Goal: Task Accomplishment & Management: Use online tool/utility

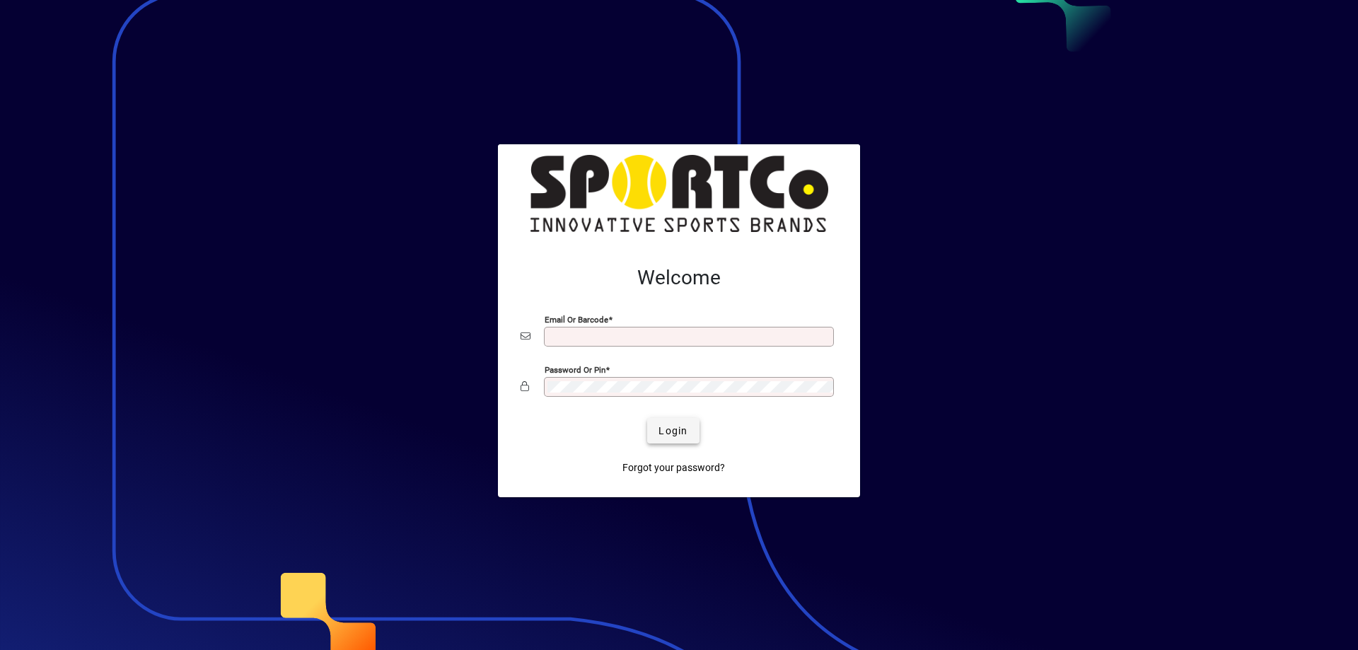
type input "**********"
click at [683, 431] on span "Login" at bounding box center [673, 431] width 29 height 15
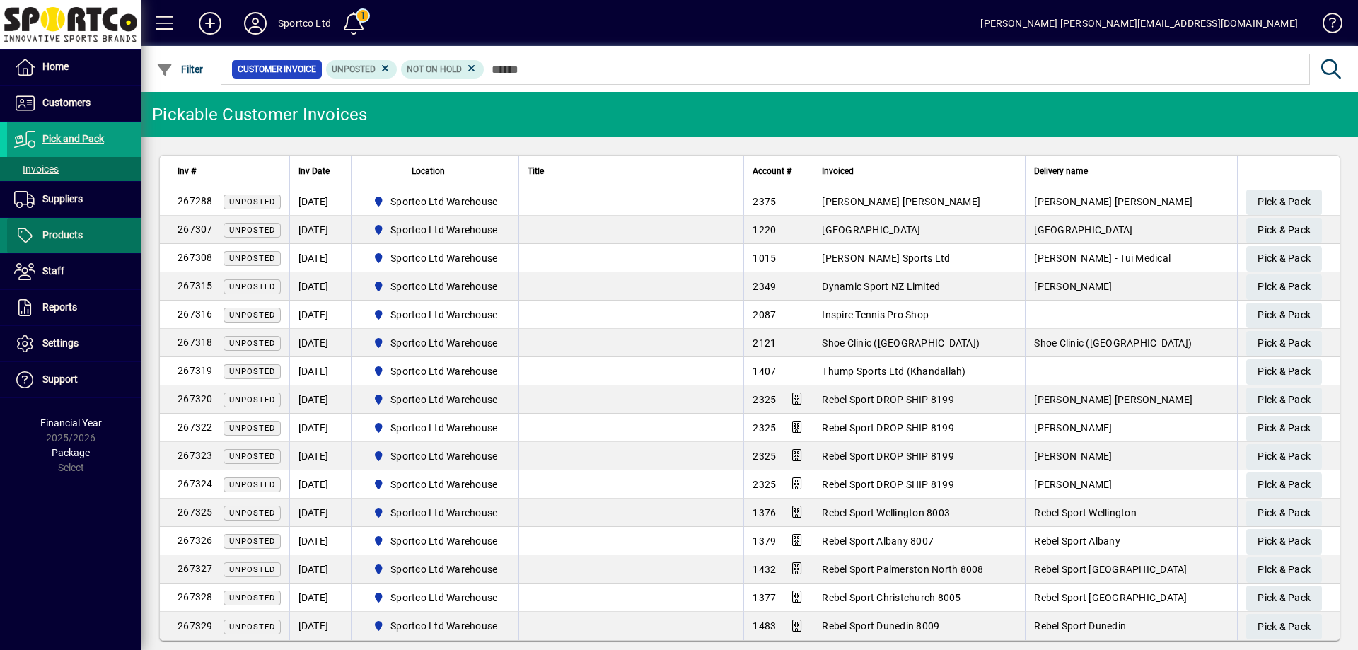
click at [70, 233] on span "Products" at bounding box center [62, 234] width 40 height 11
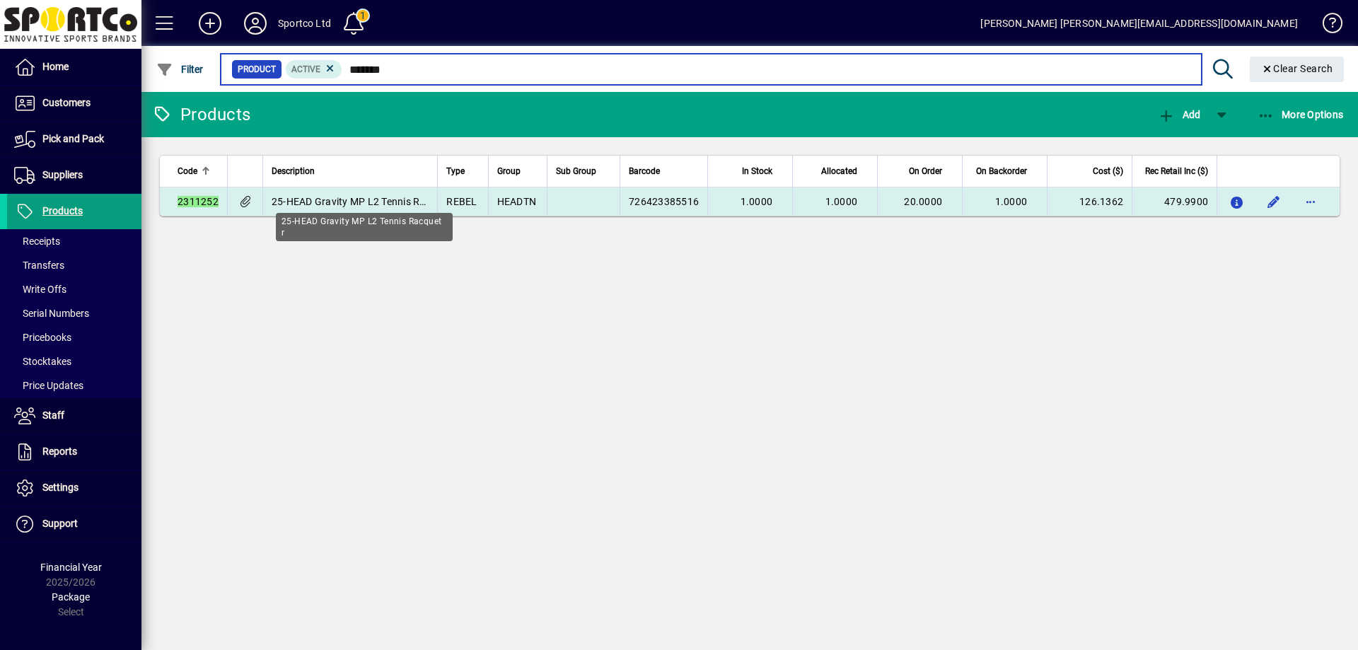
type input "*******"
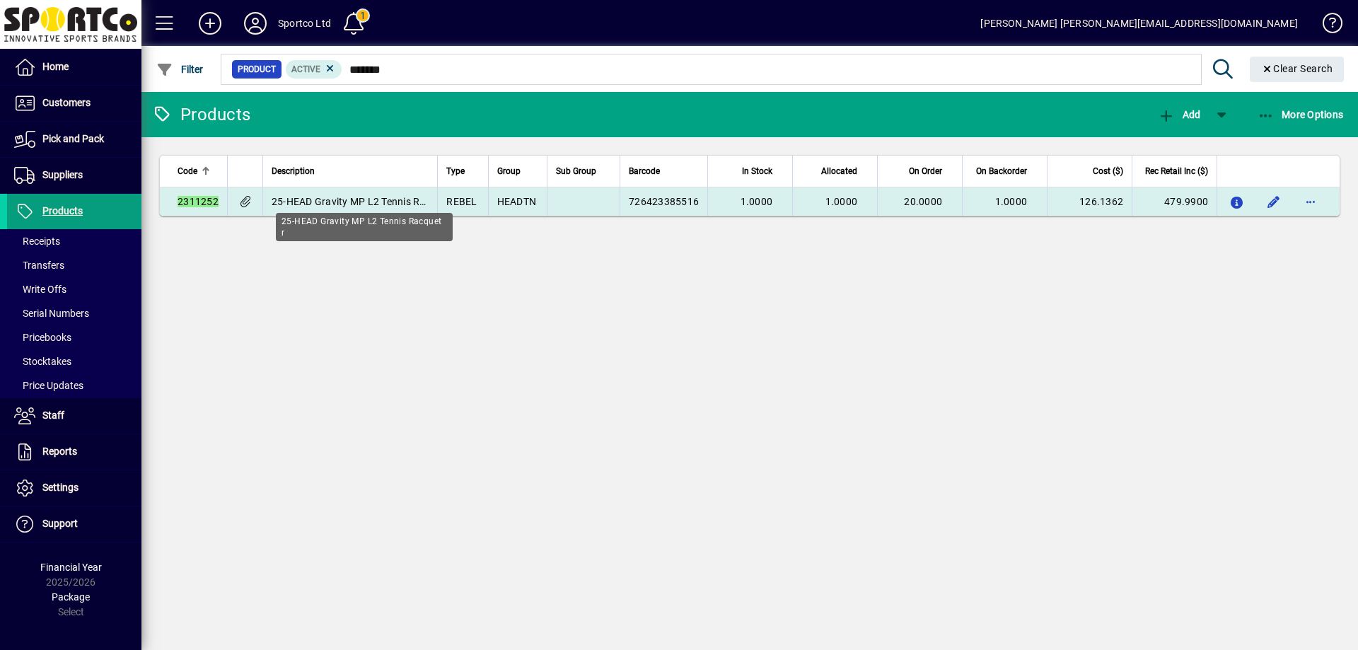
click at [364, 201] on span "25-HEAD Gravity MP L2 Tennis Racquet r" at bounding box center [365, 201] width 186 height 11
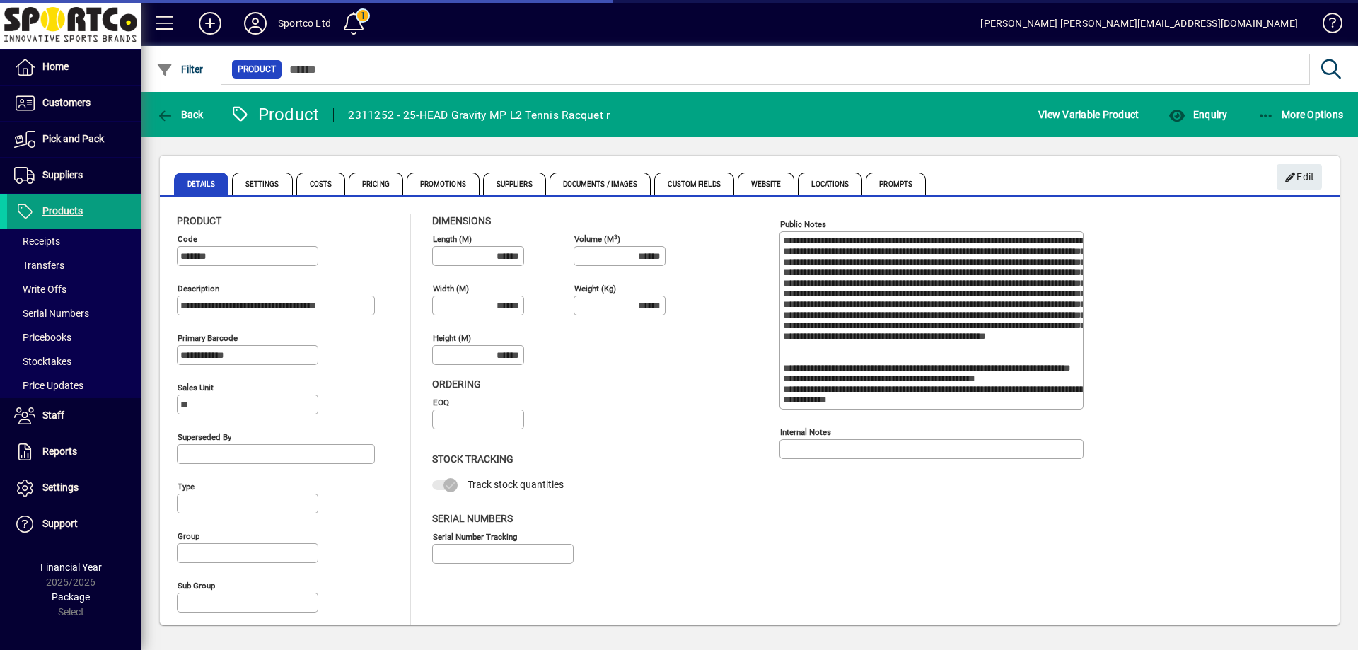
type input "**********"
type input "****"
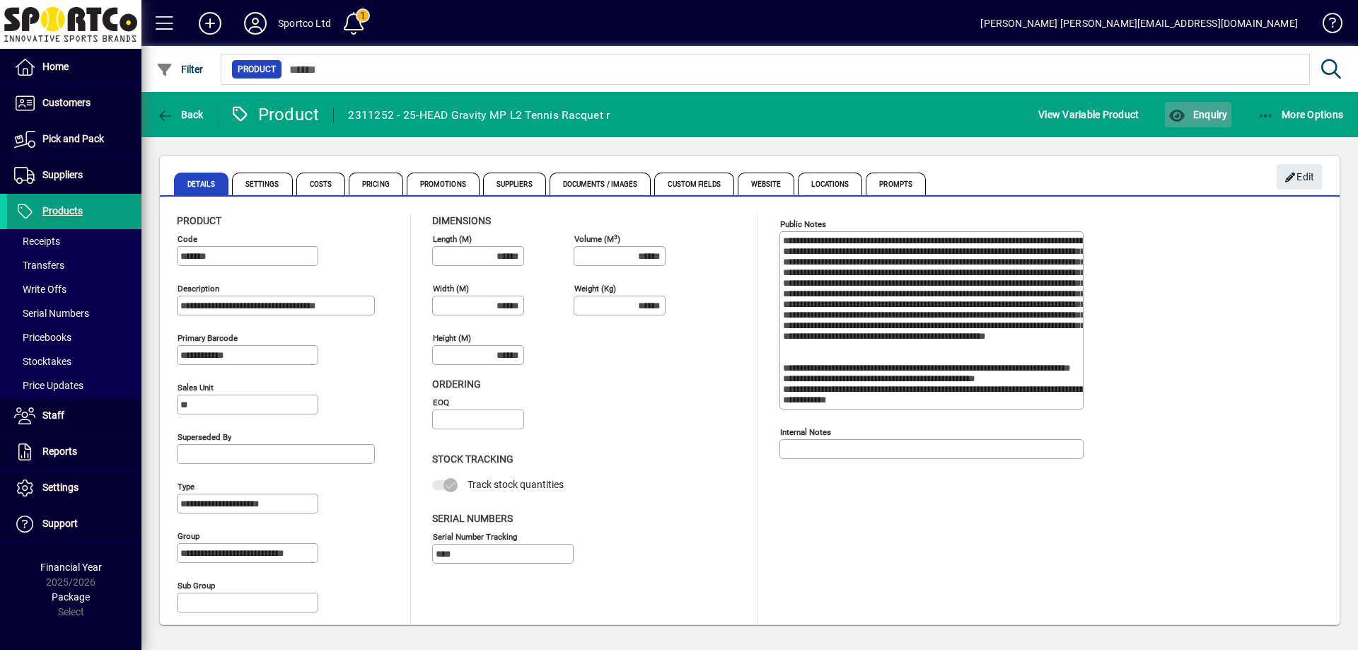
click at [1201, 109] on span "Enquiry" at bounding box center [1198, 114] width 59 height 11
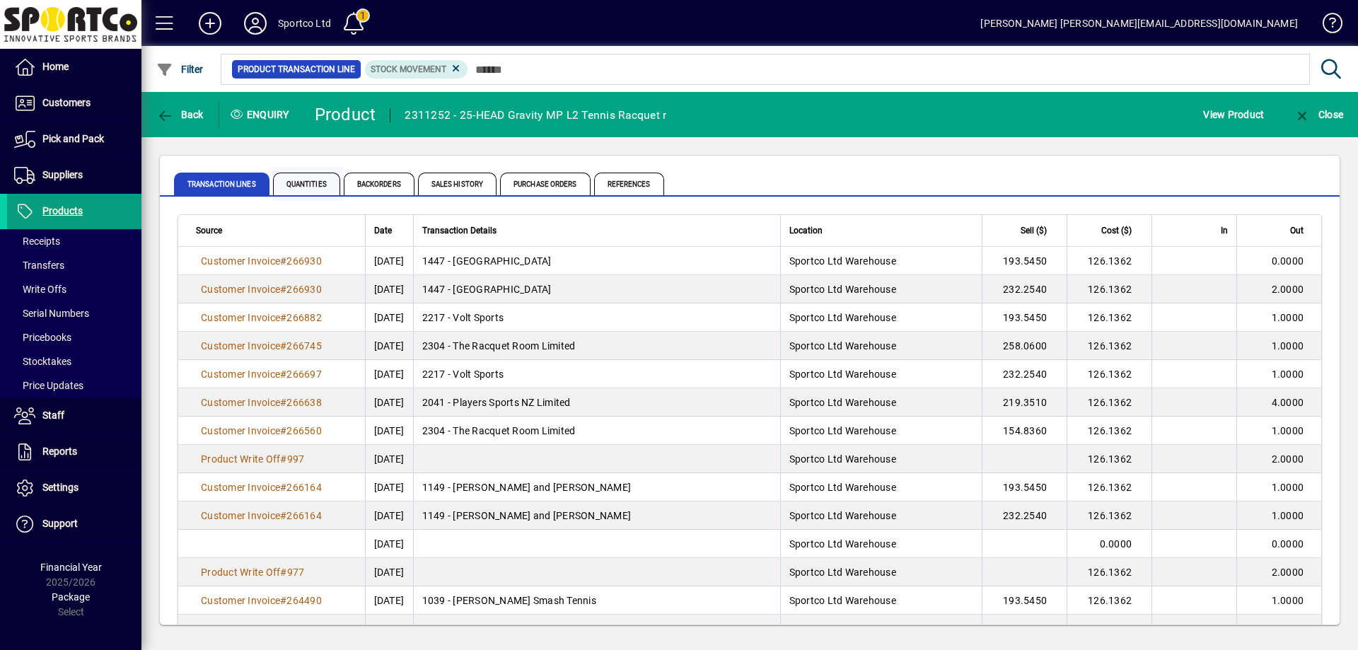
click at [319, 180] on span "Quantities" at bounding box center [306, 184] width 67 height 23
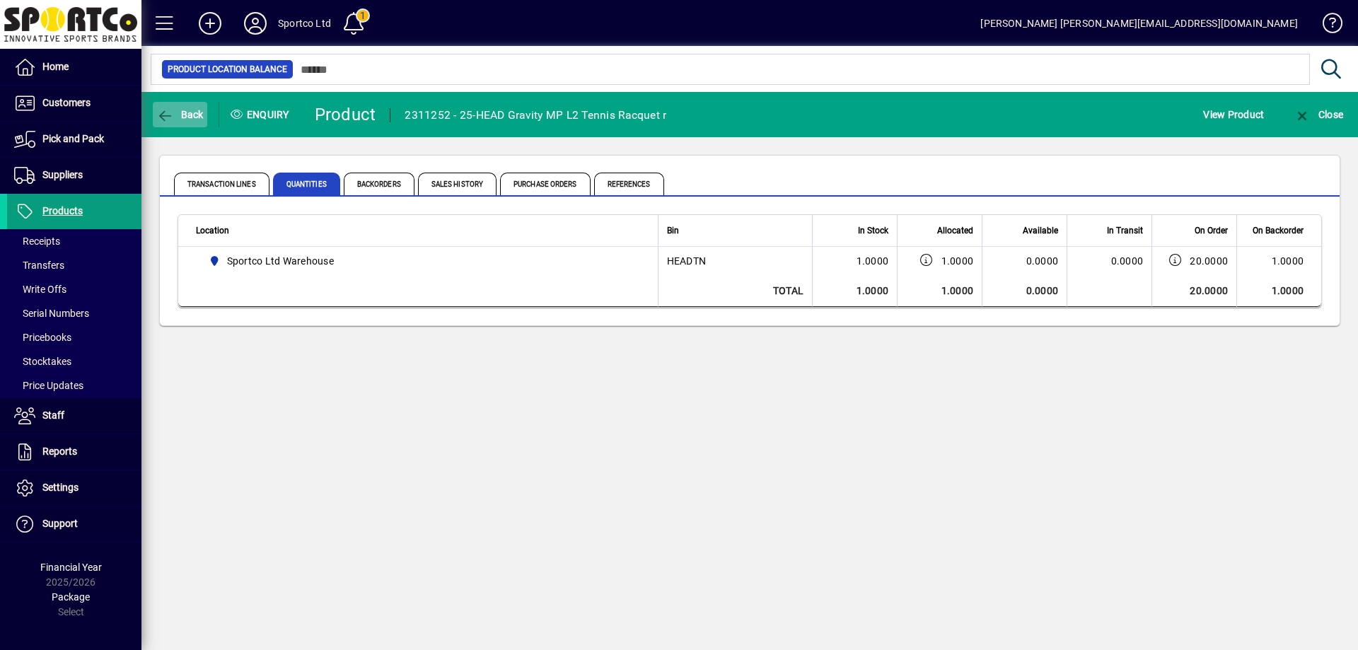
click at [172, 109] on icon "button" at bounding box center [165, 116] width 18 height 14
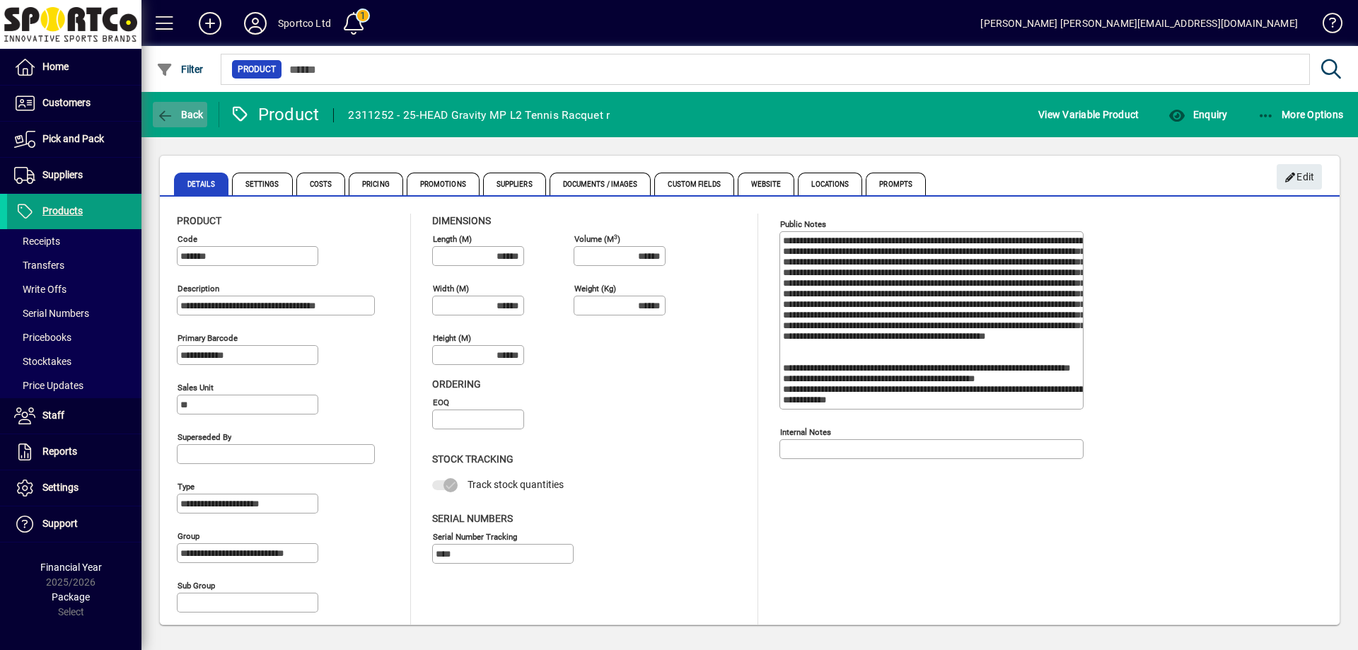
click at [192, 105] on span "button" at bounding box center [180, 115] width 54 height 34
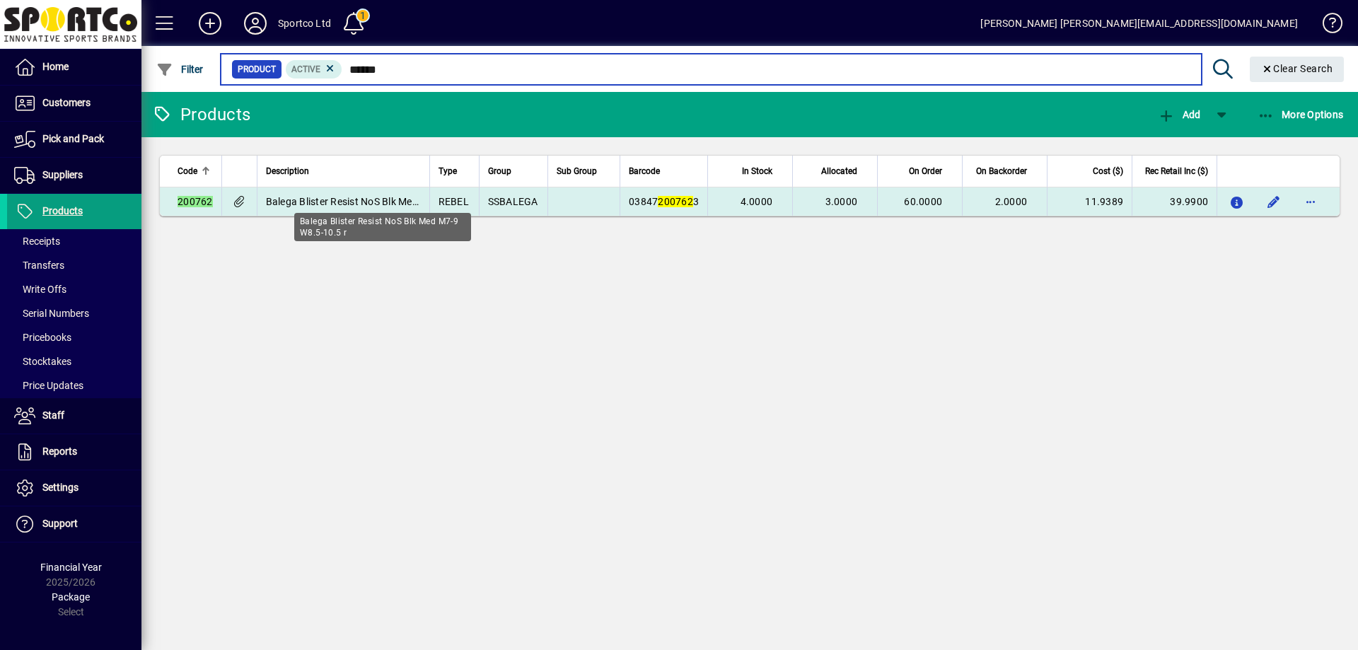
type input "******"
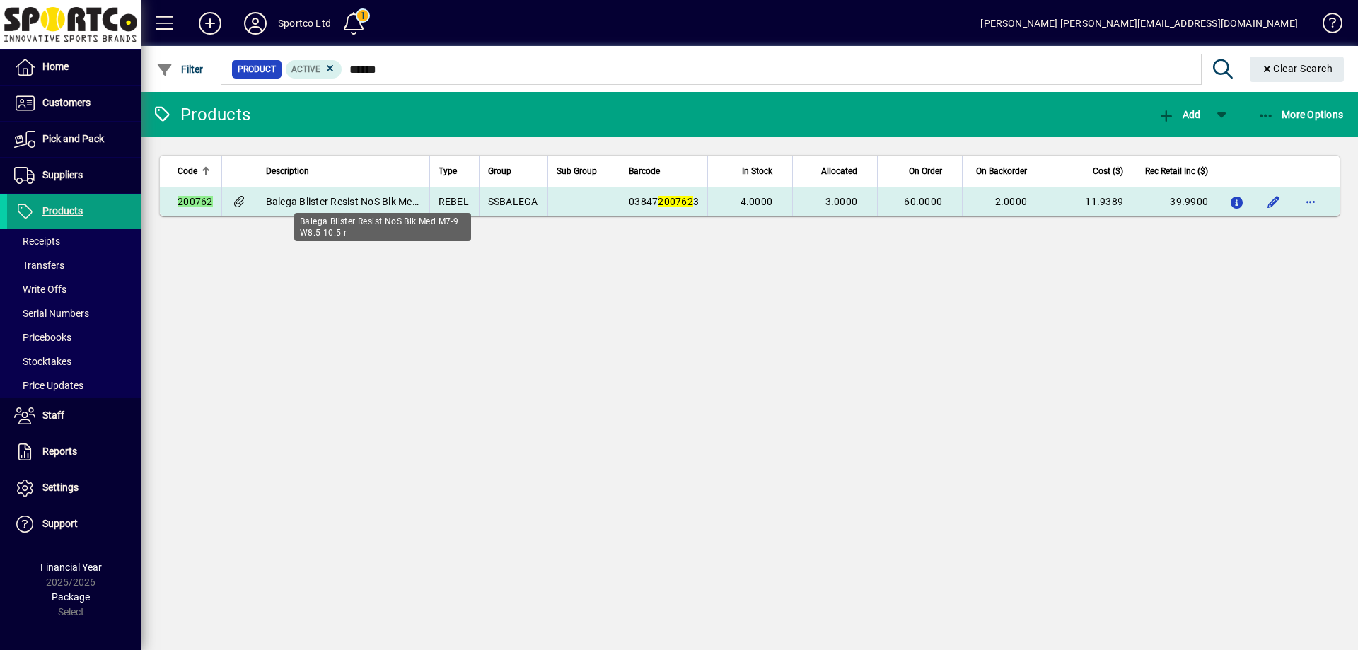
click at [368, 196] on span "Balega Blister Resist NoS Blk Med M7-9 W8.5-10.5 r" at bounding box center [382, 201] width 233 height 11
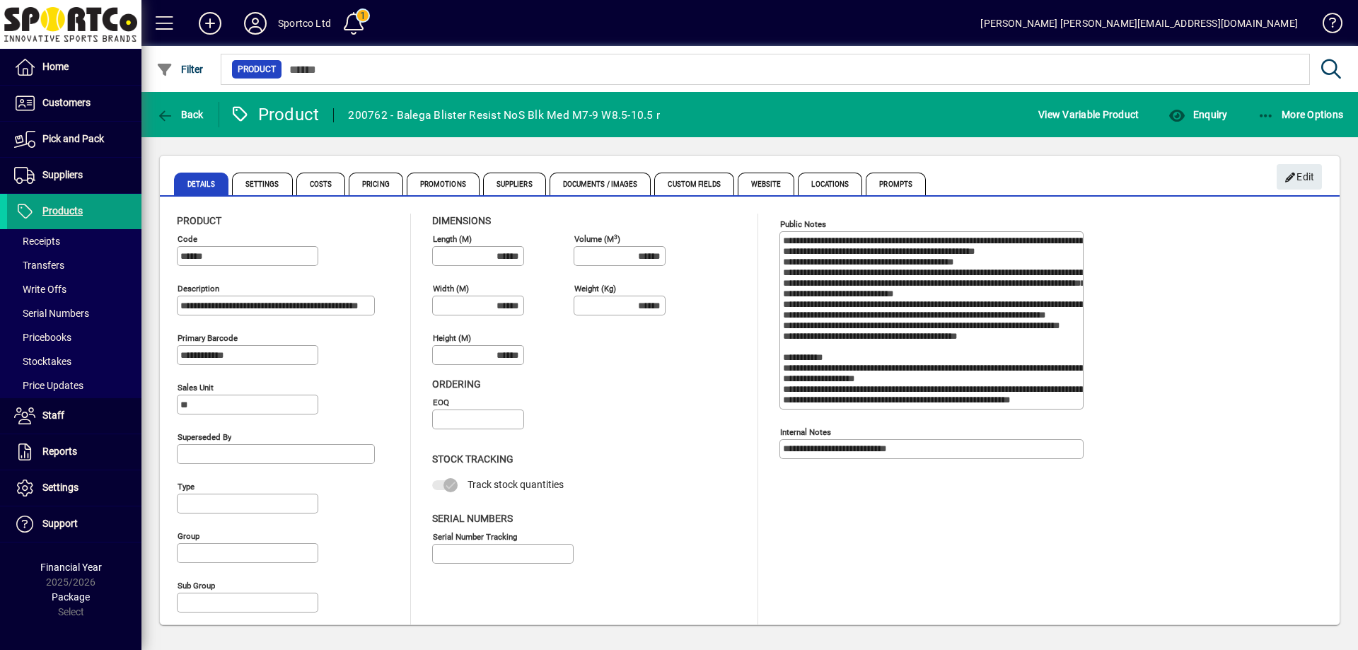
type input "**********"
type input "****"
click at [593, 181] on span "Documents / Images" at bounding box center [601, 184] width 102 height 23
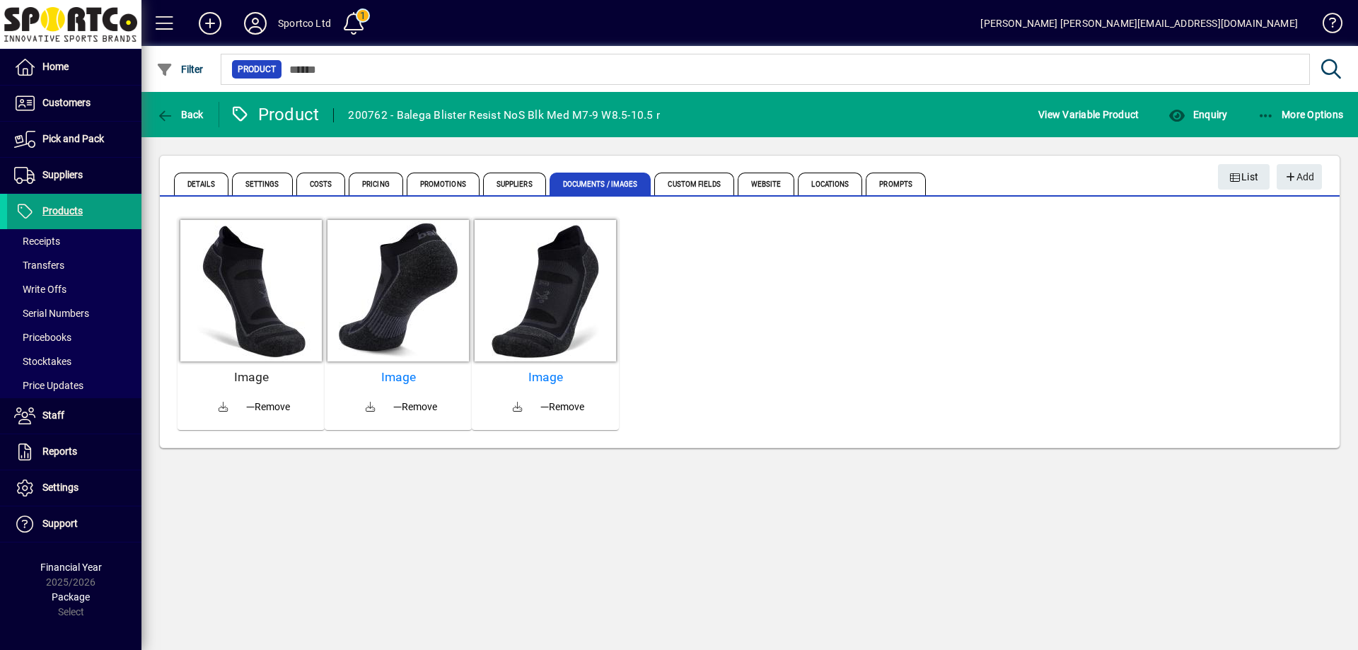
click at [244, 381] on h5 "Image" at bounding box center [251, 377] width 136 height 15
click at [173, 111] on icon "button" at bounding box center [165, 116] width 18 height 14
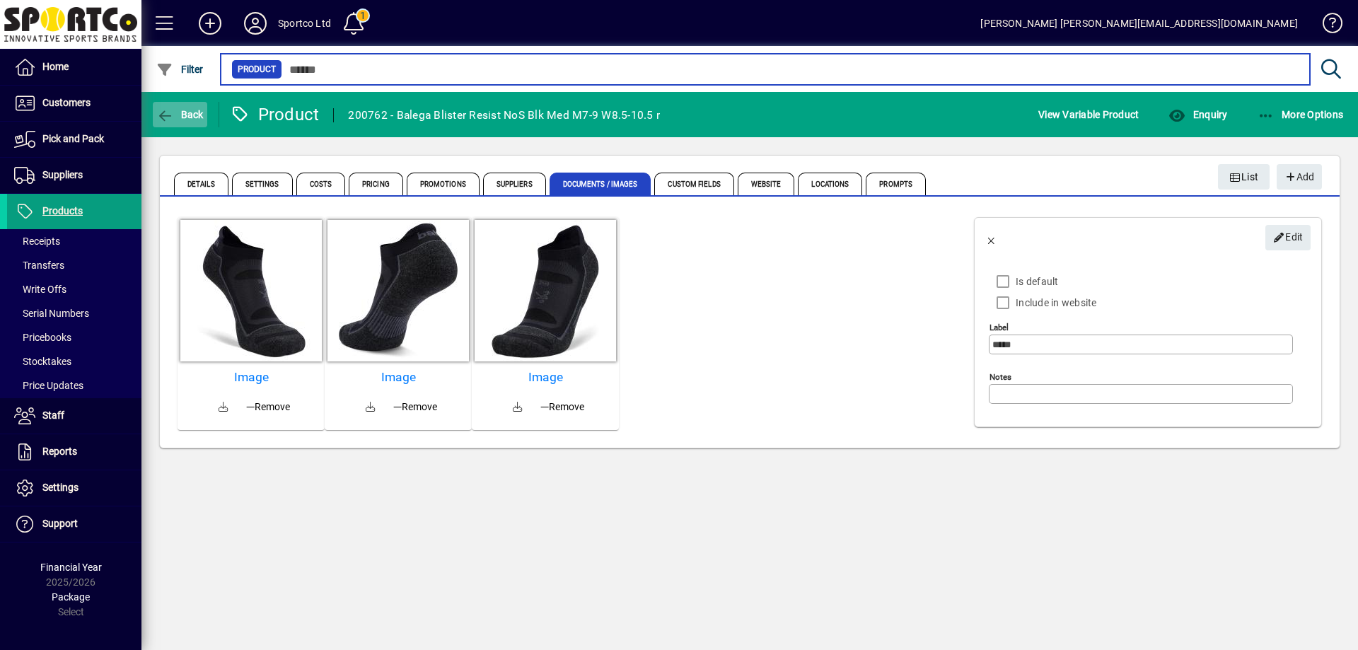
type input "******"
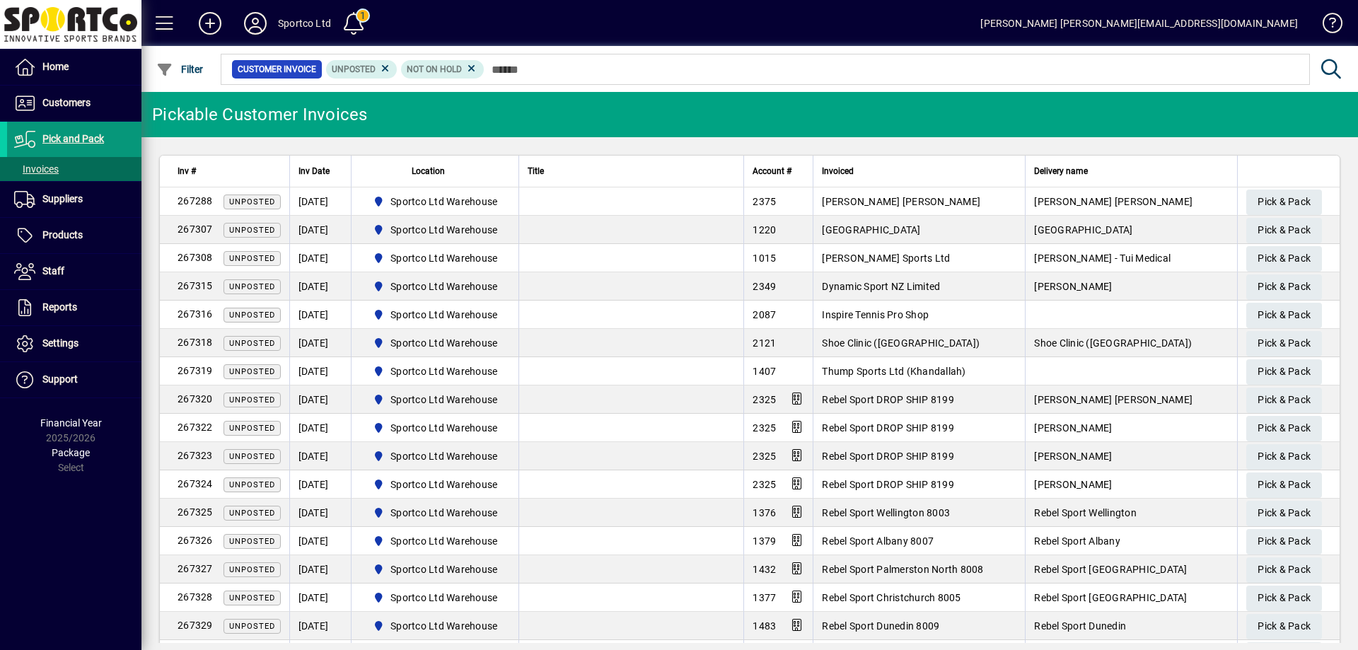
click at [55, 142] on span "Pick and Pack" at bounding box center [73, 138] width 62 height 11
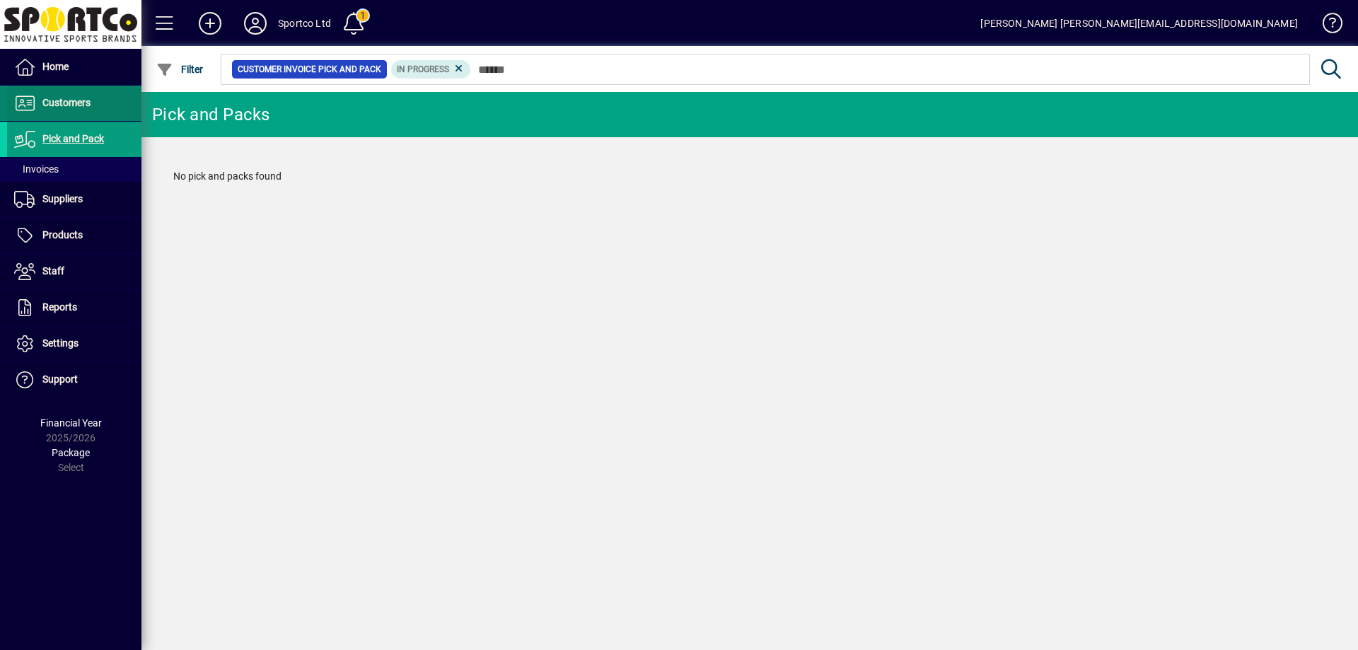
click at [63, 101] on span "Customers" at bounding box center [66, 102] width 48 height 11
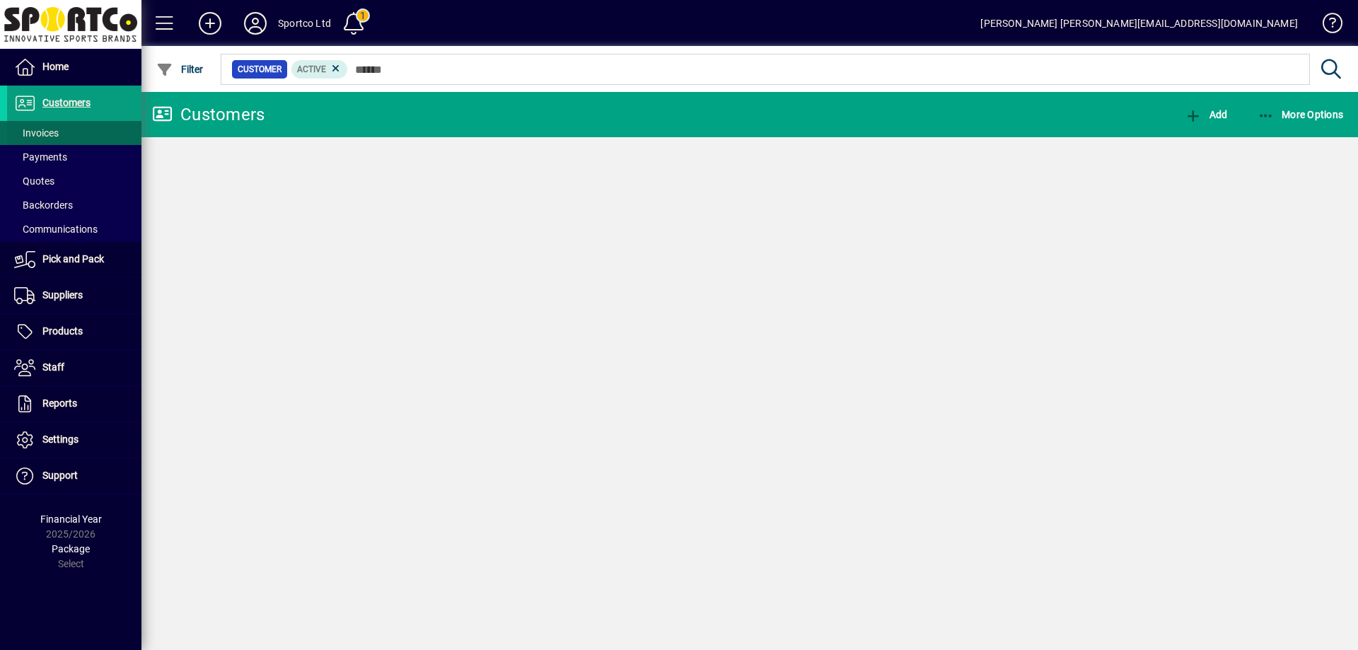
click at [42, 134] on span "Invoices" at bounding box center [36, 132] width 45 height 11
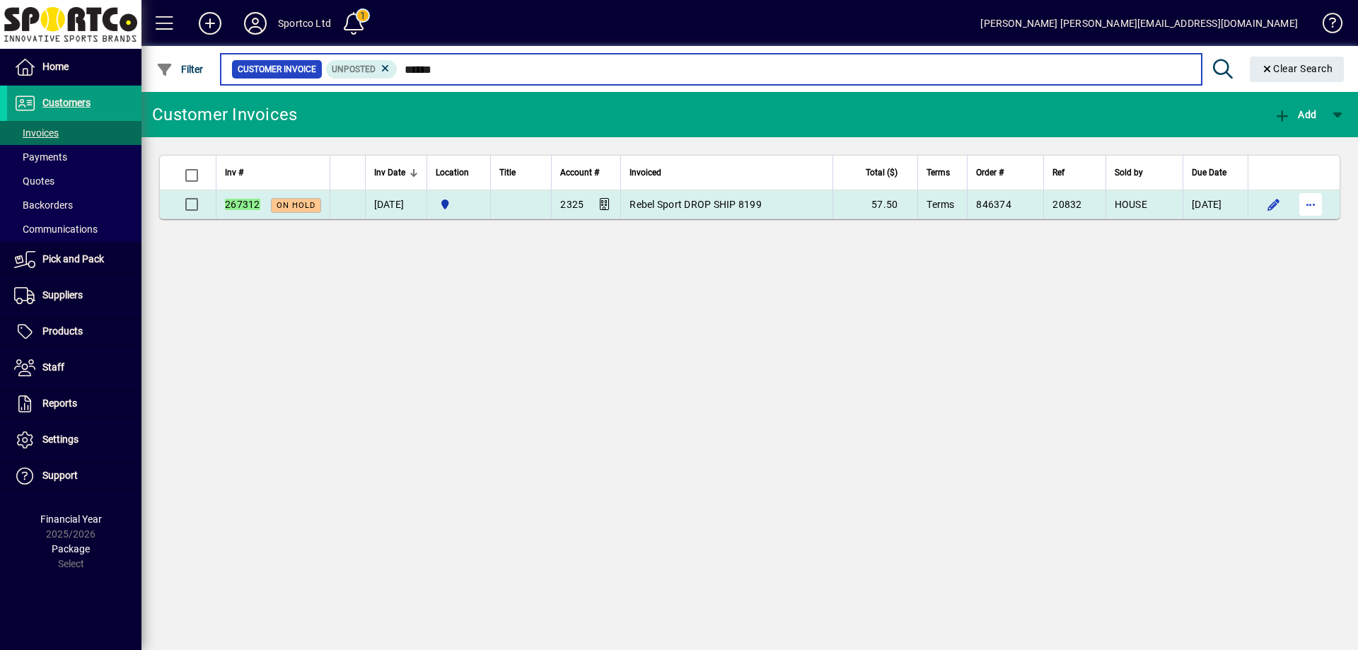
type input "******"
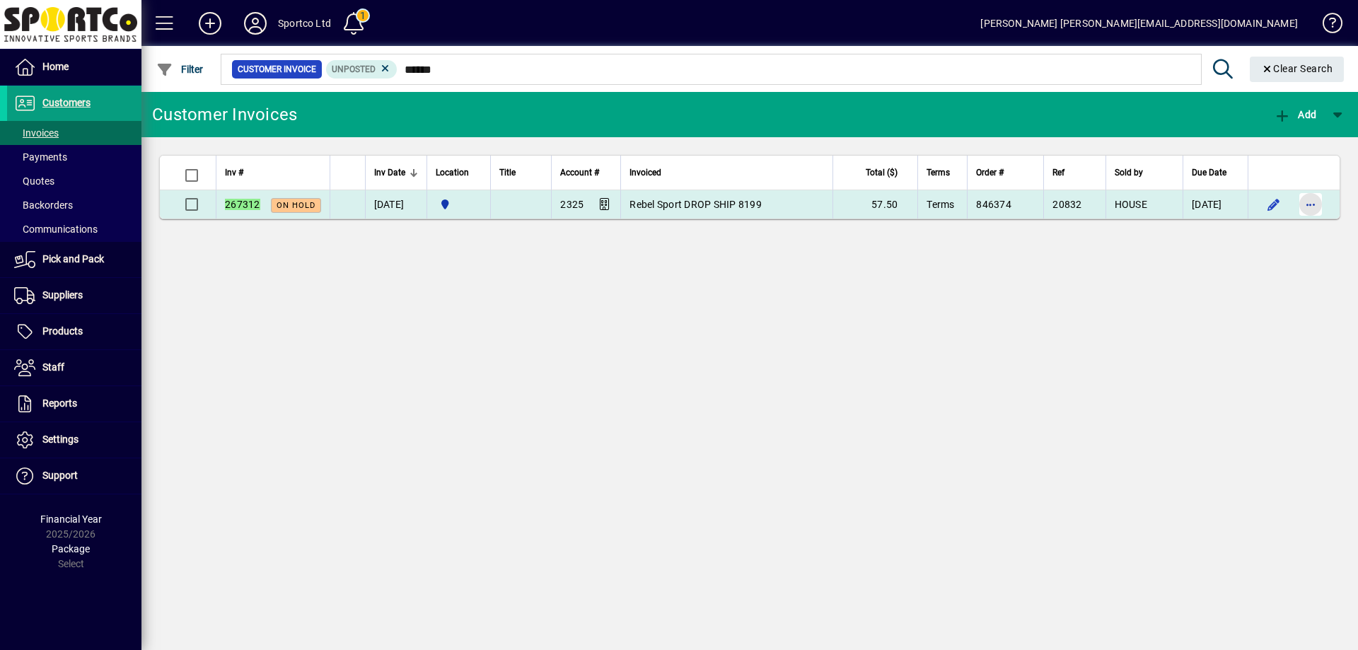
click at [1309, 208] on span "button" at bounding box center [1311, 204] width 34 height 34
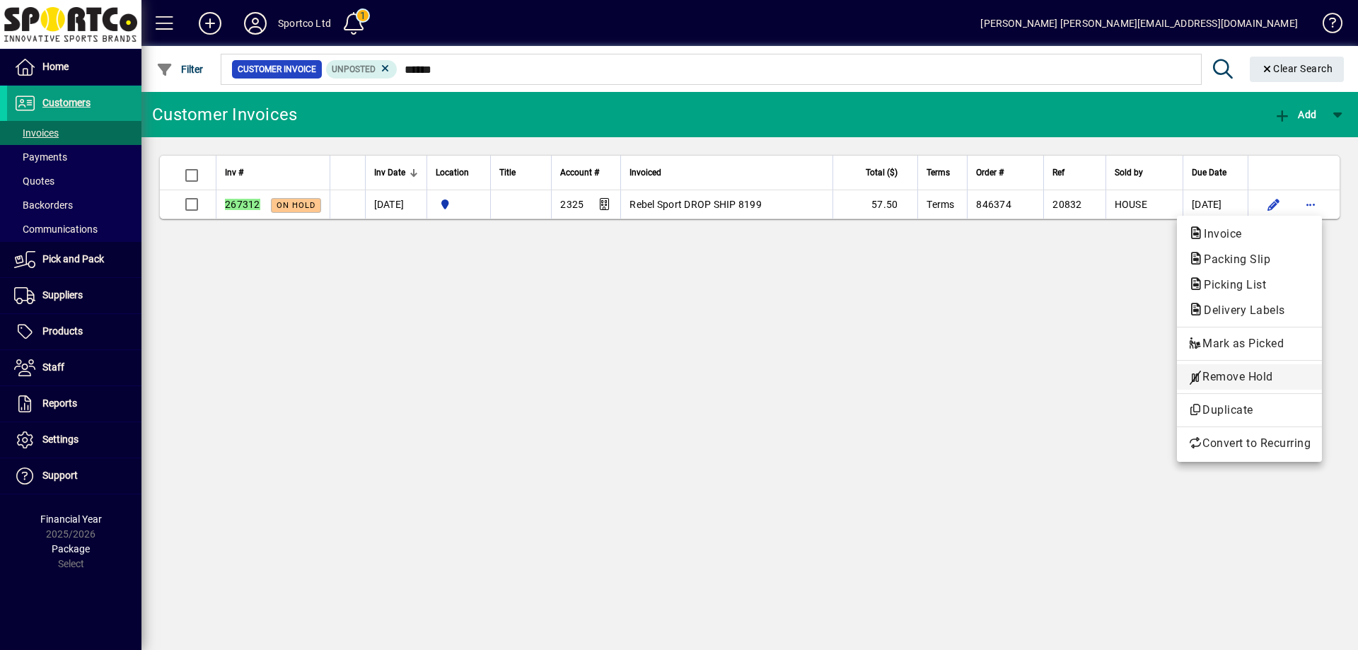
click at [1275, 374] on span "Remove Hold" at bounding box center [1249, 377] width 122 height 17
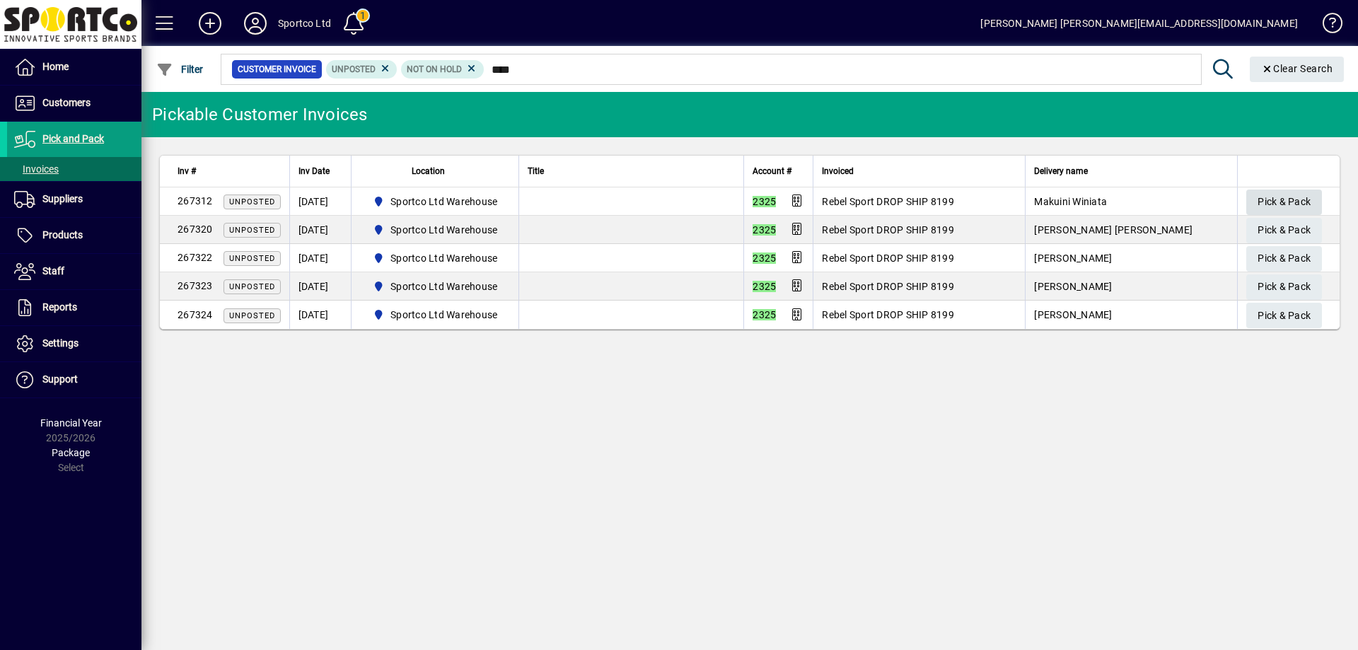
type input "****"
drag, startPoint x: 1275, startPoint y: 194, endPoint x: 1268, endPoint y: 200, distance: 9.5
click at [1275, 194] on span "Pick & Pack" at bounding box center [1284, 201] width 53 height 23
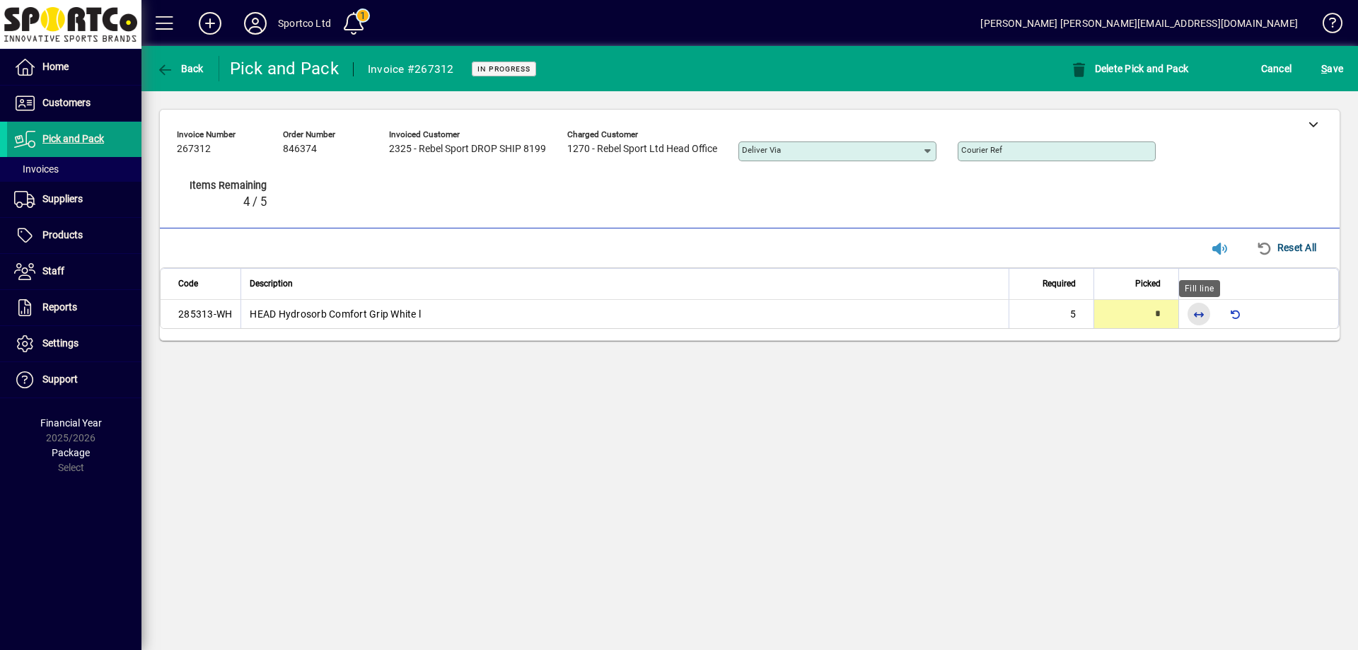
click at [1203, 313] on span "button" at bounding box center [1199, 314] width 34 height 34
type input "*"
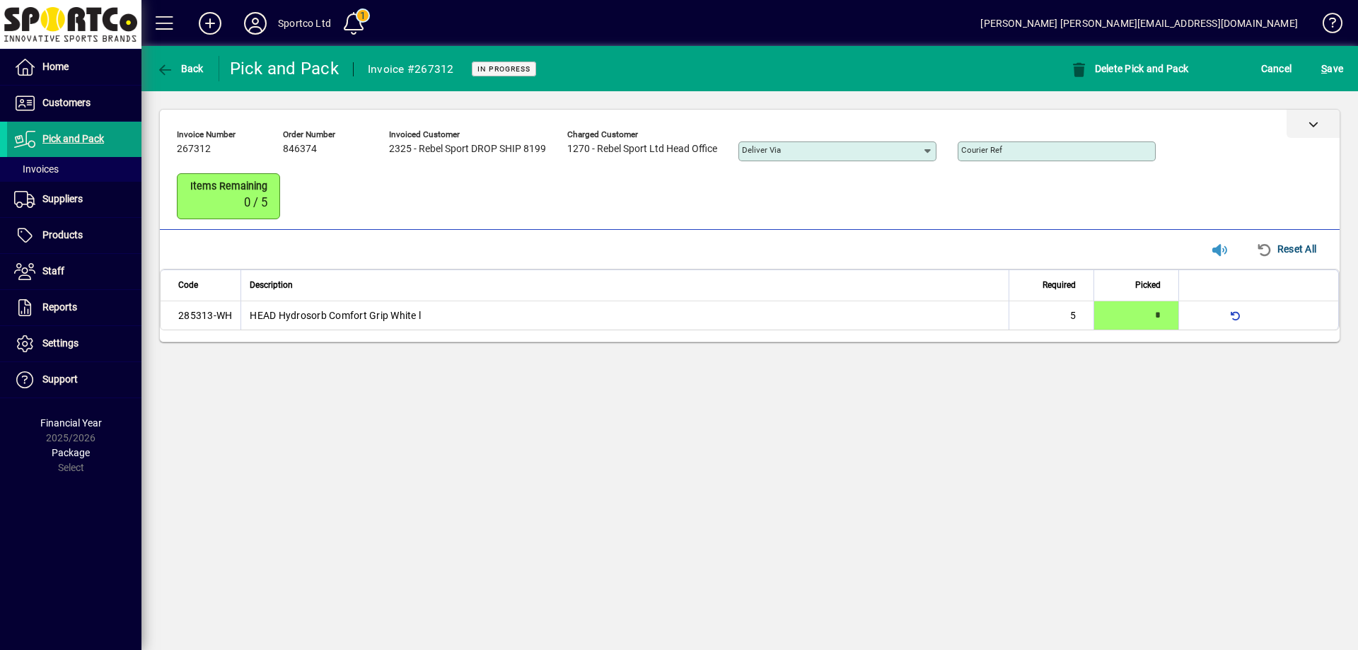
click at [1307, 122] on div at bounding box center [1313, 124] width 53 height 28
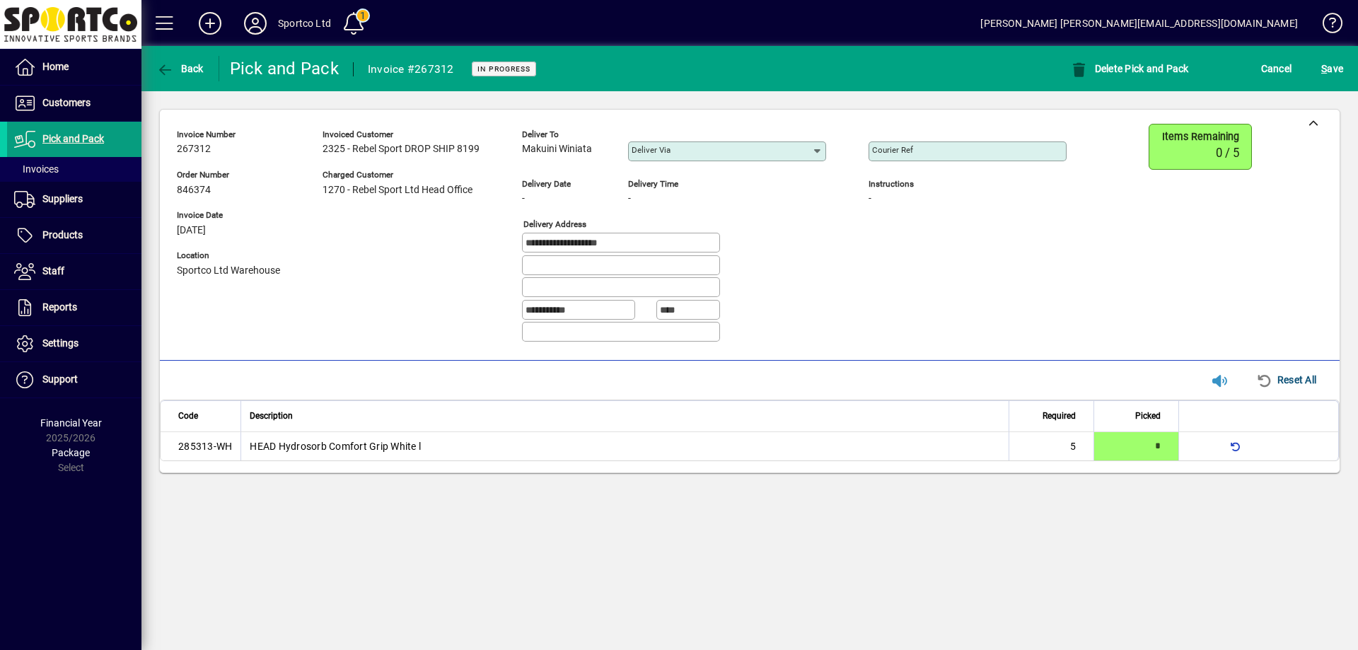
drag, startPoint x: 608, startPoint y: 150, endPoint x: 521, endPoint y: 152, distance: 87.0
click at [521, 152] on div "**********" at bounding box center [632, 239] width 911 height 230
copy span "Makuini Winiata"
drag, startPoint x: 654, startPoint y: 244, endPoint x: 521, endPoint y: 249, distance: 133.8
click at [521, 249] on div "**********" at bounding box center [632, 239] width 911 height 230
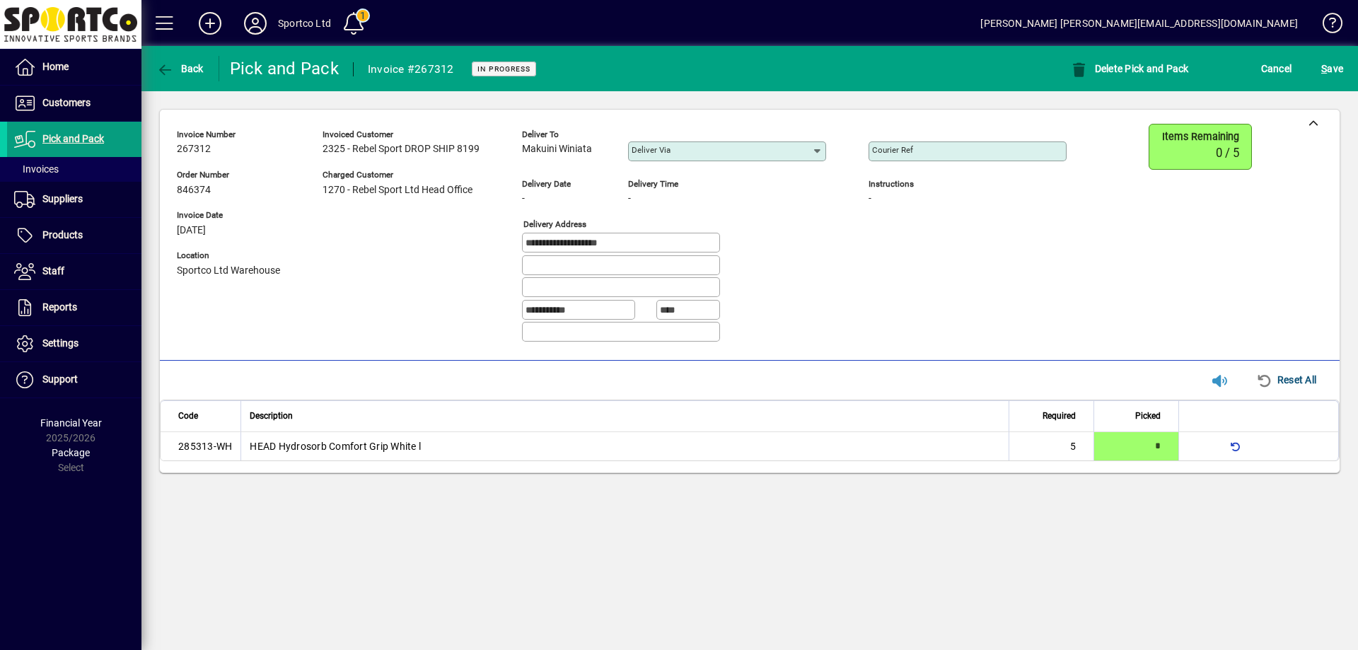
click at [908, 162] on div at bounding box center [968, 169] width 198 height 16
click at [908, 149] on mat-label "Courier Ref" at bounding box center [892, 150] width 41 height 10
click at [908, 149] on input "Courier Ref" at bounding box center [969, 151] width 194 height 11
paste input "**********"
type input "**********"
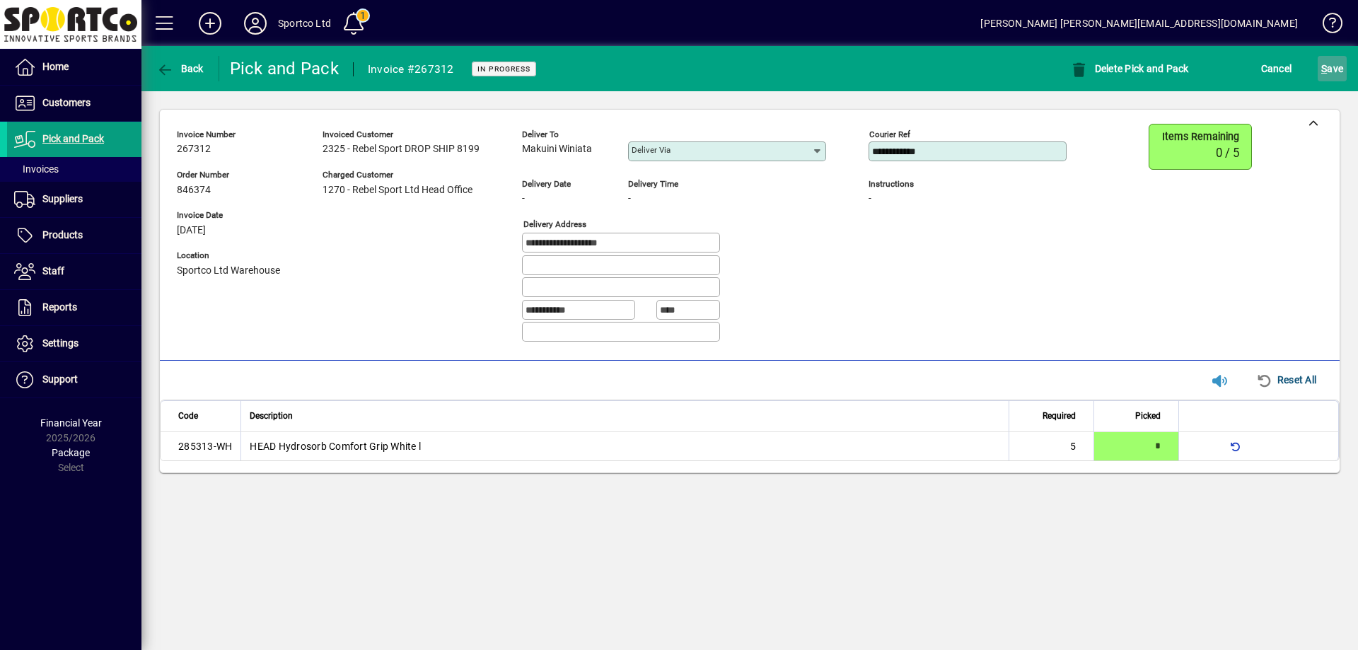
click at [1331, 62] on span "S ave" at bounding box center [1332, 68] width 22 height 23
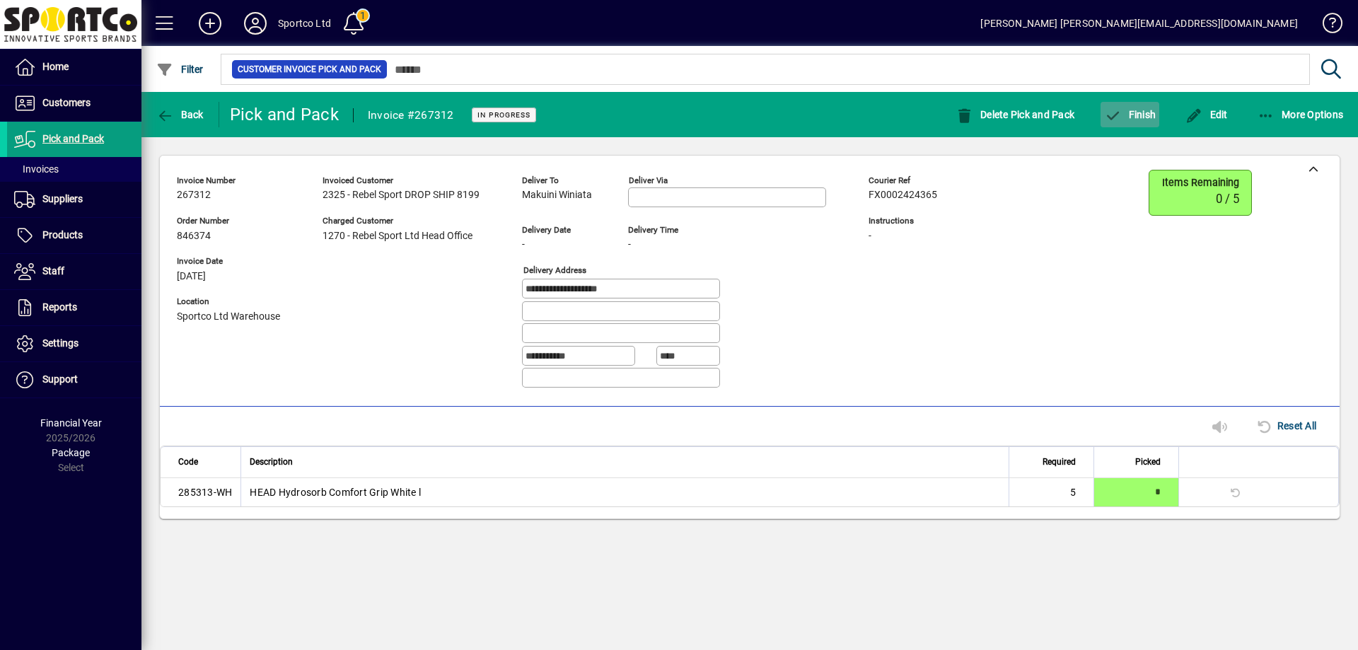
click at [1130, 114] on span "Finish" at bounding box center [1130, 114] width 52 height 11
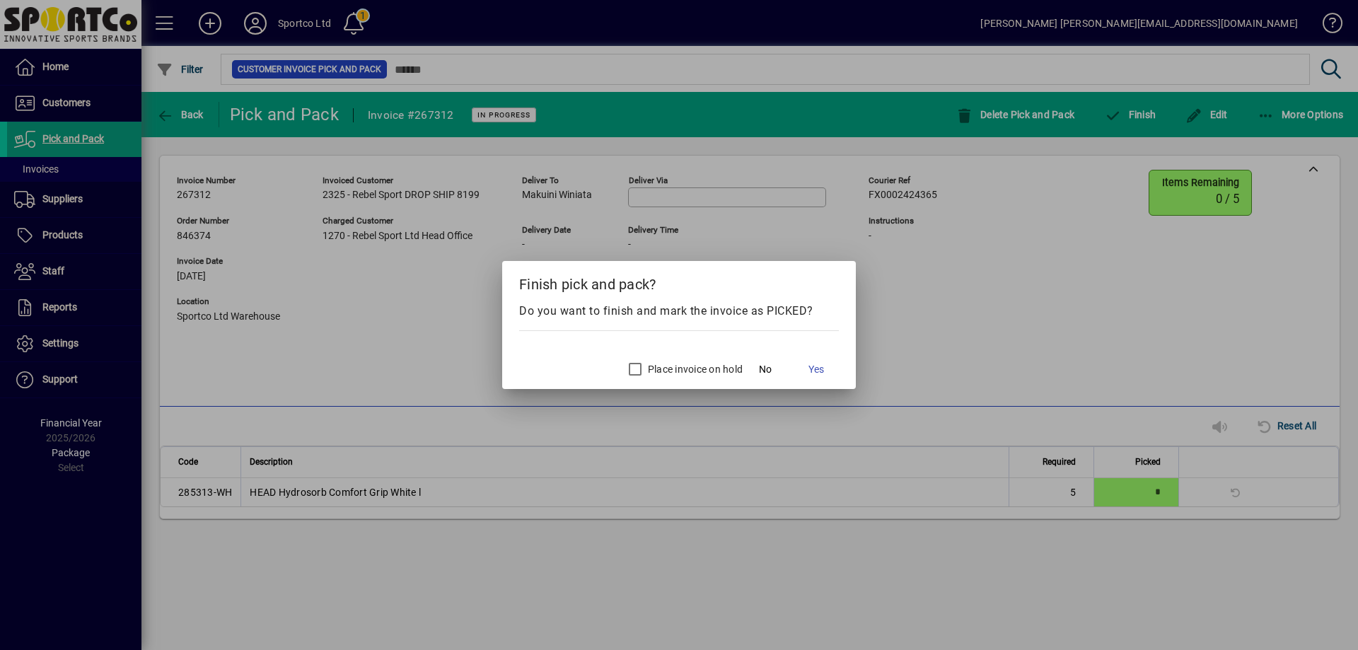
click at [692, 371] on label "Place invoice on hold" at bounding box center [694, 369] width 98 height 14
click at [820, 364] on span "Yes" at bounding box center [817, 369] width 16 height 15
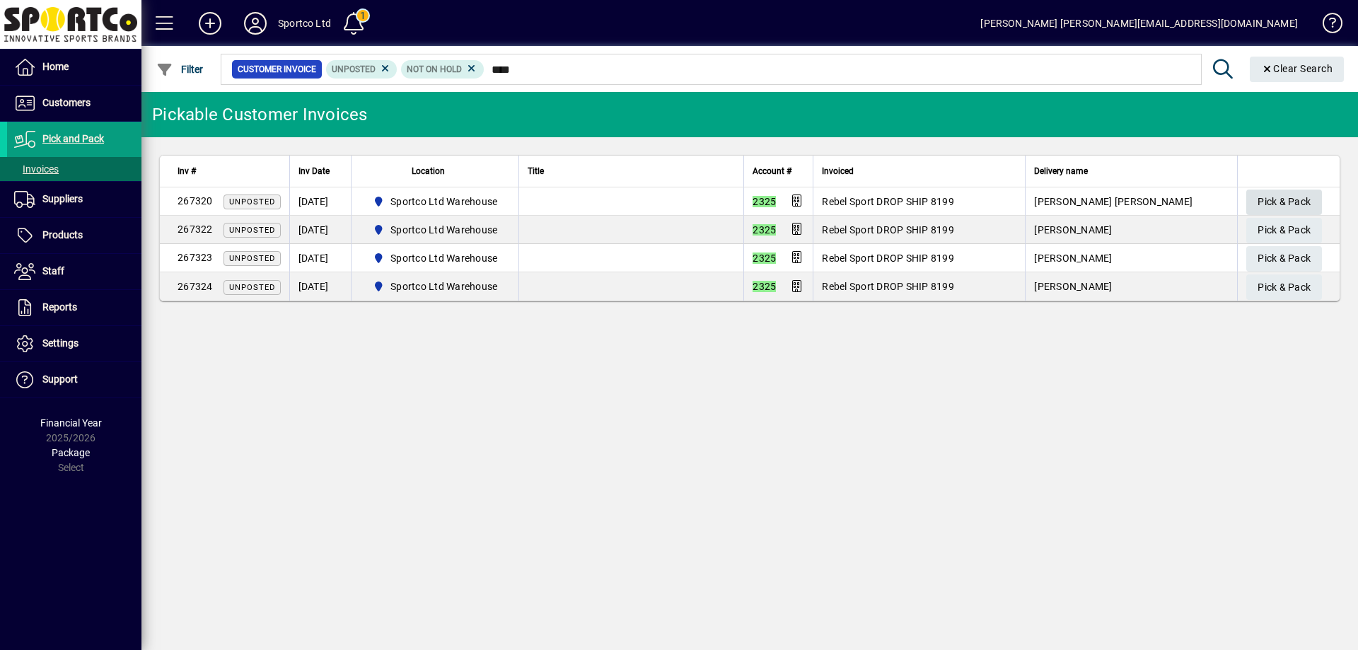
type input "****"
click at [1287, 199] on span "Pick & Pack" at bounding box center [1284, 201] width 53 height 23
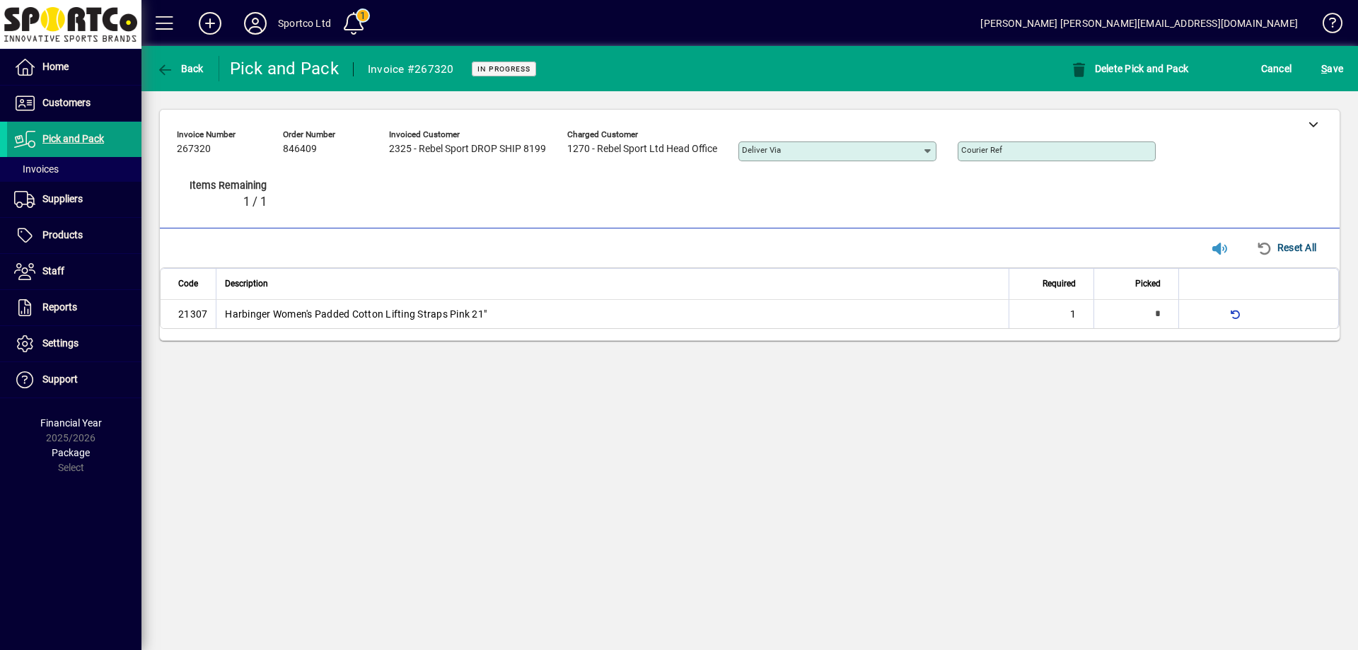
type input "*"
click at [1315, 115] on div at bounding box center [1313, 124] width 53 height 28
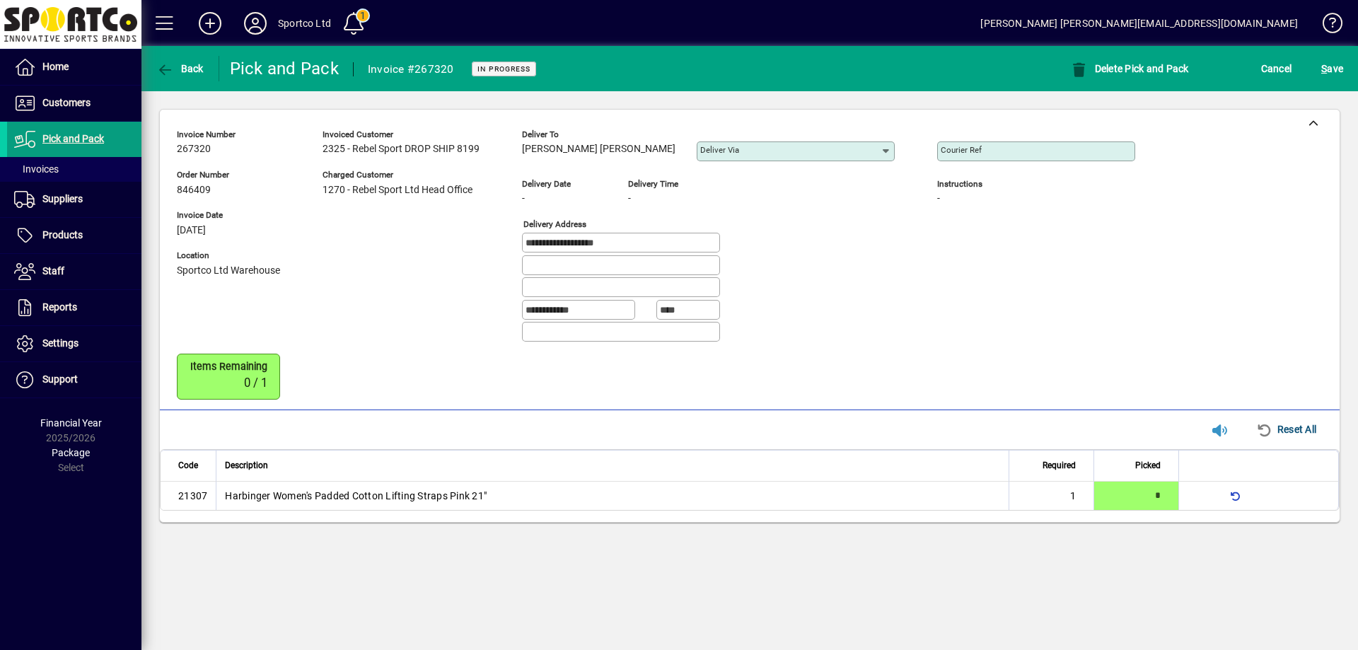
copy span "[PERSON_NAME] [PERSON_NAME]"
drag, startPoint x: 584, startPoint y: 147, endPoint x: 349, endPoint y: 79, distance: 243.8
click at [524, 151] on div "[PERSON_NAME] [PERSON_NAME]" at bounding box center [599, 149] width 154 height 16
drag, startPoint x: 642, startPoint y: 244, endPoint x: 500, endPoint y: 255, distance: 141.9
click at [500, 255] on div "**********" at bounding box center [667, 239] width 980 height 230
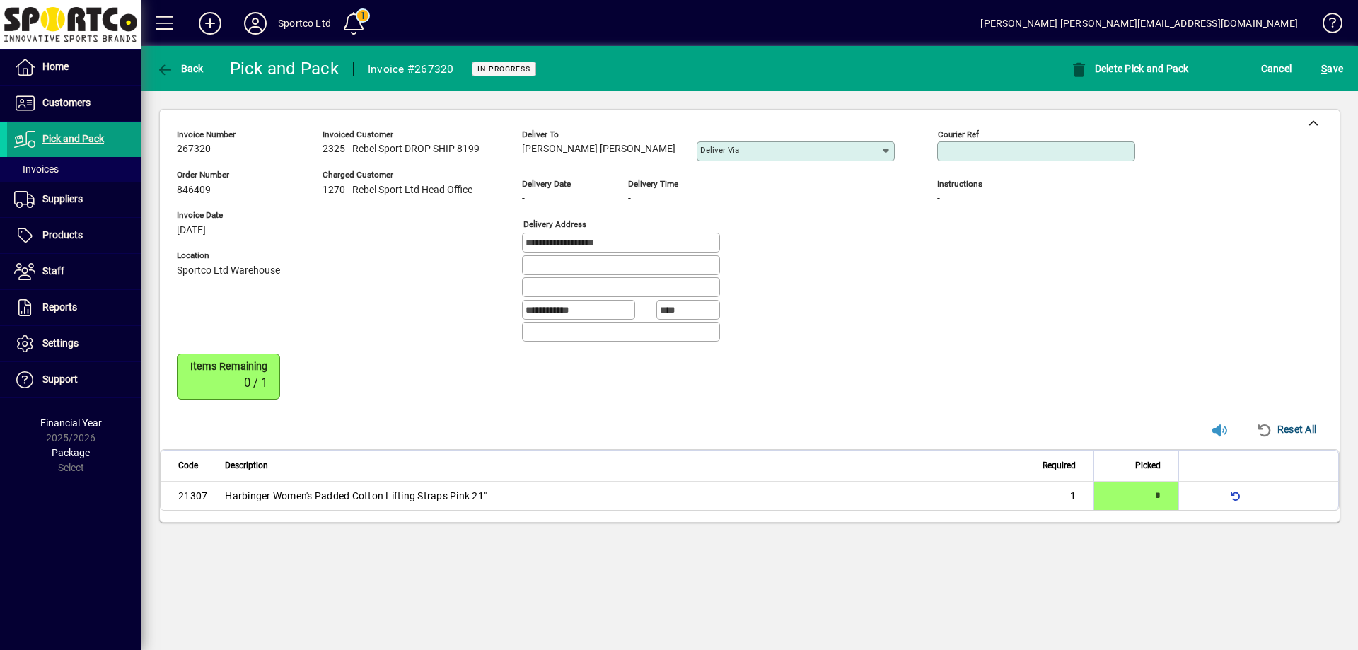
click at [974, 150] on input "Courier Ref" at bounding box center [1038, 151] width 194 height 11
click at [992, 150] on input "Courier Ref" at bounding box center [1038, 151] width 194 height 11
paste input "**********"
type input "**********"
click at [1329, 76] on span "S ave" at bounding box center [1332, 68] width 22 height 23
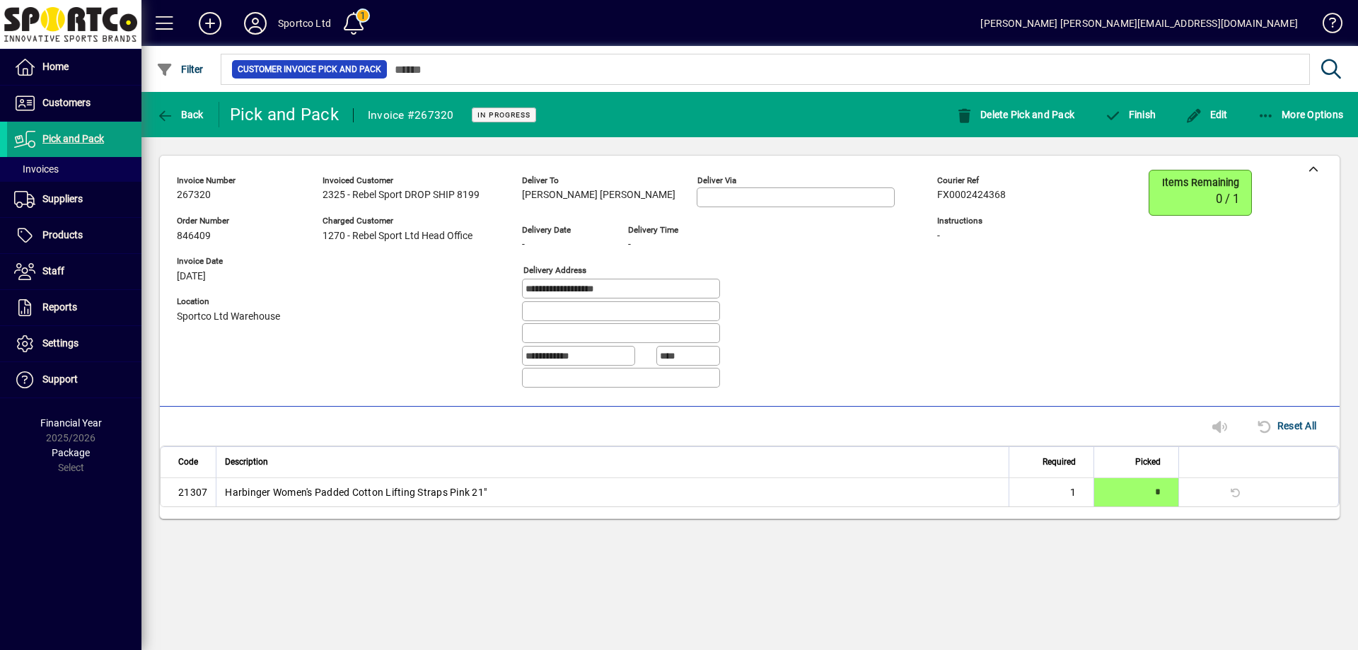
click at [1142, 95] on mat-toolbar-row "Back Pick and Pack Invoice #267320 In Progress Delete Pick and Pack Finish Edit…" at bounding box center [749, 114] width 1217 height 45
click at [1142, 114] on span "Finish" at bounding box center [1130, 114] width 52 height 11
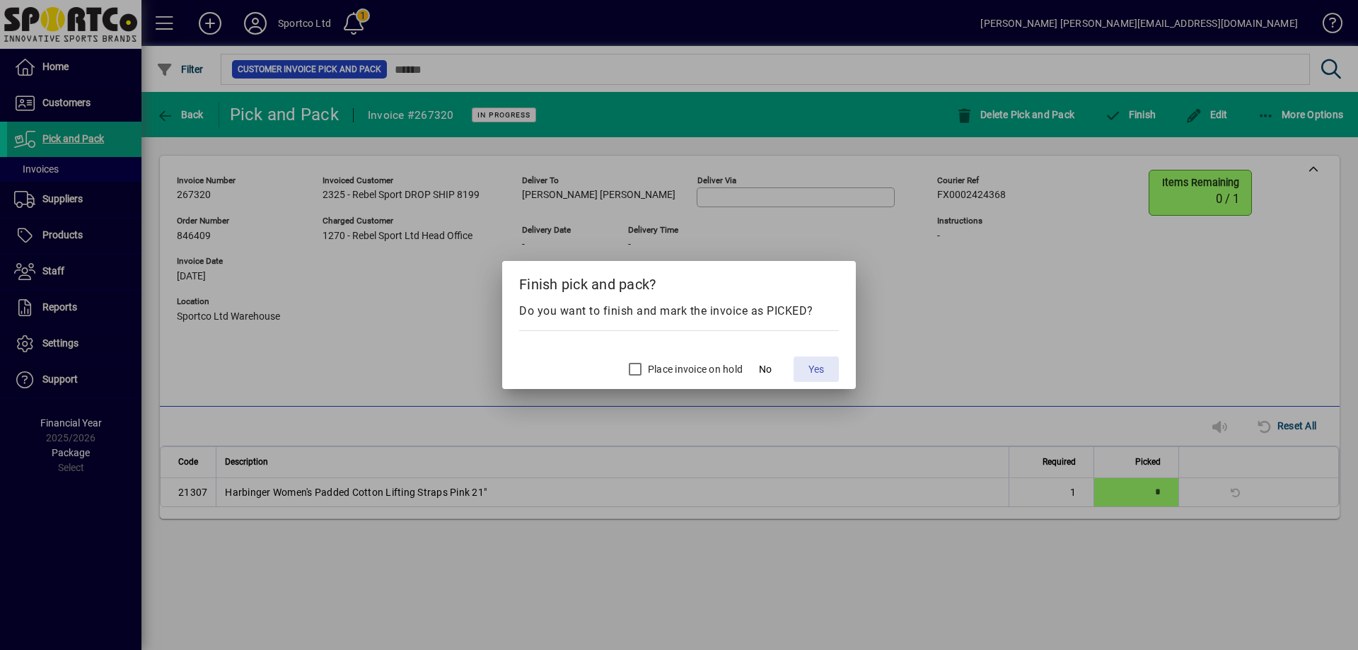
click at [816, 365] on span "Yes" at bounding box center [817, 369] width 16 height 15
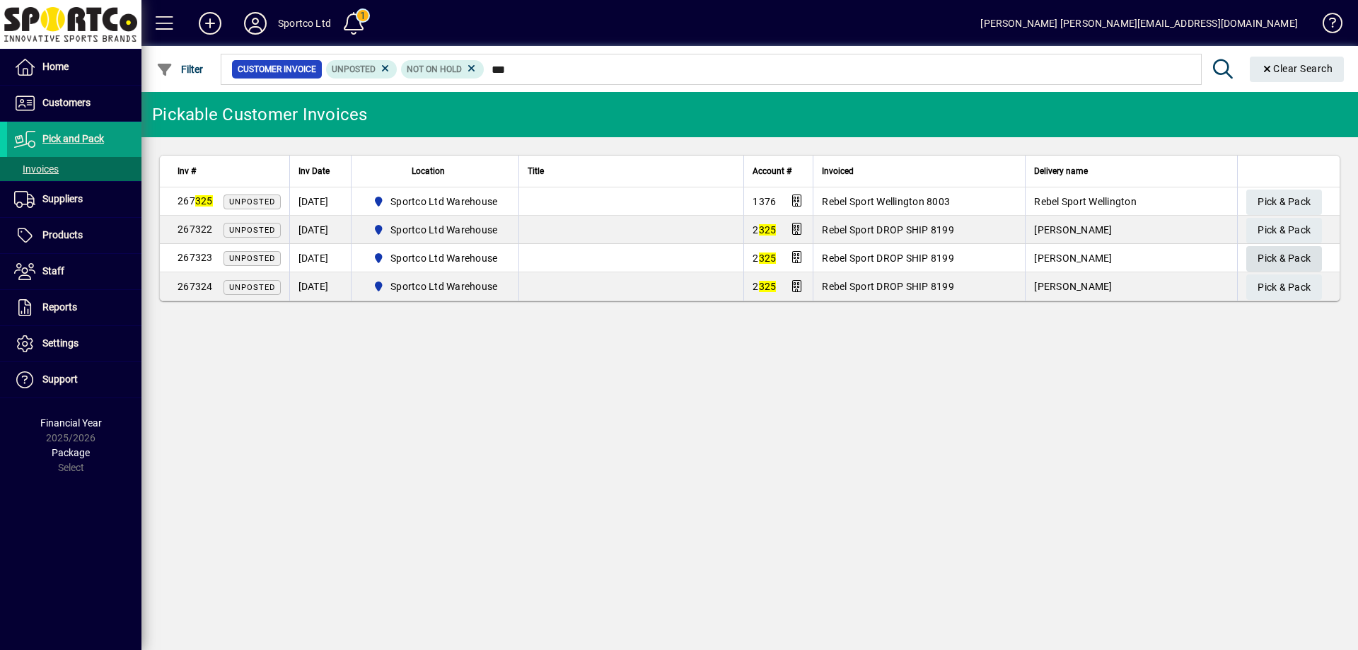
type input "***"
click at [1292, 262] on span "Pick & Pack" at bounding box center [1284, 258] width 53 height 23
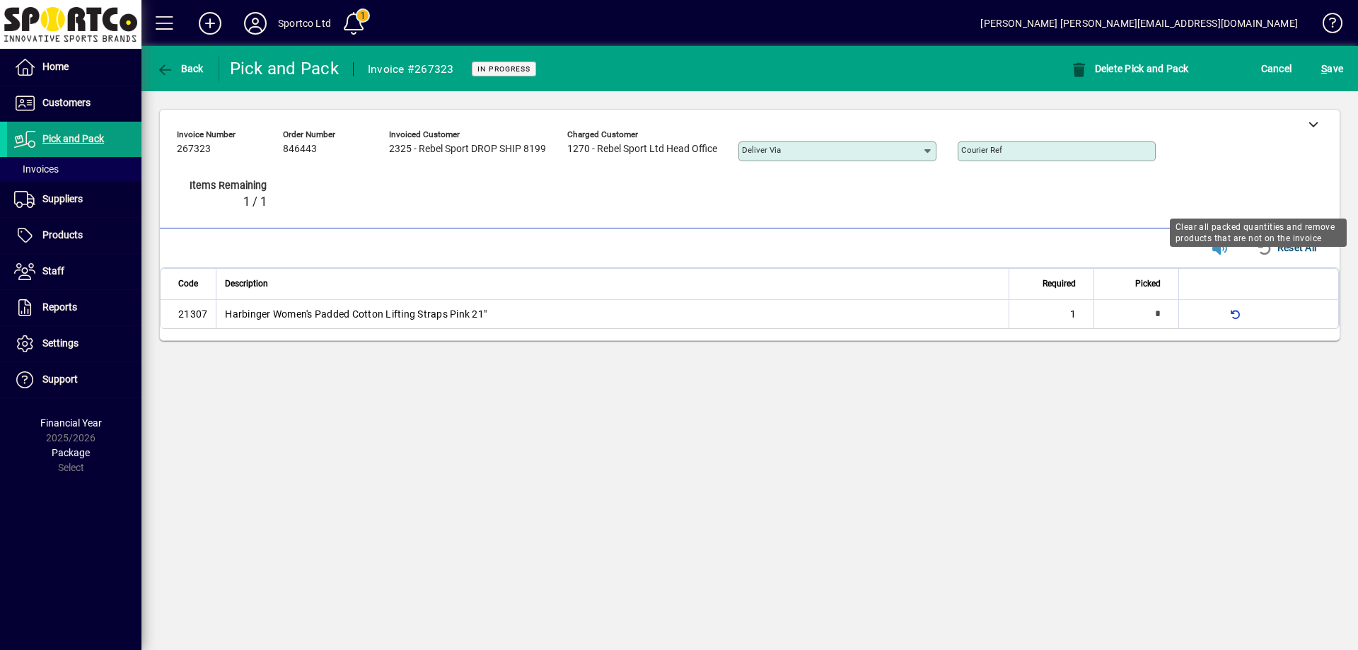
type input "*"
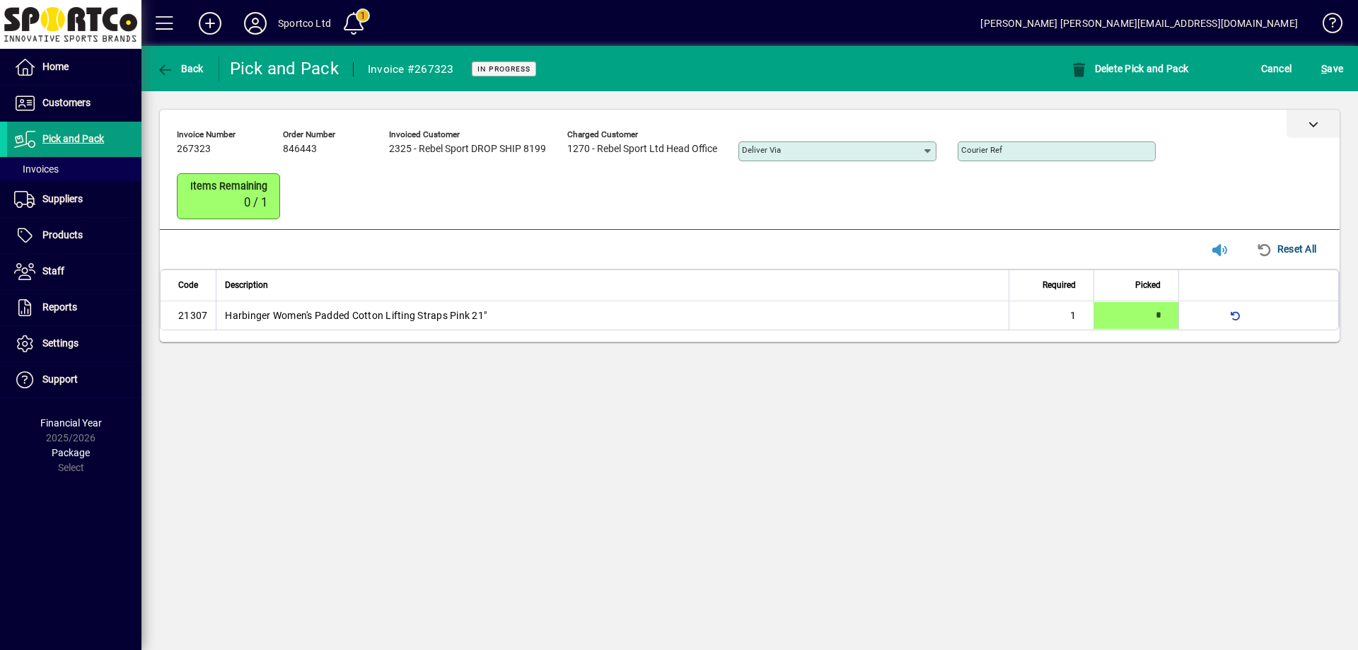
click at [1316, 120] on icon at bounding box center [1314, 124] width 10 height 10
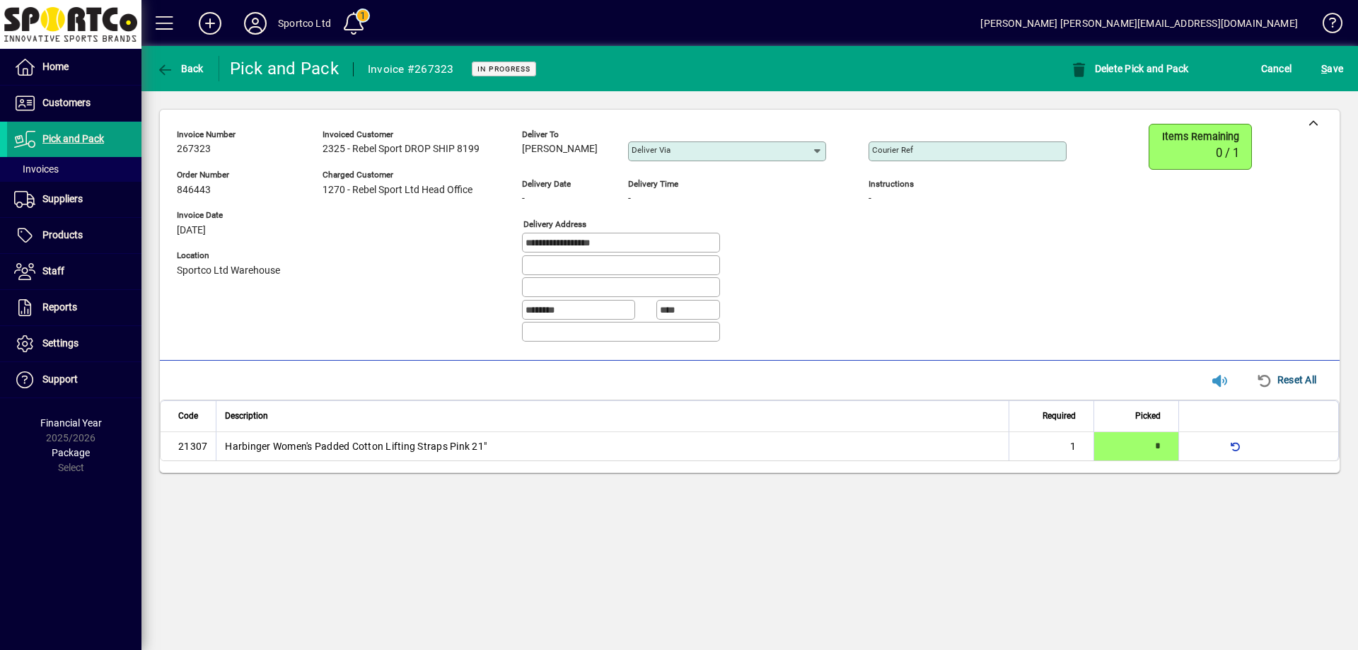
drag, startPoint x: 589, startPoint y: 144, endPoint x: 519, endPoint y: 162, distance: 73.1
click at [519, 162] on div "**********" at bounding box center [632, 239] width 911 height 230
copy span "[PERSON_NAME]"
drag, startPoint x: 639, startPoint y: 241, endPoint x: 455, endPoint y: 252, distance: 184.9
click at [455, 252] on div "**********" at bounding box center [632, 239] width 911 height 230
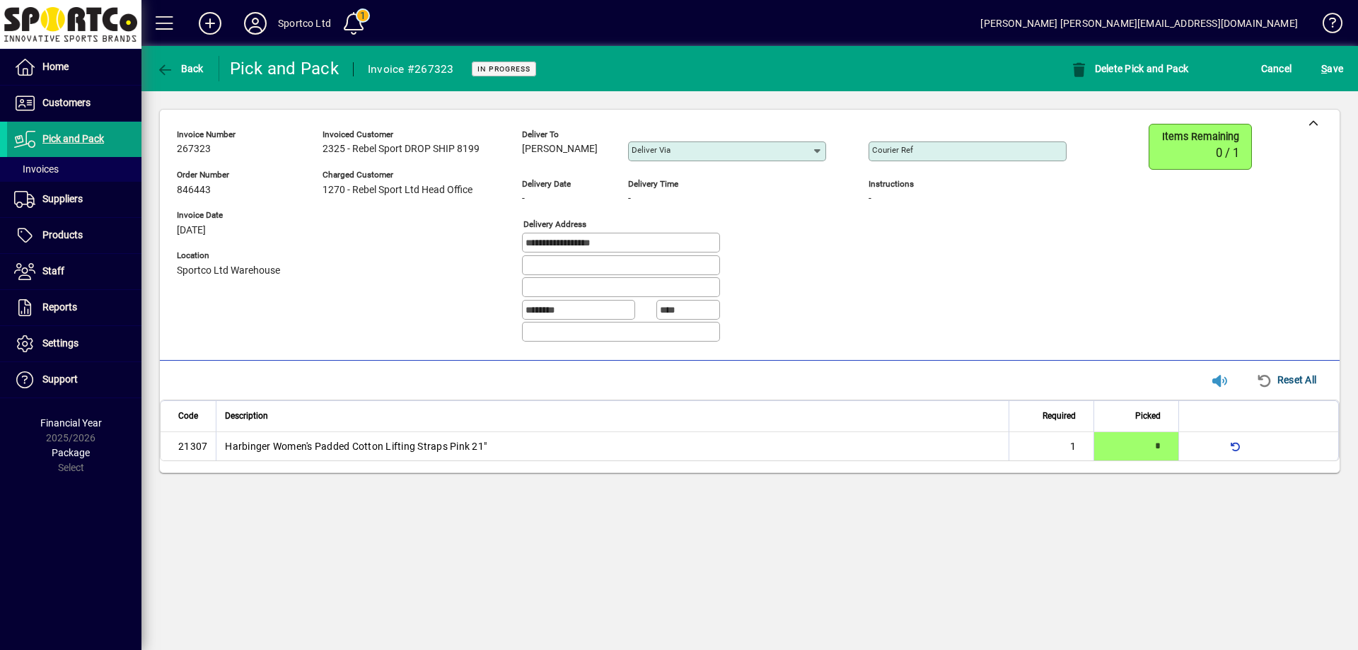
click at [961, 158] on div "Courier Ref" at bounding box center [968, 151] width 198 height 20
paste input "**********"
type input "**********"
click at [1343, 66] on span "submit" at bounding box center [1332, 69] width 29 height 34
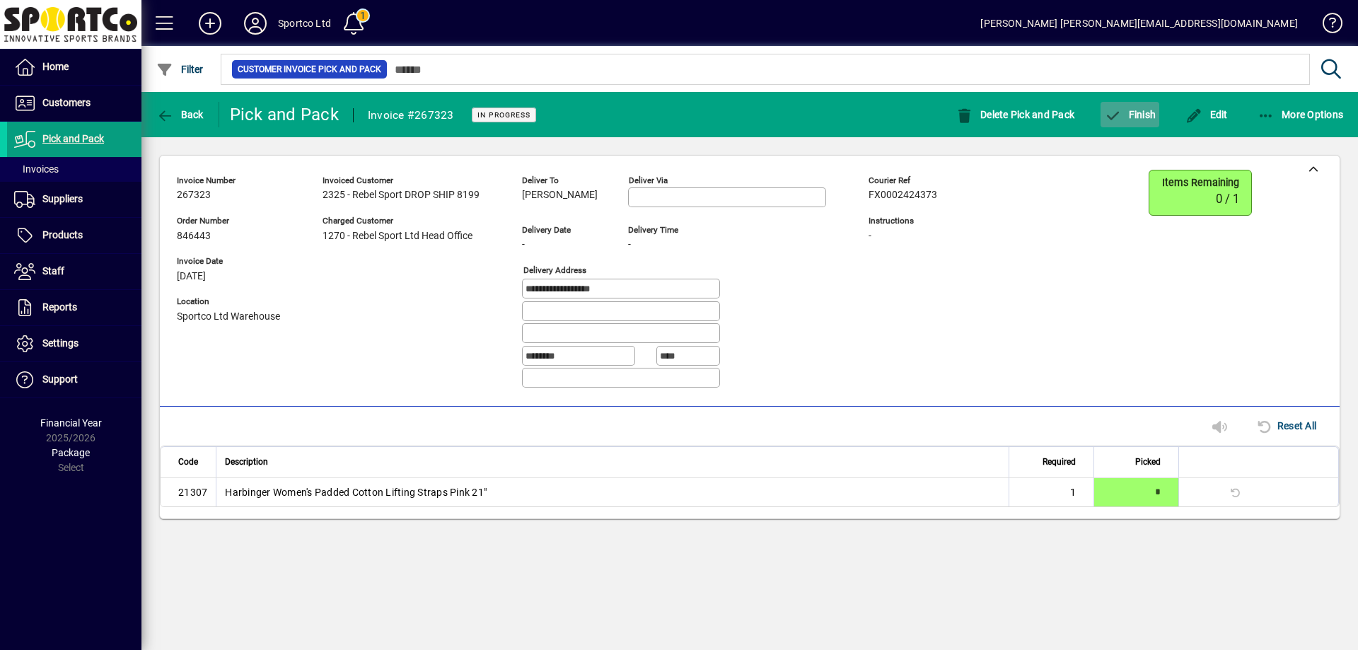
click at [1132, 102] on span "button" at bounding box center [1130, 115] width 59 height 34
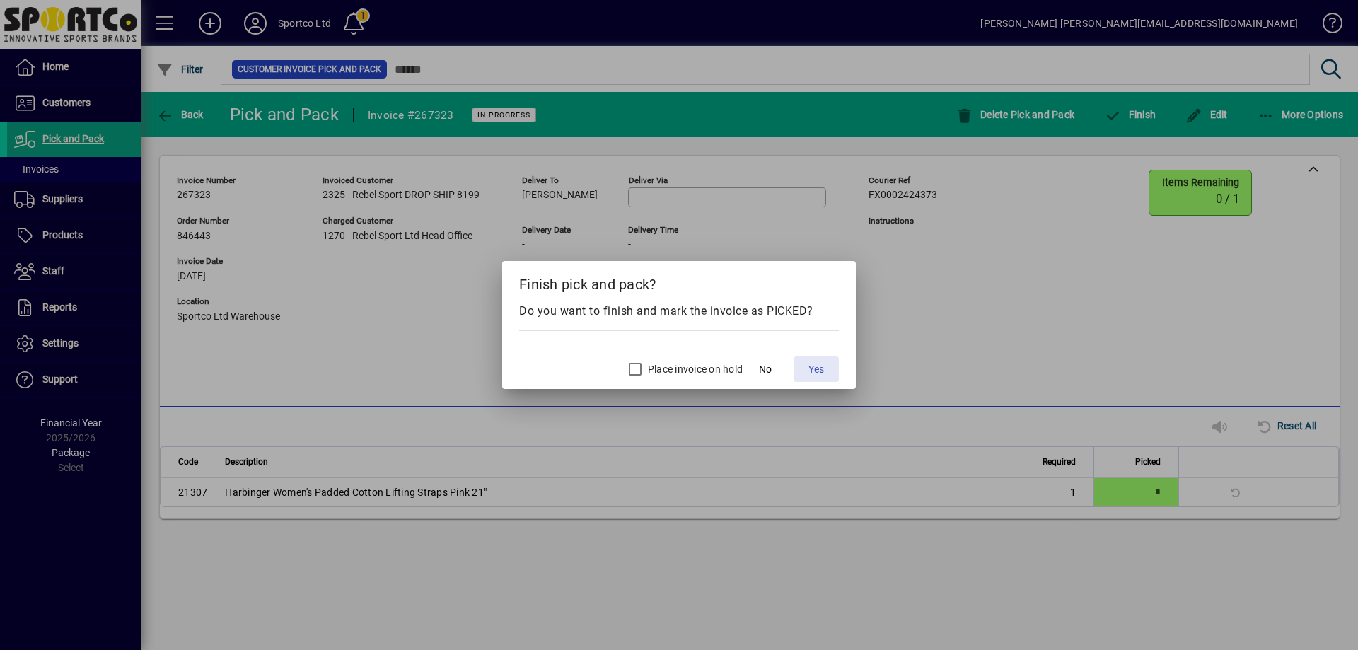
click at [823, 364] on span "Yes" at bounding box center [817, 369] width 16 height 15
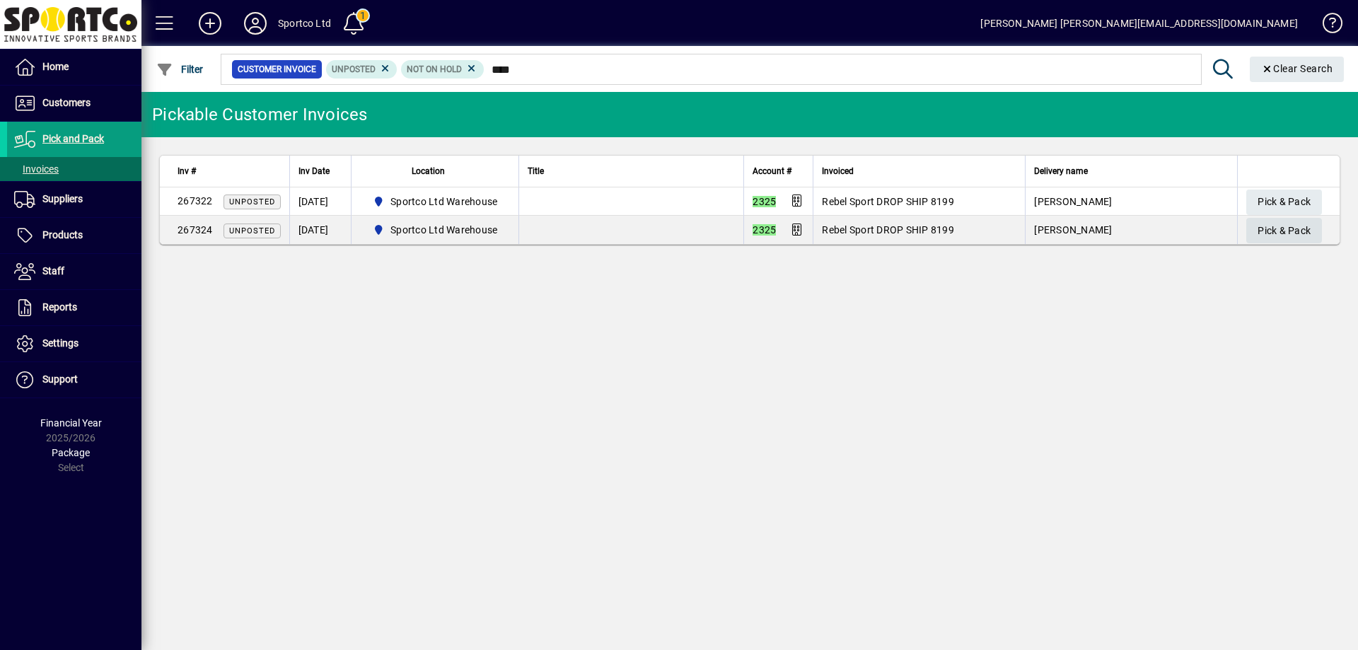
type input "****"
click at [1281, 223] on span "Pick & Pack" at bounding box center [1284, 230] width 53 height 23
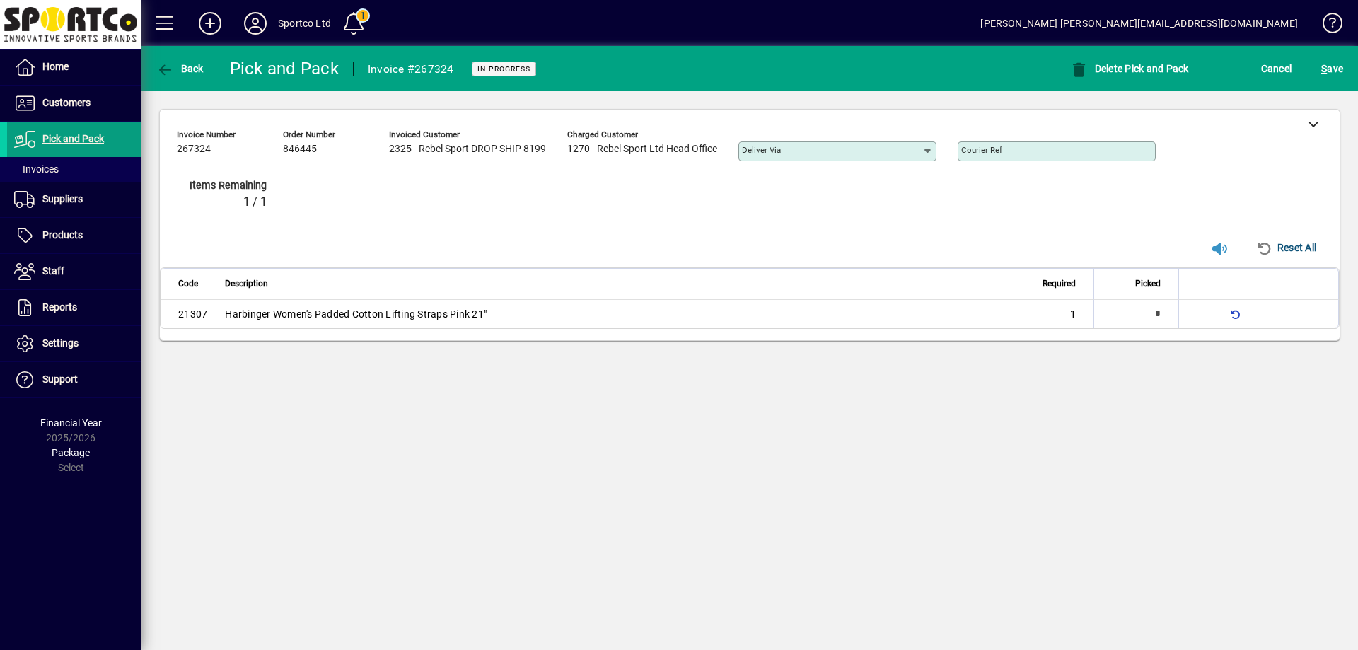
type input "*"
click at [1310, 122] on icon at bounding box center [1314, 124] width 10 height 10
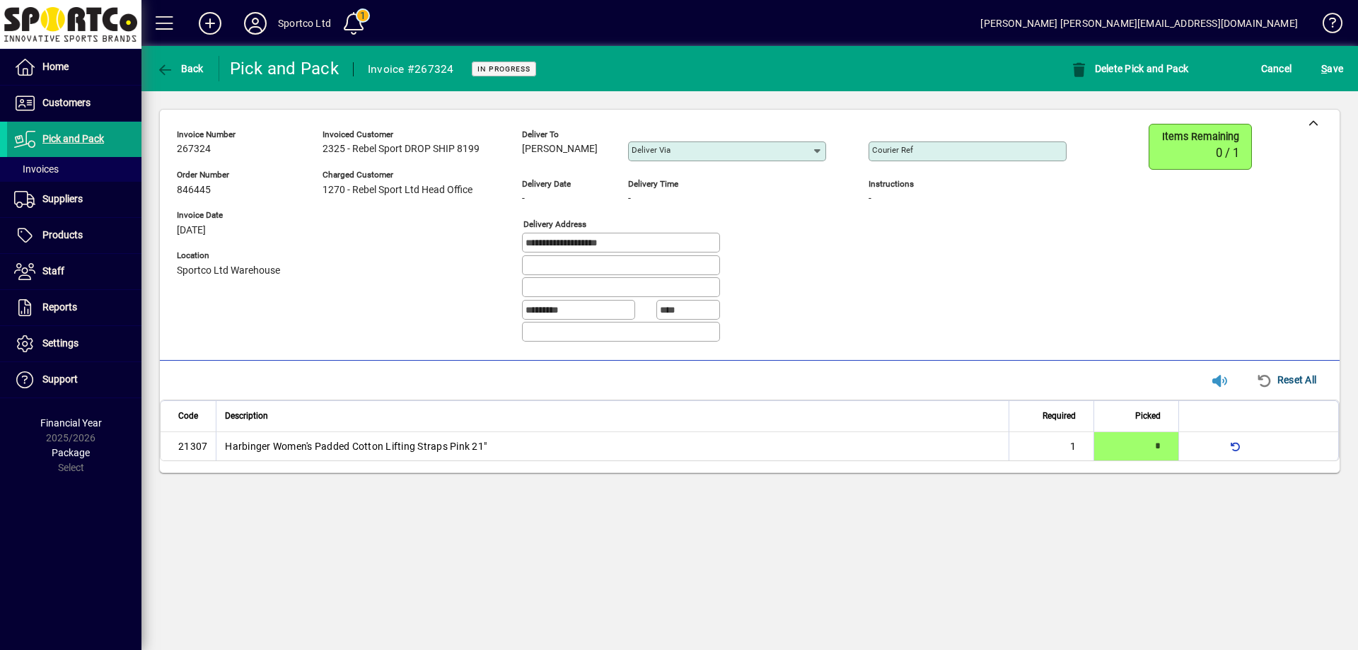
copy span "[PERSON_NAME]"
drag, startPoint x: 591, startPoint y: 149, endPoint x: 177, endPoint y: 71, distance: 421.1
click at [523, 163] on div "Deliver to [PERSON_NAME]" at bounding box center [564, 146] width 85 height 39
drag, startPoint x: 643, startPoint y: 248, endPoint x: 473, endPoint y: 255, distance: 169.9
click at [473, 251] on div "**********" at bounding box center [632, 239] width 911 height 230
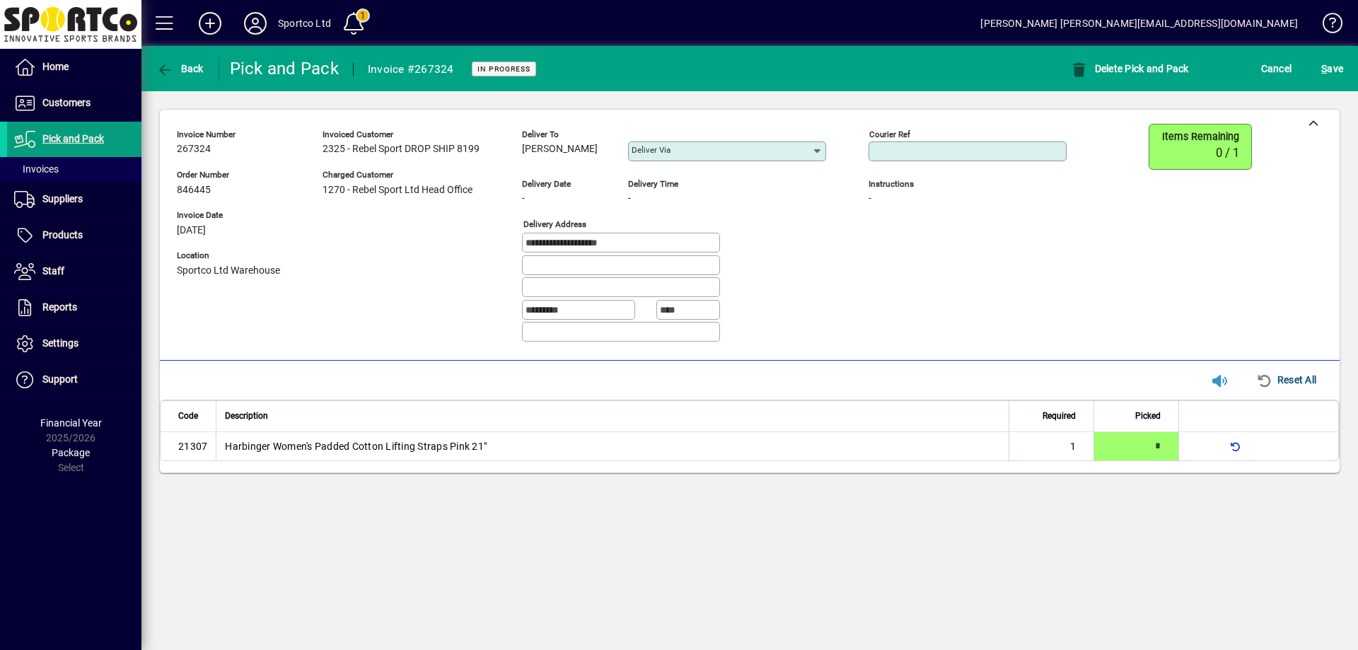
click at [939, 151] on input "Courier Ref" at bounding box center [969, 151] width 194 height 11
paste input "**********"
type input "**********"
click at [1332, 66] on span "S ave" at bounding box center [1332, 68] width 22 height 23
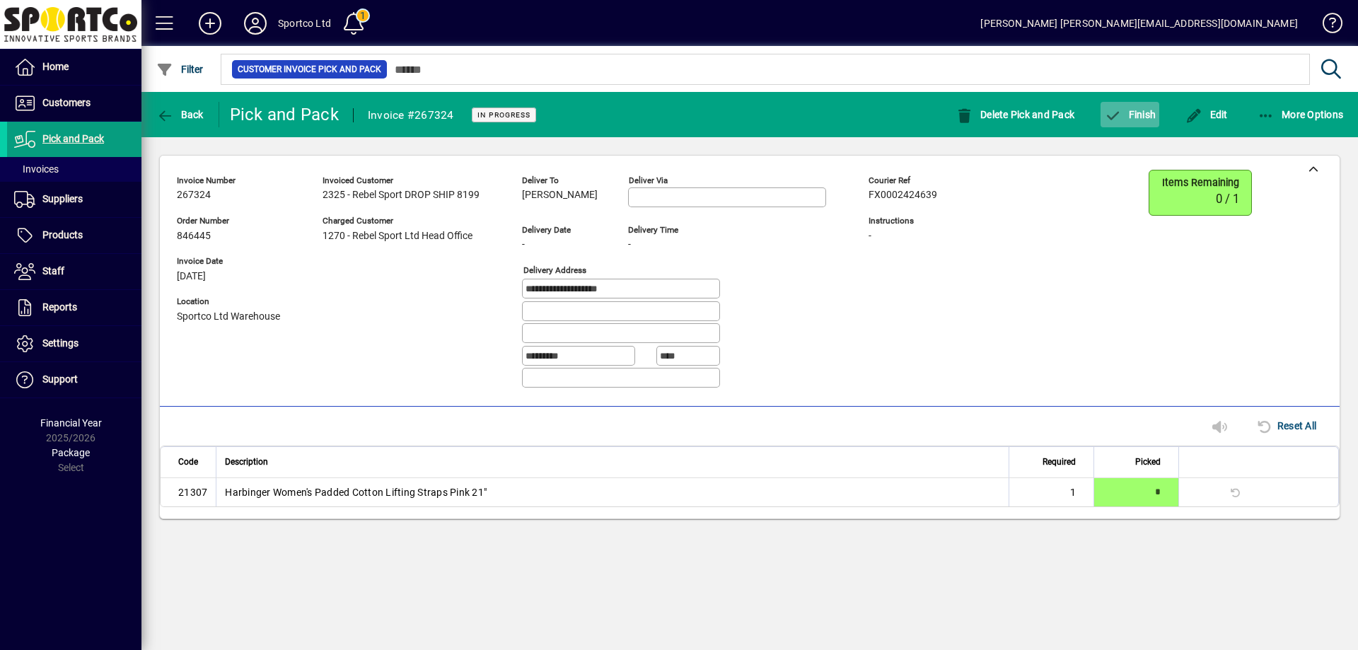
click at [1144, 114] on span "Finish" at bounding box center [1130, 114] width 52 height 11
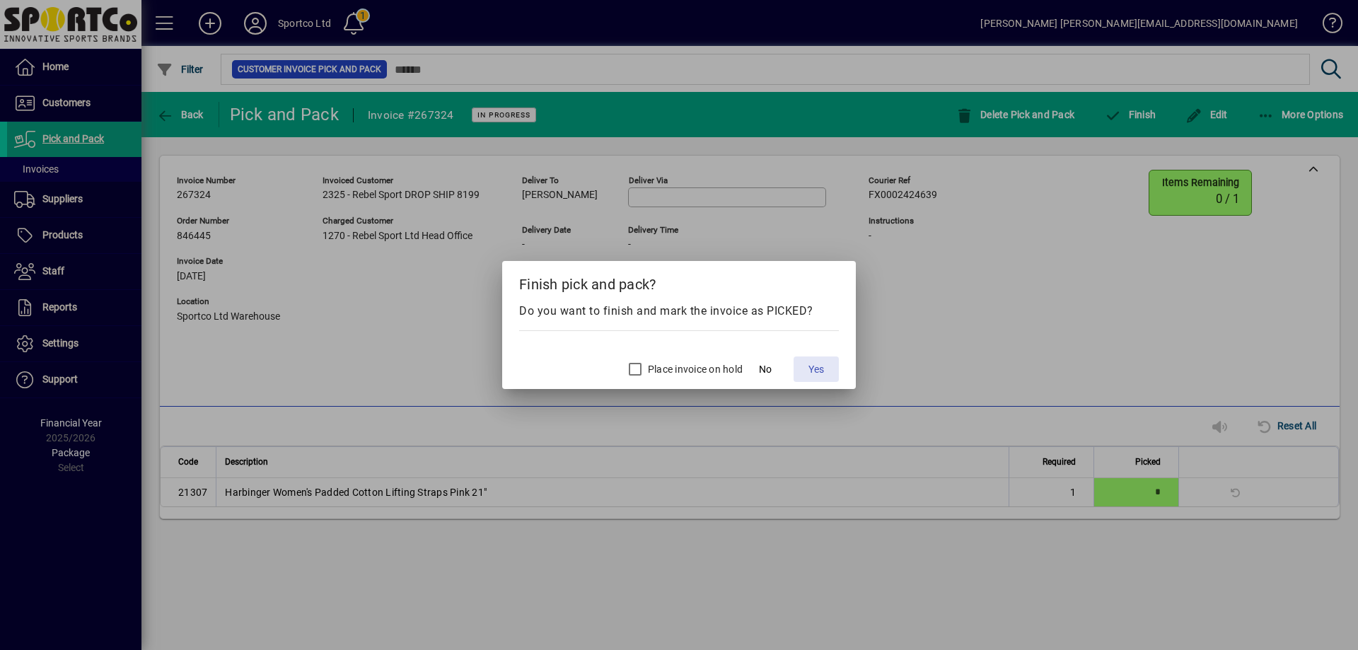
click at [817, 369] on span "Yes" at bounding box center [817, 369] width 16 height 15
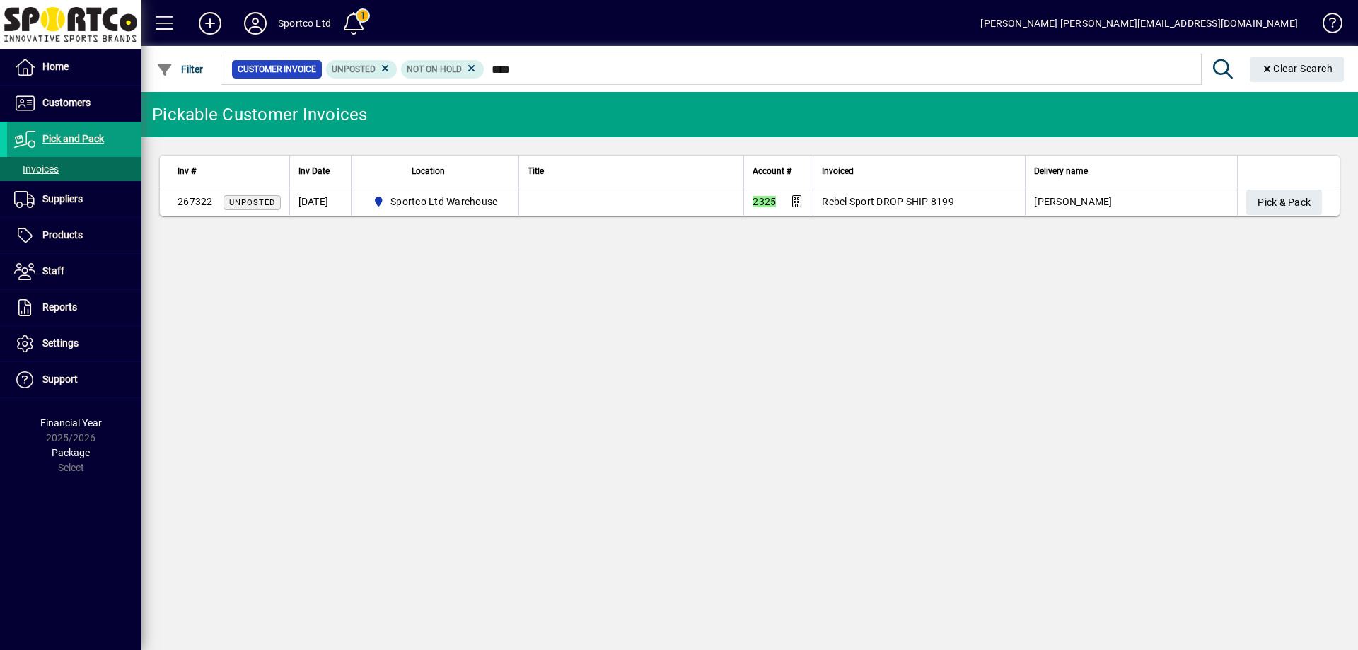
type input "****"
drag, startPoint x: 1279, startPoint y: 196, endPoint x: 1243, endPoint y: 644, distance: 449.9
click at [1279, 197] on span "Pick & Pack" at bounding box center [1284, 202] width 53 height 23
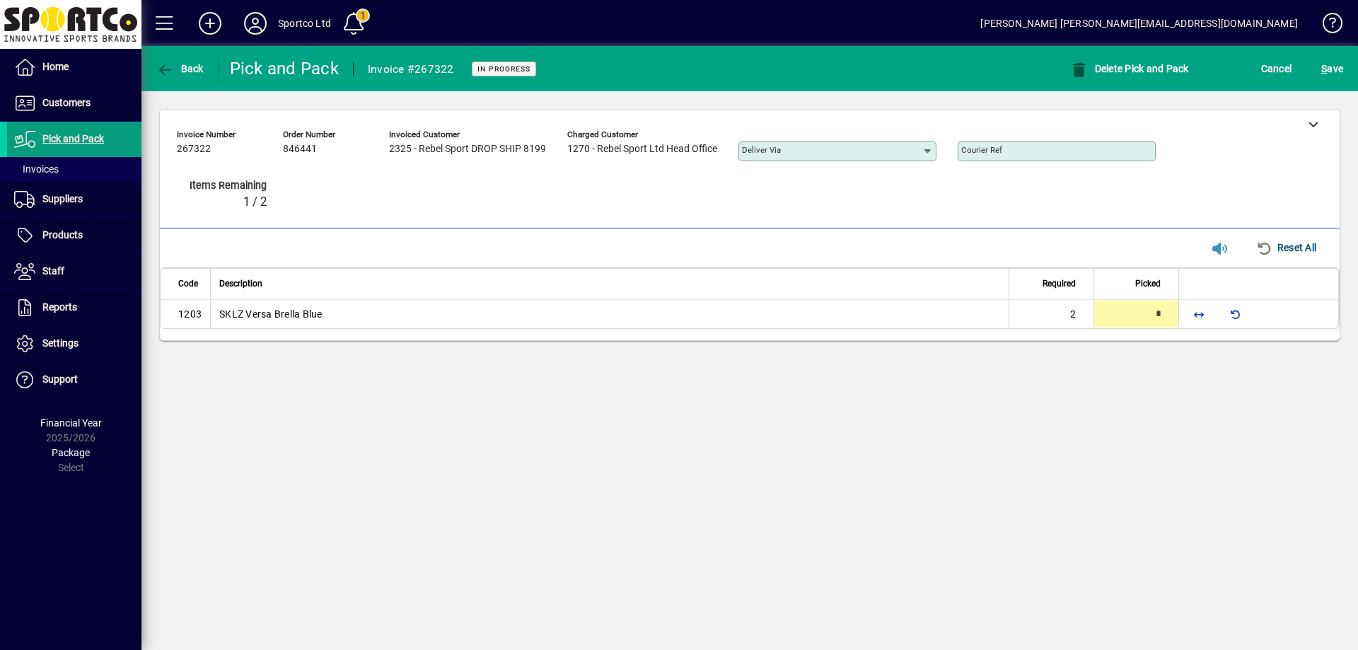
type input "*"
click at [1322, 119] on div at bounding box center [1313, 124] width 53 height 28
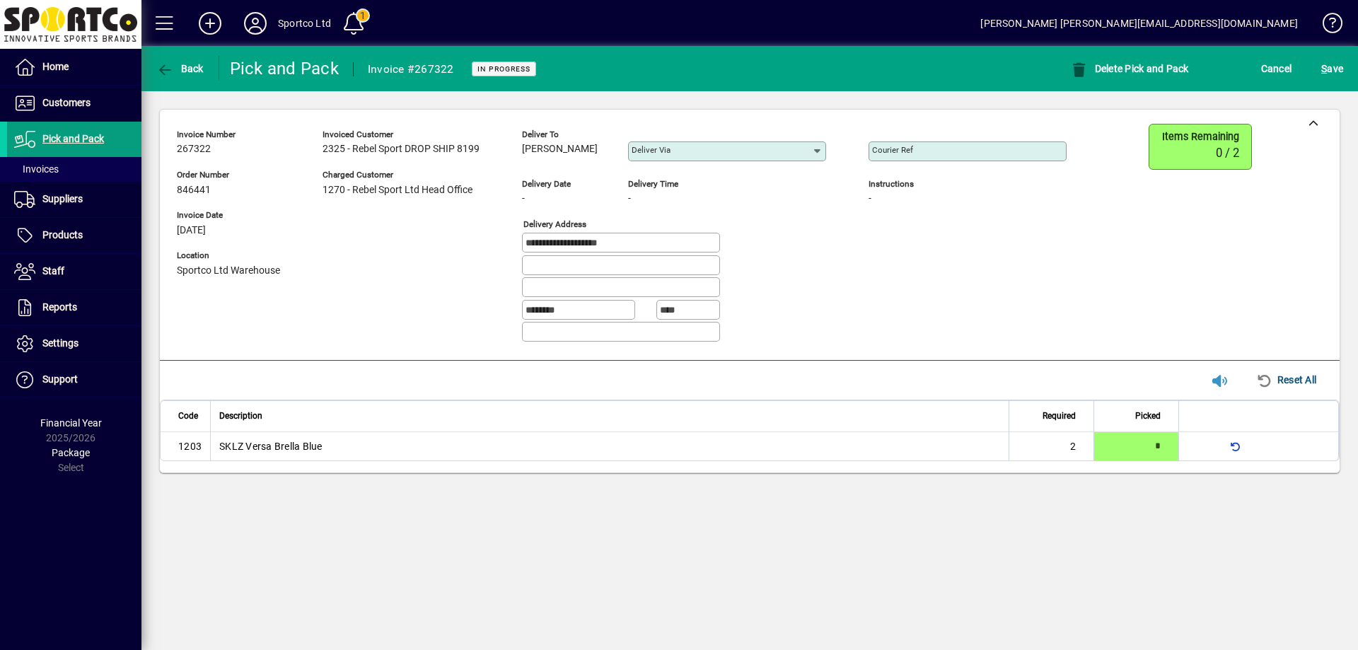
drag, startPoint x: 590, startPoint y: 146, endPoint x: 526, endPoint y: 154, distance: 64.8
click at [520, 150] on div "**********" at bounding box center [632, 239] width 911 height 230
copy span "[PERSON_NAME]"
drag, startPoint x: 641, startPoint y: 238, endPoint x: 468, endPoint y: 216, distance: 174.0
click at [468, 216] on div "**********" at bounding box center [632, 239] width 911 height 230
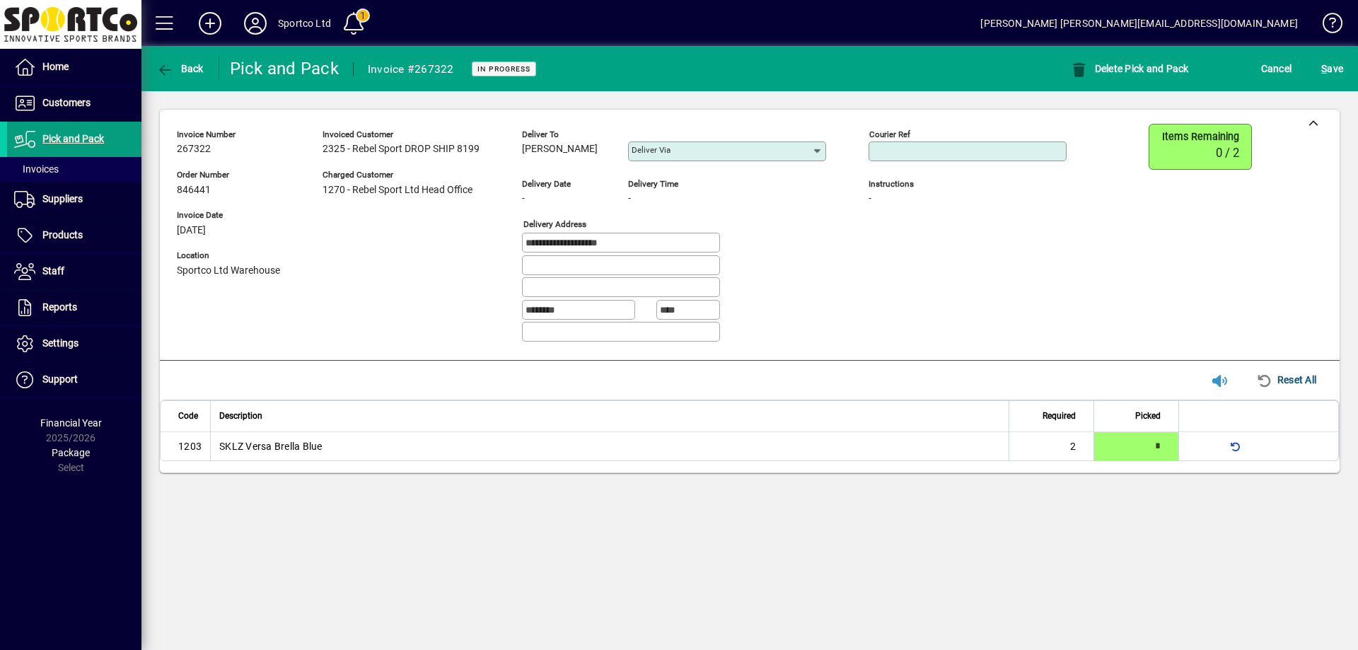
click at [1022, 149] on input "Courier Ref" at bounding box center [969, 151] width 194 height 11
paste input "**********"
type input "**********"
click at [1328, 66] on span "S ave" at bounding box center [1332, 68] width 22 height 23
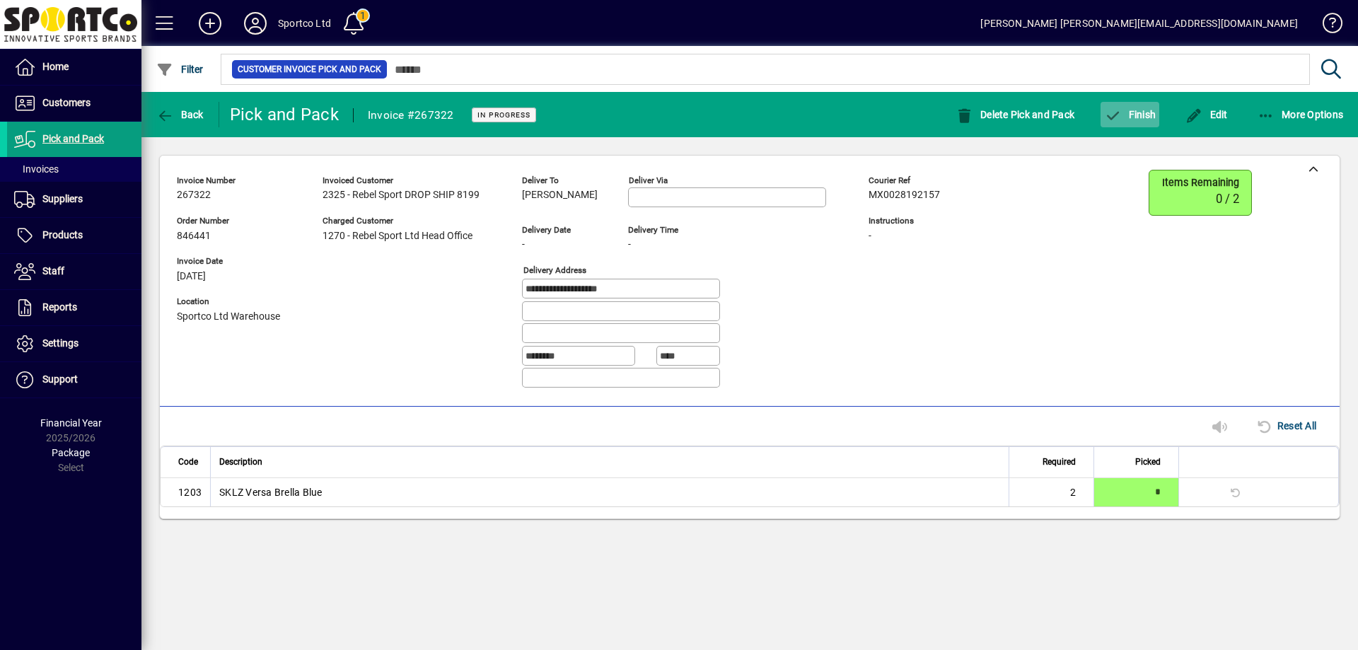
click at [1141, 120] on span "Finish" at bounding box center [1130, 114] width 52 height 11
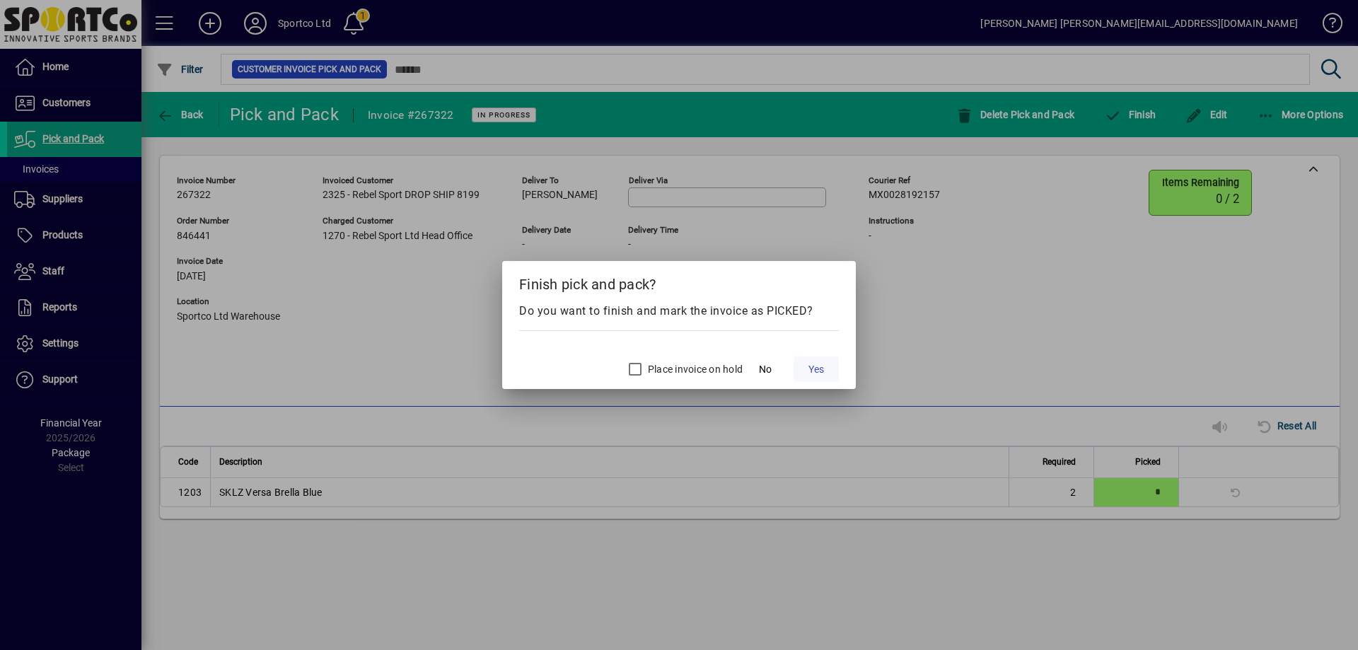
click at [811, 378] on span at bounding box center [816, 369] width 45 height 34
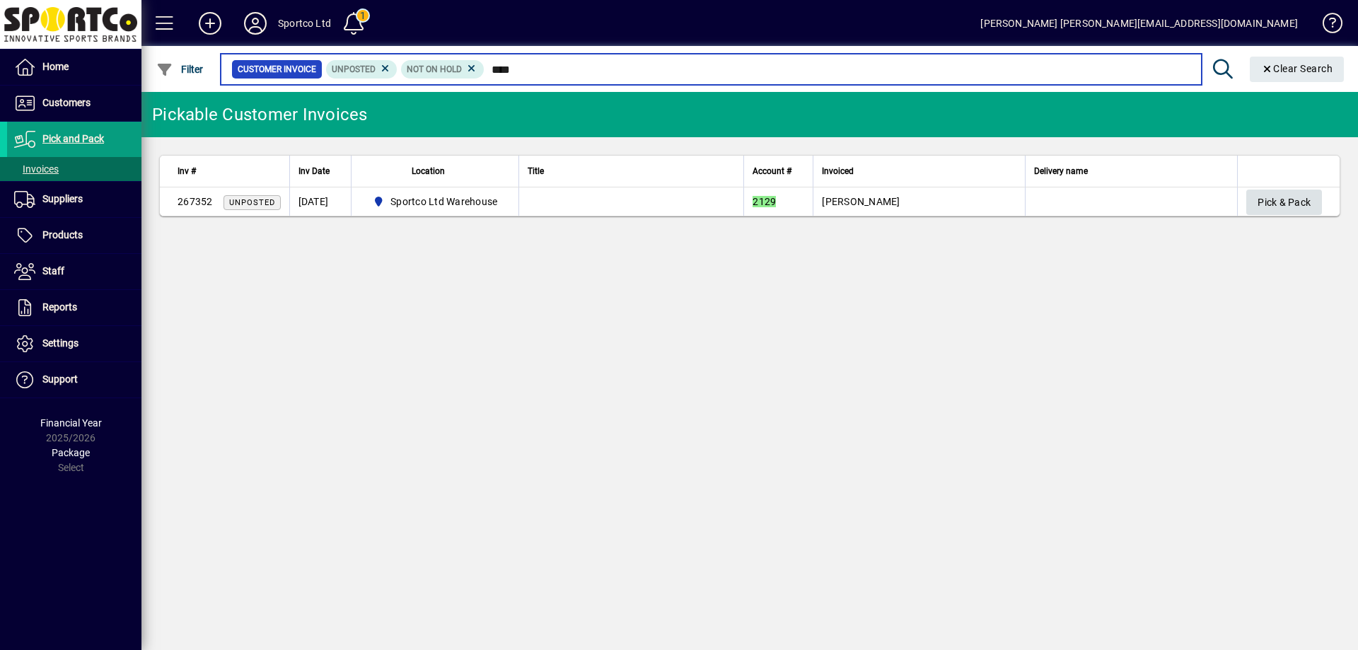
type input "****"
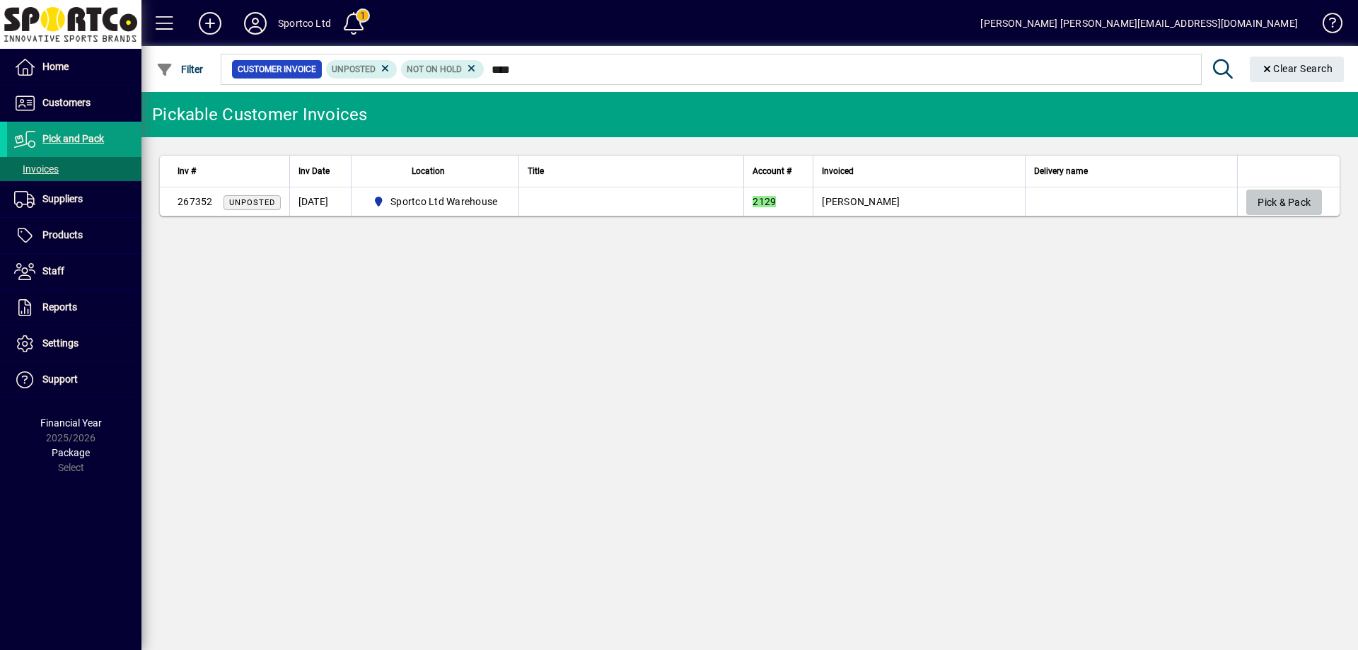
click at [1280, 204] on span "Pick & Pack" at bounding box center [1284, 202] width 53 height 23
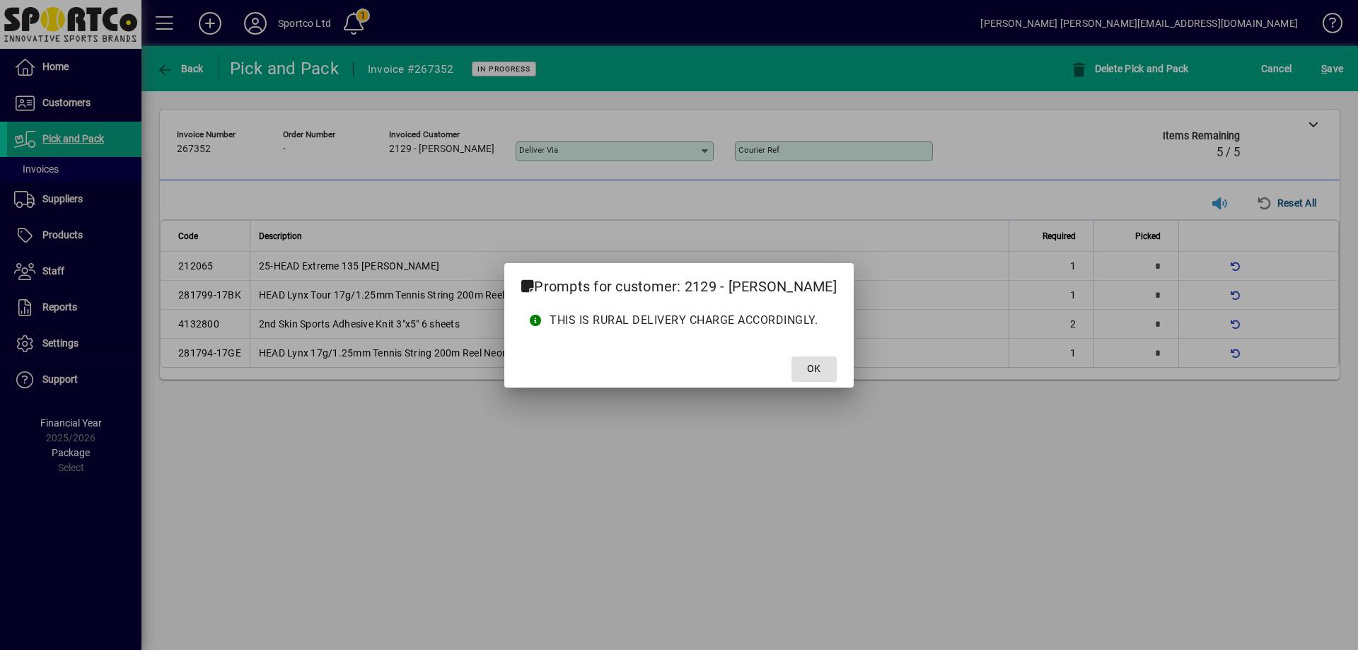
click at [817, 367] on span "OK" at bounding box center [813, 368] width 13 height 15
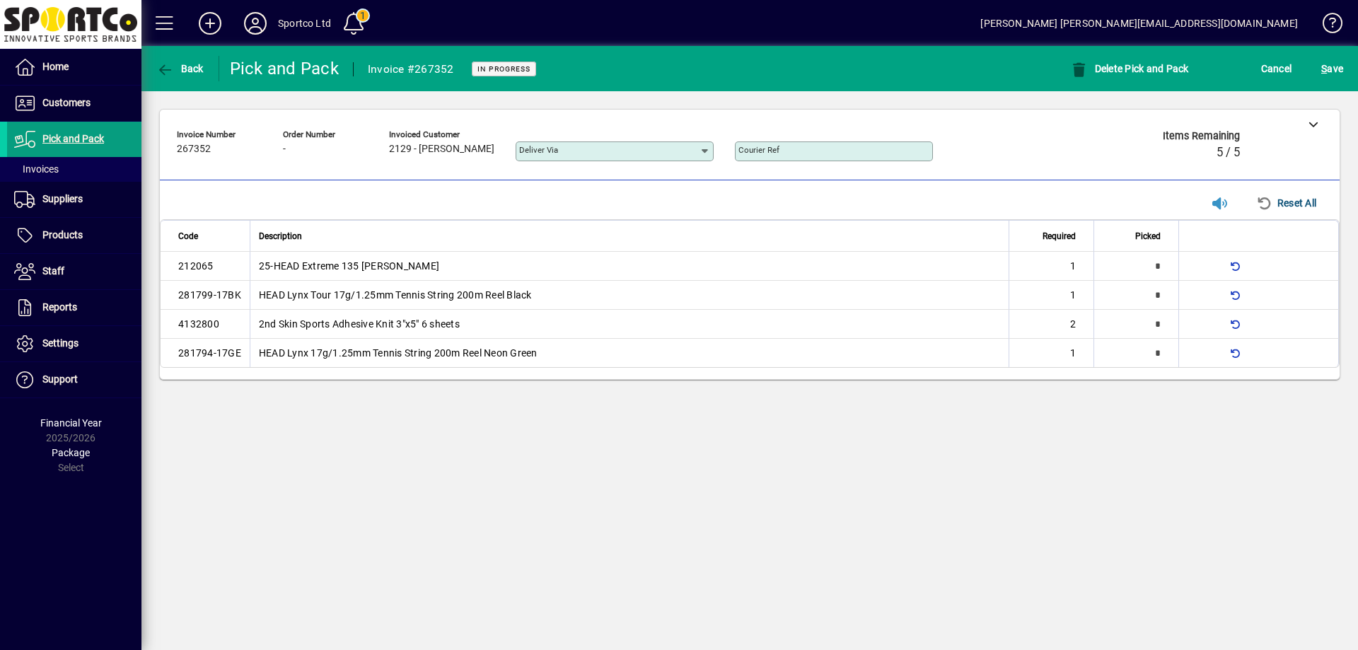
type input "*"
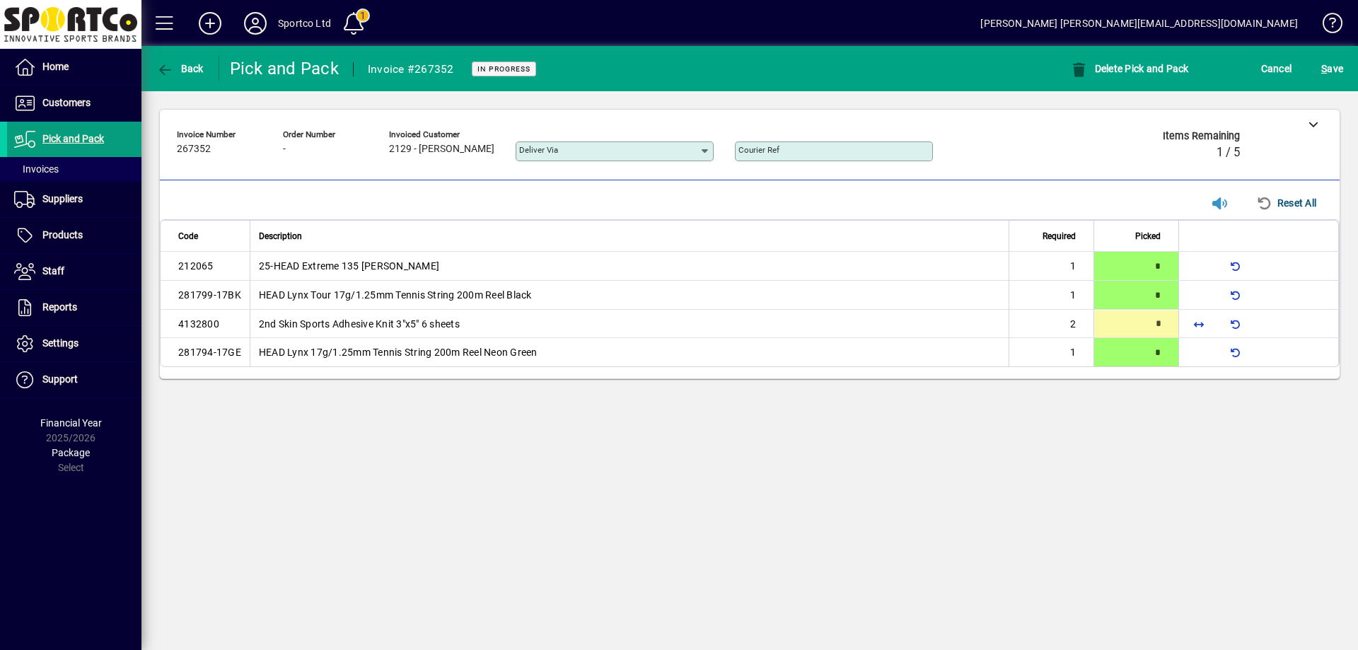
type input "*"
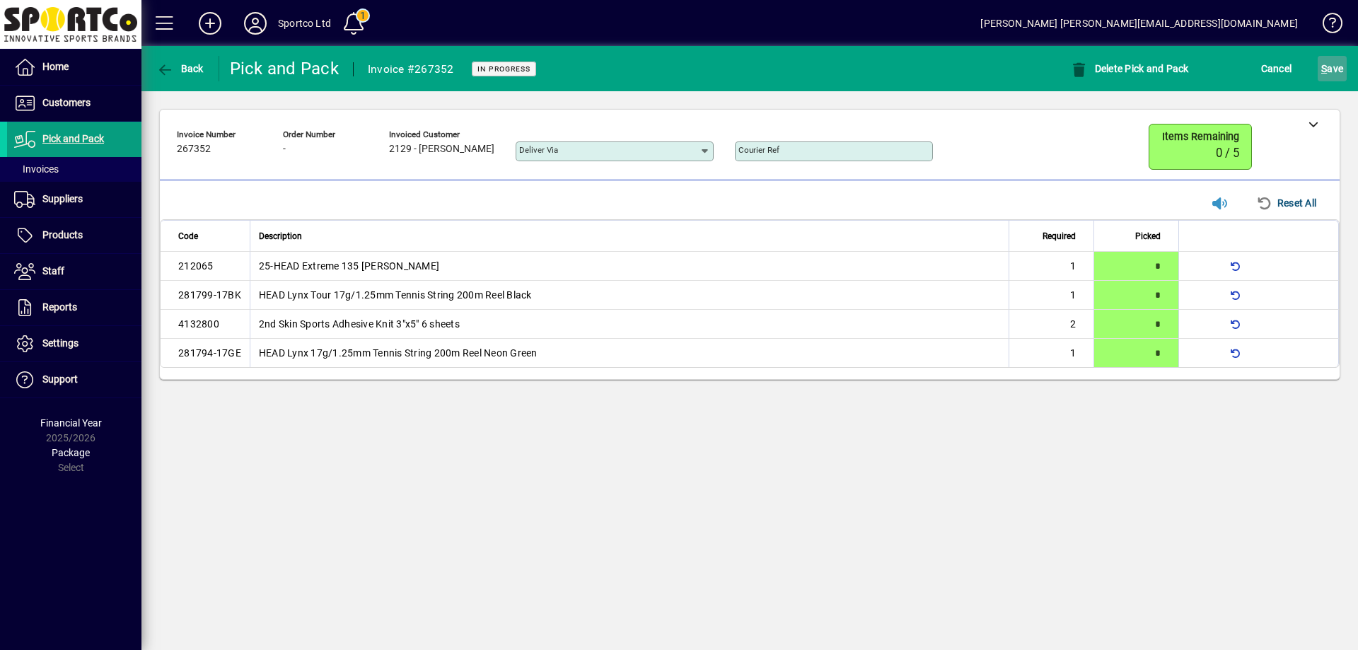
click at [1338, 59] on span "S ave" at bounding box center [1332, 68] width 22 height 23
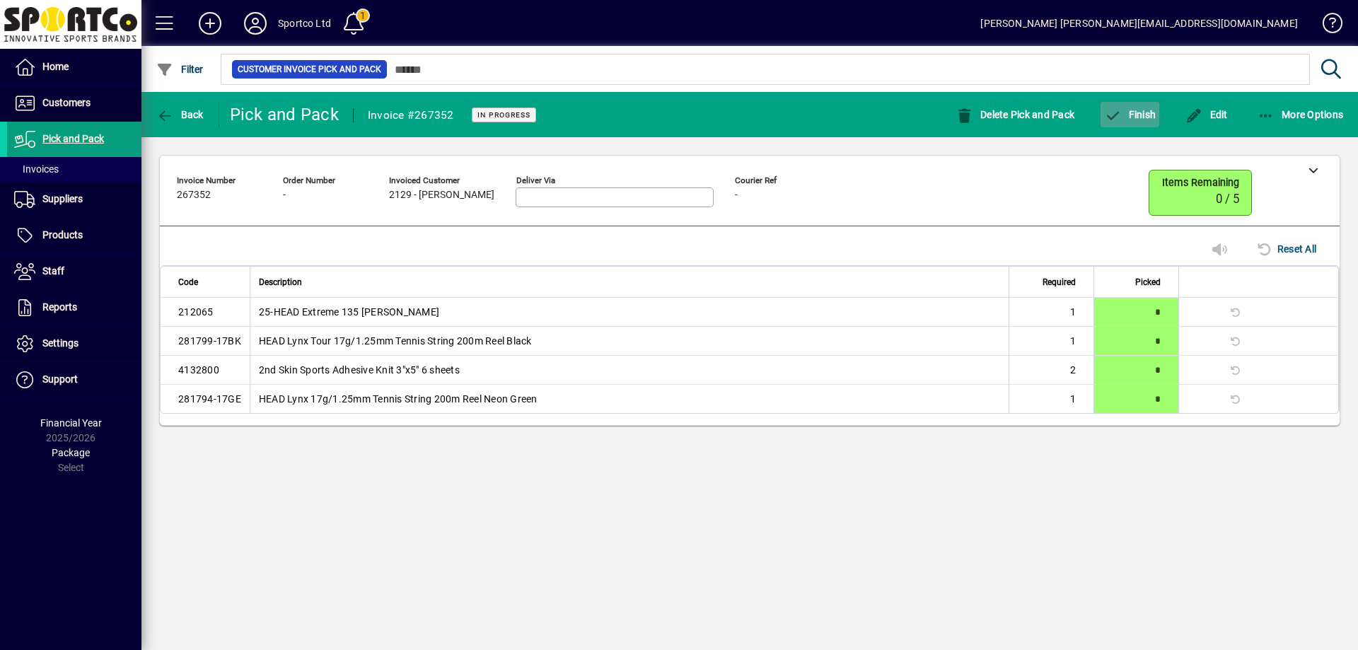
click at [1152, 111] on span "Finish" at bounding box center [1130, 114] width 52 height 11
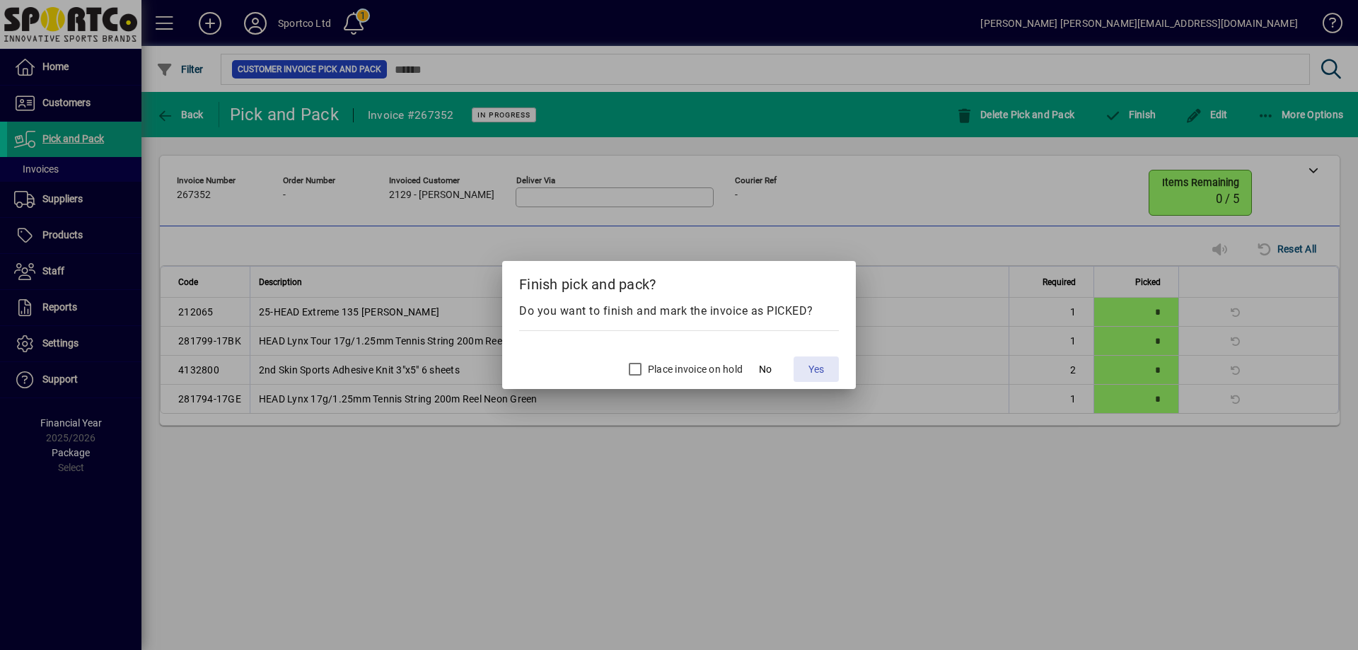
click at [818, 361] on button "Yes" at bounding box center [816, 369] width 45 height 25
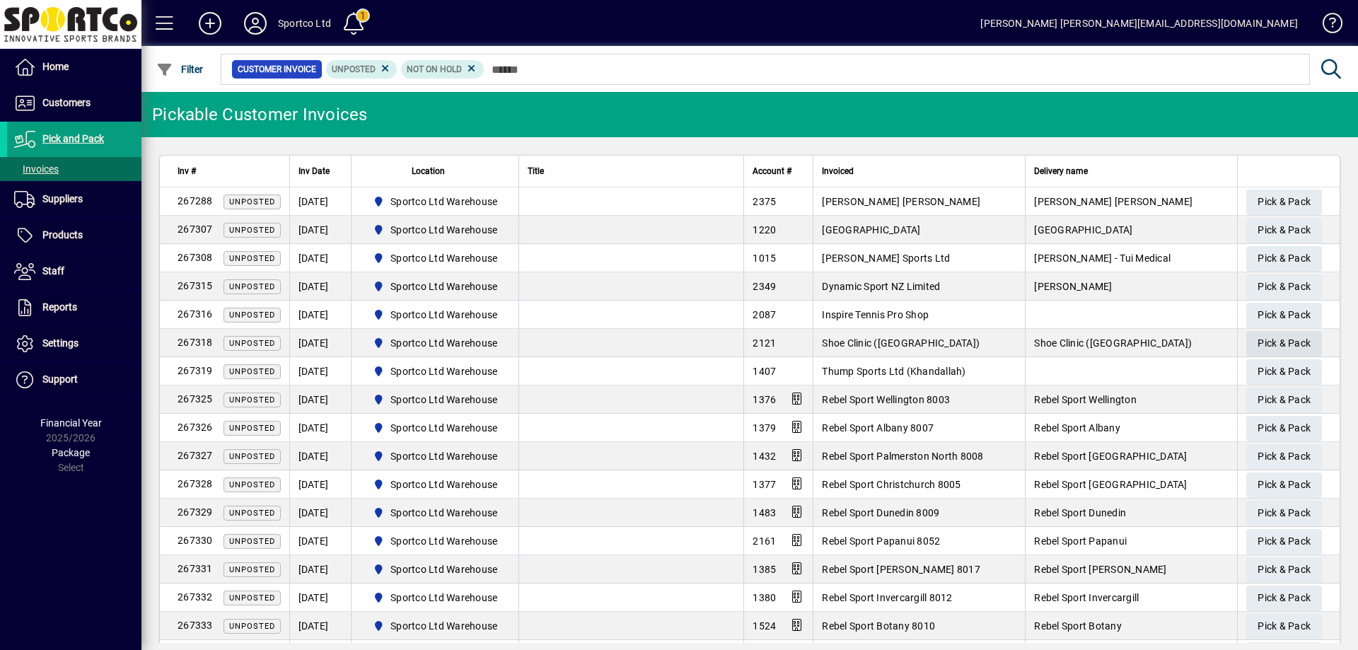
click at [1272, 336] on span "Pick & Pack" at bounding box center [1284, 343] width 53 height 23
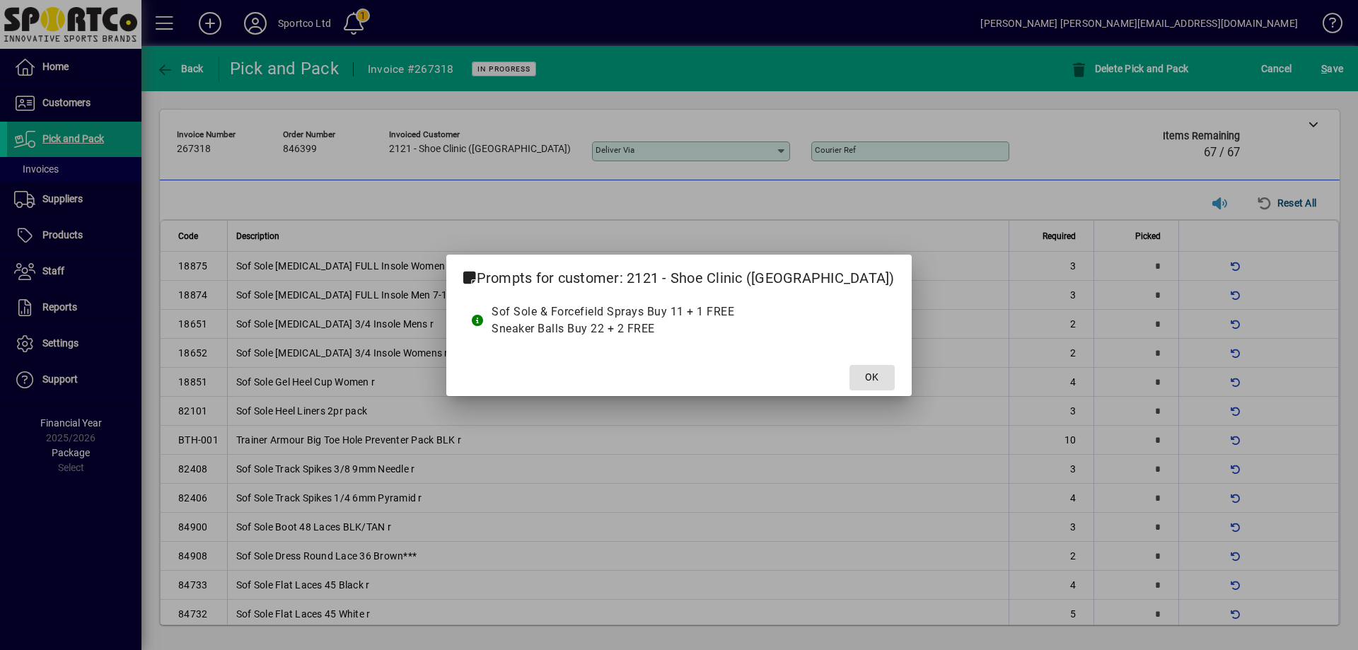
click at [865, 376] on span "OK" at bounding box center [871, 377] width 13 height 15
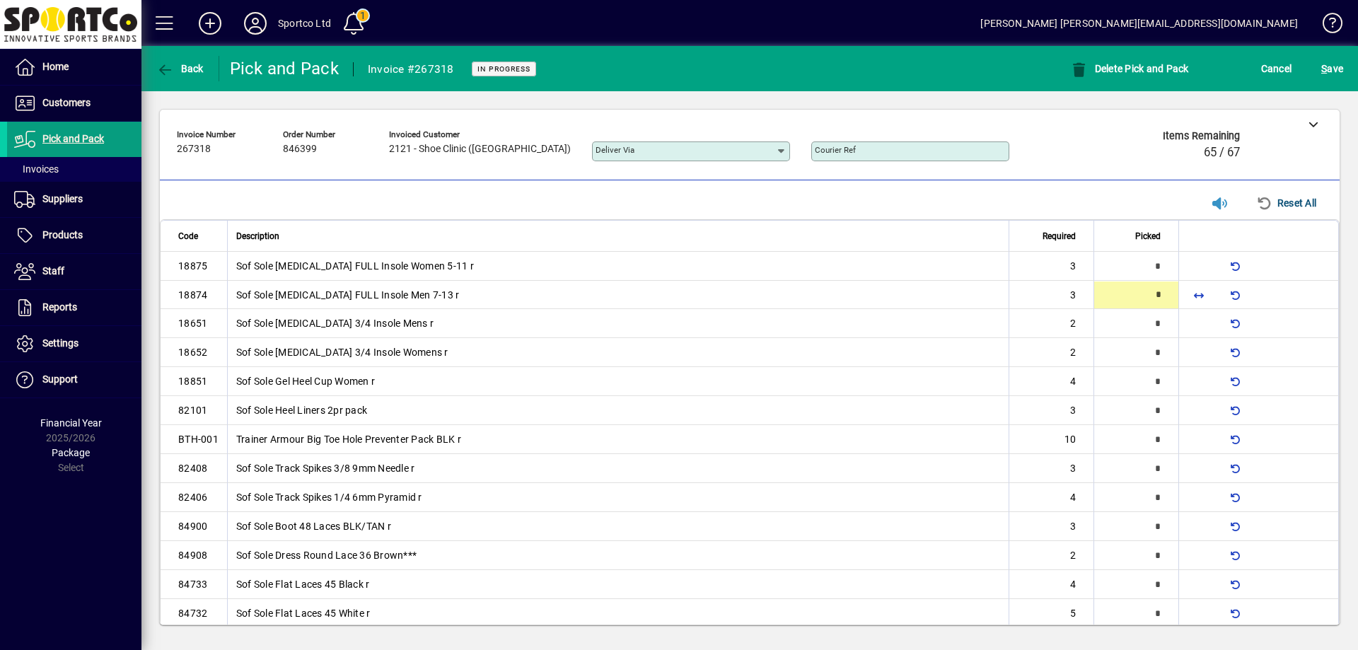
type input "*"
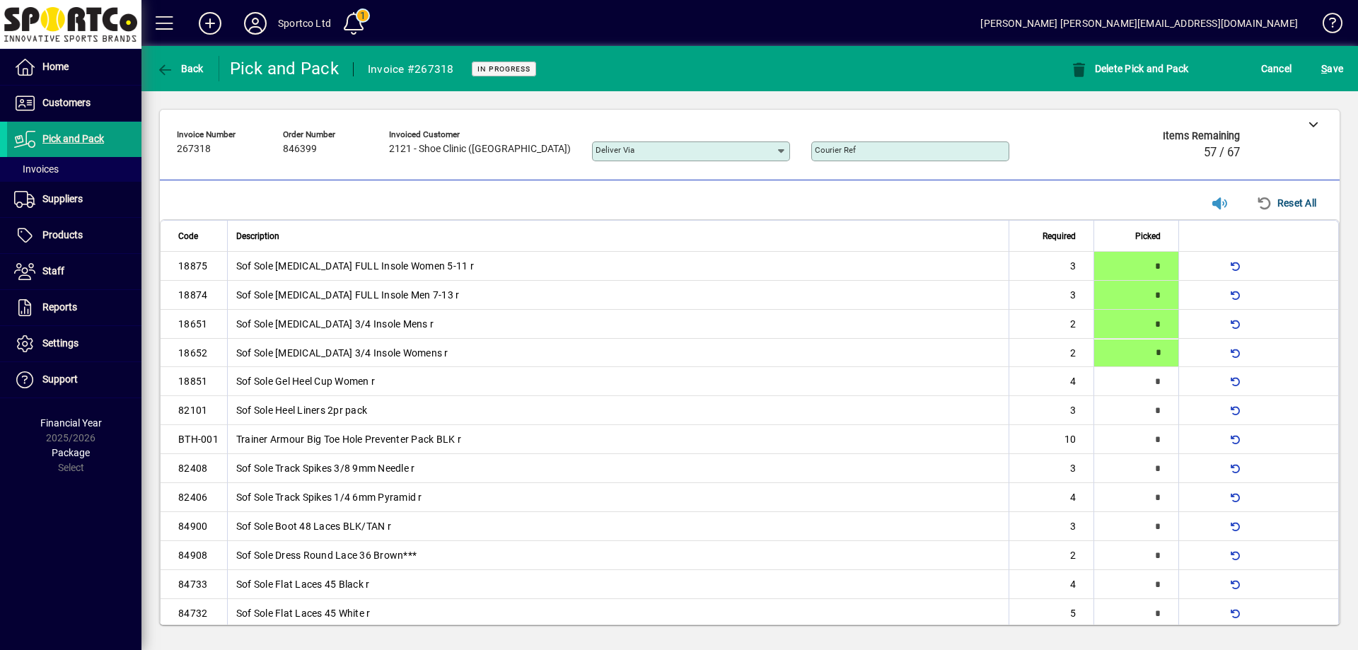
type input "*"
click at [1188, 442] on span "button" at bounding box center [1199, 440] width 34 height 34
type input "**"
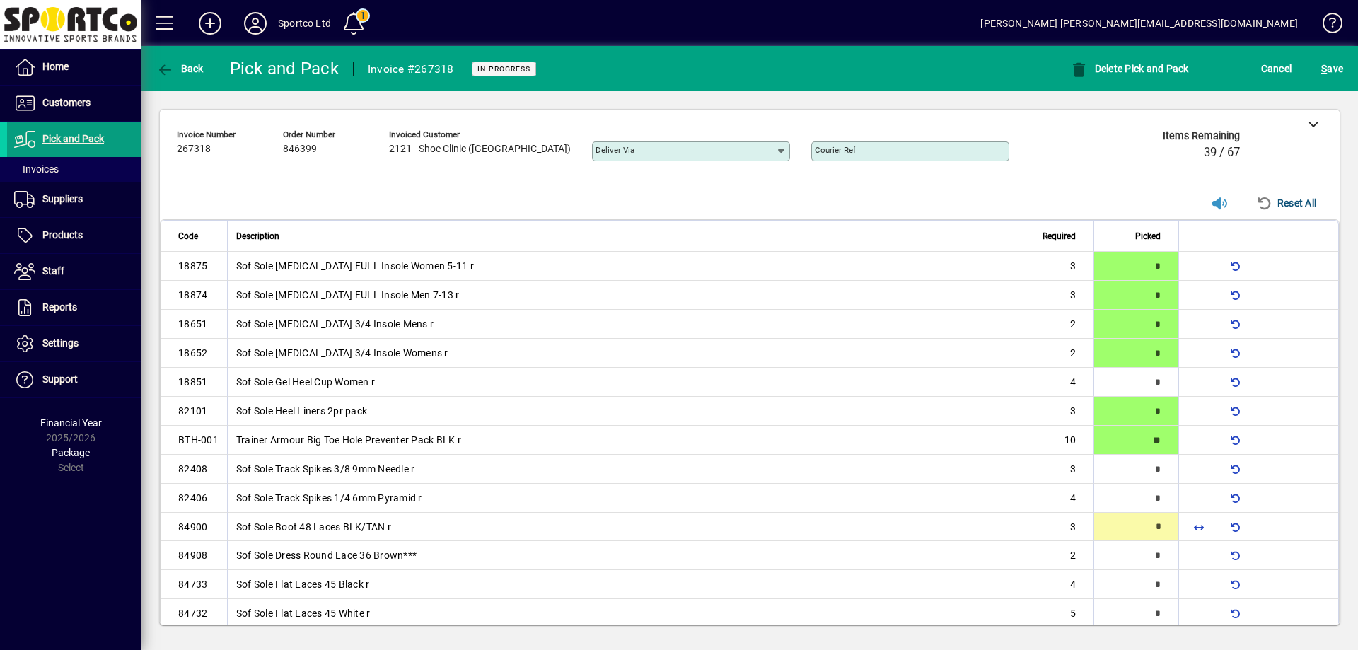
scroll to position [107, 0]
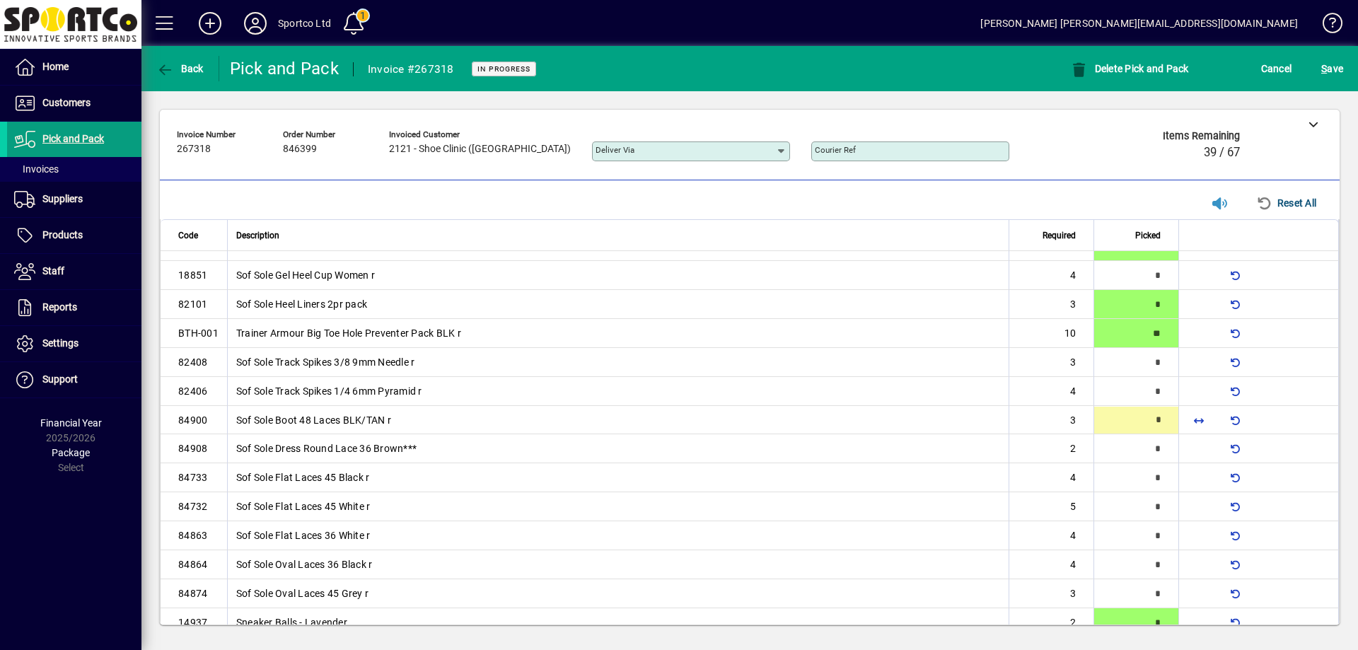
type input "*"
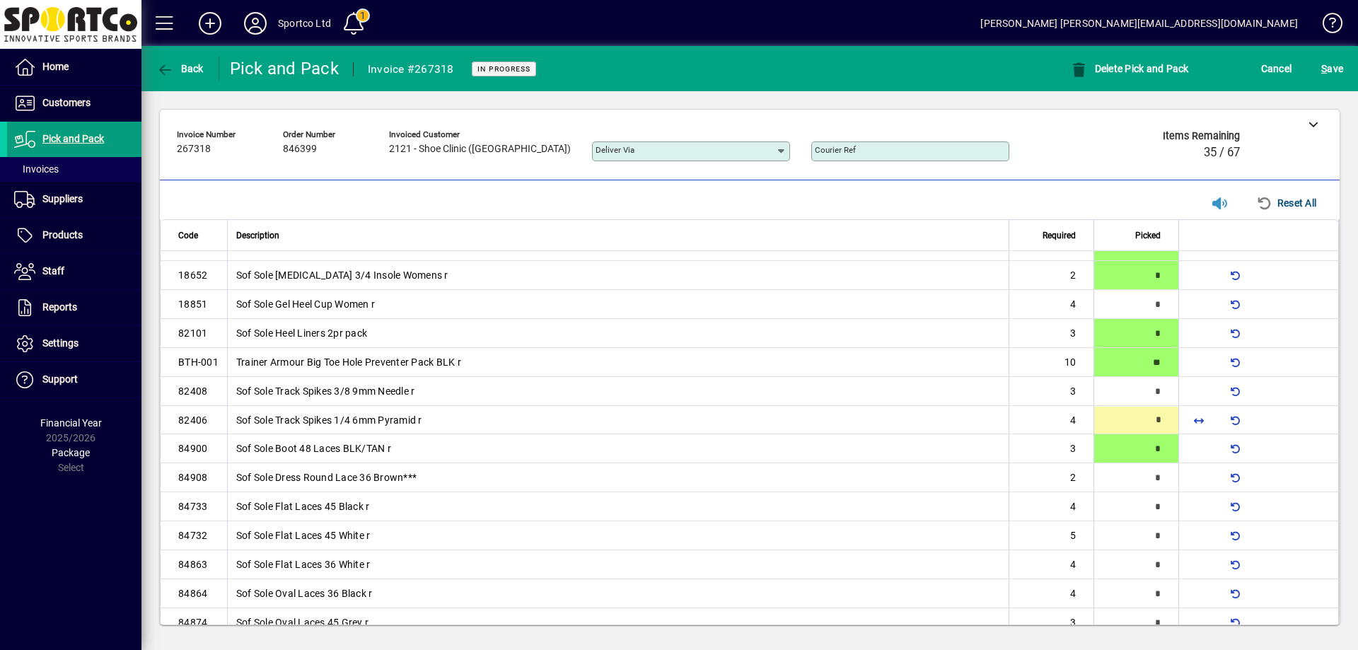
type input "*"
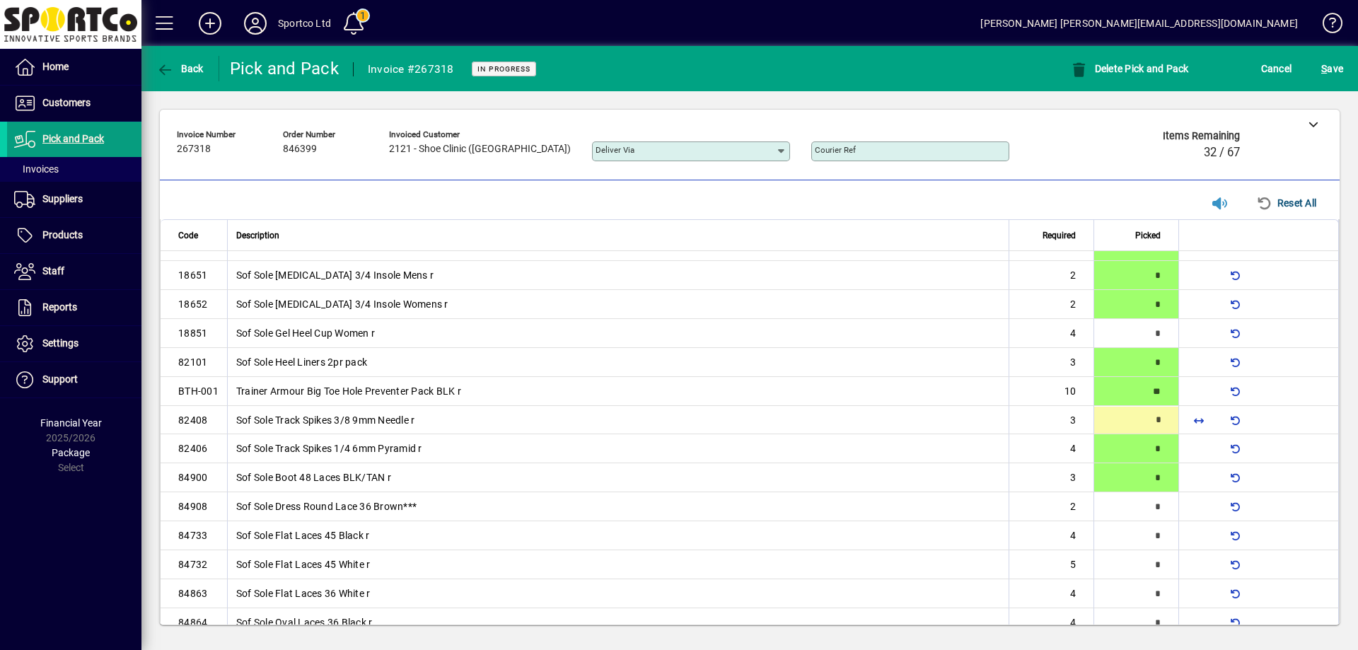
type input "*"
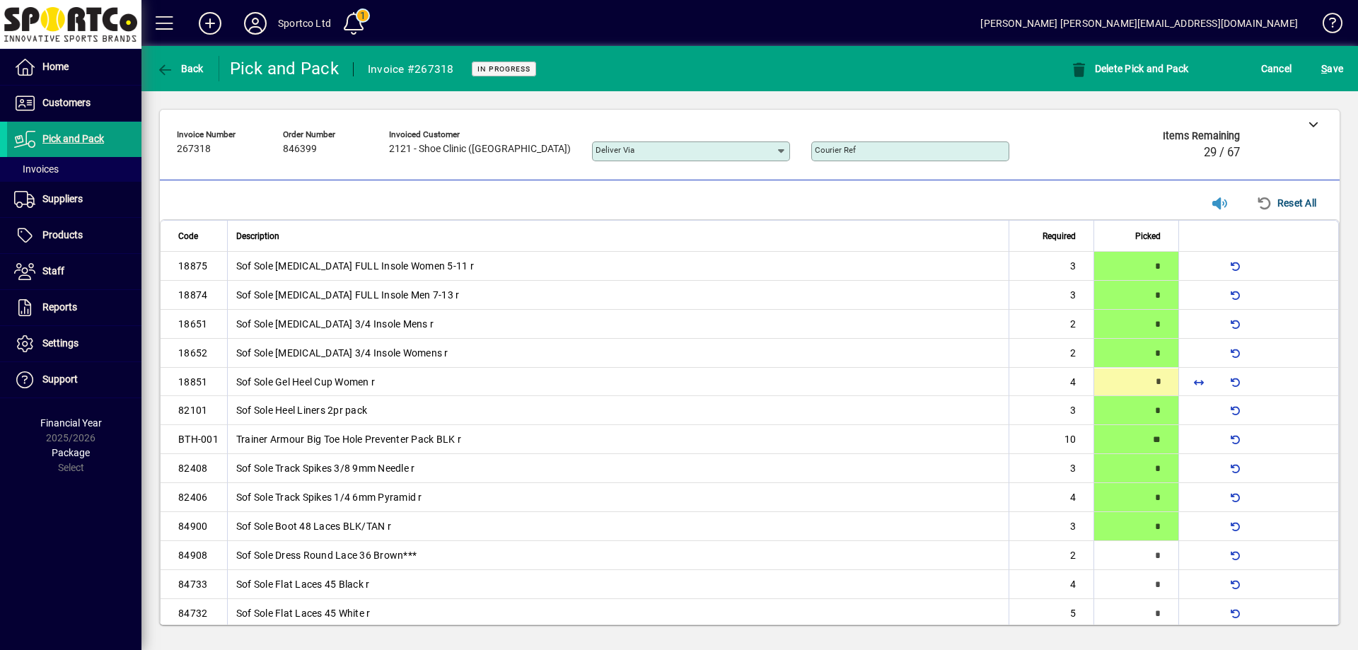
type input "*"
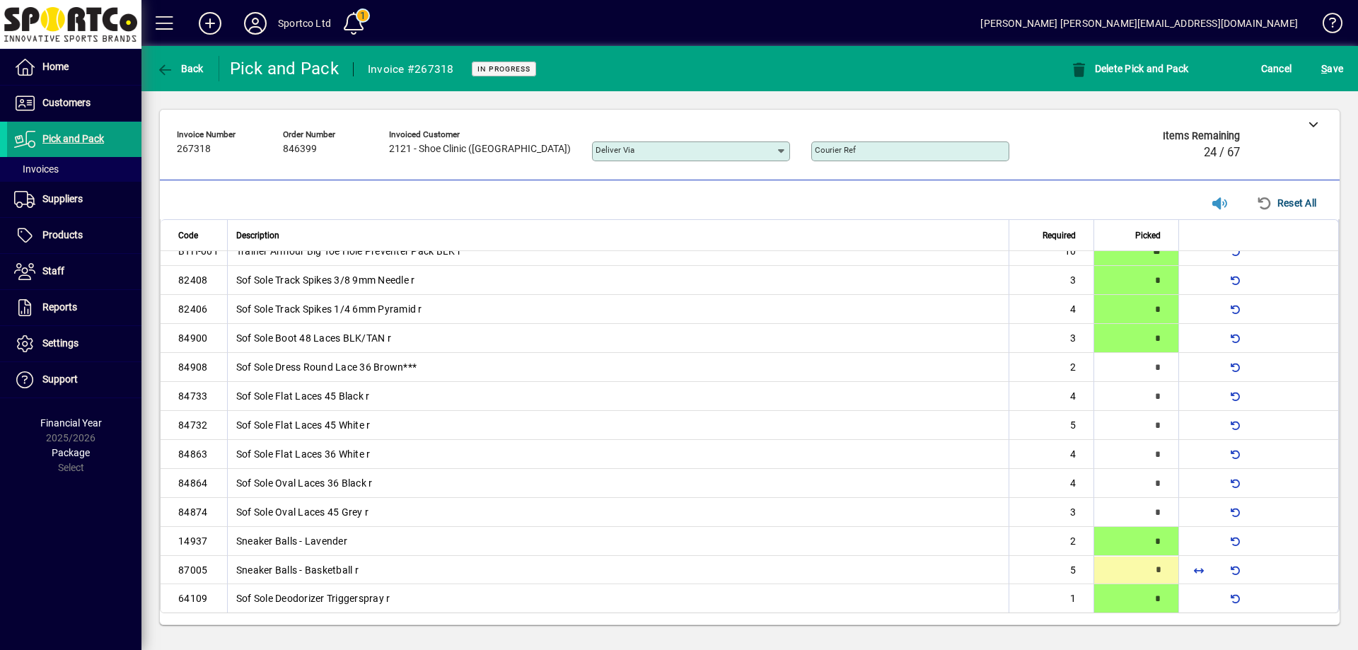
type input "*"
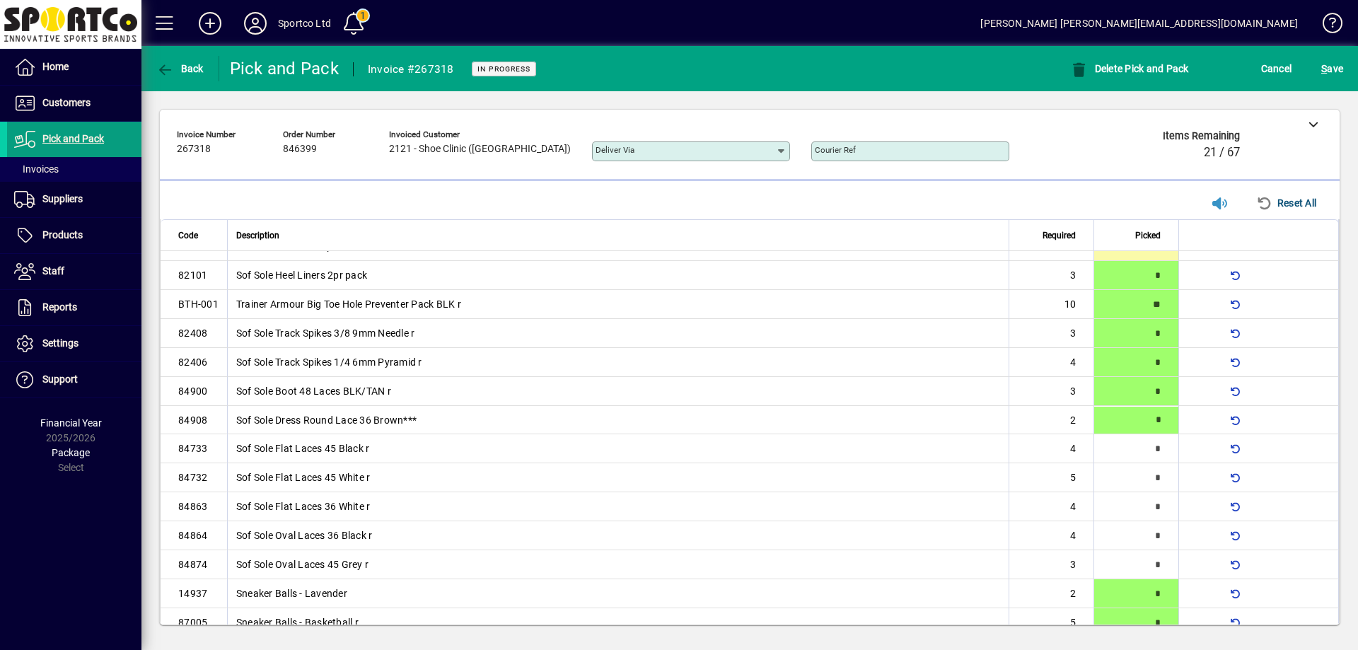
type input "*"
click at [1195, 536] on span "button" at bounding box center [1199, 536] width 34 height 34
type input "*"
click at [1182, 515] on span "button" at bounding box center [1199, 507] width 34 height 34
type input "*"
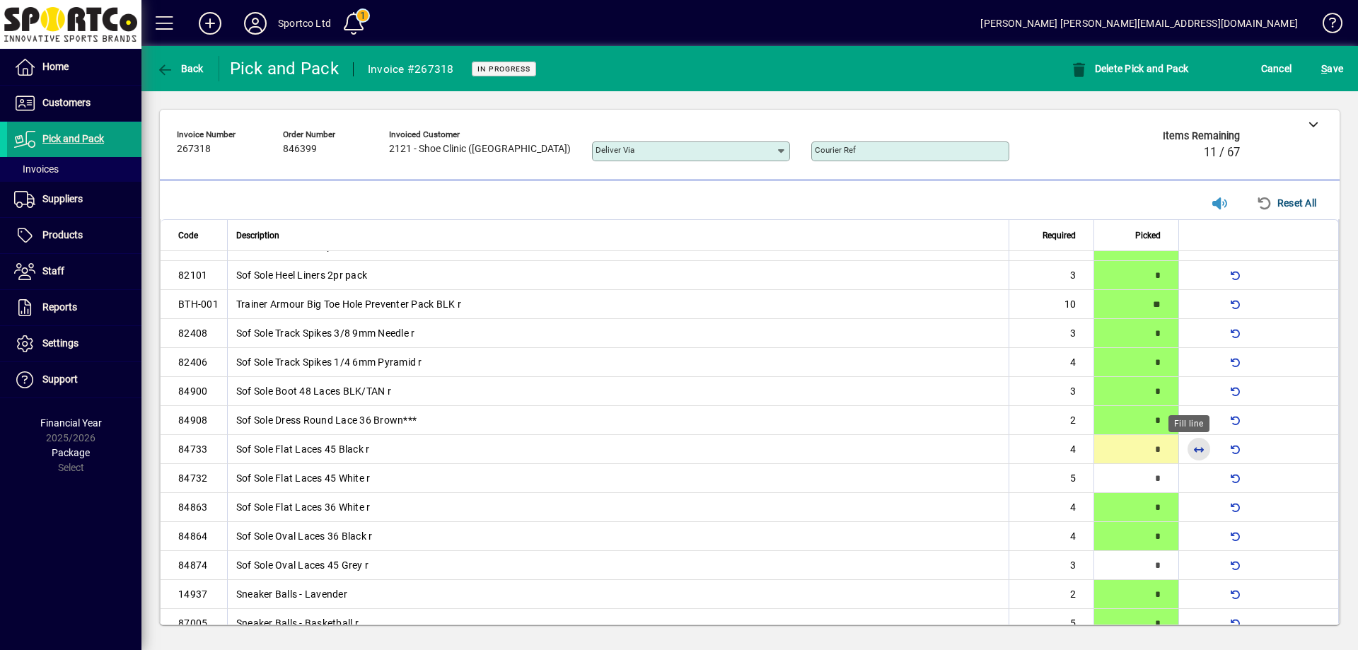
click at [1182, 446] on span "button" at bounding box center [1199, 449] width 34 height 34
type input "*"
click at [1196, 561] on span "button" at bounding box center [1199, 565] width 34 height 34
type input "*"
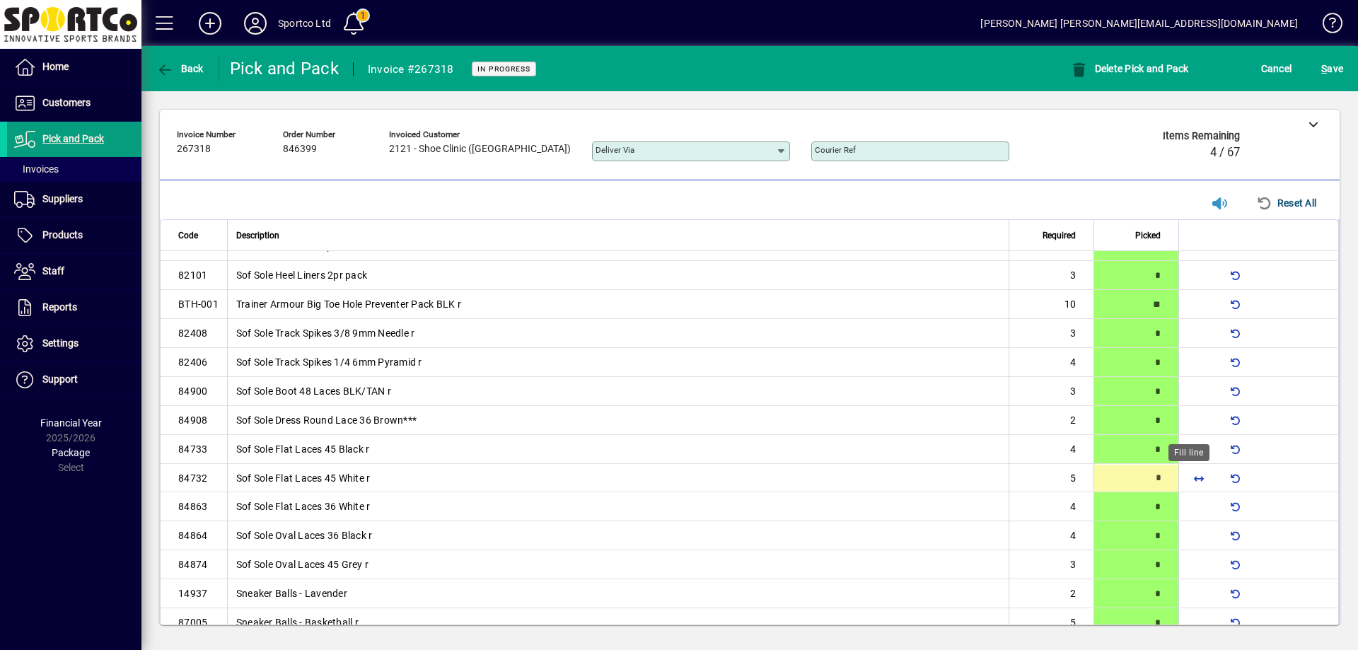
drag, startPoint x: 1189, startPoint y: 477, endPoint x: 1198, endPoint y: 477, distance: 9.2
click at [1198, 477] on span "button" at bounding box center [1199, 478] width 34 height 34
type input "*"
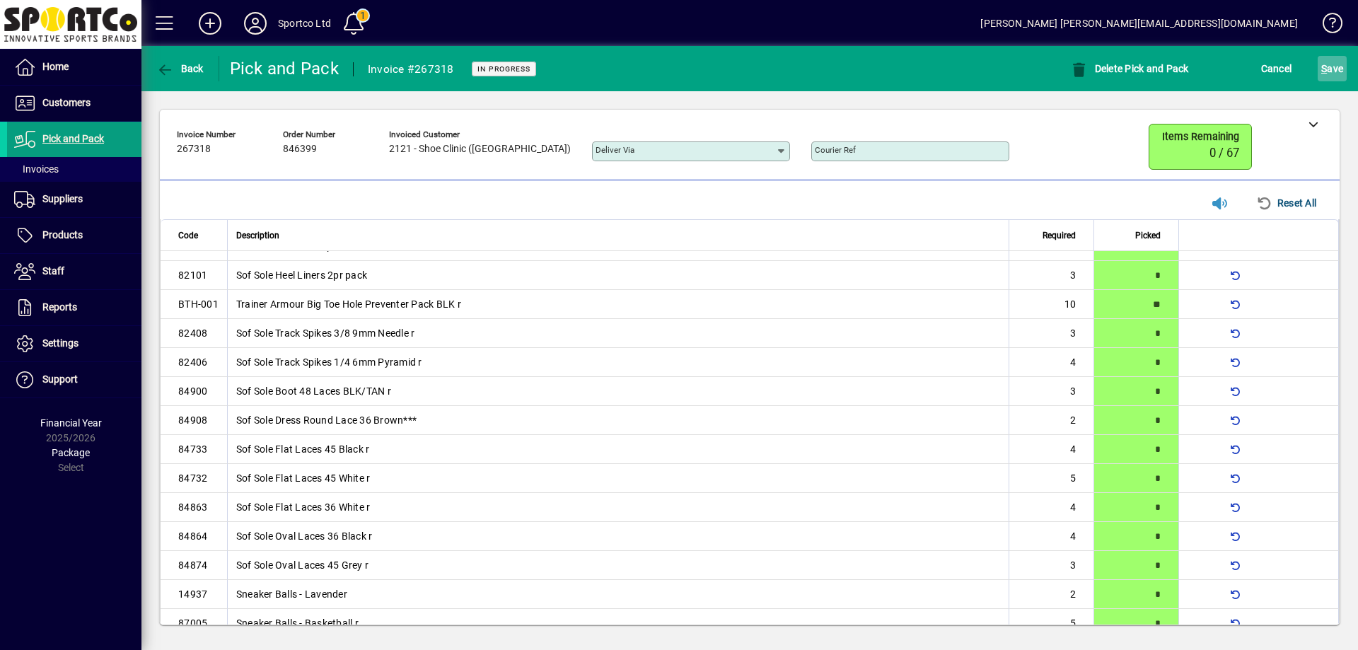
click at [1329, 66] on span "S ave" at bounding box center [1332, 68] width 22 height 23
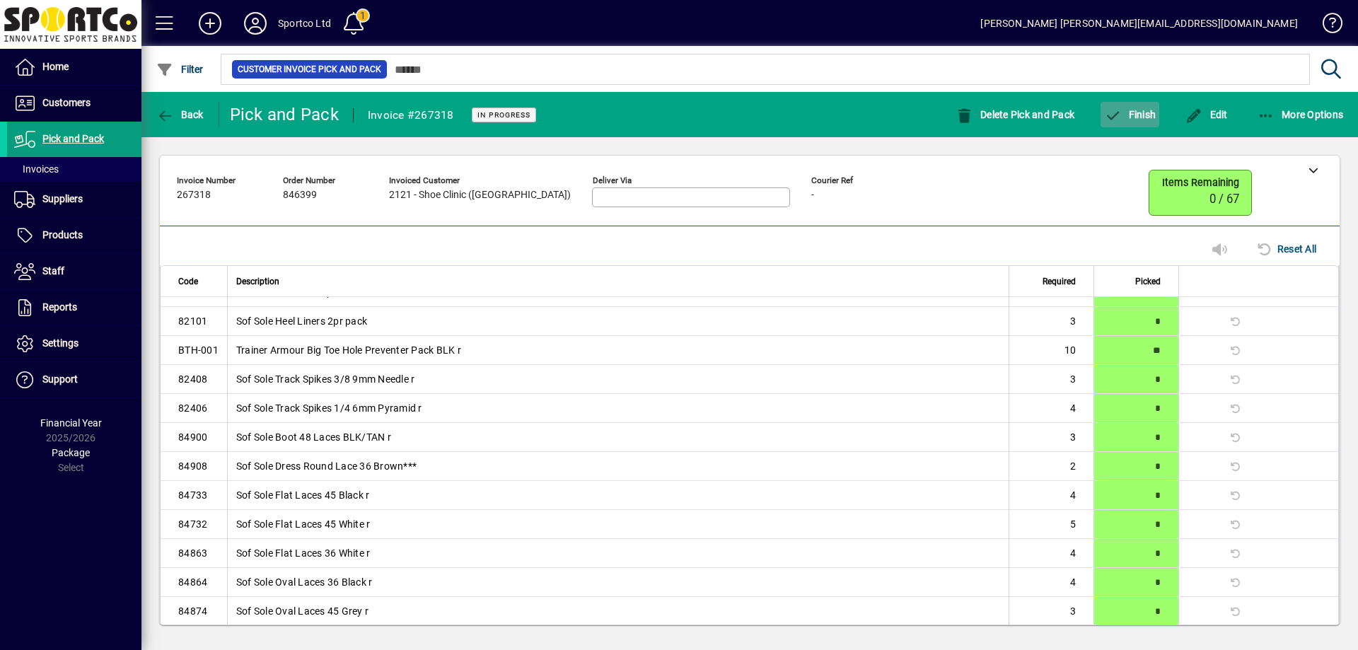
click at [1142, 111] on span "Finish" at bounding box center [1130, 114] width 52 height 11
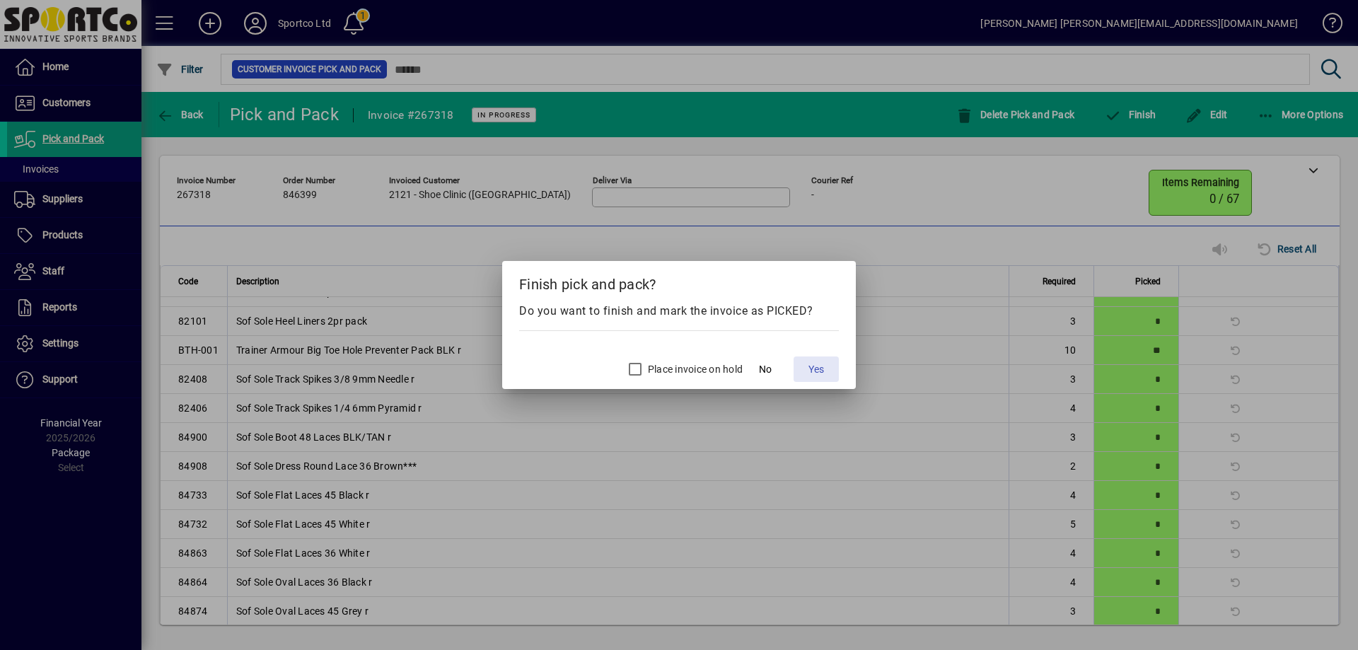
click at [821, 364] on span "Yes" at bounding box center [817, 369] width 16 height 15
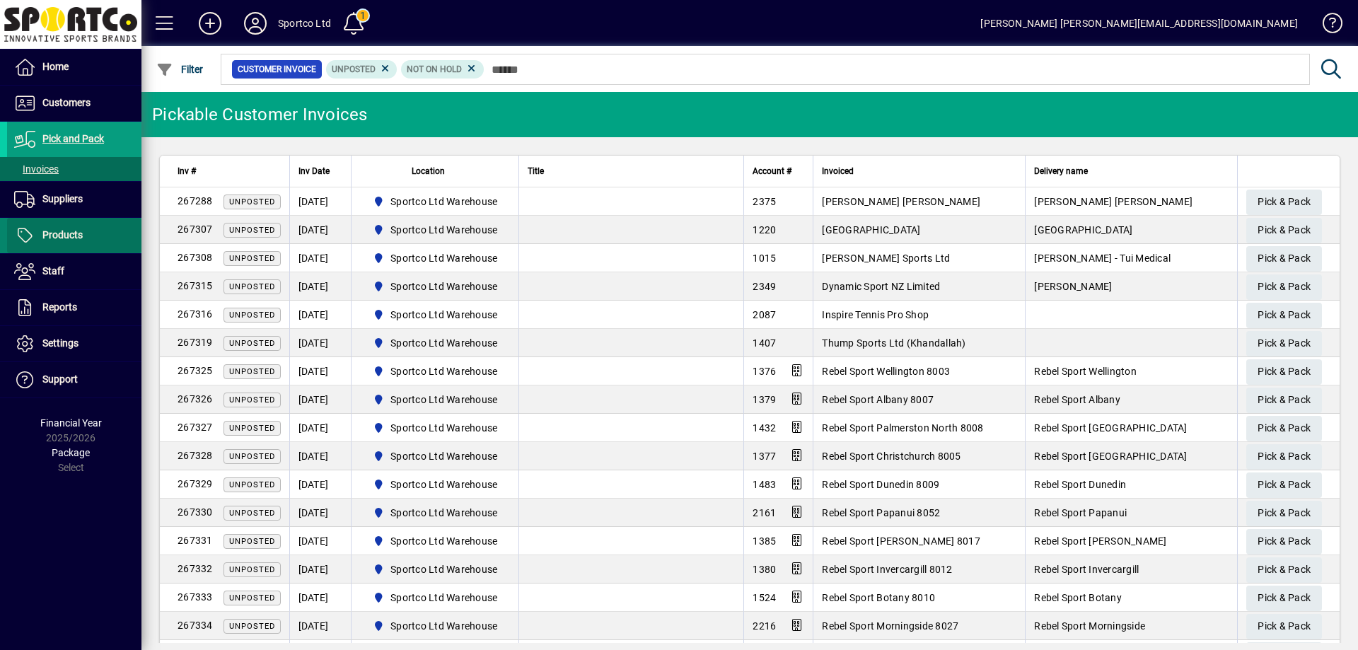
click at [59, 227] on span "Products" at bounding box center [45, 235] width 76 height 17
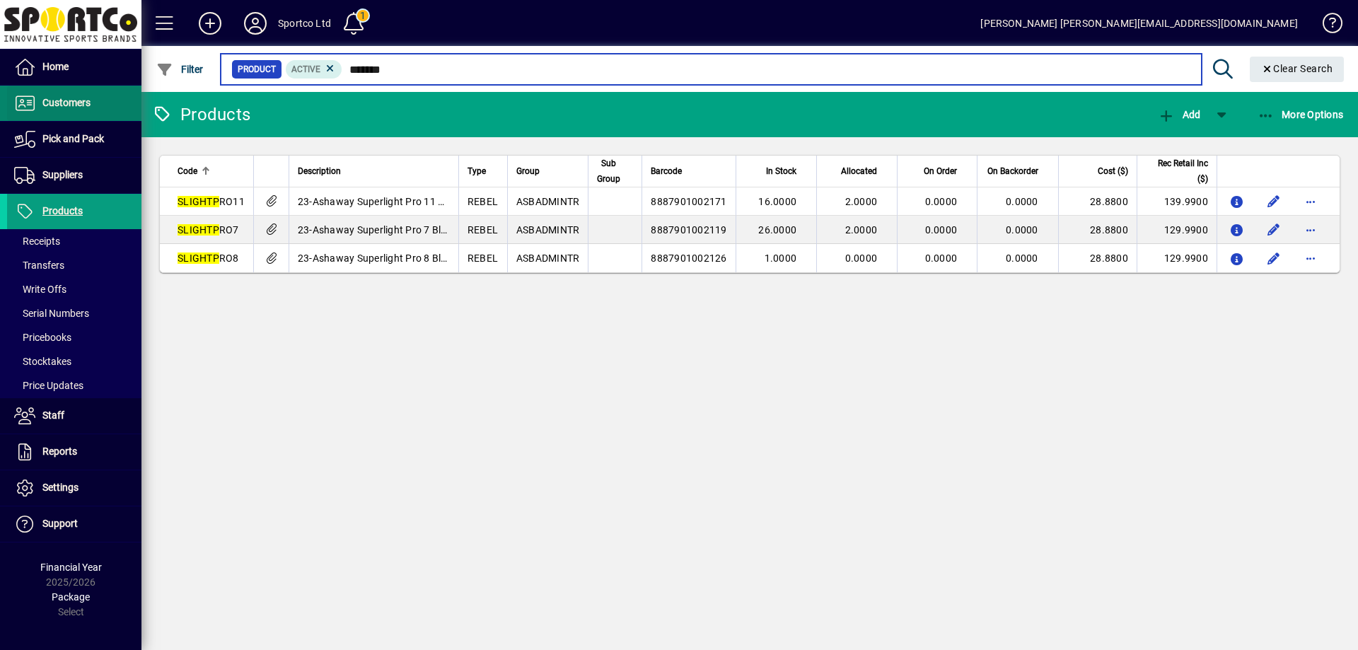
type input "*******"
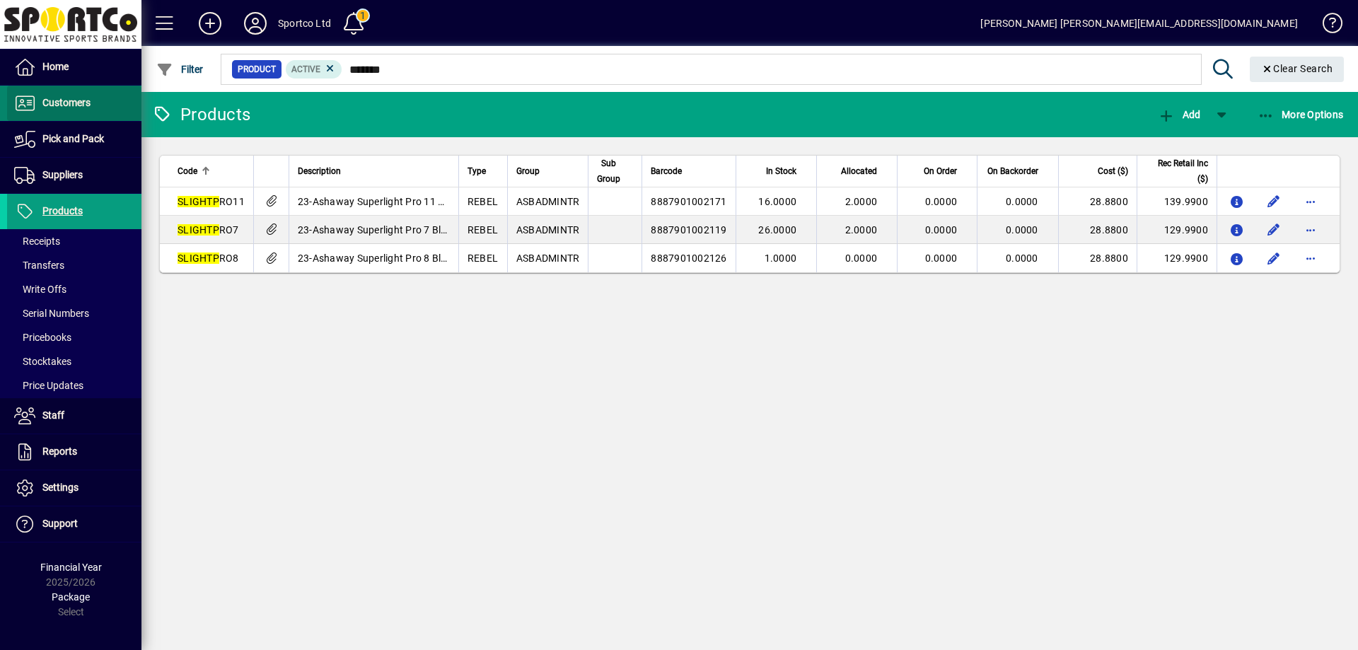
click at [66, 105] on span "Customers" at bounding box center [66, 102] width 48 height 11
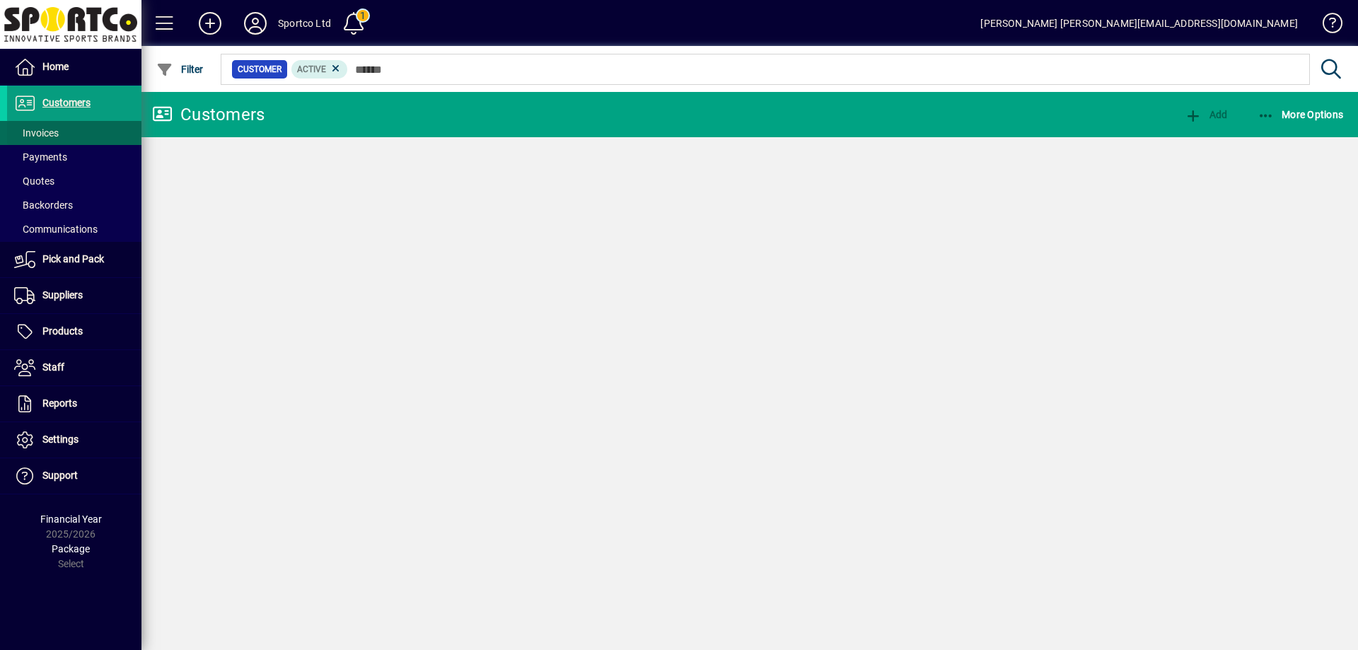
click at [51, 129] on span "Invoices" at bounding box center [36, 132] width 45 height 11
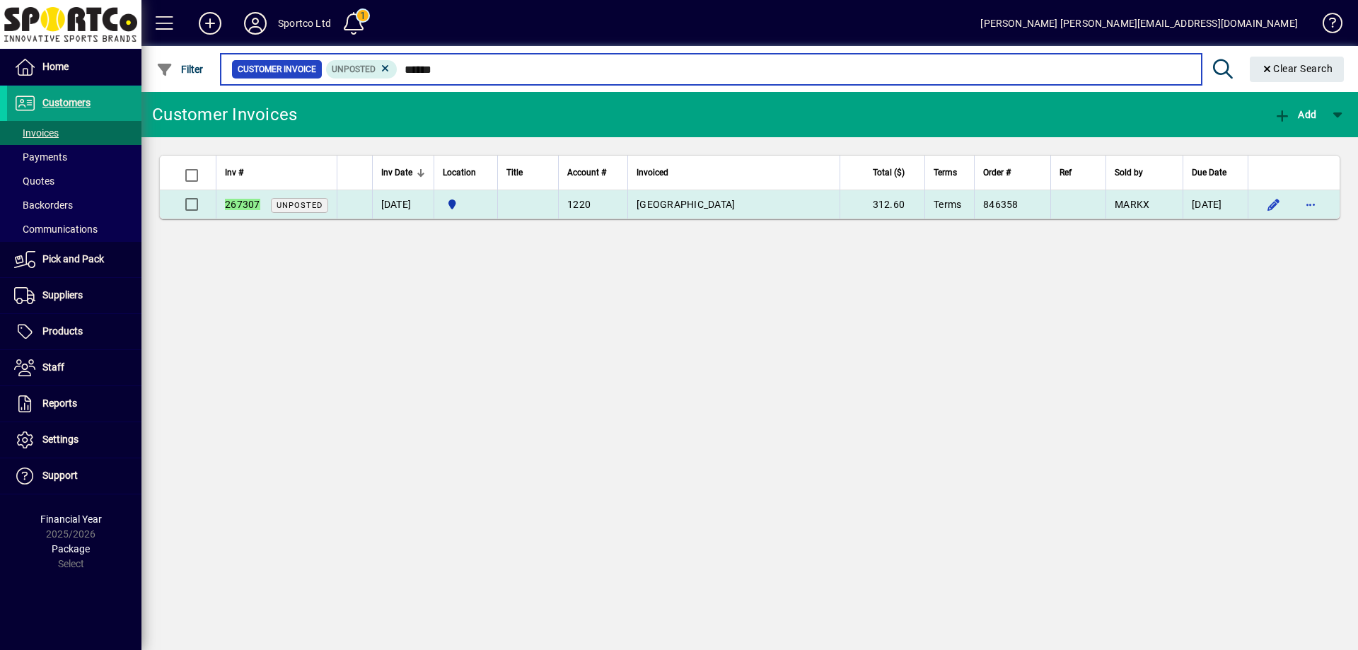
type input "******"
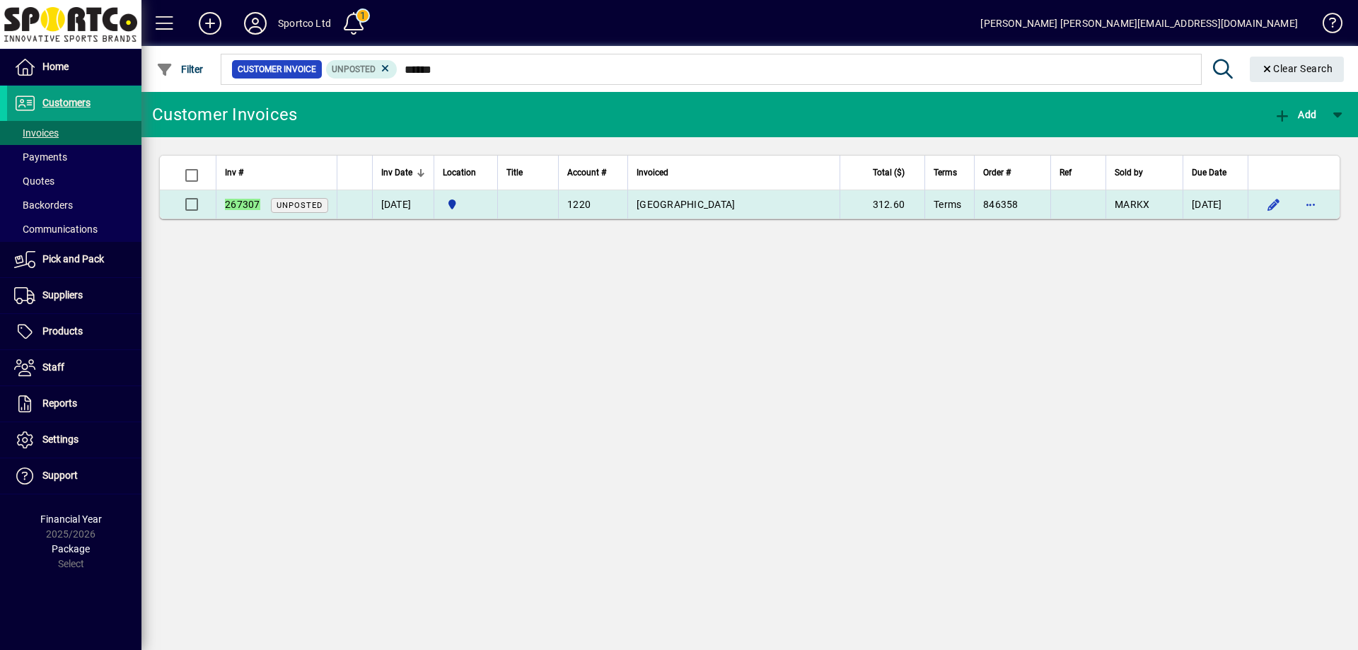
click at [735, 201] on span "Central Otago Sports Depot" at bounding box center [686, 204] width 98 height 11
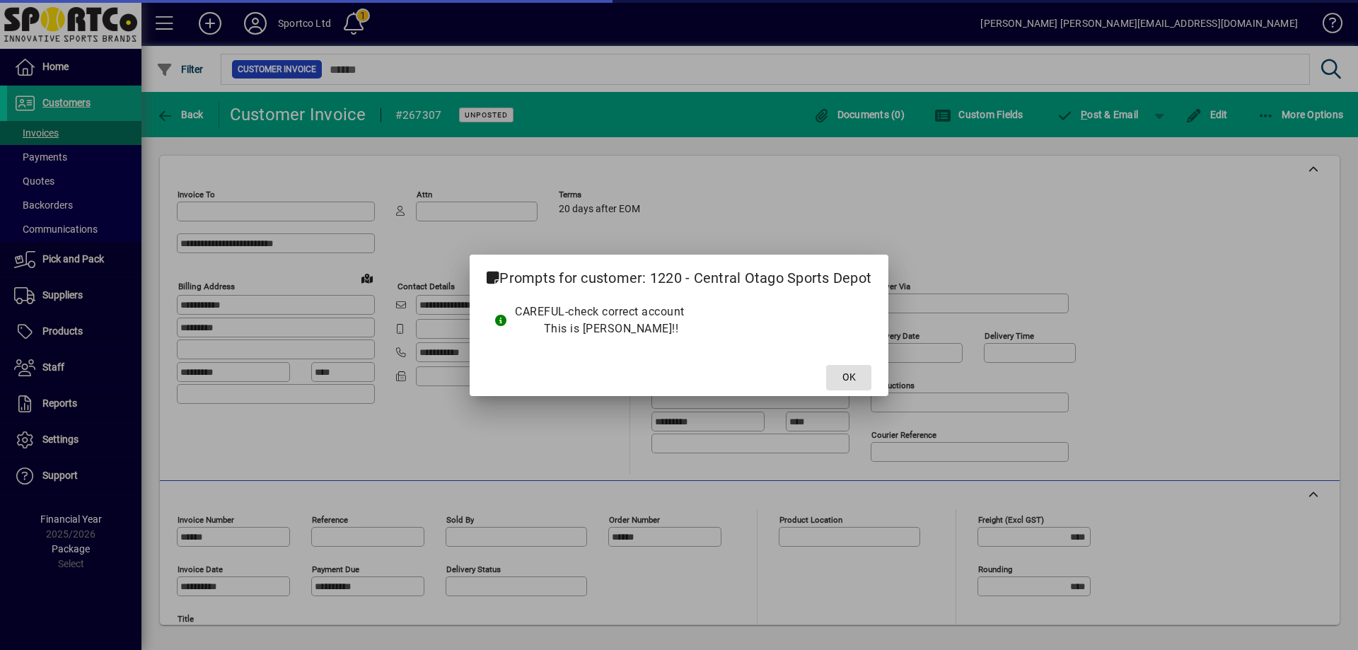
type input "**********"
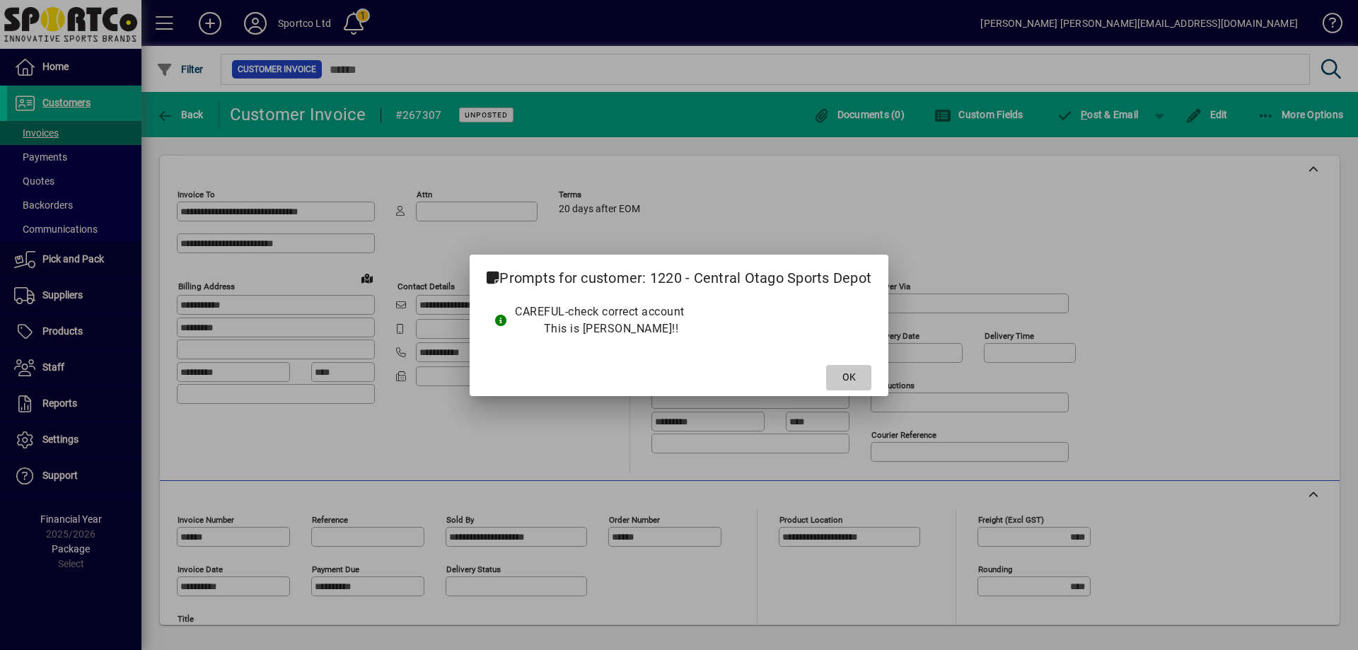
click at [849, 372] on span "OK" at bounding box center [849, 377] width 13 height 15
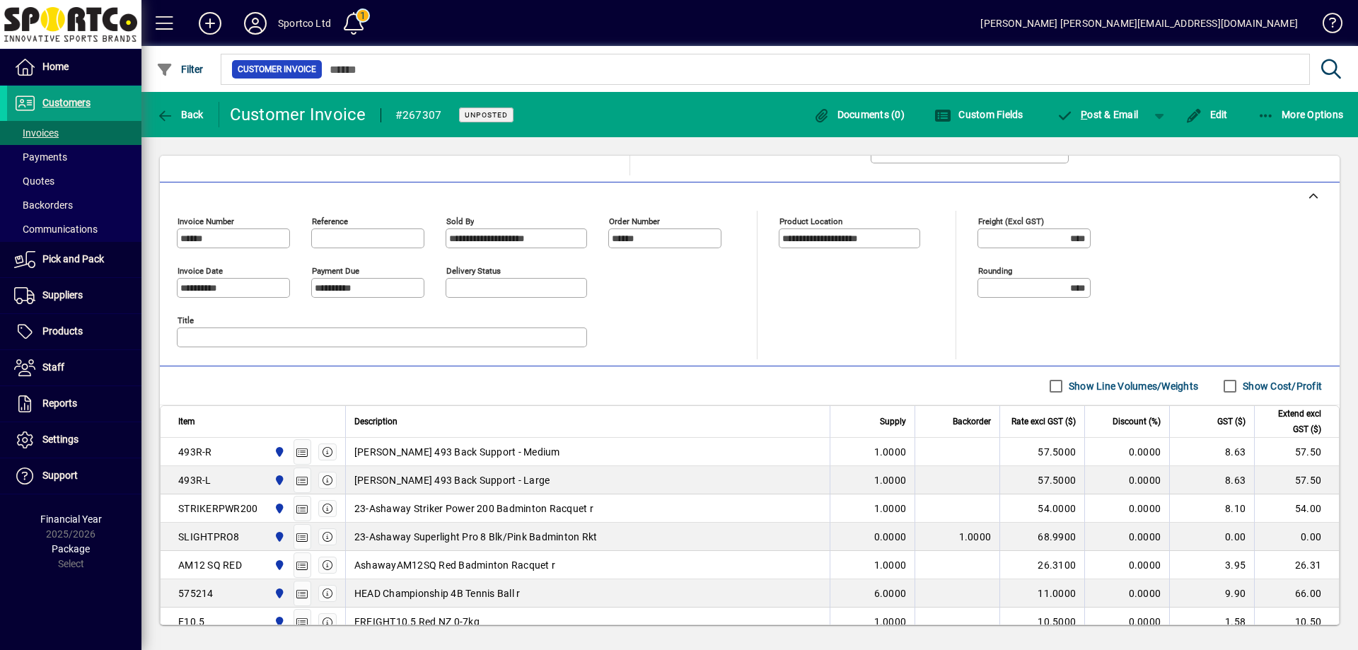
scroll to position [390, 0]
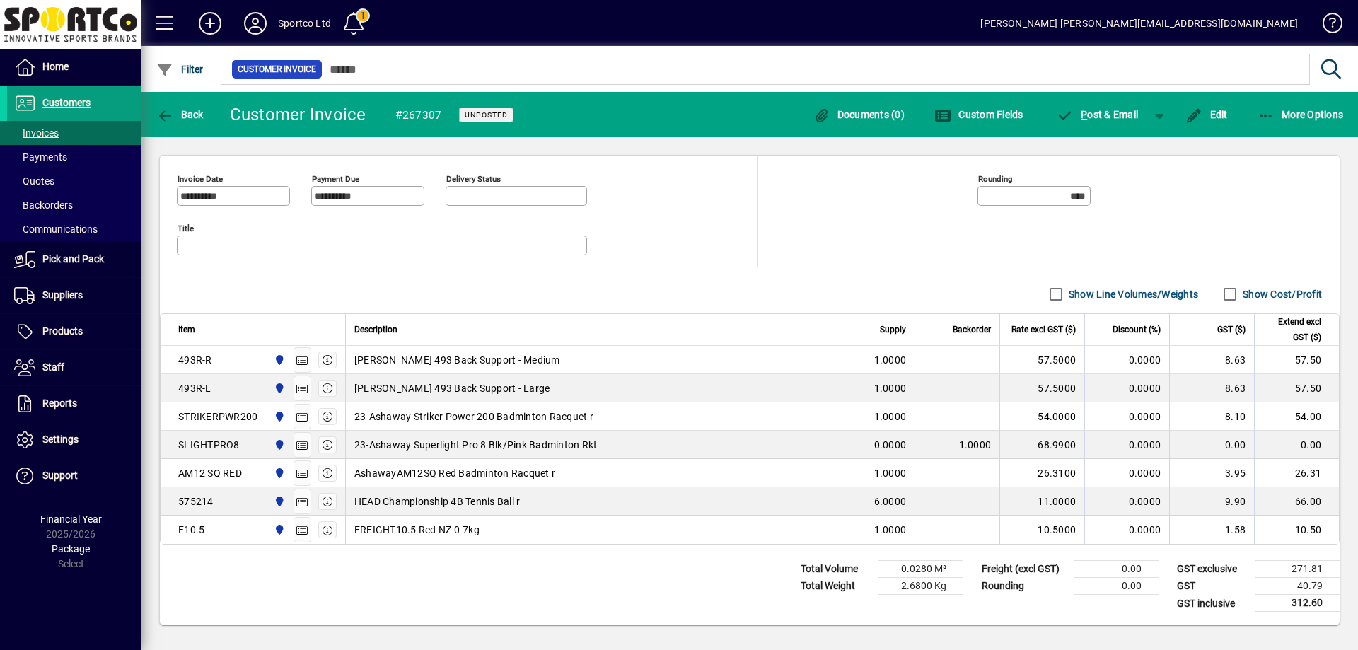
click at [642, 449] on div "23-Ashaway Superlight Pro 8 Blk/Pink Badminton Rkt" at bounding box center [587, 445] width 467 height 14
click at [1217, 112] on span "Edit" at bounding box center [1207, 114] width 42 height 11
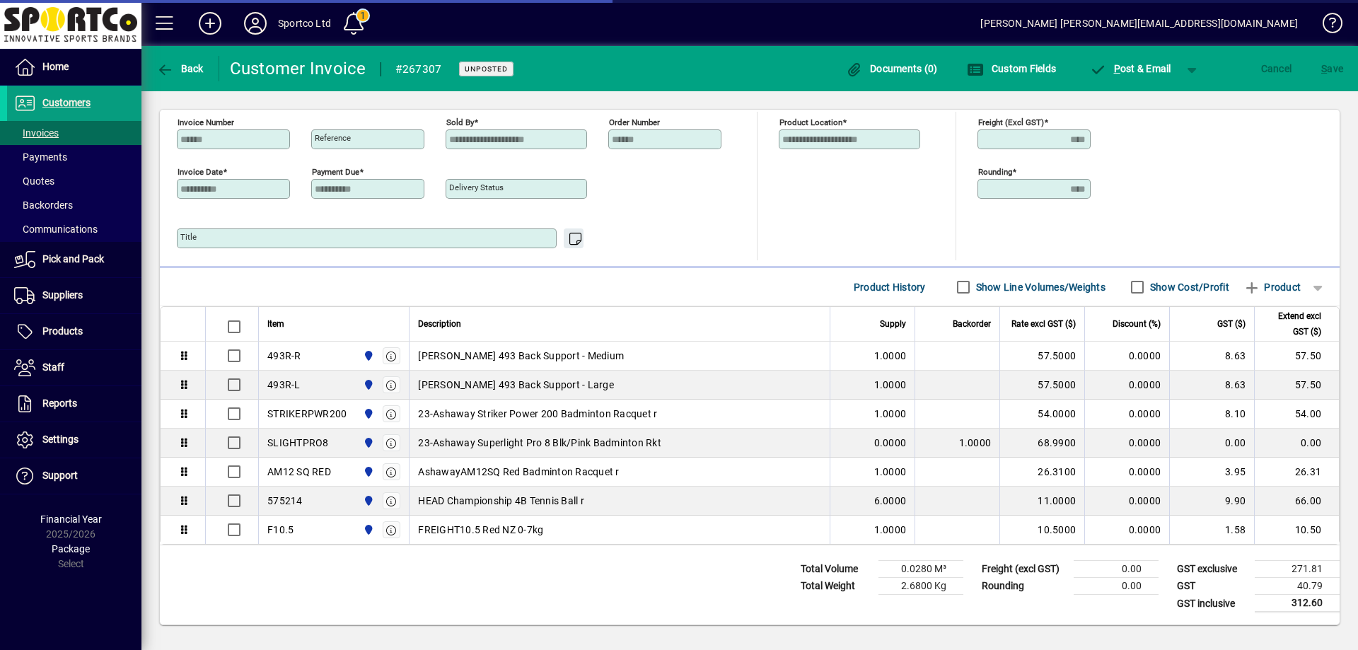
scroll to position [352, 0]
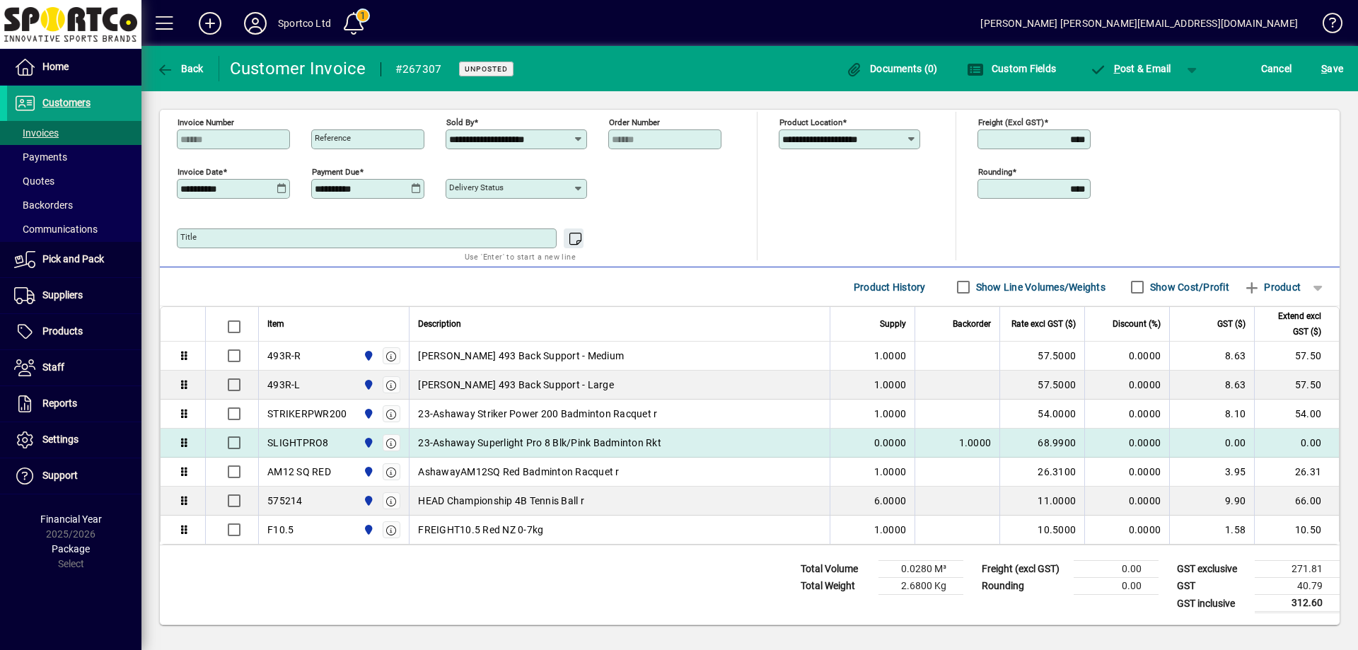
click at [649, 441] on span "23-Ashaway Superlight Pro 8 Blk/Pink Badminton Rkt" at bounding box center [539, 443] width 243 height 14
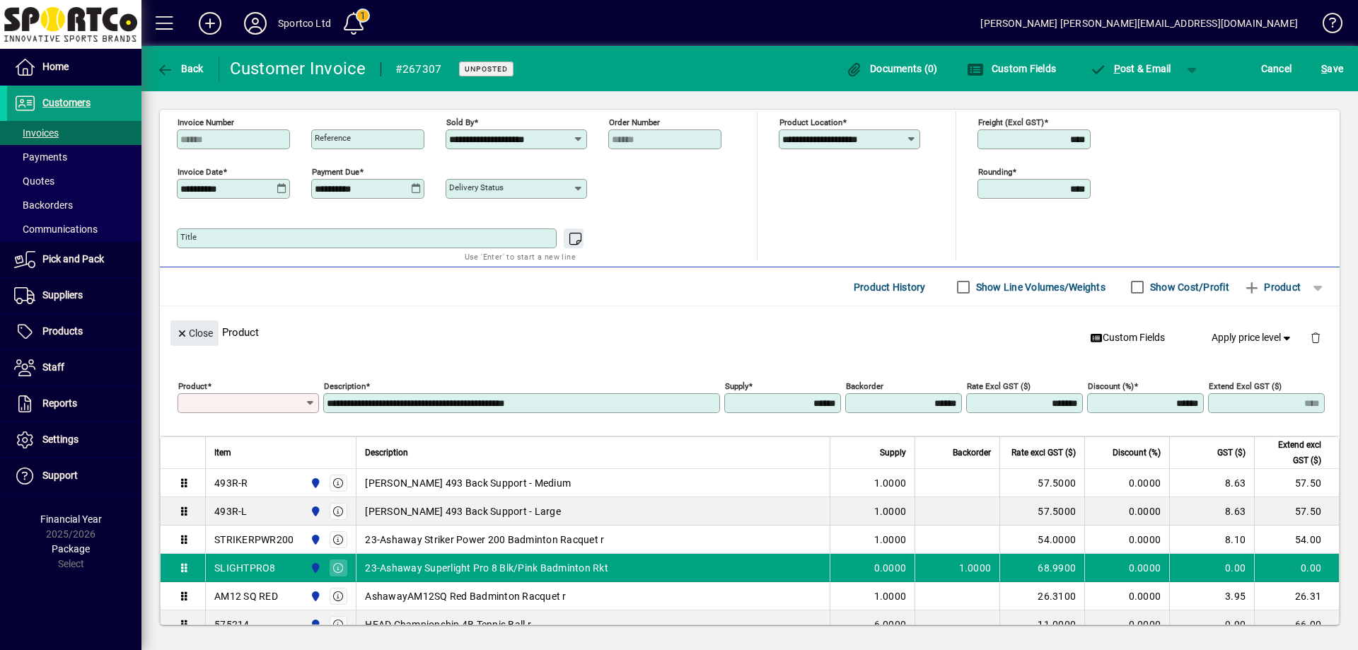
type input "**********"
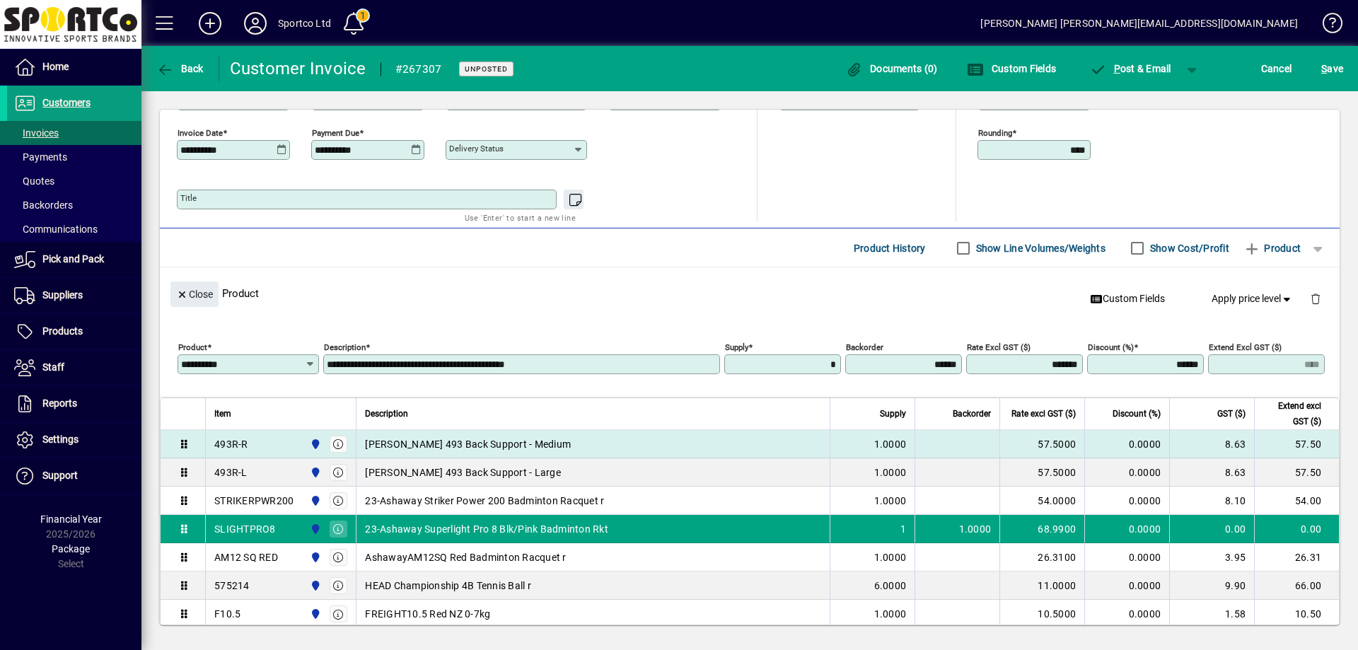
type input "******"
type input "*****"
type input "******"
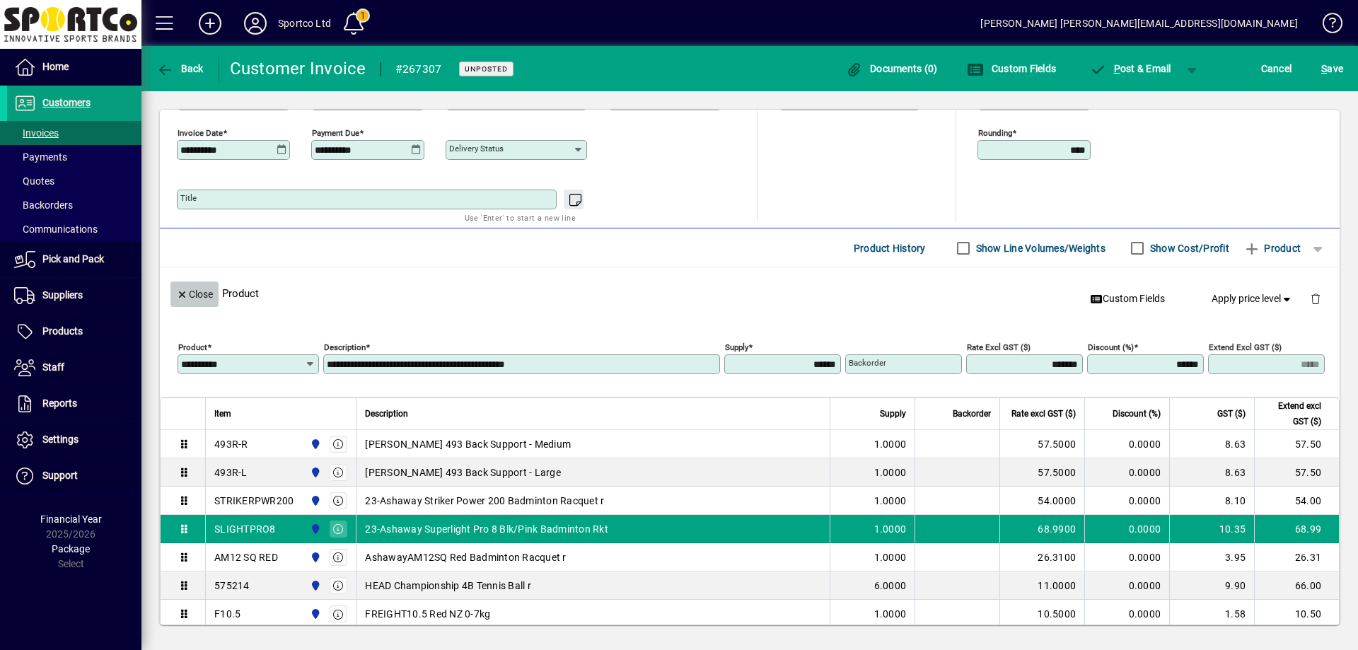
click at [192, 291] on span "Close" at bounding box center [194, 294] width 37 height 23
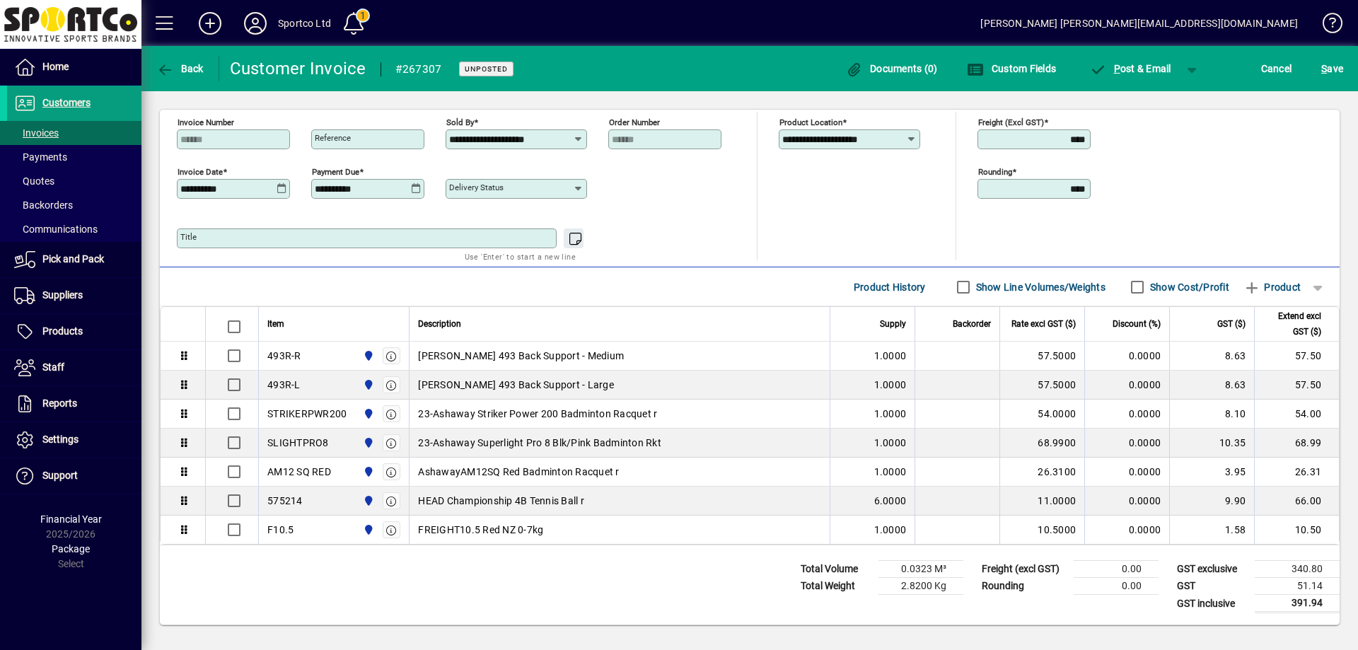
scroll to position [352, 0]
click at [1337, 68] on span "S ave" at bounding box center [1332, 68] width 22 height 23
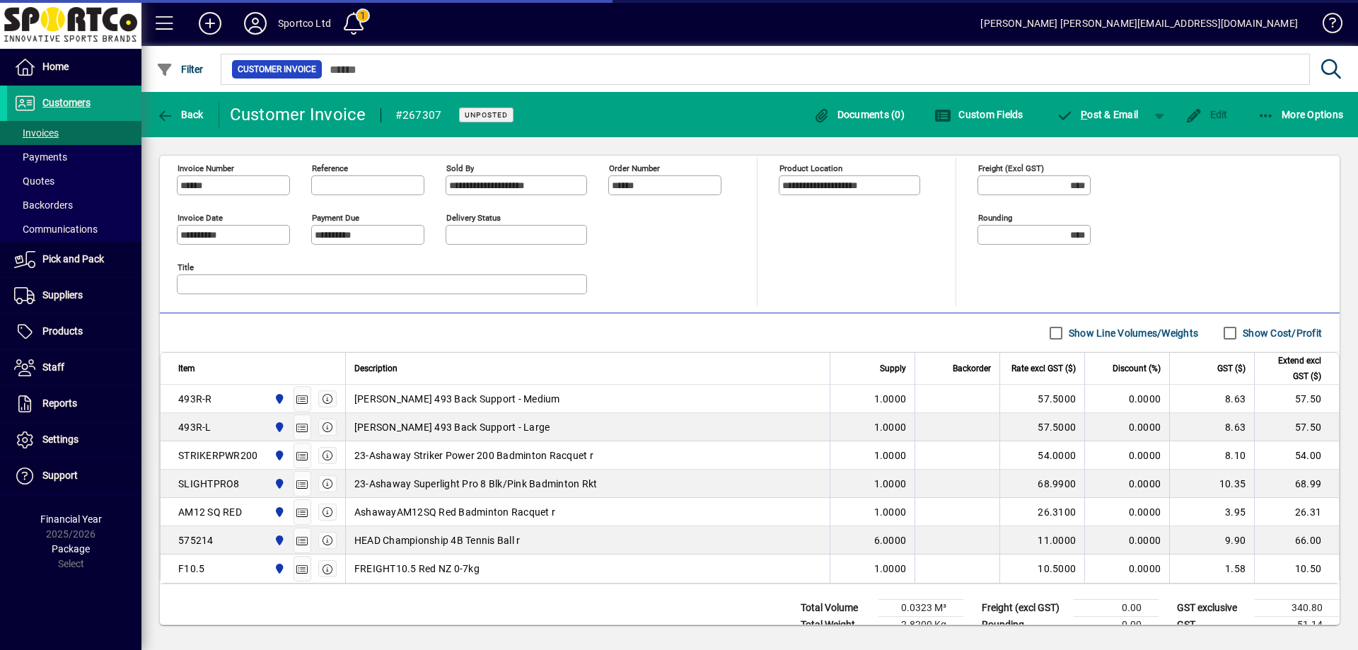
scroll to position [390, 0]
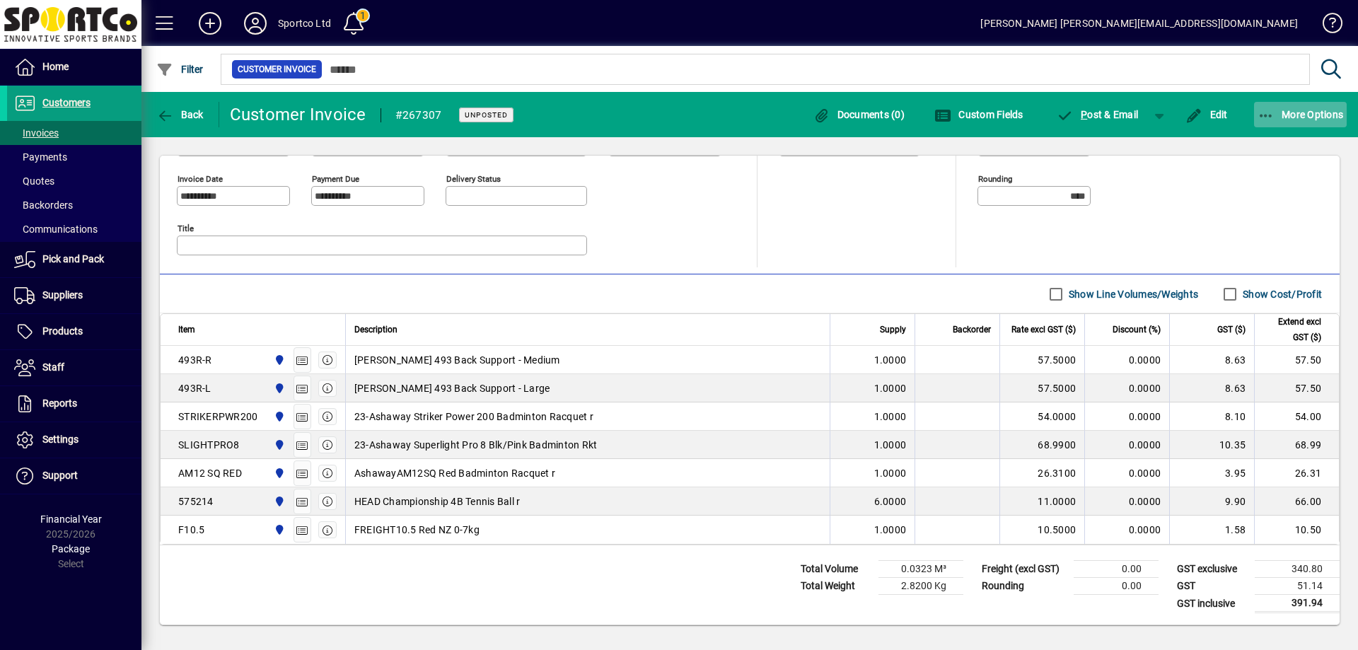
click at [1256, 116] on span "button" at bounding box center [1300, 115] width 93 height 34
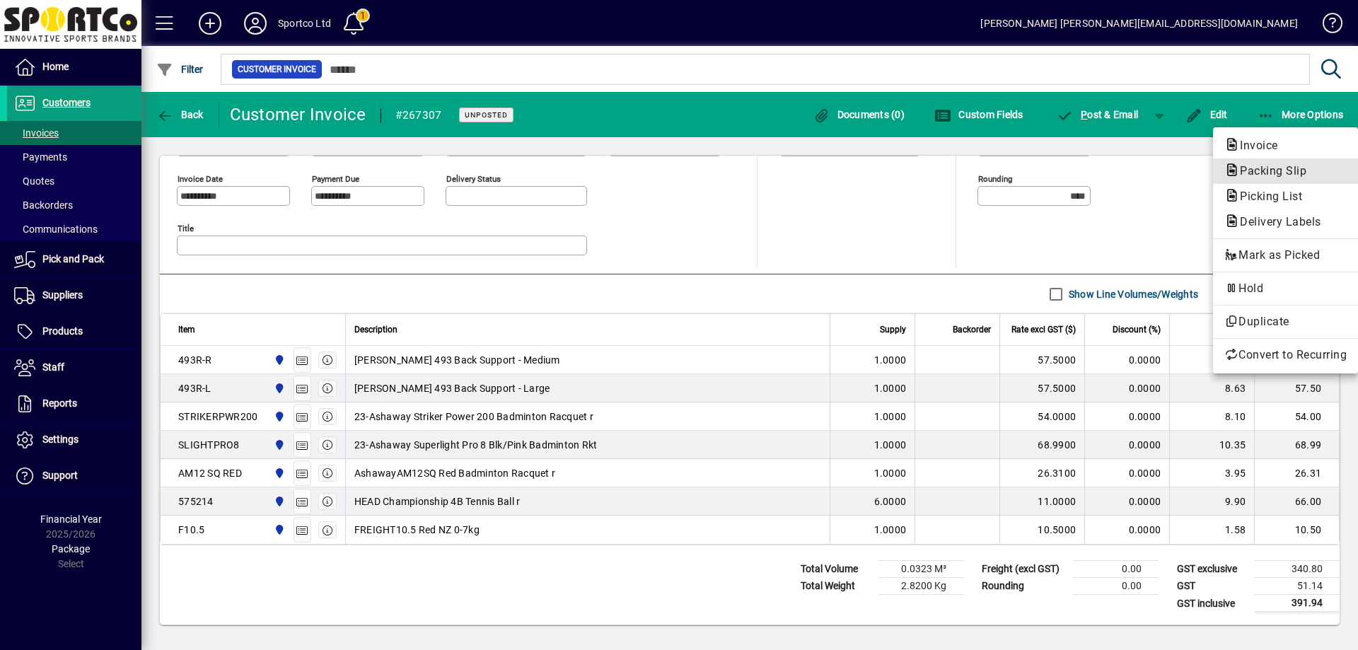
click at [1268, 166] on span "Packing Slip" at bounding box center [1269, 170] width 89 height 13
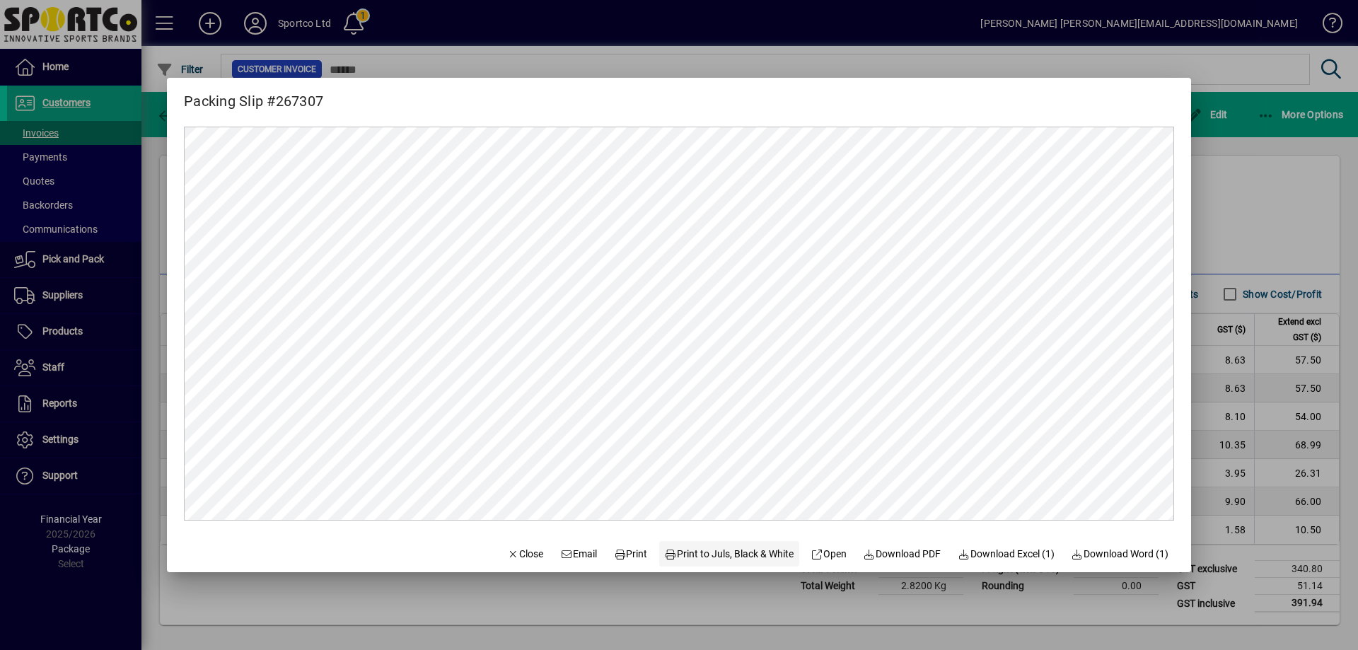
scroll to position [0, 0]
click at [624, 552] on span "Print" at bounding box center [631, 554] width 34 height 15
click at [513, 543] on button "Close" at bounding box center [526, 553] width 48 height 25
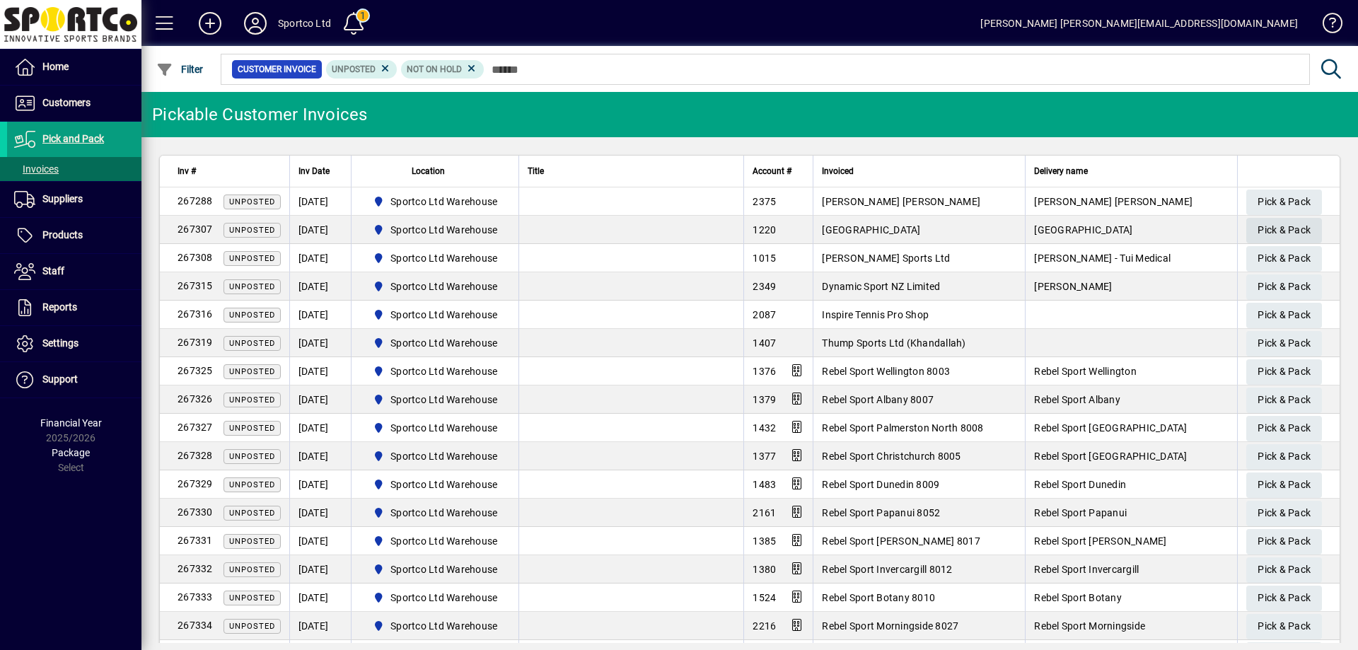
click at [1296, 222] on span "Pick & Pack" at bounding box center [1284, 230] width 53 height 23
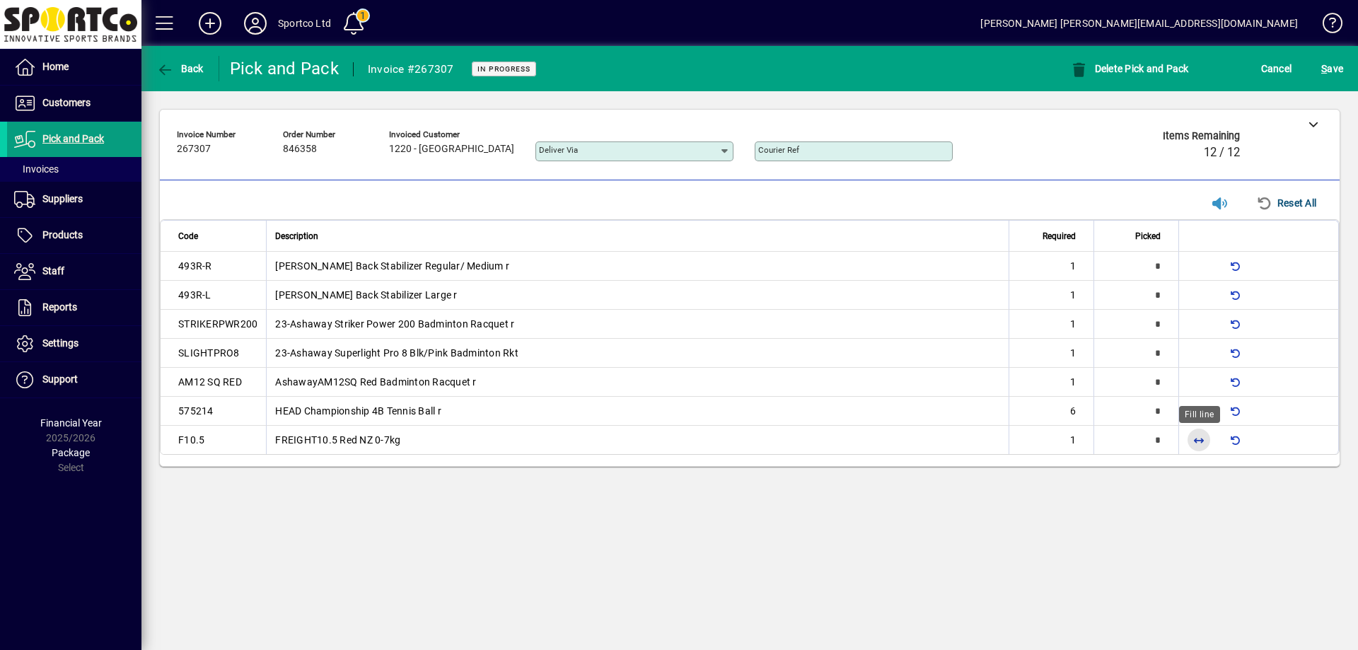
click at [1195, 435] on span "button" at bounding box center [1199, 440] width 34 height 34
type input "*"
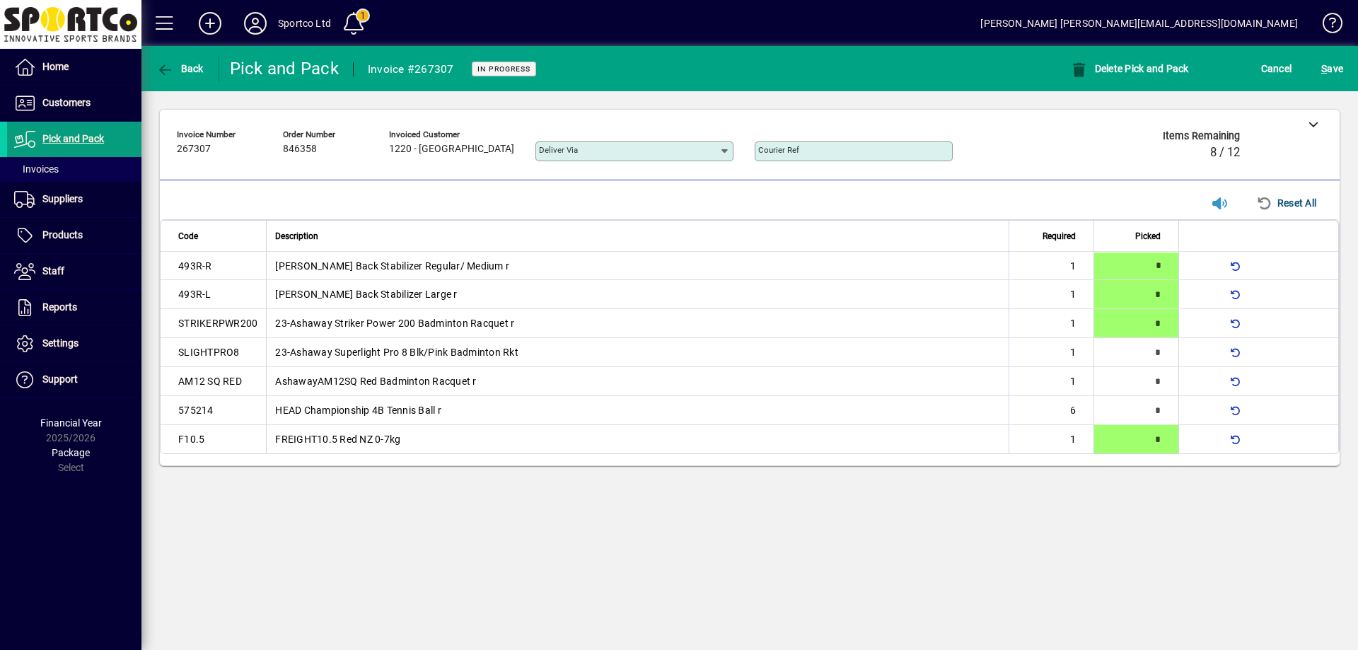
type input "*"
click at [1195, 407] on span "button" at bounding box center [1199, 411] width 34 height 34
type input "*"
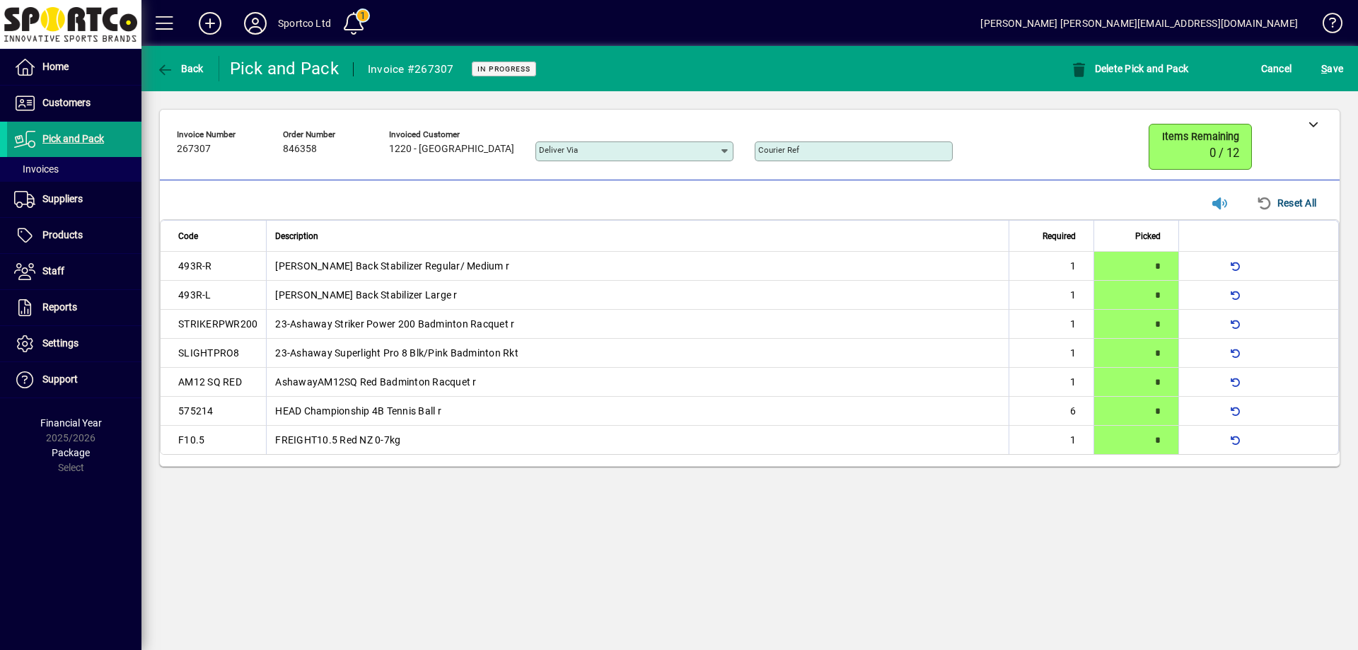
drag, startPoint x: 1314, startPoint y: 475, endPoint x: 719, endPoint y: 493, distance: 594.5
click at [719, 493] on div "**********" at bounding box center [749, 348] width 1217 height 604
click at [1331, 70] on span "S ave" at bounding box center [1332, 68] width 22 height 23
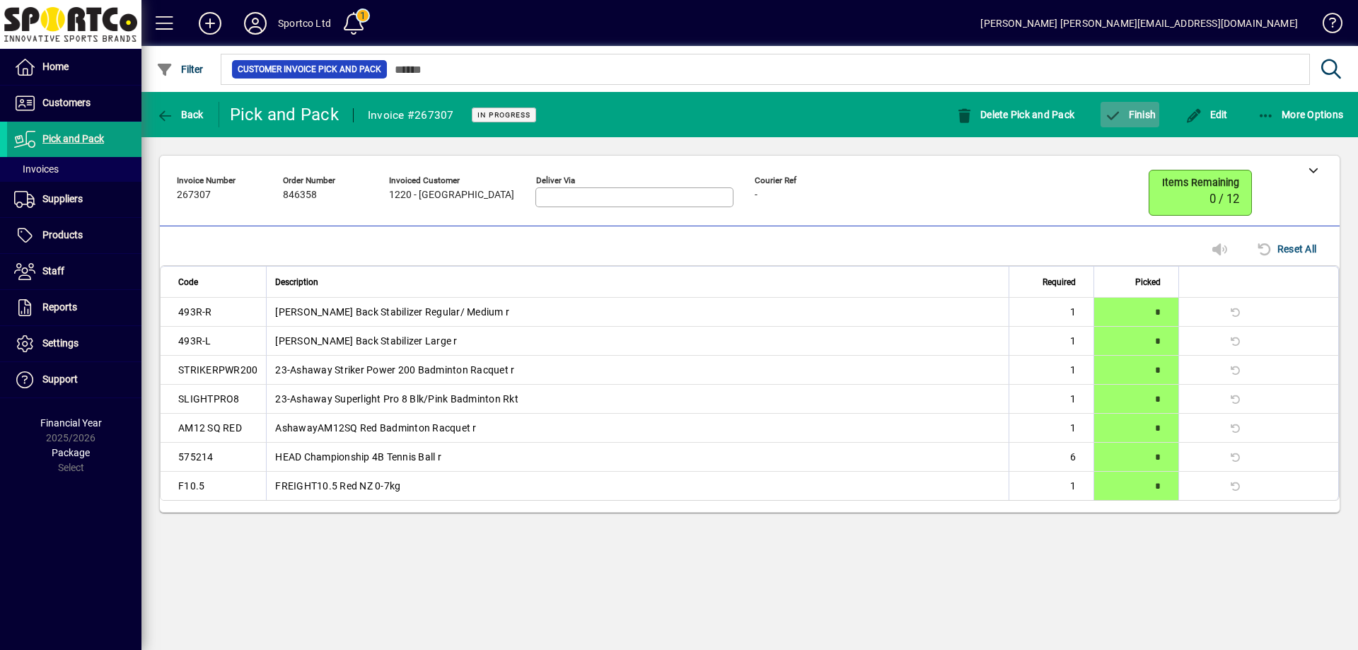
click at [1147, 104] on span "button" at bounding box center [1130, 115] width 59 height 34
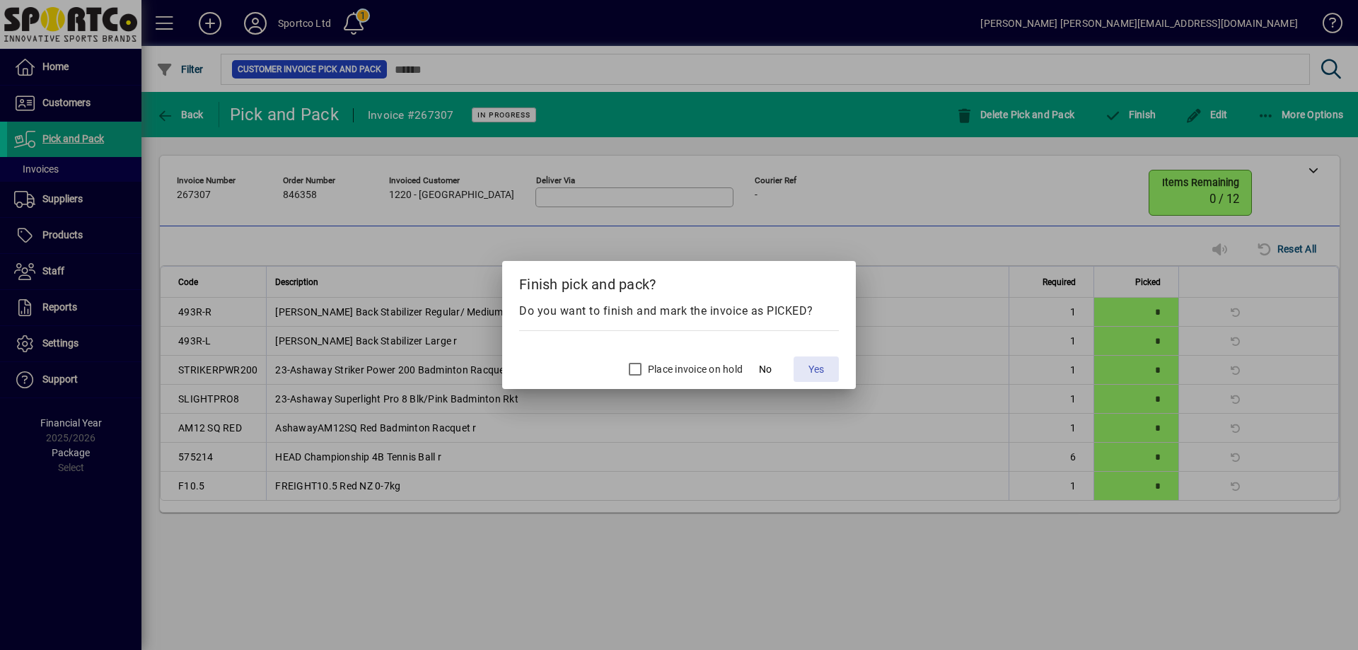
click at [815, 370] on span "Yes" at bounding box center [817, 369] width 16 height 15
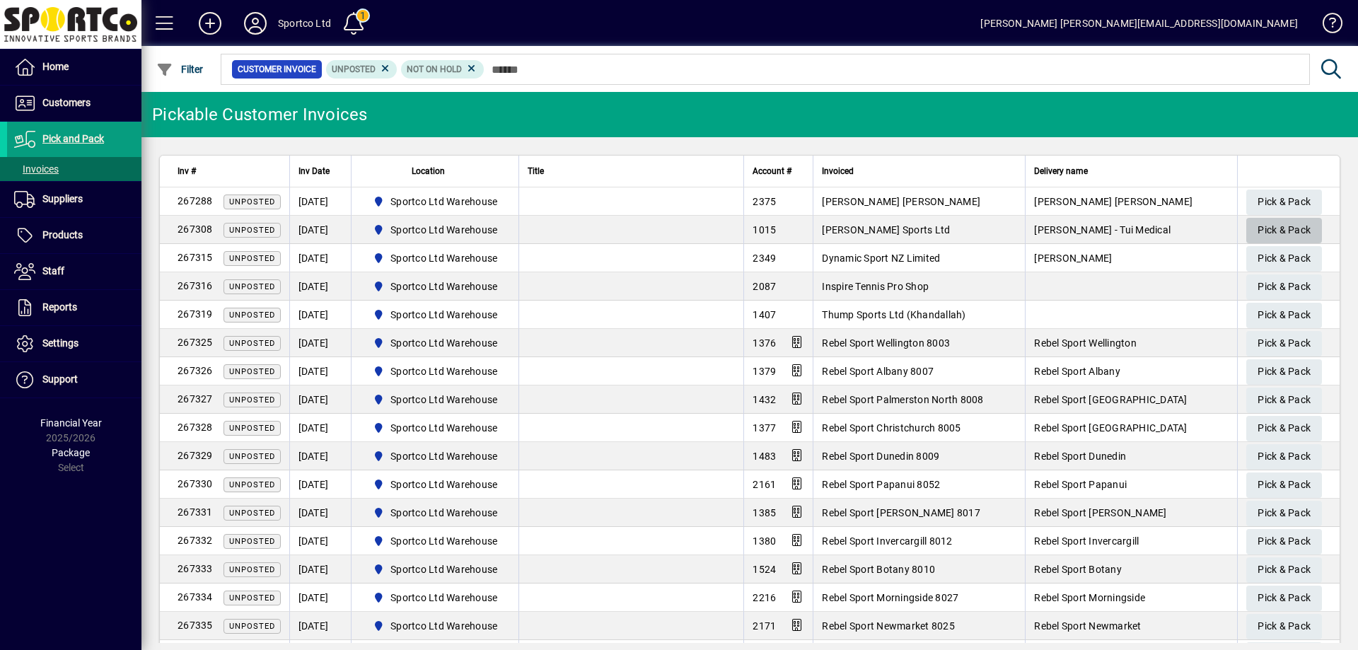
click at [1278, 228] on span "Pick & Pack" at bounding box center [1284, 230] width 53 height 23
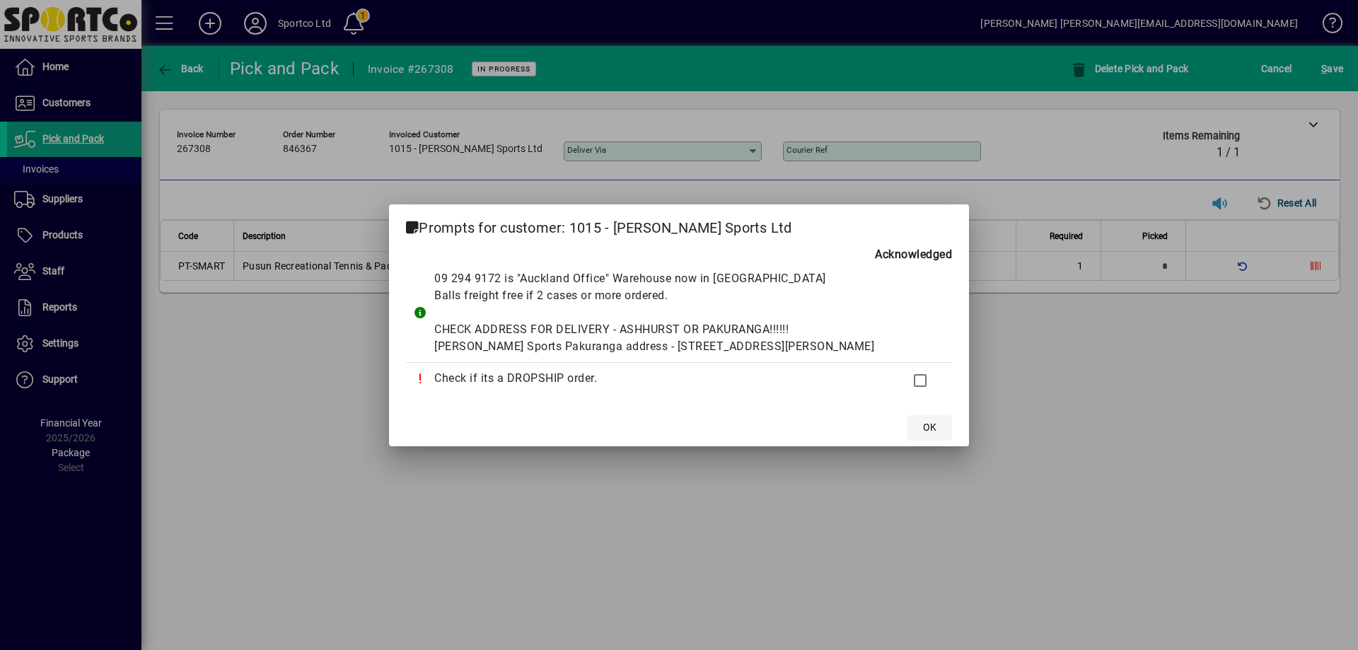
click at [923, 435] on span "OK" at bounding box center [929, 427] width 13 height 15
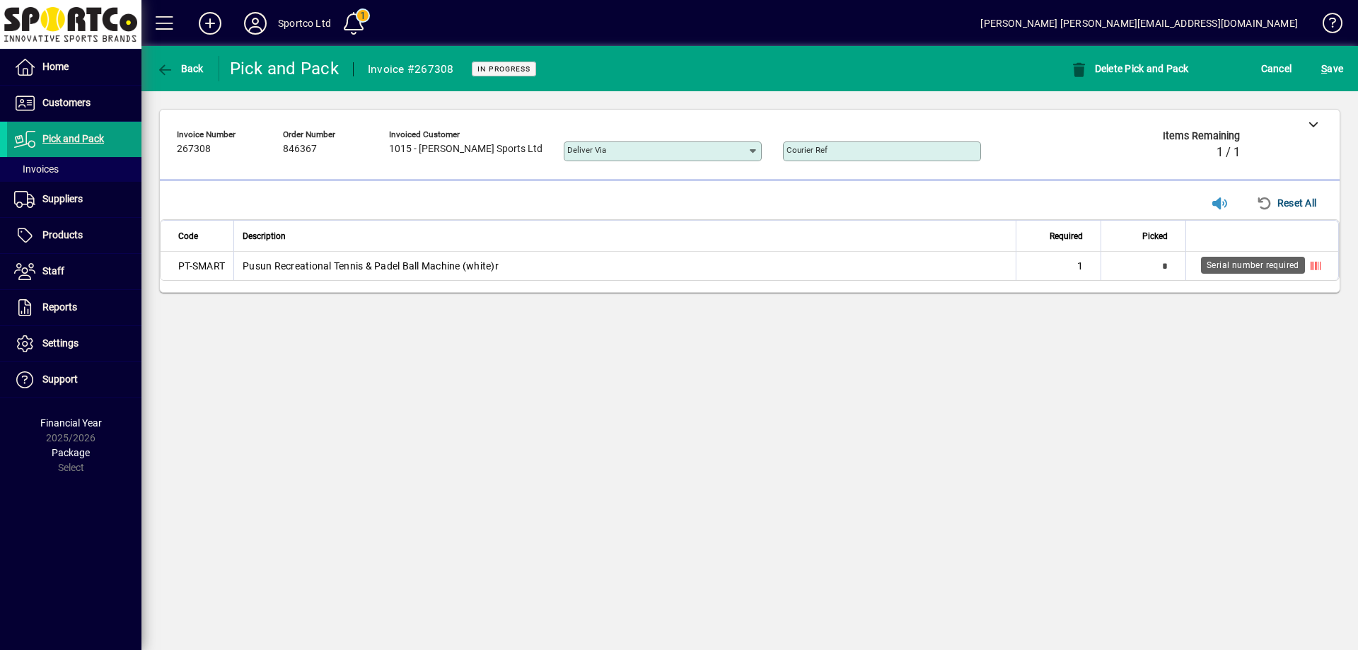
click at [1317, 265] on icon at bounding box center [1316, 266] width 10 height 10
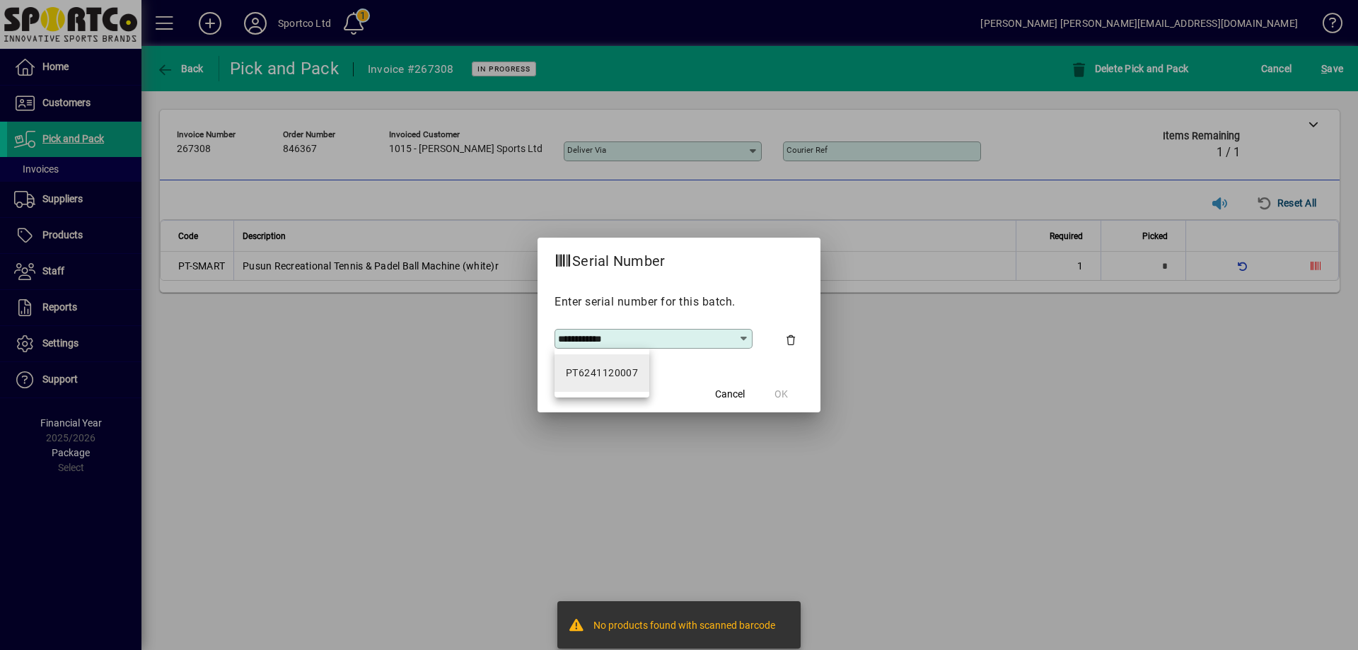
type input "**********"
click at [615, 374] on div "PT6241120007" at bounding box center [602, 373] width 72 height 15
click at [777, 390] on span "OK" at bounding box center [781, 394] width 13 height 15
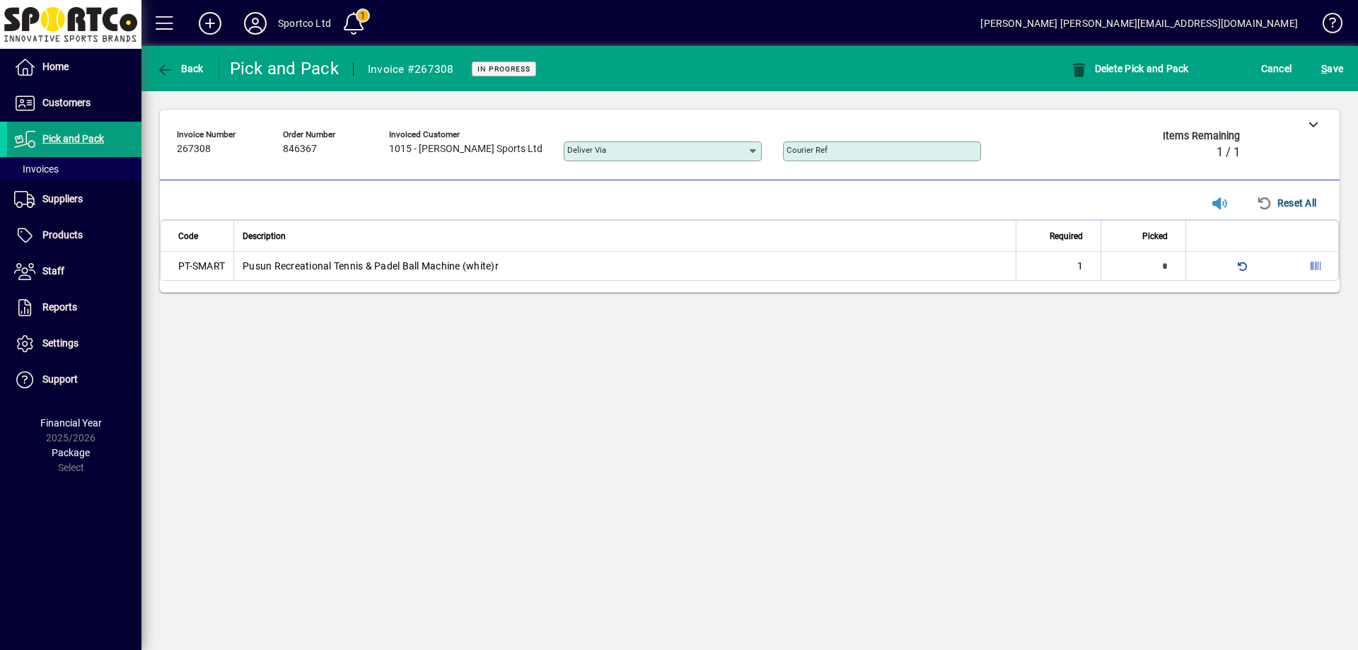
type input "*"
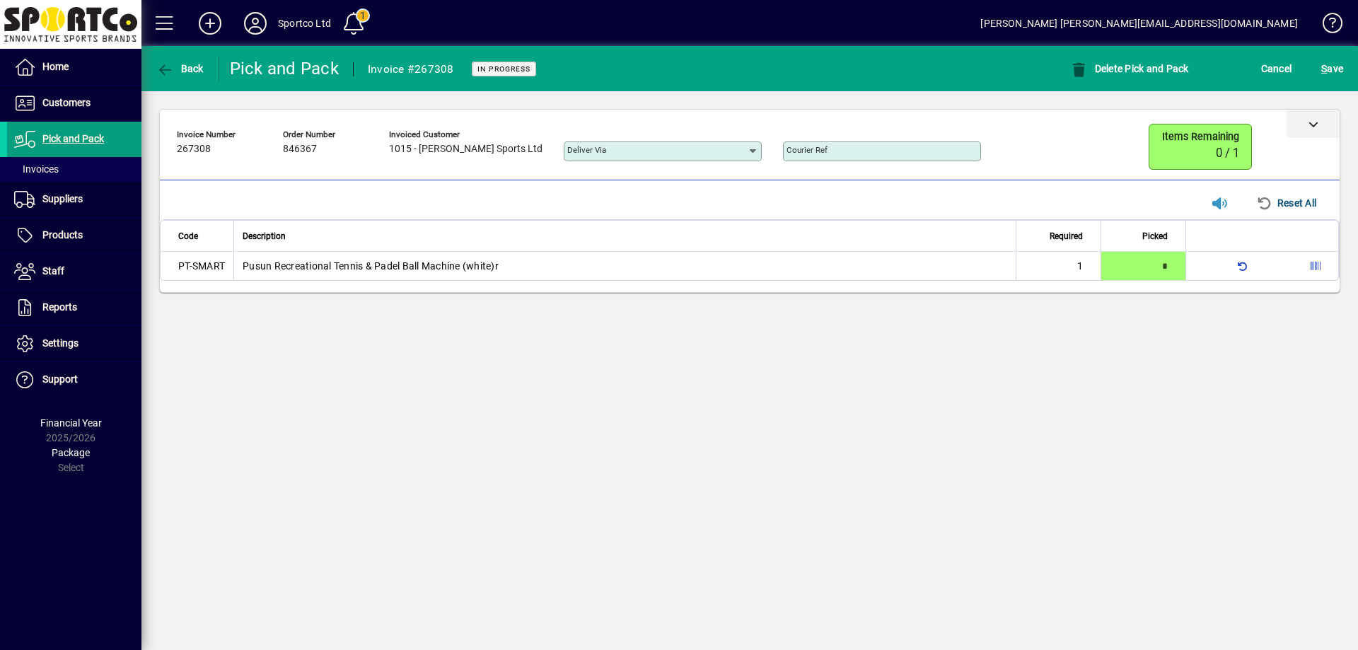
click at [1313, 119] on icon at bounding box center [1314, 124] width 10 height 10
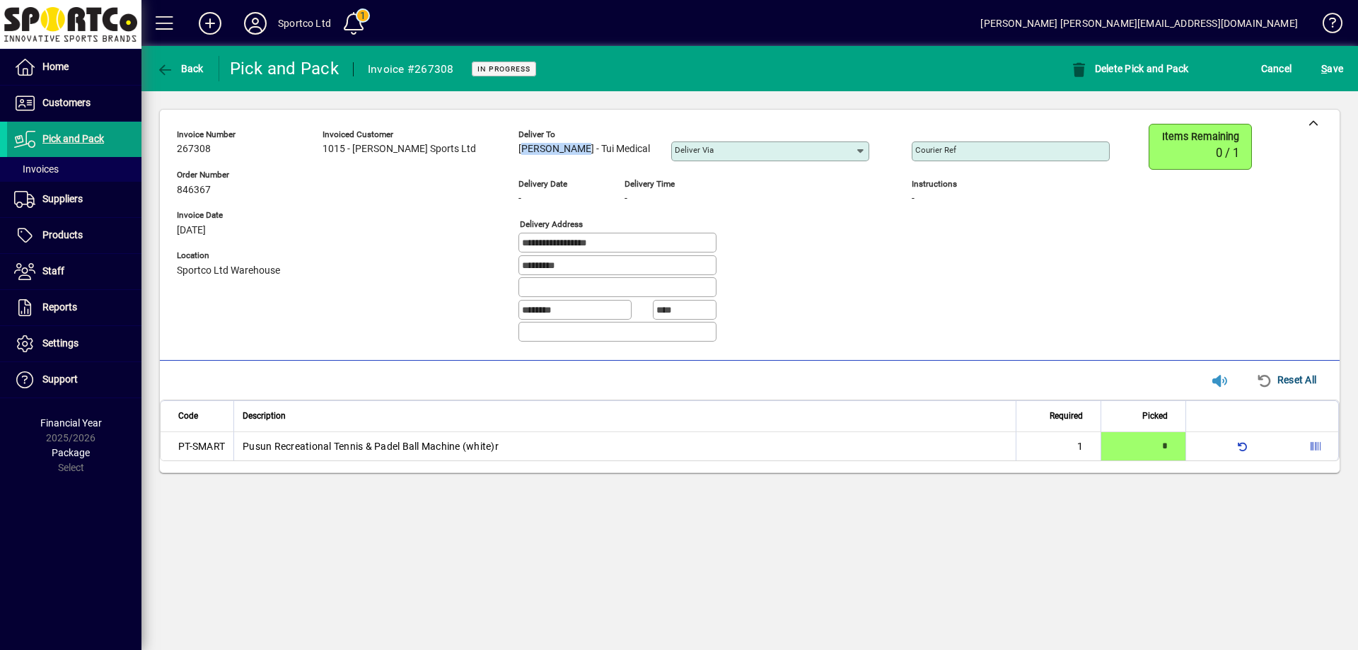
copy span "Navin Rajan"
drag, startPoint x: 528, startPoint y: 149, endPoint x: 482, endPoint y: 164, distance: 49.2
click at [519, 164] on div "Deliver to Navin Rajan - Tui Medical" at bounding box center [585, 146] width 132 height 39
copy span "Tui Medical"
drag, startPoint x: 596, startPoint y: 149, endPoint x: 344, endPoint y: 148, distance: 251.8
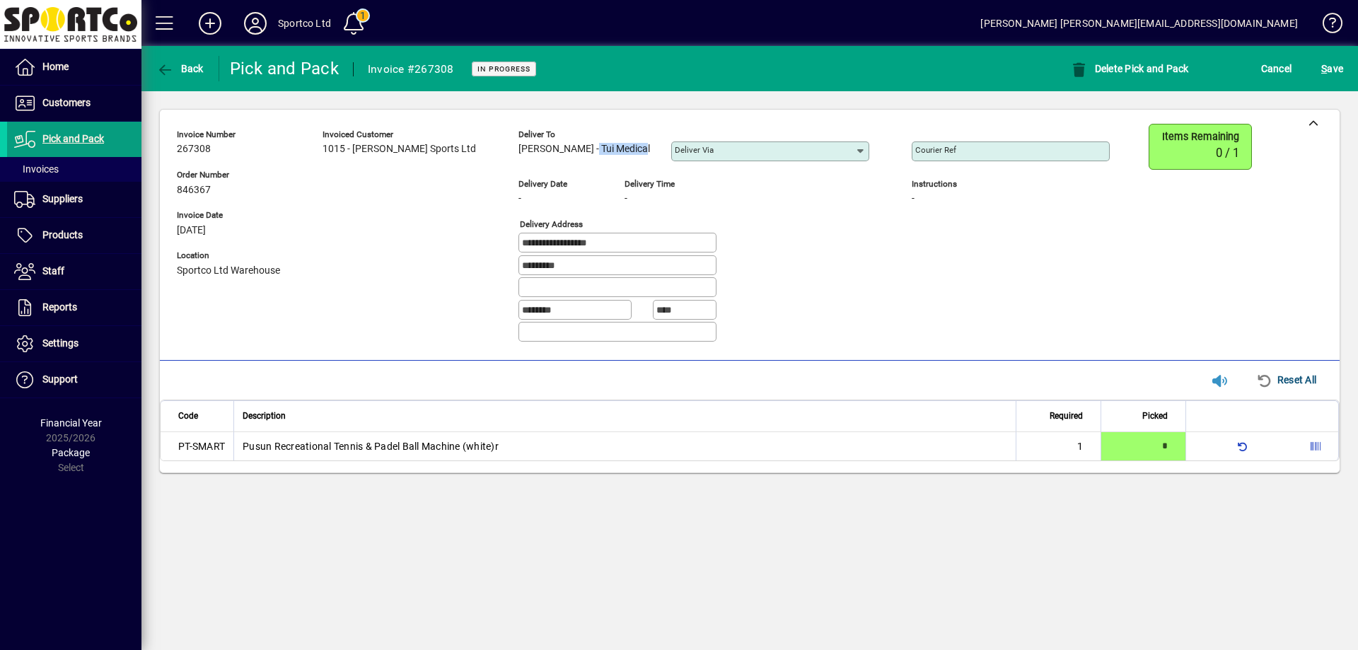
click at [526, 149] on div "Deliver to Navin Rajan - Tui Medical Deliver via" at bounding box center [705, 149] width 372 height 50
drag, startPoint x: 577, startPoint y: 244, endPoint x: 461, endPoint y: 245, distance: 116.0
click at [461, 245] on div "**********" at bounding box center [654, 239] width 954 height 230
click at [987, 147] on input "Courier Ref" at bounding box center [1012, 151] width 194 height 11
paste input "**********"
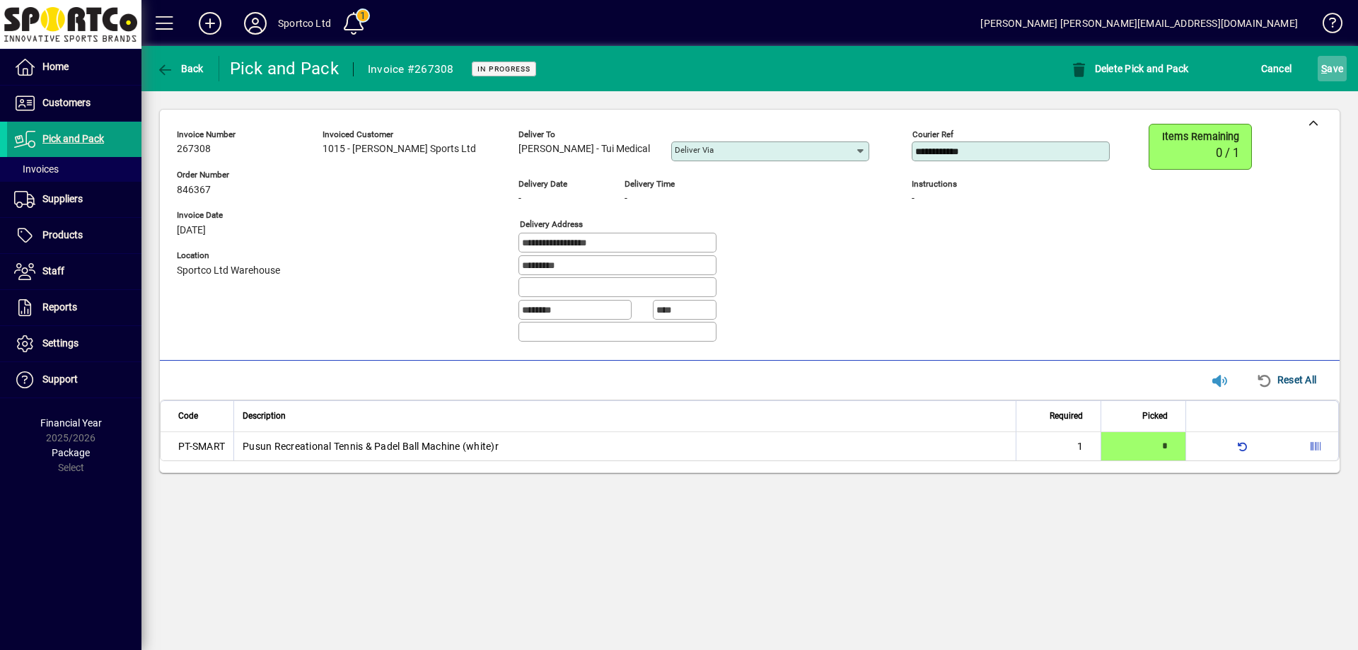
type input "**********"
click at [1331, 69] on span "S ave" at bounding box center [1332, 68] width 22 height 23
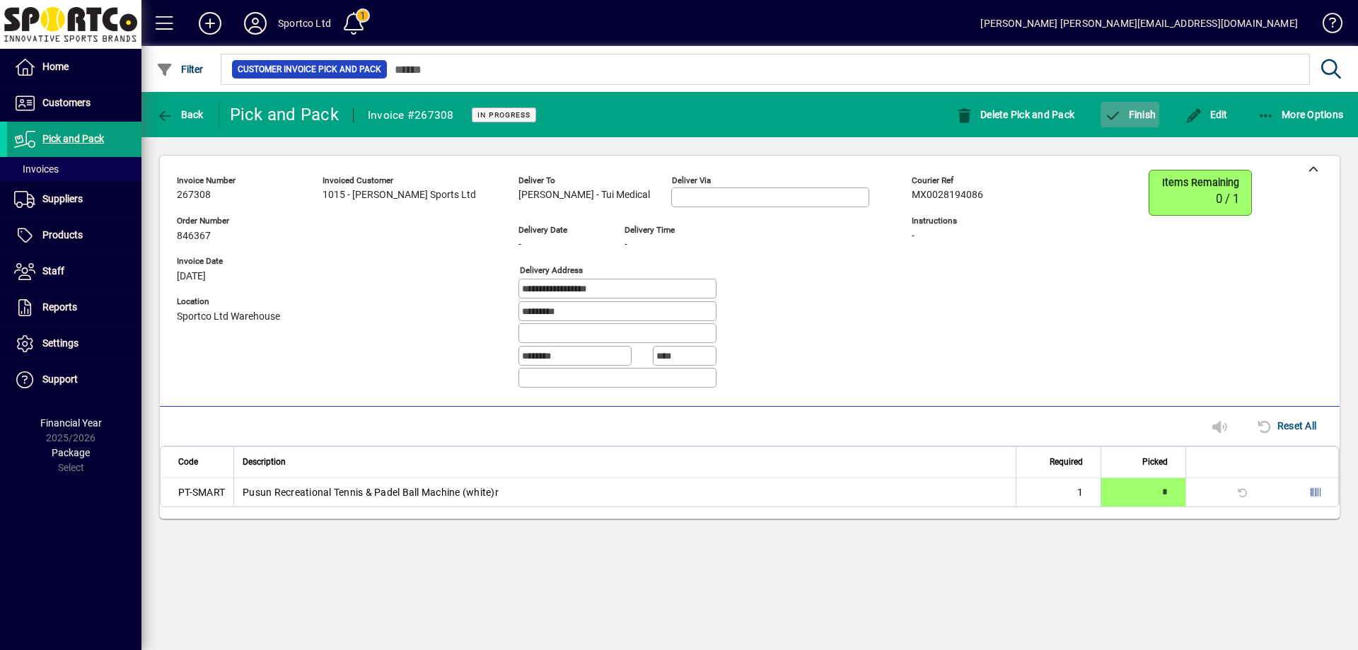
click at [1139, 115] on span "Finish" at bounding box center [1130, 114] width 52 height 11
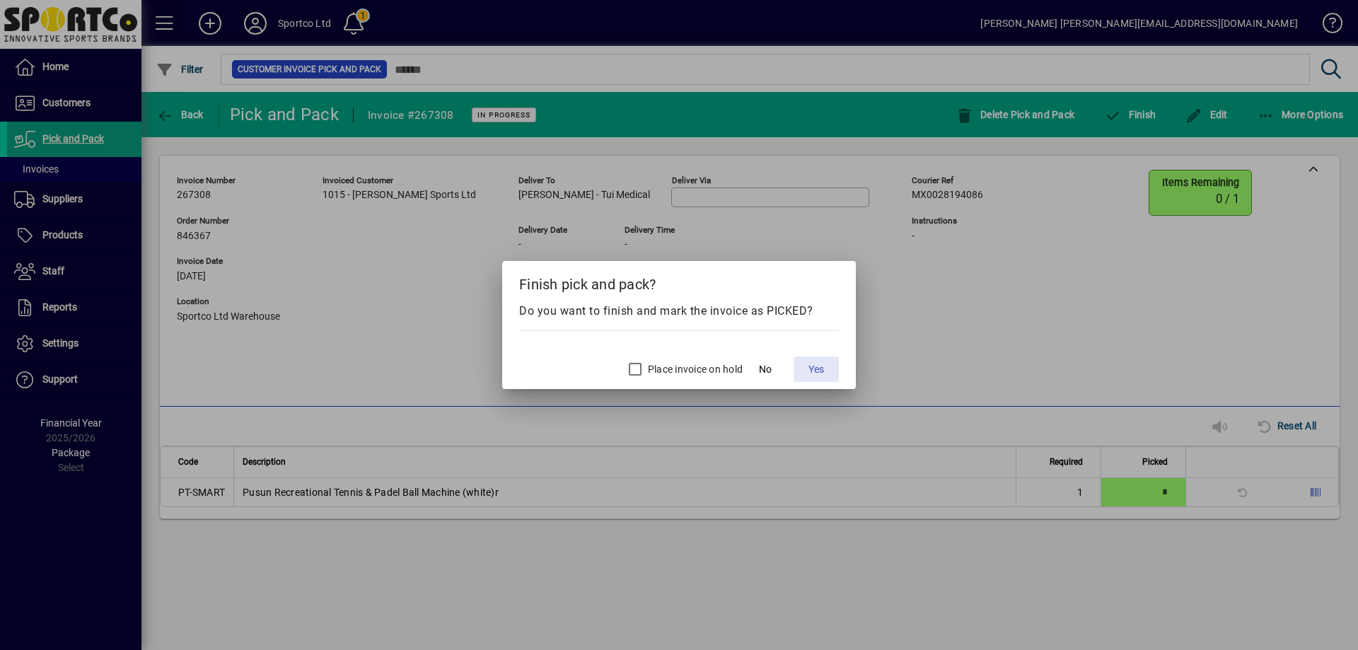
click at [826, 359] on span at bounding box center [816, 369] width 45 height 34
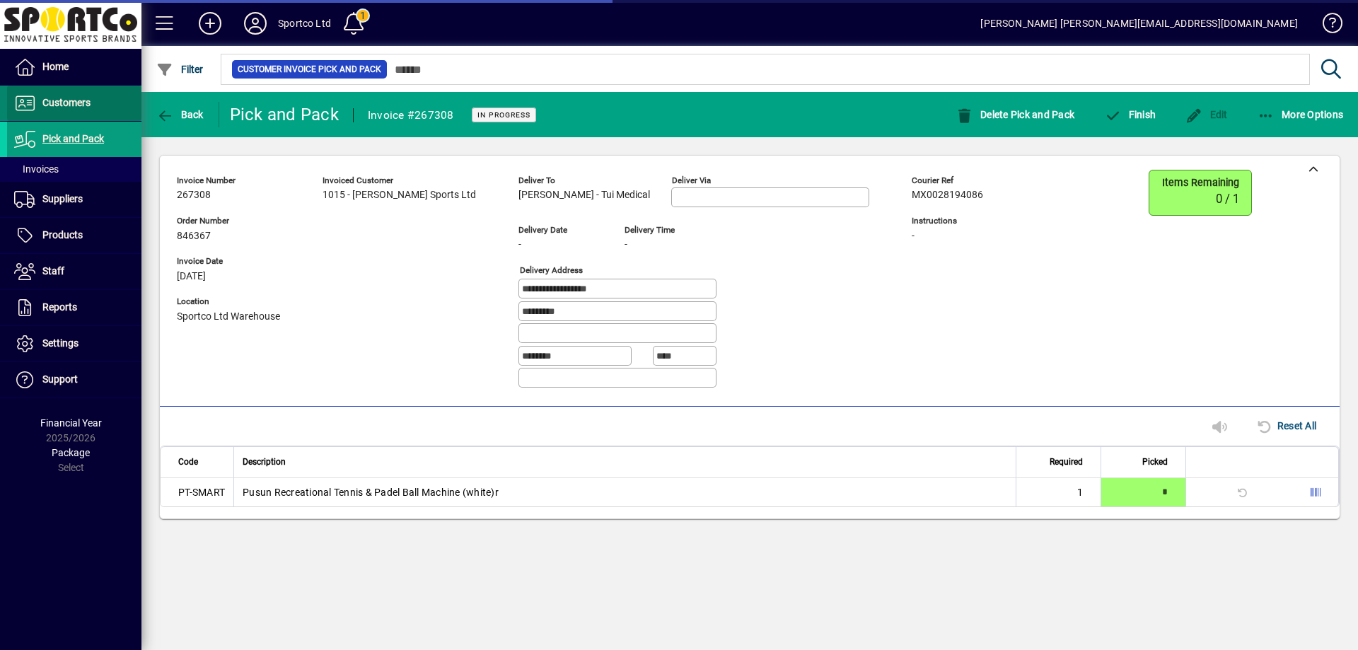
click at [55, 97] on span "Customers" at bounding box center [66, 102] width 48 height 11
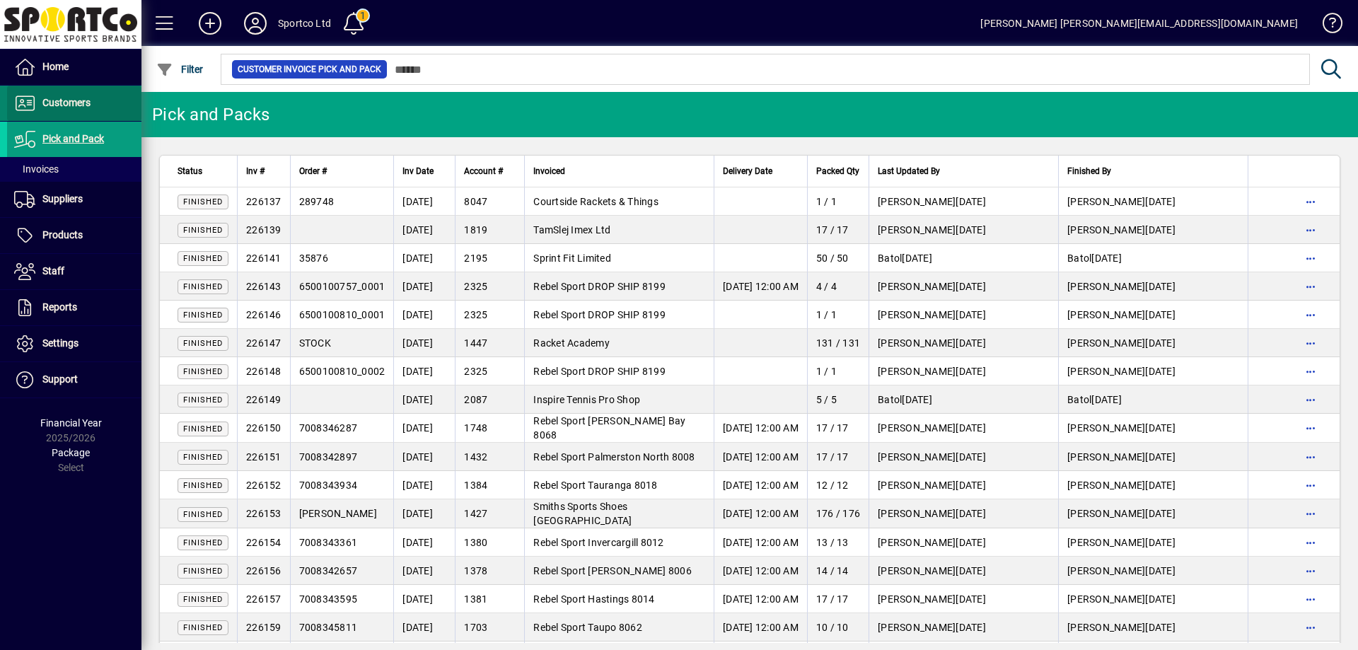
click at [51, 103] on span "Customers" at bounding box center [66, 102] width 48 height 11
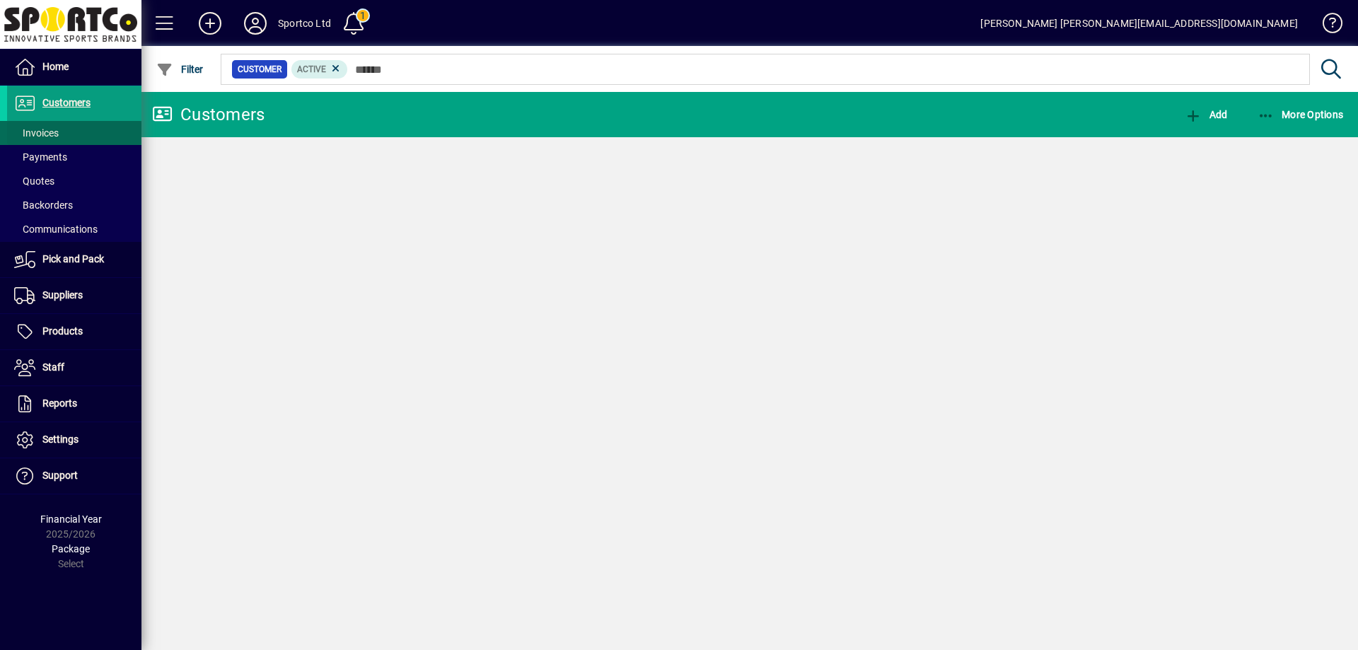
click at [46, 132] on span "Invoices" at bounding box center [36, 132] width 45 height 11
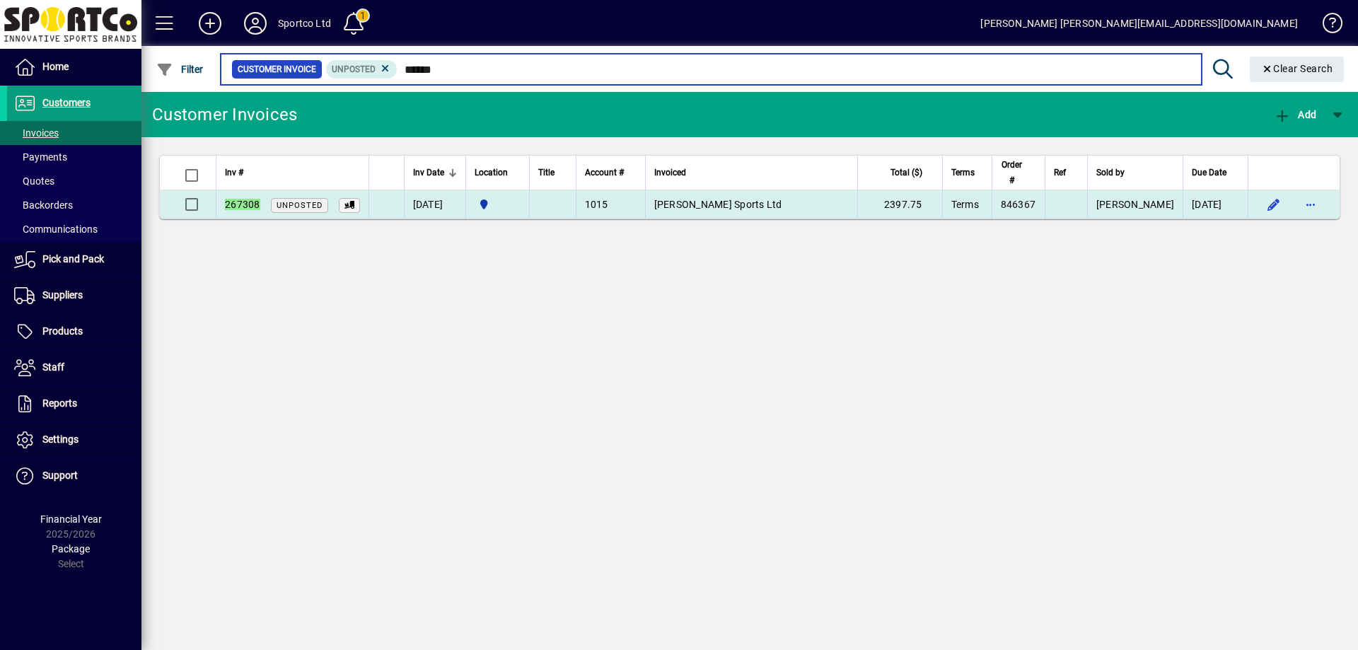
type input "******"
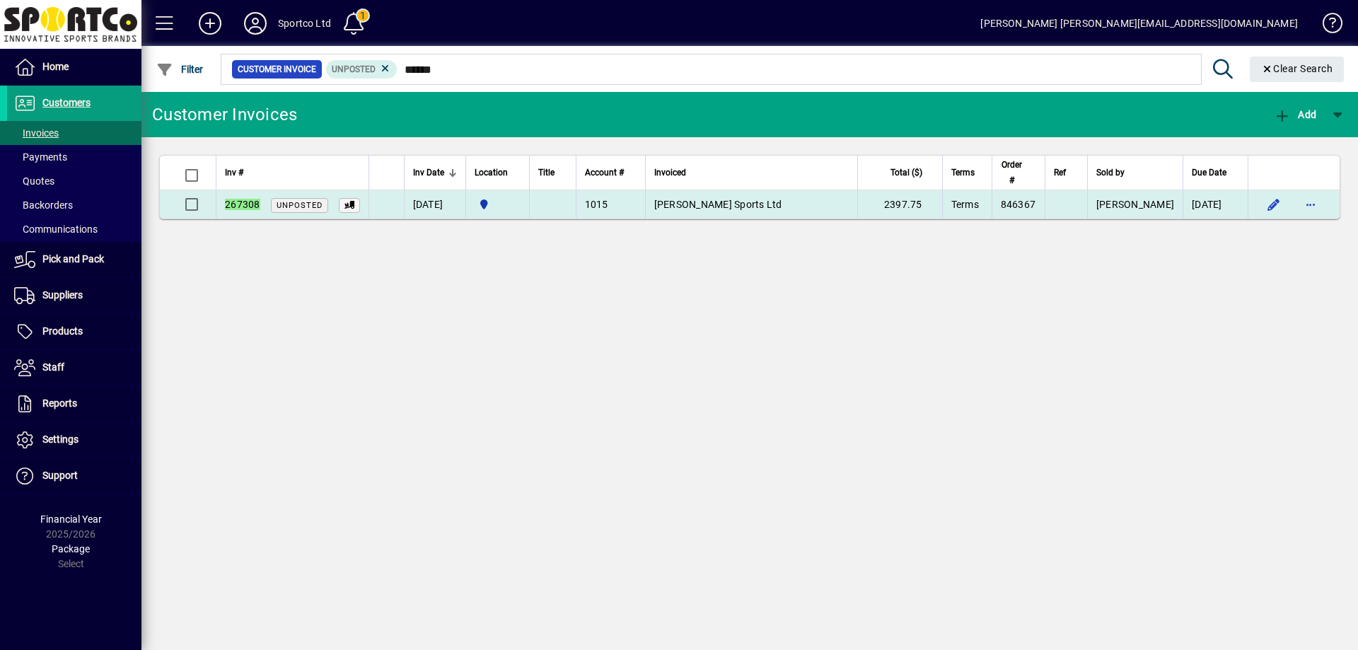
click at [695, 206] on span "Mayfield Sports Ltd" at bounding box center [718, 204] width 128 height 11
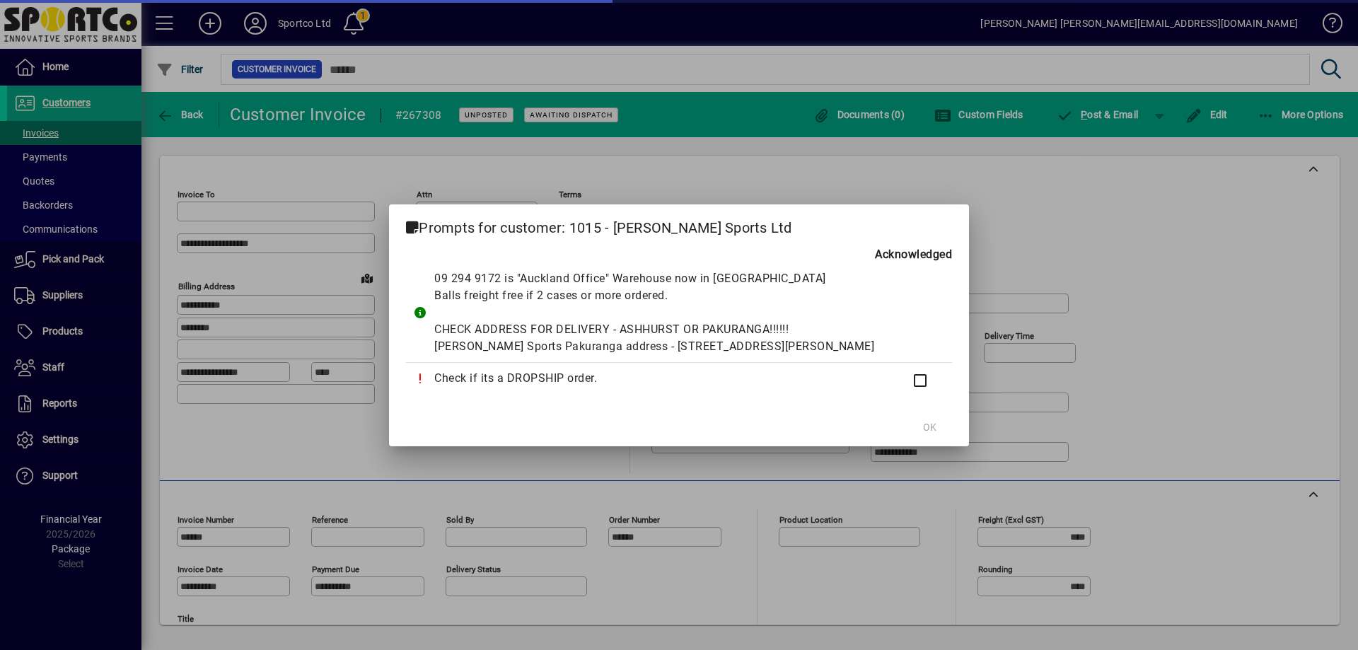
click at [1208, 112] on div at bounding box center [679, 325] width 1358 height 650
type input "**********"
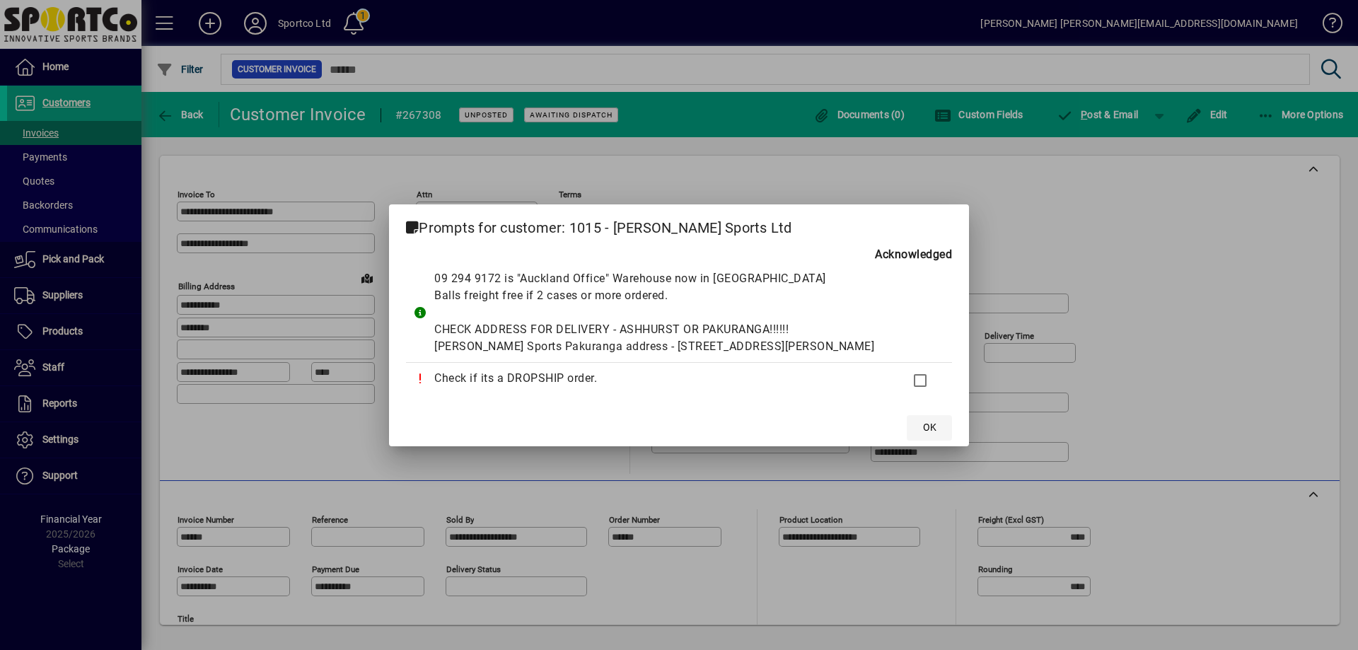
click at [907, 445] on span at bounding box center [929, 428] width 45 height 34
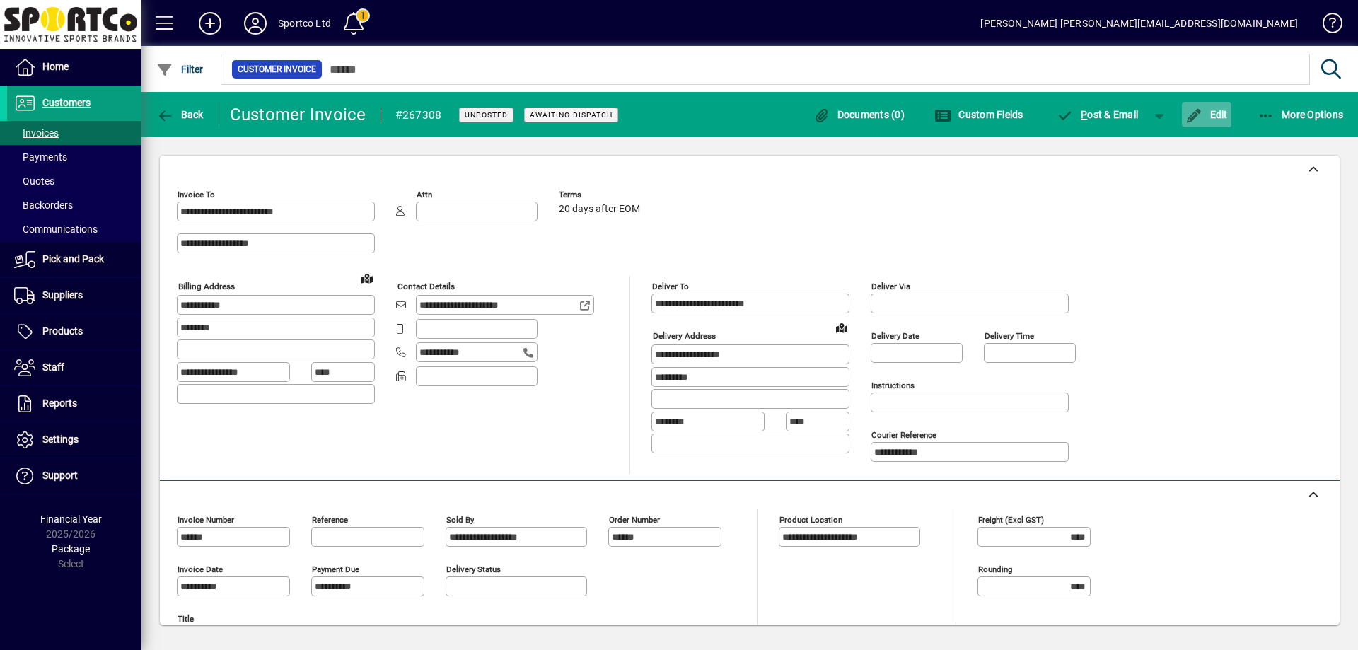
click at [1208, 107] on span "button" at bounding box center [1207, 115] width 50 height 34
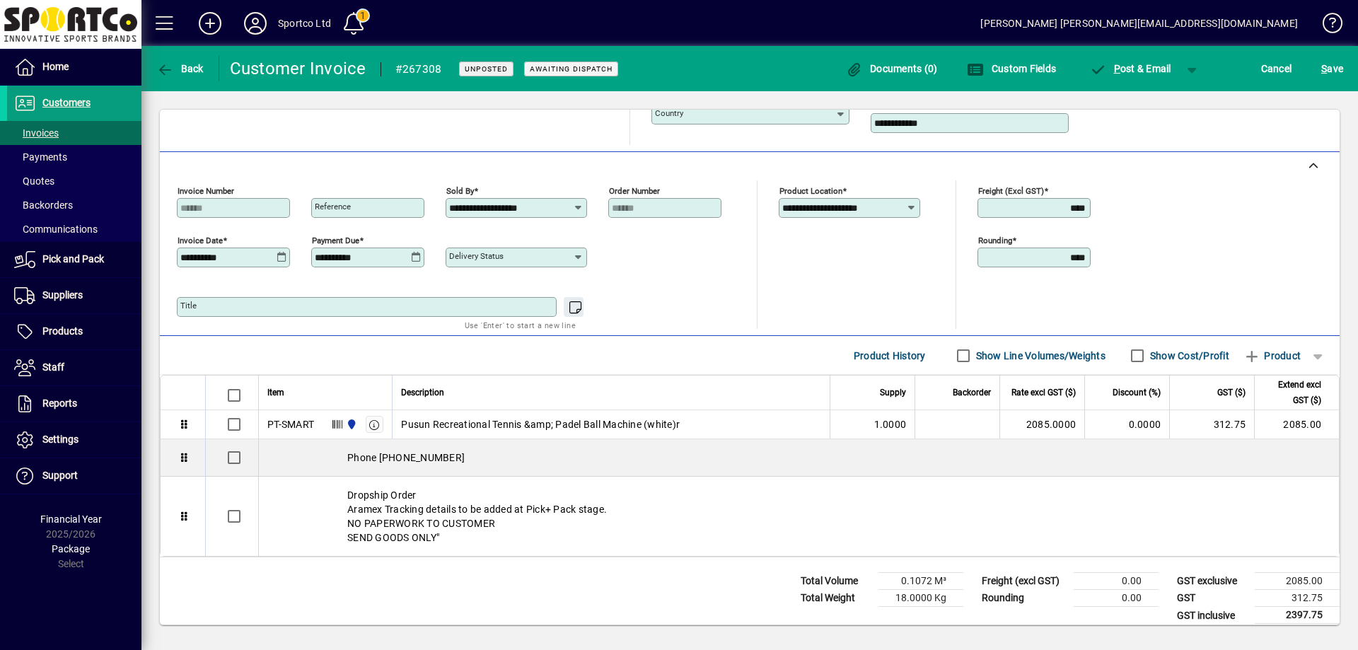
scroll to position [295, 0]
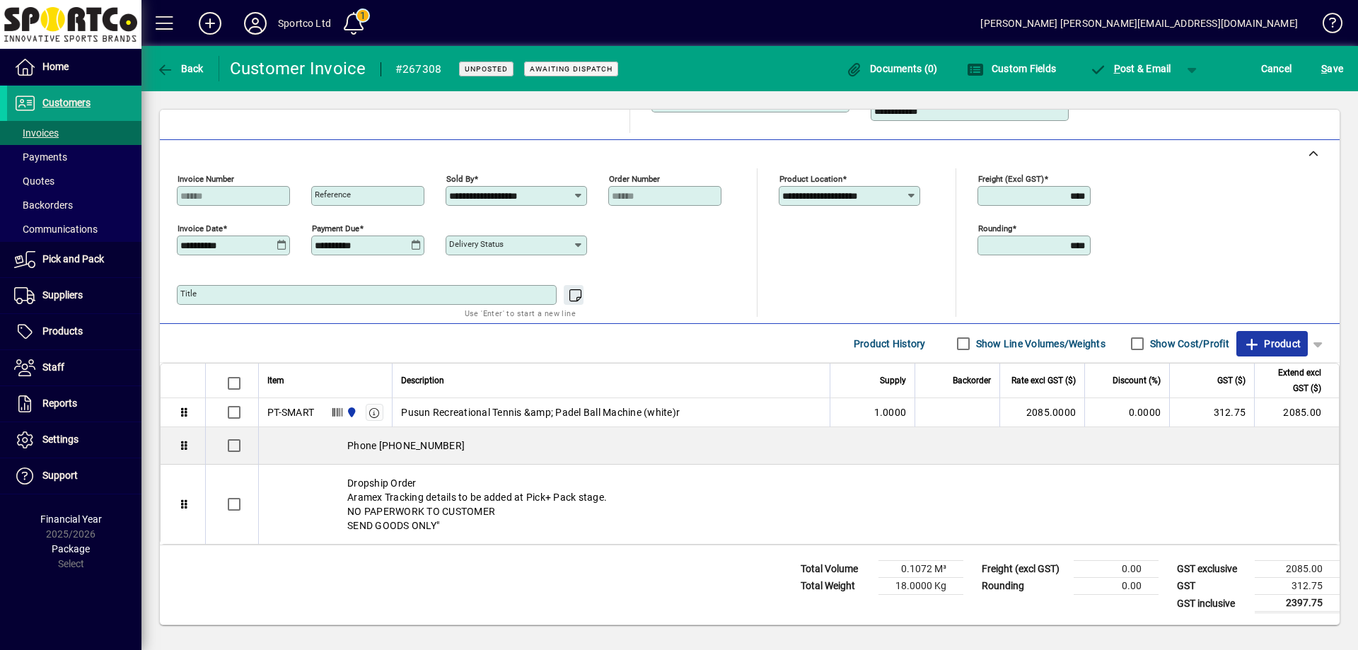
click at [1266, 344] on span "Product" at bounding box center [1272, 343] width 57 height 23
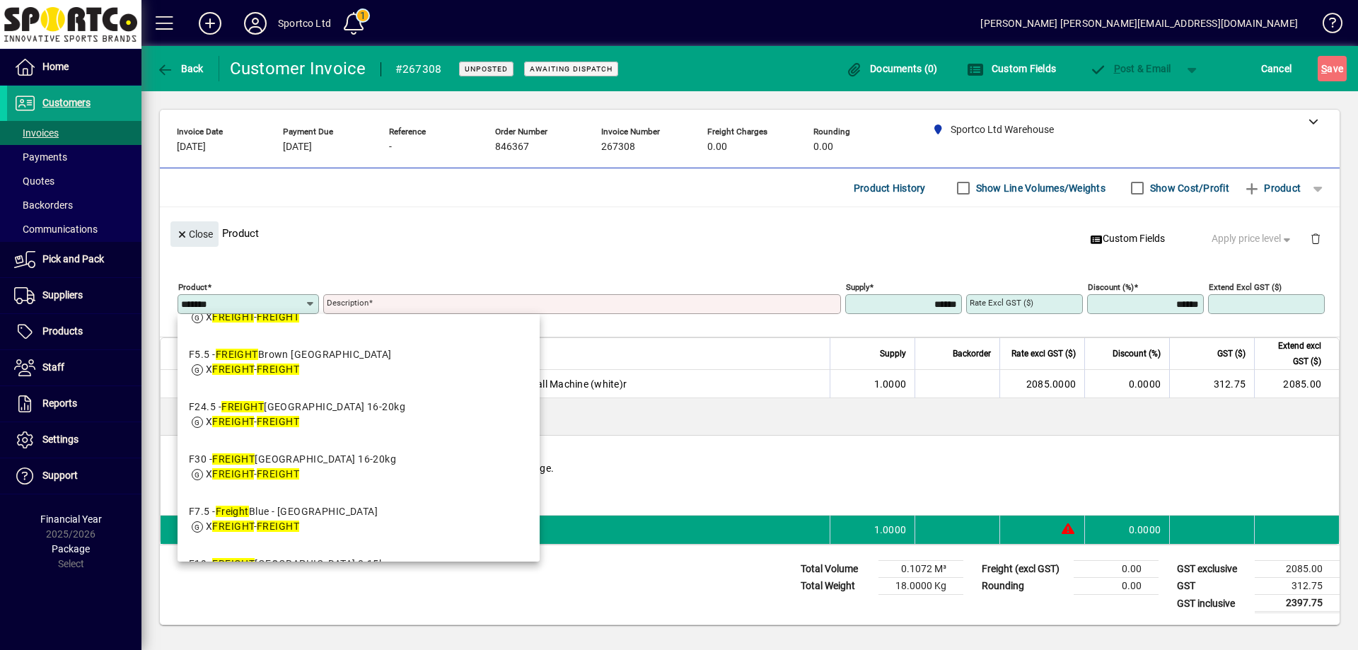
scroll to position [248, 0]
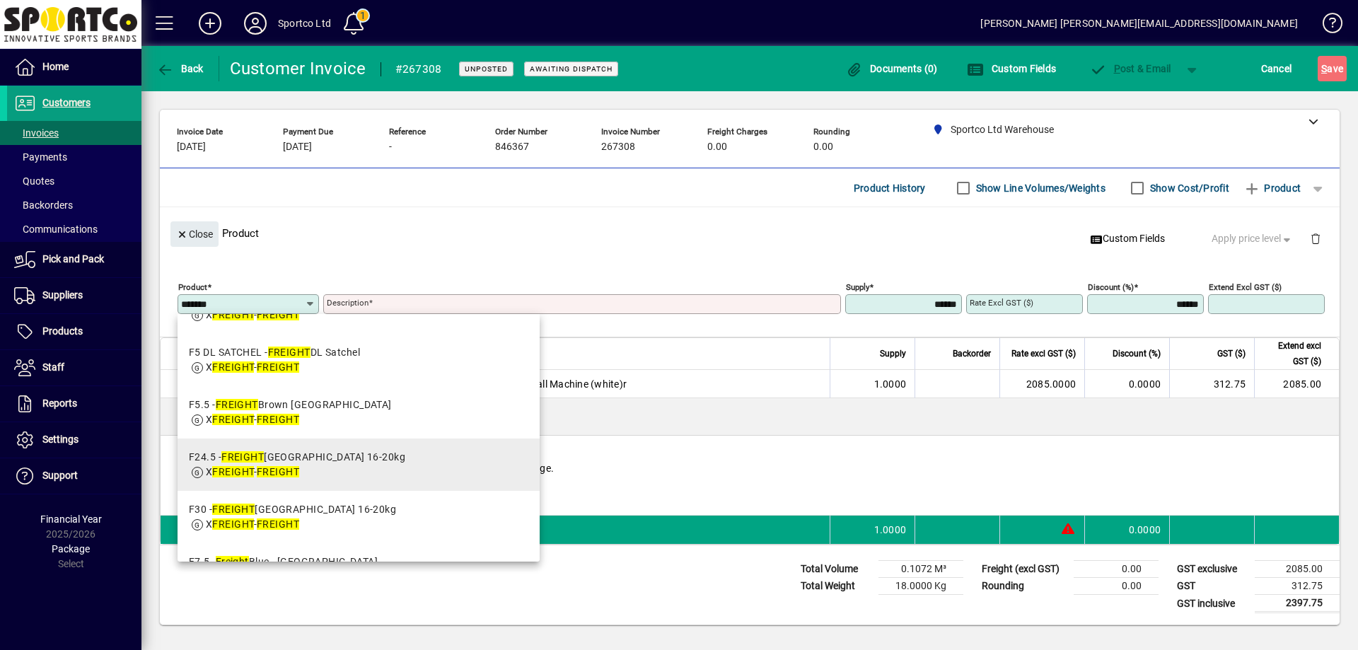
click at [303, 456] on div "F24.5 - FREIGHT North Island 16-20kg" at bounding box center [297, 457] width 216 height 15
type input "*****"
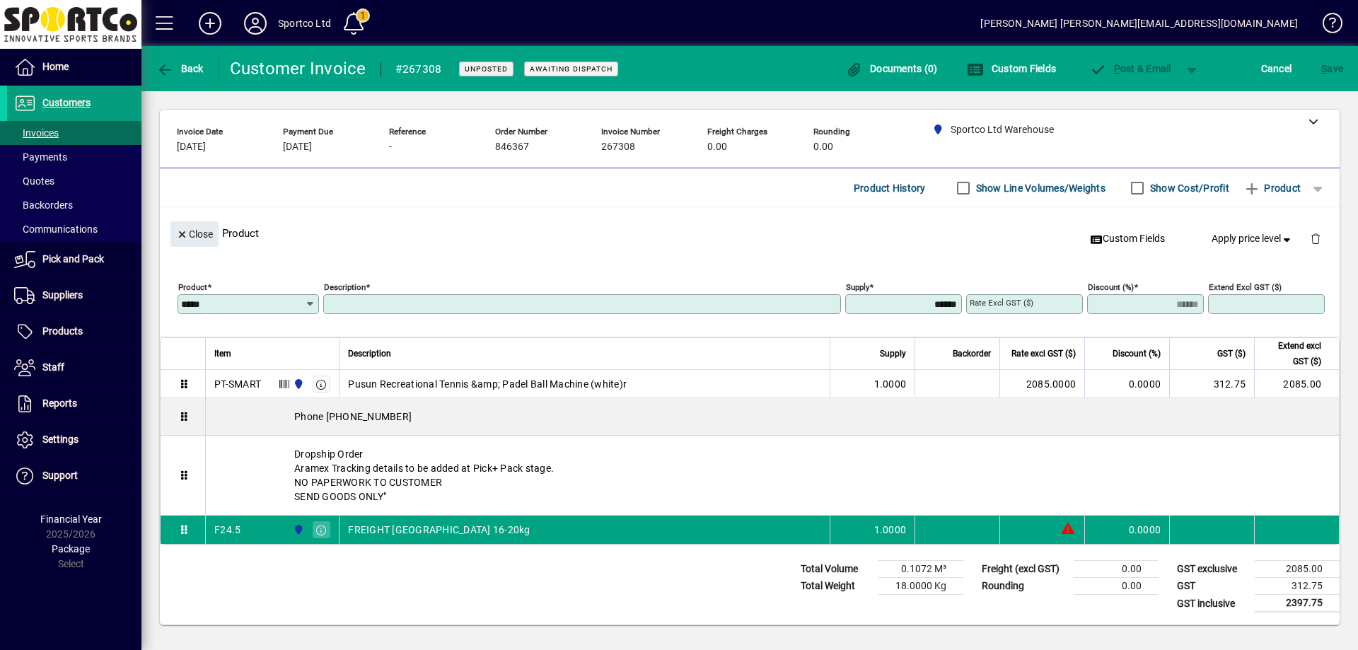
type input "**********"
type input "*******"
type input "*****"
click at [192, 228] on span "Close" at bounding box center [194, 234] width 37 height 23
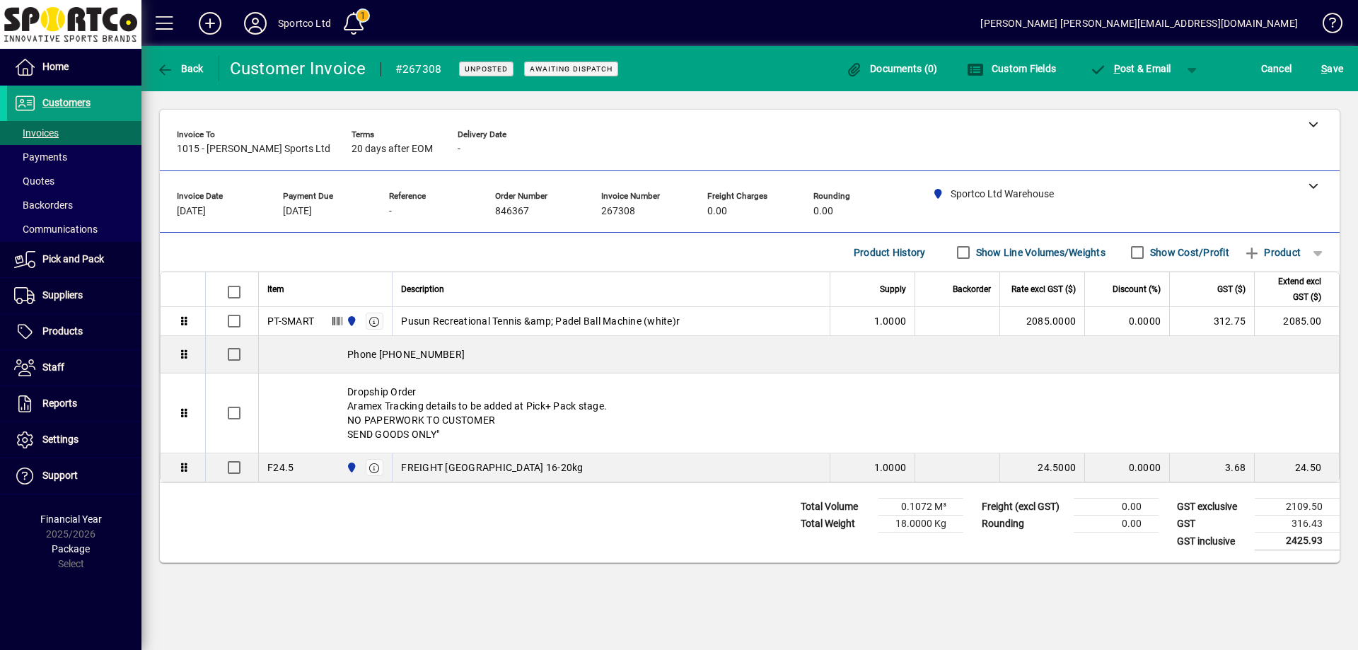
scroll to position [0, 0]
click at [1284, 246] on span "Product" at bounding box center [1272, 252] width 57 height 23
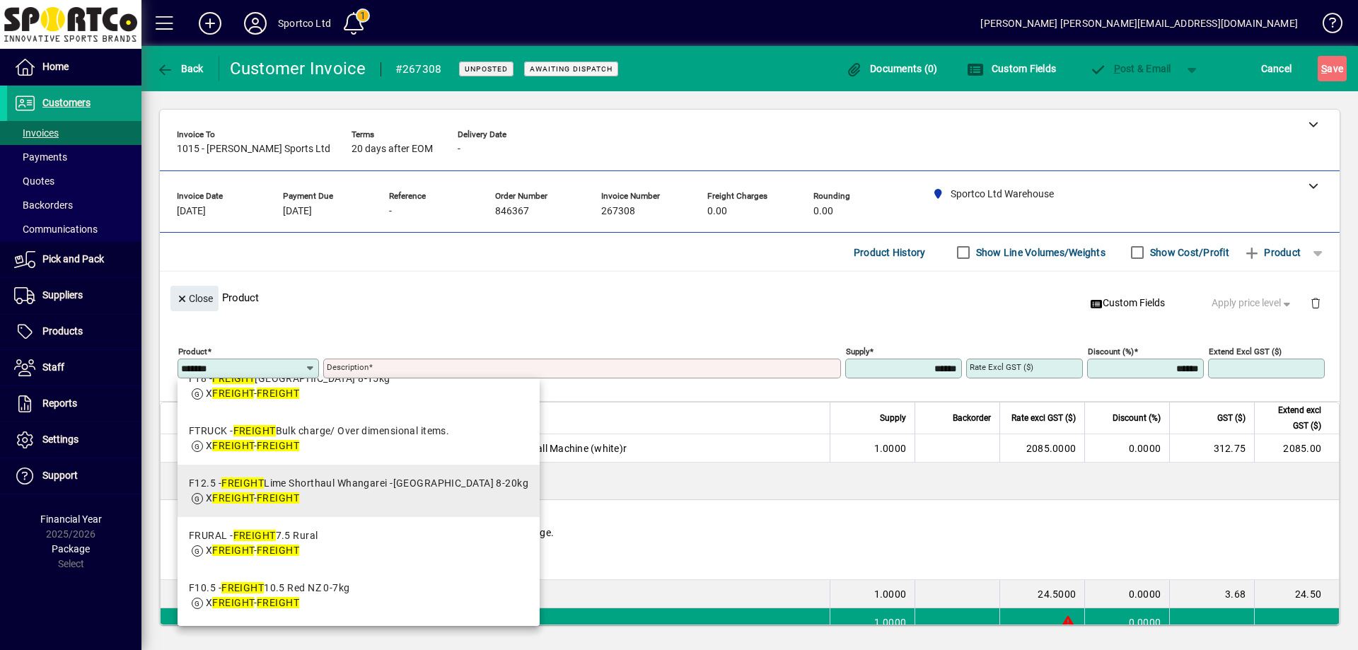
scroll to position [601, 0]
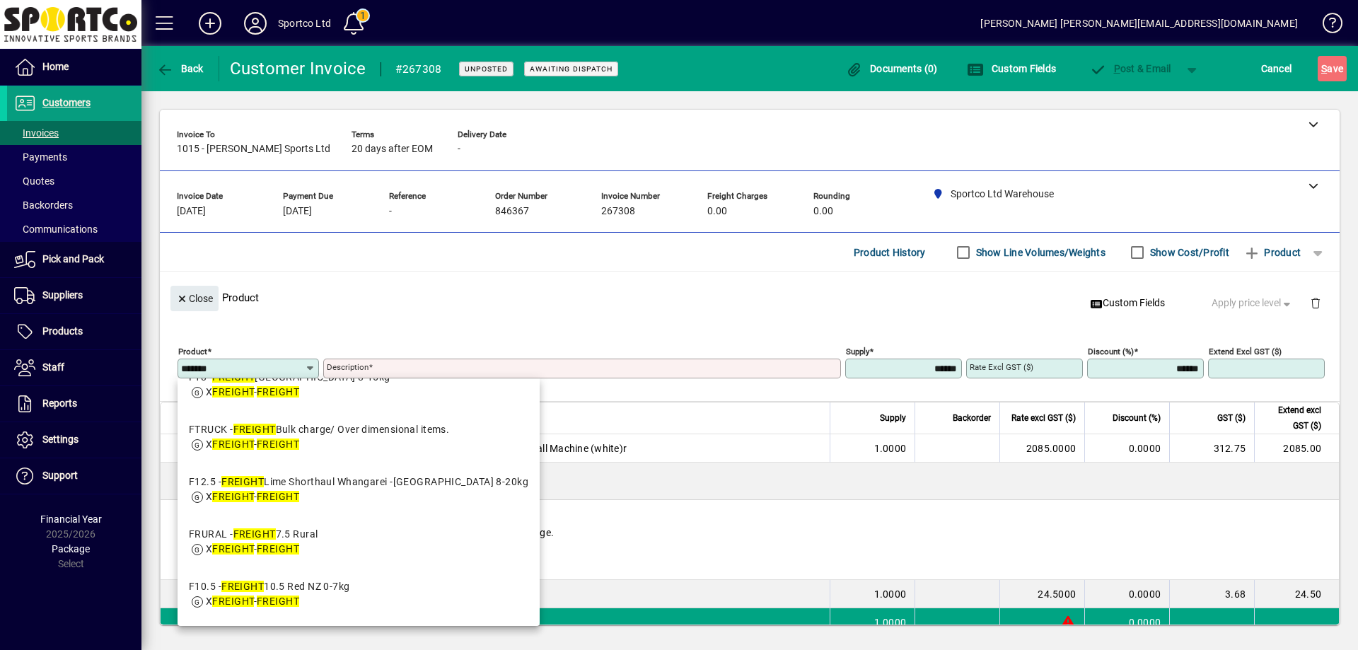
type input "*******"
click at [644, 374] on div "Description" at bounding box center [582, 369] width 518 height 20
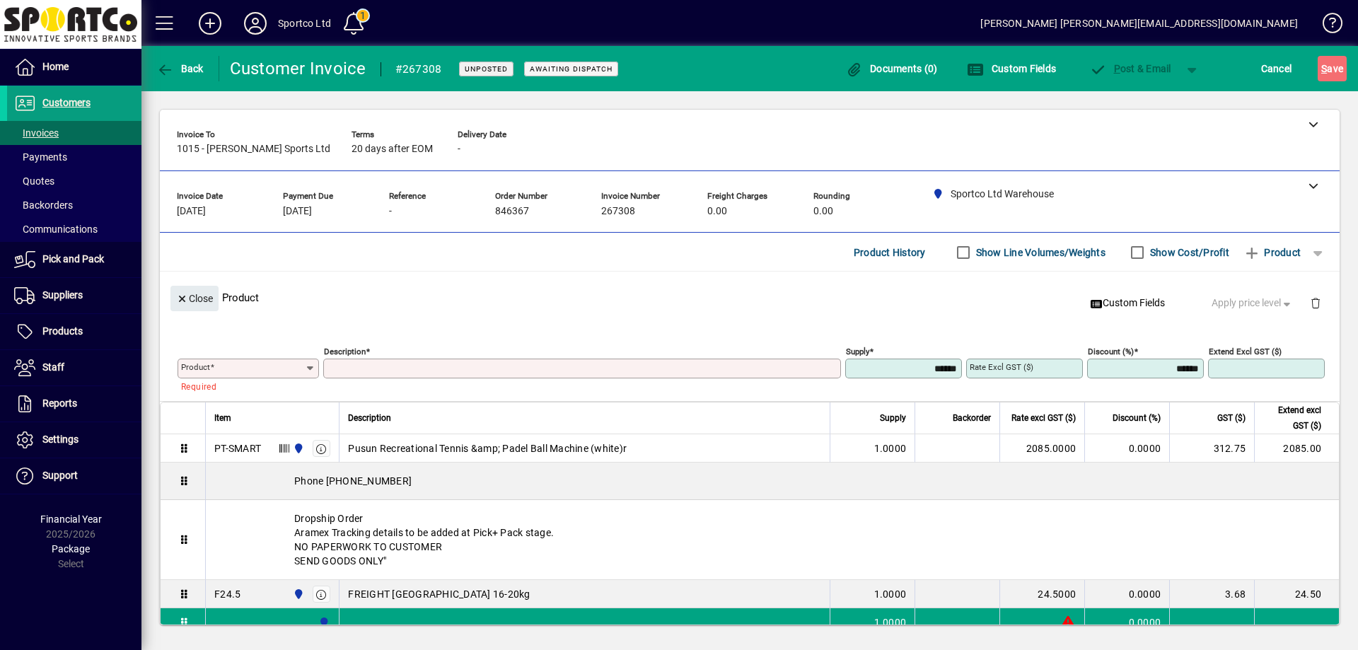
click at [275, 364] on input "Product" at bounding box center [243, 368] width 124 height 11
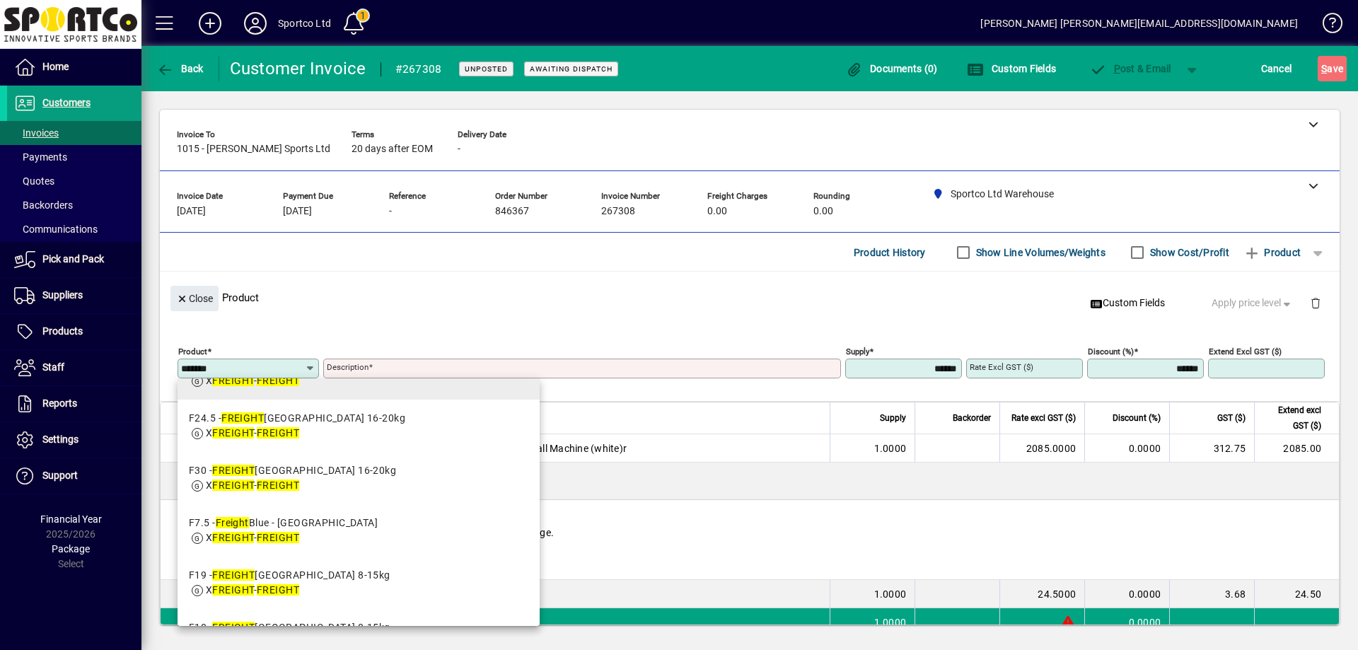
scroll to position [354, 0]
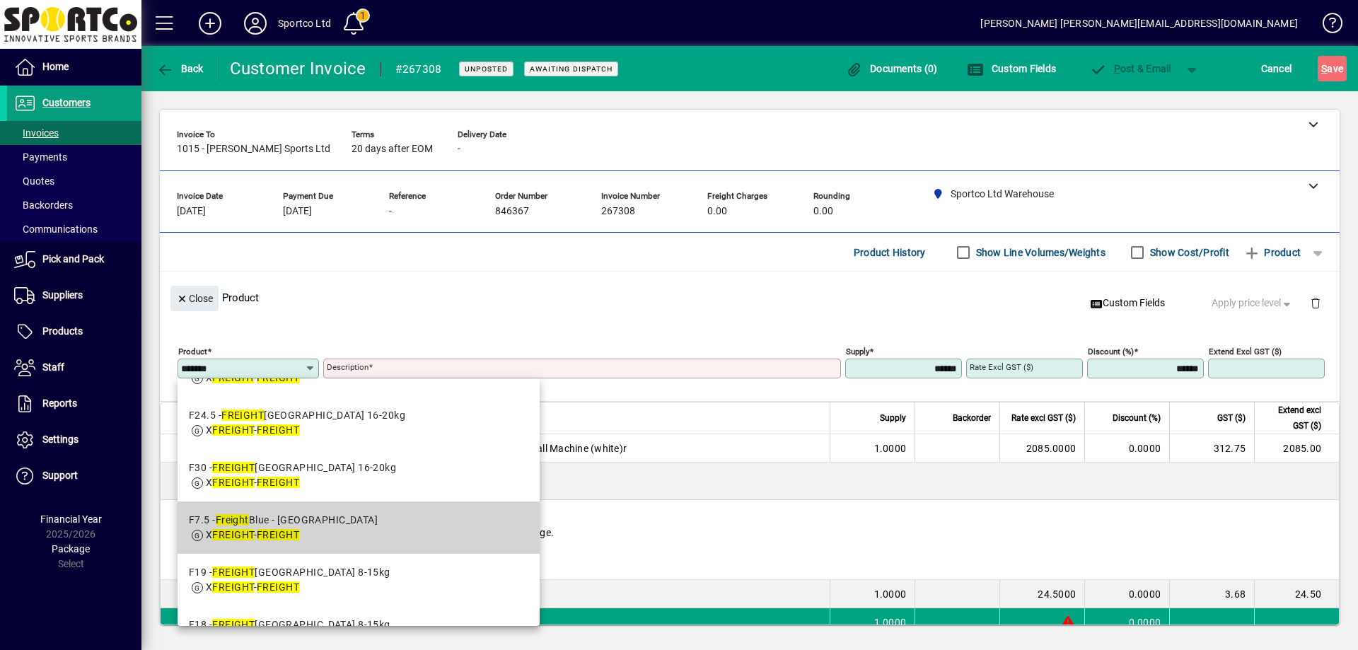
click at [382, 522] on mat-option "F7.5 - Freight Blue - Outer Auckland X FREIGHT - FREIGHT" at bounding box center [359, 528] width 362 height 52
type input "****"
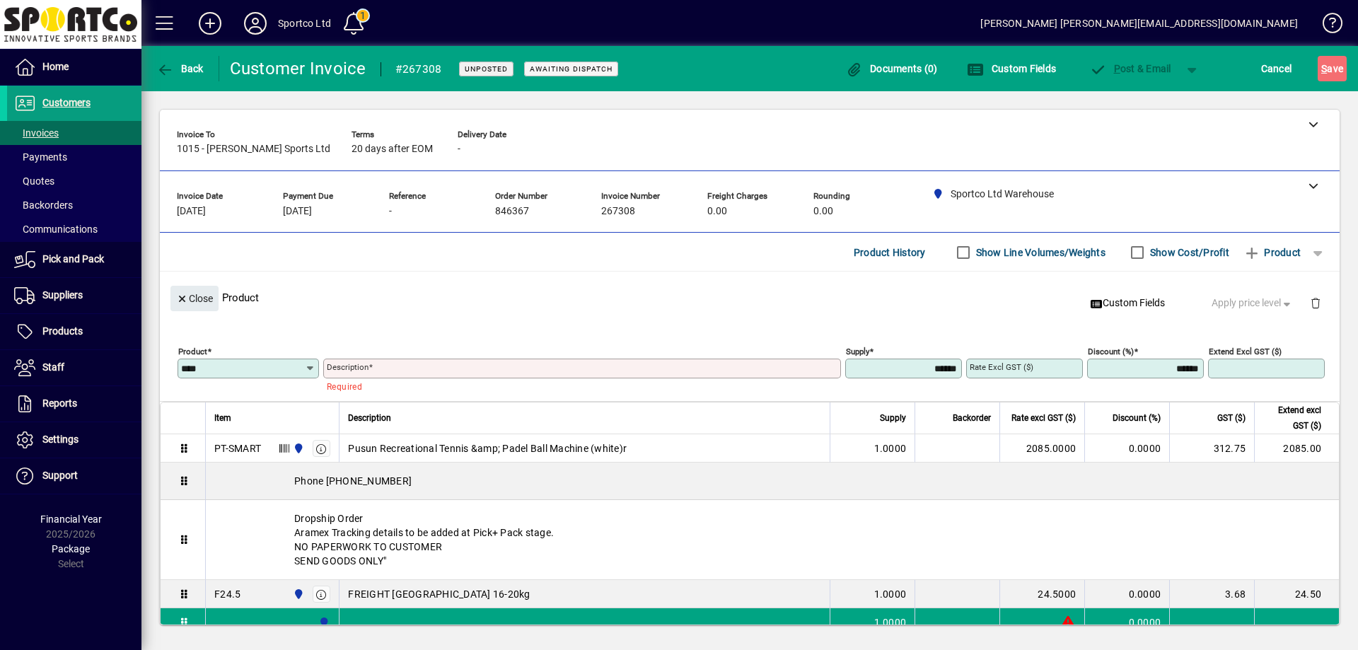
type input "**********"
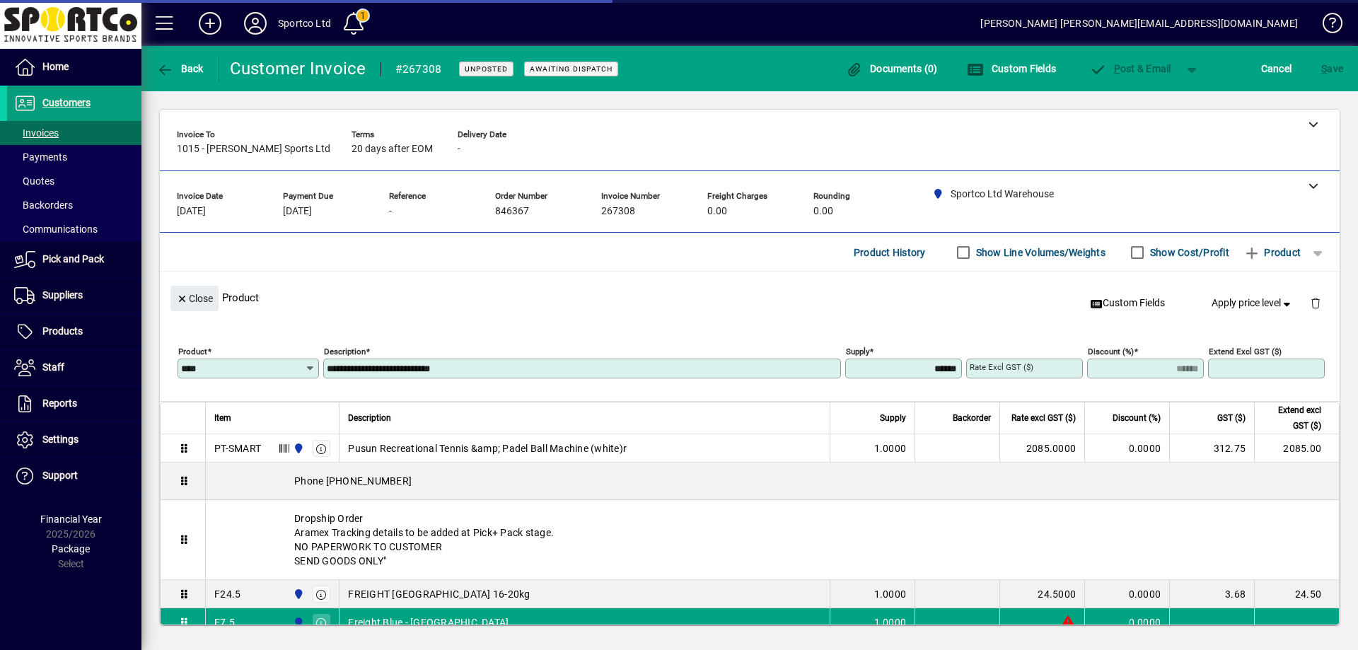
type input "******"
type input "****"
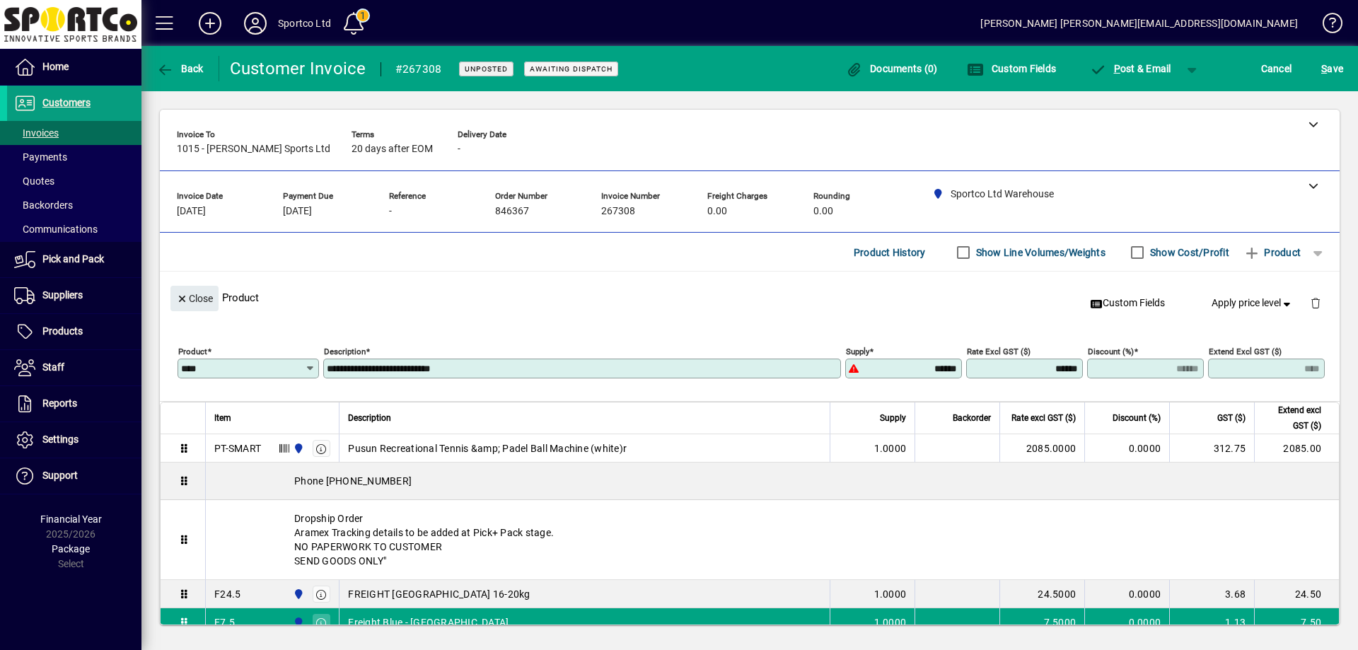
click at [475, 369] on input "**********" at bounding box center [584, 368] width 514 height 11
type input "**********"
click at [192, 288] on span "Close" at bounding box center [194, 298] width 37 height 23
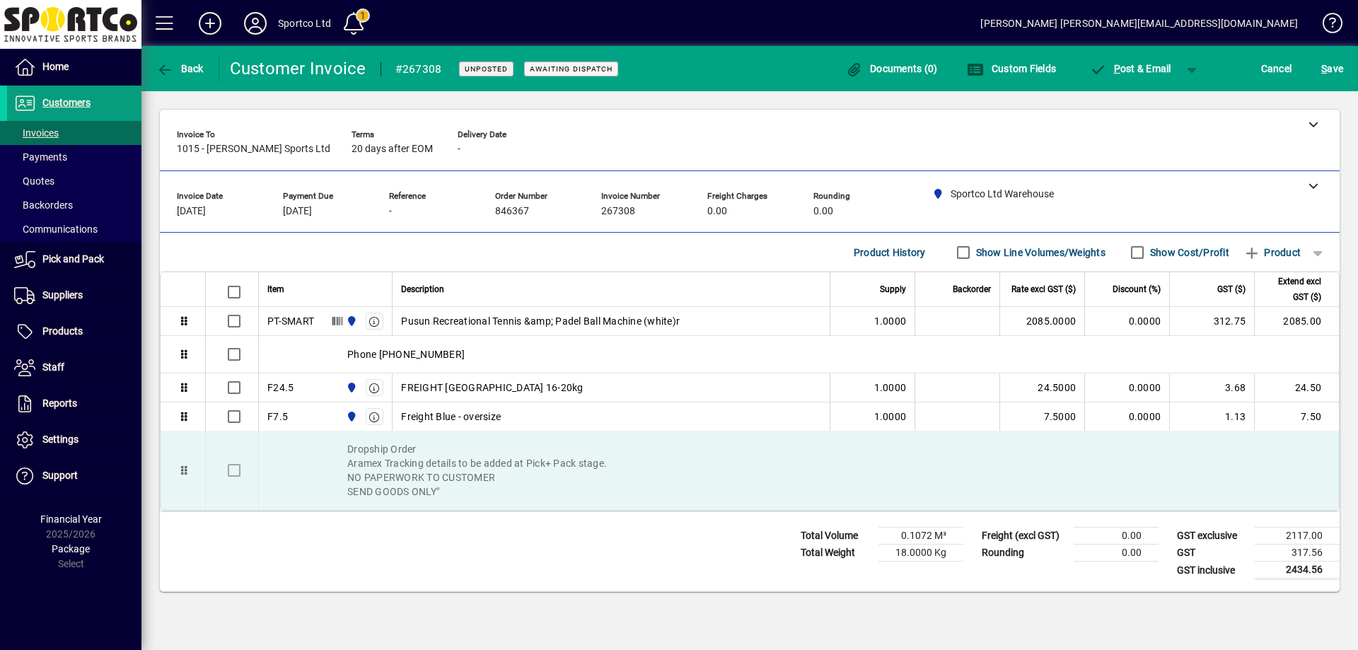
drag, startPoint x: 188, startPoint y: 418, endPoint x: 197, endPoint y: 509, distance: 91.7
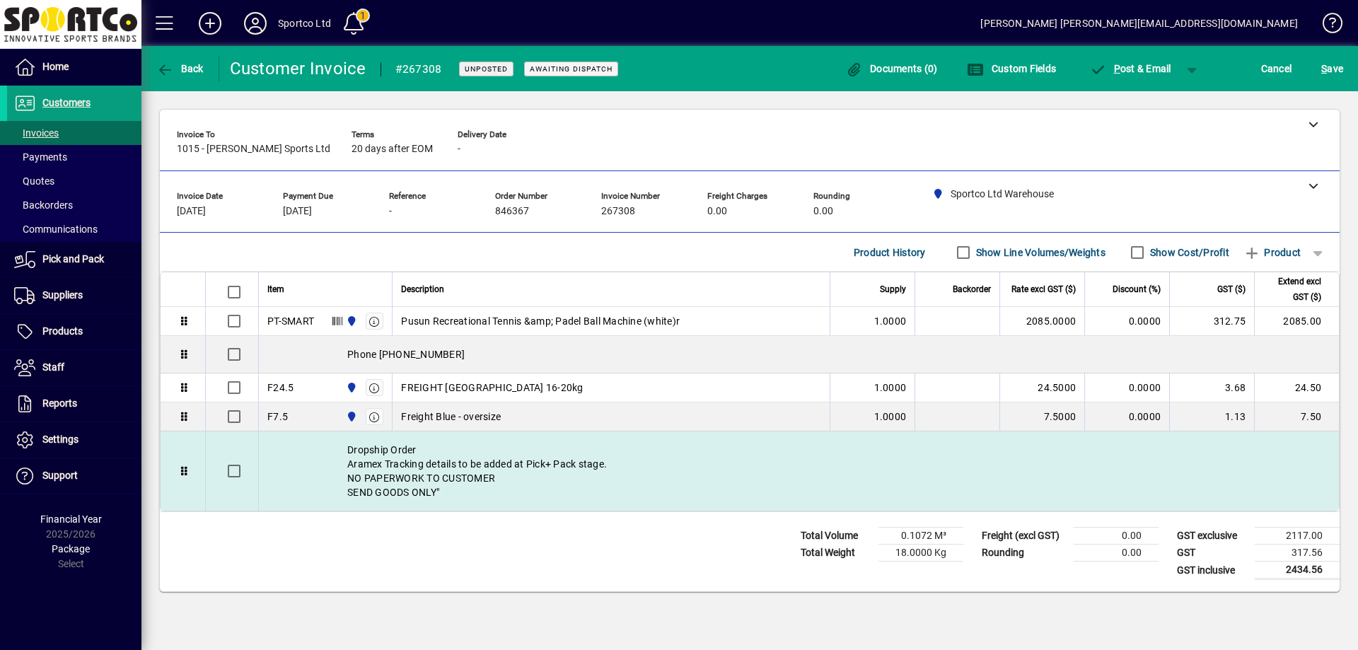
click at [558, 480] on div "Dropship Order Aramex Tracking details to be added at Pick+ Pack stage. NO PAPE…" at bounding box center [799, 471] width 1080 height 79
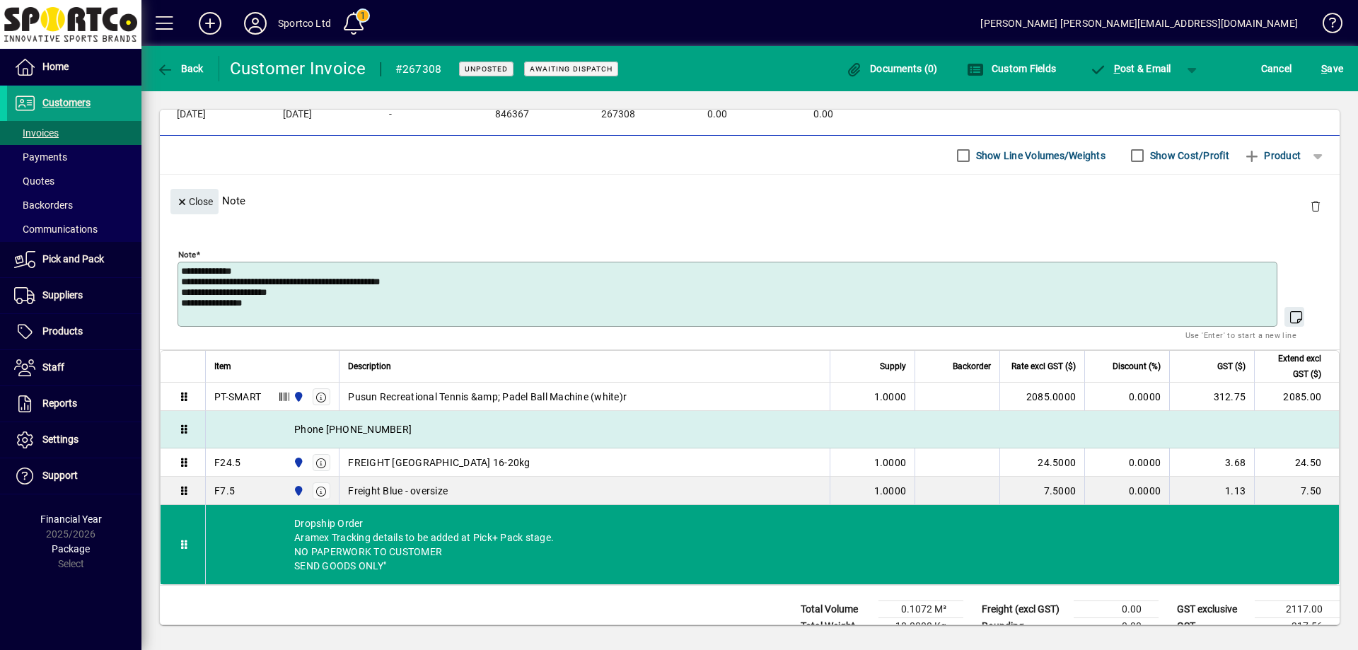
scroll to position [137, 0]
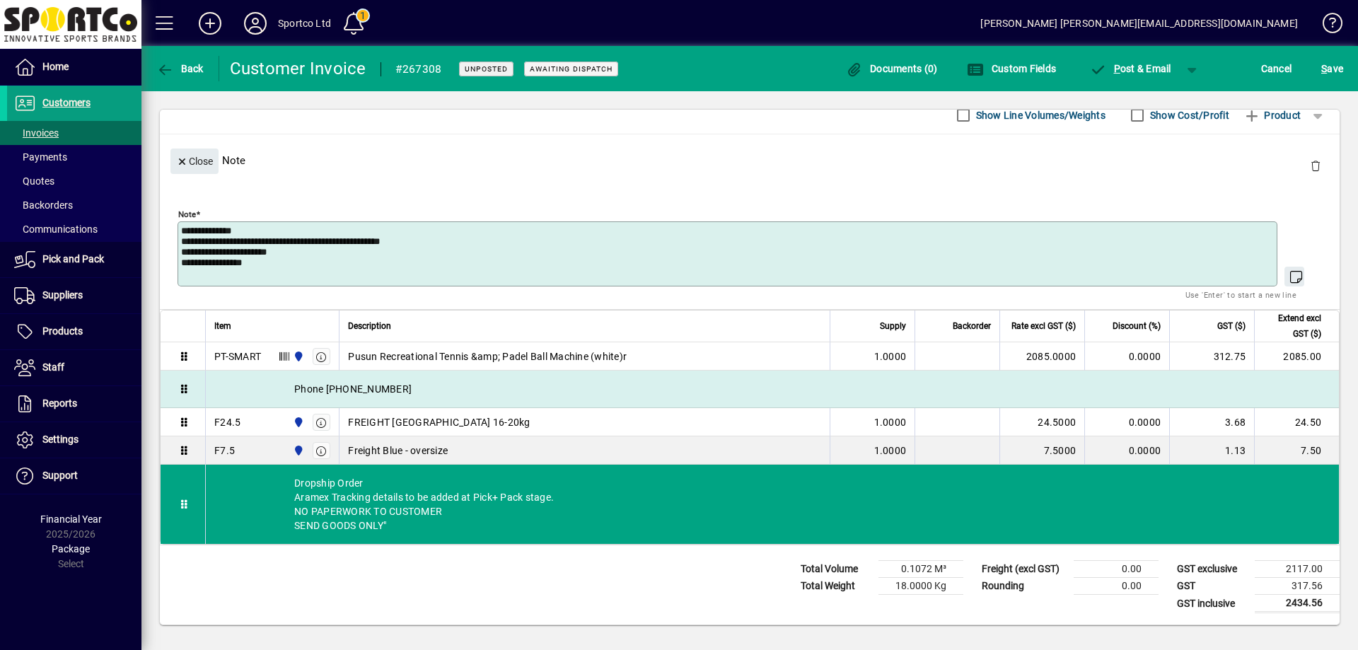
click at [377, 388] on div "Phone 021 504424" at bounding box center [772, 389] width 1133 height 37
type textarea "**********"
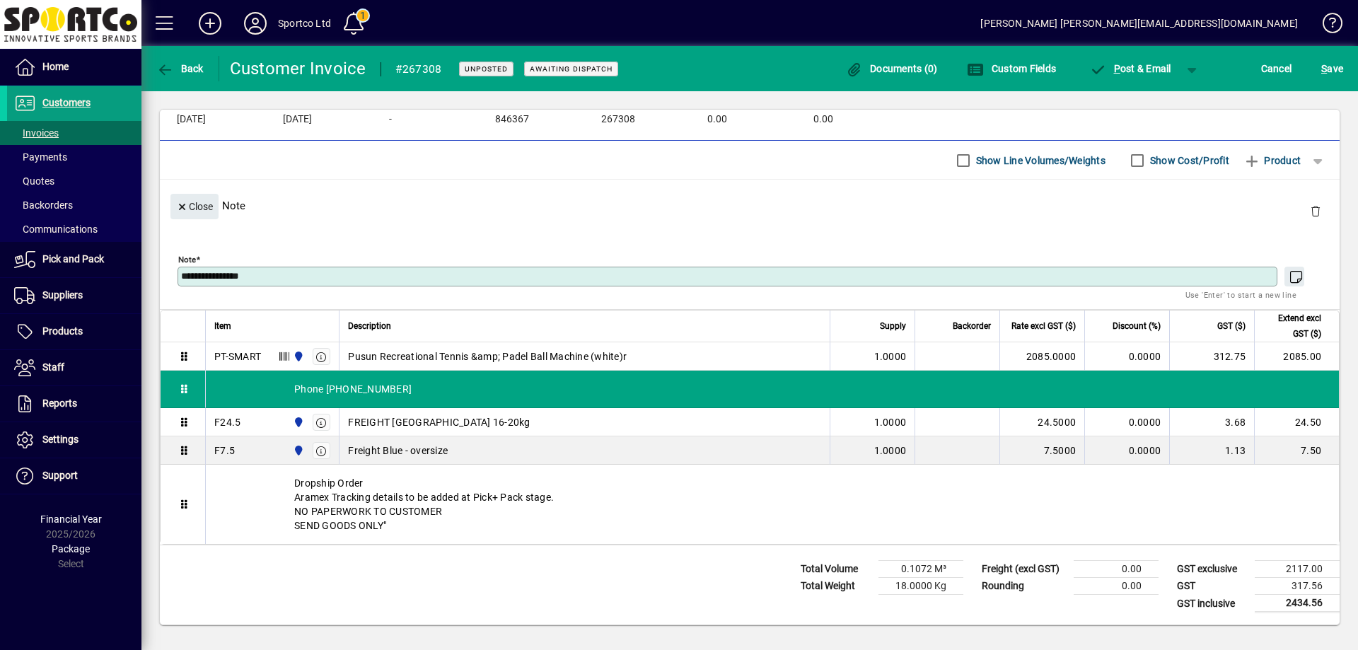
drag, startPoint x: 287, startPoint y: 282, endPoint x: 199, endPoint y: 294, distance: 88.5
click at [199, 294] on mat-form-field "**********" at bounding box center [743, 278] width 1130 height 50
click at [210, 278] on textarea "**********" at bounding box center [729, 276] width 1096 height 11
drag, startPoint x: 213, startPoint y: 277, endPoint x: 303, endPoint y: 268, distance: 90.9
click at [303, 268] on div "**********" at bounding box center [728, 277] width 1100 height 20
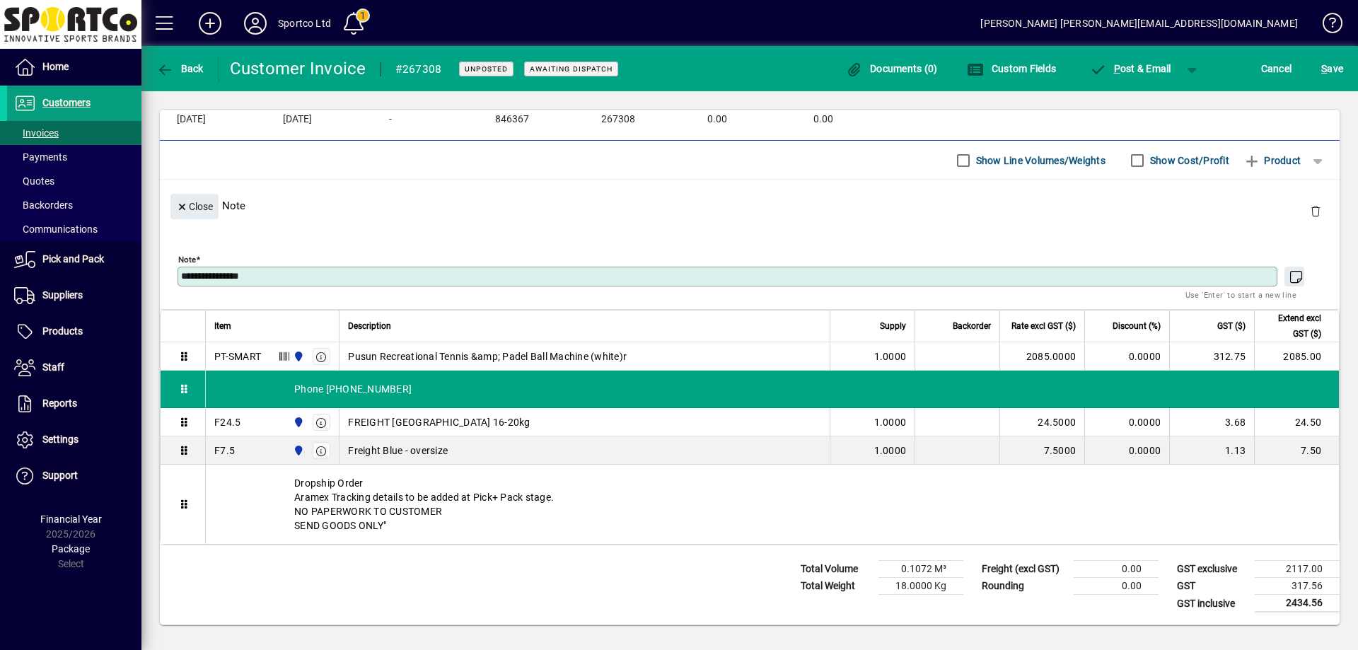
scroll to position [0, 0]
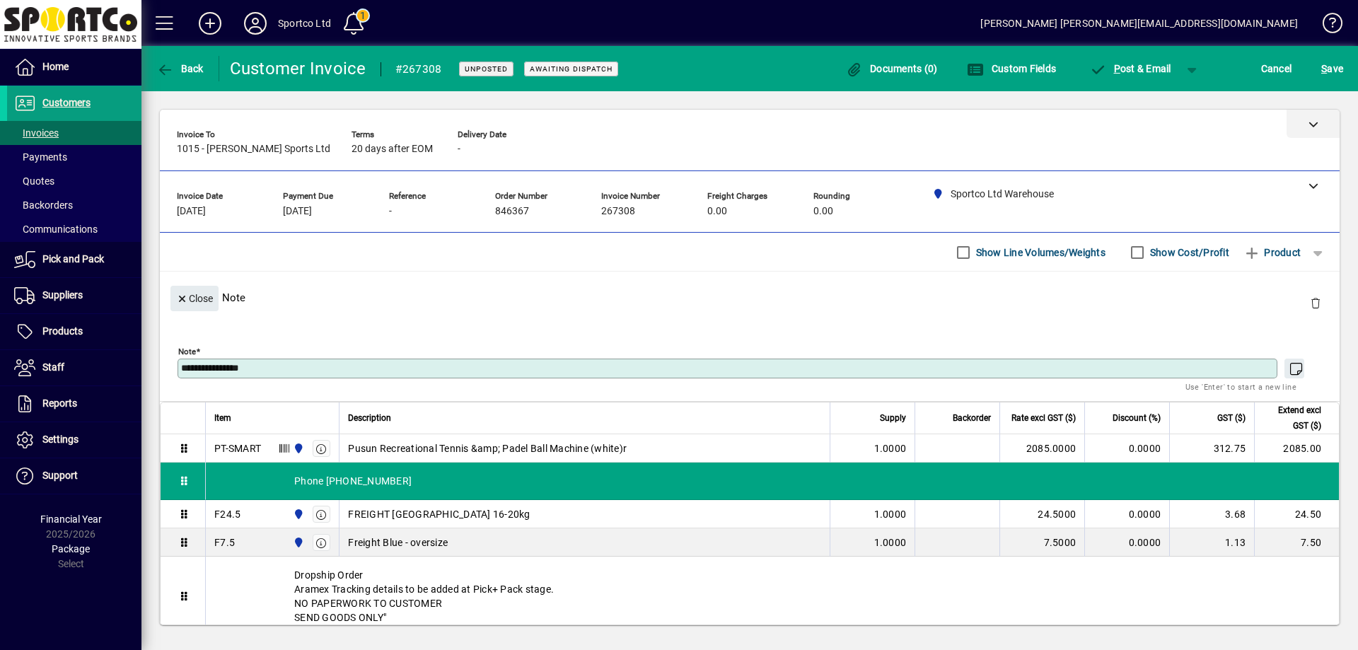
click at [1308, 127] on div at bounding box center [1313, 124] width 53 height 28
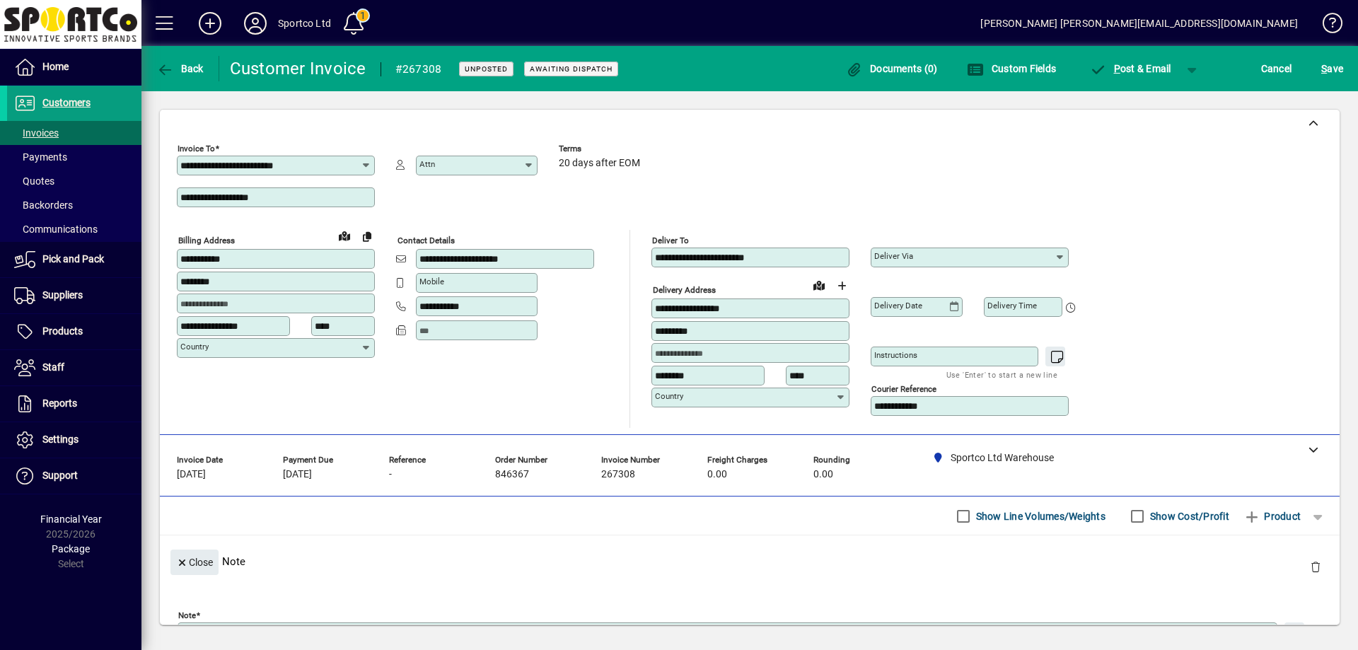
drag, startPoint x: 965, startPoint y: 404, endPoint x: 823, endPoint y: 429, distance: 143.6
click at [823, 429] on div "**********" at bounding box center [750, 272] width 1180 height 325
paste input
type input "**********"
click at [1327, 67] on span "S ave" at bounding box center [1332, 68] width 22 height 23
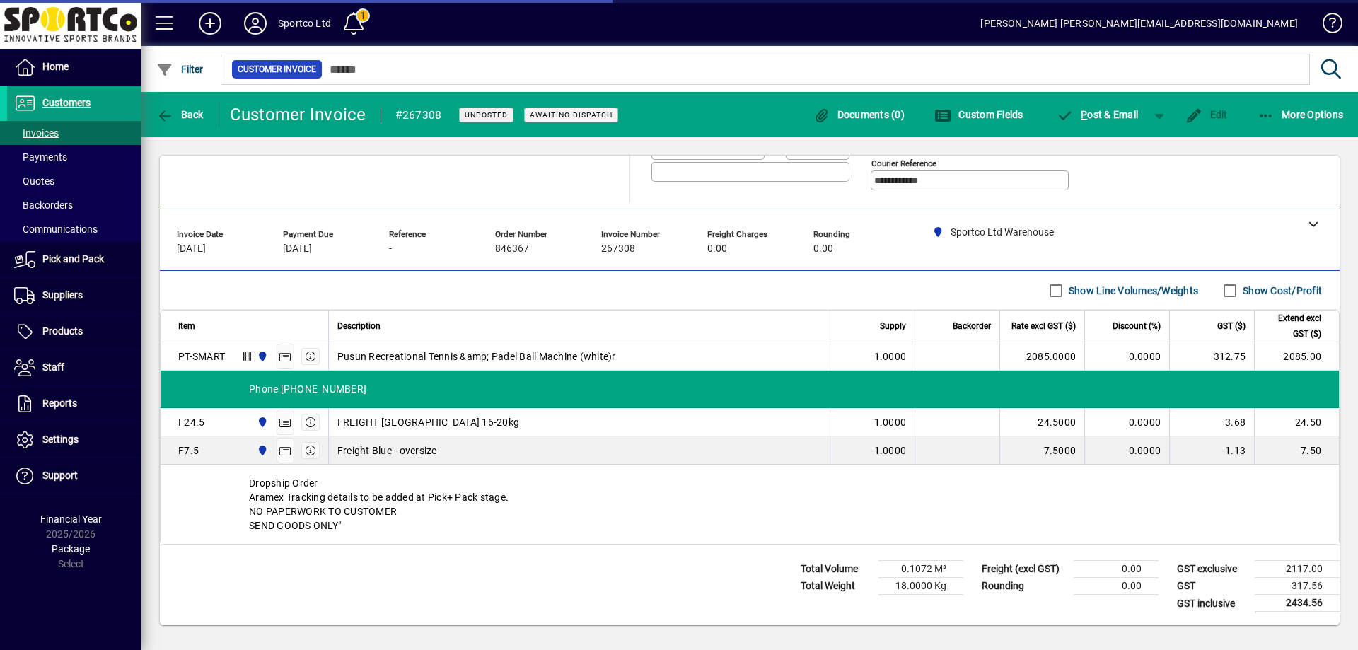
scroll to position [272, 0]
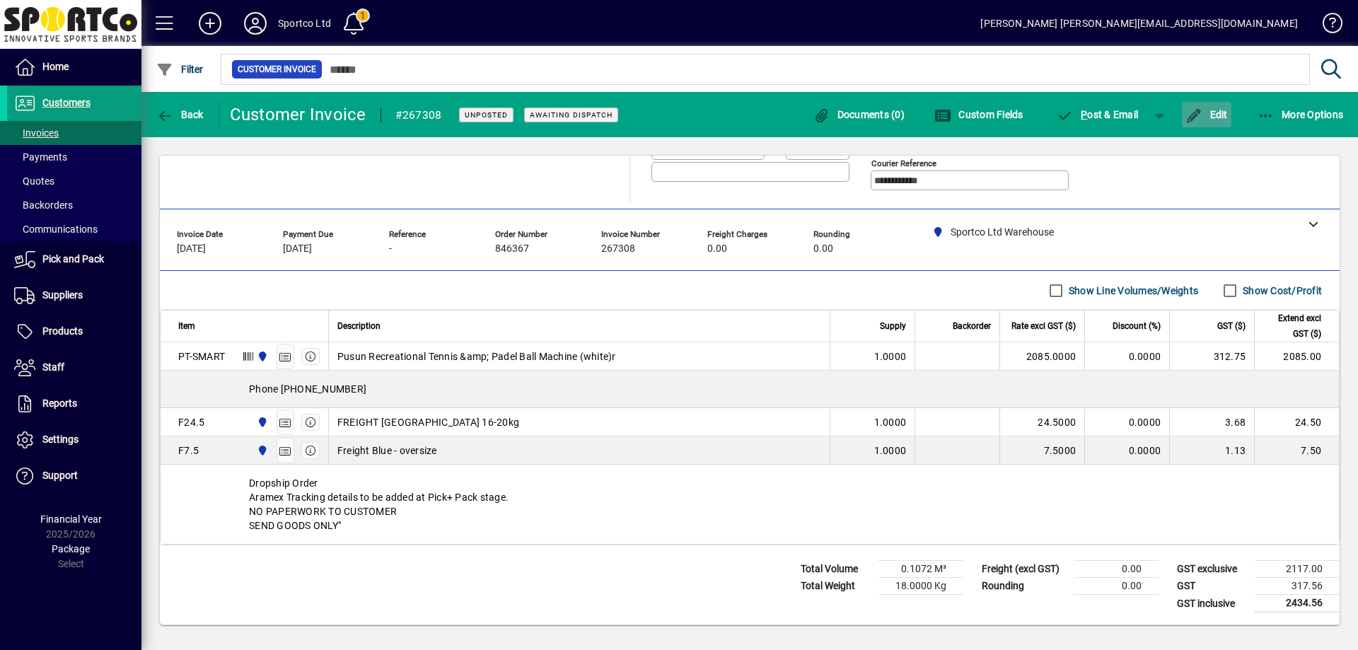
click at [1227, 108] on button "Edit" at bounding box center [1207, 114] width 50 height 25
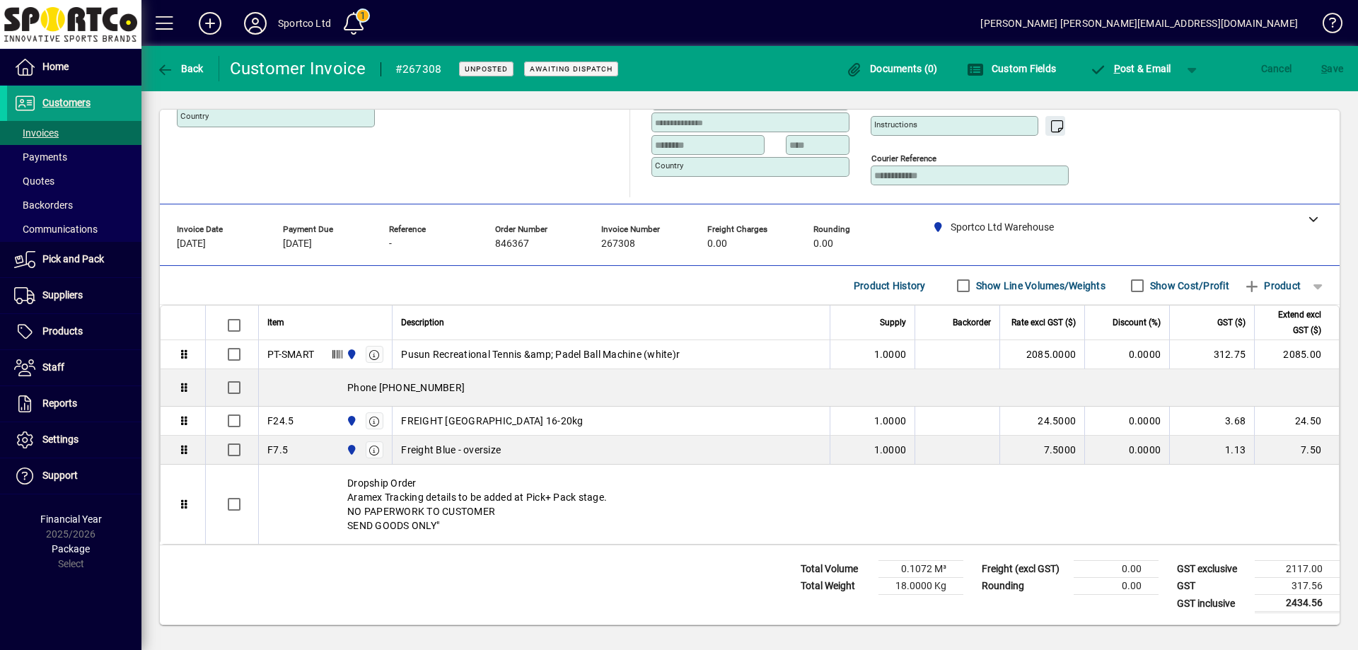
scroll to position [231, 0]
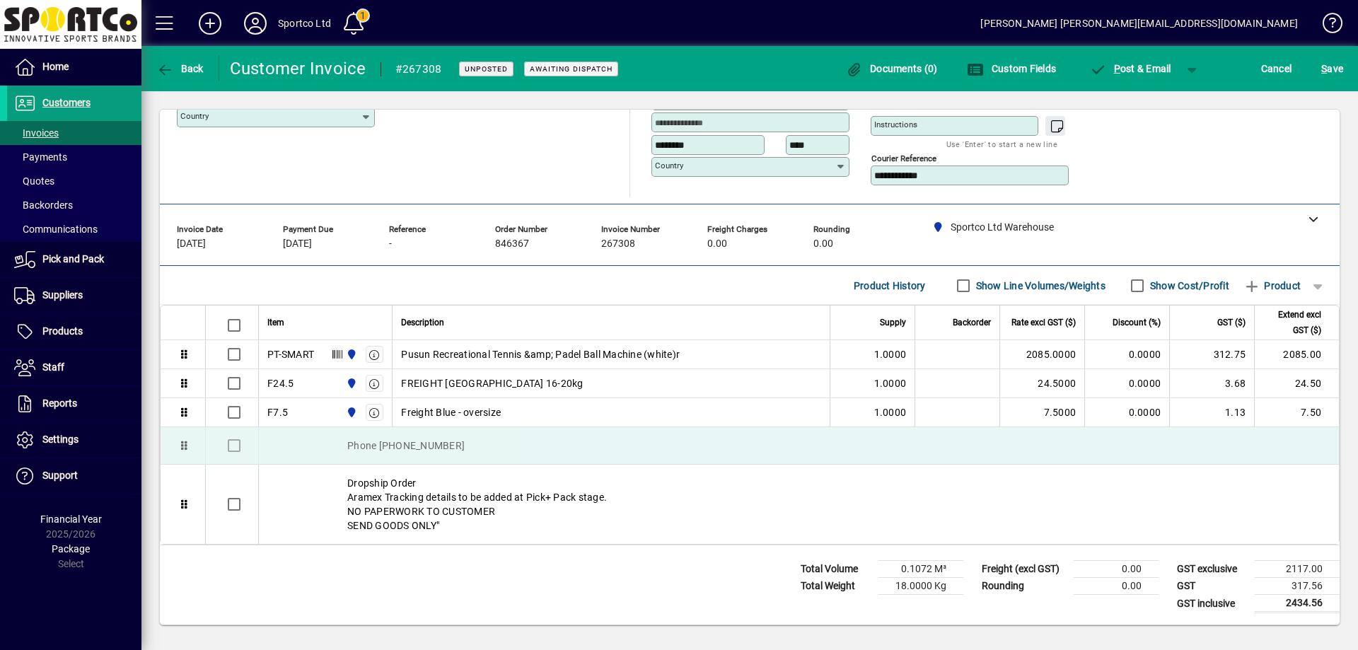
drag, startPoint x: 185, startPoint y: 385, endPoint x: 194, endPoint y: 460, distance: 75.5
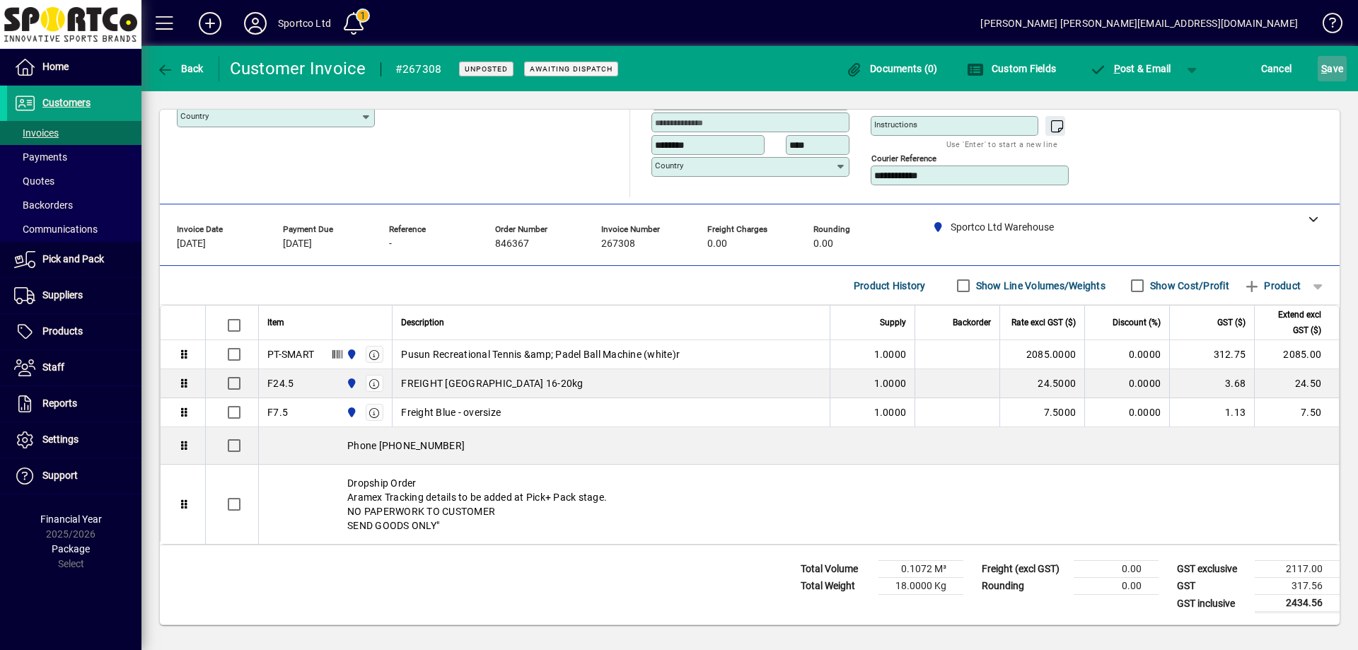
click at [1345, 65] on span "submit" at bounding box center [1332, 69] width 29 height 34
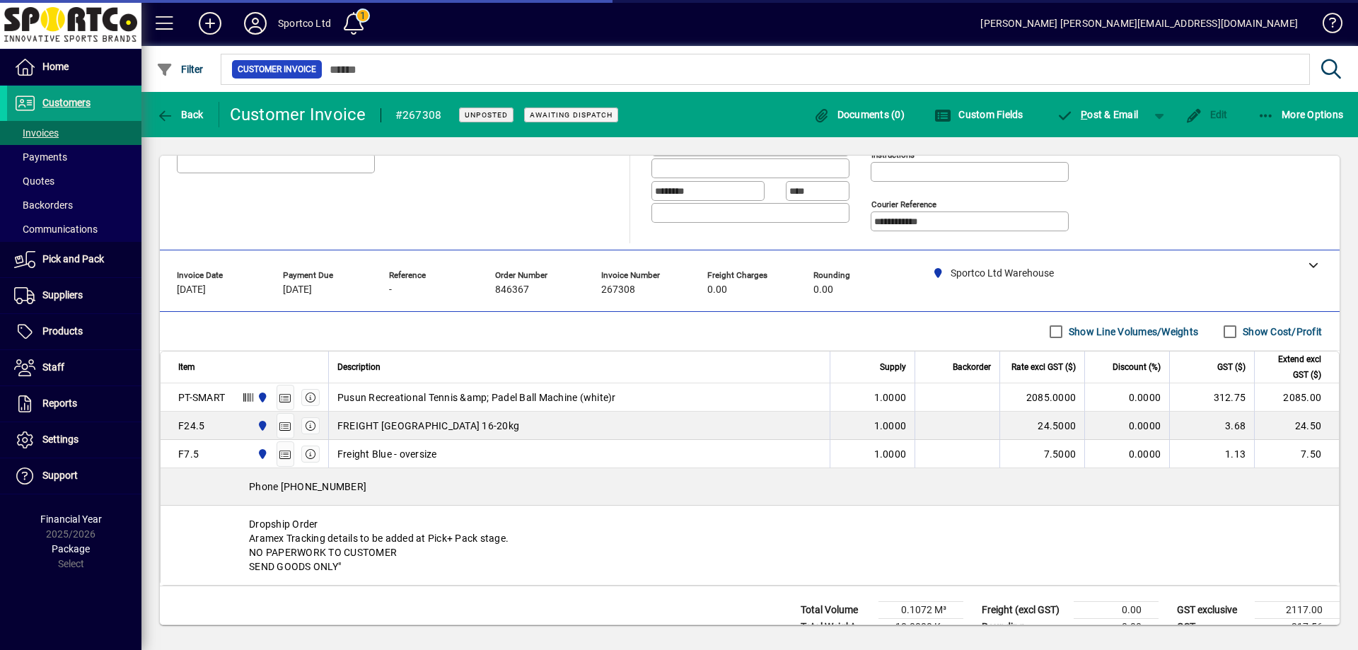
scroll to position [272, 0]
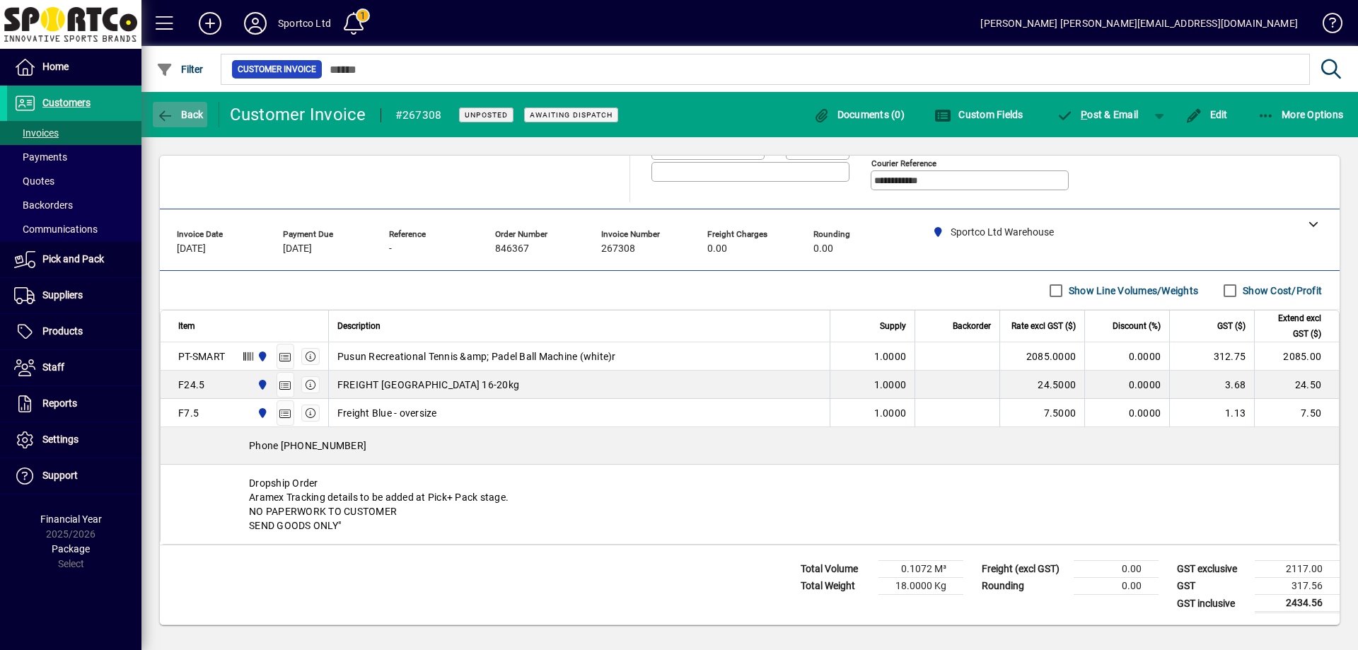
click at [176, 110] on span "Back" at bounding box center [179, 114] width 47 height 11
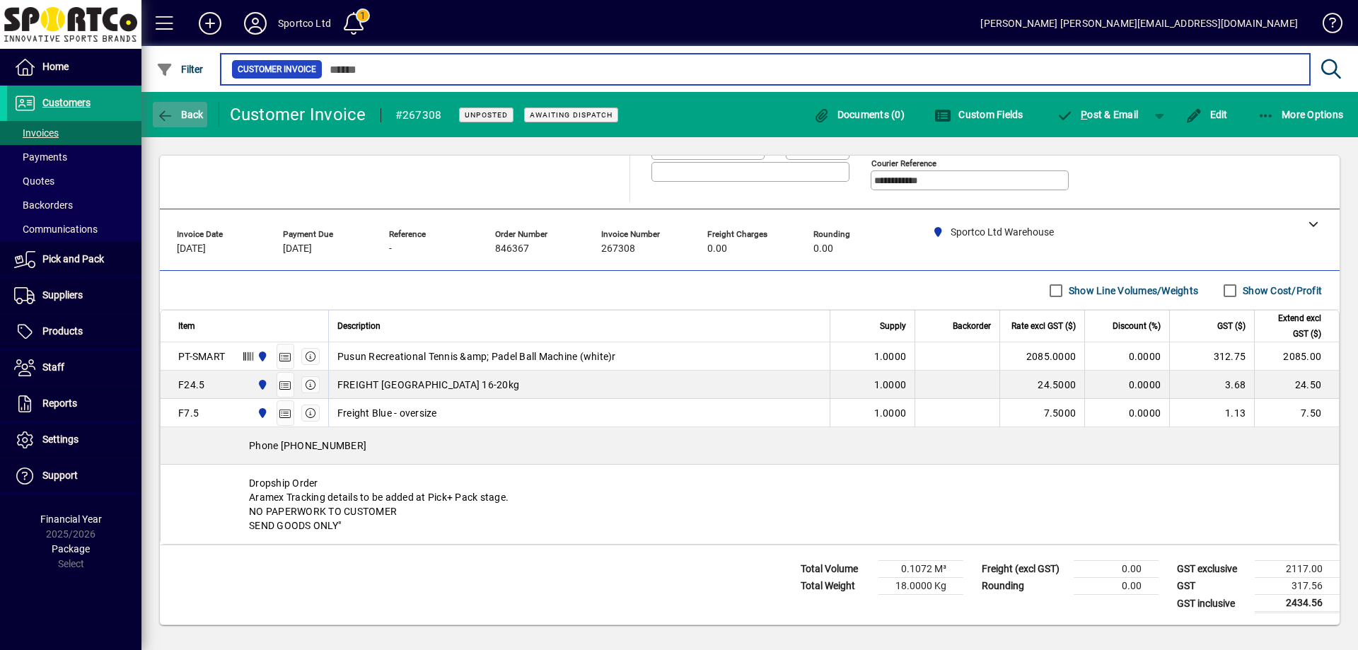
type input "******"
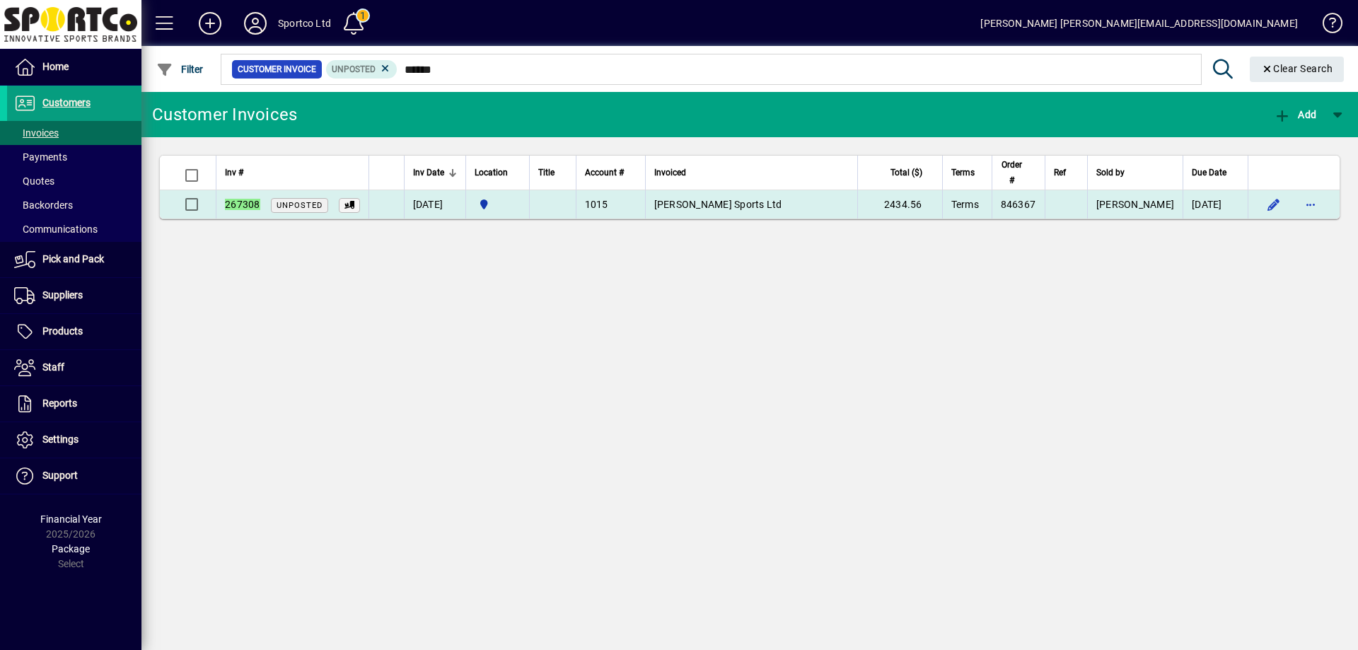
click at [688, 199] on span "Mayfield Sports Ltd" at bounding box center [718, 204] width 128 height 11
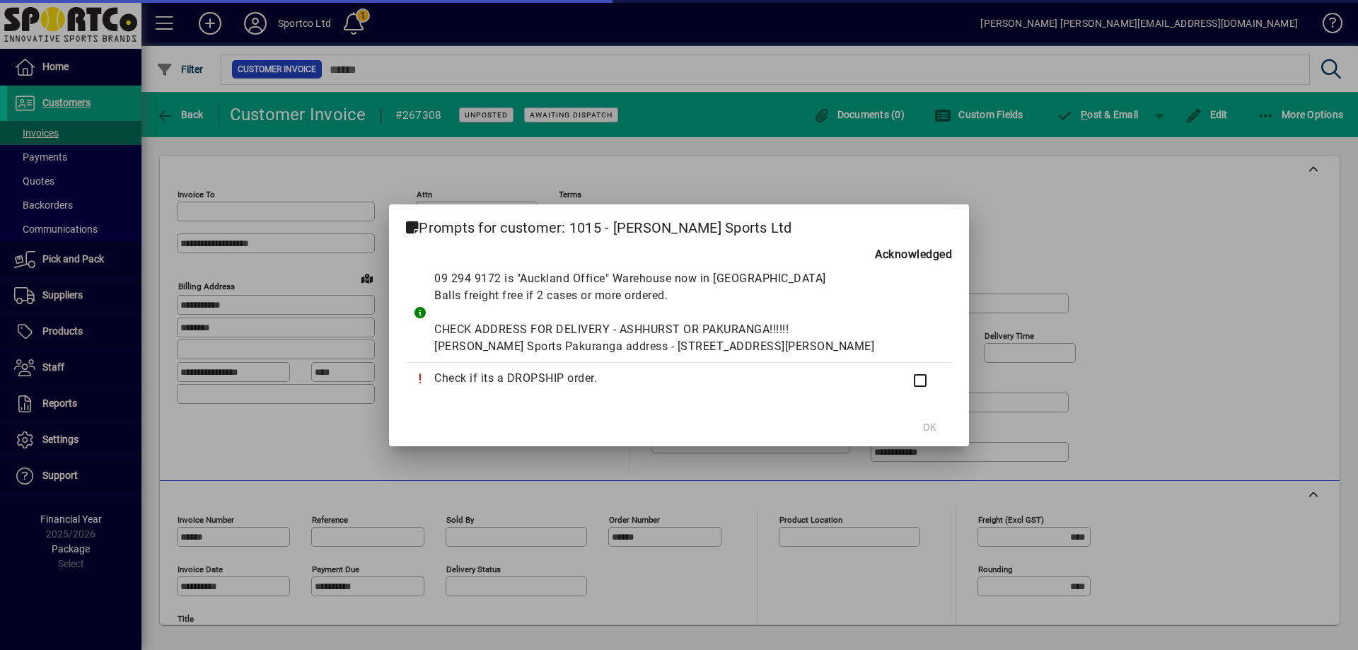
type input "**********"
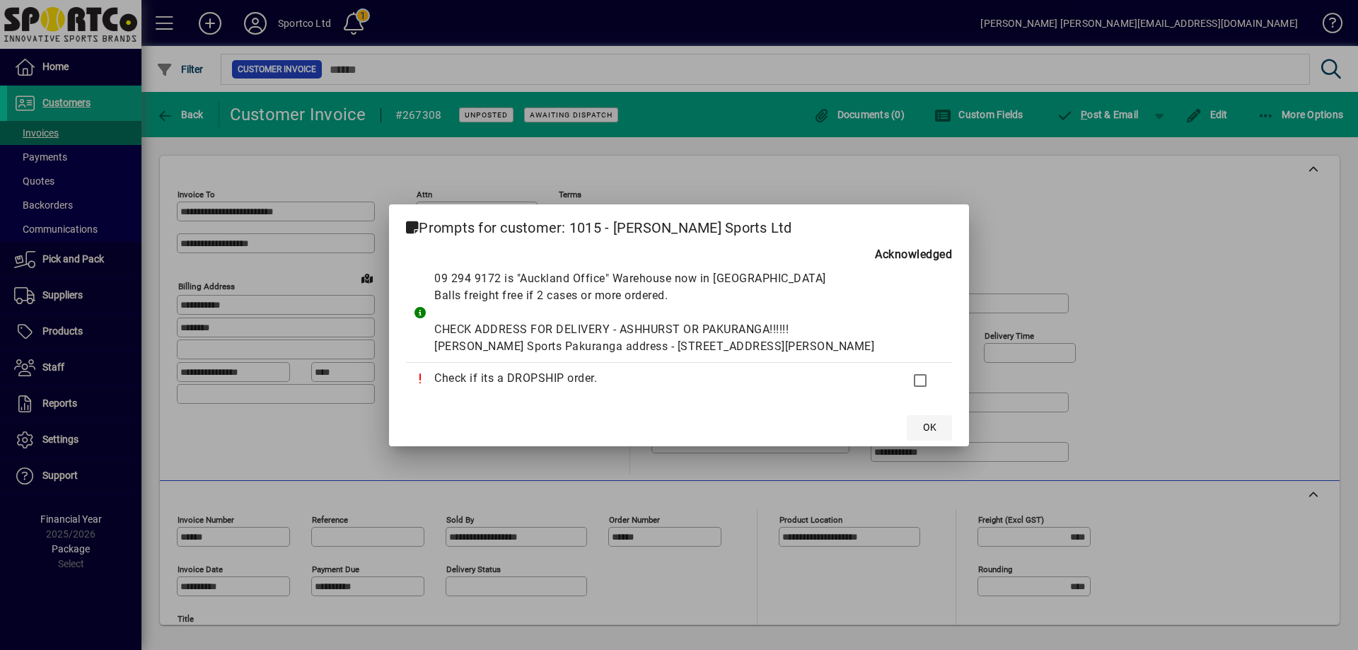
click at [907, 442] on span at bounding box center [929, 428] width 45 height 34
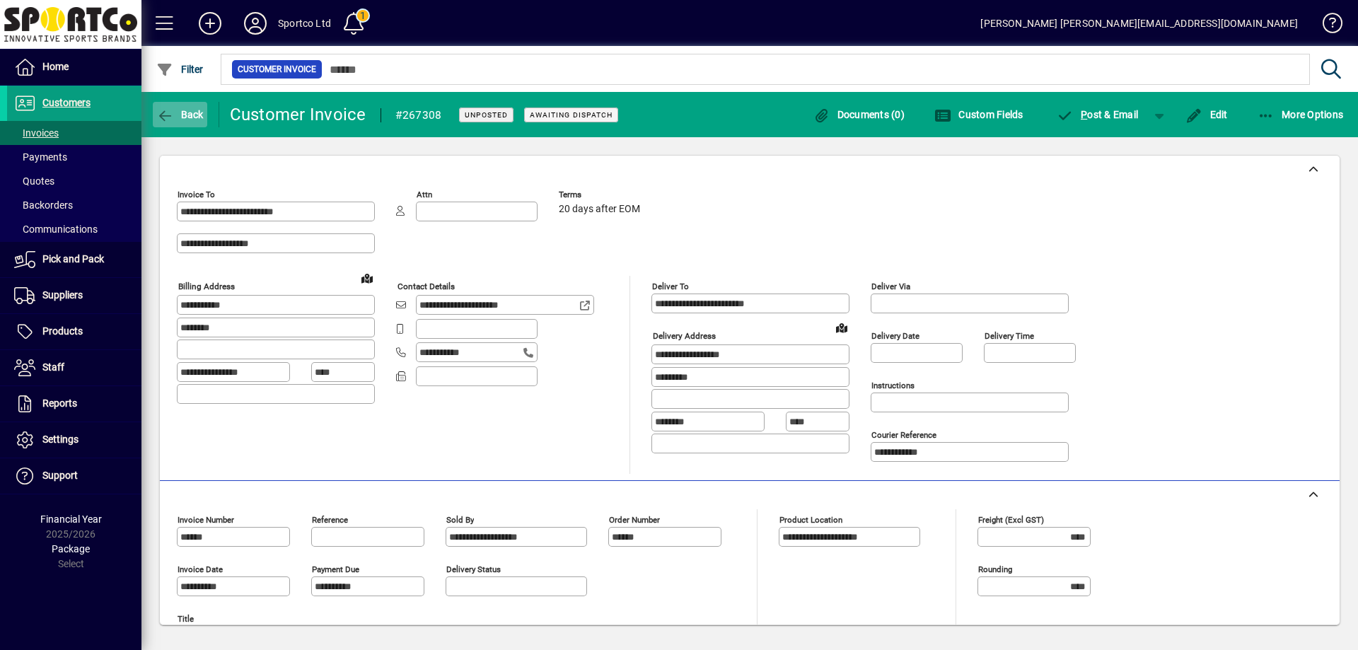
click at [179, 115] on span "Back" at bounding box center [179, 114] width 47 height 11
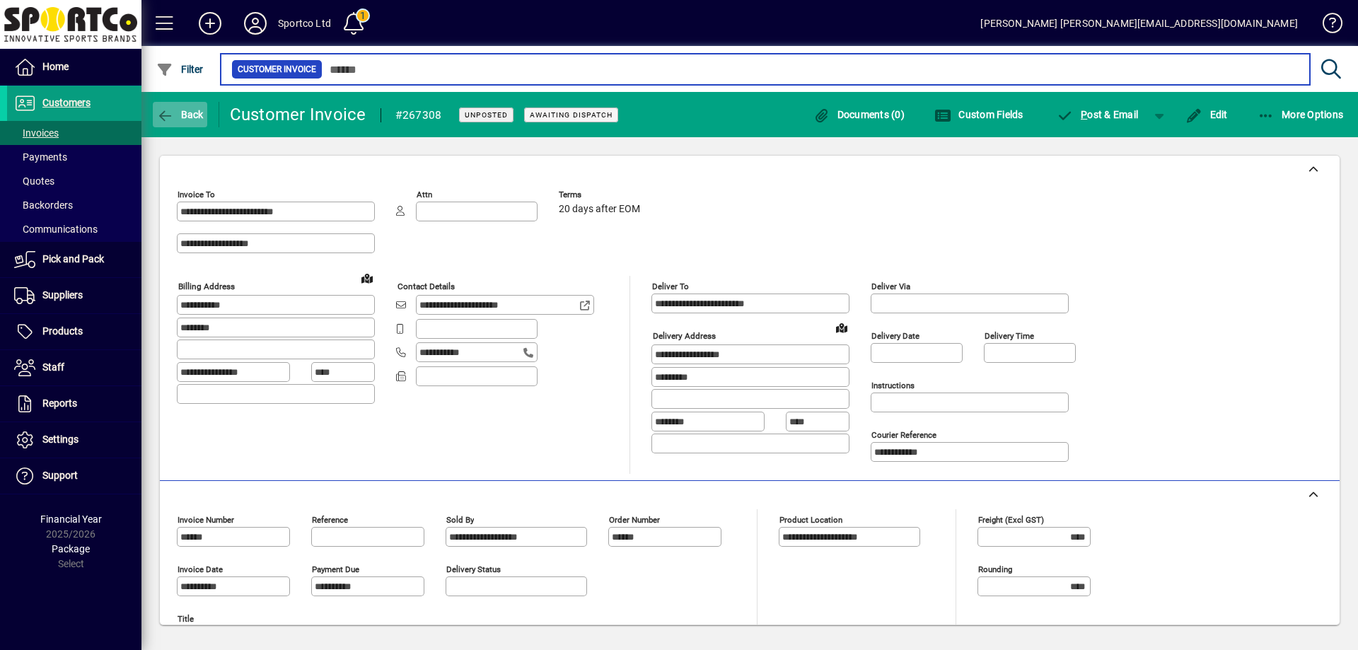
type input "******"
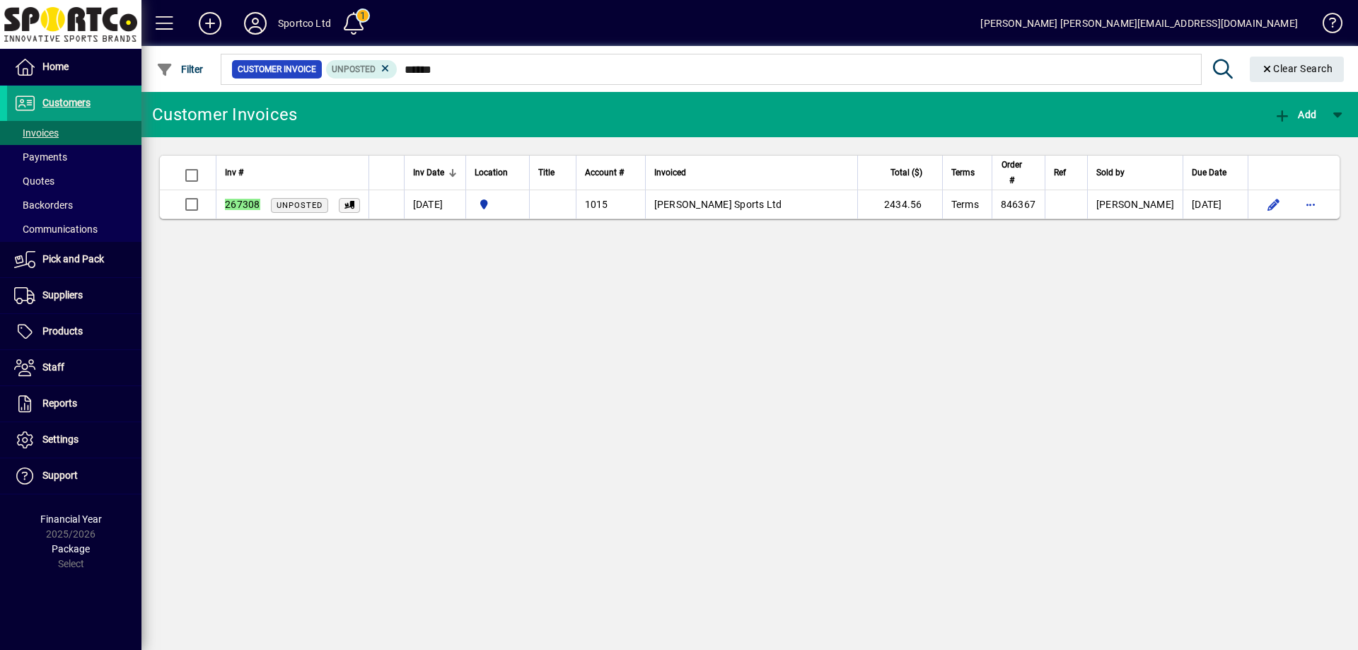
click at [368, 404] on div "Customer Invoices Add Inv # Inv Date Location Title Account # Invoiced Total ($…" at bounding box center [749, 371] width 1217 height 558
click at [71, 329] on span "Products" at bounding box center [62, 330] width 40 height 11
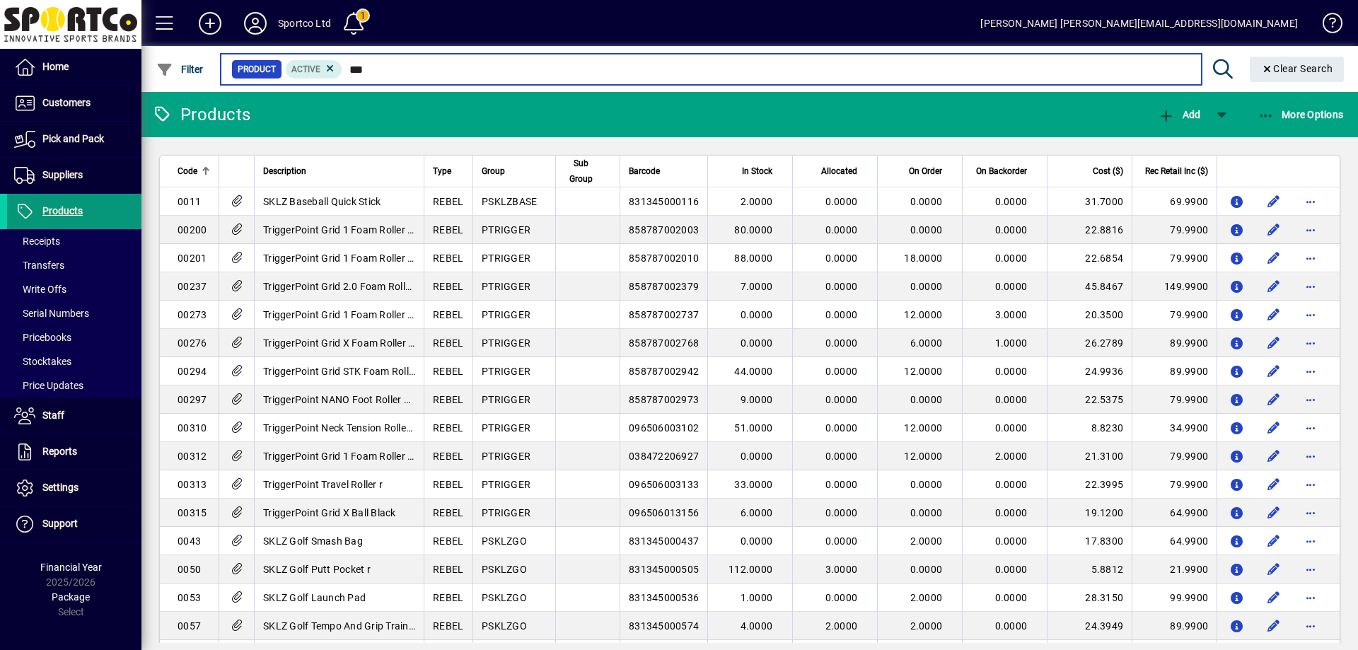
type input "****"
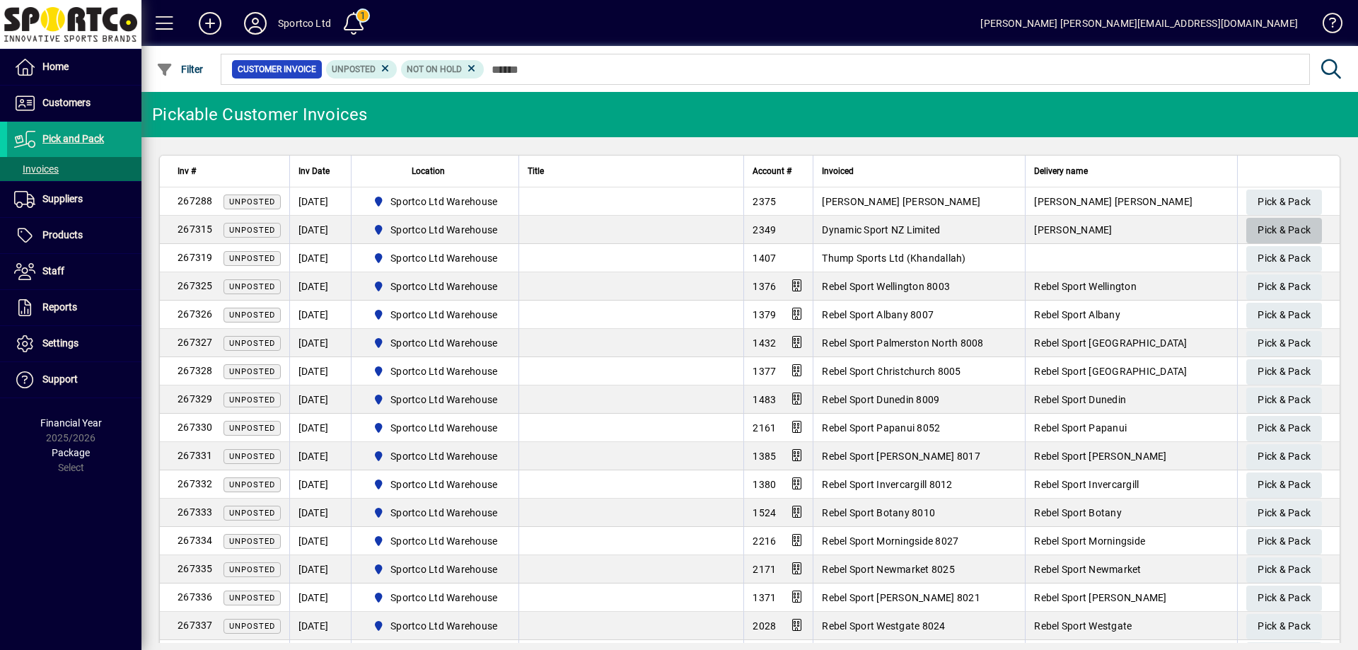
click at [1268, 227] on span "Pick & Pack" at bounding box center [1284, 230] width 53 height 23
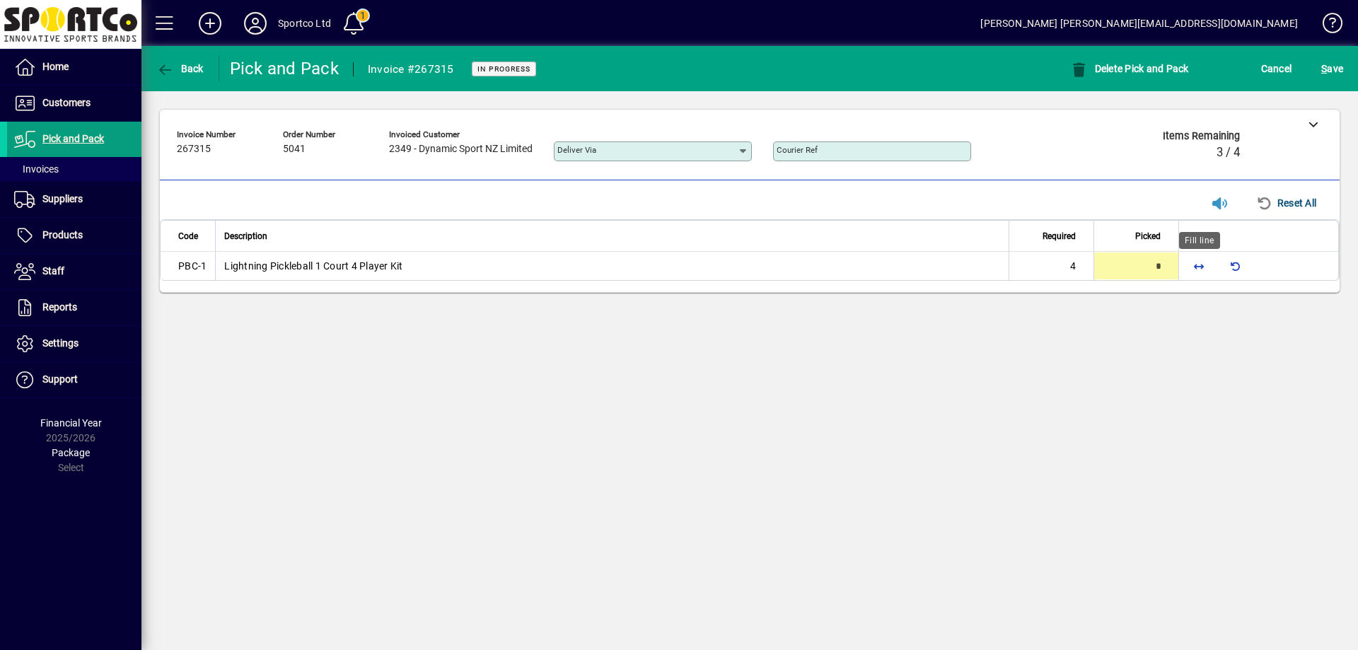
click at [1200, 264] on span "button" at bounding box center [1199, 266] width 34 height 34
type input "*"
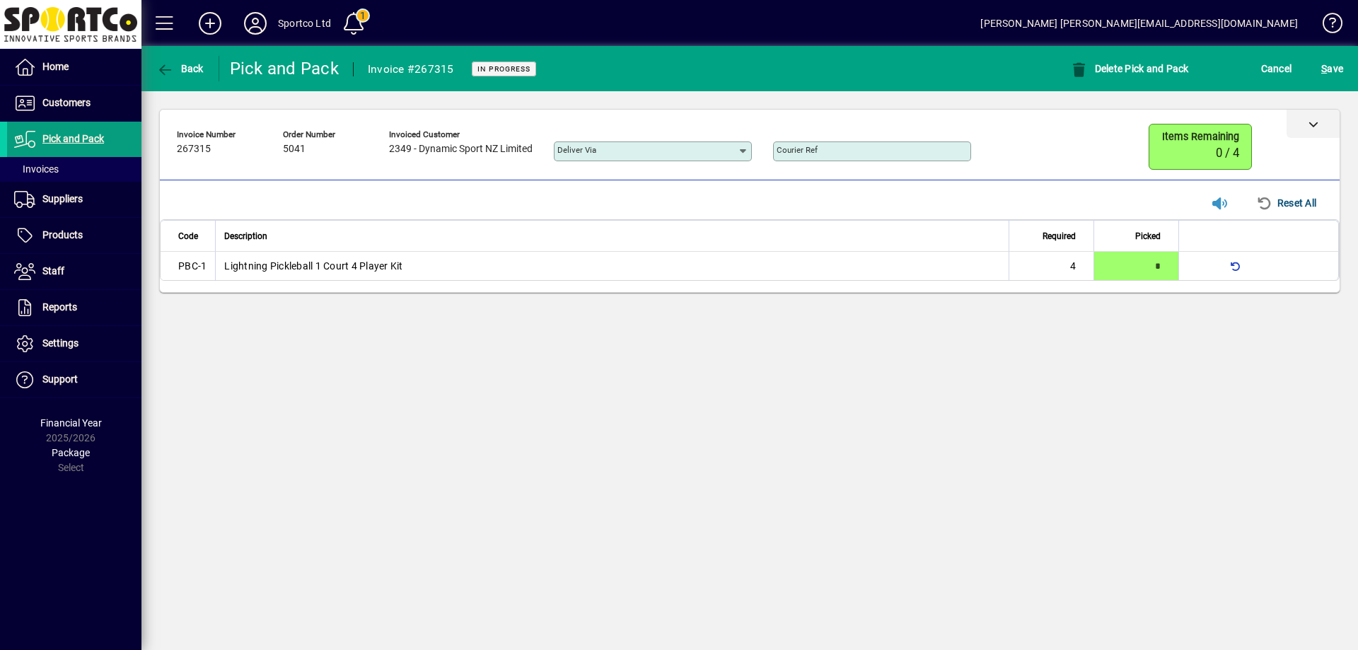
drag, startPoint x: 1308, startPoint y: 127, endPoint x: 1312, endPoint y: 134, distance: 8.9
click at [1309, 129] on div at bounding box center [1313, 124] width 53 height 28
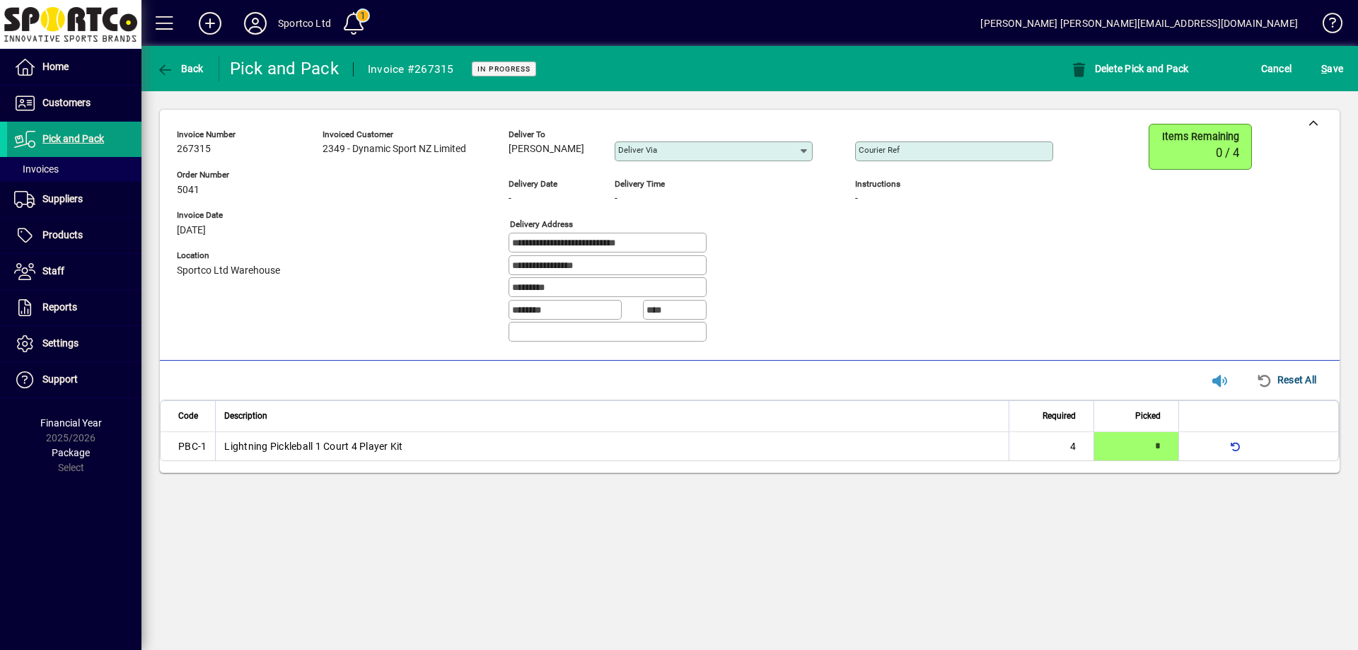
copy span "Michal Janousek"
drag, startPoint x: 586, startPoint y: 149, endPoint x: 511, endPoint y: 162, distance: 75.5
click at [511, 164] on div "Deliver to Michal Janousek" at bounding box center [551, 146] width 85 height 39
drag, startPoint x: 675, startPoint y: 243, endPoint x: 499, endPoint y: 258, distance: 176.1
click at [497, 259] on div "**********" at bounding box center [626, 239] width 898 height 230
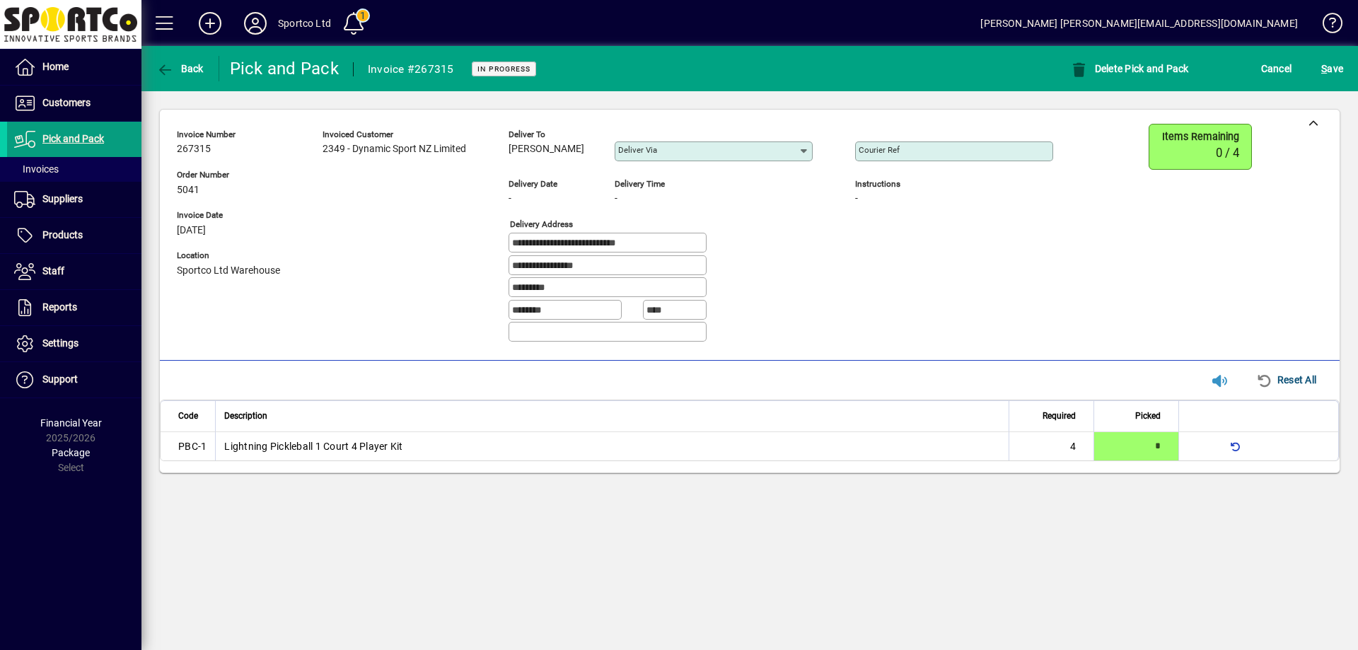
drag, startPoint x: 611, startPoint y: 268, endPoint x: 484, endPoint y: 288, distance: 128.9
click at [484, 287] on div "**********" at bounding box center [626, 239] width 898 height 230
click at [1026, 154] on input "Courier Ref" at bounding box center [956, 151] width 194 height 11
paste input "**********"
type input "**********"
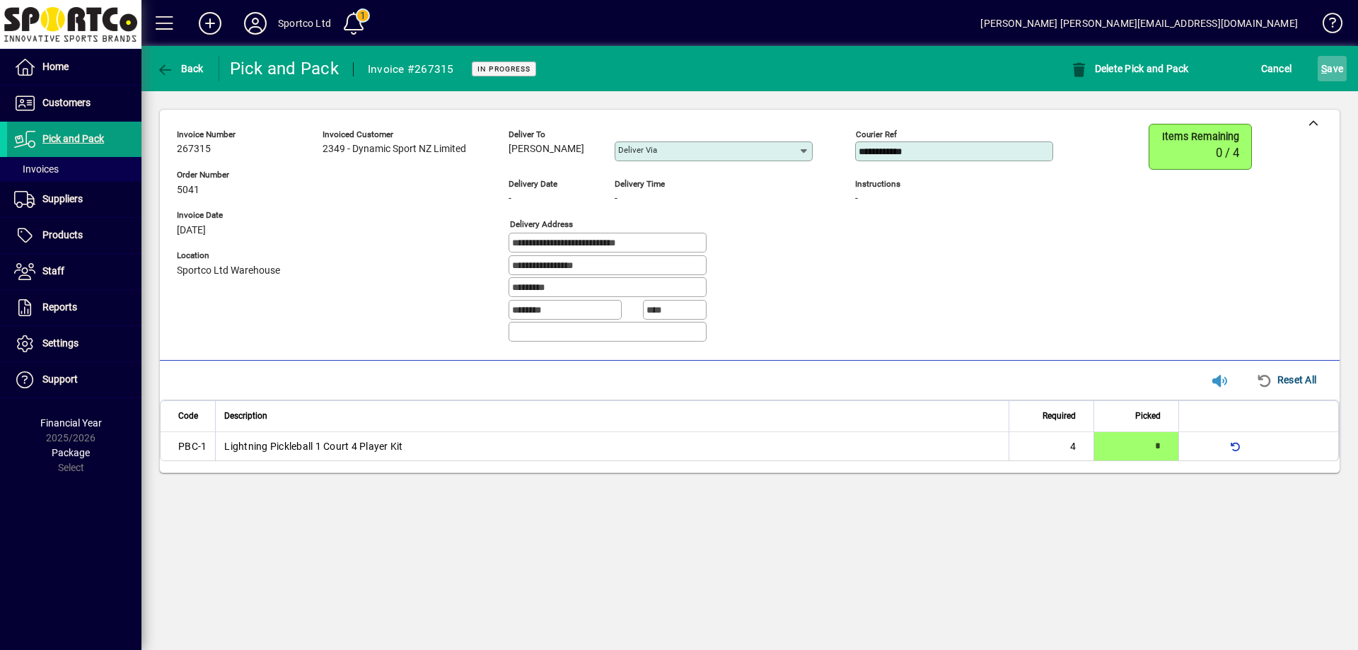
click at [1332, 59] on span "S ave" at bounding box center [1332, 68] width 22 height 23
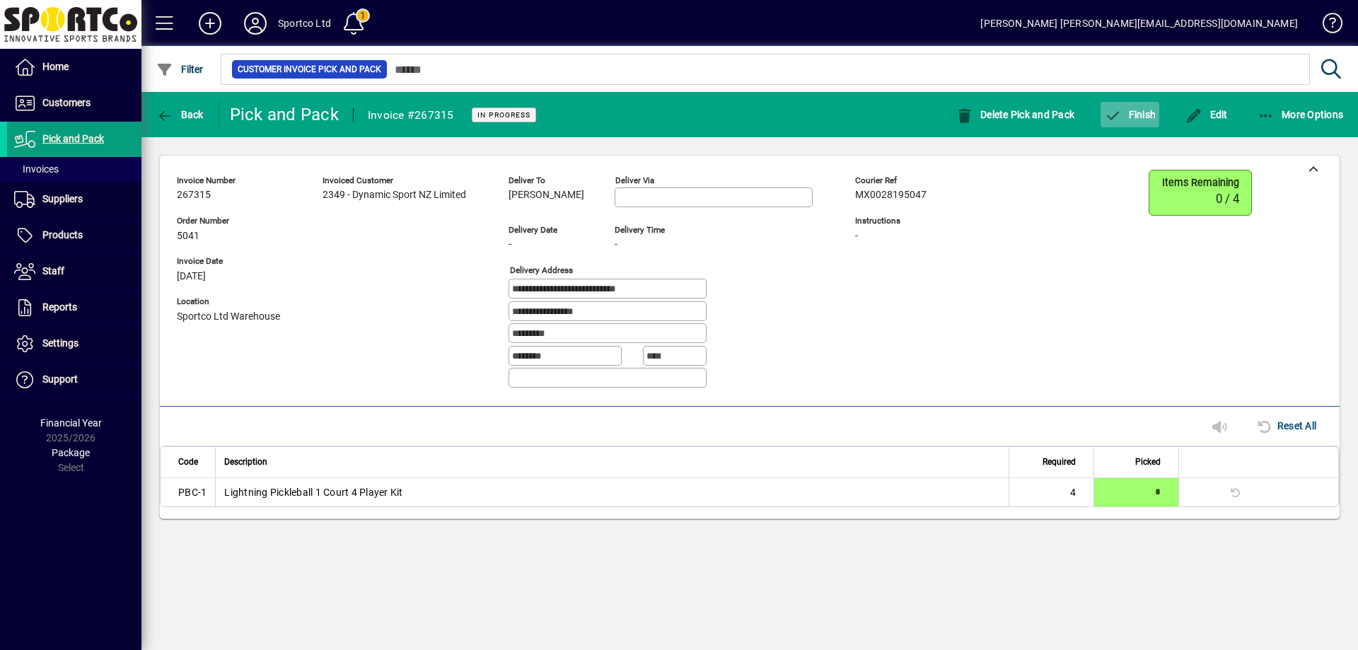
click at [1128, 114] on span "Finish" at bounding box center [1130, 114] width 52 height 11
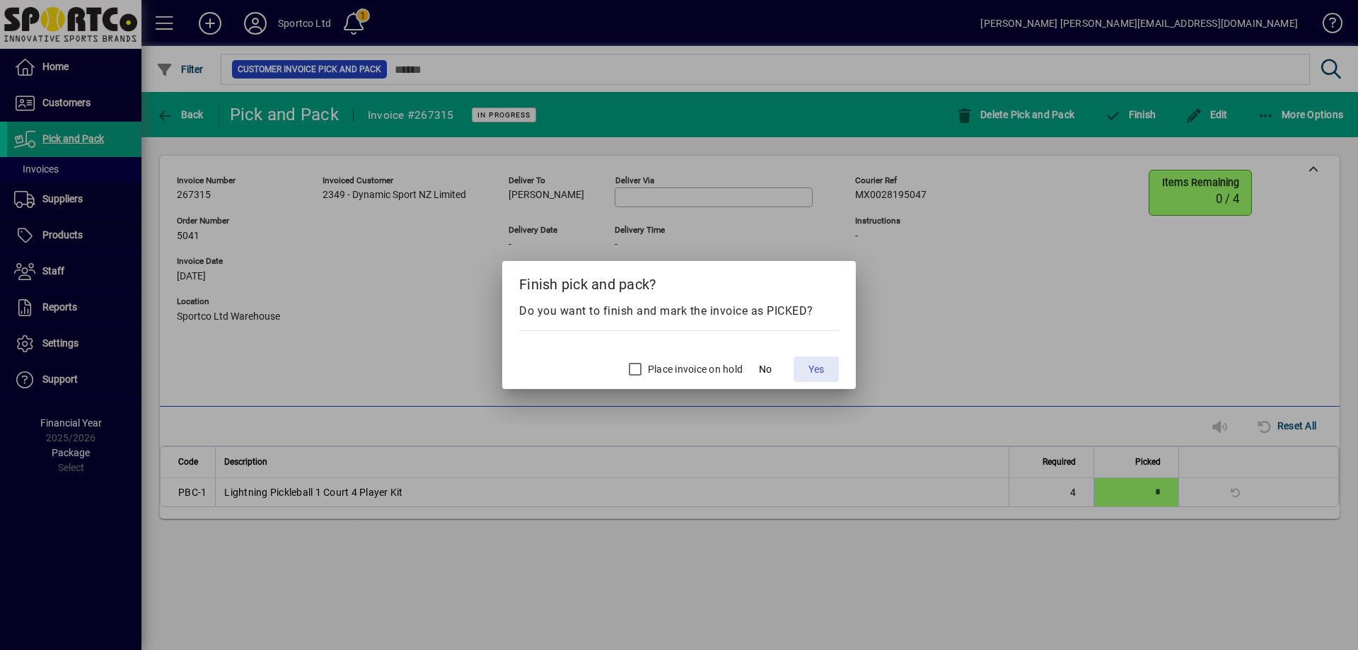
click at [814, 364] on span "Yes" at bounding box center [817, 369] width 16 height 15
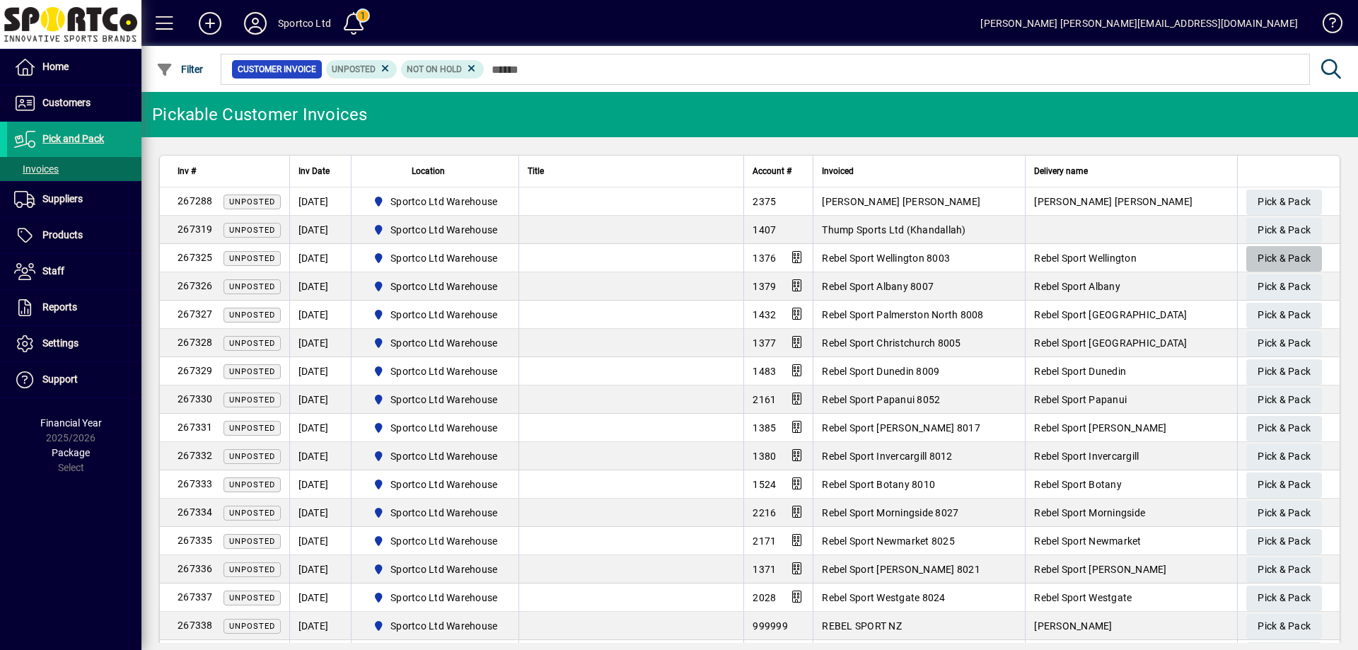
click at [1268, 257] on span "Pick & Pack" at bounding box center [1284, 258] width 53 height 23
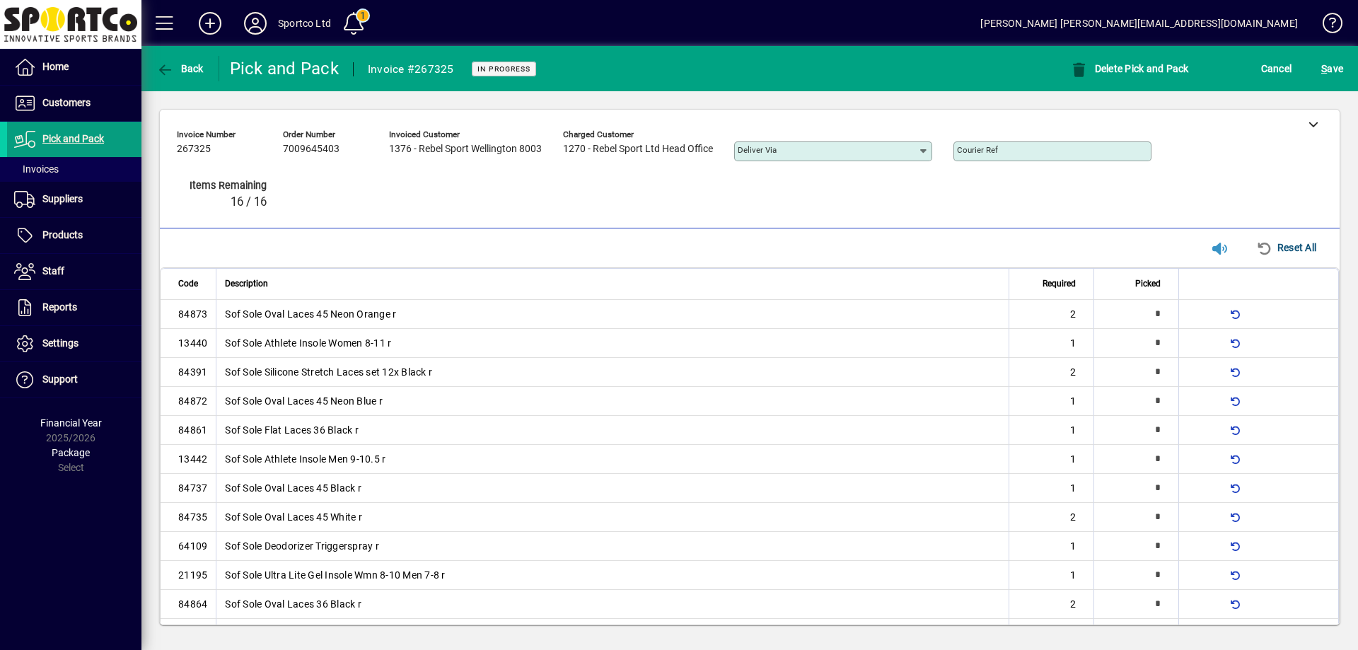
type input "*"
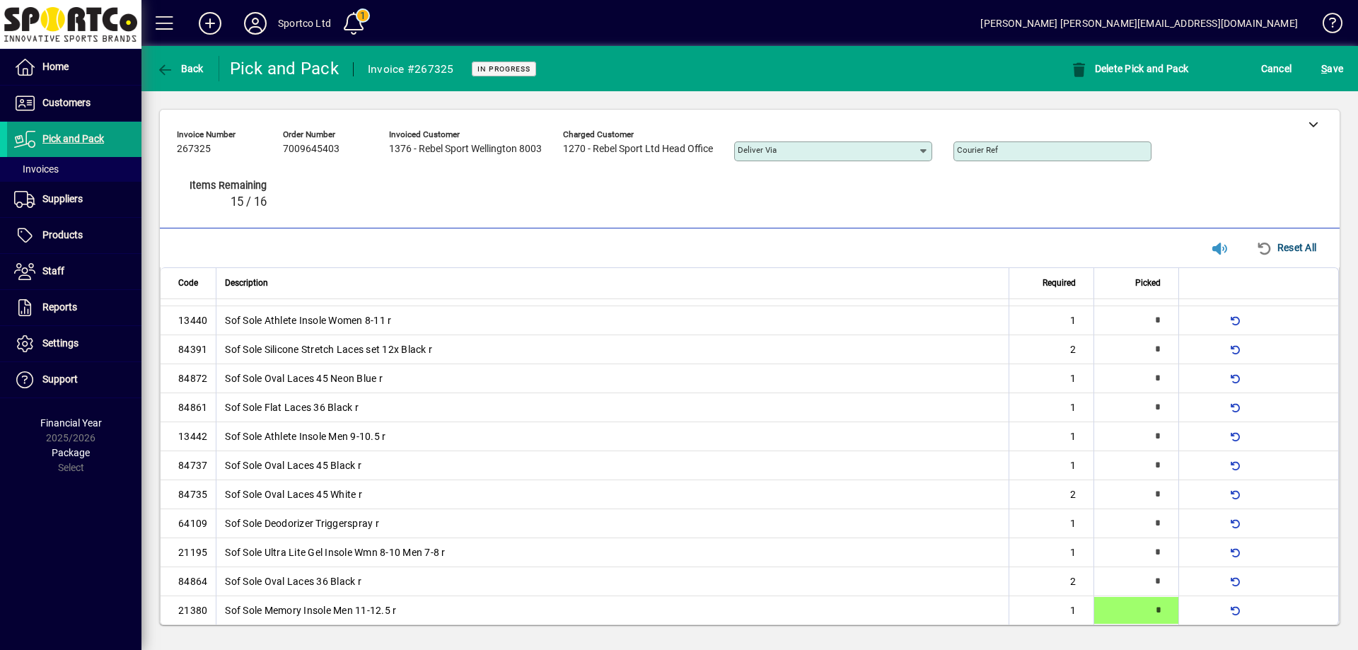
type input "*"
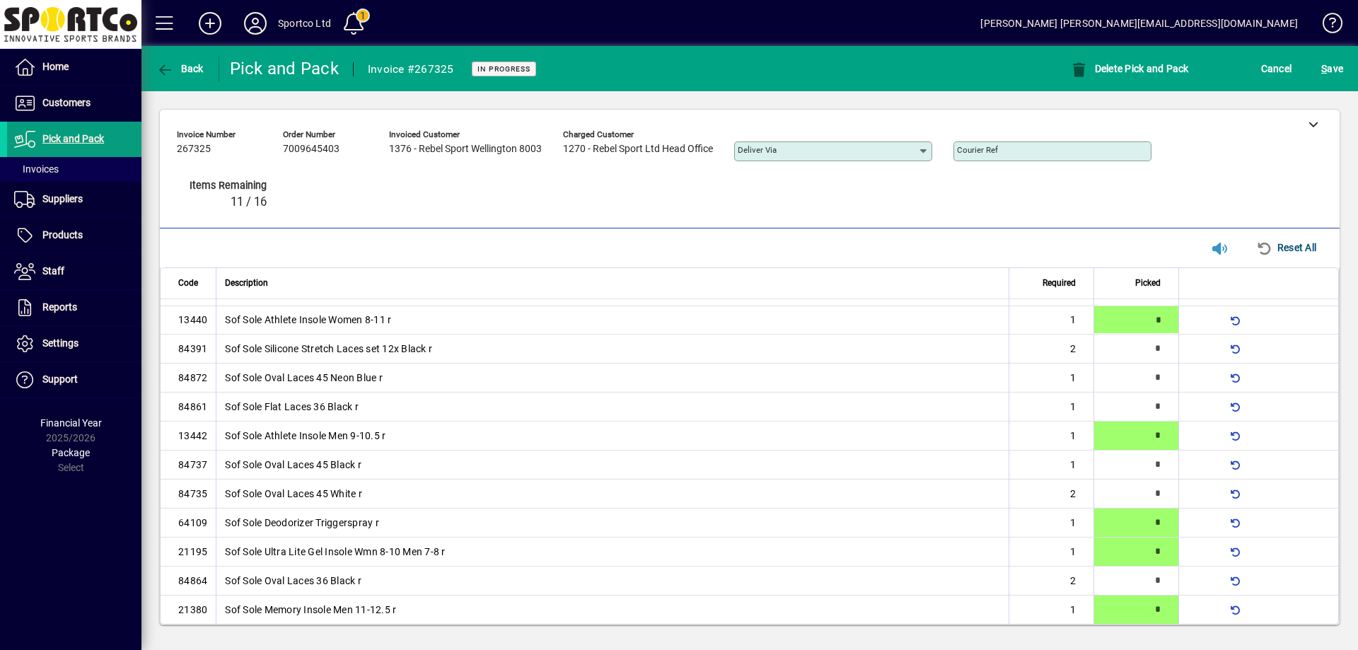
type input "*"
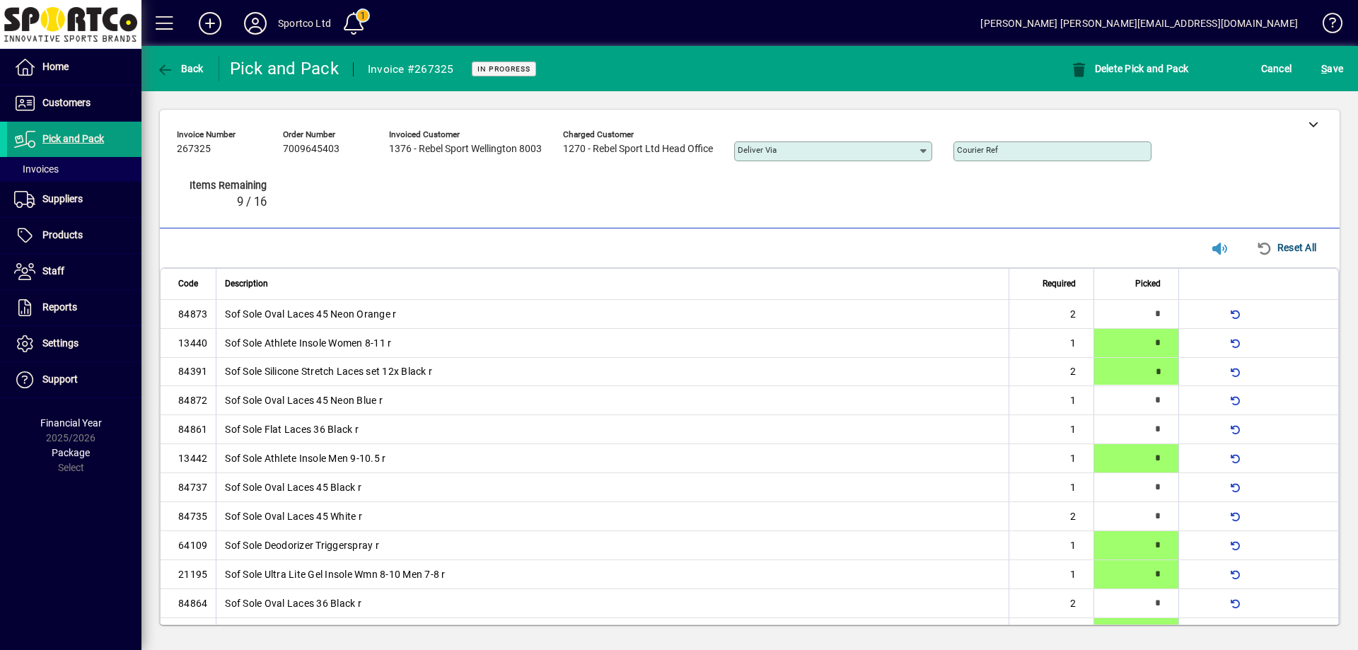
type input "*"
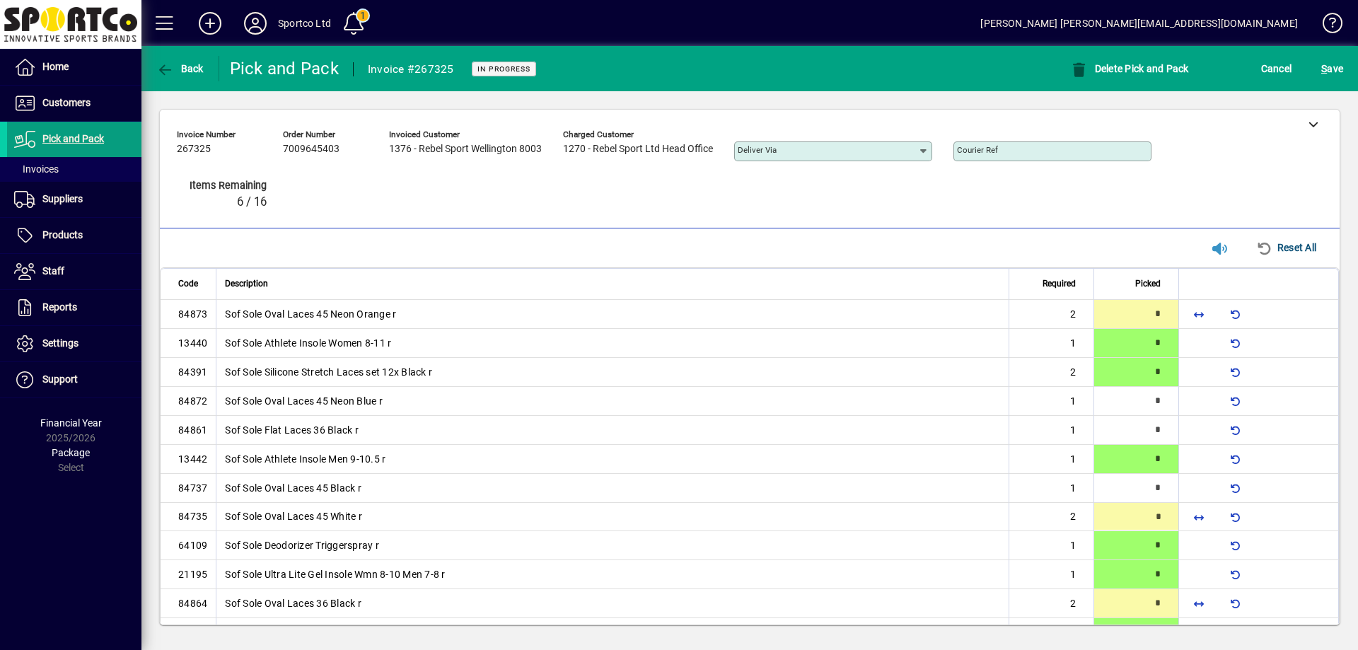
type input "*"
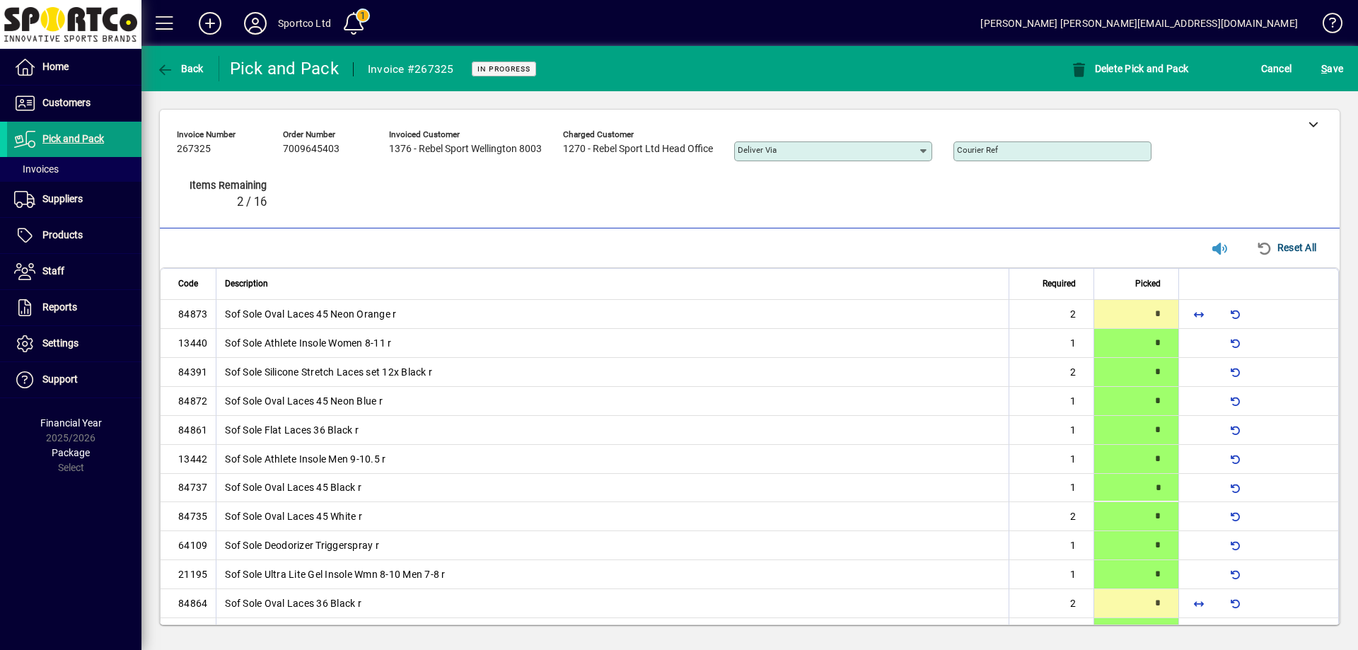
type input "*"
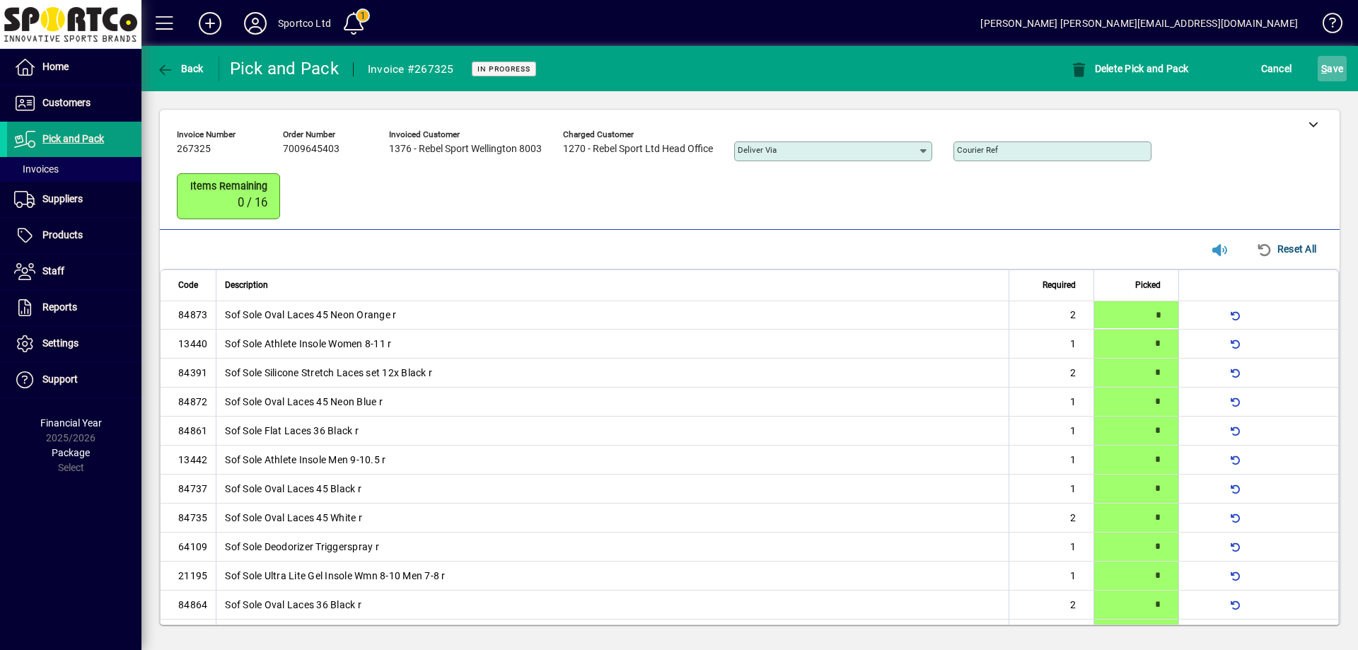
click at [1329, 67] on span "S ave" at bounding box center [1332, 68] width 22 height 23
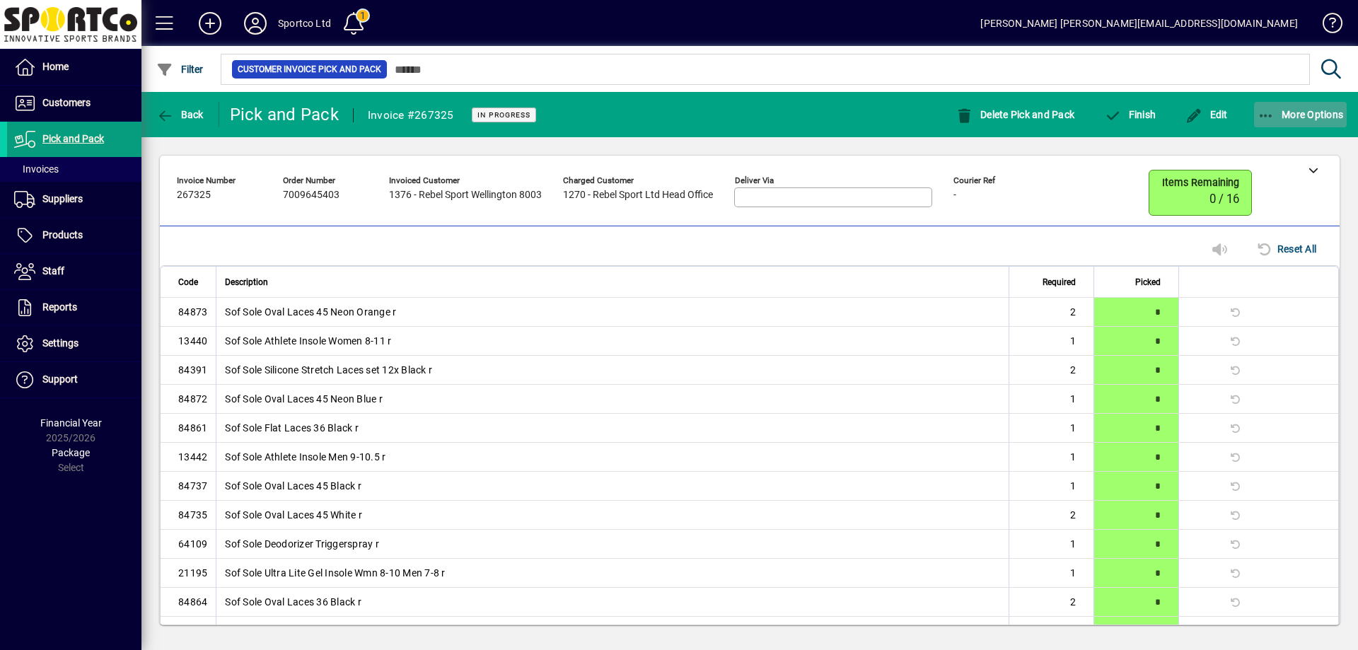
click at [1264, 113] on icon "button" at bounding box center [1267, 116] width 18 height 14
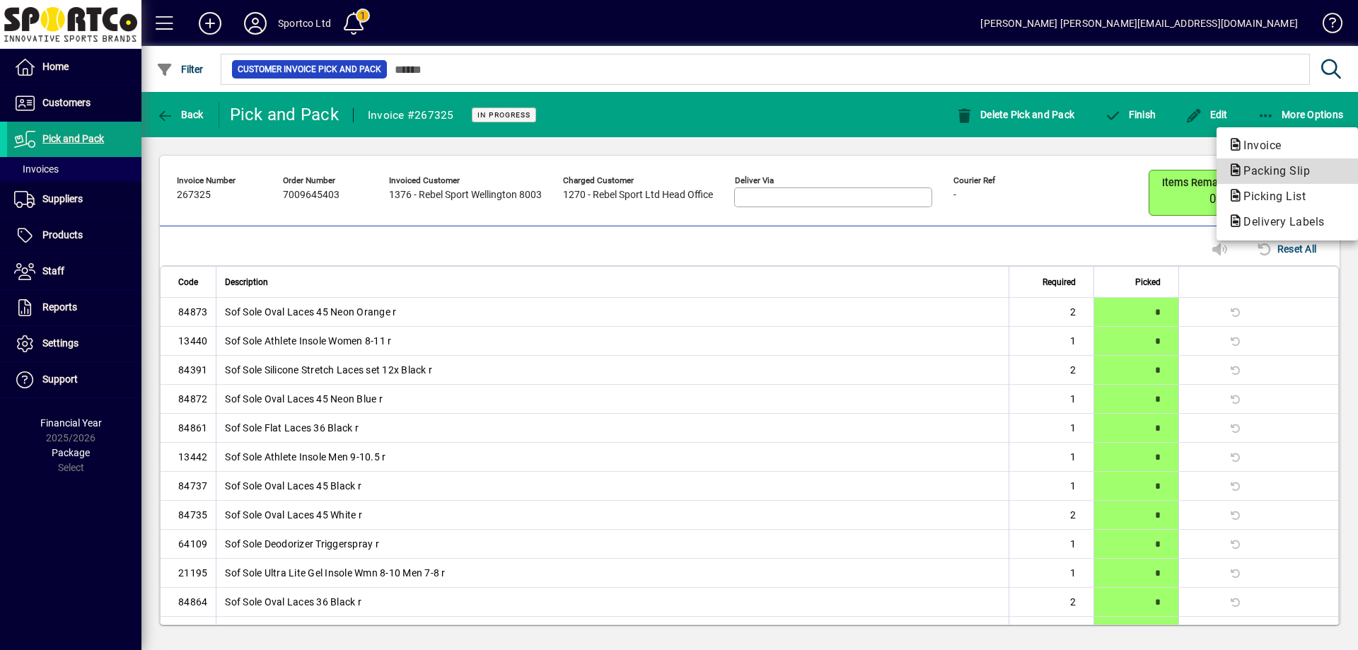
click at [1263, 168] on span "Packing Slip" at bounding box center [1272, 170] width 89 height 13
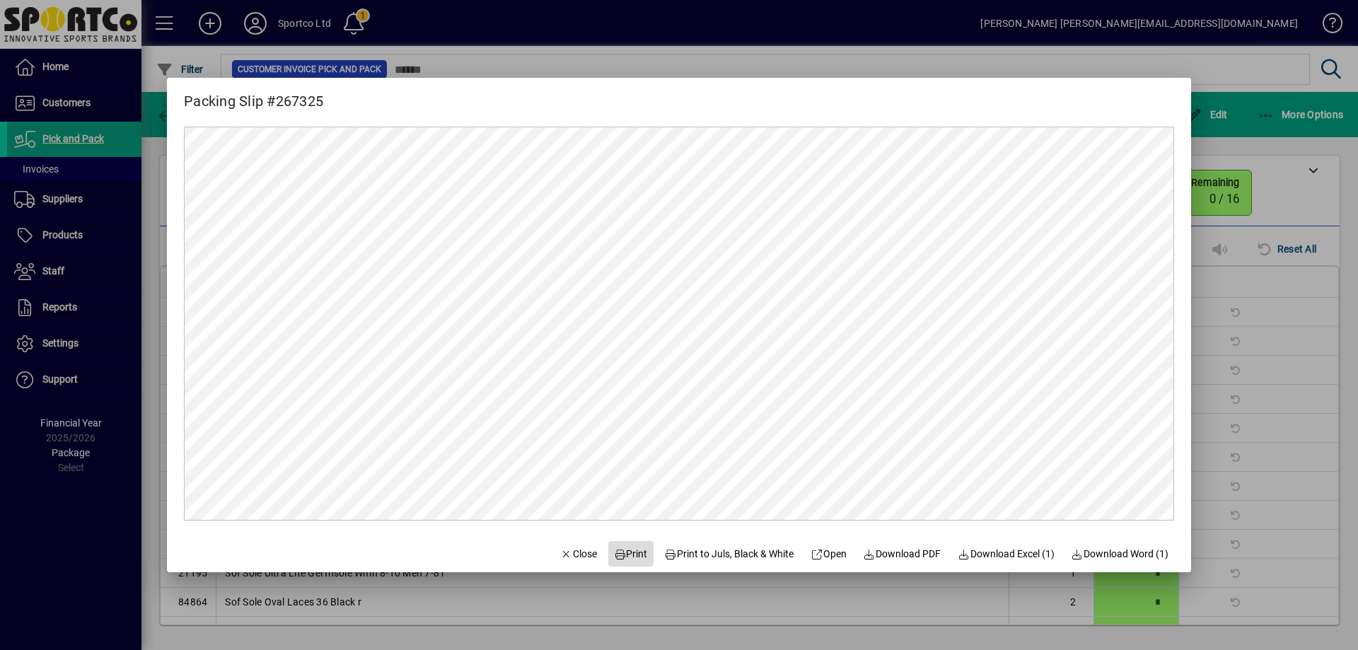
click at [626, 548] on span "Print" at bounding box center [631, 554] width 34 height 15
click at [573, 555] on span "Close" at bounding box center [578, 554] width 37 height 15
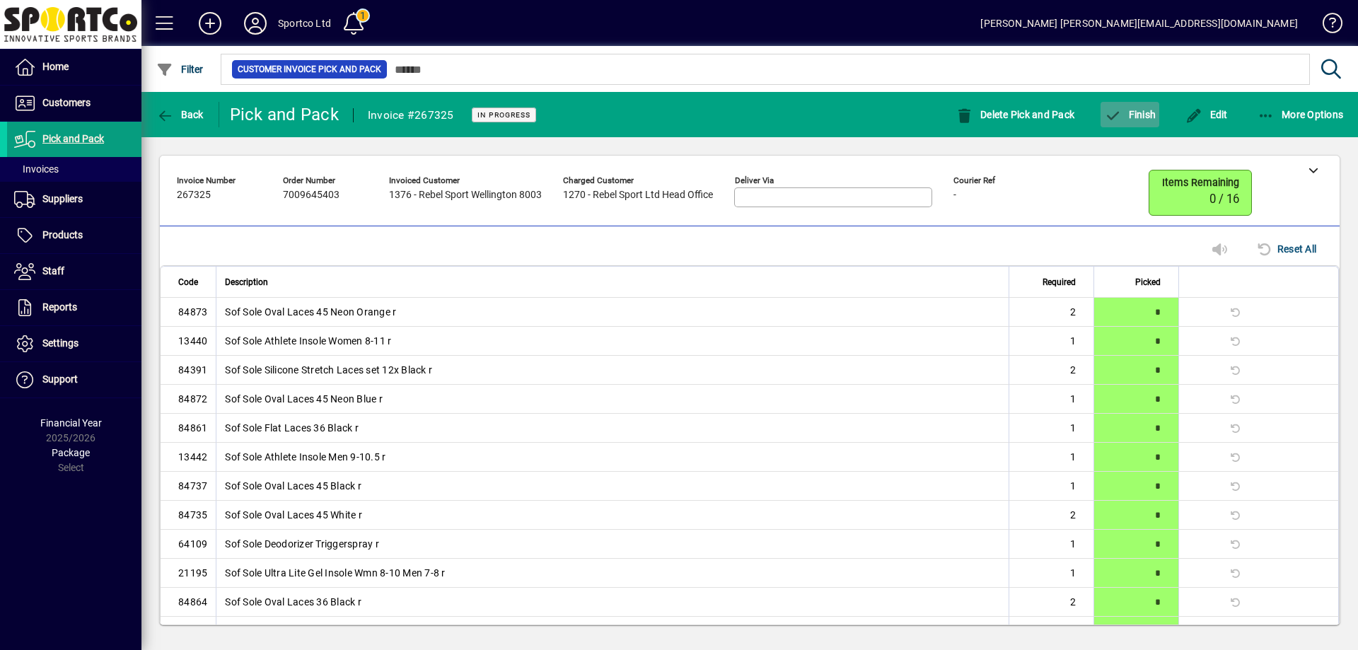
click at [1149, 112] on span "Finish" at bounding box center [1130, 114] width 52 height 11
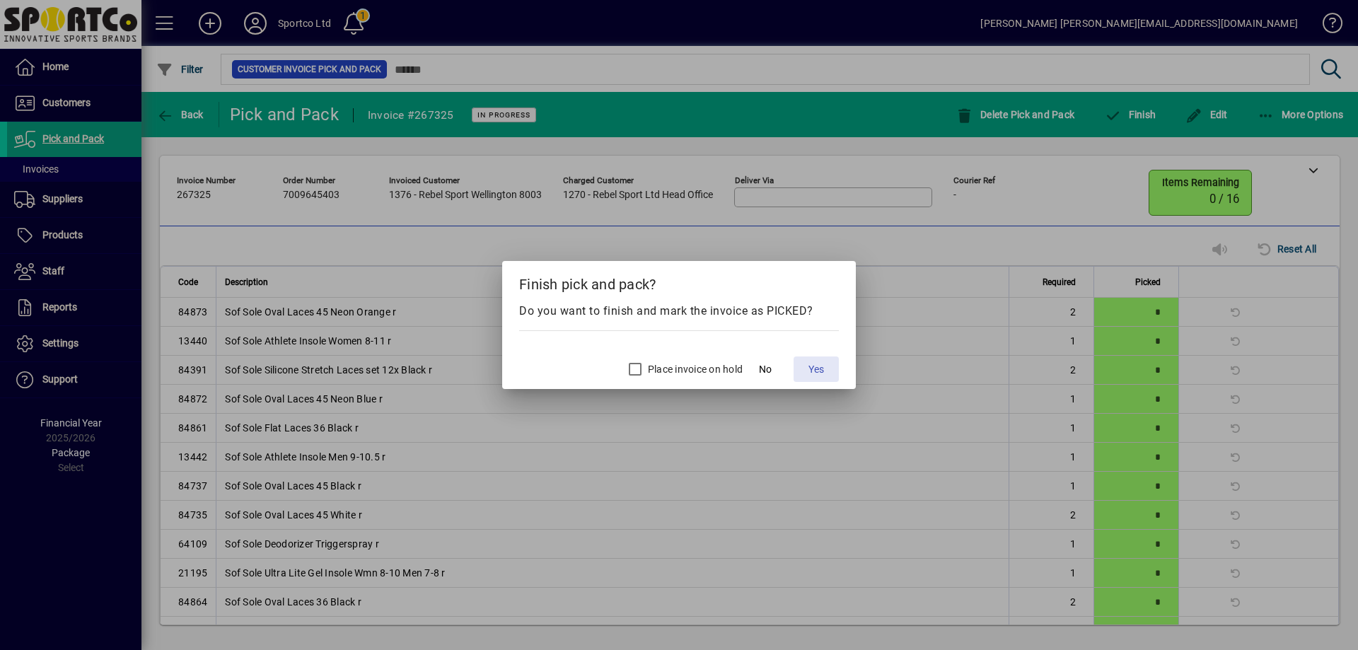
click at [810, 378] on span at bounding box center [816, 369] width 45 height 34
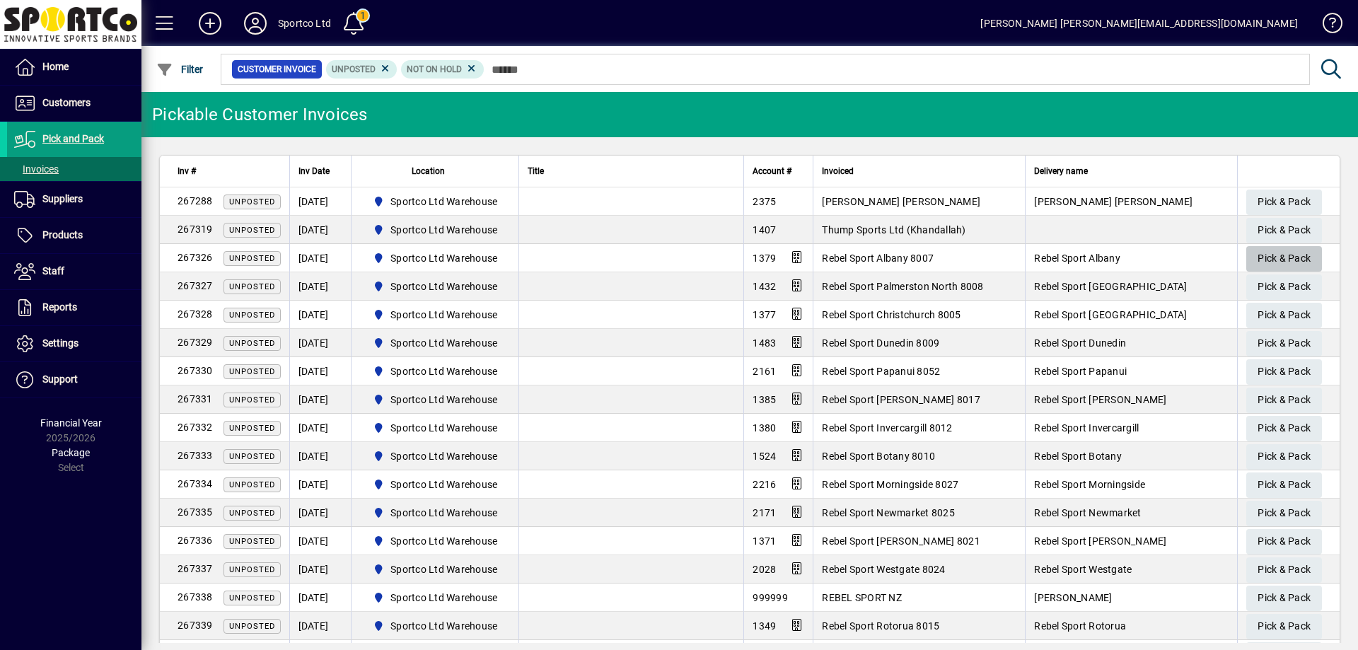
click at [1273, 257] on span "Pick & Pack" at bounding box center [1284, 258] width 53 height 23
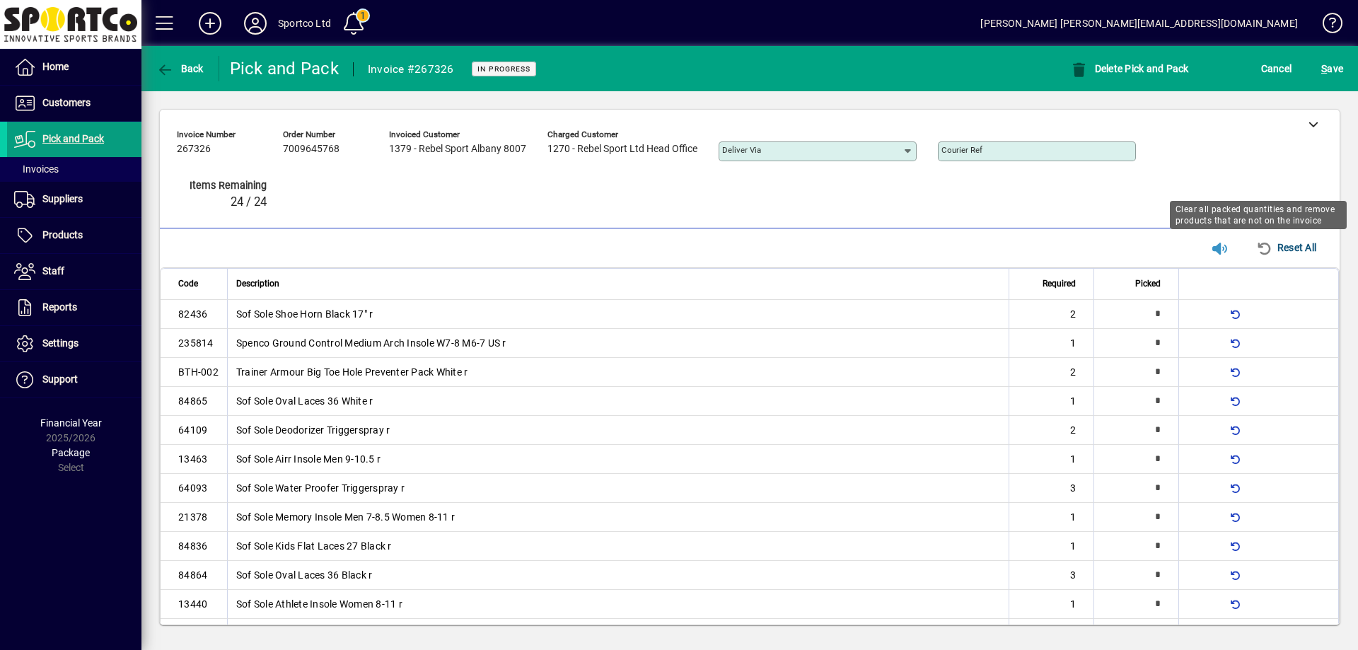
type input "*"
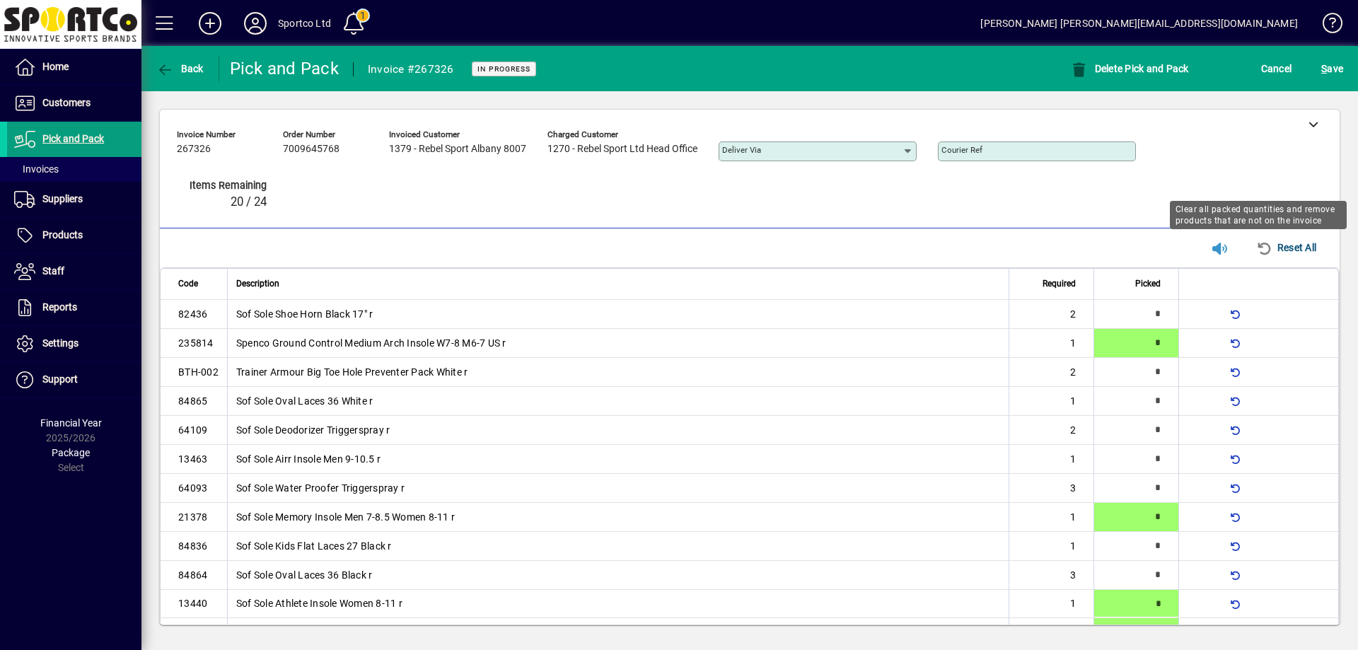
type input "*"
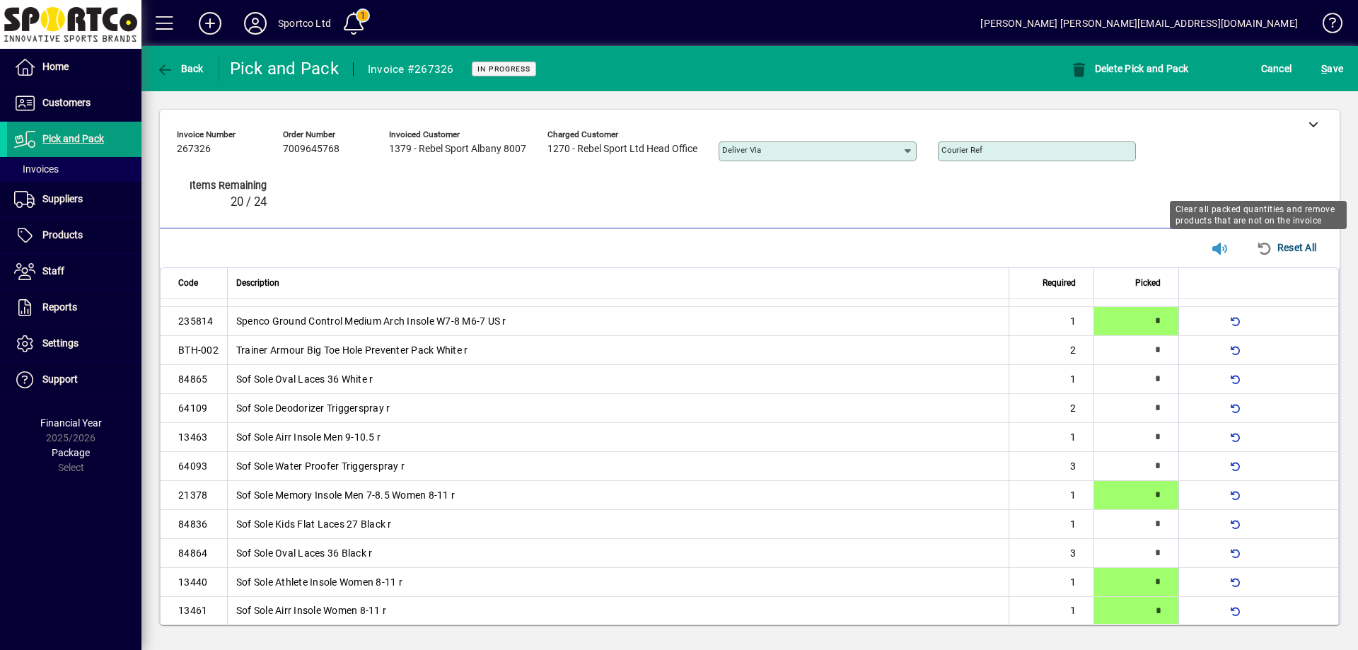
type input "*"
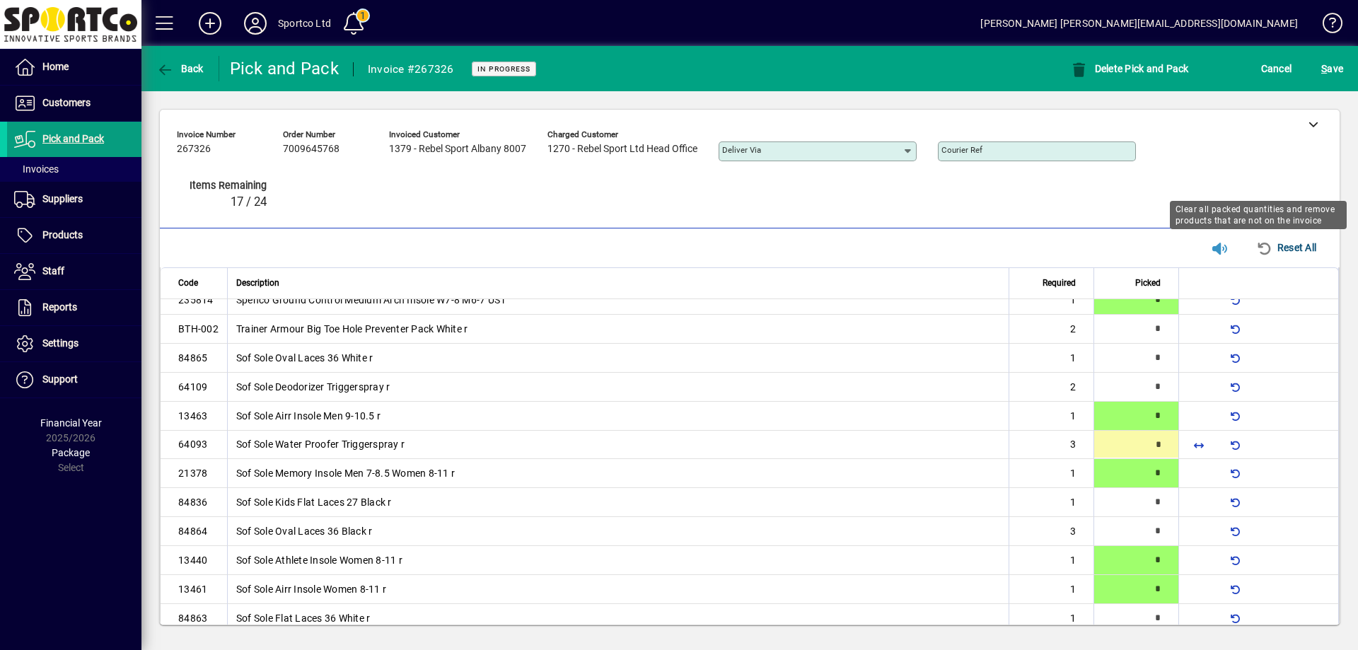
type input "*"
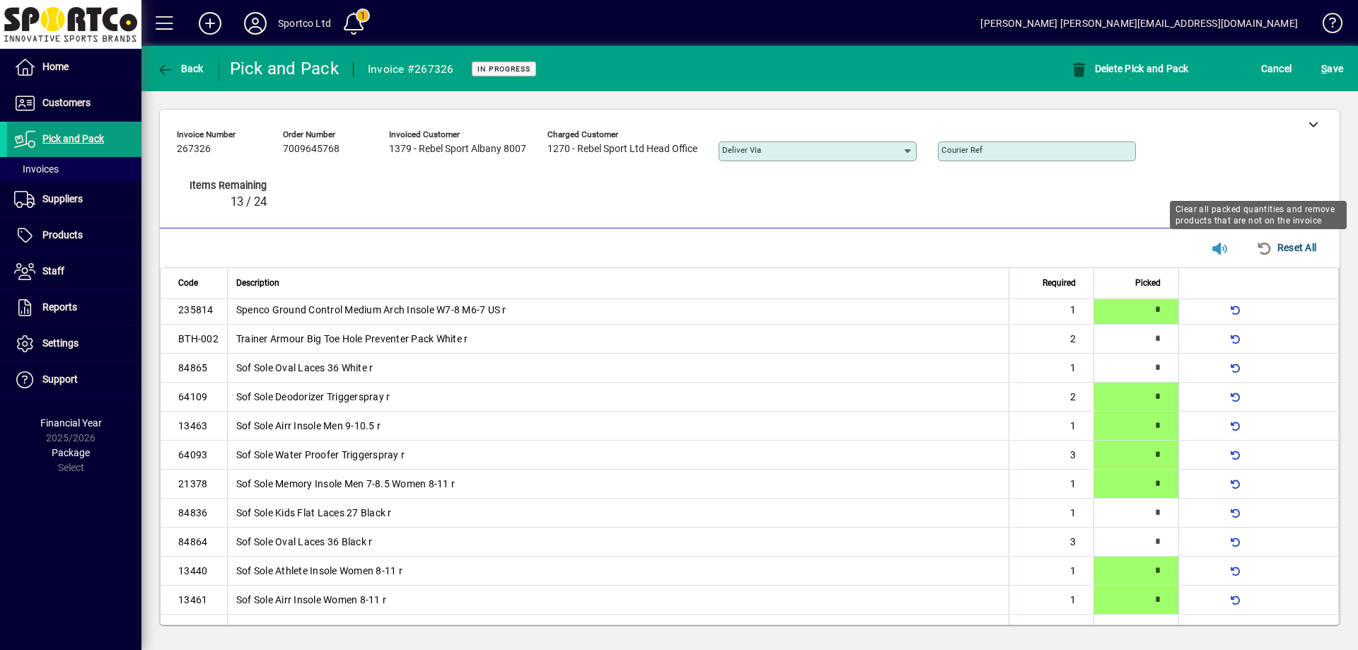
type input "*"
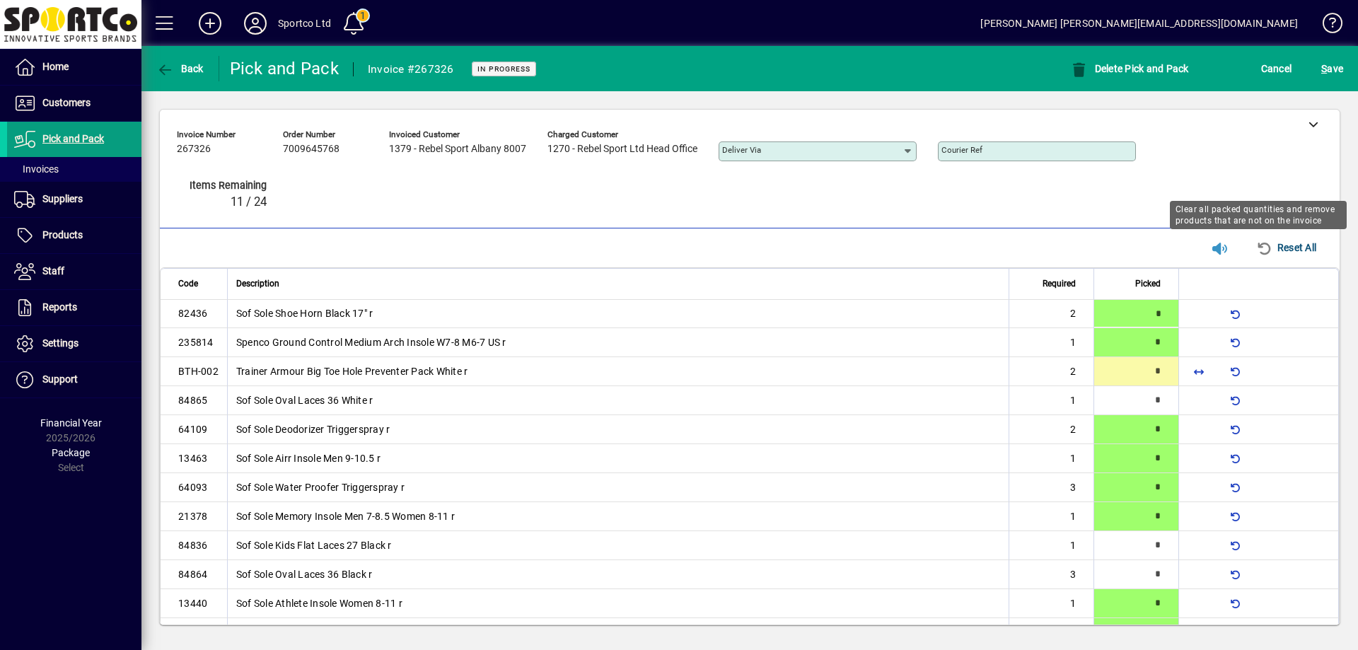
type input "*"
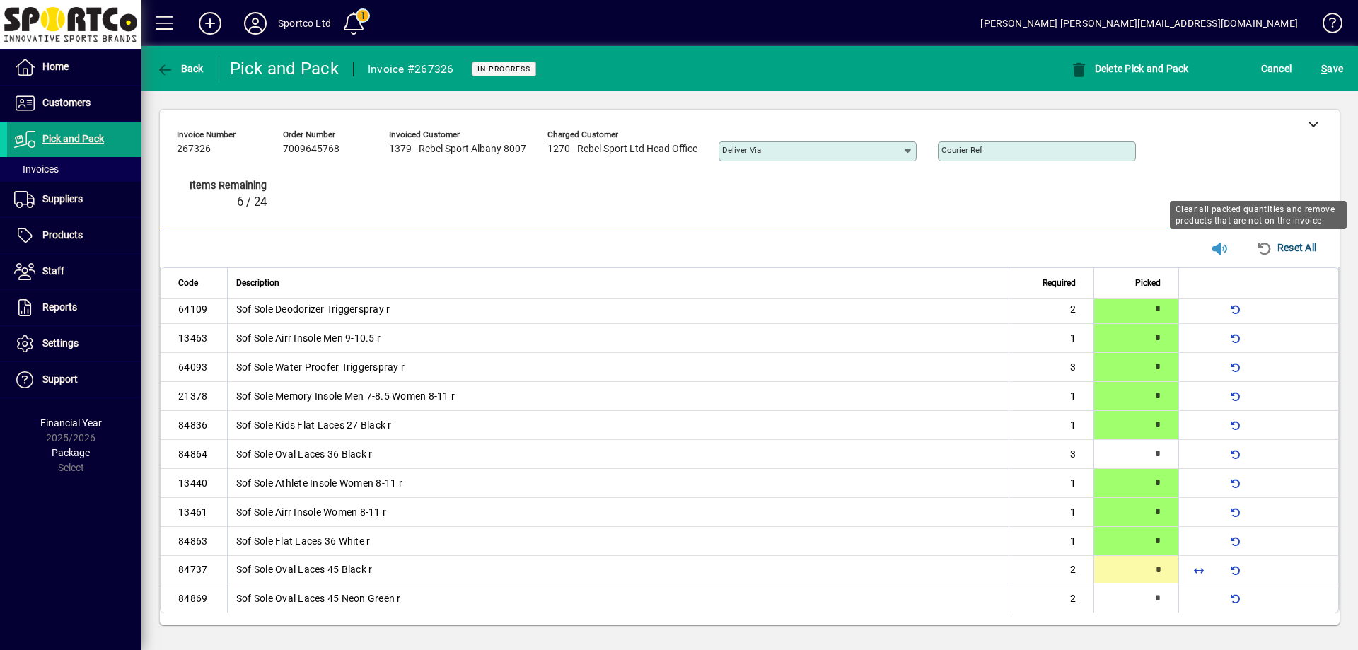
type input "*"
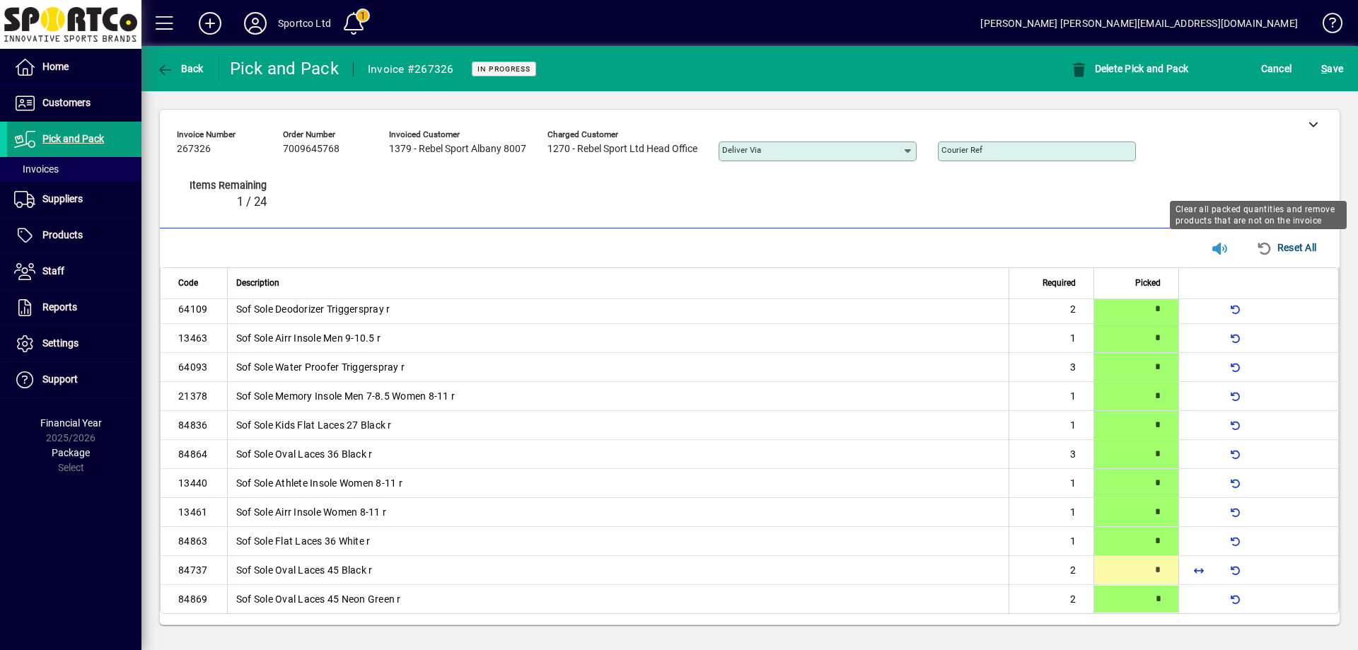
type input "*"
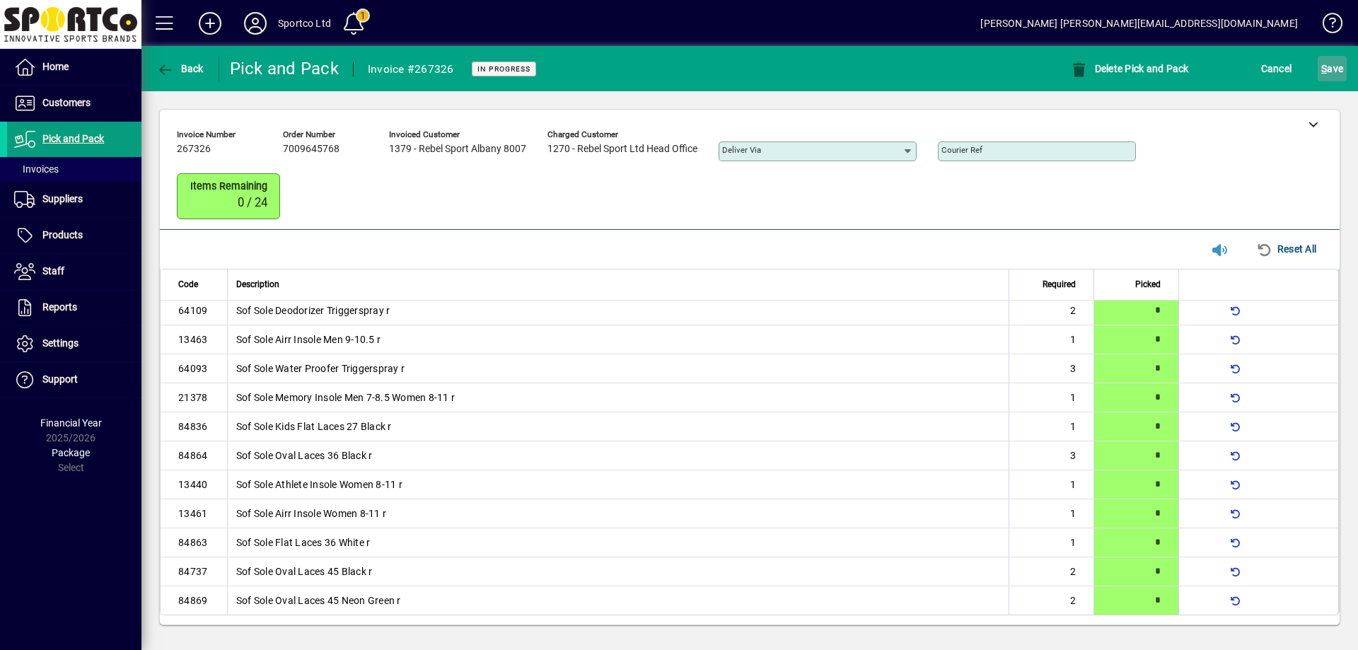
click at [1336, 69] on span "S ave" at bounding box center [1332, 68] width 22 height 23
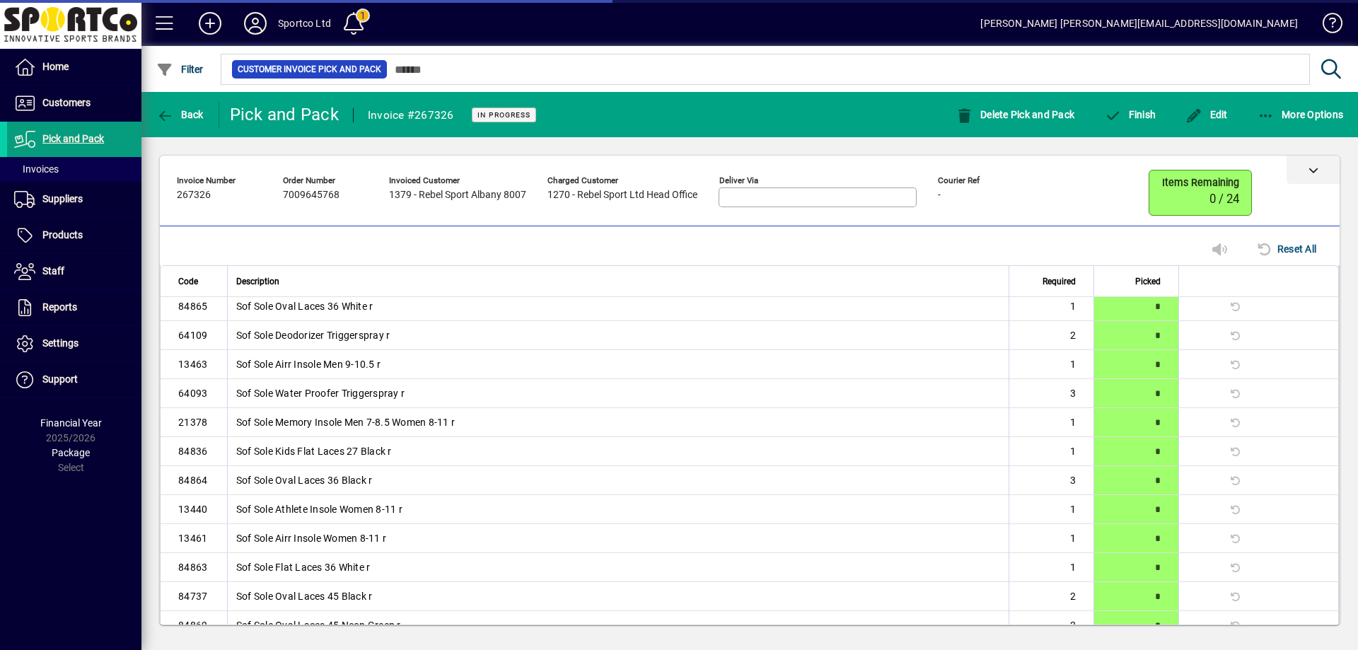
scroll to position [108, 0]
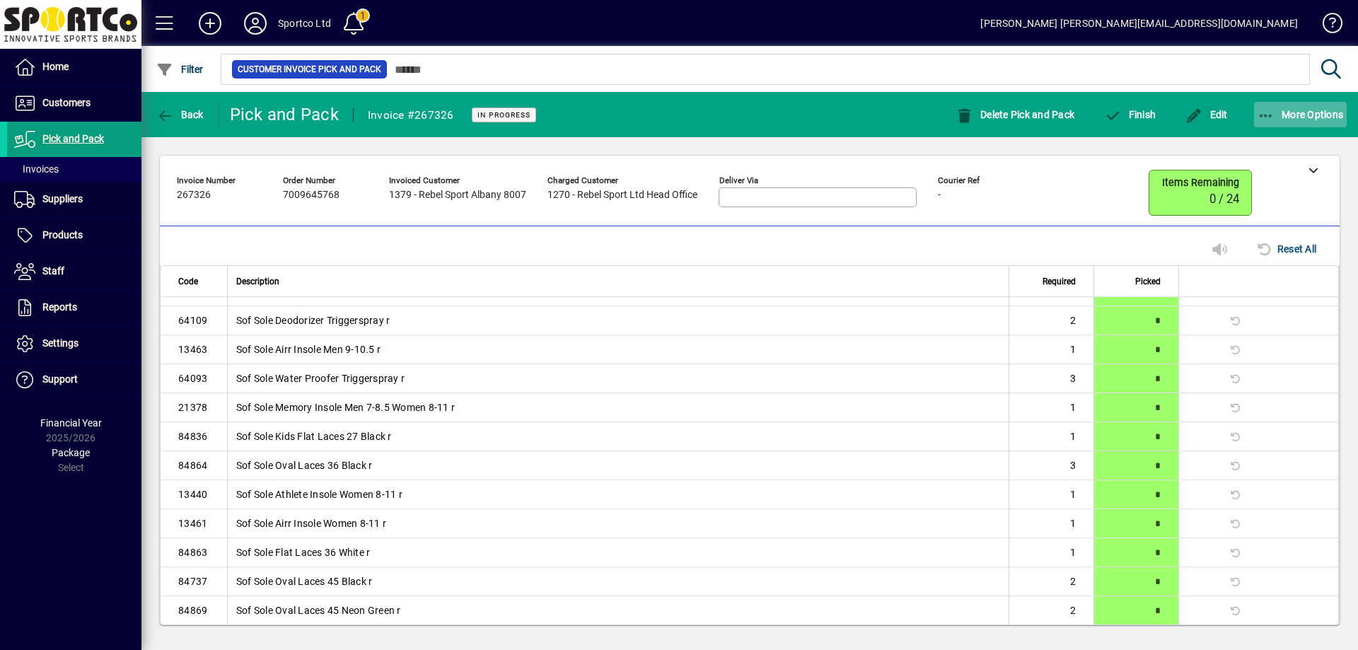
click at [1265, 109] on icon "button" at bounding box center [1267, 116] width 18 height 14
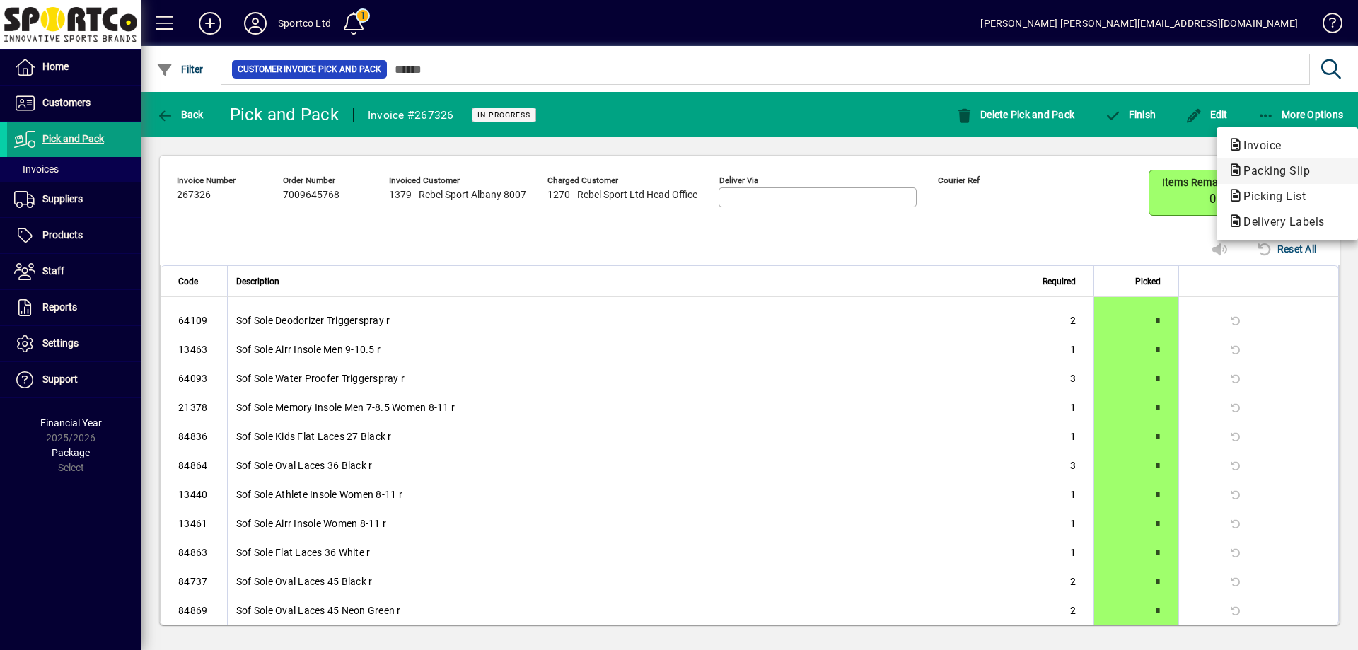
click at [1278, 168] on span "Packing Slip" at bounding box center [1272, 170] width 89 height 13
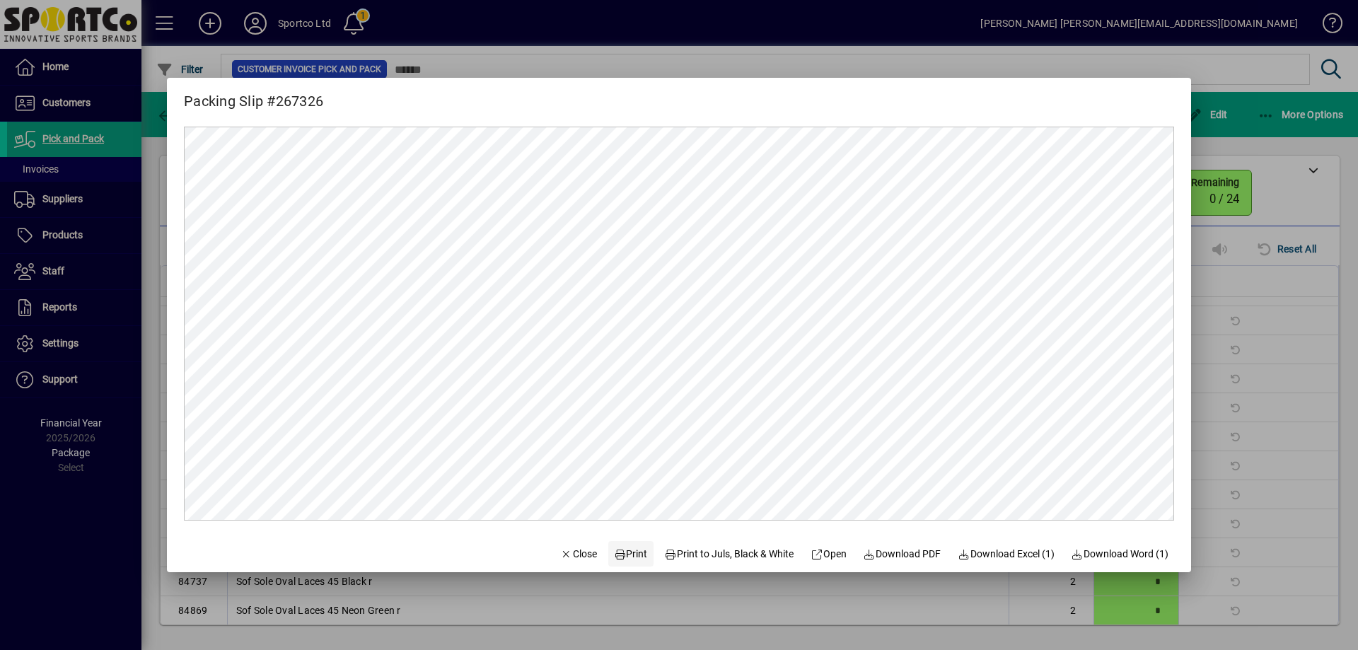
scroll to position [0, 0]
click at [627, 548] on span "Print" at bounding box center [631, 554] width 34 height 15
click at [1041, 556] on span "Download Excel (1)" at bounding box center [1006, 554] width 97 height 15
click at [566, 555] on span "Close" at bounding box center [578, 554] width 37 height 15
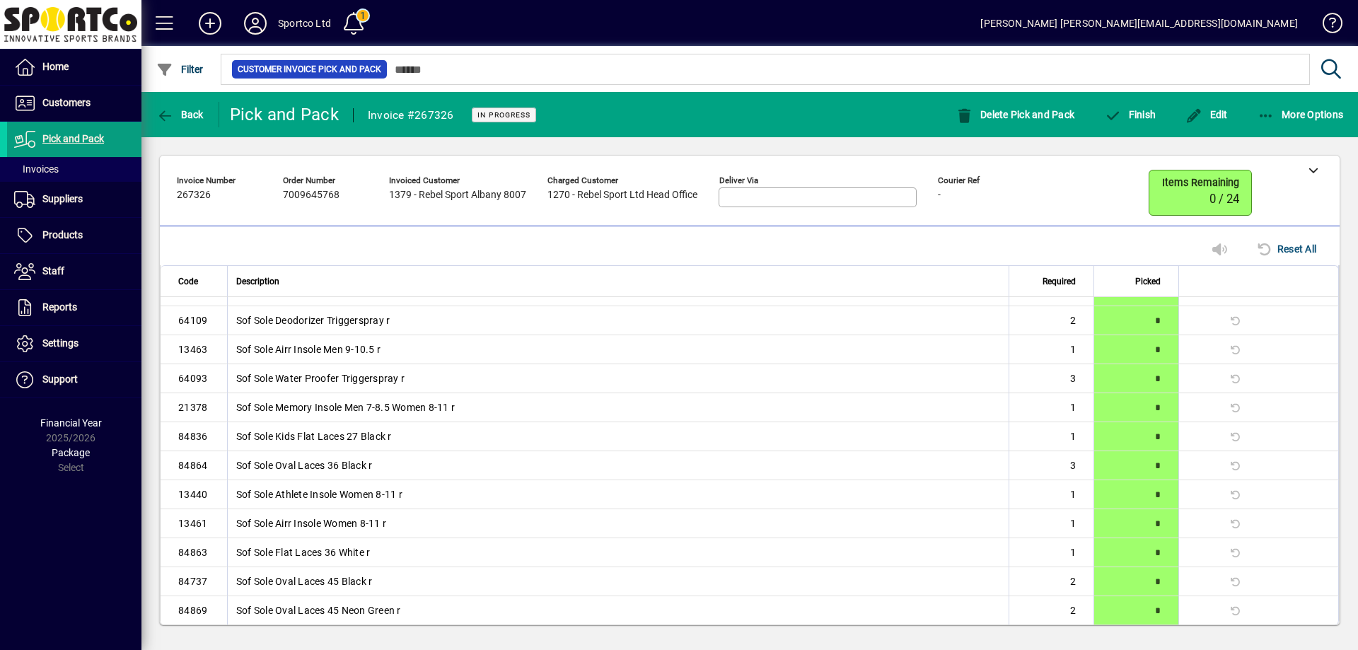
click at [713, 484] on td "Sof Sole Athlete Insole Women 8-11 r" at bounding box center [618, 494] width 782 height 29
click at [1142, 111] on span "Finish" at bounding box center [1130, 114] width 52 height 11
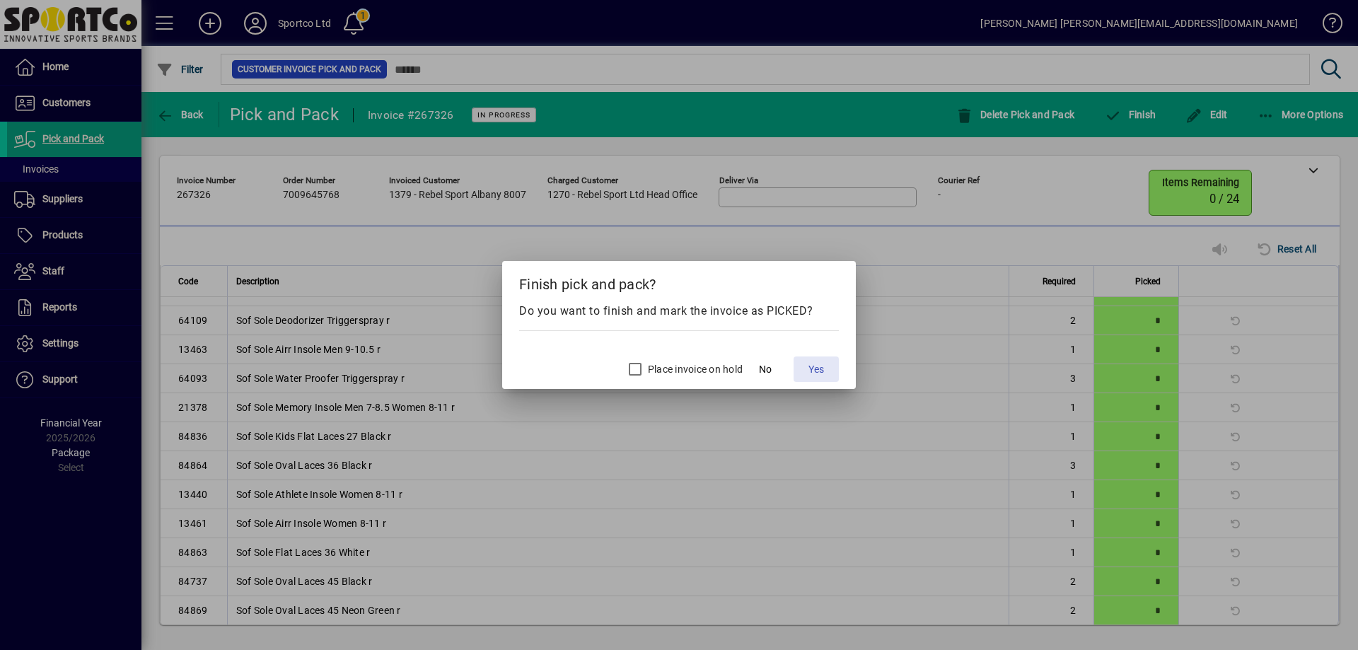
click at [812, 367] on span "Yes" at bounding box center [817, 369] width 16 height 15
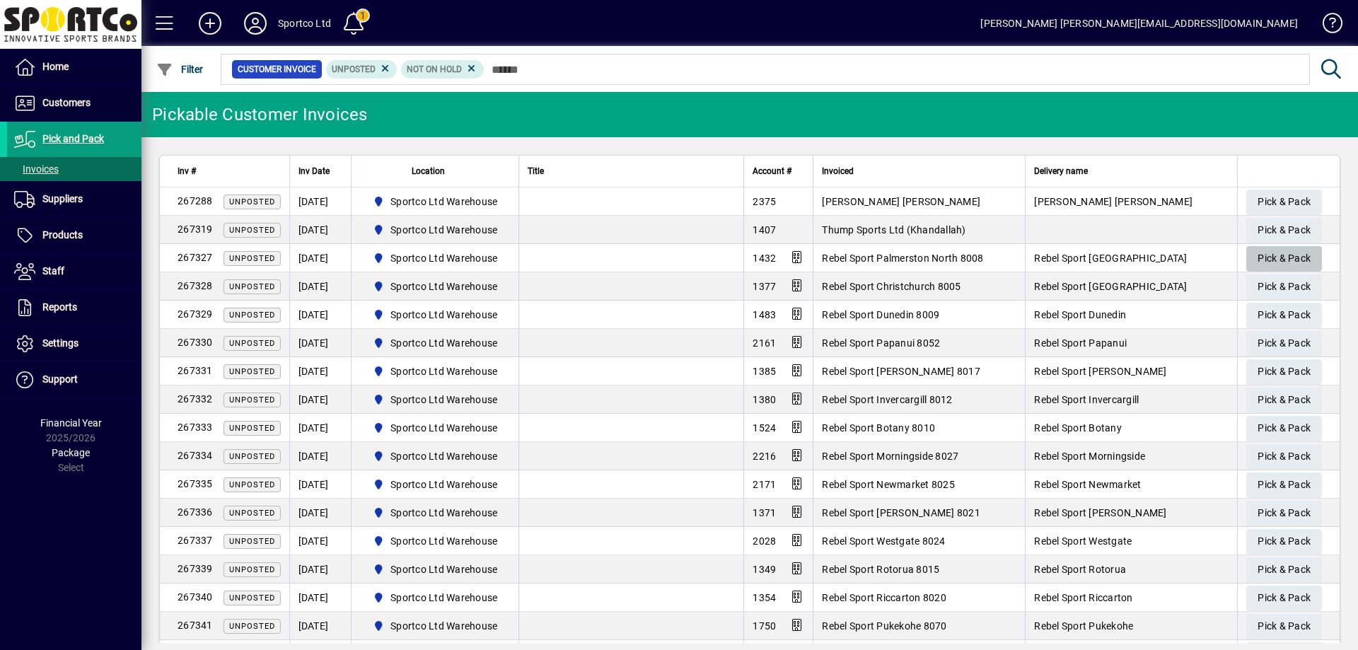
click at [1258, 256] on span "Pick & Pack" at bounding box center [1284, 258] width 53 height 23
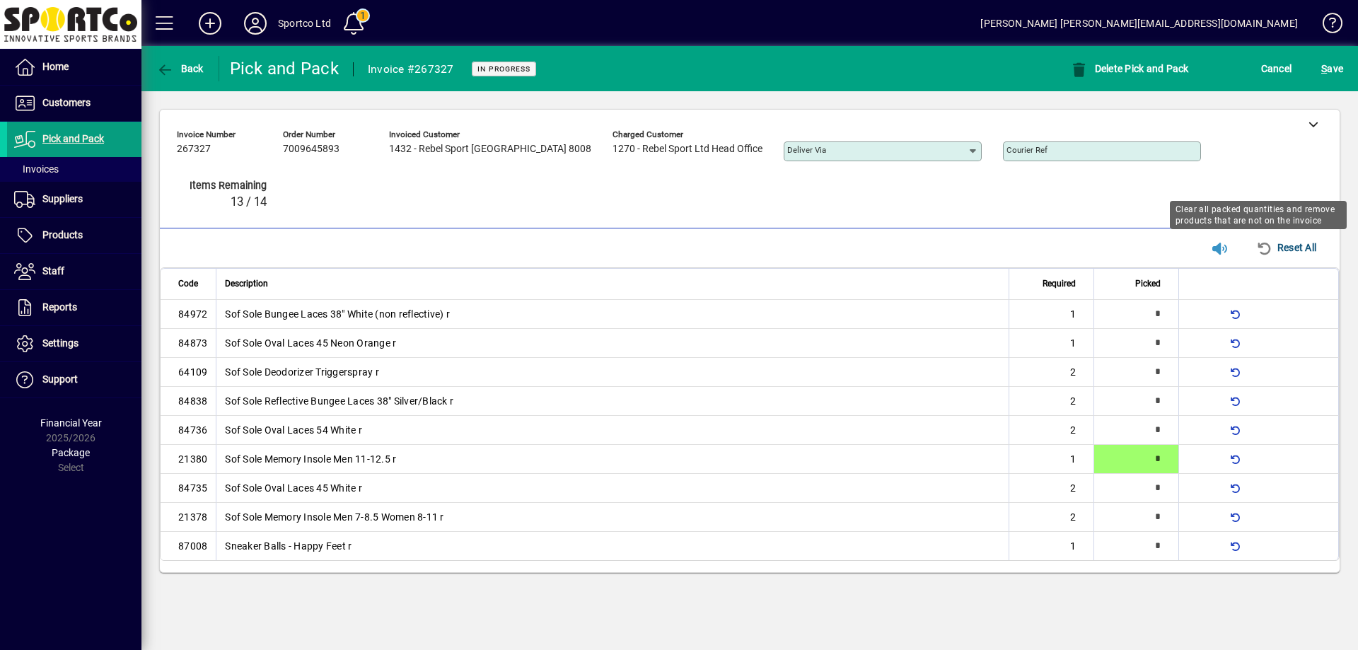
type input "*"
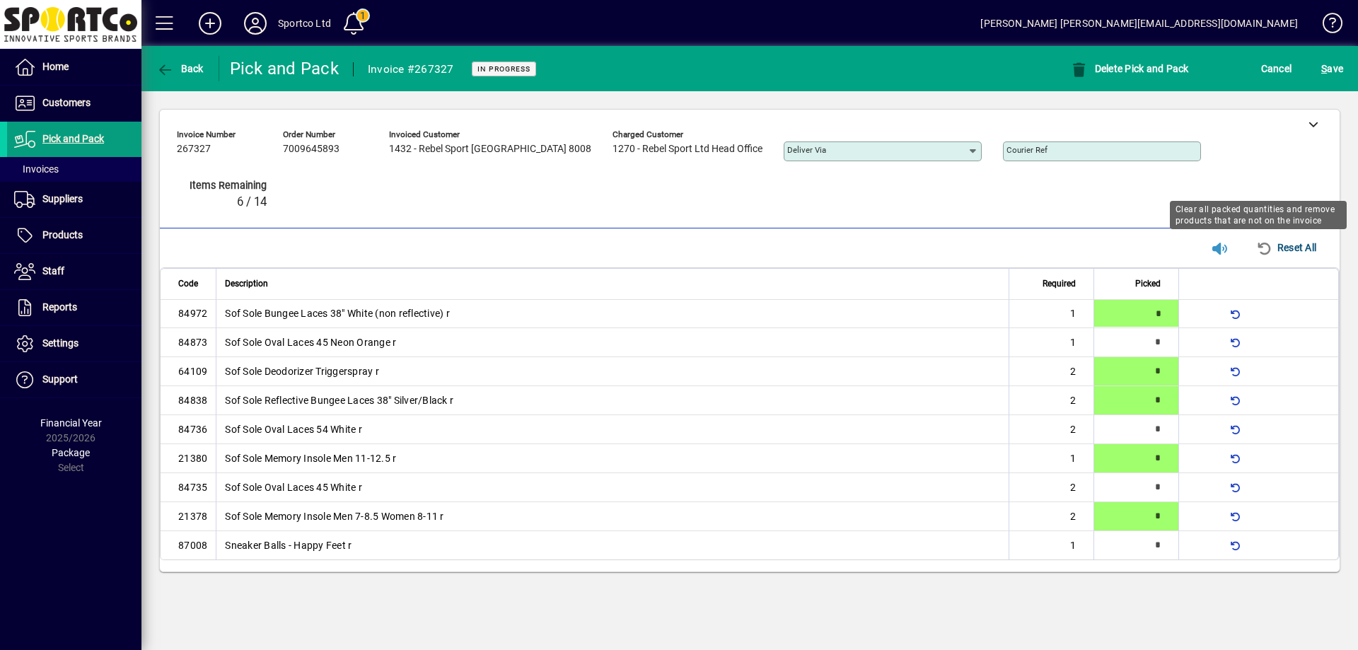
type input "*"
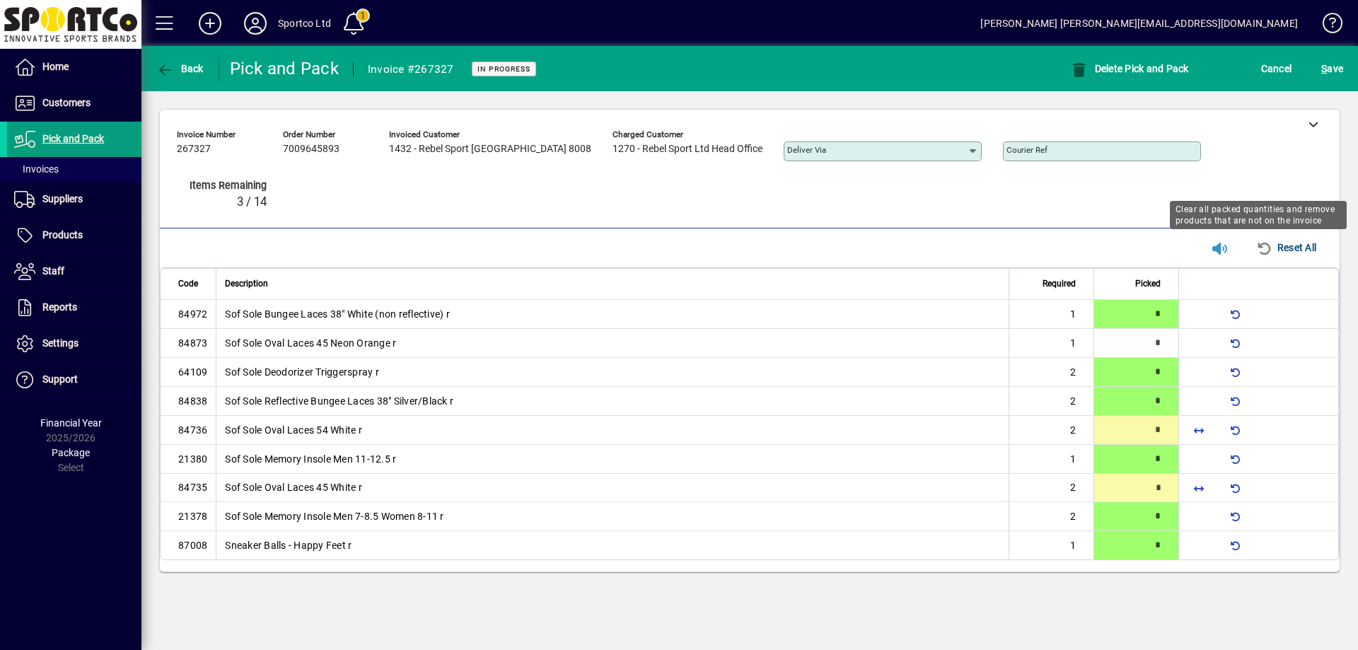
type input "*"
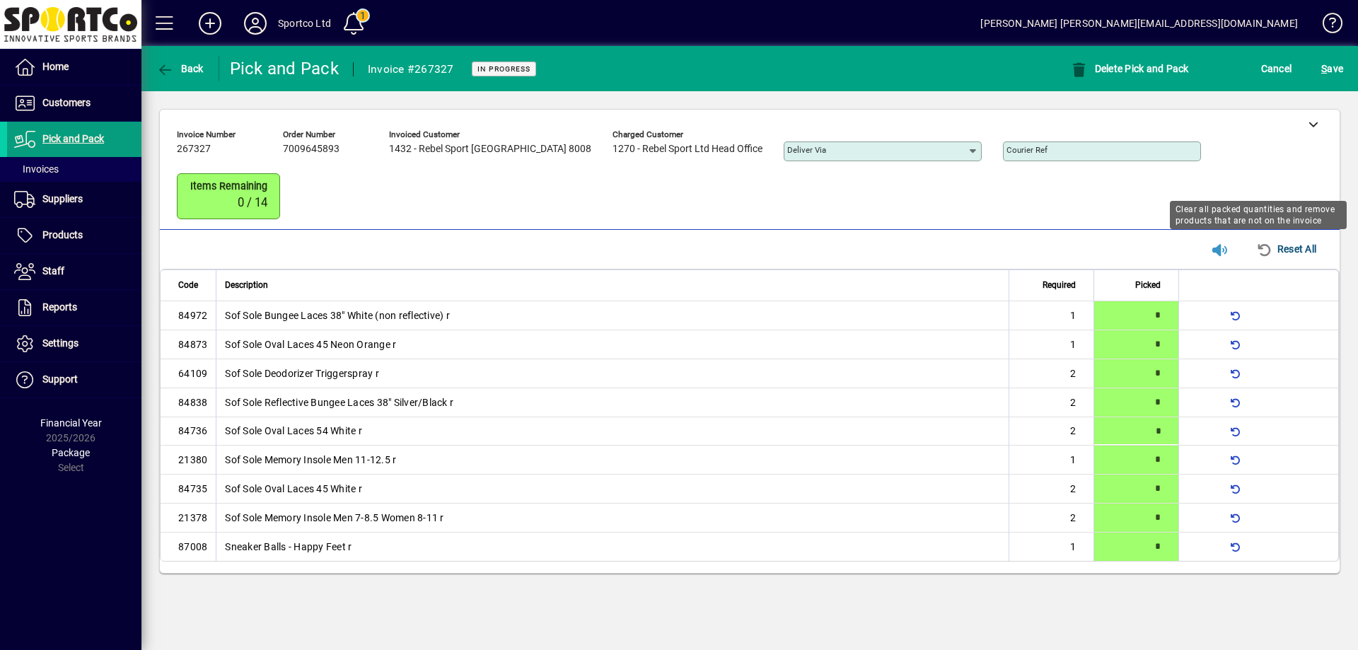
type input "*"
click at [1329, 74] on span "S ave" at bounding box center [1332, 68] width 22 height 23
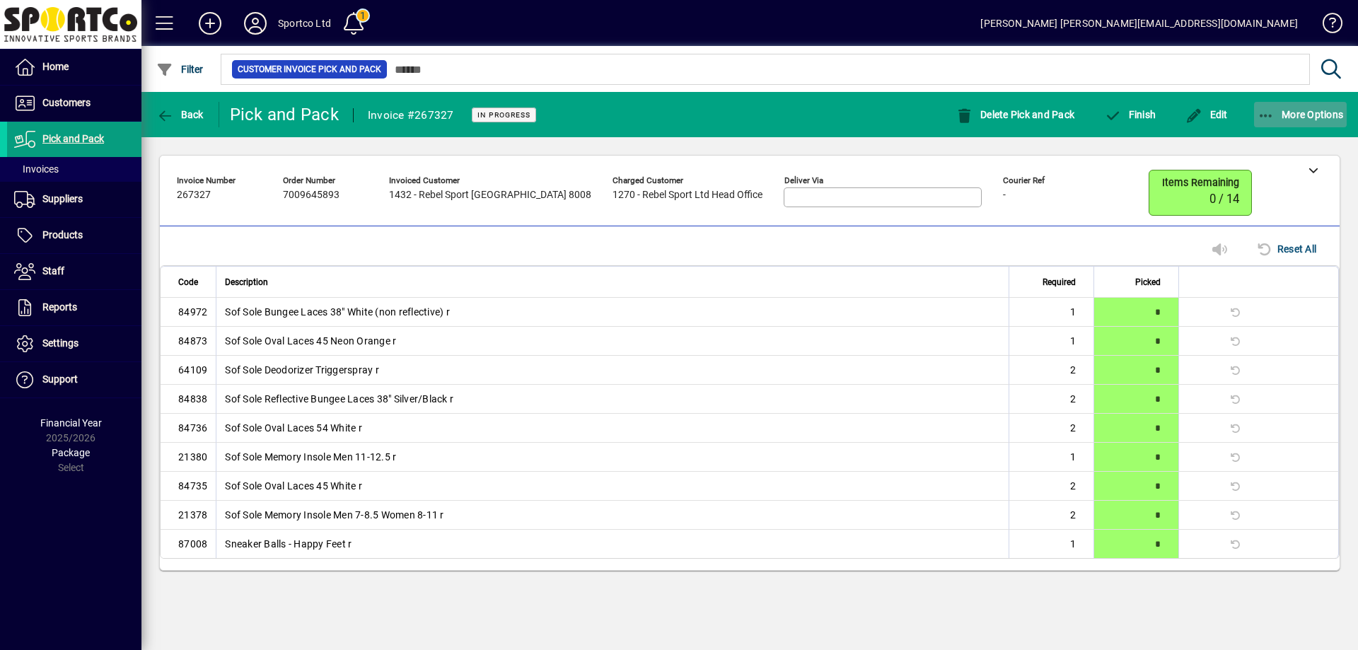
click at [1266, 122] on span "button" at bounding box center [1300, 115] width 93 height 34
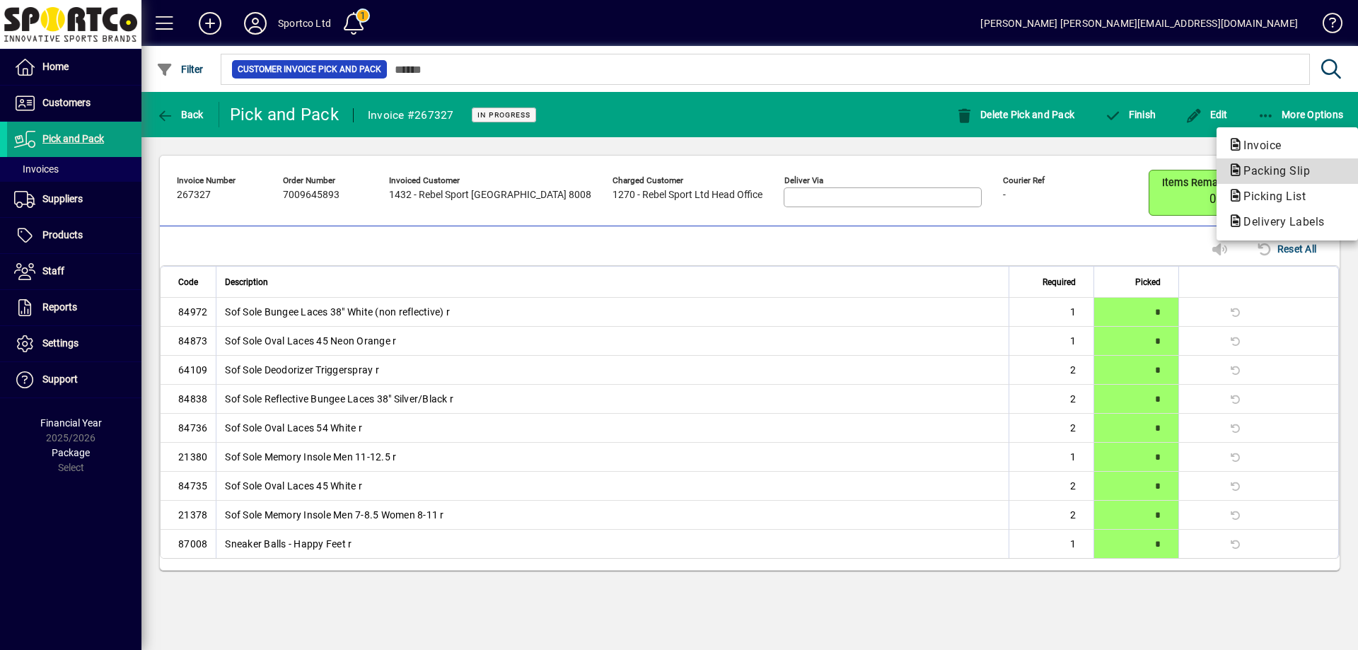
click at [1290, 170] on span "Packing Slip" at bounding box center [1272, 170] width 89 height 13
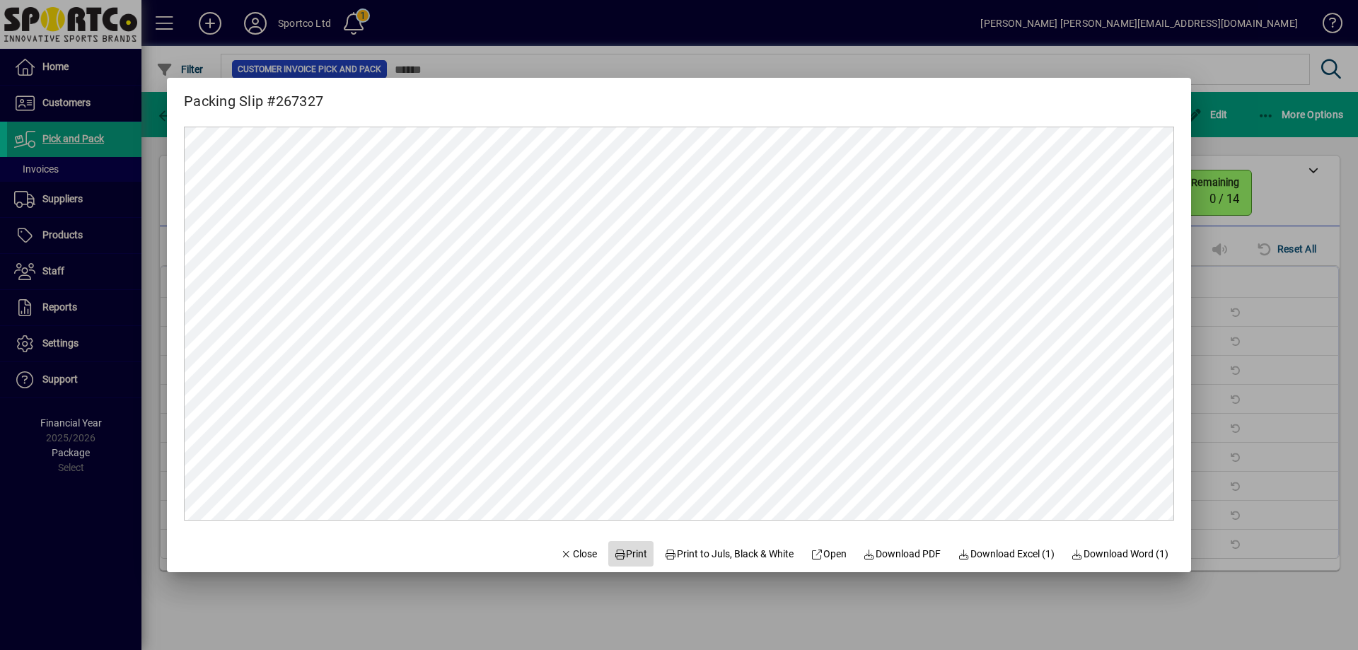
click at [626, 550] on span "Print" at bounding box center [631, 554] width 34 height 15
click at [570, 555] on span "Close" at bounding box center [578, 554] width 37 height 15
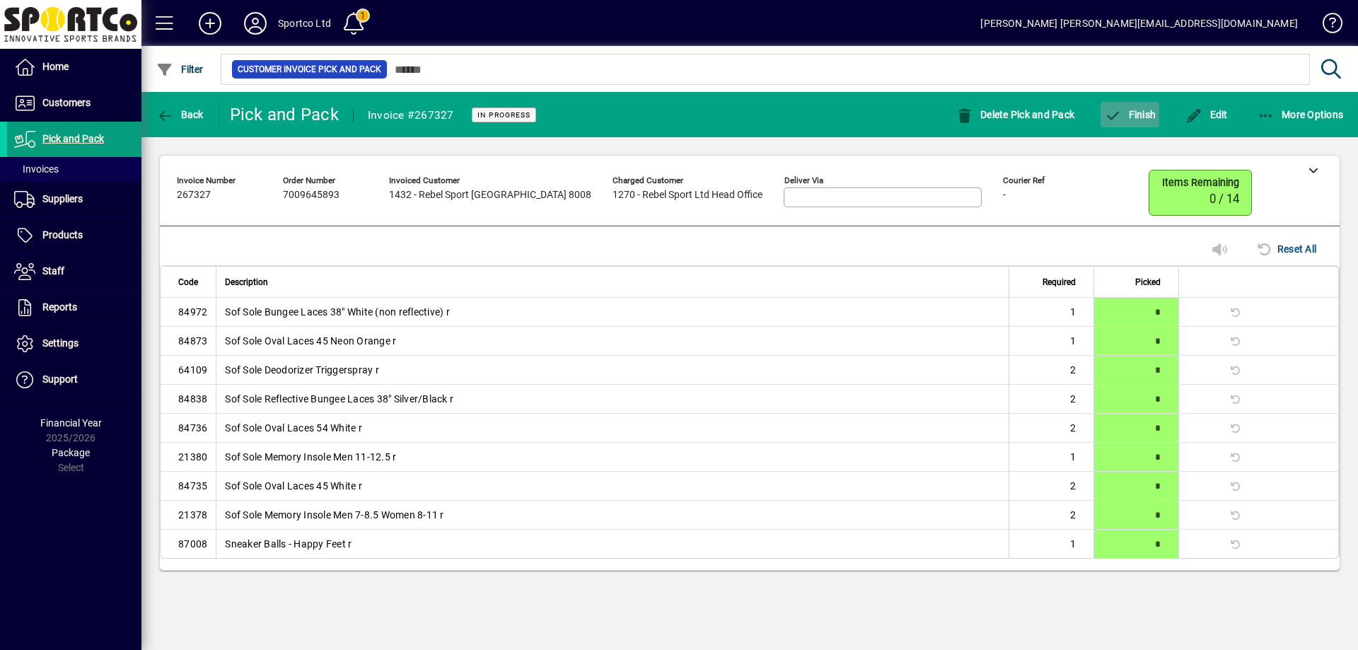
click at [1139, 107] on span "button" at bounding box center [1130, 115] width 59 height 34
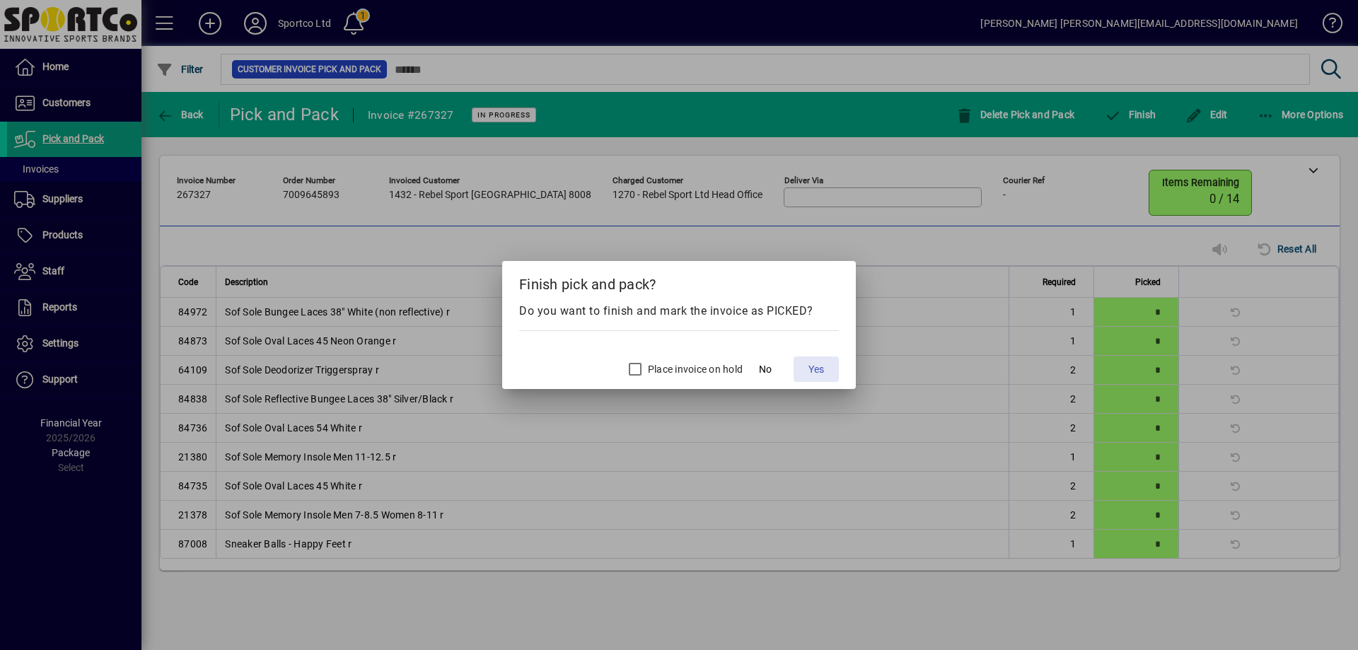
click at [814, 365] on span "Yes" at bounding box center [817, 369] width 16 height 15
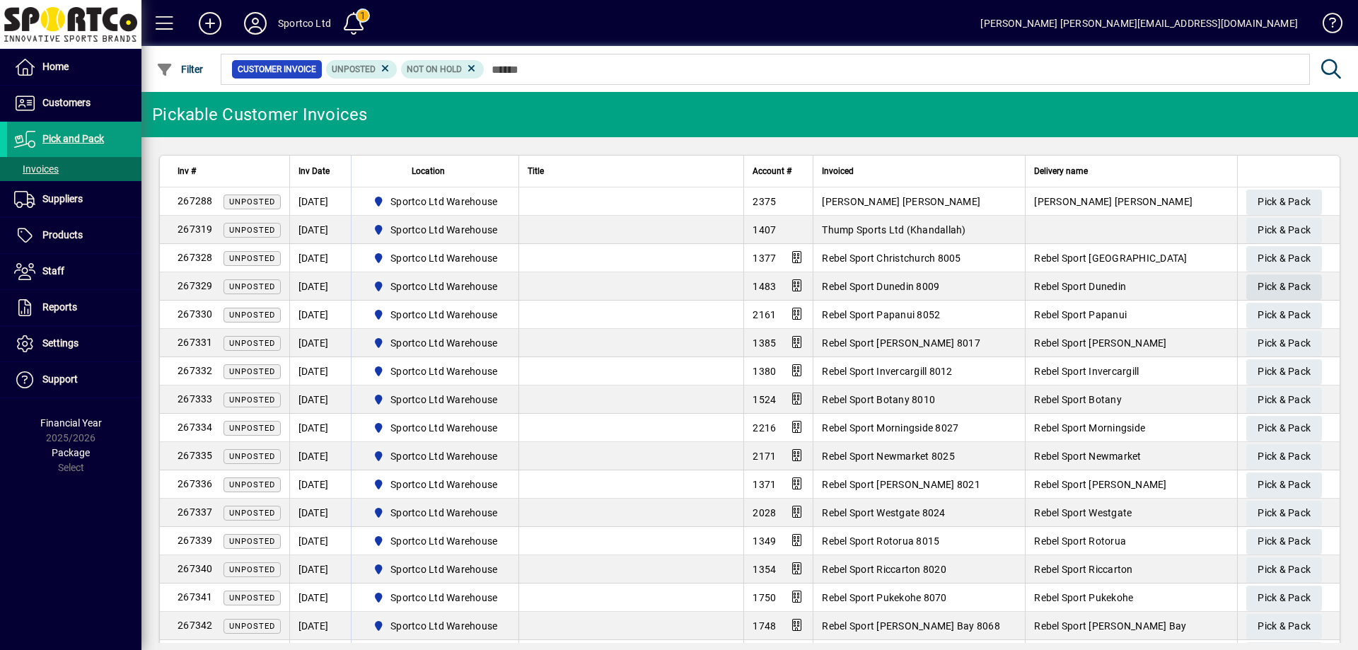
click at [1280, 286] on span "Pick & Pack" at bounding box center [1284, 286] width 53 height 23
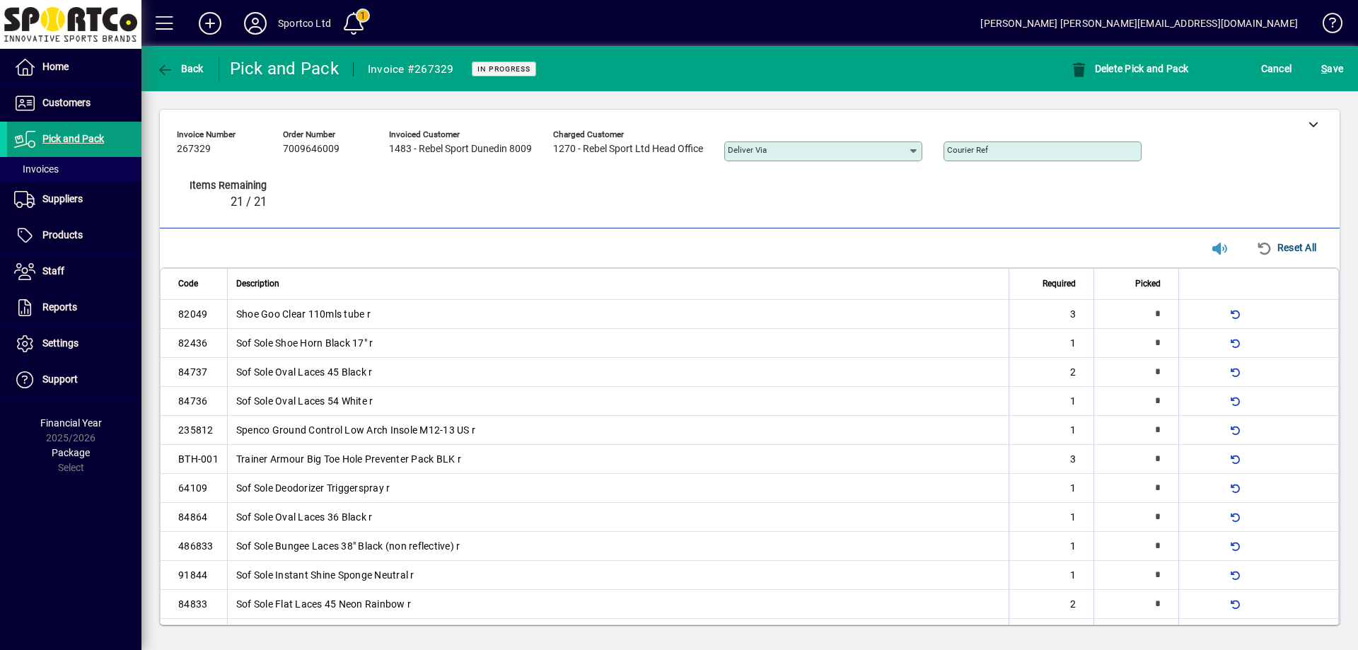
type input "*"
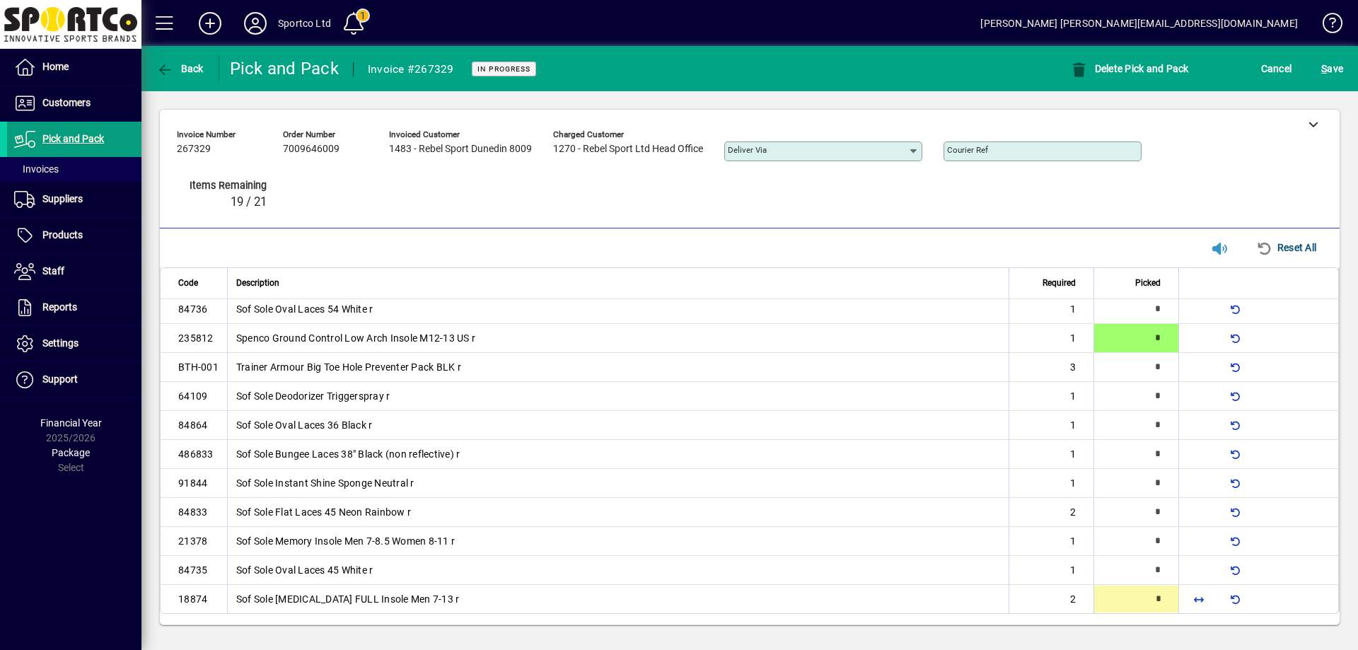
type input "*"
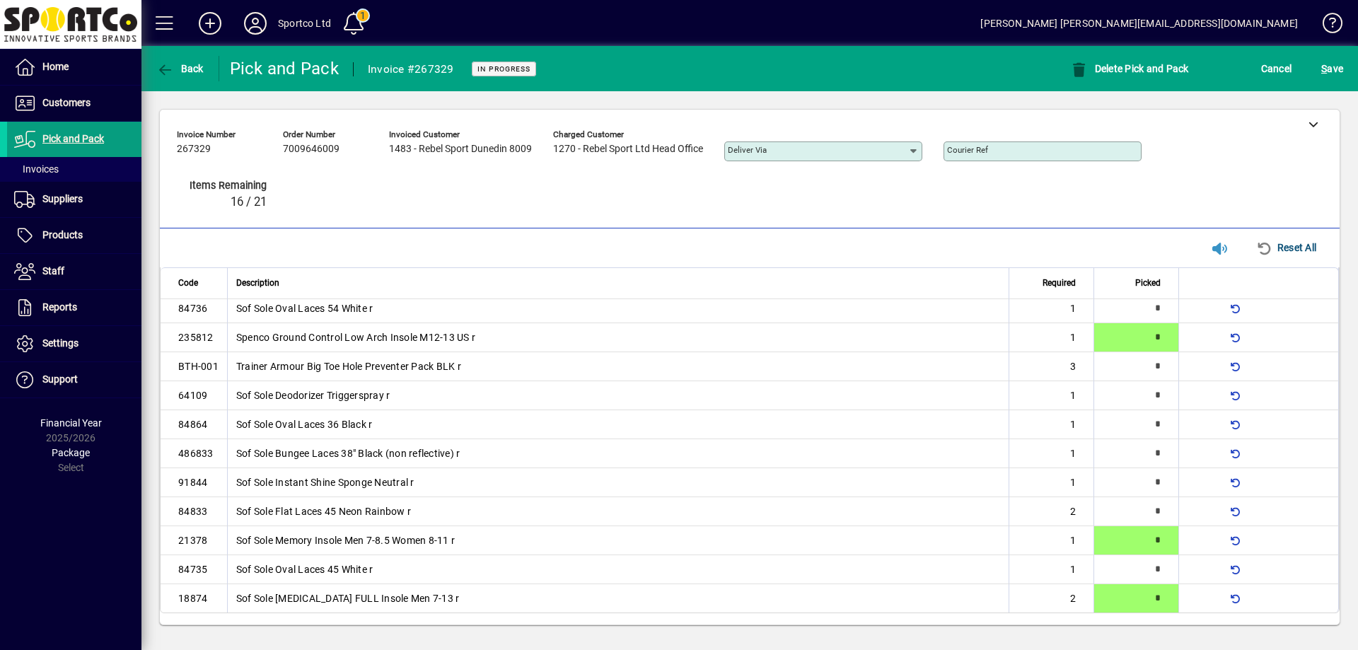
scroll to position [0, 0]
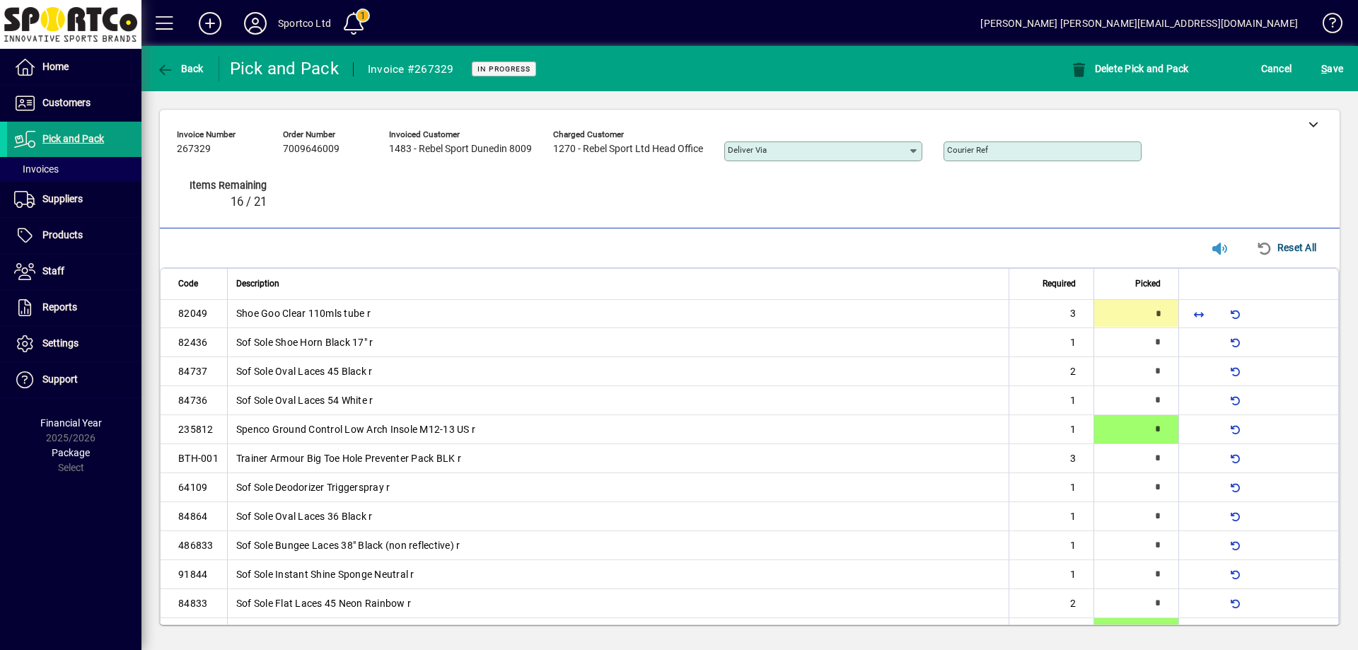
type input "*"
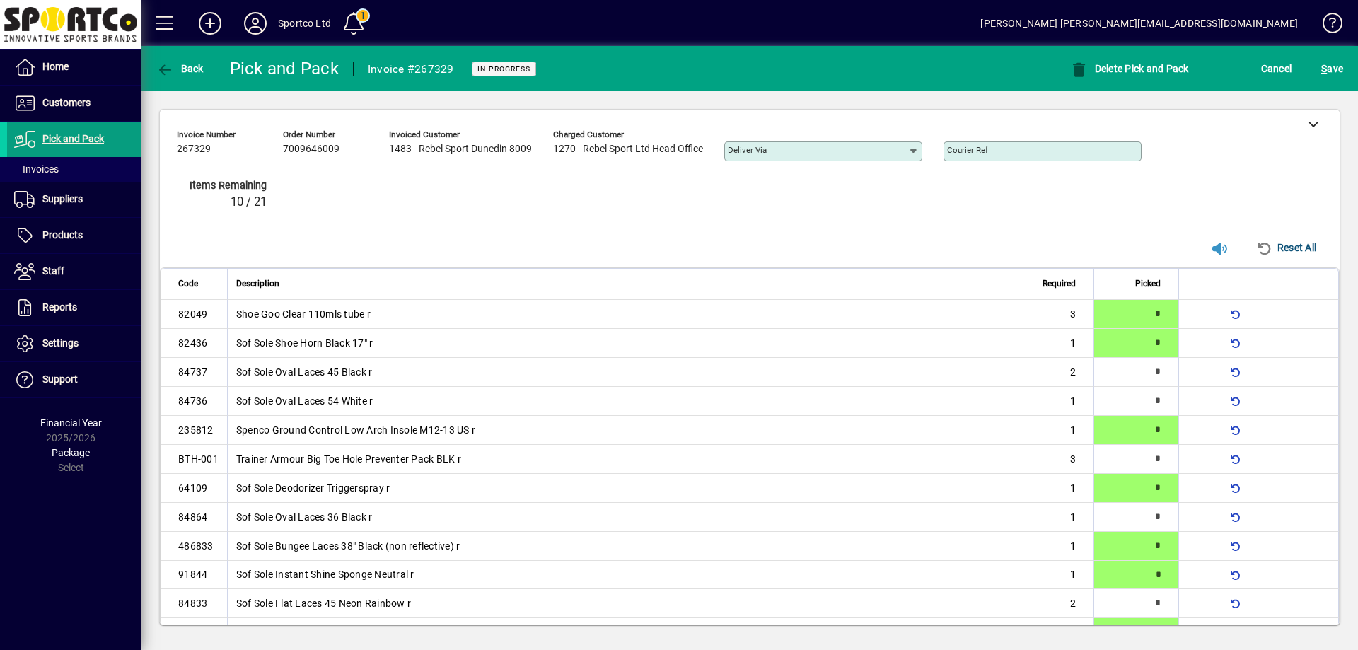
type input "*"
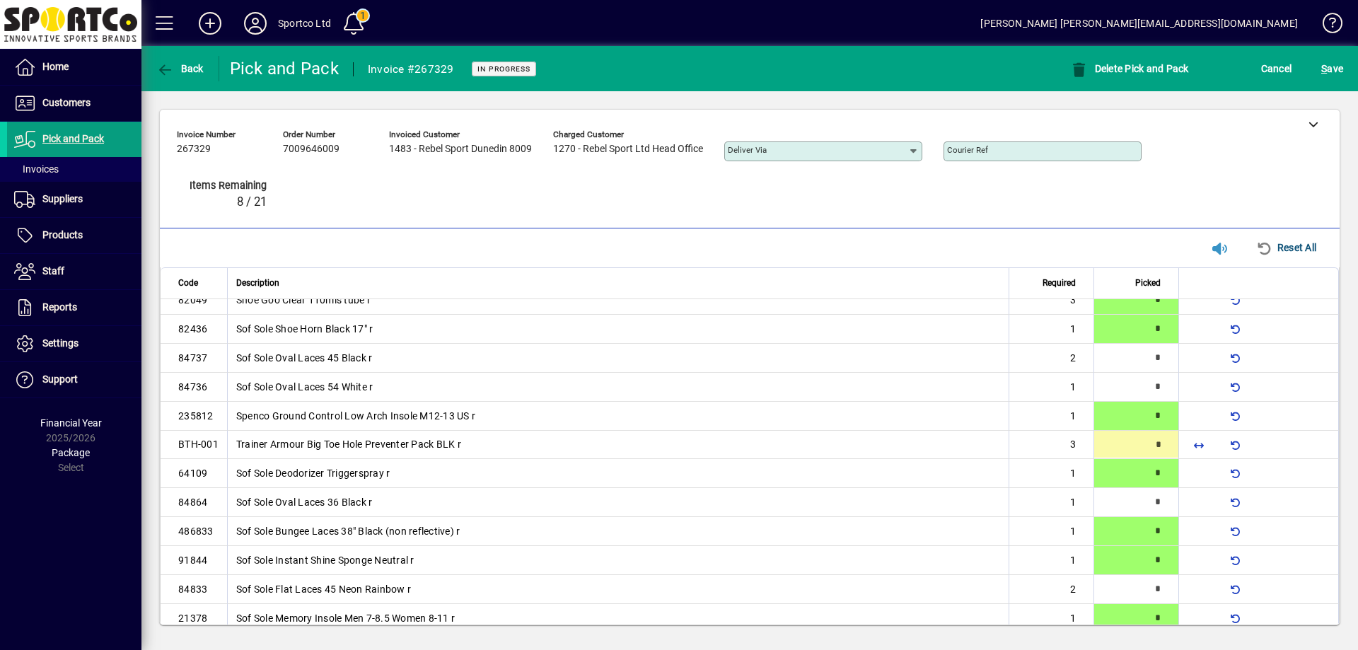
type input "*"
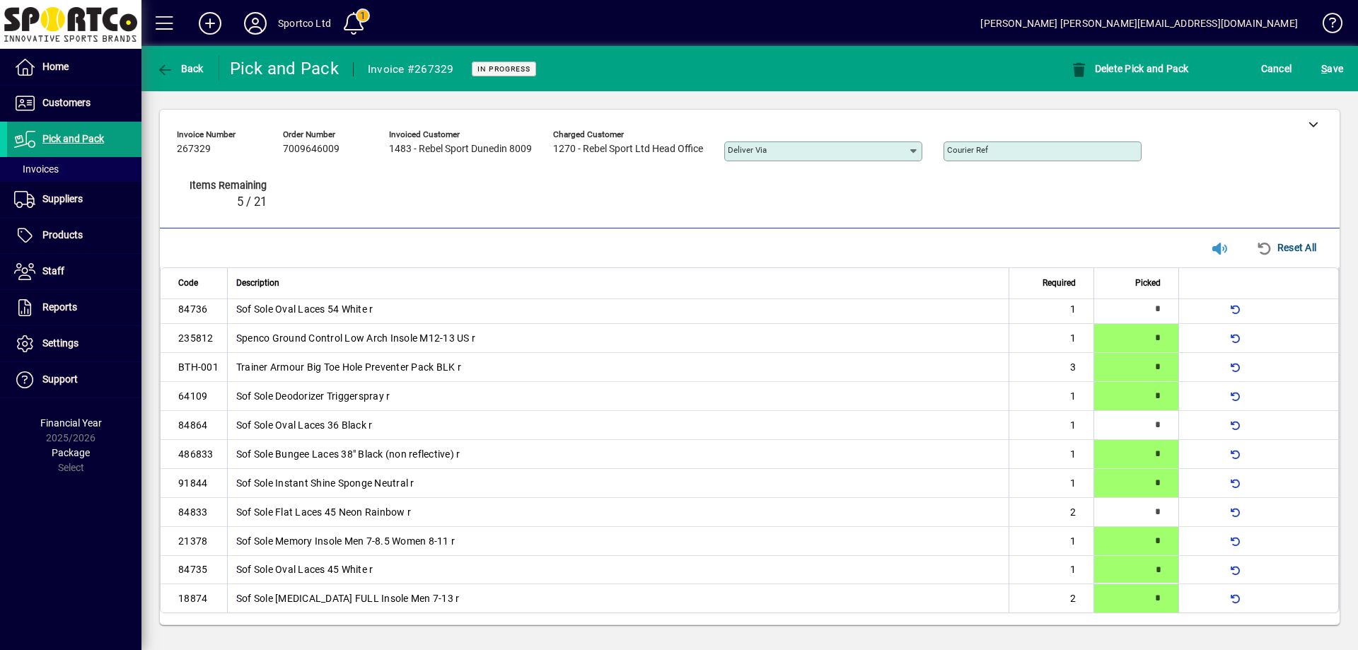
type input "*"
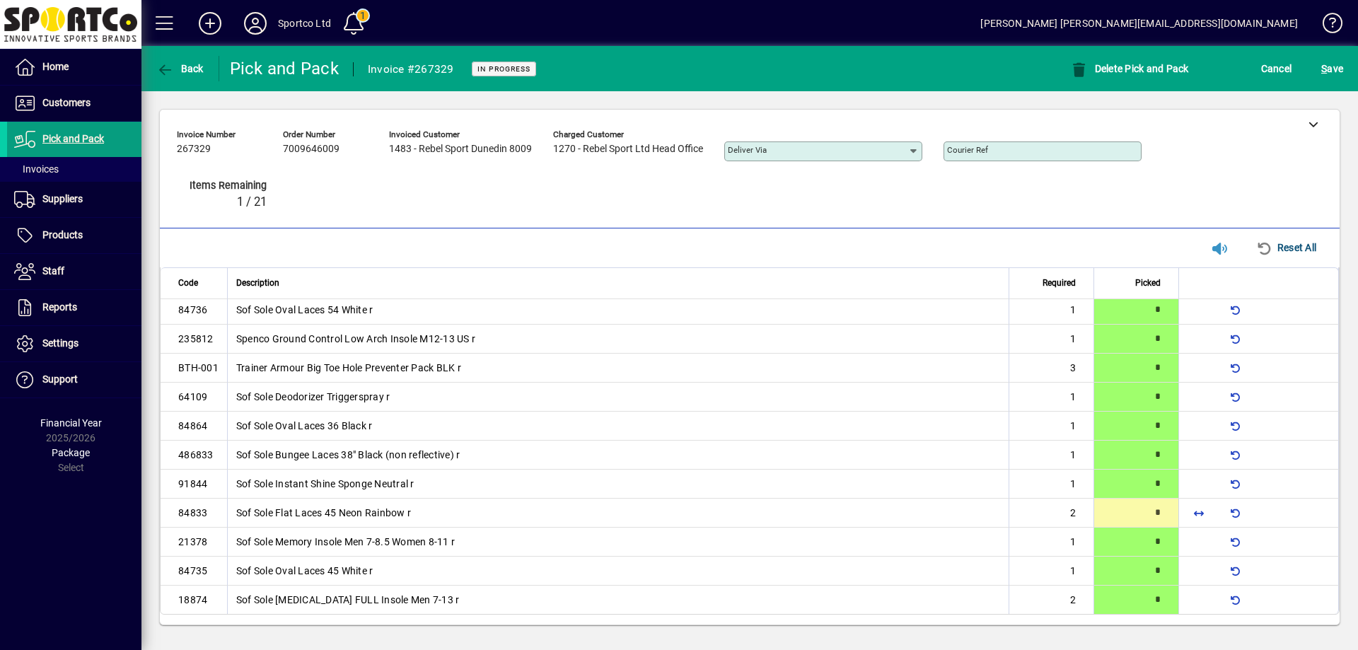
type input "*"
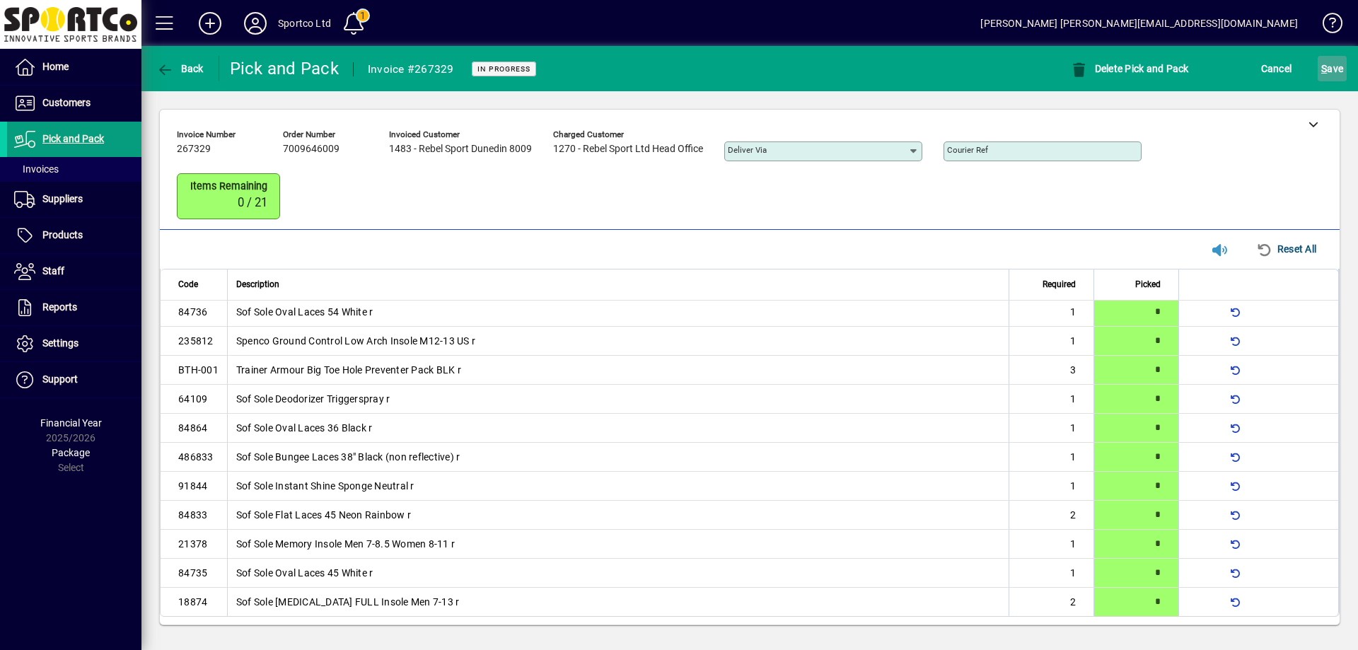
click at [1319, 62] on span "submit" at bounding box center [1332, 69] width 29 height 34
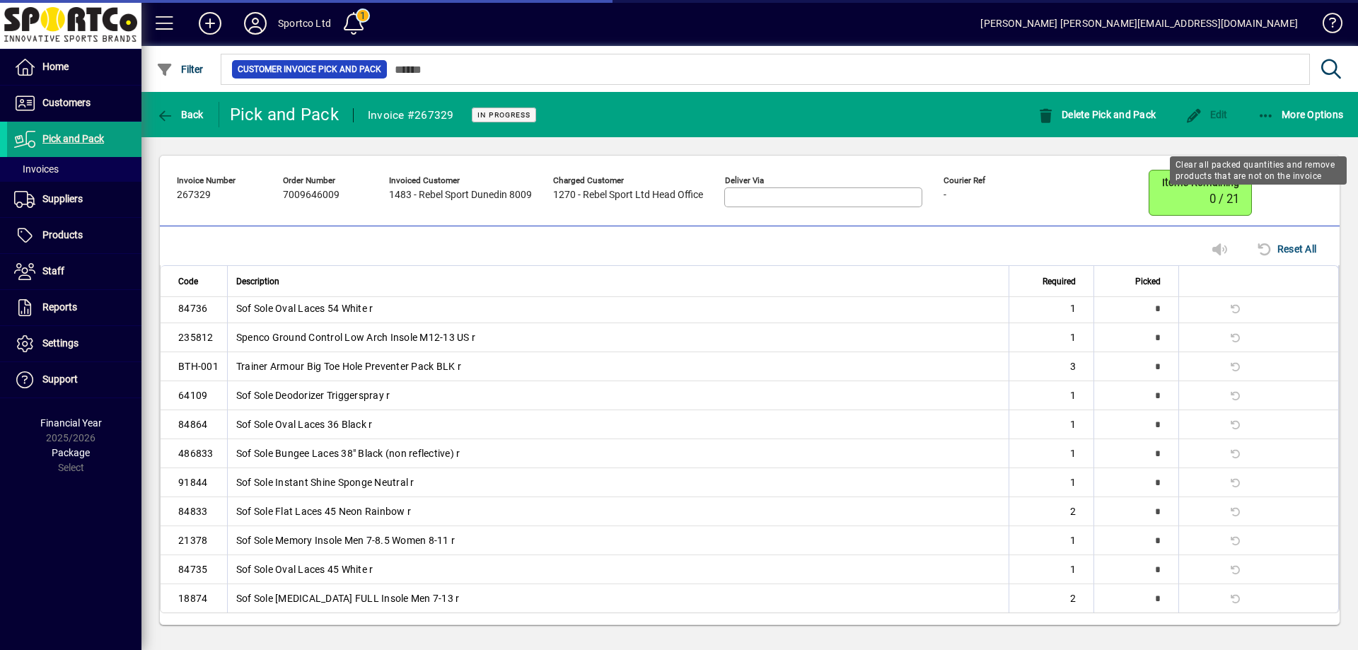
scroll to position [68, 0]
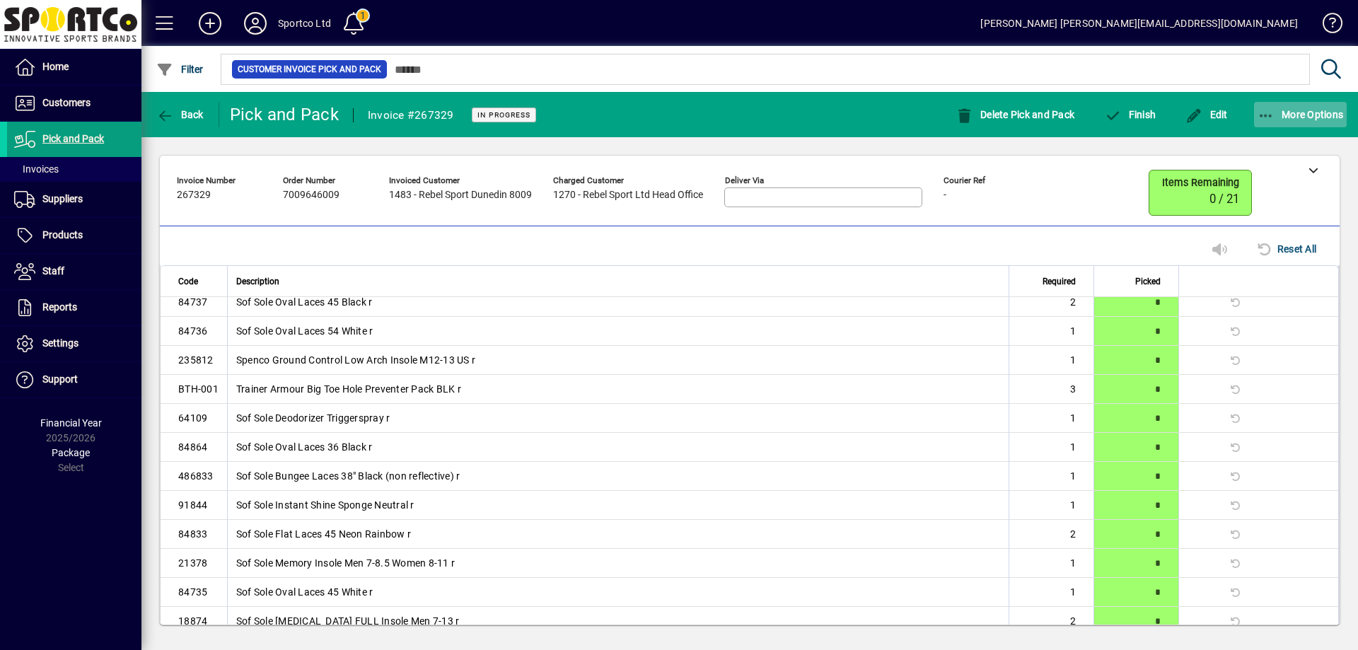
click at [1258, 115] on button "More Options" at bounding box center [1300, 114] width 93 height 25
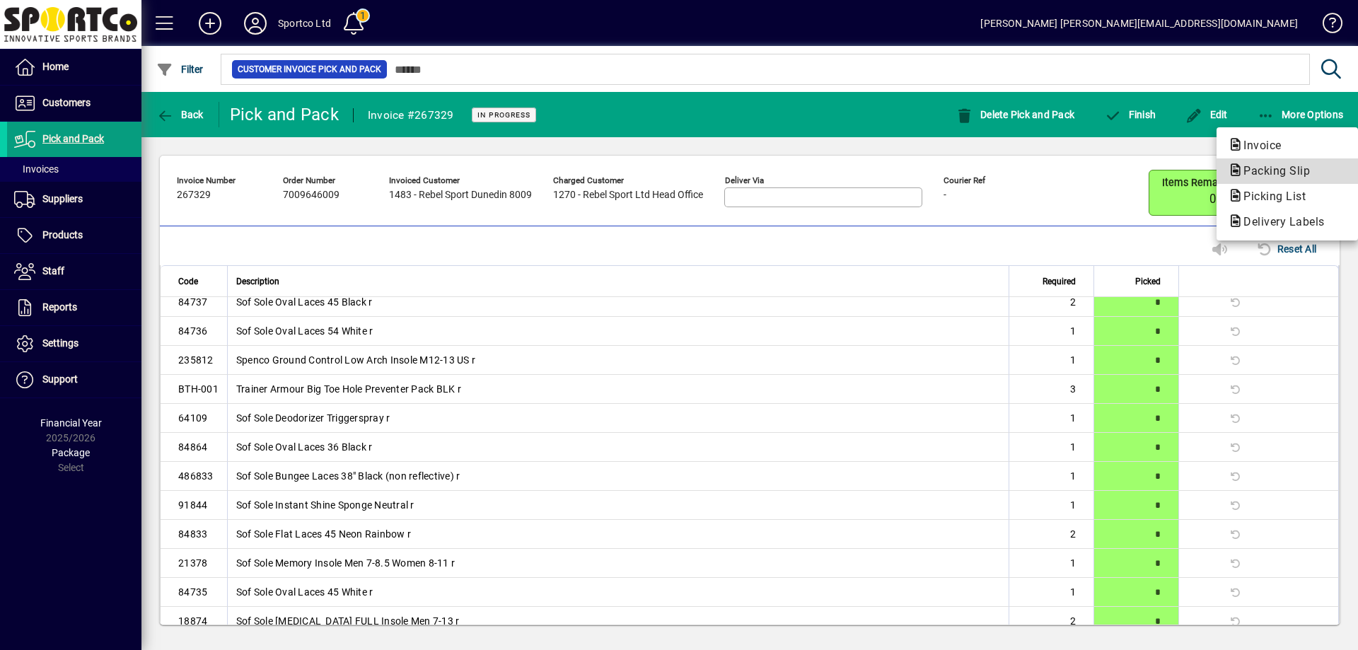
click at [1263, 166] on span "Packing Slip" at bounding box center [1272, 170] width 89 height 13
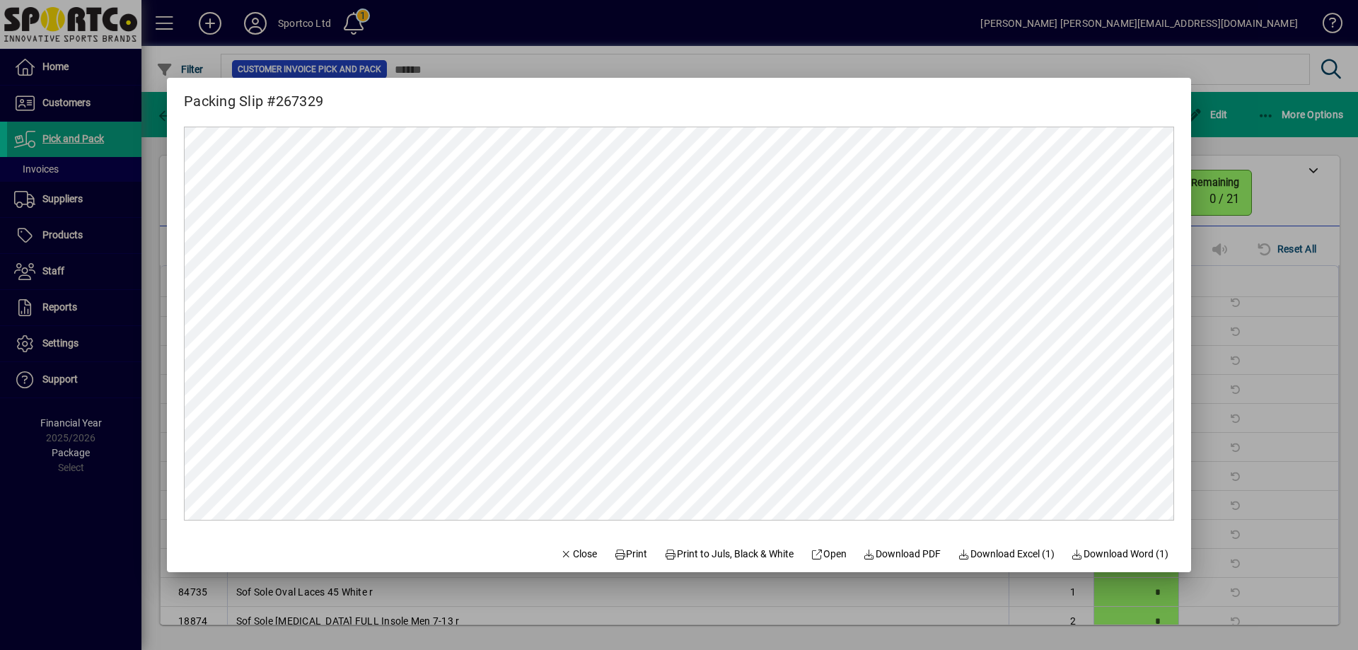
scroll to position [0, 0]
click at [622, 554] on span "Print" at bounding box center [631, 554] width 34 height 15
click at [567, 551] on span "Close" at bounding box center [578, 554] width 37 height 15
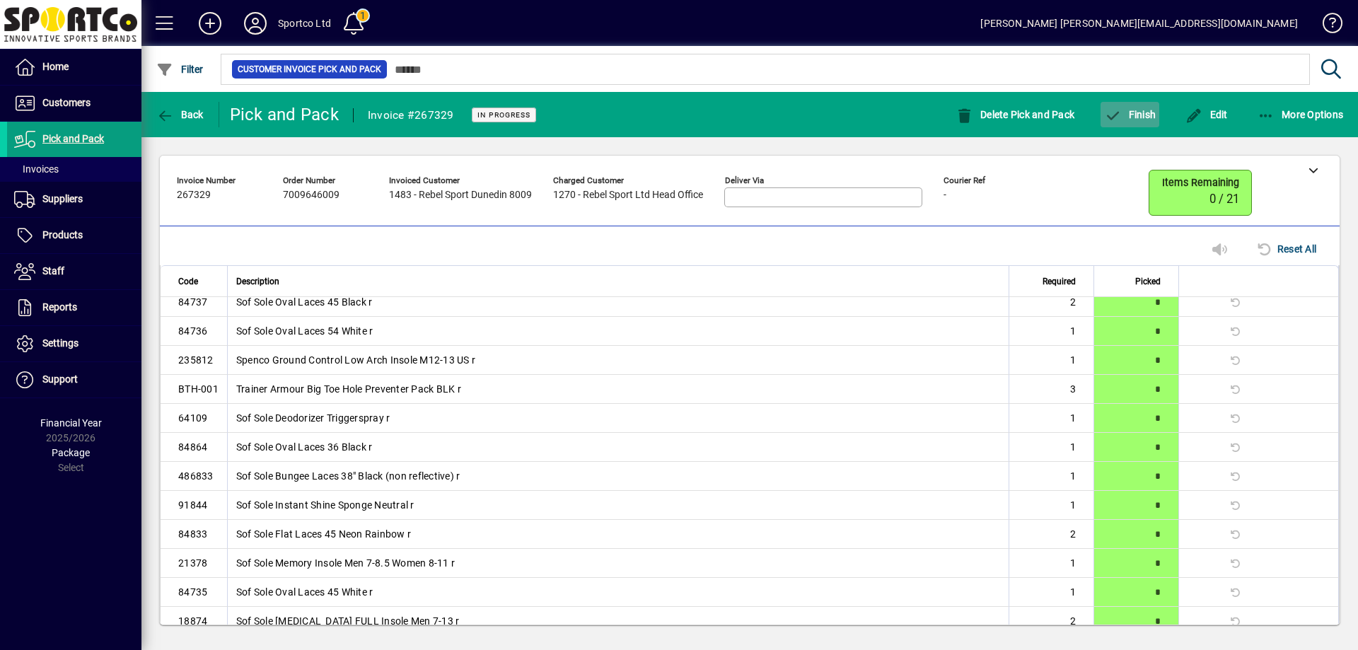
click at [1139, 127] on span "button" at bounding box center [1130, 115] width 59 height 34
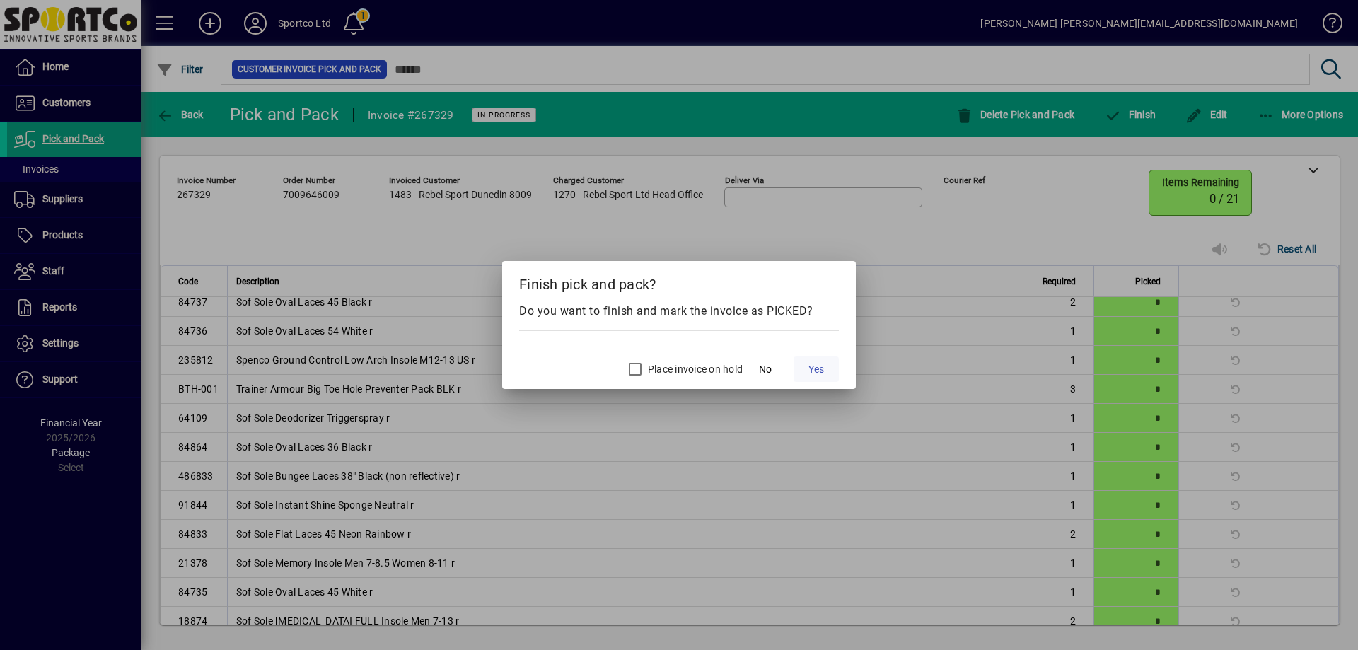
click at [816, 371] on span "Yes" at bounding box center [817, 369] width 16 height 15
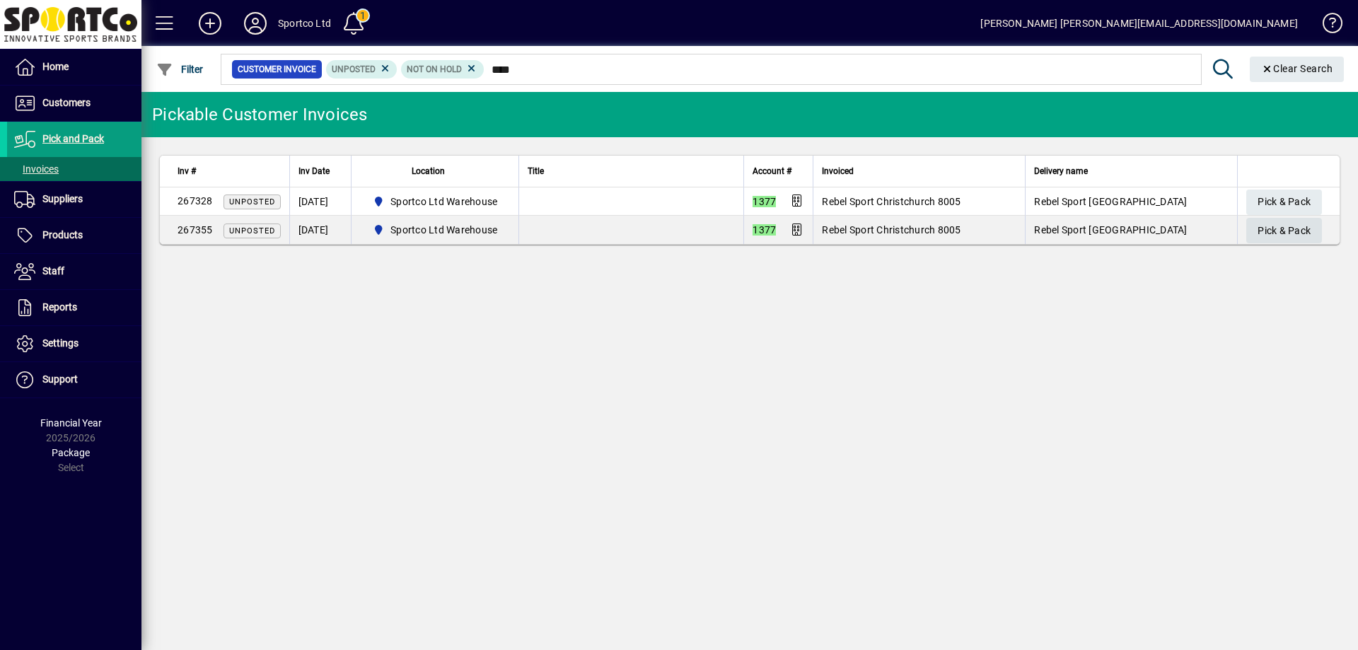
type input "****"
click at [1278, 233] on span "Pick & Pack" at bounding box center [1284, 230] width 53 height 23
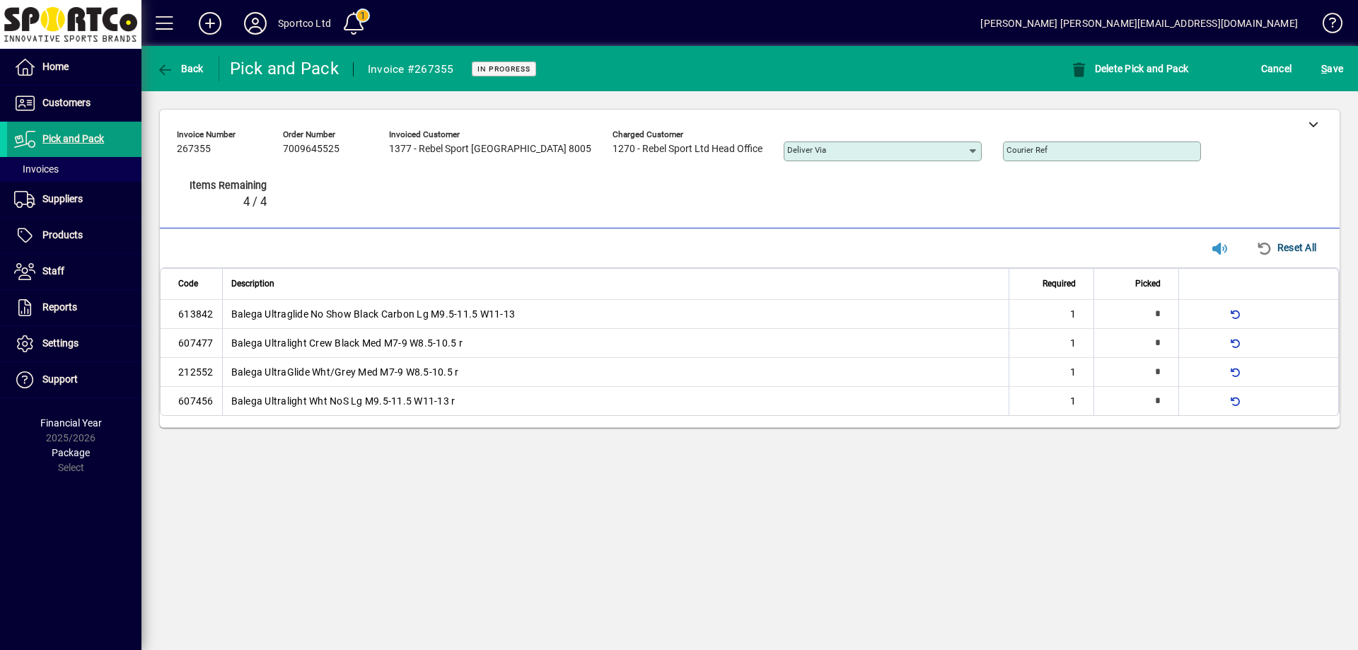
type input "*"
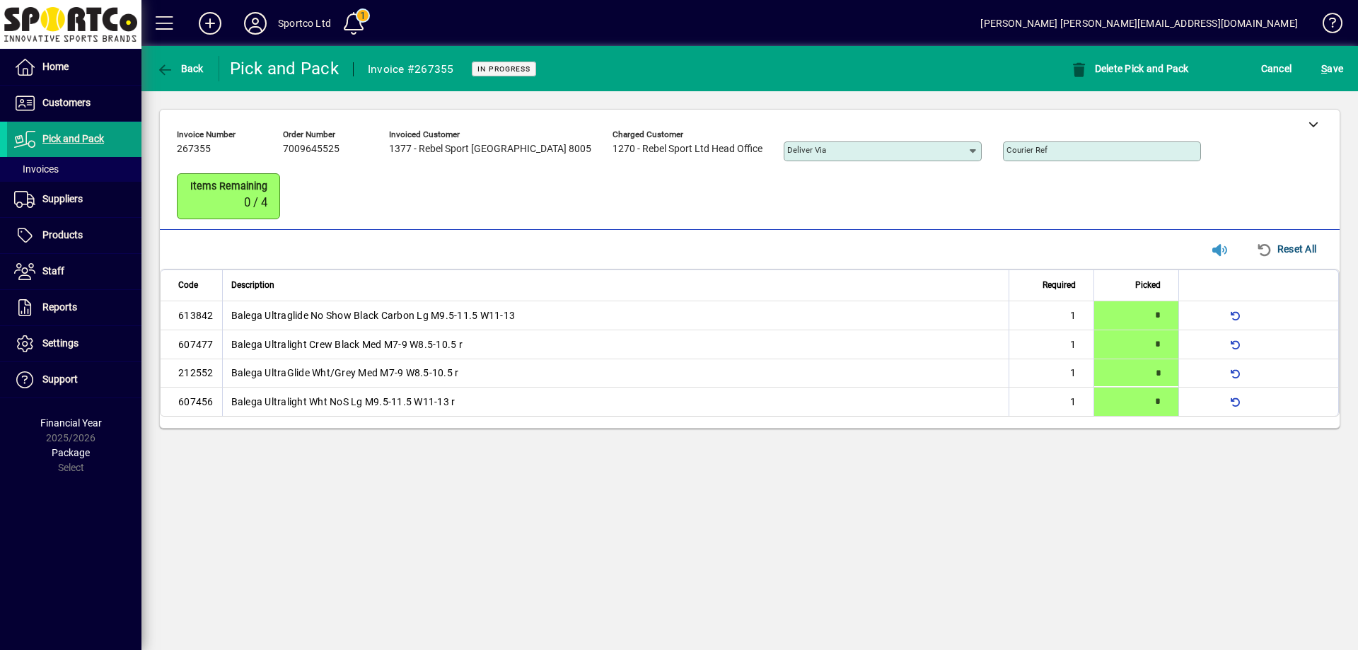
type input "*"
click at [1340, 66] on span "S ave" at bounding box center [1332, 68] width 22 height 23
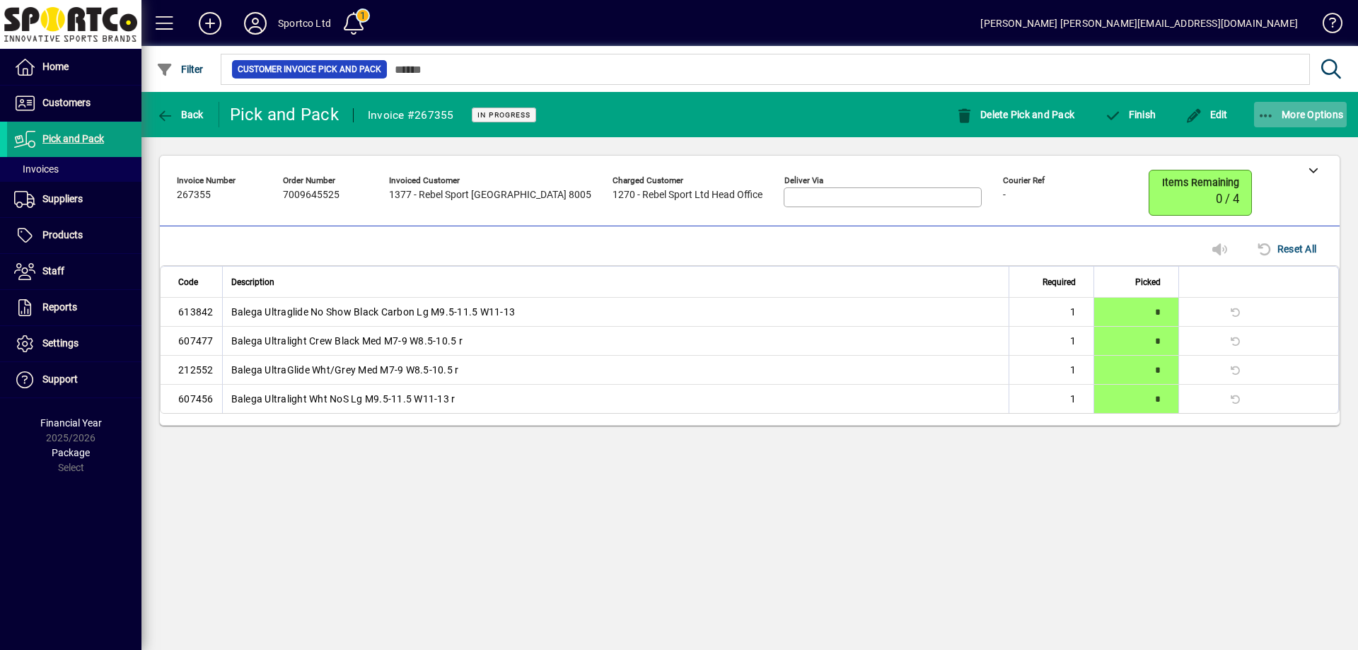
click at [1266, 110] on button "More Options" at bounding box center [1300, 114] width 93 height 25
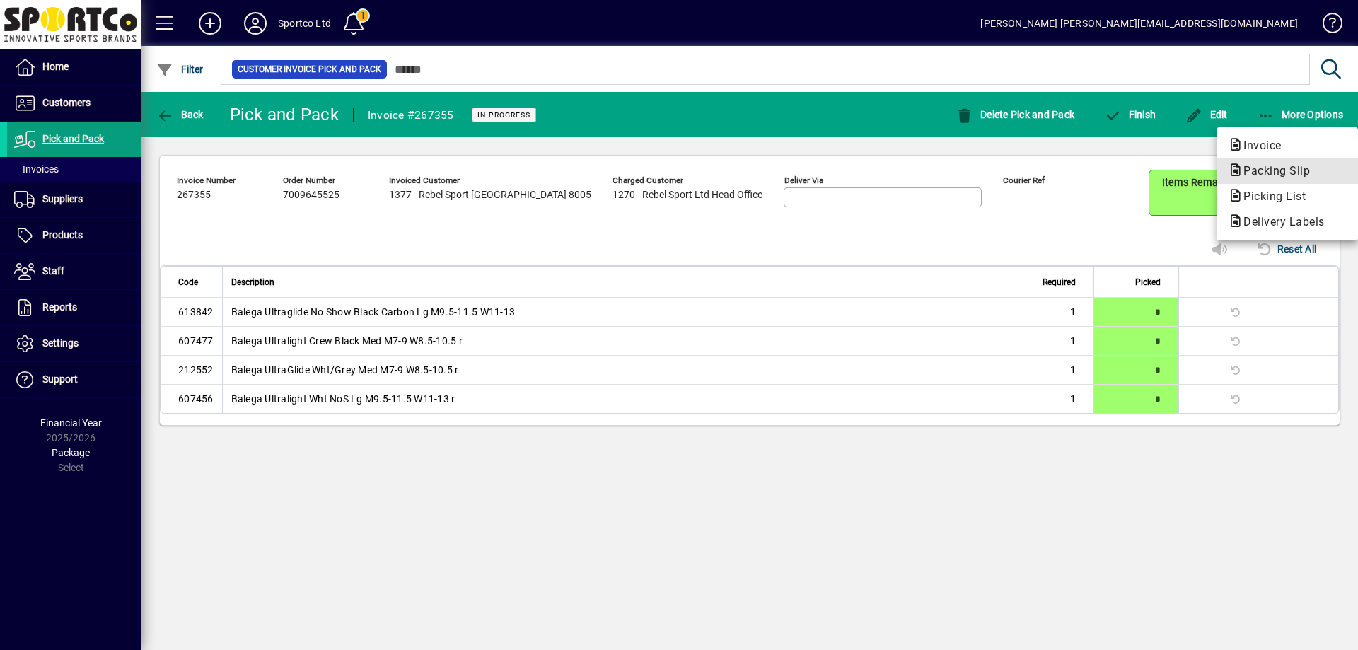
click at [1267, 168] on span "Packing Slip" at bounding box center [1272, 170] width 89 height 13
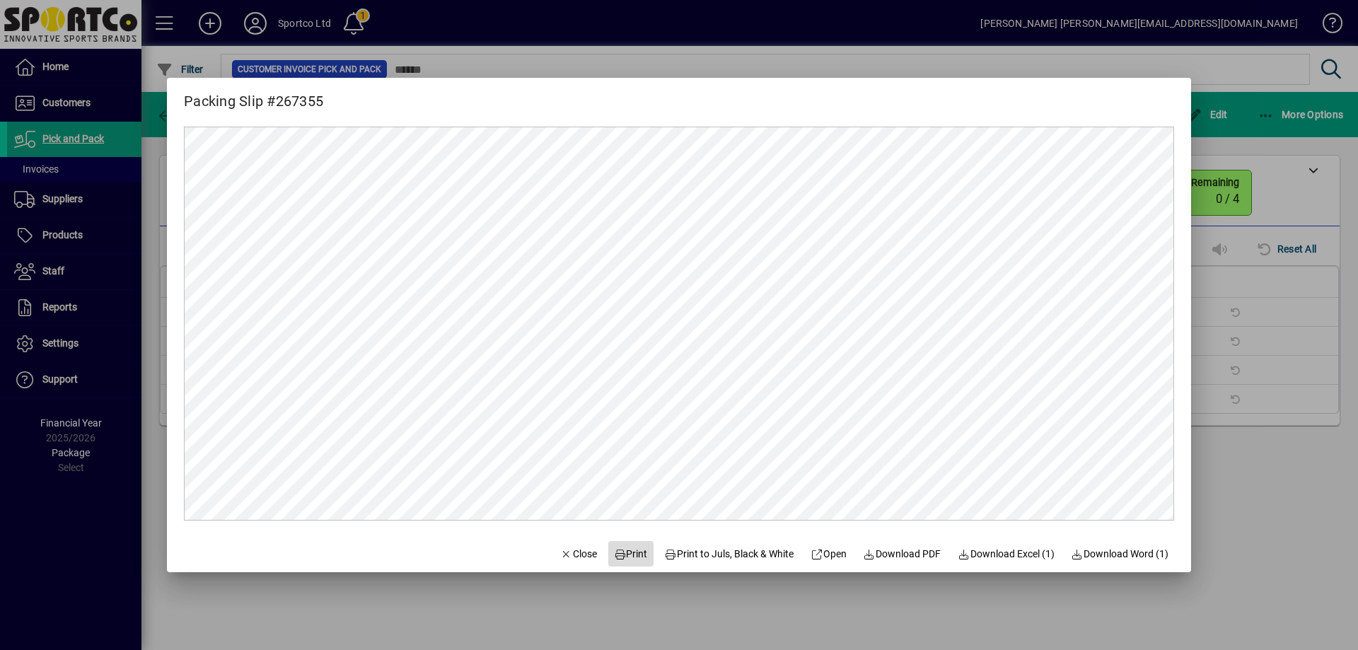
click at [627, 552] on span "Print" at bounding box center [631, 554] width 34 height 15
click at [574, 551] on span "Close" at bounding box center [578, 554] width 37 height 15
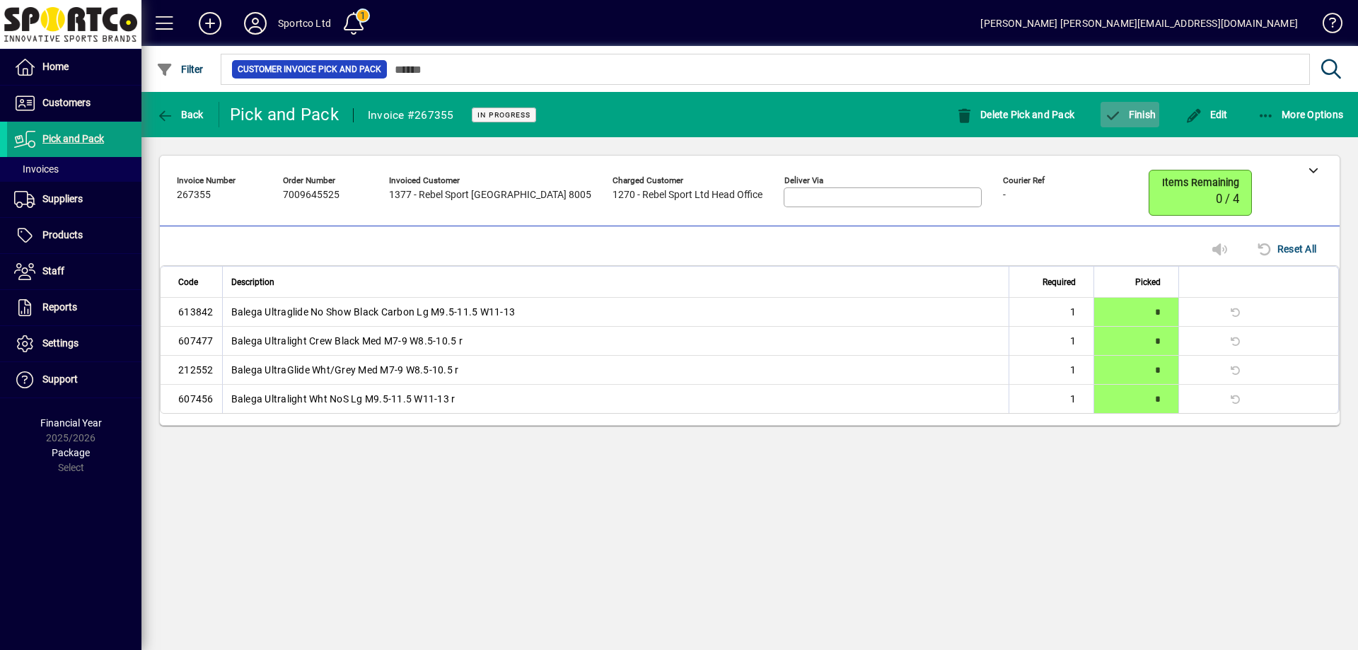
click at [1146, 110] on span "Finish" at bounding box center [1130, 114] width 52 height 11
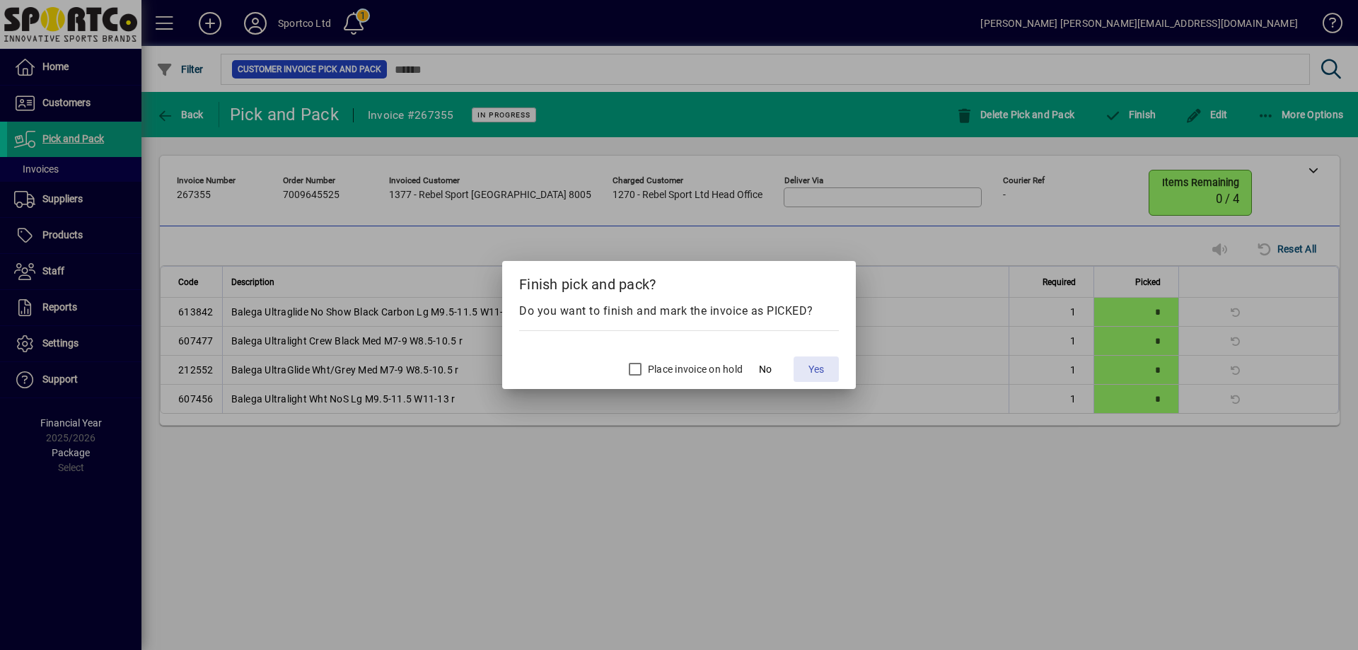
click at [816, 372] on span "Yes" at bounding box center [817, 369] width 16 height 15
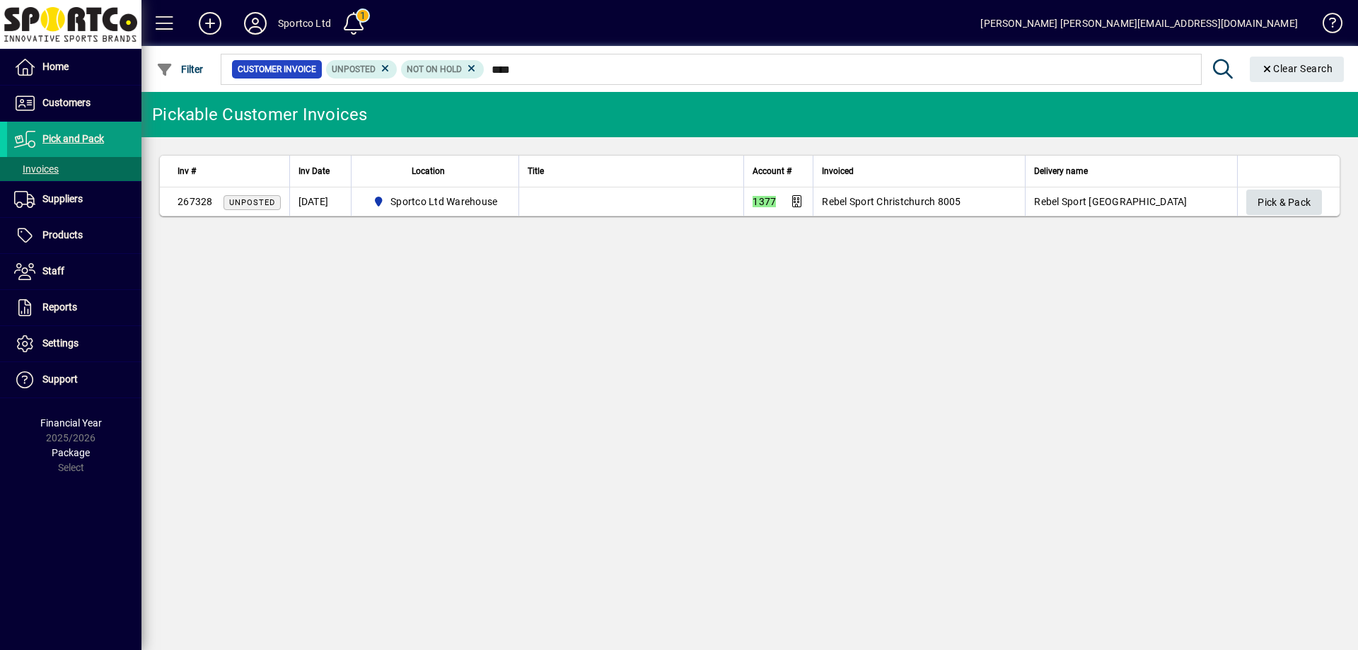
type input "****"
click at [1281, 199] on span "Pick & Pack" at bounding box center [1284, 202] width 53 height 23
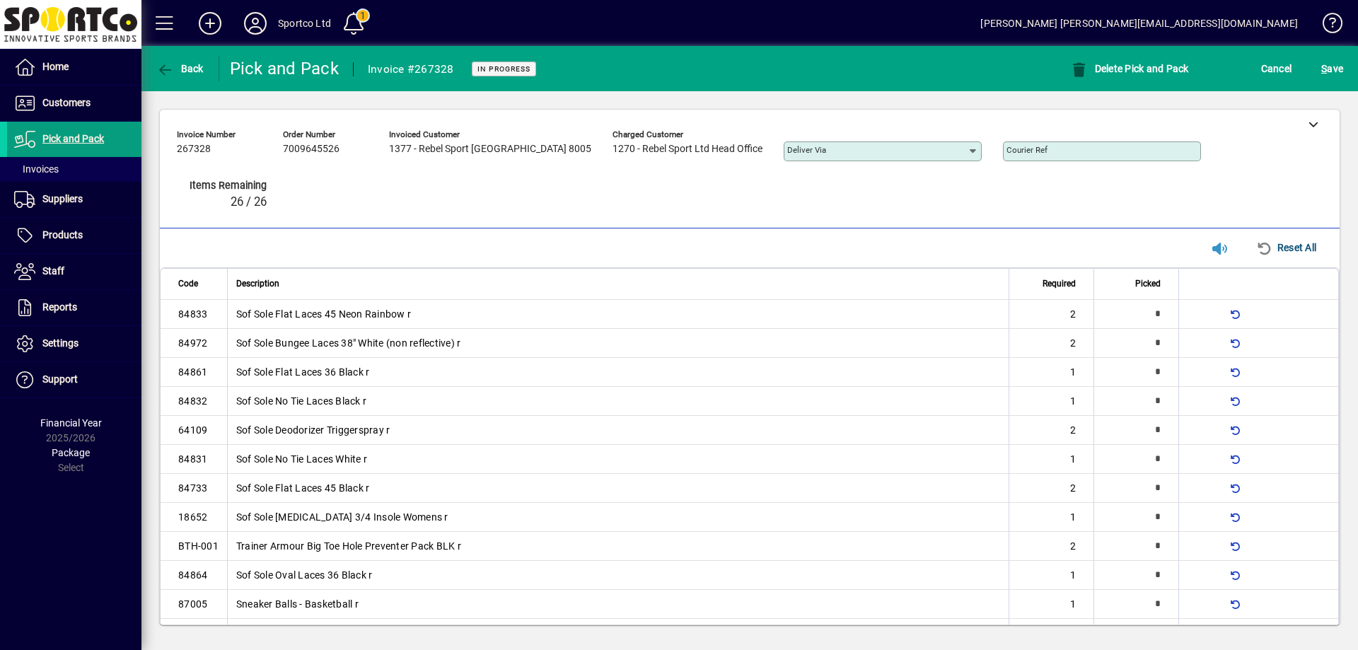
type input "*"
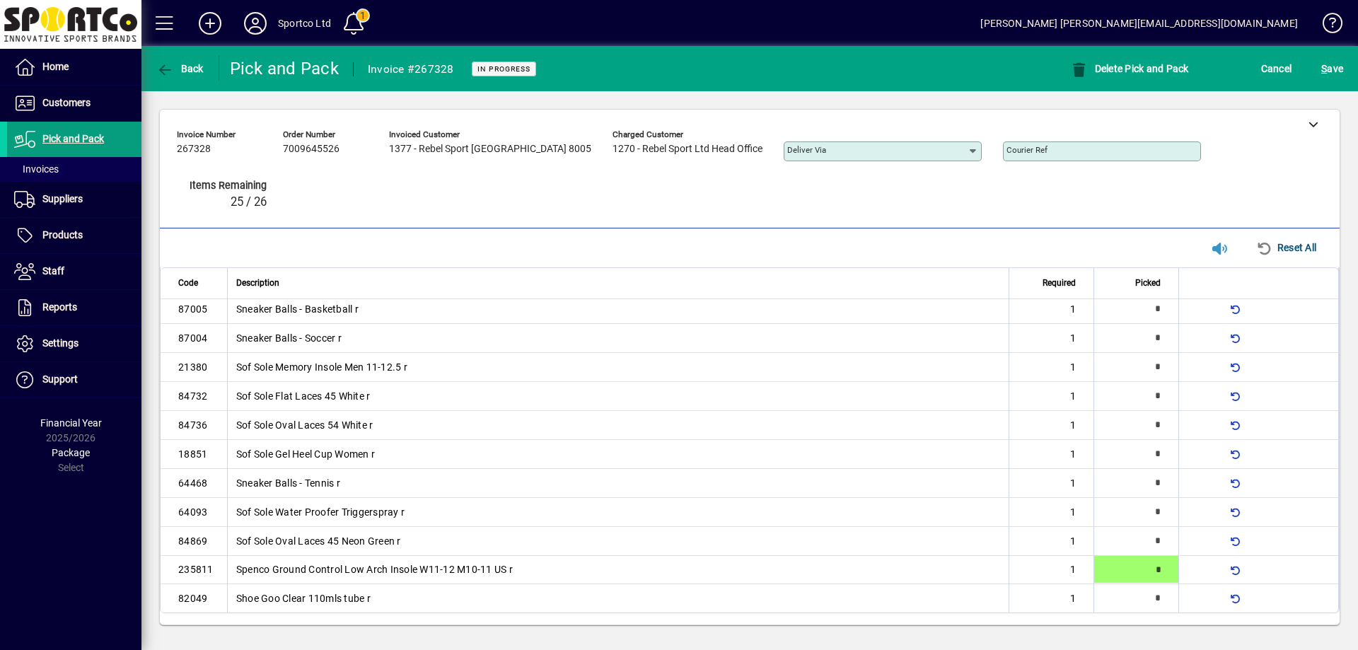
type input "*"
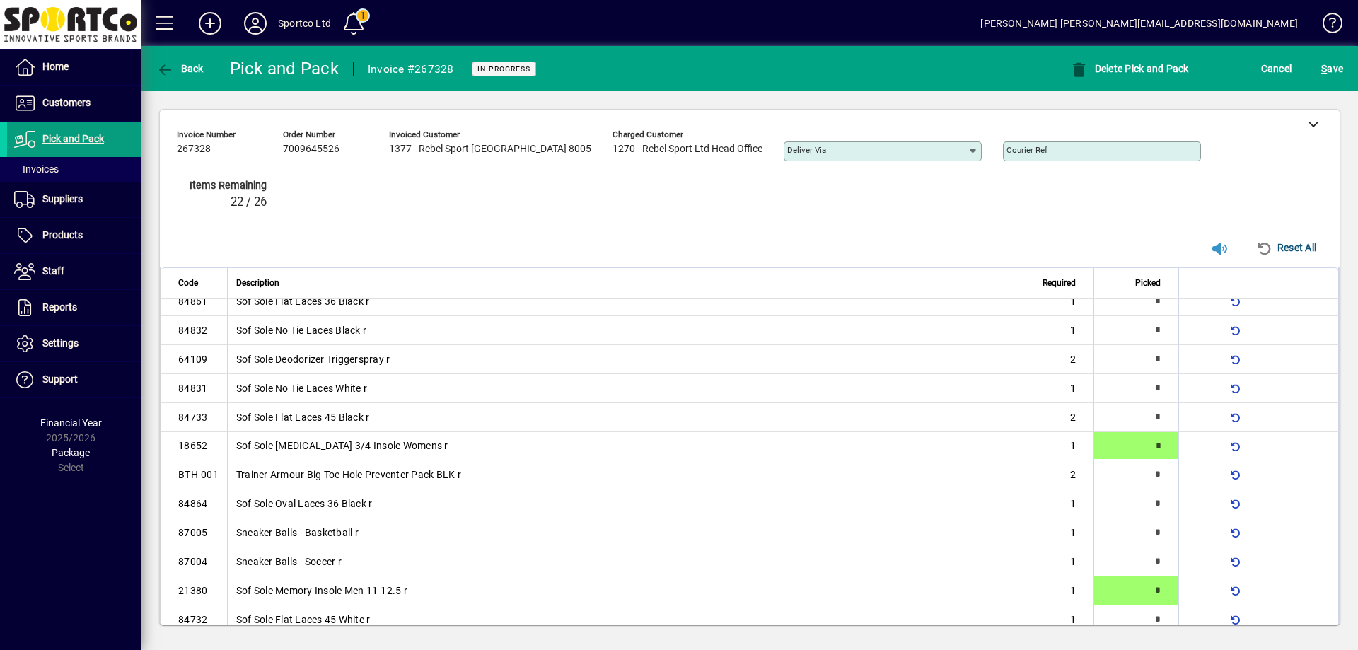
type input "*"
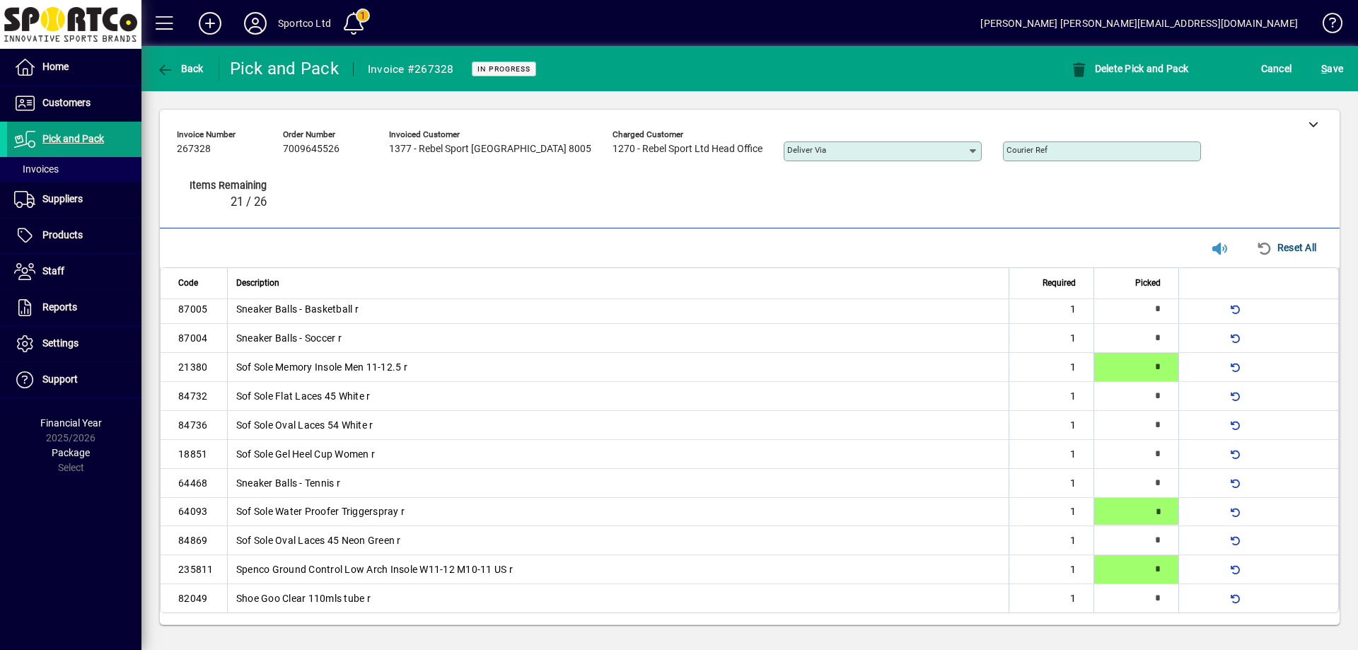
scroll to position [0, 0]
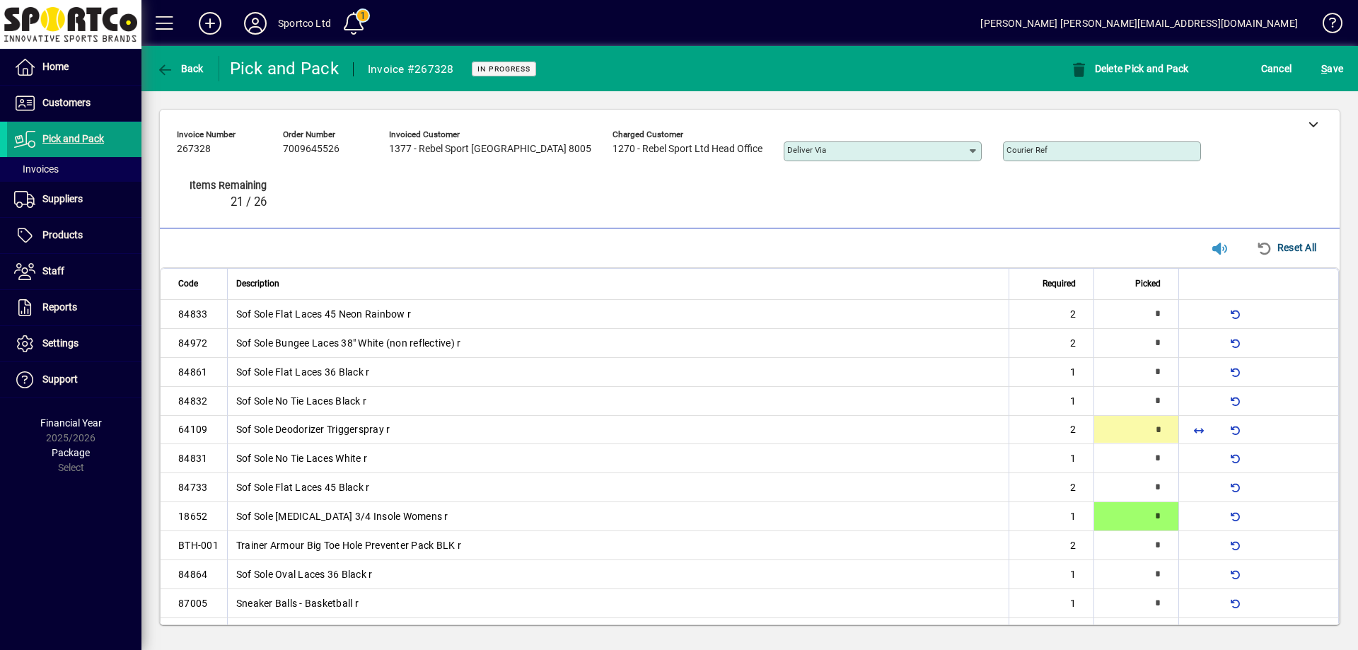
type input "*"
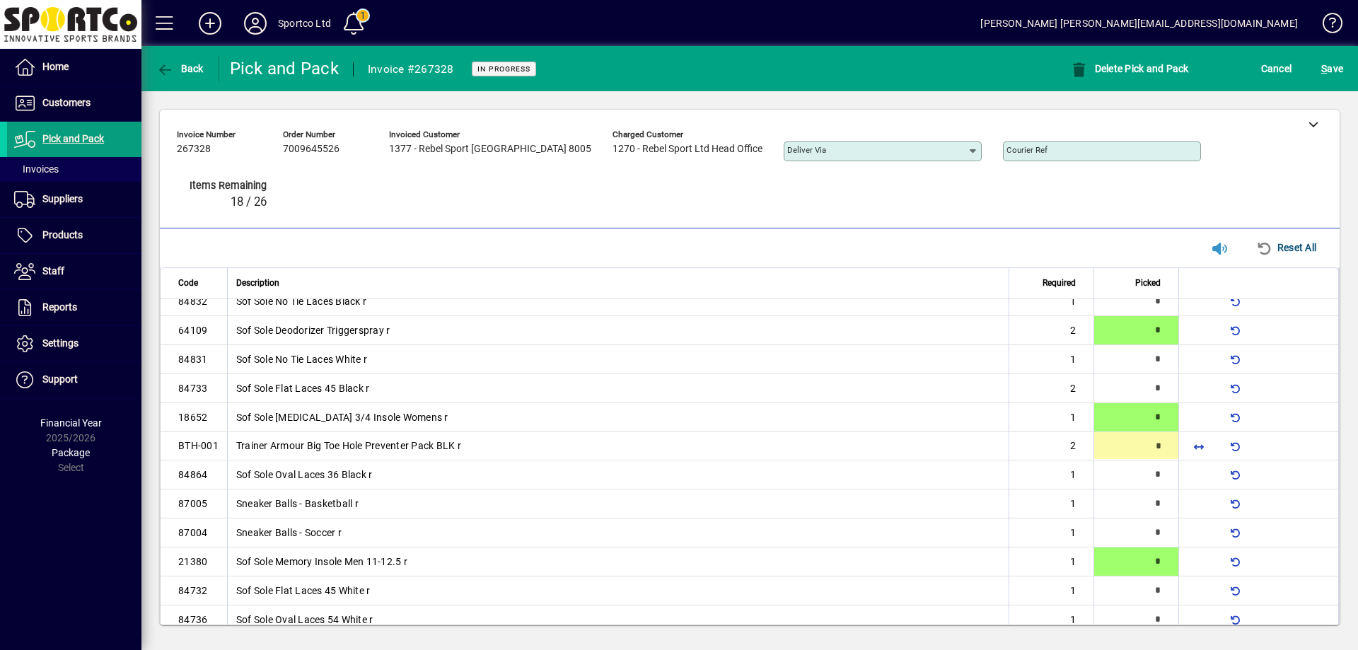
type input "*"
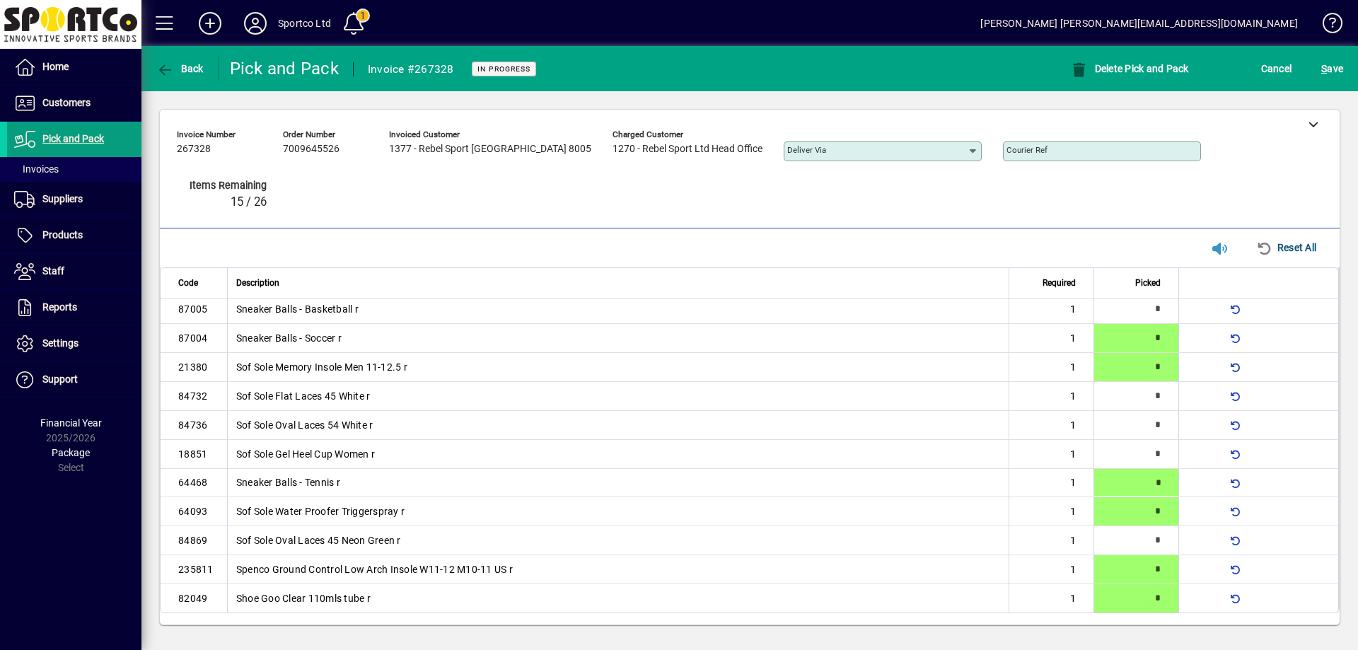
type input "*"
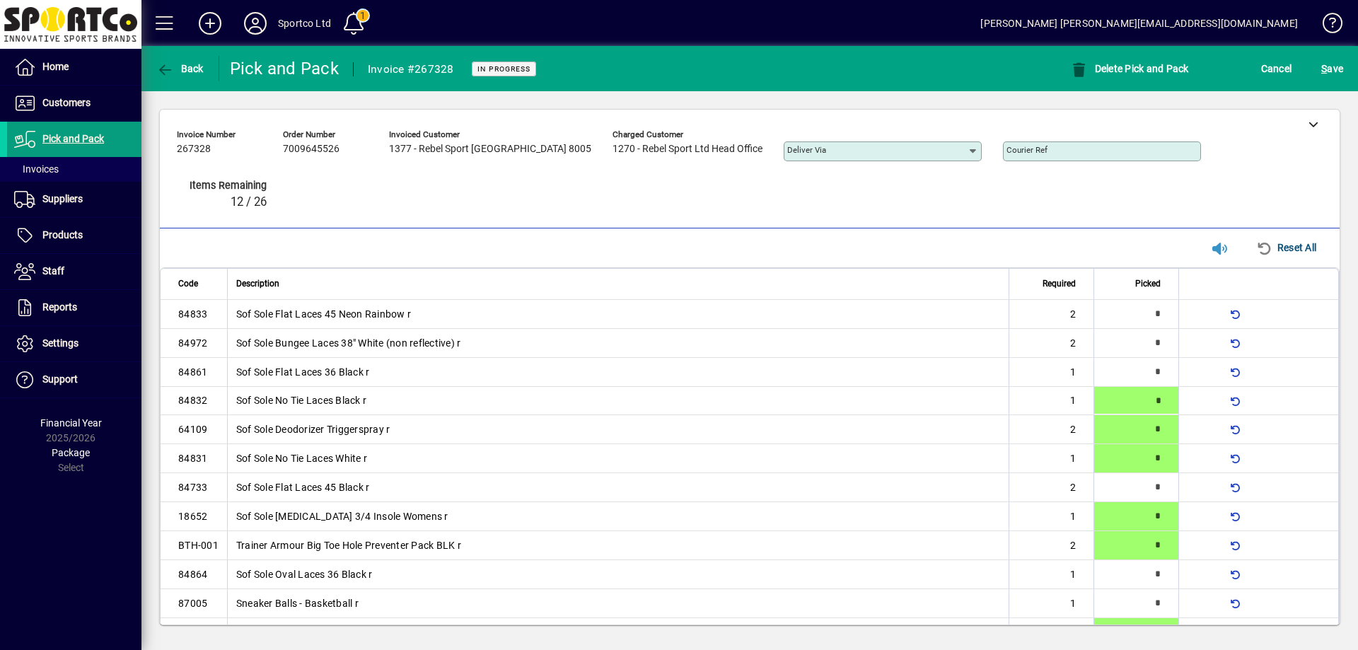
type input "*"
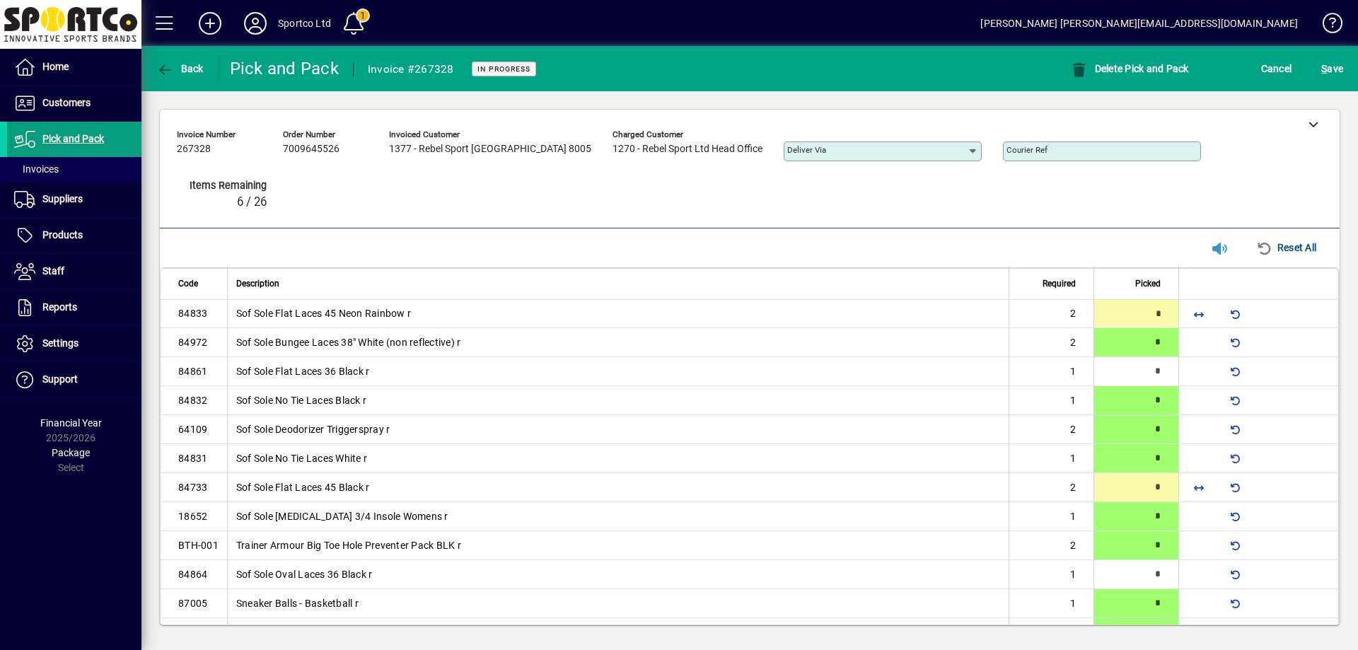
type input "*"
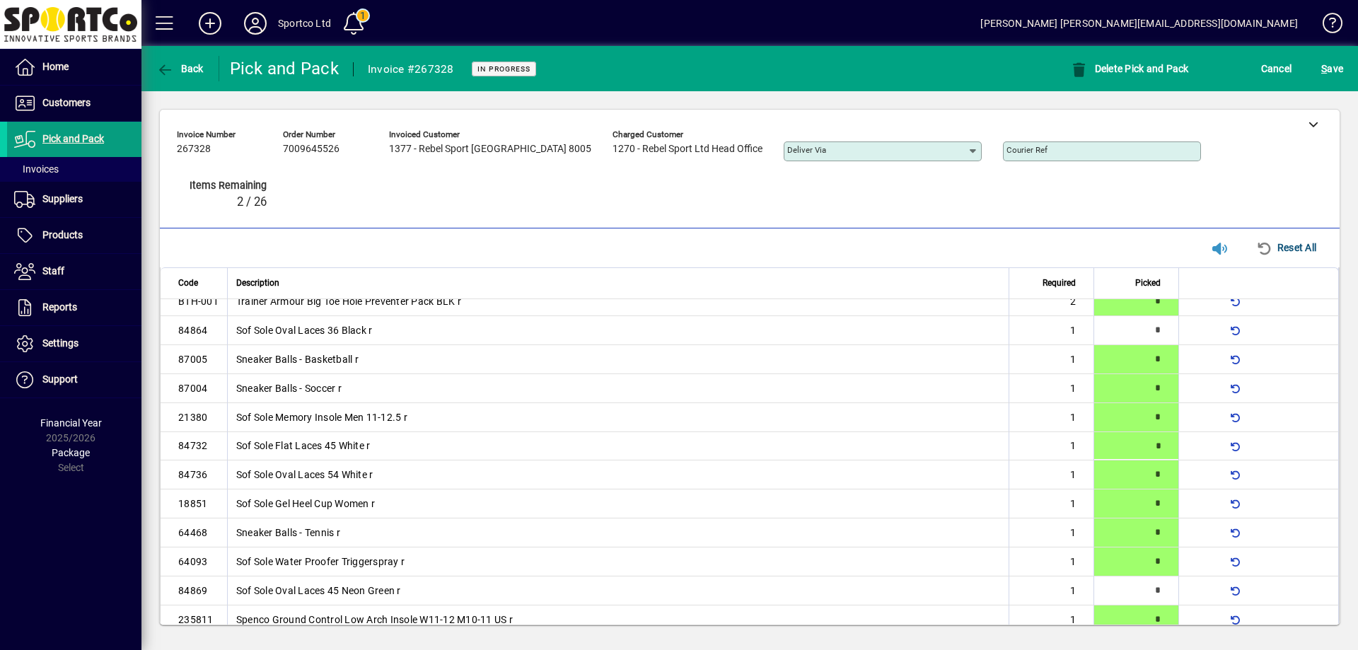
type input "*"
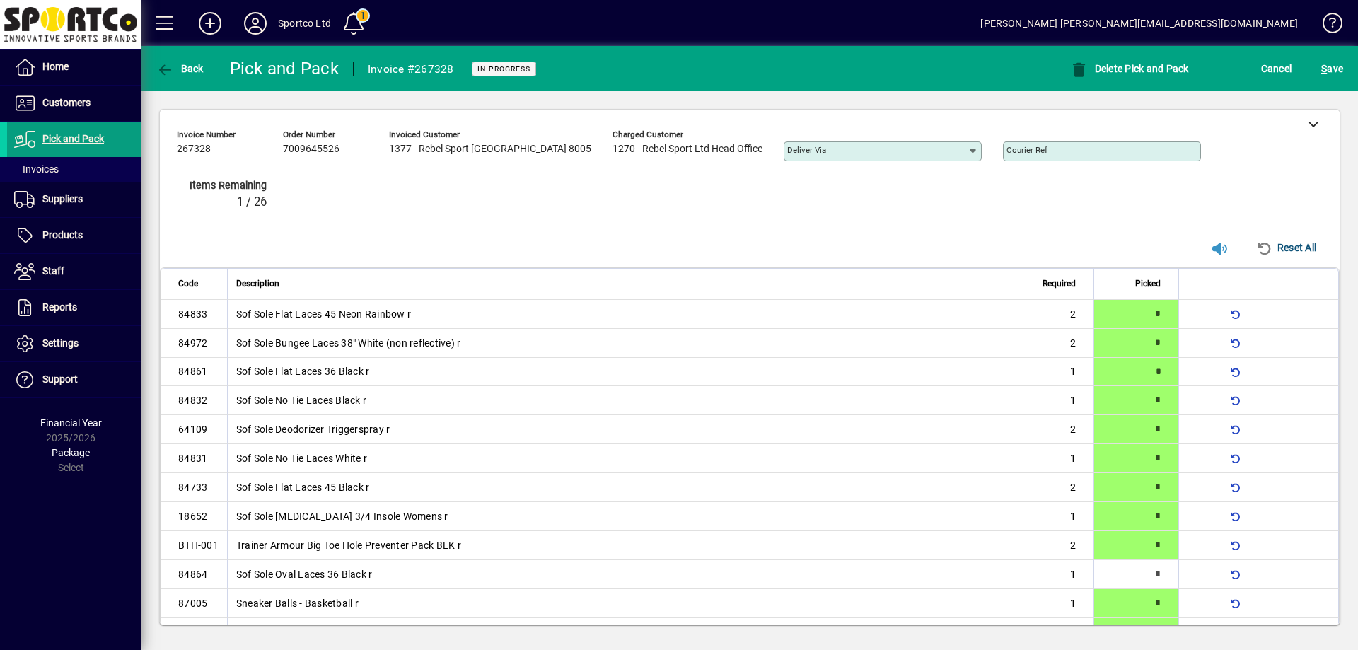
type input "*"
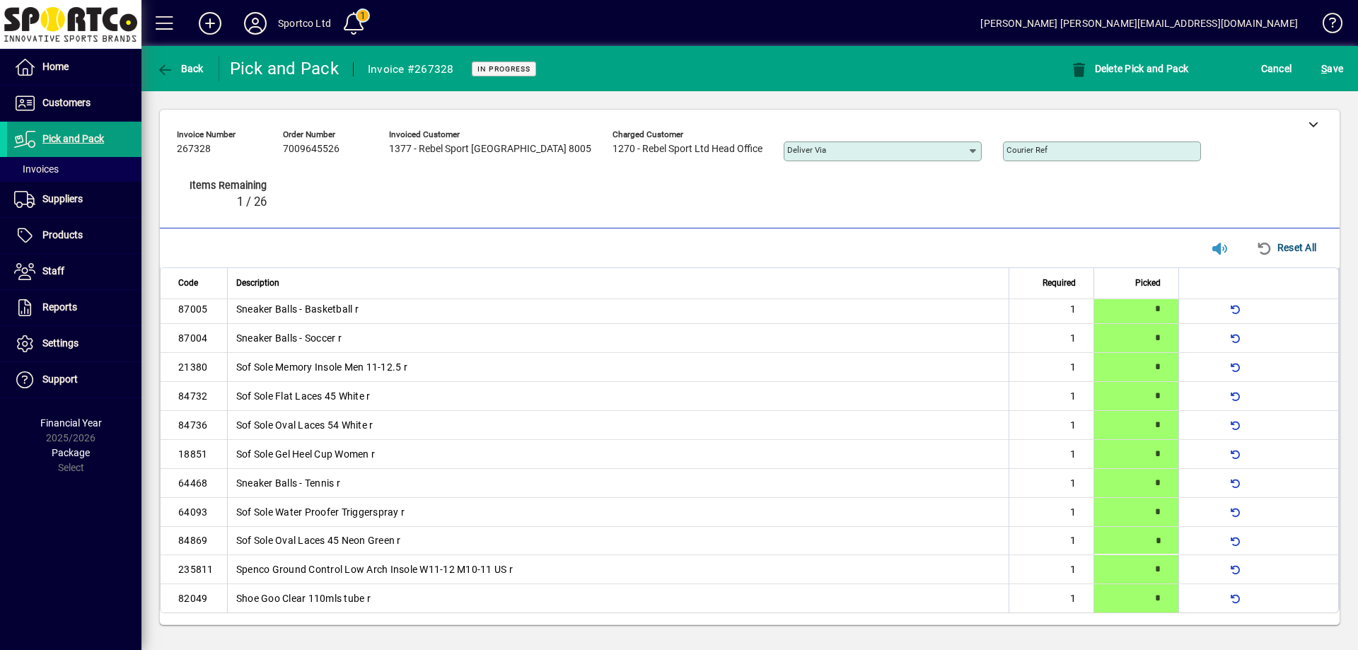
type input "*"
click at [1335, 58] on span "S ave" at bounding box center [1332, 68] width 22 height 23
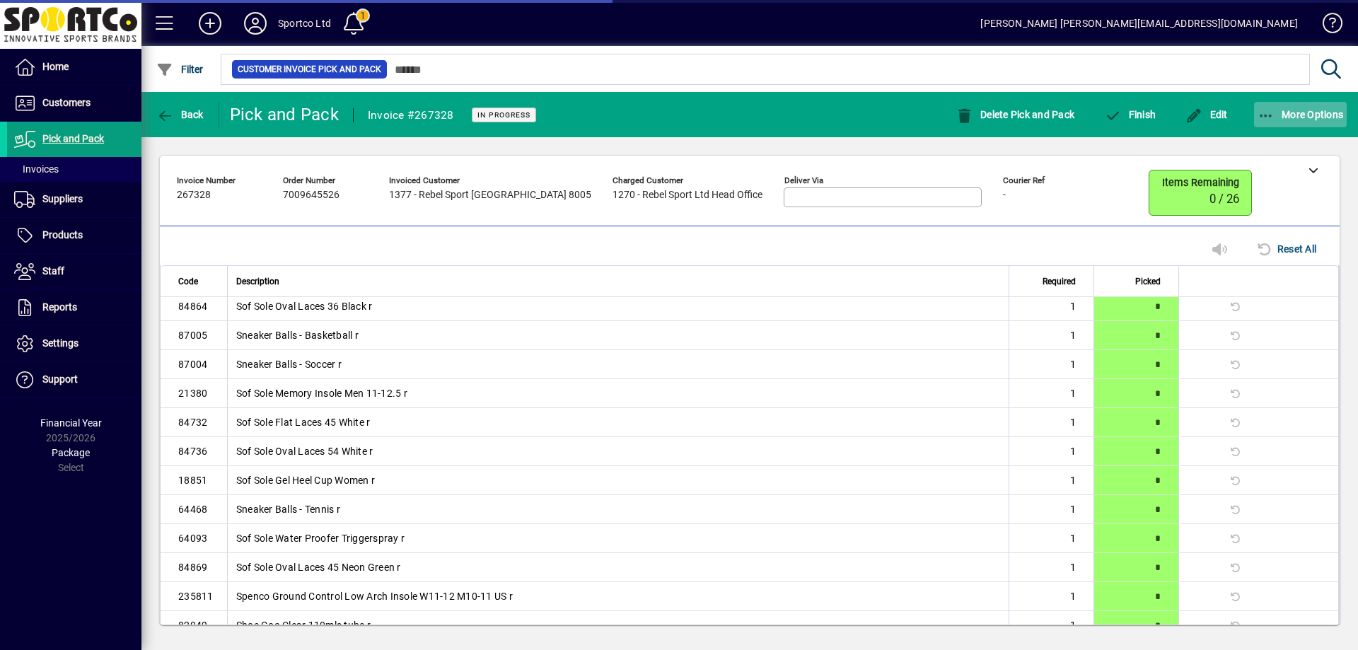
scroll to position [267, 0]
click at [1258, 112] on icon "button" at bounding box center [1267, 116] width 18 height 14
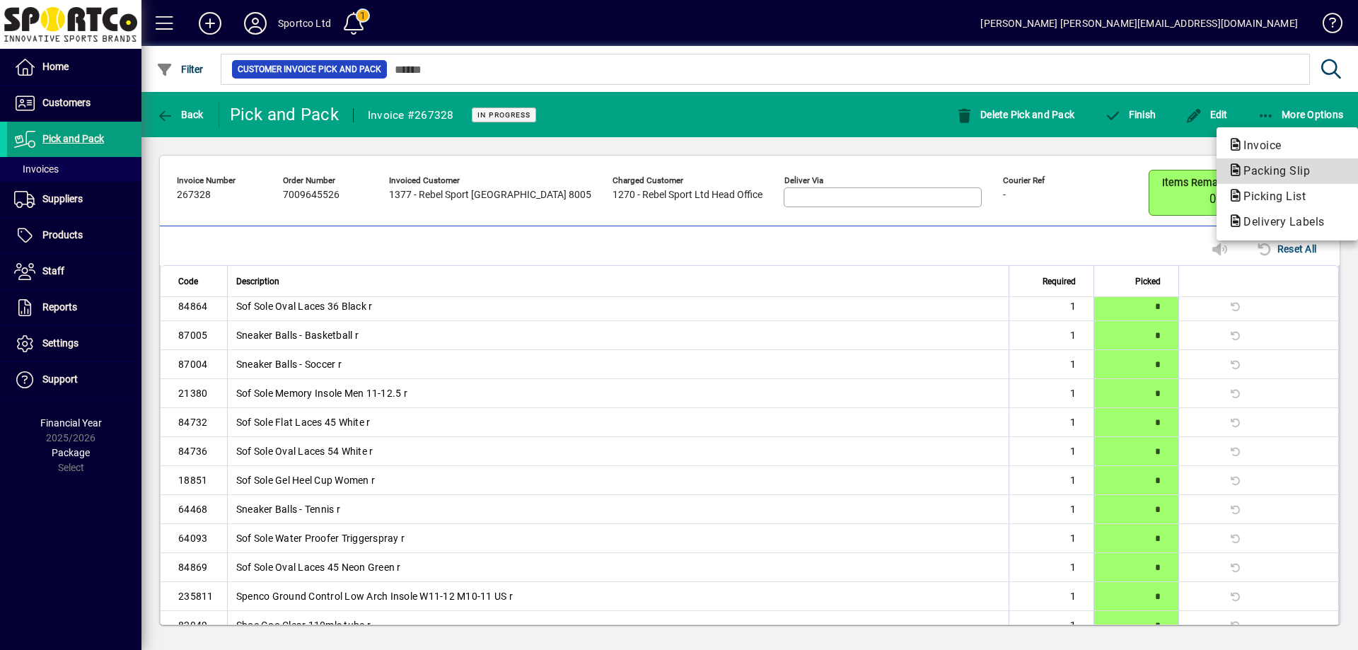
click at [1269, 165] on span "Packing Slip" at bounding box center [1272, 170] width 89 height 13
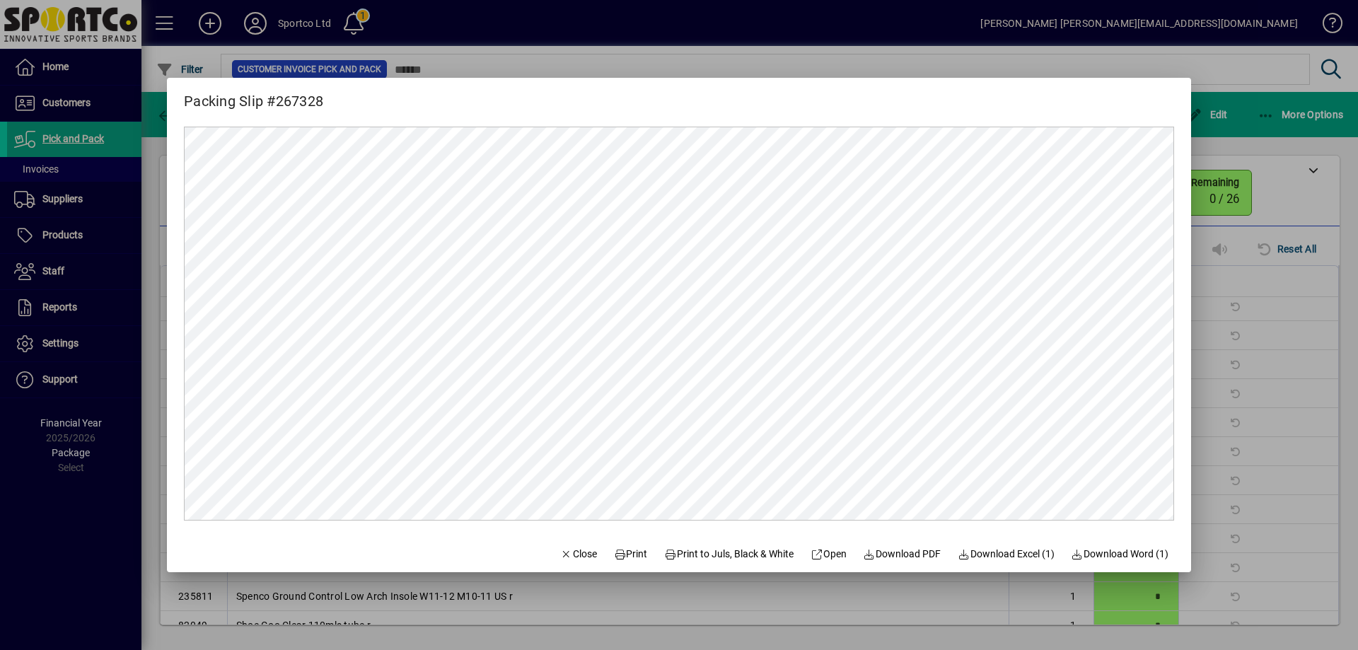
scroll to position [0, 0]
click at [628, 554] on span "Print" at bounding box center [631, 554] width 34 height 15
click at [560, 552] on span "Close" at bounding box center [578, 554] width 37 height 15
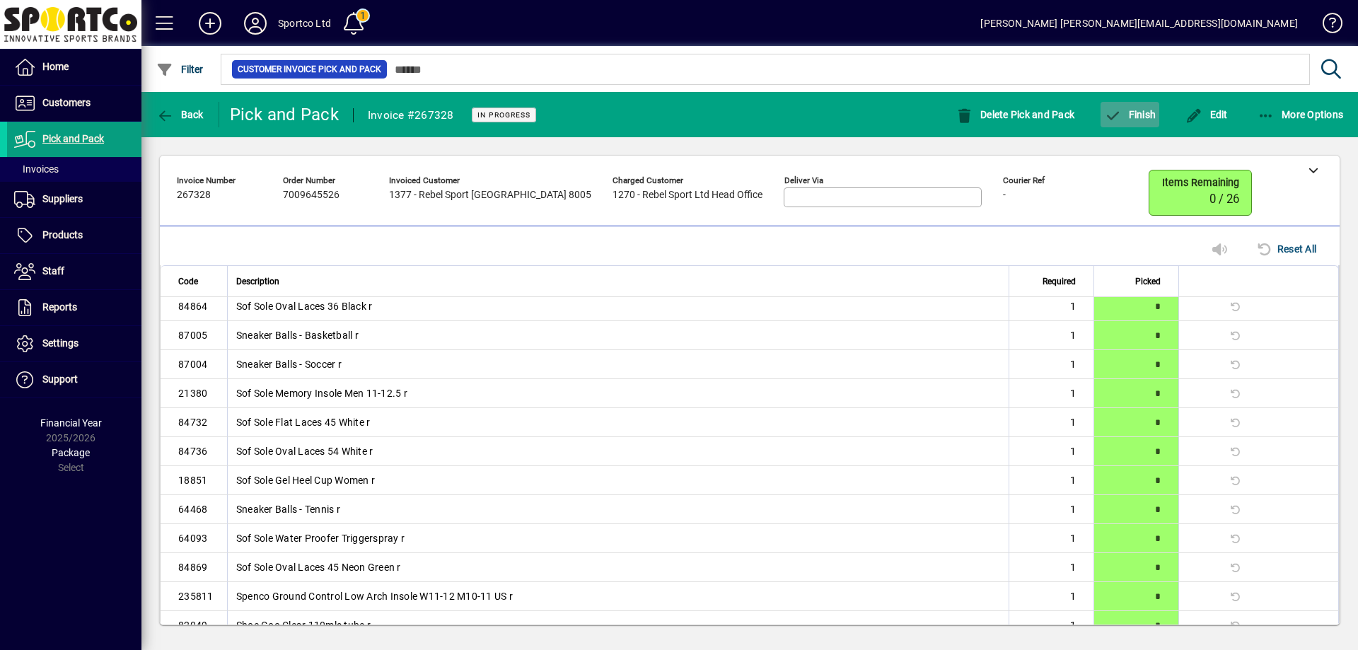
click at [1140, 121] on span "button" at bounding box center [1130, 115] width 59 height 34
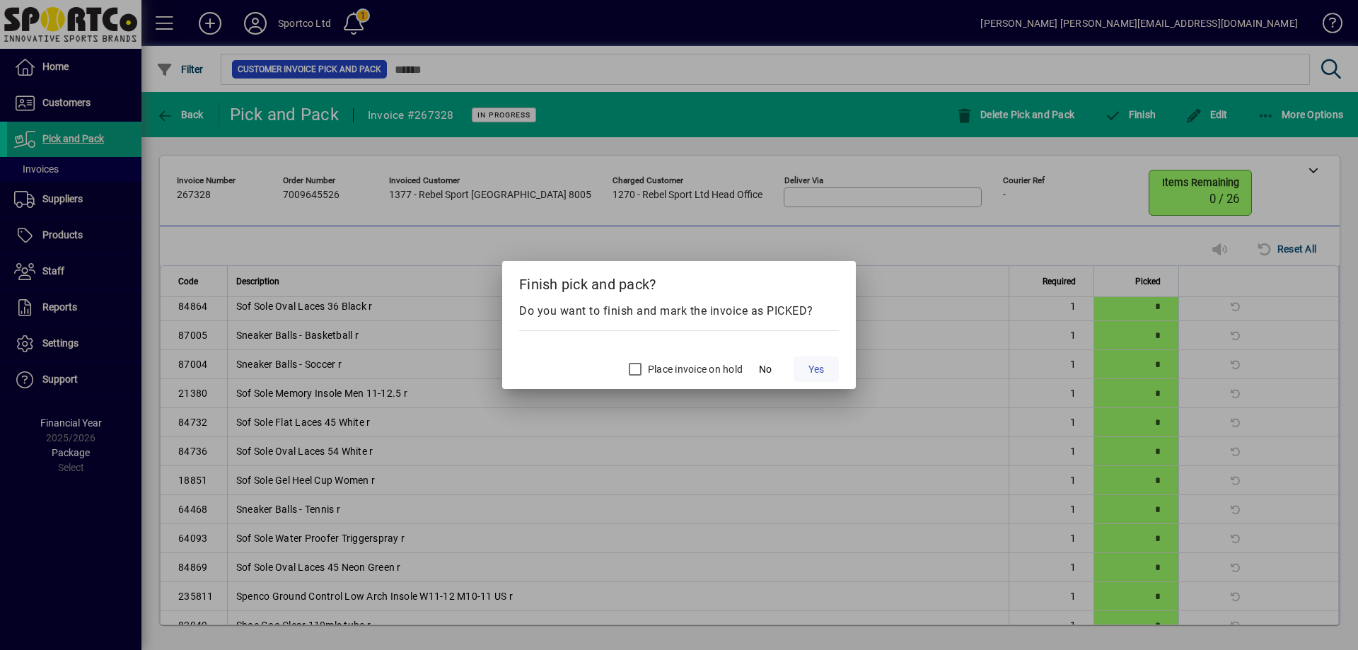
click at [818, 362] on span "Yes" at bounding box center [817, 369] width 16 height 15
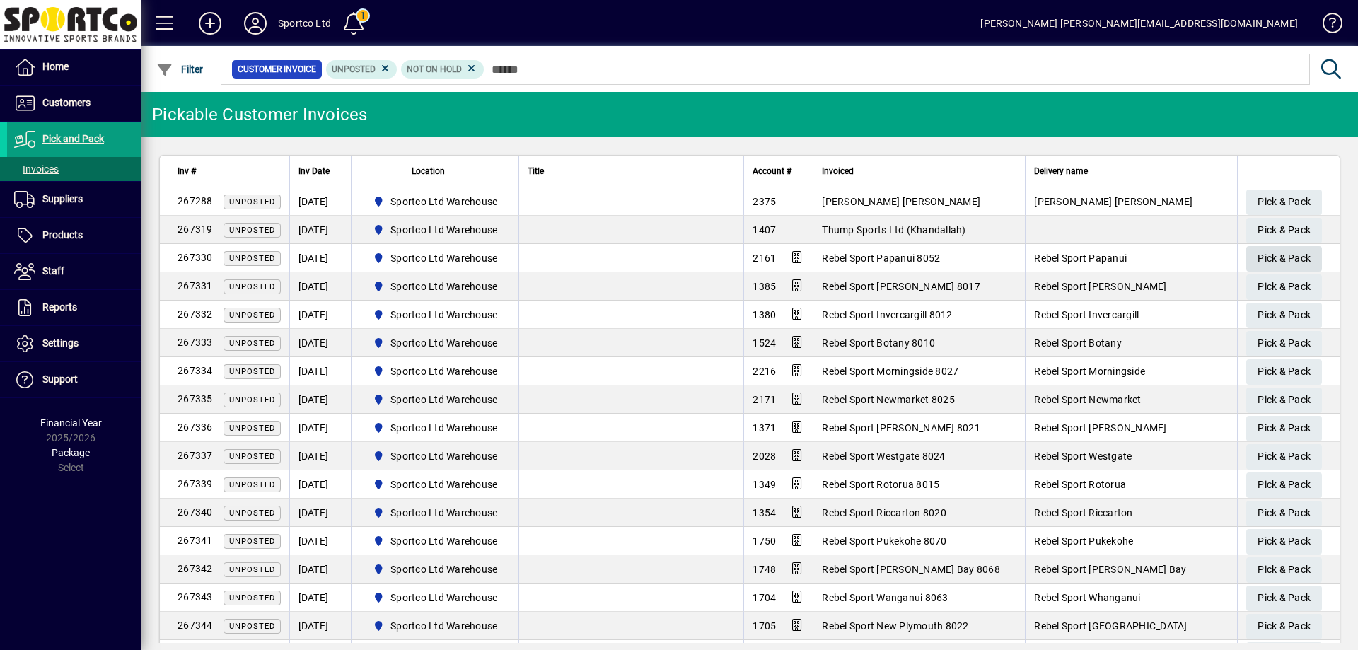
click at [1268, 259] on span "Pick & Pack" at bounding box center [1284, 258] width 53 height 23
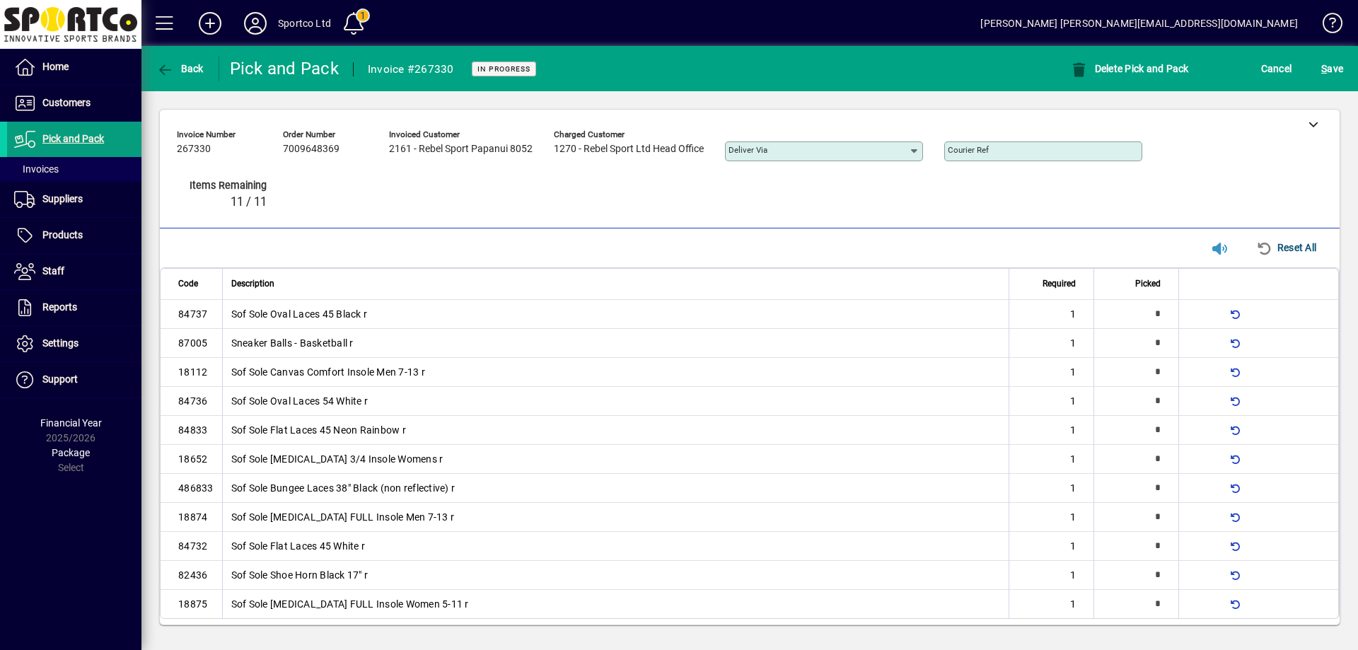
type input "*"
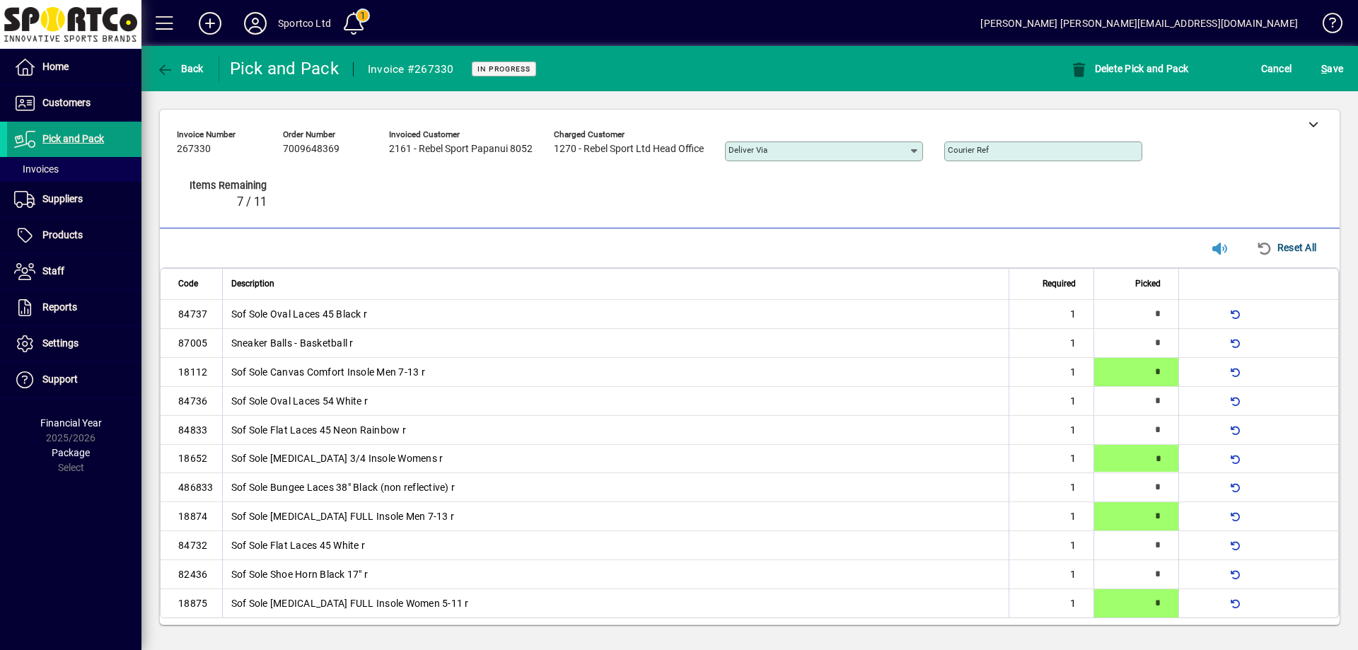
type input "*"
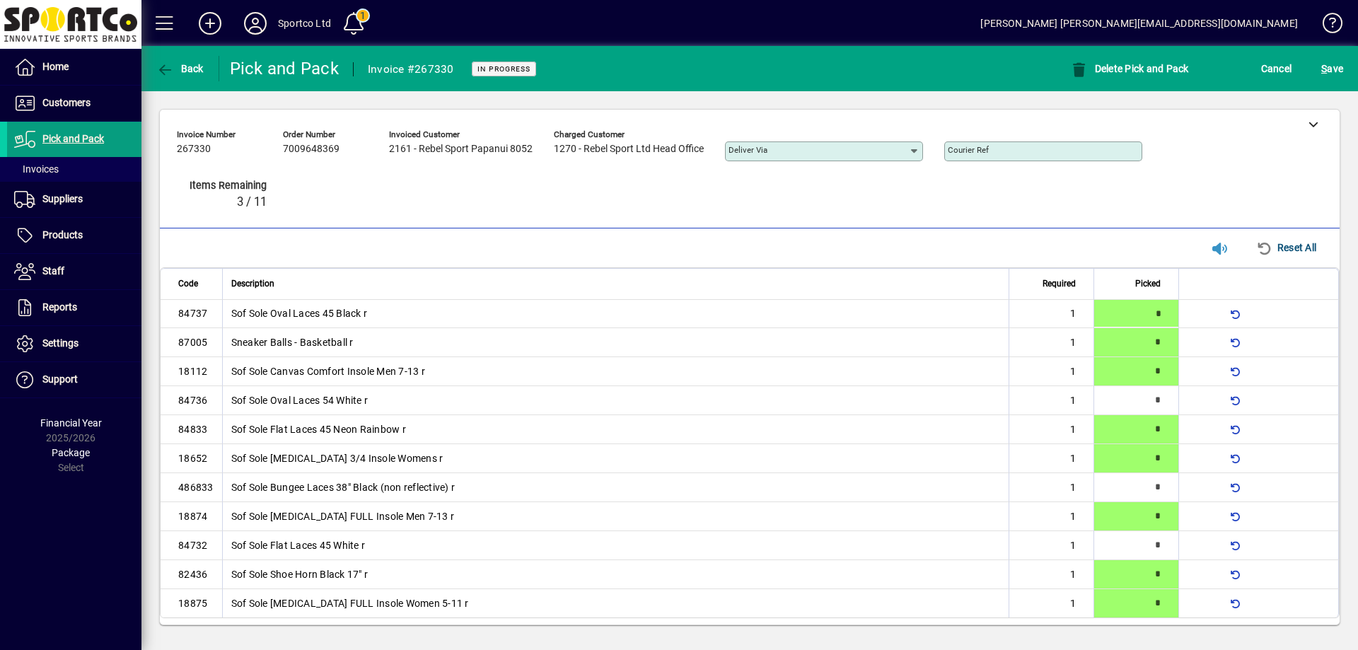
type input "*"
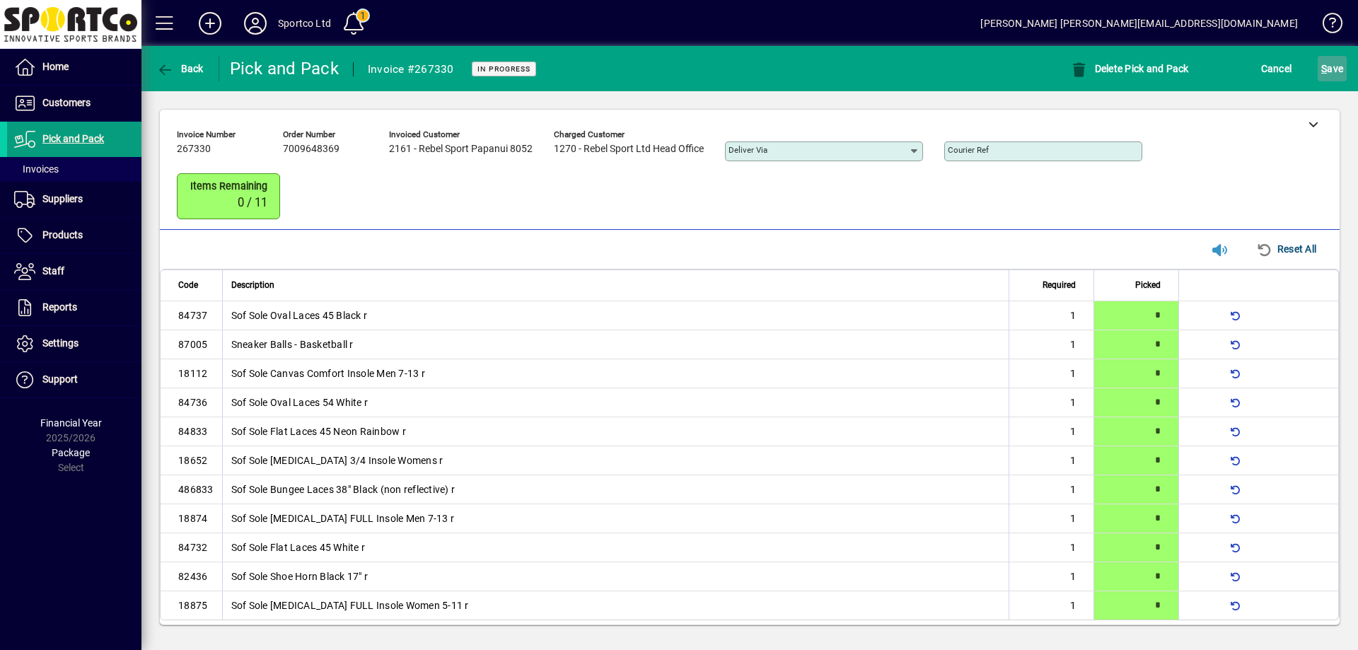
click at [1328, 71] on span "S ave" at bounding box center [1332, 68] width 22 height 23
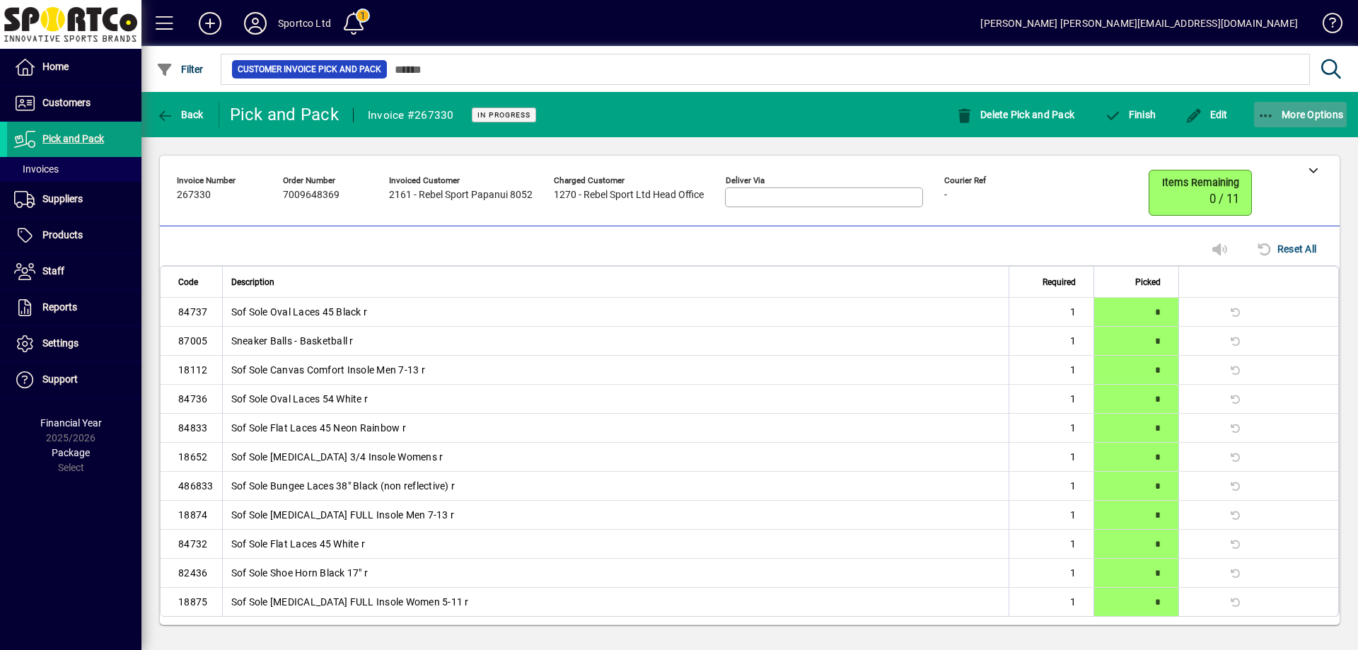
click at [1259, 110] on icon "button" at bounding box center [1267, 116] width 18 height 14
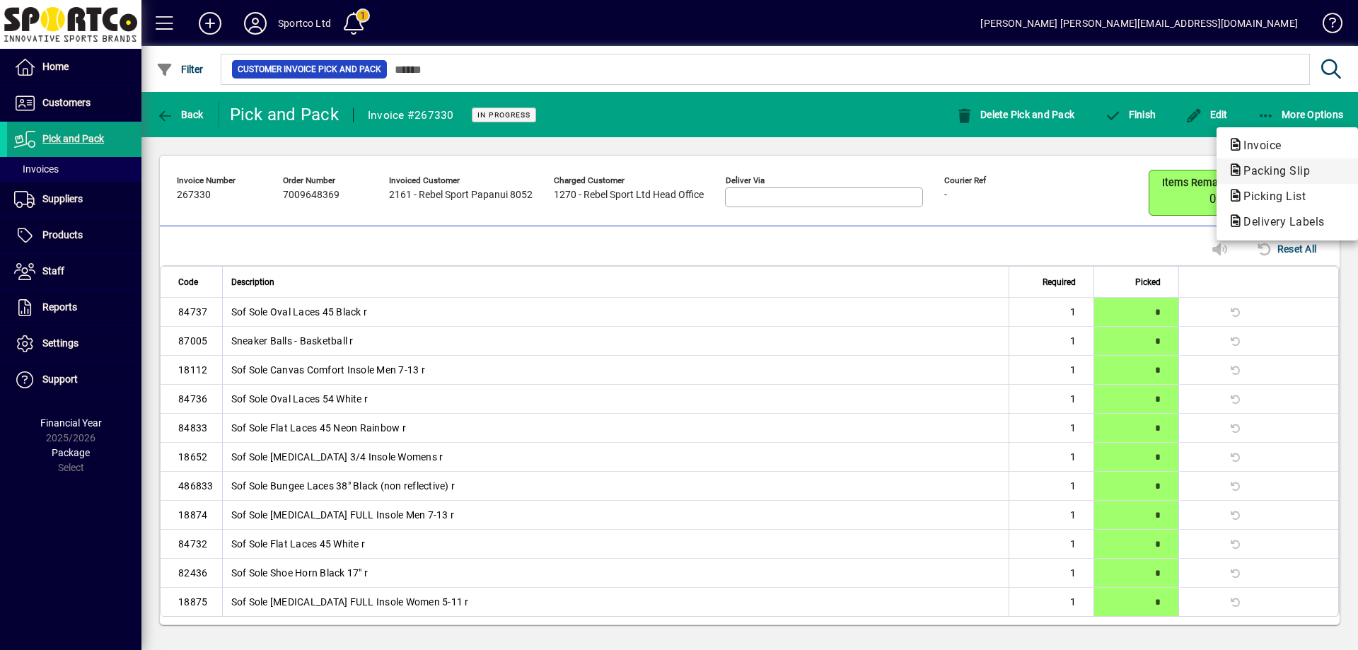
click at [1284, 167] on span "Packing Slip" at bounding box center [1272, 170] width 89 height 13
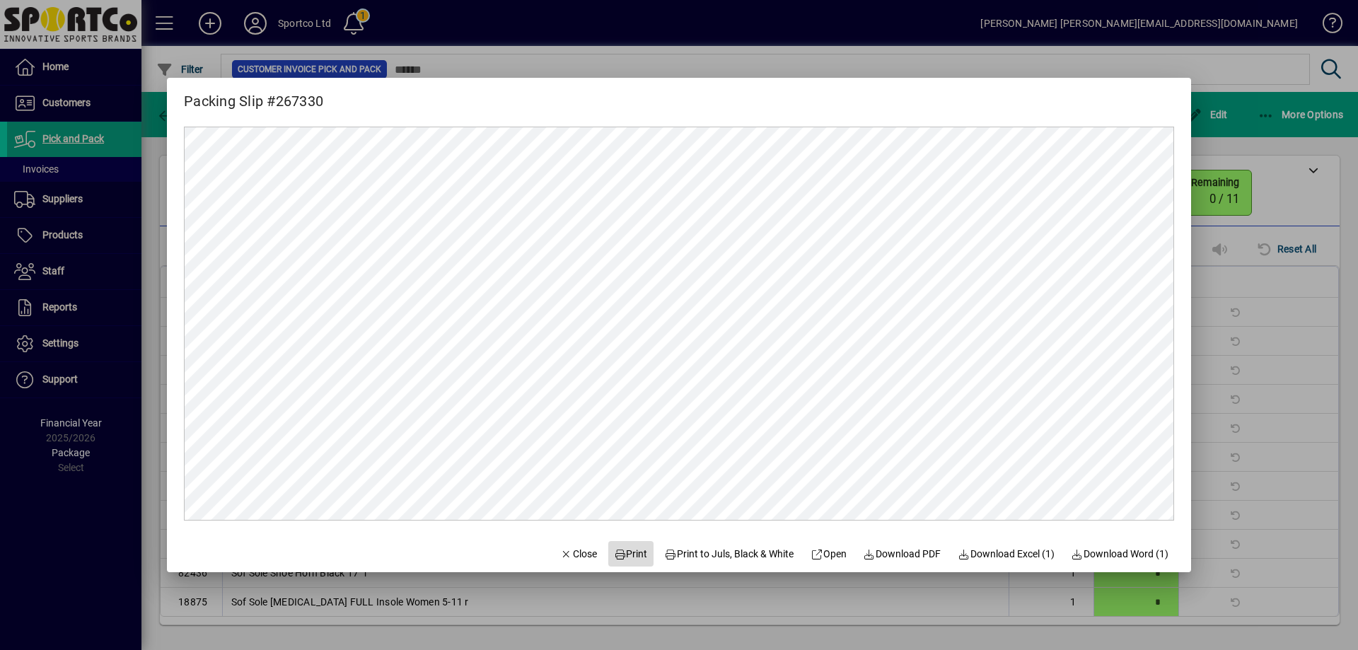
click at [621, 545] on span at bounding box center [630, 554] width 45 height 34
click at [563, 540] on span "button" at bounding box center [579, 554] width 48 height 34
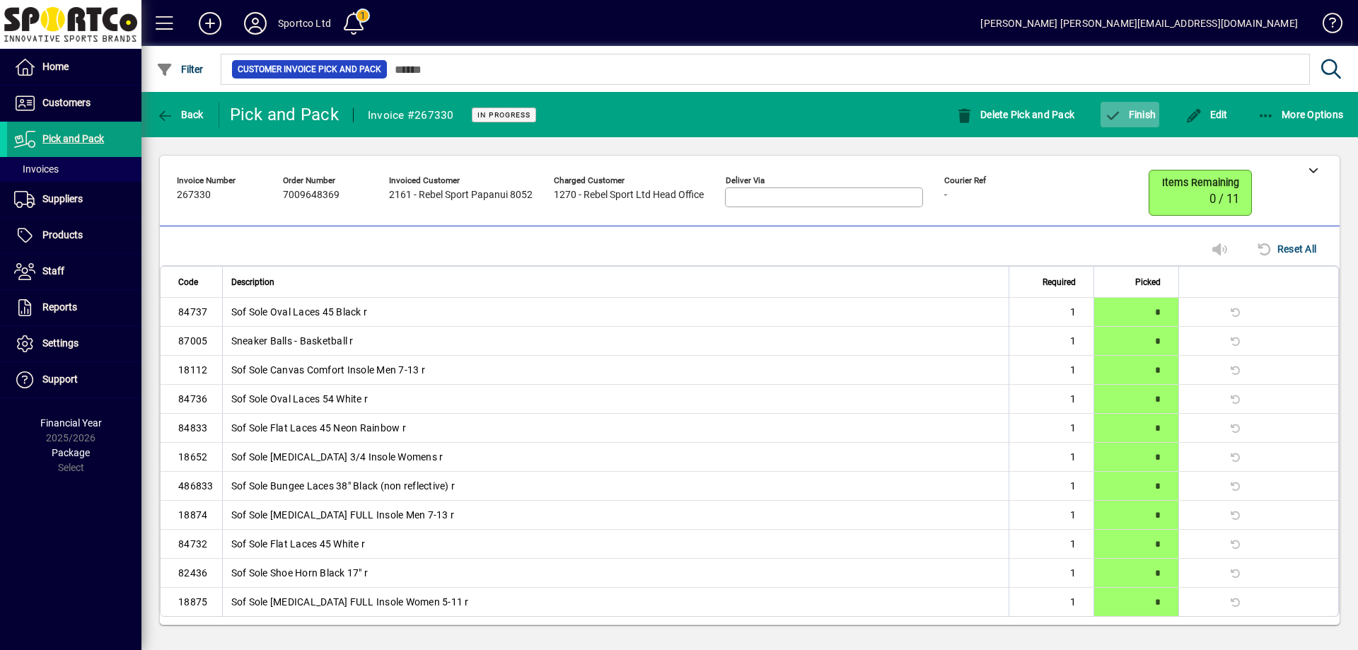
click at [1137, 115] on span "Finish" at bounding box center [1130, 114] width 52 height 11
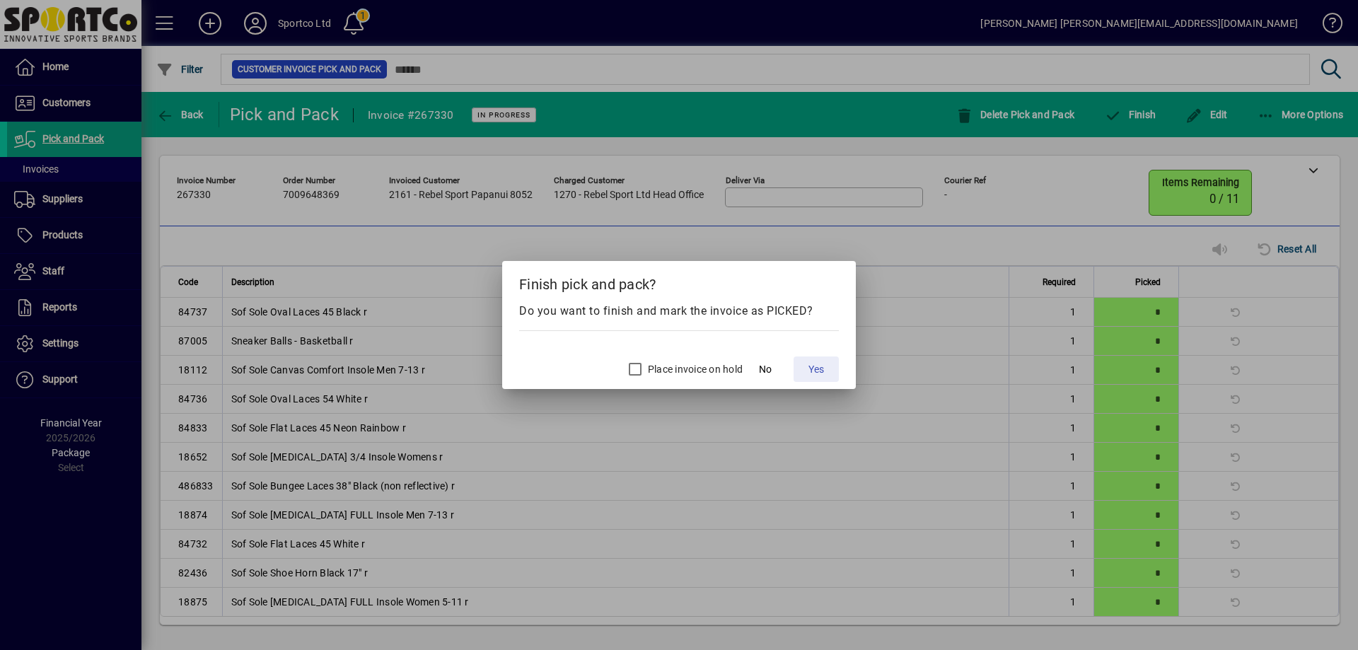
drag, startPoint x: 818, startPoint y: 373, endPoint x: 808, endPoint y: 363, distance: 14.0
click at [817, 372] on span "Yes" at bounding box center [817, 369] width 16 height 15
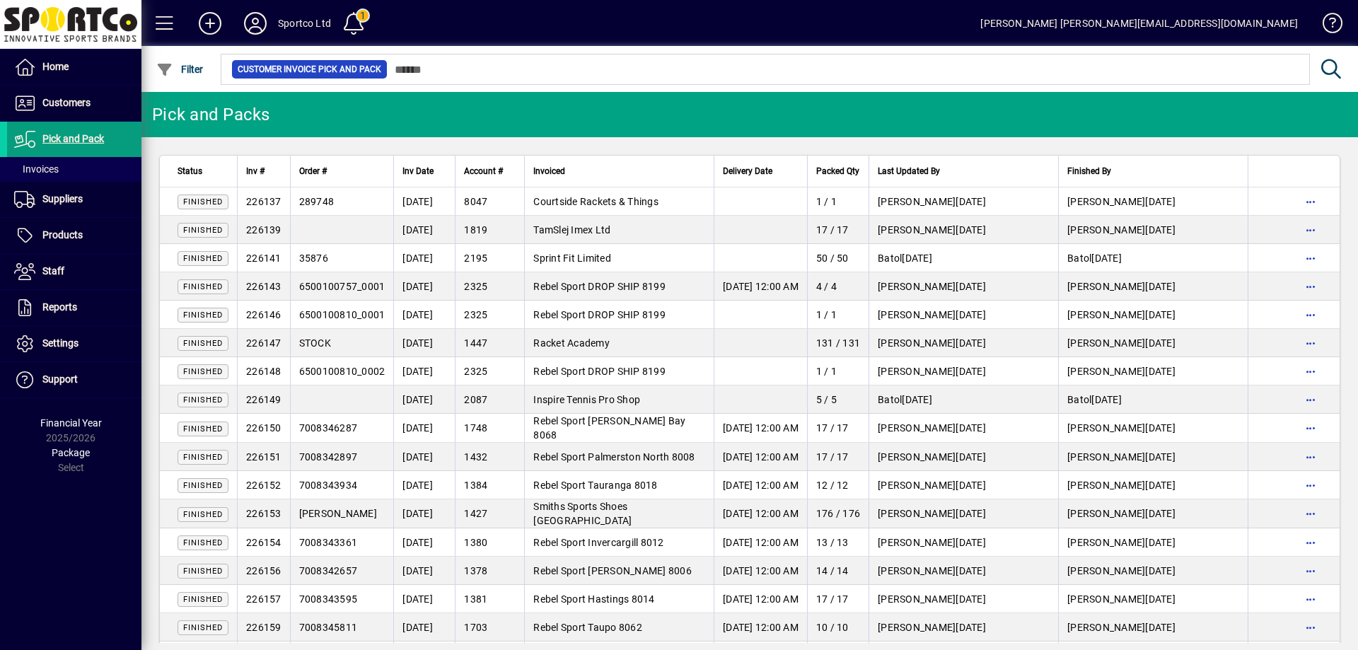
click at [516, 54] on div at bounding box center [827, 54] width 1217 height 16
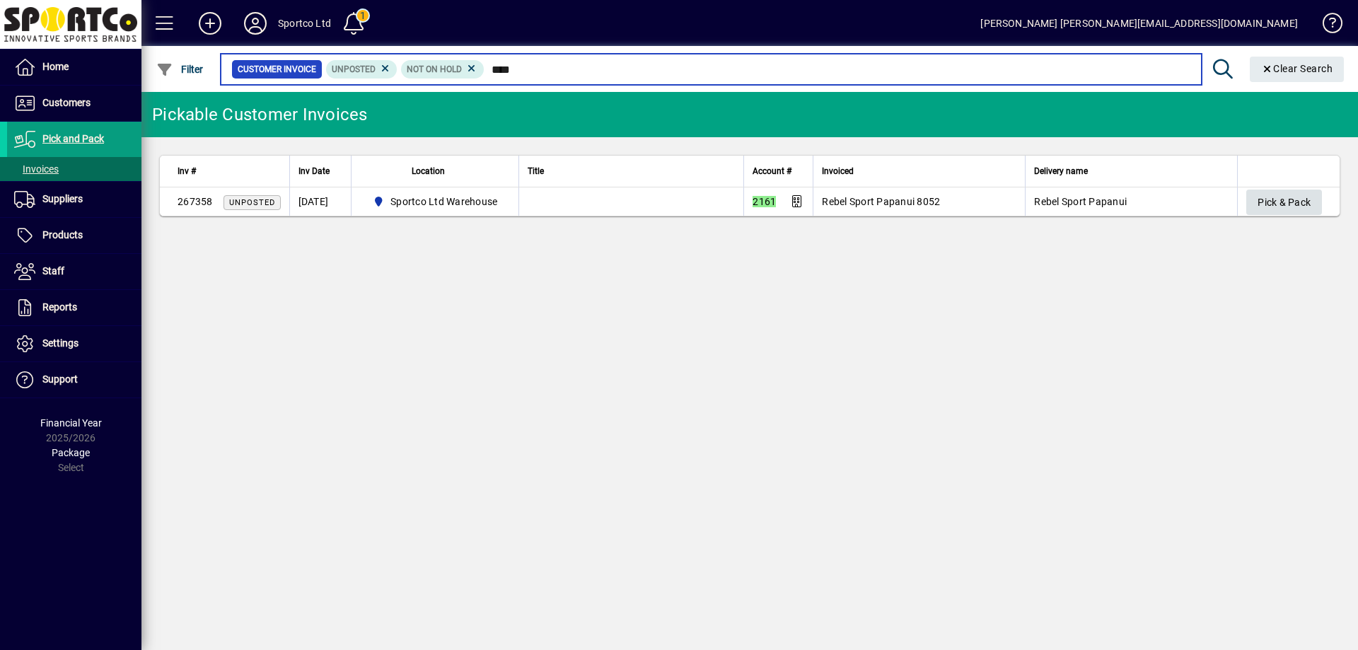
type input "****"
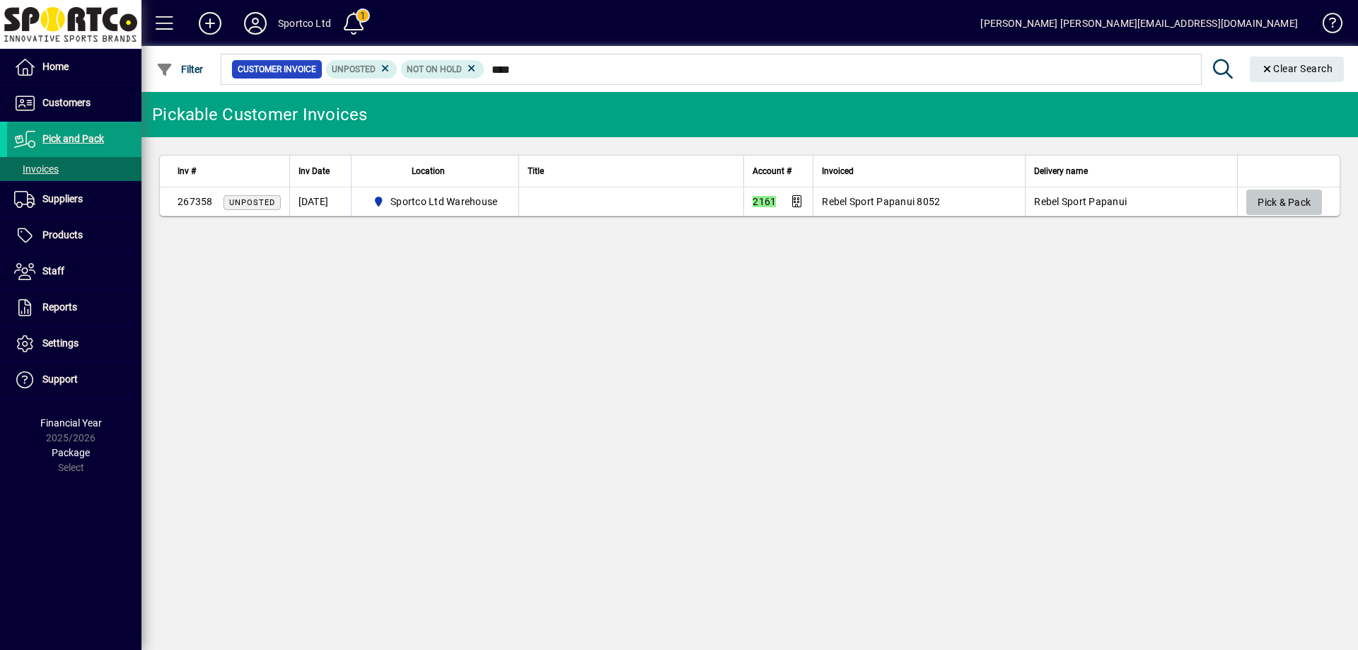
click at [1299, 198] on span "Pick & Pack" at bounding box center [1284, 202] width 53 height 23
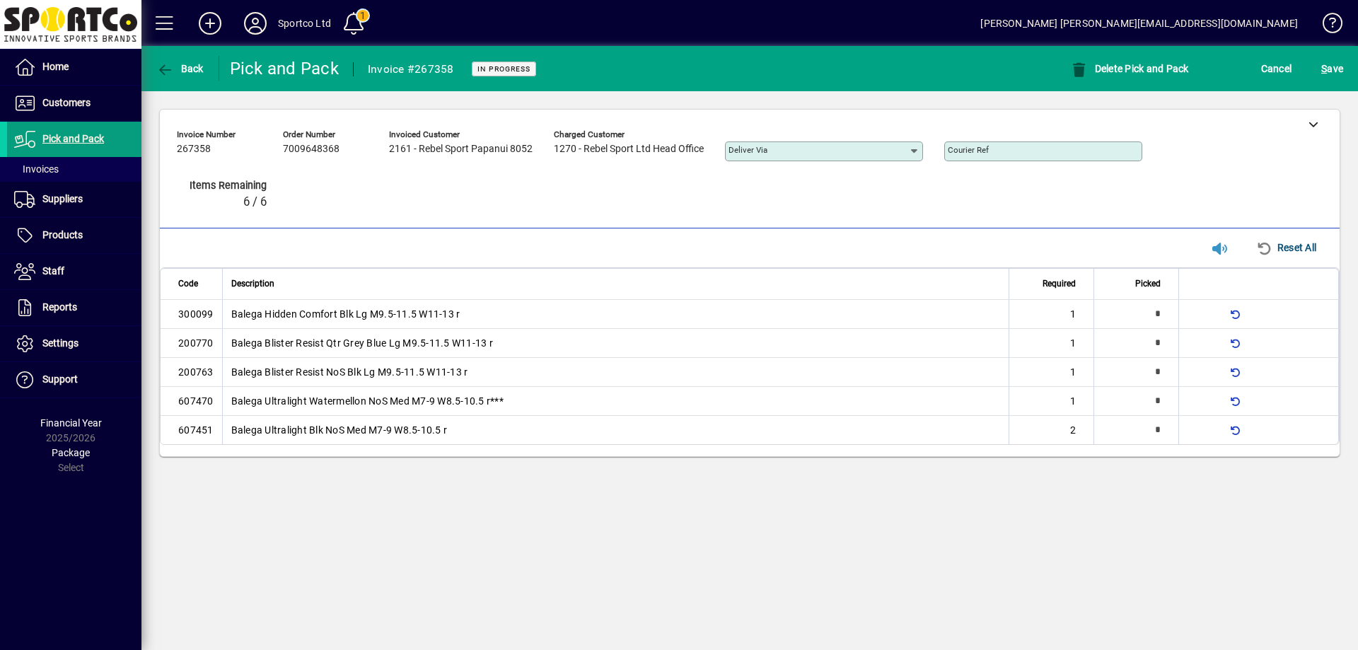
type input "*"
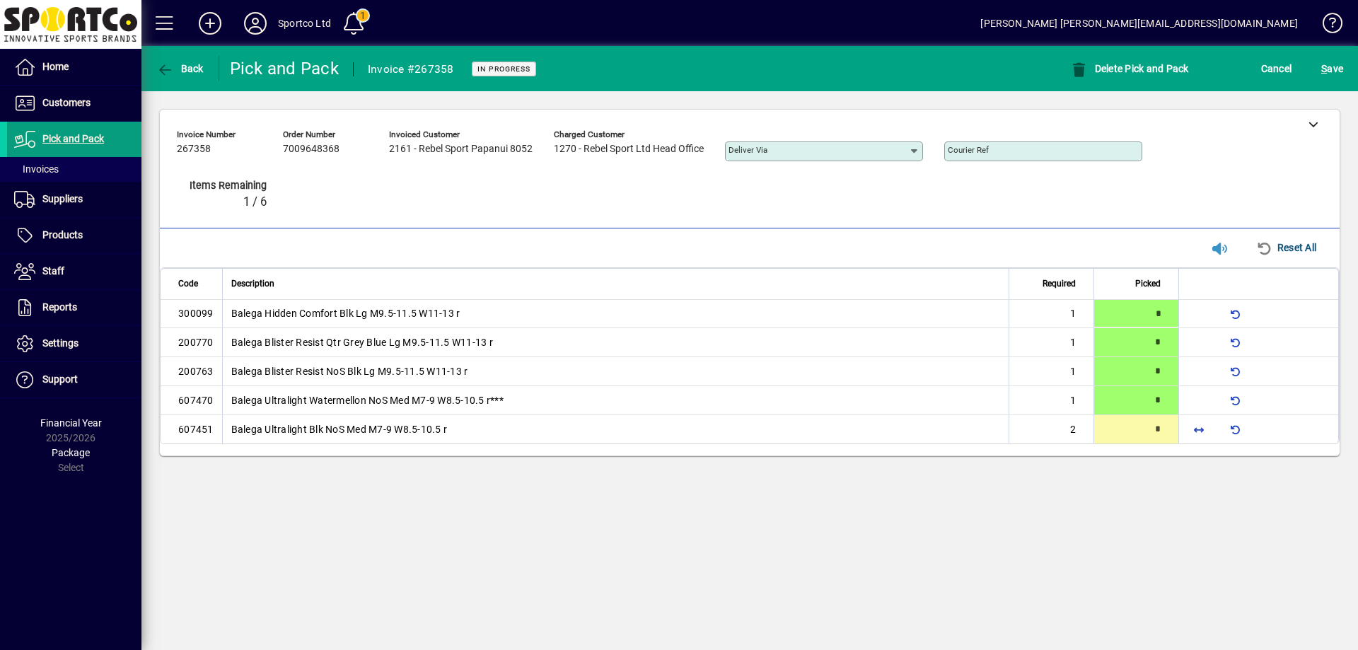
type input "*"
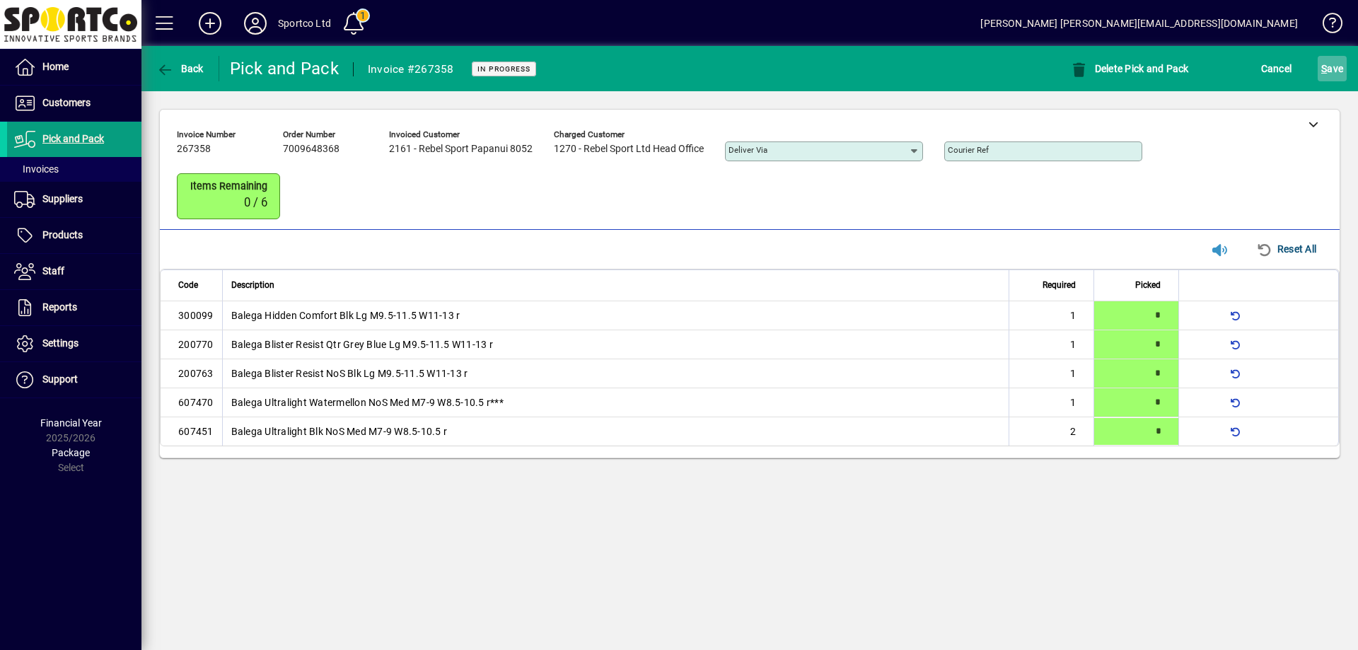
click at [1326, 69] on span "S" at bounding box center [1324, 68] width 6 height 11
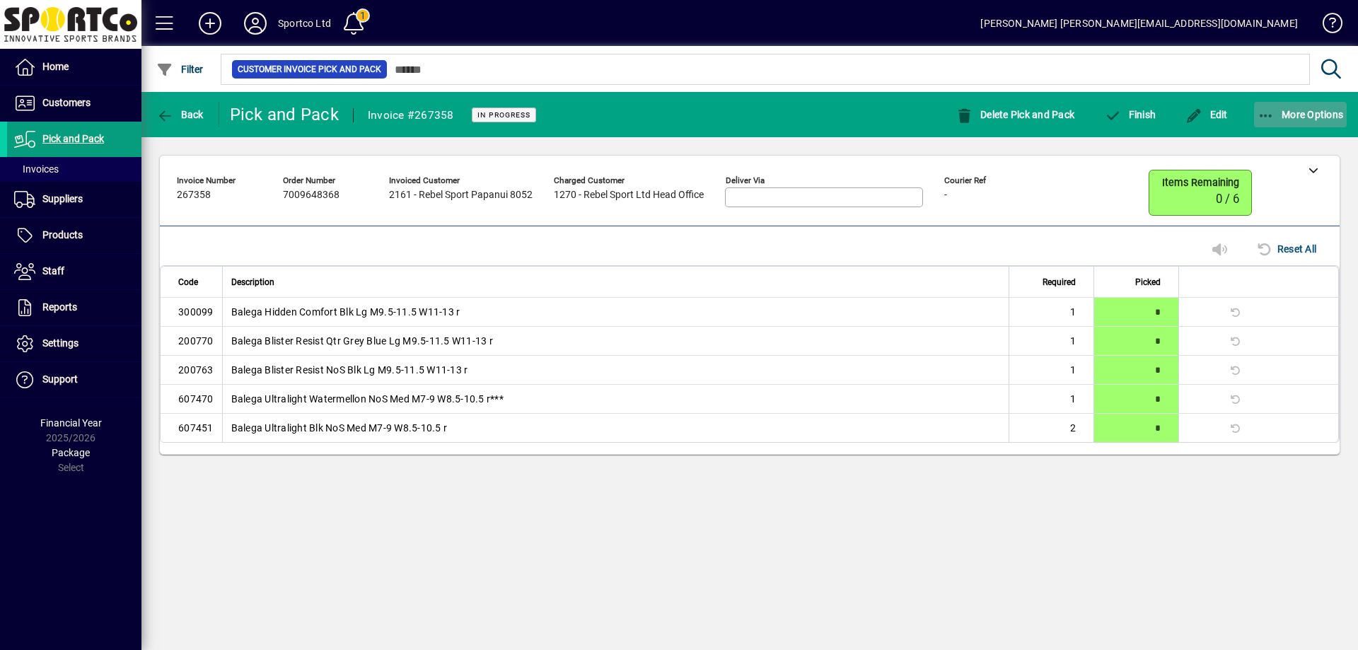
click at [1268, 110] on icon "button" at bounding box center [1267, 116] width 18 height 14
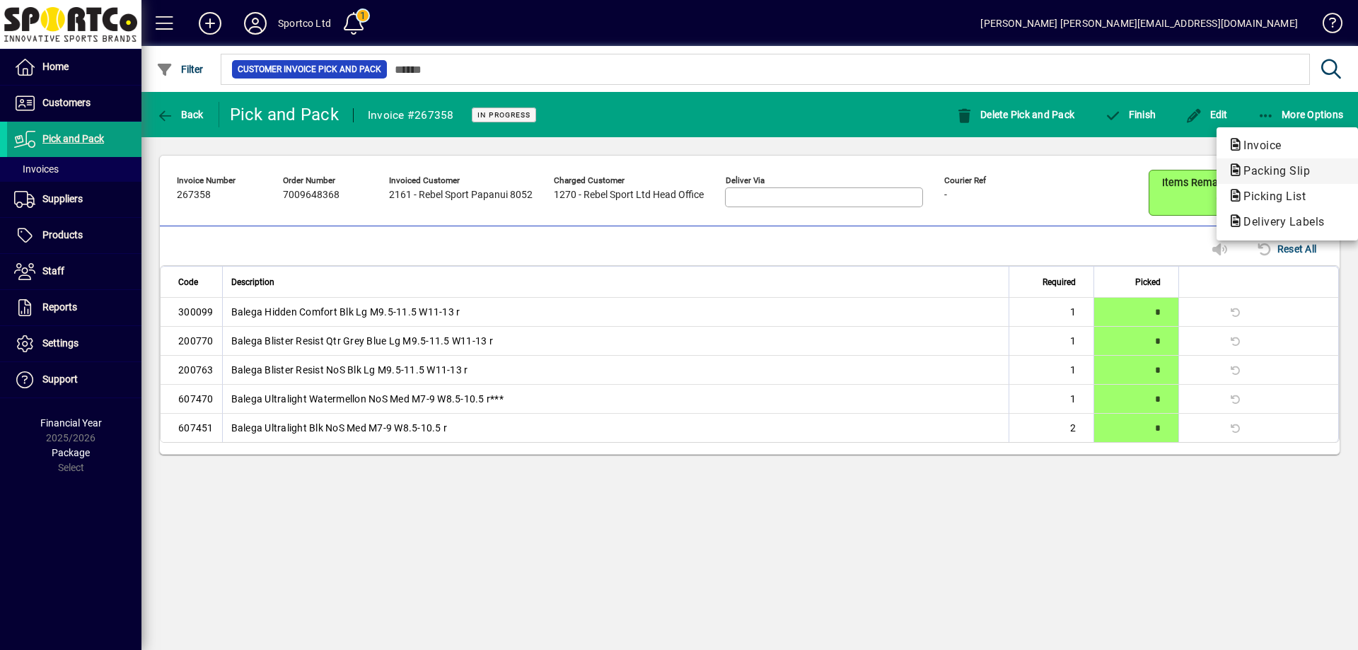
click at [1274, 168] on span "Packing Slip" at bounding box center [1272, 170] width 89 height 13
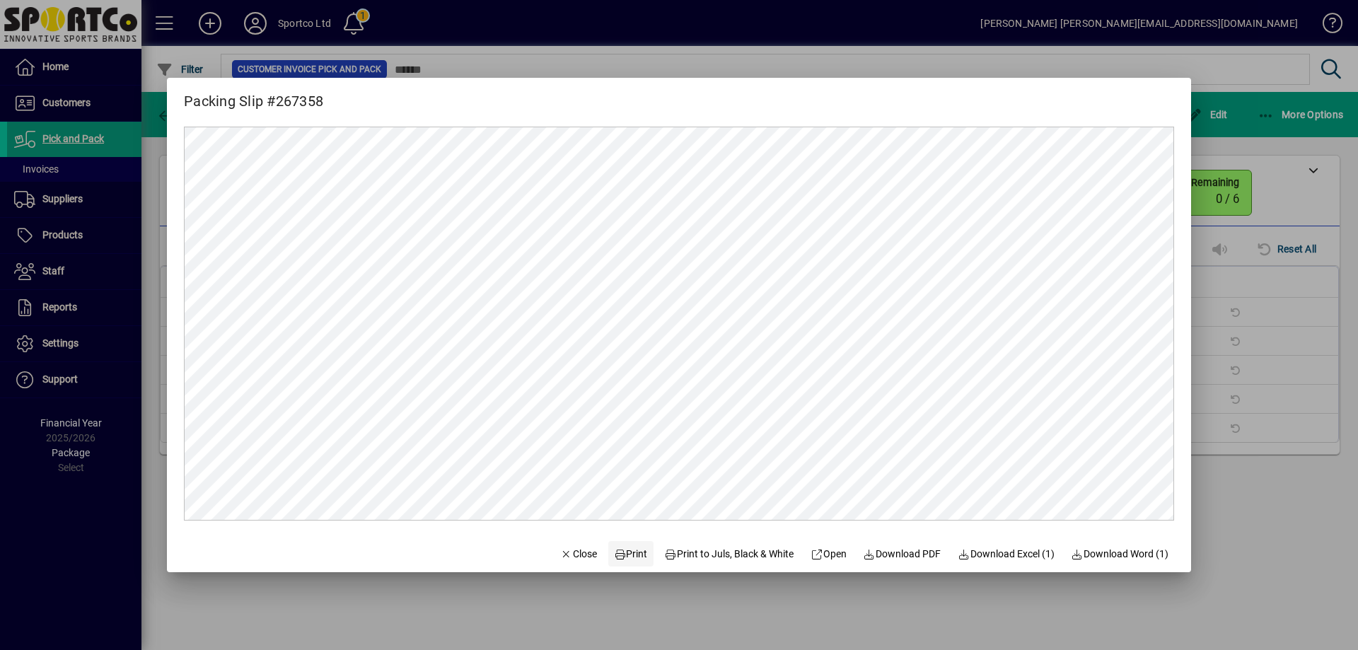
click at [630, 548] on span "Print" at bounding box center [631, 554] width 34 height 15
click at [562, 560] on span "Close" at bounding box center [578, 554] width 37 height 15
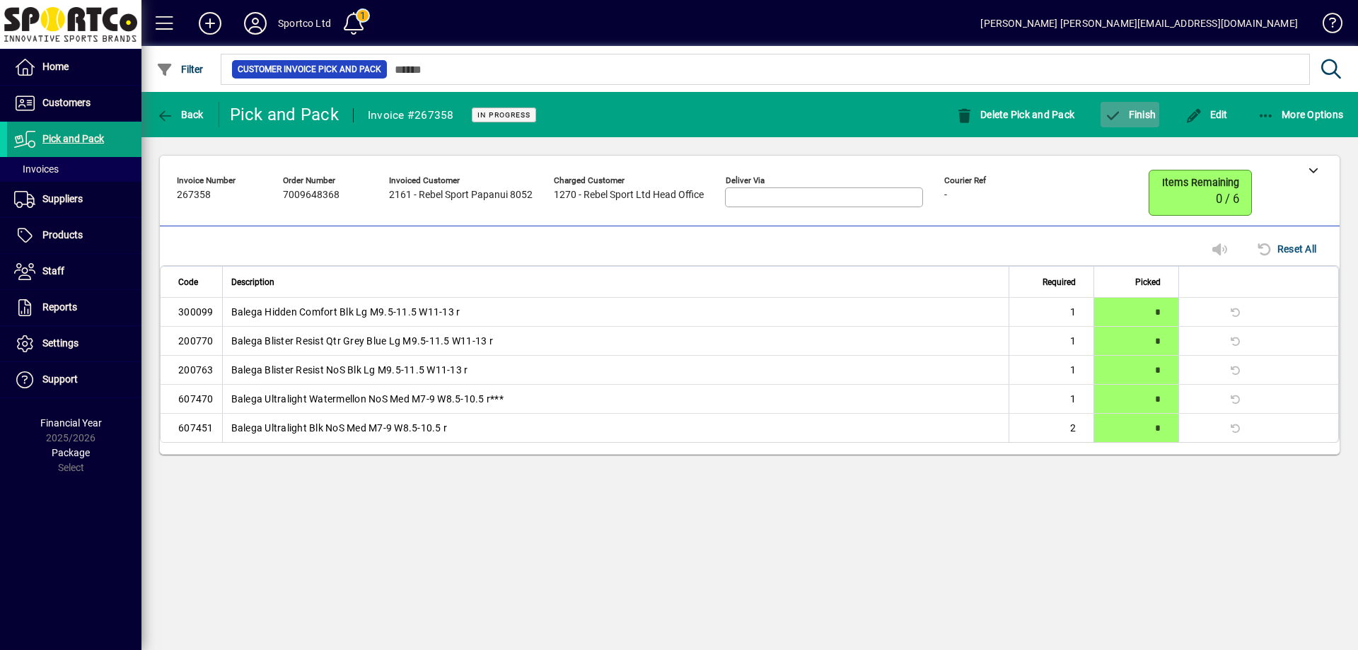
click at [1140, 111] on span "Finish" at bounding box center [1130, 114] width 52 height 11
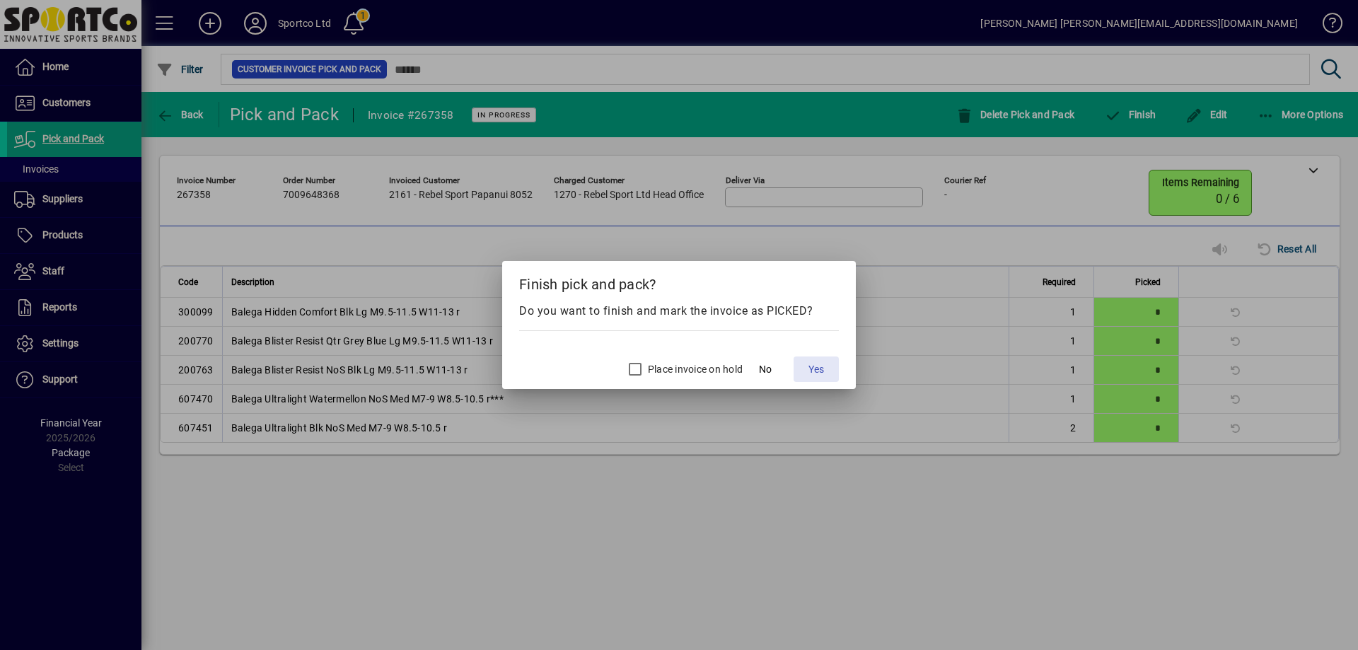
drag, startPoint x: 819, startPoint y: 367, endPoint x: 821, endPoint y: 360, distance: 7.4
click at [819, 368] on span "Yes" at bounding box center [817, 369] width 16 height 15
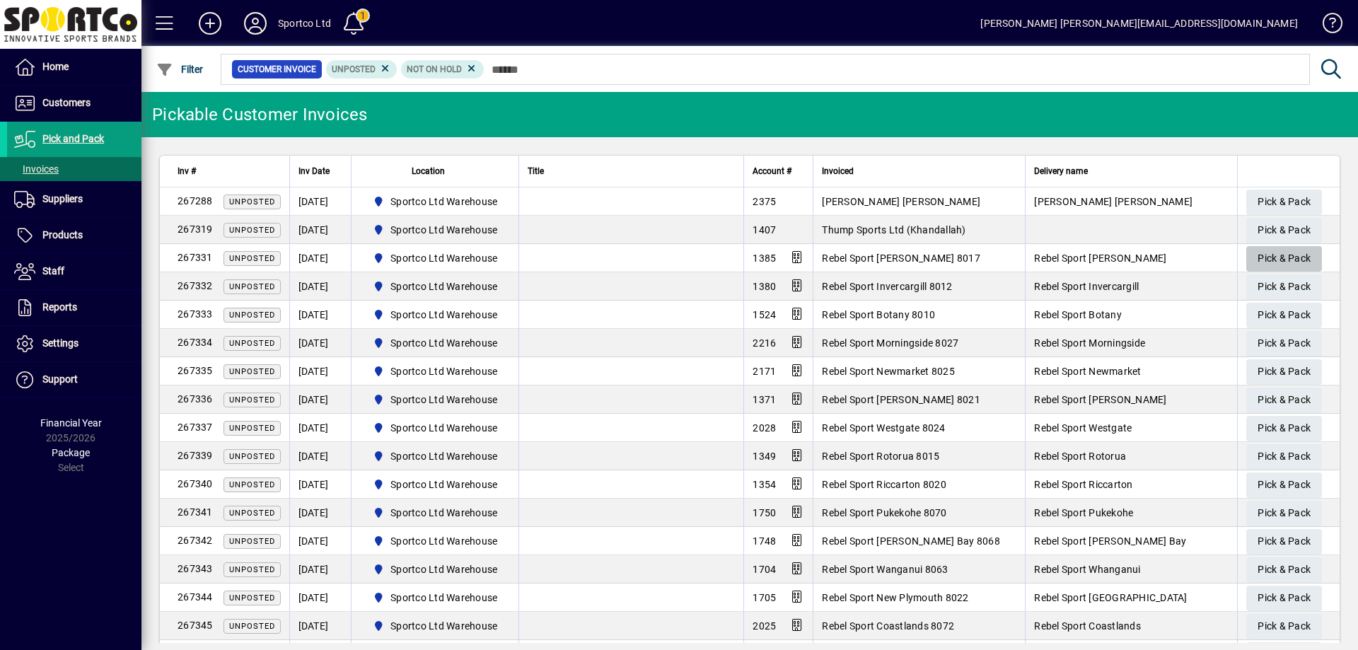
click at [1278, 250] on span "Pick & Pack" at bounding box center [1284, 258] width 53 height 23
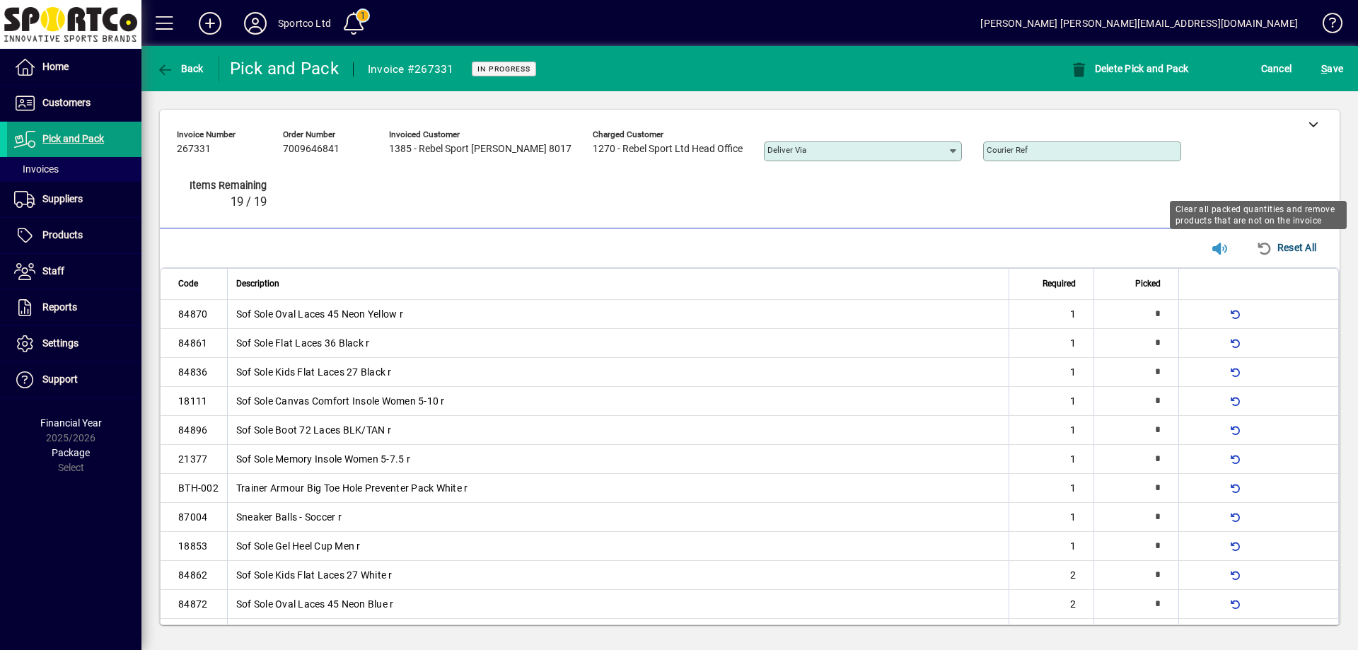
type input "*"
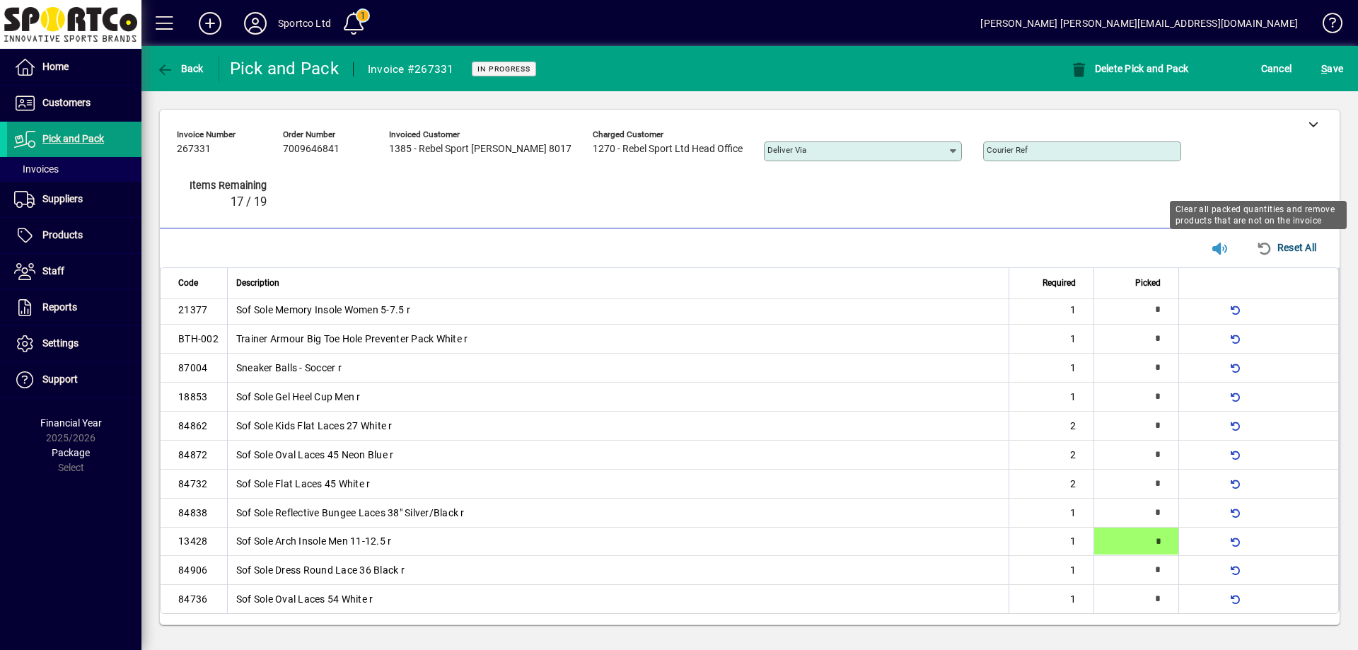
type input "*"
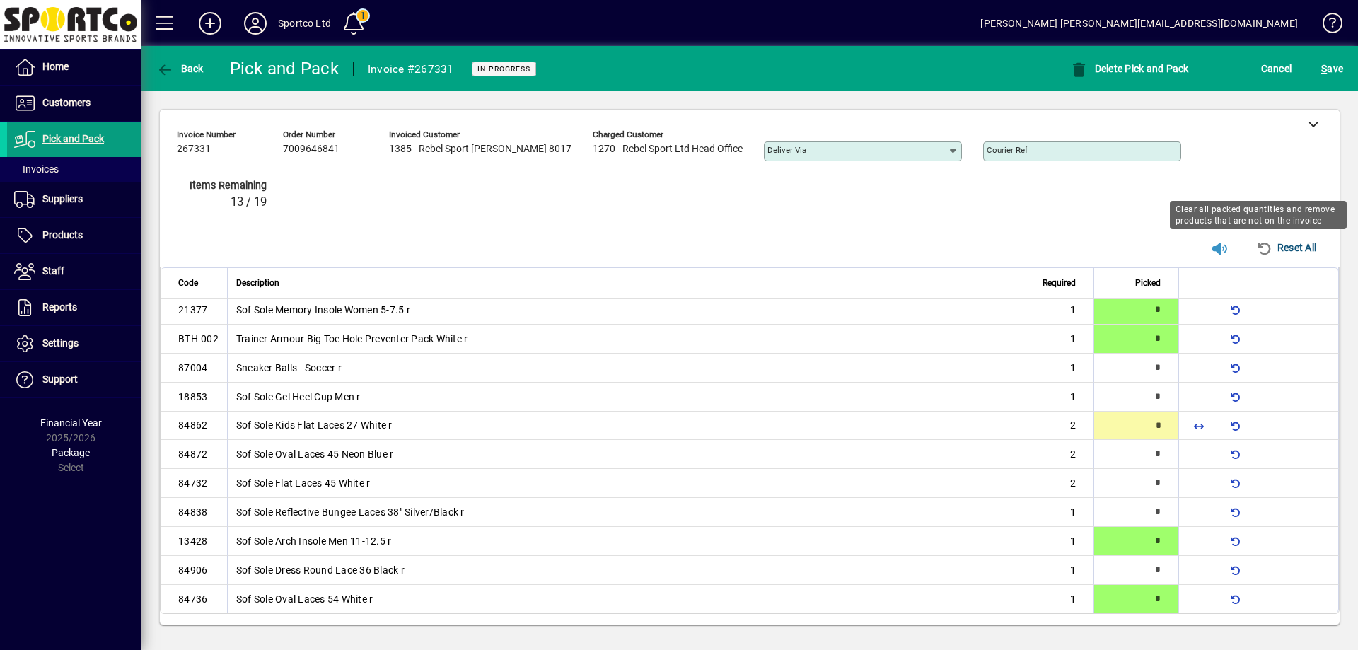
type input "*"
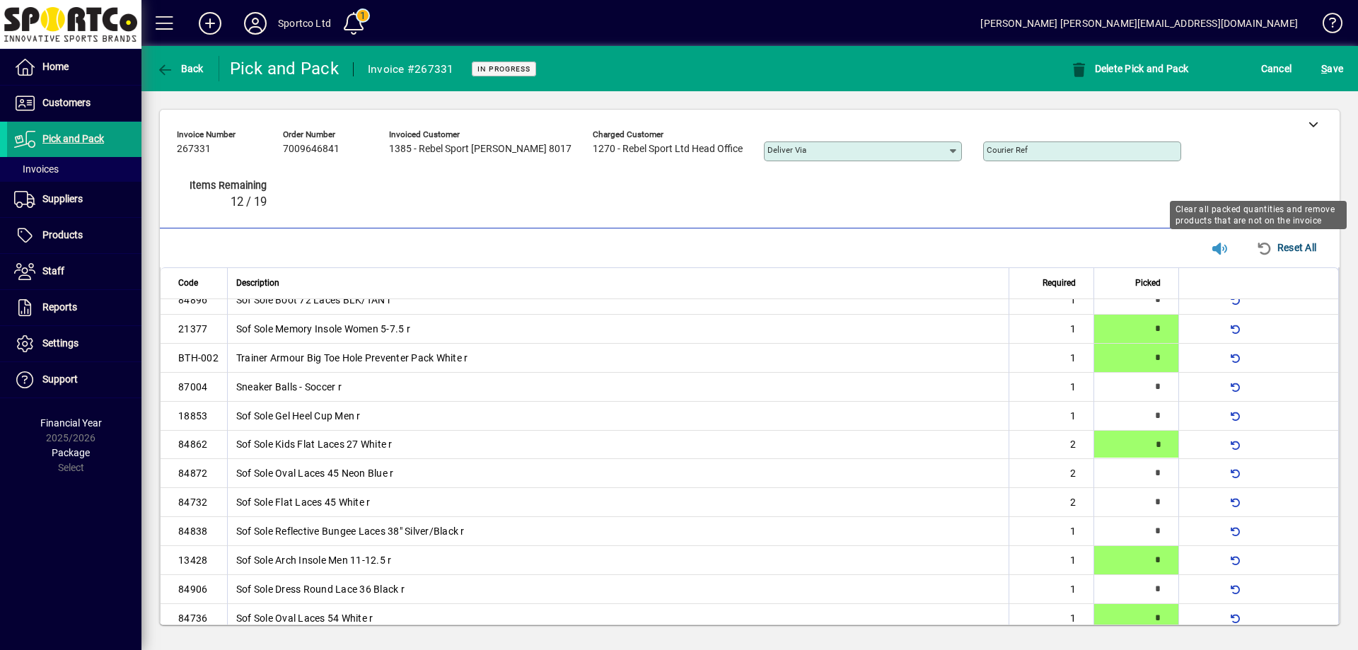
type input "*"
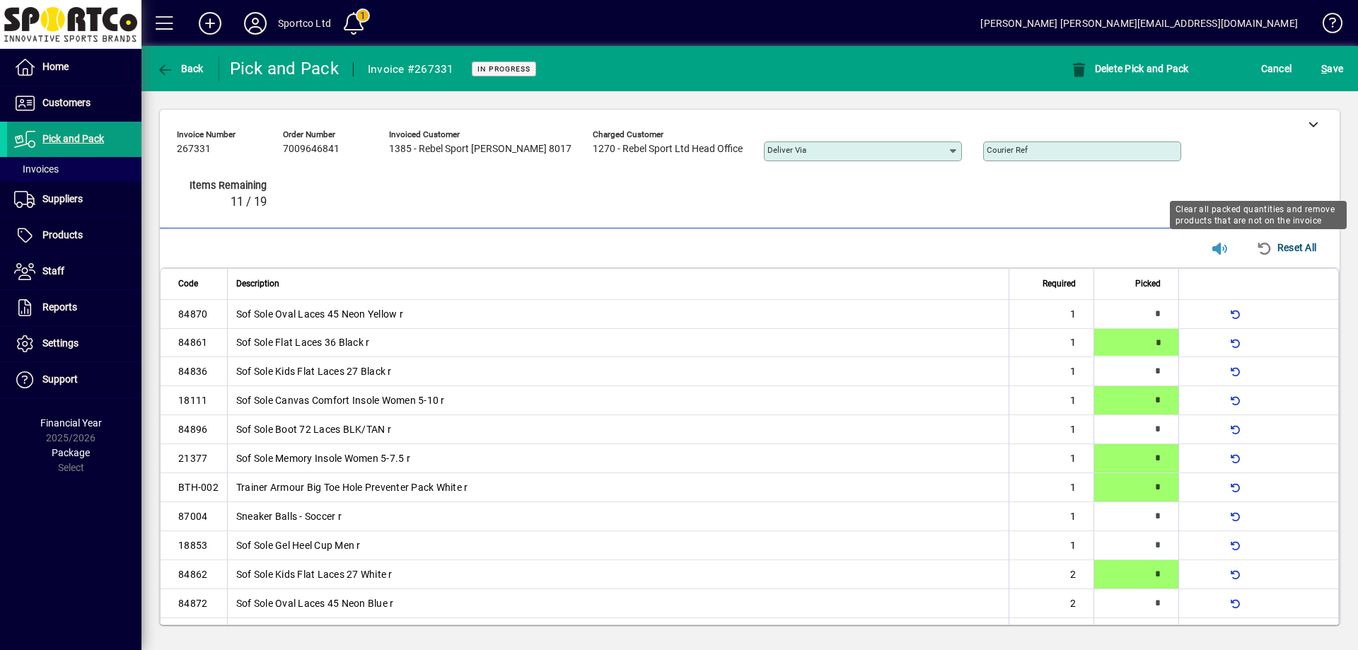
type input "*"
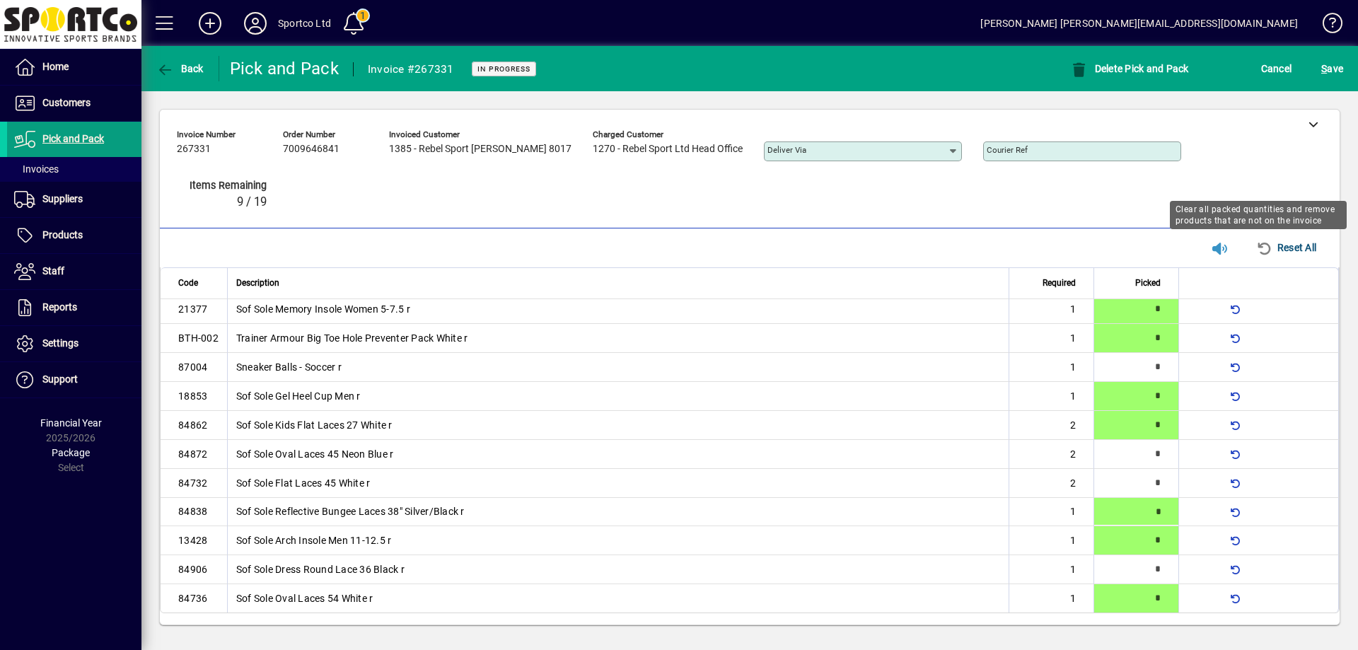
type input "*"
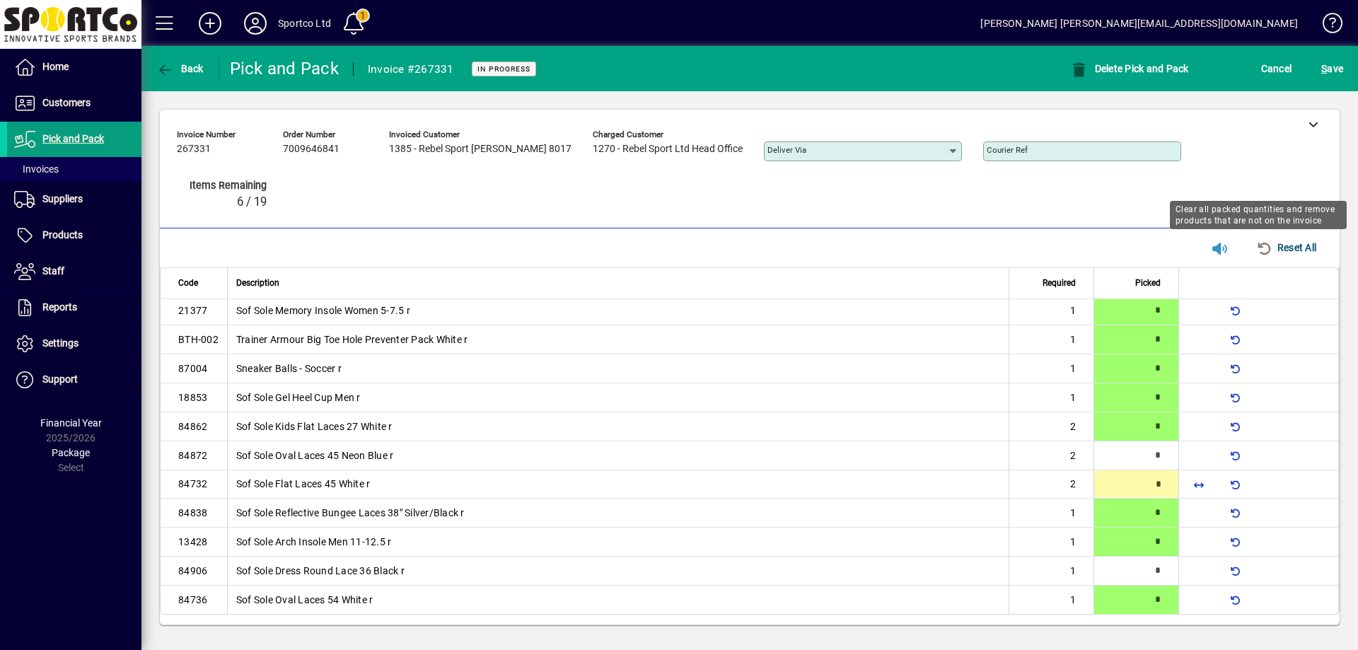
type input "*"
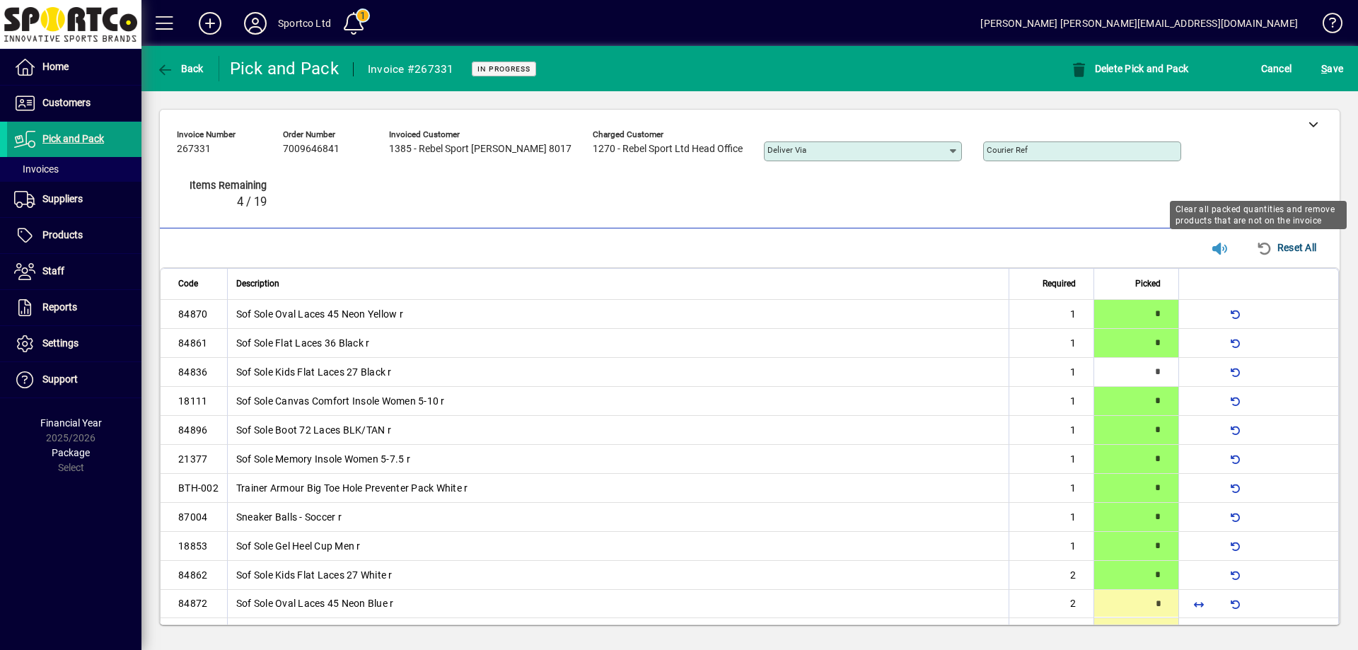
type input "*"
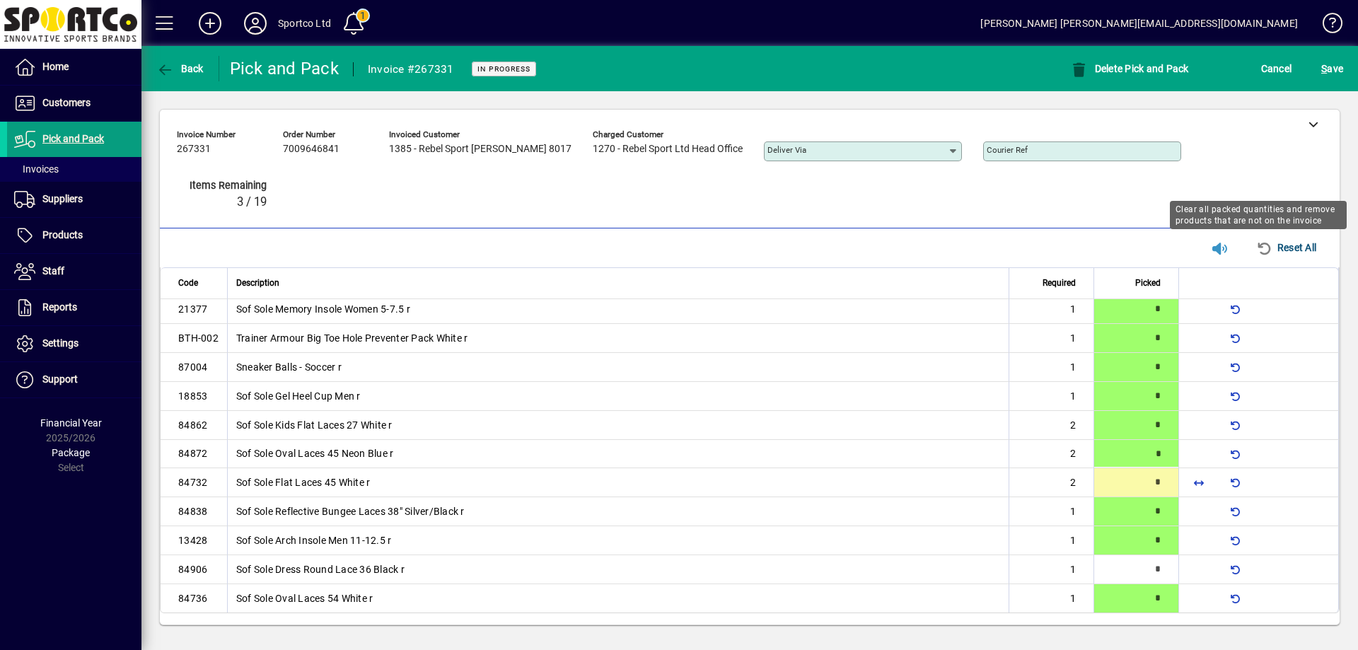
type input "*"
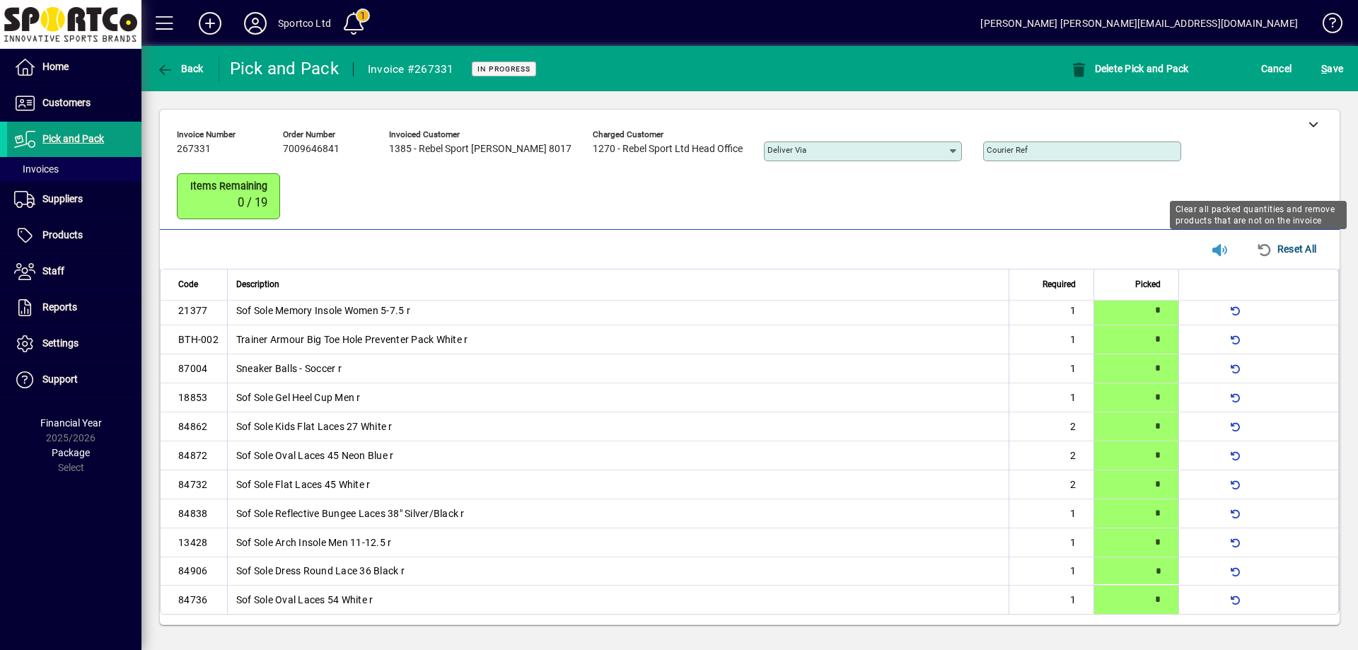
scroll to position [0, 0]
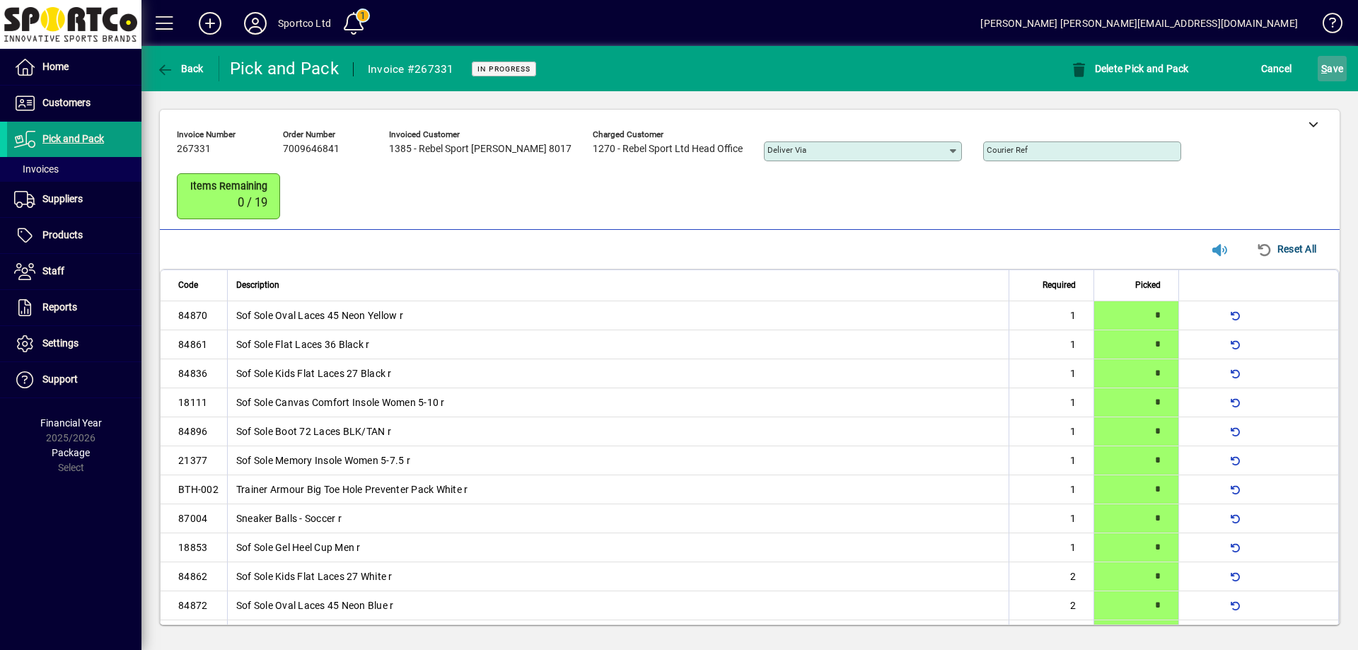
click at [1338, 69] on span "S ave" at bounding box center [1332, 68] width 22 height 23
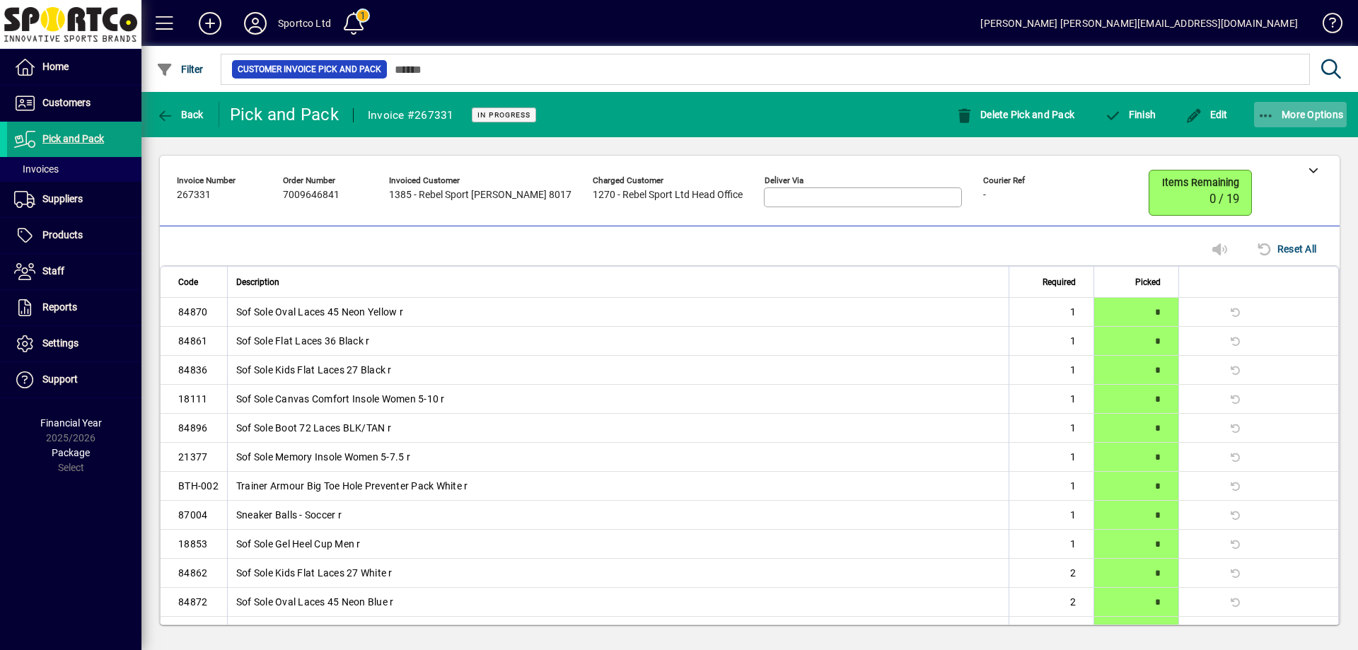
click at [1261, 109] on icon "button" at bounding box center [1267, 116] width 18 height 14
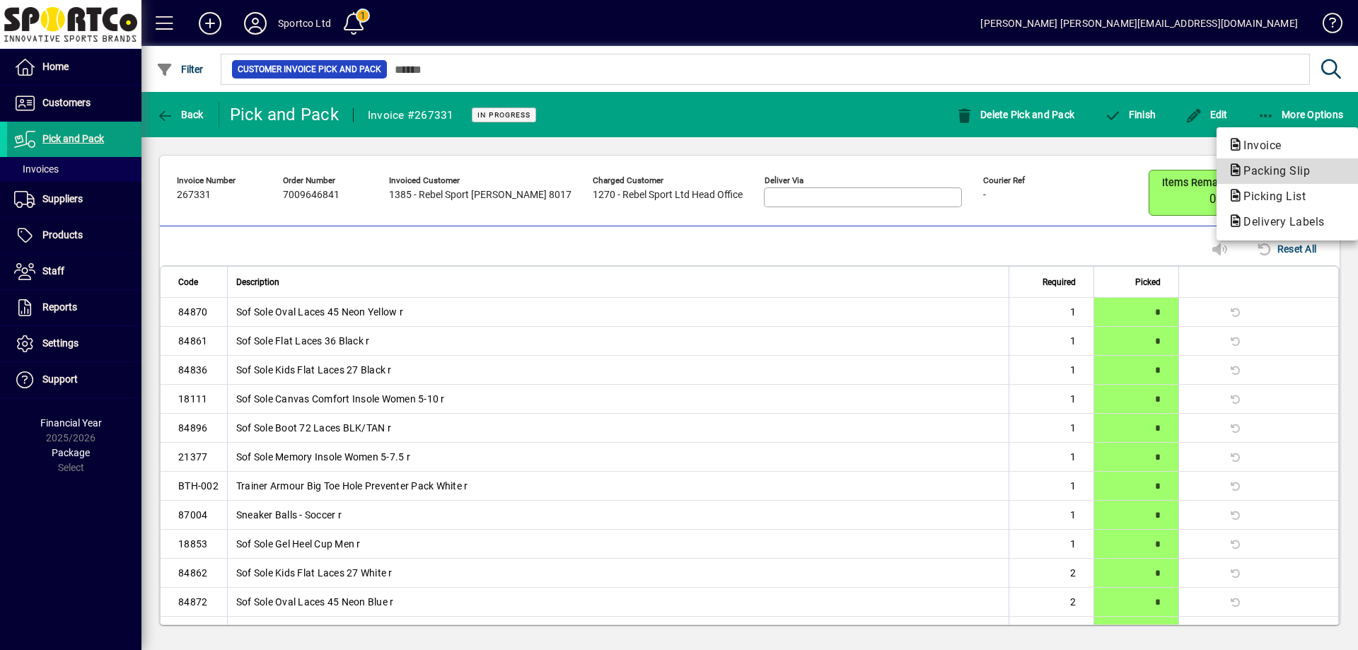
click at [1262, 167] on span "Packing Slip" at bounding box center [1272, 170] width 89 height 13
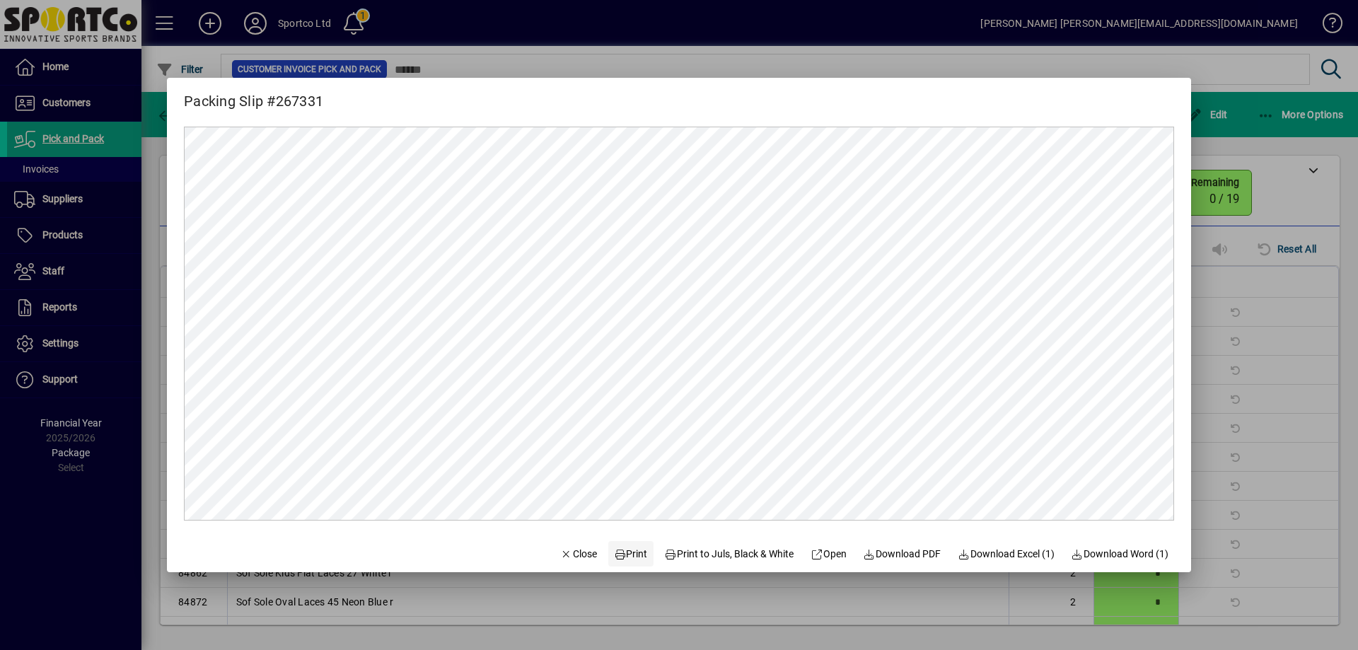
click at [629, 549] on span "Print" at bounding box center [631, 554] width 34 height 15
click at [575, 552] on span "Close" at bounding box center [578, 554] width 37 height 15
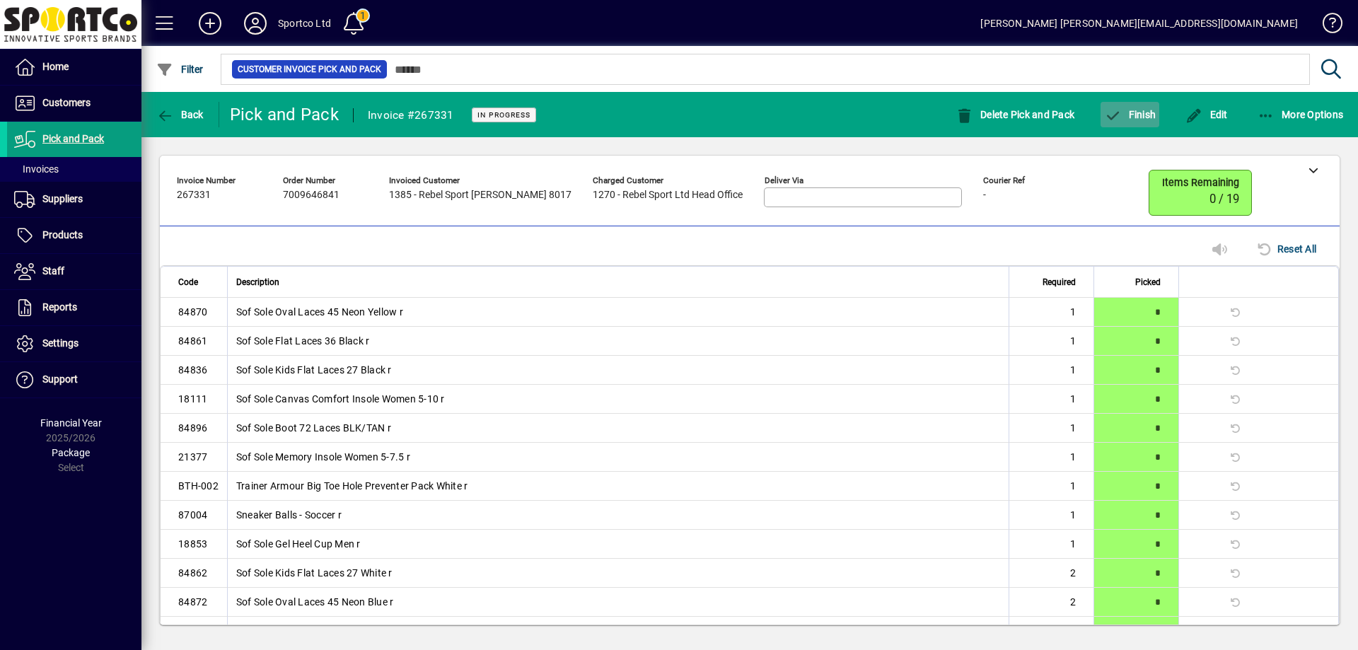
click at [1137, 115] on span "Finish" at bounding box center [1130, 114] width 52 height 11
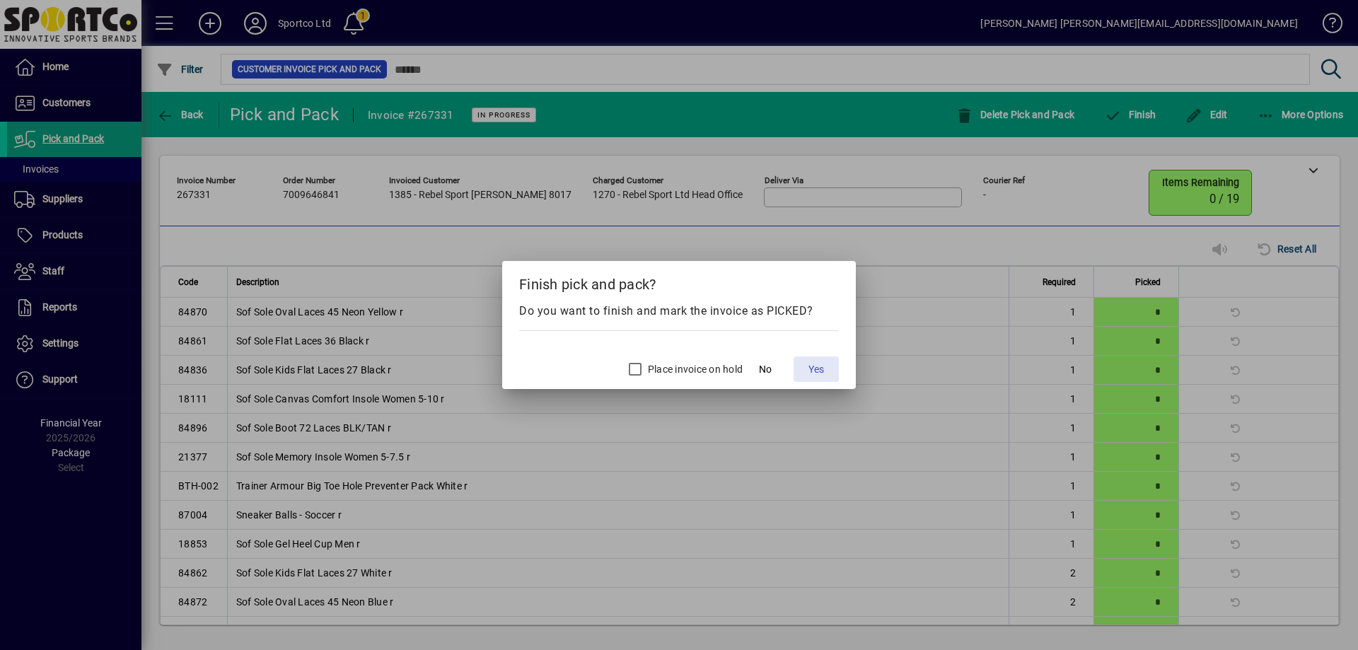
click at [822, 373] on span "Yes" at bounding box center [817, 369] width 16 height 15
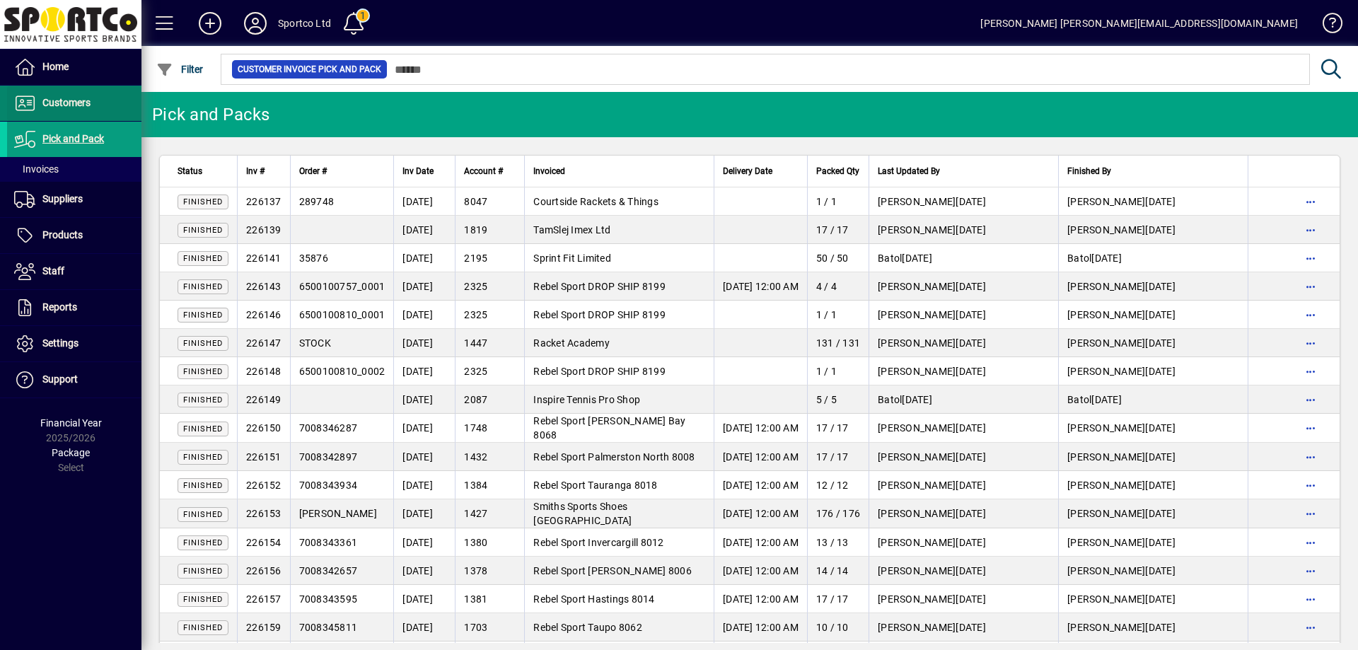
click at [58, 105] on span "Customers" at bounding box center [66, 102] width 48 height 11
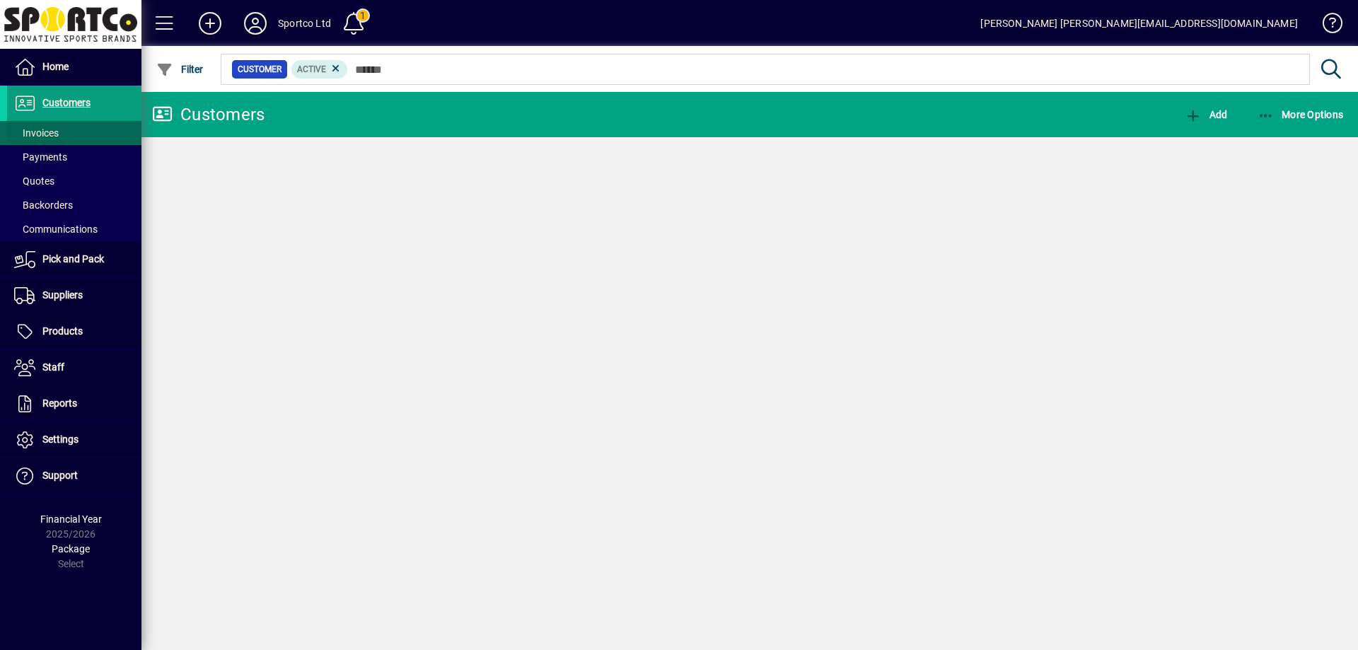
click at [50, 129] on span "Invoices" at bounding box center [36, 132] width 45 height 11
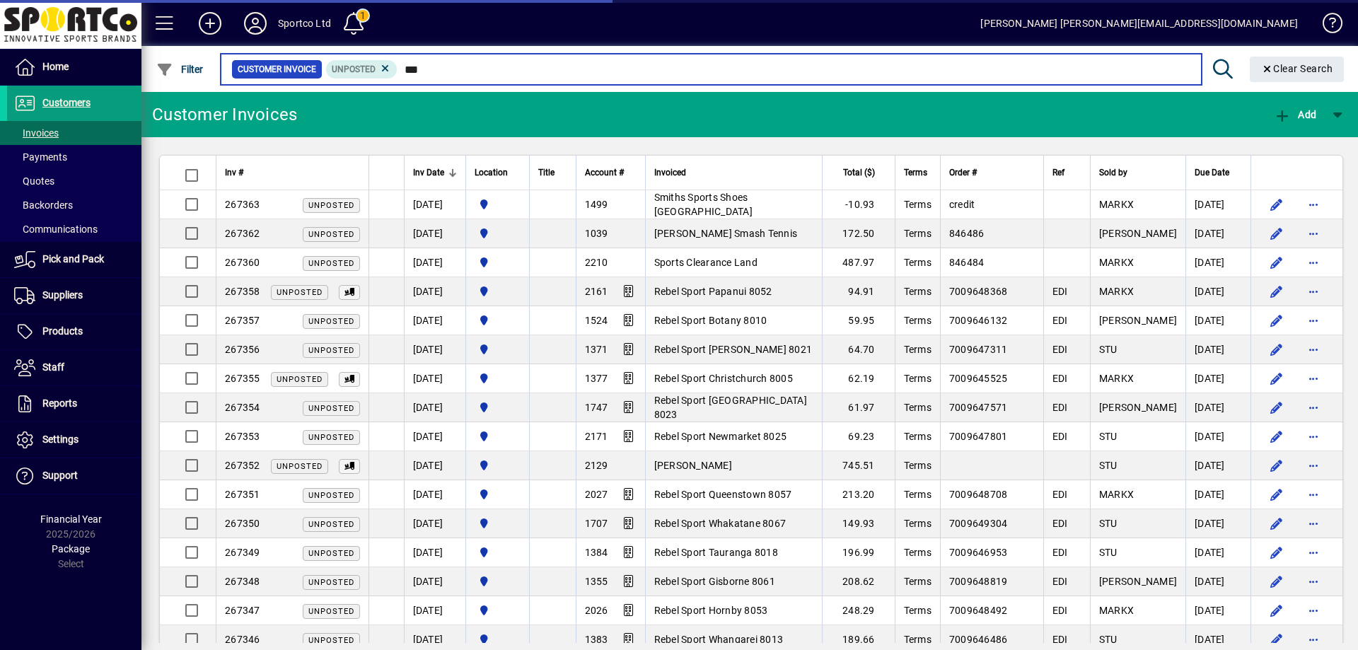
type input "****"
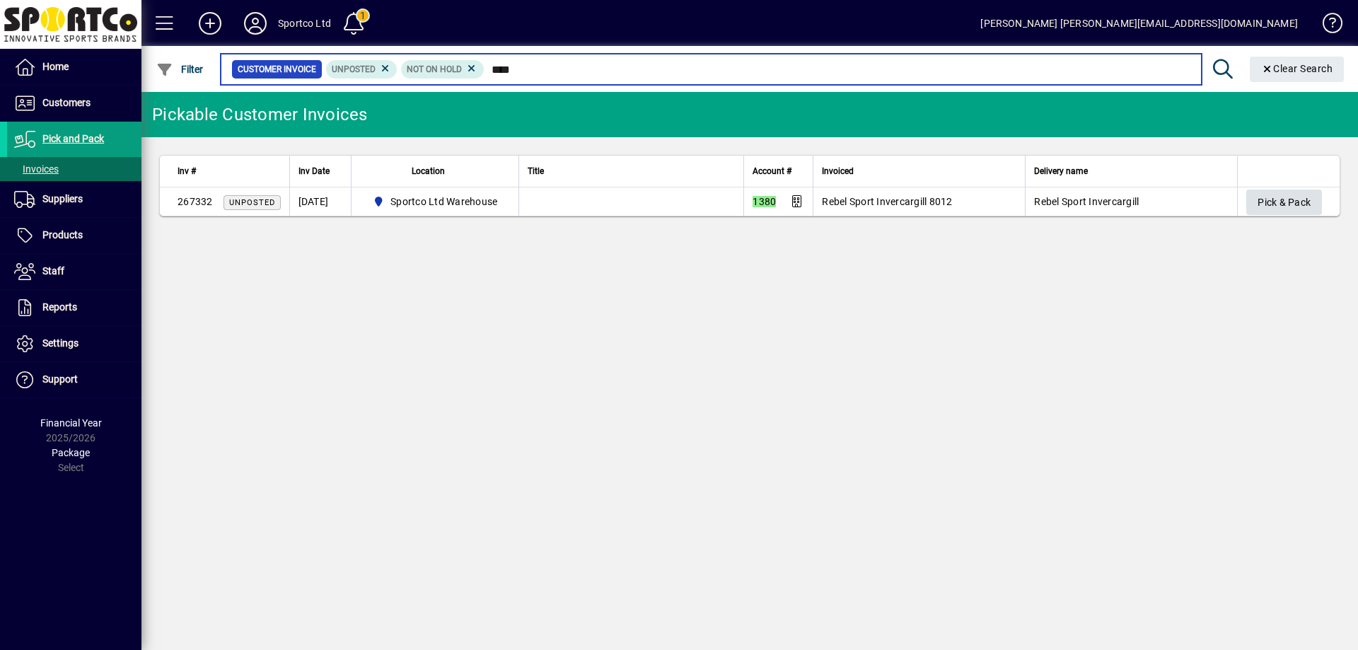
type input "****"
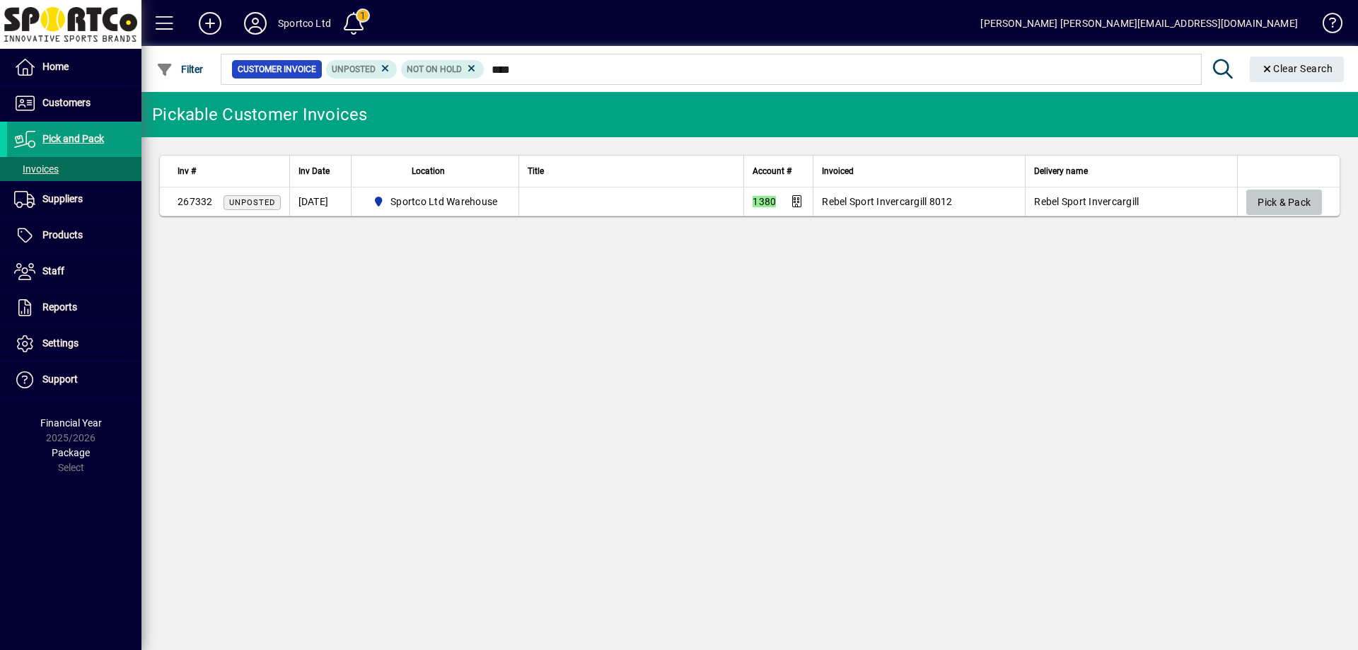
click at [1286, 209] on span "Pick & Pack" at bounding box center [1284, 202] width 53 height 23
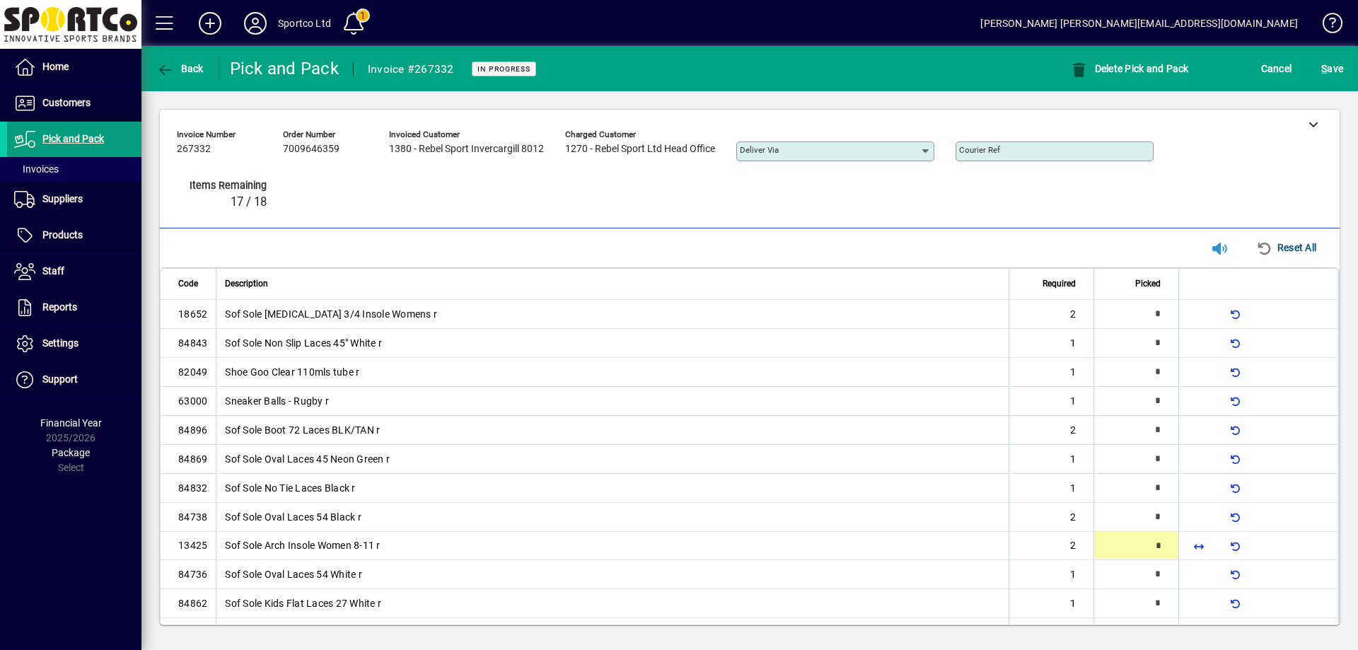
type input "*"
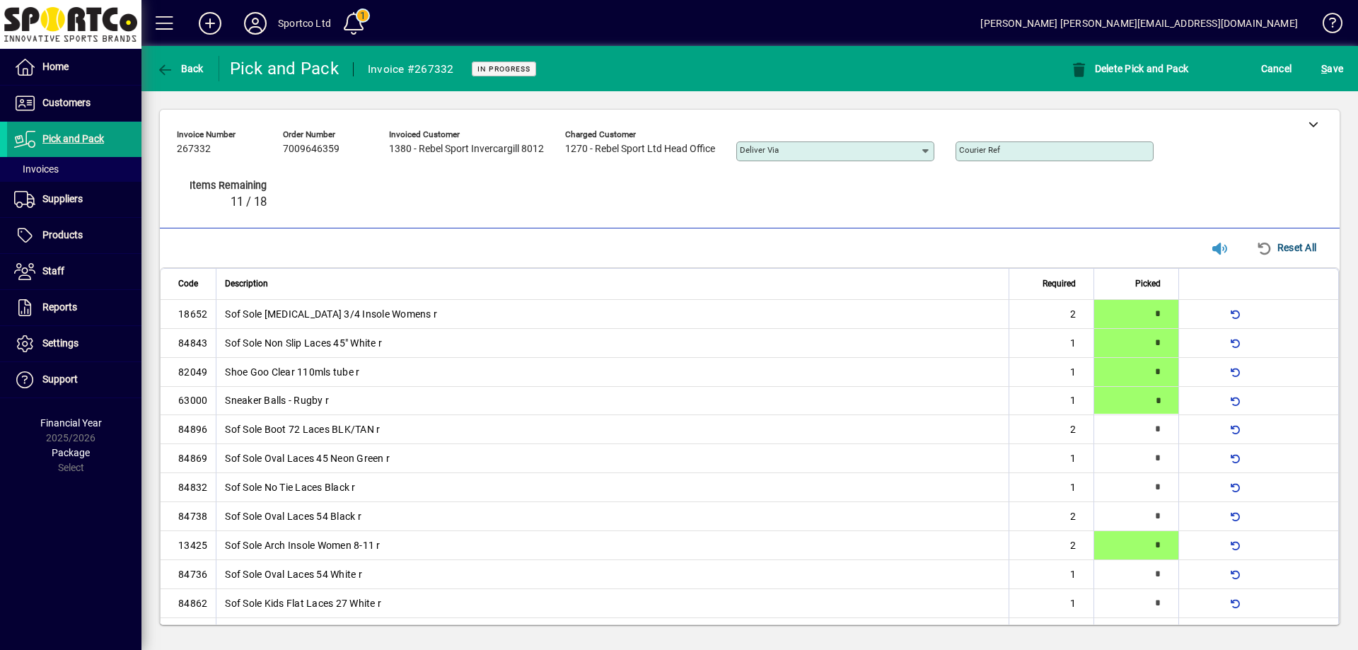
type input "*"
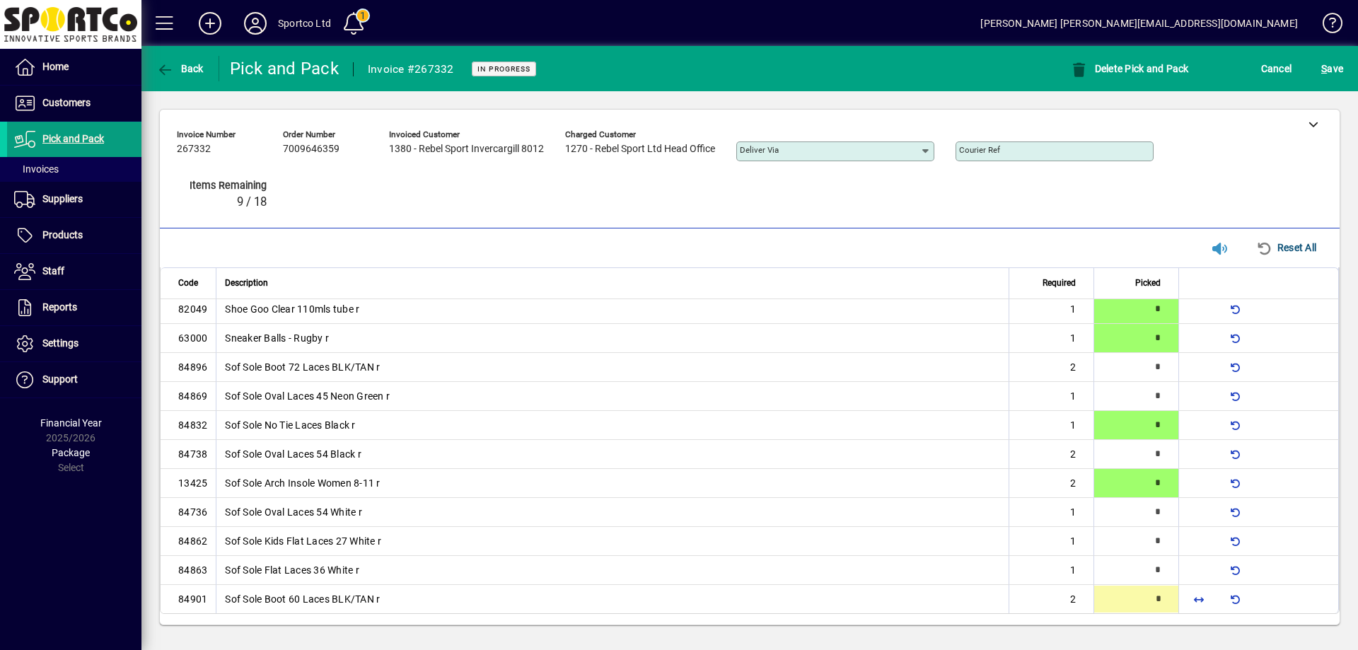
type input "*"
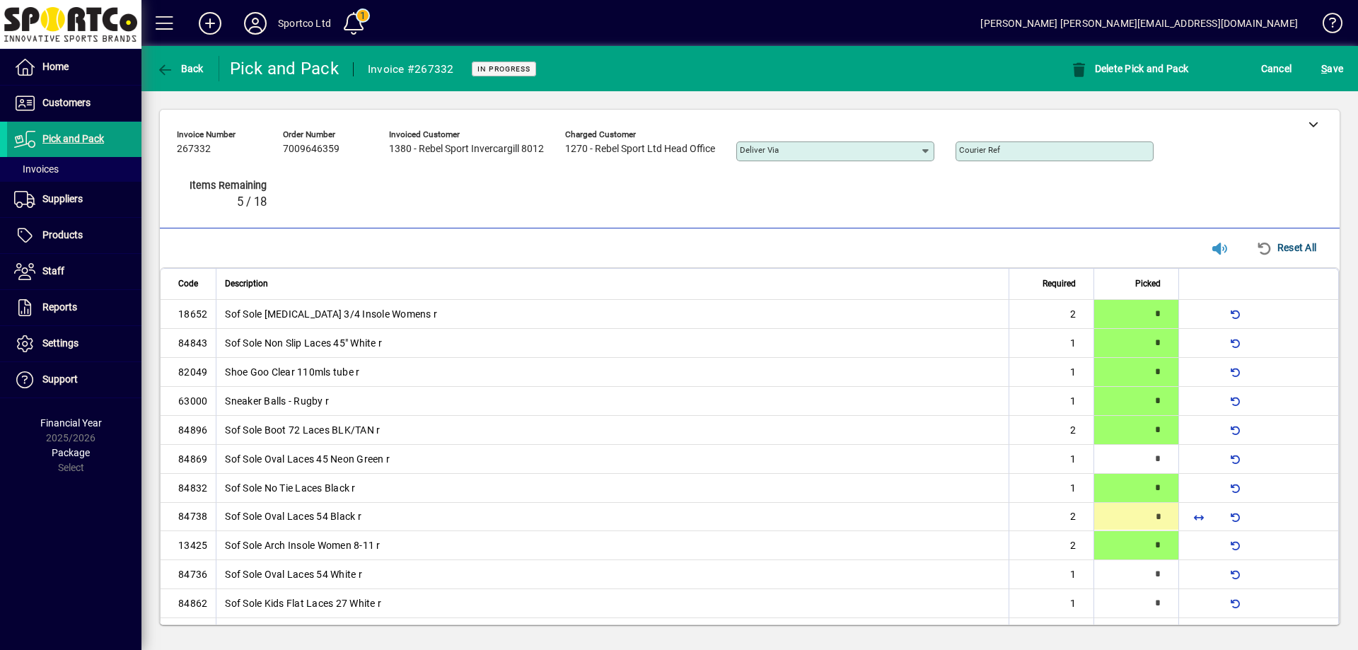
type input "*"
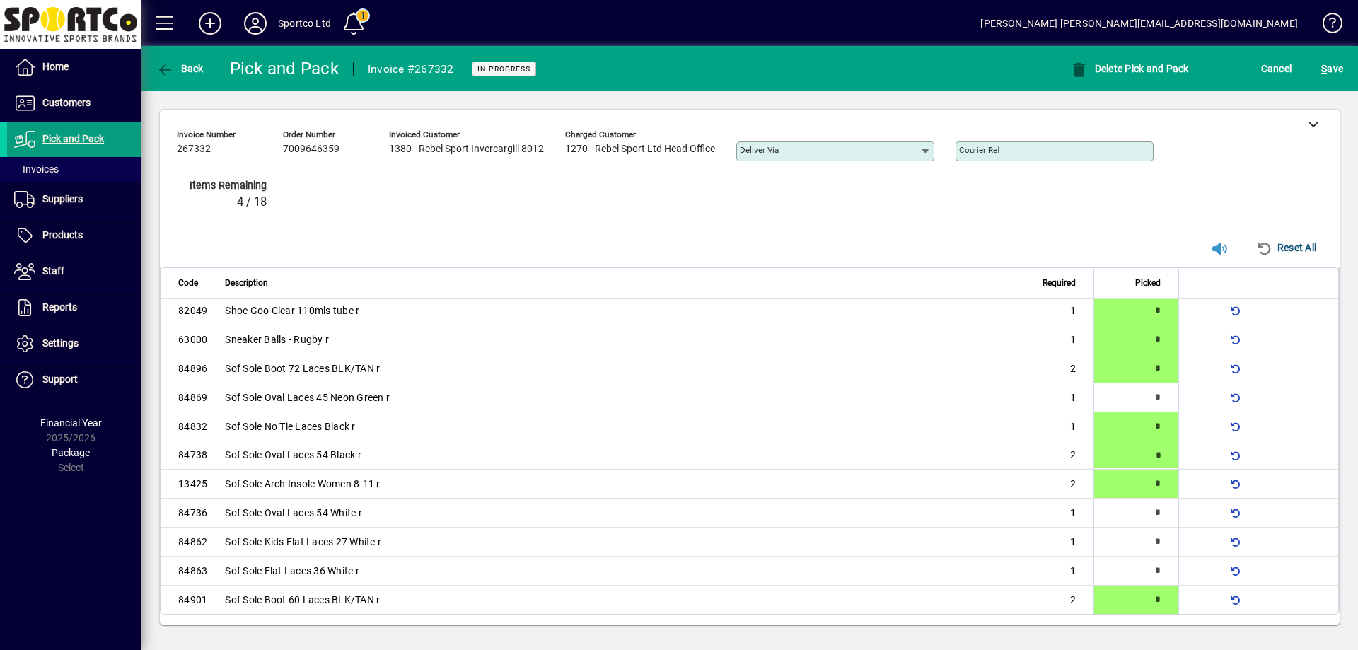
scroll to position [63, 0]
type input "*"
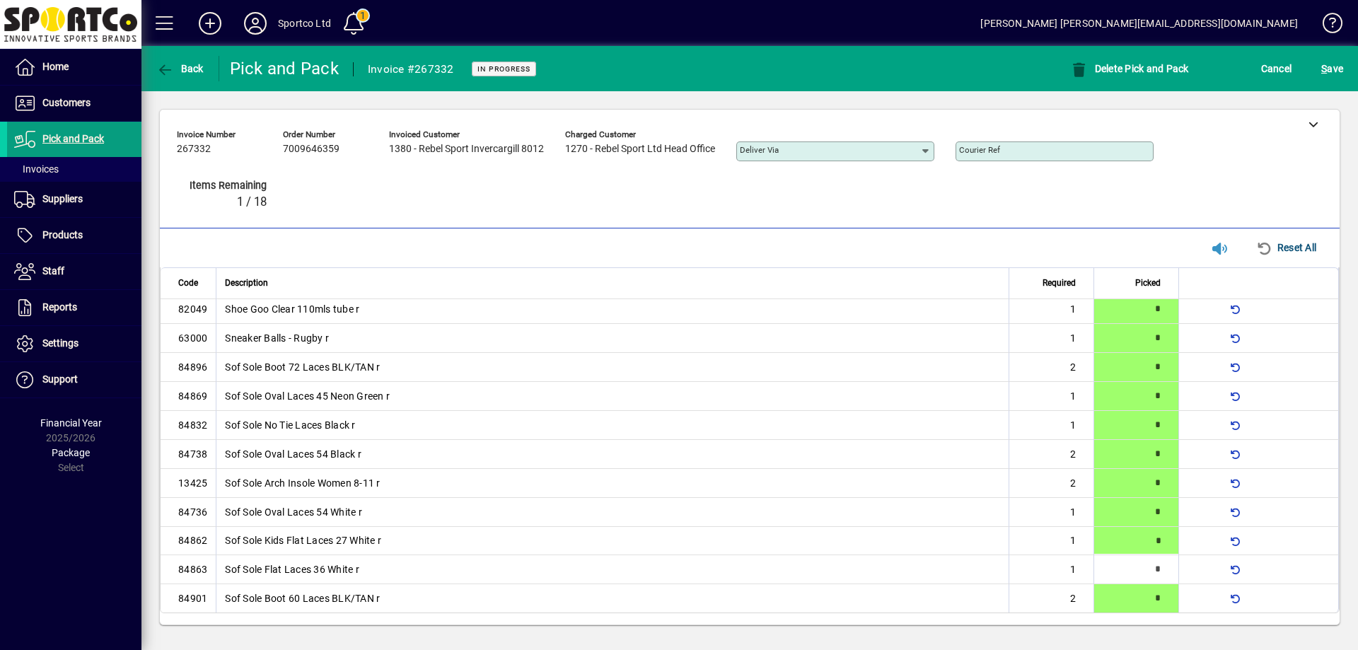
type input "*"
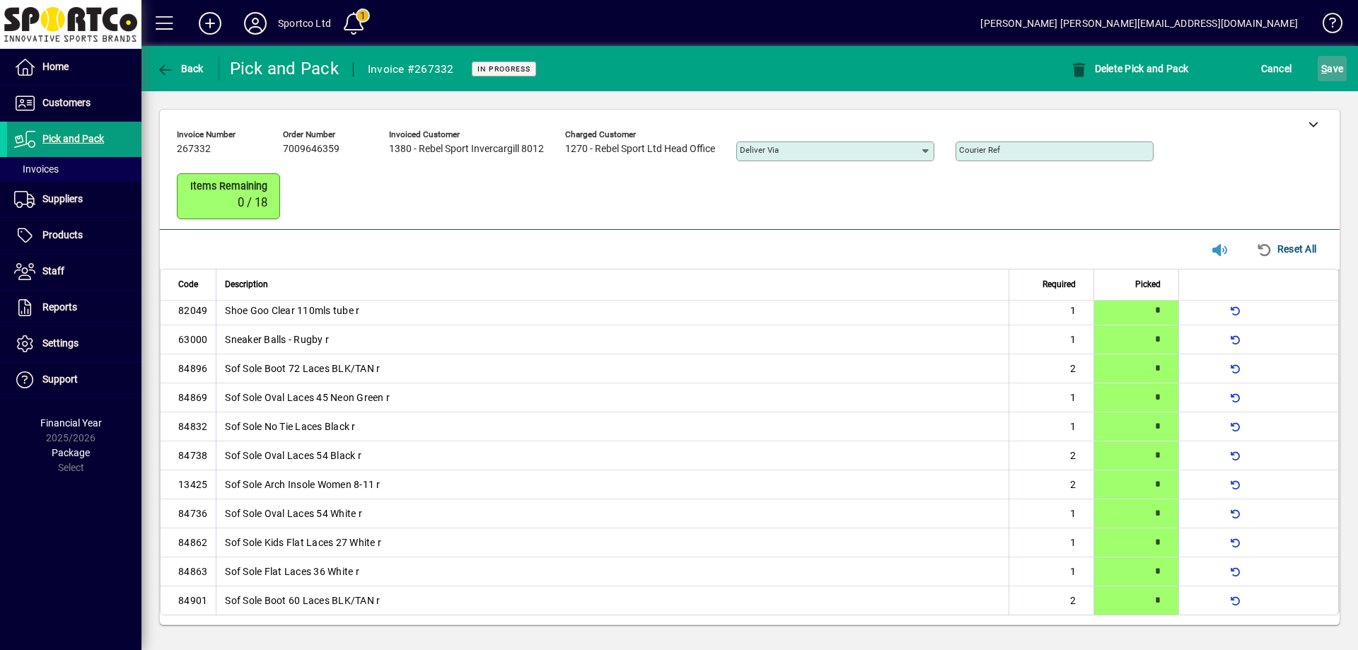
click at [1337, 66] on span "S ave" at bounding box center [1332, 68] width 22 height 23
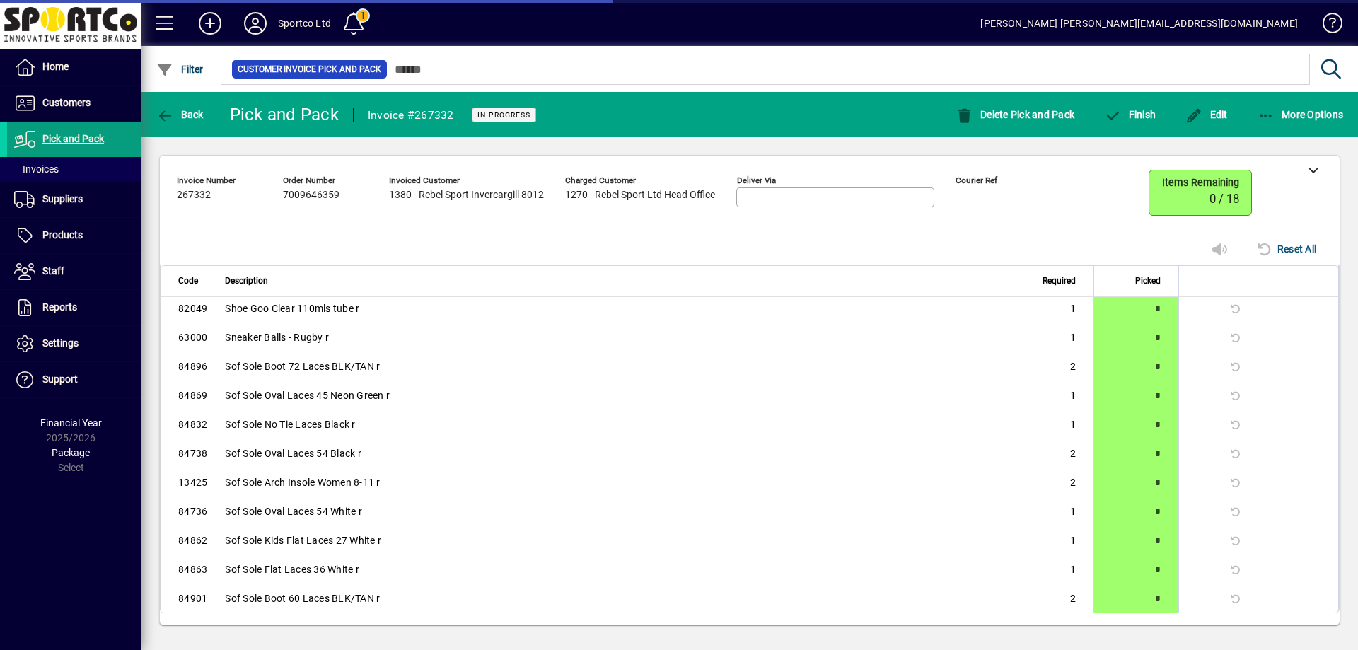
scroll to position [18, 0]
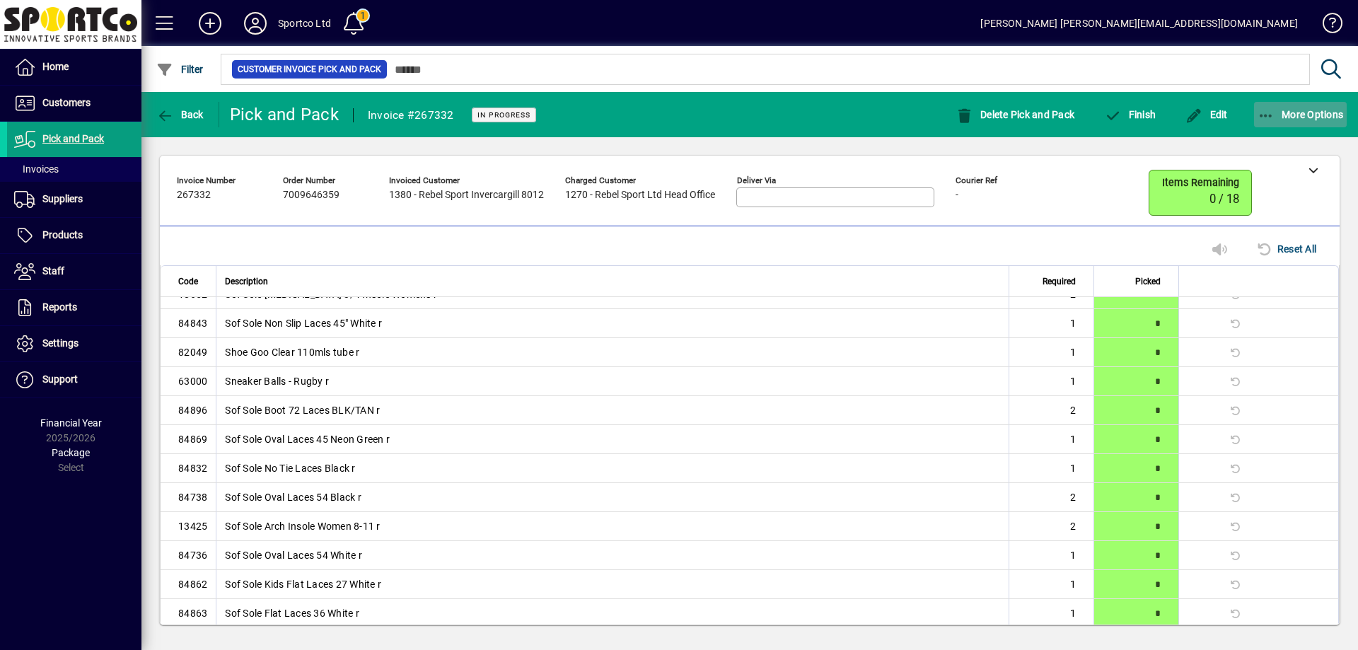
click at [1267, 109] on icon "button" at bounding box center [1267, 116] width 18 height 14
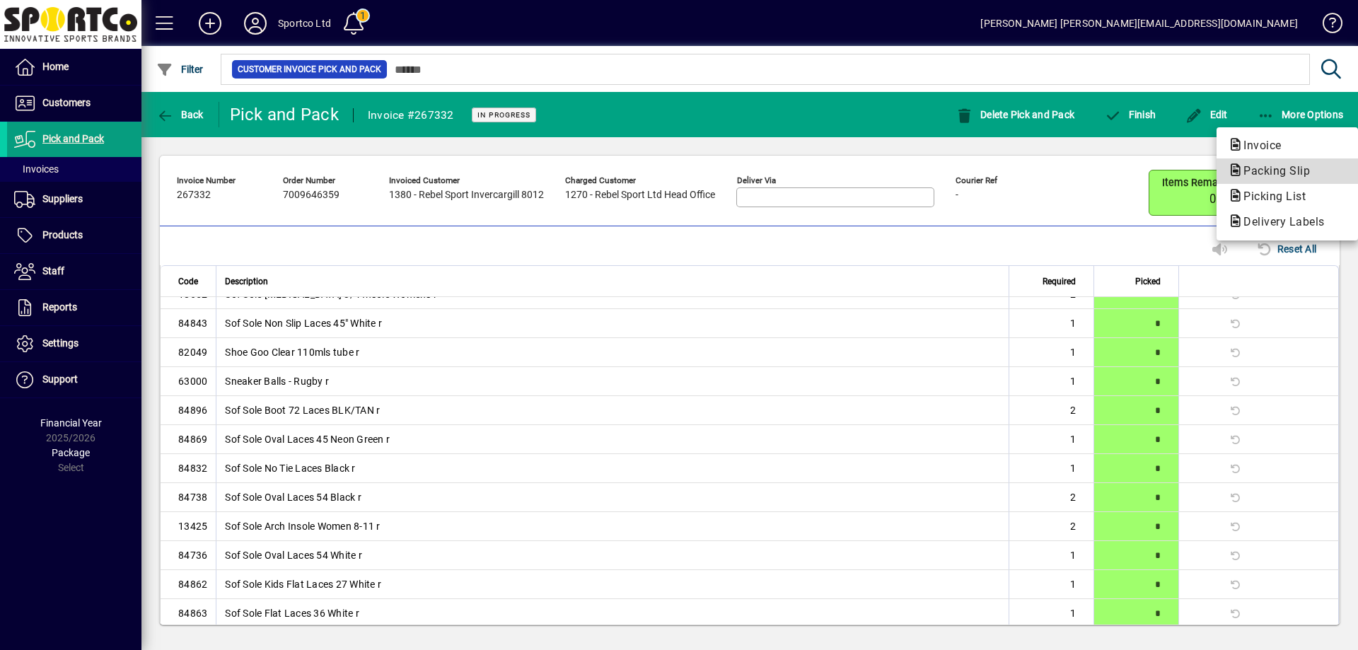
click at [1268, 164] on span "Packing Slip" at bounding box center [1272, 170] width 89 height 13
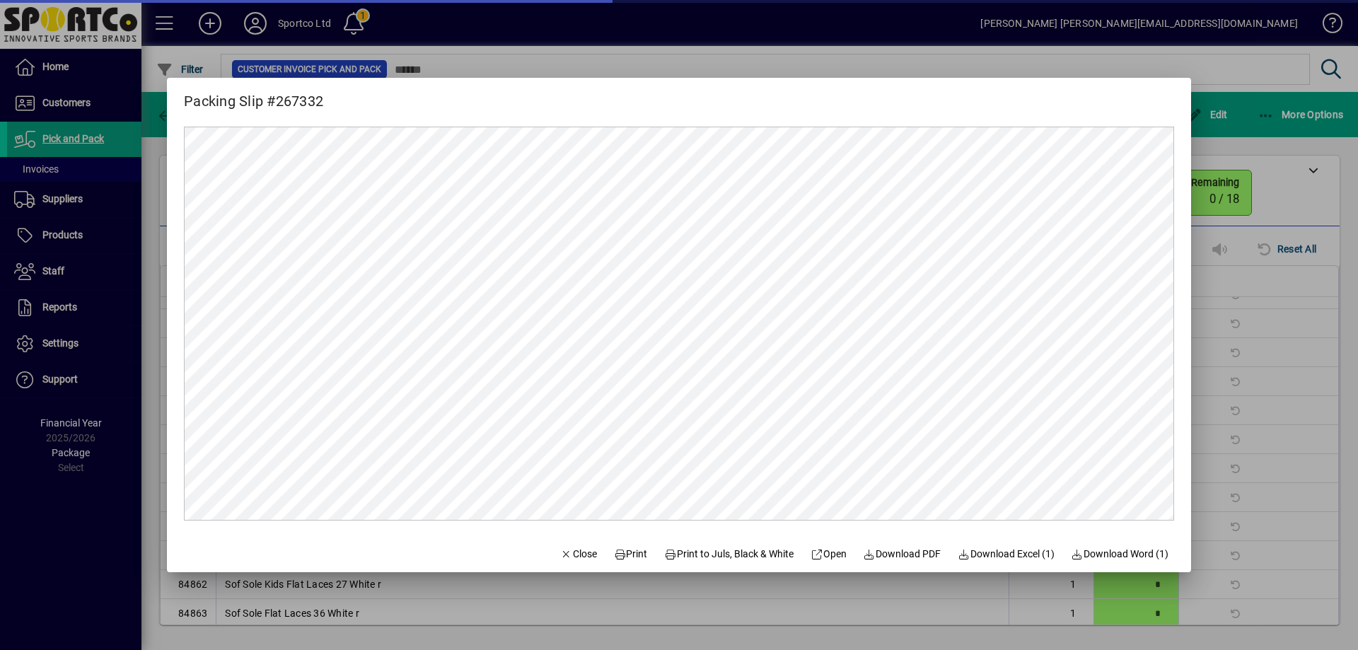
scroll to position [0, 0]
click at [615, 556] on span "Print" at bounding box center [631, 554] width 34 height 15
click at [565, 557] on span "Close" at bounding box center [578, 554] width 37 height 15
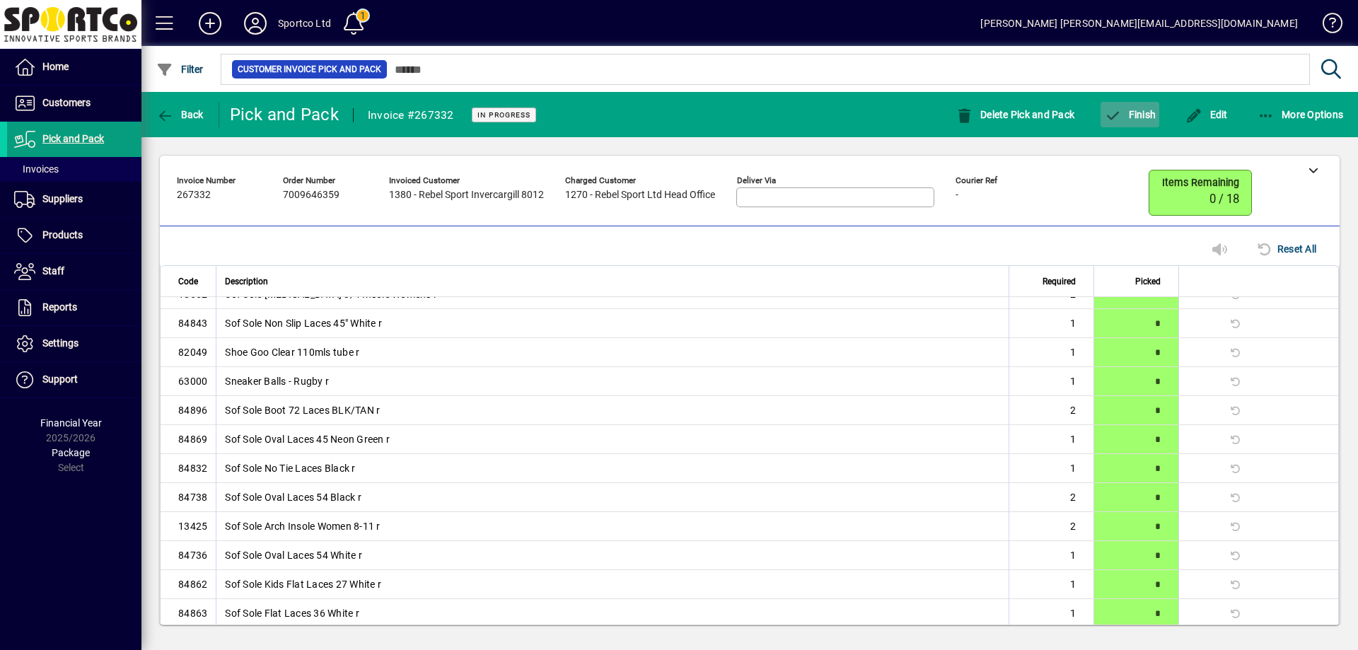
click at [1132, 118] on span "Finish" at bounding box center [1130, 114] width 52 height 11
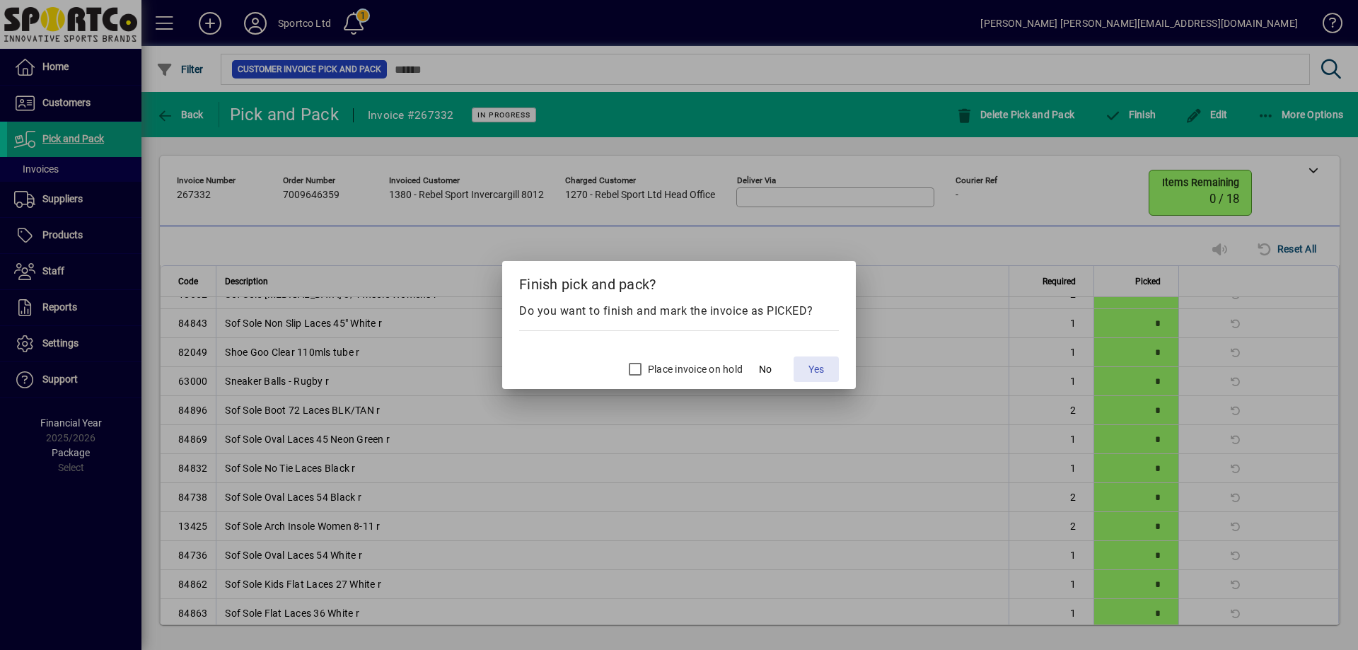
click at [818, 372] on span "Yes" at bounding box center [817, 369] width 16 height 15
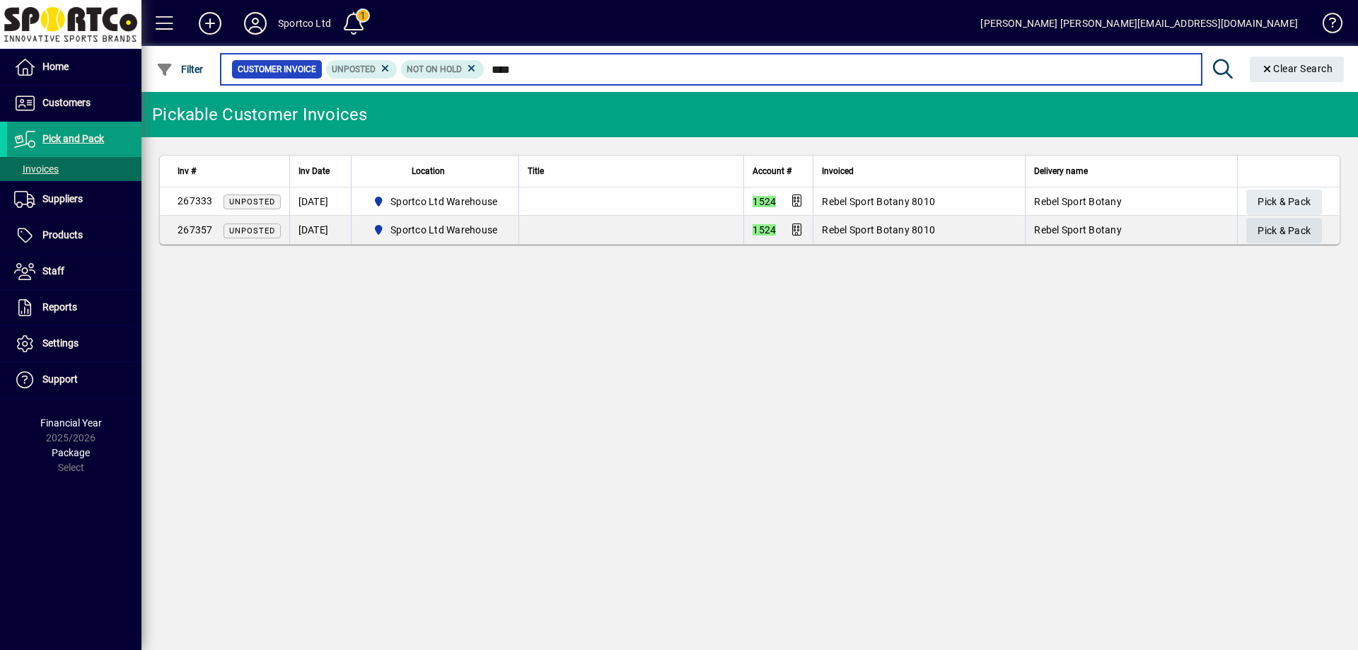
type input "****"
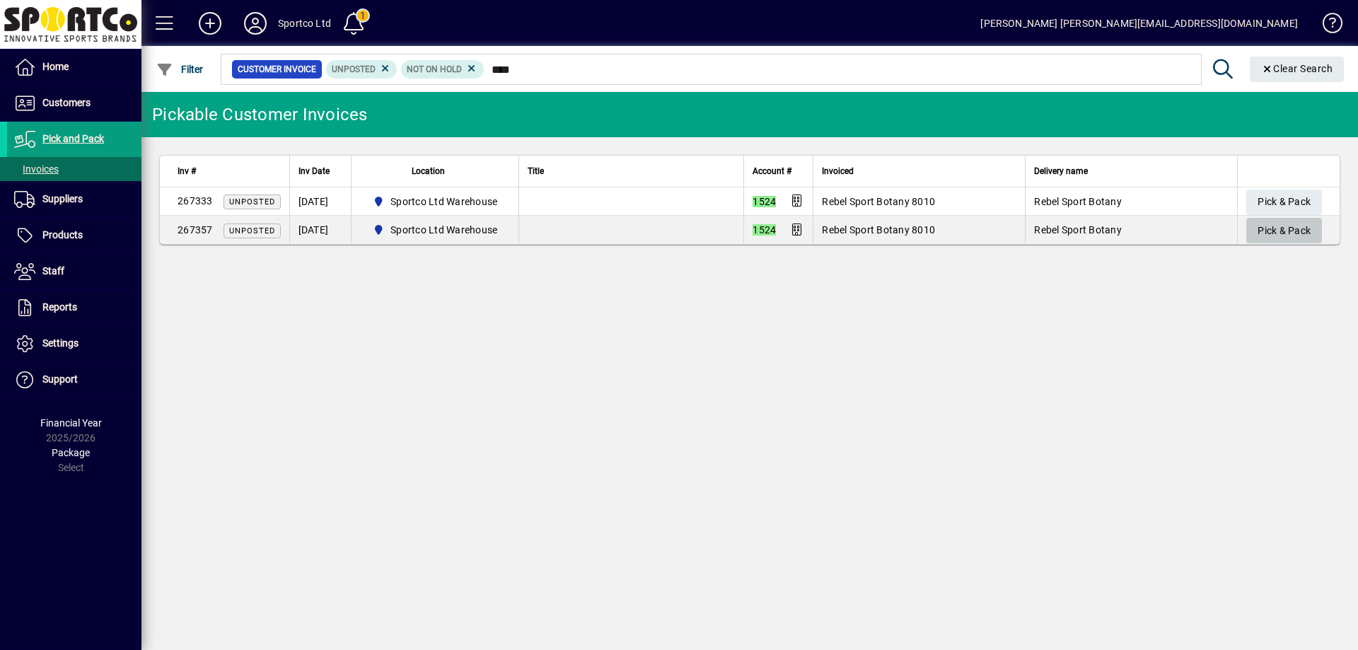
click at [1302, 225] on span "Pick & Pack" at bounding box center [1284, 230] width 53 height 23
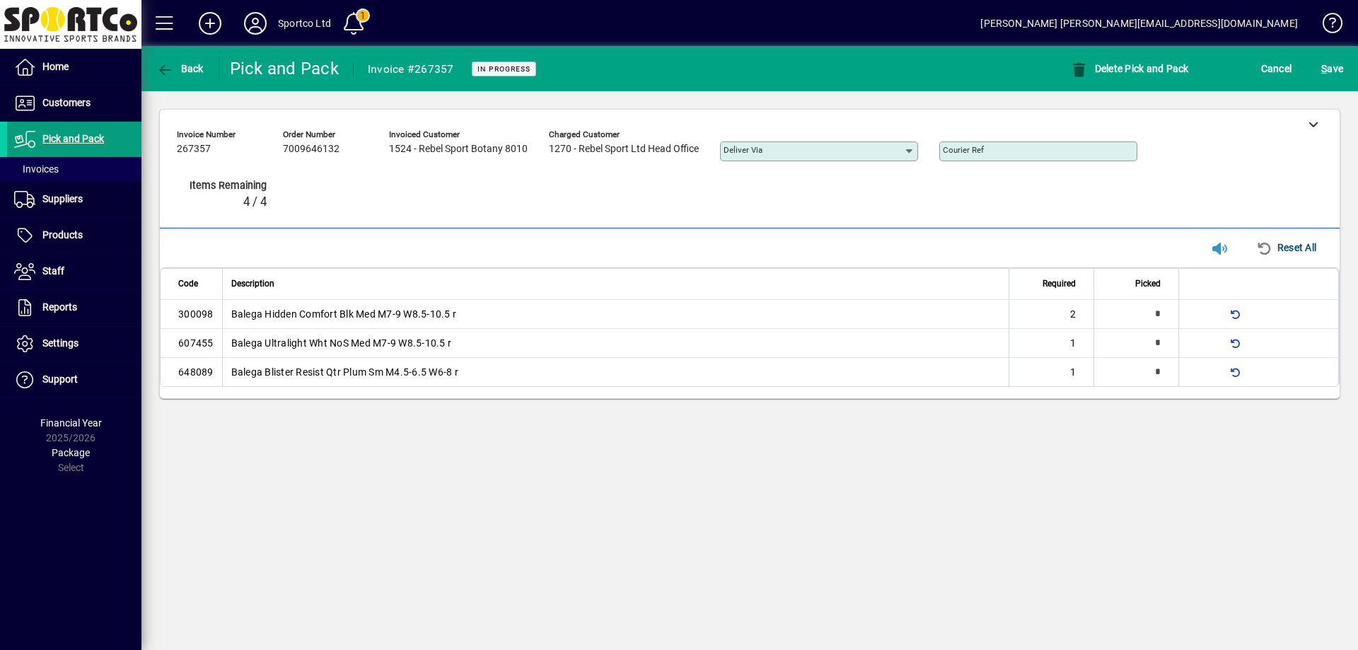
type input "*"
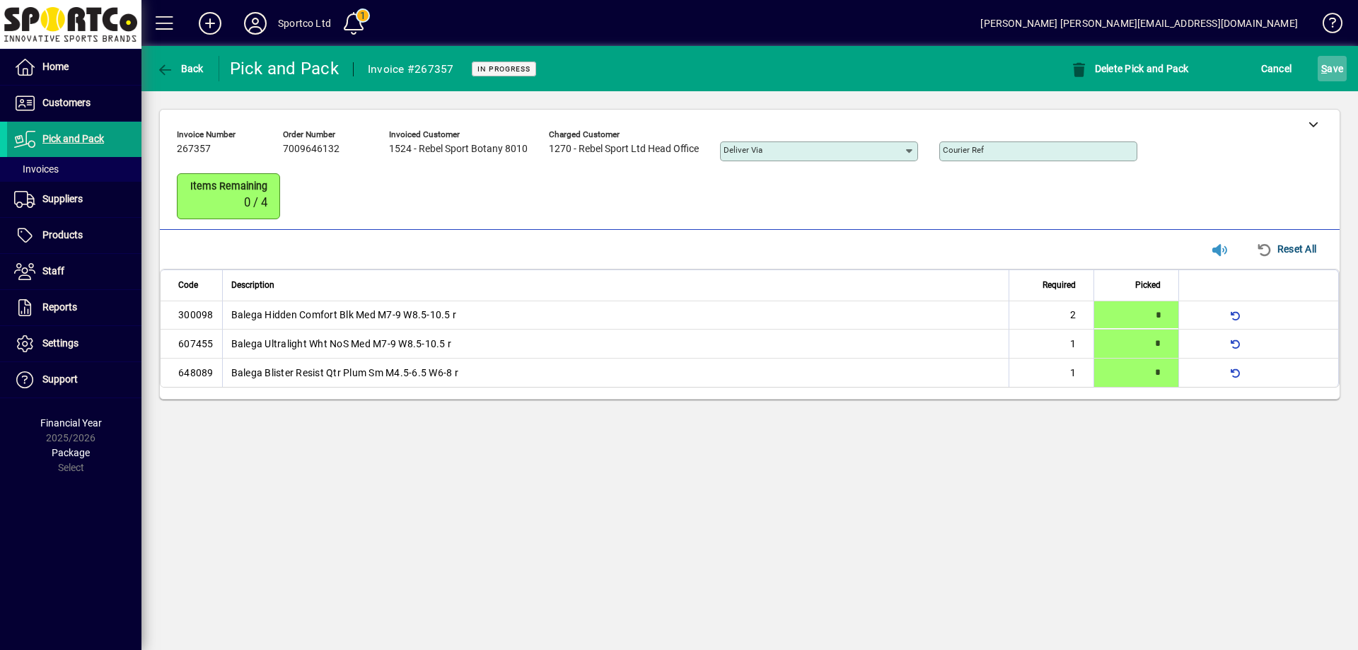
drag, startPoint x: 1330, startPoint y: 71, endPoint x: 1336, endPoint y: 77, distance: 8.0
click at [1336, 76] on span "S ave" at bounding box center [1332, 68] width 22 height 23
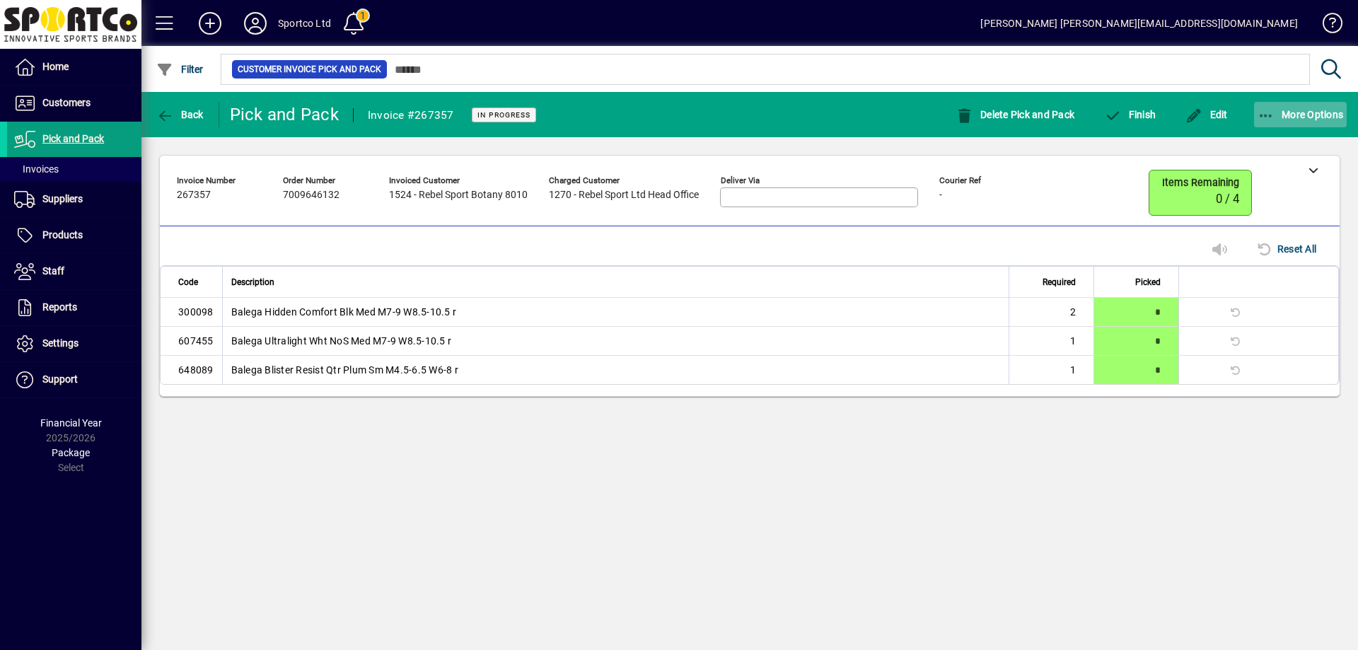
click at [1270, 114] on icon "button" at bounding box center [1267, 116] width 18 height 14
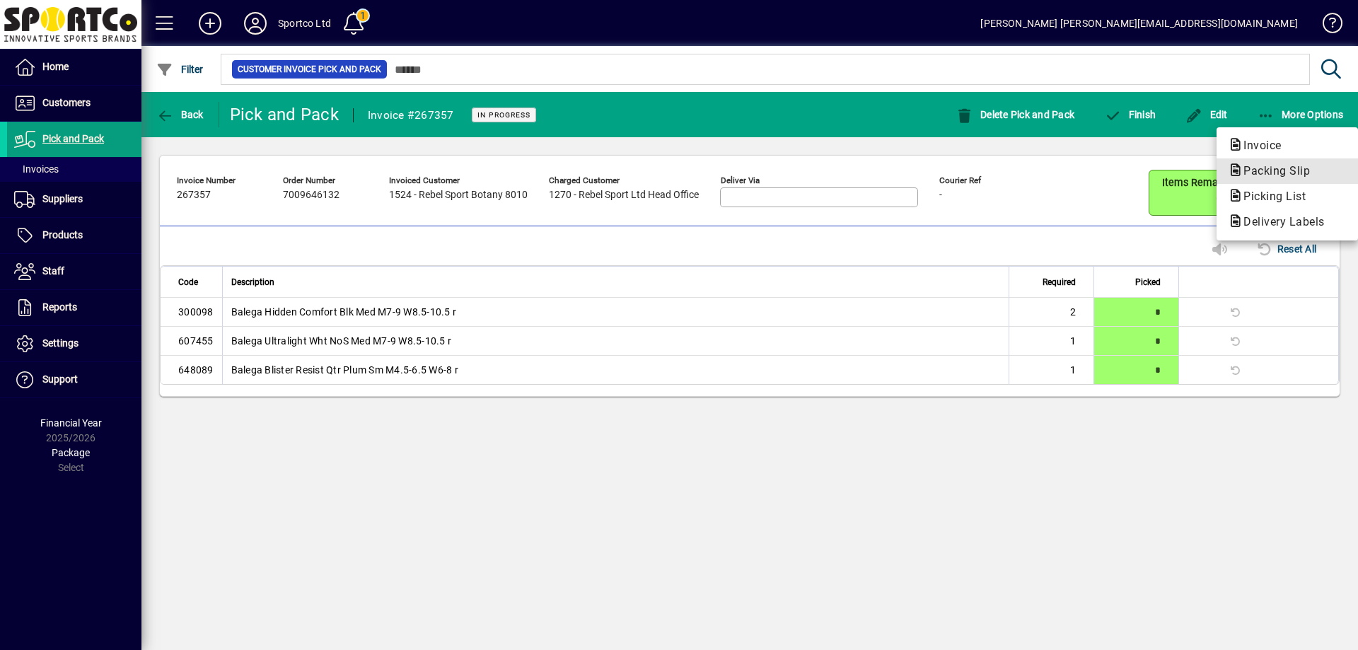
click at [1260, 175] on span "Packing Slip" at bounding box center [1272, 170] width 89 height 13
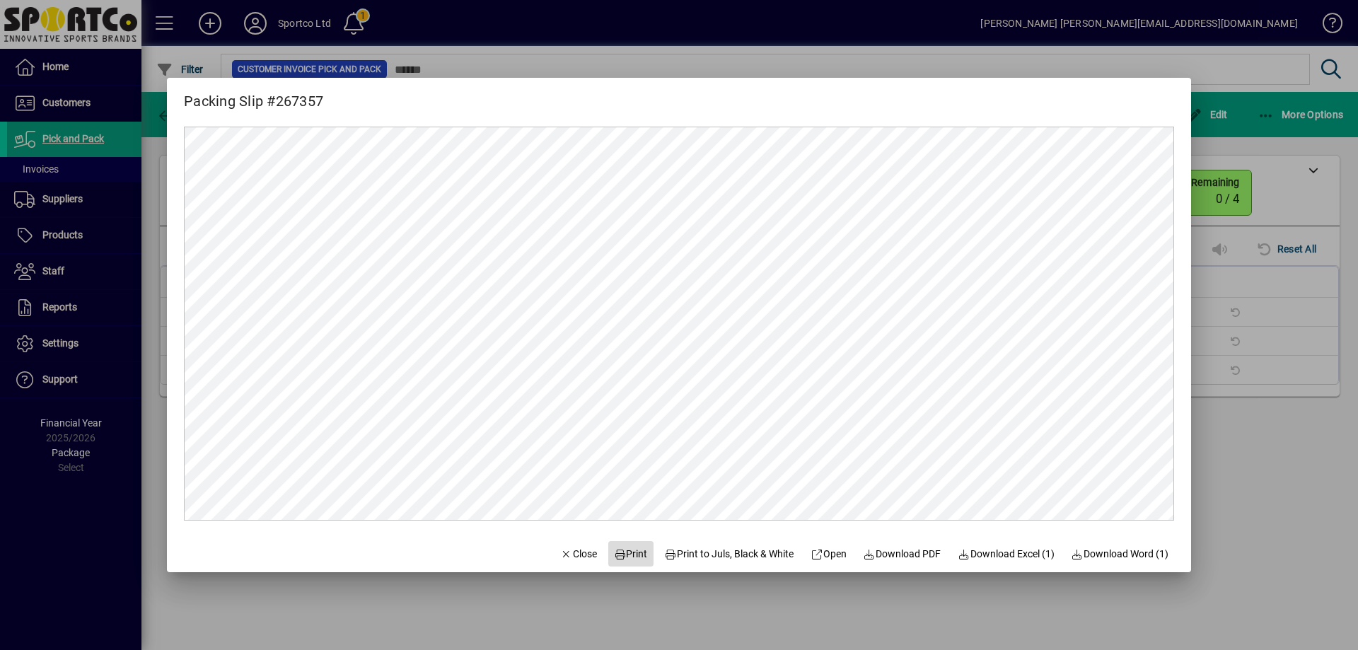
click at [620, 555] on span "Print" at bounding box center [631, 554] width 34 height 15
click at [569, 550] on span "Close" at bounding box center [578, 554] width 37 height 15
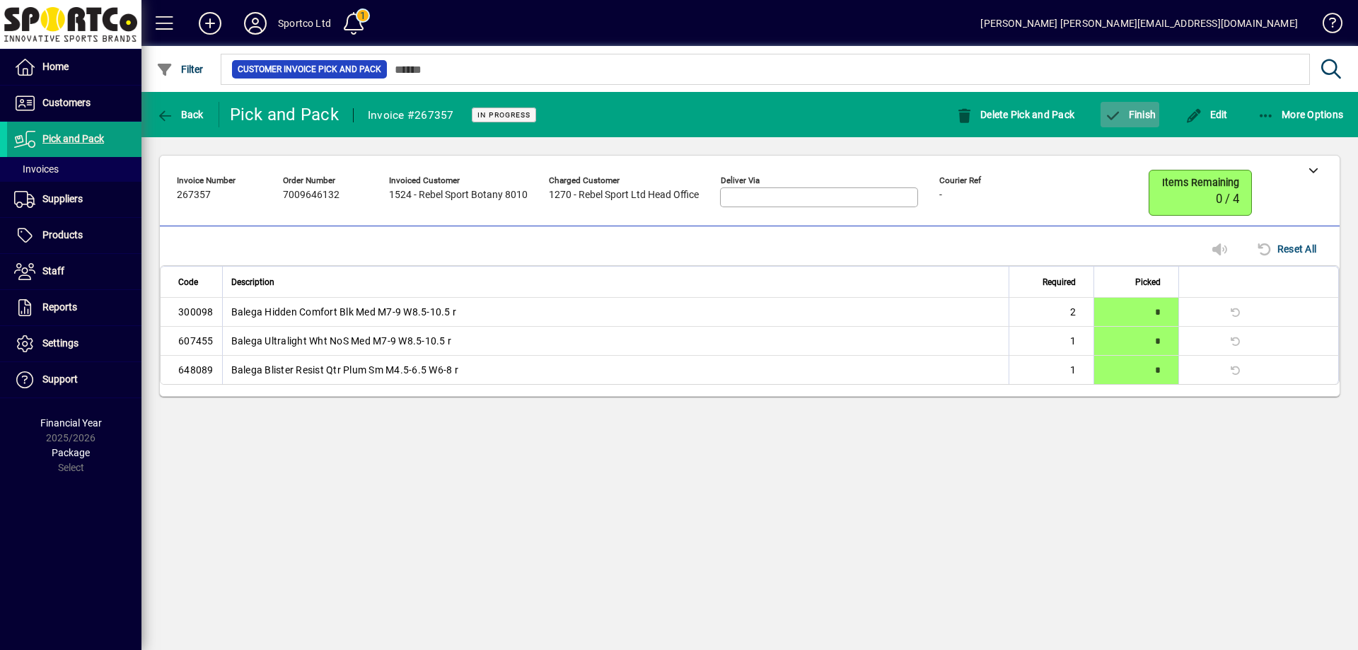
click at [1135, 123] on span "button" at bounding box center [1130, 115] width 59 height 34
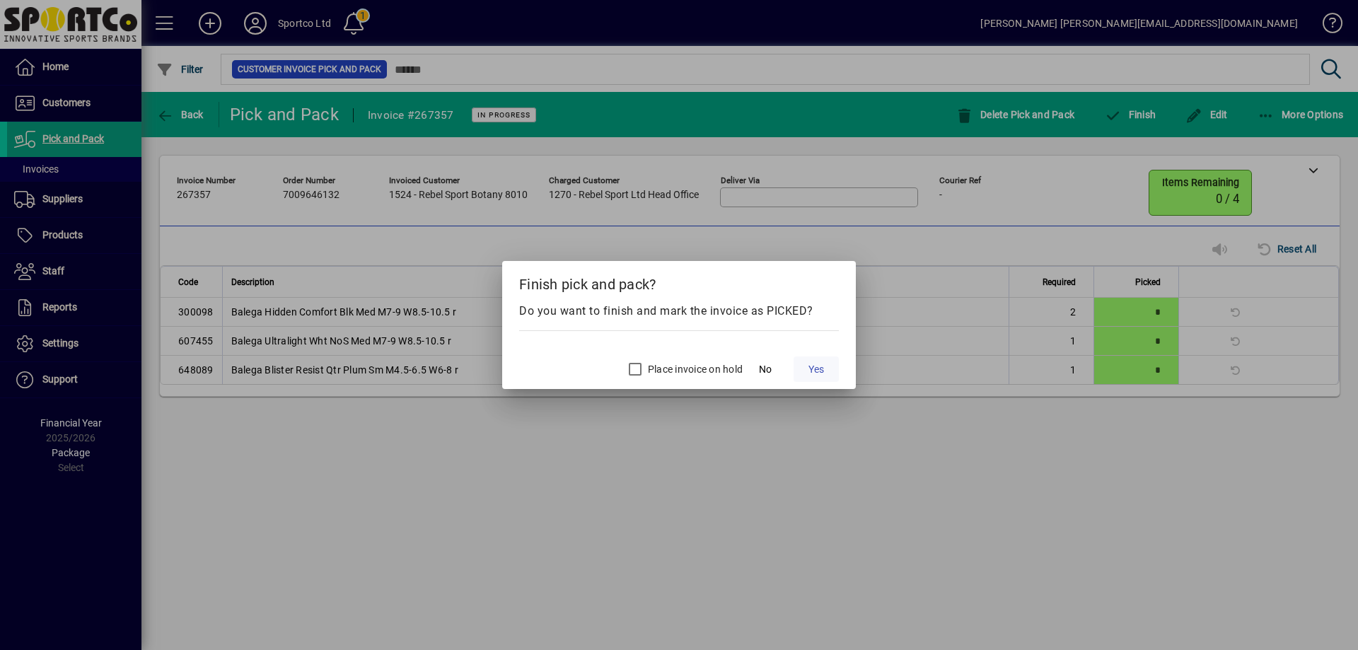
click at [821, 367] on span "Yes" at bounding box center [817, 369] width 16 height 15
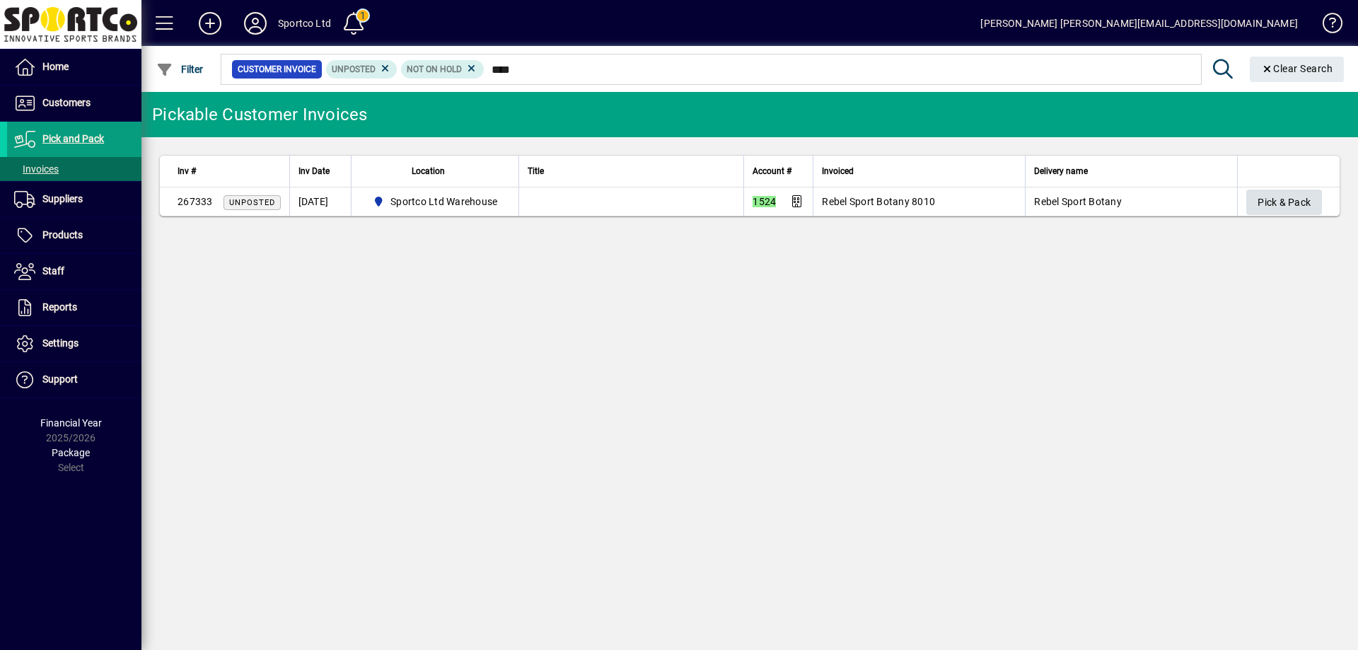
type input "****"
click at [1263, 193] on span "Pick & Pack" at bounding box center [1284, 202] width 53 height 23
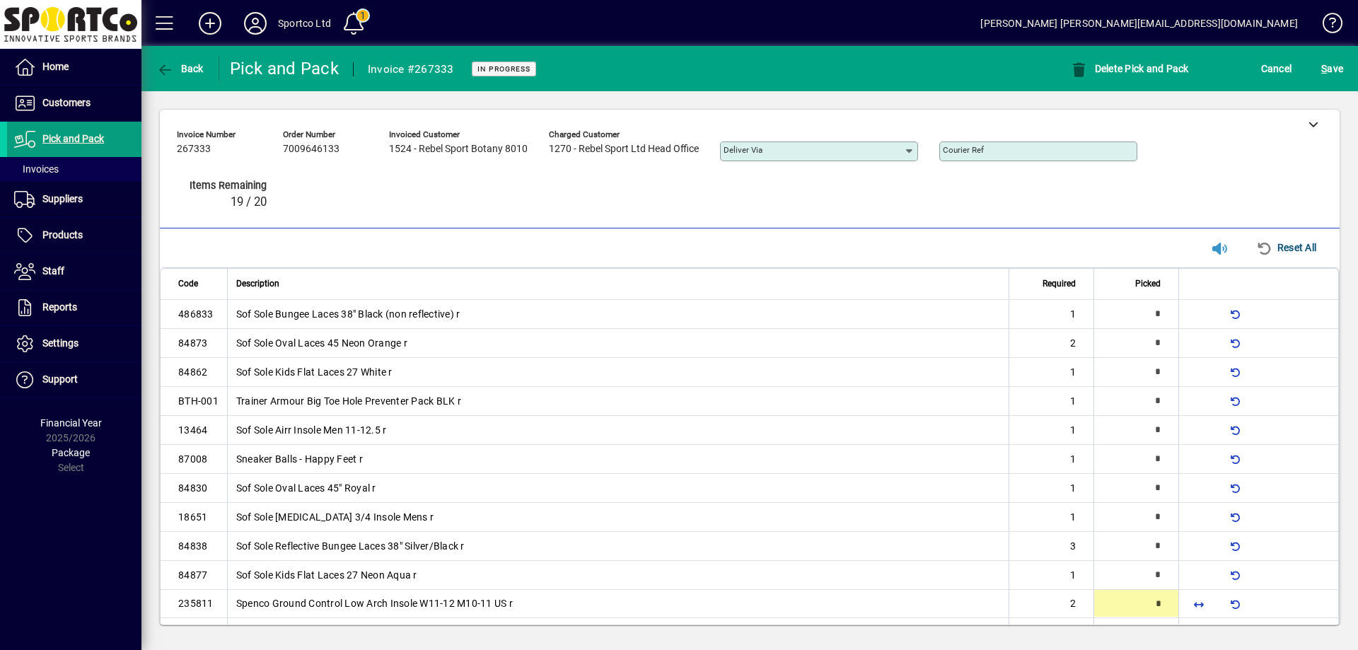
type input "*"
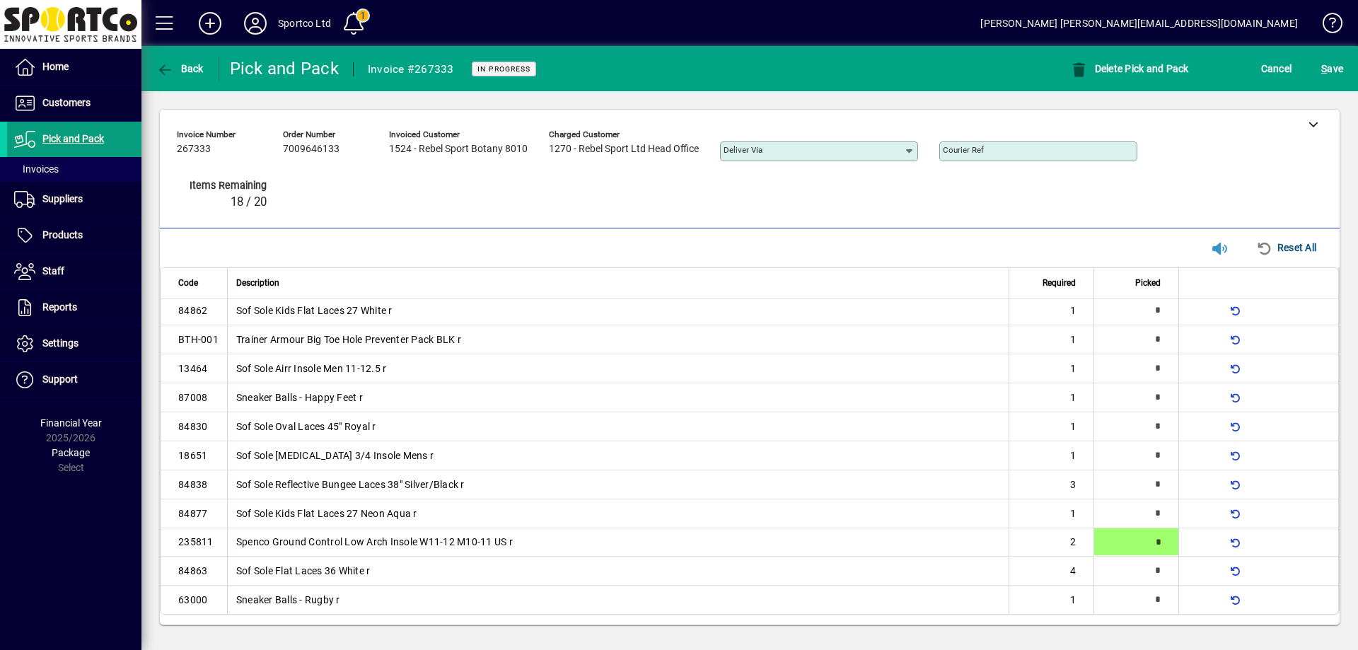
scroll to position [63, 0]
type input "*"
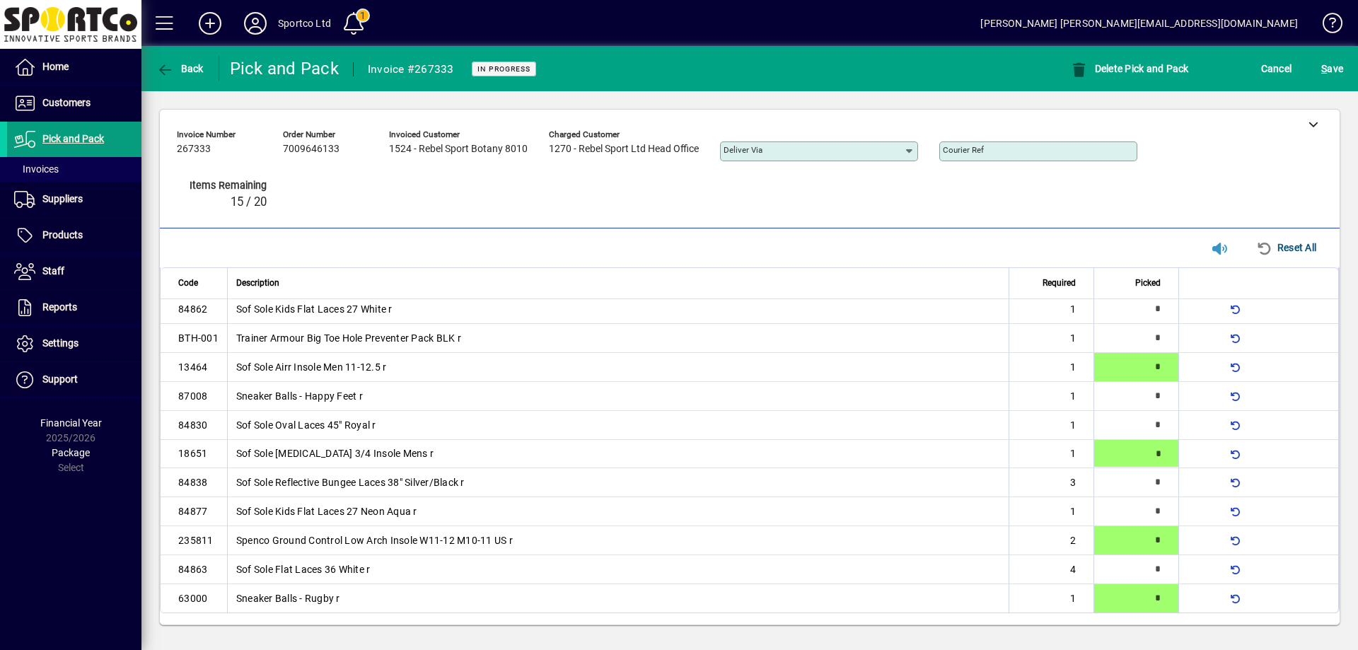
type input "*"
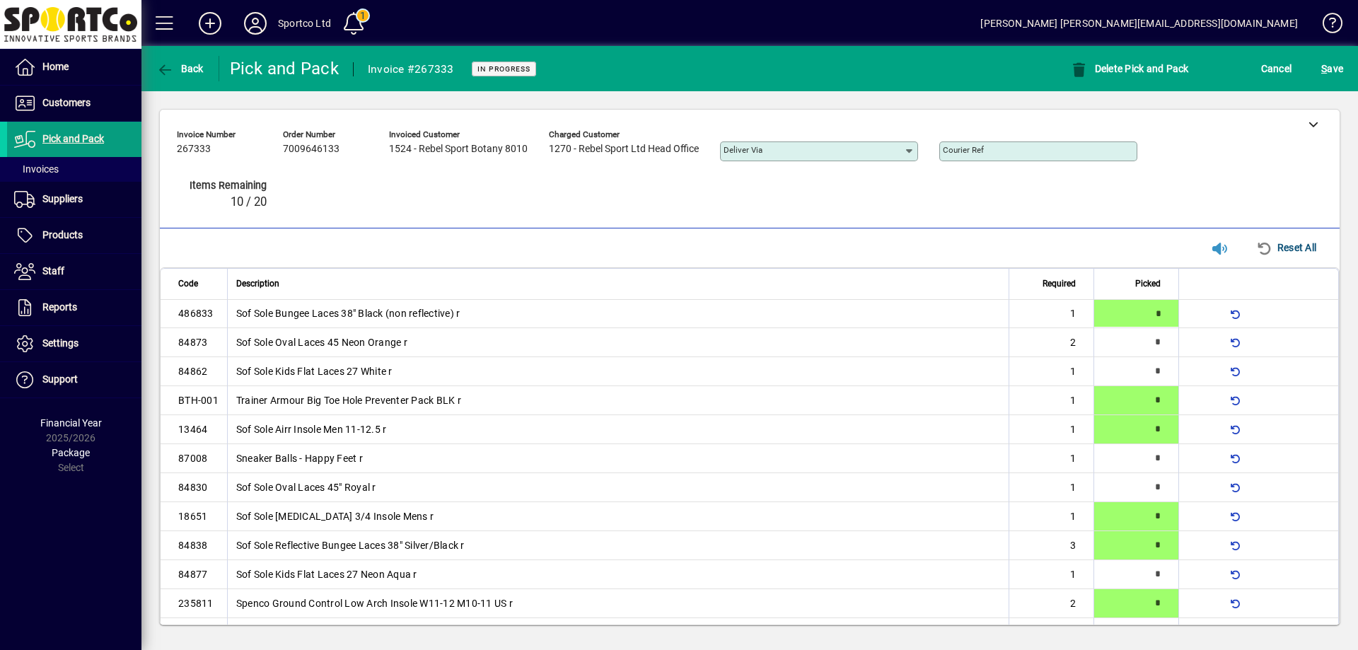
type input "*"
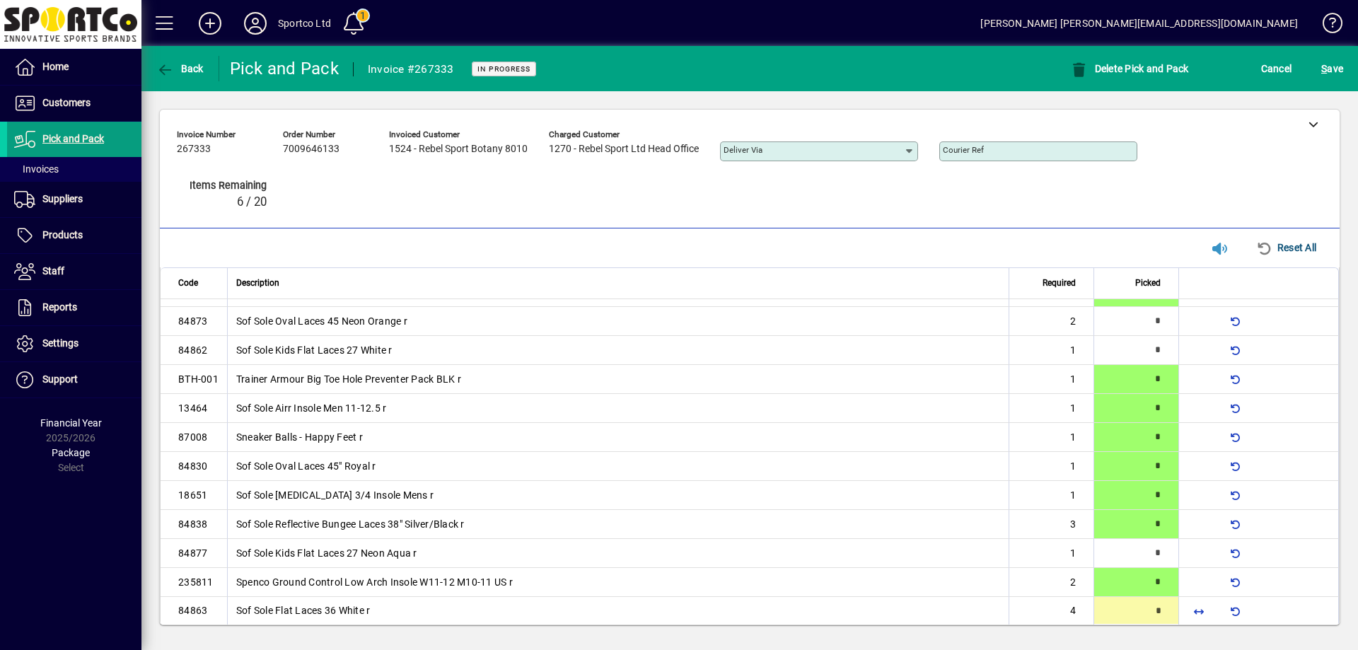
scroll to position [63, 0]
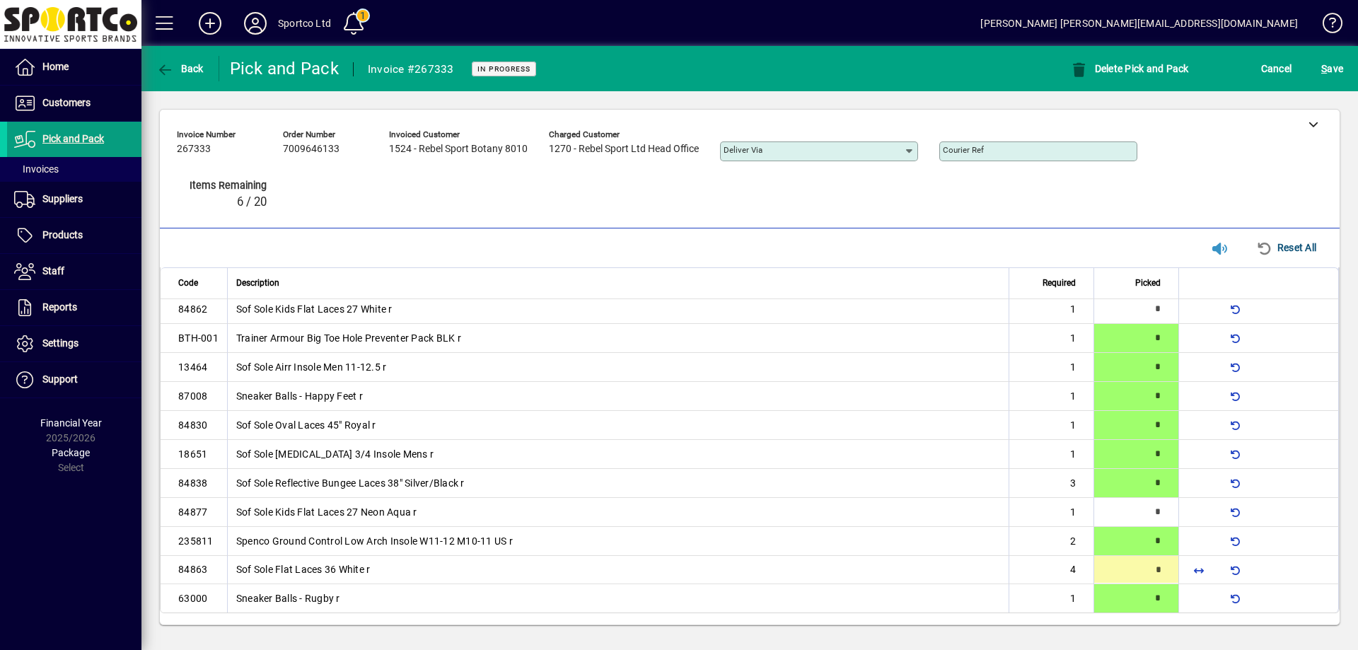
type input "*"
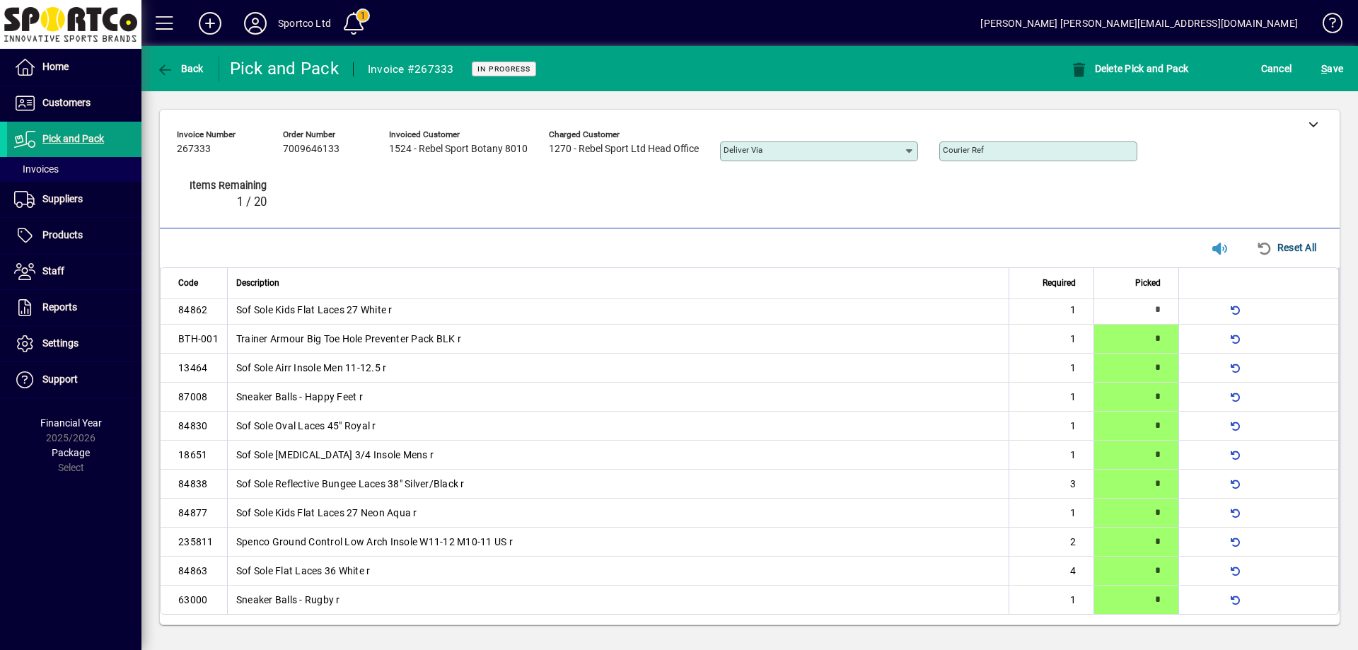
scroll to position [0, 0]
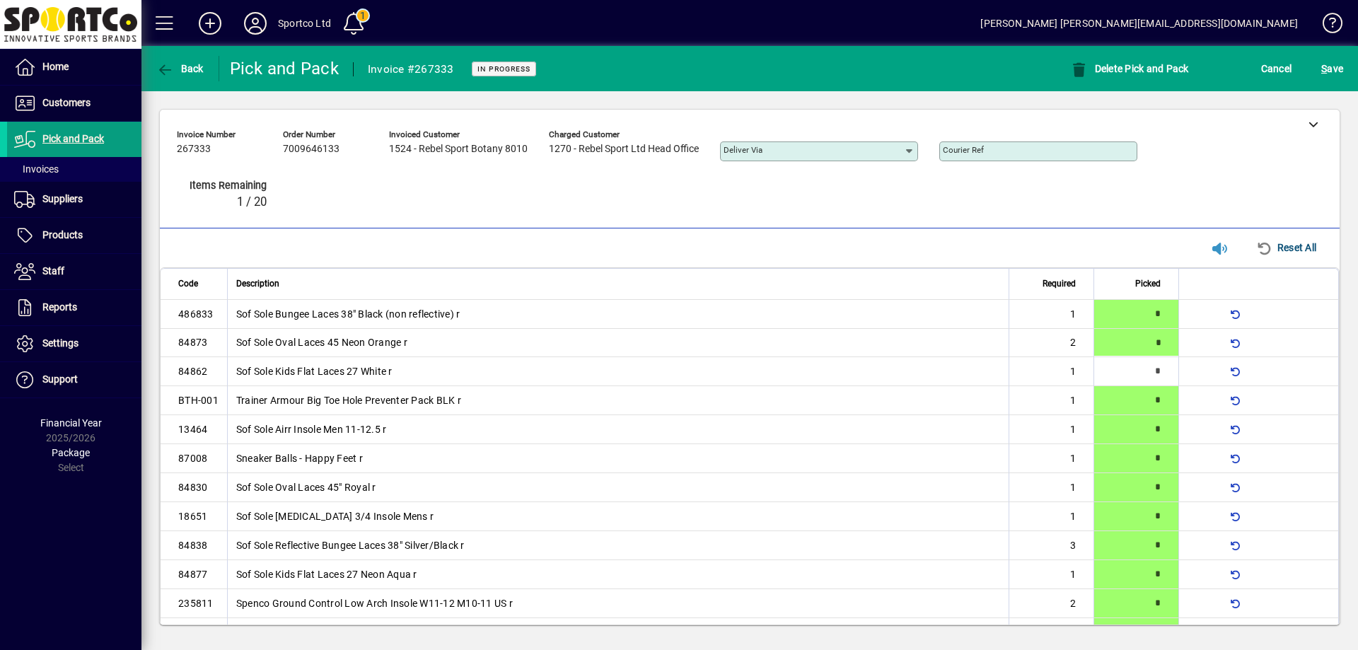
type input "*"
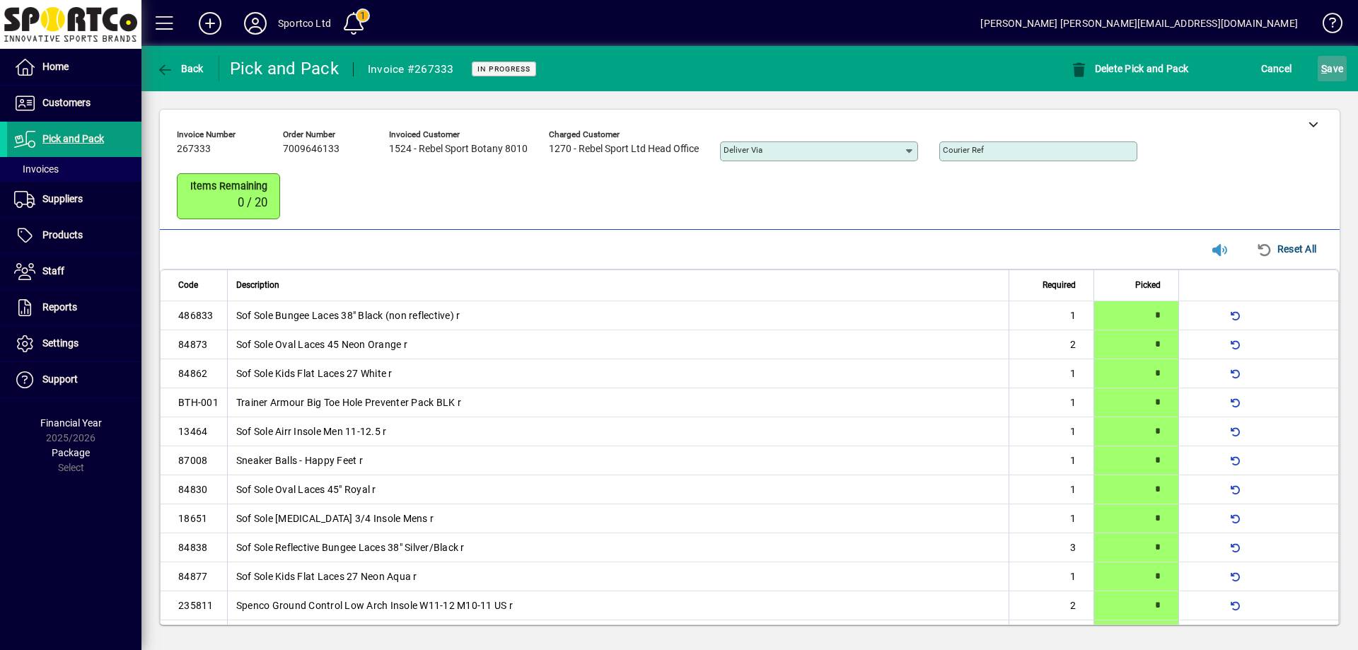
click at [1343, 69] on span "S ave" at bounding box center [1332, 68] width 22 height 23
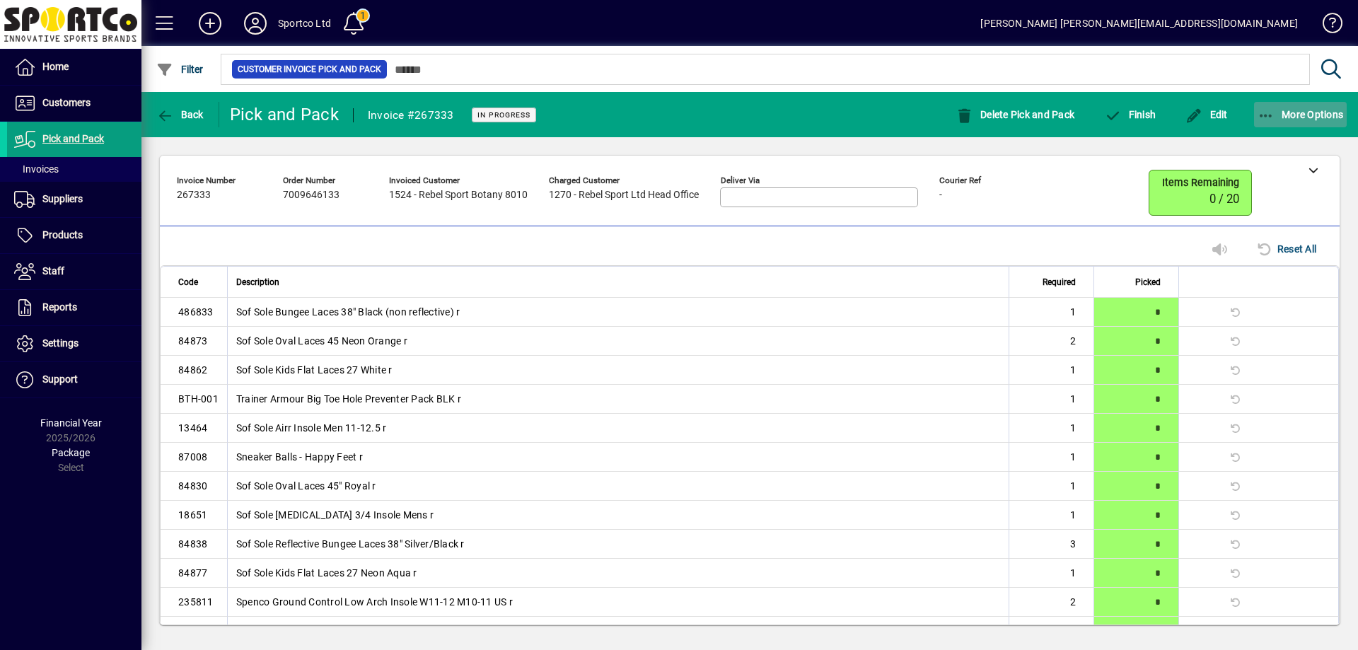
click at [1269, 113] on icon "button" at bounding box center [1267, 116] width 18 height 14
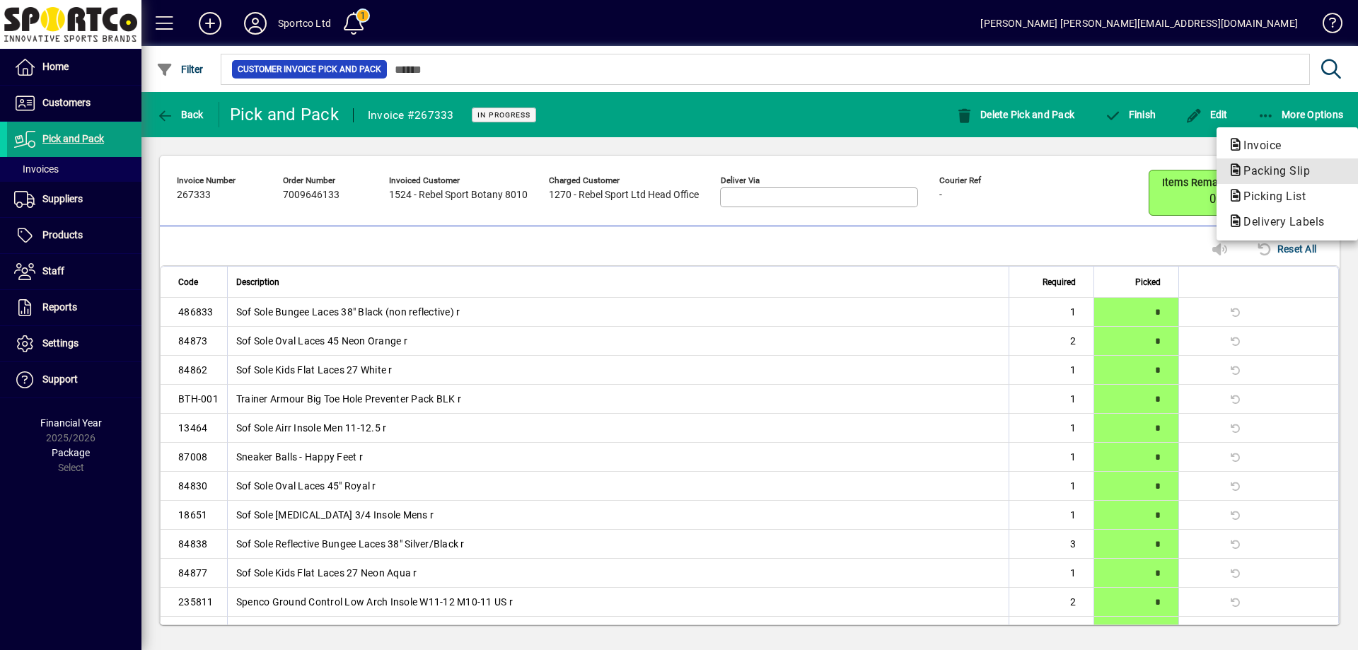
click at [1289, 175] on span "Packing Slip" at bounding box center [1272, 170] width 89 height 13
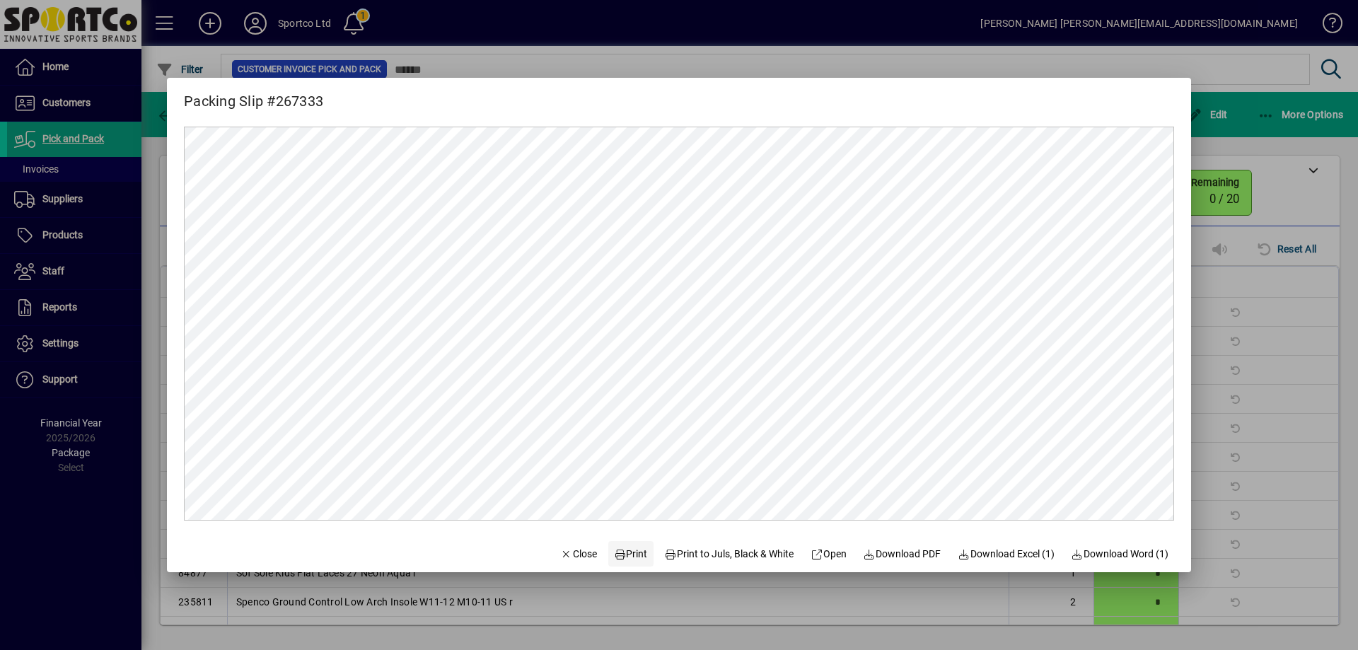
click at [632, 549] on span "Print" at bounding box center [631, 554] width 34 height 15
click at [571, 554] on span "Close" at bounding box center [578, 554] width 37 height 15
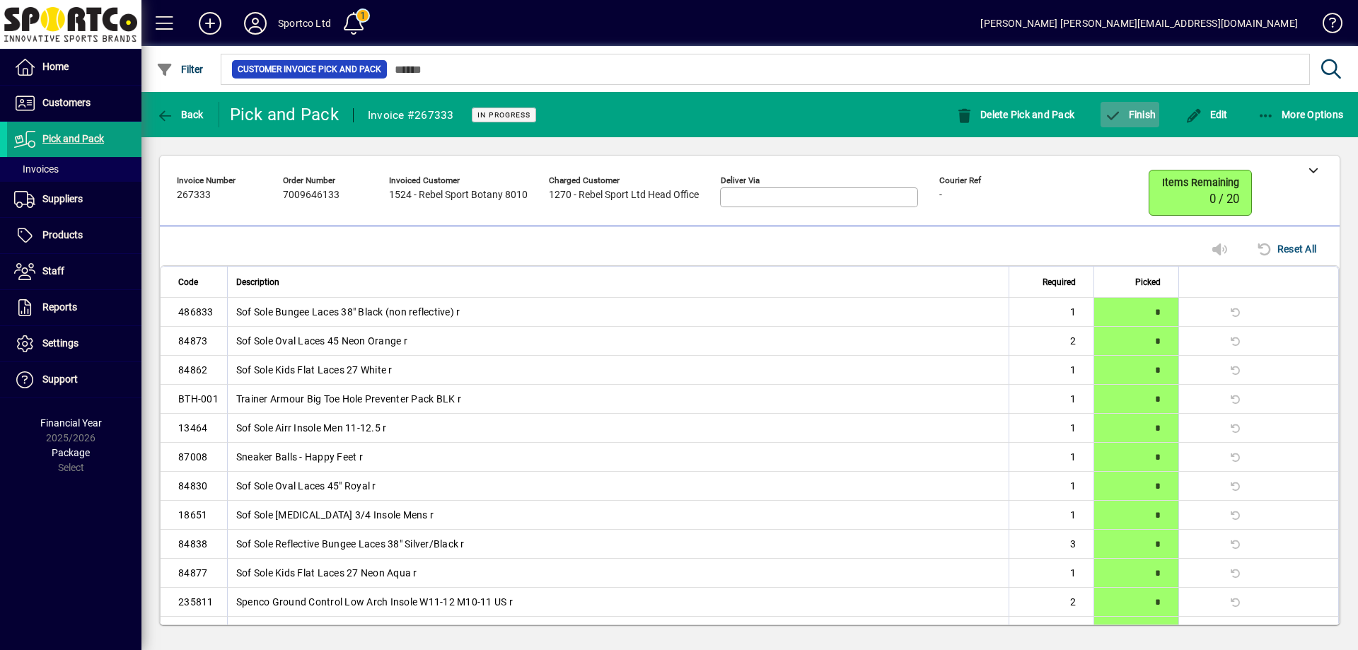
click at [1132, 108] on button "Finish" at bounding box center [1130, 114] width 59 height 25
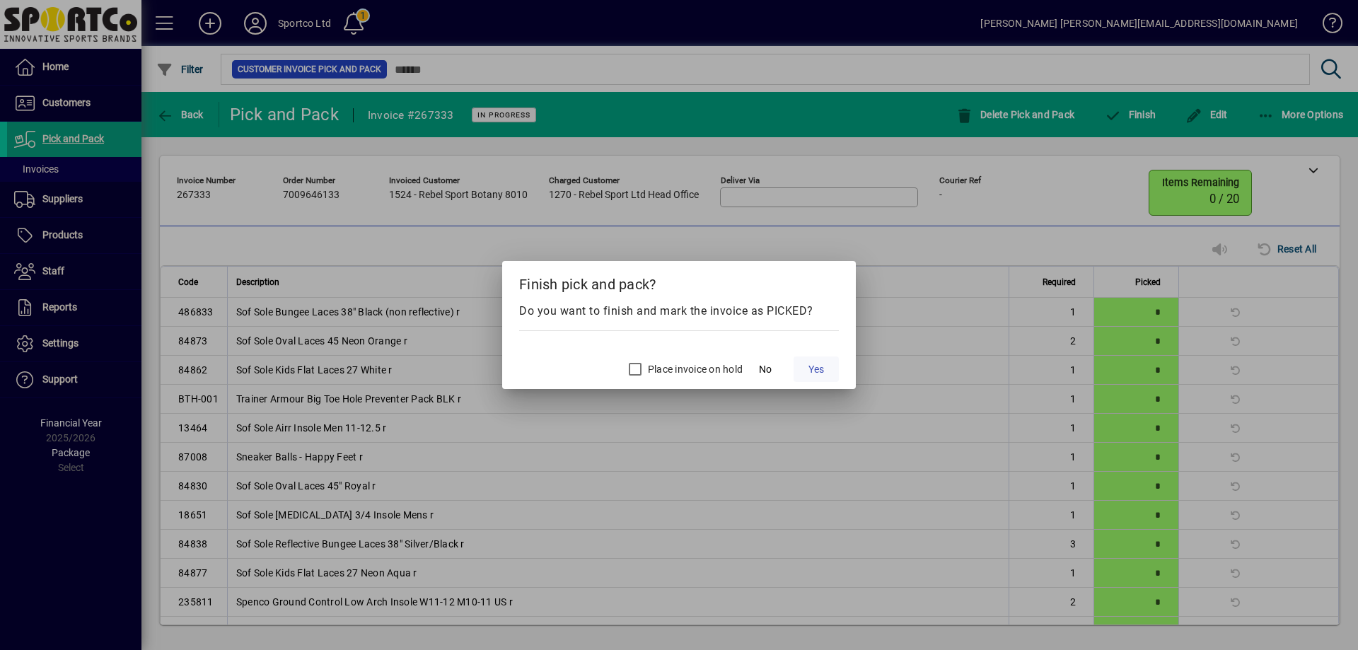
click at [821, 363] on span "Yes" at bounding box center [817, 369] width 16 height 15
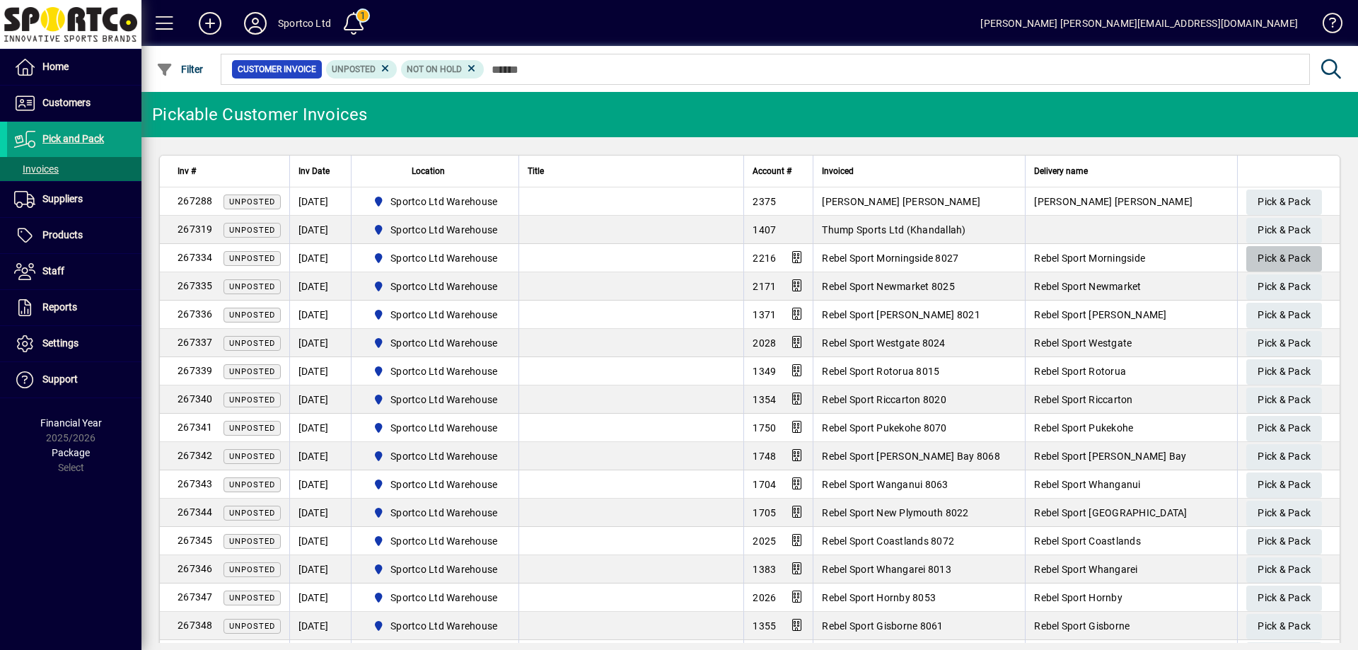
click at [1275, 251] on span "Pick & Pack" at bounding box center [1284, 258] width 53 height 23
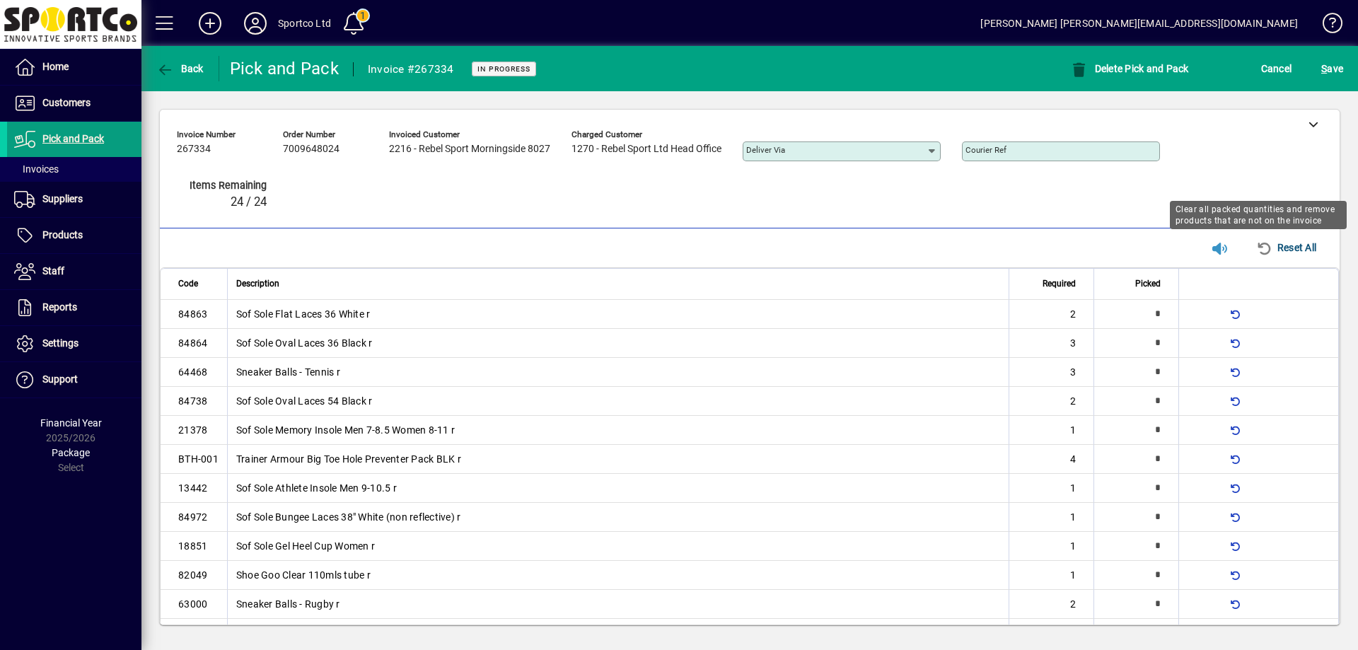
type input "*"
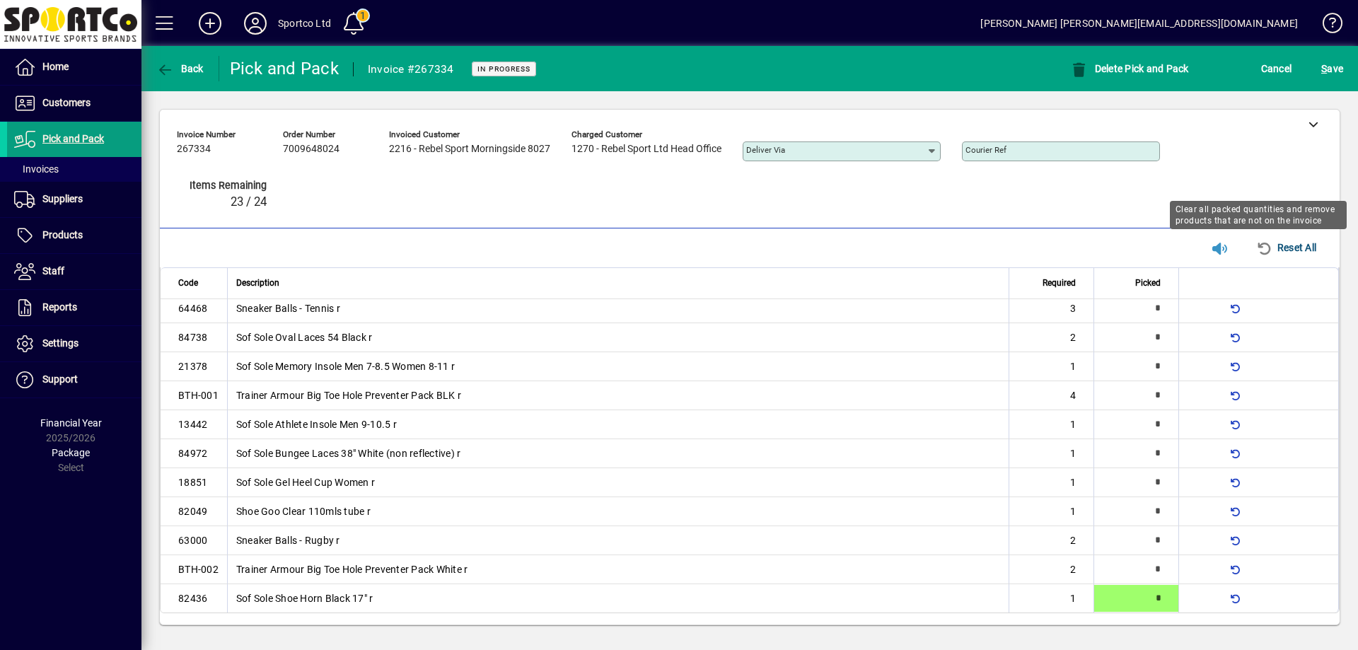
type input "*"
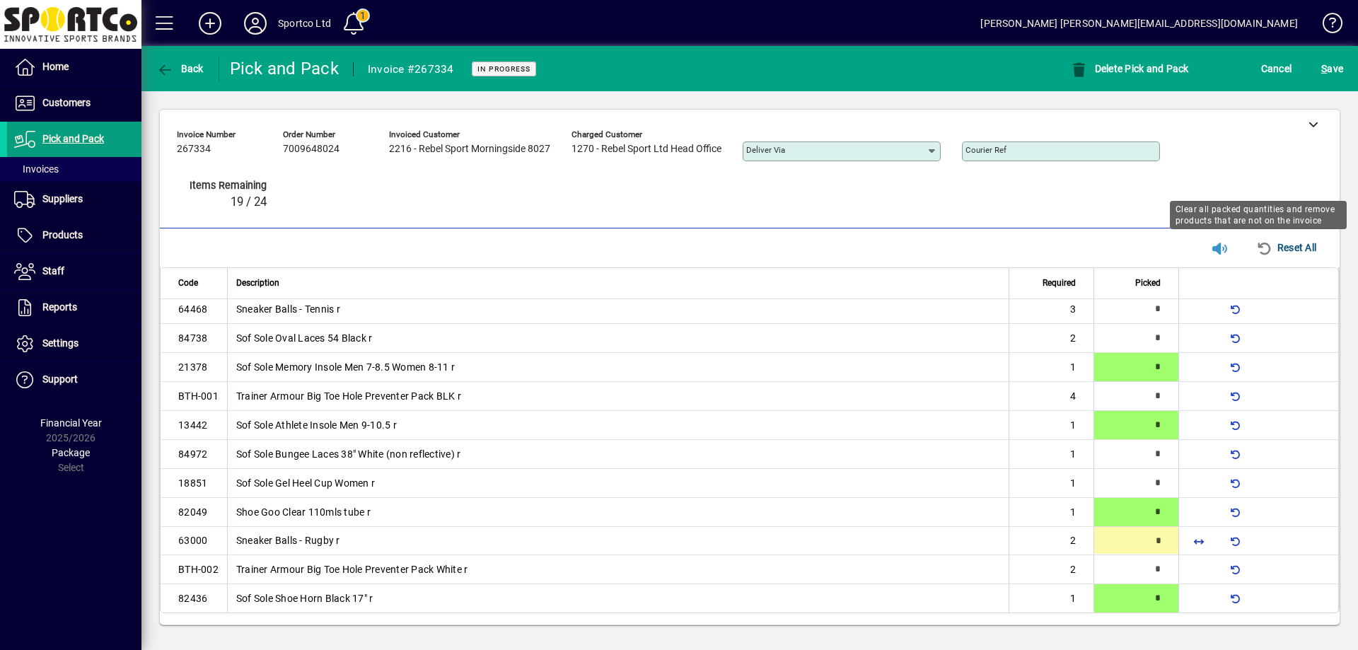
type input "*"
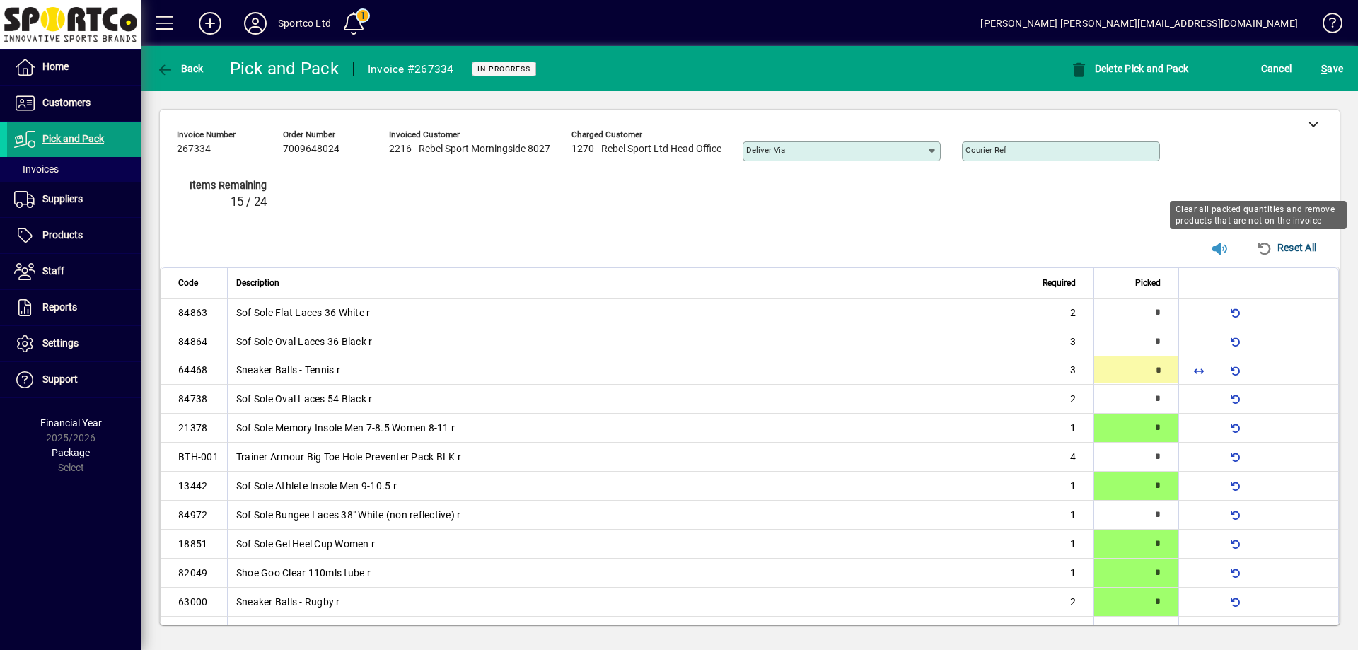
scroll to position [0, 0]
type input "*"
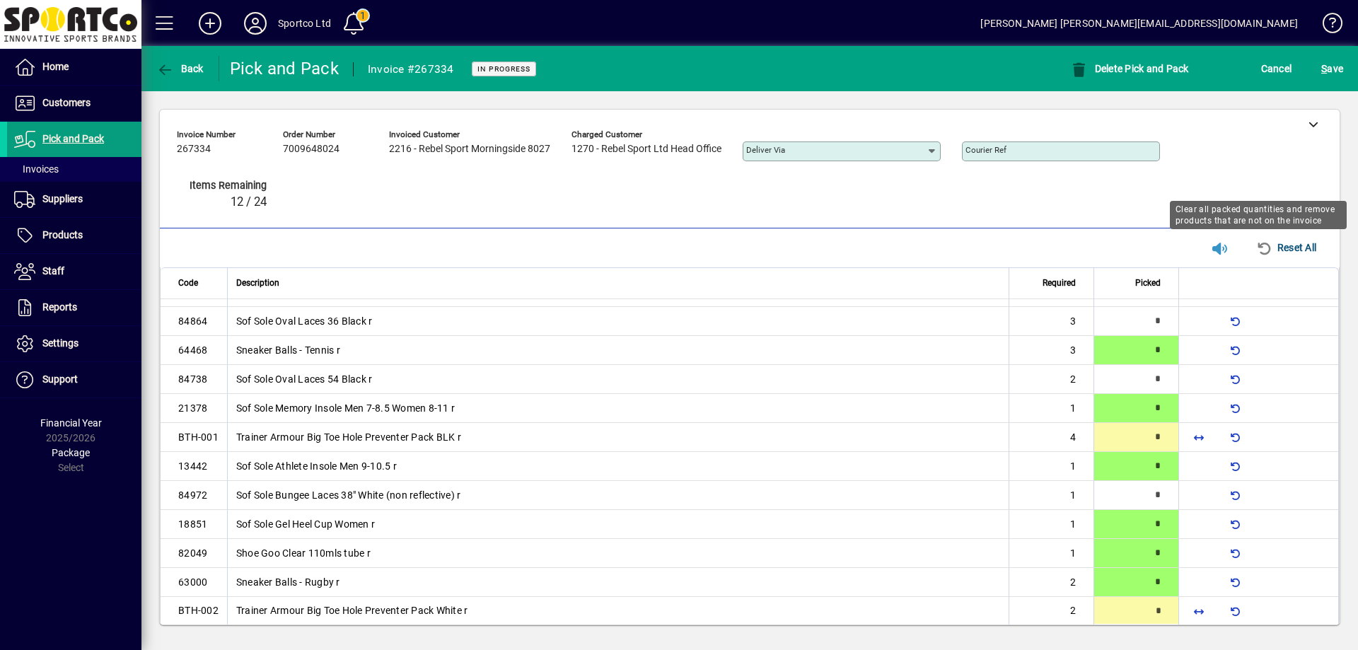
type input "*"
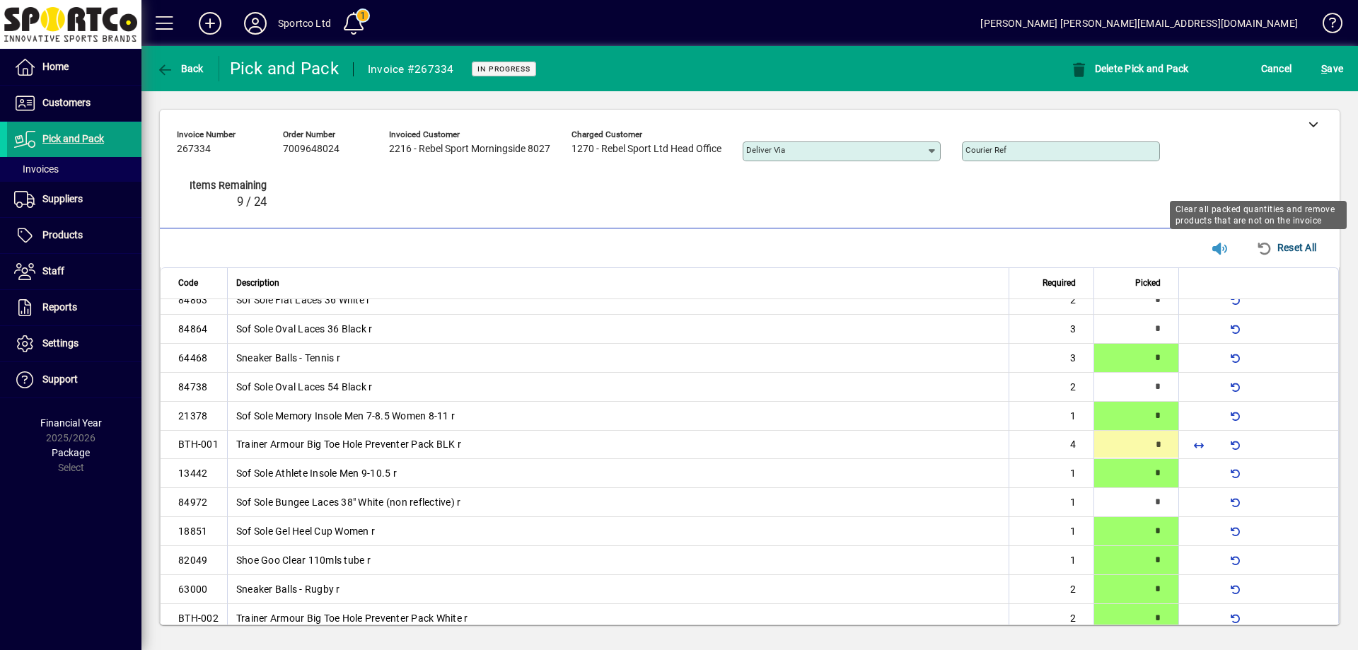
type input "*"
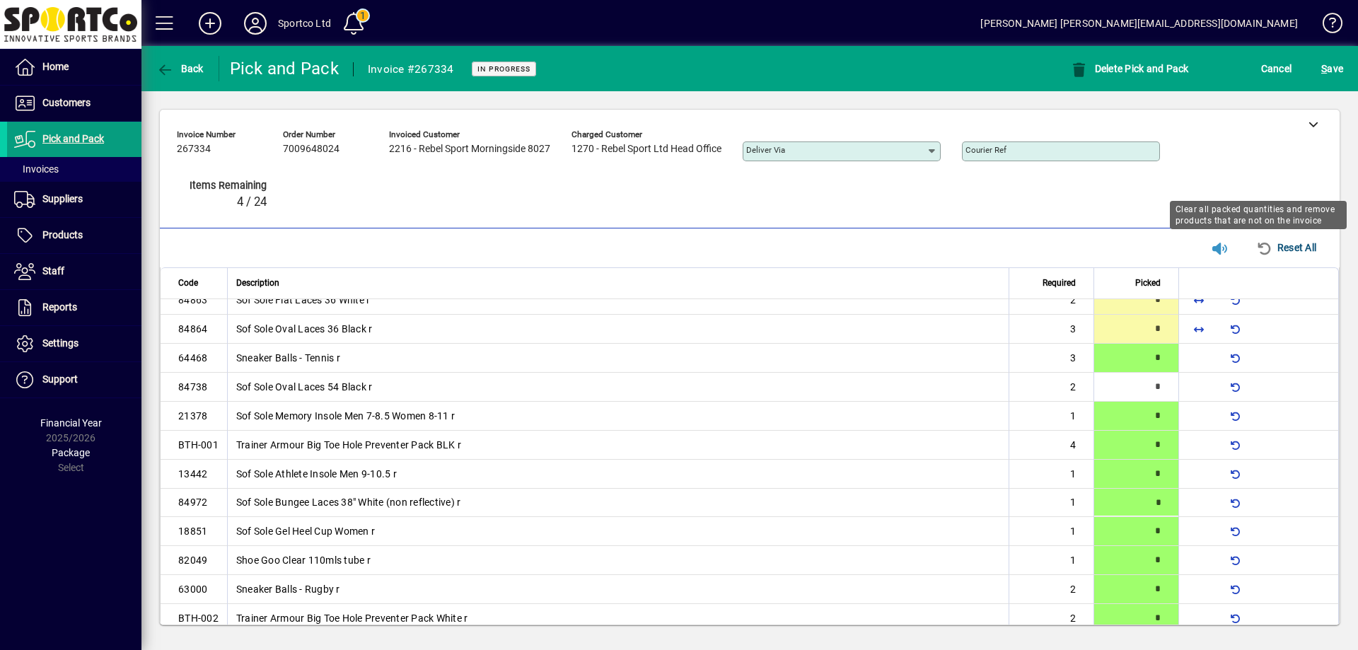
type input "*"
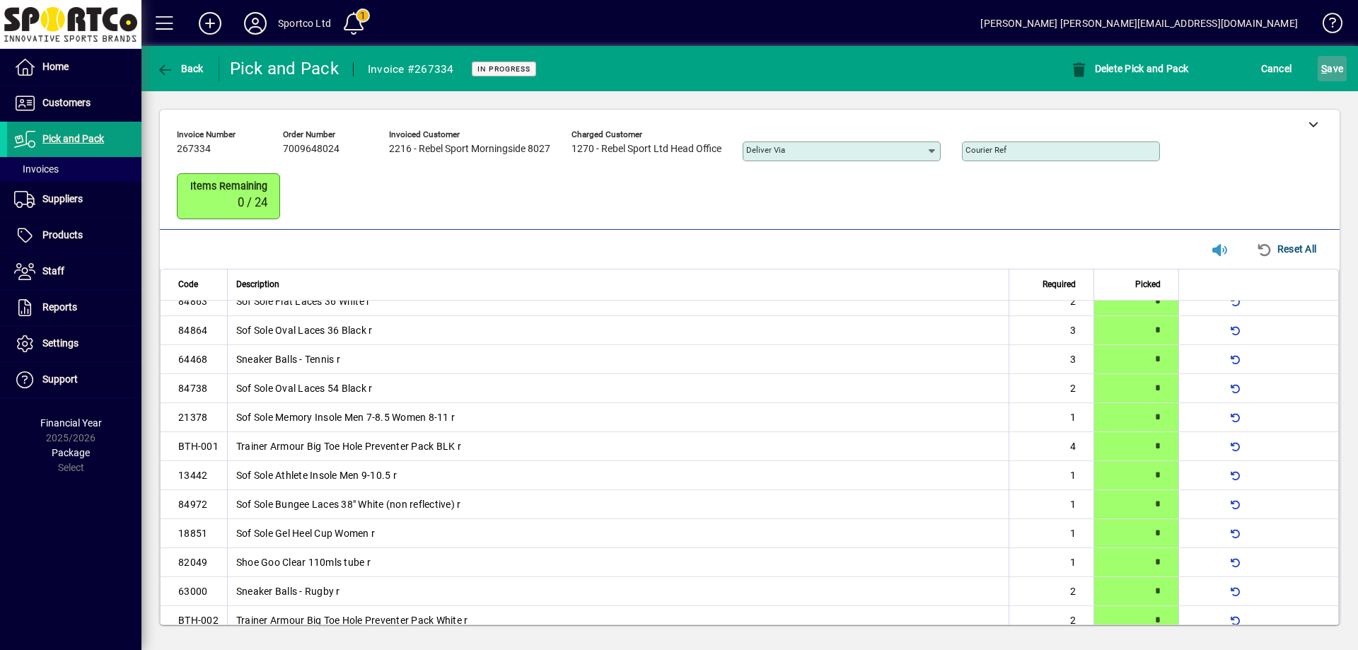
click at [1339, 71] on span "S ave" at bounding box center [1332, 68] width 22 height 23
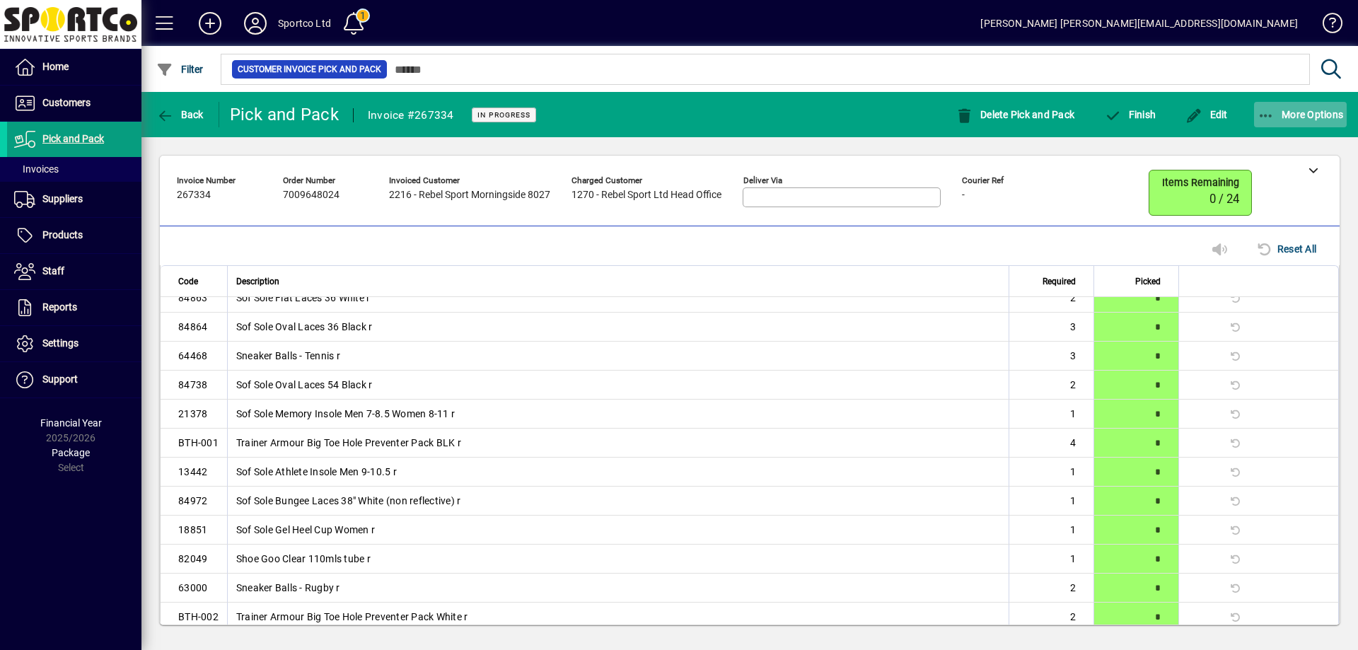
click at [1266, 115] on icon "button" at bounding box center [1267, 116] width 18 height 14
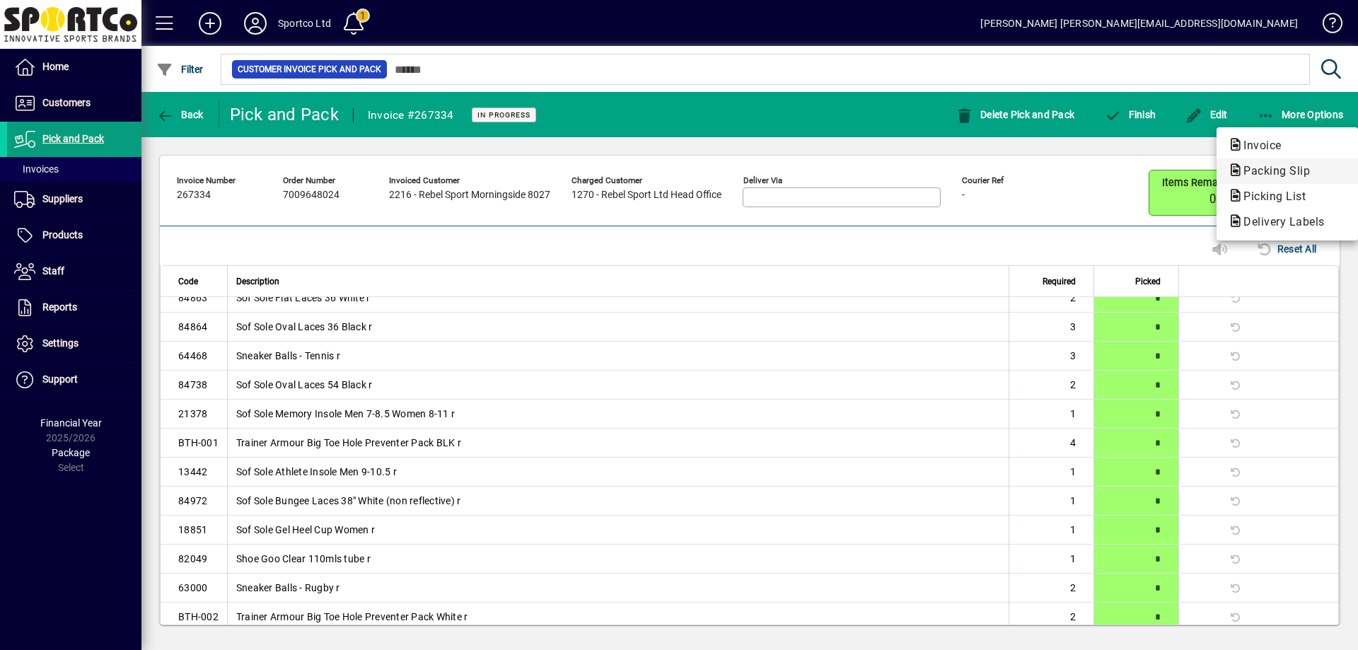
click at [1273, 168] on span "Packing Slip" at bounding box center [1272, 170] width 89 height 13
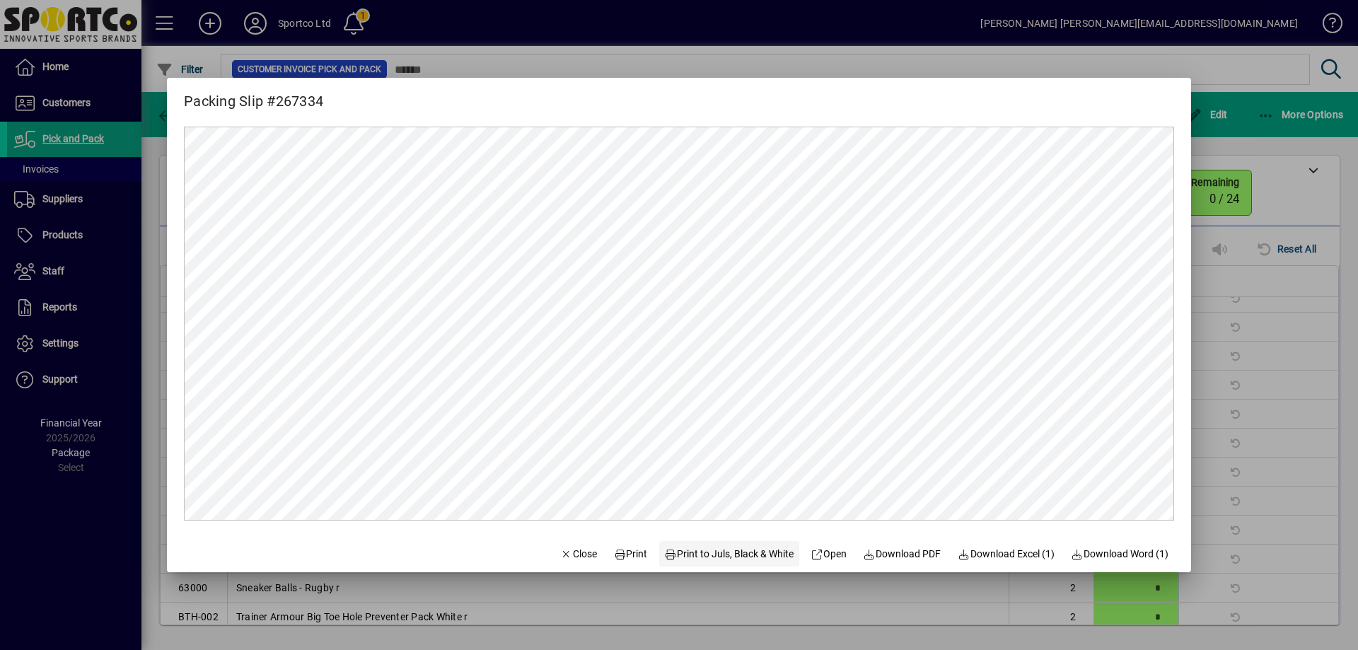
scroll to position [0, 0]
click at [618, 553] on span "Print" at bounding box center [631, 554] width 34 height 15
click at [567, 553] on span "Close" at bounding box center [578, 554] width 37 height 15
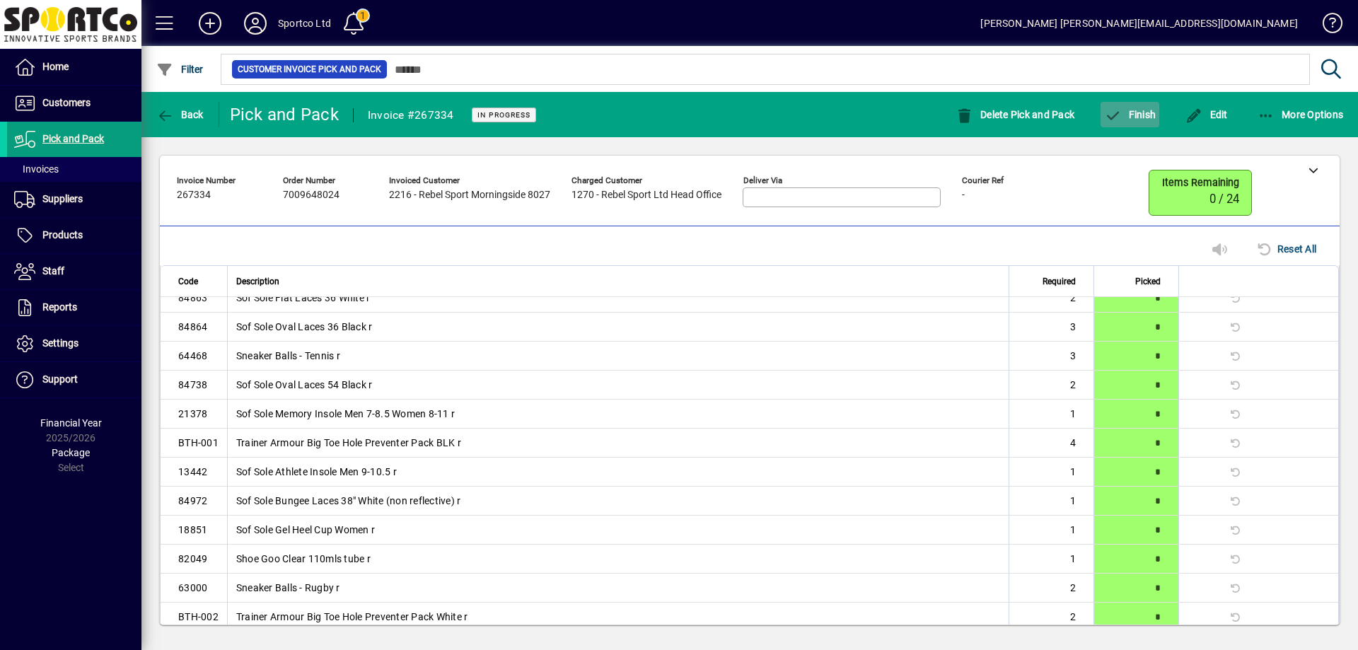
click at [1135, 100] on span "button" at bounding box center [1130, 115] width 59 height 34
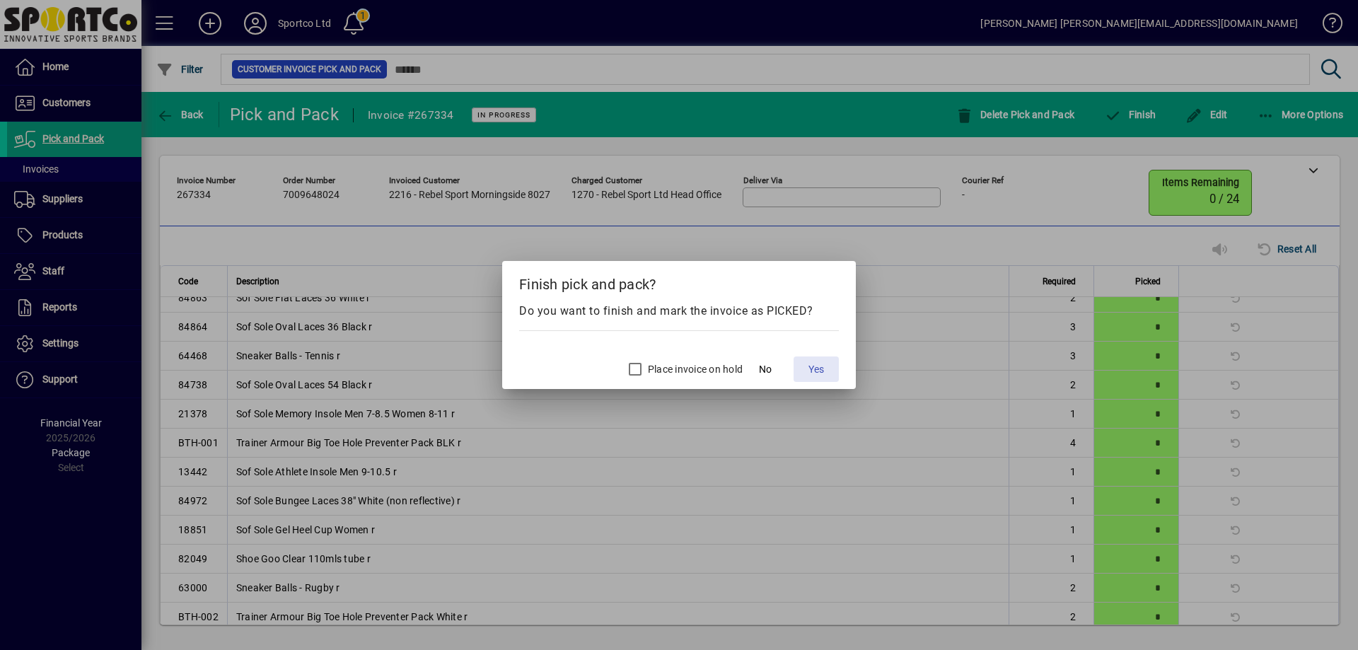
click at [806, 363] on span at bounding box center [816, 369] width 45 height 34
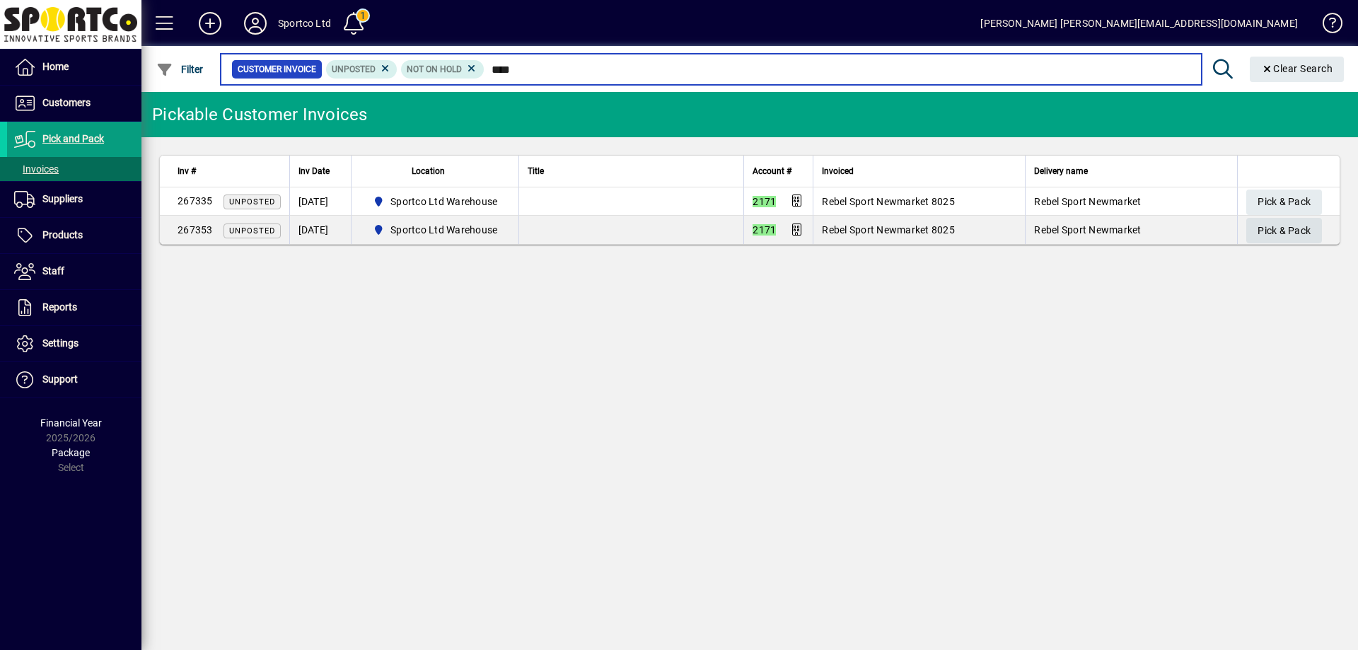
type input "****"
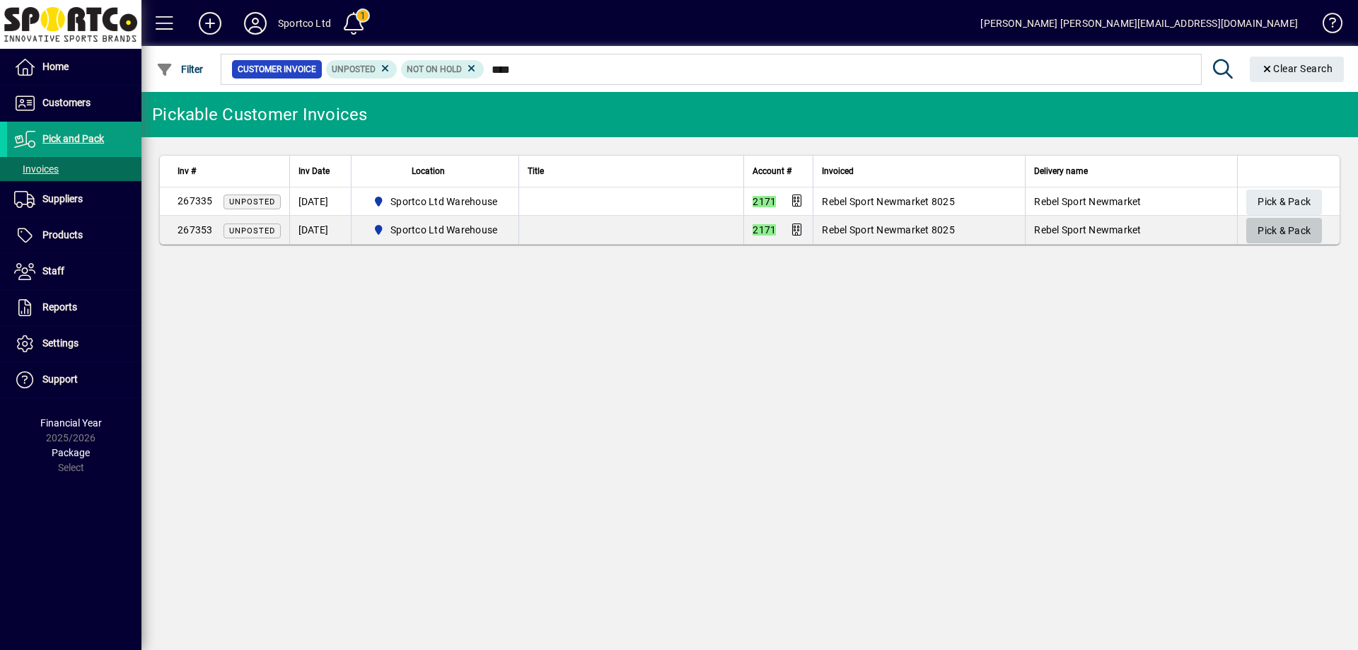
click at [1303, 221] on span "Pick & Pack" at bounding box center [1284, 230] width 53 height 23
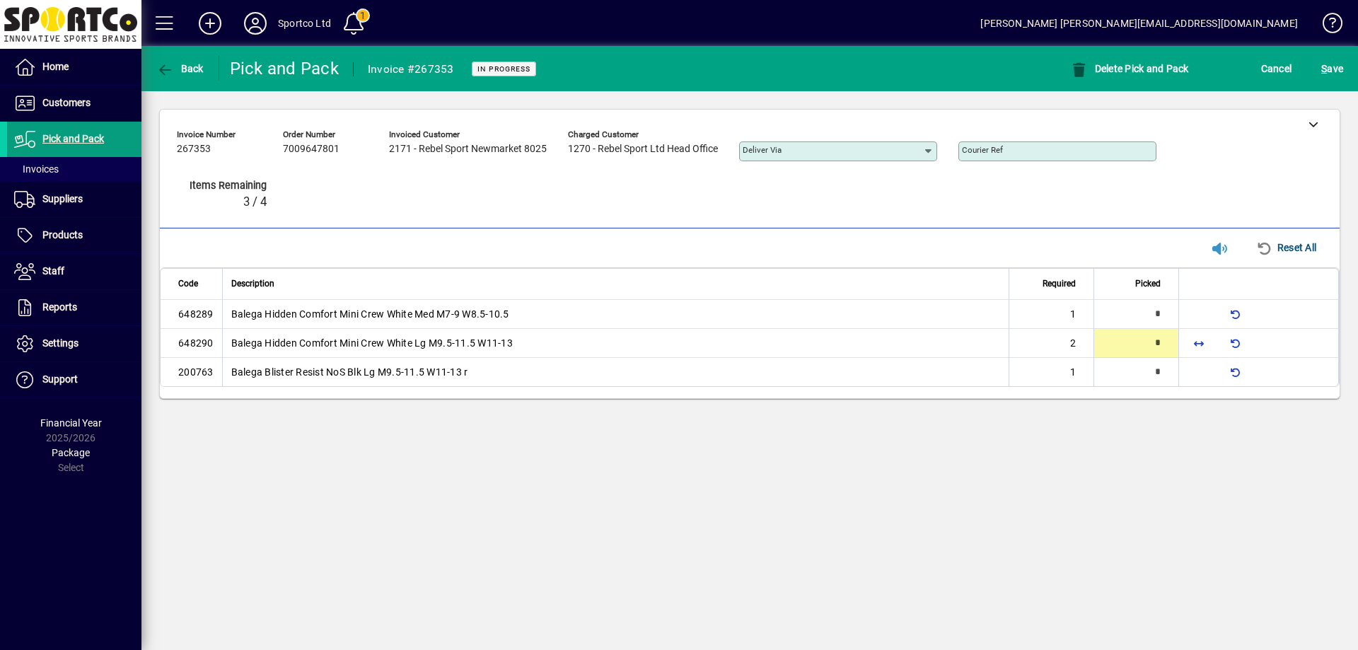
type input "*"
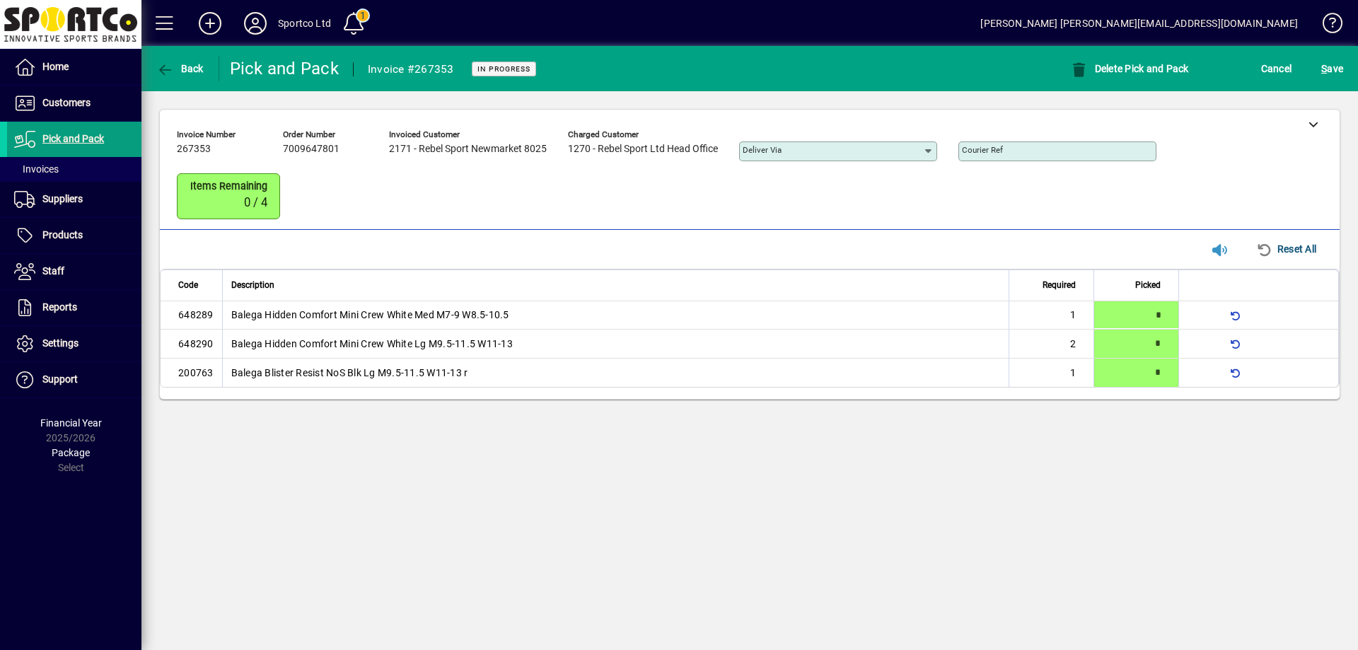
type input "*"
click at [1338, 62] on span "S ave" at bounding box center [1332, 68] width 22 height 23
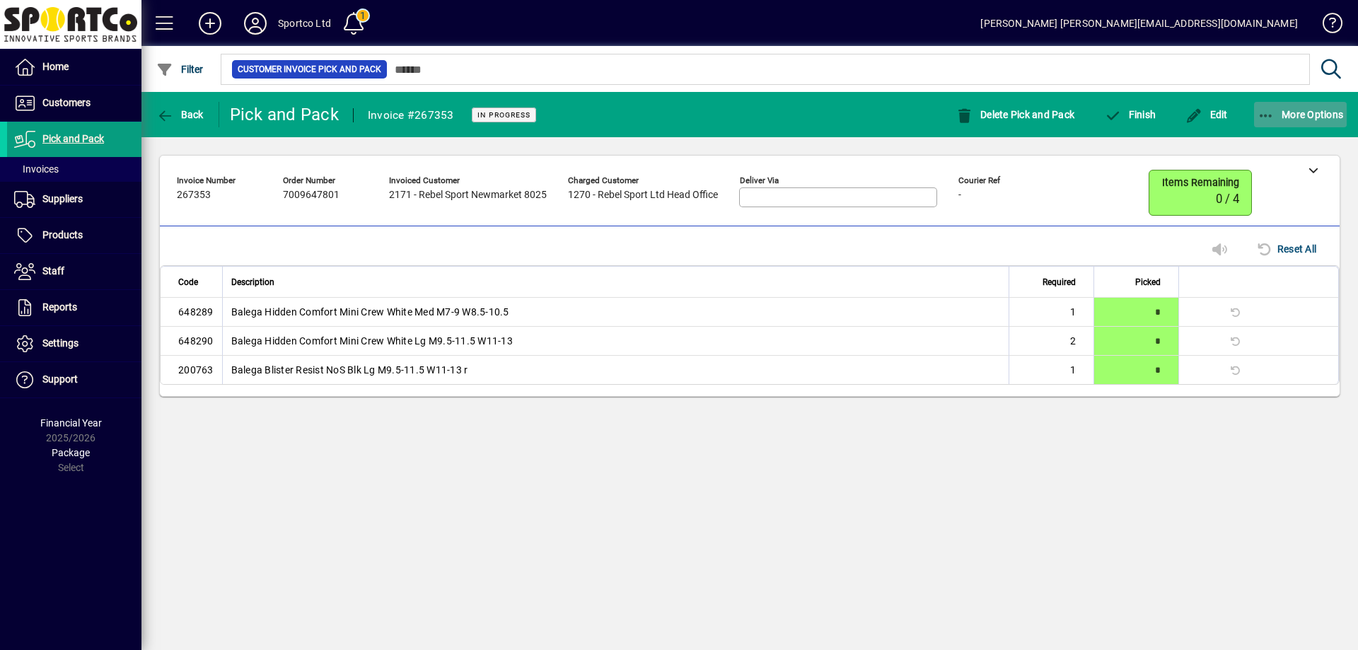
click at [1266, 113] on icon "button" at bounding box center [1267, 116] width 18 height 14
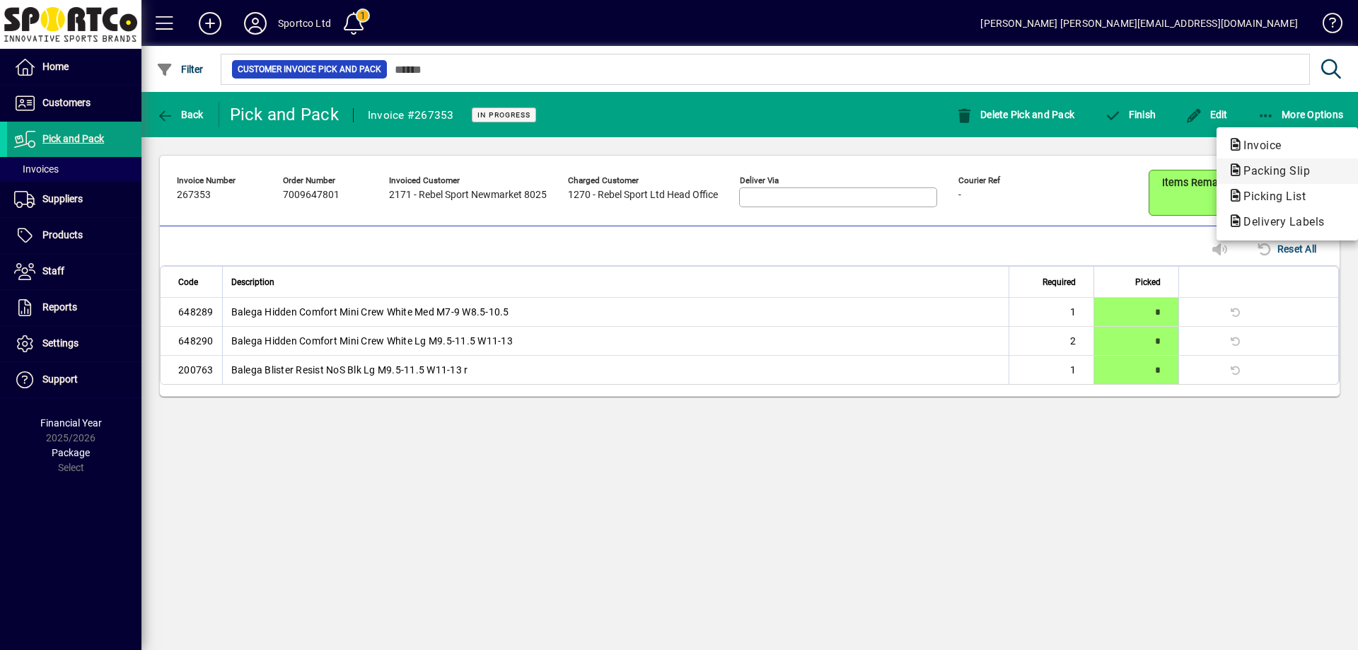
click at [1288, 174] on span "Packing Slip" at bounding box center [1272, 170] width 89 height 13
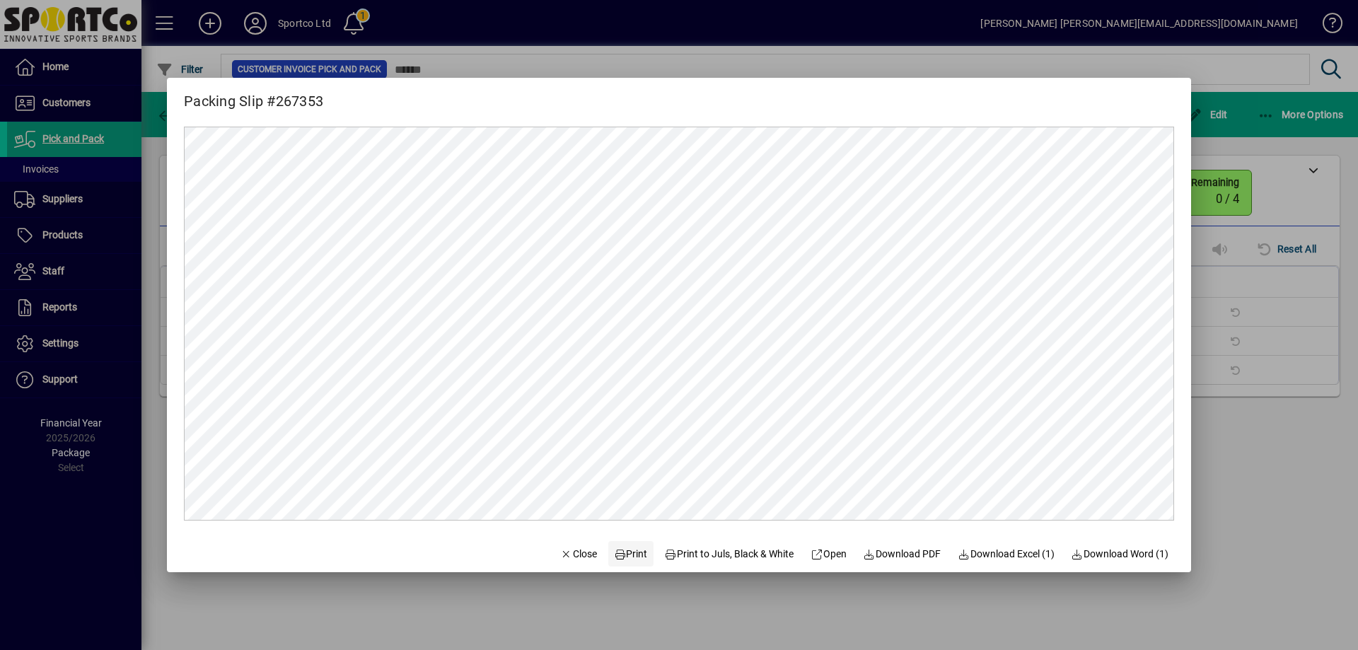
click at [625, 555] on span "Print" at bounding box center [631, 554] width 34 height 15
click at [586, 550] on span "button" at bounding box center [579, 554] width 48 height 34
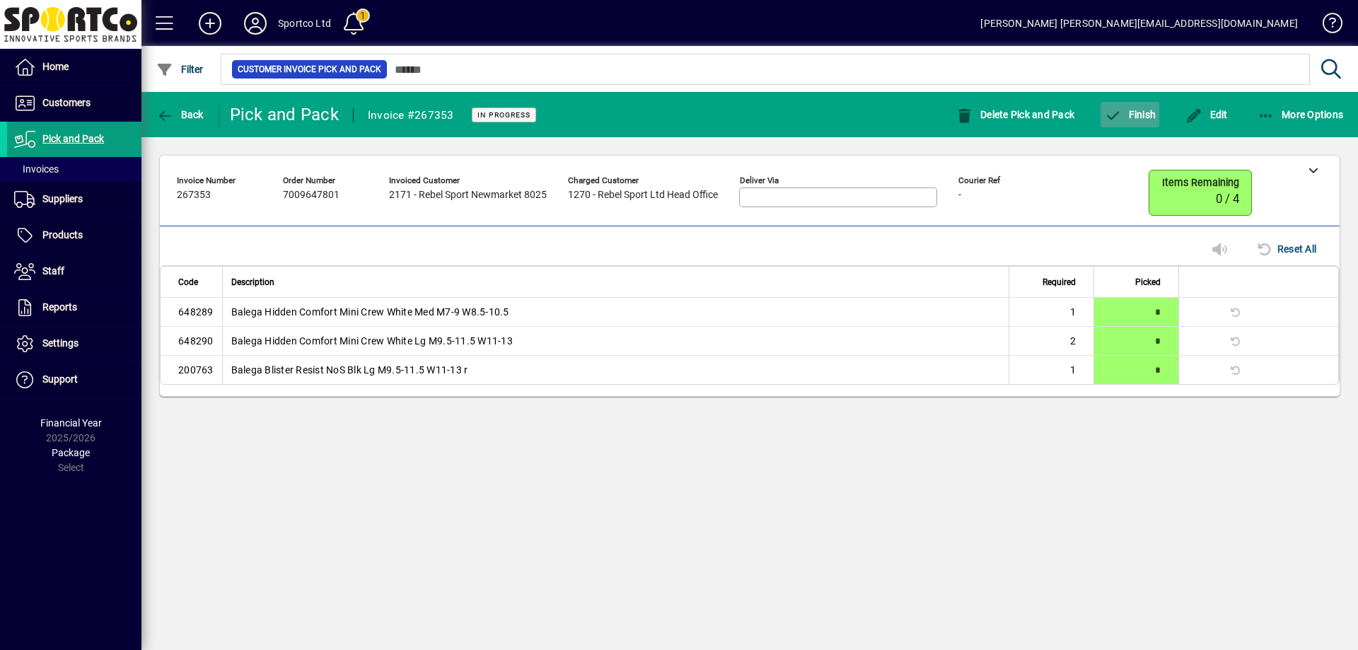
click at [1150, 112] on span "Finish" at bounding box center [1130, 114] width 52 height 11
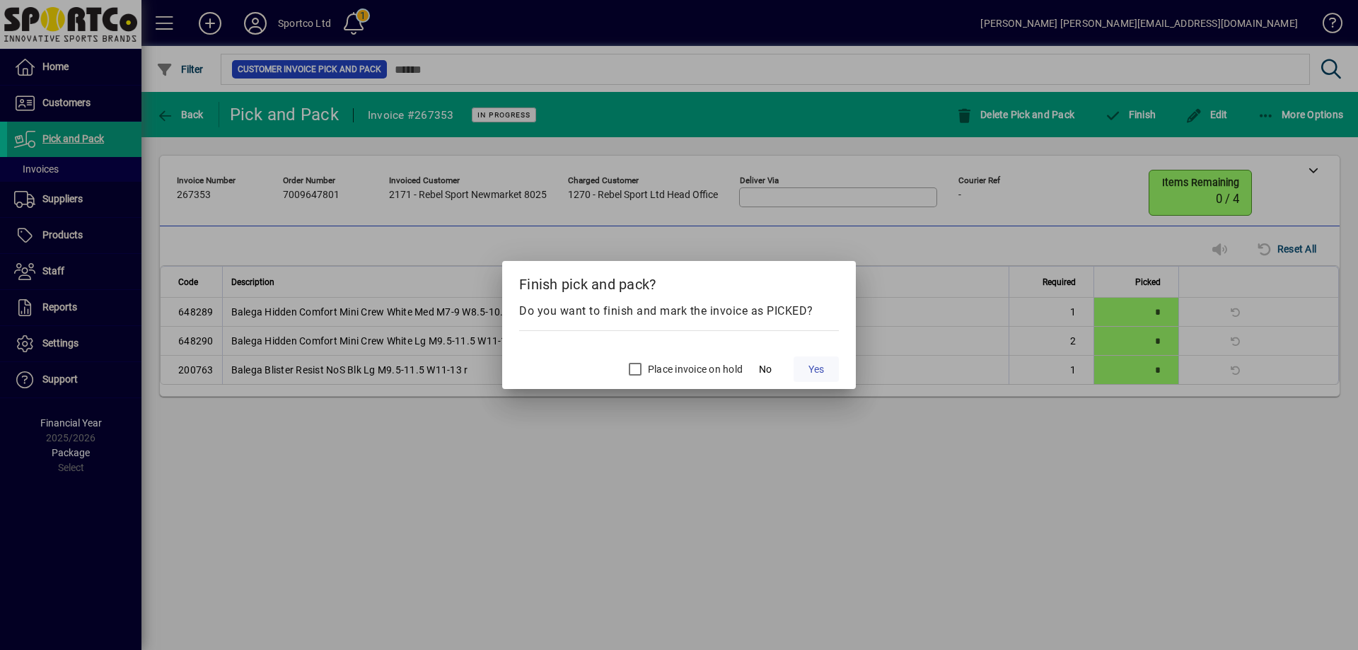
click at [816, 374] on span "Yes" at bounding box center [817, 369] width 16 height 15
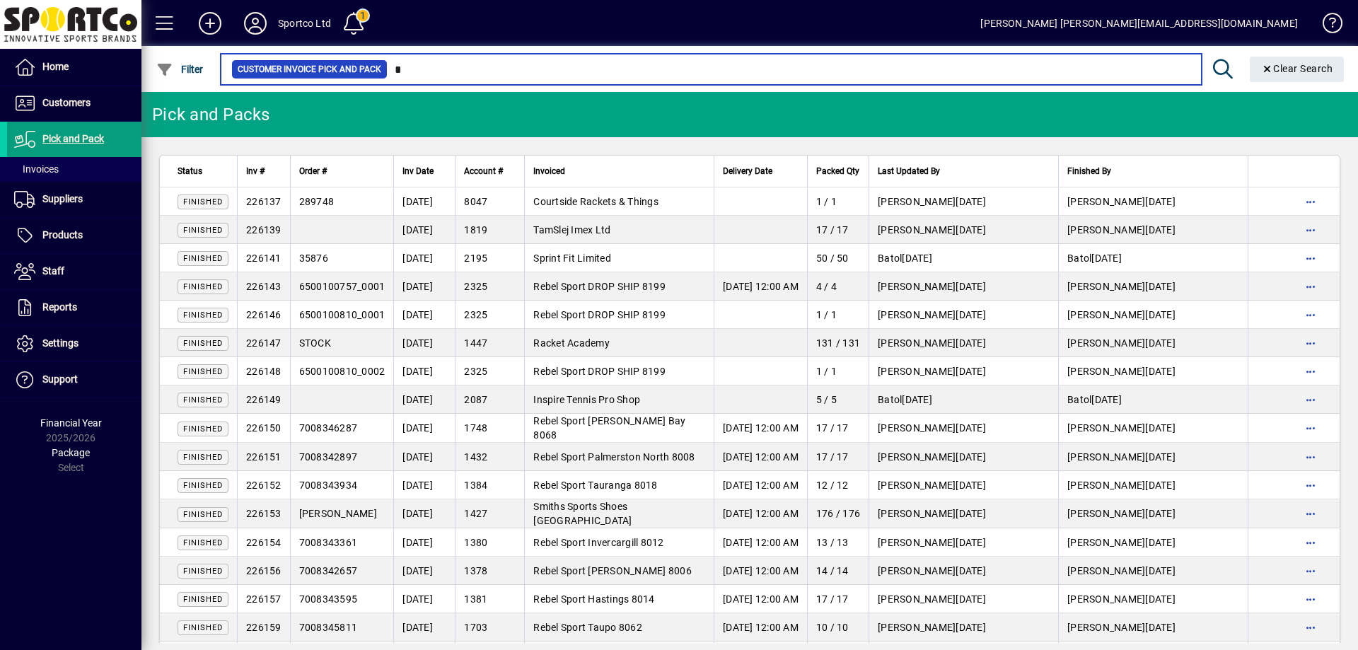
type input "**"
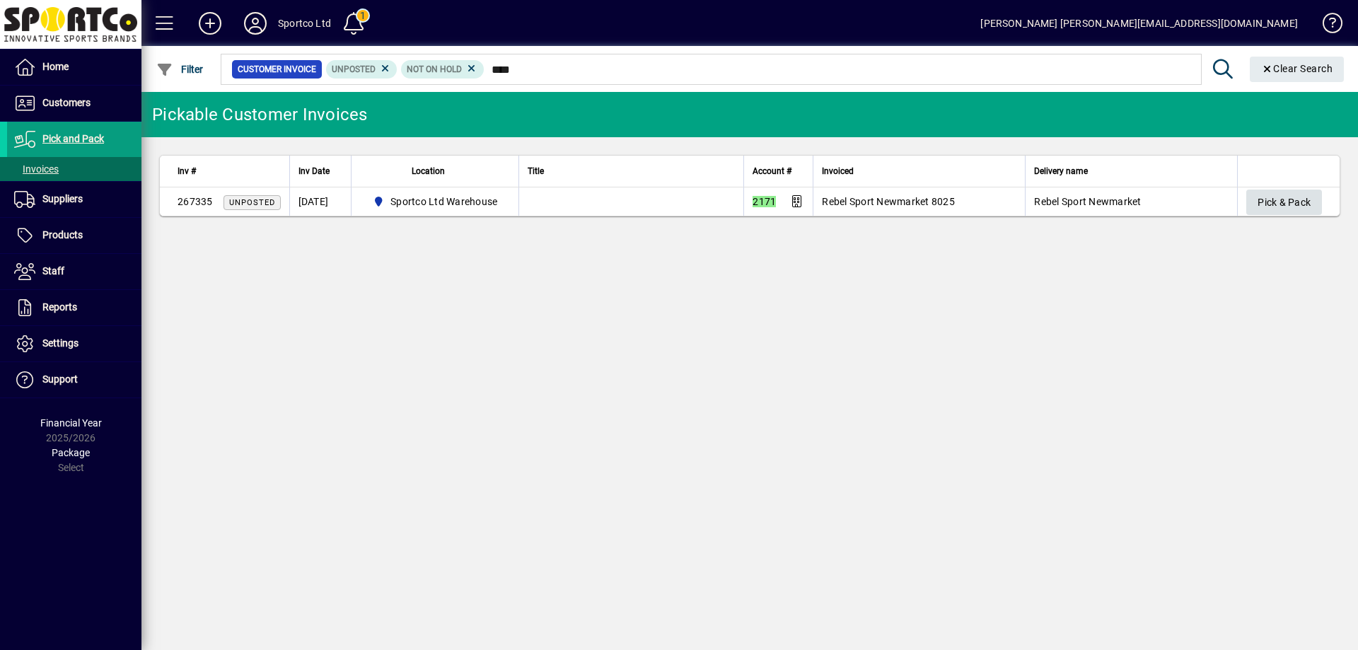
type input "****"
click at [1268, 193] on span "Pick & Pack" at bounding box center [1284, 202] width 53 height 23
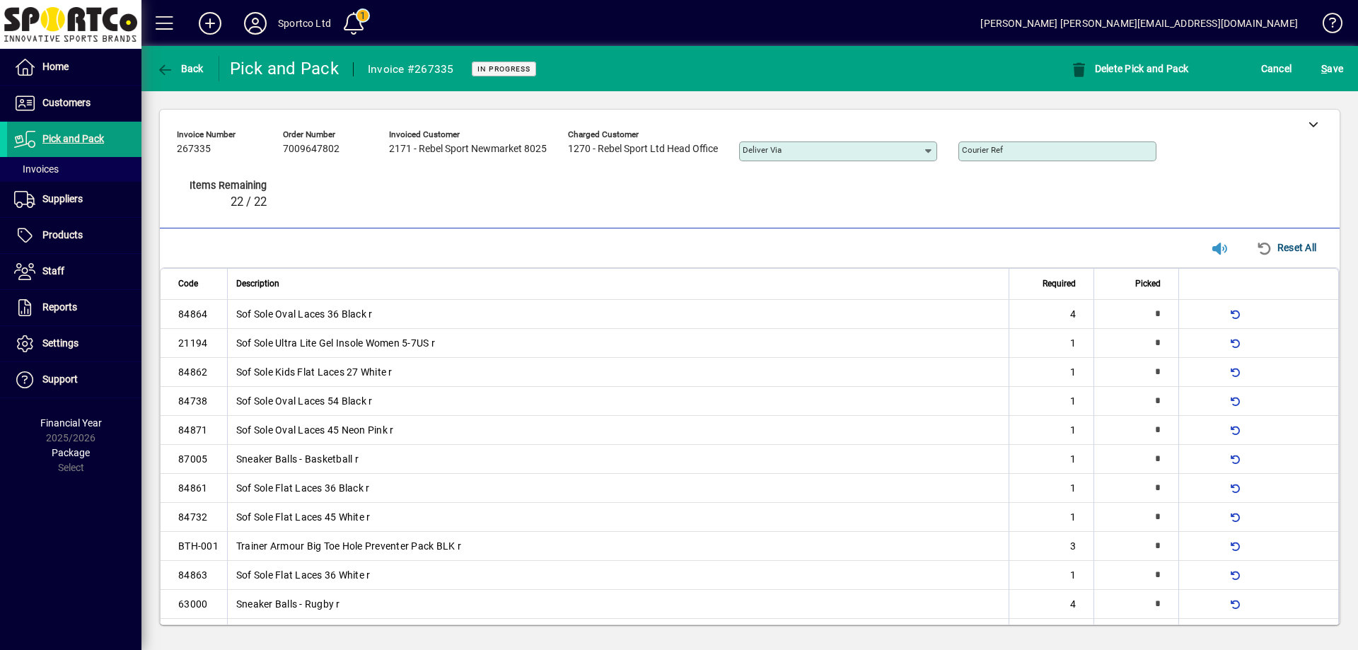
type input "*"
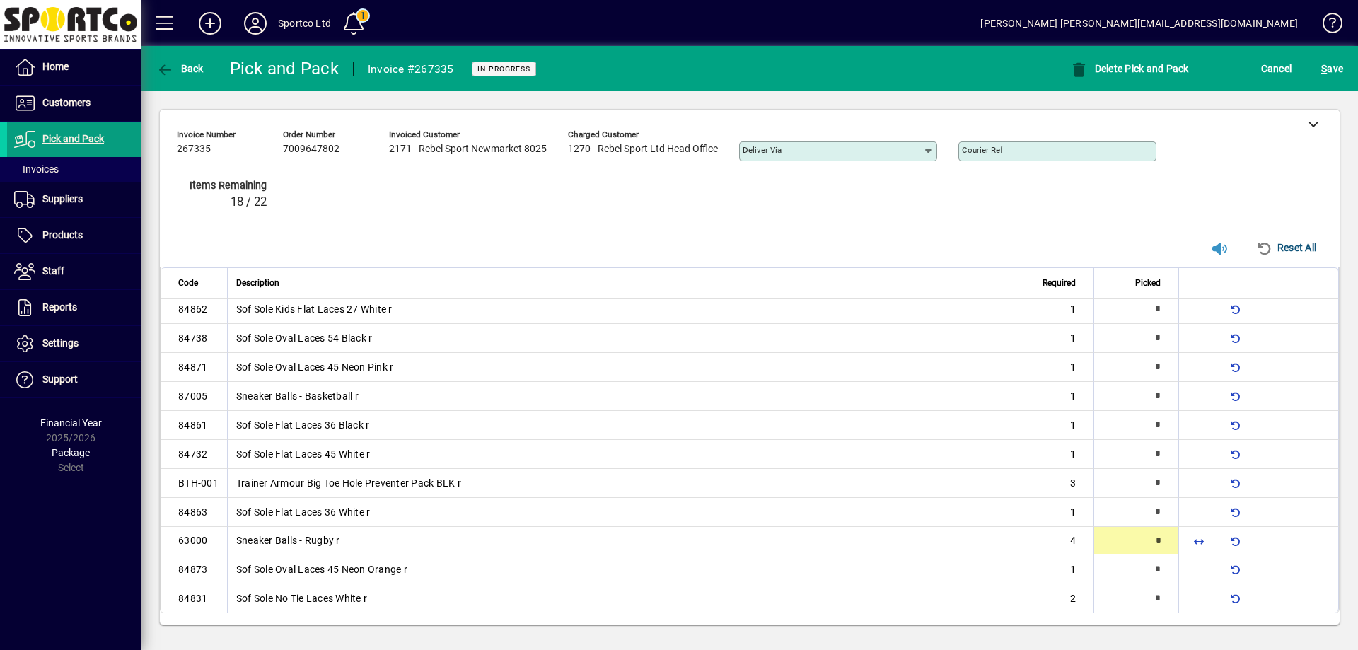
type input "*"
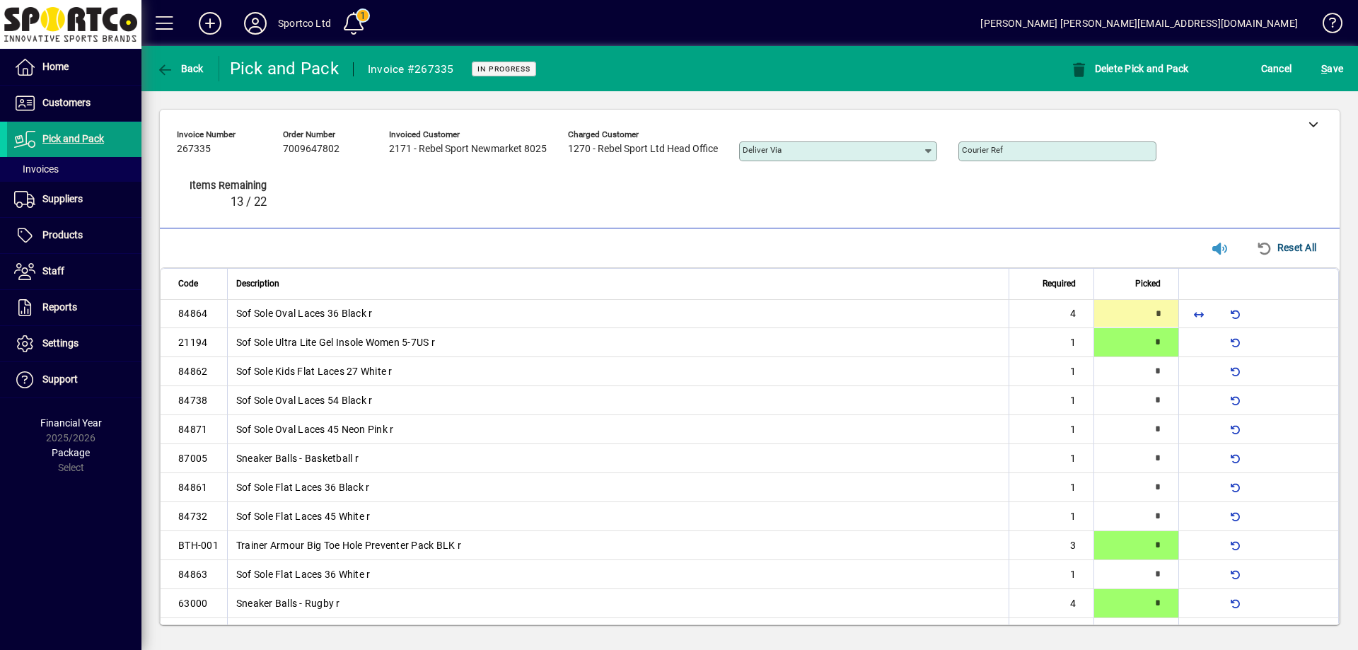
type input "*"
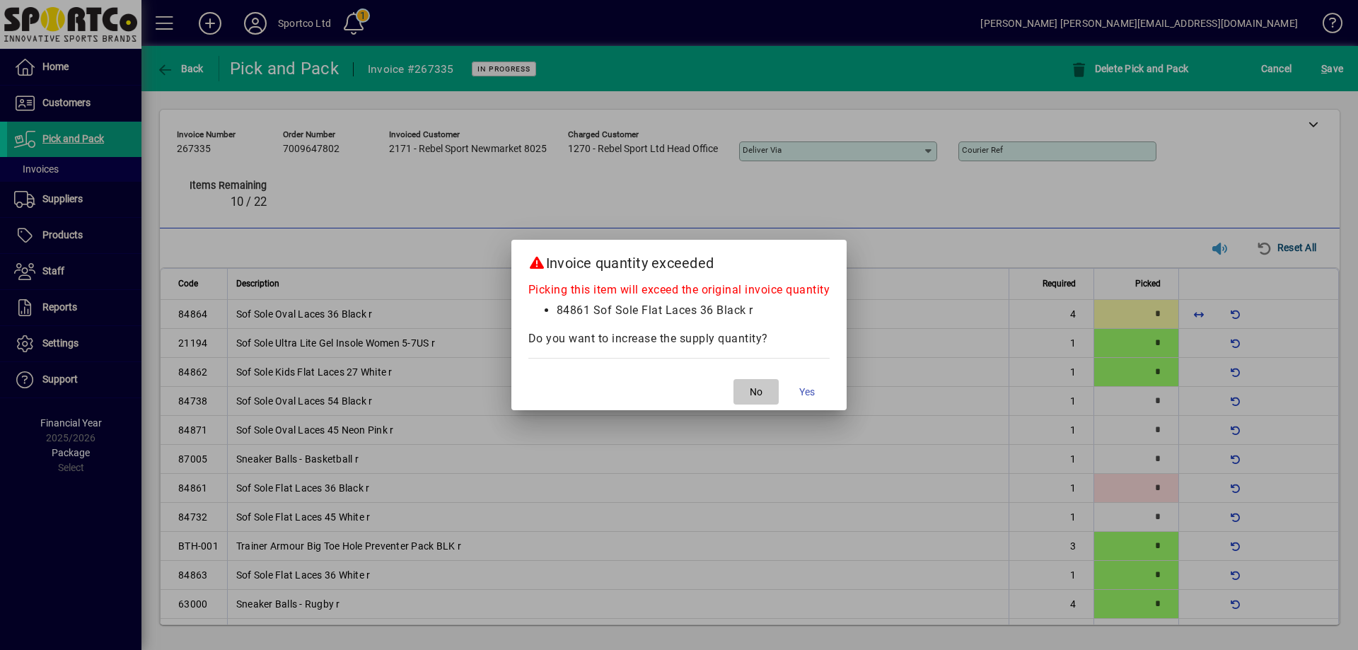
click at [766, 386] on span "button" at bounding box center [756, 392] width 45 height 34
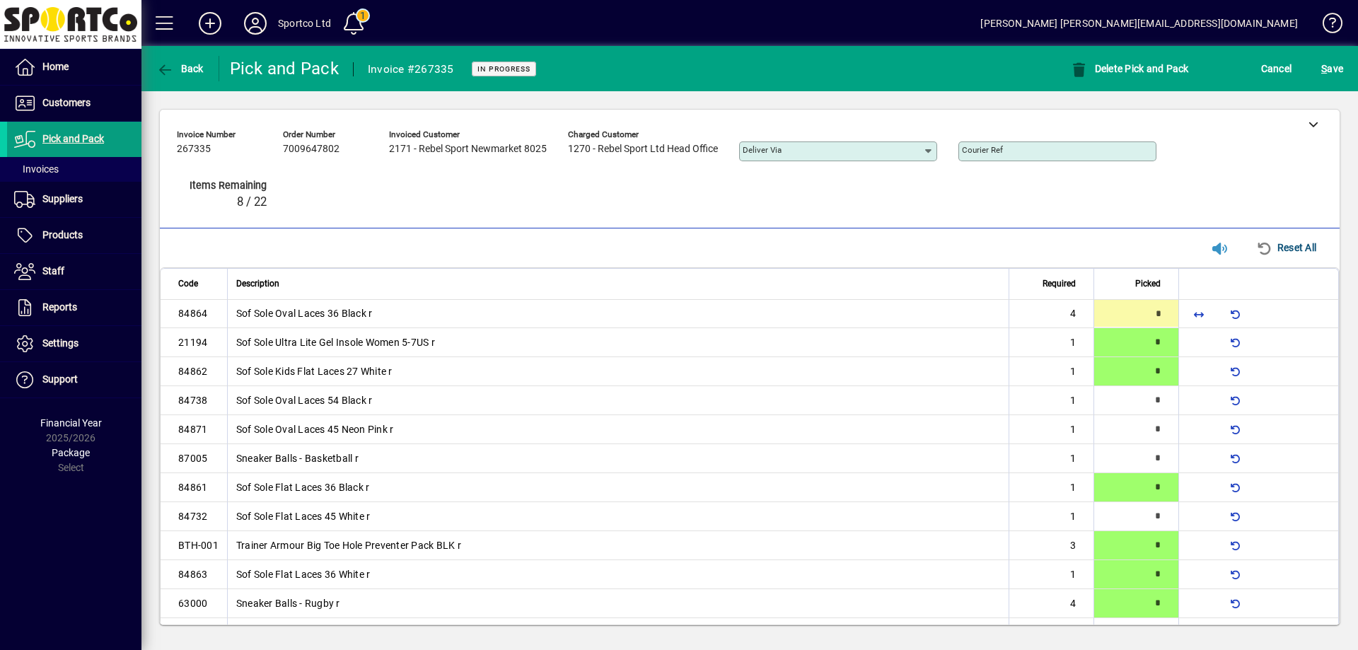
type input "*"
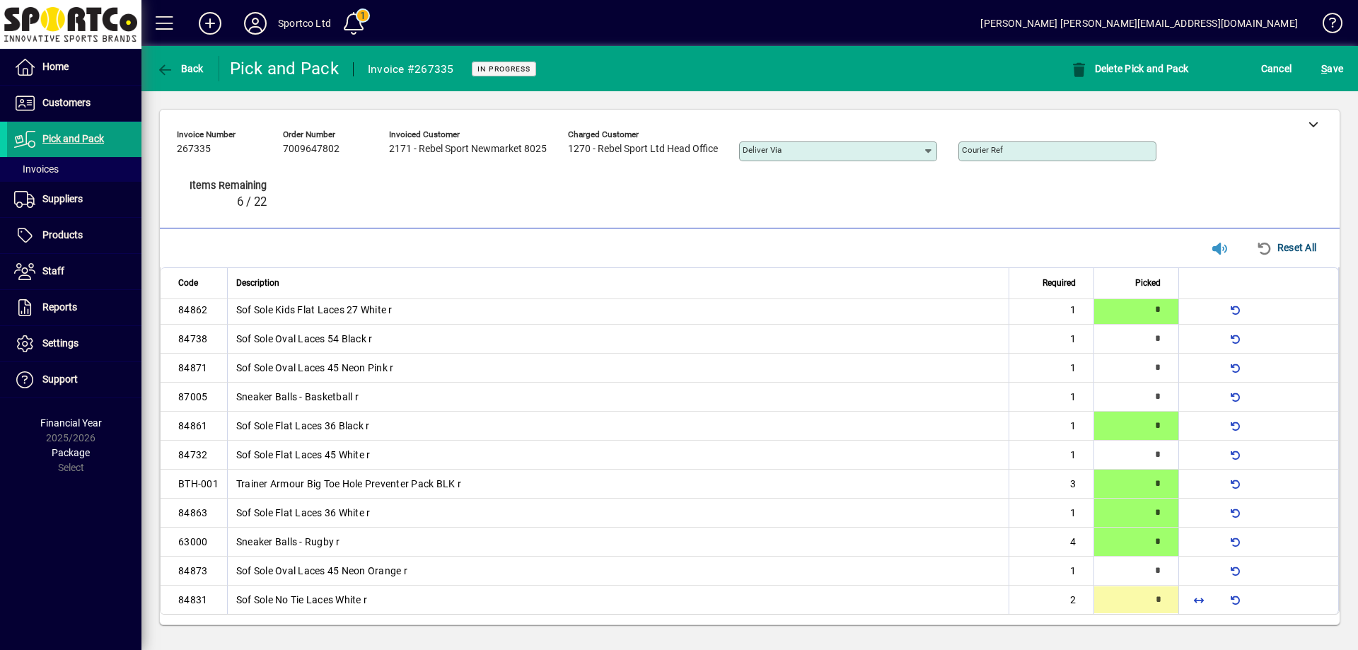
type input "*"
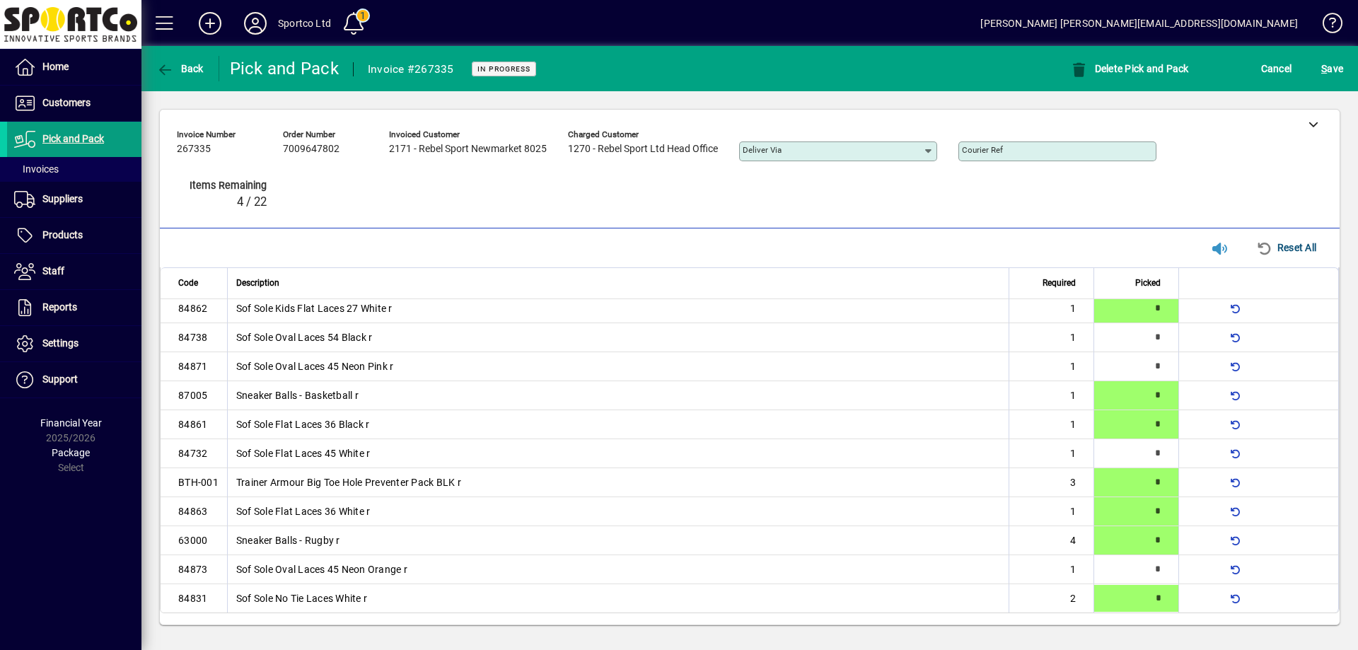
scroll to position [63, 0]
type input "*"
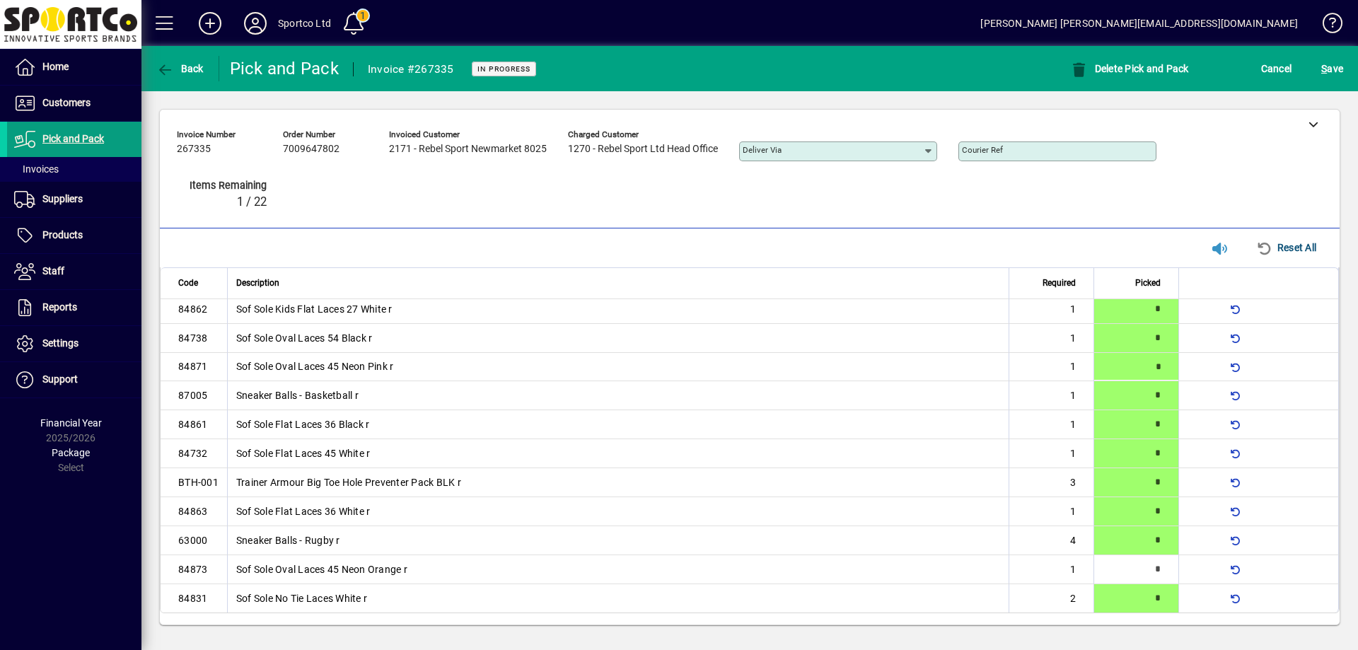
type input "*"
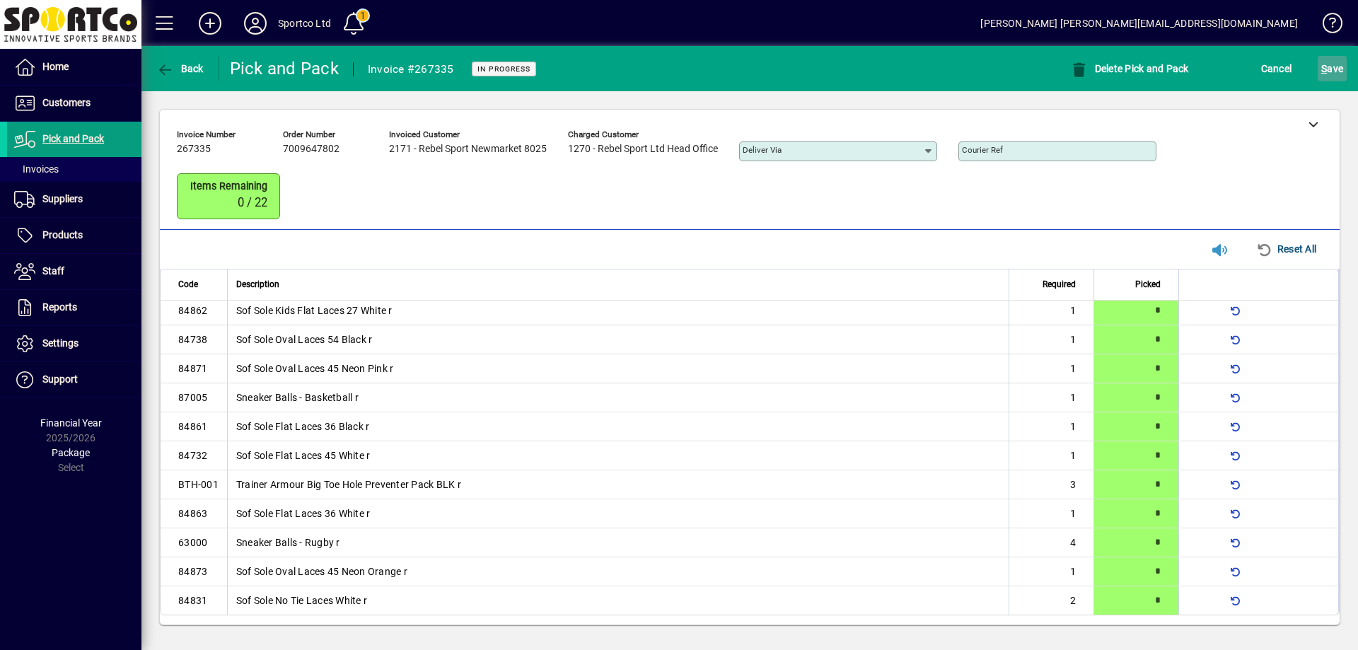
click at [1333, 68] on span "S ave" at bounding box center [1332, 68] width 22 height 23
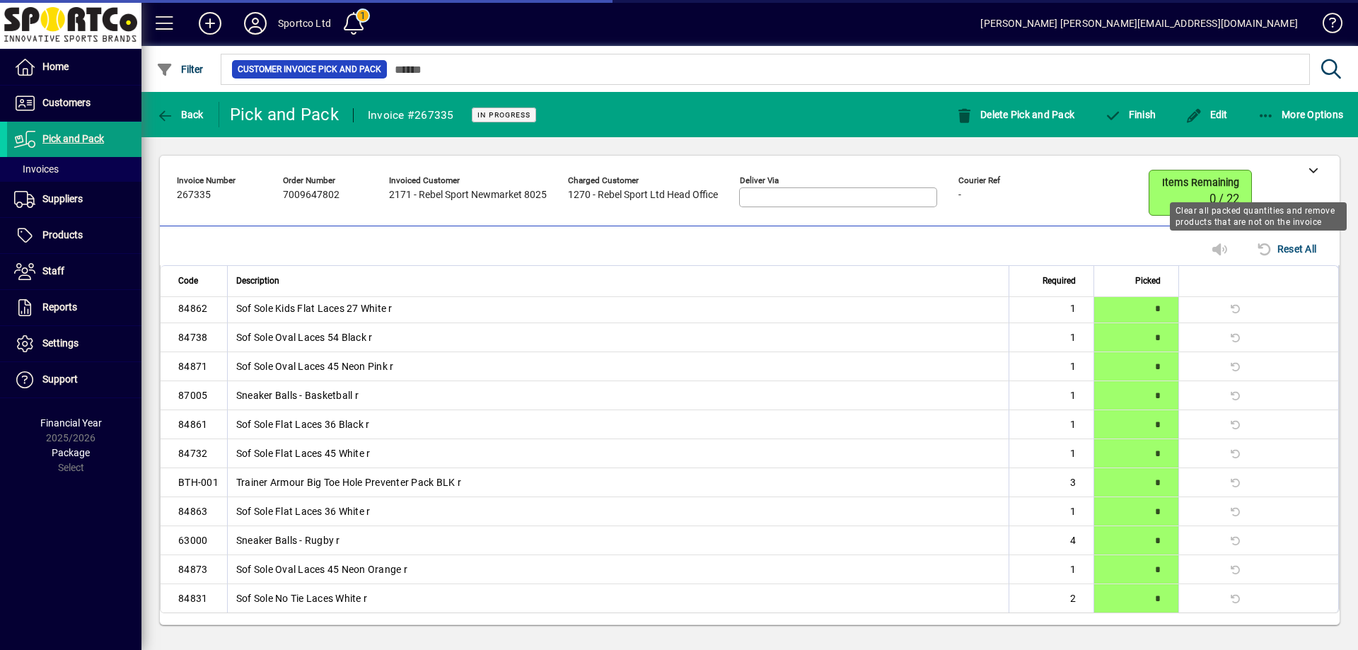
scroll to position [23, 0]
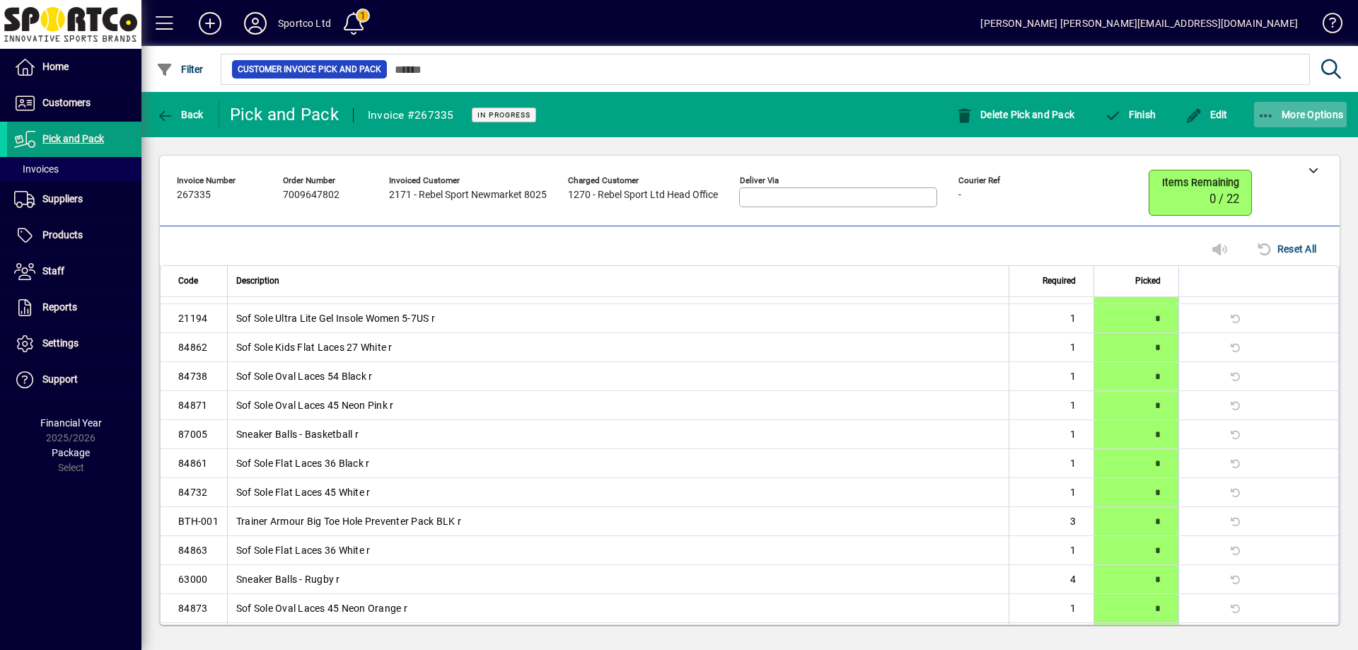
click at [1273, 110] on icon "button" at bounding box center [1267, 116] width 18 height 14
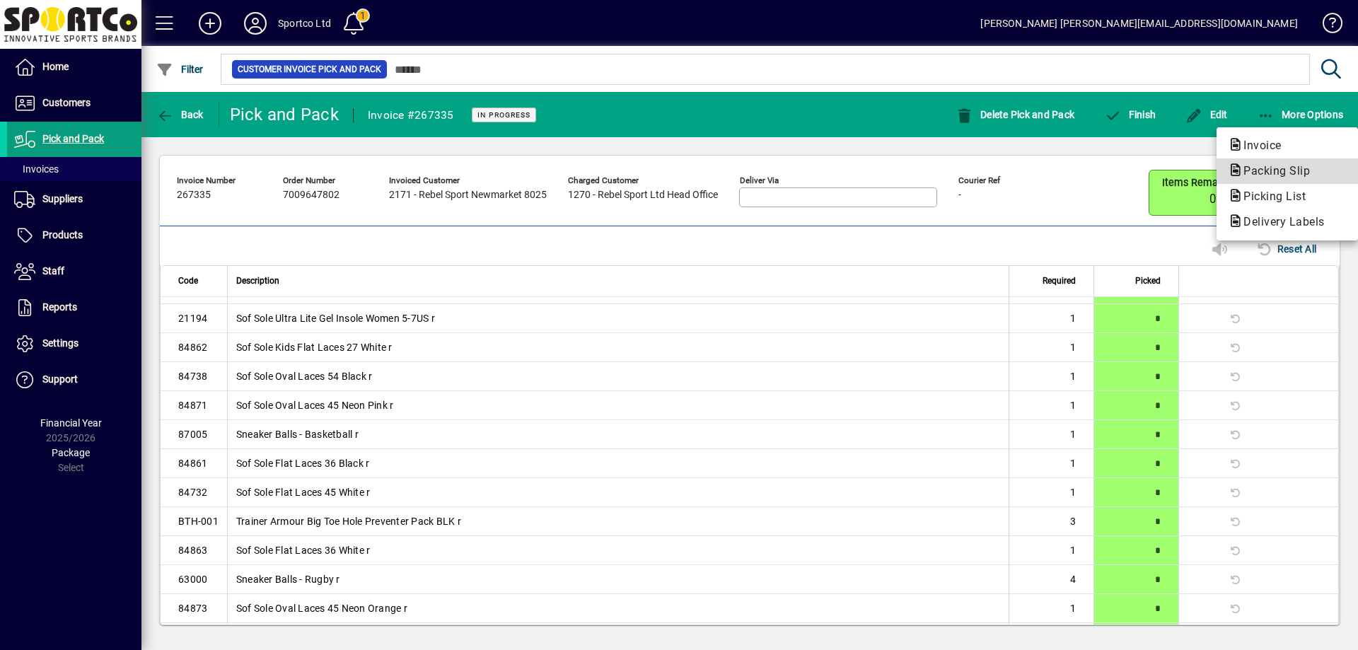
click at [1275, 162] on button "Packing Slip" at bounding box center [1287, 170] width 141 height 25
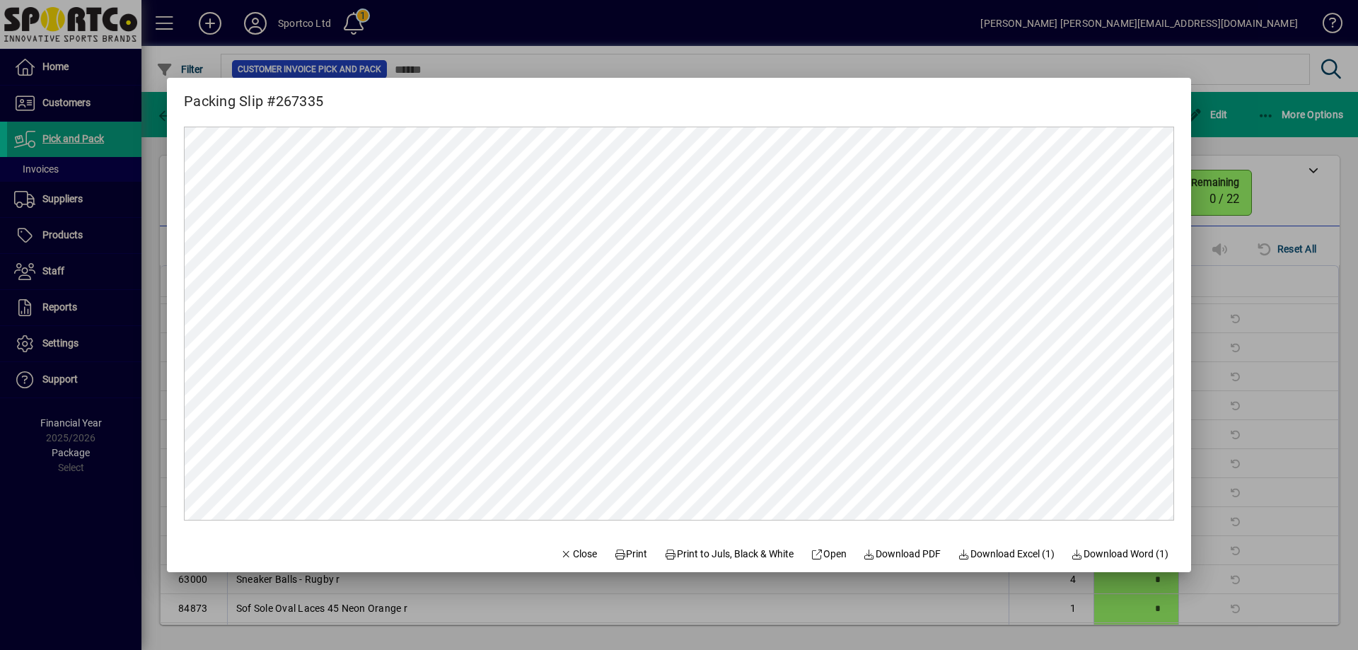
scroll to position [0, 0]
click at [614, 552] on span "Print" at bounding box center [631, 554] width 34 height 15
click at [576, 554] on span "Close" at bounding box center [578, 554] width 37 height 15
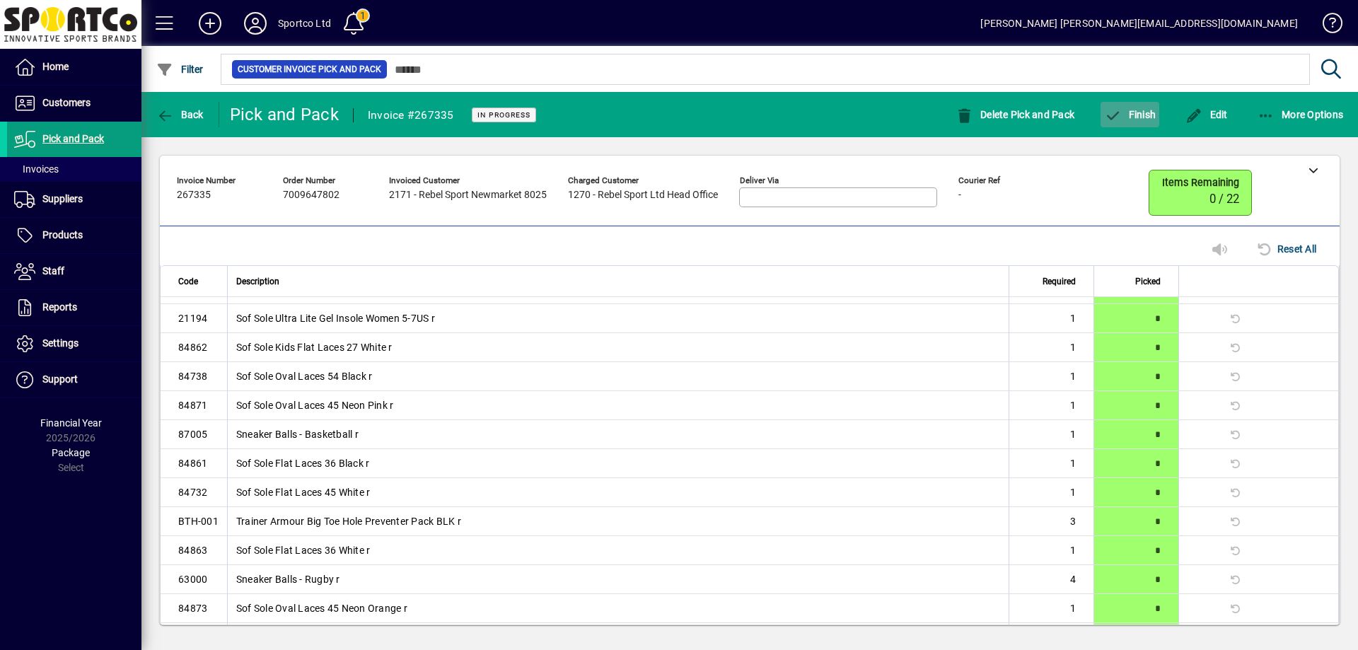
click at [1141, 116] on span "Finish" at bounding box center [1130, 114] width 52 height 11
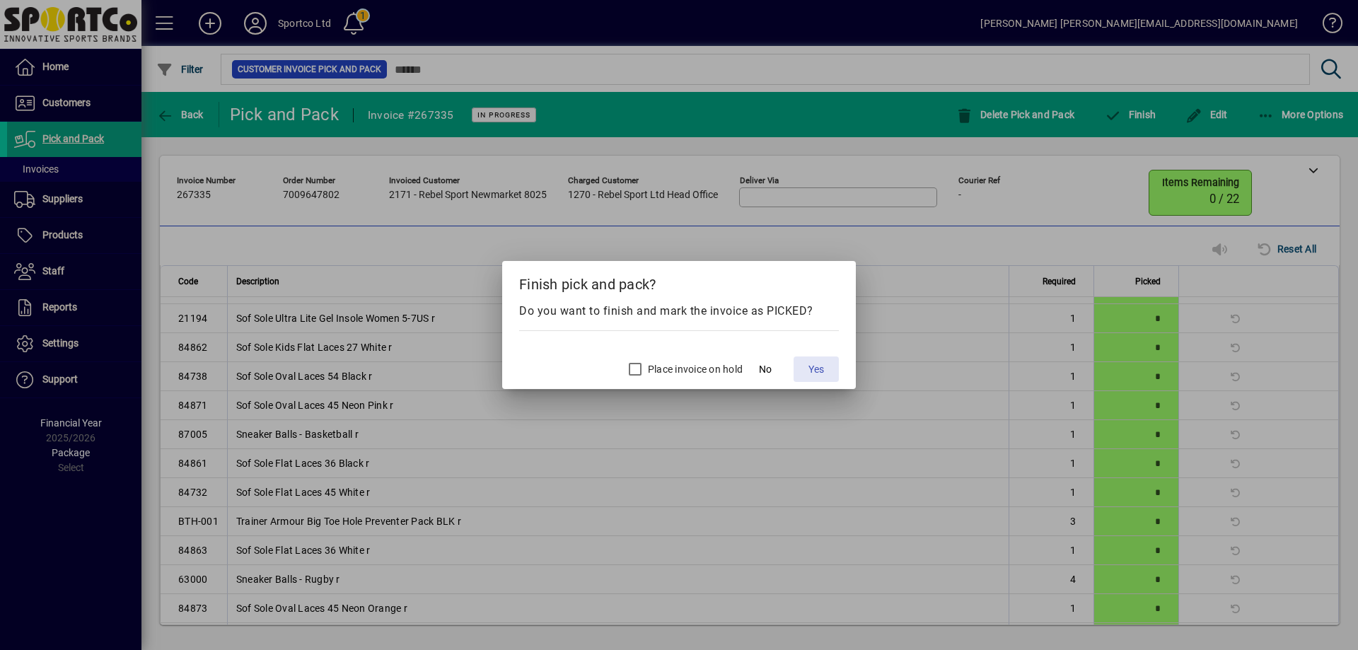
click at [812, 366] on span "Yes" at bounding box center [817, 369] width 16 height 15
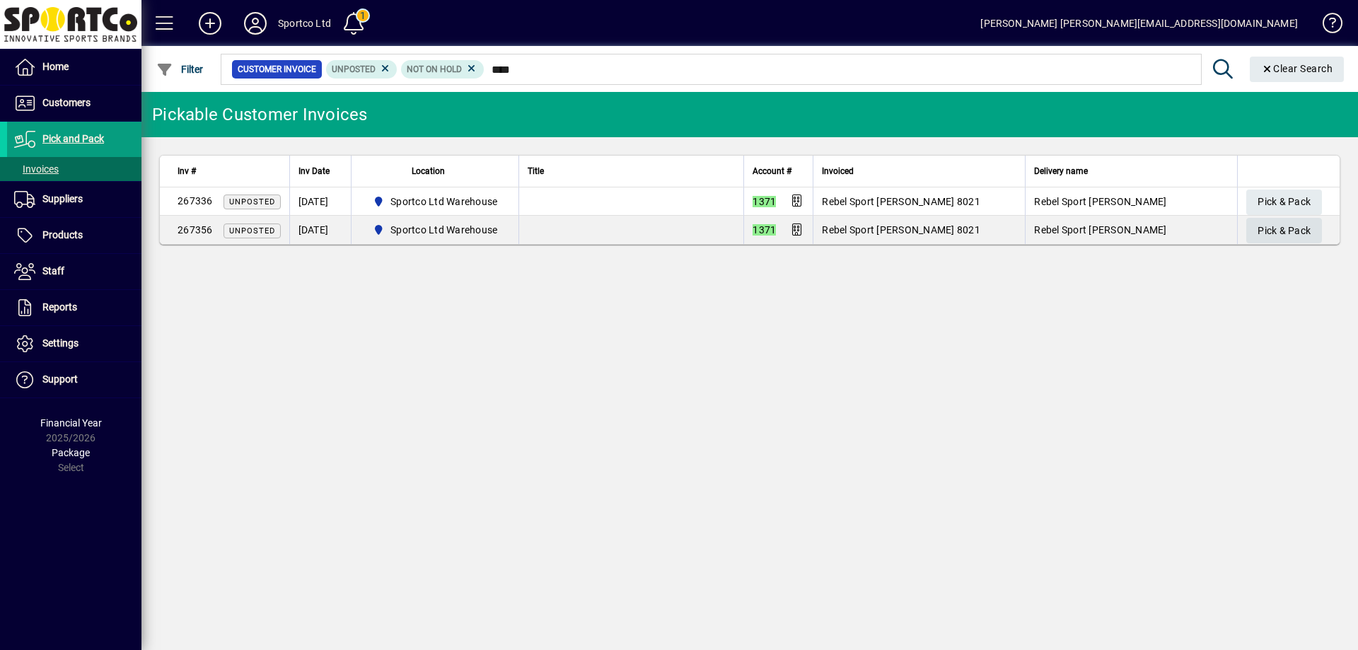
type input "****"
click at [1305, 236] on span "Pick & Pack" at bounding box center [1284, 230] width 53 height 23
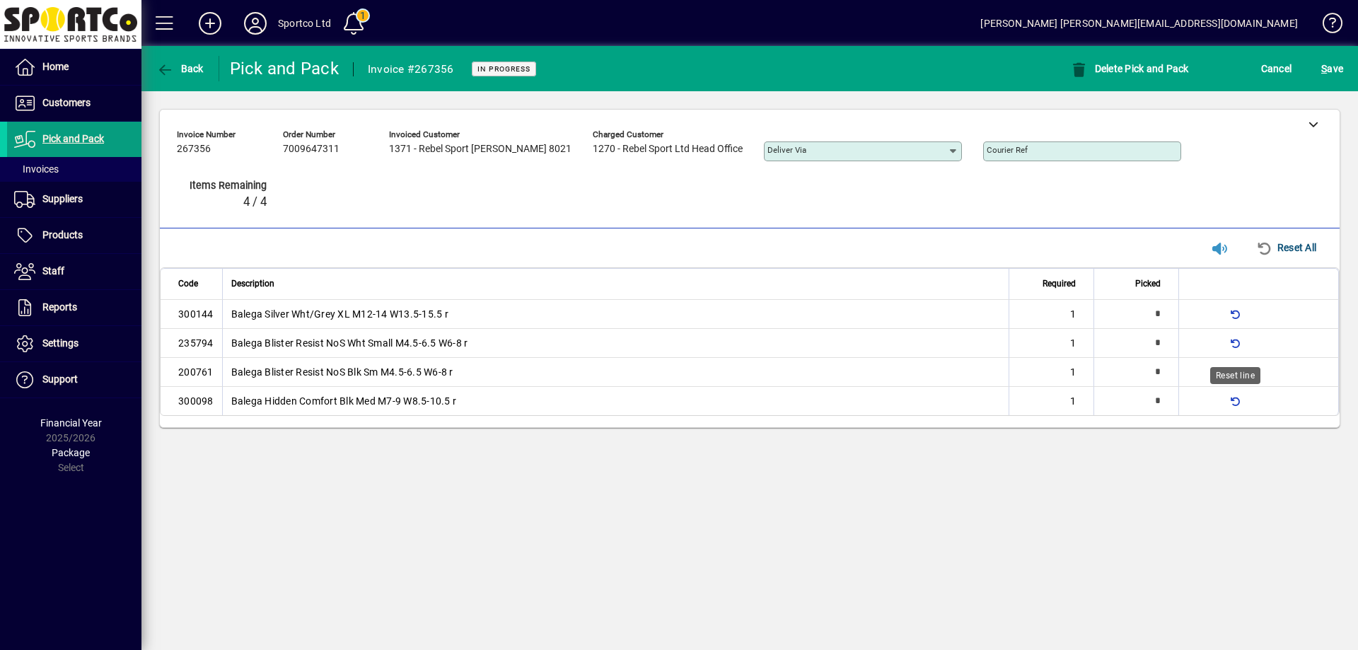
type input "*"
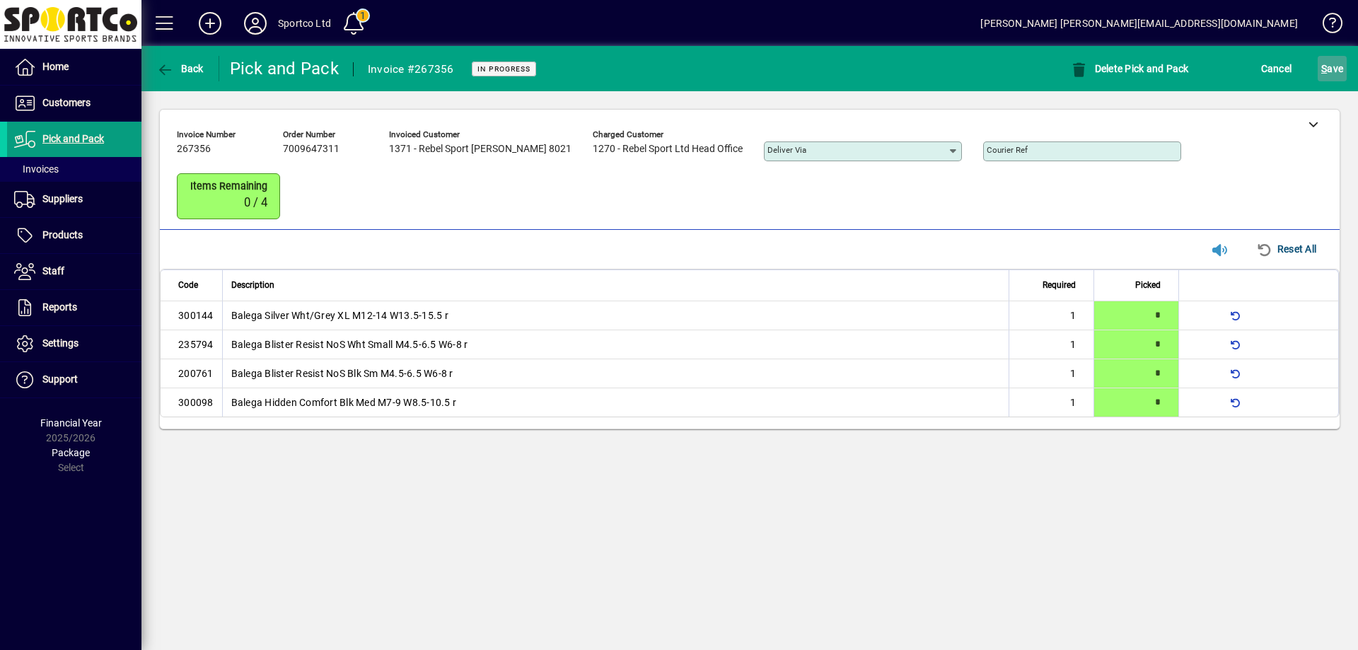
click at [1332, 66] on span "S ave" at bounding box center [1332, 68] width 22 height 23
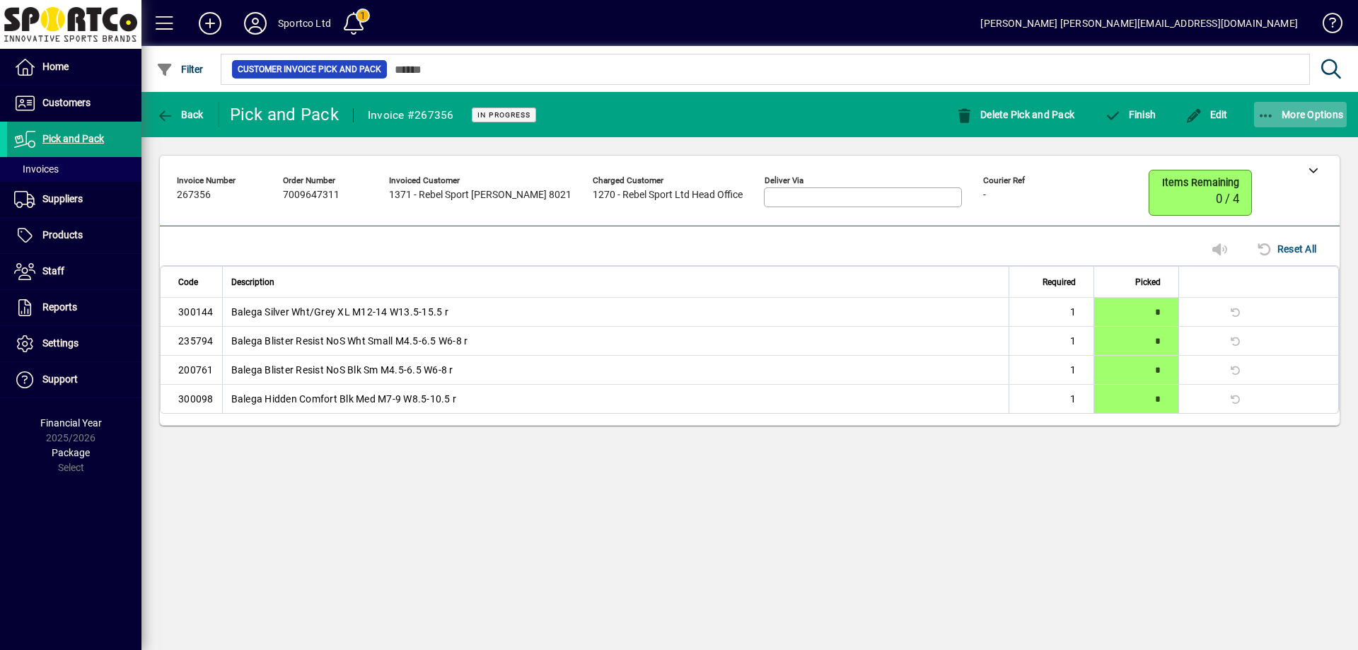
click at [1270, 109] on icon "button" at bounding box center [1267, 116] width 18 height 14
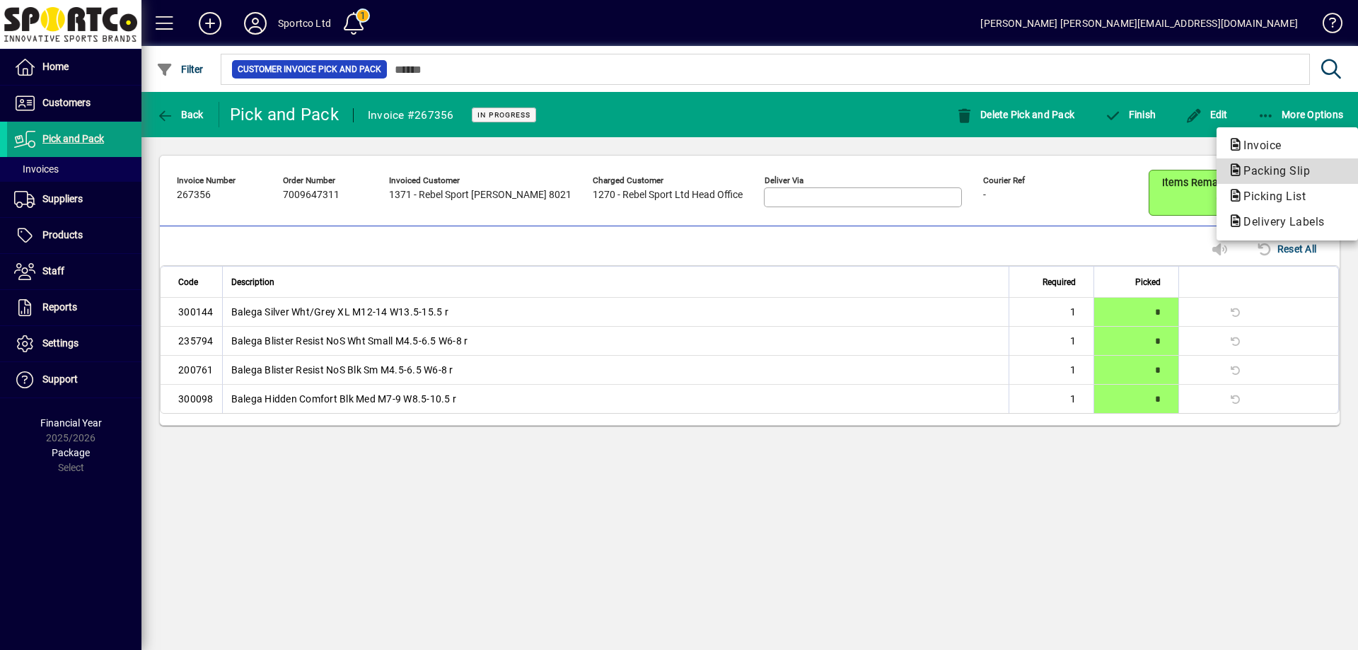
click at [1271, 164] on span "Packing Slip" at bounding box center [1272, 170] width 89 height 13
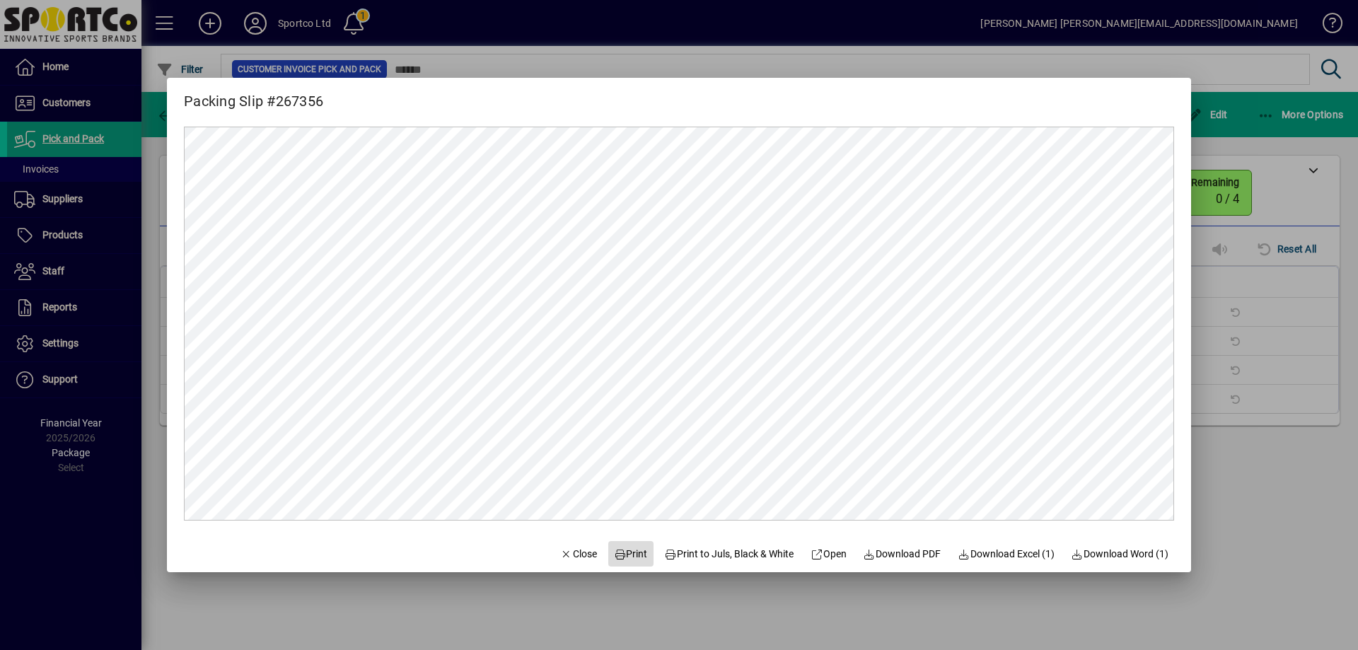
click at [620, 552] on span "Print" at bounding box center [631, 554] width 34 height 15
click at [581, 549] on span "Close" at bounding box center [578, 554] width 37 height 15
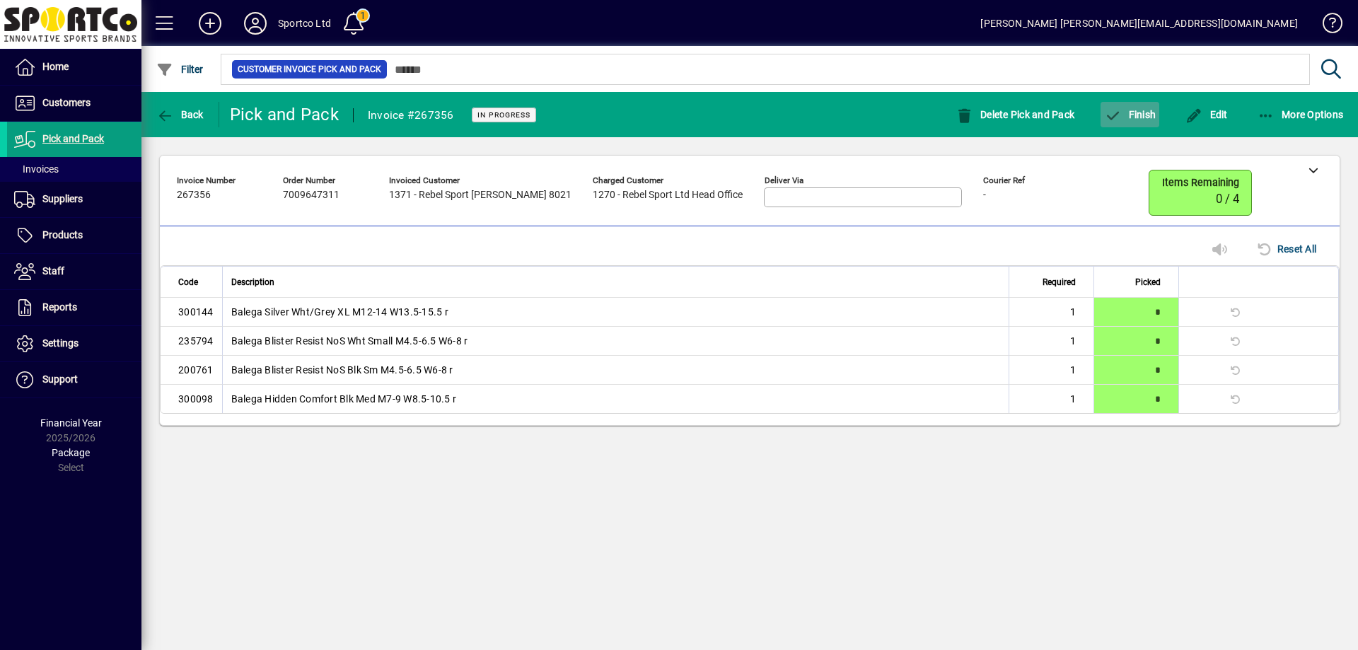
click at [1141, 110] on span "Finish" at bounding box center [1130, 114] width 52 height 11
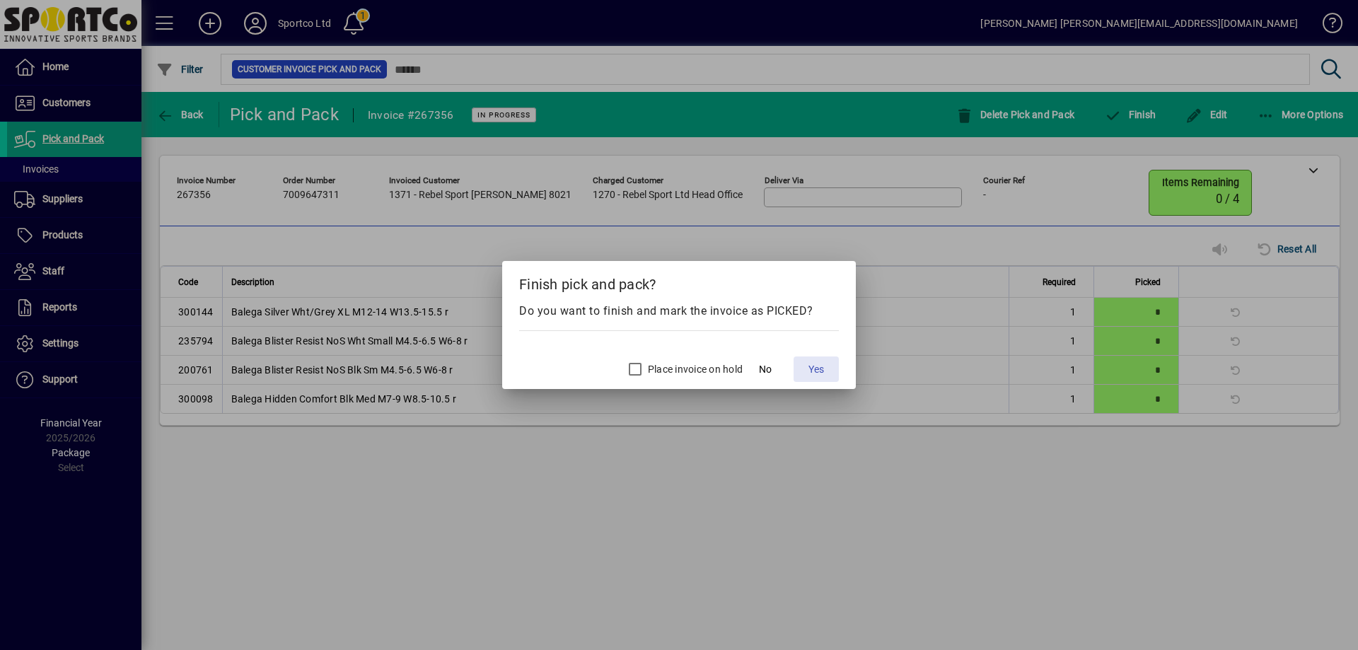
click at [816, 372] on span "Yes" at bounding box center [817, 369] width 16 height 15
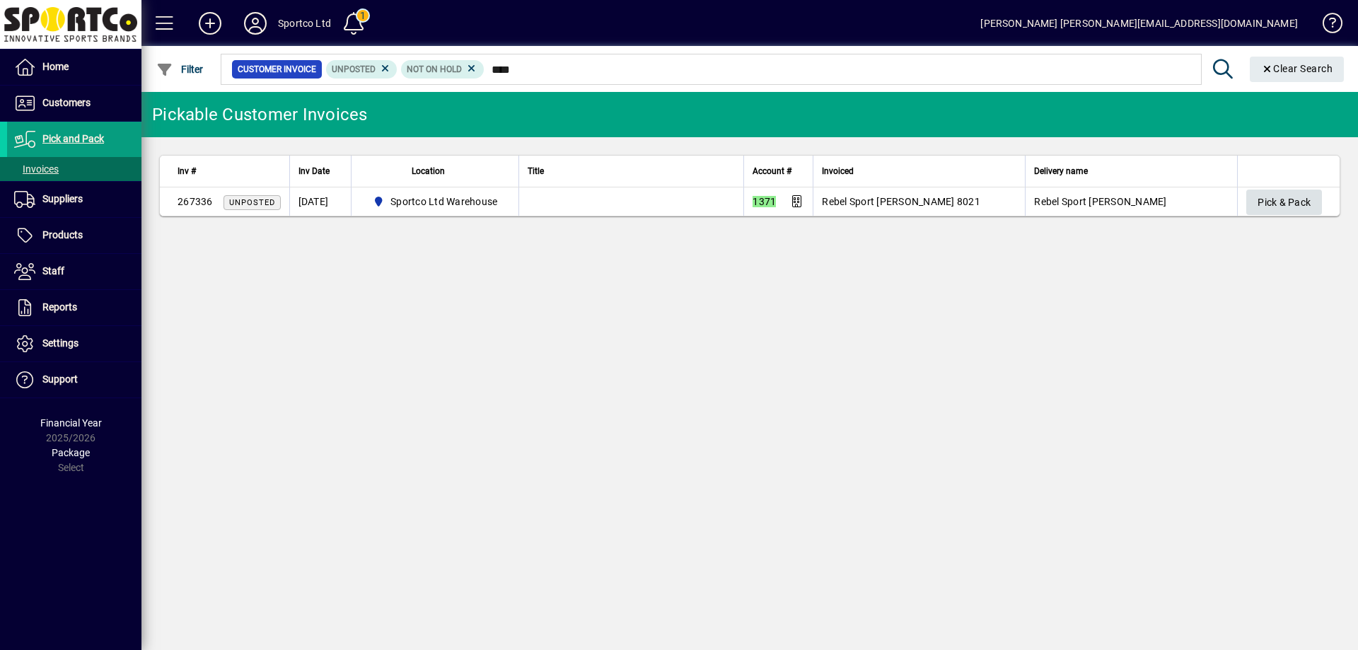
type input "****"
click at [1272, 197] on span "Pick & Pack" at bounding box center [1284, 202] width 53 height 23
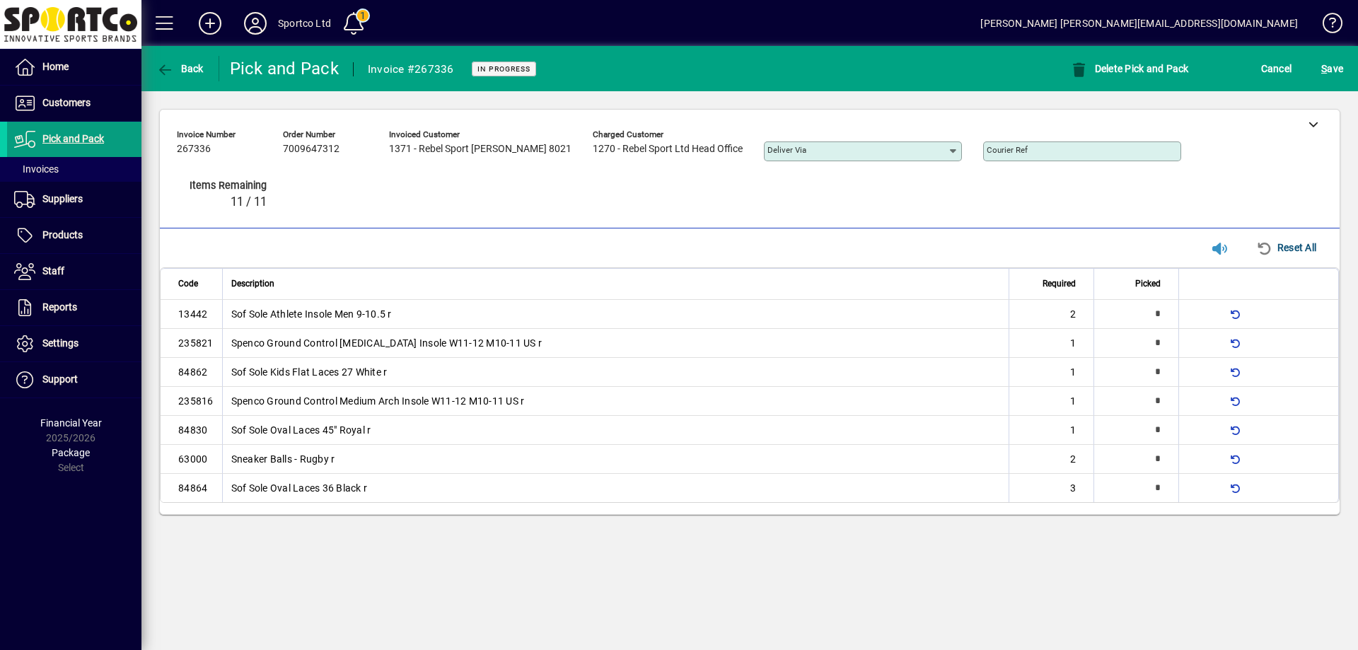
type input "*"
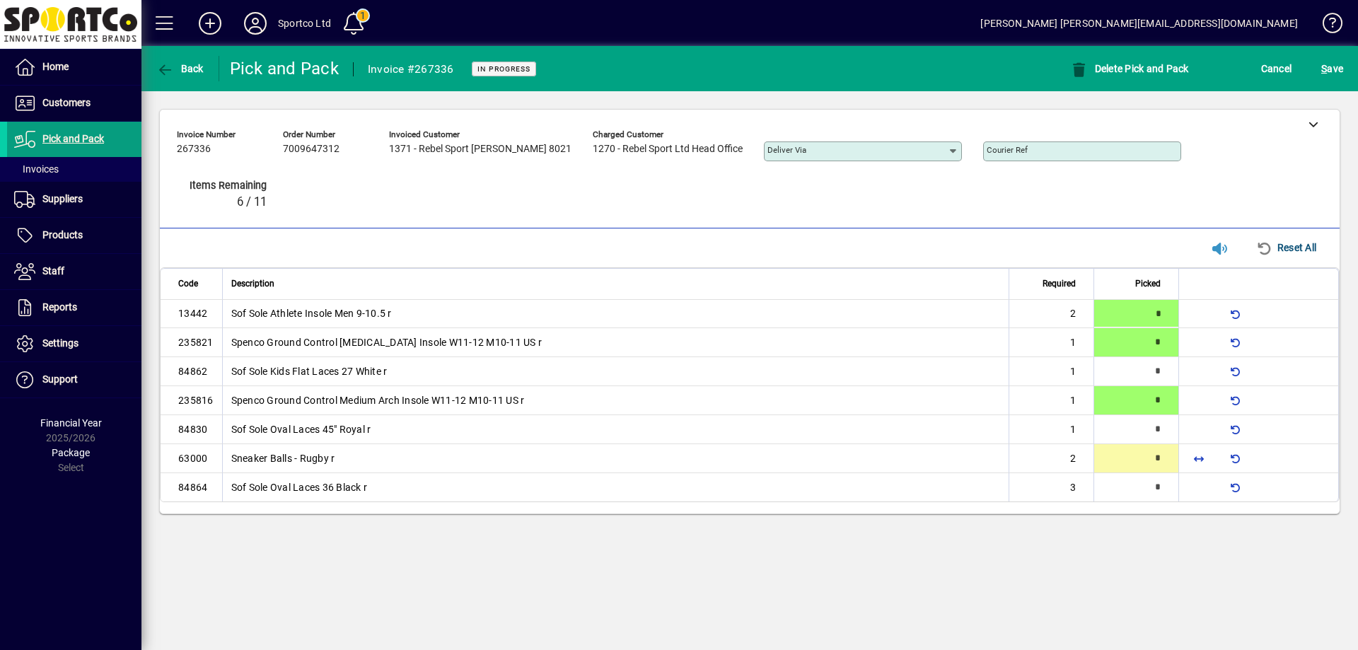
type input "*"
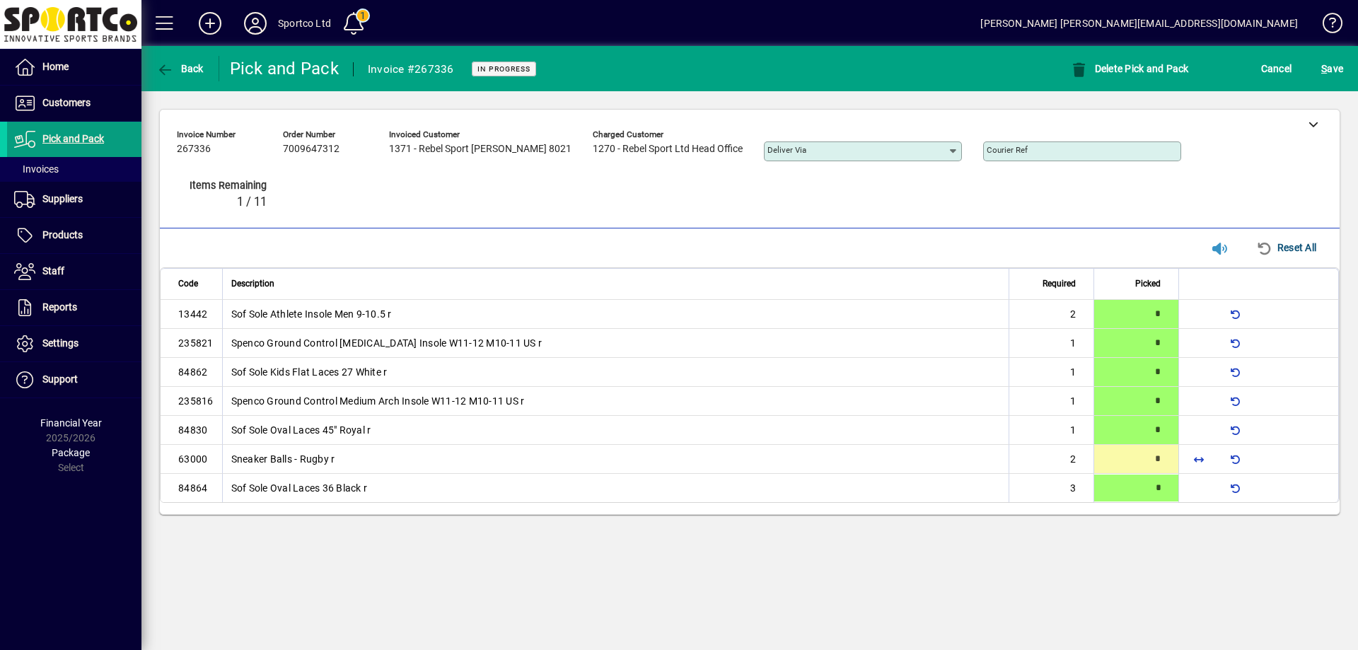
type input "*"
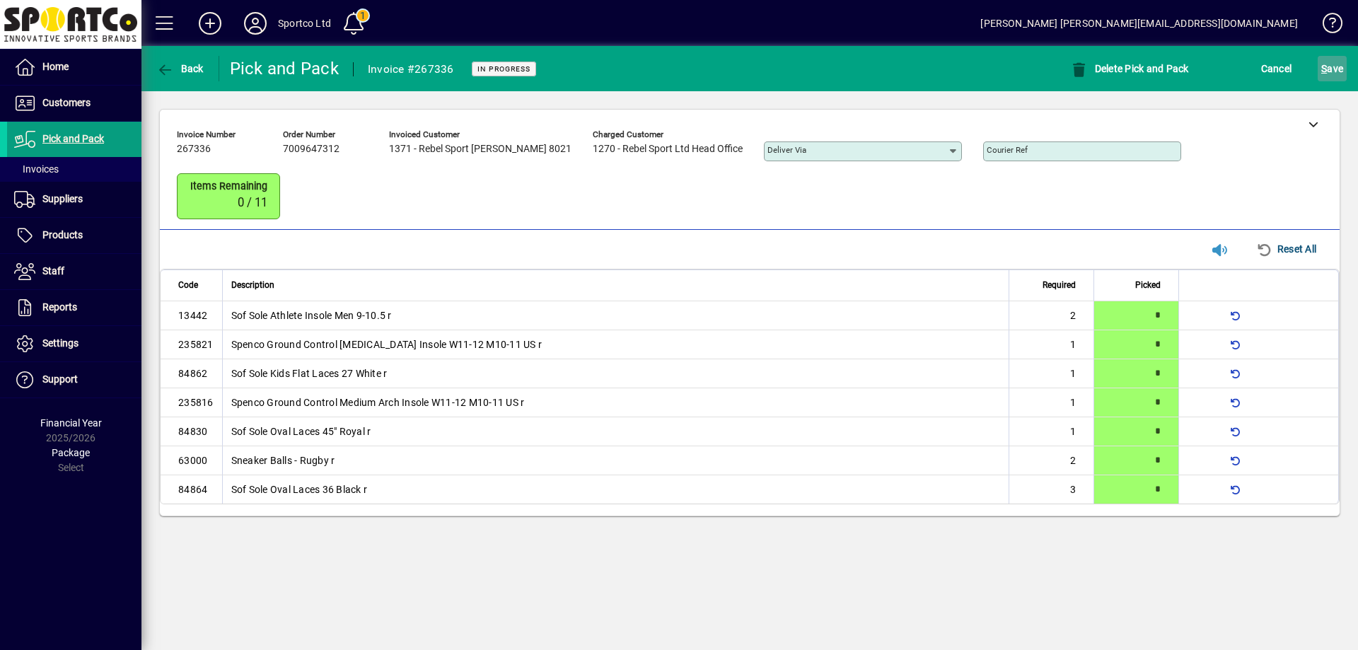
click at [1331, 69] on span "S ave" at bounding box center [1332, 68] width 22 height 23
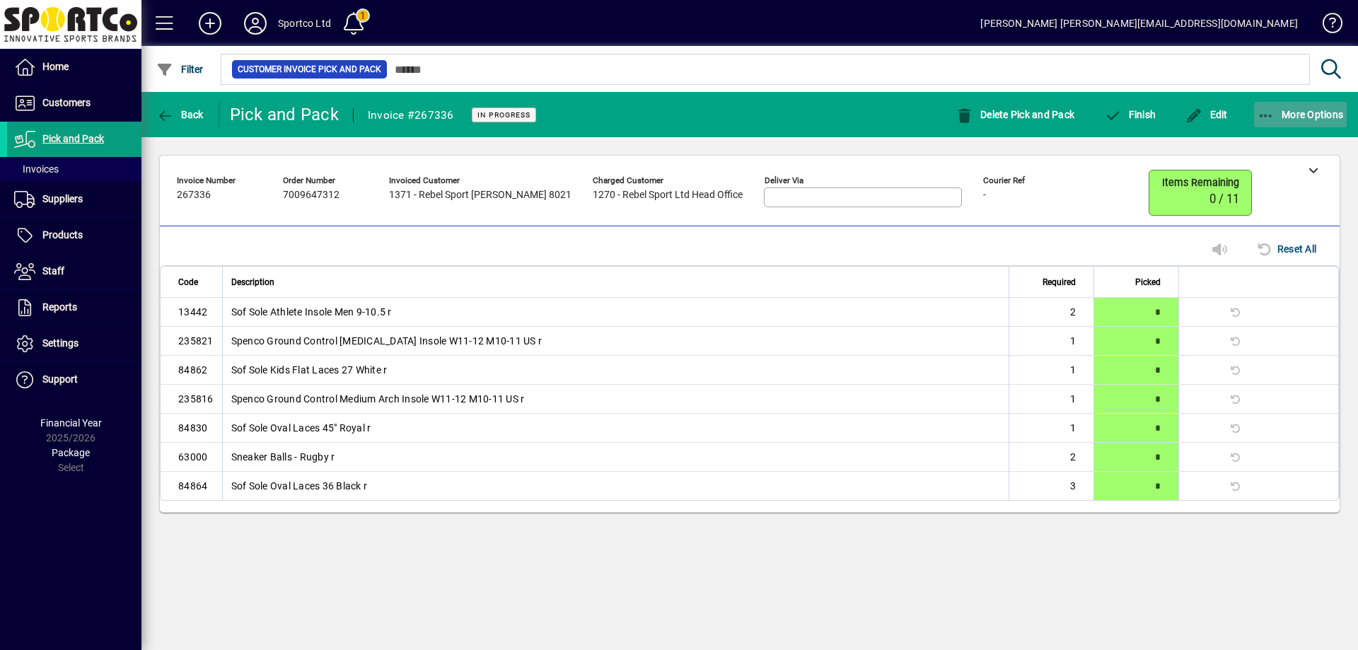
click at [1265, 111] on icon "button" at bounding box center [1267, 116] width 18 height 14
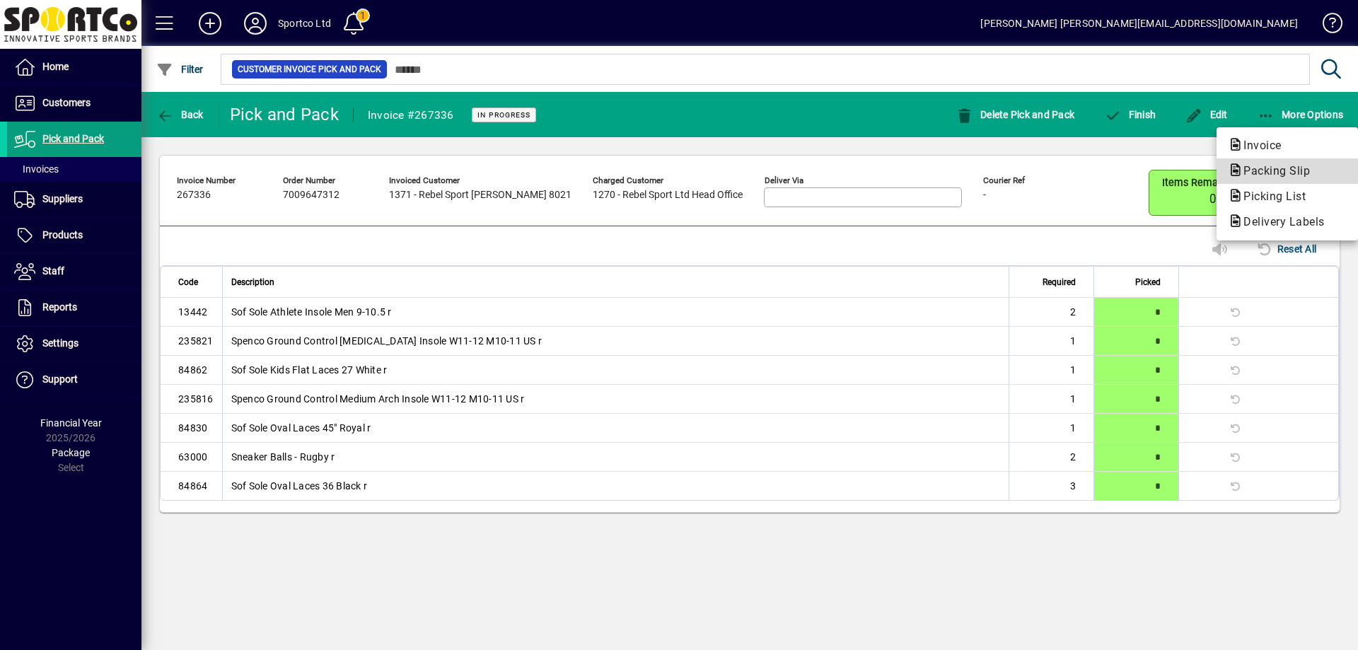
click at [1275, 168] on span "Packing Slip" at bounding box center [1272, 170] width 89 height 13
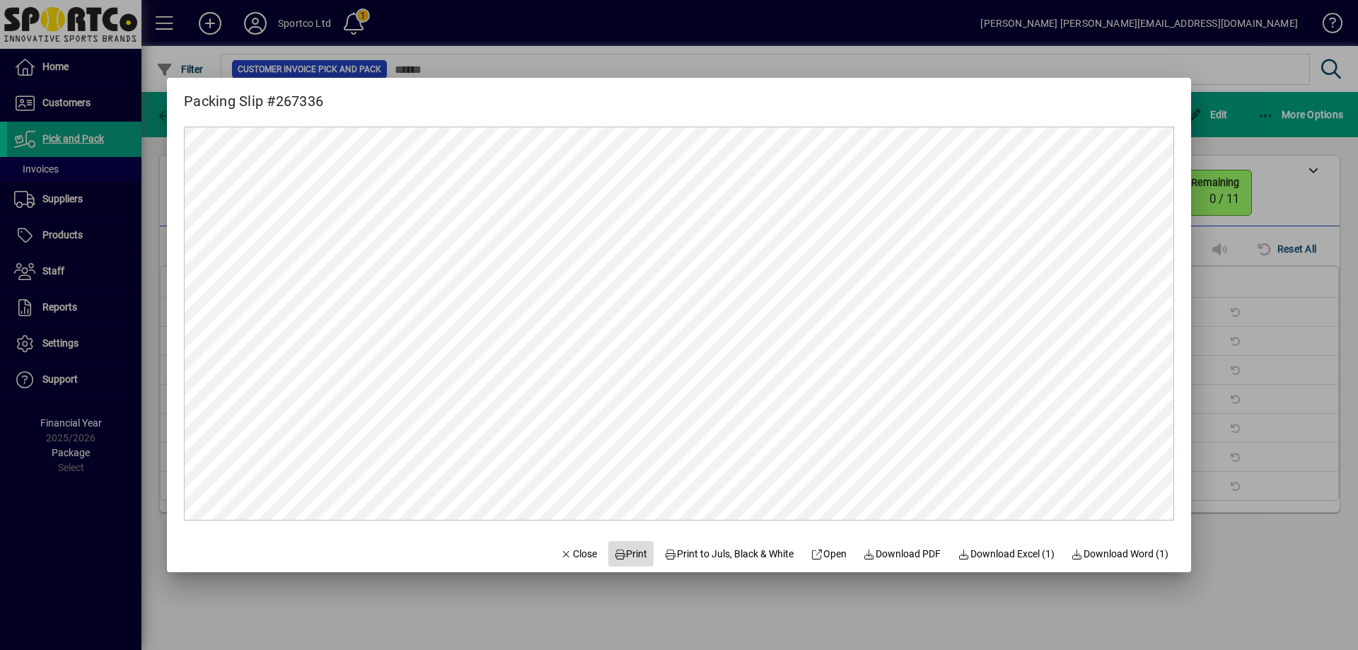
click at [628, 552] on span "Print" at bounding box center [631, 554] width 34 height 15
click at [567, 554] on span "Close" at bounding box center [578, 554] width 37 height 15
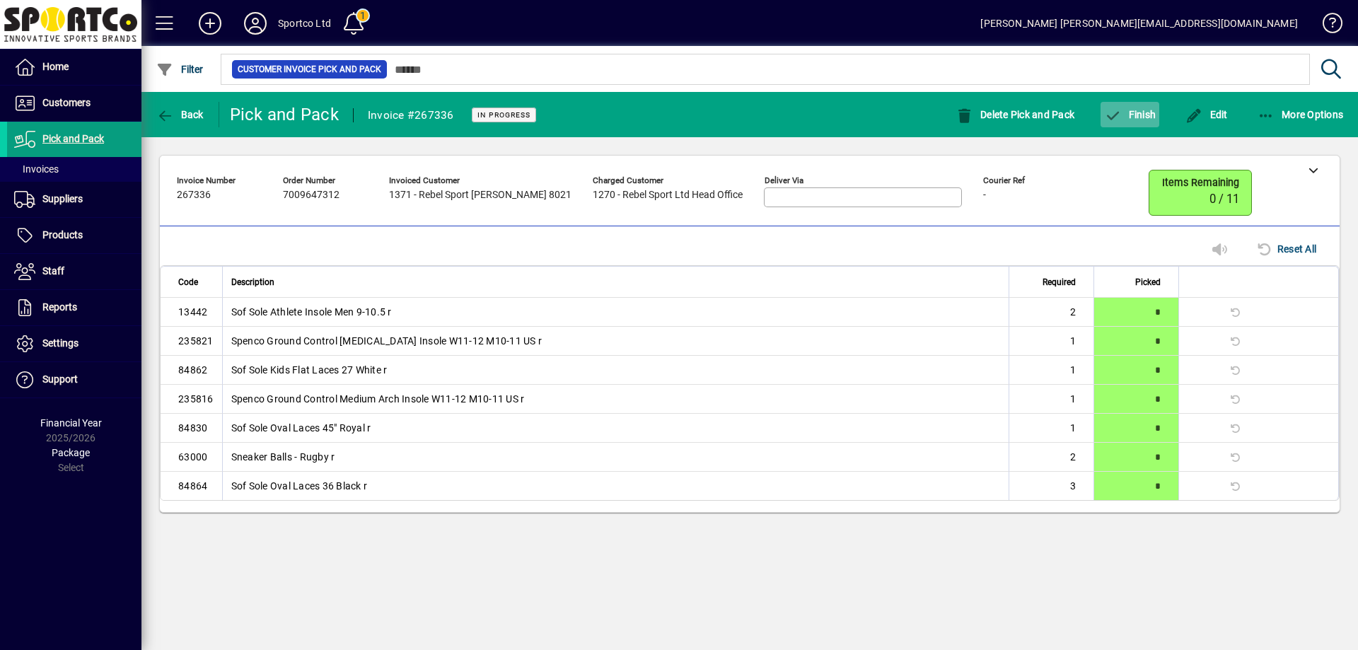
click at [1146, 103] on span "button" at bounding box center [1130, 115] width 59 height 34
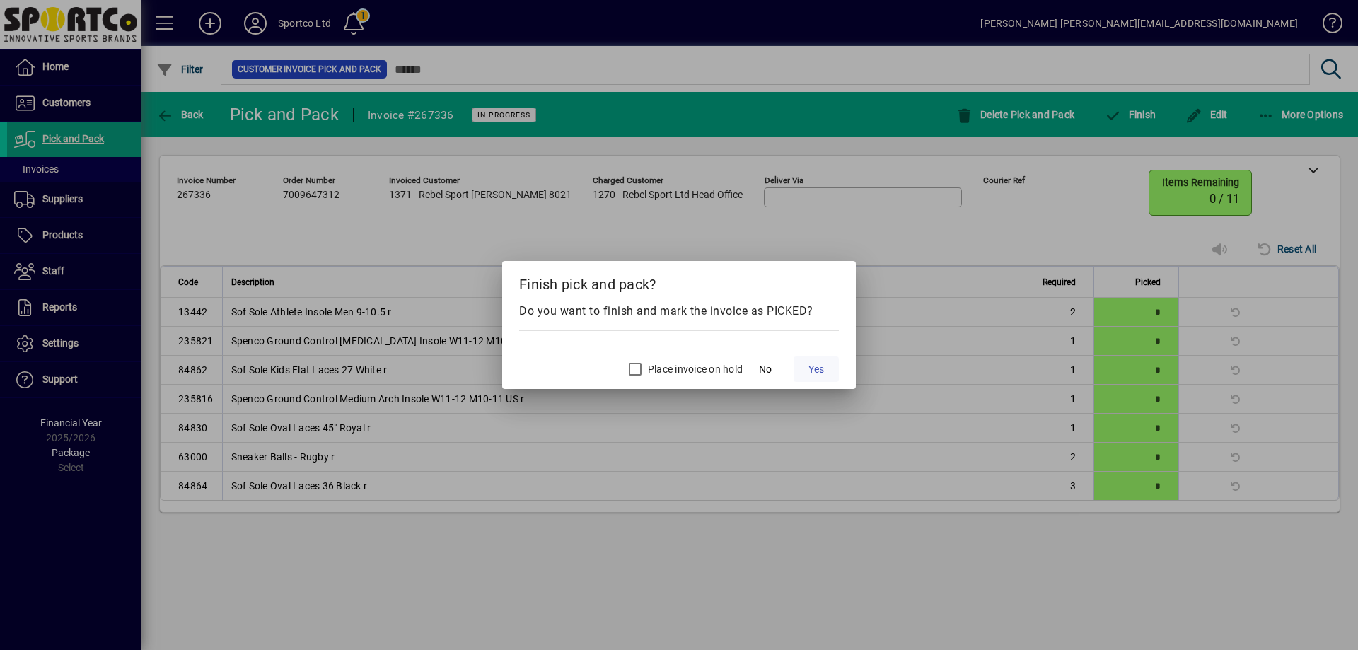
click at [835, 369] on span at bounding box center [816, 369] width 45 height 34
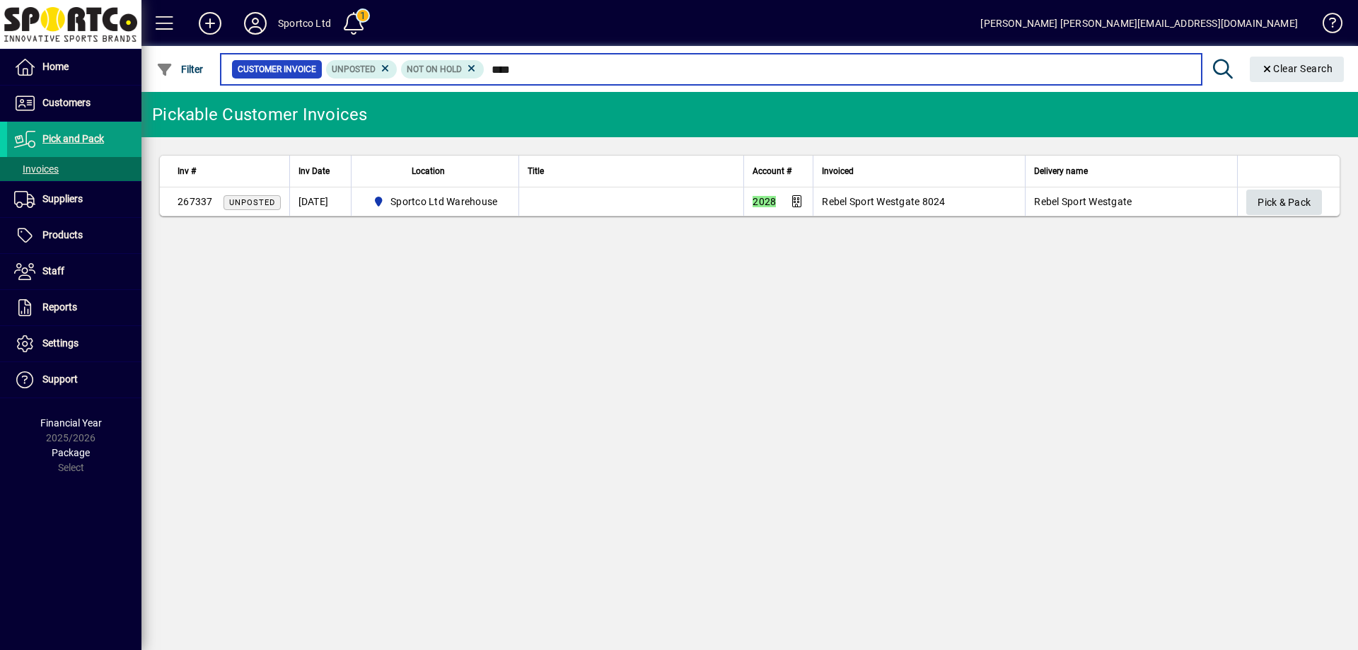
type input "****"
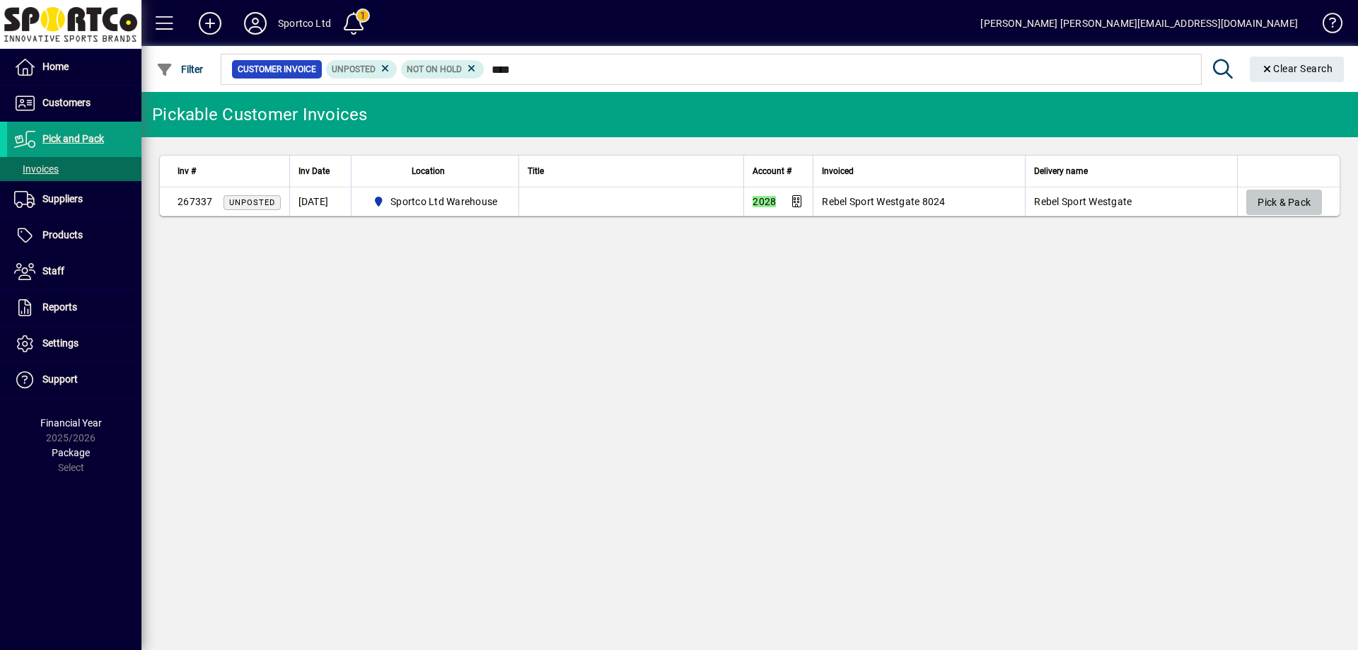
click at [1292, 200] on span "Pick & Pack" at bounding box center [1284, 202] width 53 height 23
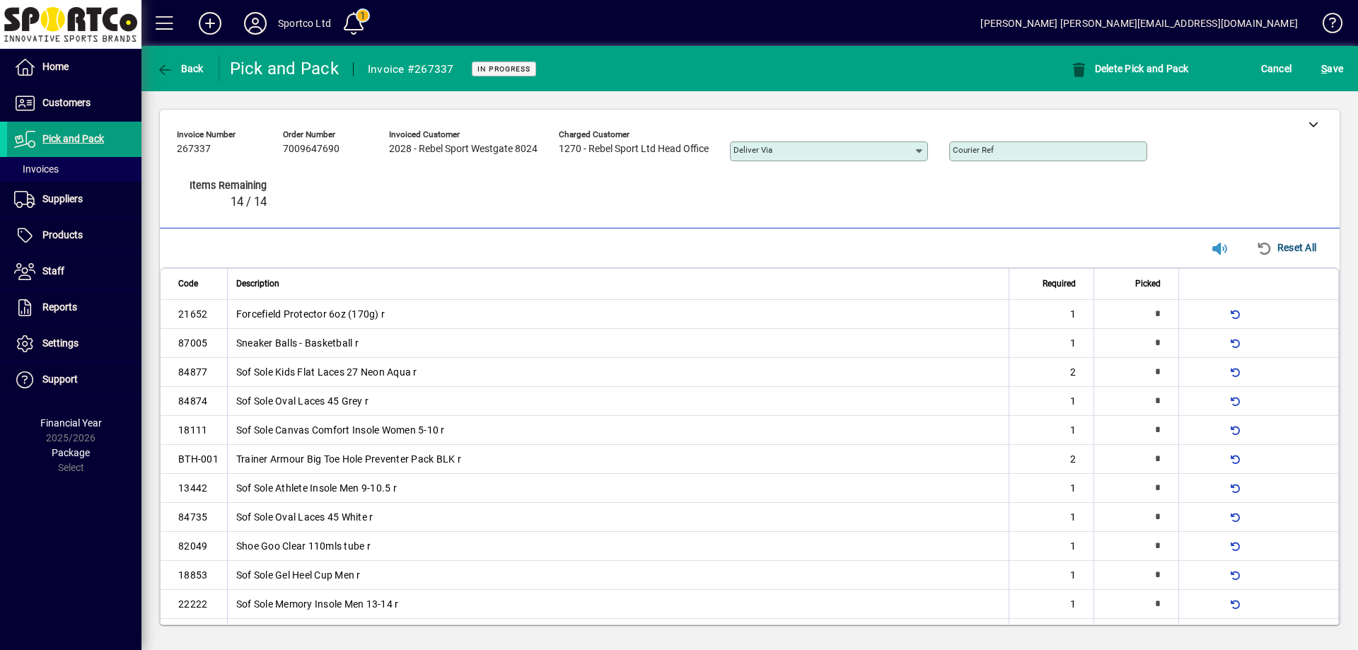
type input "*"
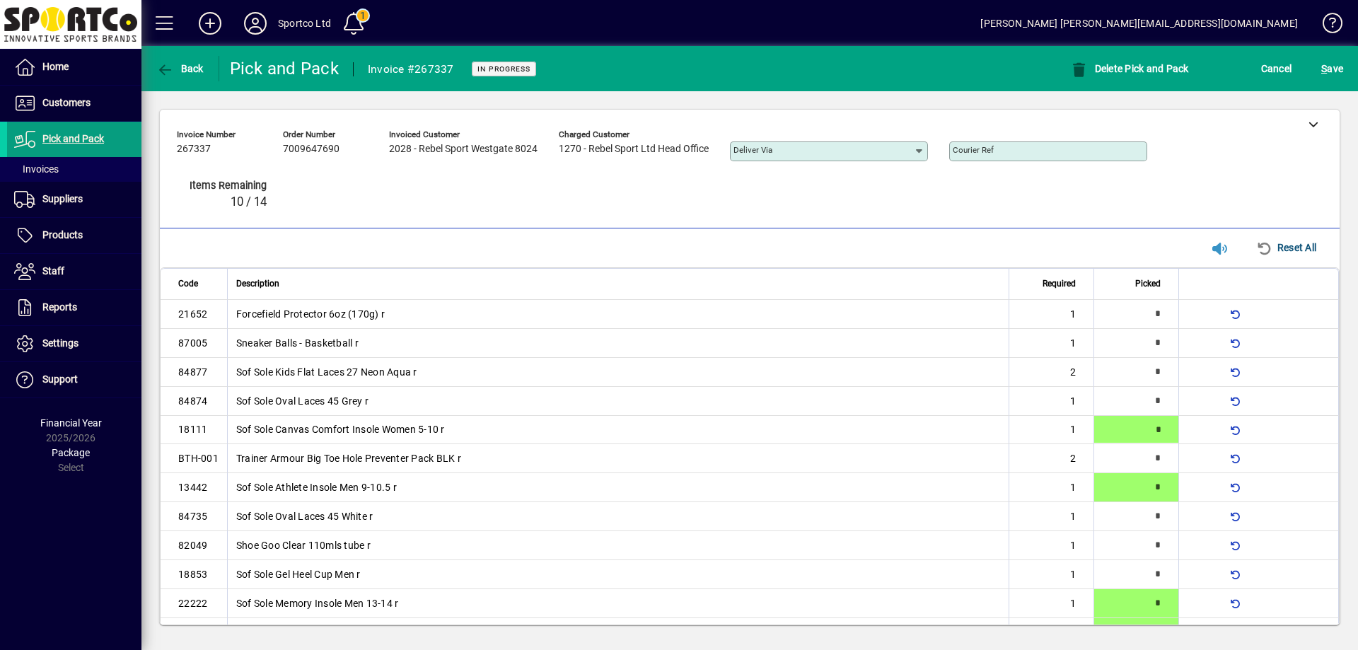
scroll to position [22, 0]
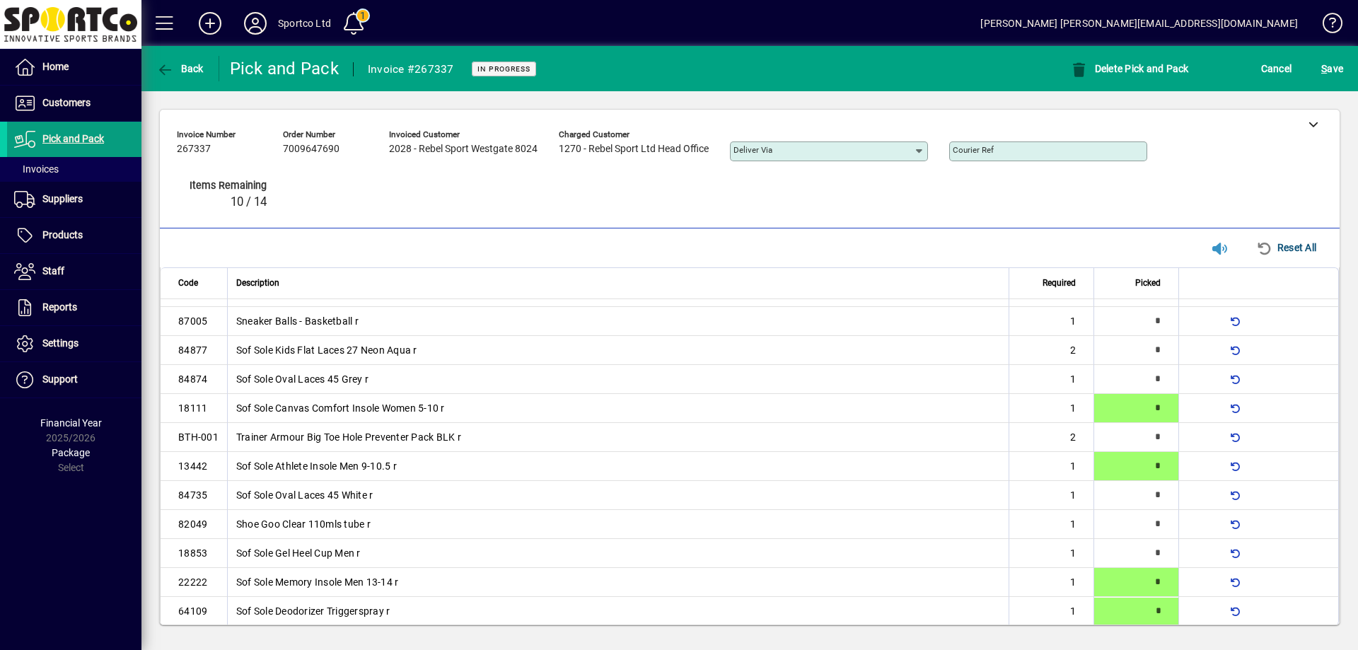
type input "*"
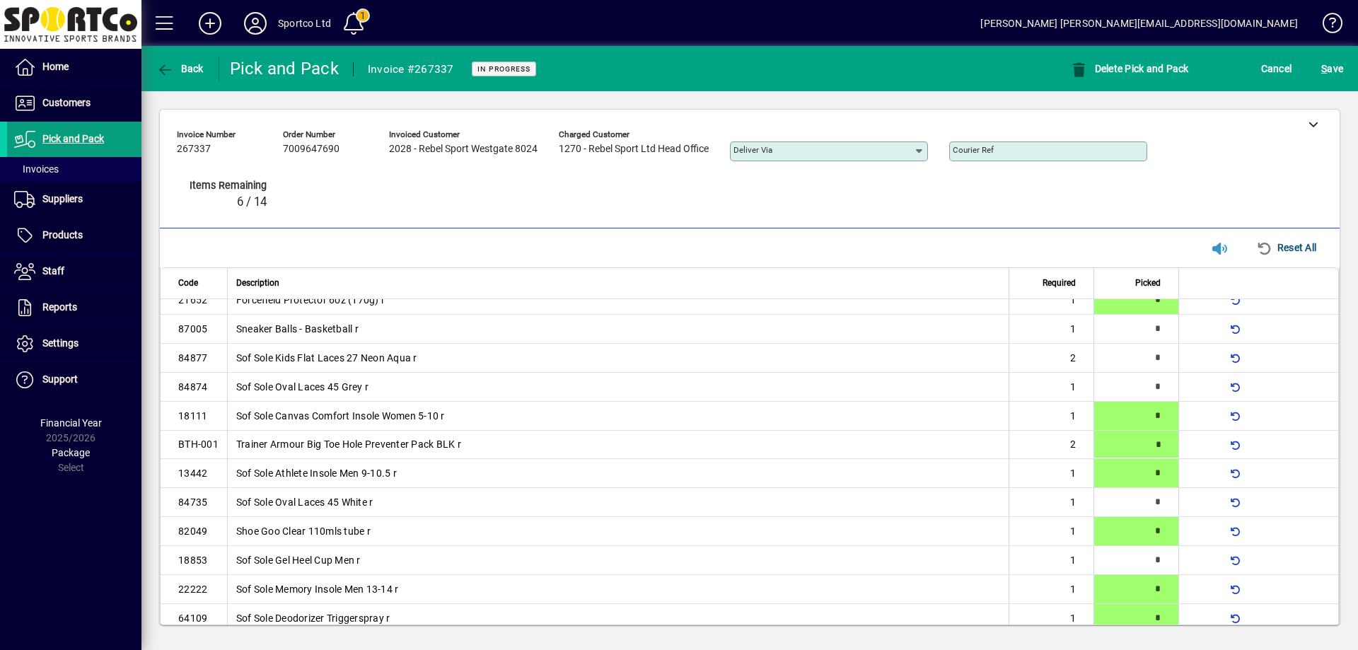
type input "*"
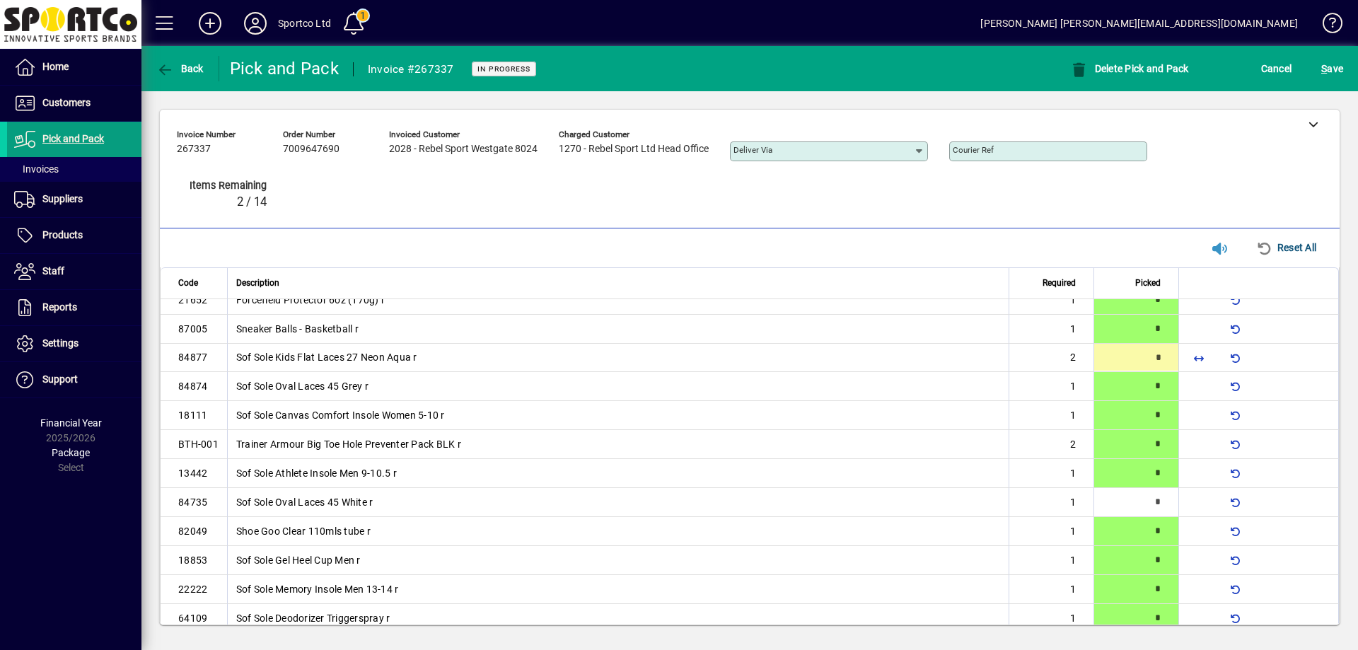
type input "*"
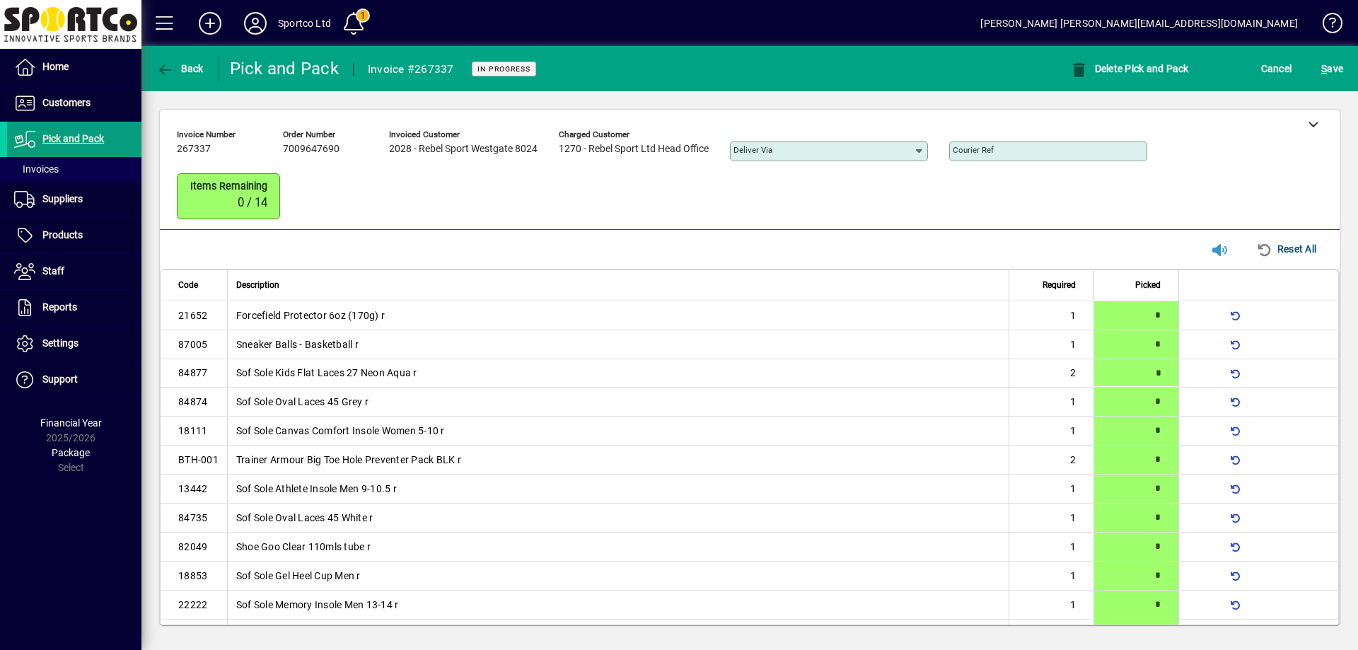
type input "*"
click at [1330, 61] on span "S ave" at bounding box center [1332, 68] width 22 height 23
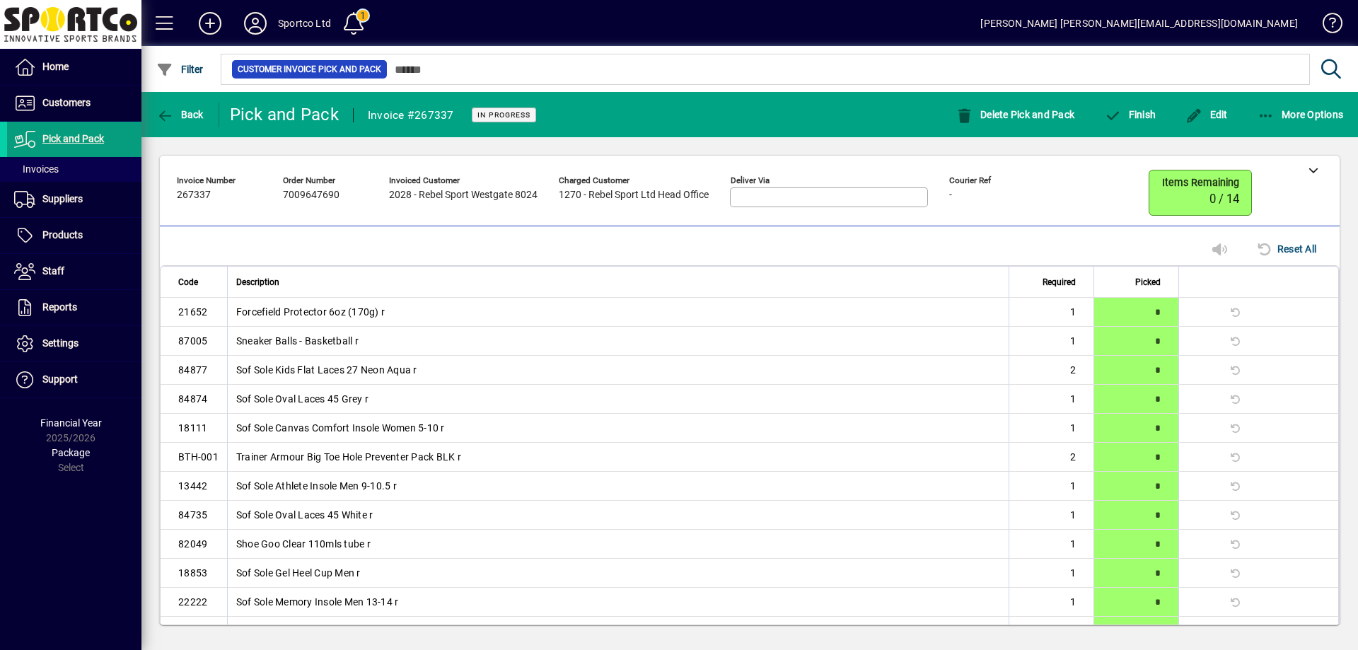
click at [796, 477] on td "Sof Sole Athlete Insole Men 9-10.5 r" at bounding box center [618, 486] width 782 height 29
click at [1268, 109] on icon "button" at bounding box center [1267, 116] width 18 height 14
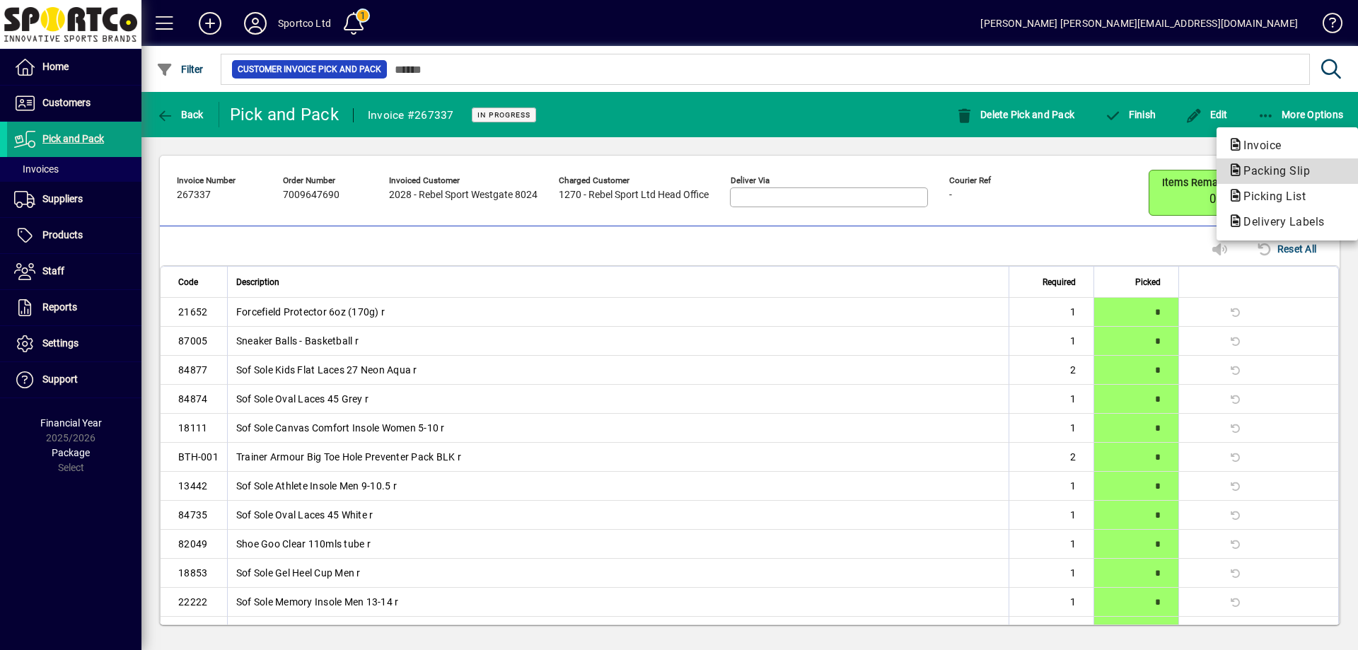
click at [1266, 163] on span "Packing Slip" at bounding box center [1287, 171] width 119 height 17
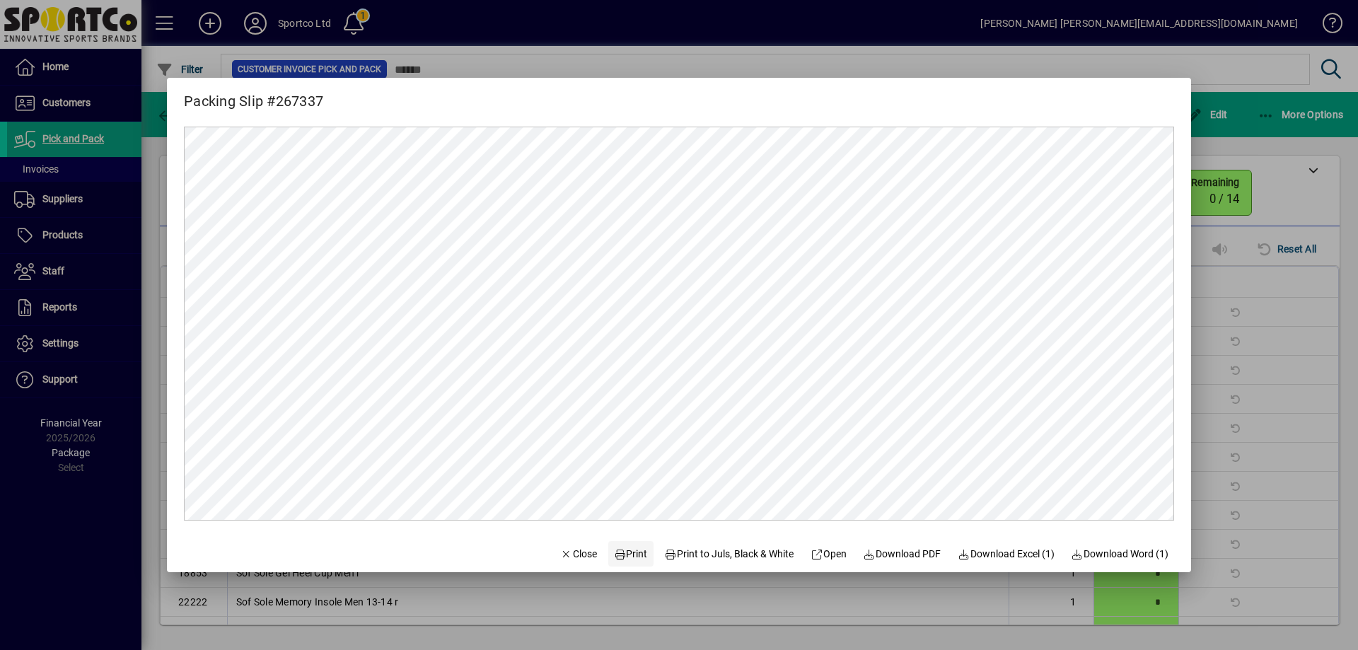
click at [618, 550] on span "Print" at bounding box center [631, 554] width 34 height 15
click at [569, 564] on span "button" at bounding box center [579, 554] width 48 height 34
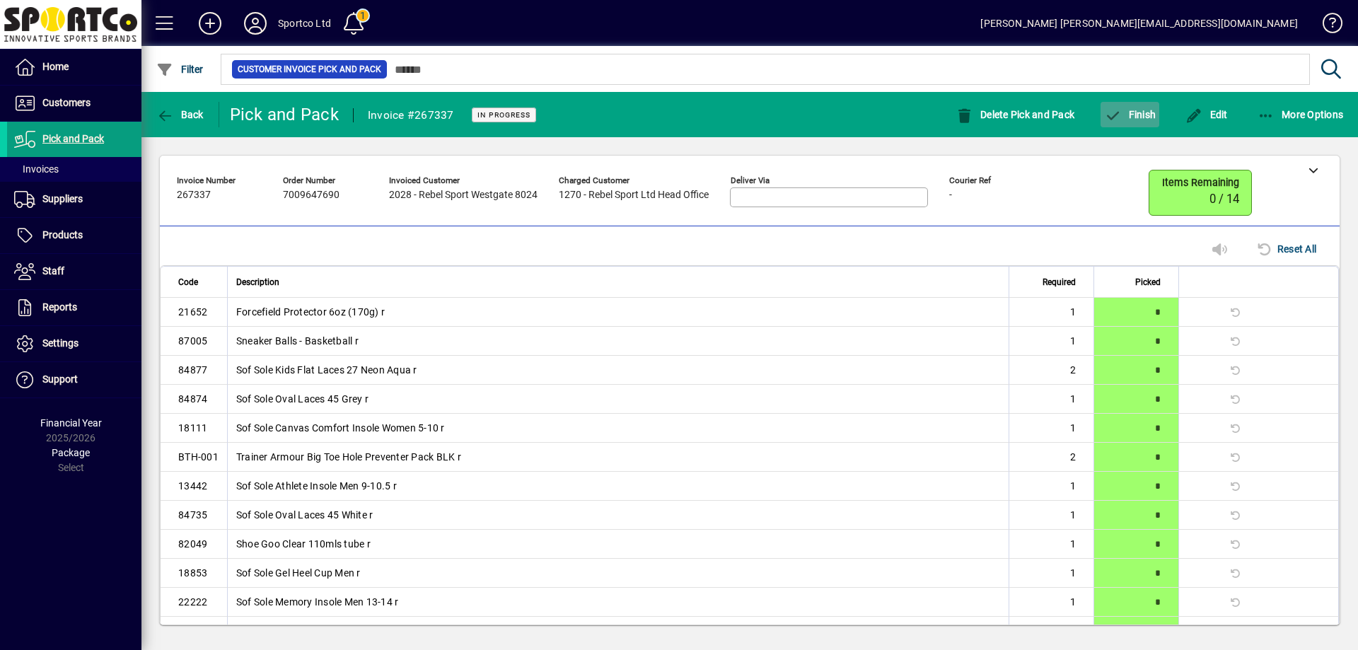
click at [1128, 110] on span "Finish" at bounding box center [1130, 114] width 52 height 11
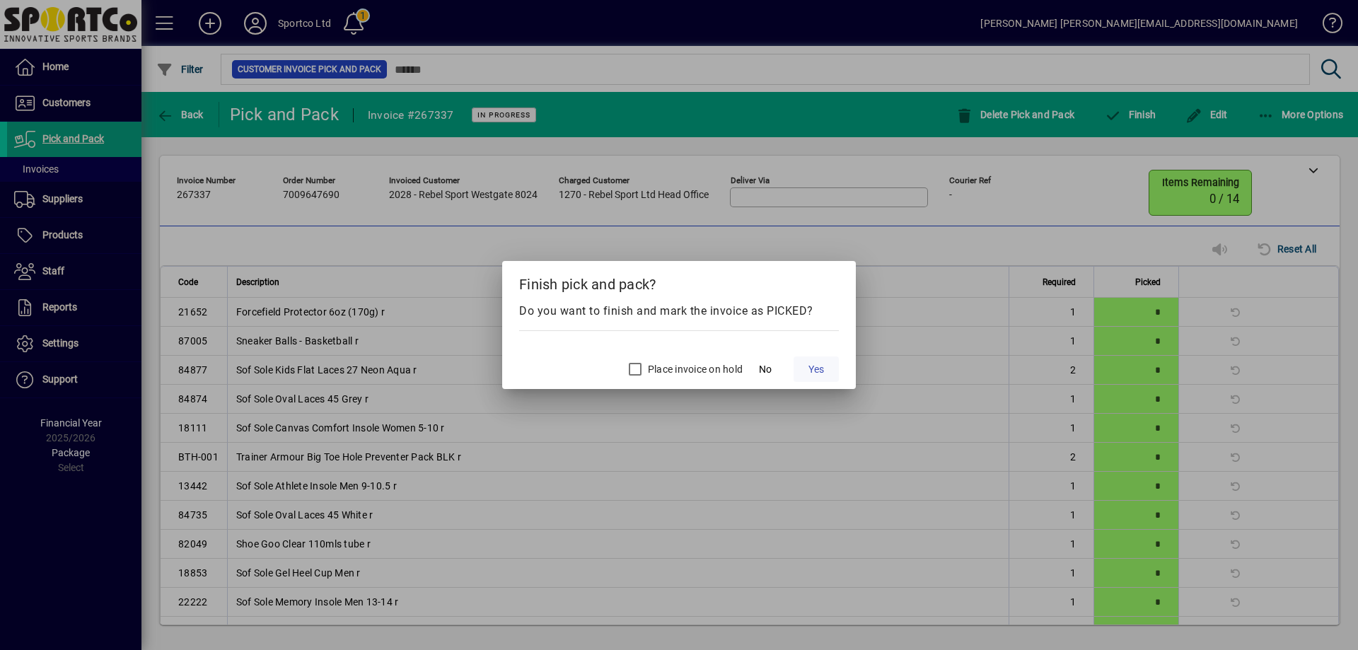
click at [826, 368] on button "Yes" at bounding box center [816, 369] width 45 height 25
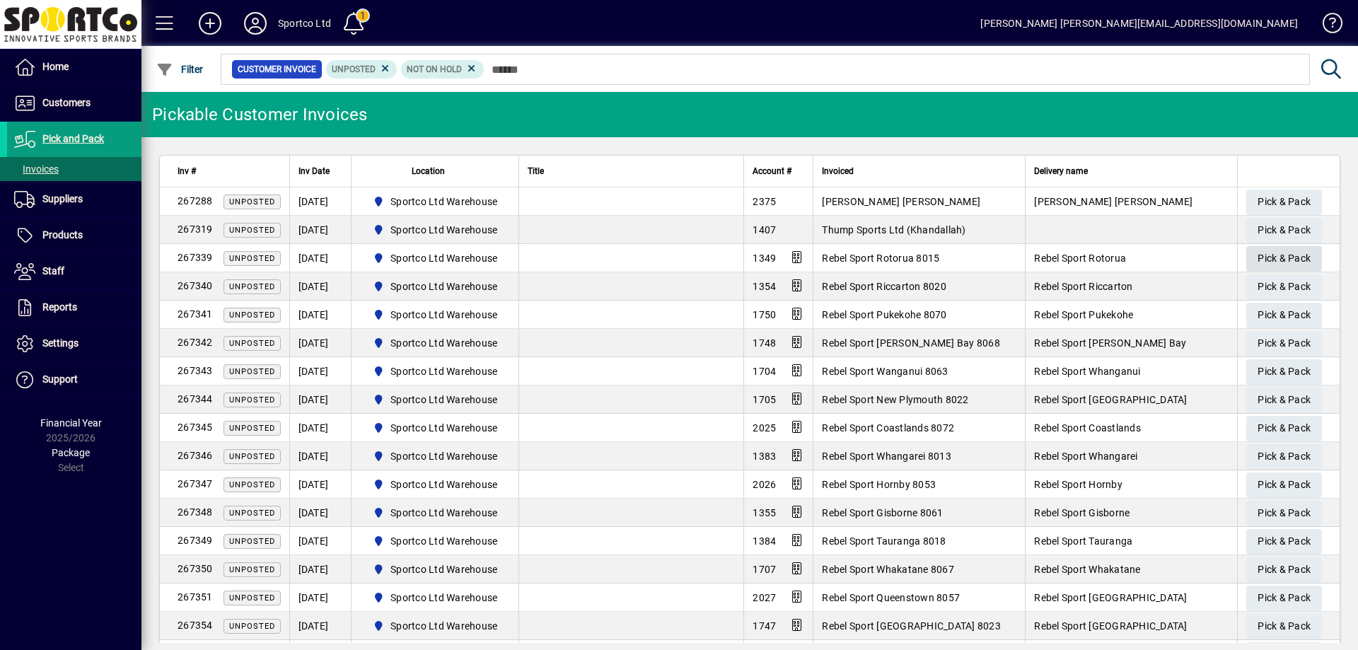
click at [1273, 260] on span "Pick & Pack" at bounding box center [1284, 258] width 53 height 23
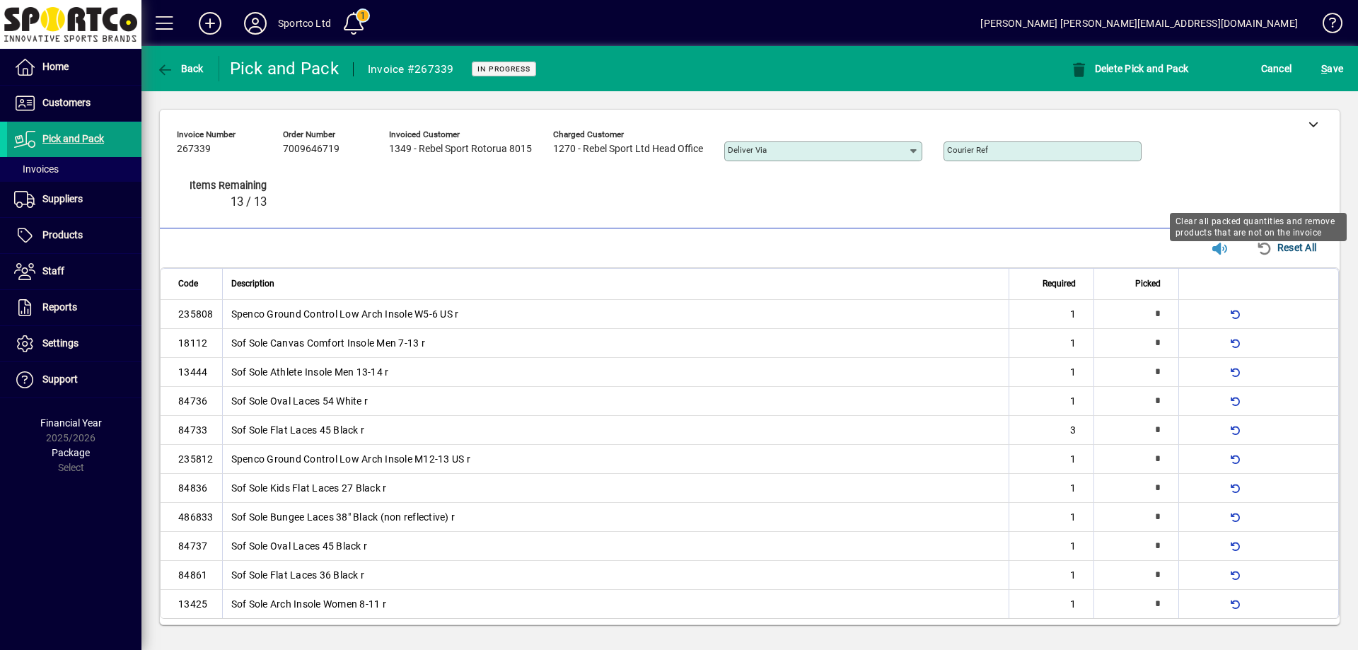
type input "*"
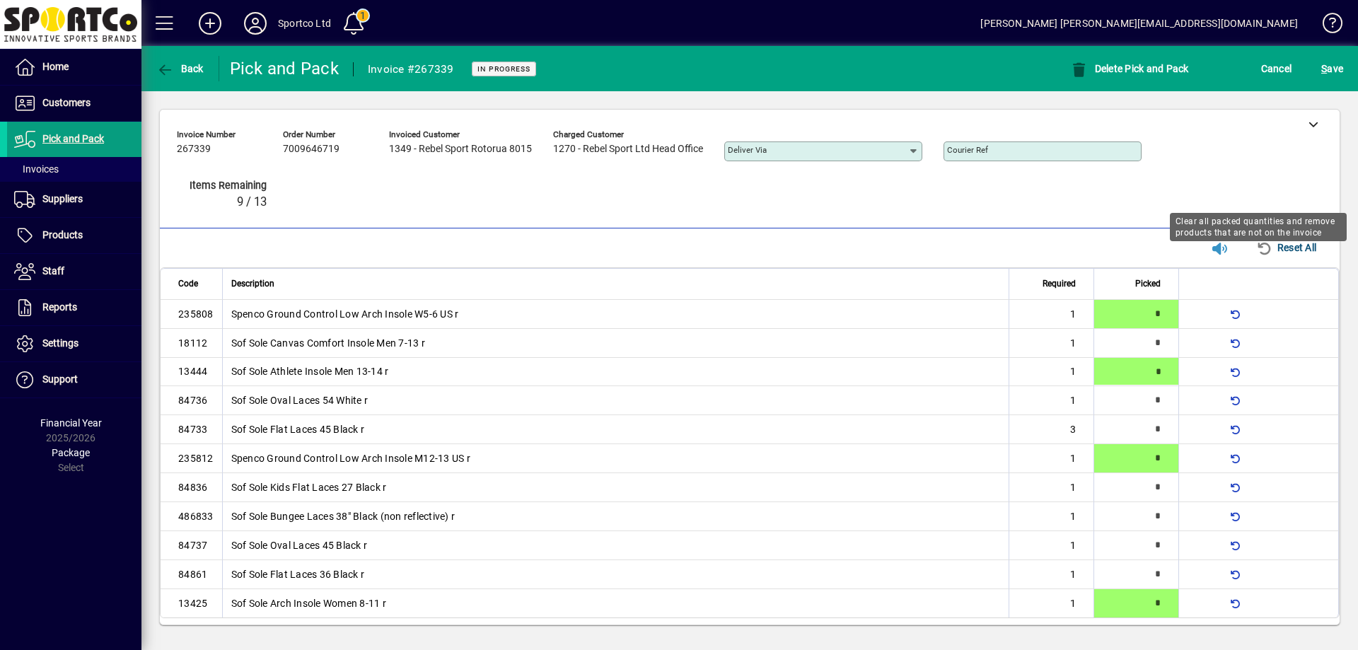
type input "*"
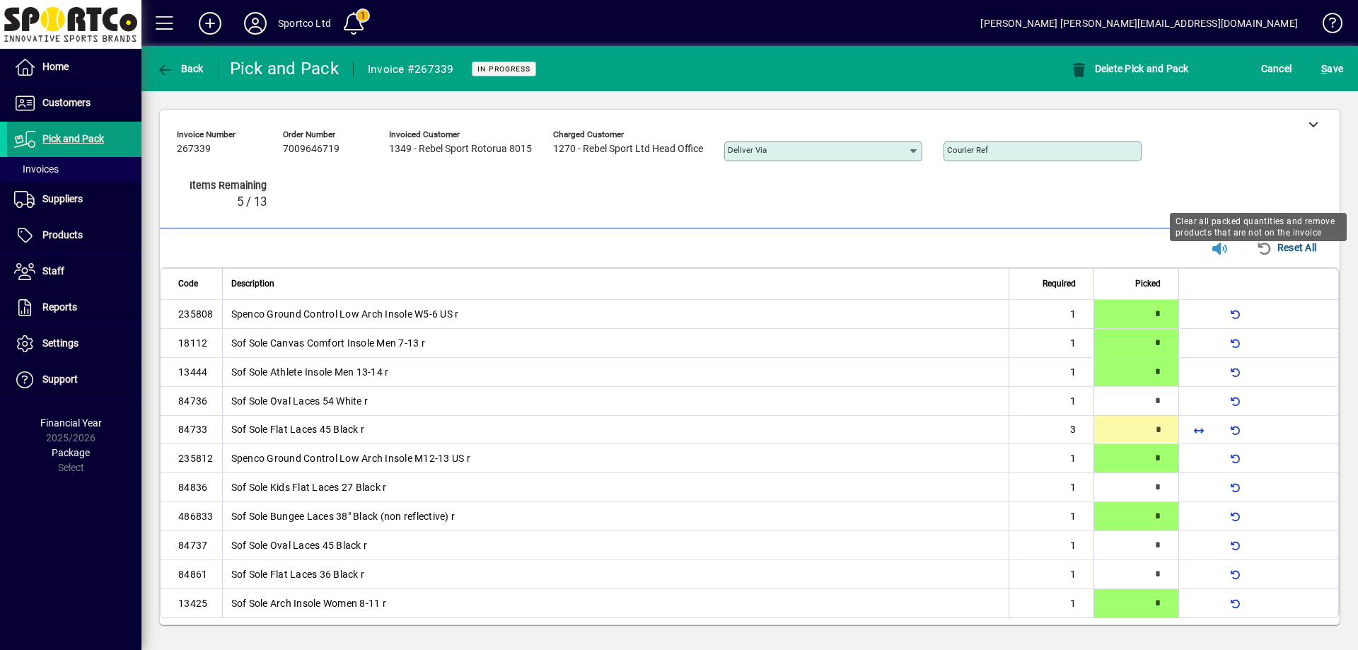
type input "*"
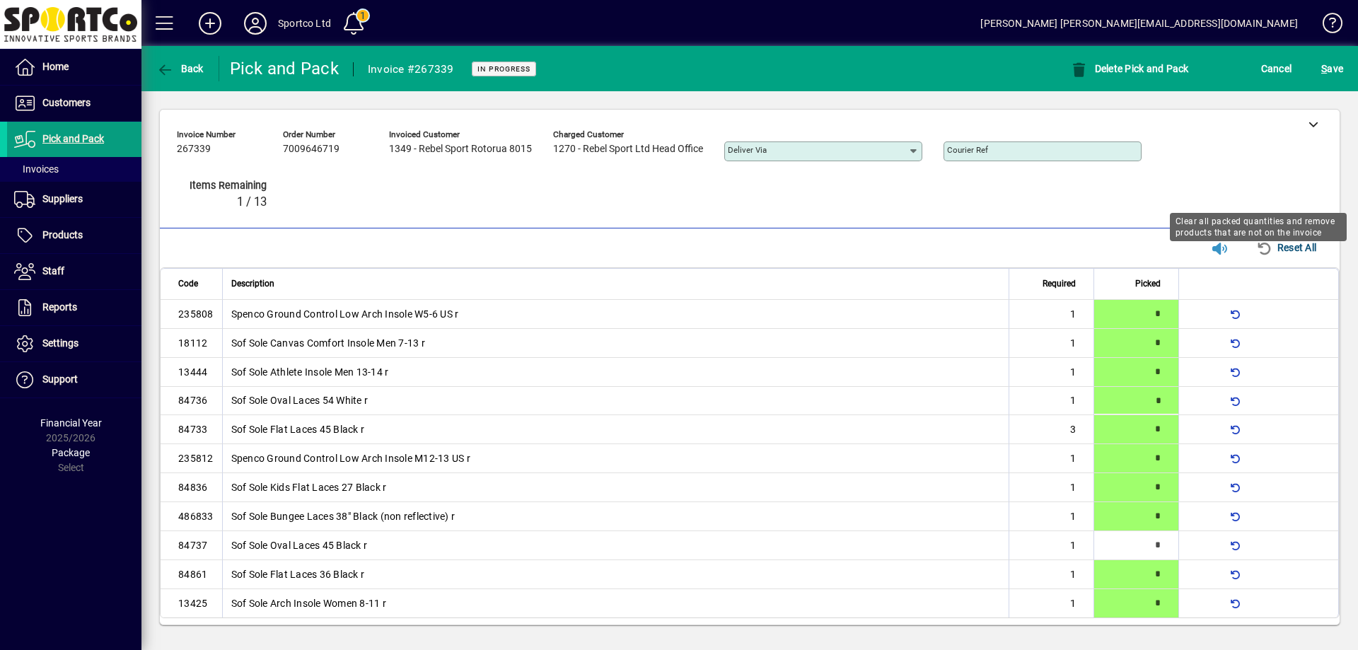
type input "*"
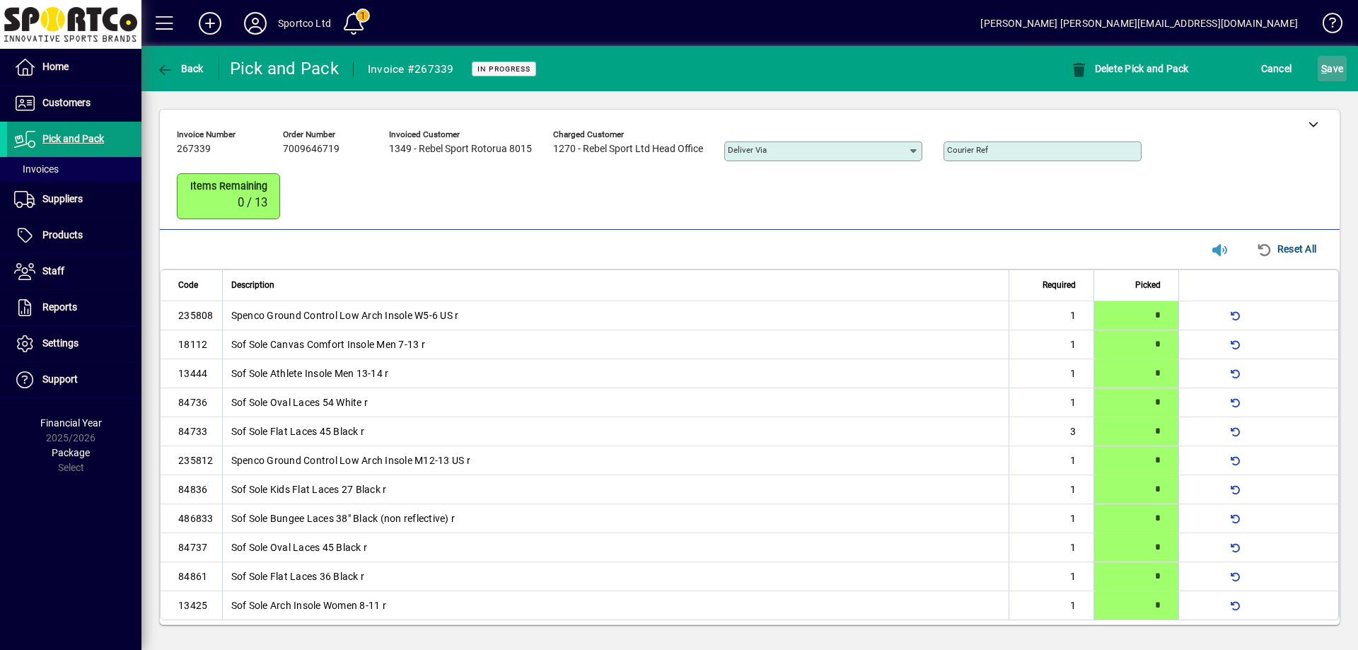
click at [1333, 66] on span "S ave" at bounding box center [1332, 68] width 22 height 23
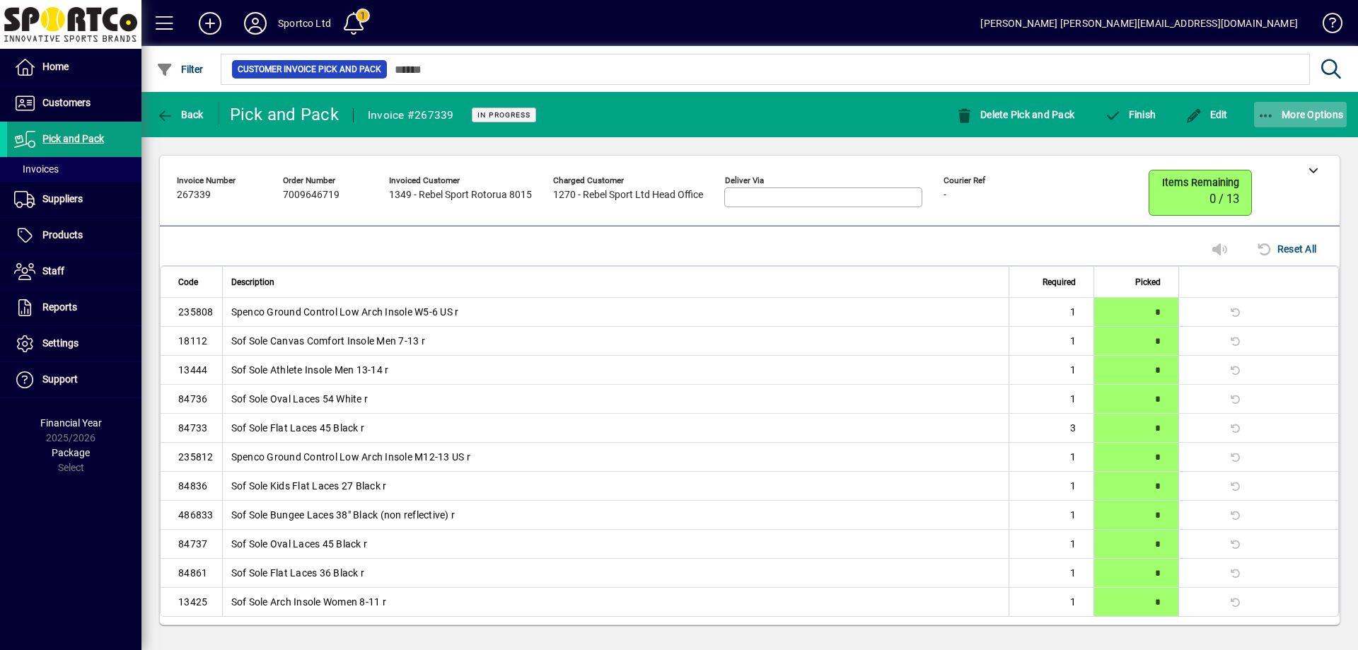
click at [1261, 115] on icon "button" at bounding box center [1267, 116] width 18 height 14
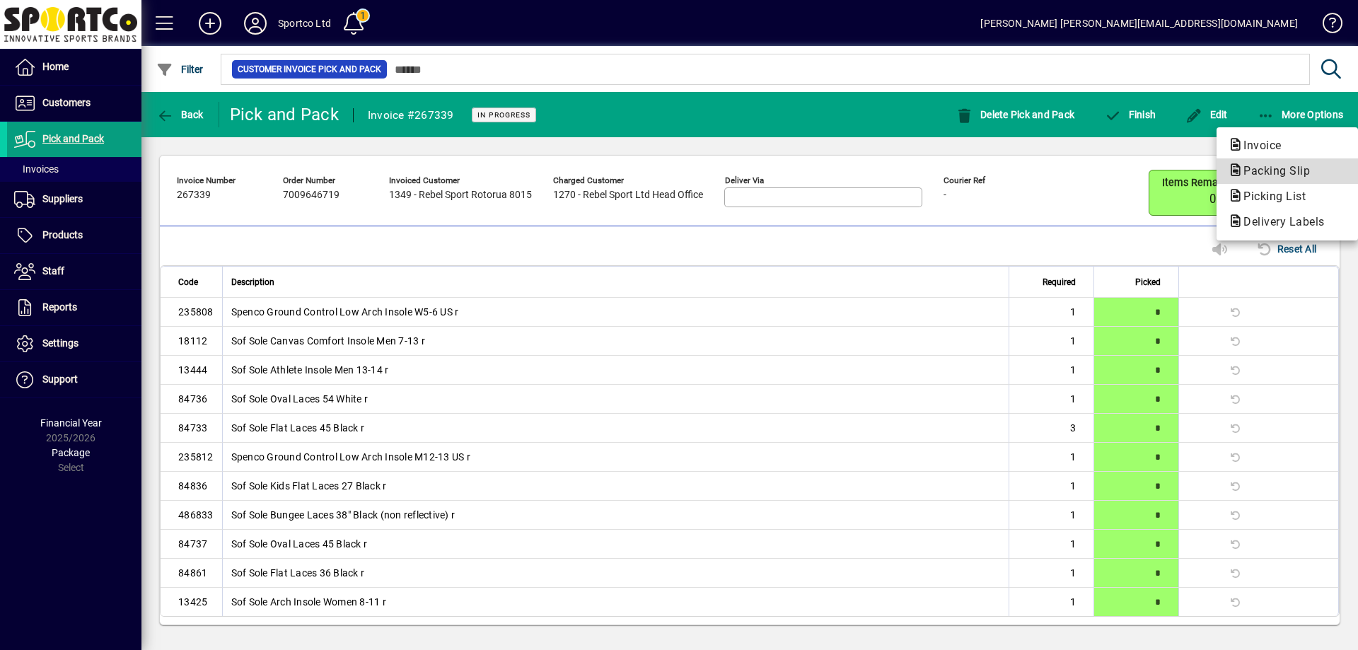
click at [1265, 168] on span "Packing Slip" at bounding box center [1272, 170] width 89 height 13
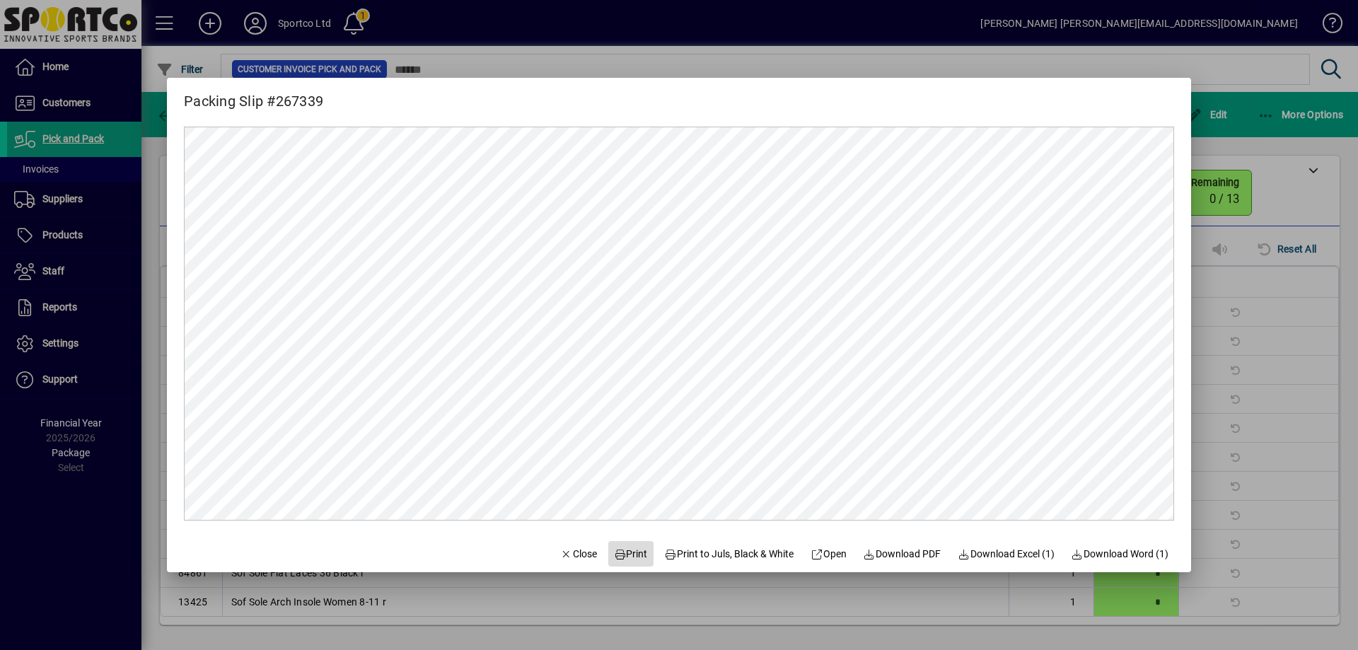
click at [629, 550] on span "Print" at bounding box center [631, 554] width 34 height 15
click at [560, 552] on icon "button" at bounding box center [566, 555] width 13 height 10
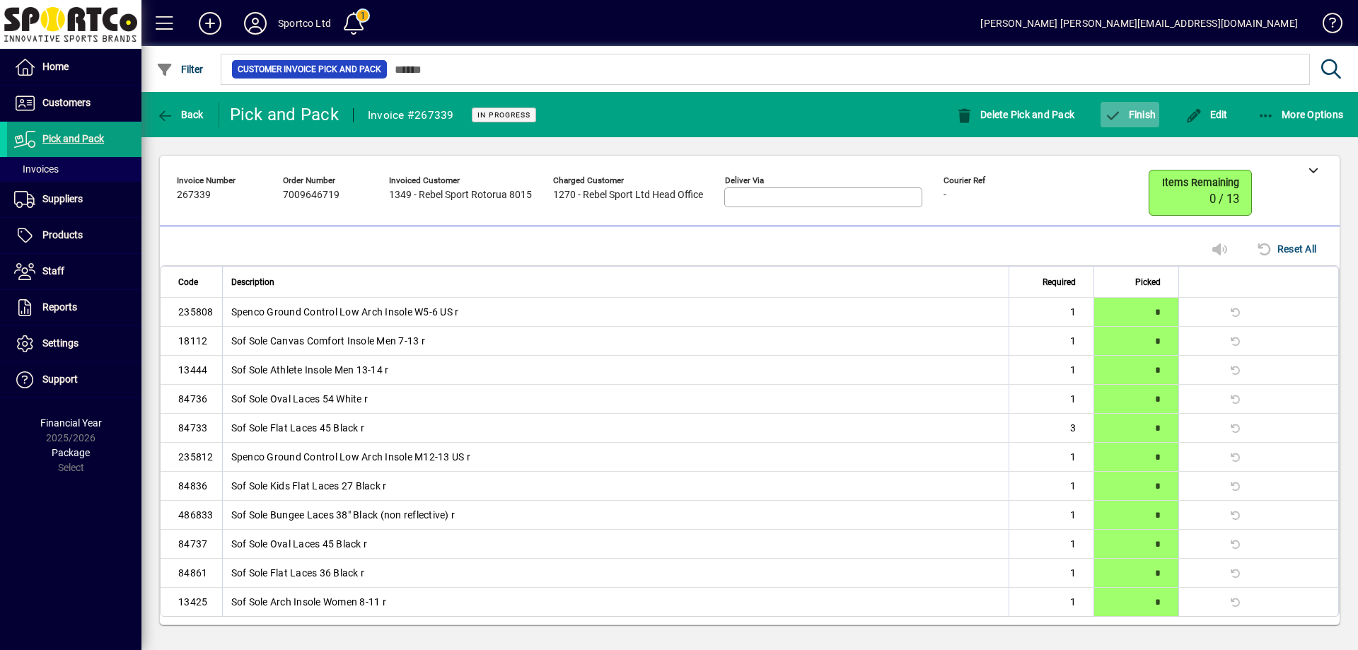
click at [1141, 110] on span "Finish" at bounding box center [1130, 114] width 52 height 11
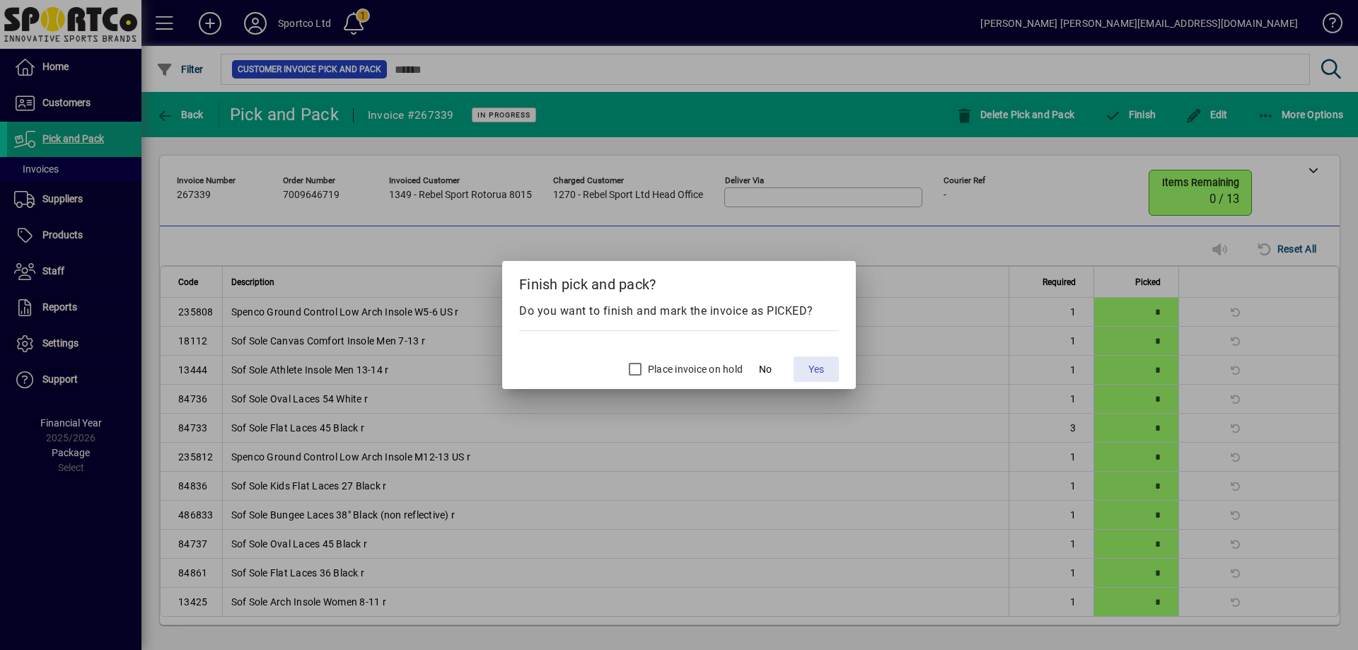
click at [813, 374] on span "Yes" at bounding box center [817, 369] width 16 height 15
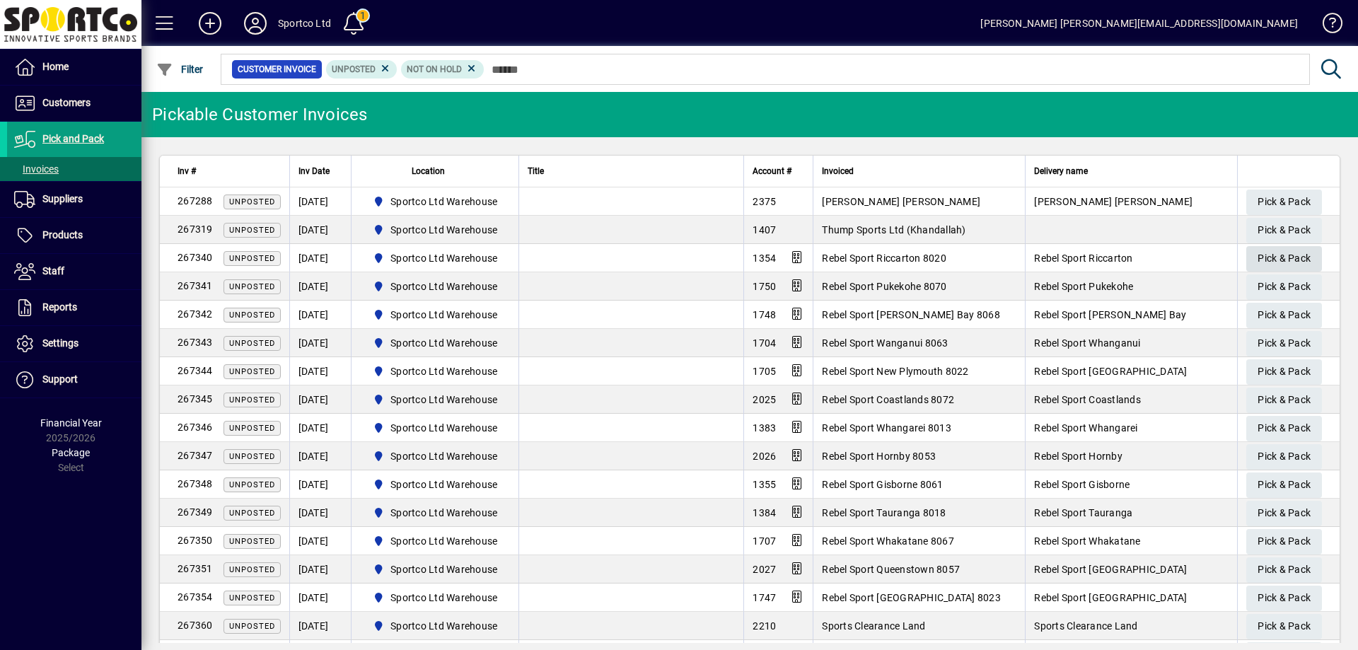
click at [1290, 252] on span "Pick & Pack" at bounding box center [1284, 258] width 53 height 23
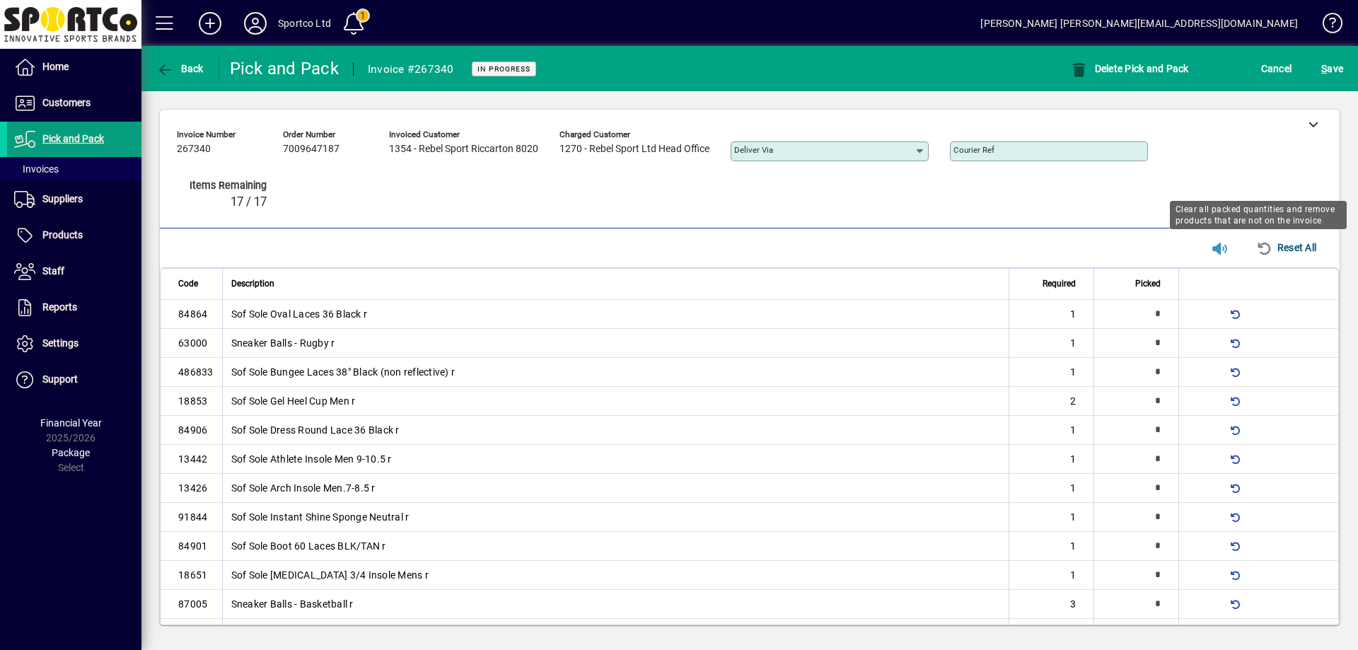
type input "*"
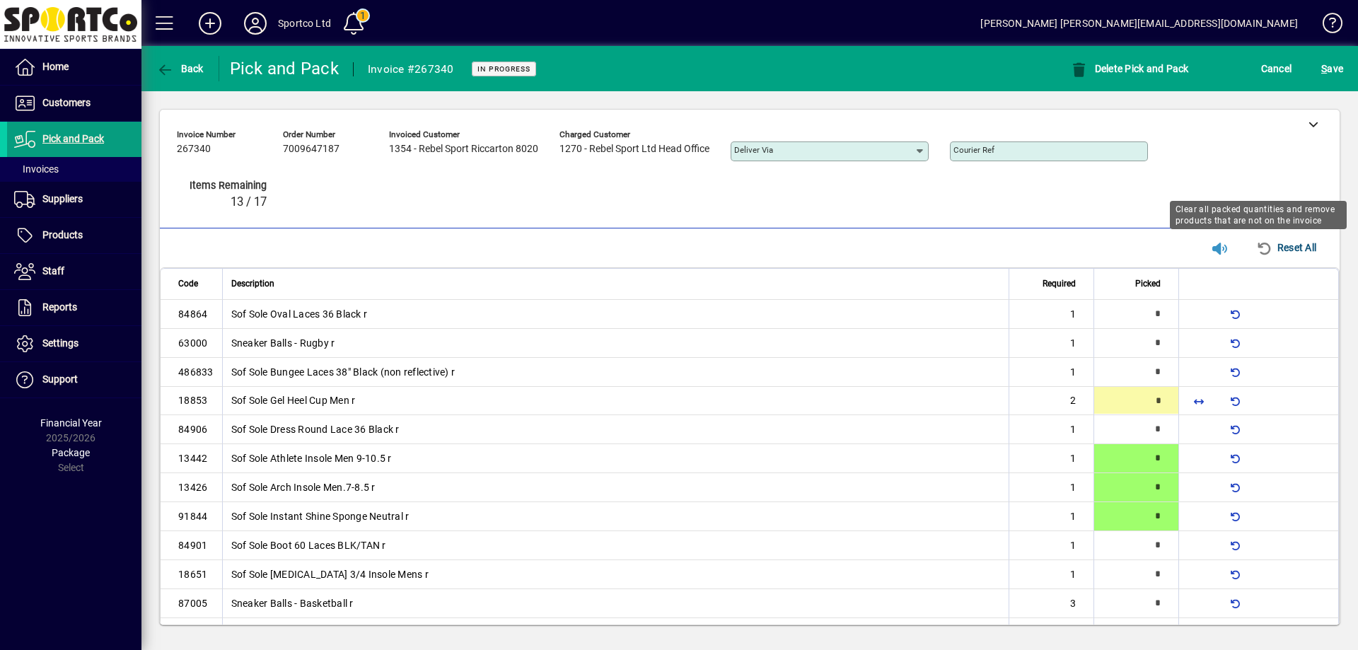
type input "*"
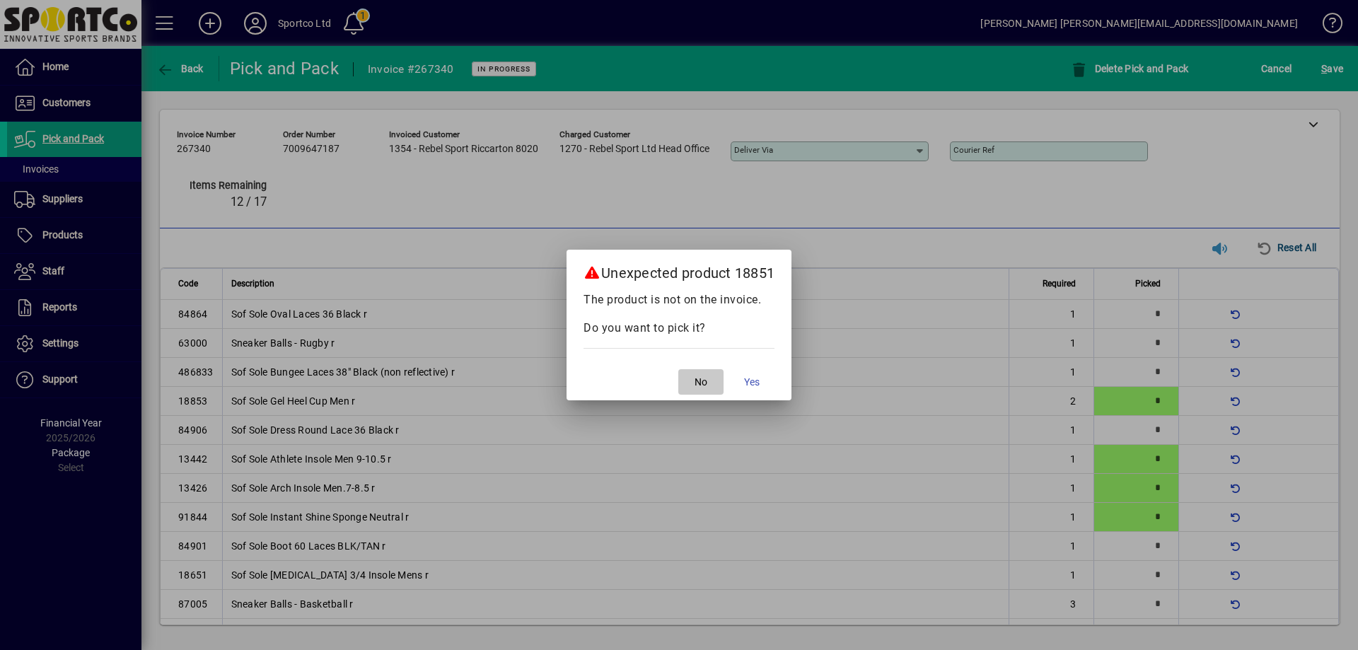
click at [700, 379] on span "No" at bounding box center [701, 382] width 13 height 15
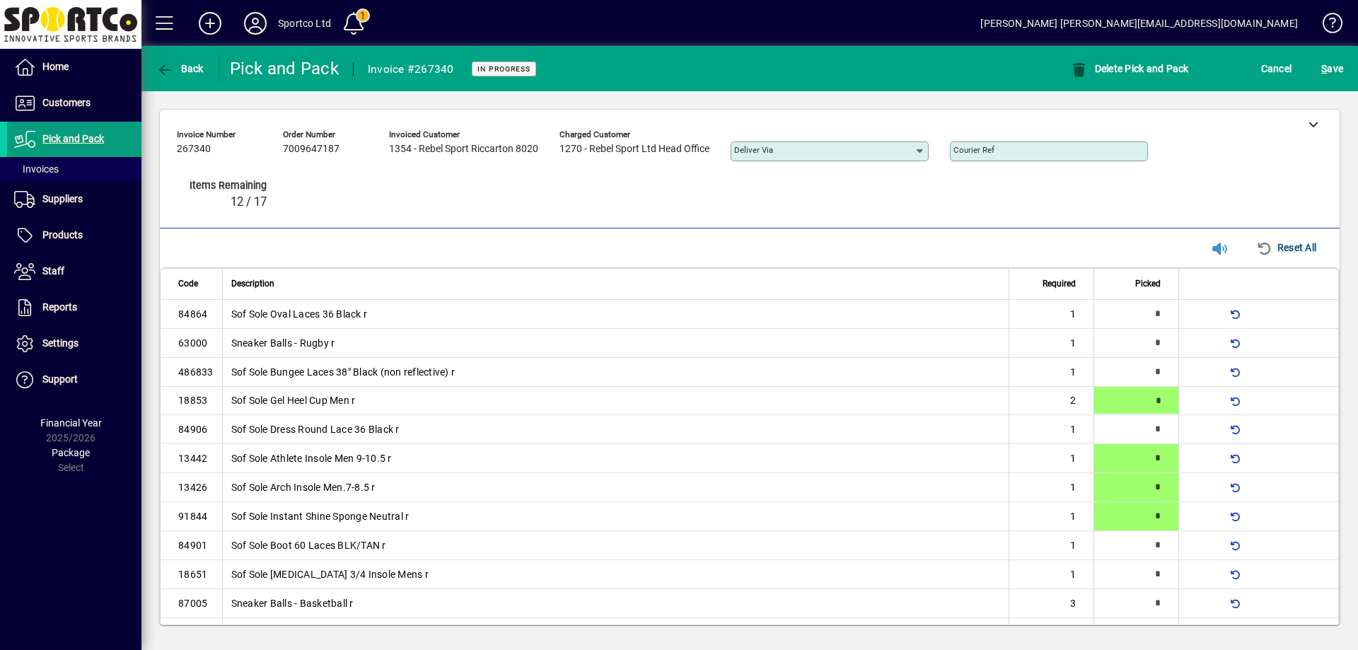
type input "*"
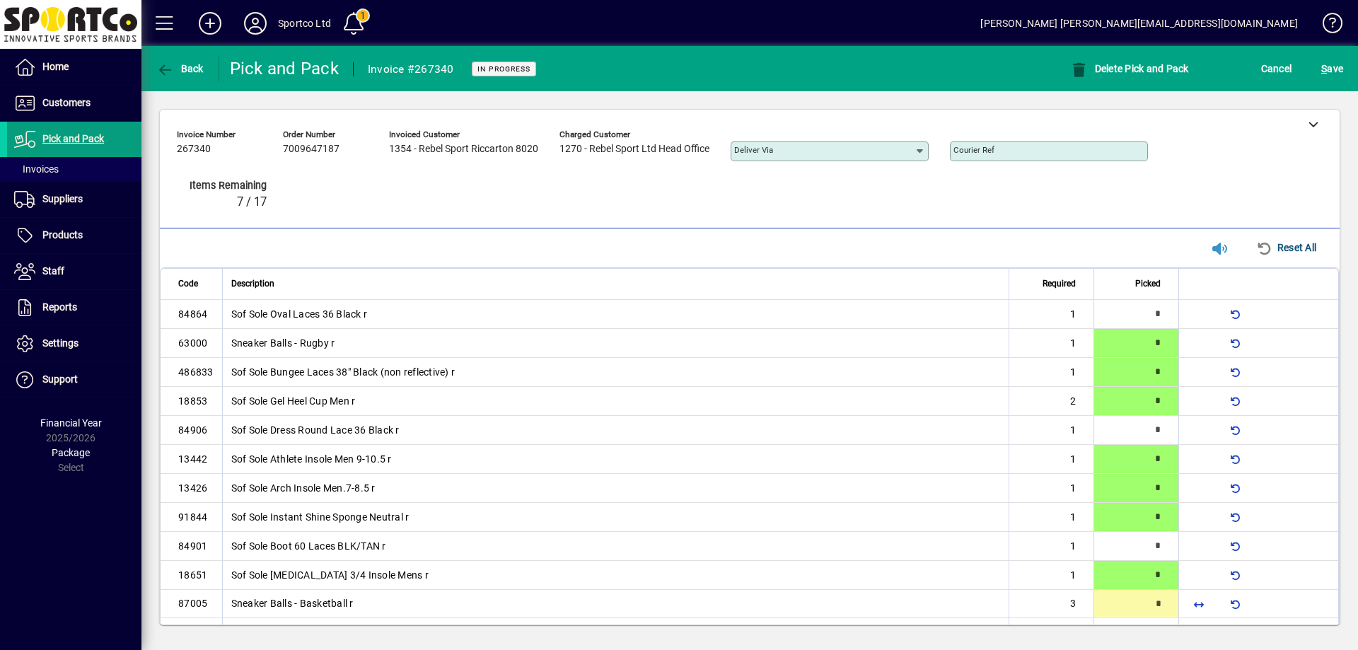
scroll to position [63, 0]
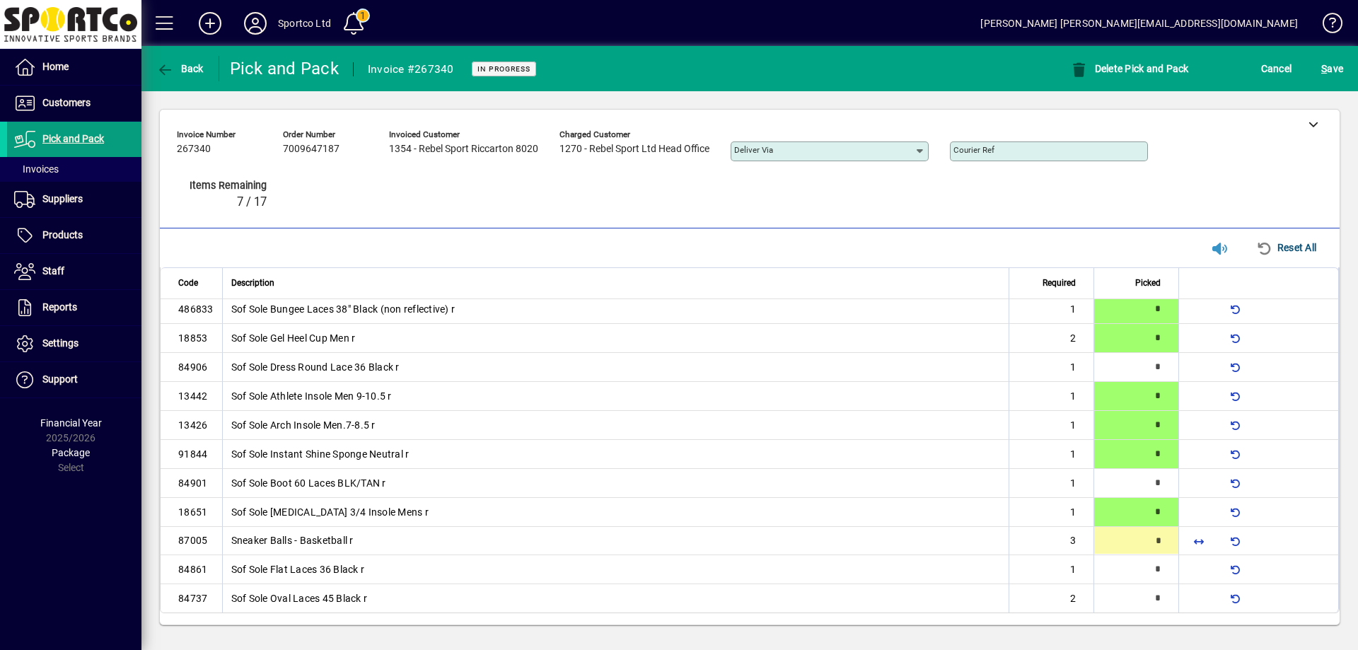
type input "*"
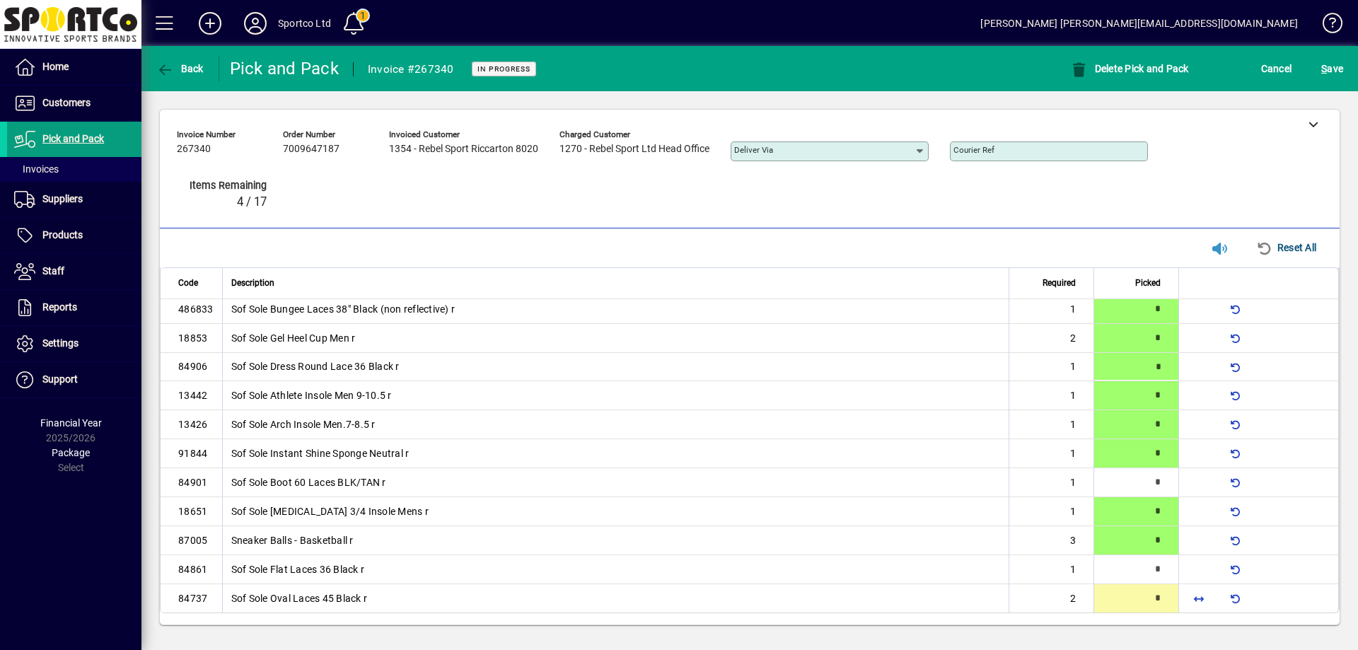
type input "*"
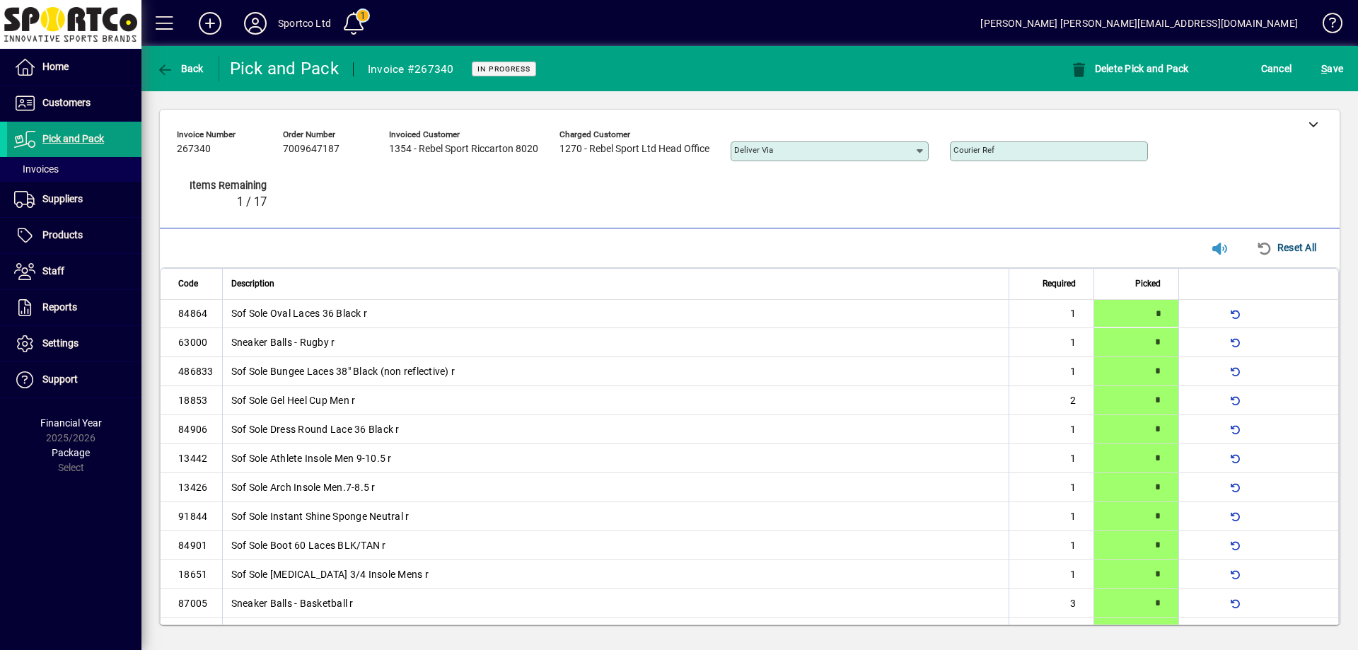
type input "*"
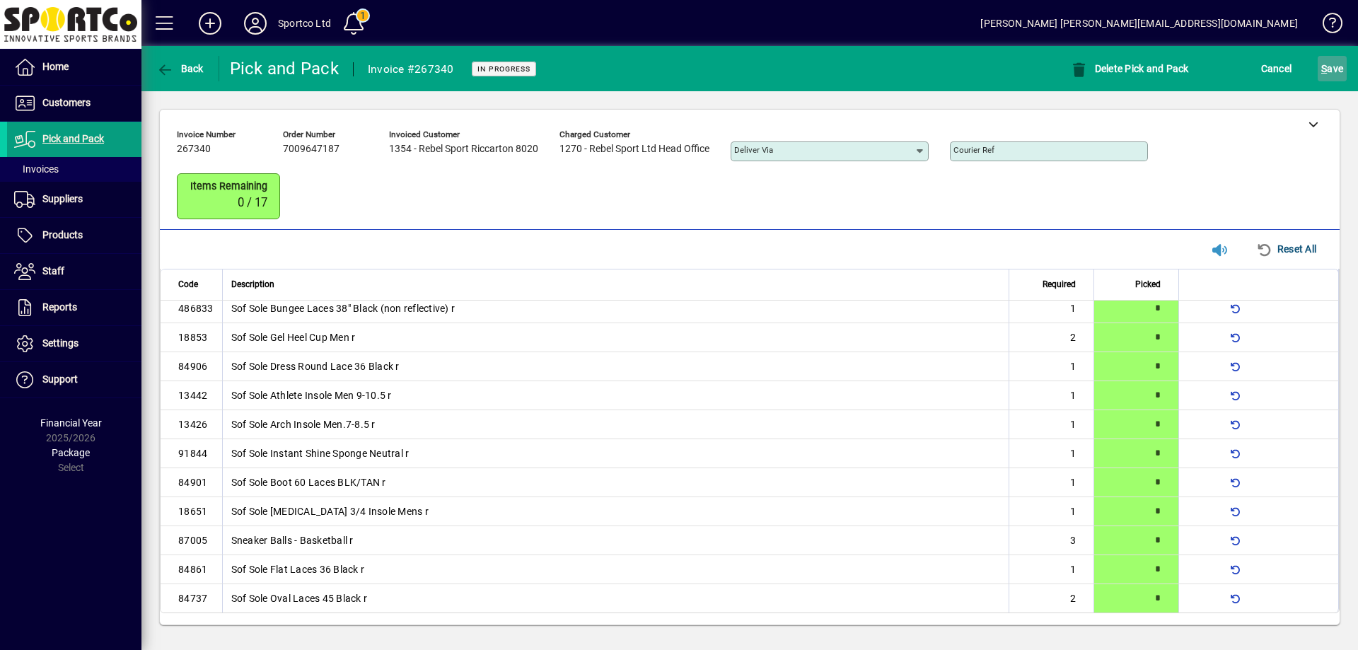
click at [1332, 66] on span "S ave" at bounding box center [1332, 68] width 22 height 23
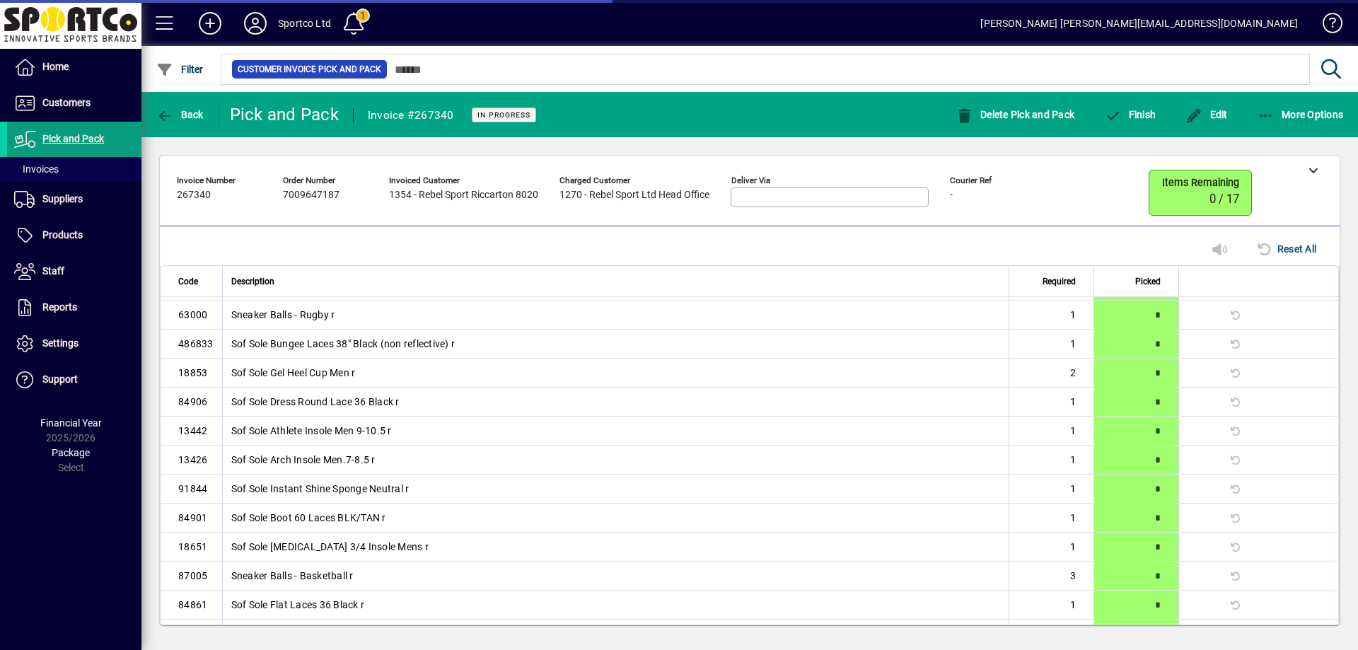
scroll to position [35, 0]
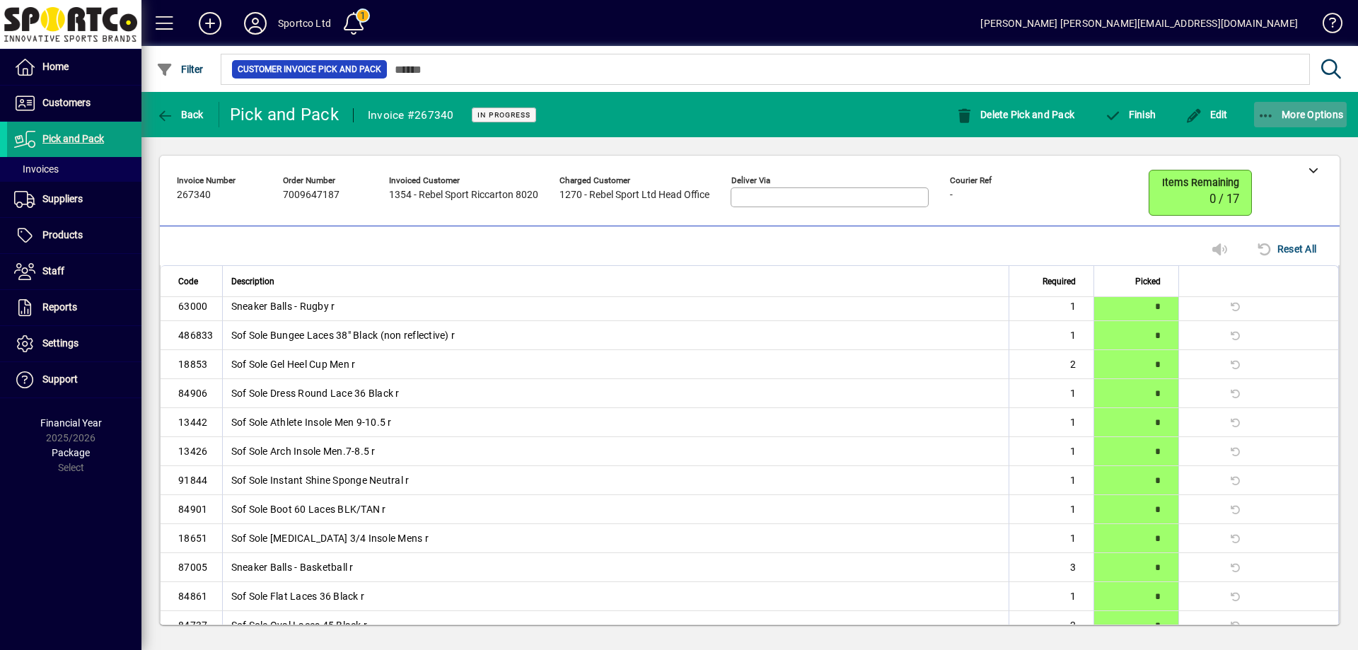
click at [1270, 115] on icon "button" at bounding box center [1267, 116] width 18 height 14
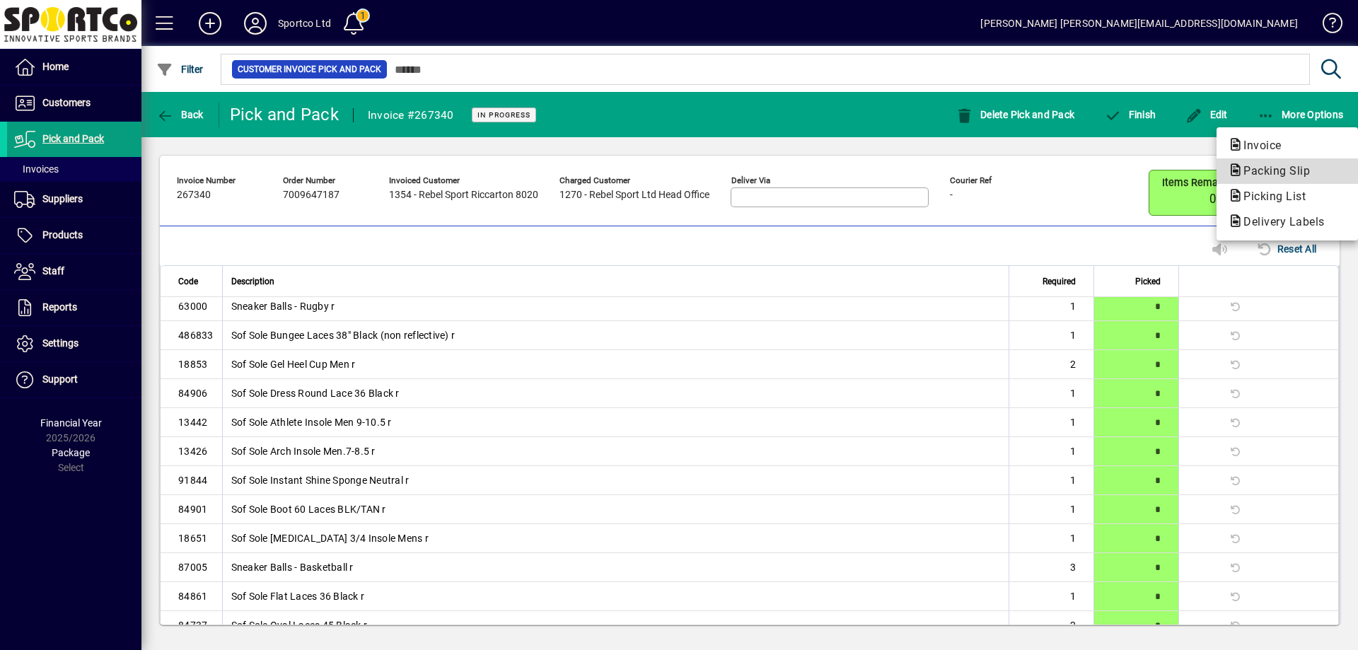
click at [1273, 168] on span "Packing Slip" at bounding box center [1272, 170] width 89 height 13
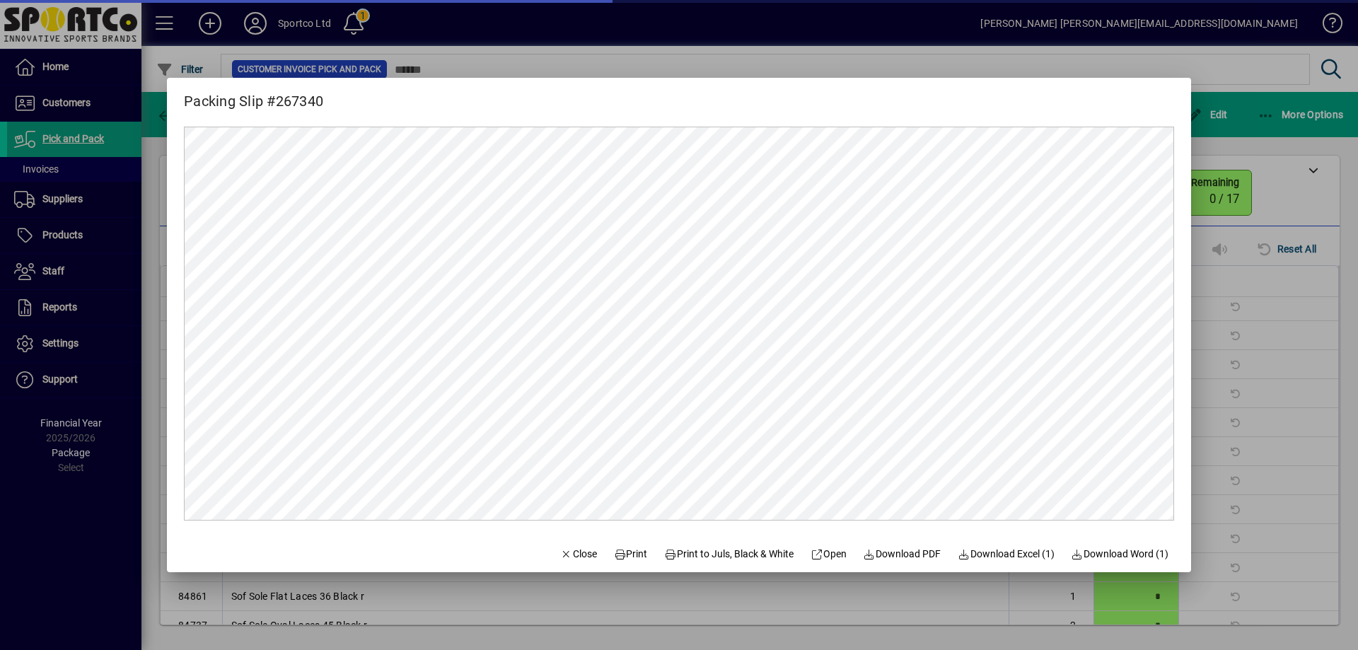
scroll to position [0, 0]
click at [627, 552] on span "Print" at bounding box center [631, 554] width 34 height 15
click at [560, 555] on span "Close" at bounding box center [578, 554] width 37 height 15
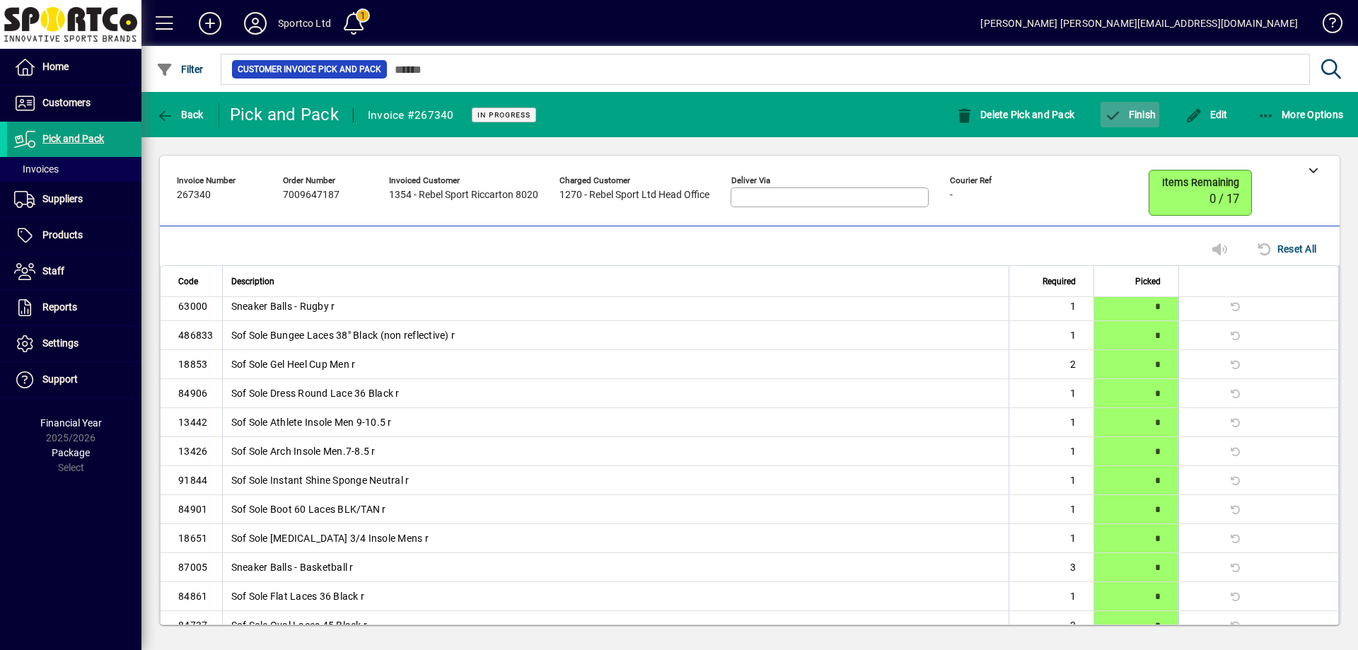
click at [1142, 117] on span "Finish" at bounding box center [1130, 114] width 52 height 11
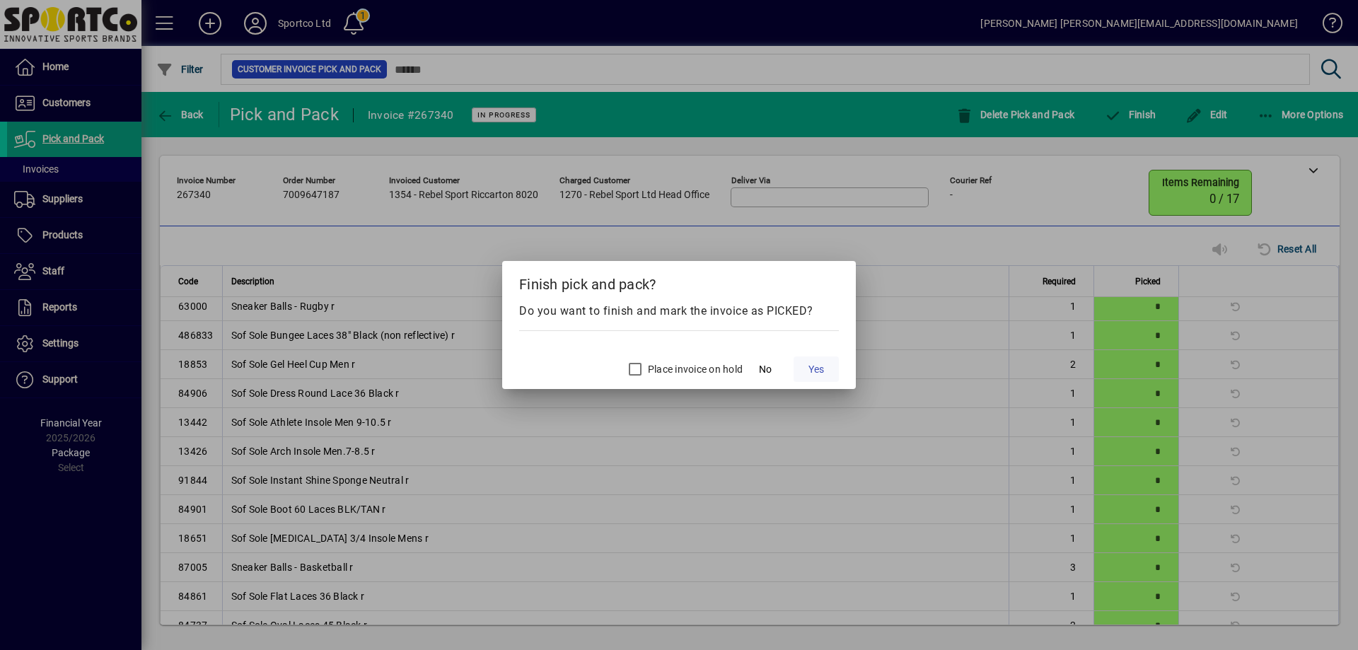
click at [821, 373] on span "Yes" at bounding box center [817, 369] width 16 height 15
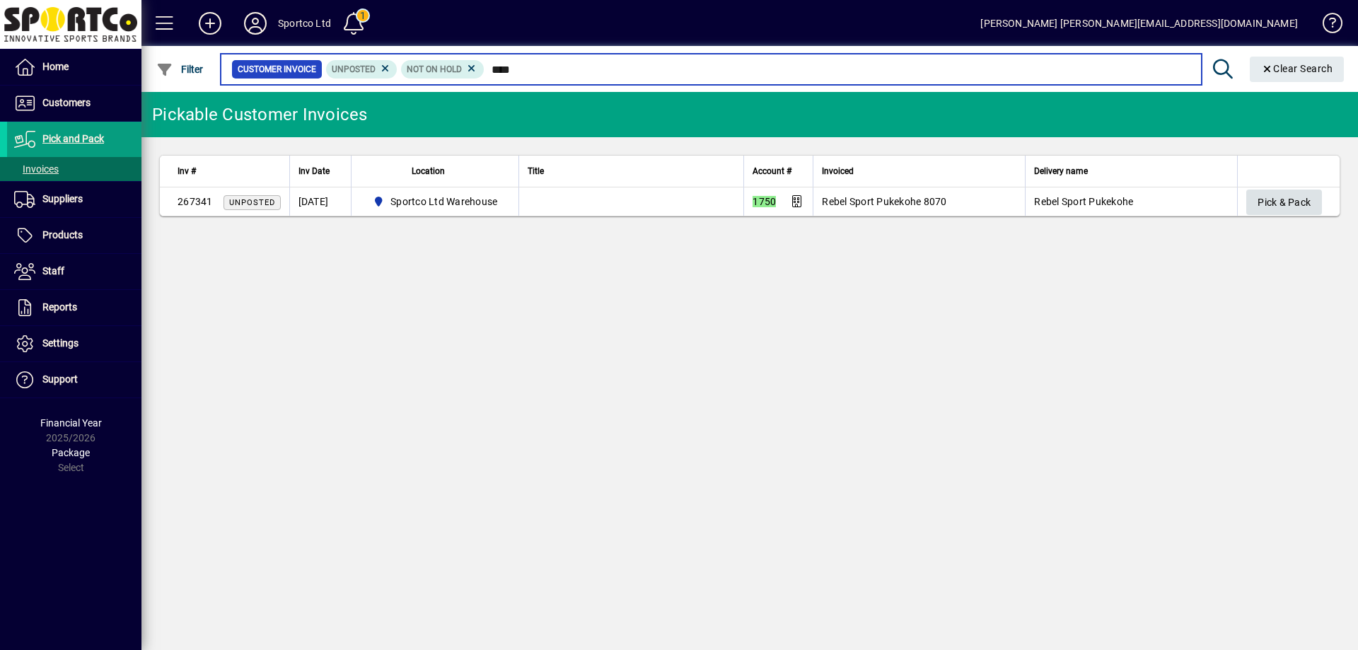
type input "****"
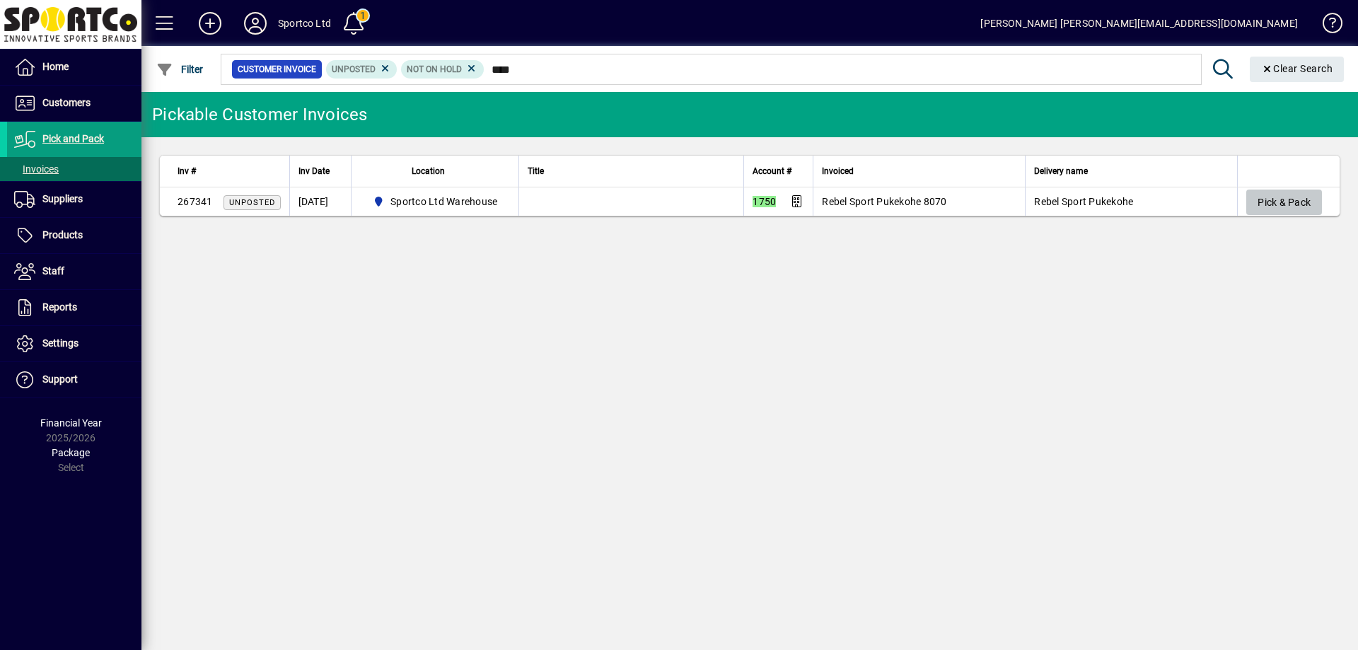
click at [1278, 202] on span "Pick & Pack" at bounding box center [1284, 202] width 53 height 23
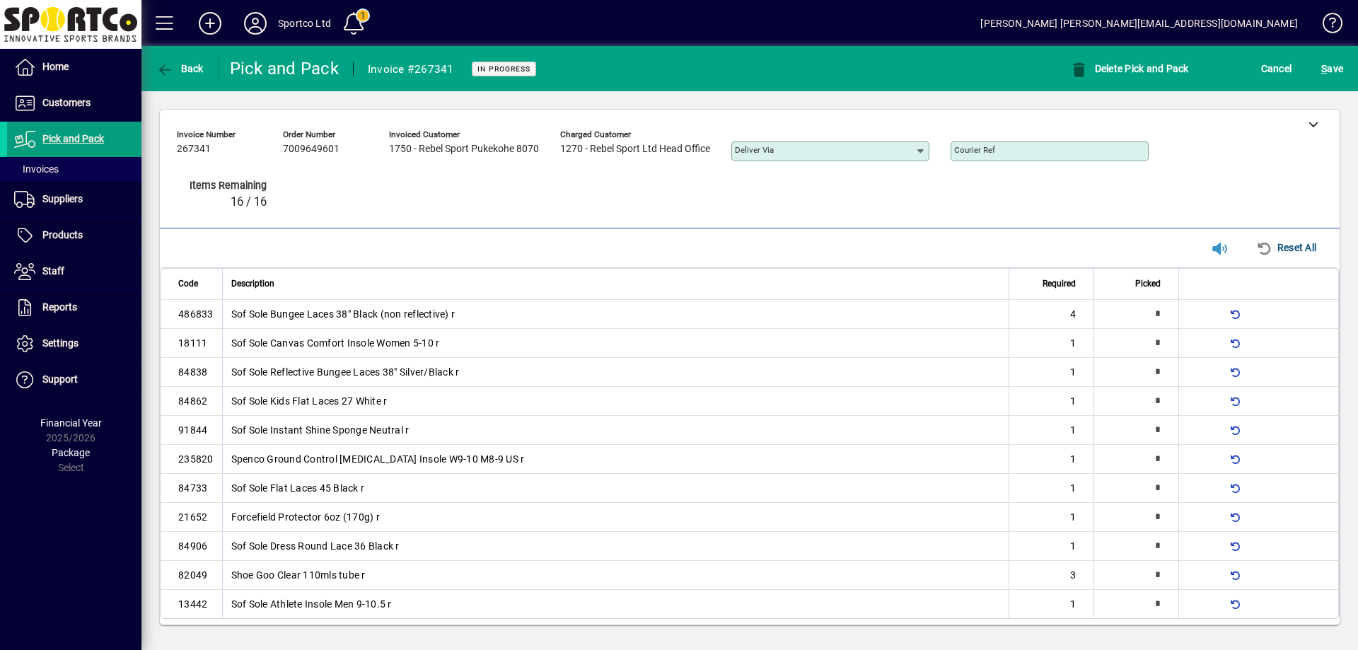
type input "*"
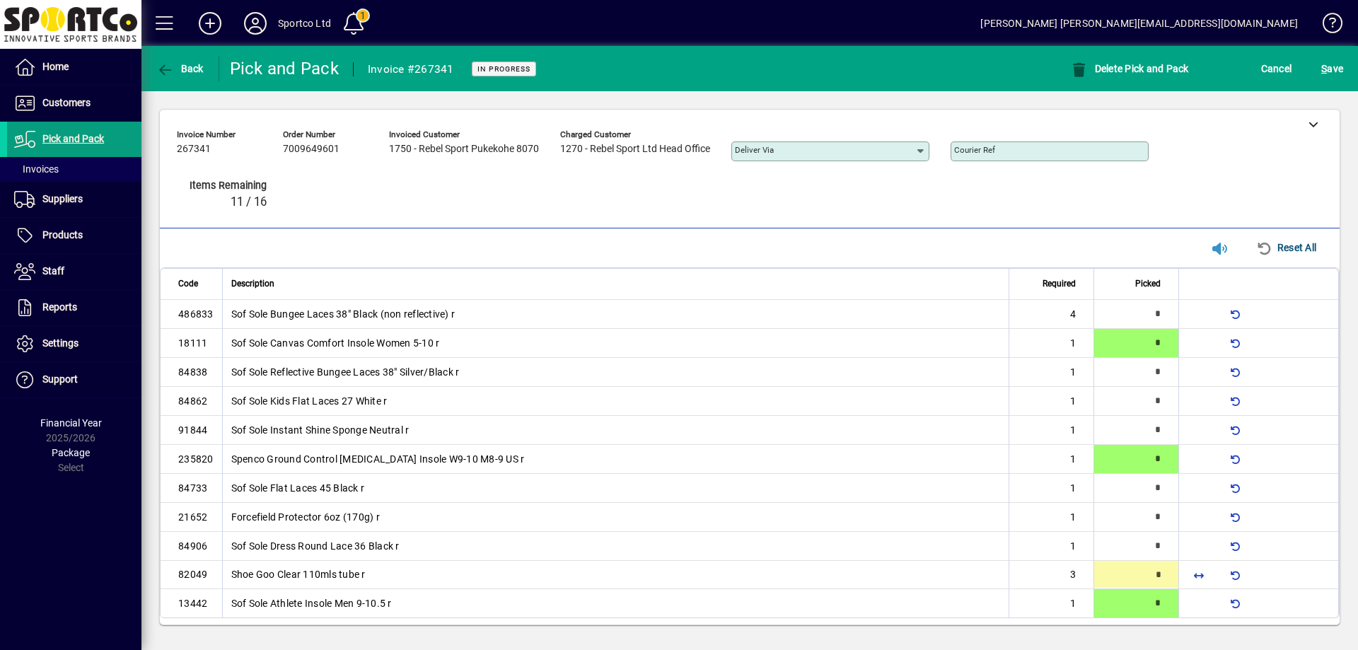
scroll to position [5, 0]
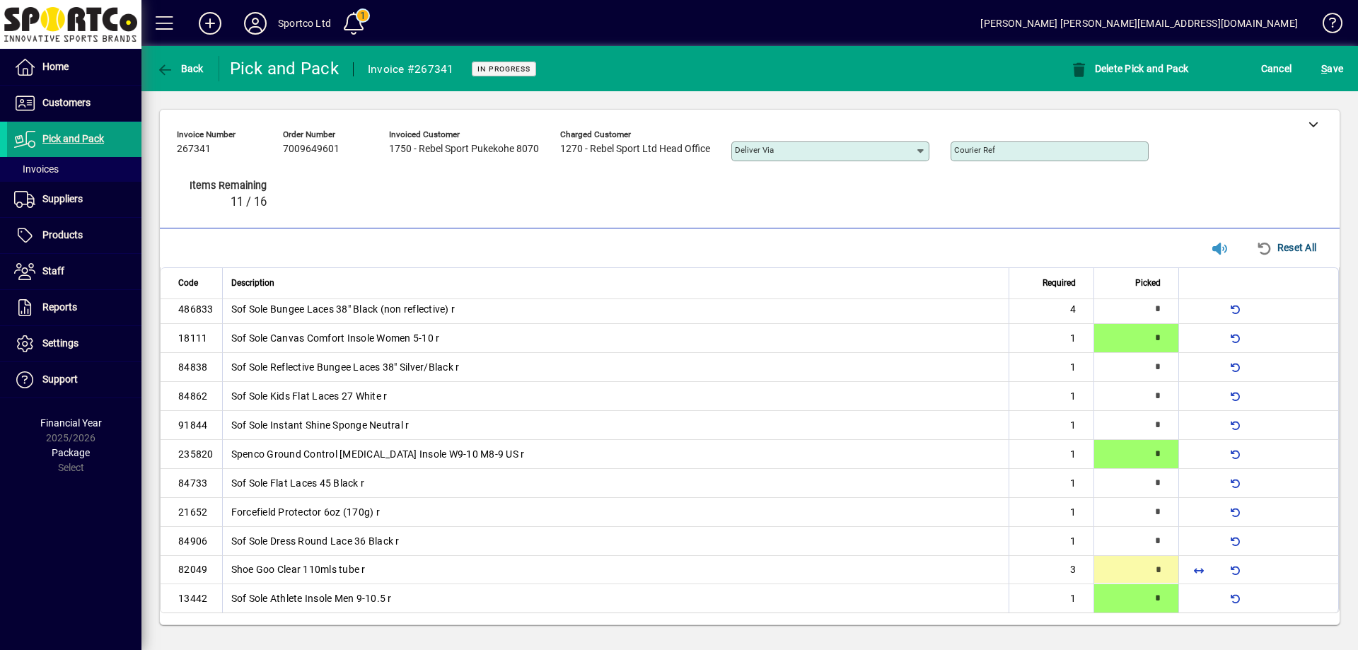
type input "*"
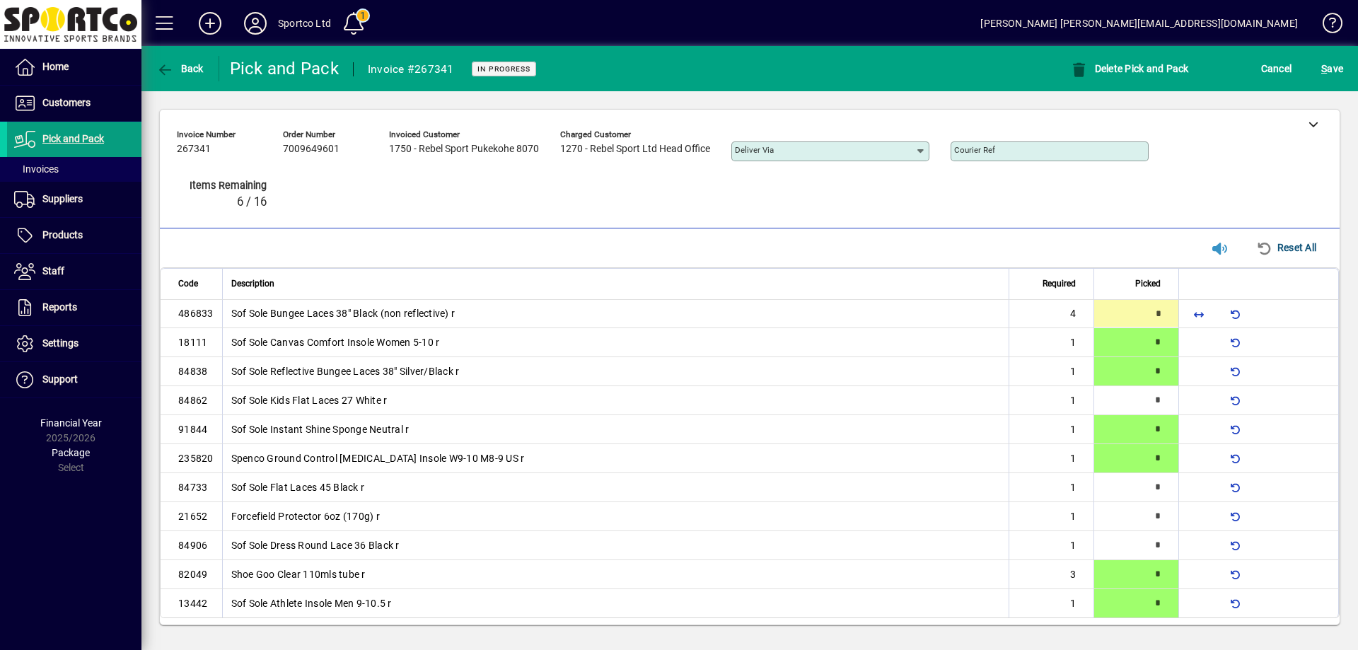
type input "*"
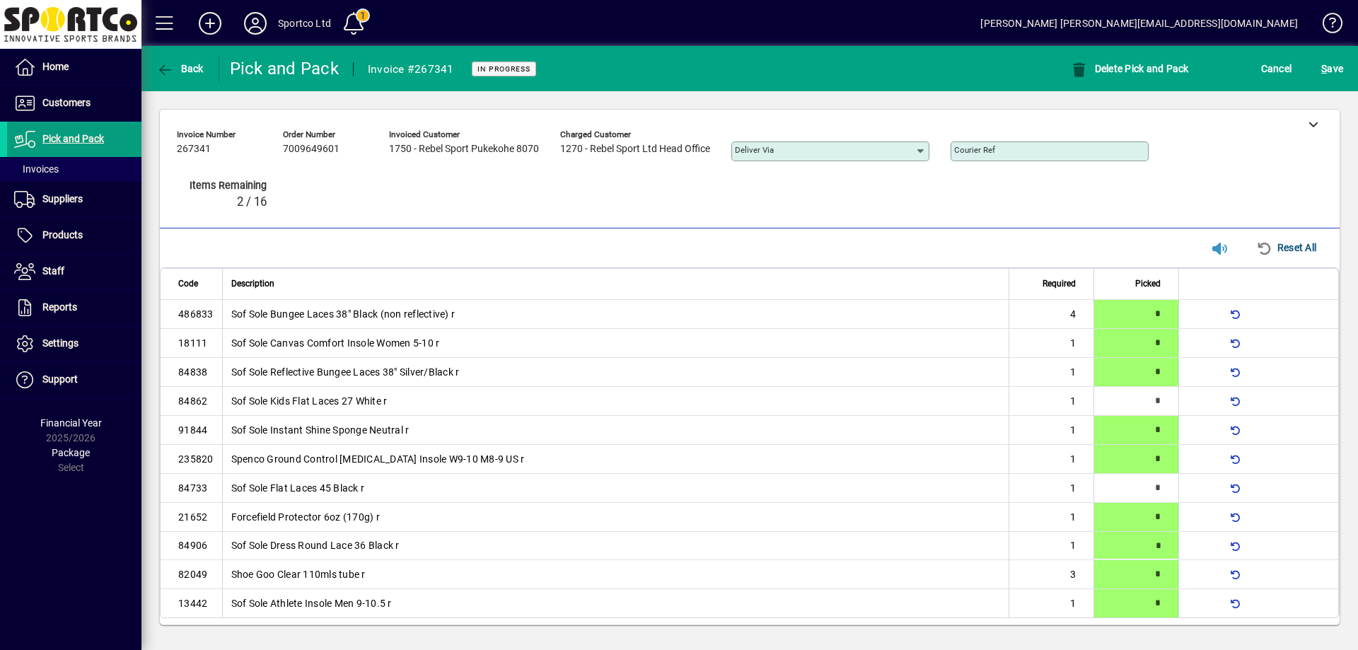
type input "*"
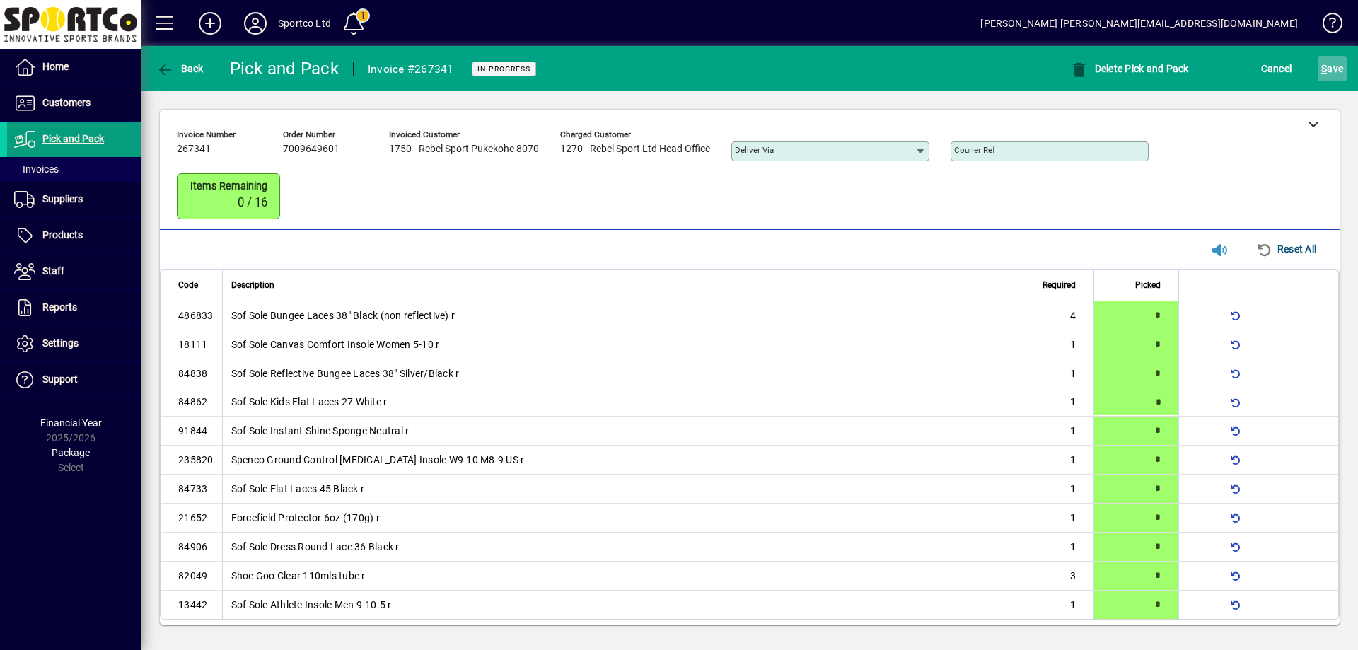
click at [1336, 70] on span "S ave" at bounding box center [1332, 68] width 22 height 23
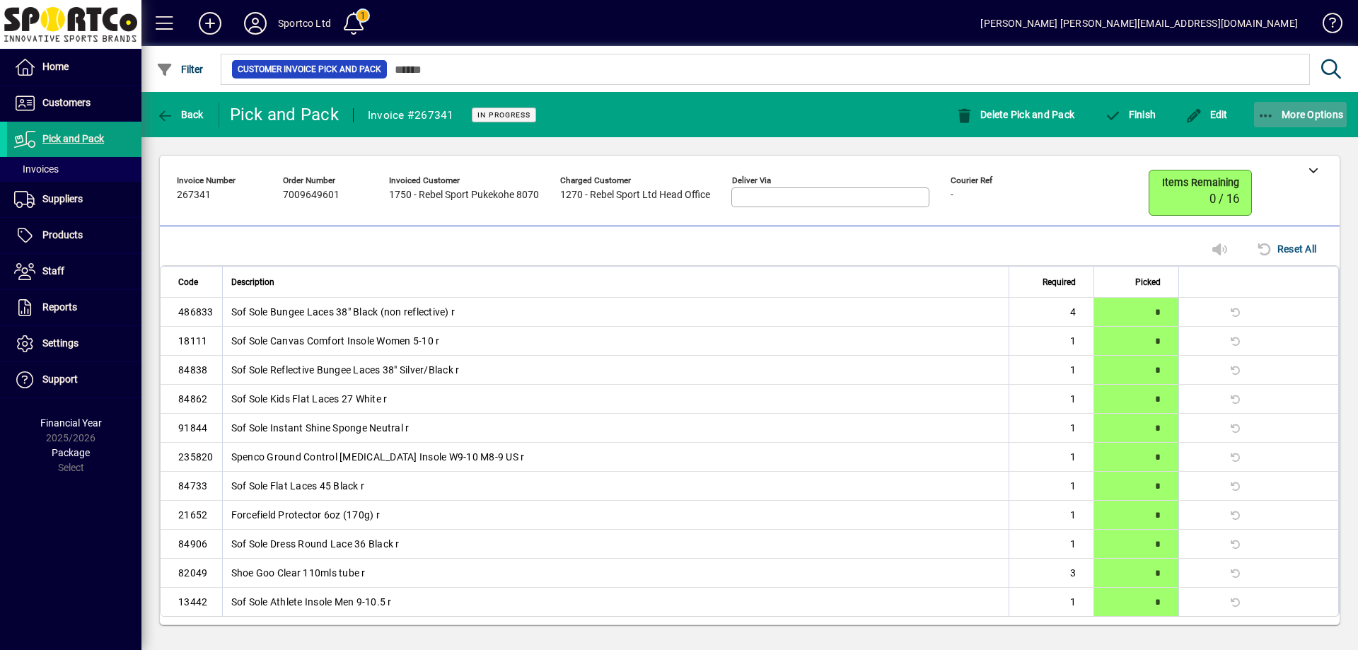
click at [1268, 109] on icon "button" at bounding box center [1267, 116] width 18 height 14
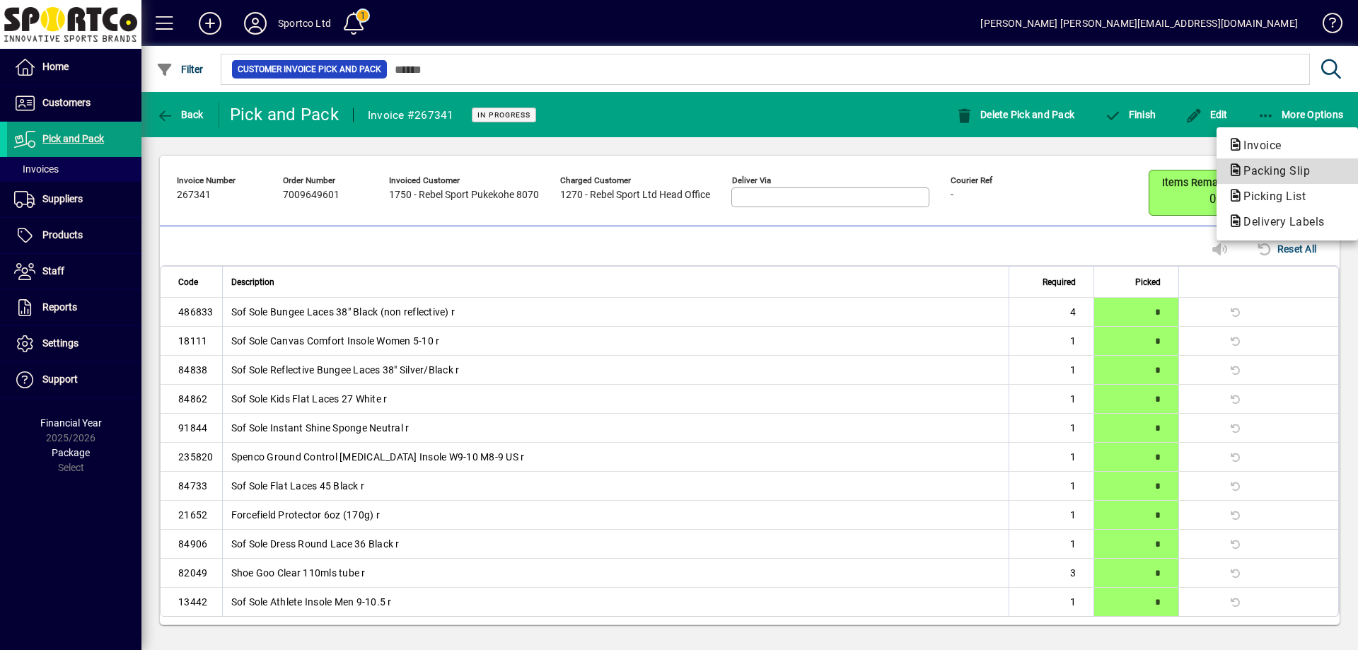
click at [1264, 174] on span "Packing Slip" at bounding box center [1272, 170] width 89 height 13
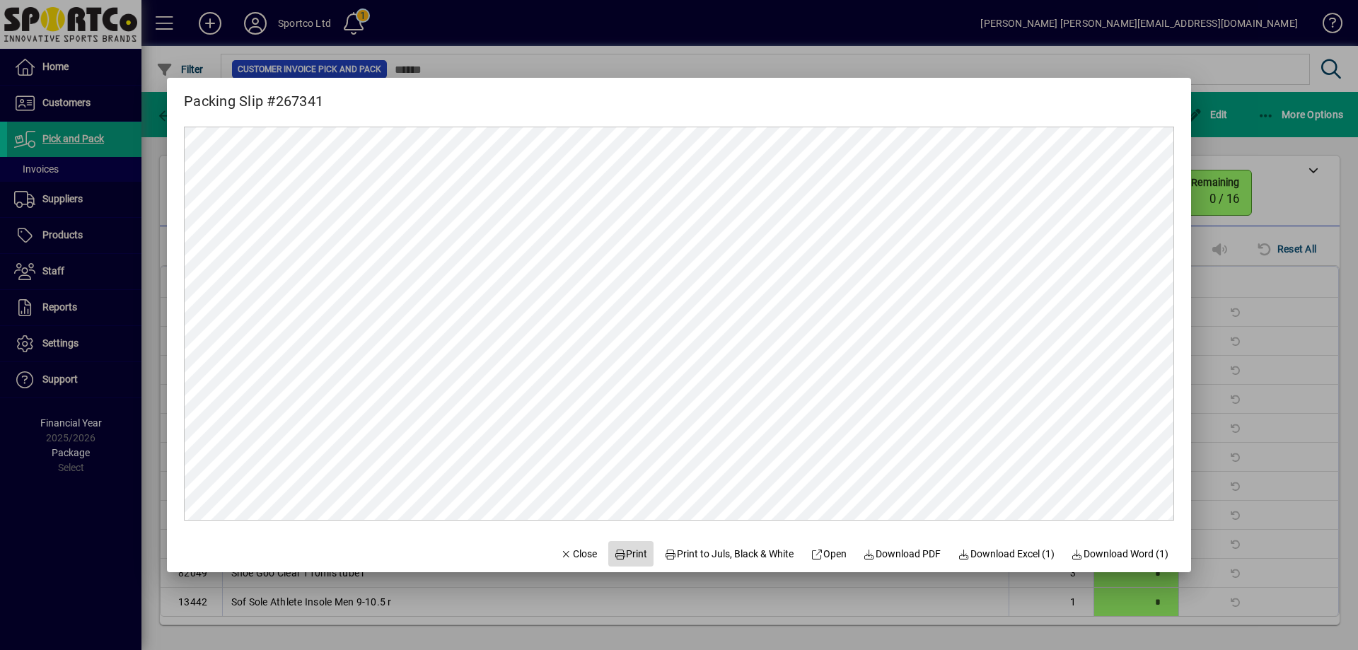
click at [621, 552] on span "Print" at bounding box center [631, 554] width 34 height 15
click at [562, 548] on span "Close" at bounding box center [578, 554] width 37 height 15
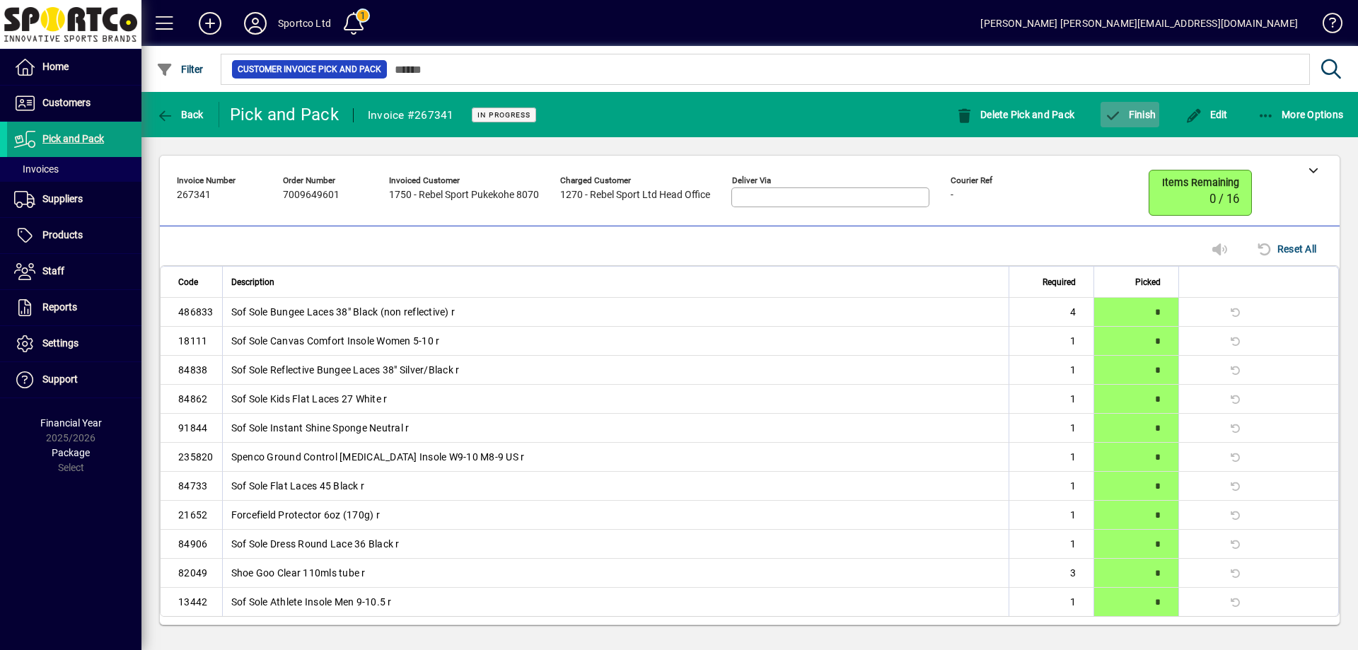
click at [1149, 118] on span "Finish" at bounding box center [1130, 114] width 52 height 11
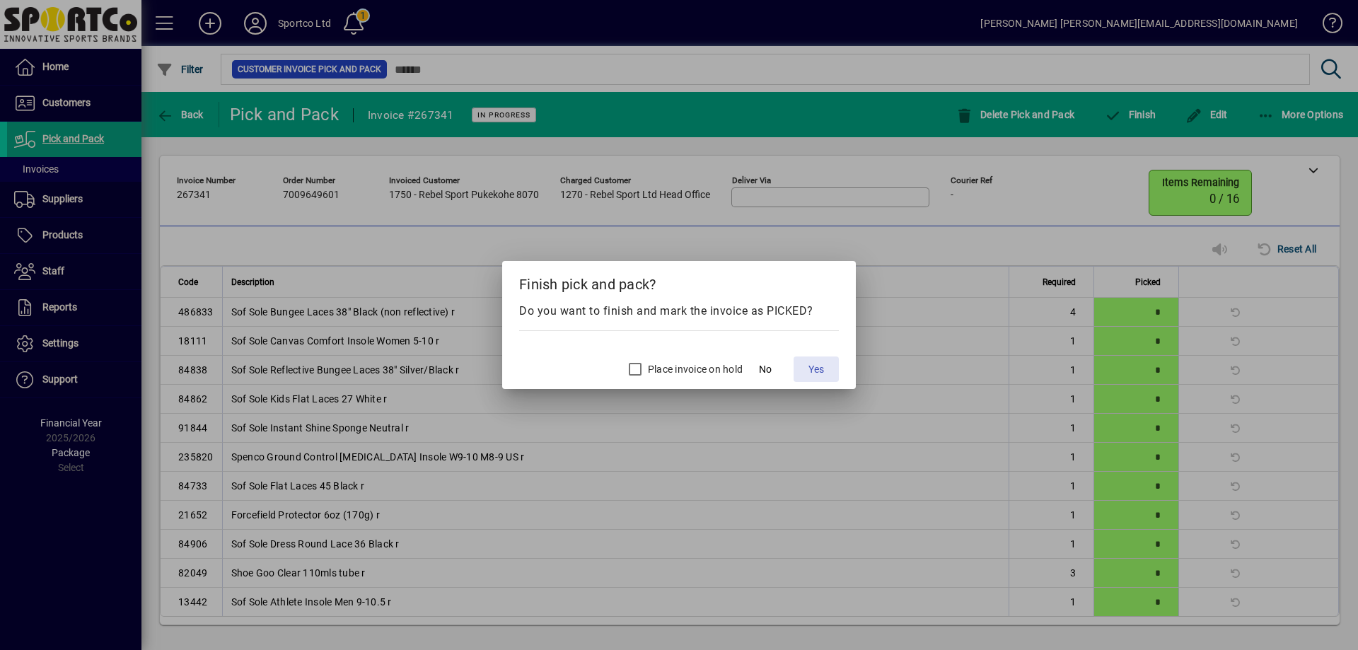
click at [821, 370] on span "Yes" at bounding box center [817, 369] width 16 height 15
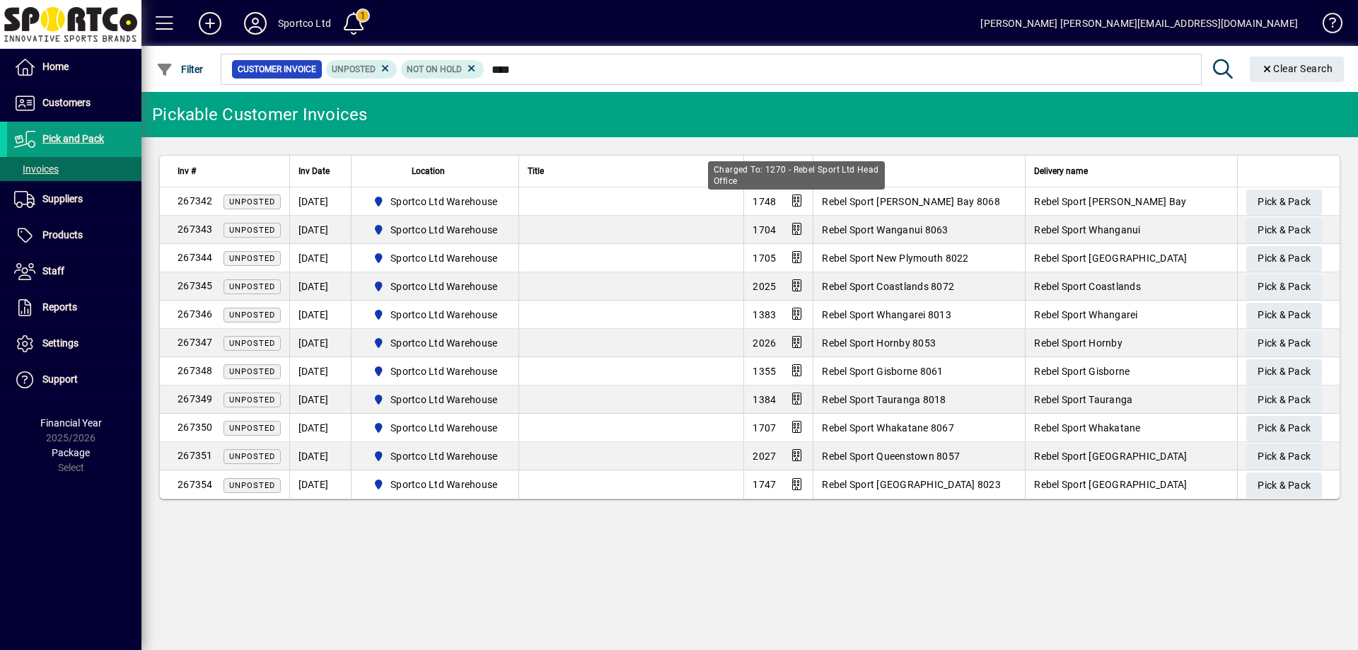
type input "****"
click at [787, 169] on div "Charged To: 1270 - Rebel Sport Ltd Head Office" at bounding box center [796, 175] width 177 height 28
click at [765, 174] on span "Account #" at bounding box center [772, 171] width 39 height 16
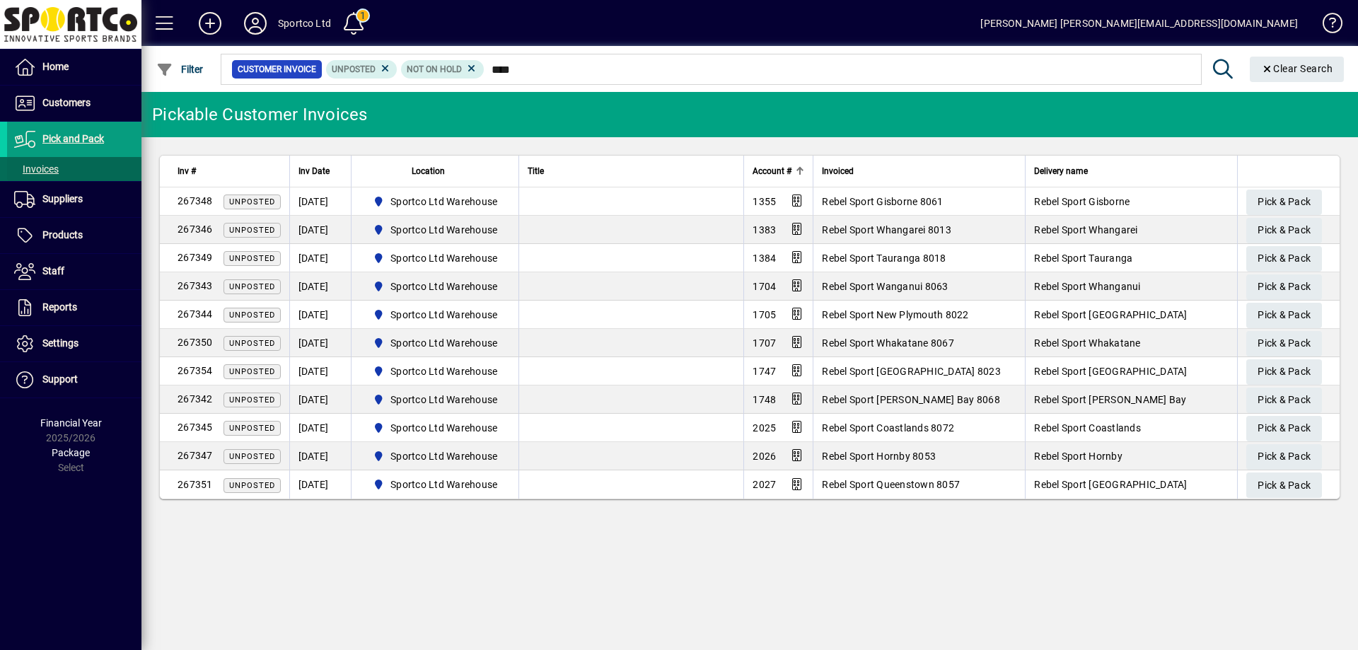
click at [30, 168] on span "Invoices" at bounding box center [36, 168] width 45 height 11
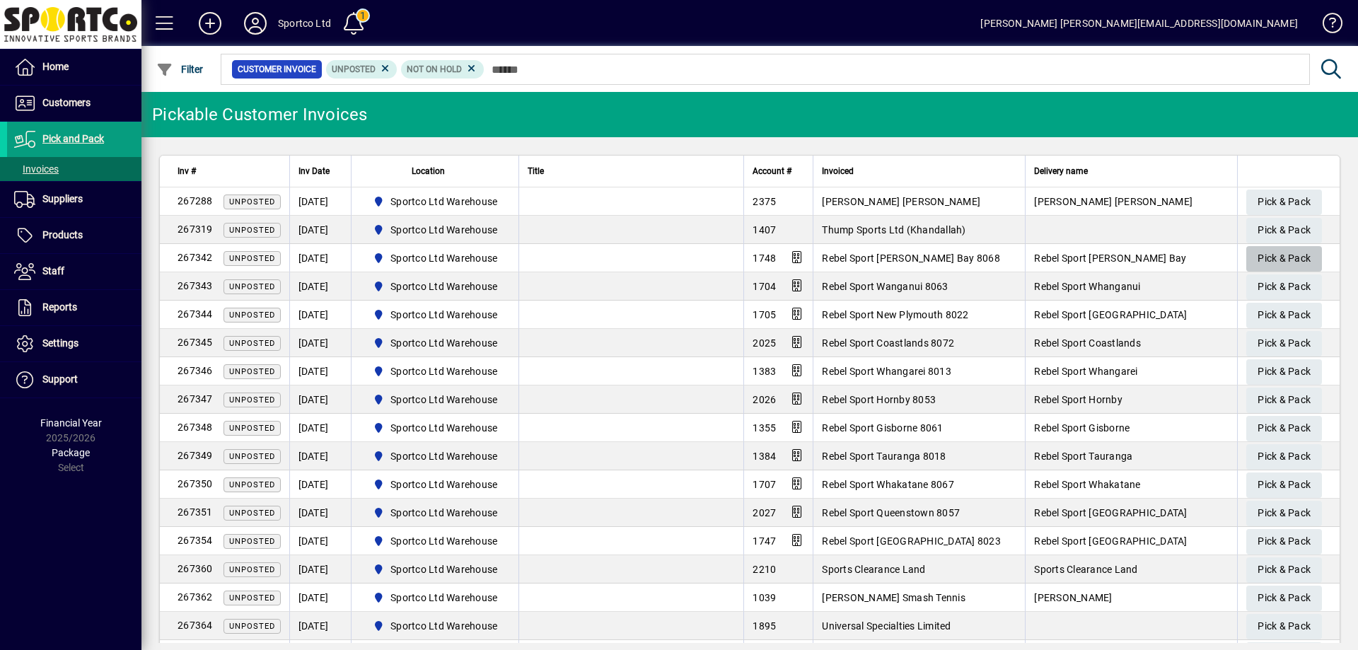
click at [1277, 249] on span "Pick & Pack" at bounding box center [1284, 258] width 53 height 23
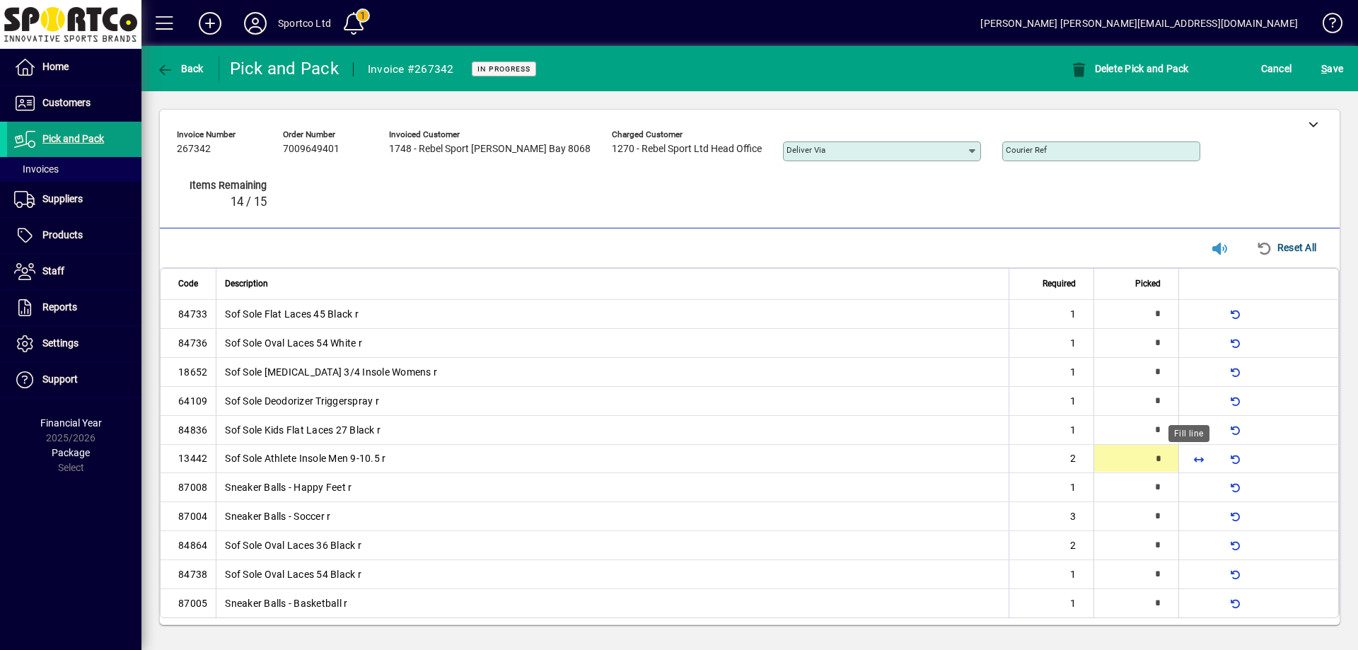
type input "*"
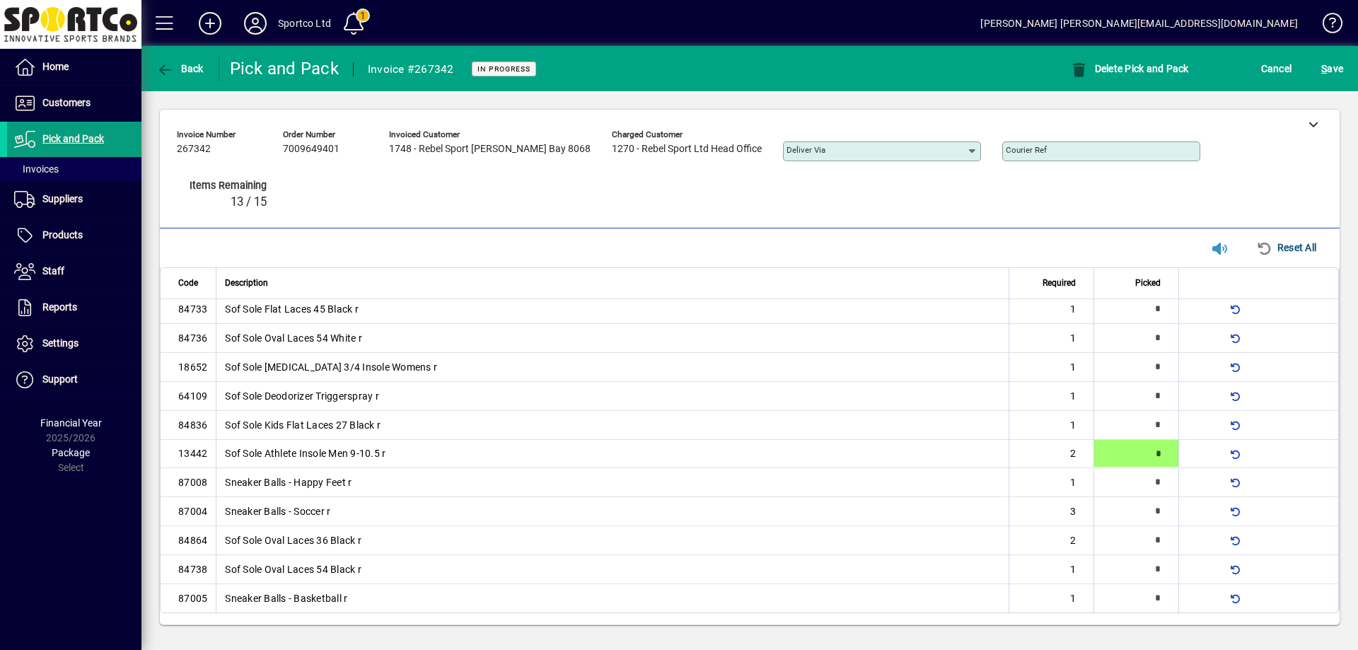
type input "*"
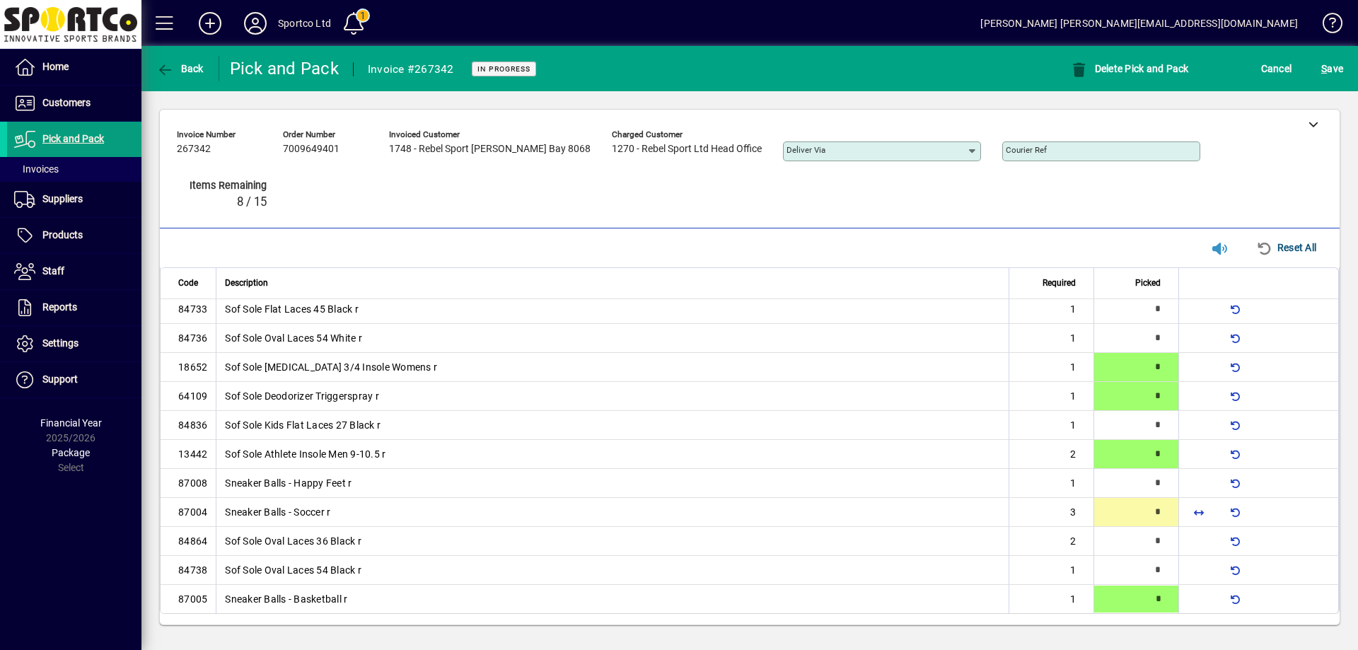
type input "*"
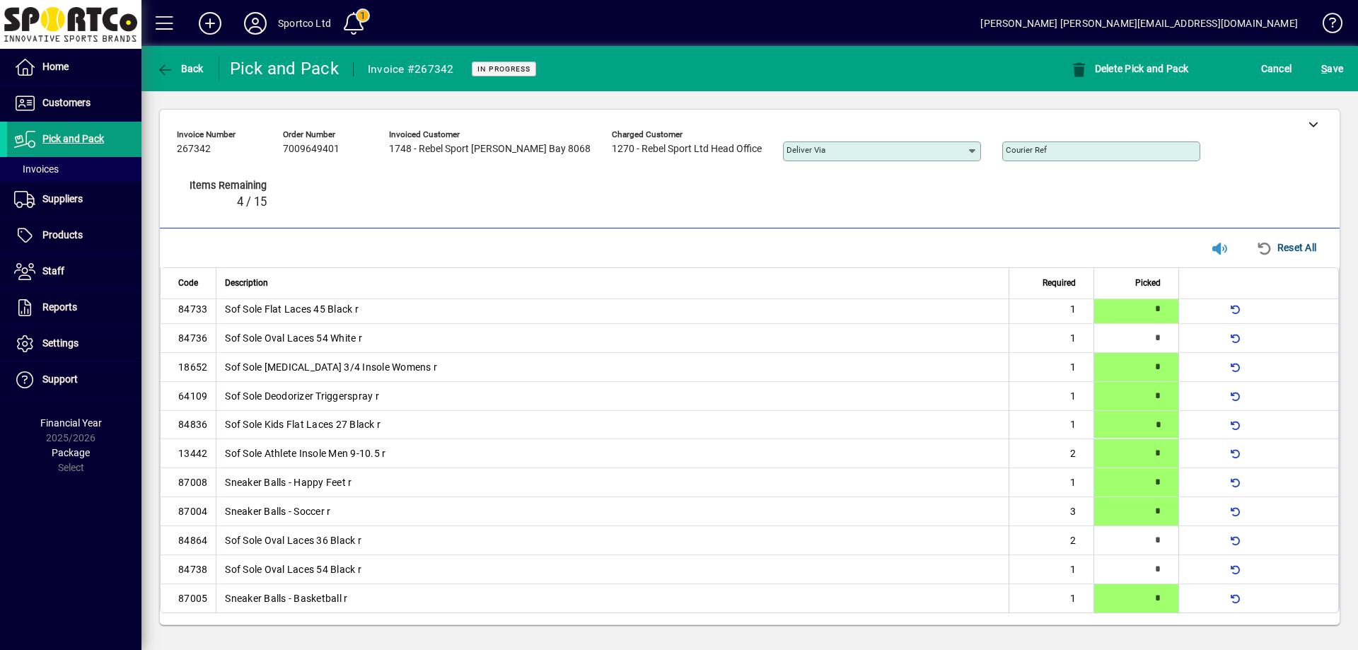
type input "*"
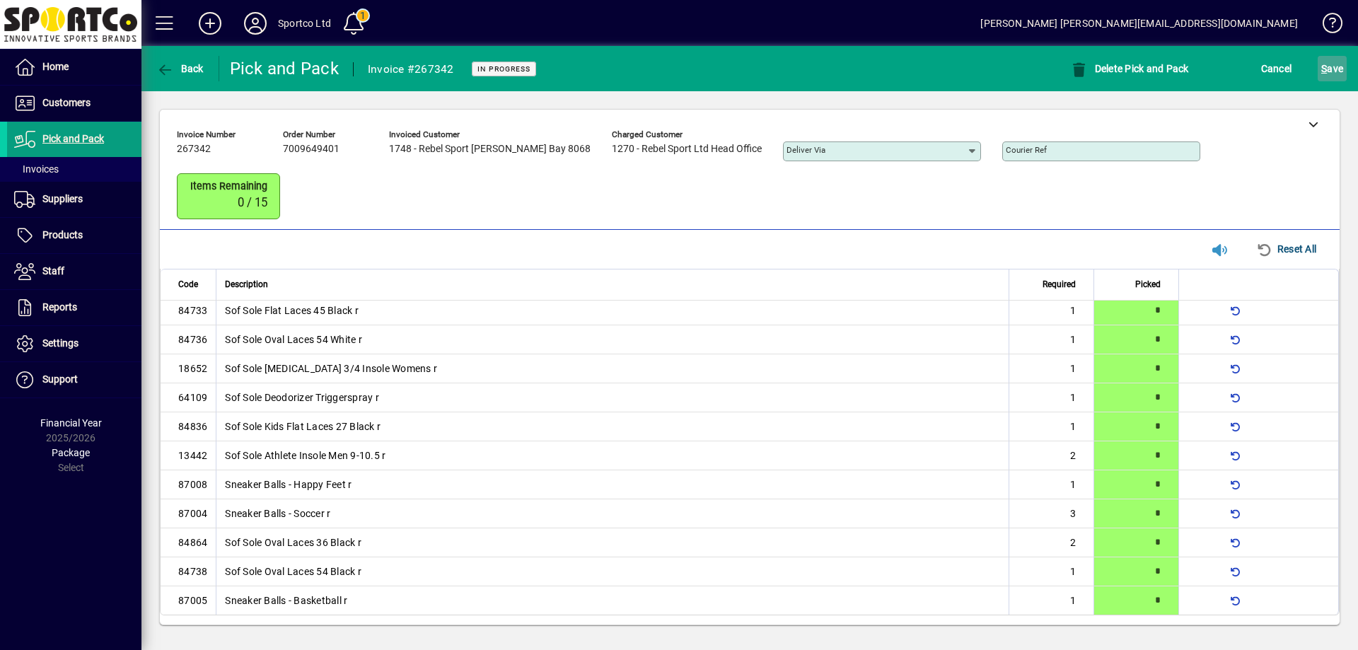
click at [1329, 67] on span "S ave" at bounding box center [1332, 68] width 22 height 23
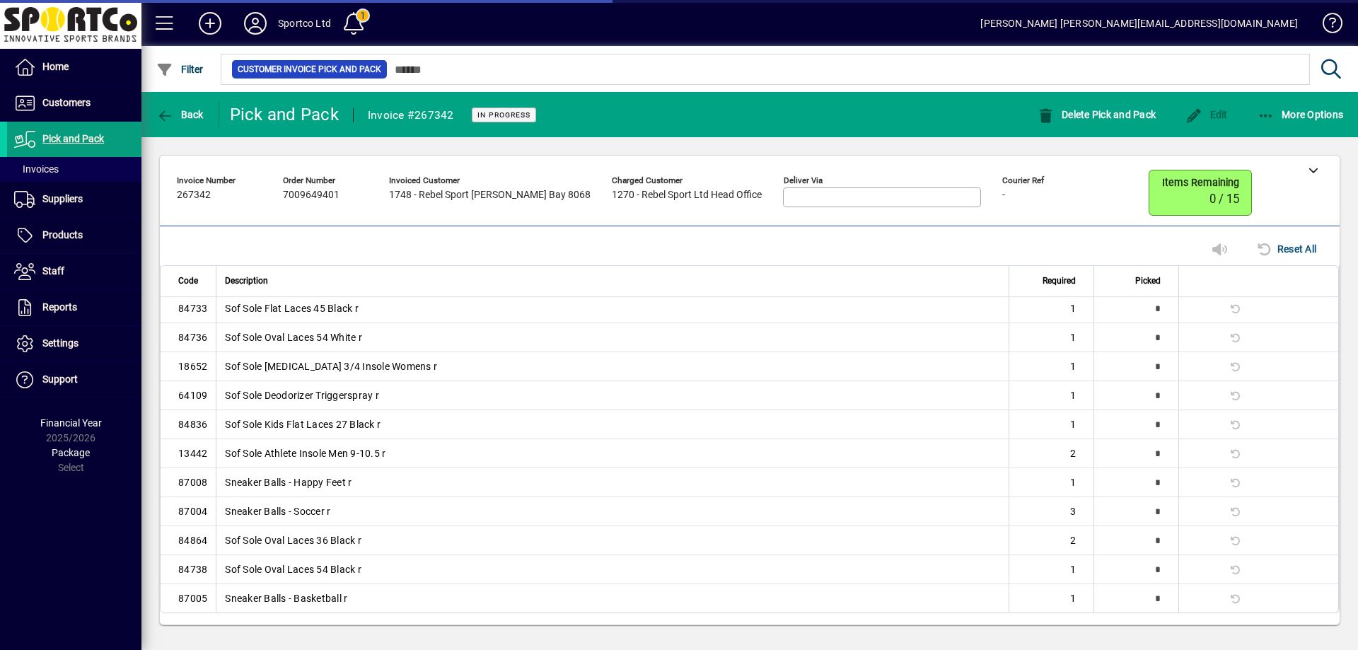
scroll to position [0, 0]
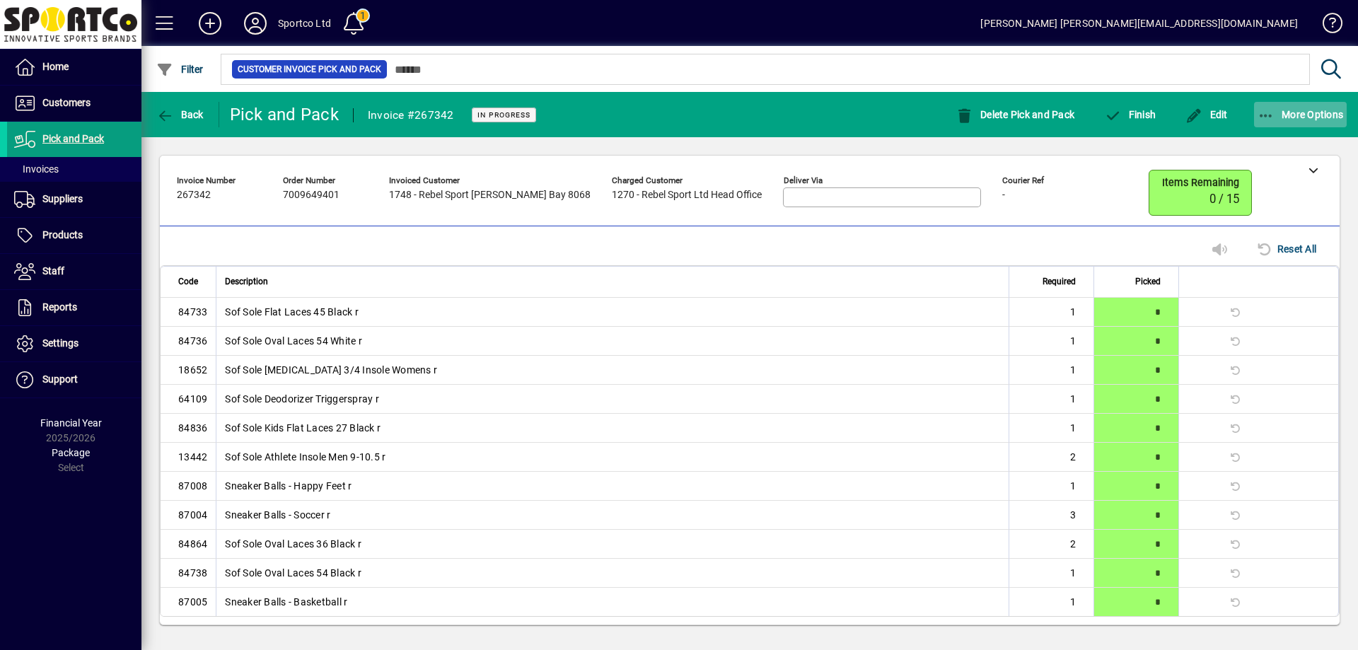
click at [1268, 109] on icon "button" at bounding box center [1267, 116] width 18 height 14
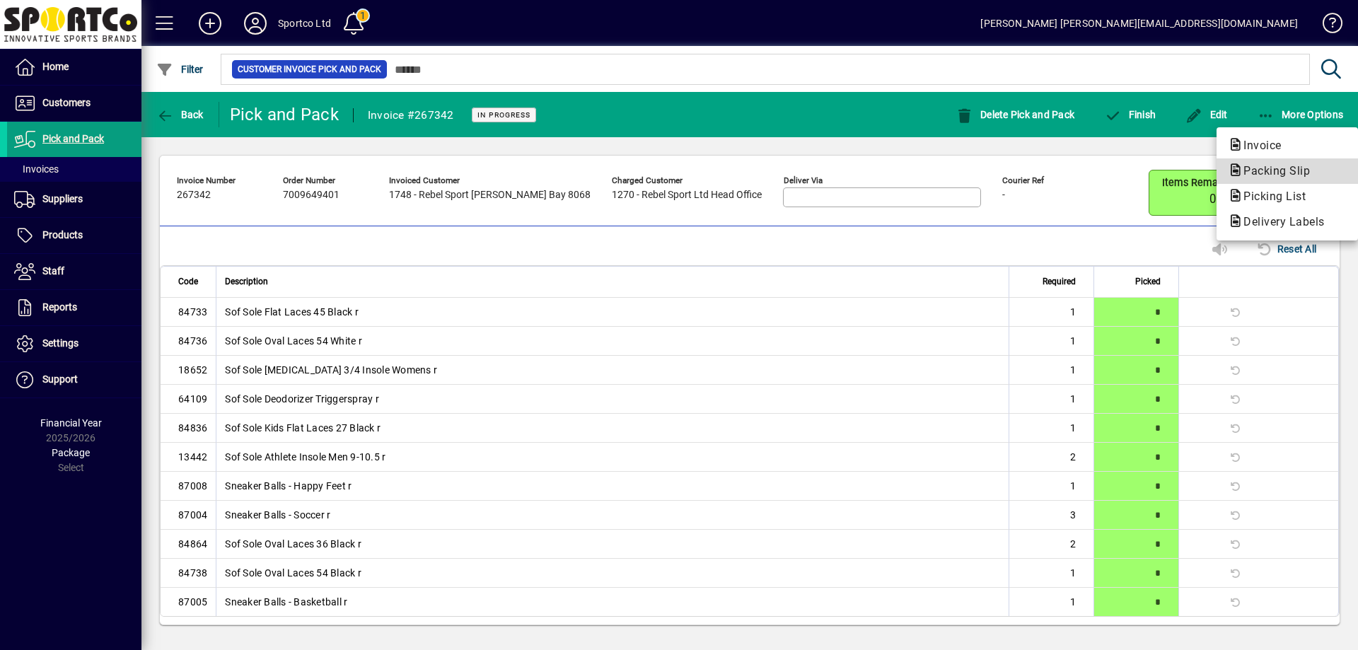
click at [1267, 169] on span "Packing Slip" at bounding box center [1272, 170] width 89 height 13
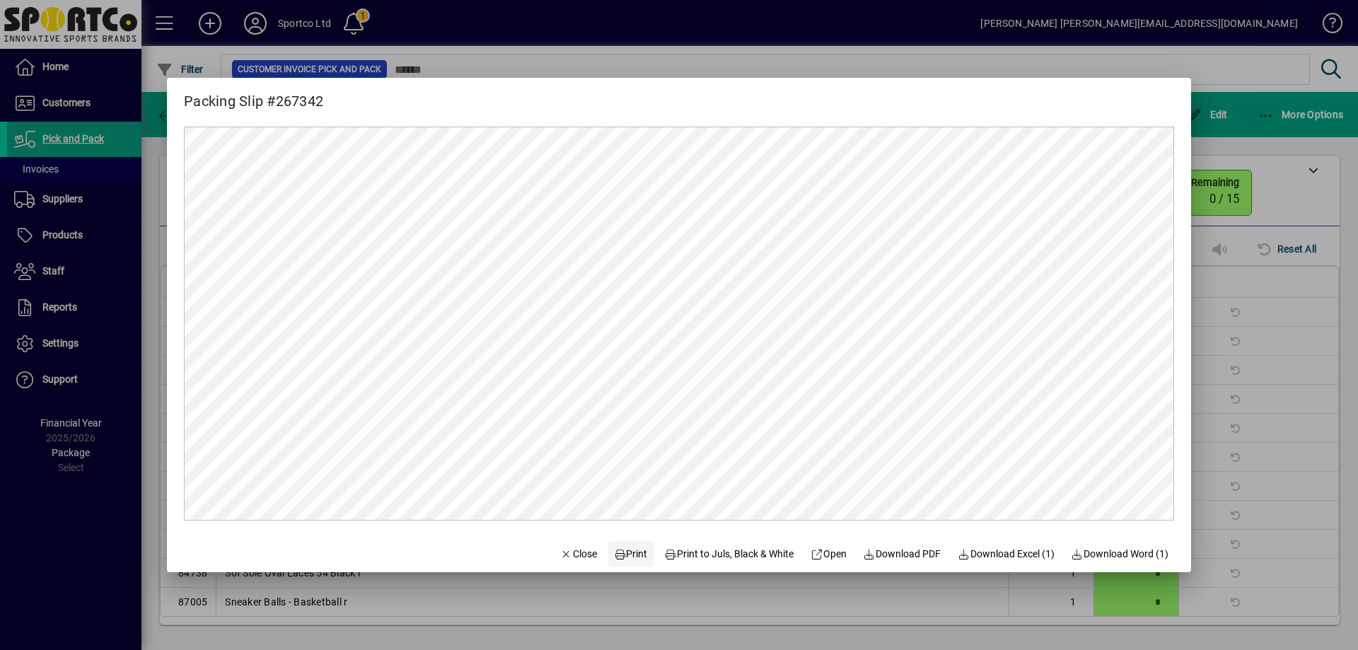
click at [624, 557] on span "Print" at bounding box center [631, 554] width 34 height 15
click at [569, 559] on span "Close" at bounding box center [578, 554] width 37 height 15
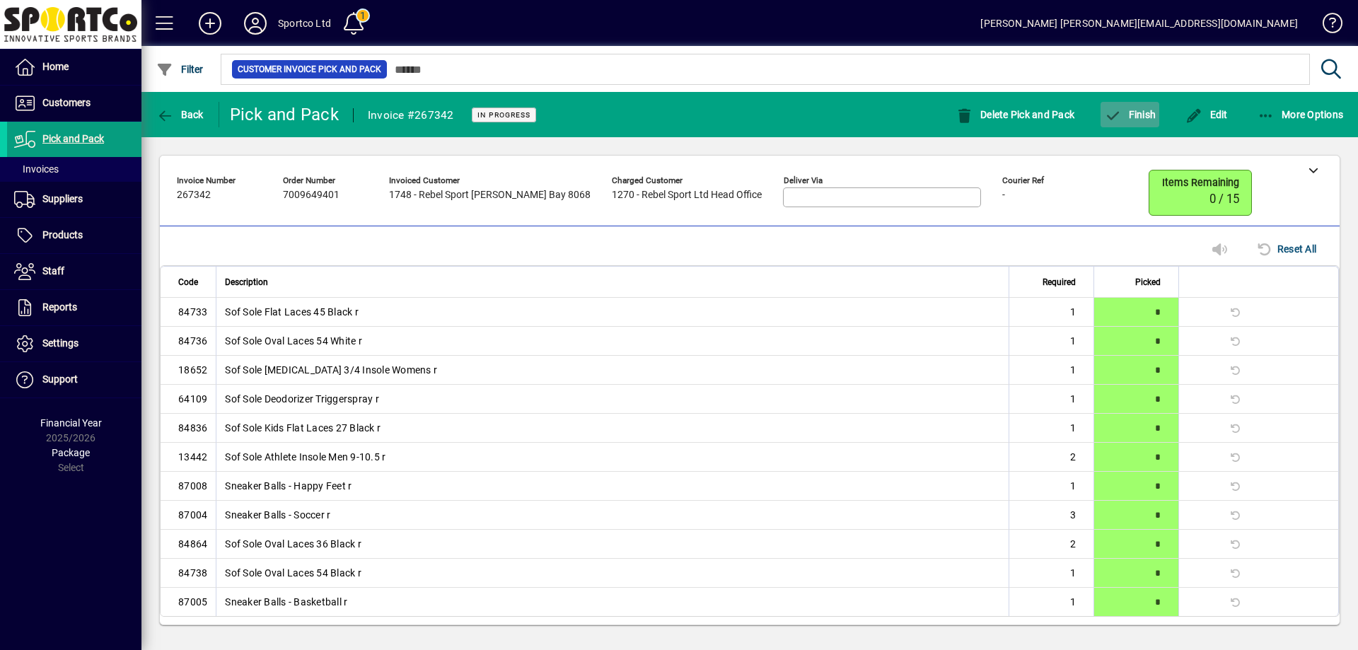
click at [1147, 109] on span "Finish" at bounding box center [1130, 114] width 52 height 11
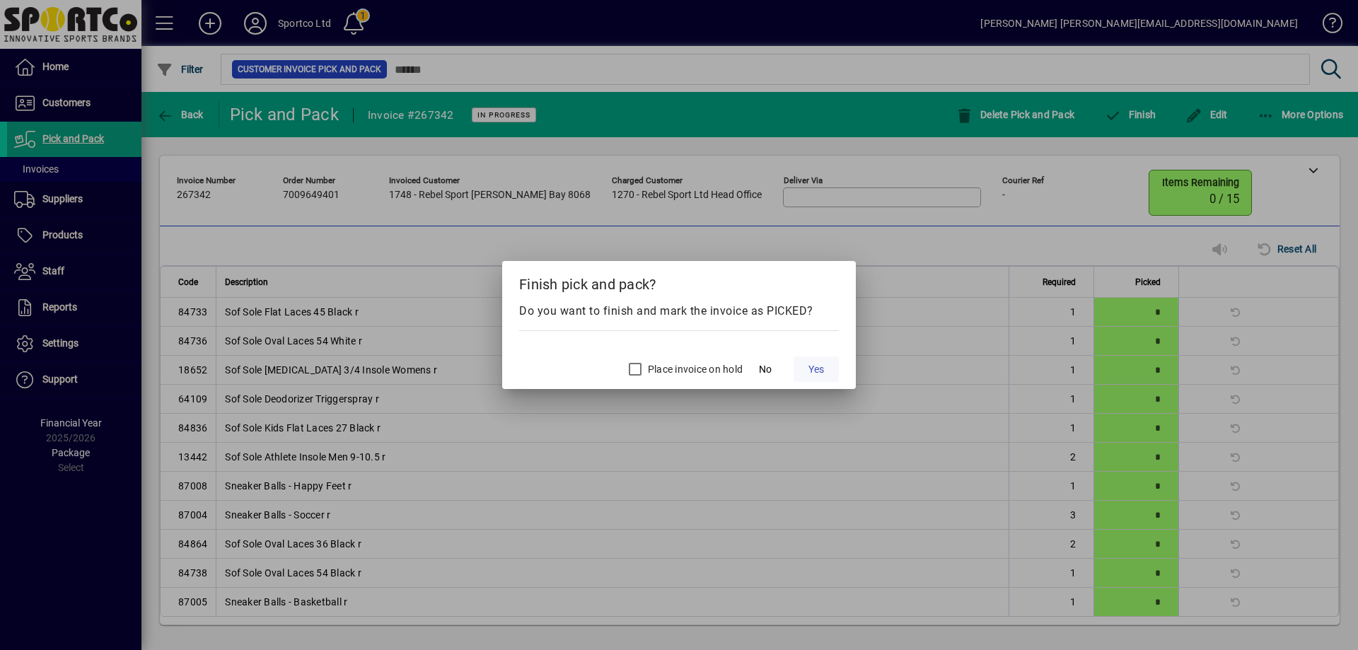
click at [813, 373] on span "Yes" at bounding box center [817, 369] width 16 height 15
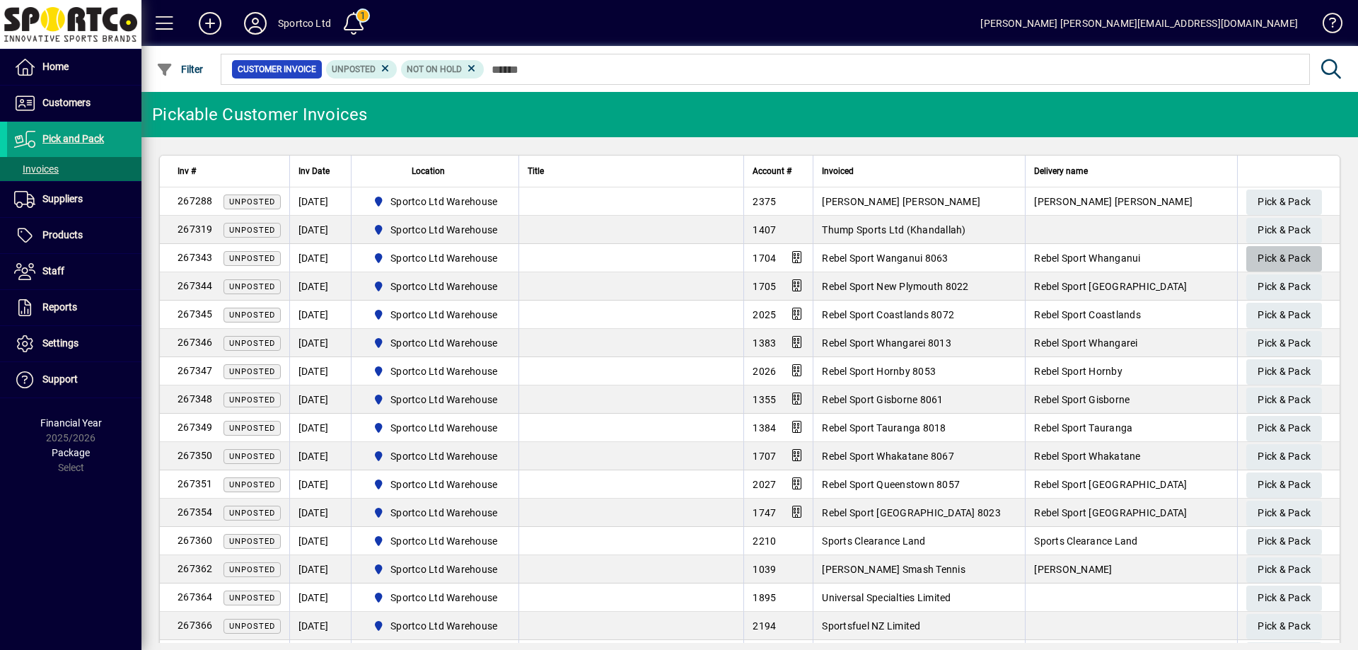
click at [1287, 257] on span "Pick & Pack" at bounding box center [1284, 258] width 53 height 23
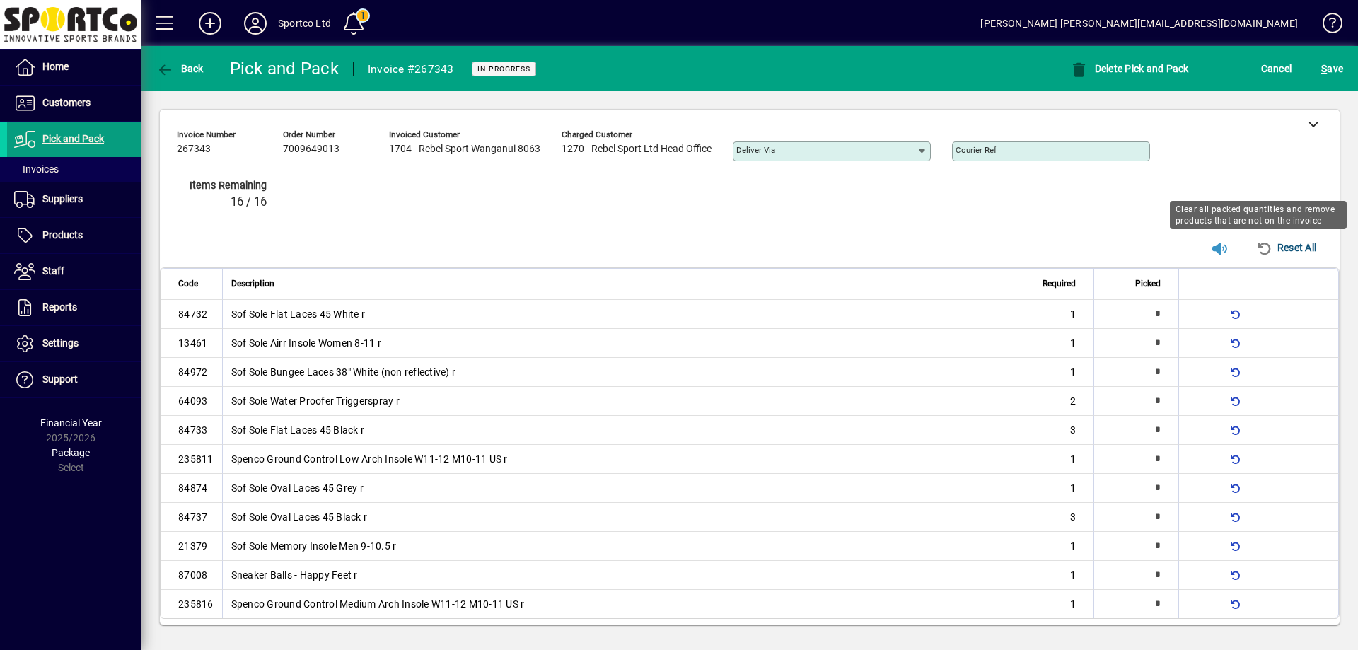
type input "*"
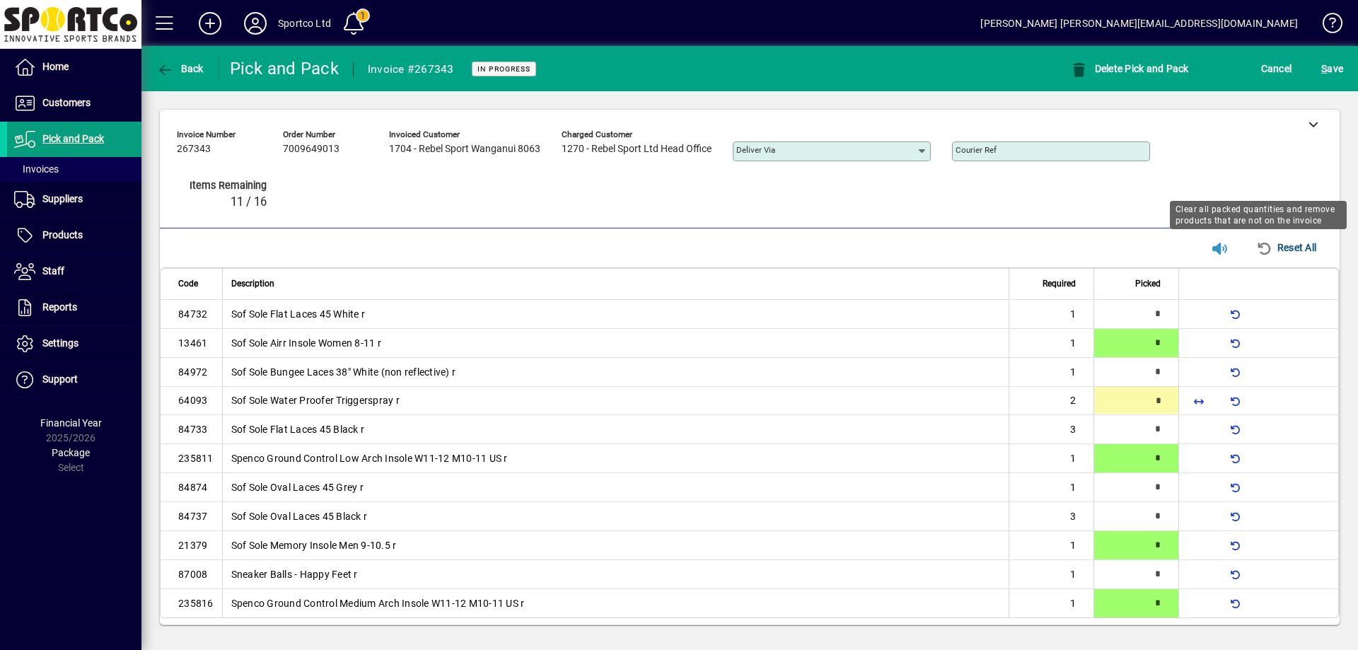
type input "*"
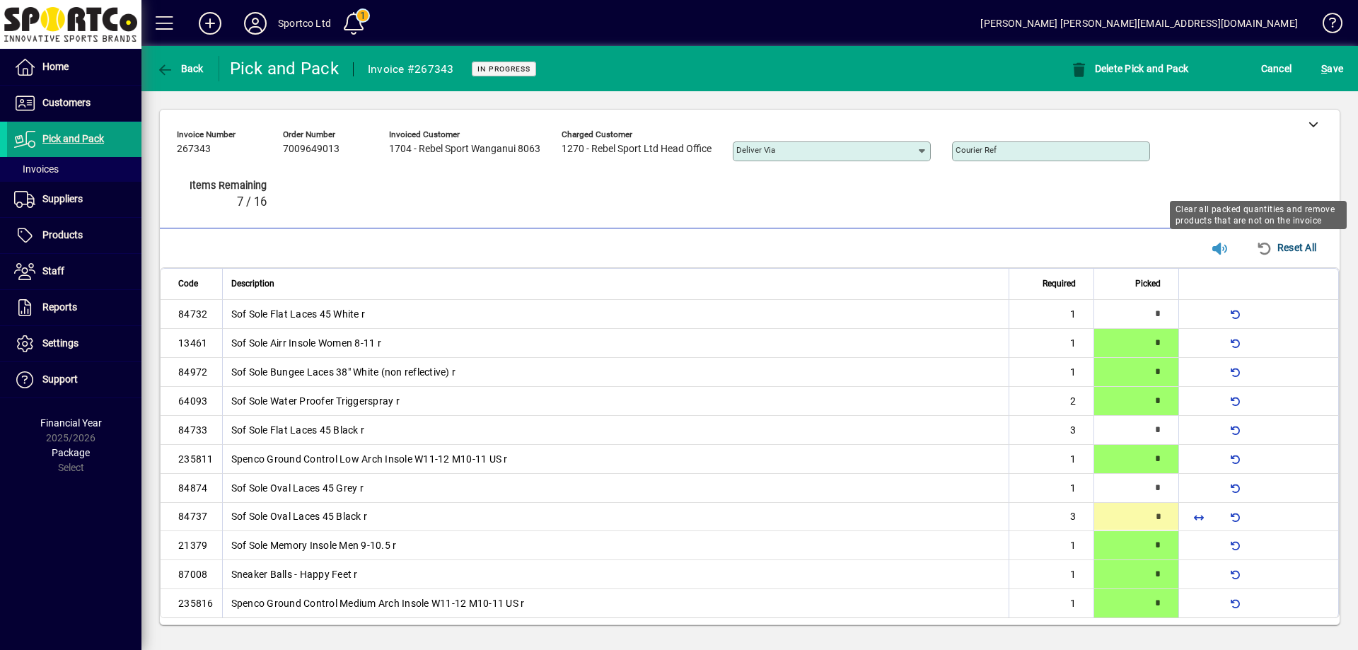
type input "*"
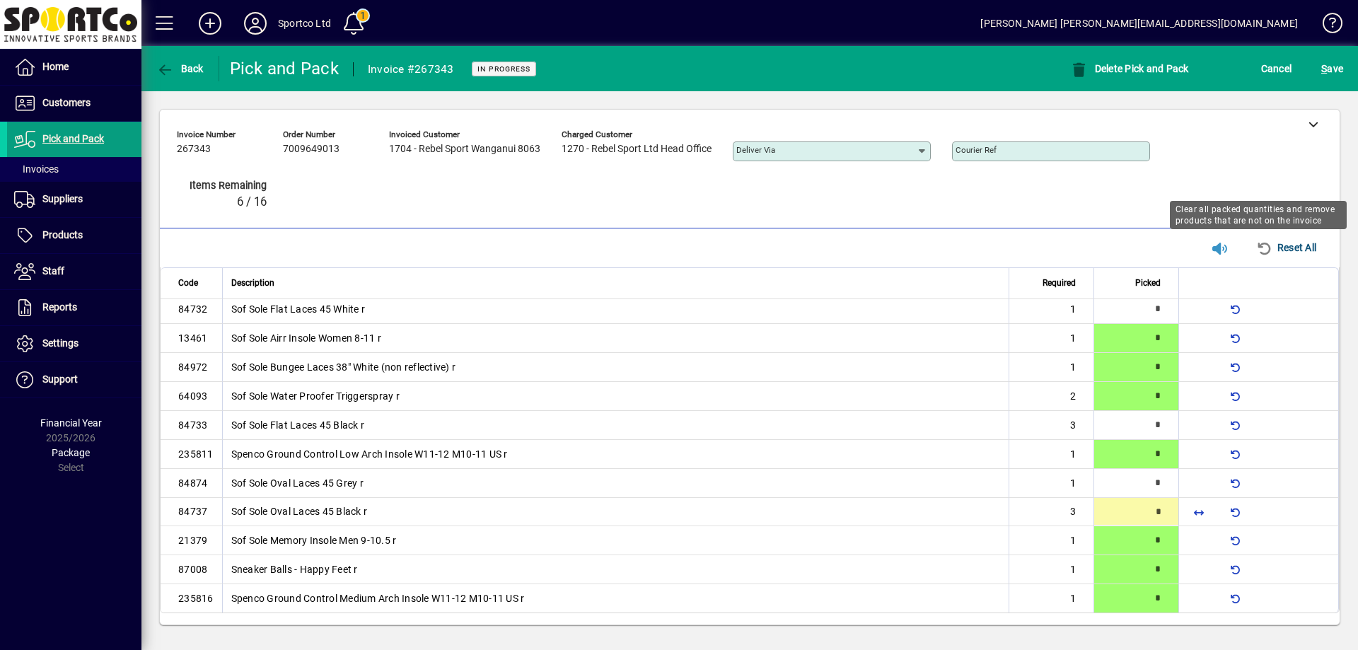
type input "*"
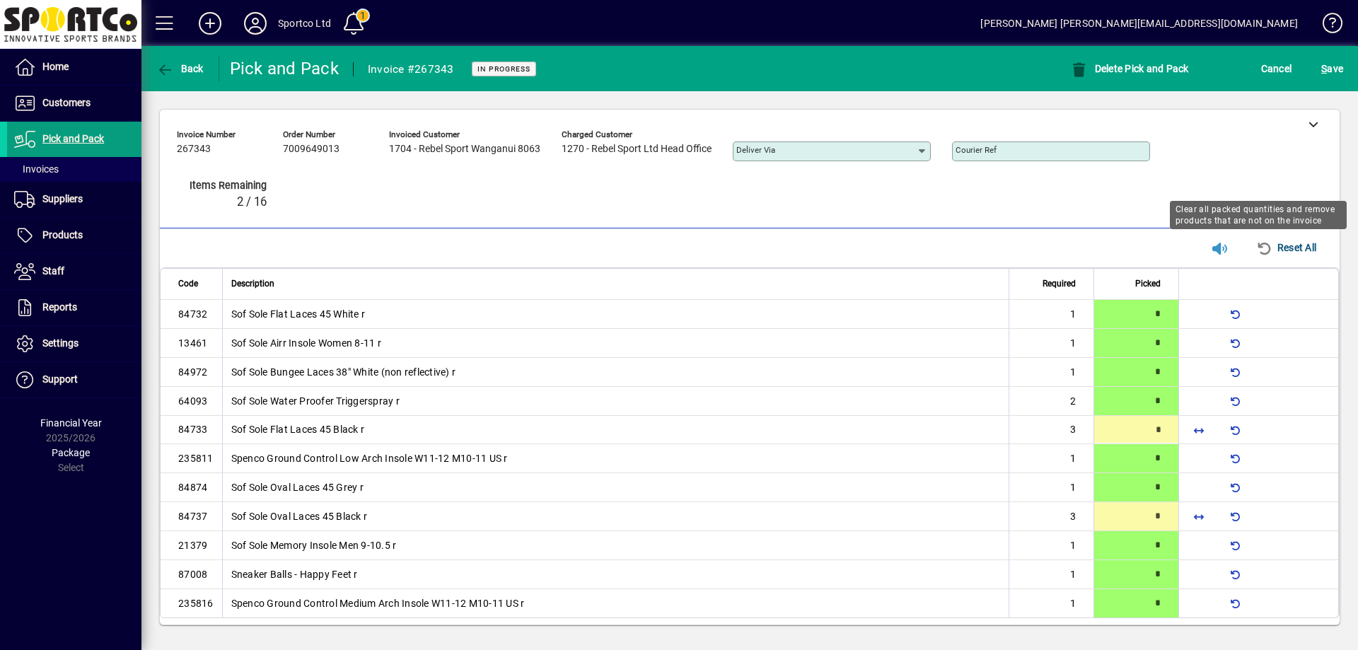
type input "*"
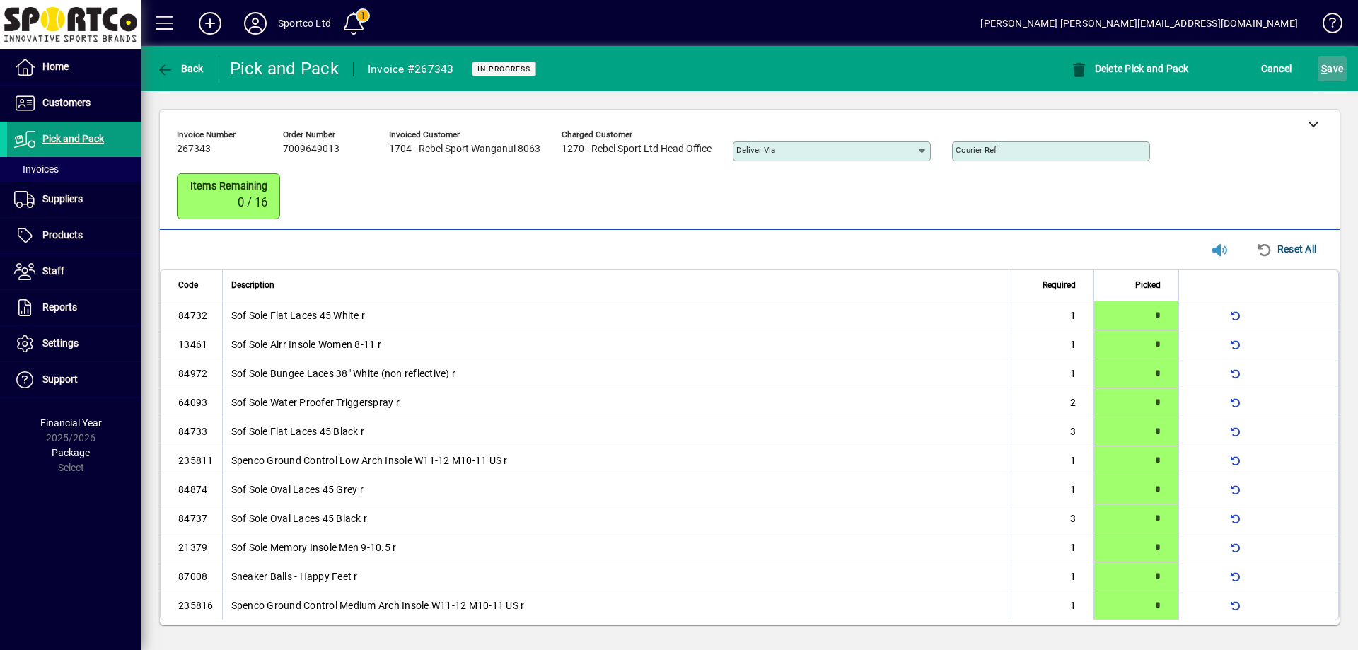
click at [1333, 81] on span "submit" at bounding box center [1332, 69] width 29 height 34
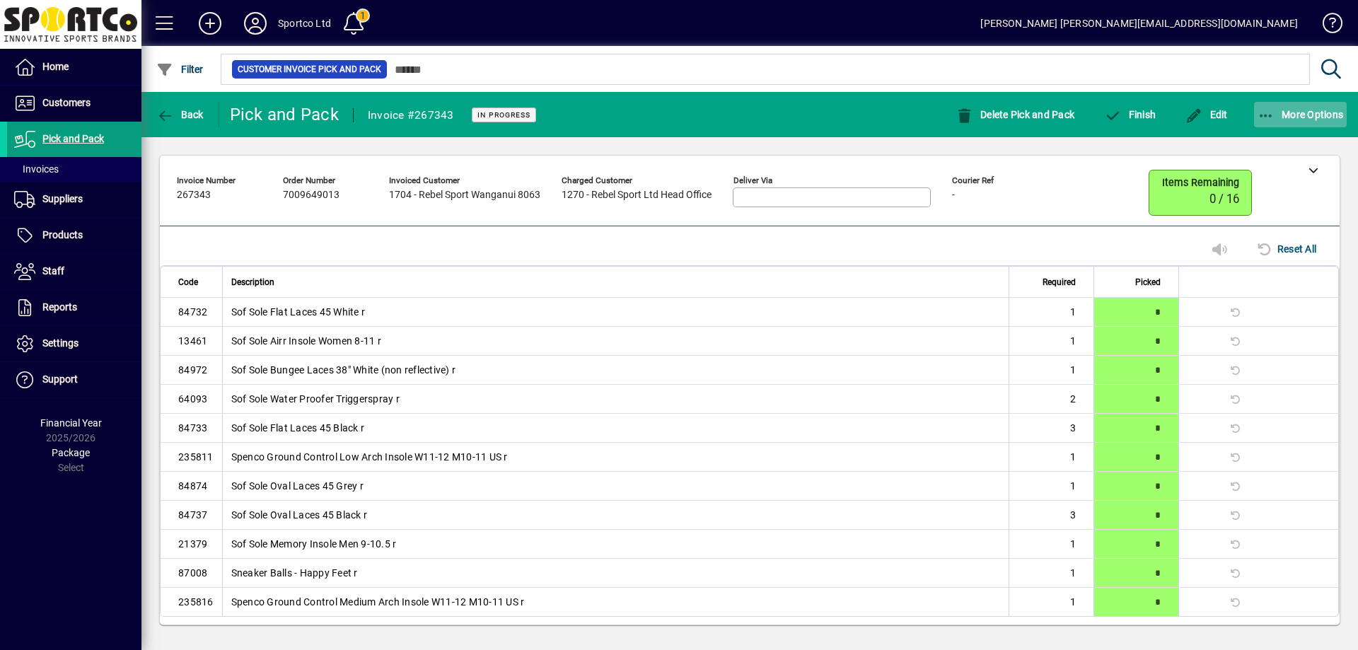
click at [1261, 117] on icon "button" at bounding box center [1267, 116] width 18 height 14
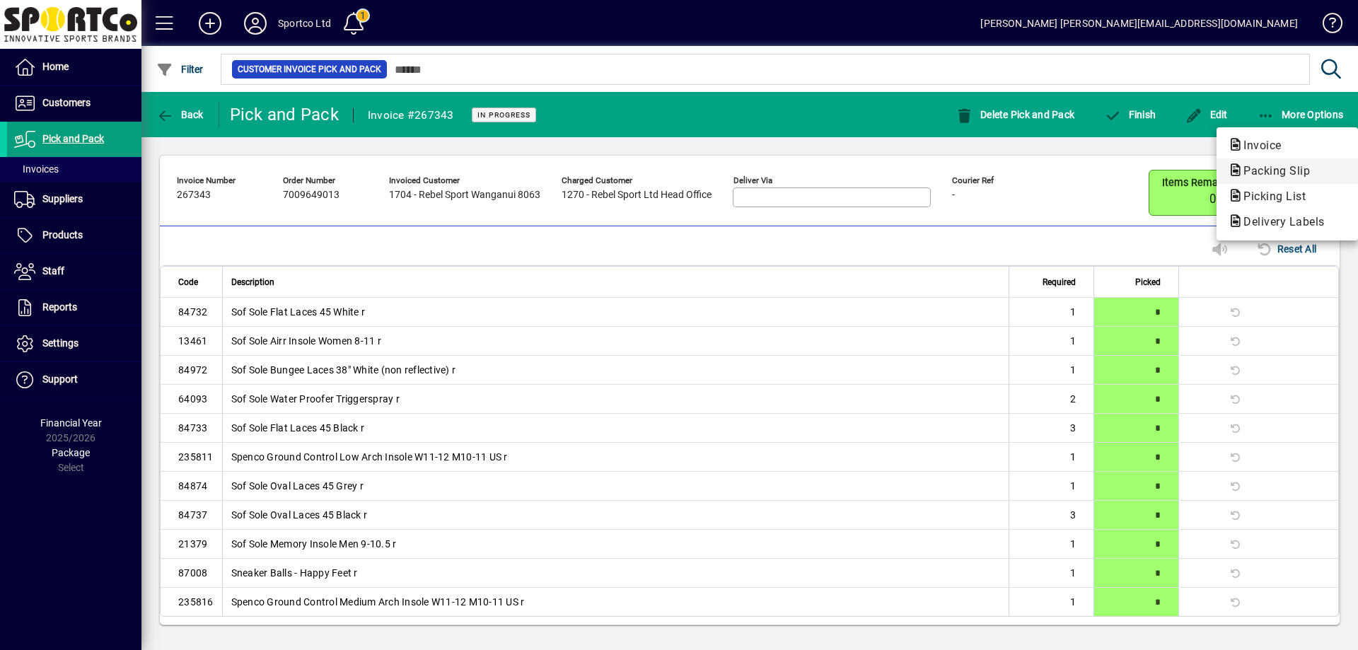
click at [1276, 174] on span "Packing Slip" at bounding box center [1272, 170] width 89 height 13
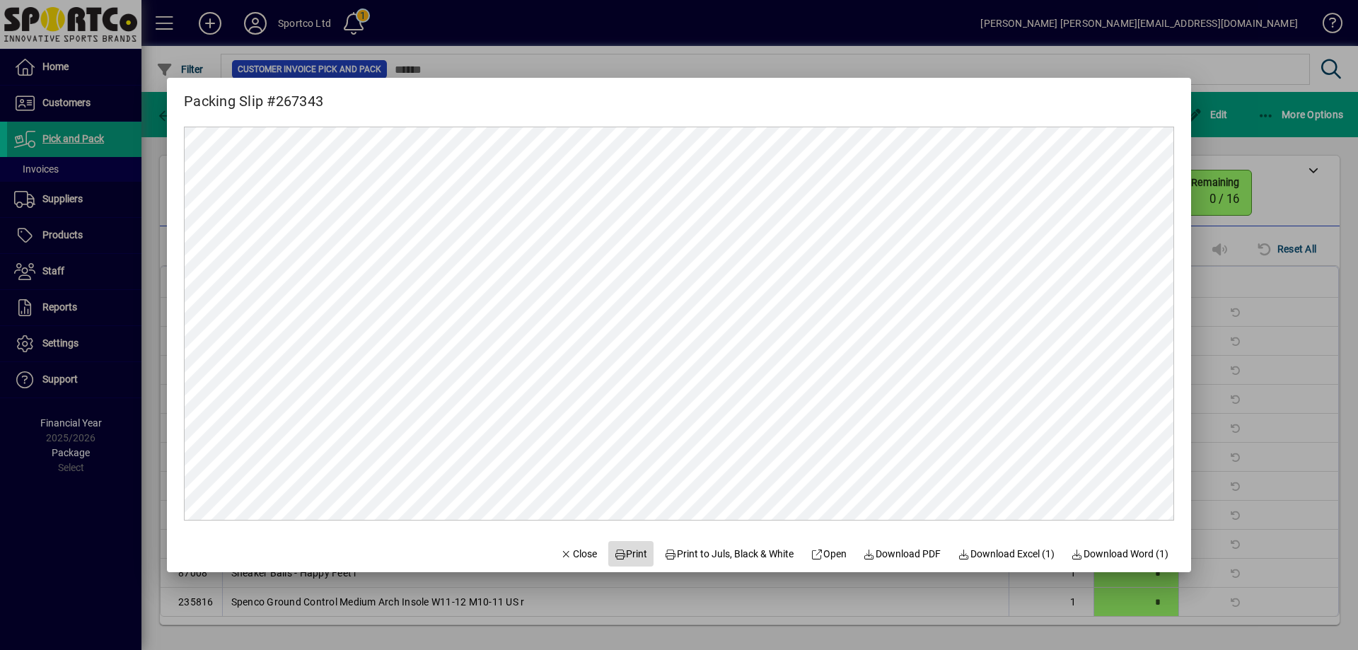
click at [628, 551] on span "Print" at bounding box center [631, 554] width 34 height 15
click at [564, 552] on span "Close" at bounding box center [578, 554] width 37 height 15
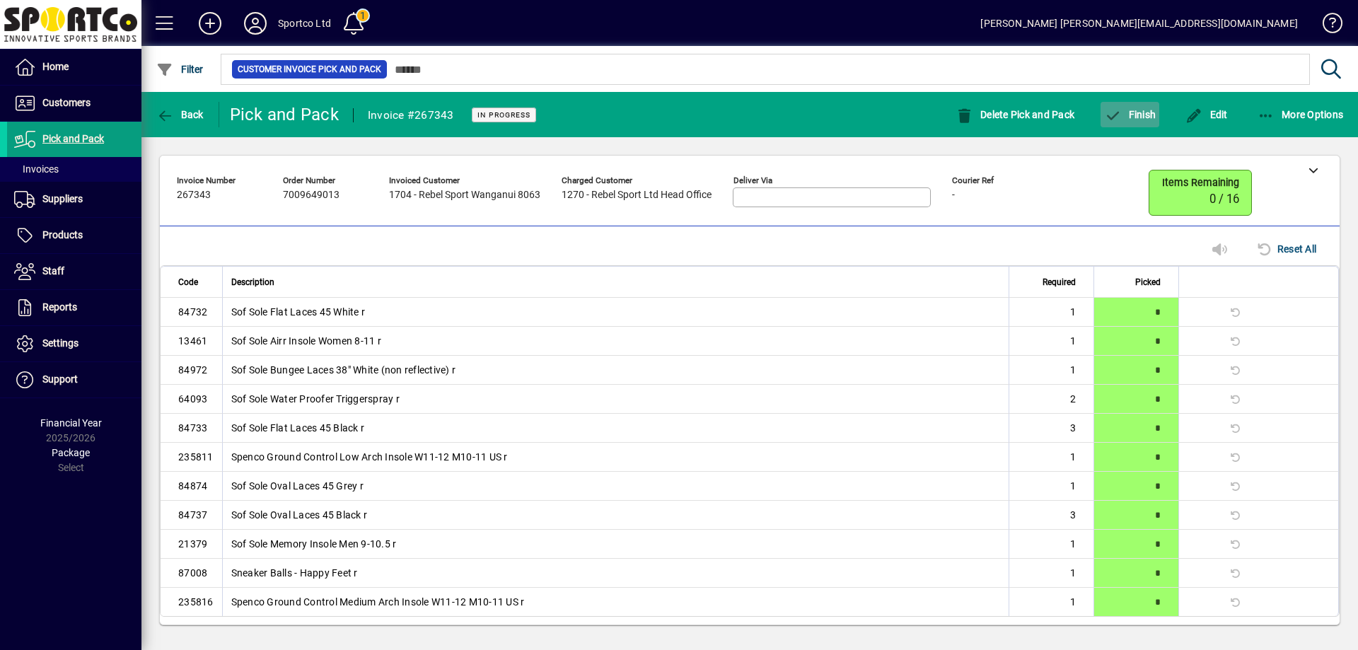
click at [1135, 110] on span "Finish" at bounding box center [1130, 114] width 52 height 11
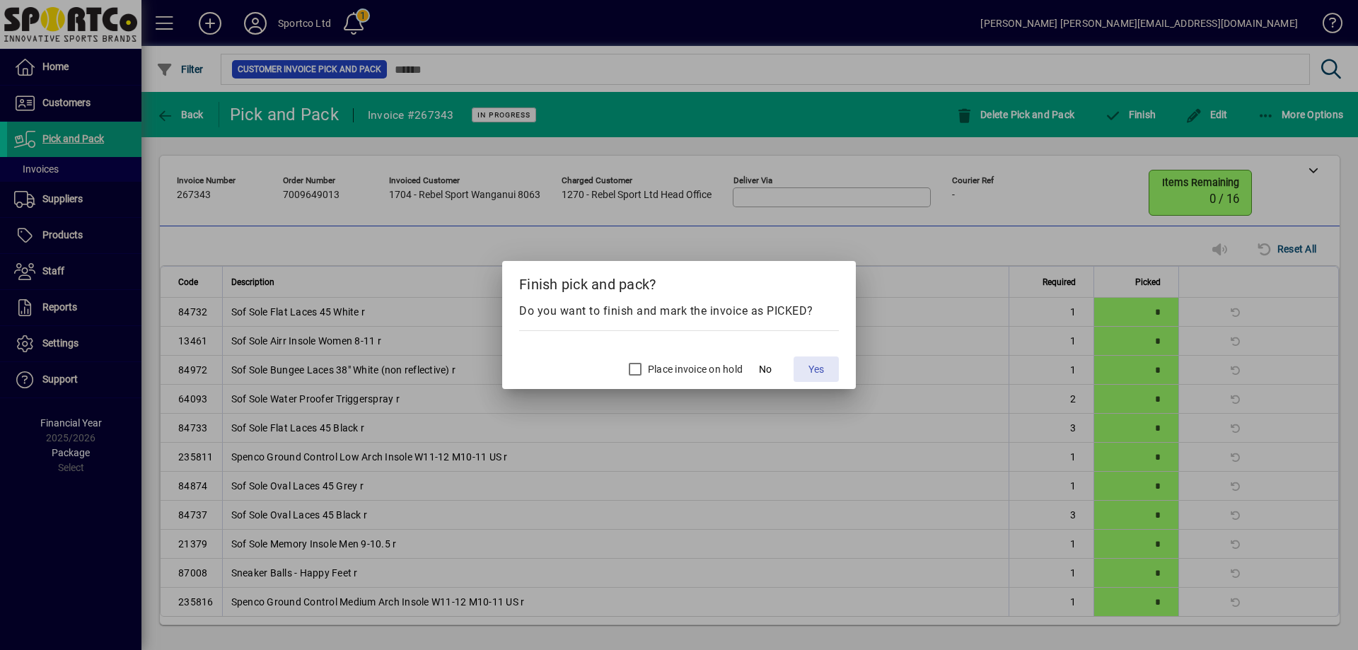
click at [817, 367] on span "Yes" at bounding box center [817, 369] width 16 height 15
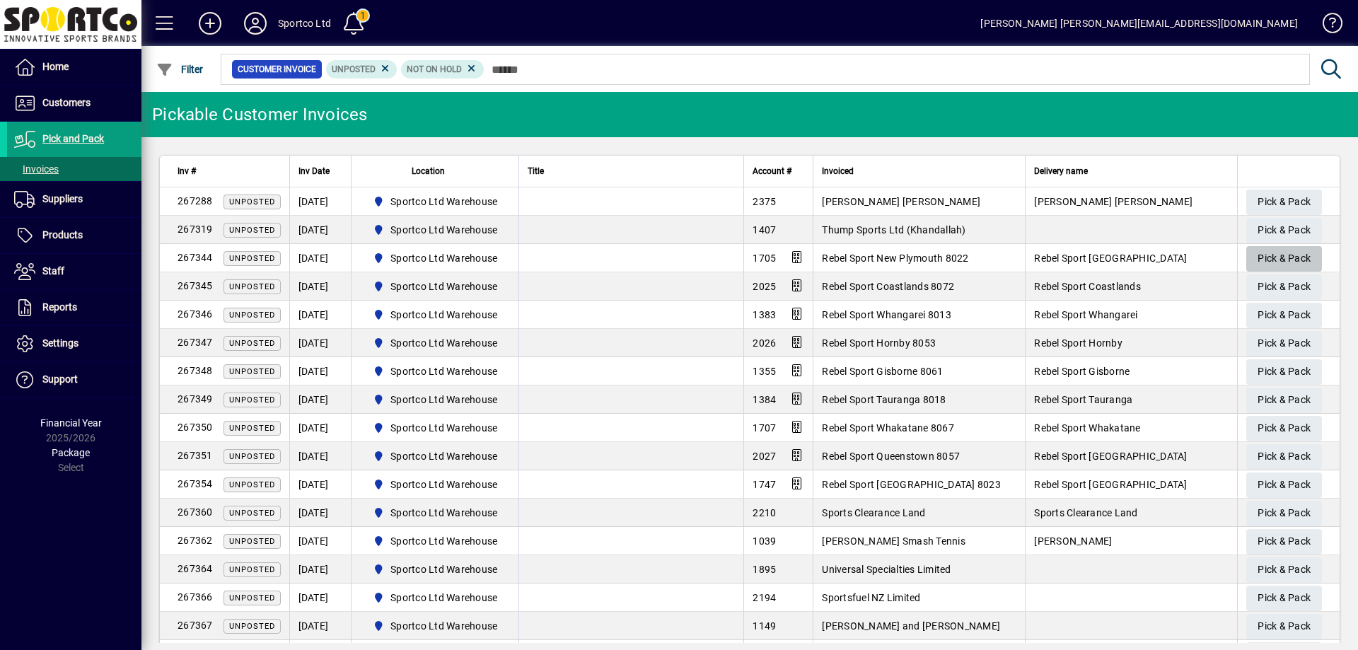
click at [1282, 252] on span "Pick & Pack" at bounding box center [1284, 258] width 53 height 23
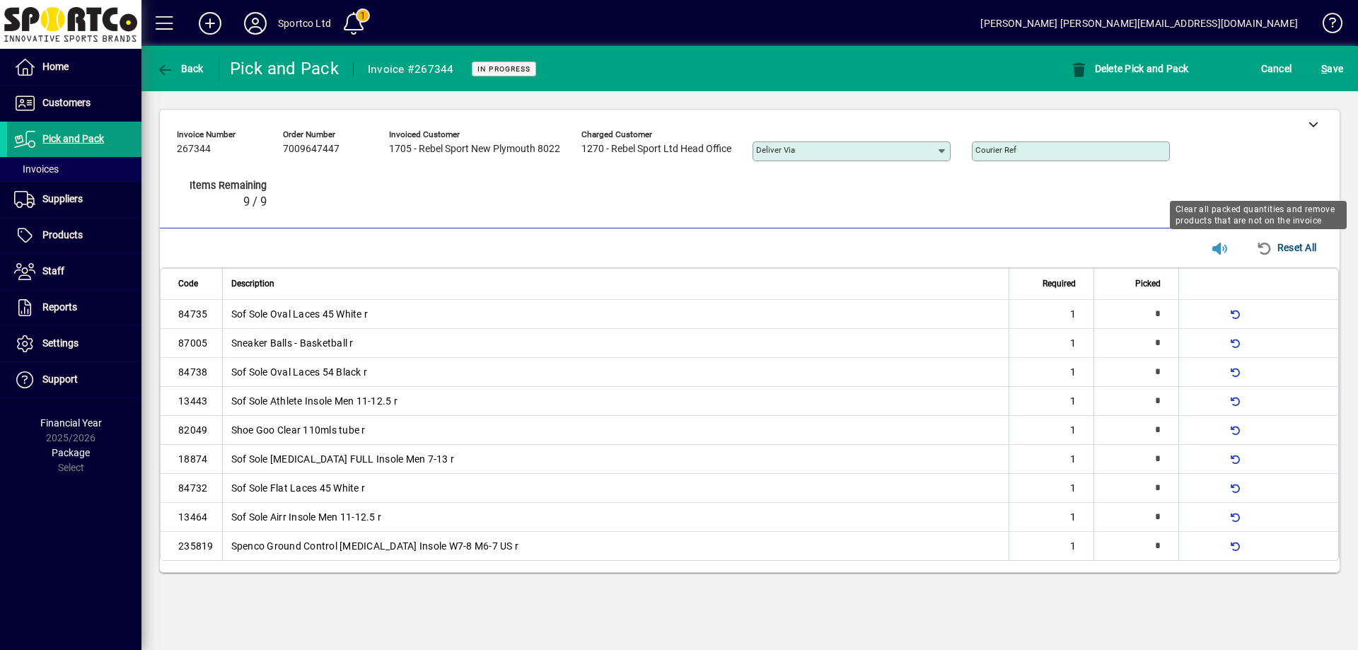
type input "*"
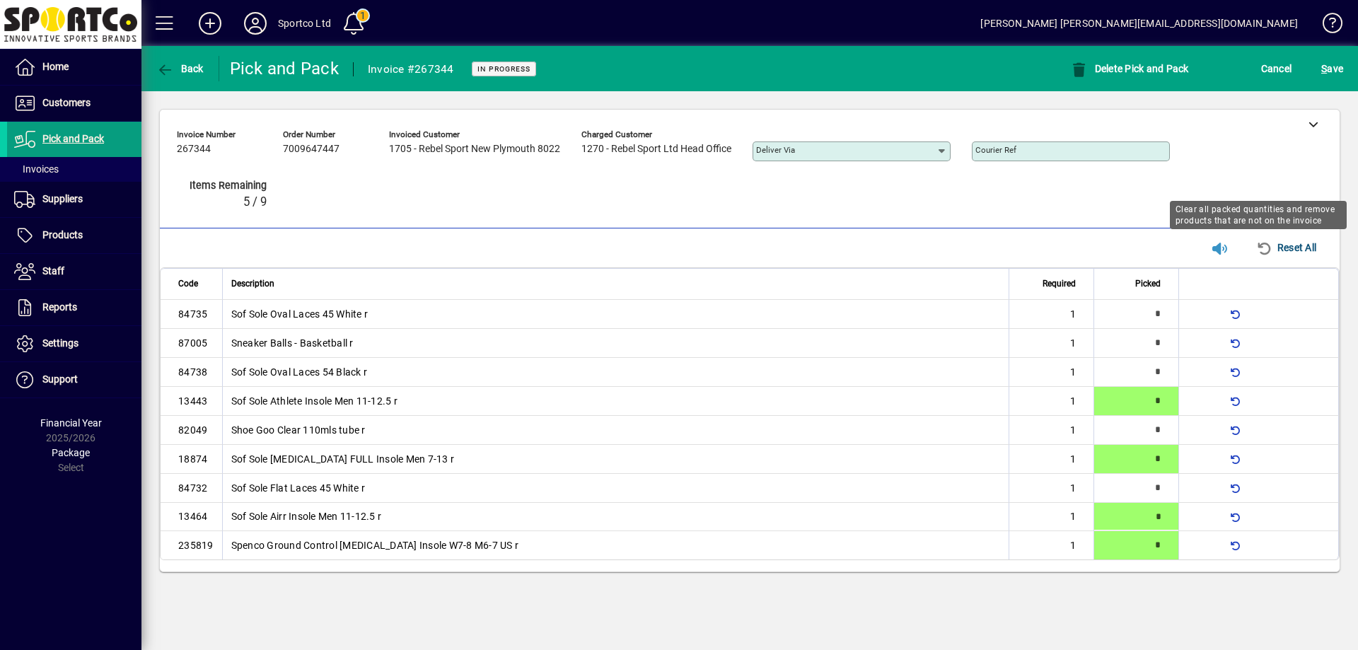
type input "*"
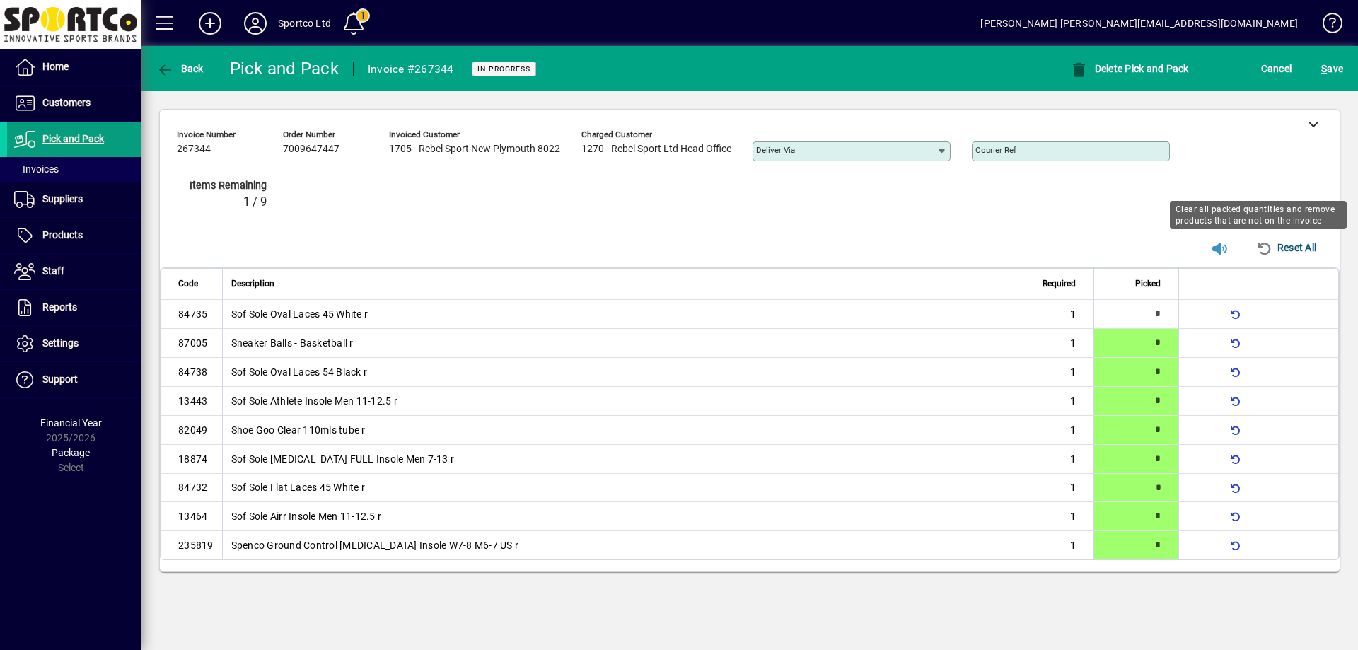
type input "*"
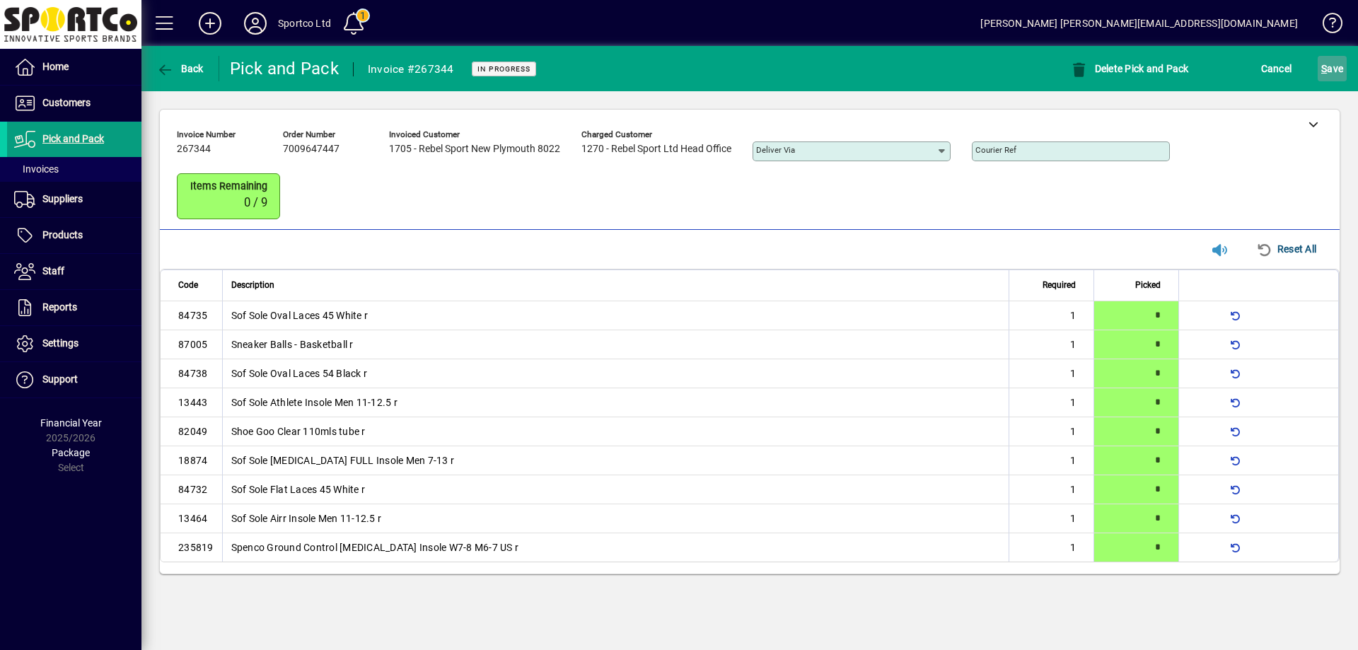
click at [1329, 66] on span "S ave" at bounding box center [1332, 68] width 22 height 23
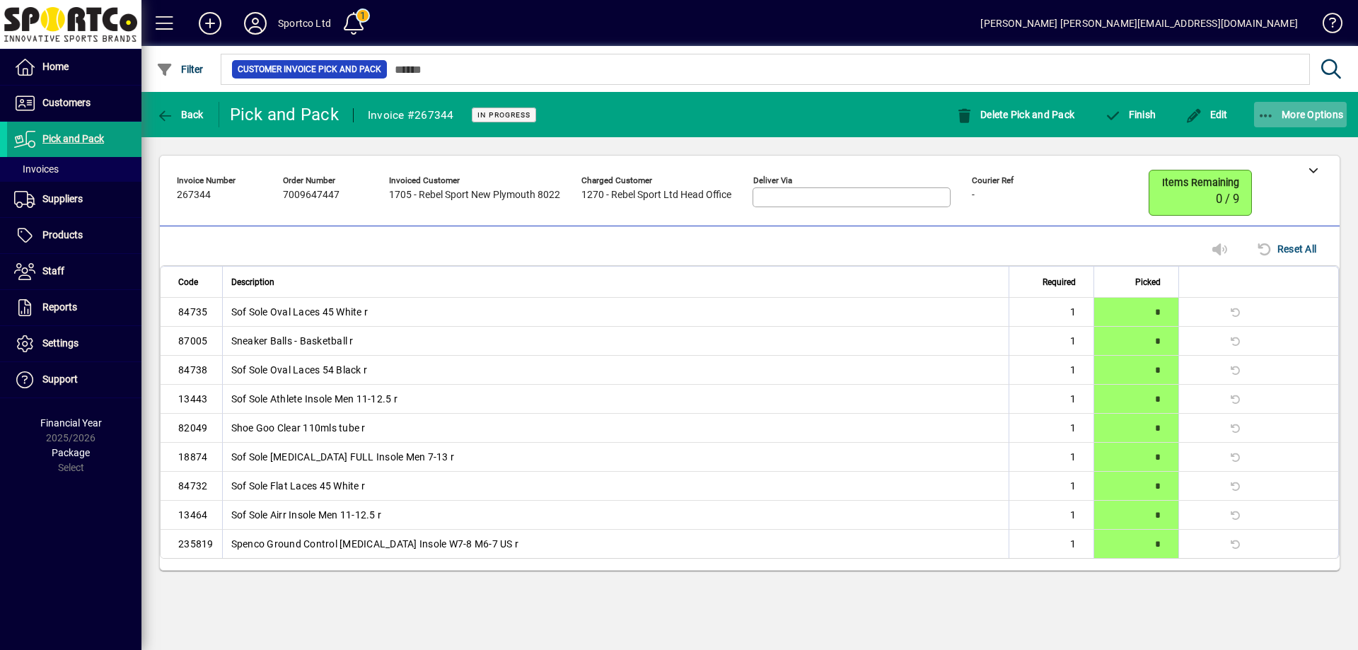
click at [1262, 111] on icon "button" at bounding box center [1267, 116] width 18 height 14
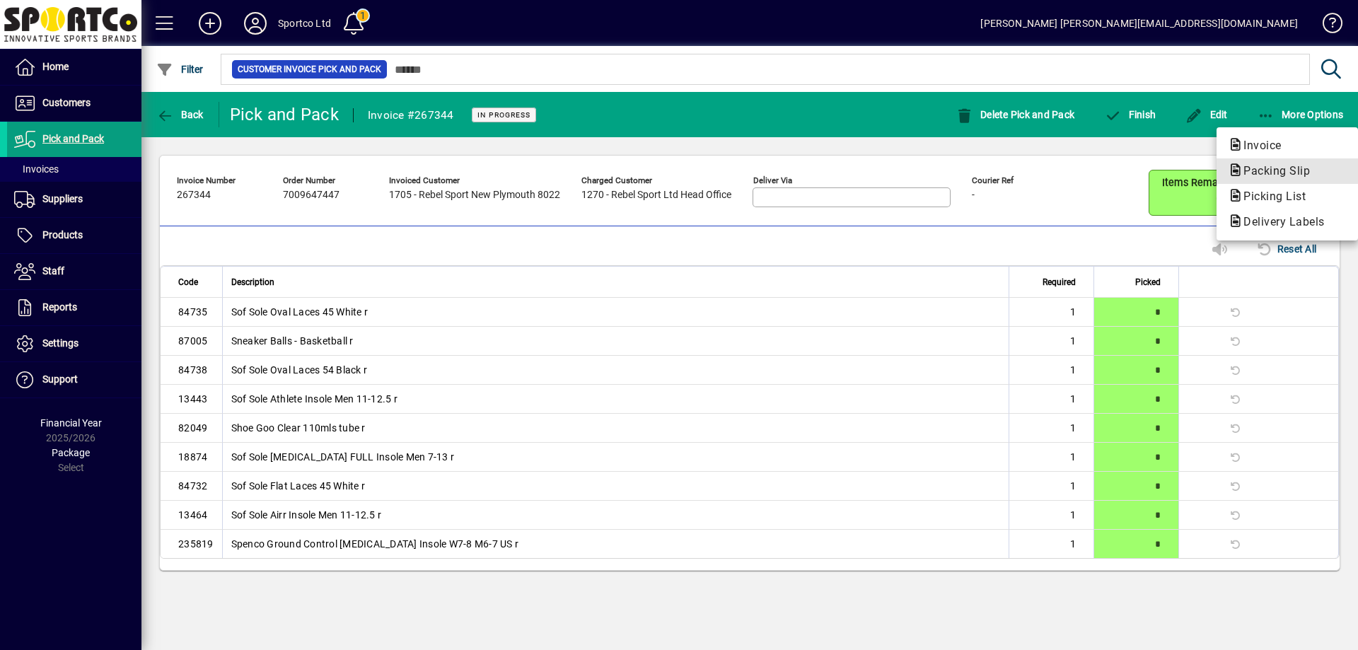
click at [1273, 170] on span "Packing Slip" at bounding box center [1272, 170] width 89 height 13
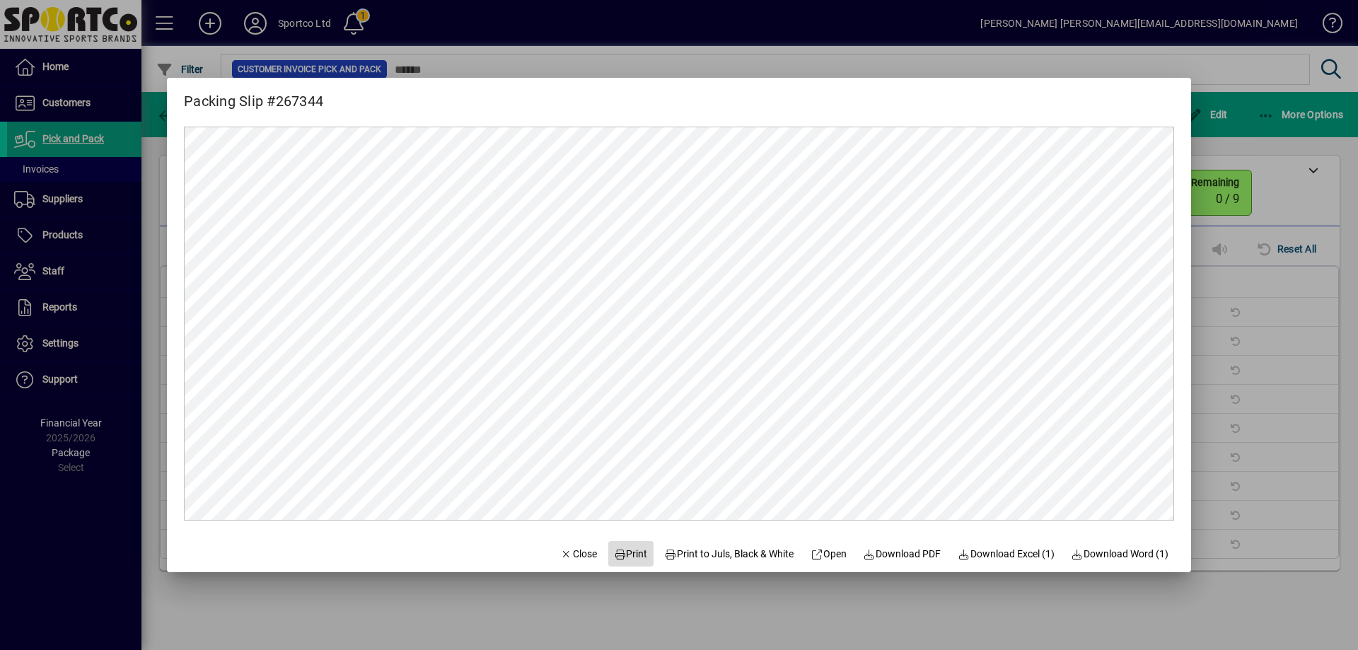
click at [623, 548] on span "Print" at bounding box center [631, 554] width 34 height 15
click at [560, 554] on span "Close" at bounding box center [578, 554] width 37 height 15
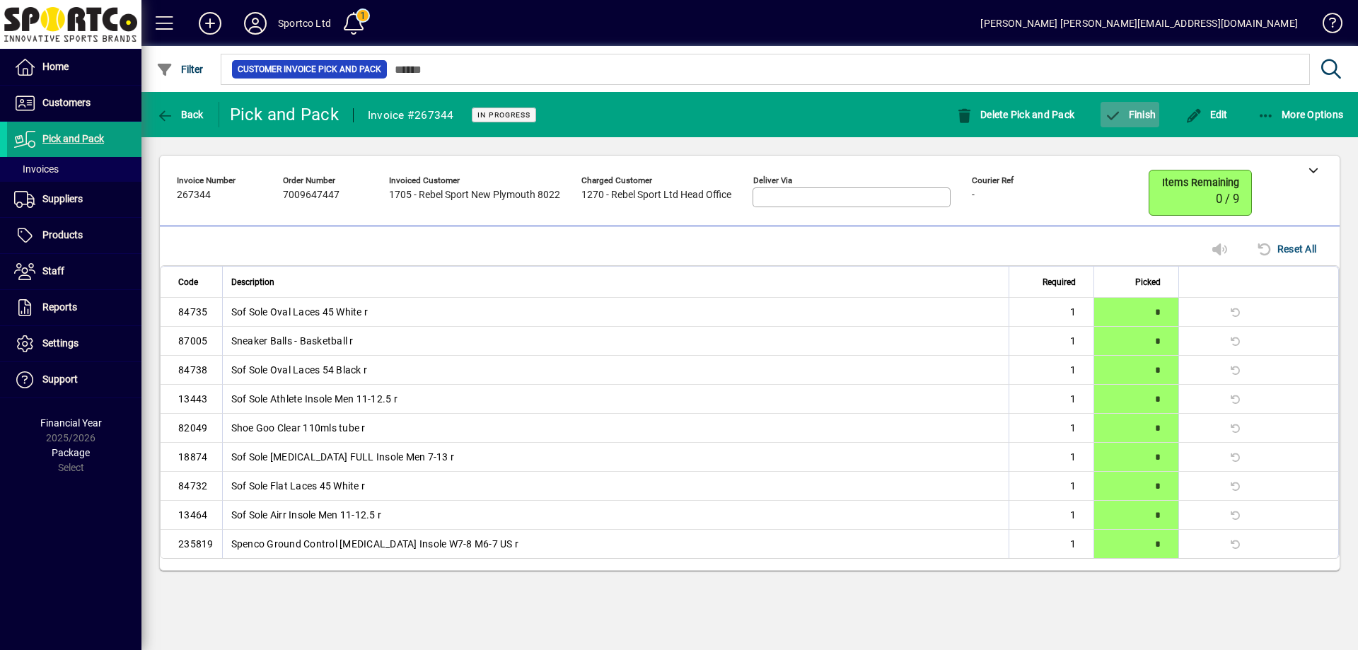
click at [1140, 113] on span "Finish" at bounding box center [1130, 114] width 52 height 11
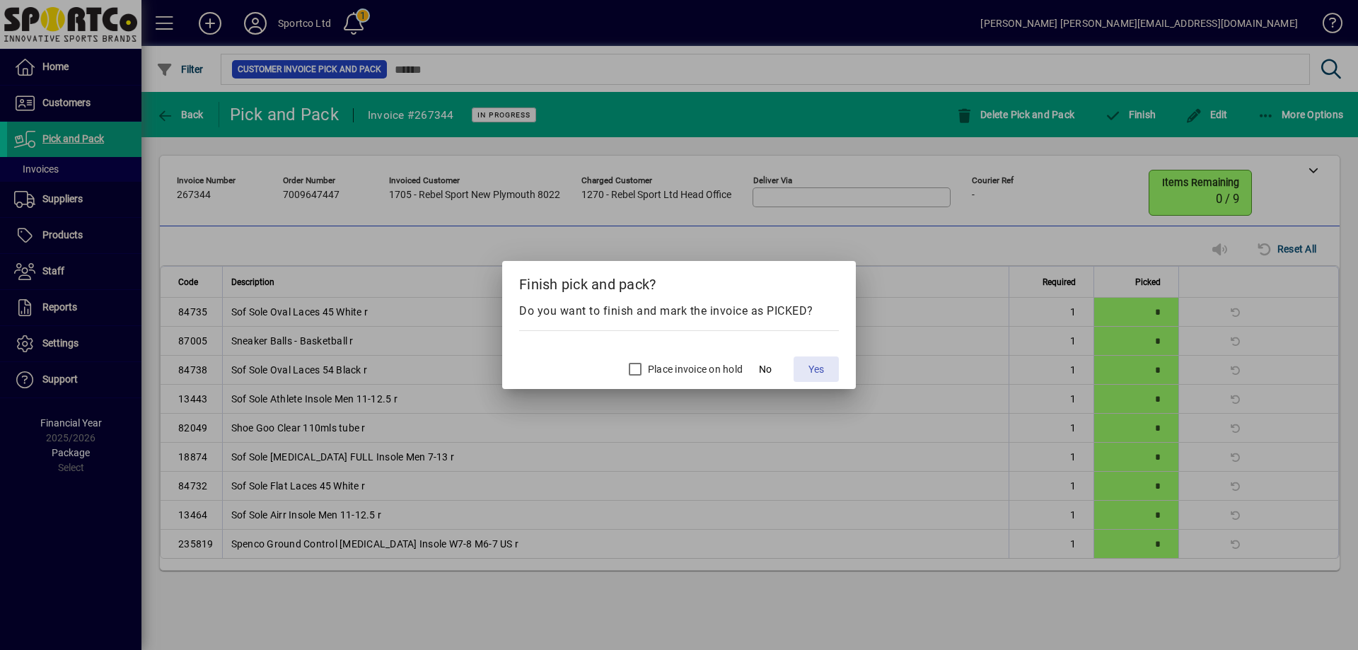
click at [819, 368] on span "Yes" at bounding box center [817, 369] width 16 height 15
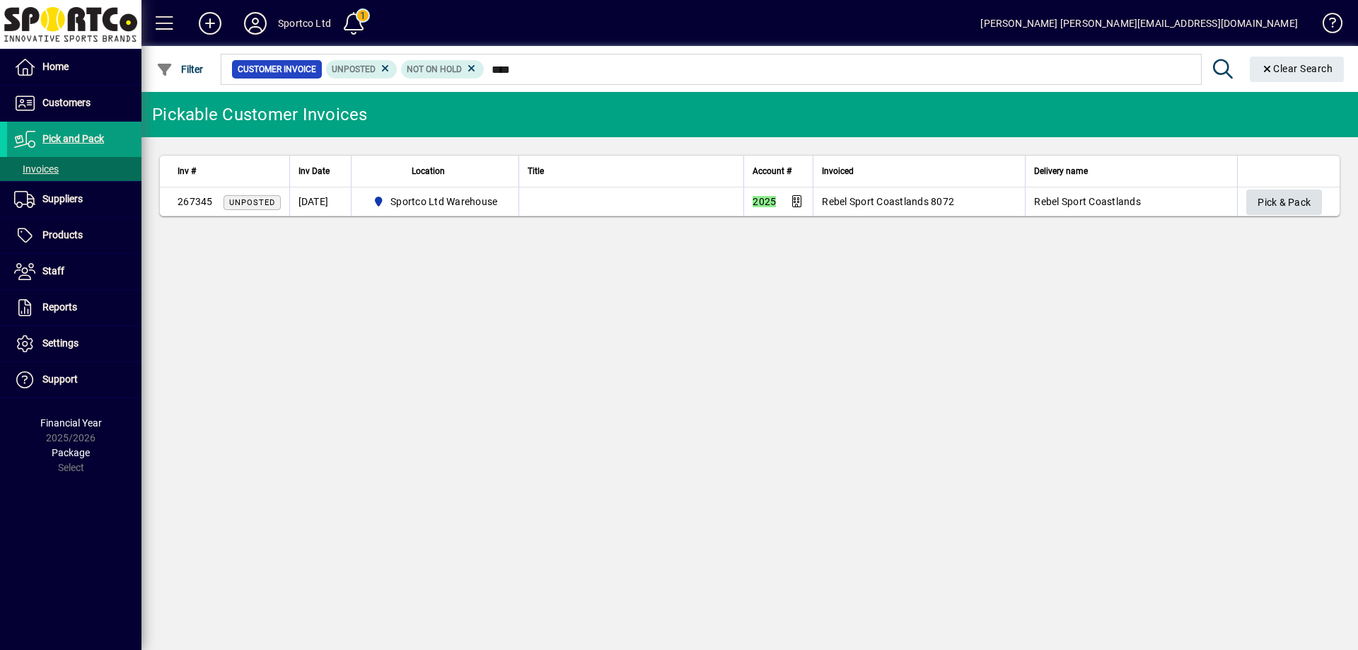
type input "****"
click at [1269, 199] on span "Pick & Pack" at bounding box center [1284, 202] width 53 height 23
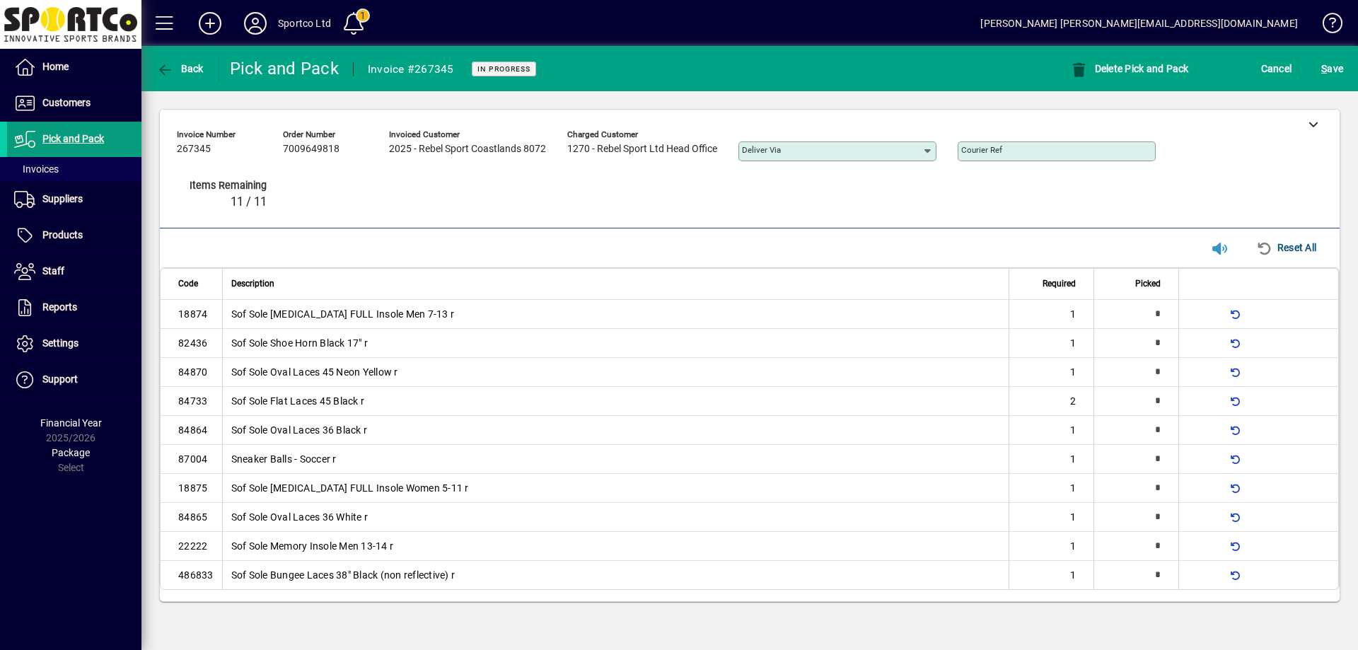
type input "*"
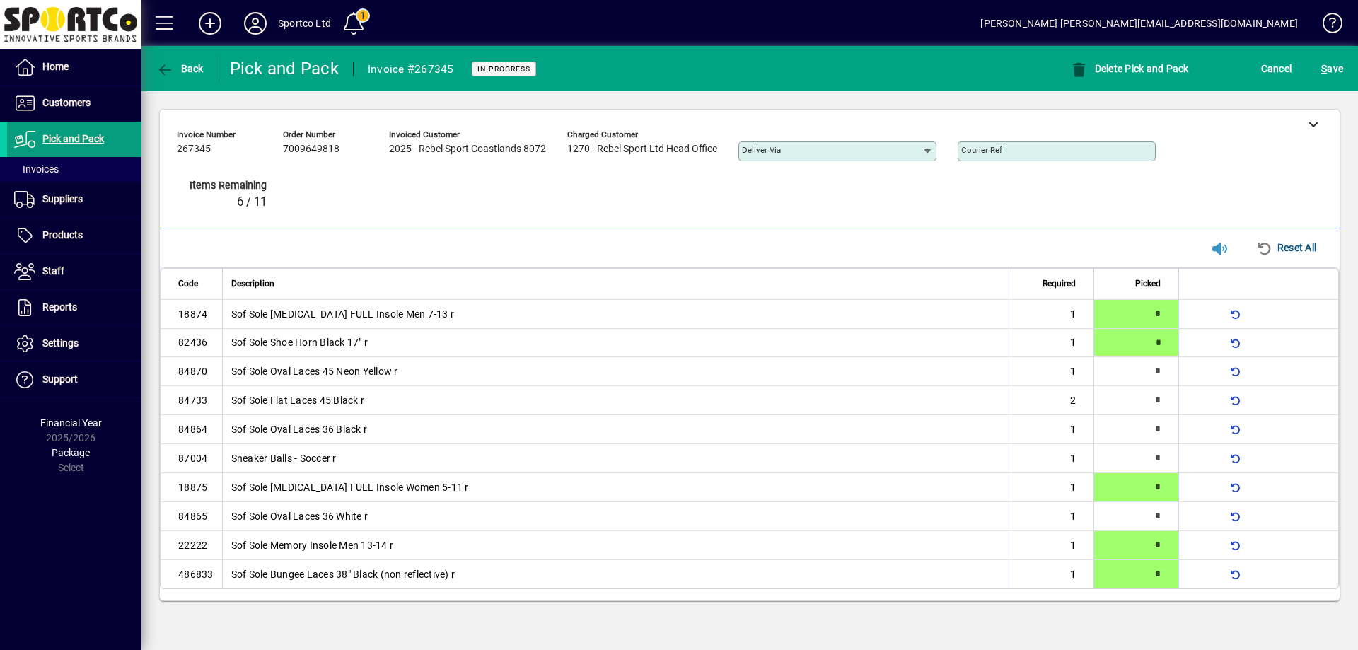
type input "*"
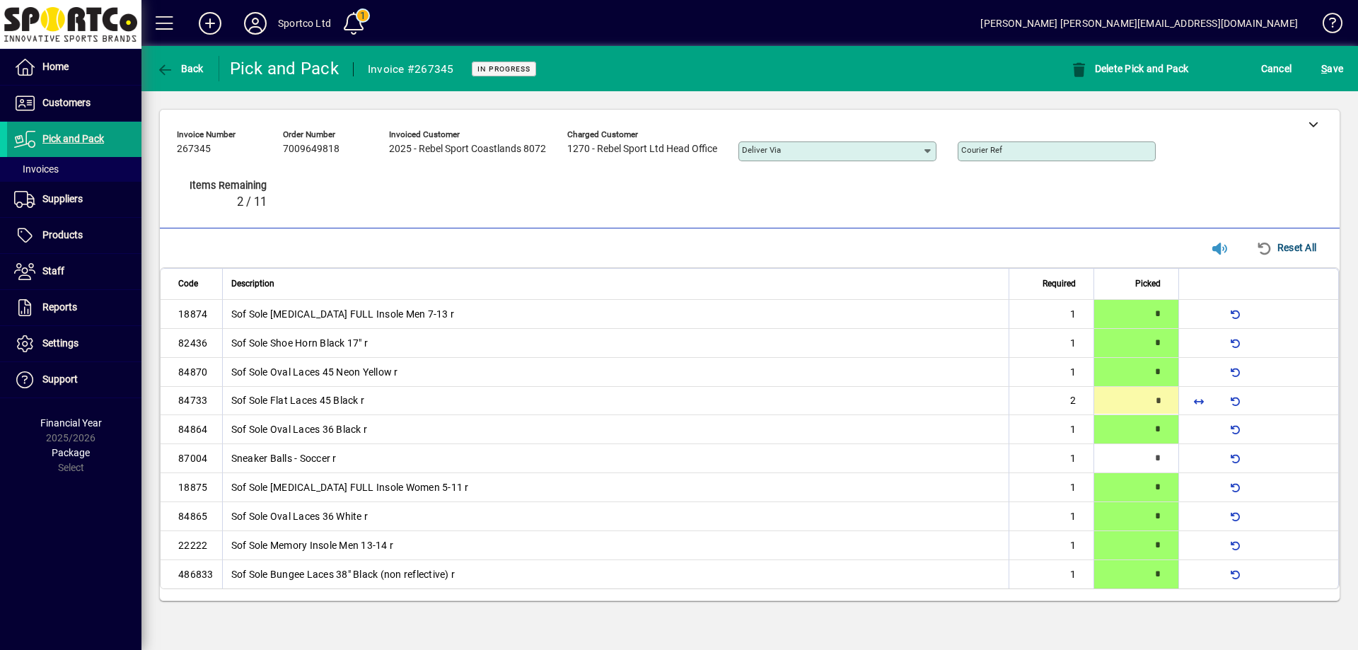
type input "*"
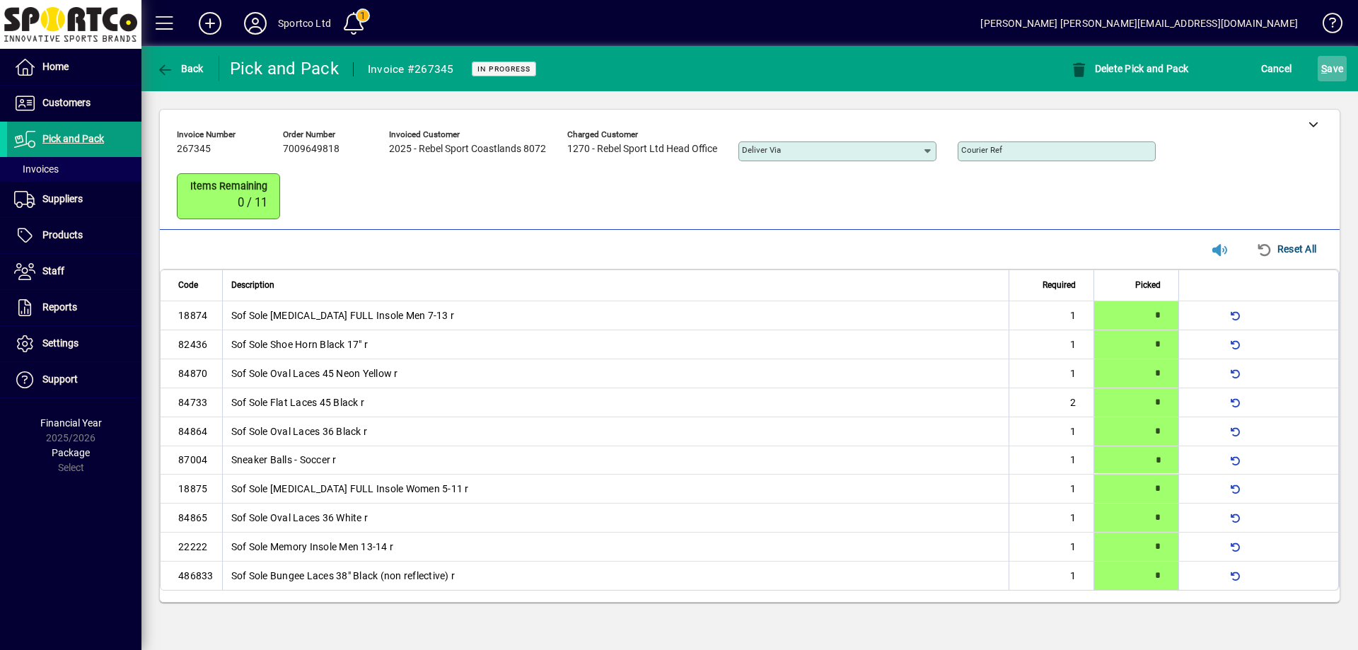
click at [1330, 58] on span "S ave" at bounding box center [1332, 68] width 22 height 23
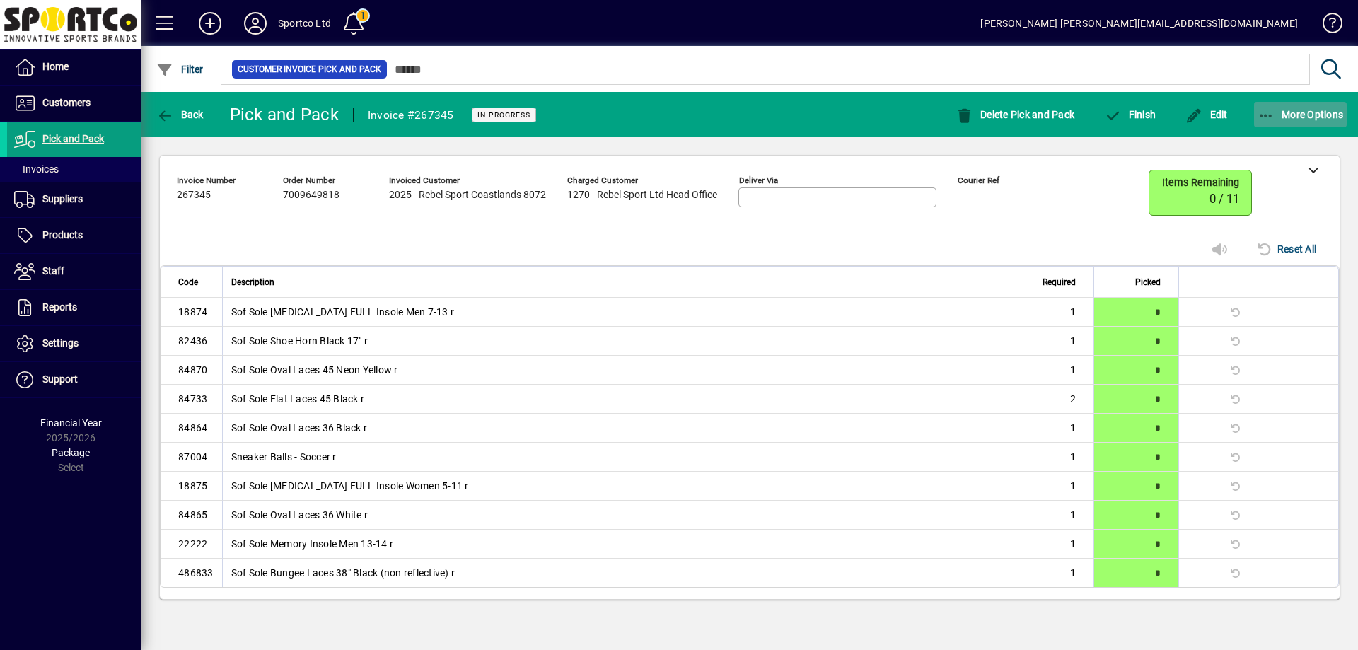
click at [1268, 109] on icon "button" at bounding box center [1267, 116] width 18 height 14
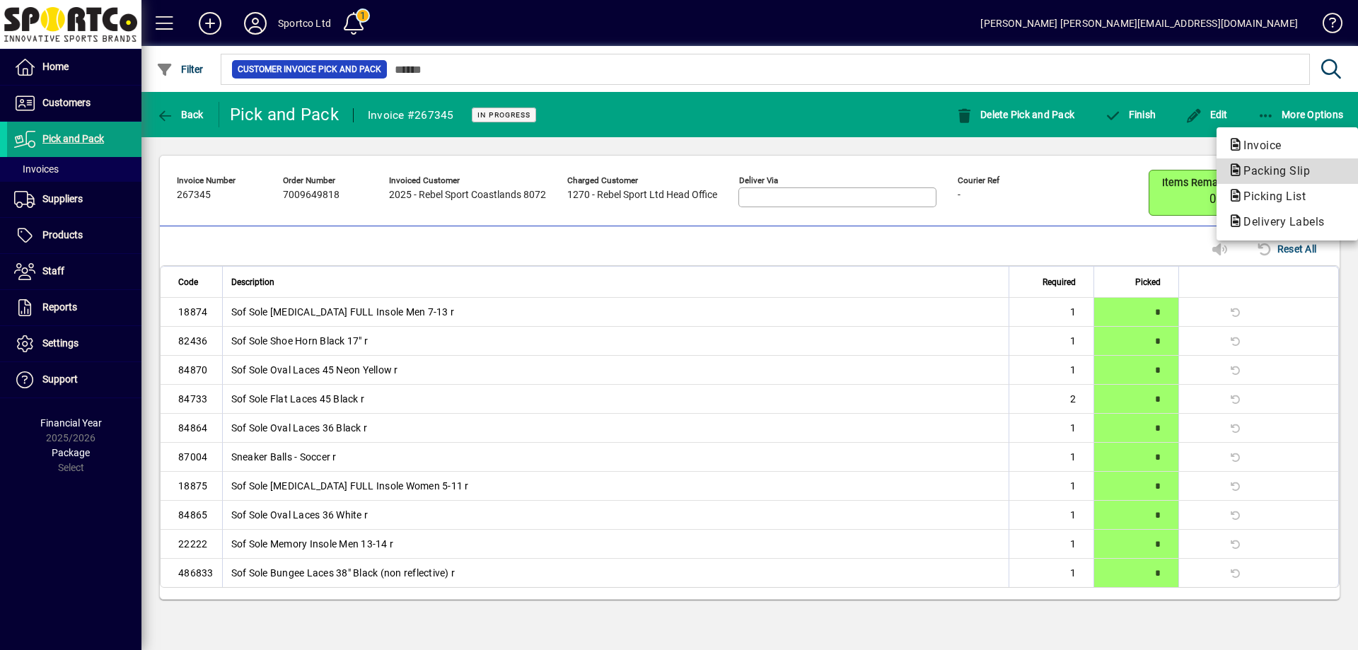
click at [1292, 170] on span "Packing Slip" at bounding box center [1272, 170] width 89 height 13
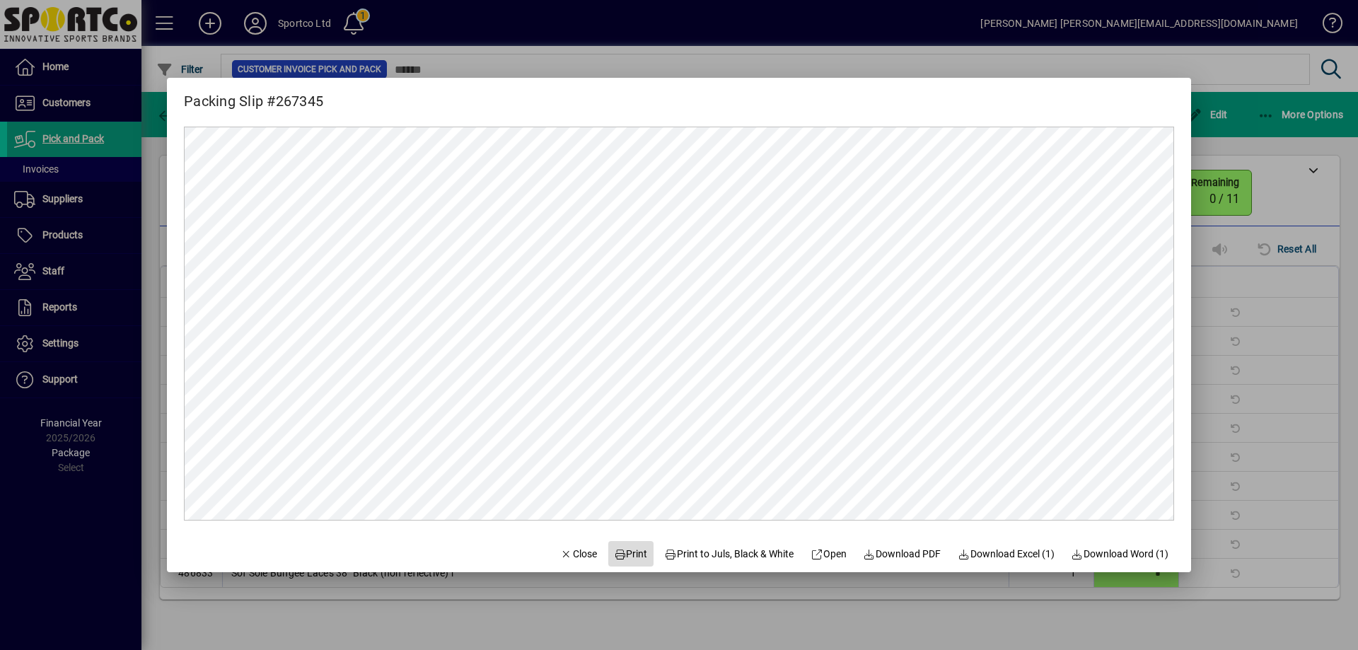
click at [625, 548] on span "Print" at bounding box center [631, 554] width 34 height 15
click at [566, 550] on span "Close" at bounding box center [578, 554] width 37 height 15
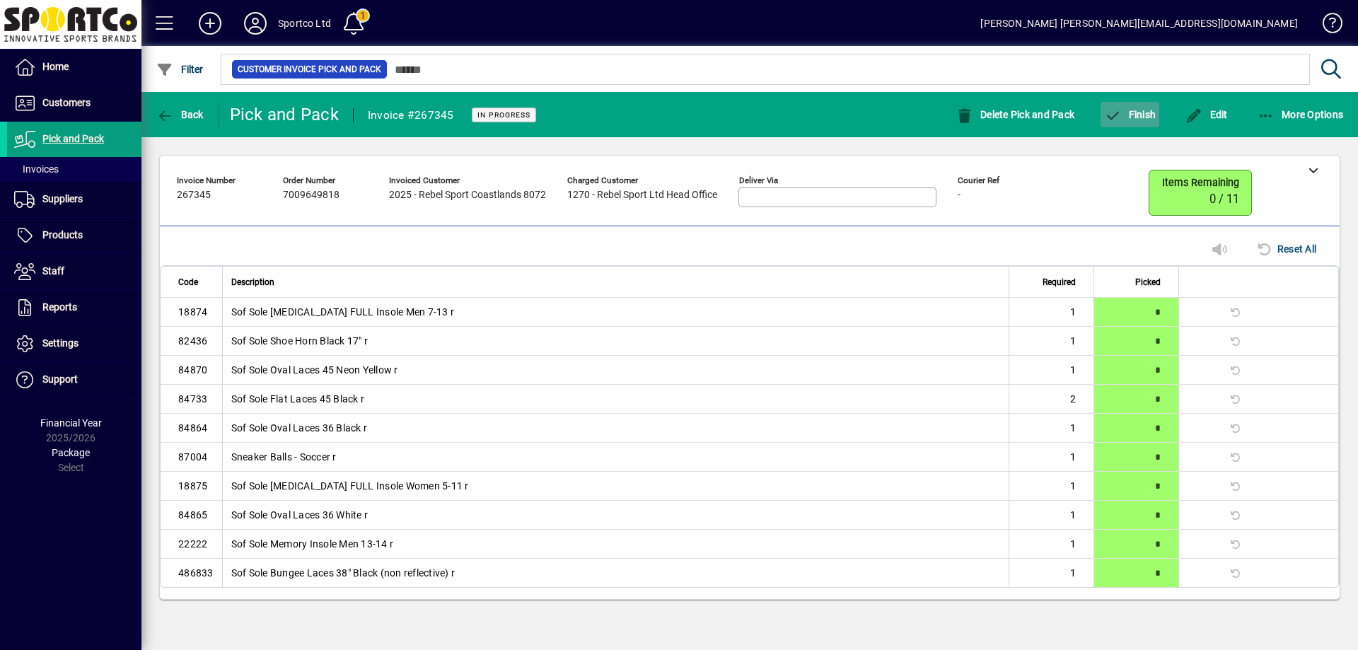
click at [1142, 118] on span "Finish" at bounding box center [1130, 114] width 52 height 11
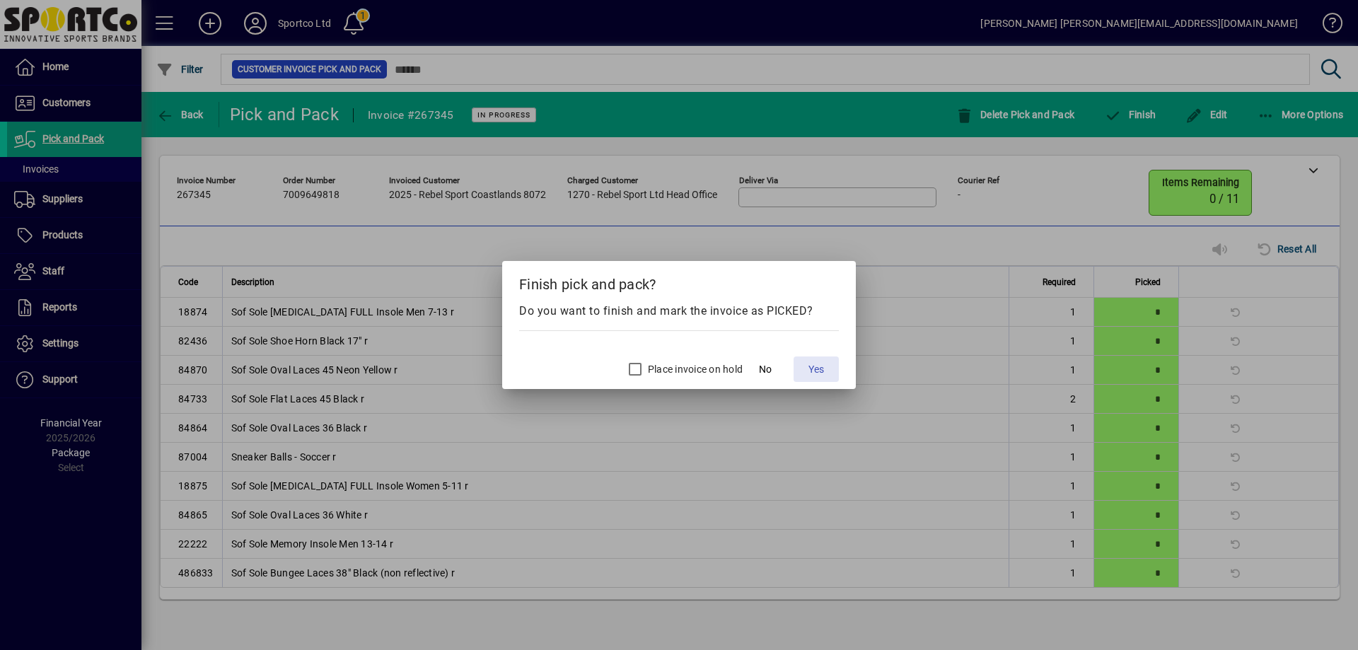
click at [814, 373] on span "Yes" at bounding box center [817, 369] width 16 height 15
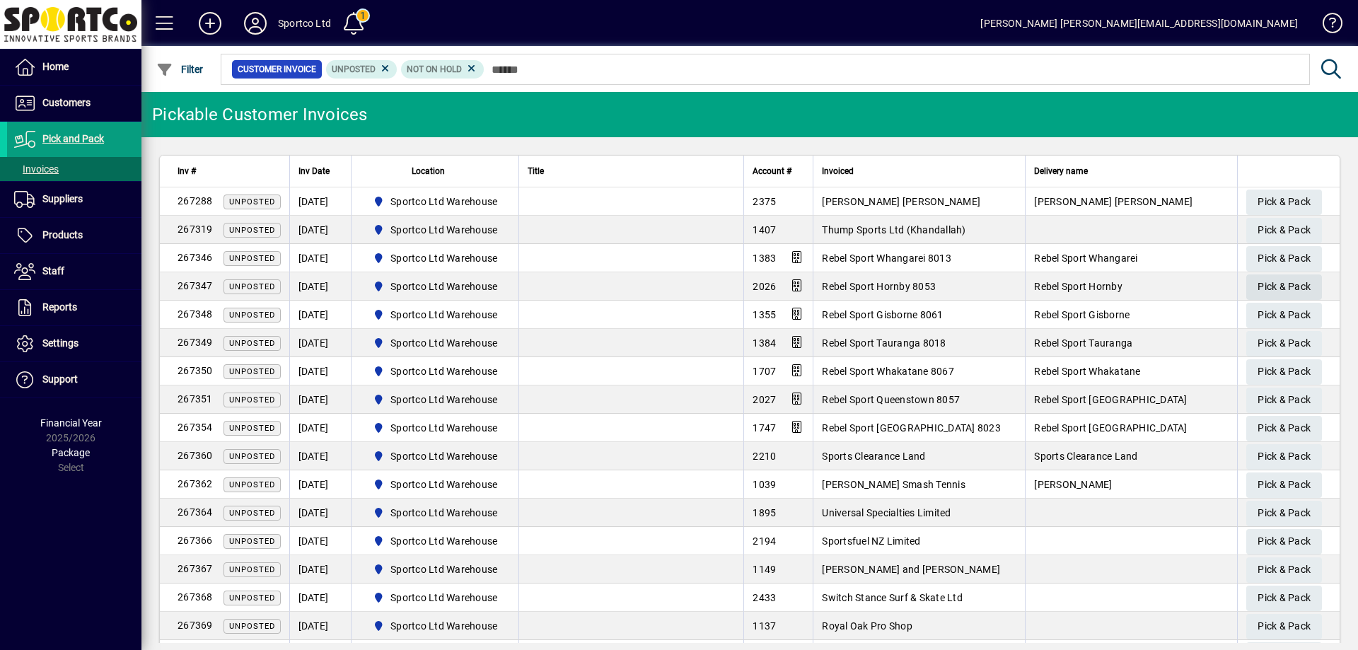
click at [1292, 284] on span "Pick & Pack" at bounding box center [1284, 286] width 53 height 23
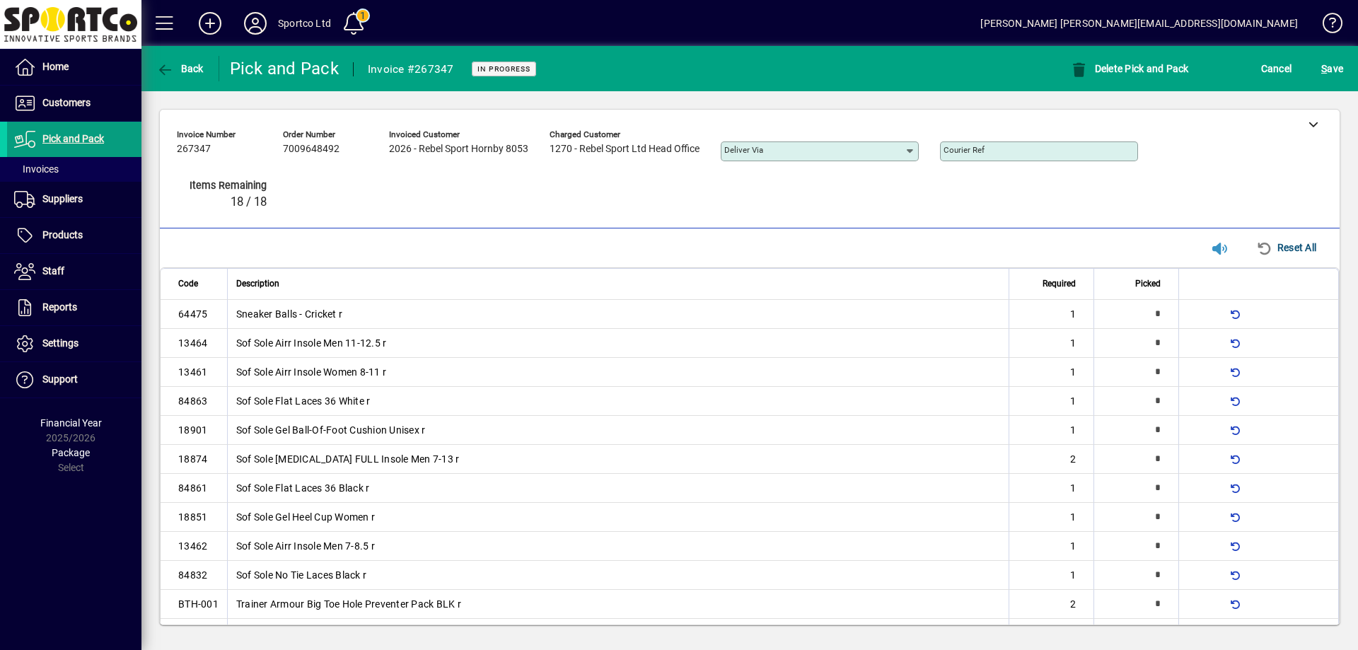
type input "*"
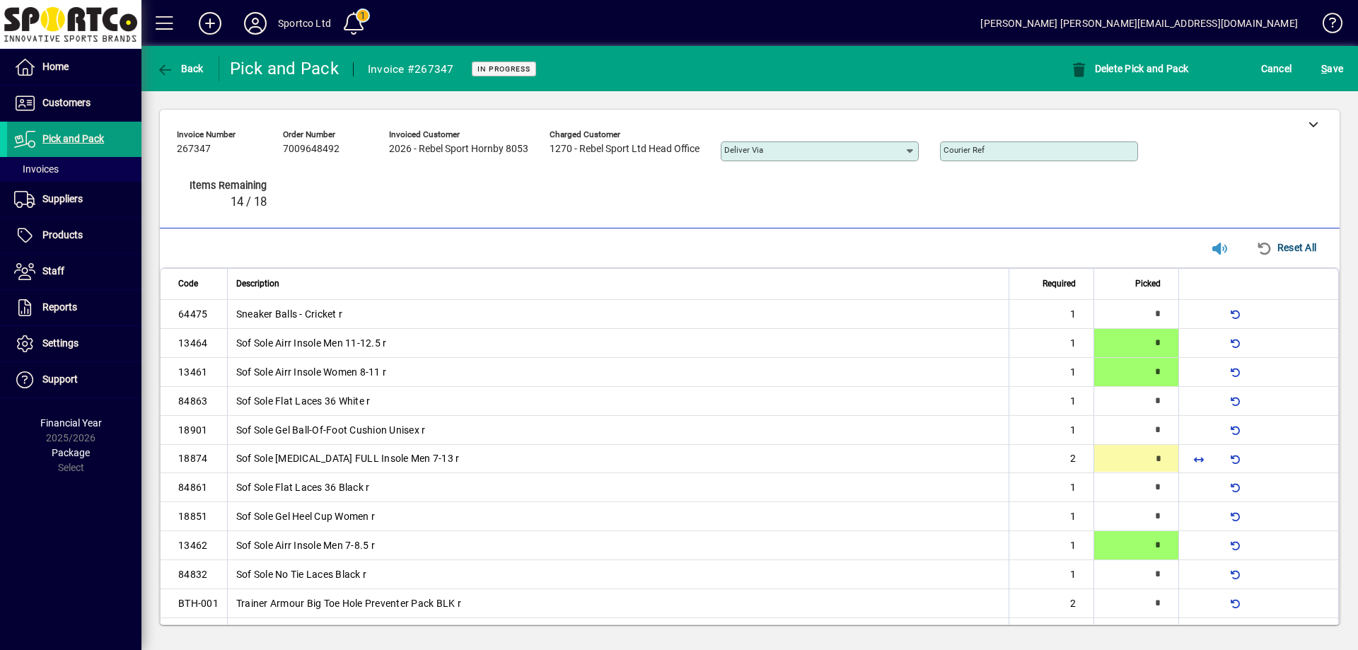
type input "*"
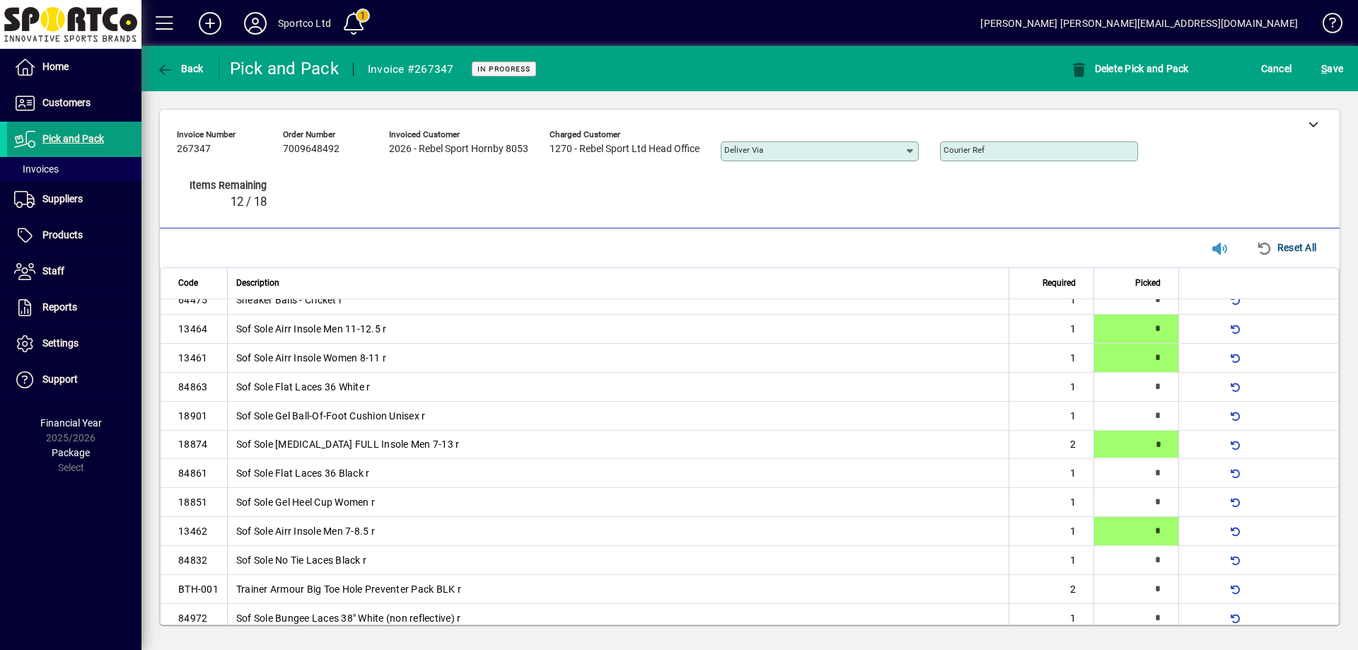
type input "*"
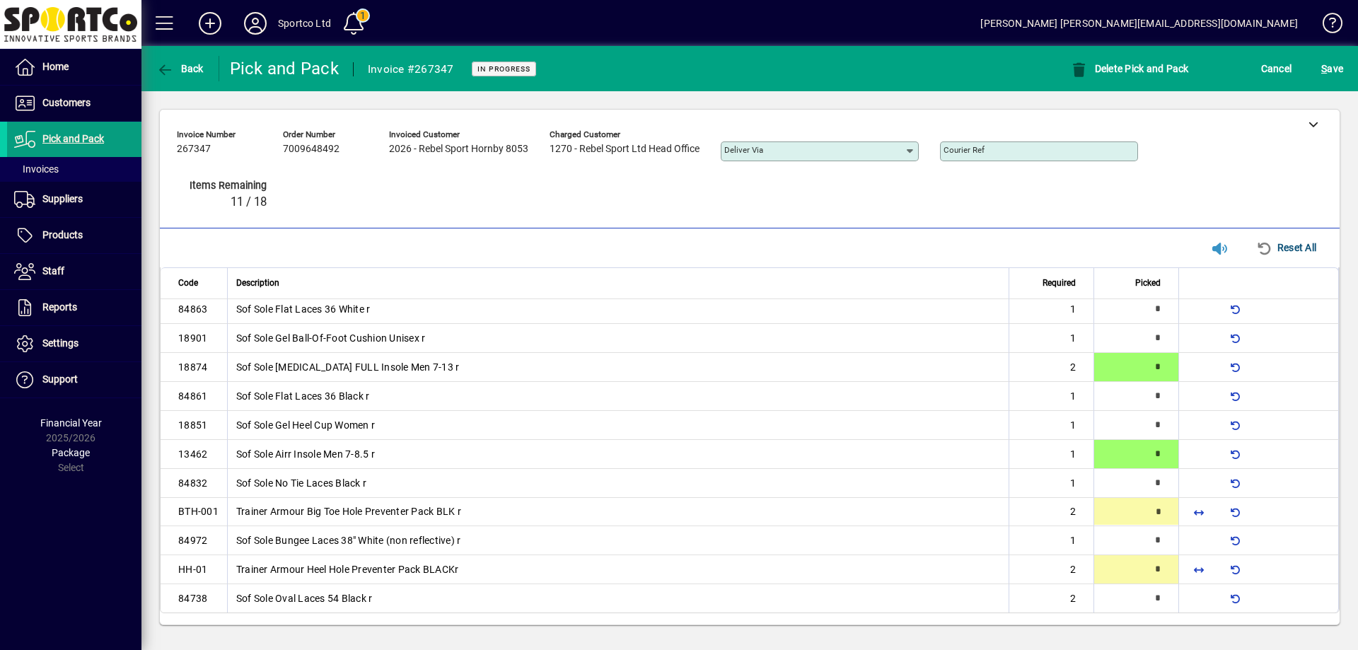
type input "*"
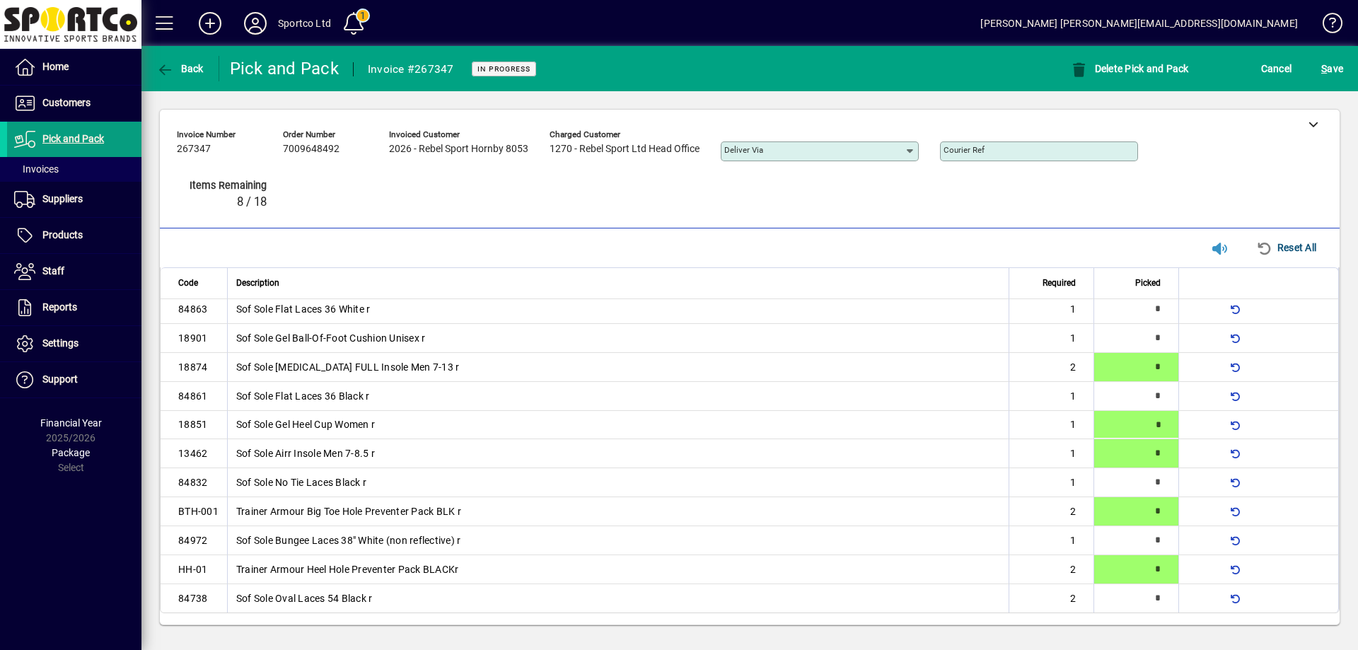
type input "*"
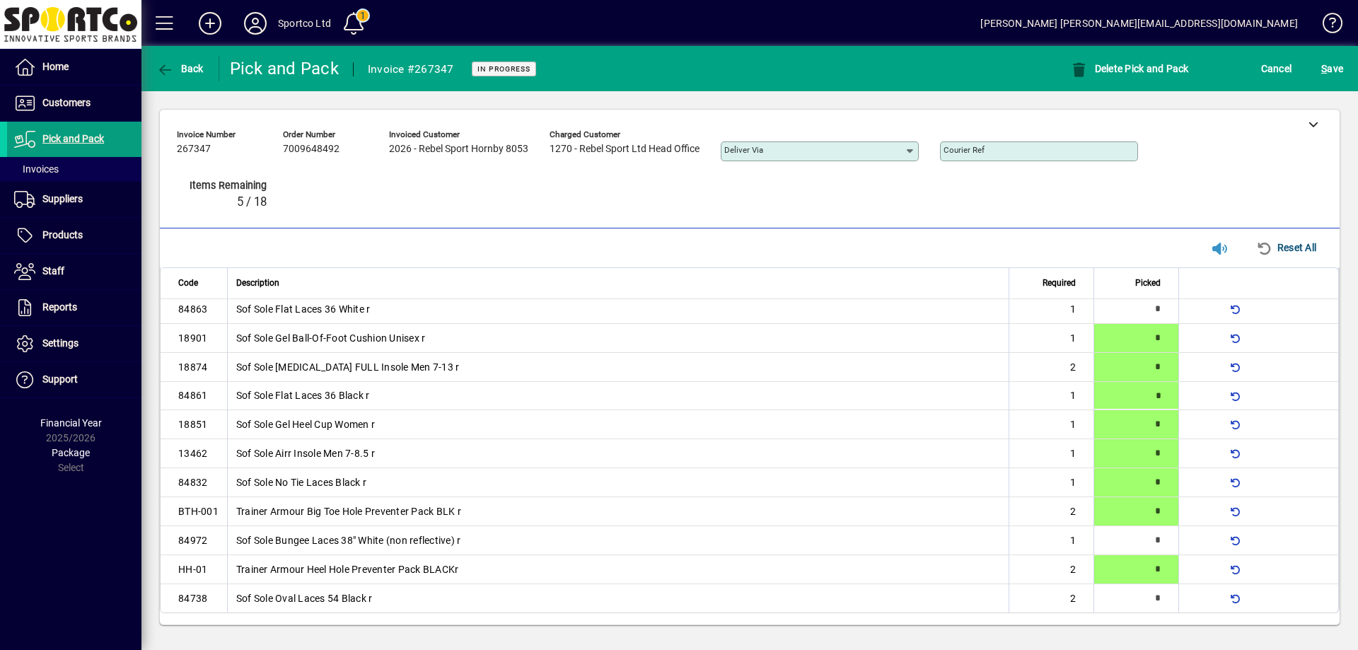
type input "*"
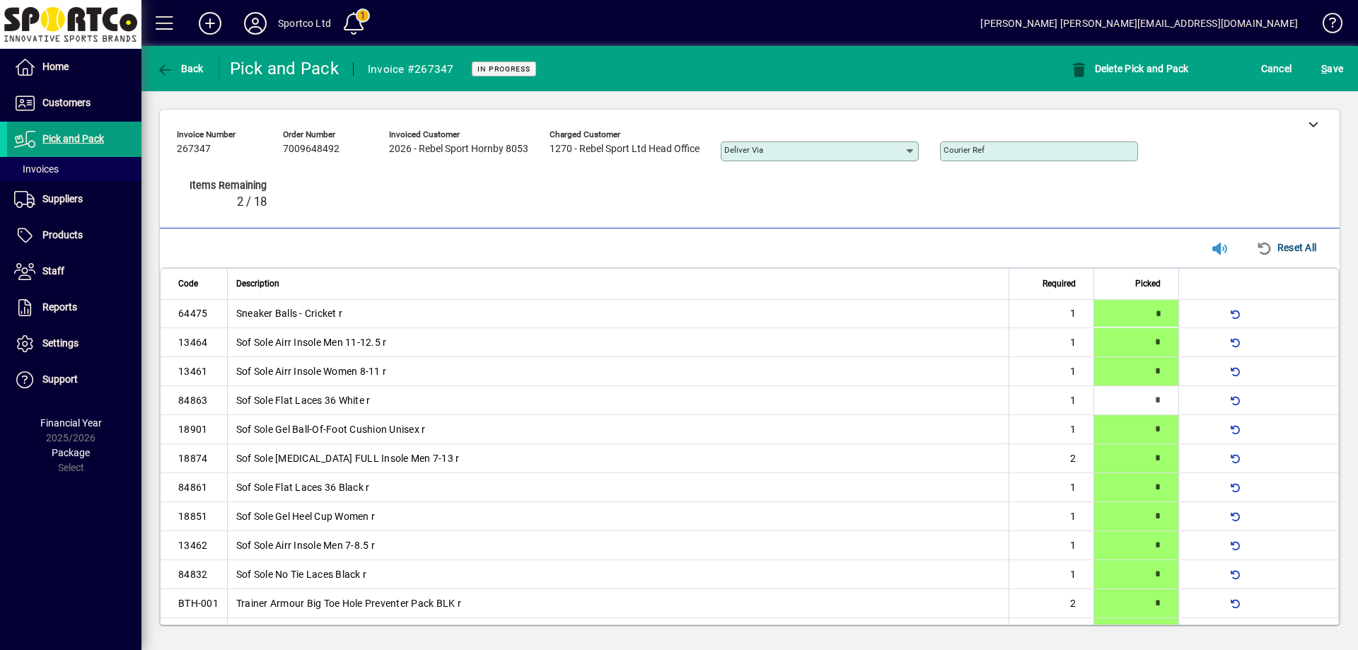
scroll to position [93, 0]
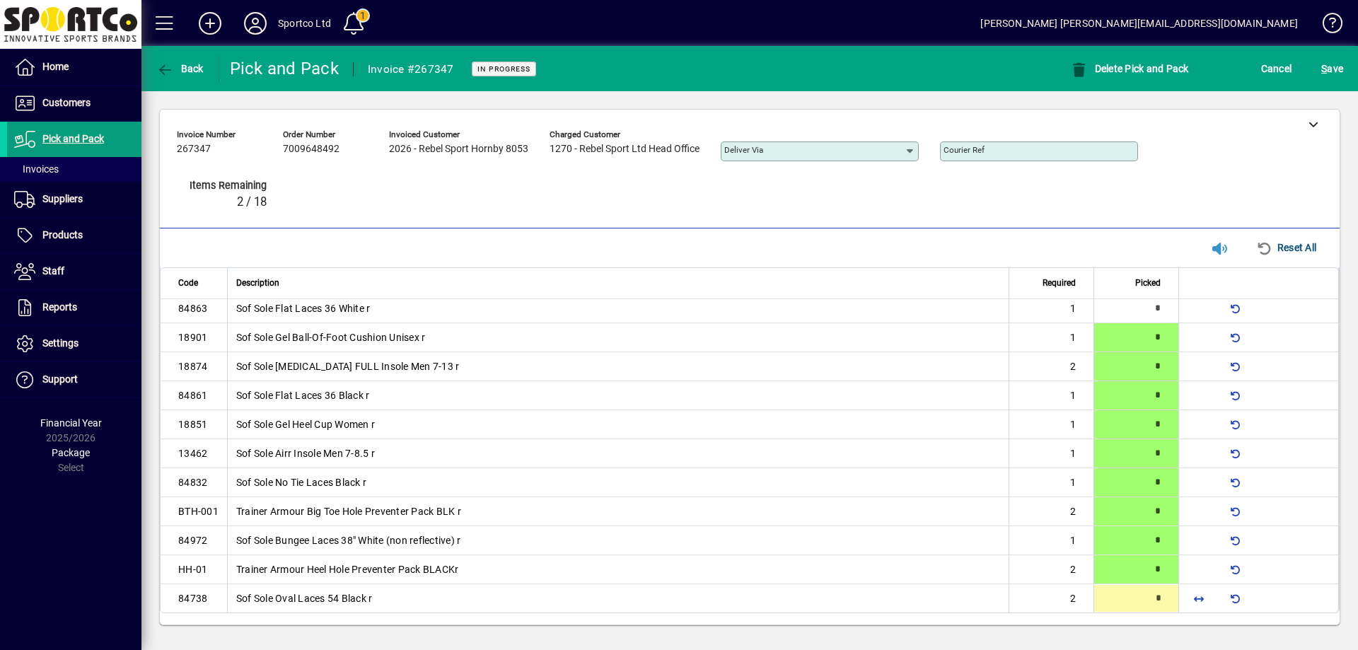
type input "*"
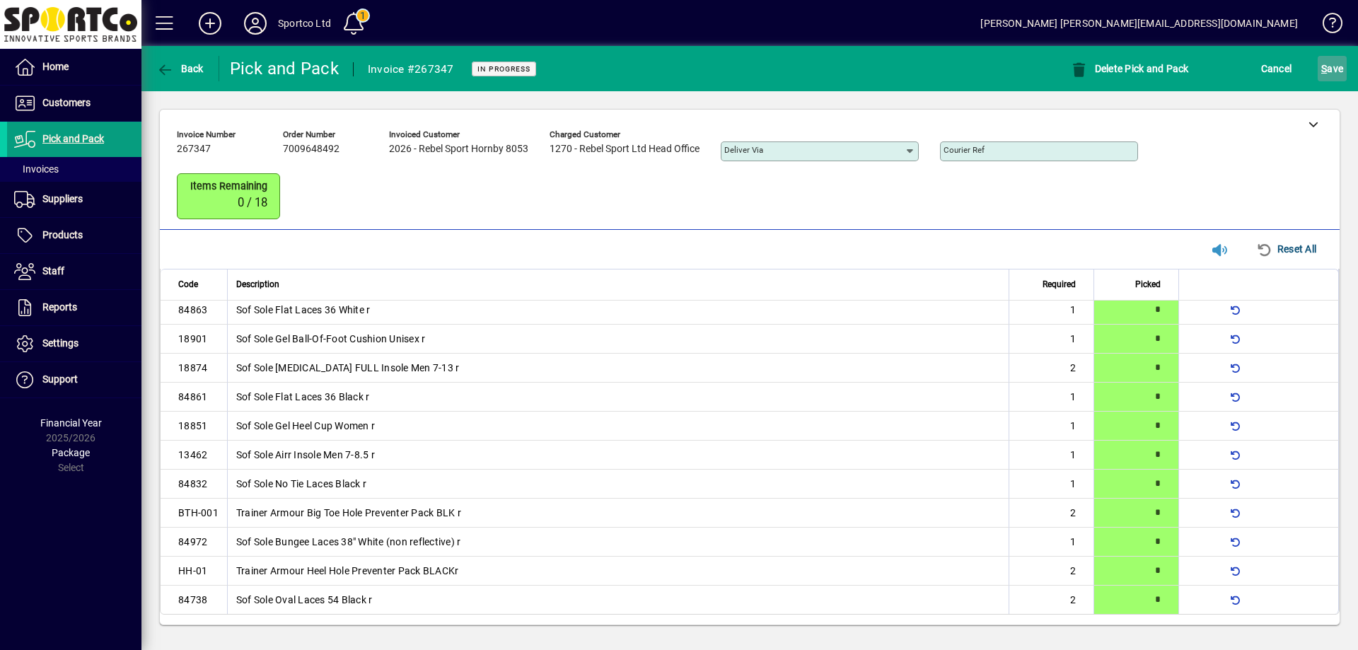
click at [1338, 64] on span "S ave" at bounding box center [1332, 68] width 22 height 23
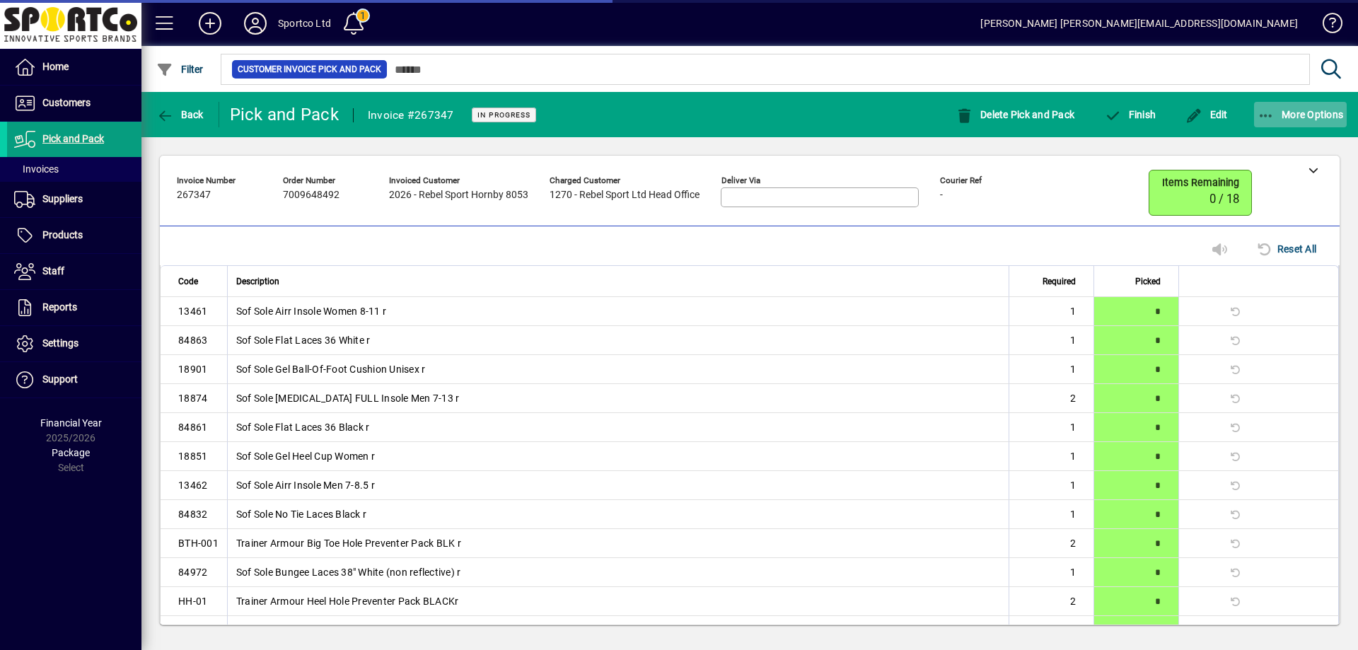
scroll to position [59, 0]
click at [1268, 113] on icon "button" at bounding box center [1267, 116] width 18 height 14
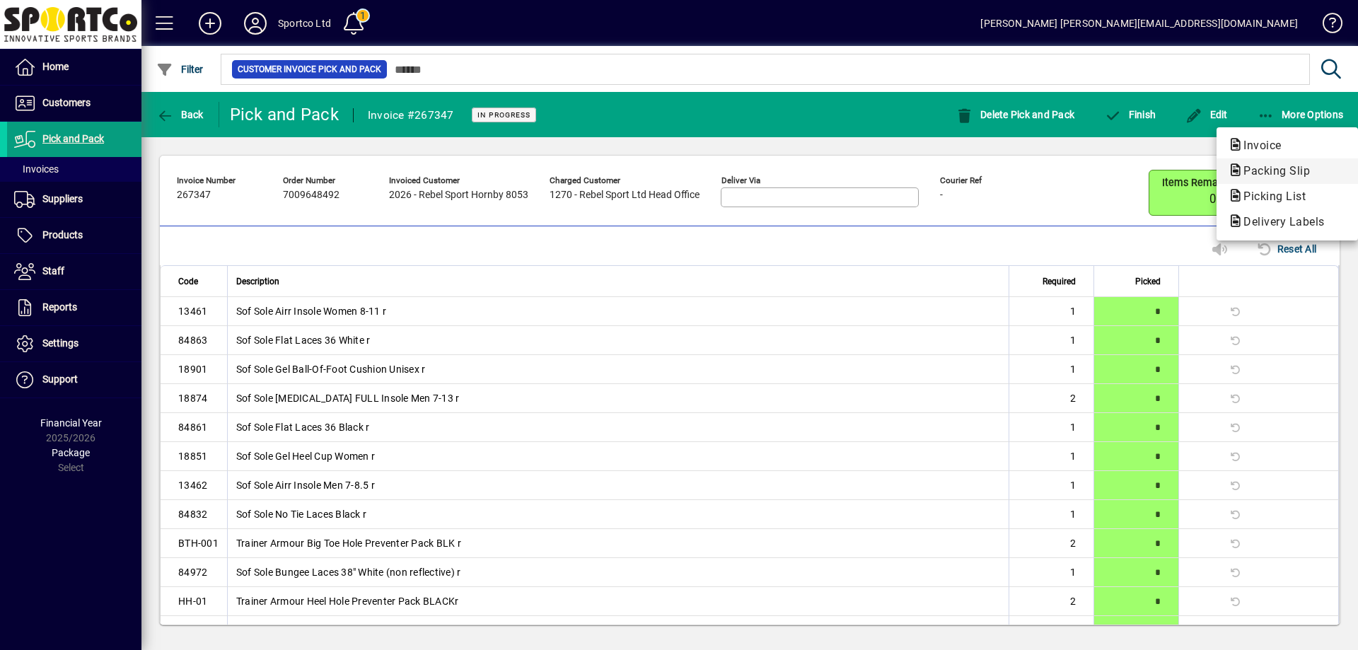
click at [1275, 174] on span "Packing Slip" at bounding box center [1272, 170] width 89 height 13
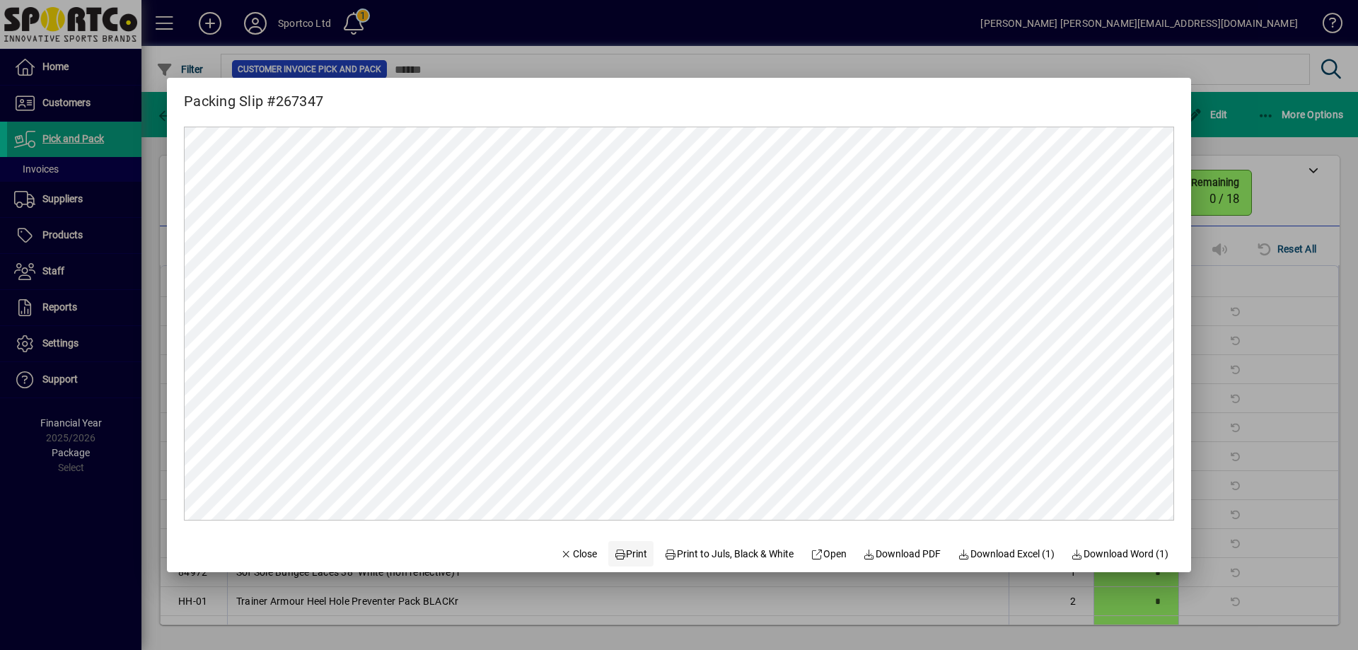
scroll to position [0, 0]
click at [630, 543] on span at bounding box center [630, 554] width 45 height 34
click at [572, 552] on span "Close" at bounding box center [578, 554] width 37 height 15
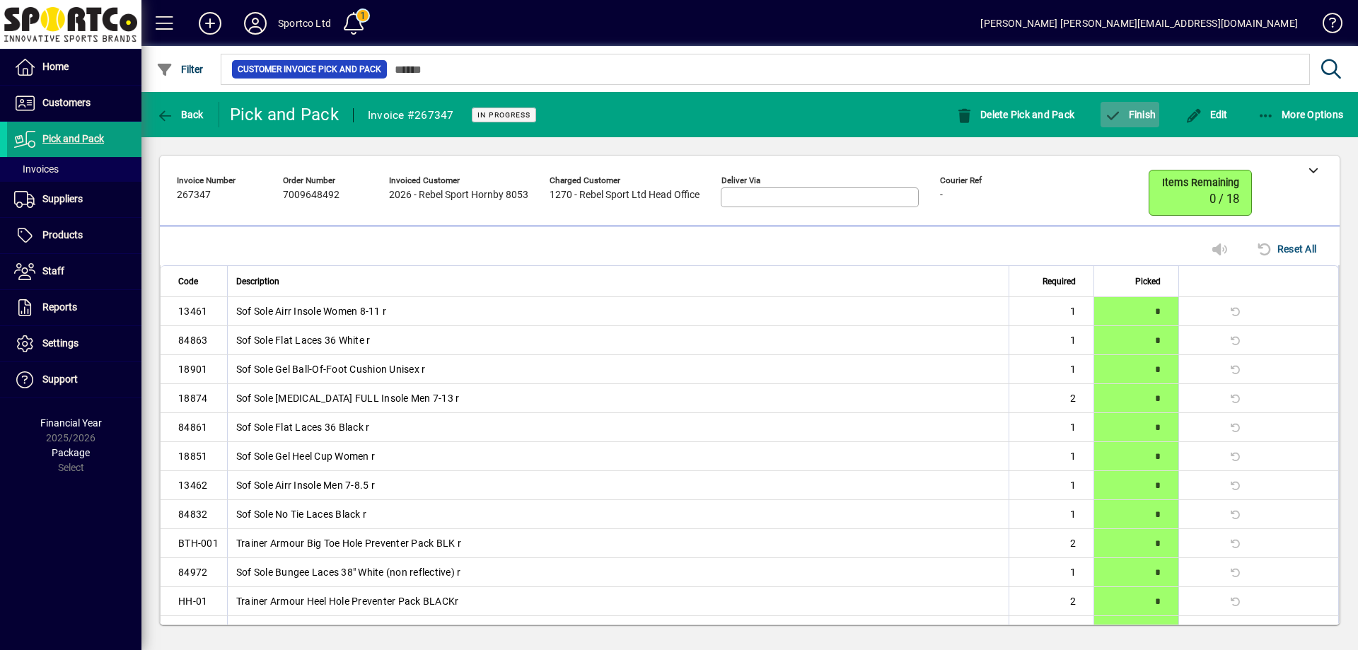
click at [1142, 112] on span "Finish" at bounding box center [1130, 114] width 52 height 11
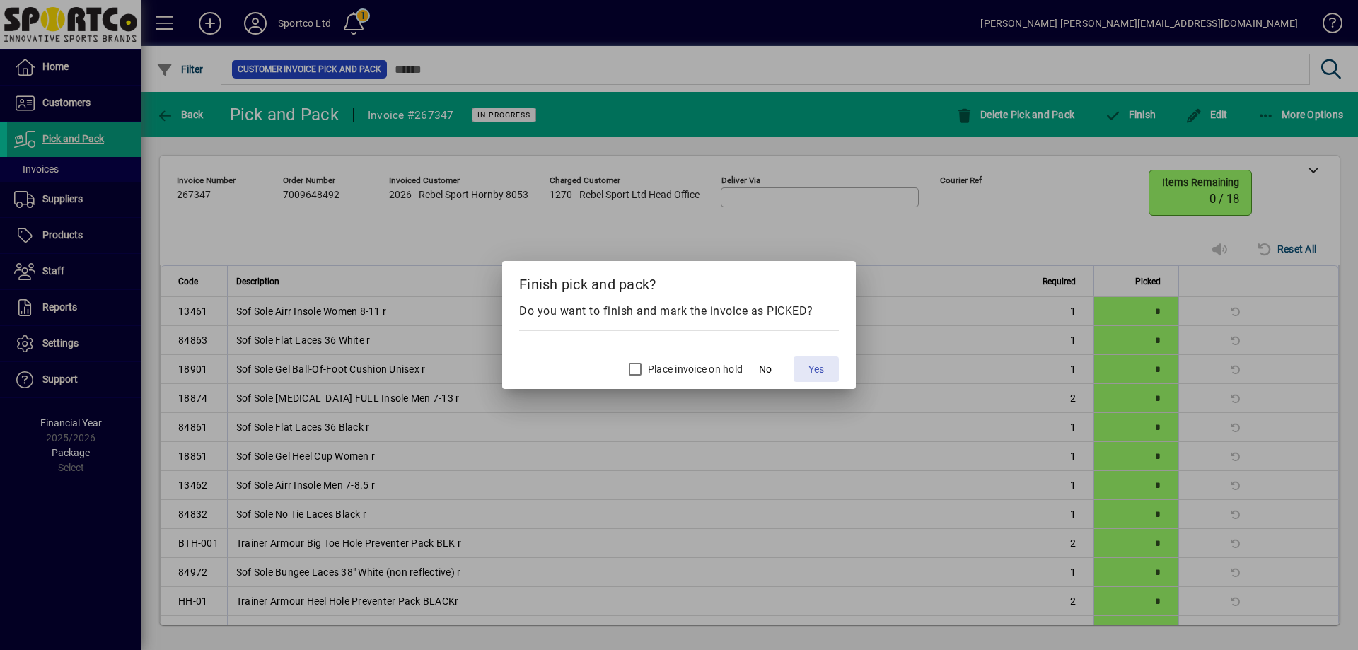
click at [822, 369] on span "Yes" at bounding box center [817, 369] width 16 height 15
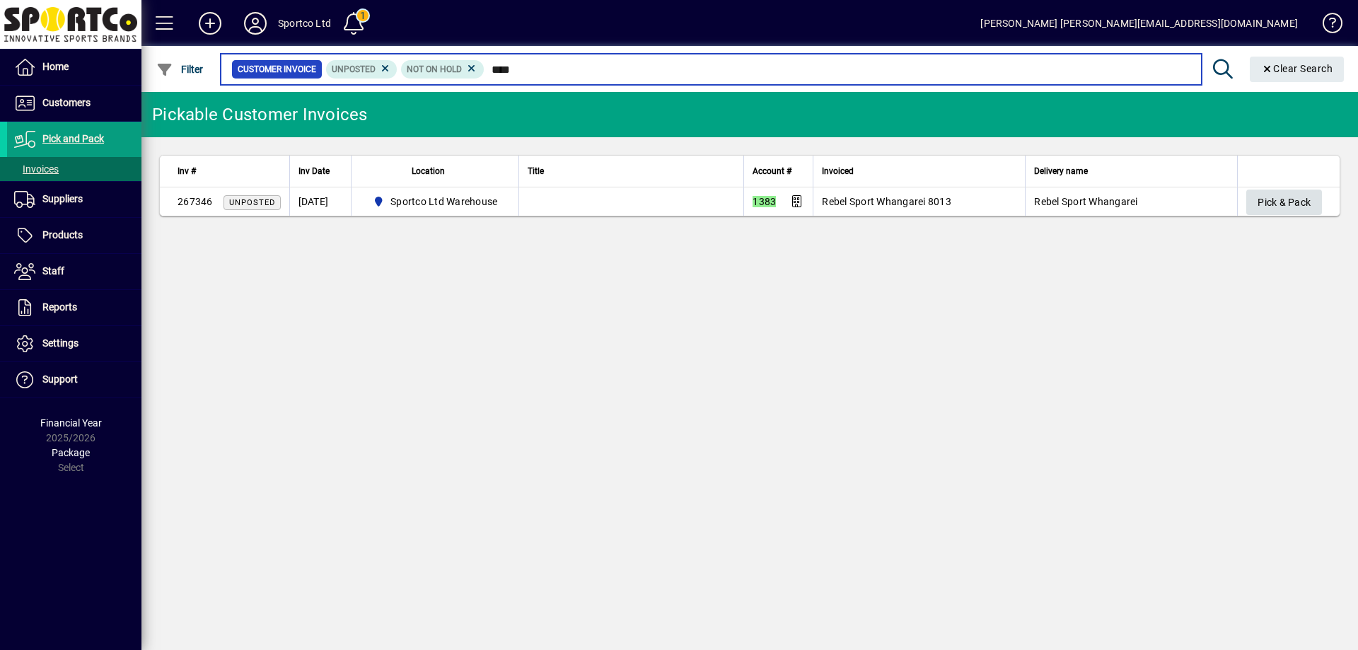
type input "****"
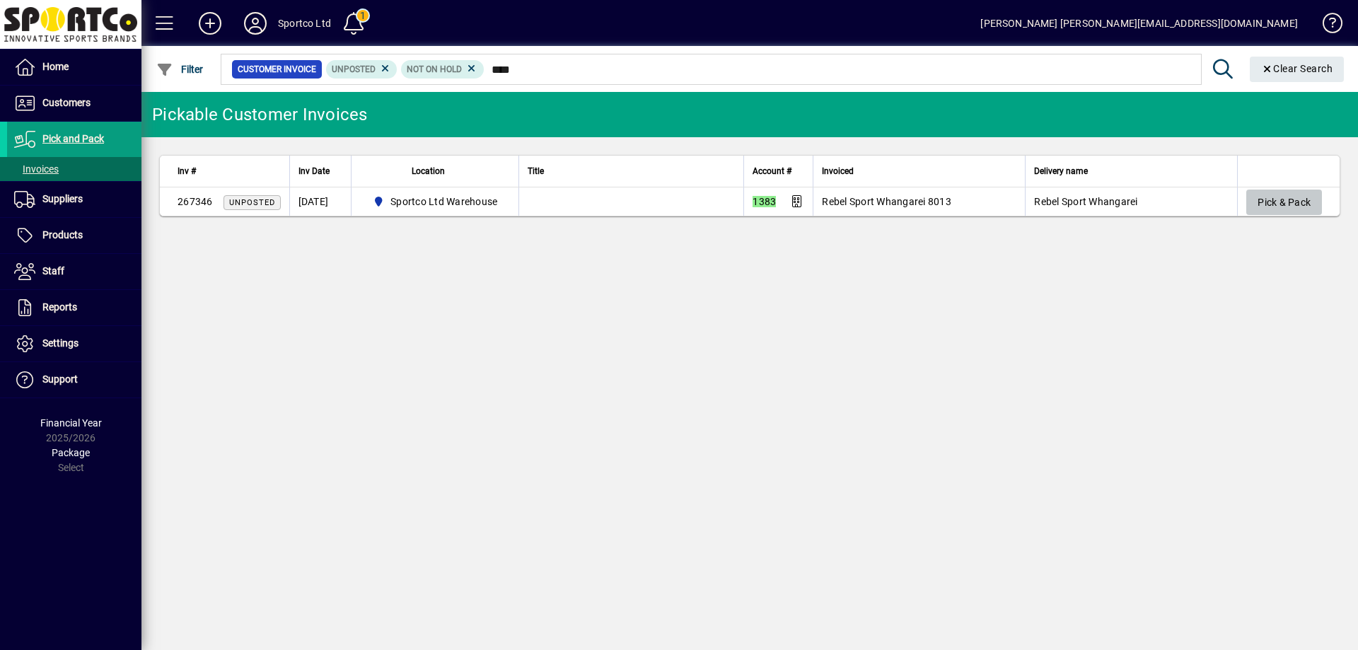
click at [1304, 191] on span "Pick & Pack" at bounding box center [1284, 202] width 53 height 23
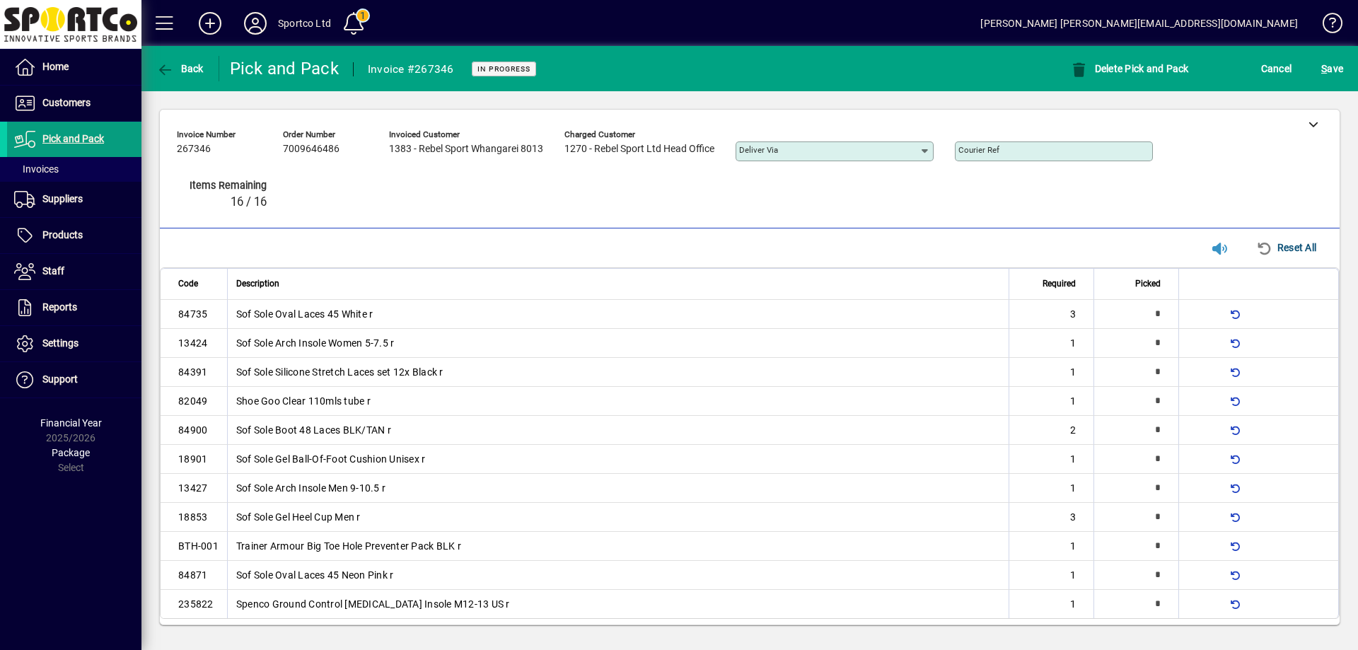
type input "*"
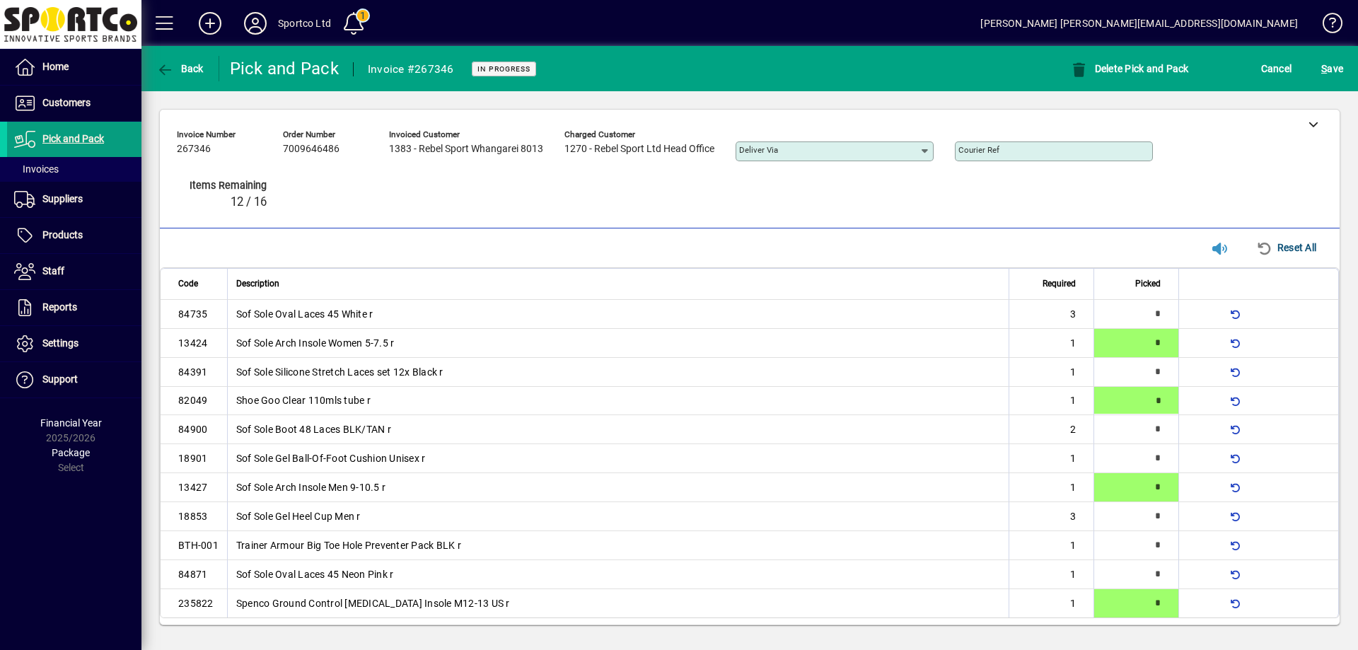
type input "*"
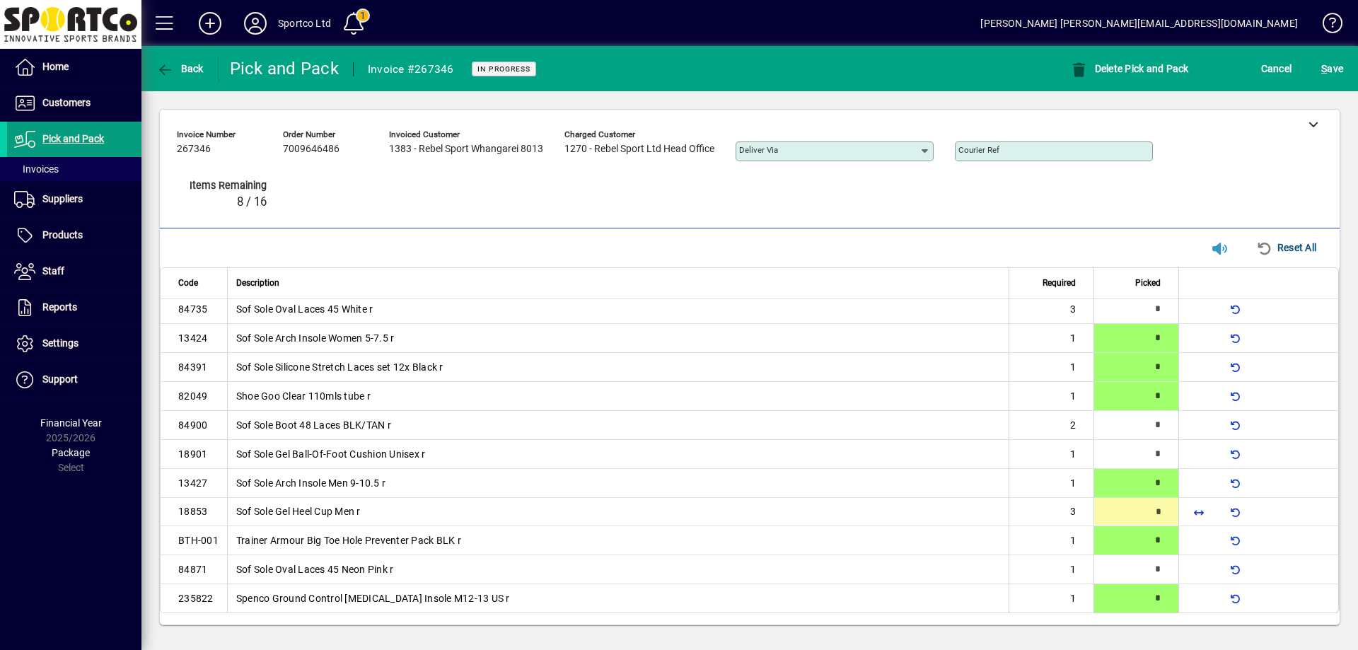
type input "*"
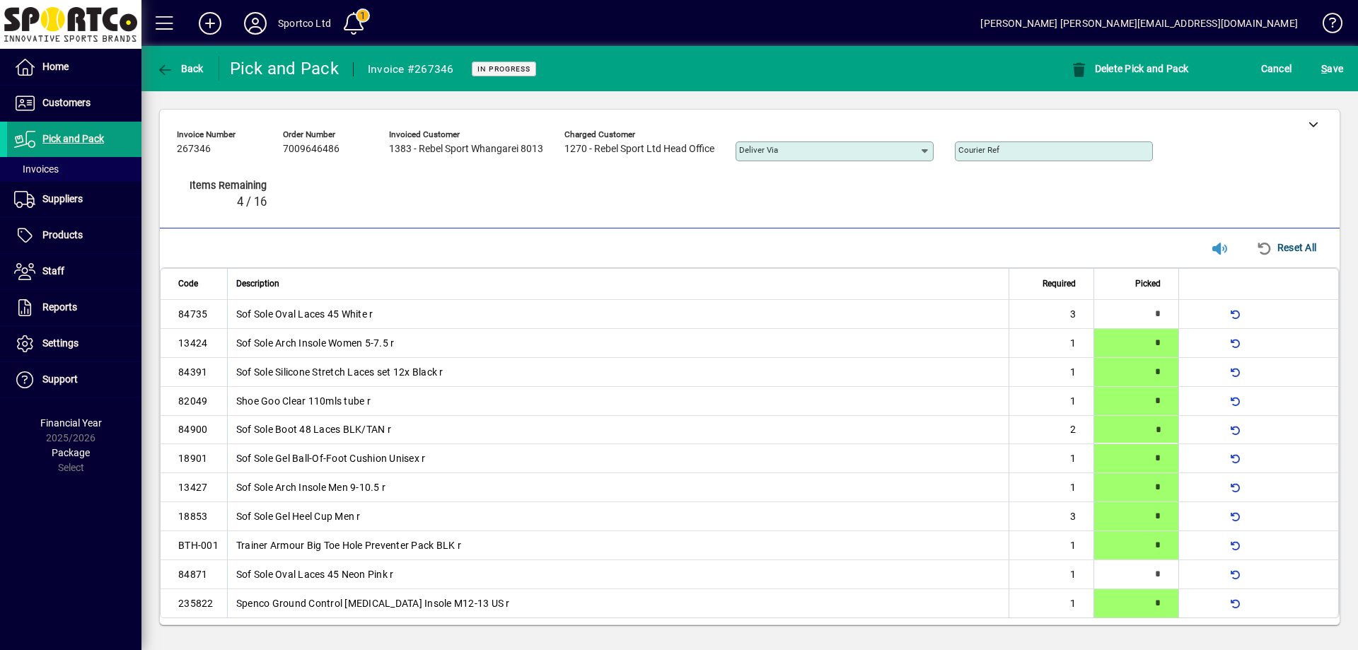
type input "*"
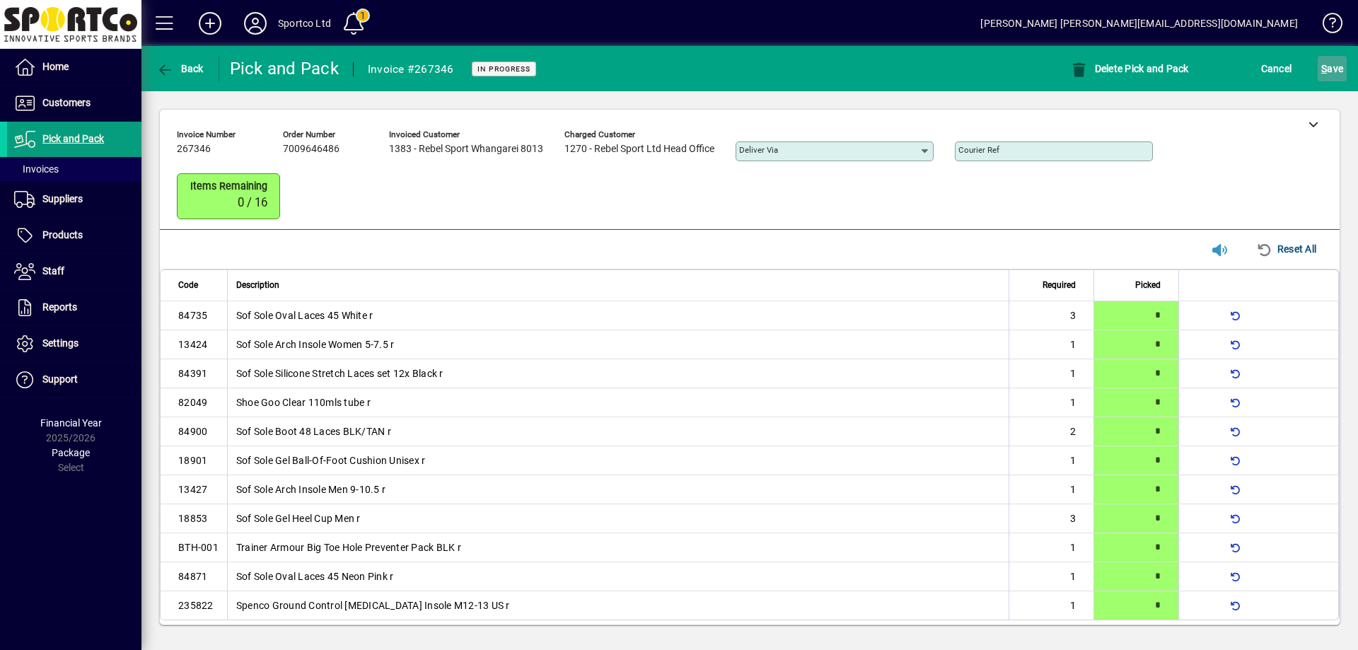
click at [1338, 66] on span "S ave" at bounding box center [1332, 68] width 22 height 23
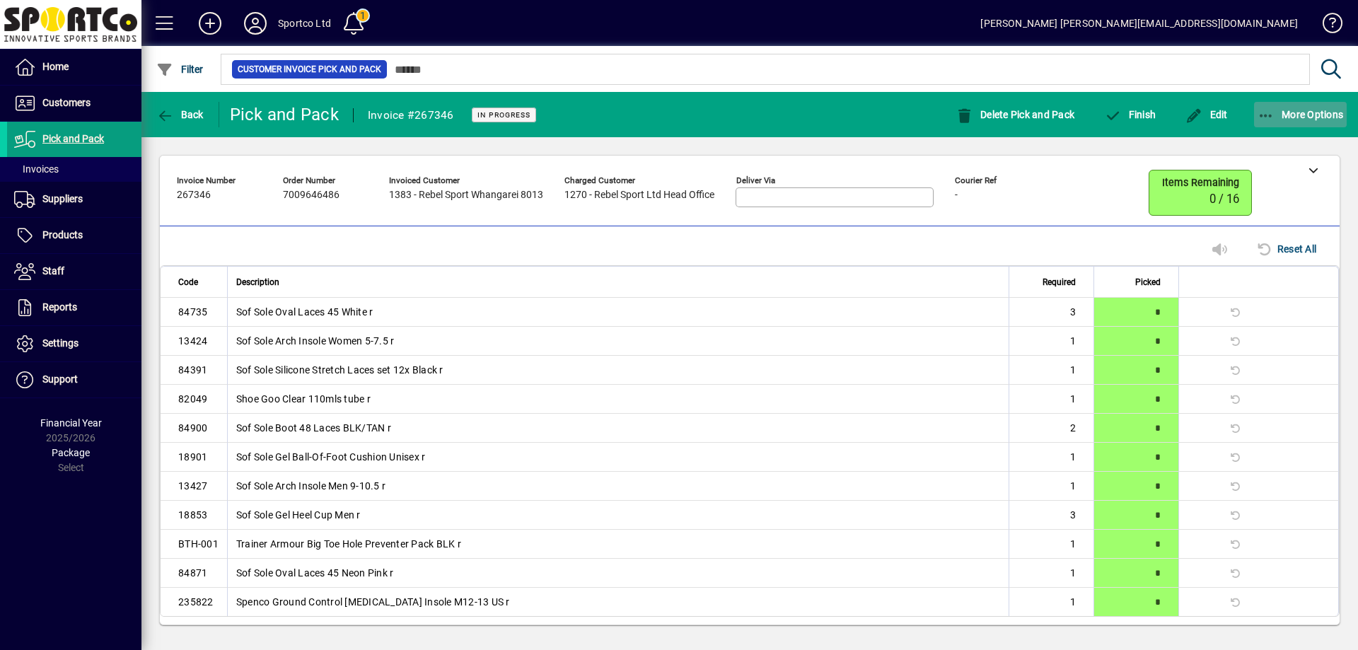
click at [1265, 112] on icon "button" at bounding box center [1267, 116] width 18 height 14
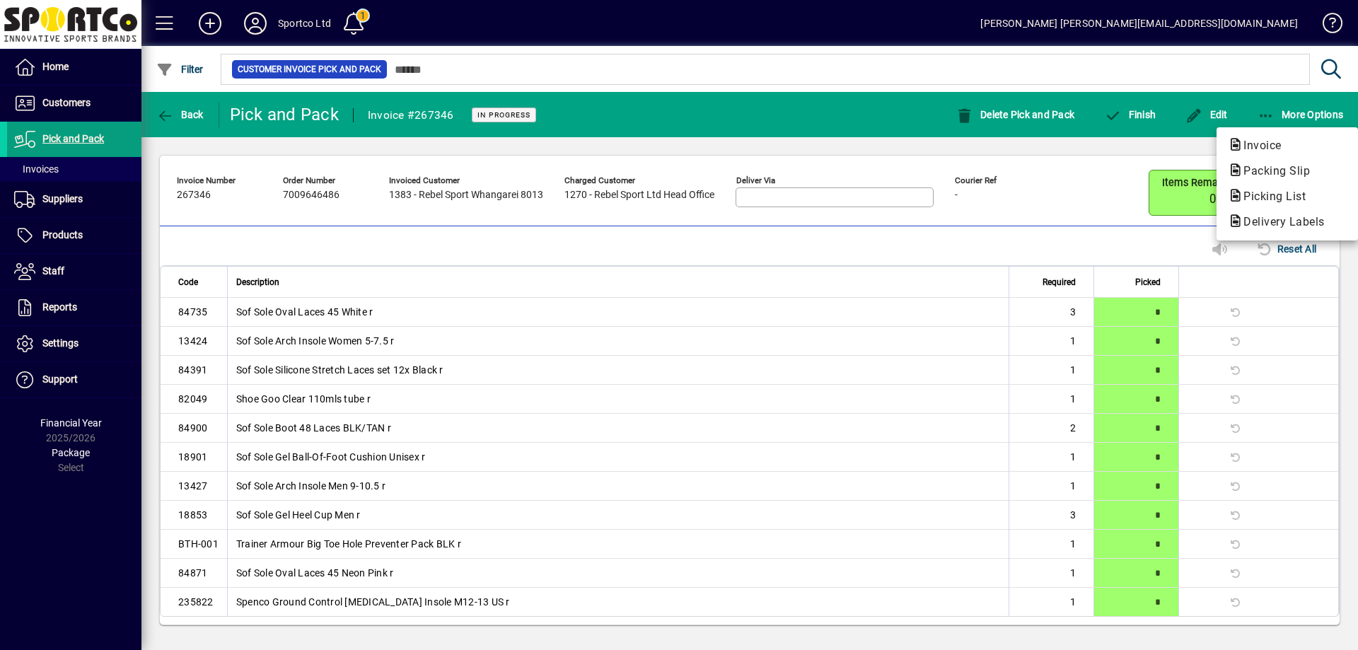
click at [1283, 166] on span "Packing Slip" at bounding box center [1272, 170] width 89 height 13
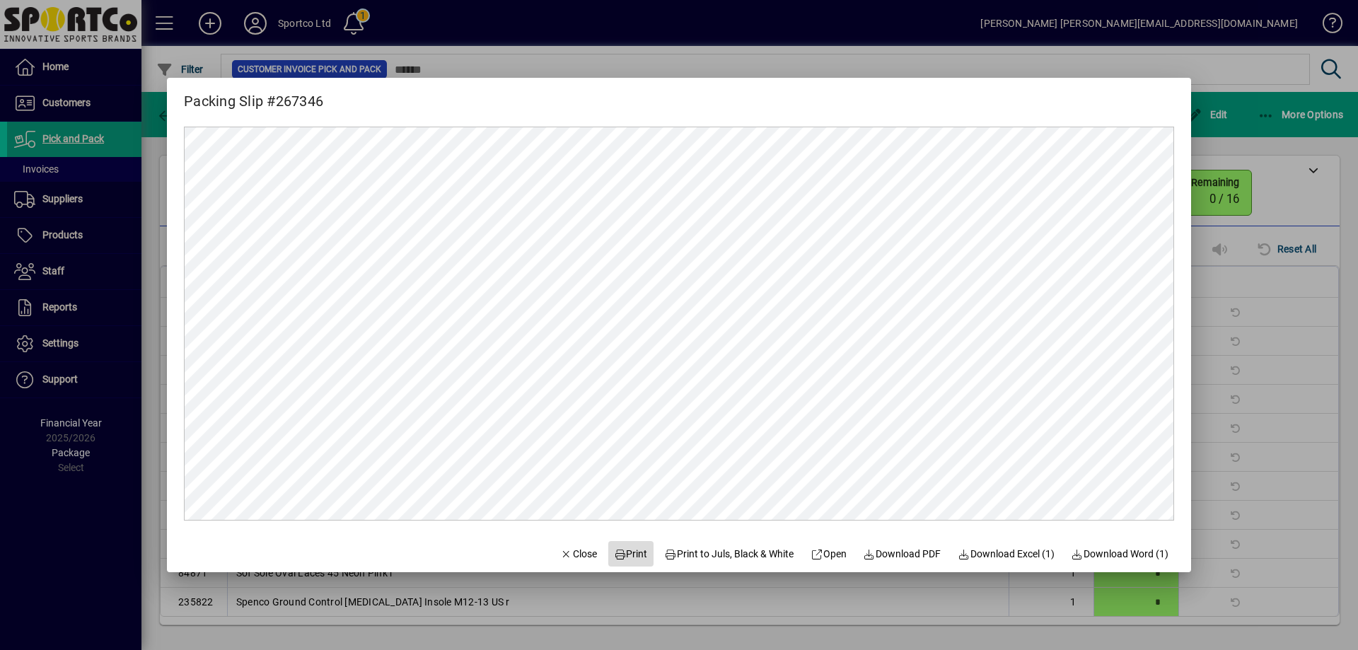
click at [621, 557] on span "Print" at bounding box center [631, 554] width 34 height 15
click at [567, 555] on span "Close" at bounding box center [578, 554] width 37 height 15
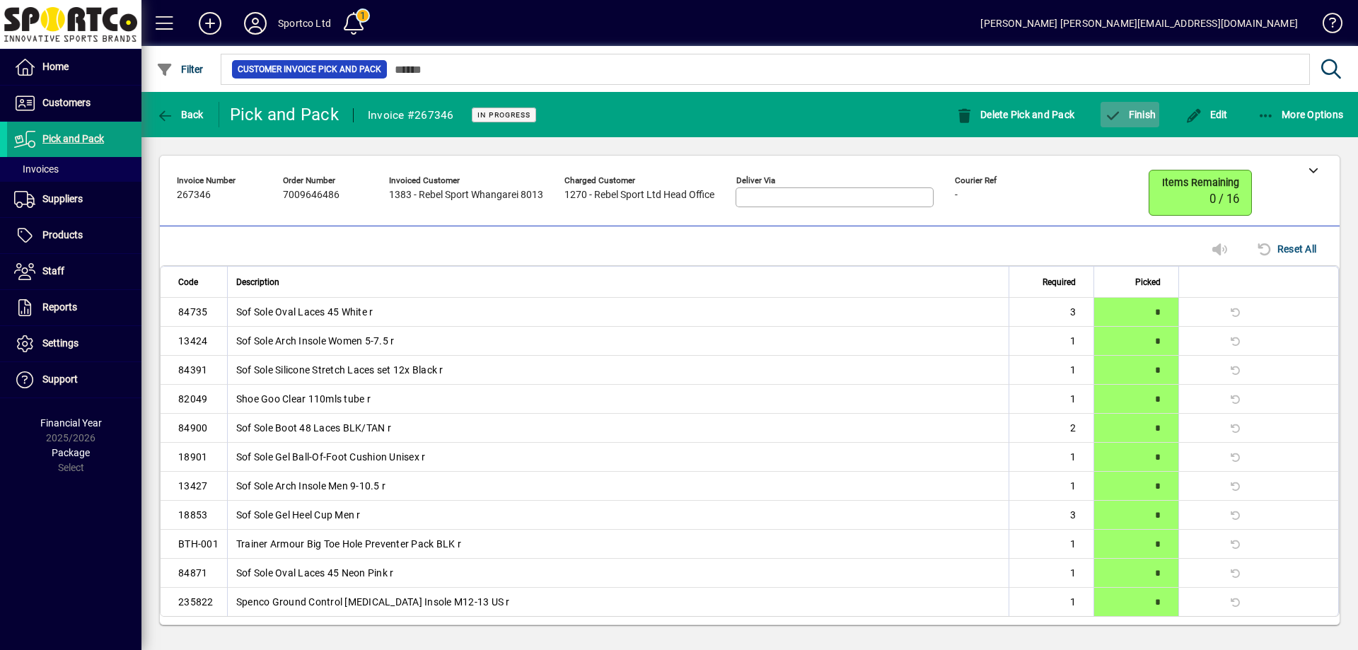
click at [1143, 110] on span "Finish" at bounding box center [1130, 114] width 52 height 11
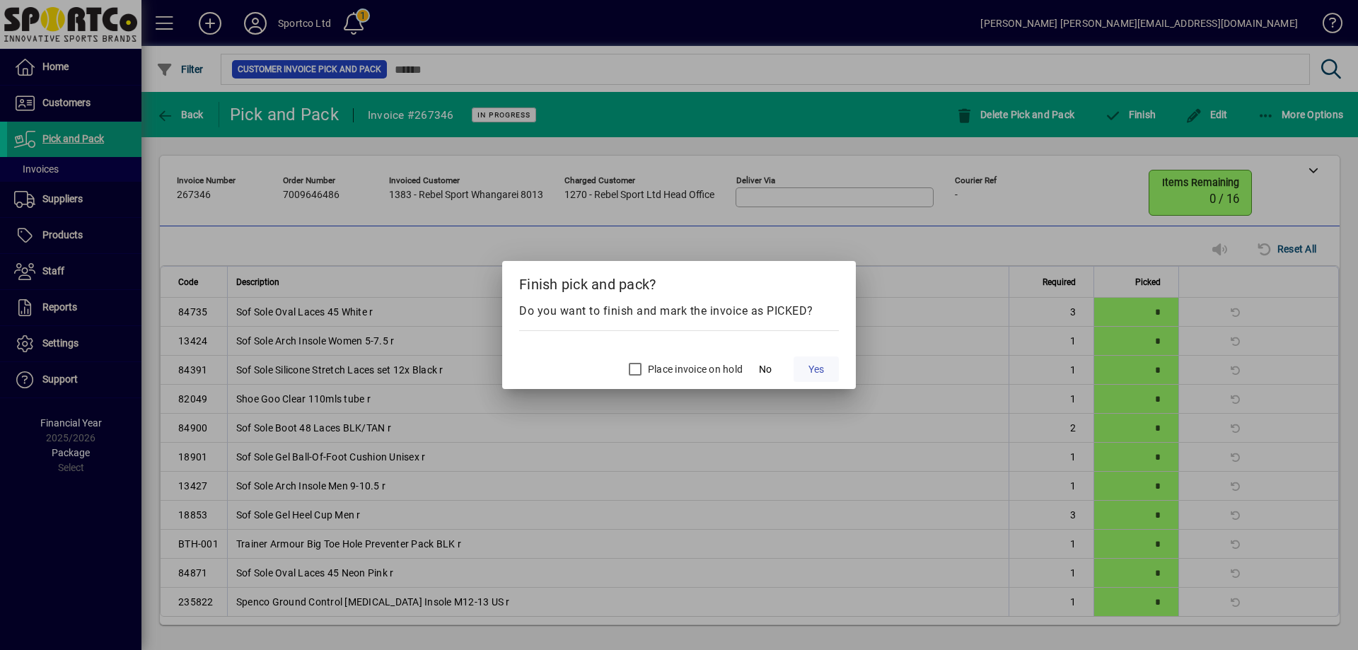
click at [815, 369] on span "Yes" at bounding box center [817, 369] width 16 height 15
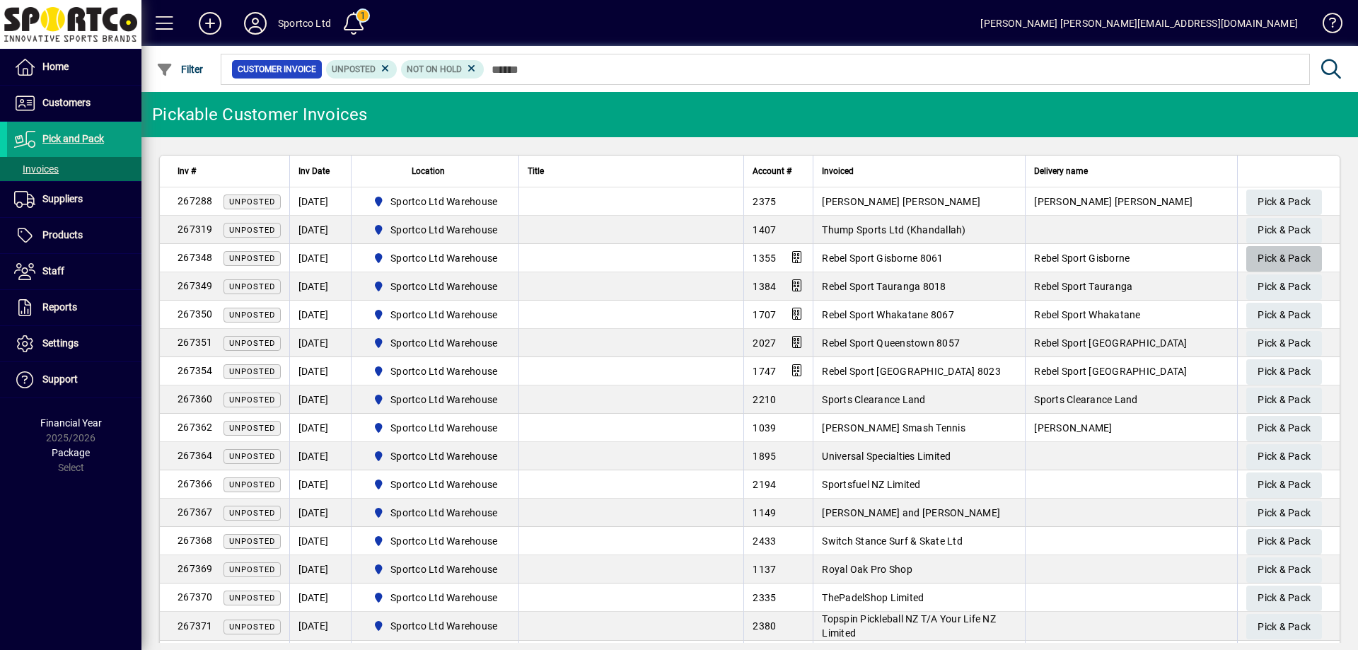
click at [1270, 248] on span "Pick & Pack" at bounding box center [1284, 258] width 53 height 23
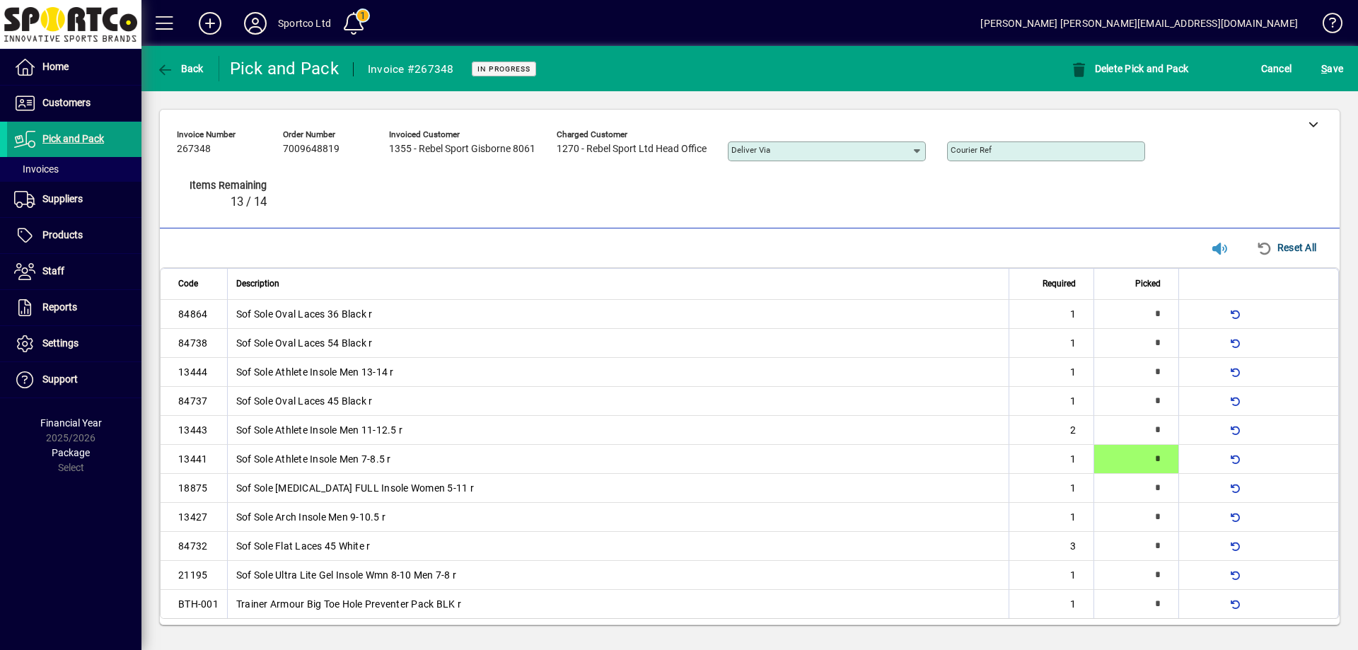
type input "*"
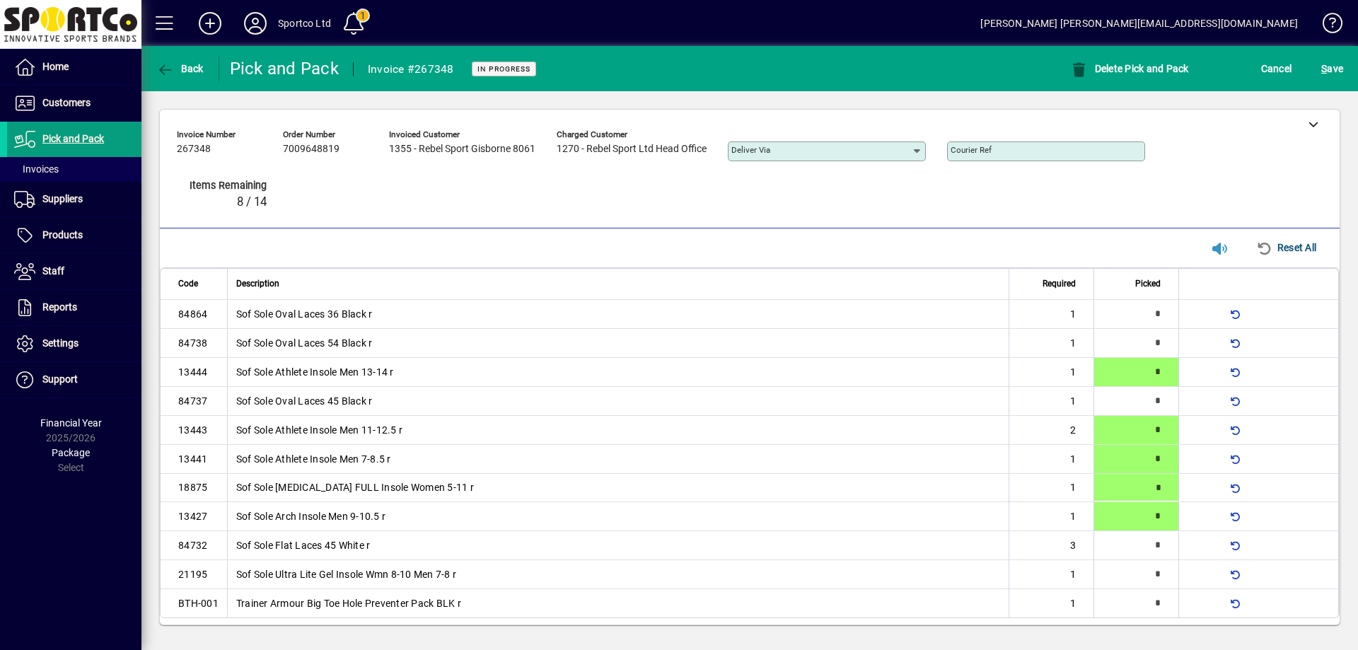
type input "*"
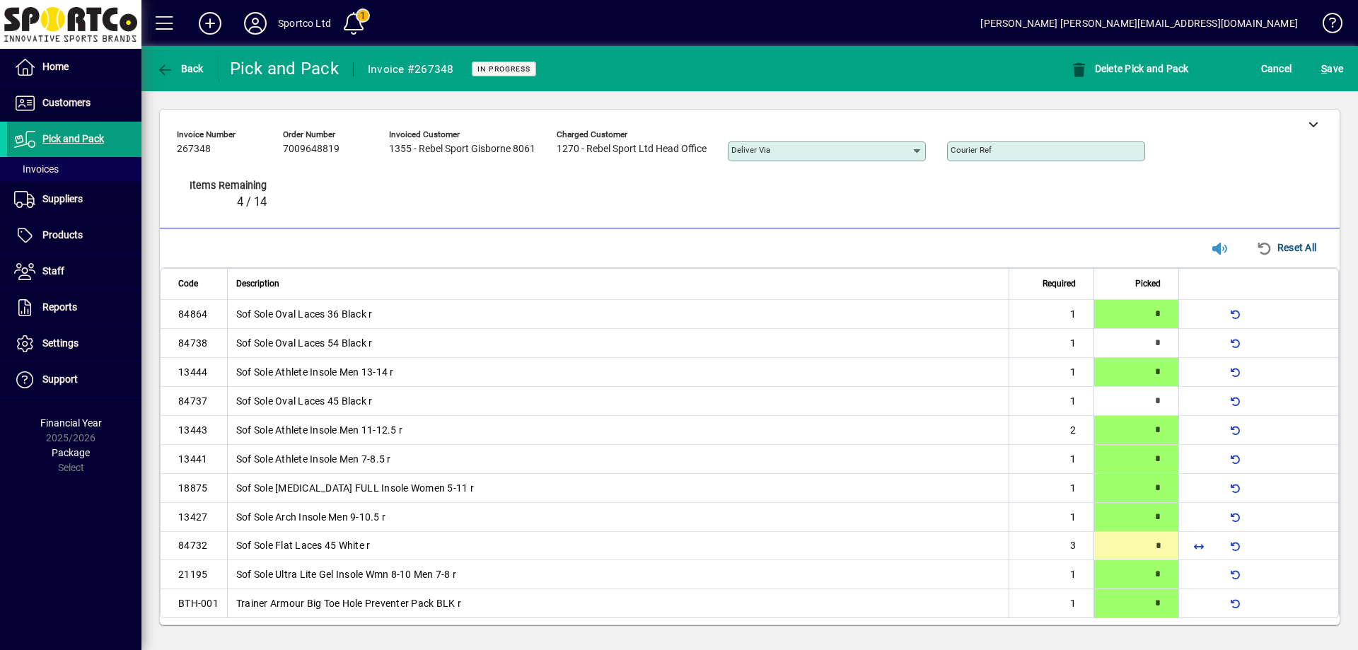
type input "*"
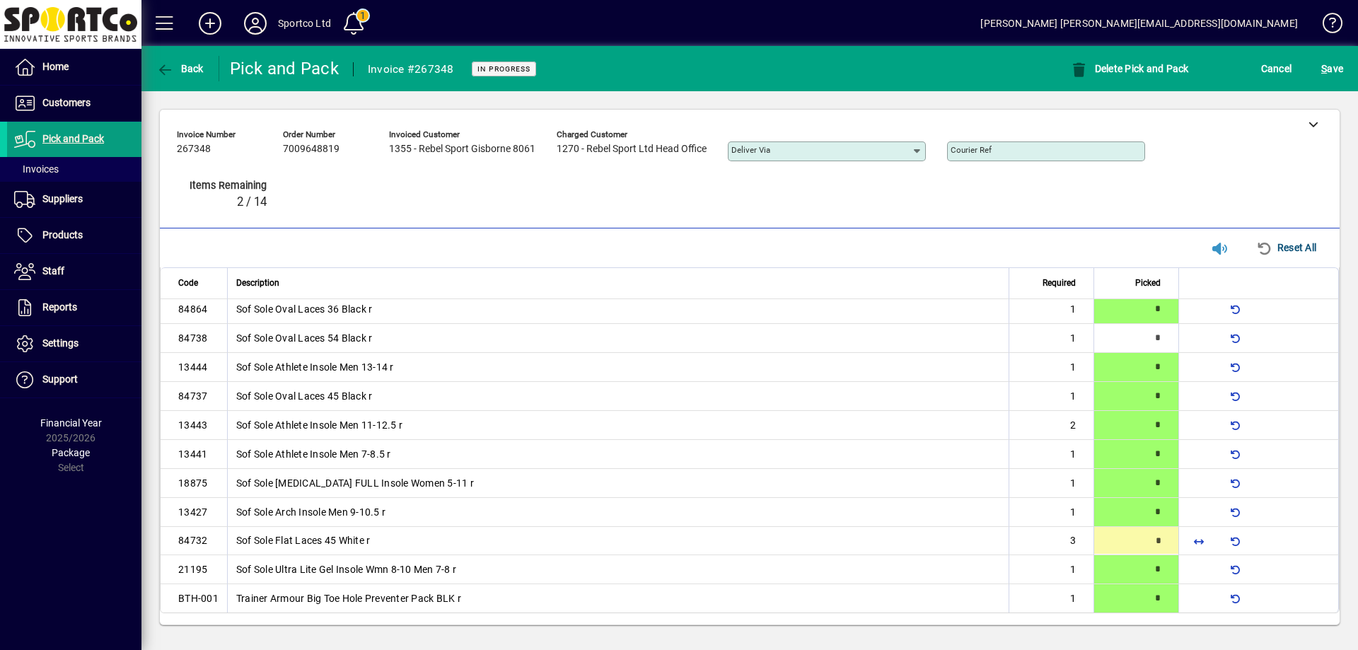
type input "*"
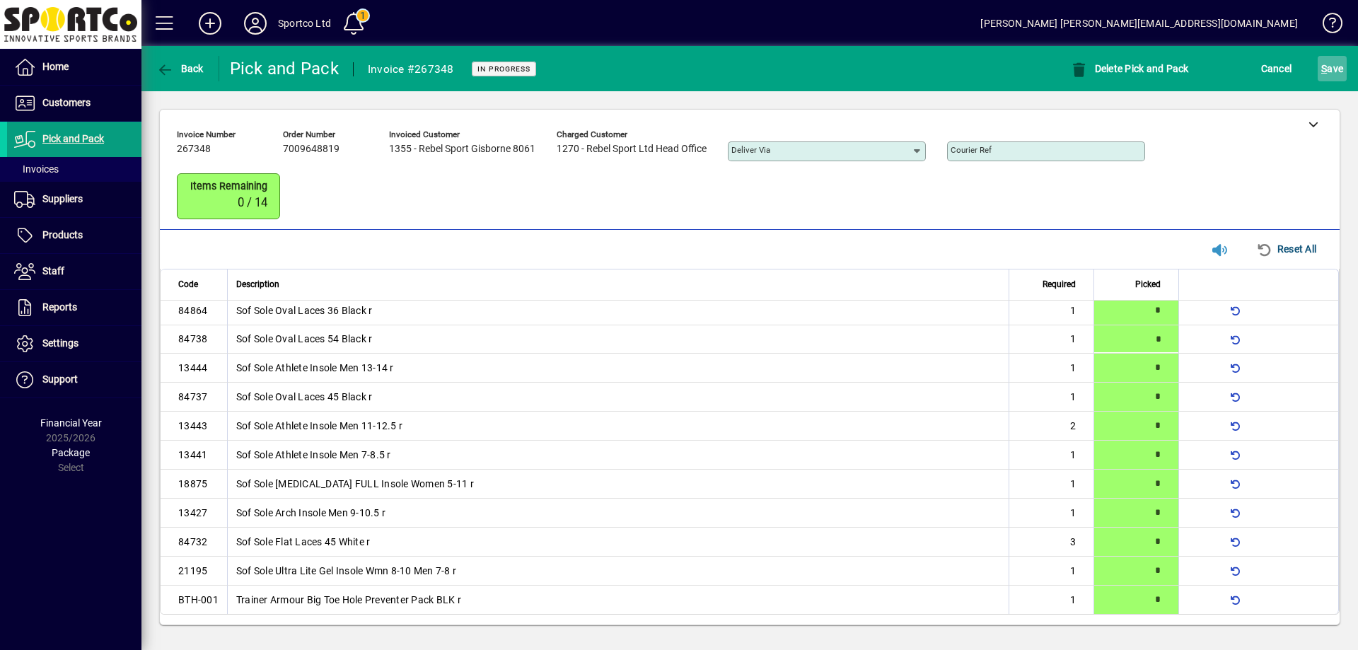
click at [1338, 68] on span "S ave" at bounding box center [1332, 68] width 22 height 23
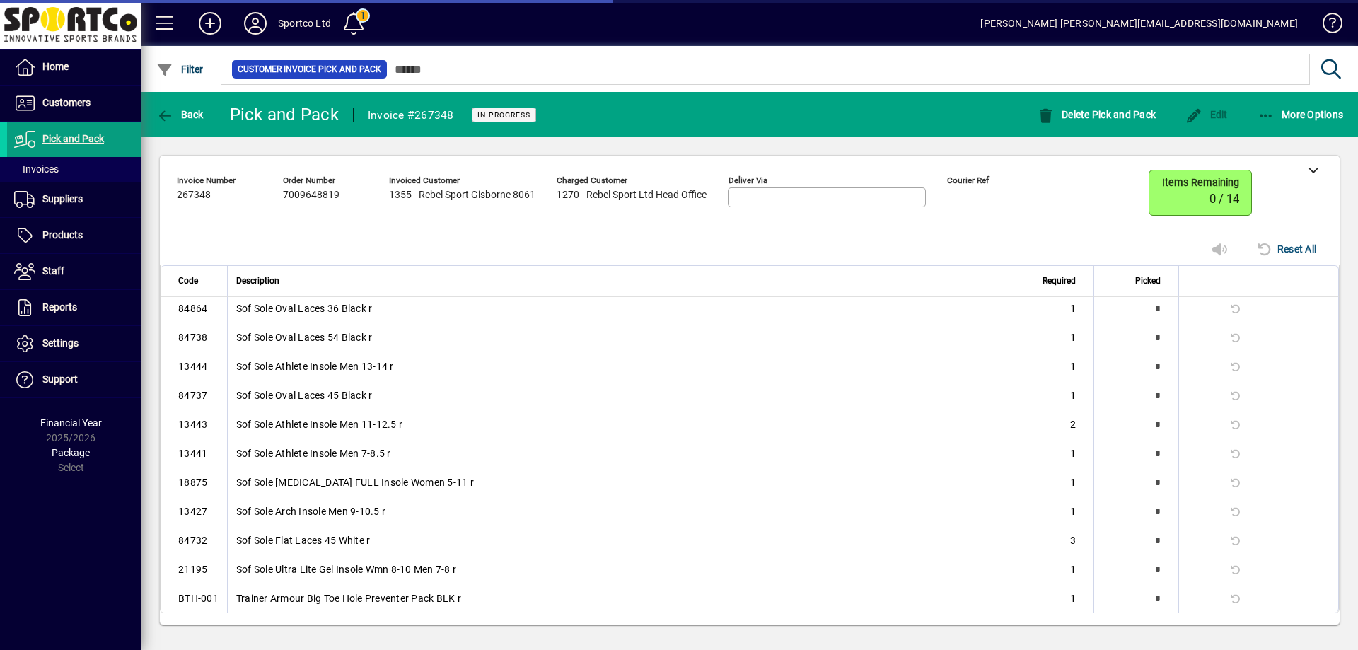
scroll to position [0, 0]
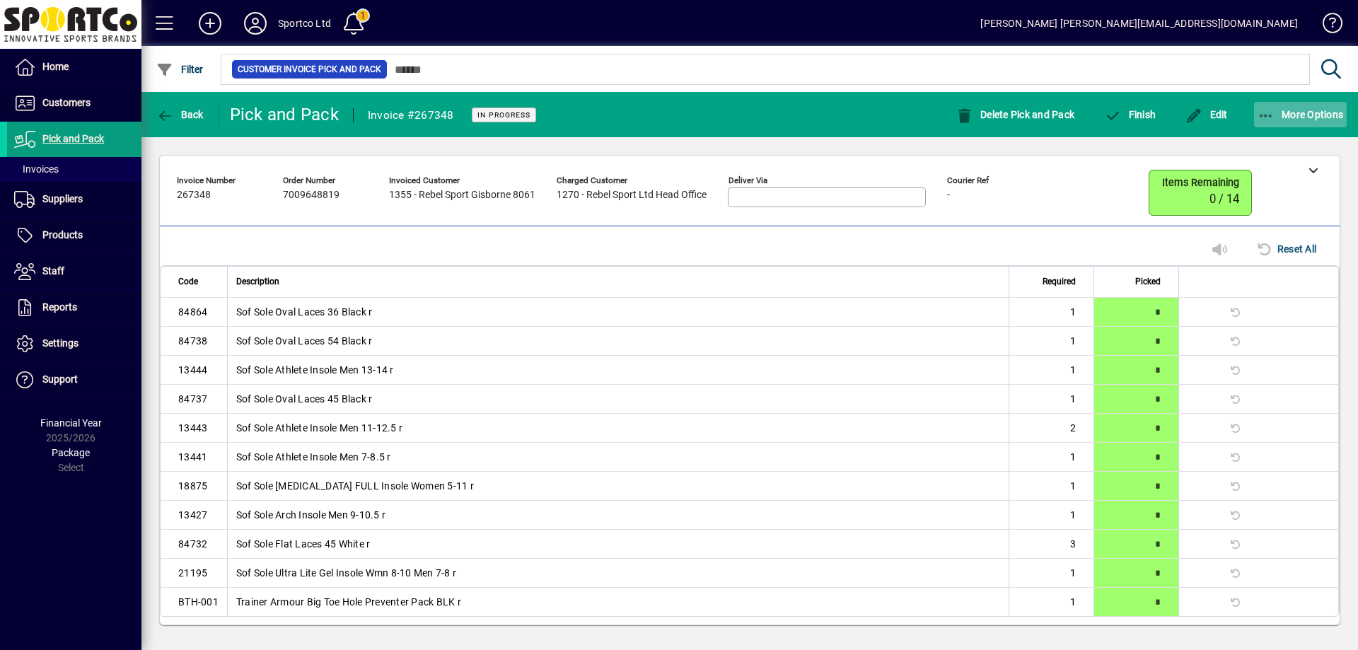
click at [1273, 110] on icon "button" at bounding box center [1267, 116] width 18 height 14
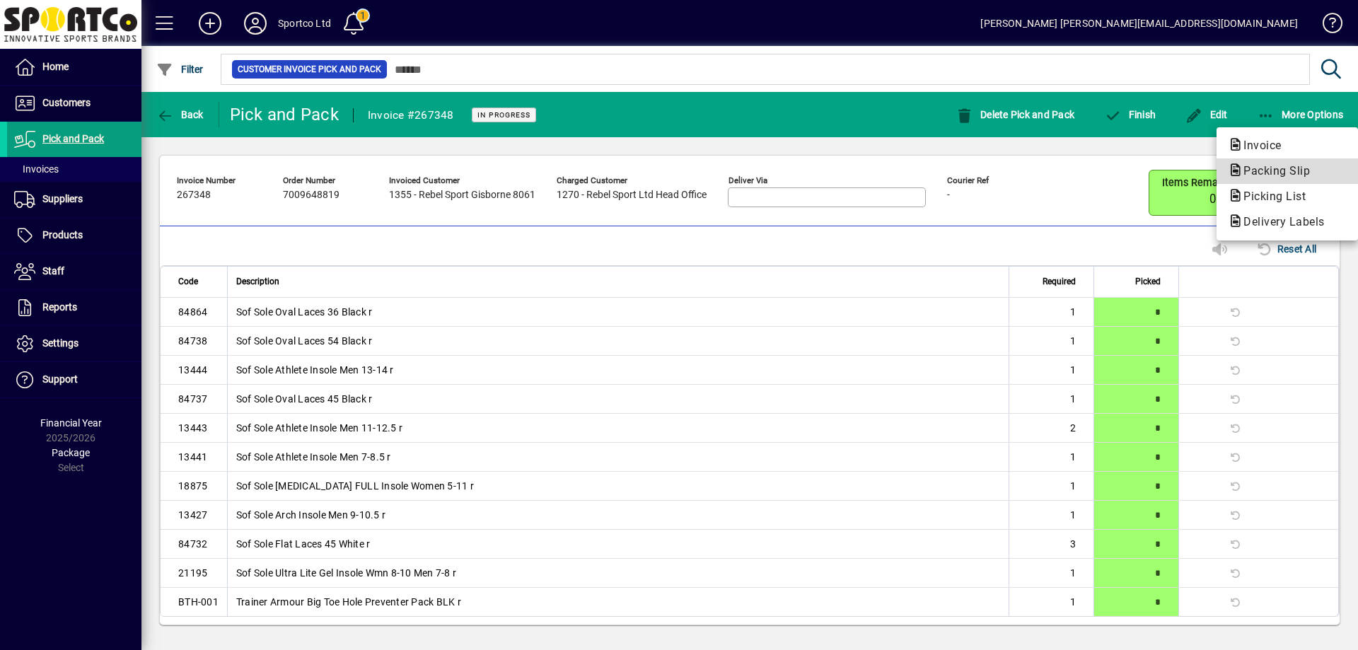
click at [1278, 168] on span "Packing Slip" at bounding box center [1272, 170] width 89 height 13
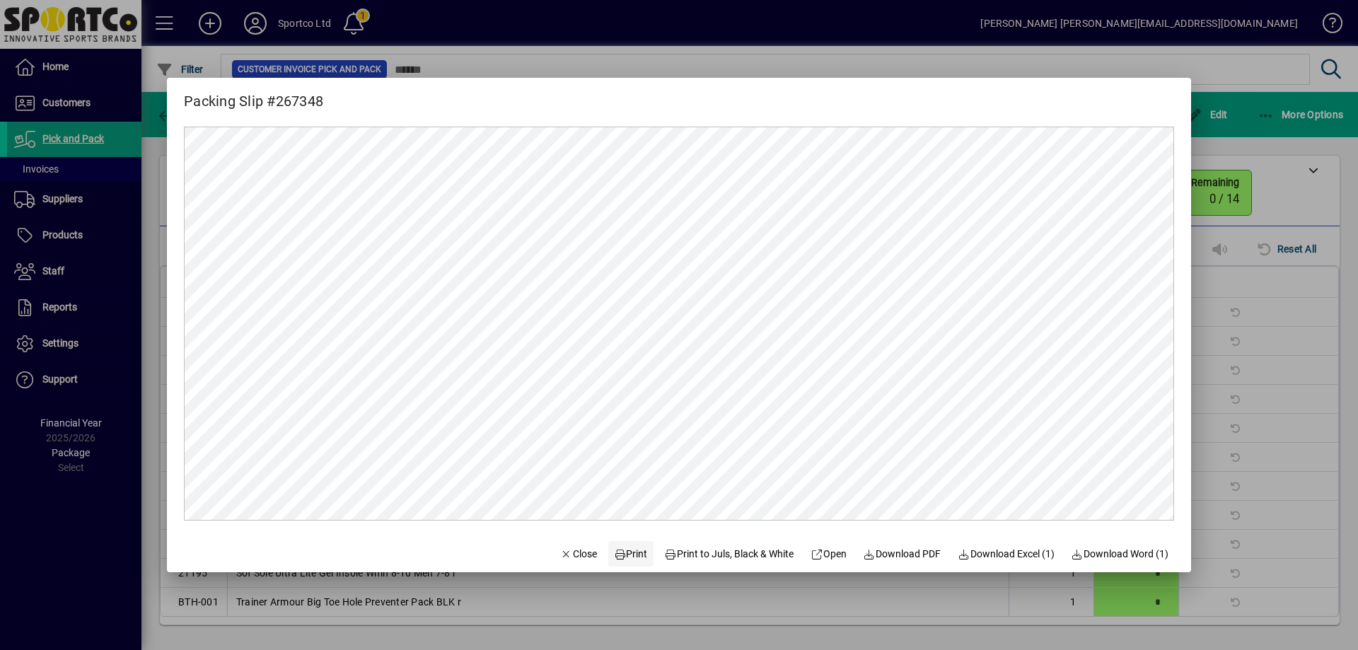
click at [622, 549] on span "Print" at bounding box center [631, 554] width 34 height 15
click at [560, 550] on icon "button" at bounding box center [566, 555] width 13 height 10
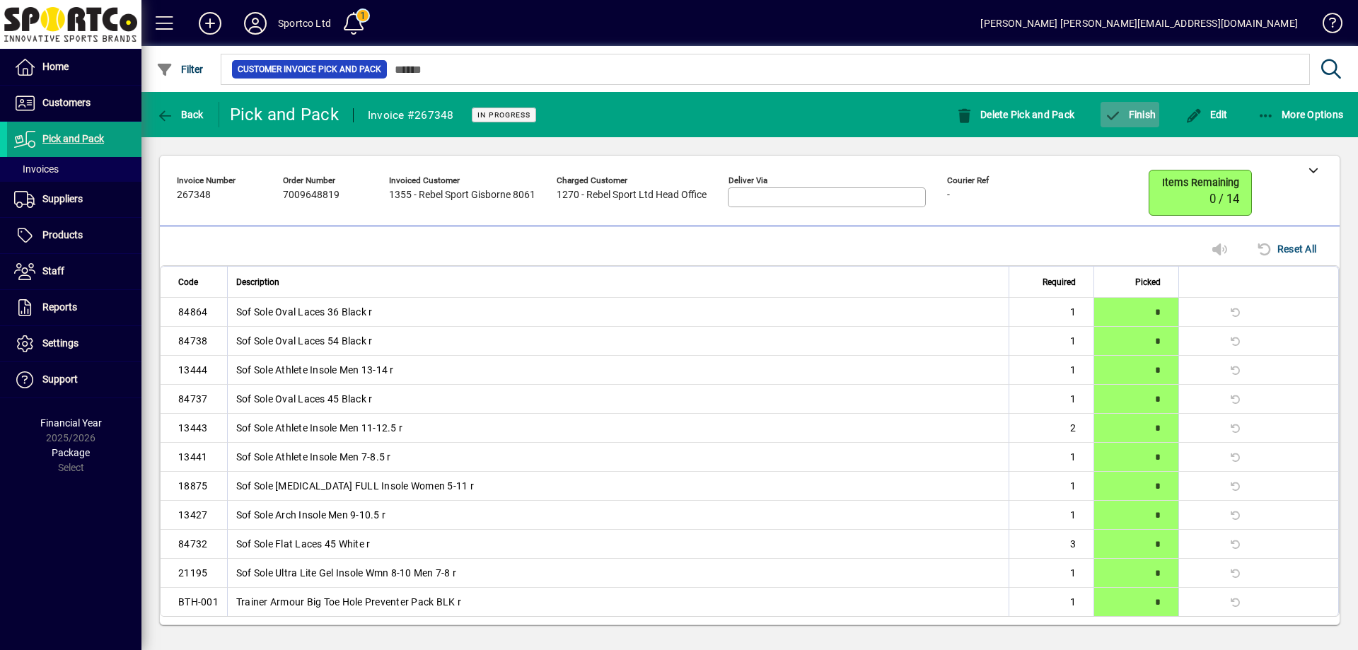
click at [1141, 115] on span "Finish" at bounding box center [1130, 114] width 52 height 11
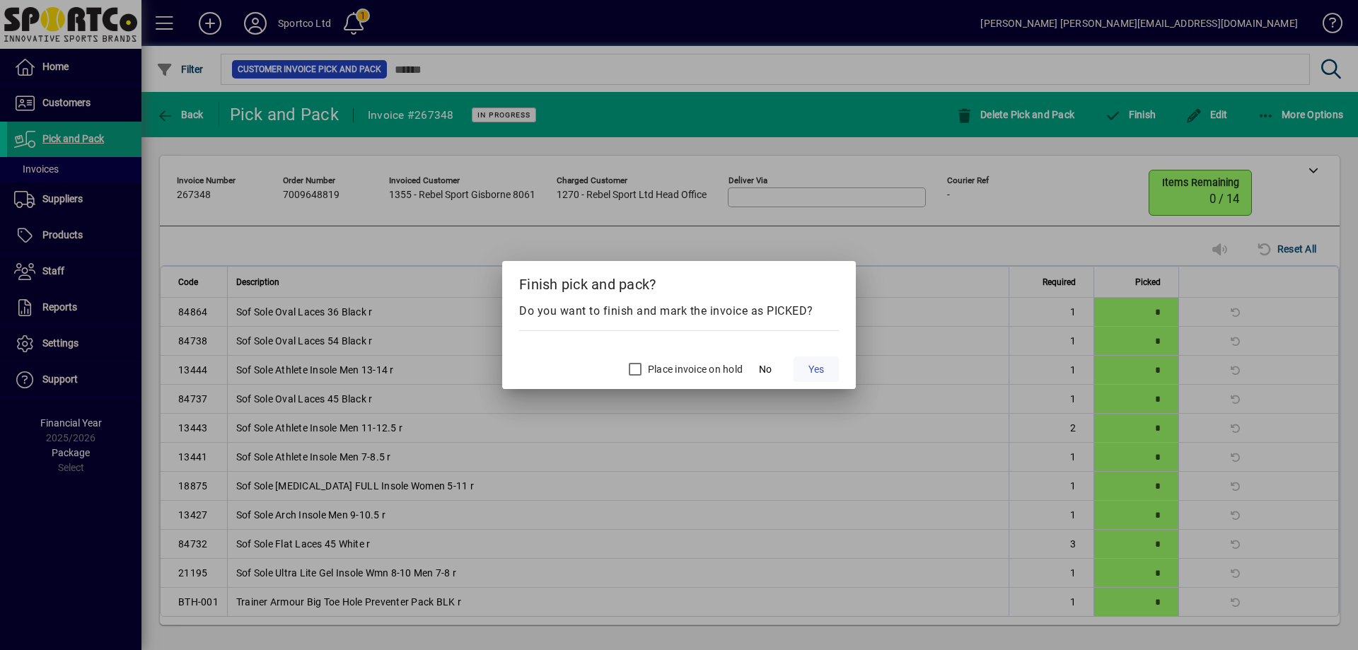
click at [808, 372] on button "Yes" at bounding box center [816, 369] width 45 height 25
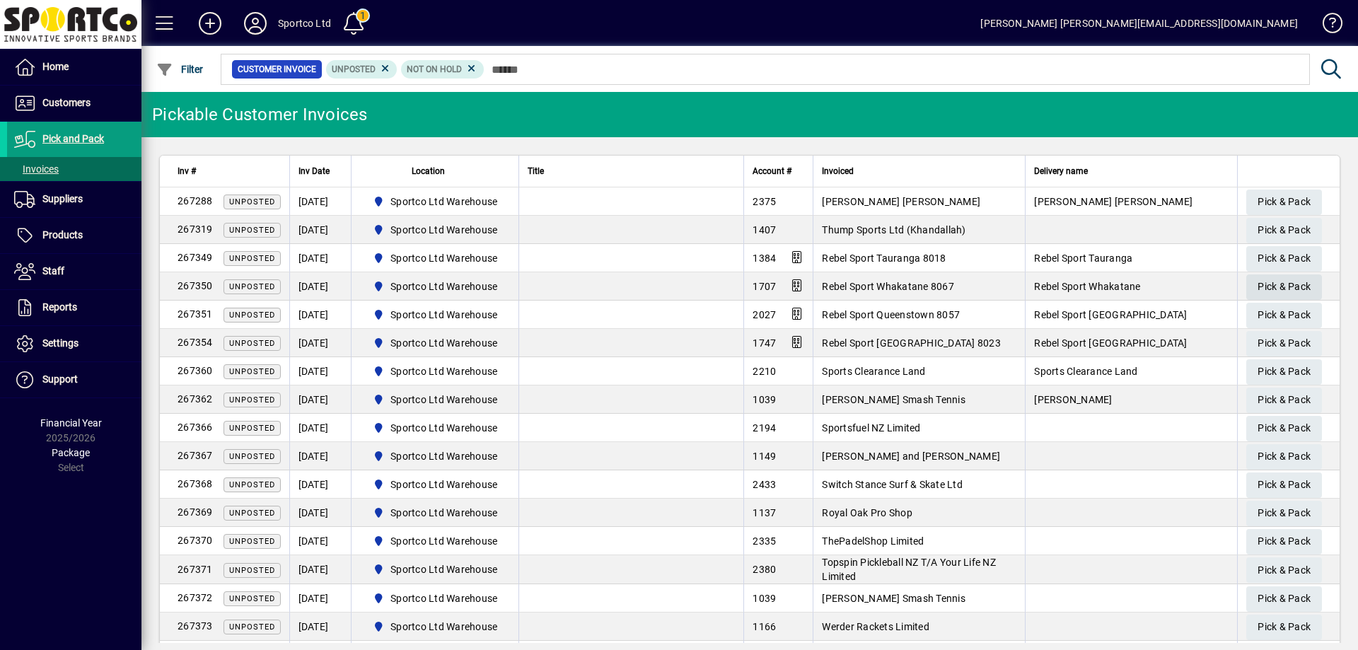
click at [1278, 283] on span "Pick & Pack" at bounding box center [1284, 286] width 53 height 23
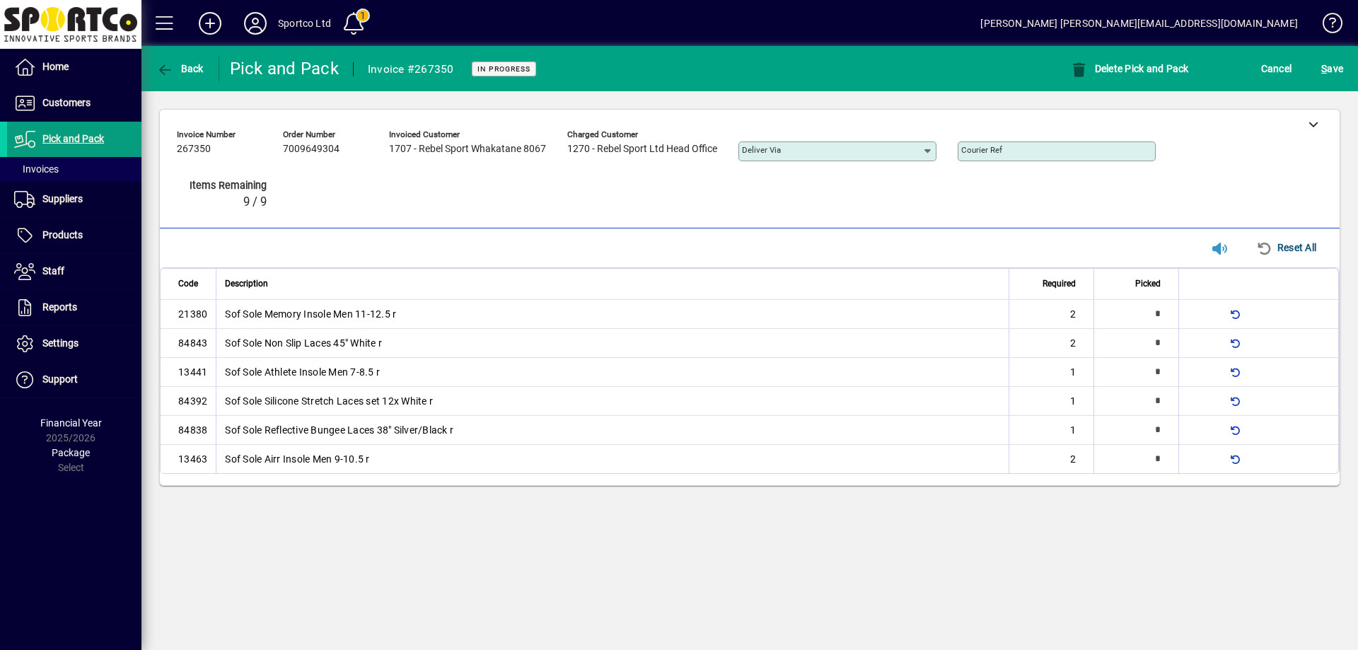
type input "*"
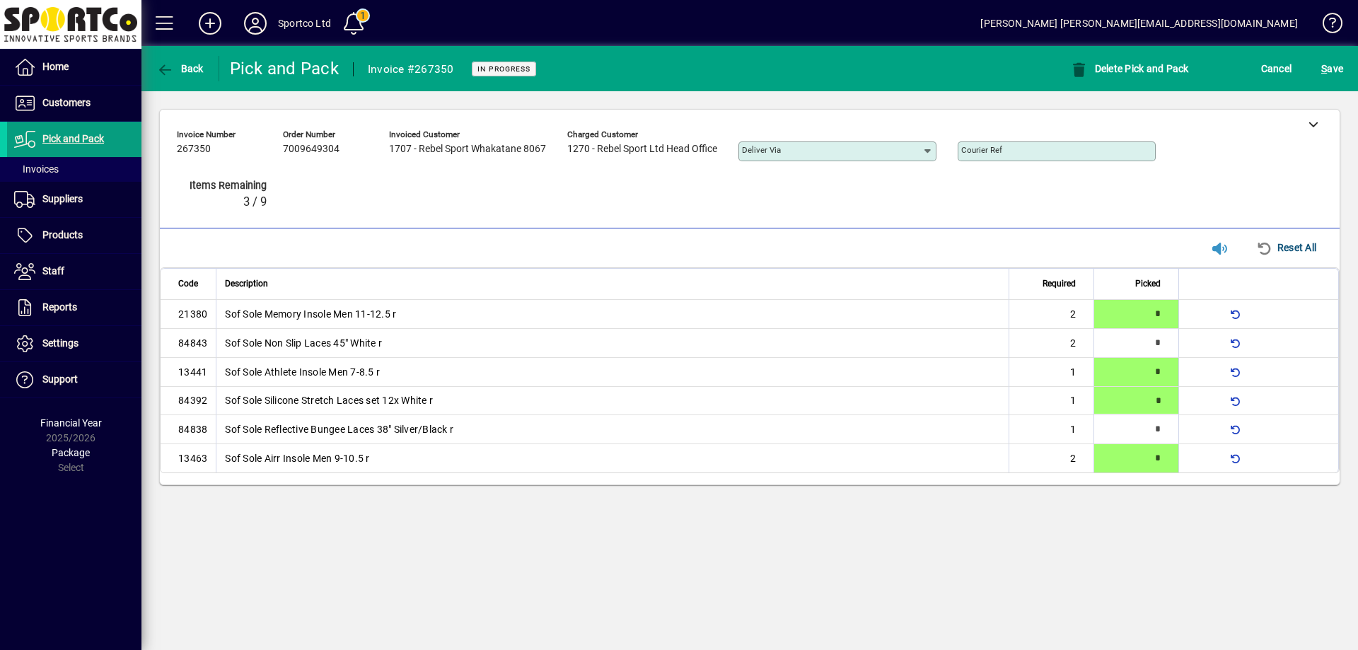
type input "*"
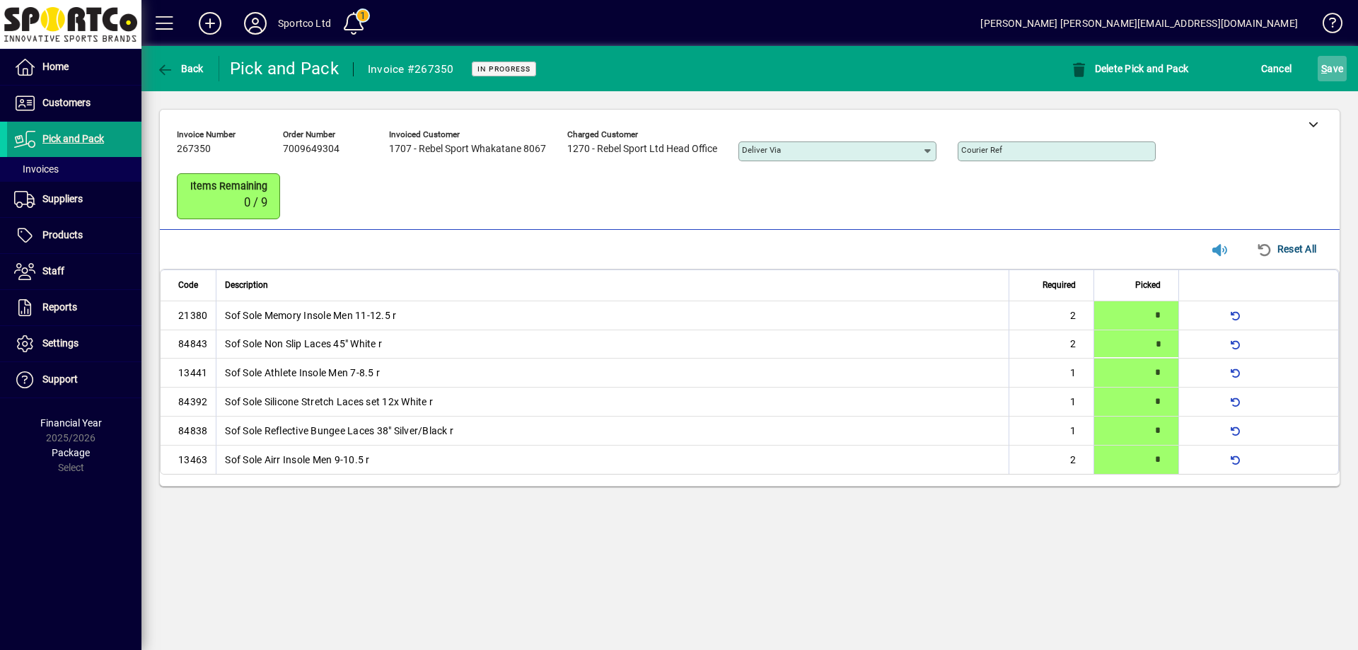
click at [1326, 71] on span "S" at bounding box center [1324, 68] width 6 height 11
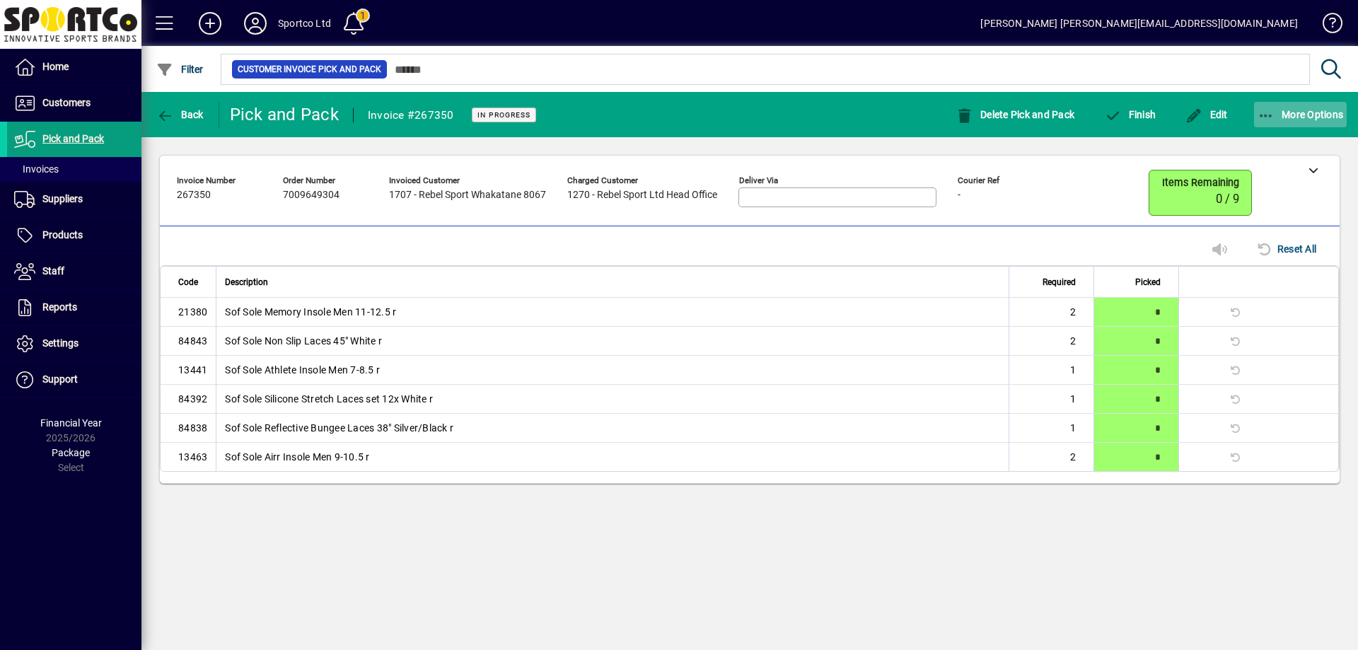
click at [1266, 108] on button "More Options" at bounding box center [1300, 114] width 93 height 25
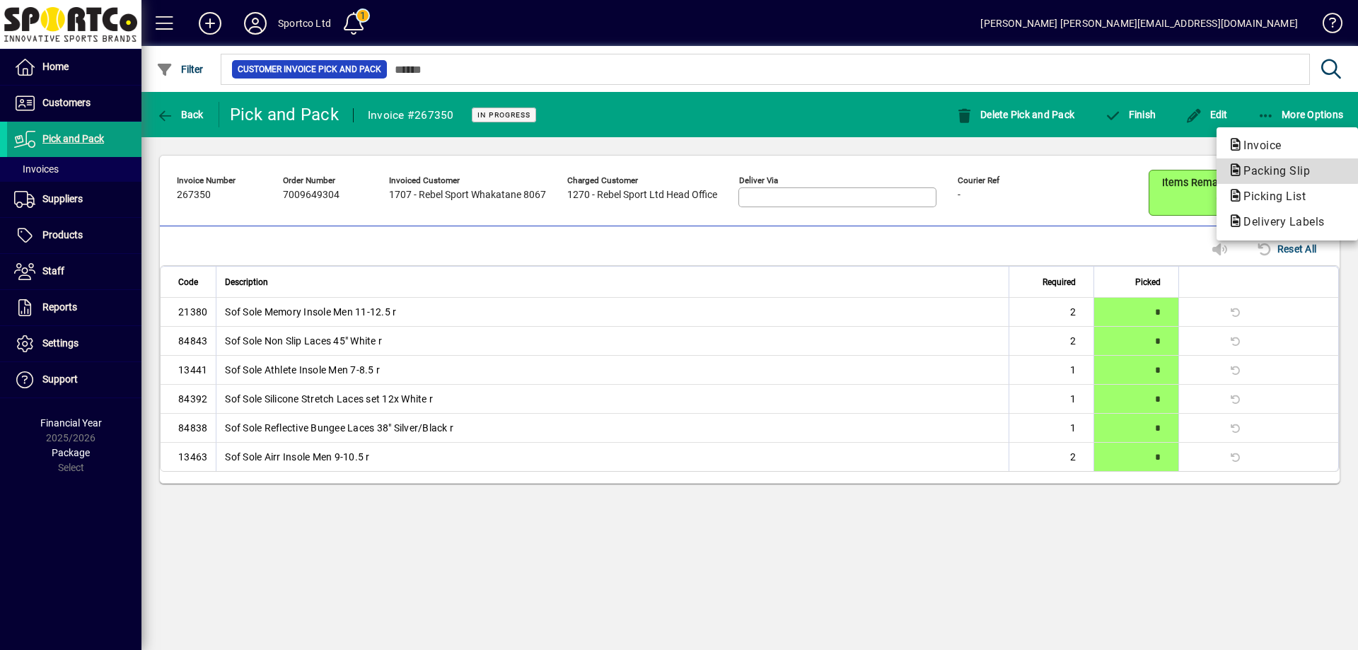
click at [1254, 170] on span "Packing Slip" at bounding box center [1272, 170] width 89 height 13
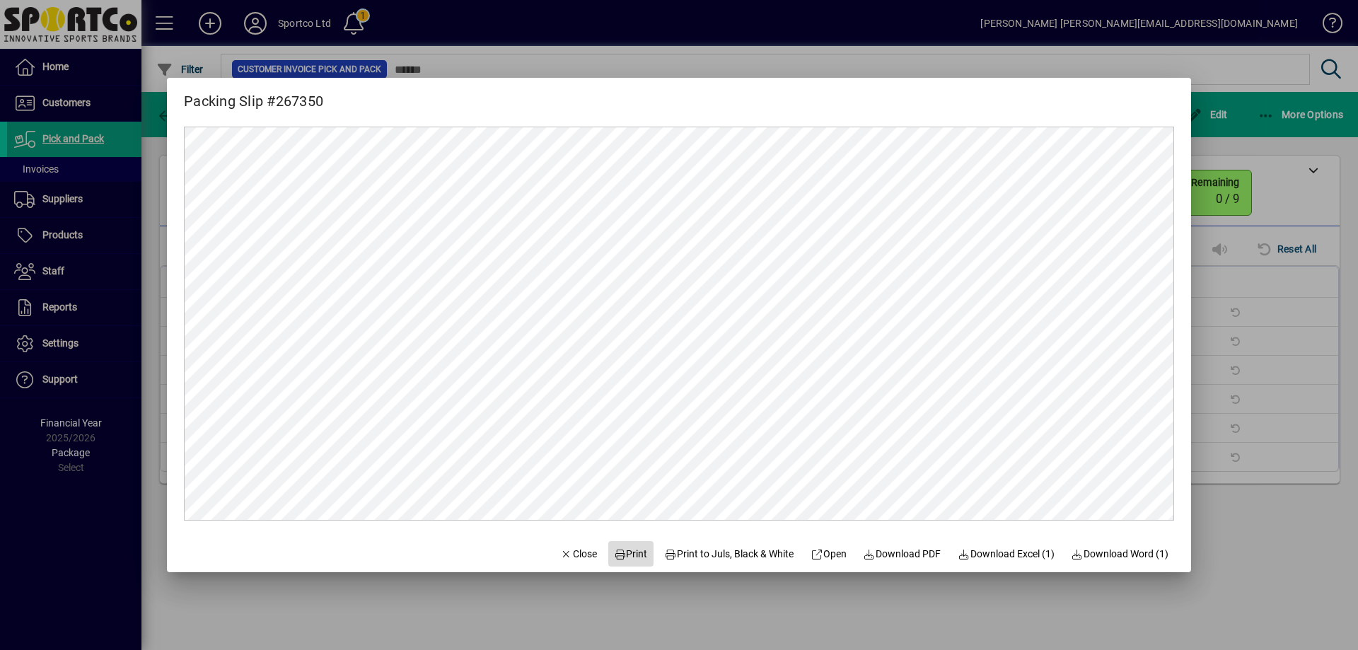
click at [627, 555] on span "Print" at bounding box center [631, 554] width 34 height 15
click at [570, 556] on span "Close" at bounding box center [578, 554] width 37 height 15
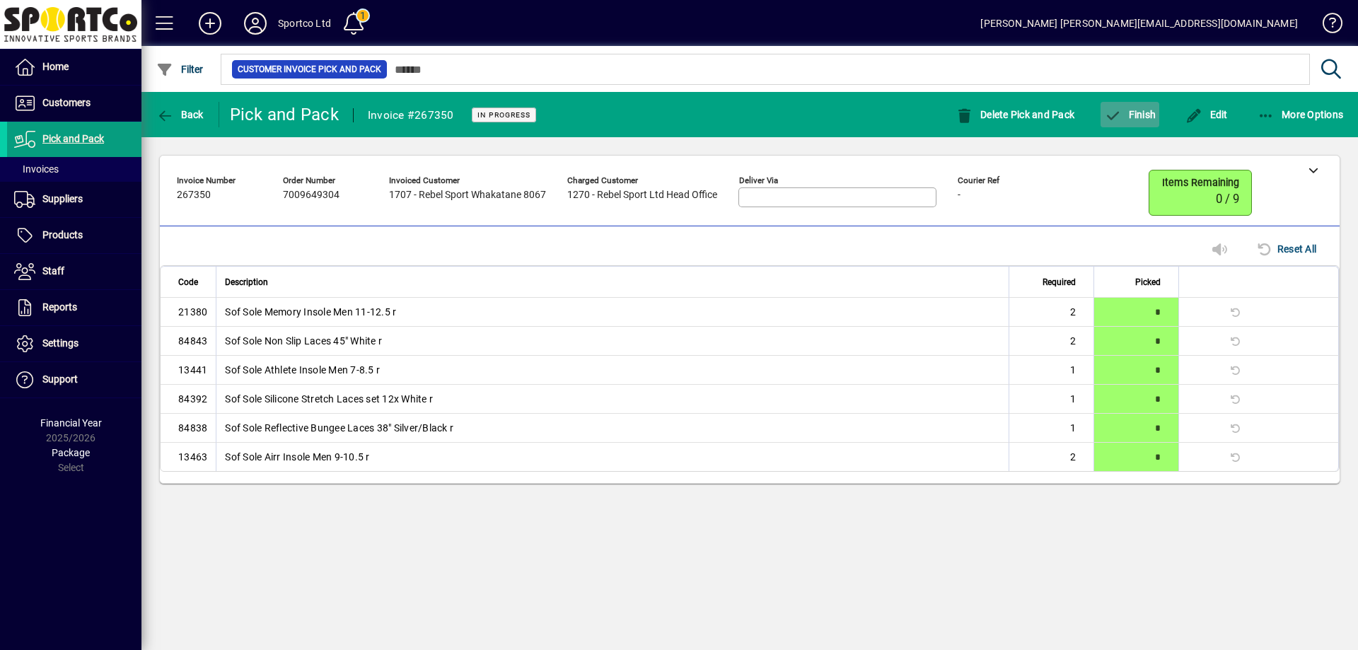
click at [1152, 115] on span "Finish" at bounding box center [1130, 114] width 52 height 11
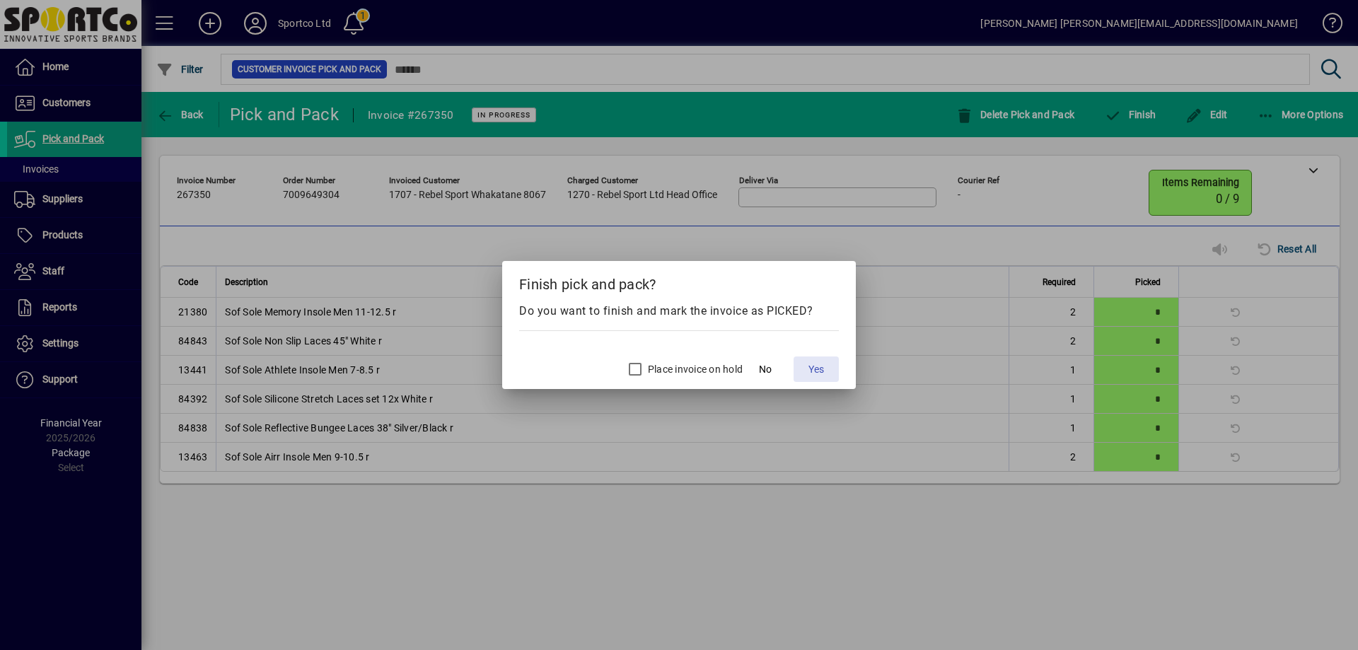
click at [818, 366] on span "Yes" at bounding box center [817, 369] width 16 height 15
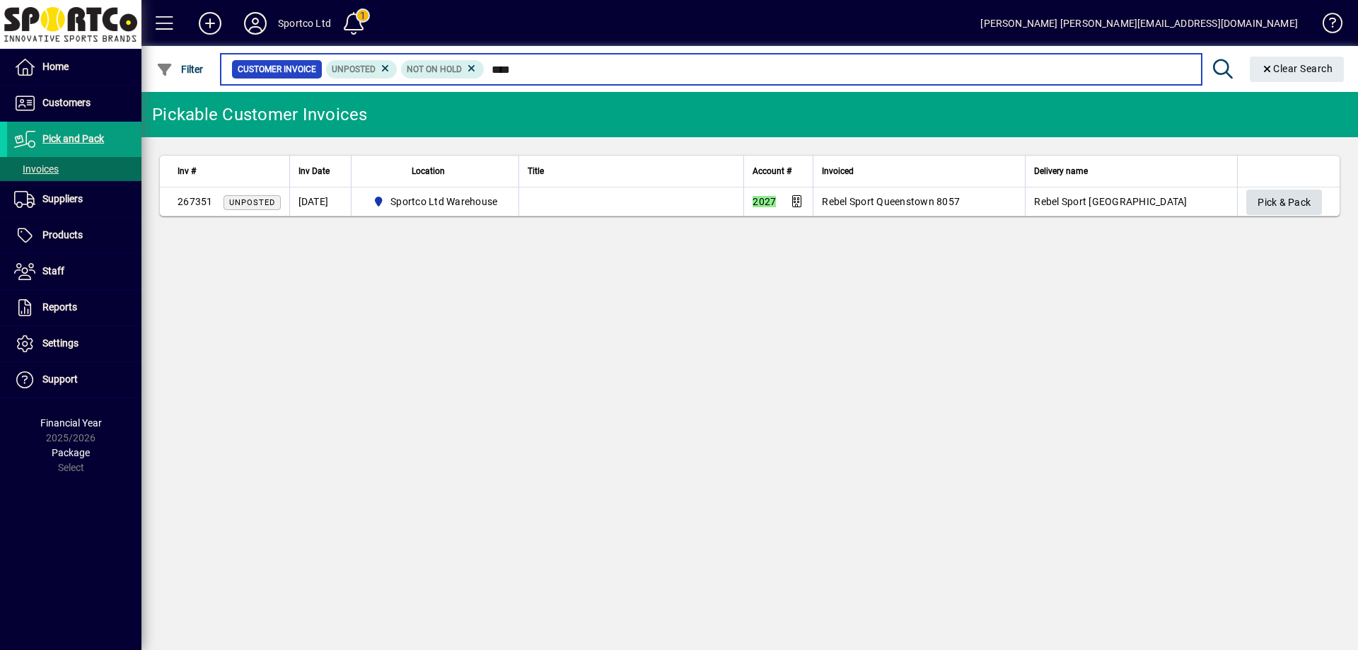
type input "****"
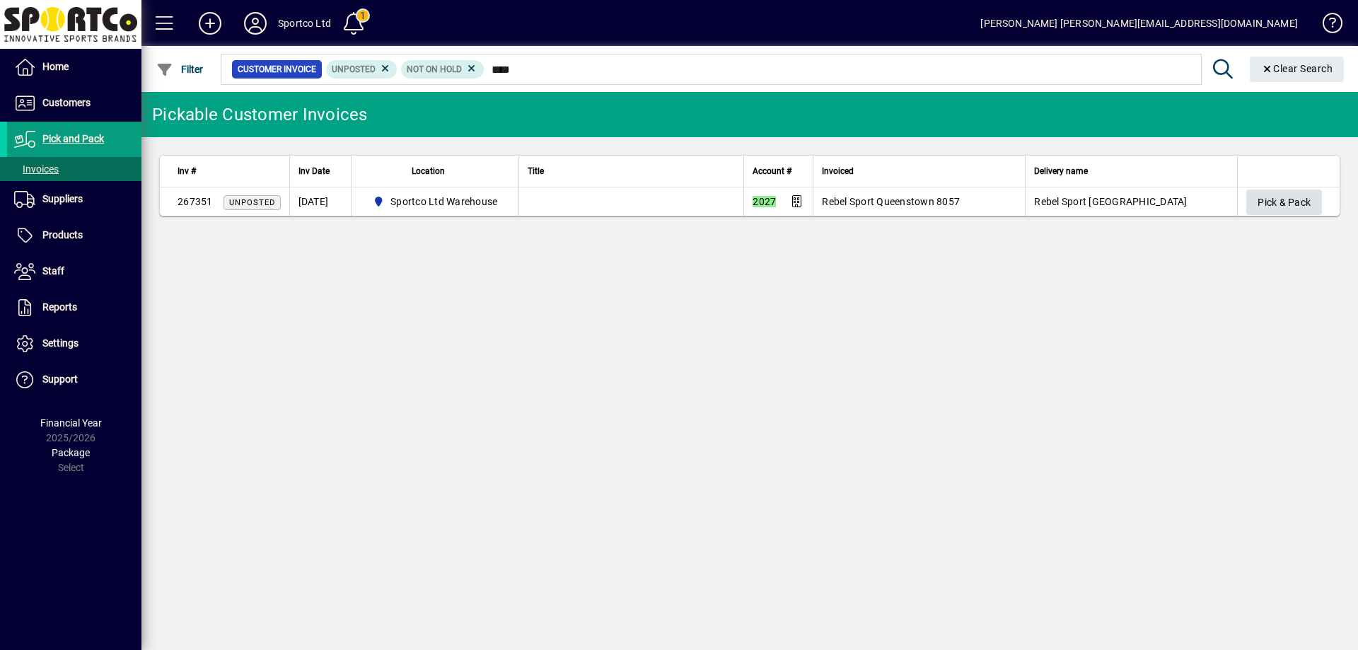
click at [1299, 193] on button "Pick & Pack" at bounding box center [1284, 202] width 76 height 25
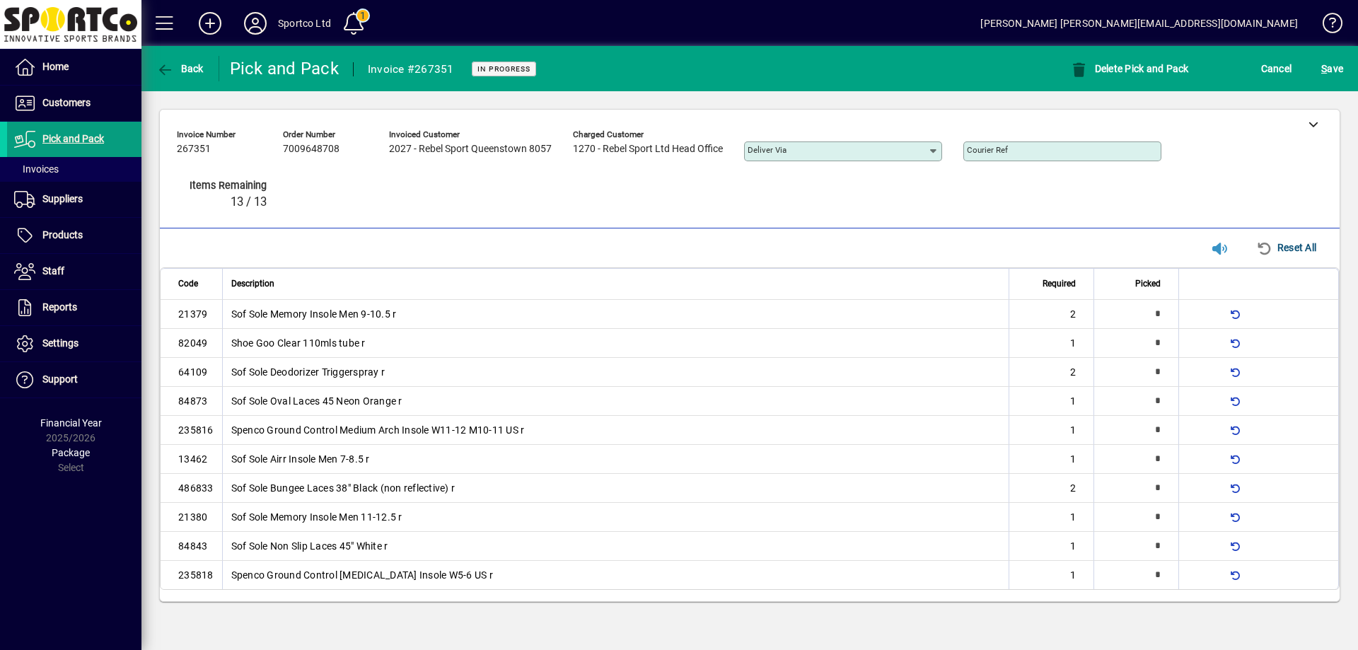
type input "*"
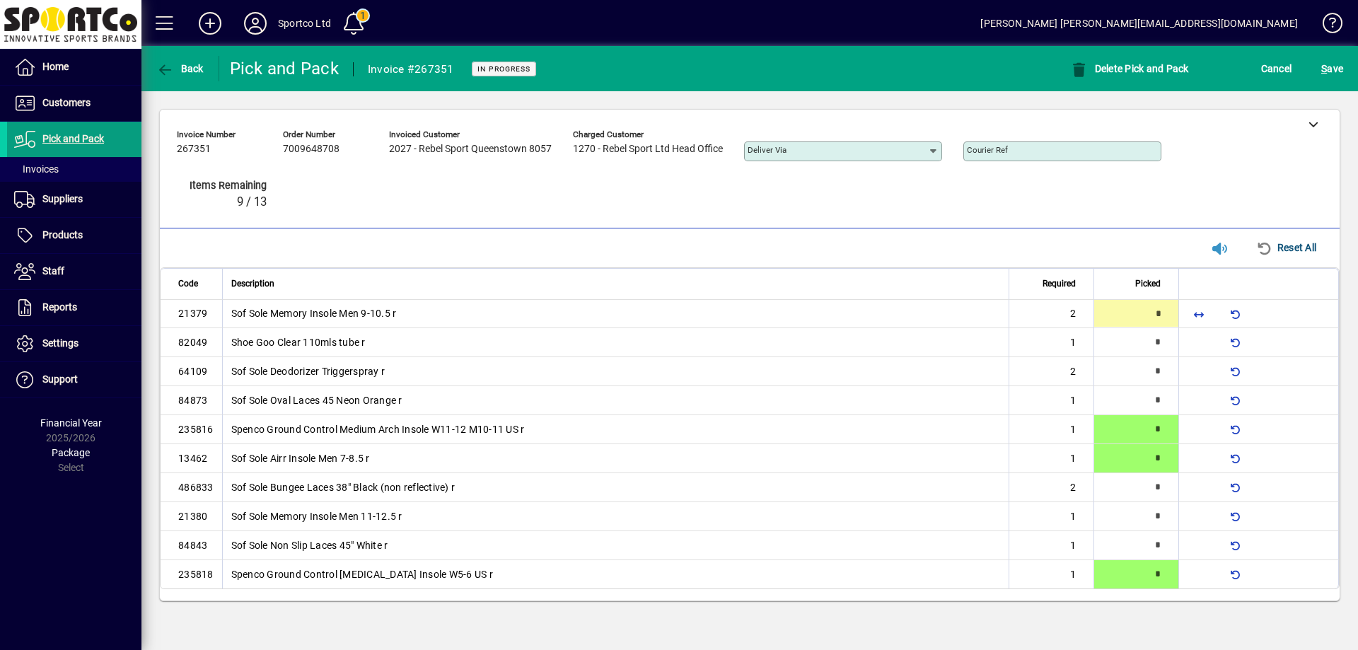
type input "*"
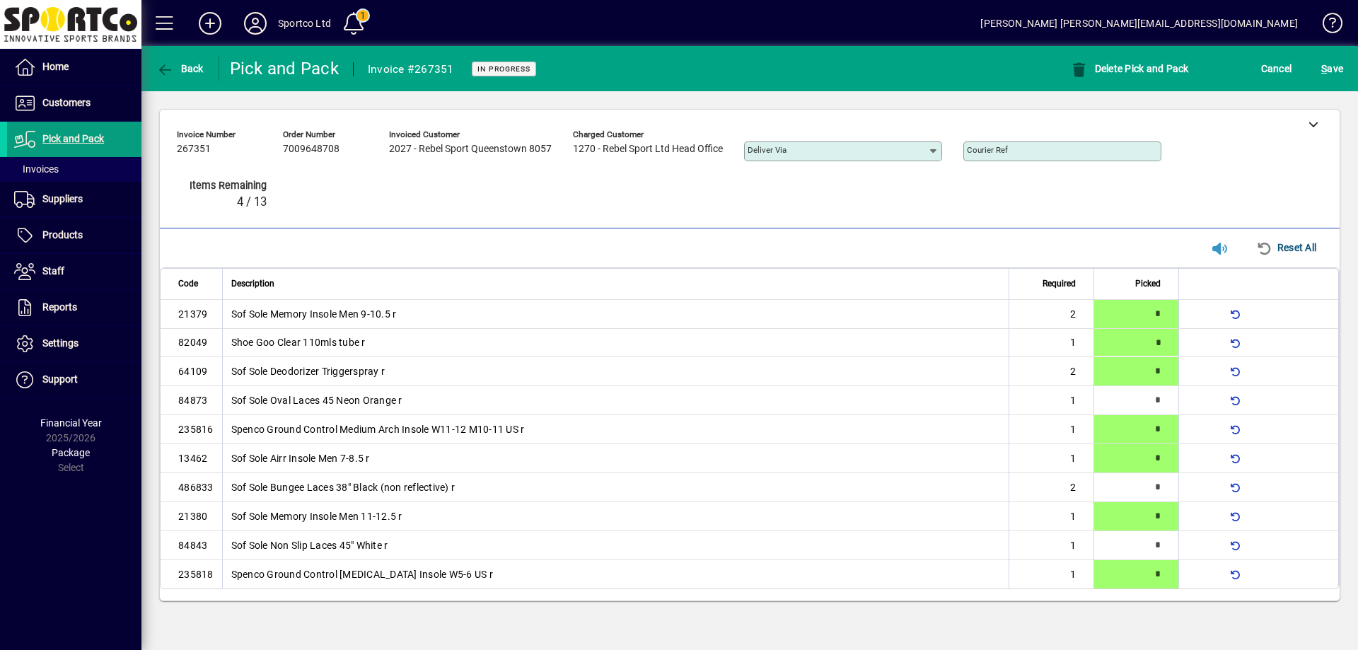
type input "*"
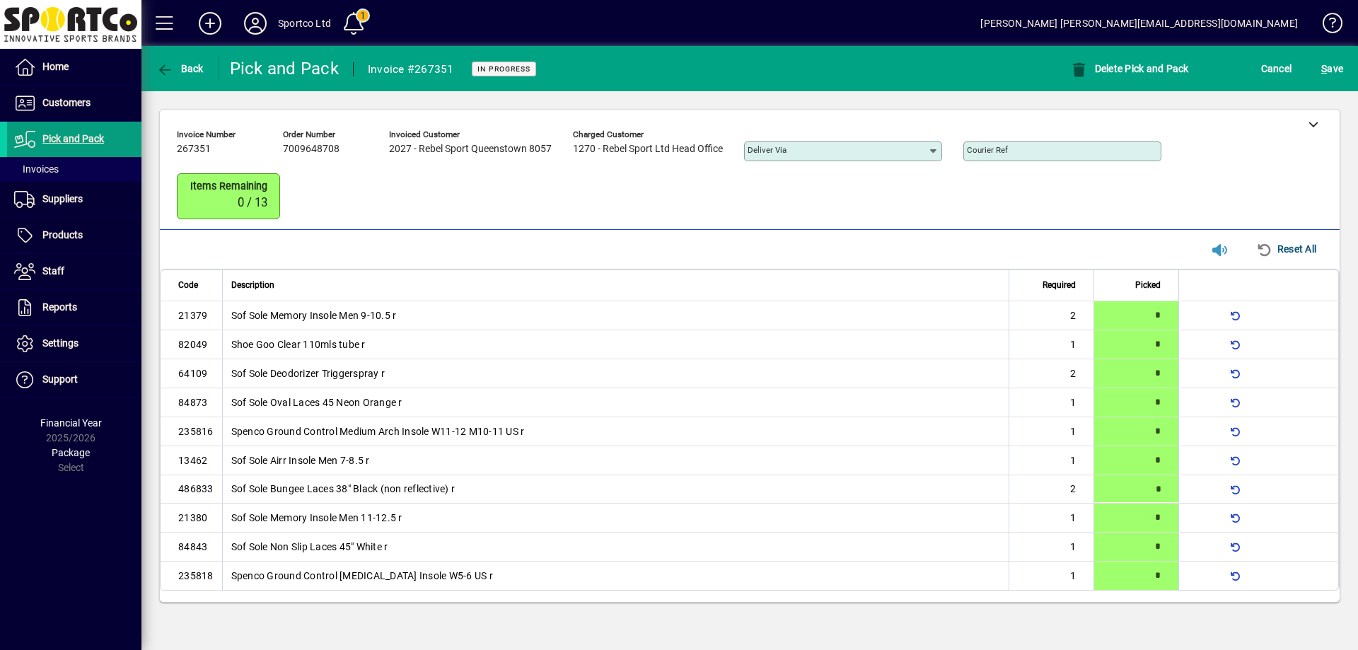
type input "*"
click at [1334, 65] on span "S ave" at bounding box center [1332, 68] width 22 height 23
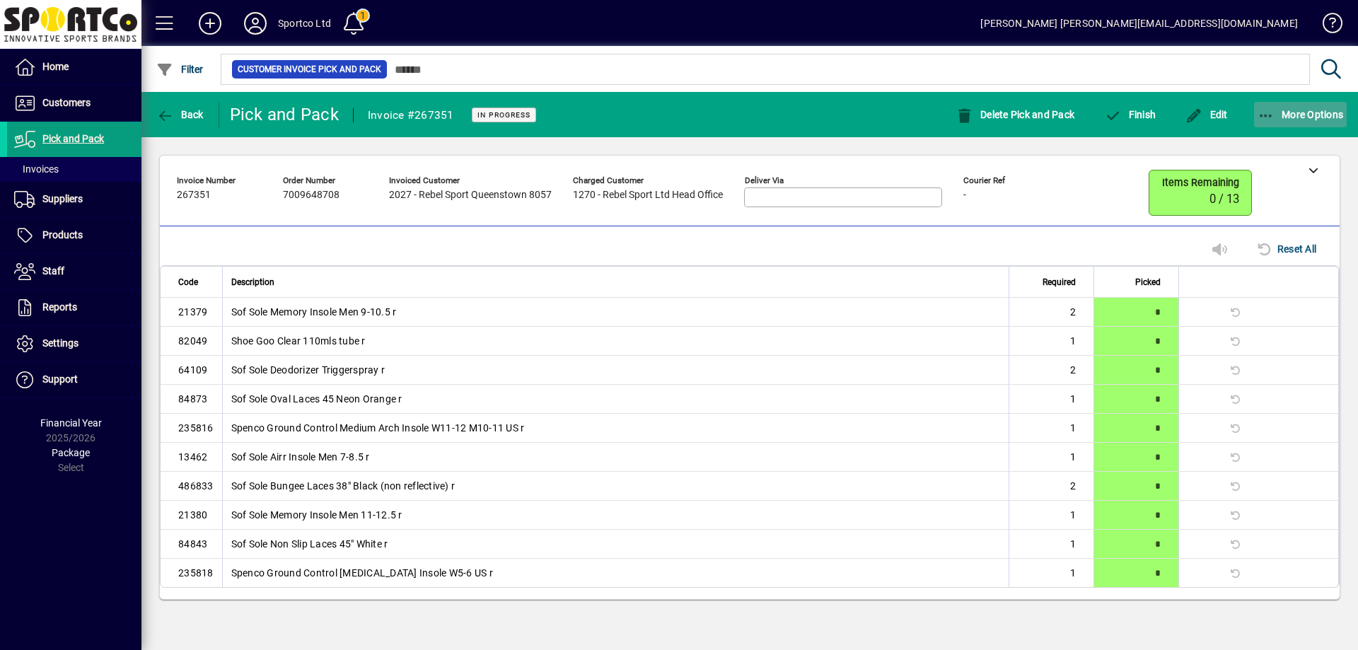
click at [1266, 110] on icon "button" at bounding box center [1267, 116] width 18 height 14
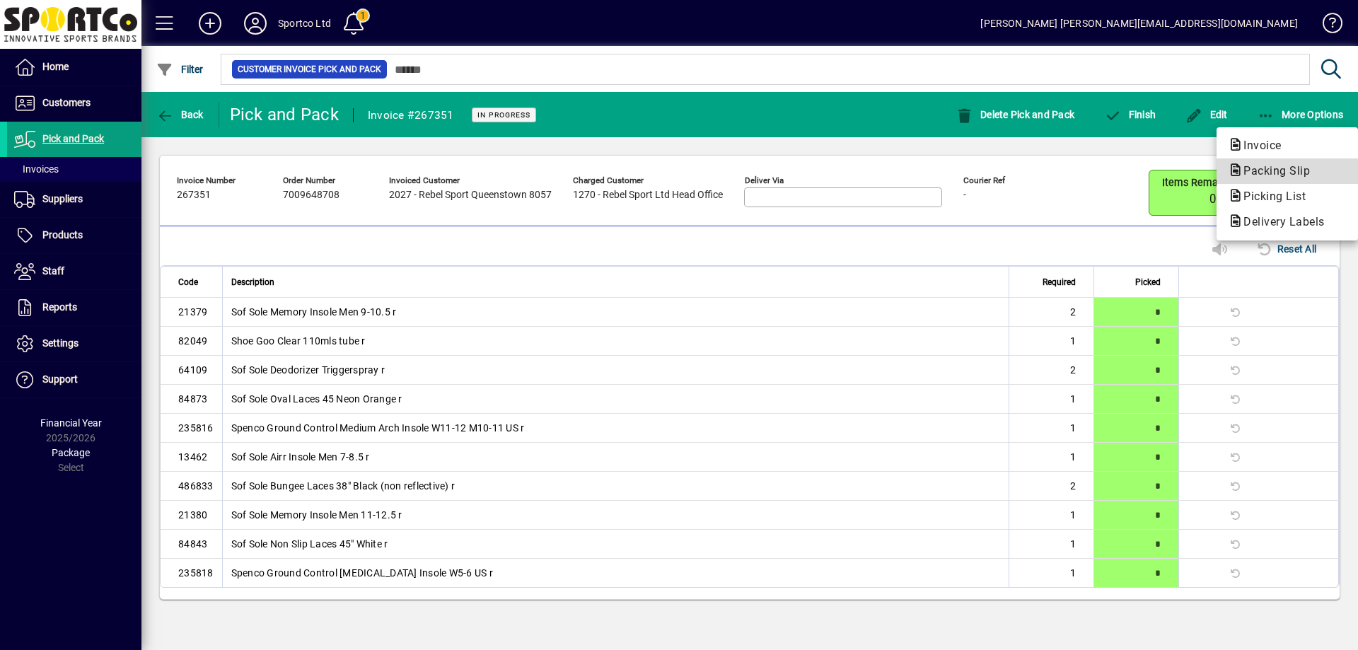
click at [1254, 175] on span "Packing Slip" at bounding box center [1272, 170] width 89 height 13
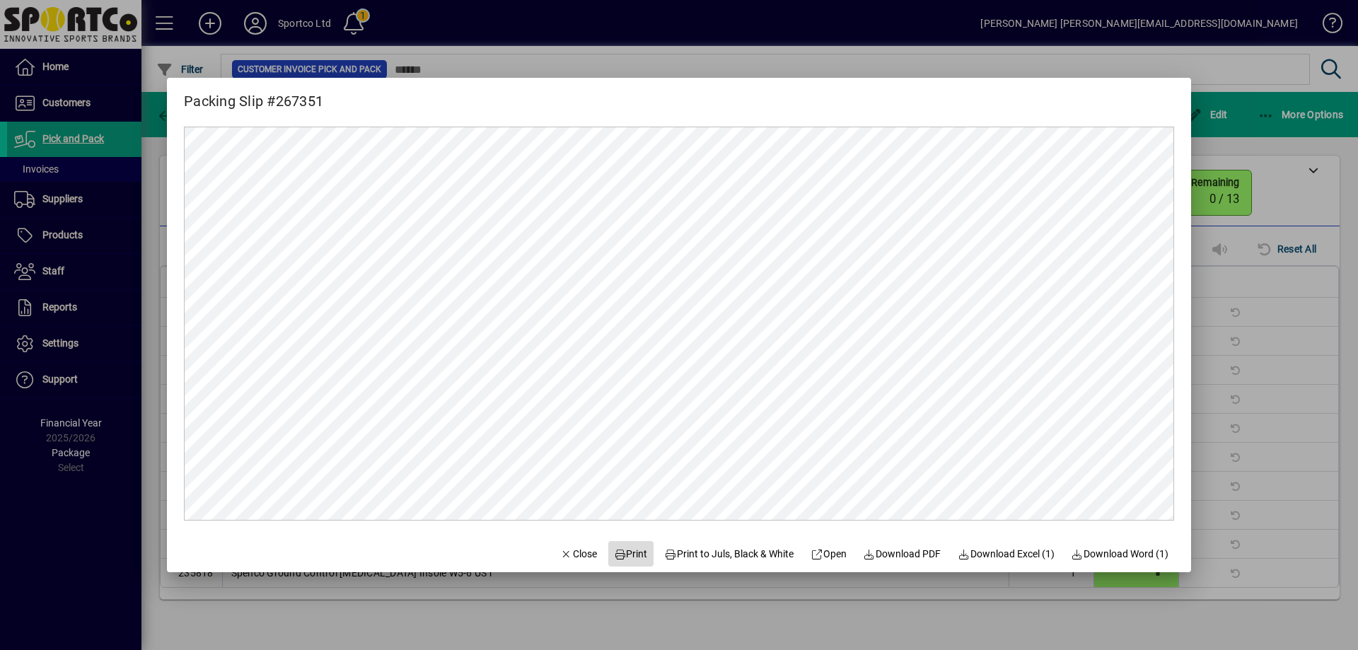
click at [624, 555] on span "Print" at bounding box center [631, 554] width 34 height 15
click at [575, 556] on span "Close" at bounding box center [578, 554] width 37 height 15
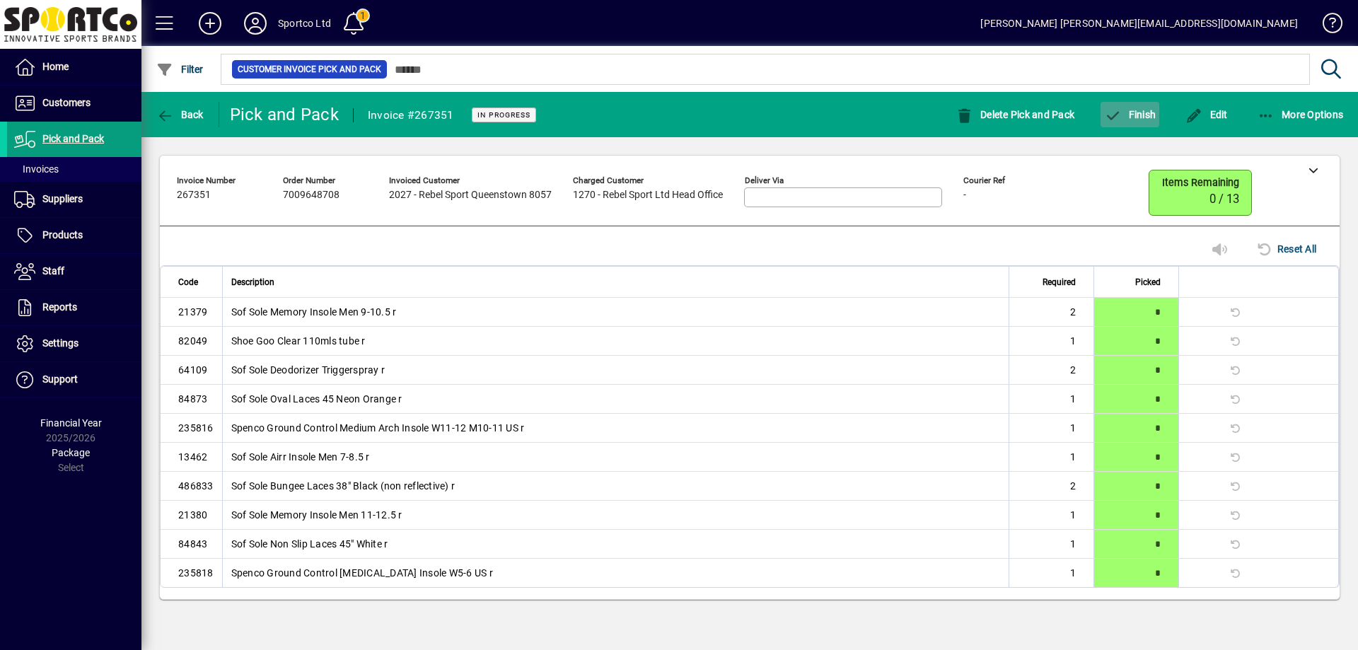
click at [1145, 115] on span "Finish" at bounding box center [1130, 114] width 52 height 11
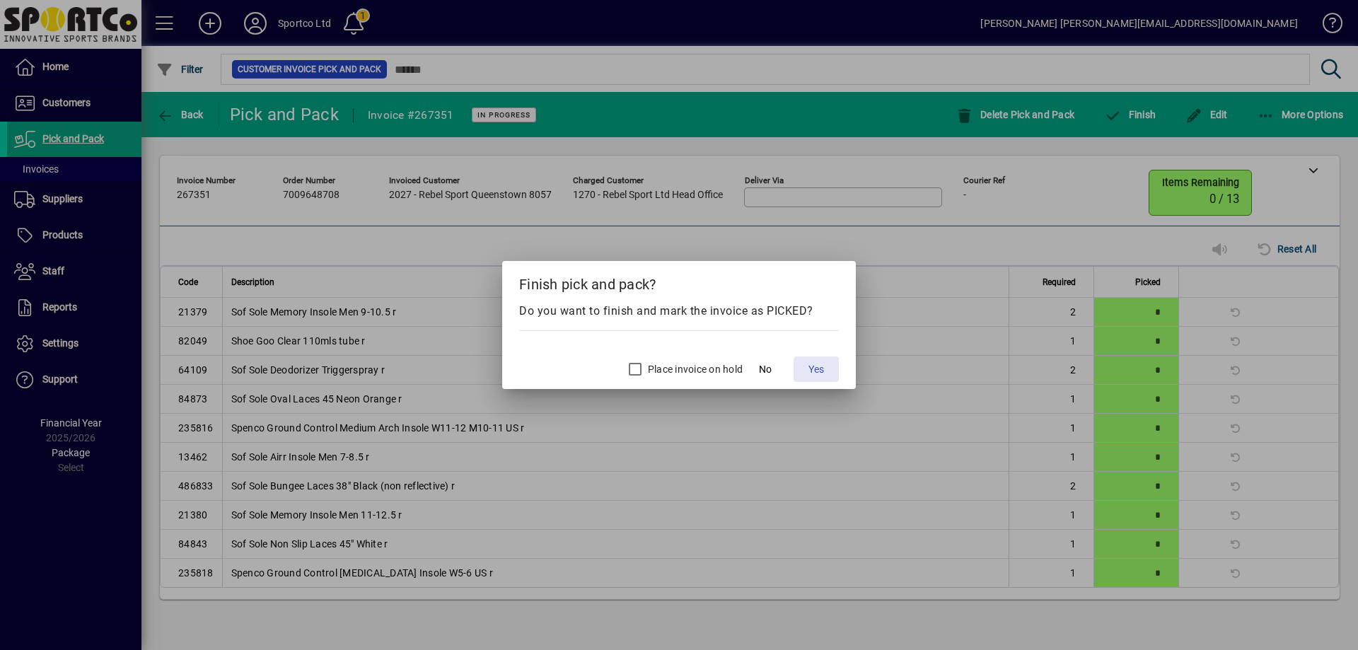
click at [810, 371] on span "Yes" at bounding box center [817, 369] width 16 height 15
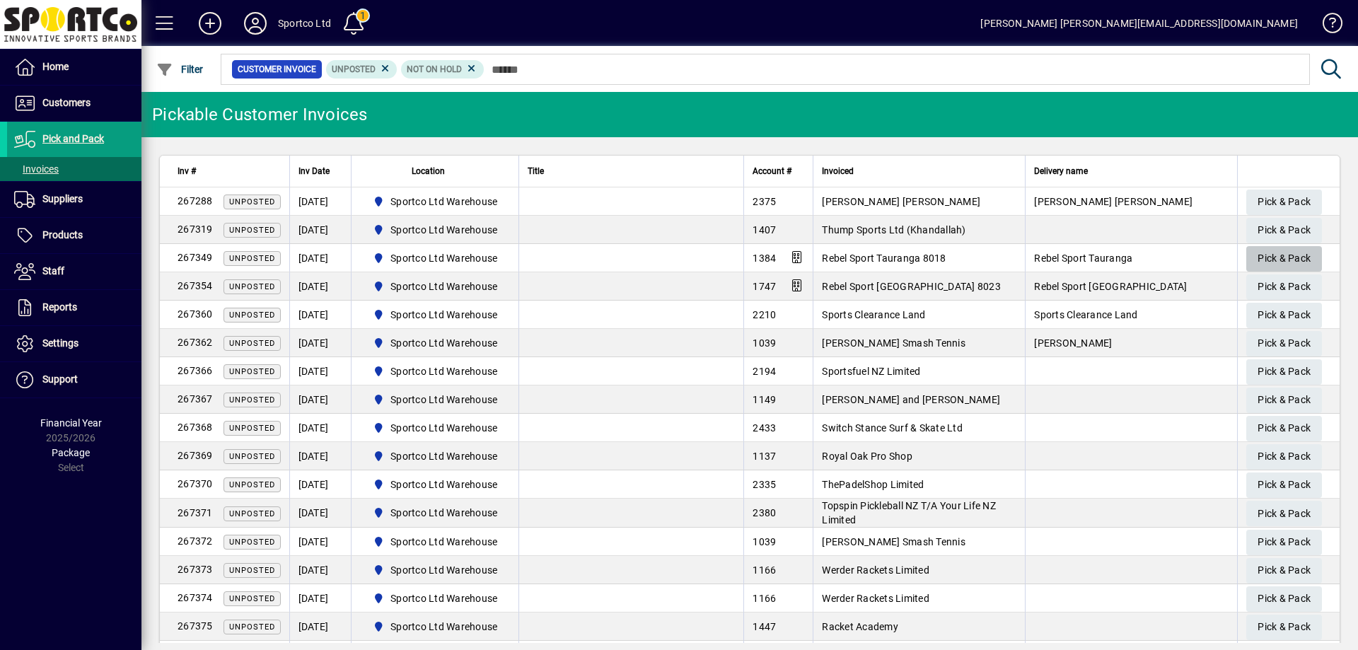
click at [1258, 254] on span "Pick & Pack" at bounding box center [1284, 258] width 53 height 23
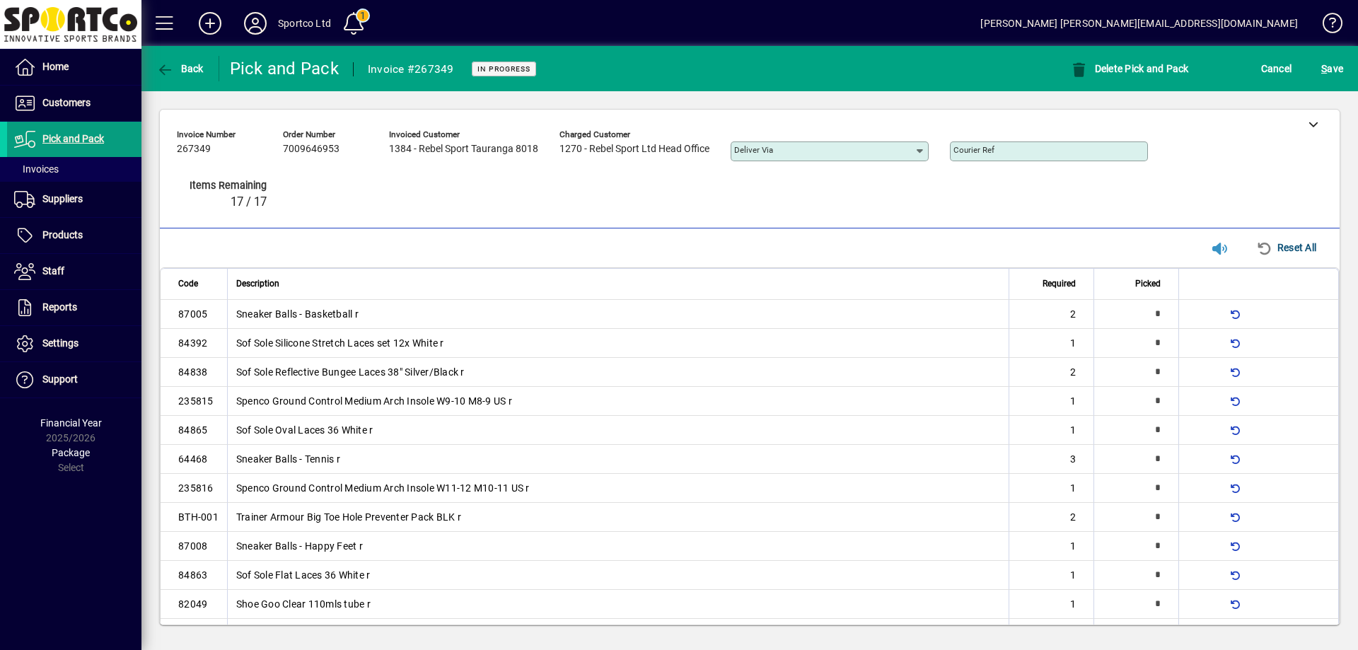
type input "*"
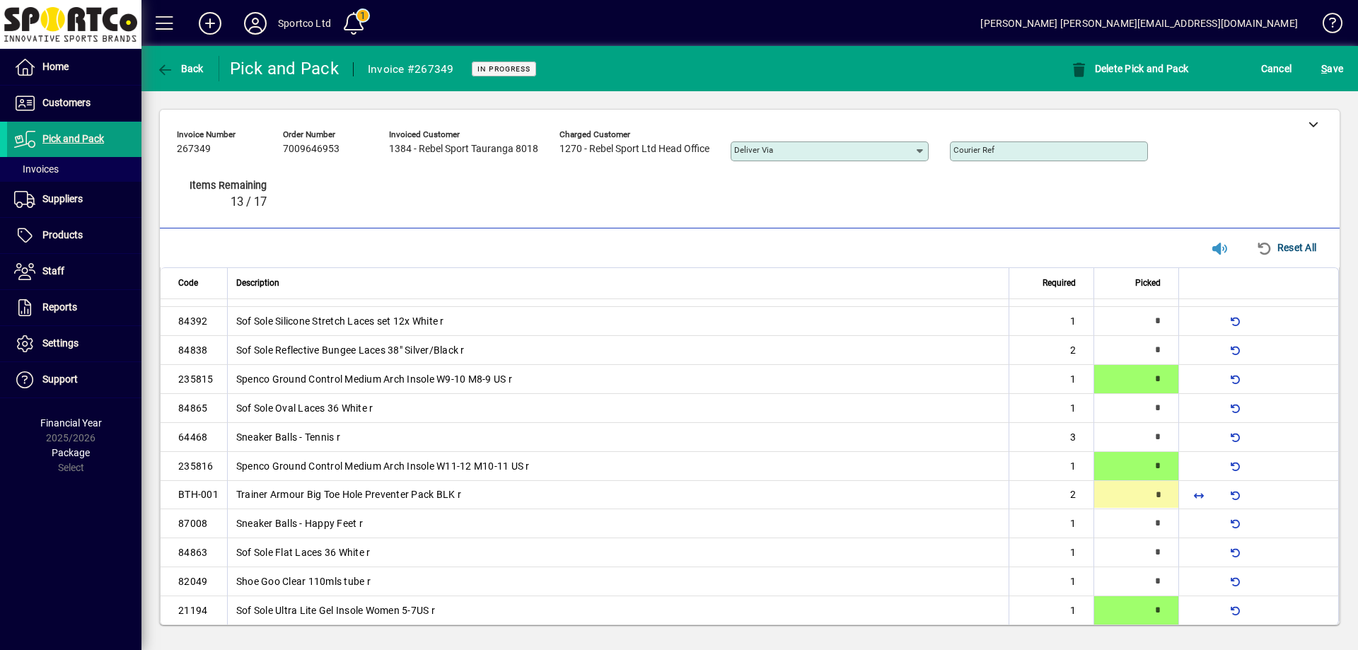
type input "*"
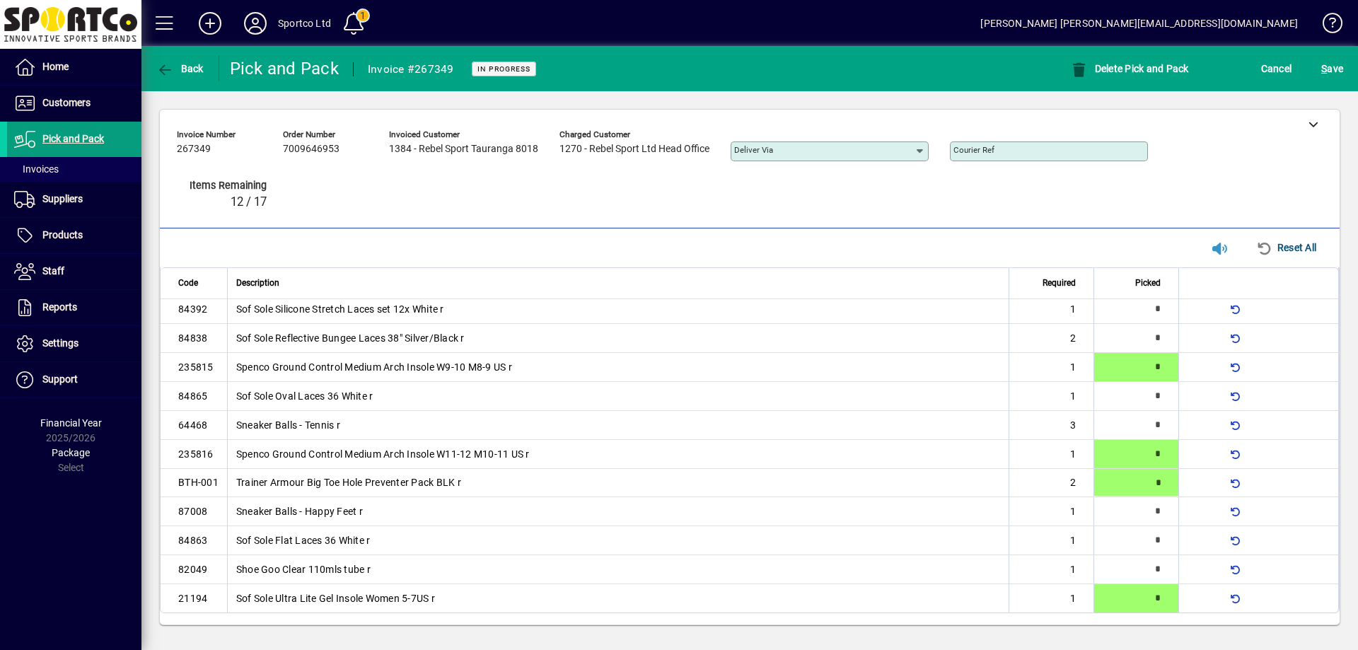
type input "*"
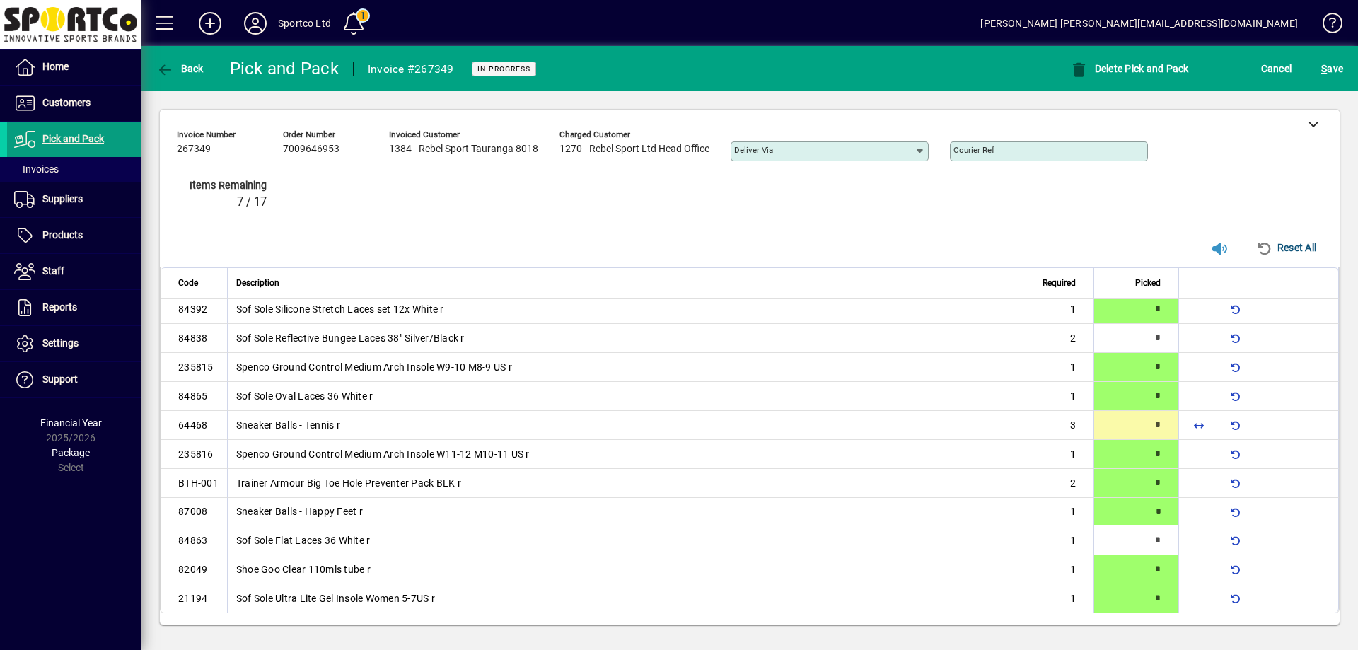
type input "*"
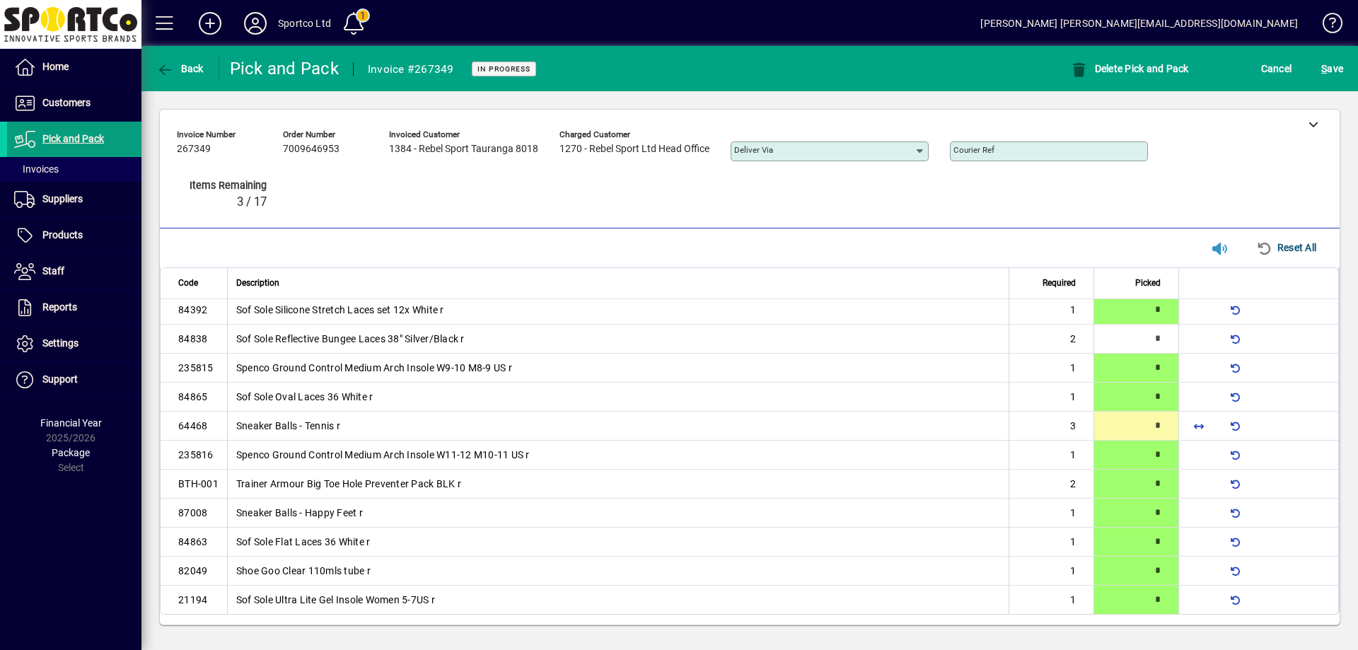
scroll to position [0, 0]
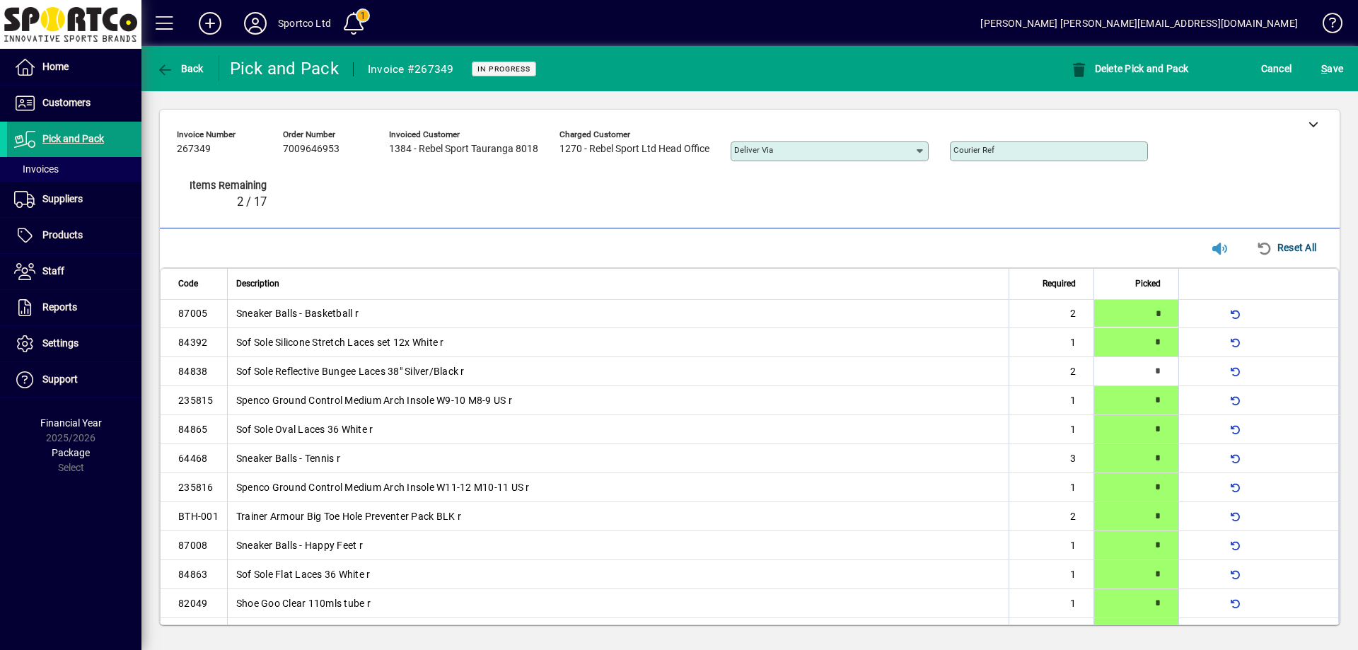
type input "*"
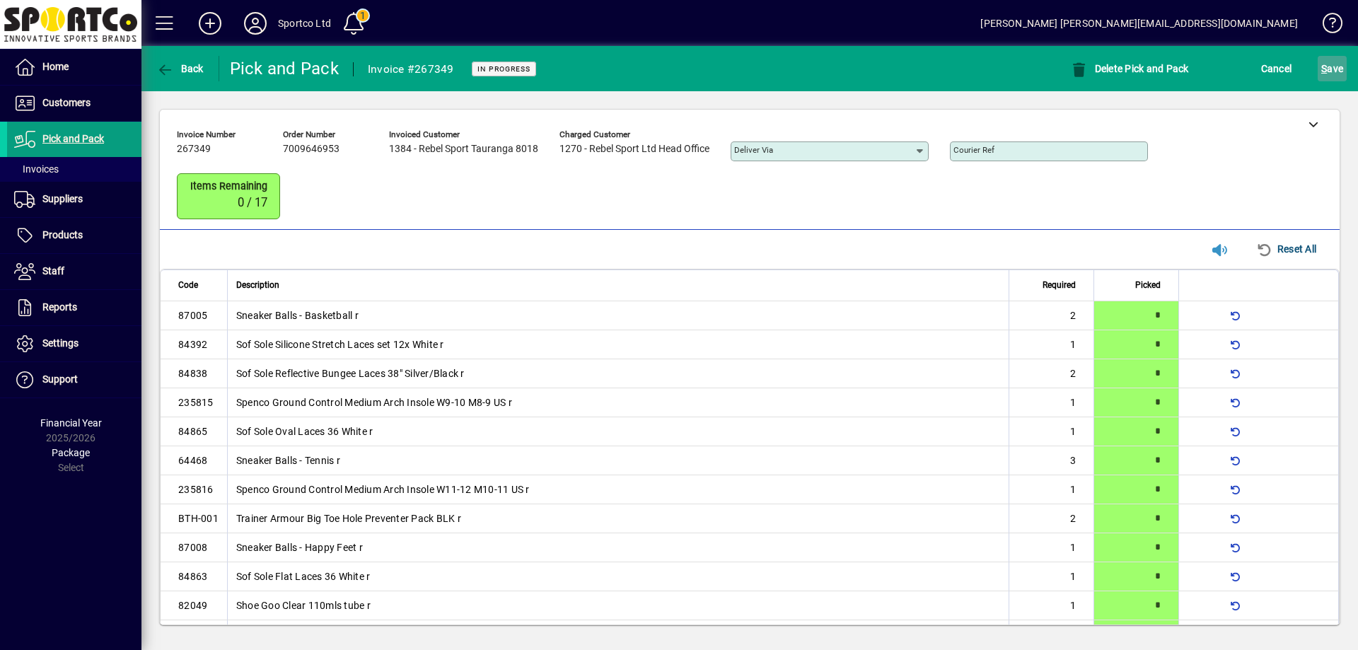
click at [1334, 79] on span "S ave" at bounding box center [1332, 68] width 22 height 23
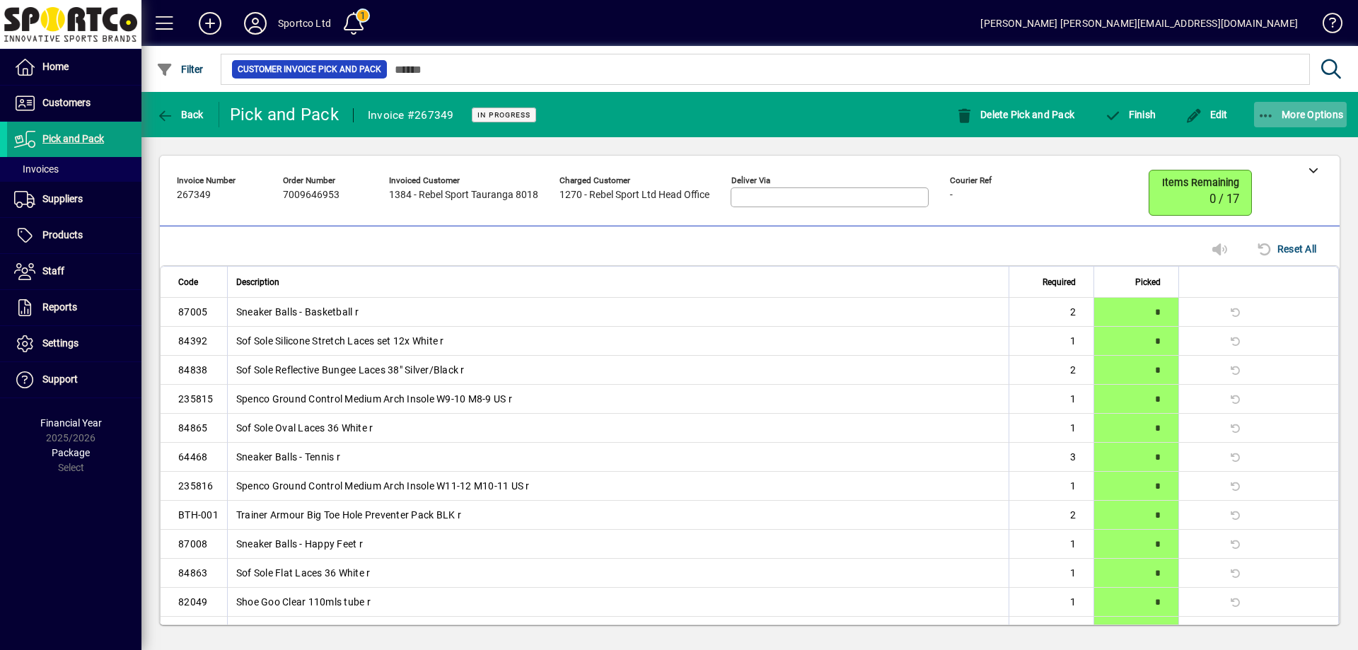
click at [1266, 115] on icon "button" at bounding box center [1267, 116] width 18 height 14
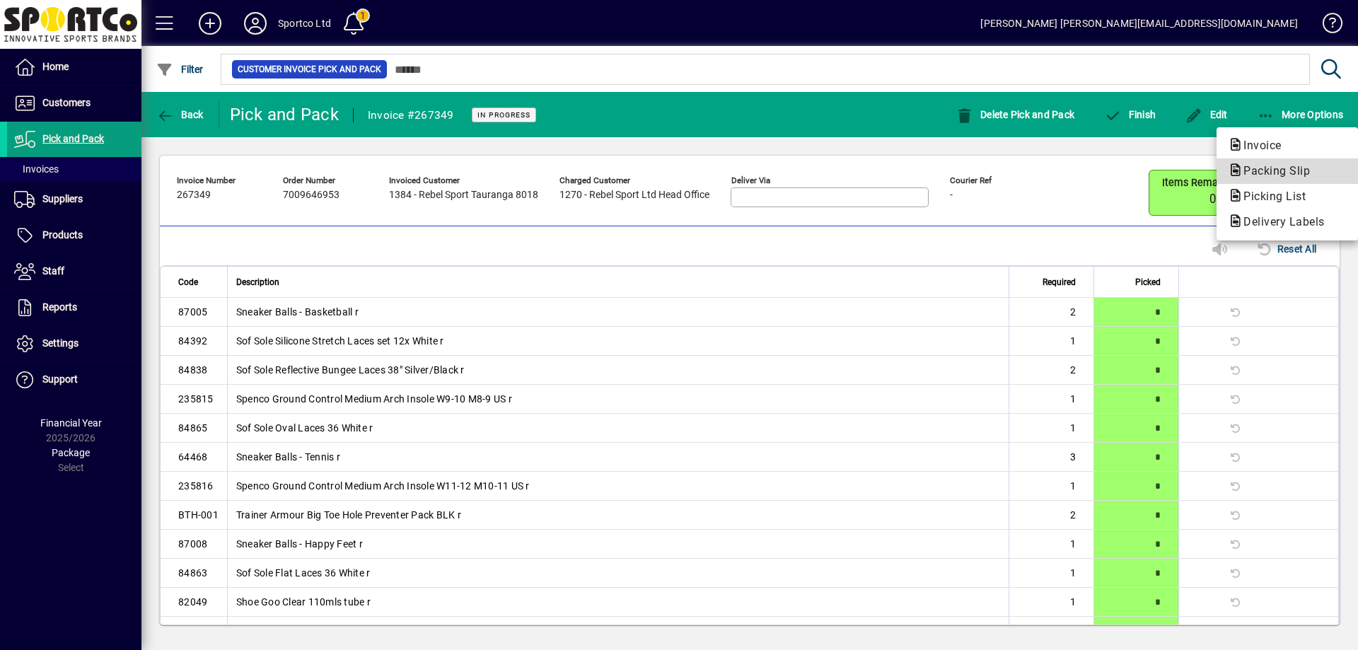
click at [1275, 174] on span "Packing Slip" at bounding box center [1272, 170] width 89 height 13
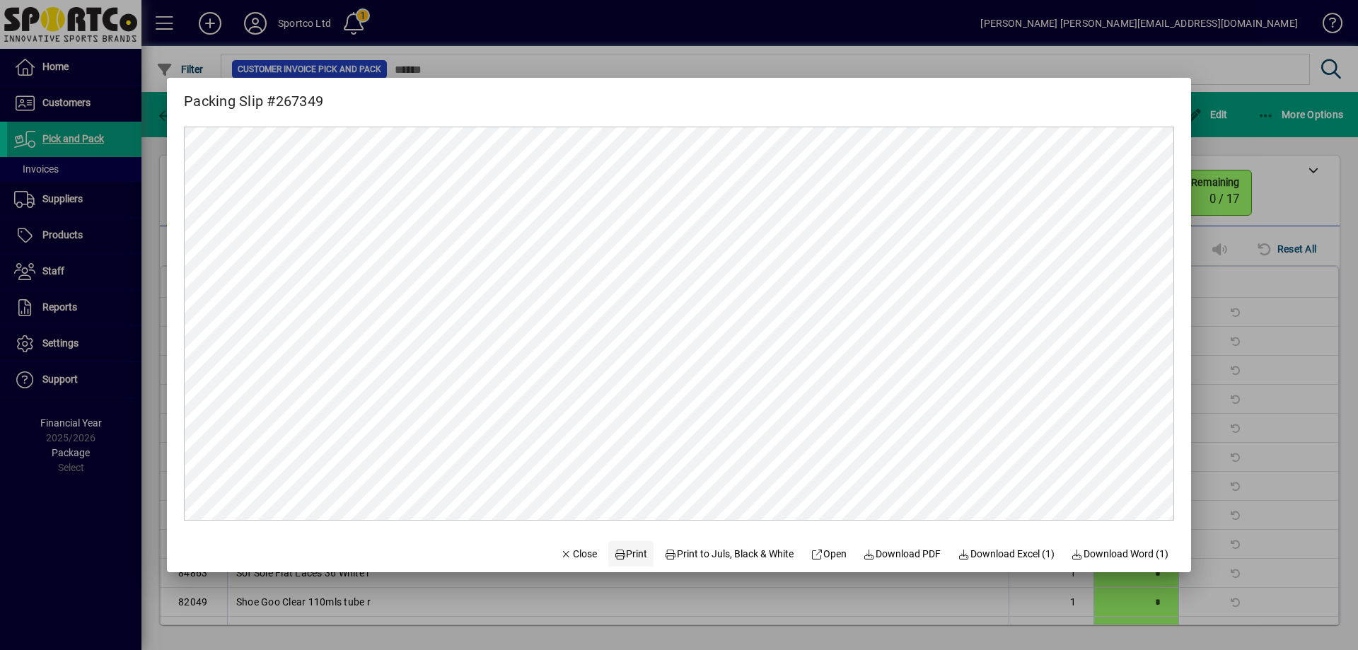
click at [622, 550] on span "Print" at bounding box center [631, 554] width 34 height 15
click at [579, 557] on span "Close" at bounding box center [578, 554] width 37 height 15
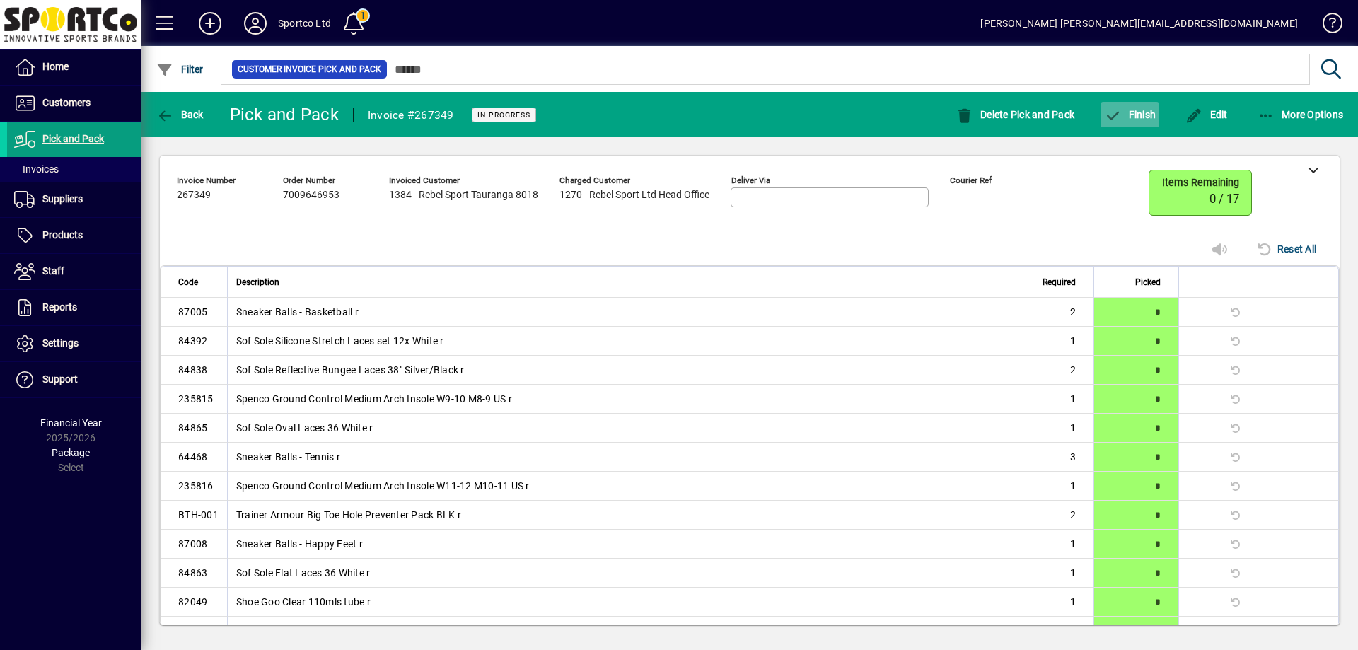
click at [1140, 115] on span "Finish" at bounding box center [1130, 114] width 52 height 11
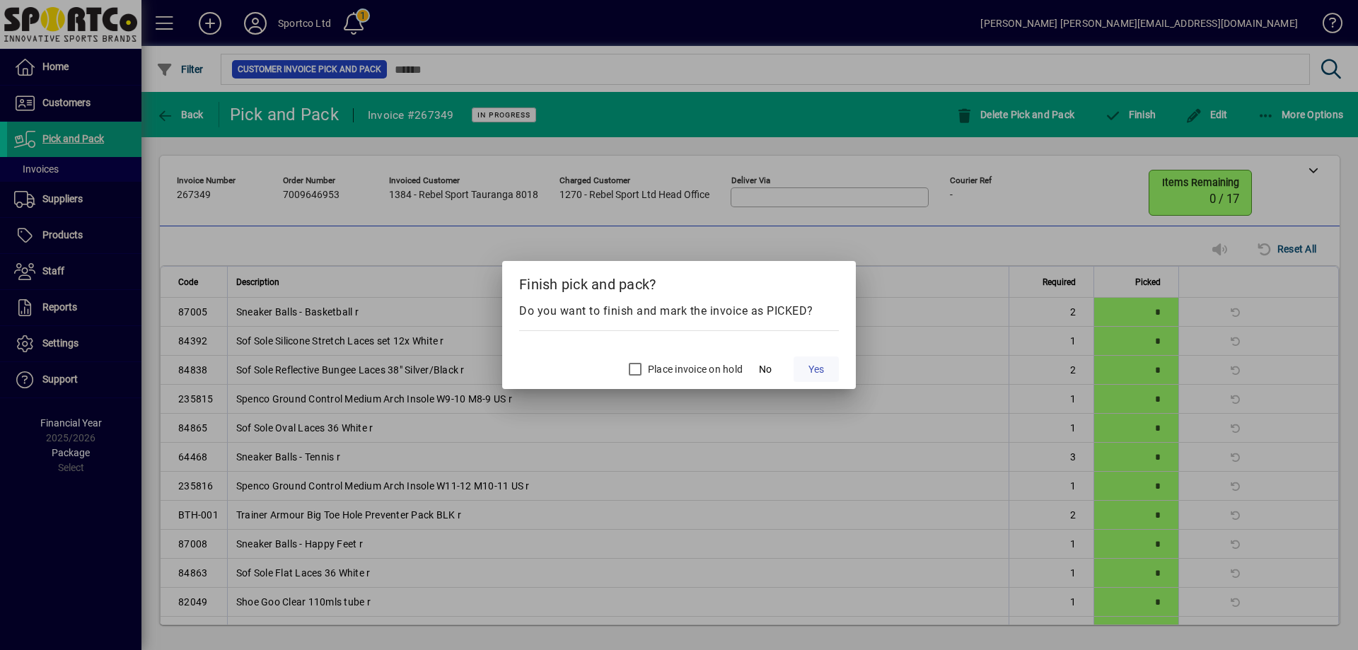
click at [806, 374] on span at bounding box center [816, 369] width 45 height 34
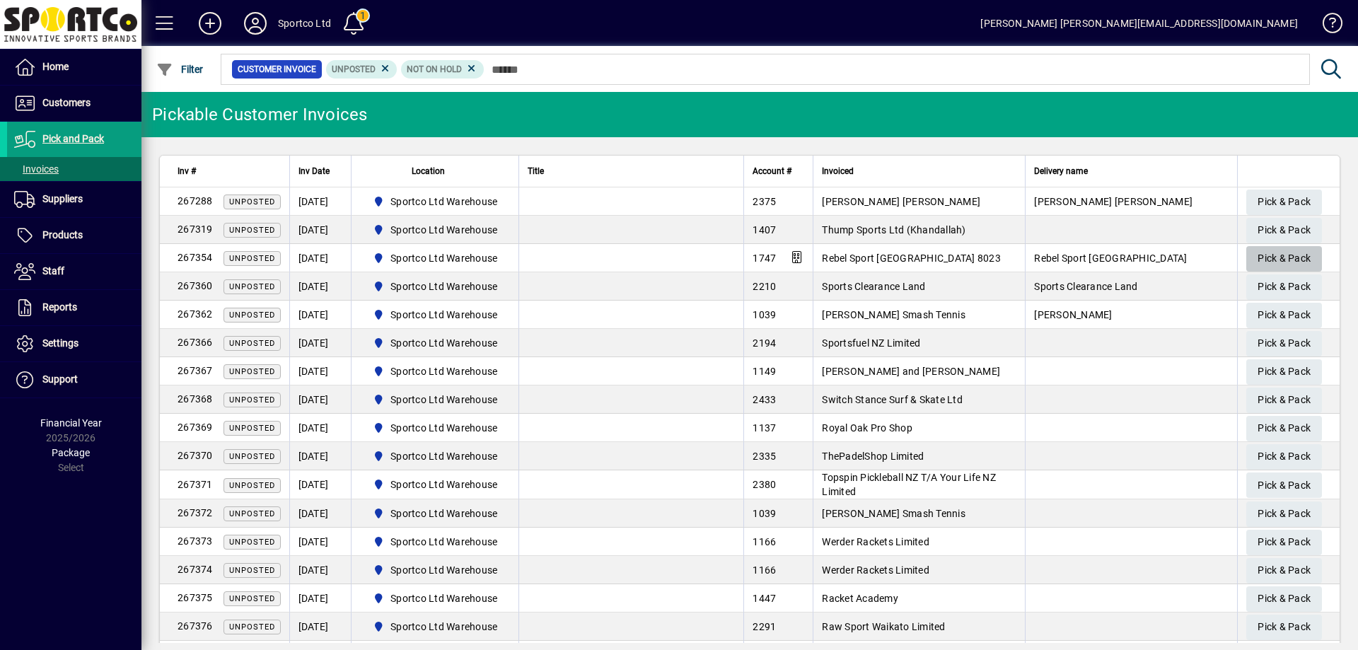
click at [1262, 255] on span "Pick & Pack" at bounding box center [1284, 258] width 53 height 23
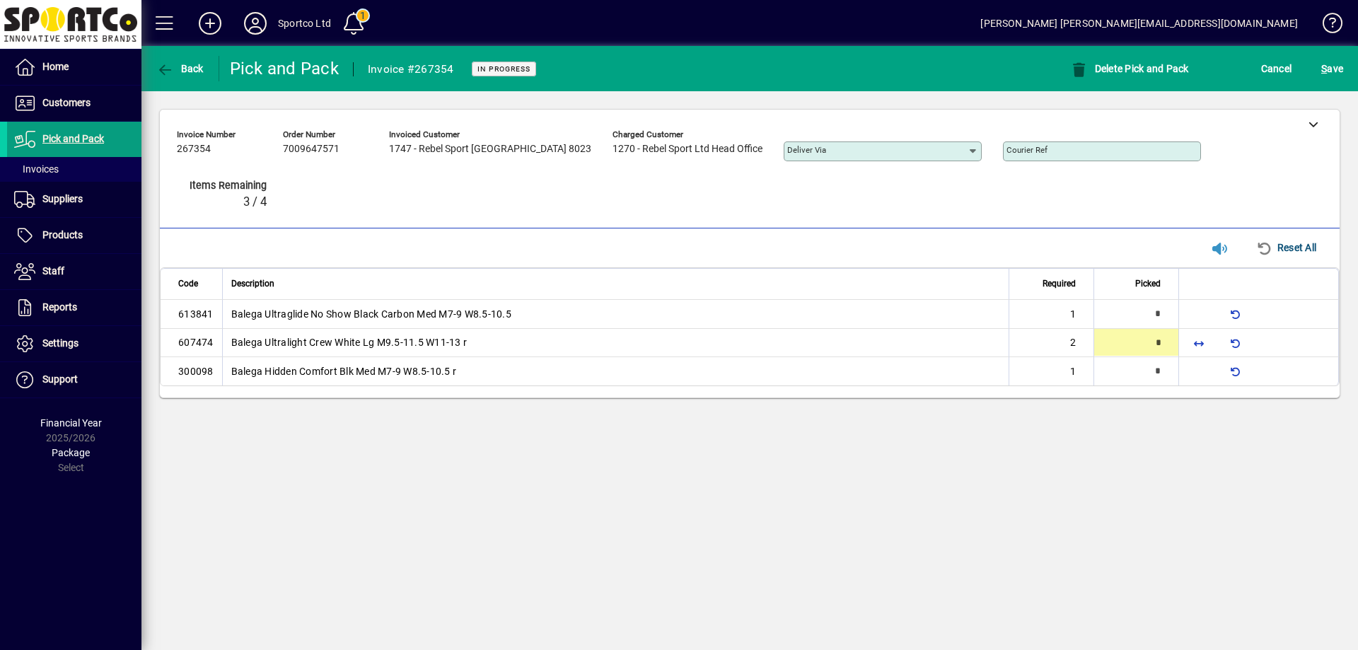
type input "*"
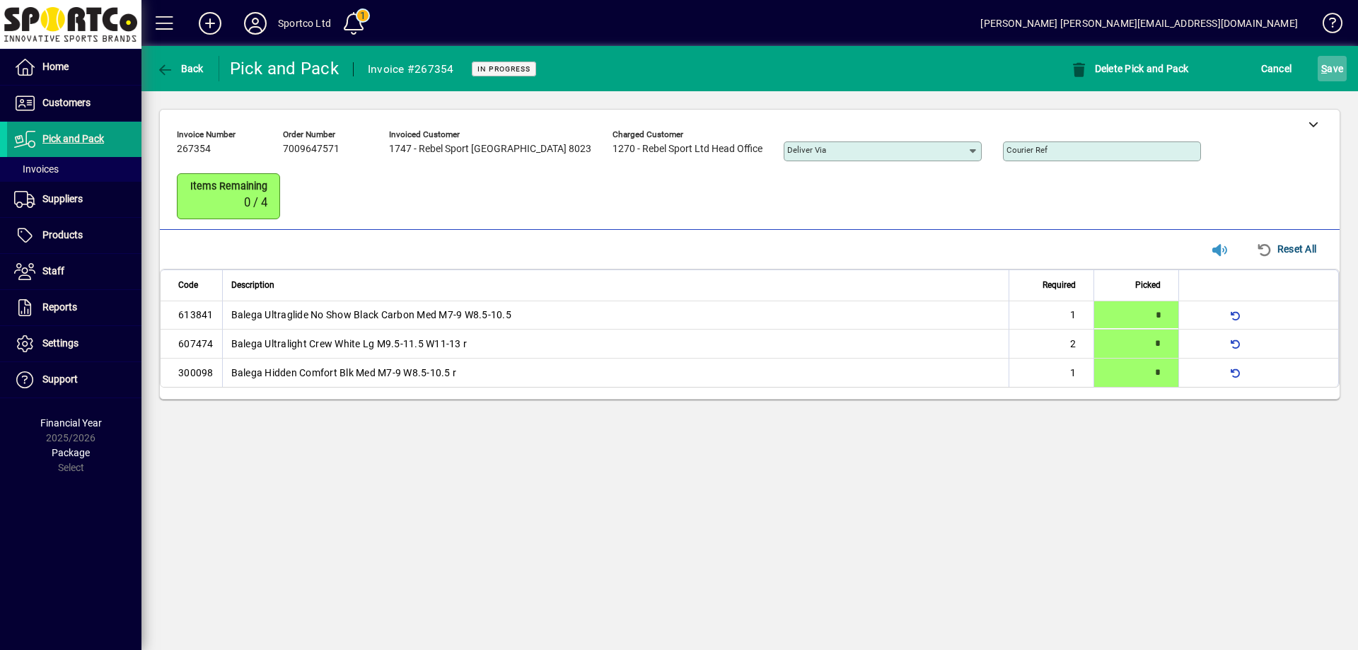
click at [1330, 78] on span "S ave" at bounding box center [1332, 68] width 22 height 23
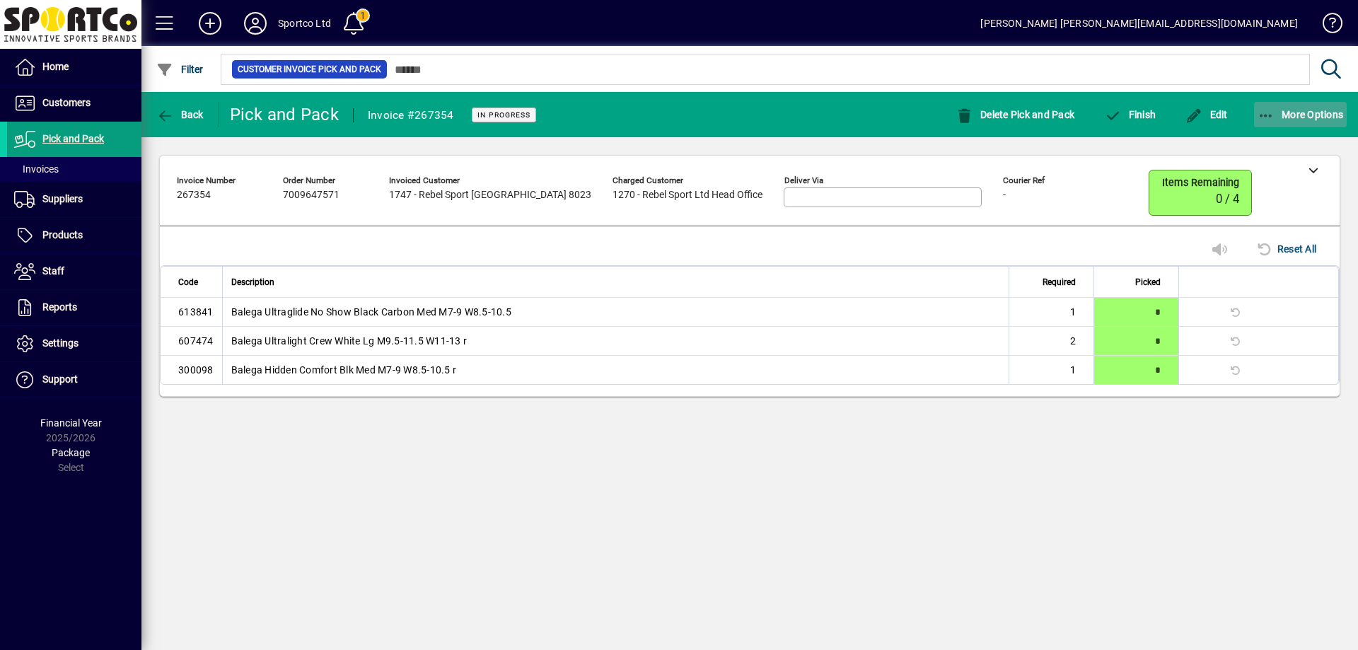
click at [1269, 119] on icon "button" at bounding box center [1267, 116] width 18 height 14
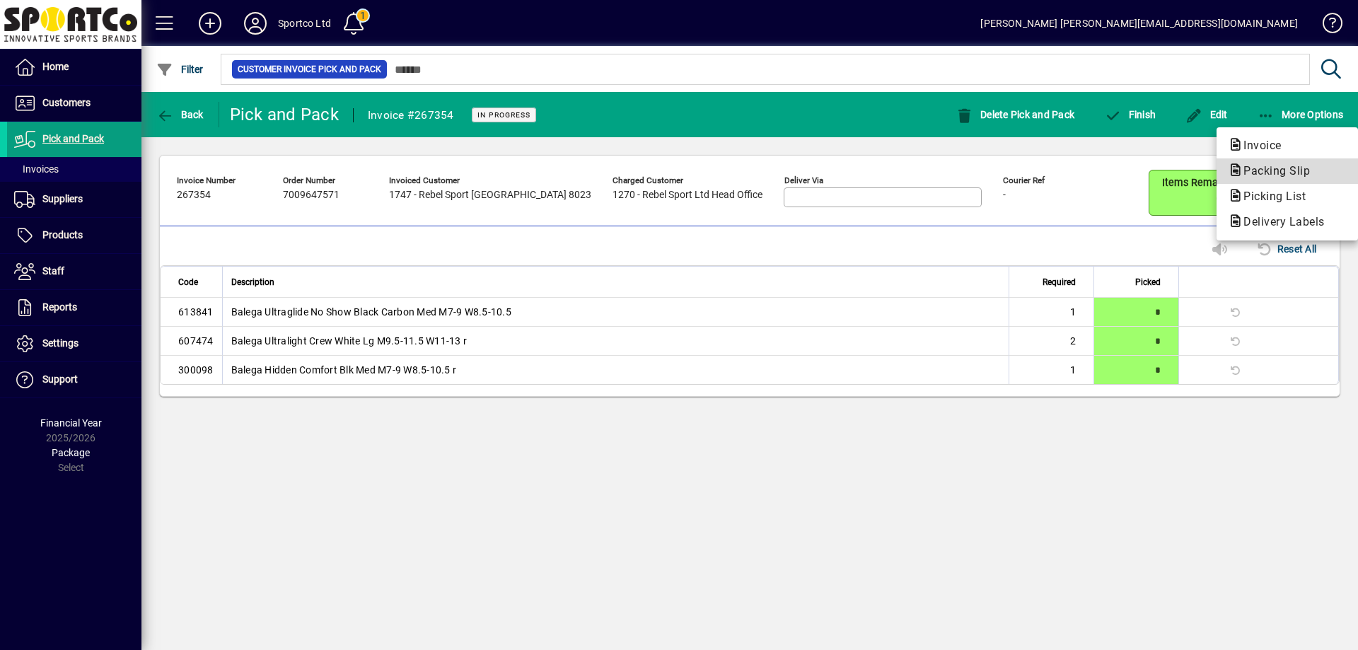
click at [1273, 170] on span "Packing Slip" at bounding box center [1272, 170] width 89 height 13
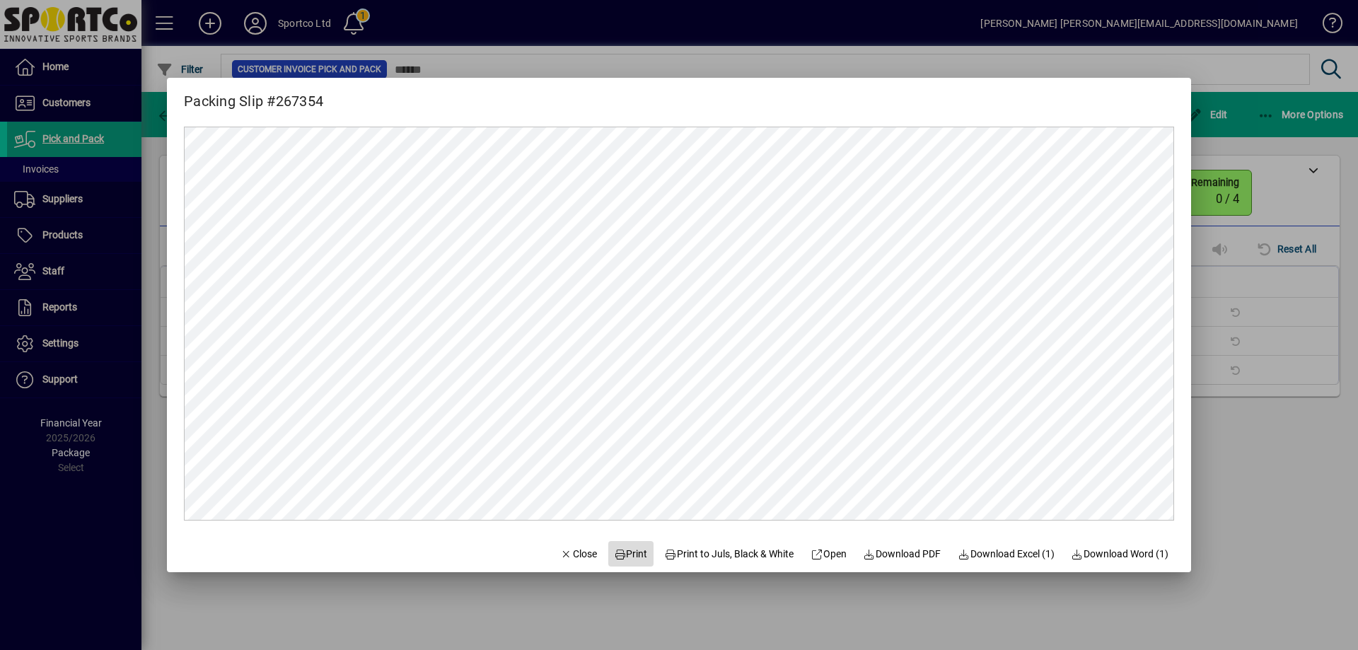
click at [630, 552] on span "Print" at bounding box center [631, 554] width 34 height 15
click at [560, 551] on span "Close" at bounding box center [578, 554] width 37 height 15
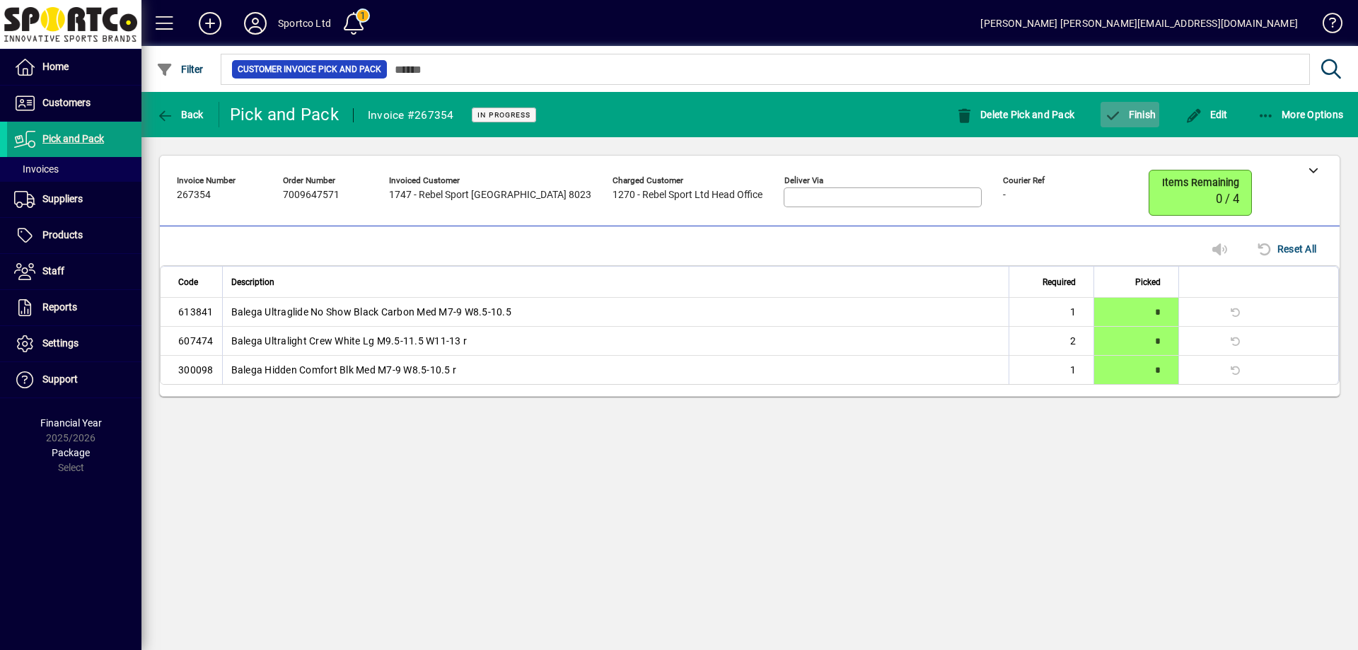
click at [1149, 101] on span "button" at bounding box center [1130, 115] width 59 height 34
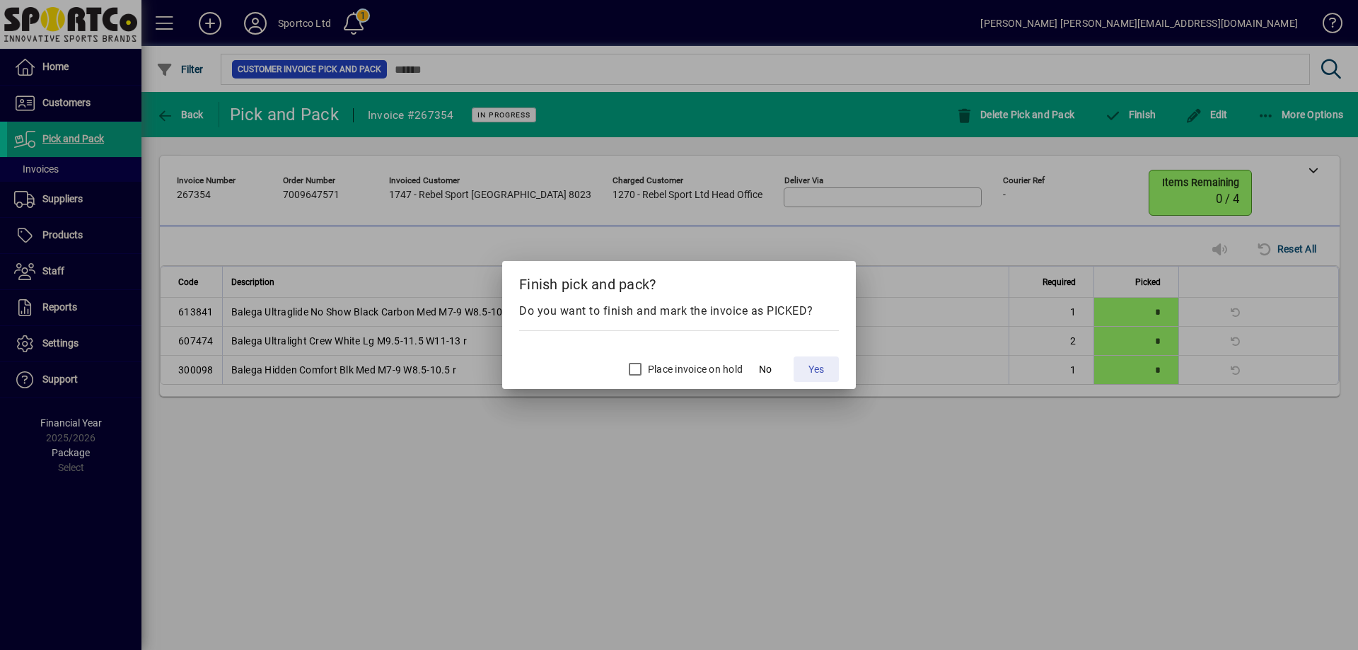
drag, startPoint x: 814, startPoint y: 373, endPoint x: 483, endPoint y: 294, distance: 339.7
click at [814, 372] on span "Yes" at bounding box center [817, 369] width 16 height 15
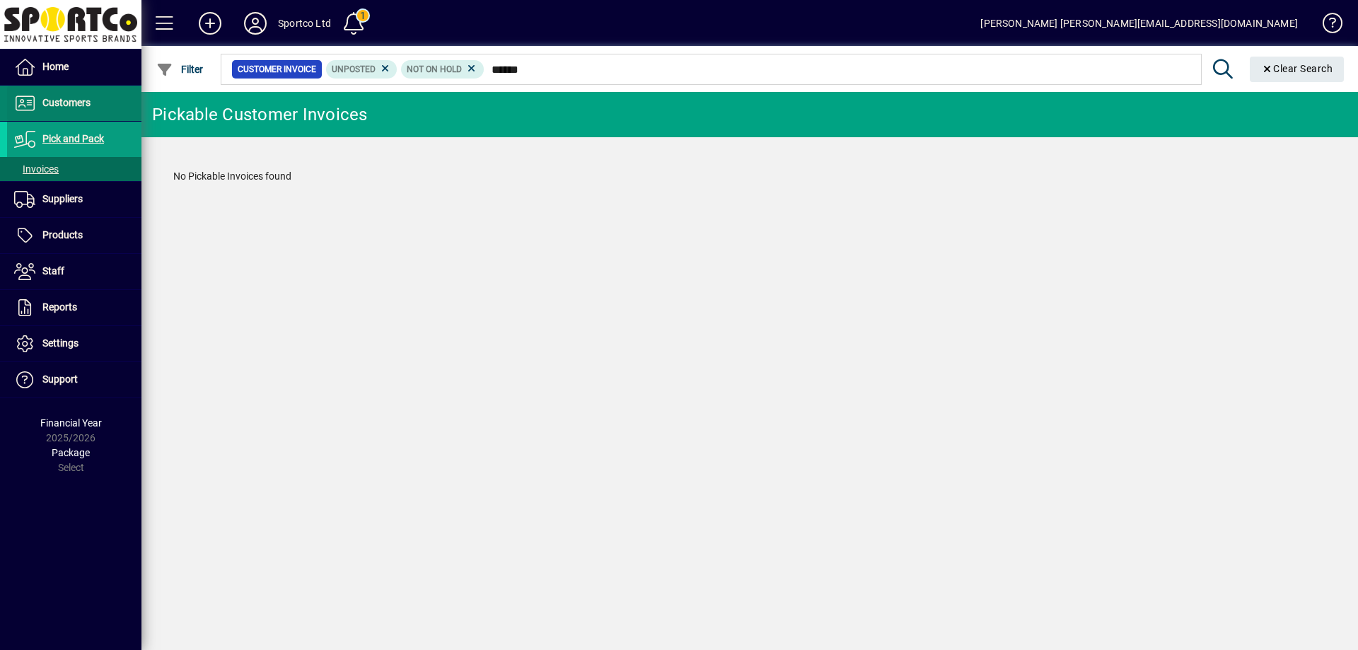
type input "******"
click at [44, 101] on span "Customers" at bounding box center [66, 102] width 48 height 11
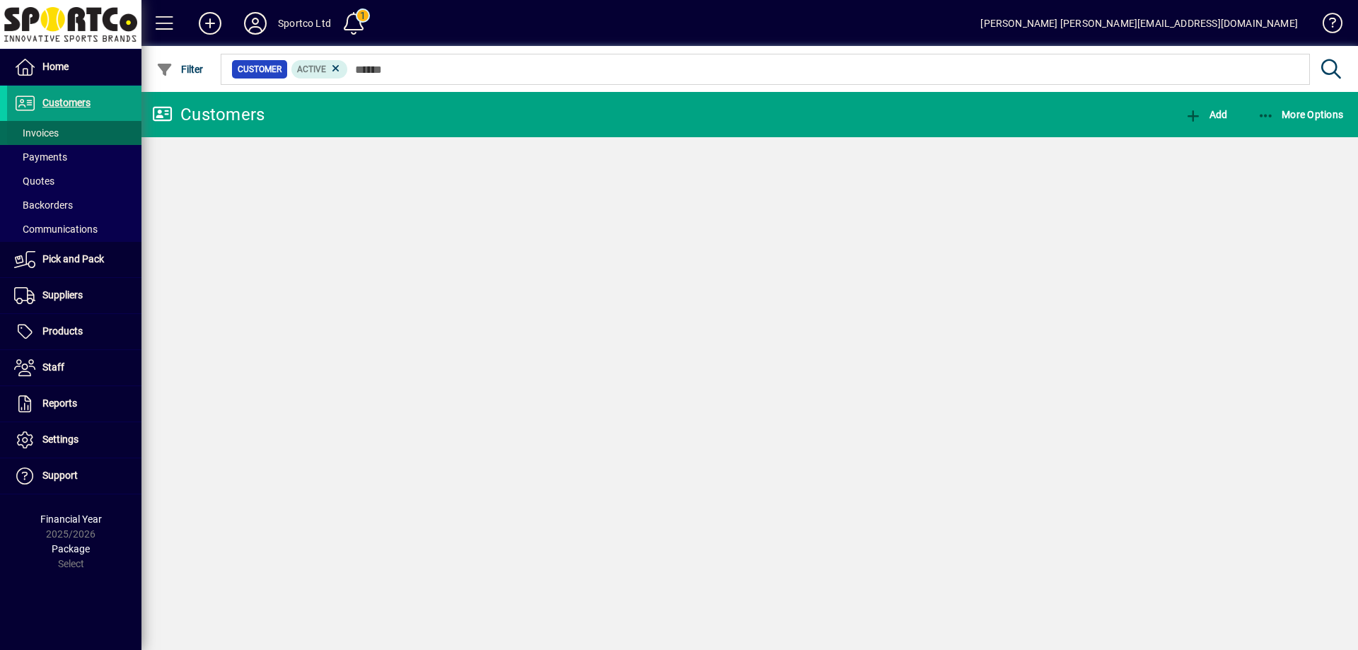
click at [54, 132] on span "Invoices" at bounding box center [36, 132] width 45 height 11
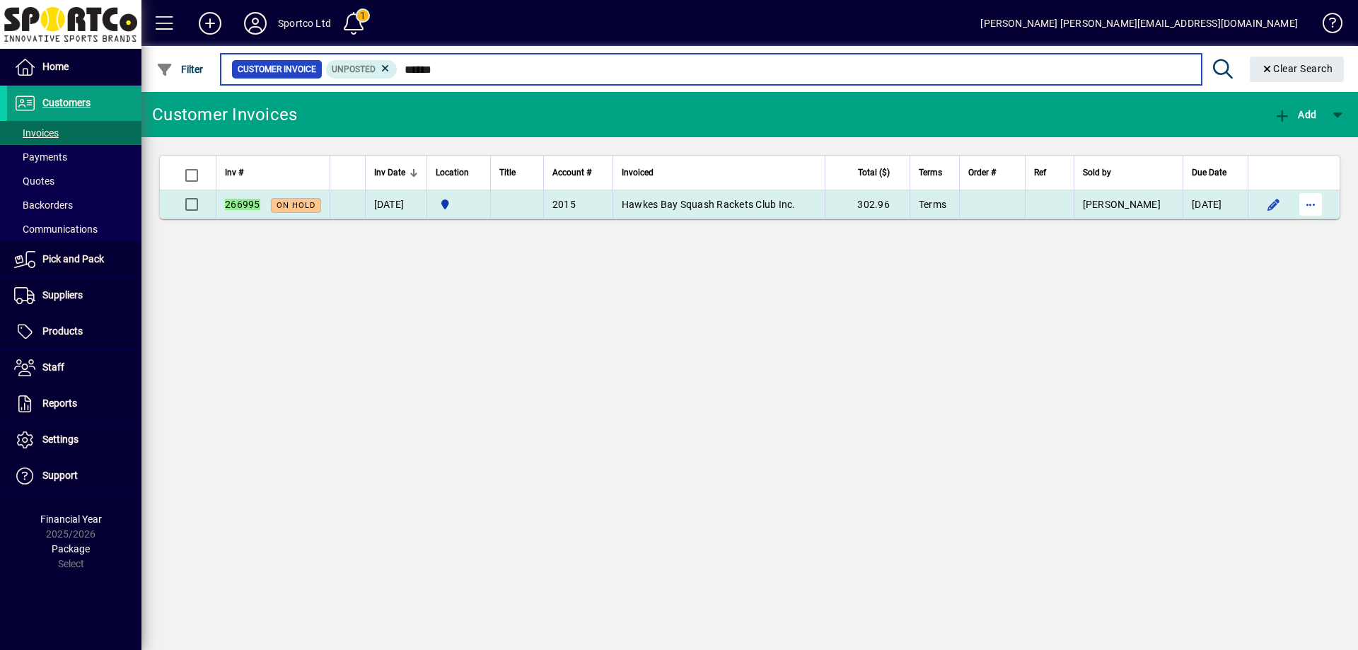
type input "******"
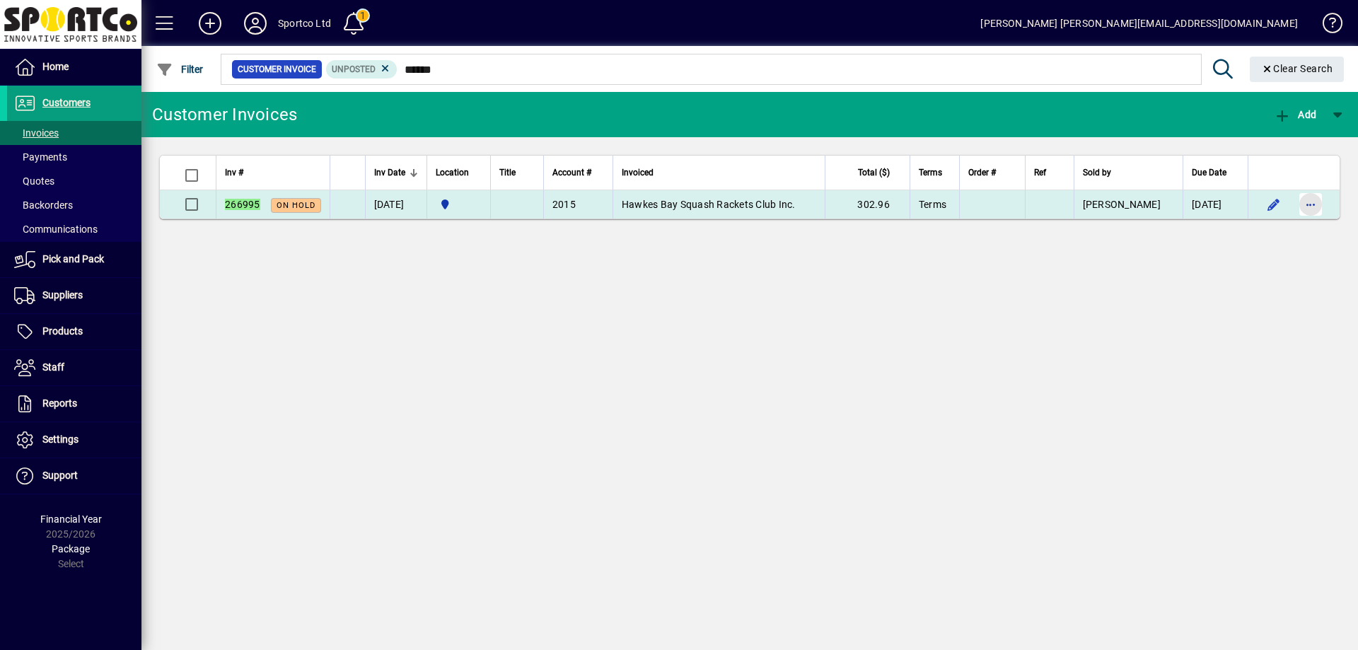
click at [1307, 205] on span "button" at bounding box center [1311, 204] width 34 height 34
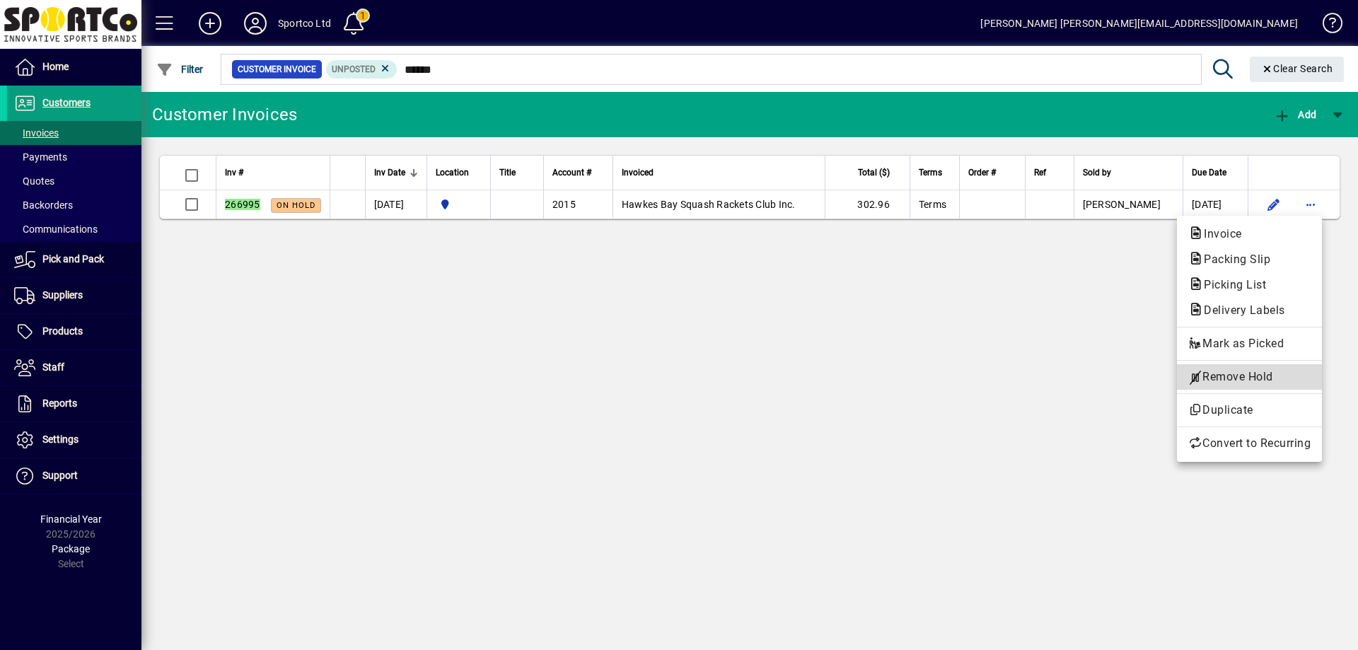
click at [1254, 371] on span "Remove Hold" at bounding box center [1249, 377] width 122 height 17
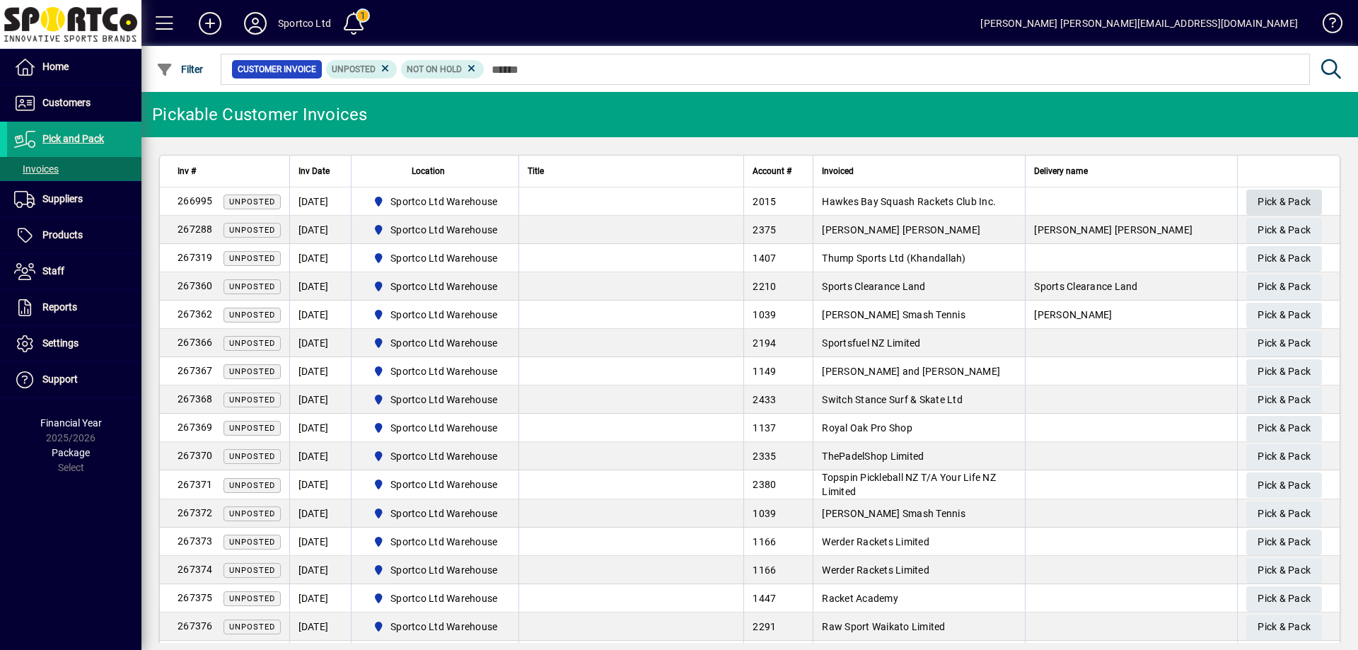
click at [1288, 194] on span "Pick & Pack" at bounding box center [1284, 201] width 53 height 23
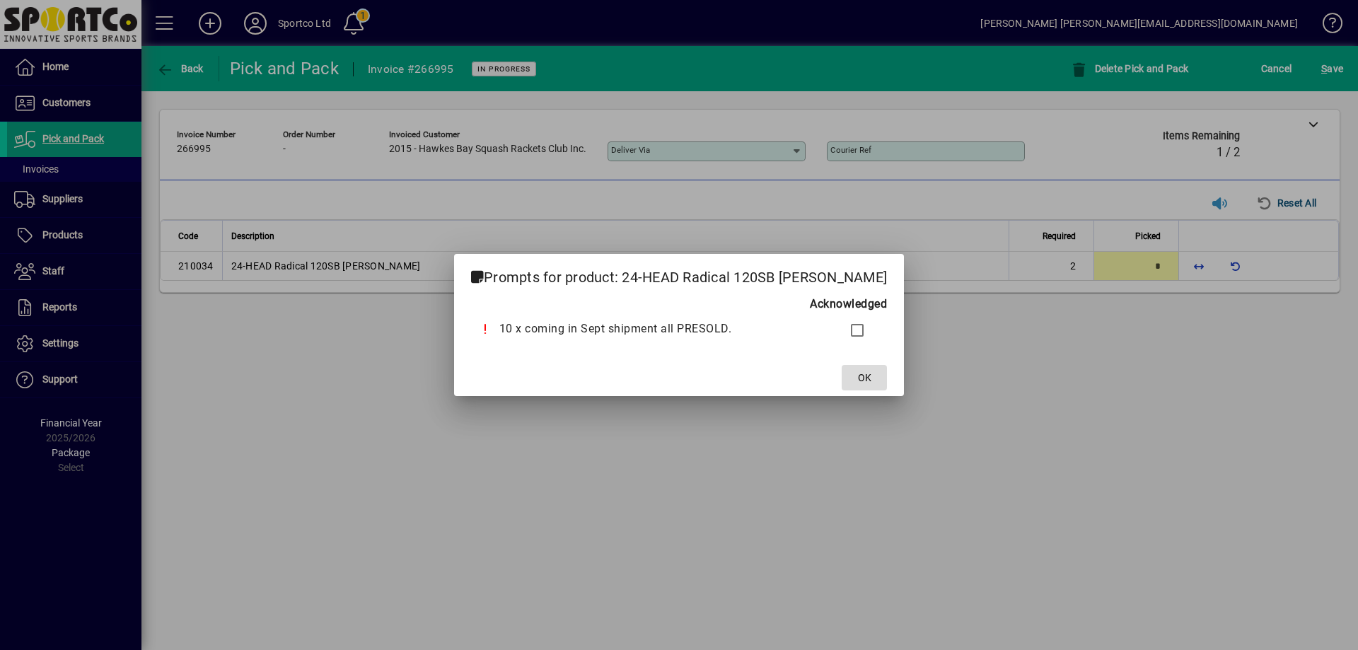
click at [872, 379] on span at bounding box center [864, 378] width 45 height 34
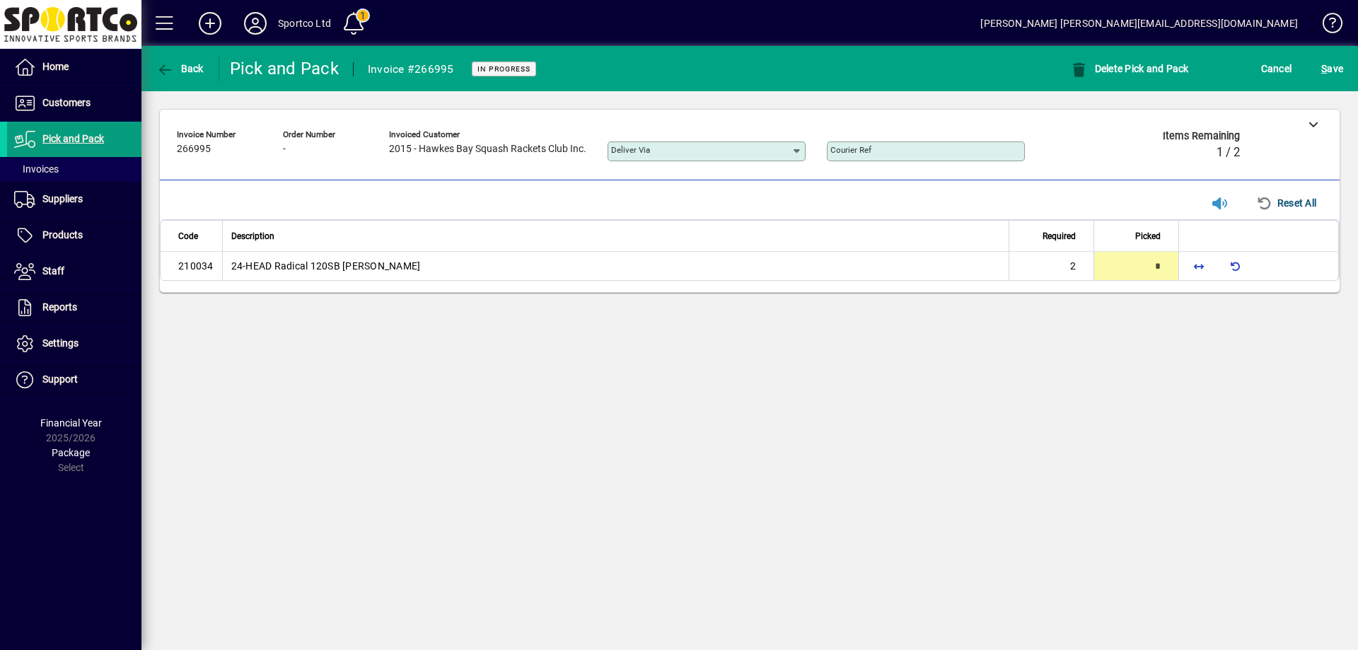
type input "*"
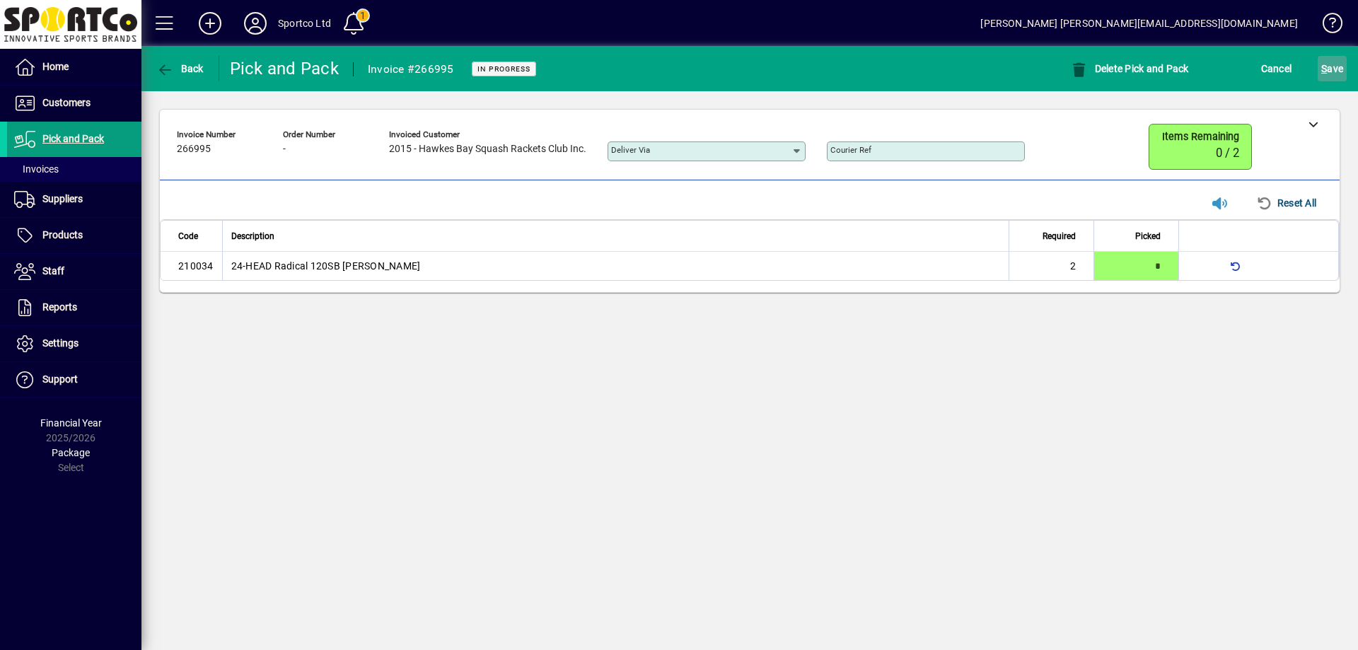
click at [1326, 67] on span "S" at bounding box center [1324, 68] width 6 height 11
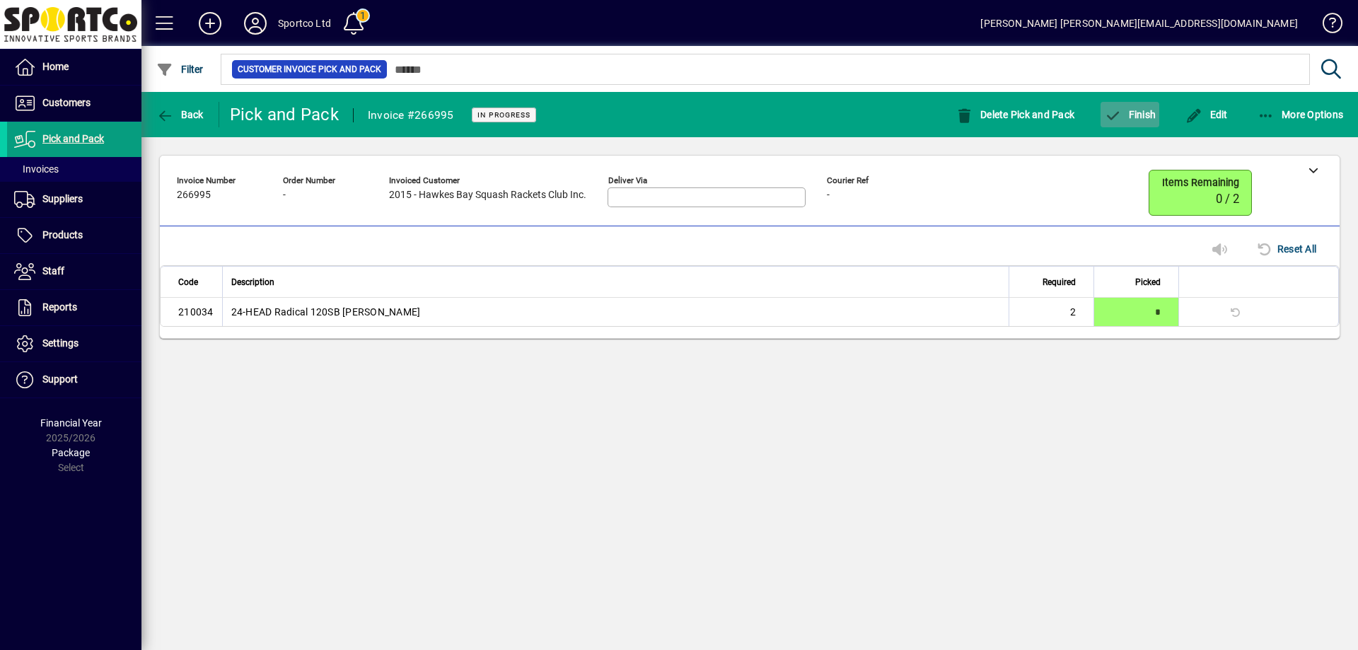
click at [1142, 112] on span "Finish" at bounding box center [1130, 114] width 52 height 11
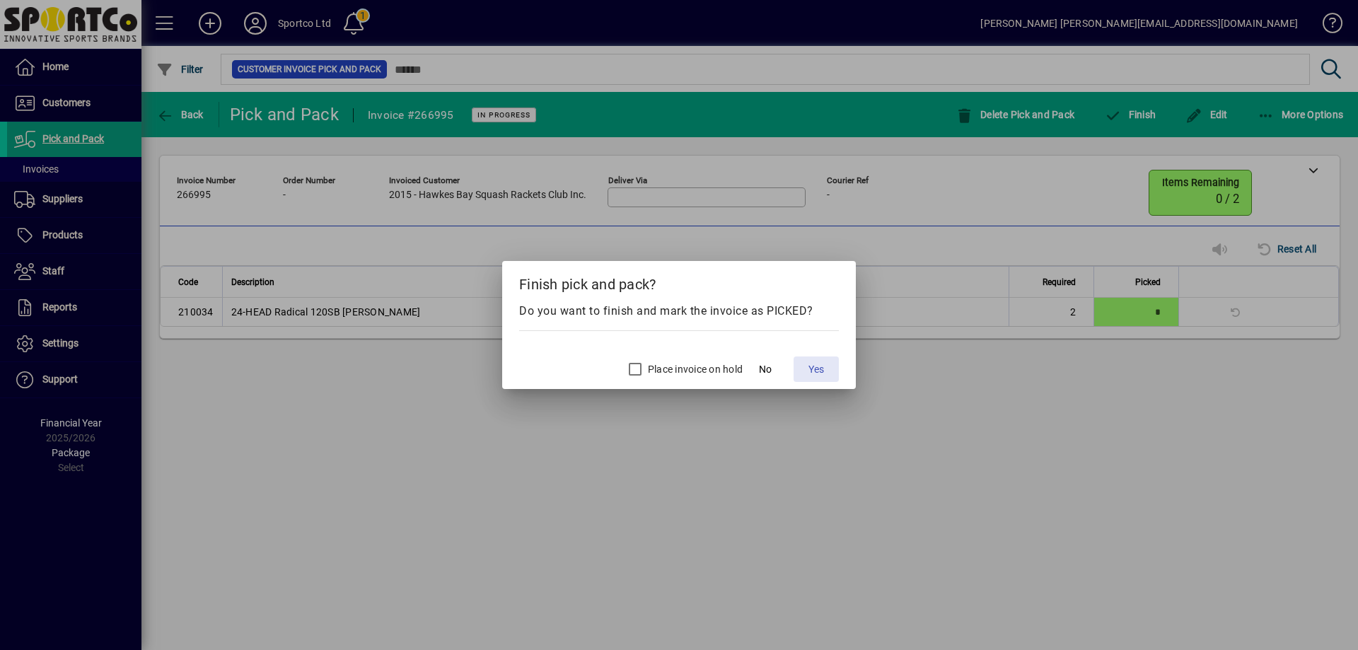
click at [823, 372] on span "Yes" at bounding box center [817, 369] width 16 height 15
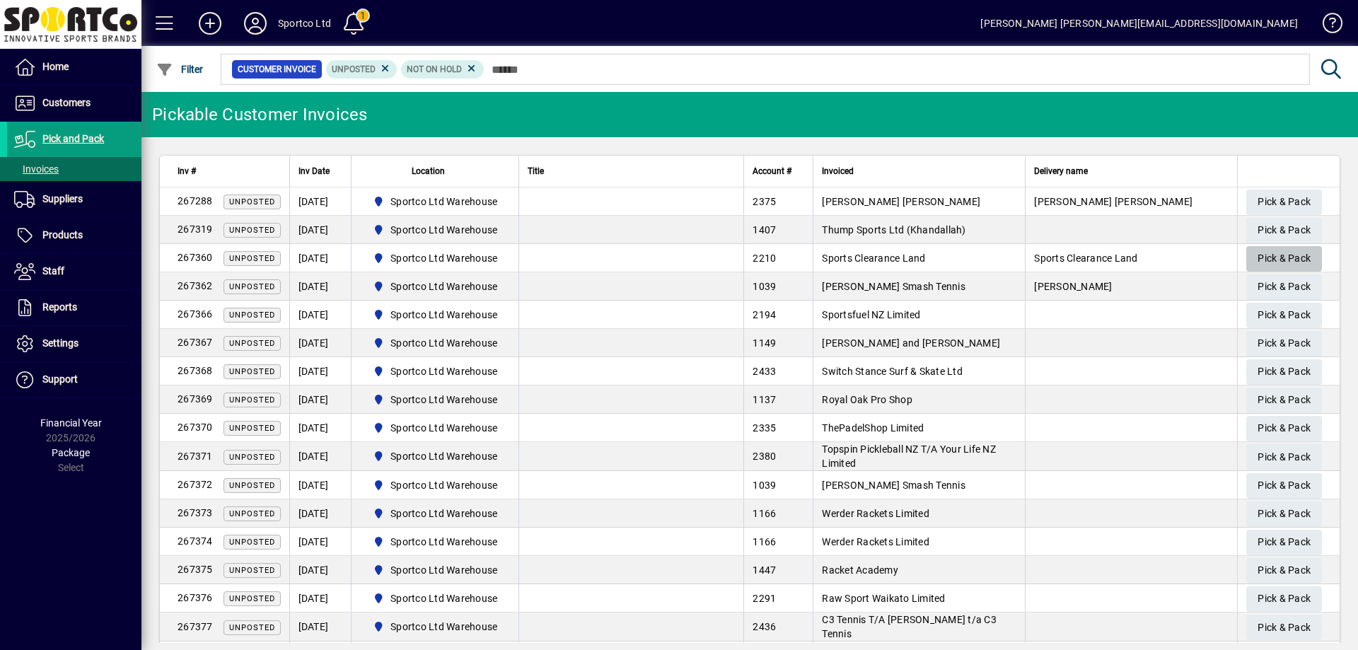
click at [1264, 253] on span "Pick & Pack" at bounding box center [1284, 258] width 53 height 23
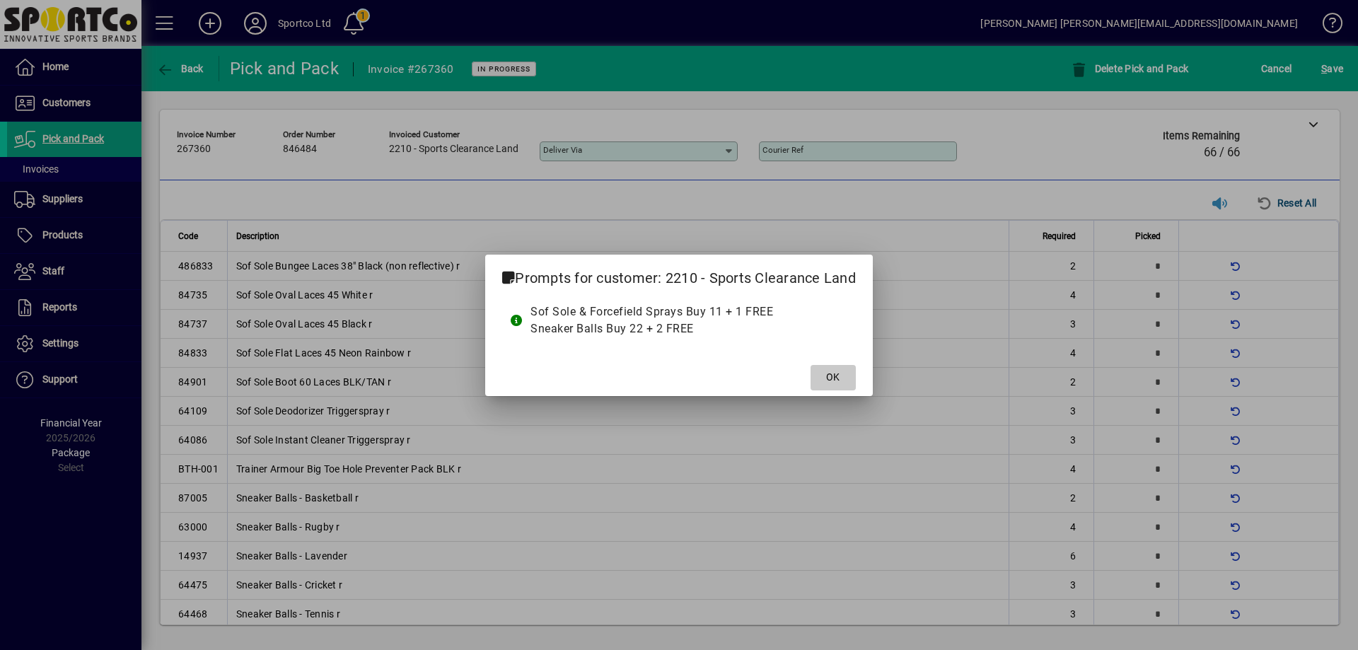
click at [838, 385] on span at bounding box center [833, 378] width 45 height 34
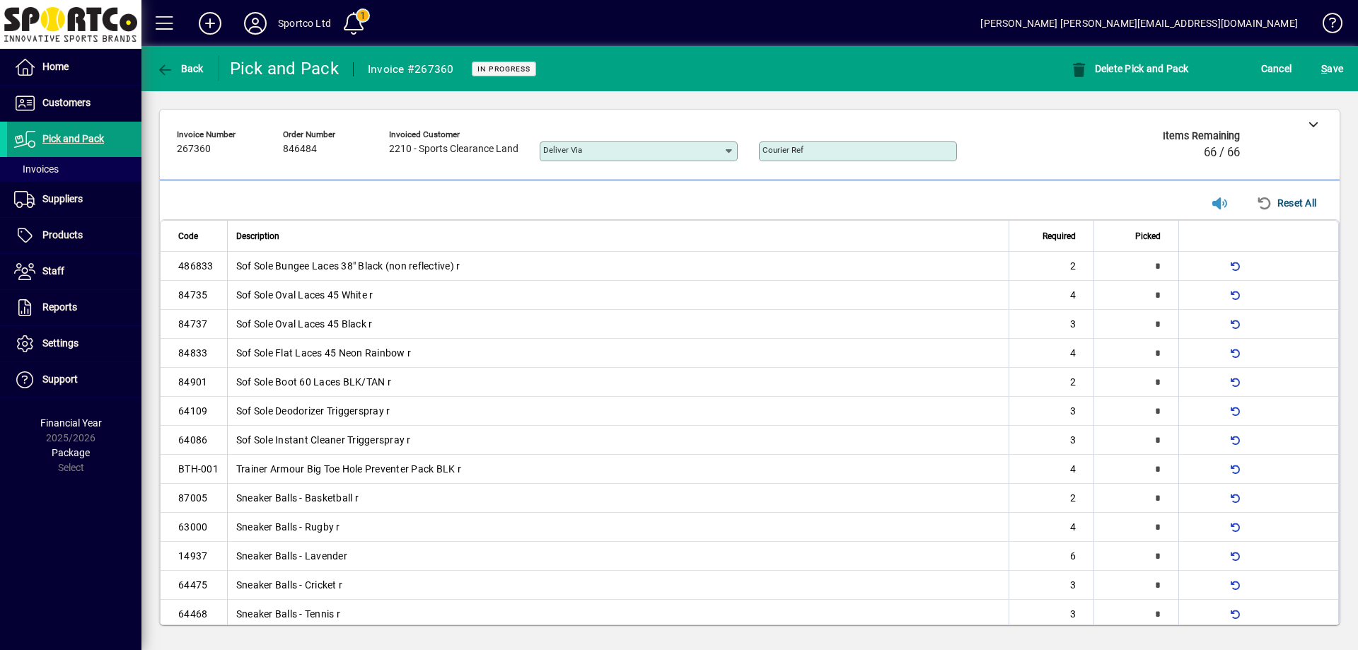
type input "*"
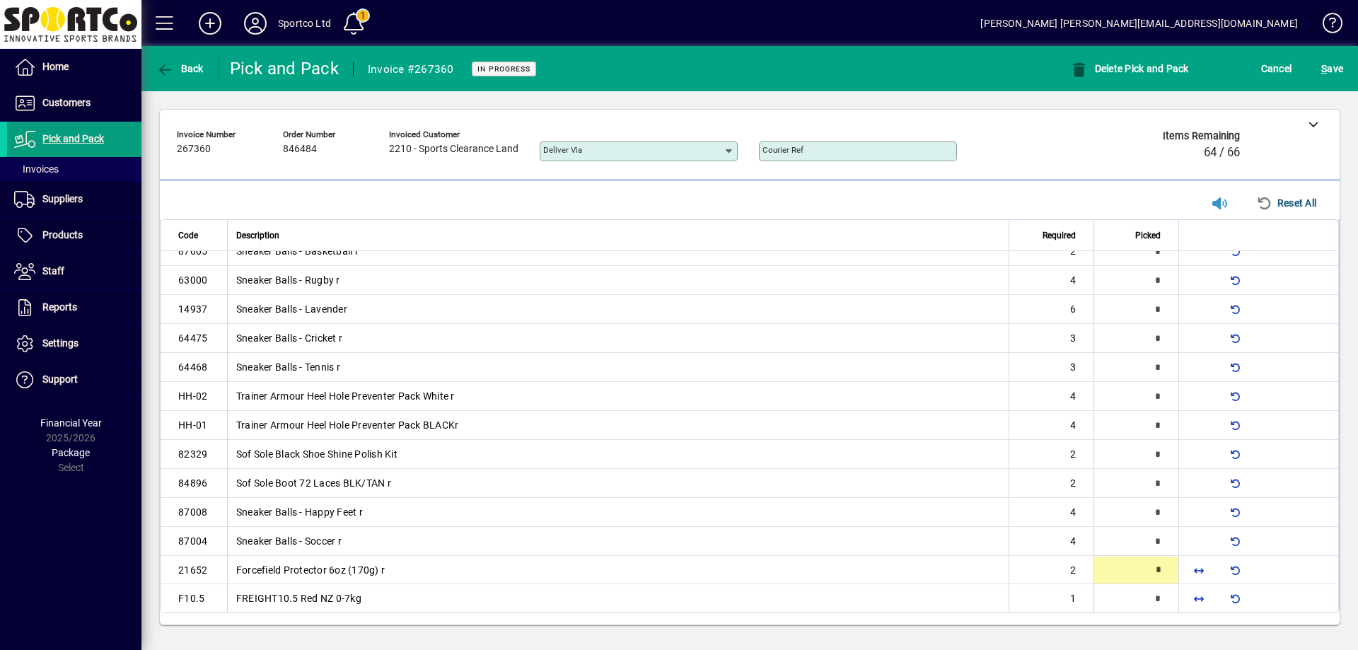
type input "*"
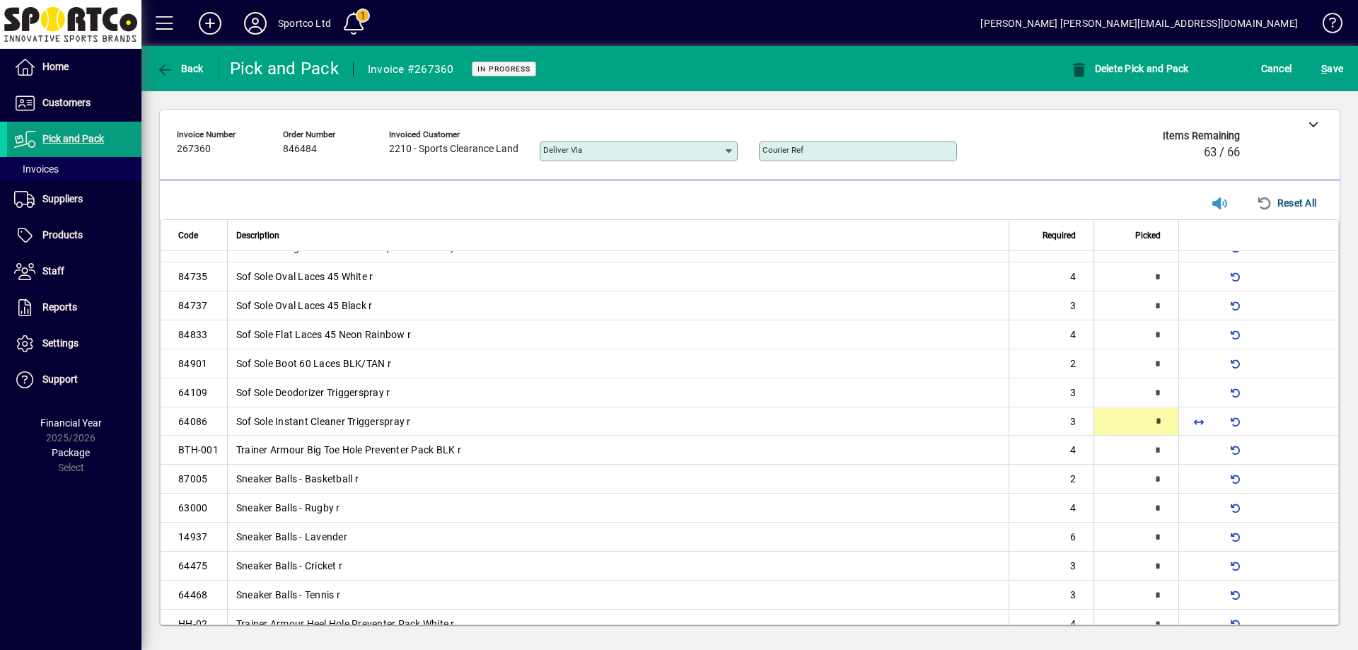
type input "*"
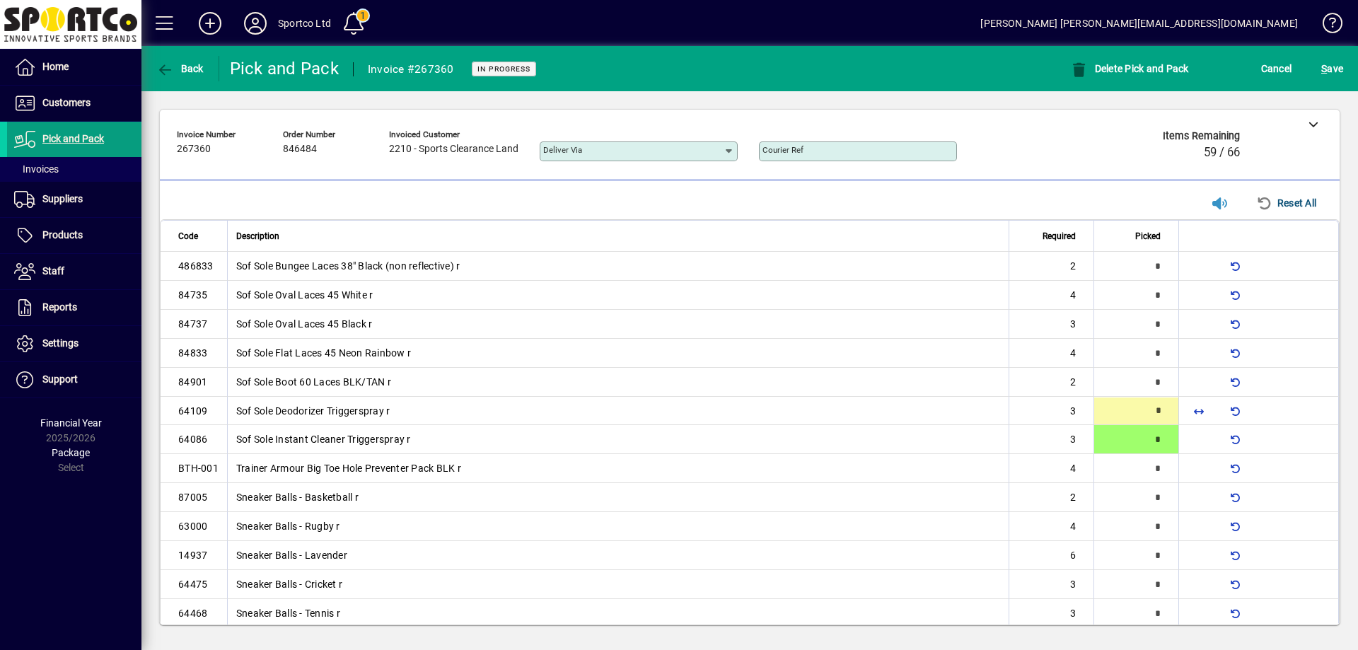
type input "*"
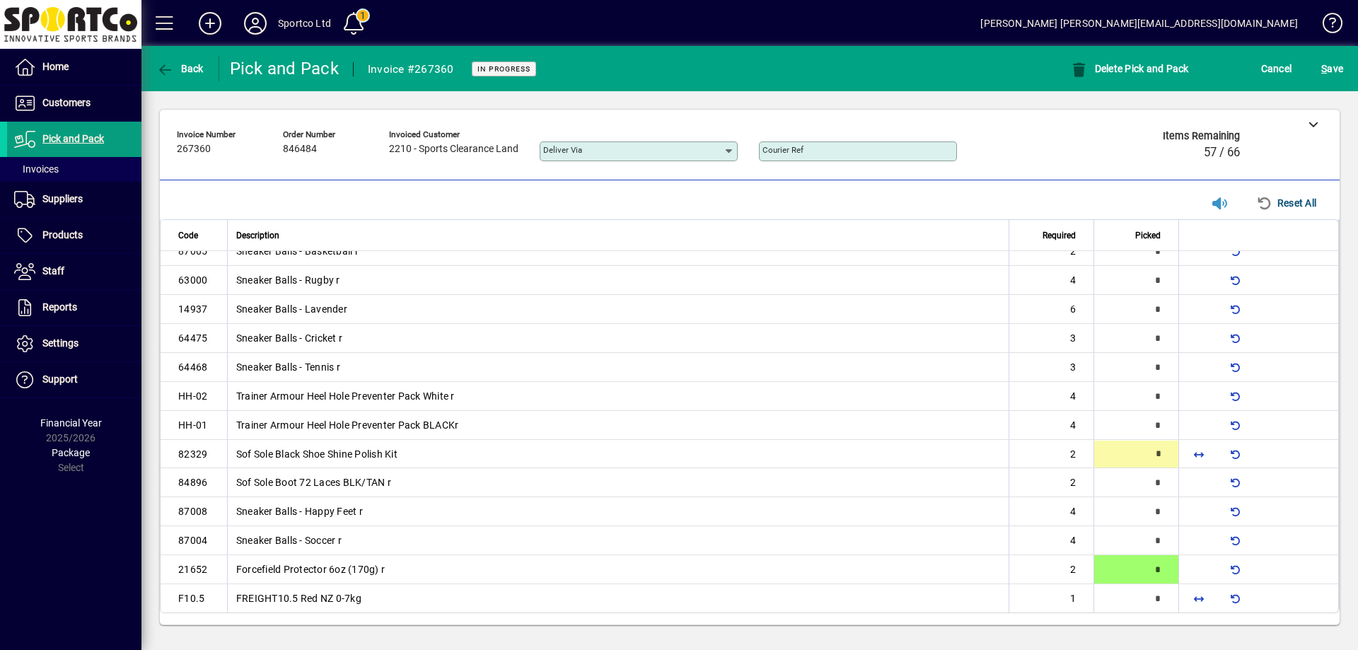
type input "*"
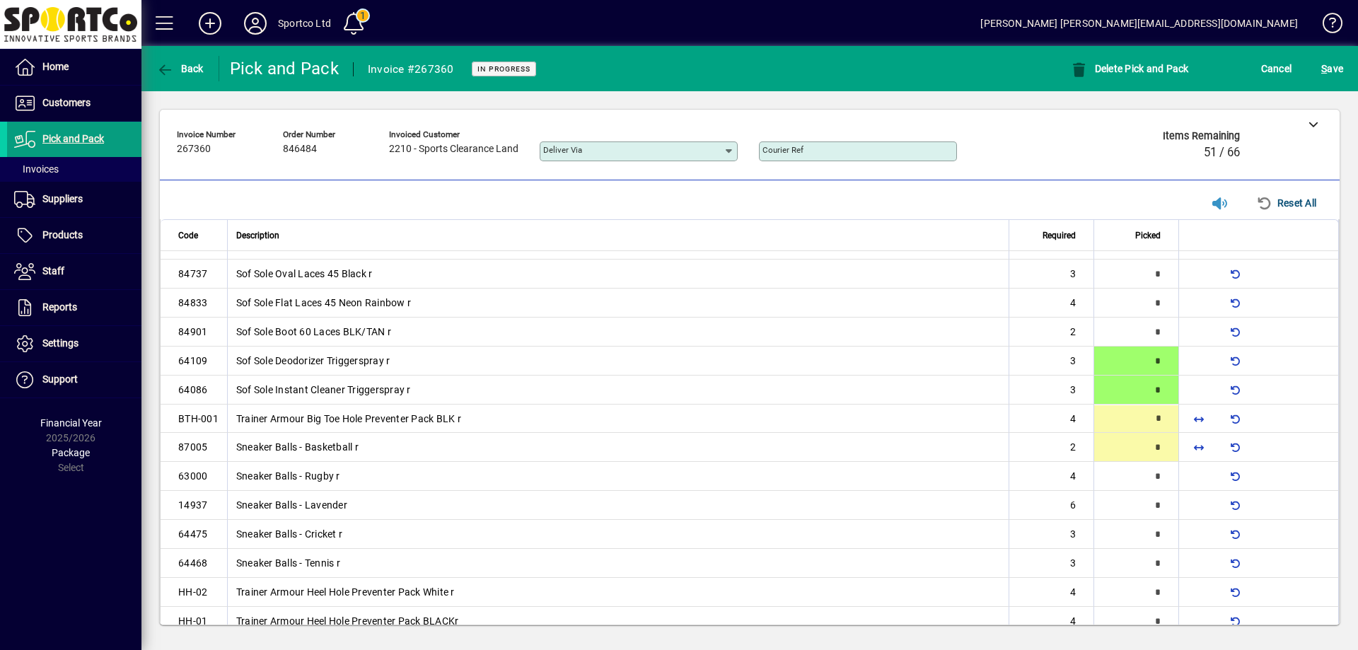
scroll to position [49, 0]
type input "*"
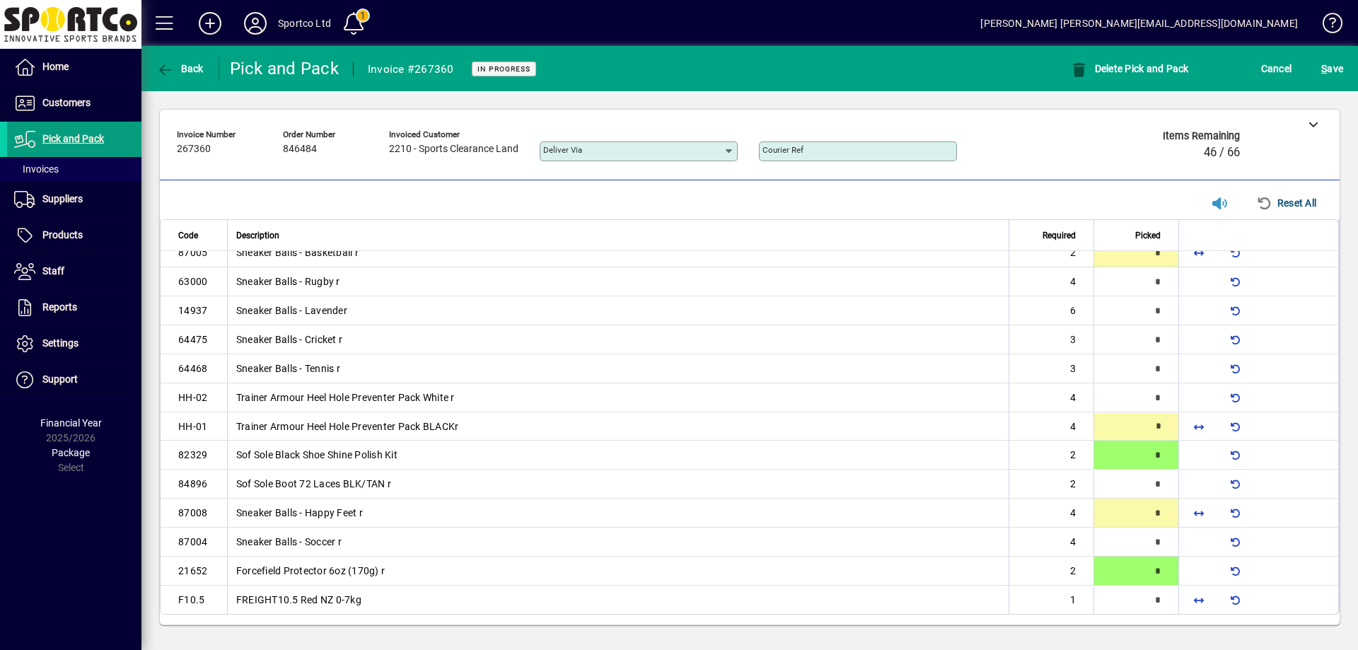
scroll to position [247, 0]
type input "*"
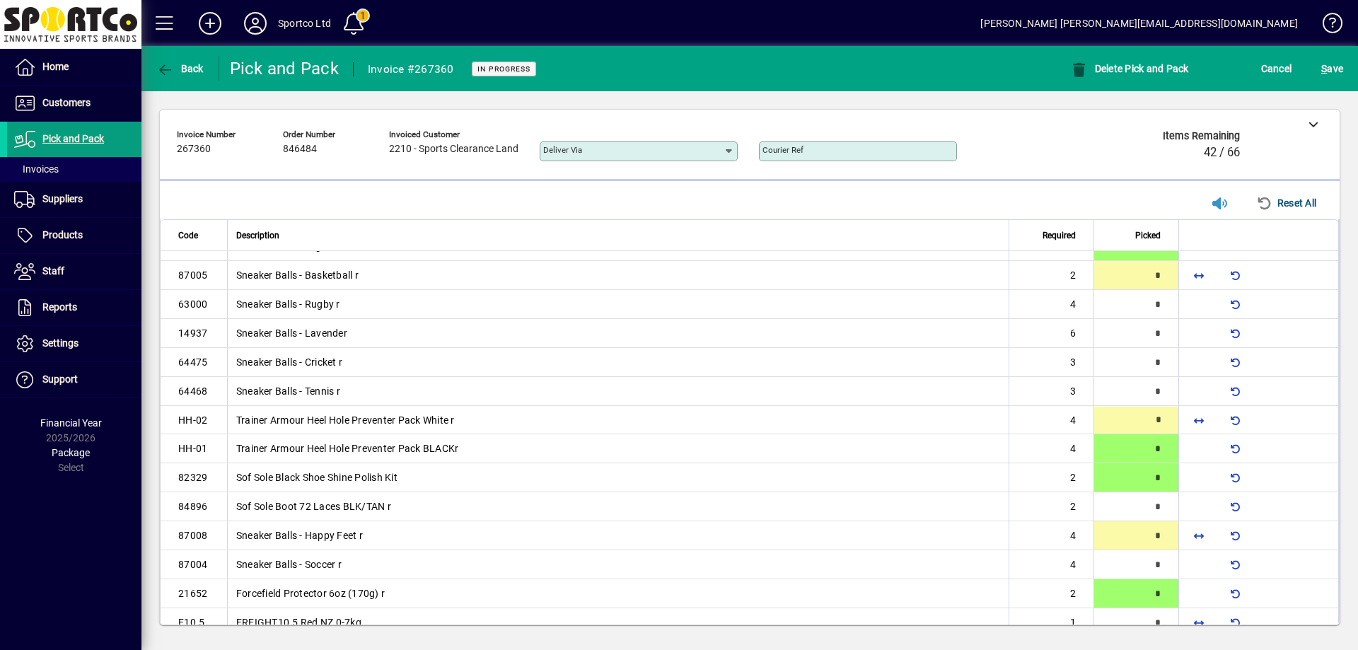
type input "*"
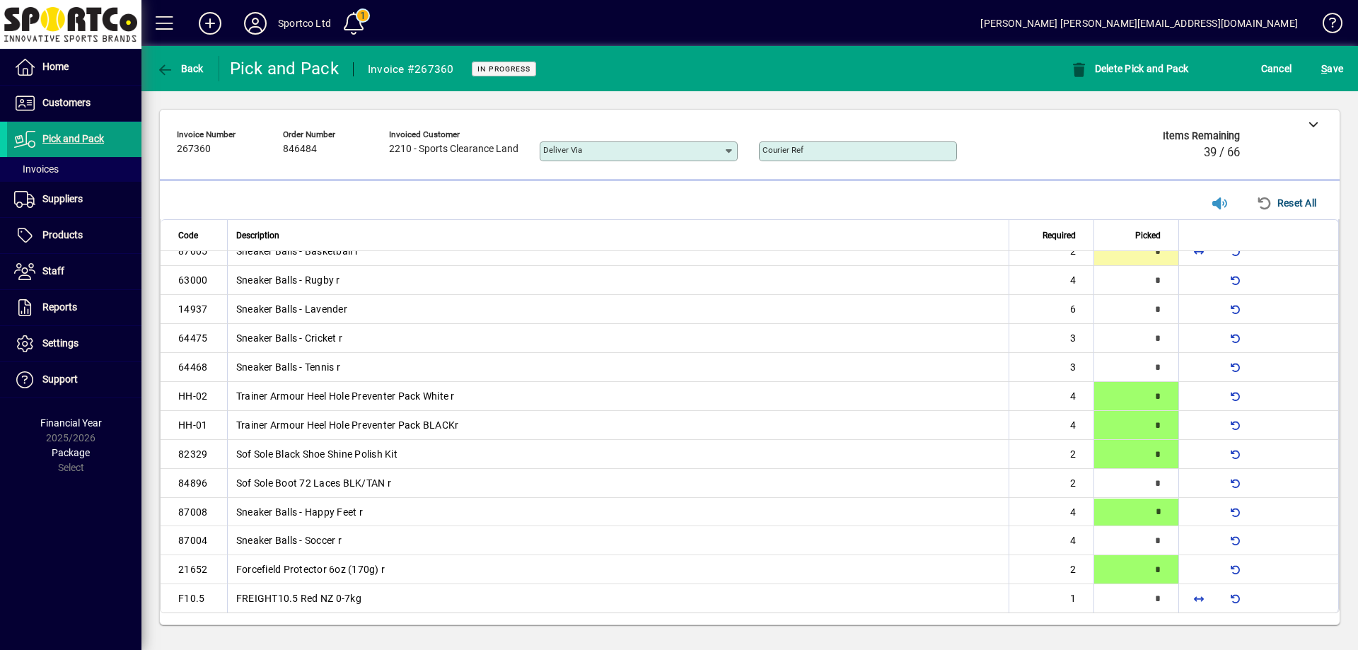
type input "*"
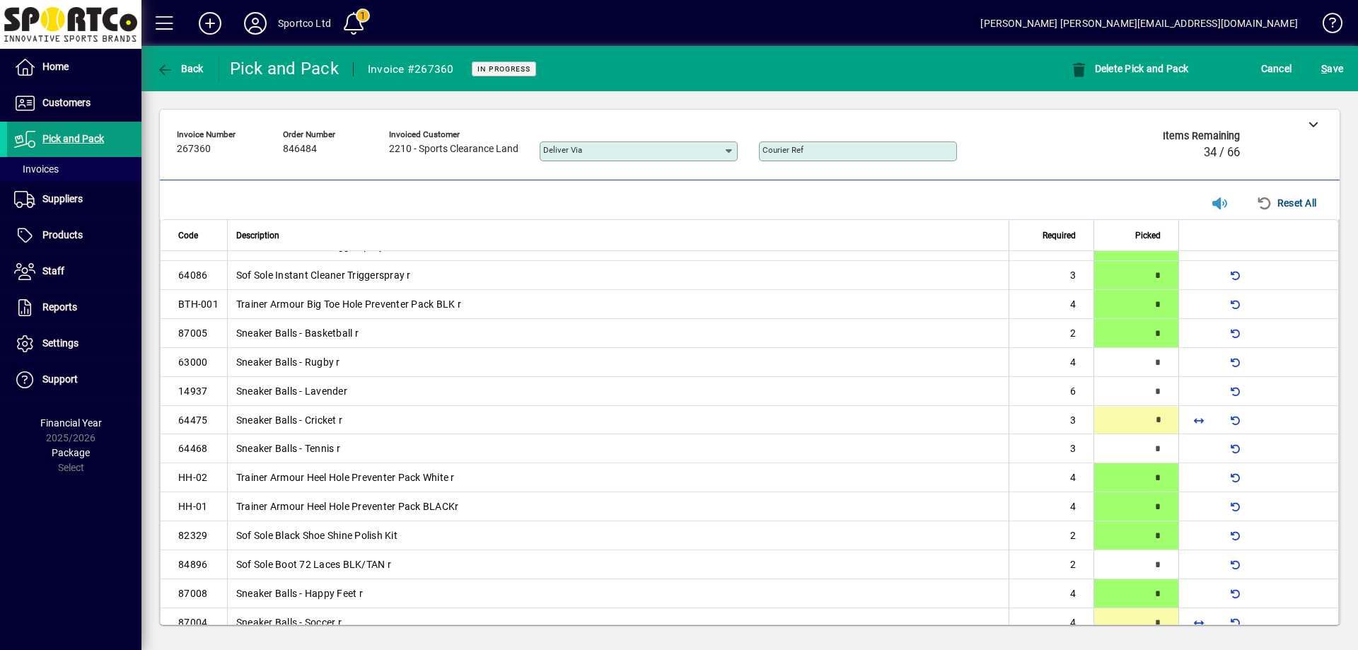
type input "*"
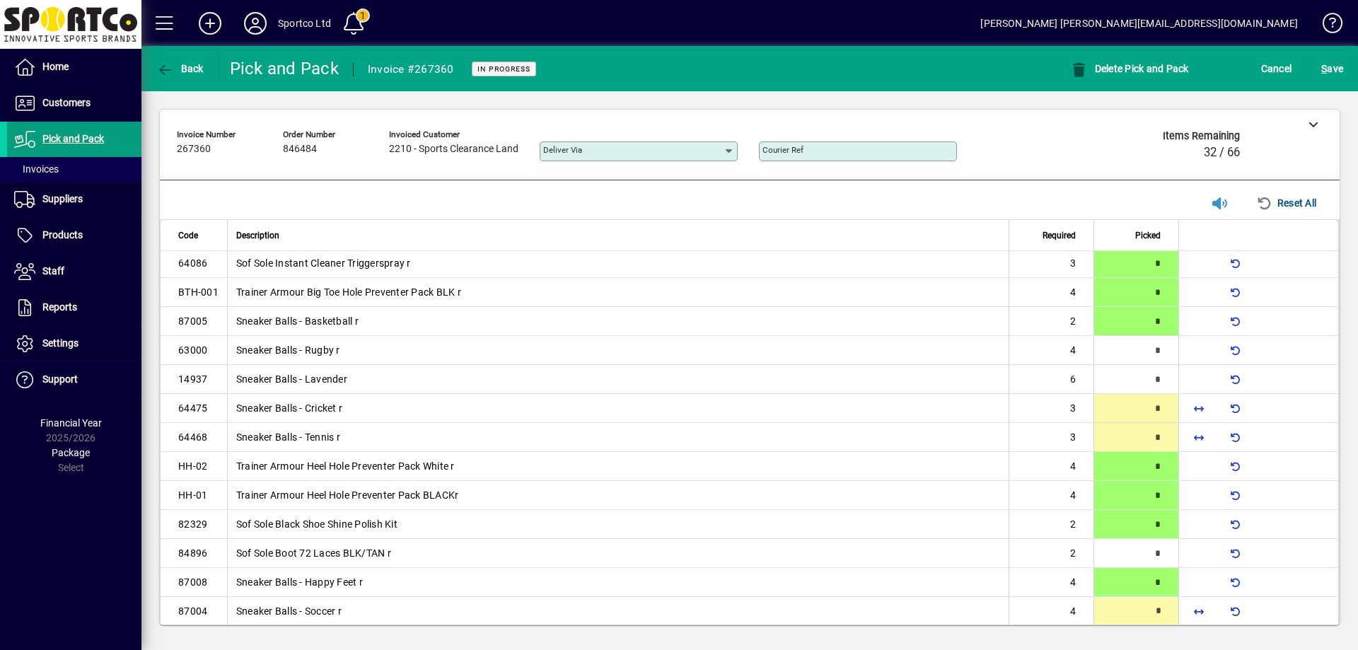
type input "*"
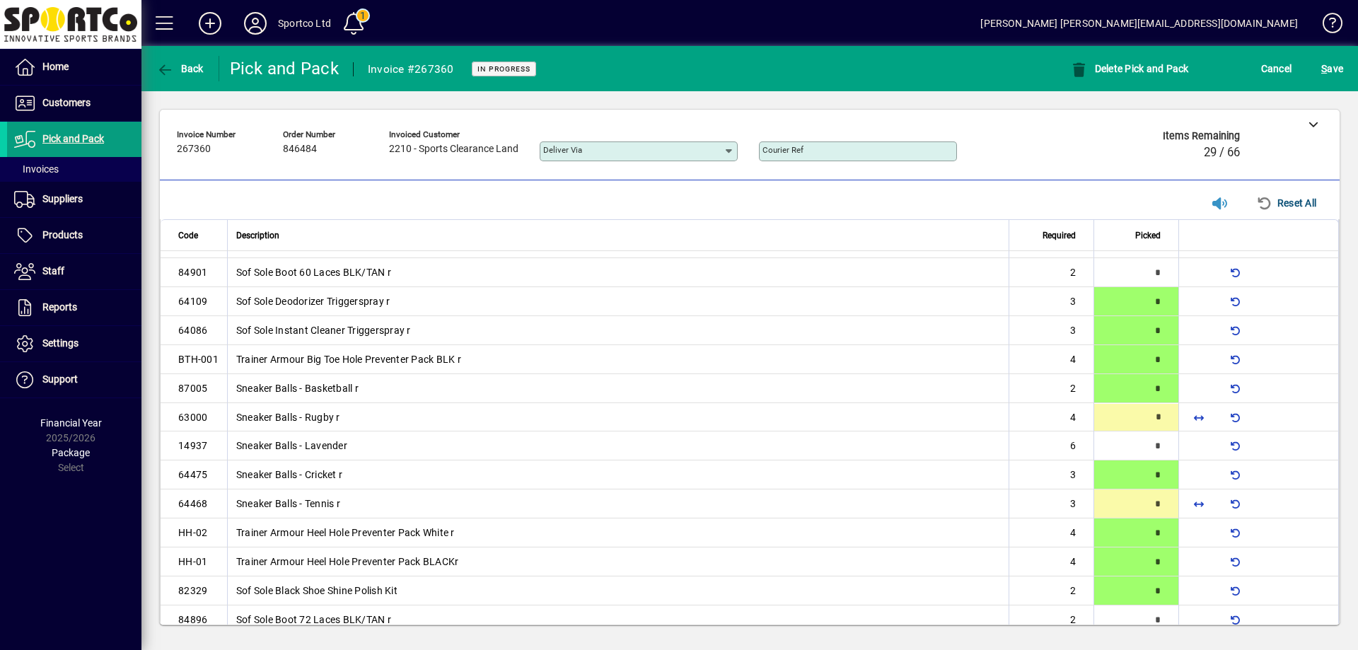
scroll to position [107, 0]
type input "*"
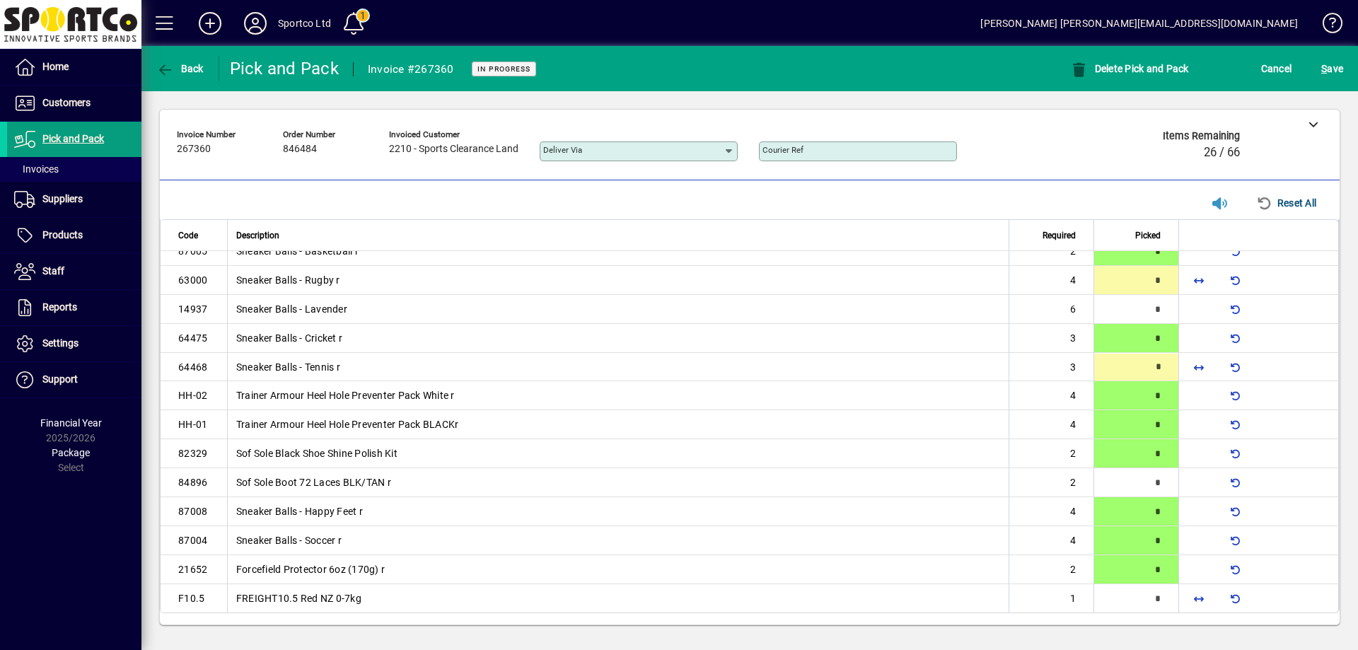
type input "*"
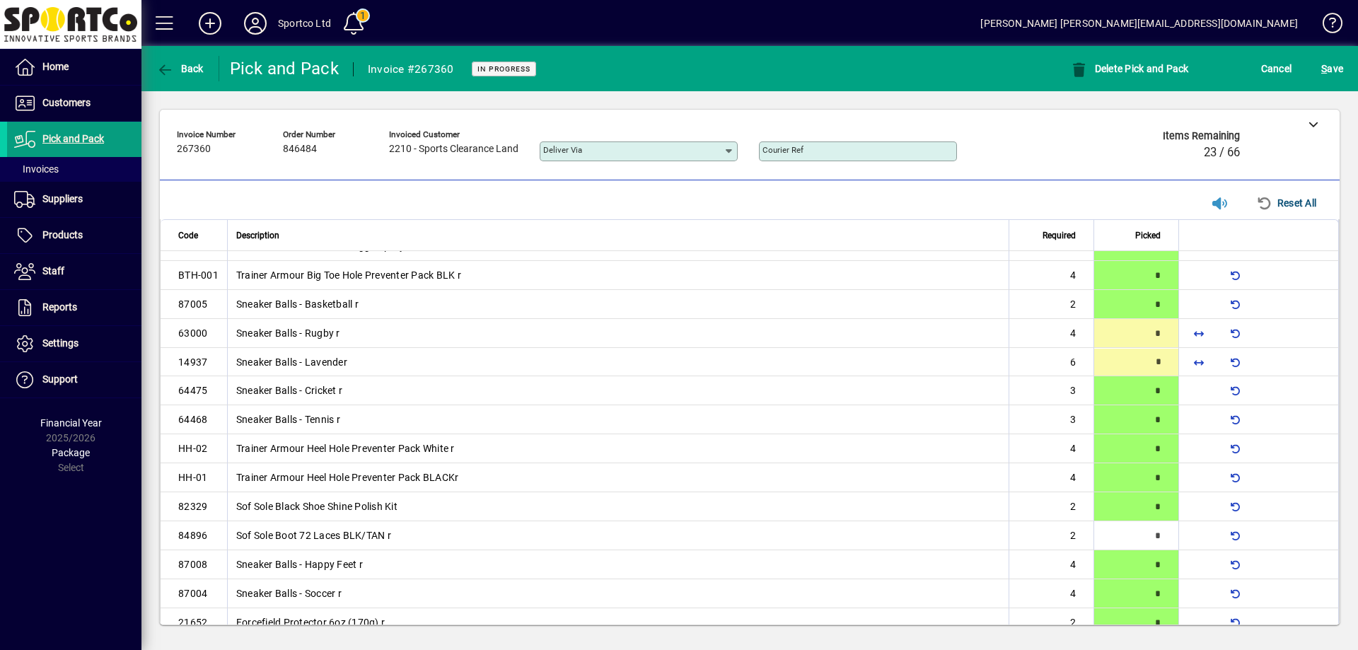
scroll to position [136, 0]
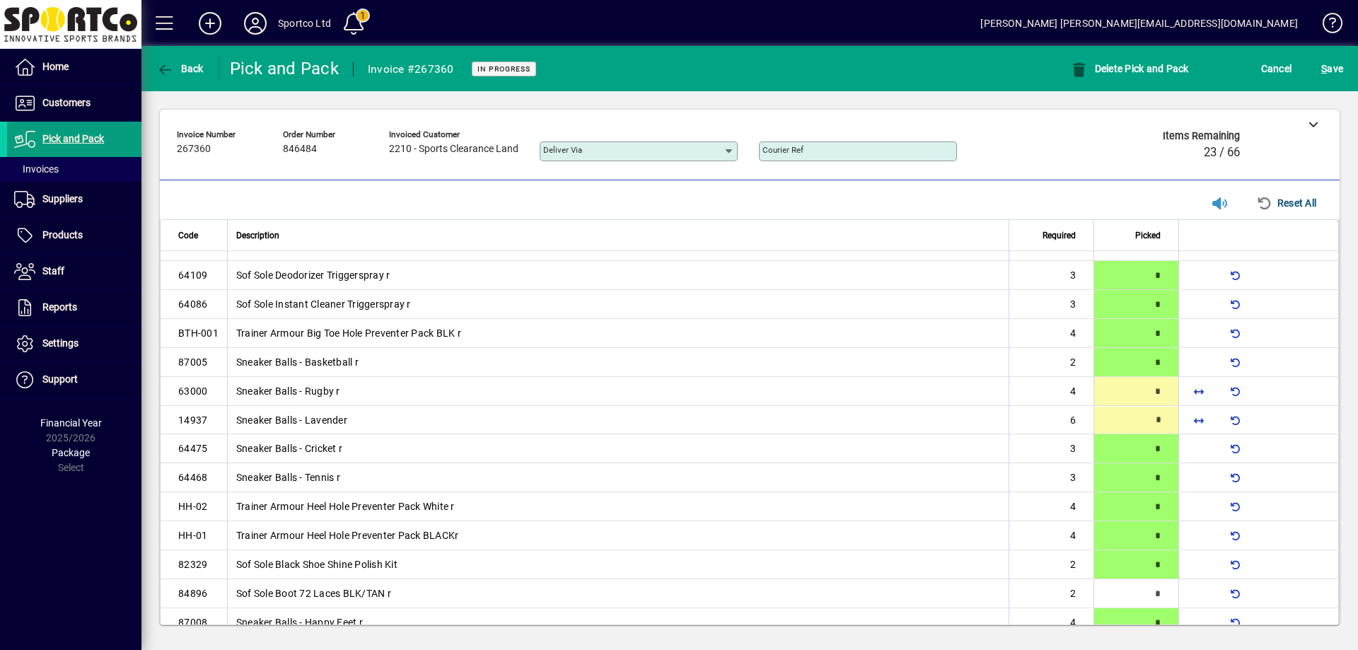
type input "*"
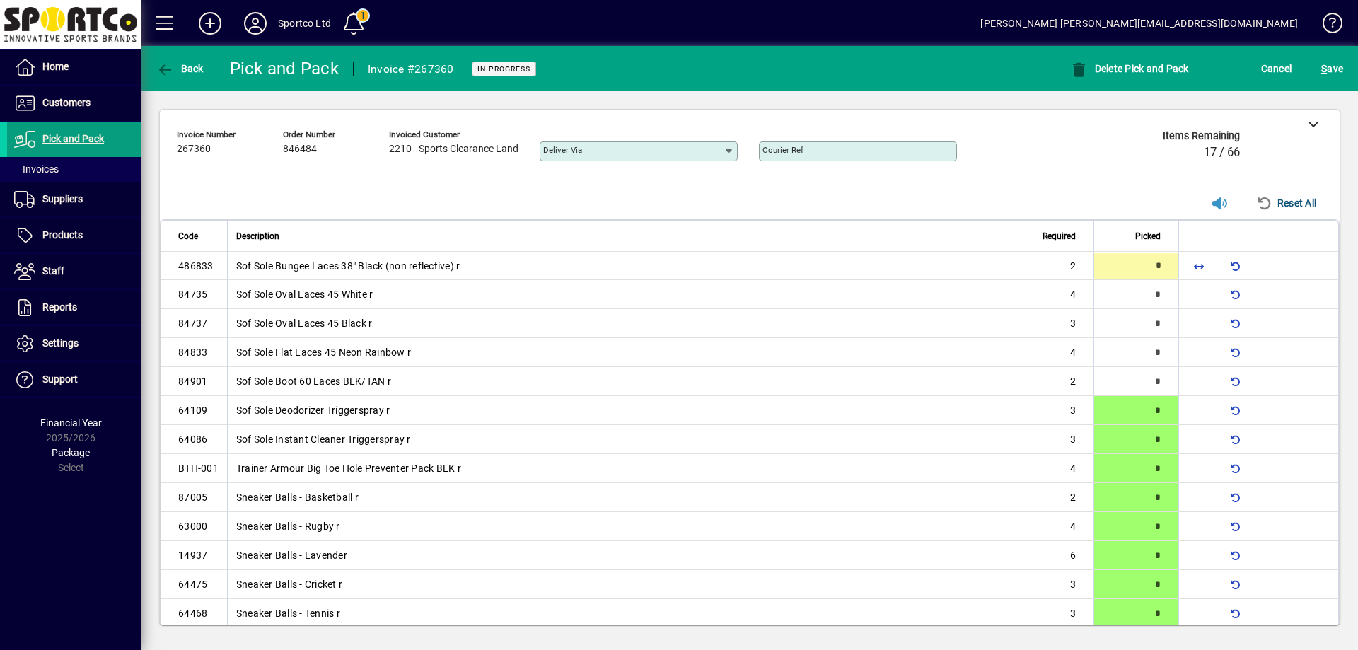
type input "*"
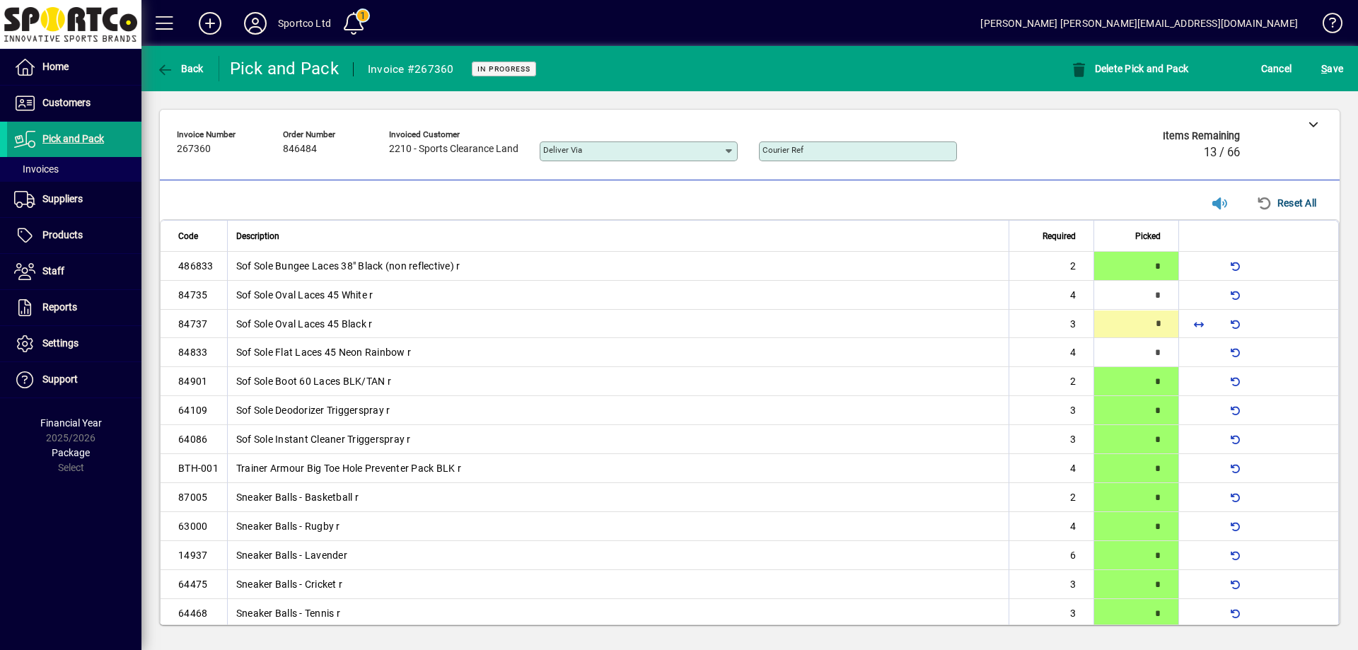
type input "*"
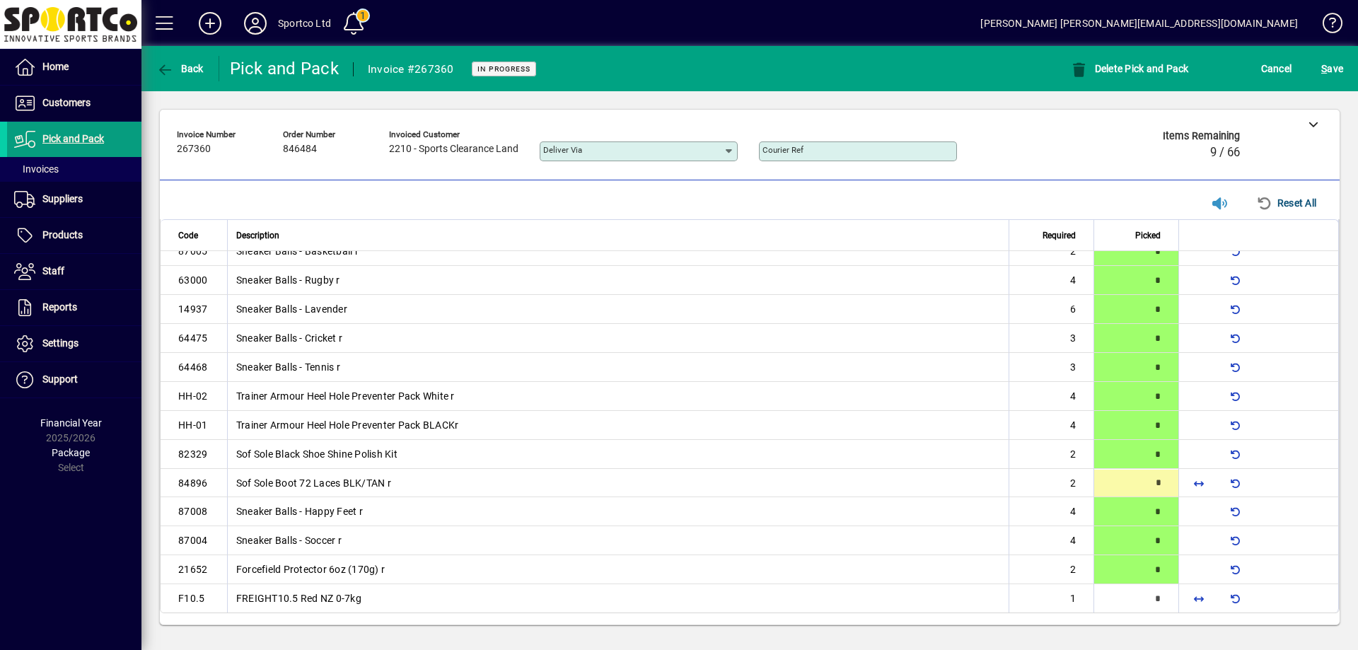
type input "*"
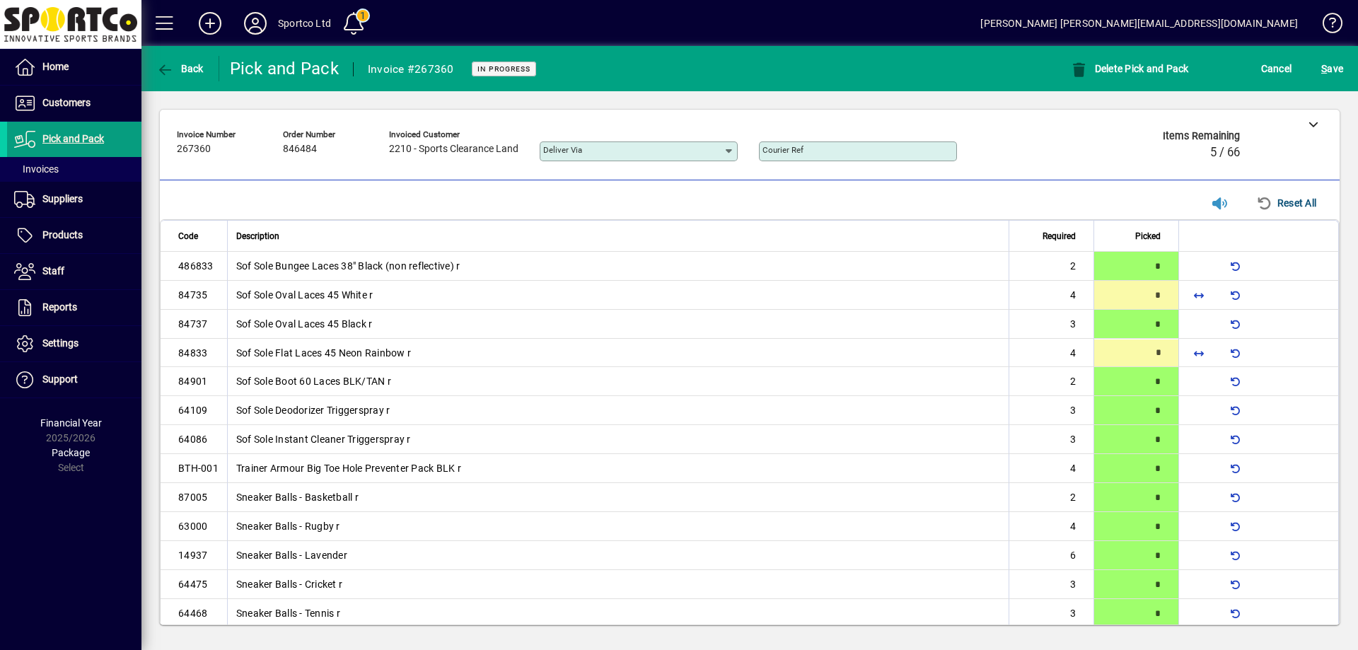
type input "*"
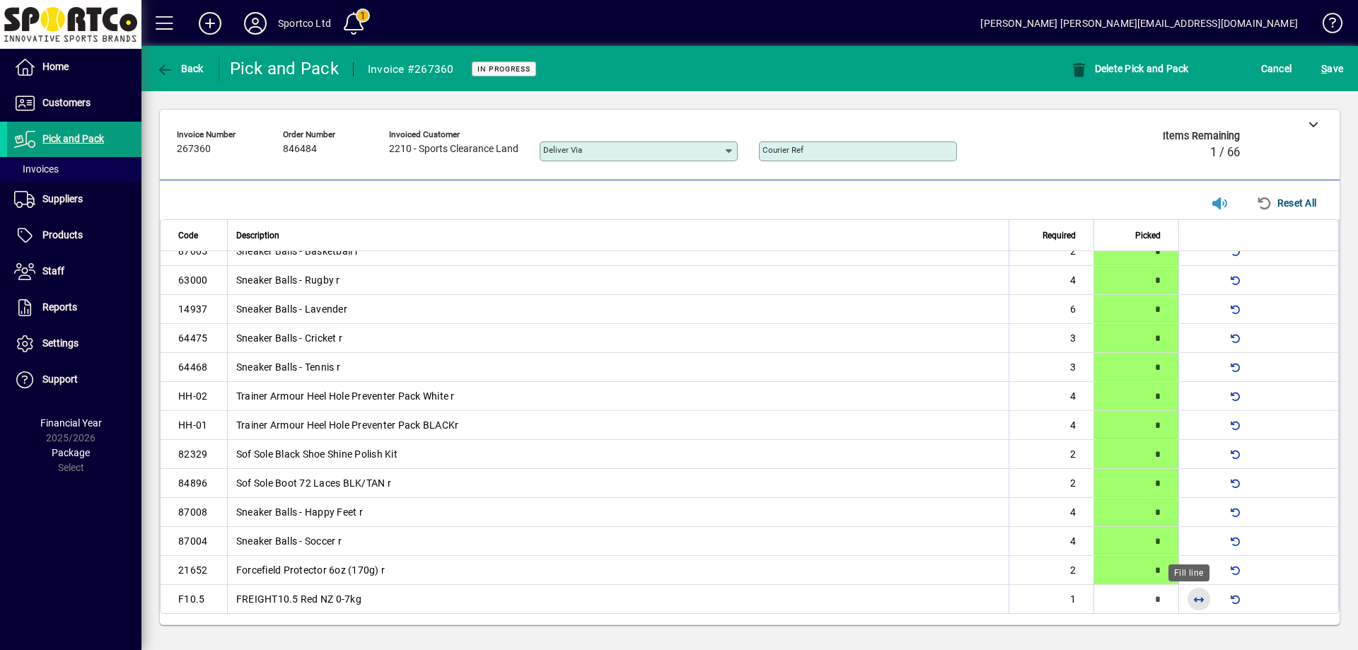
scroll to position [248, 0]
click at [1187, 598] on span "button" at bounding box center [1199, 598] width 34 height 34
type input "*"
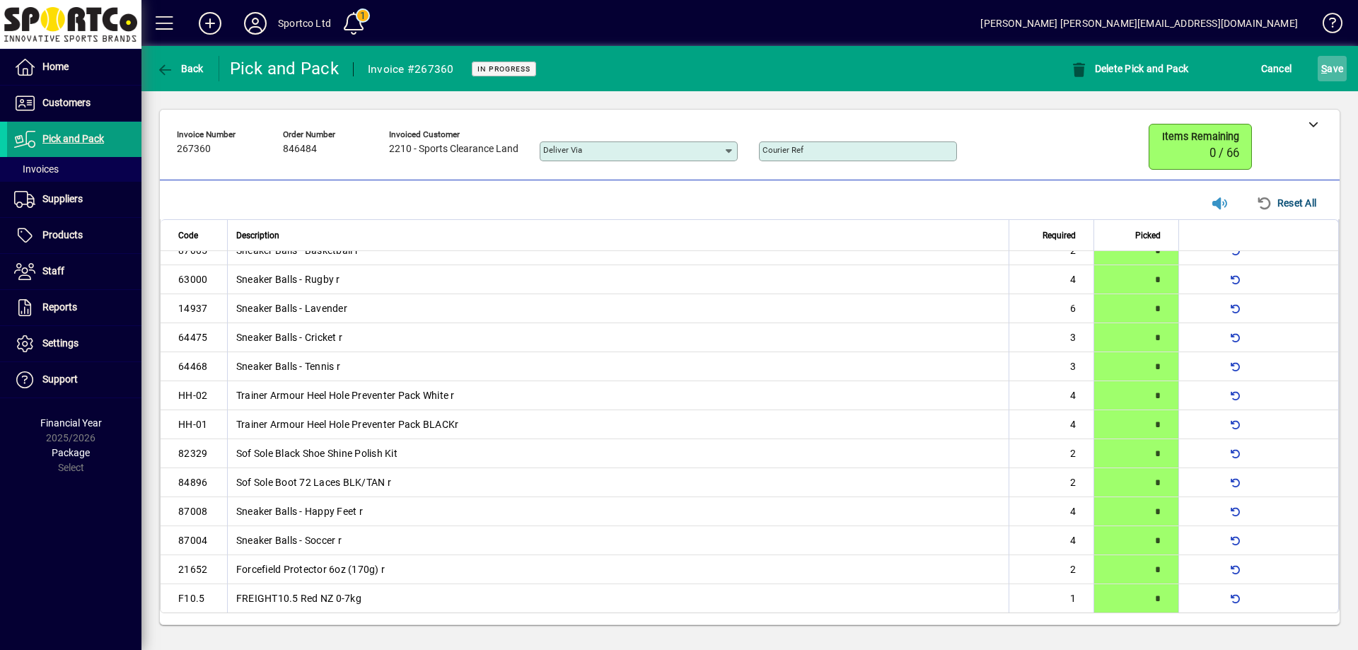
click at [1332, 62] on span "S ave" at bounding box center [1332, 68] width 22 height 23
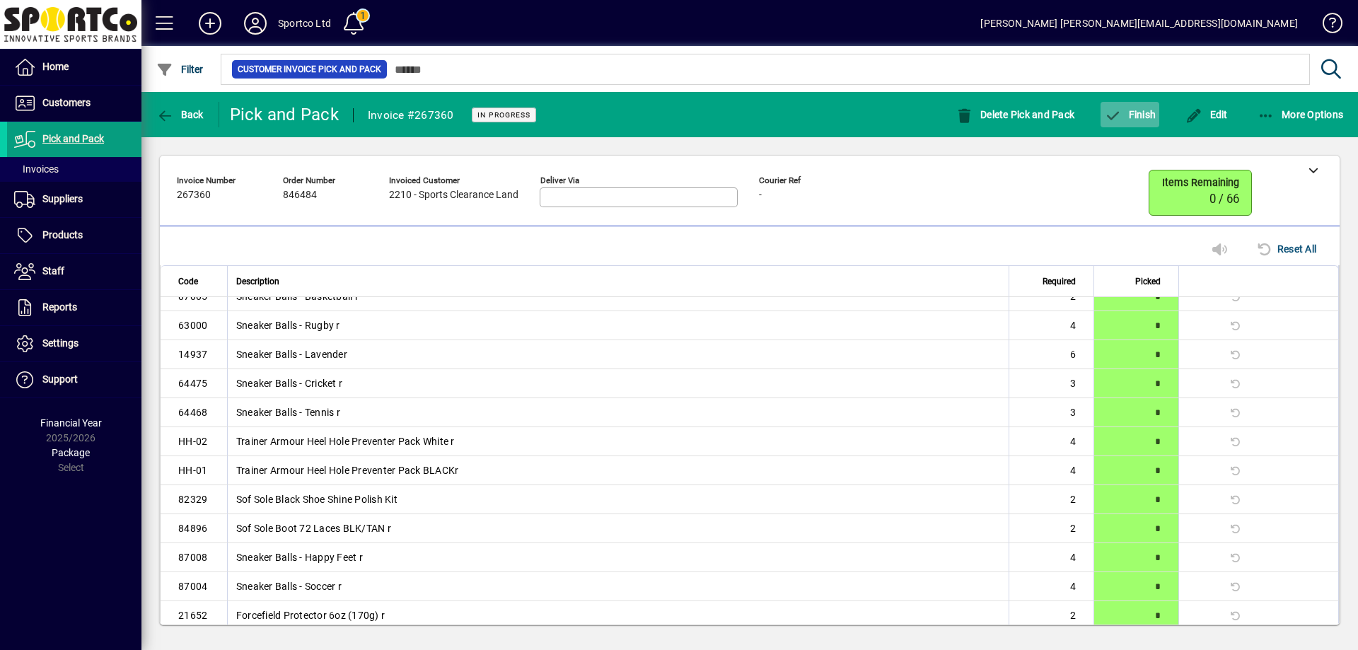
click at [1153, 109] on span "Finish" at bounding box center [1130, 114] width 52 height 11
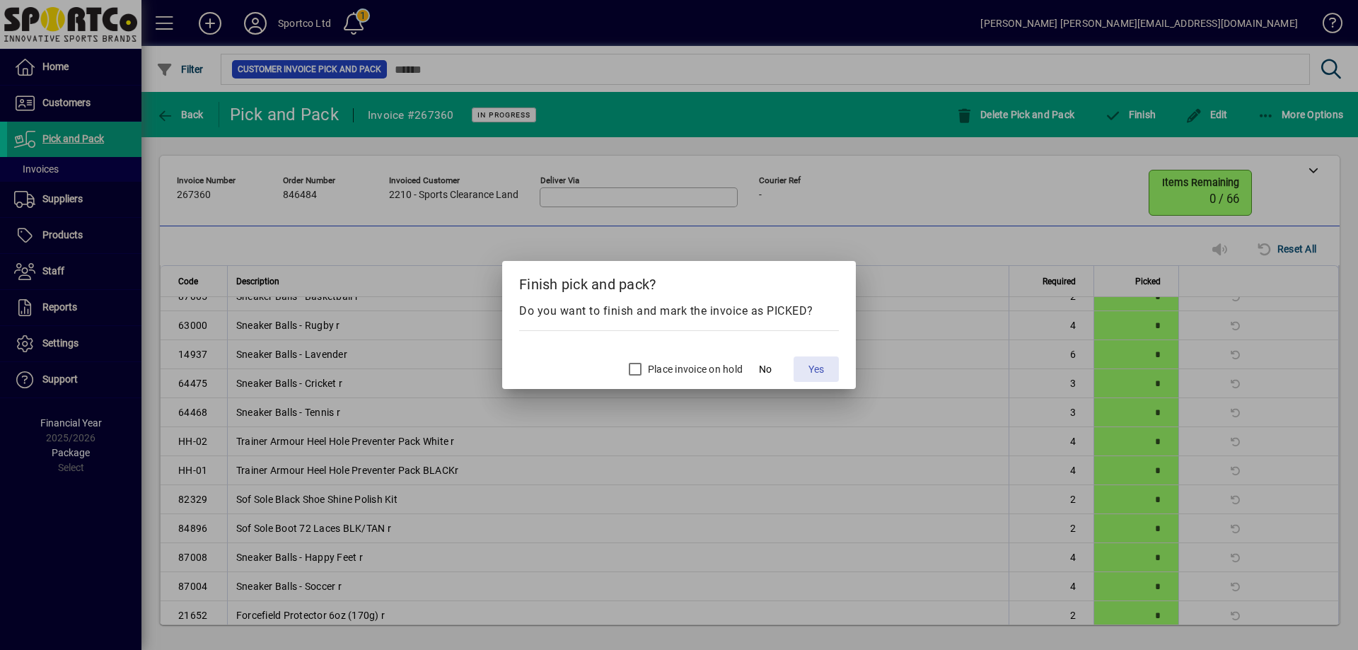
click at [814, 367] on span "Yes" at bounding box center [817, 369] width 16 height 15
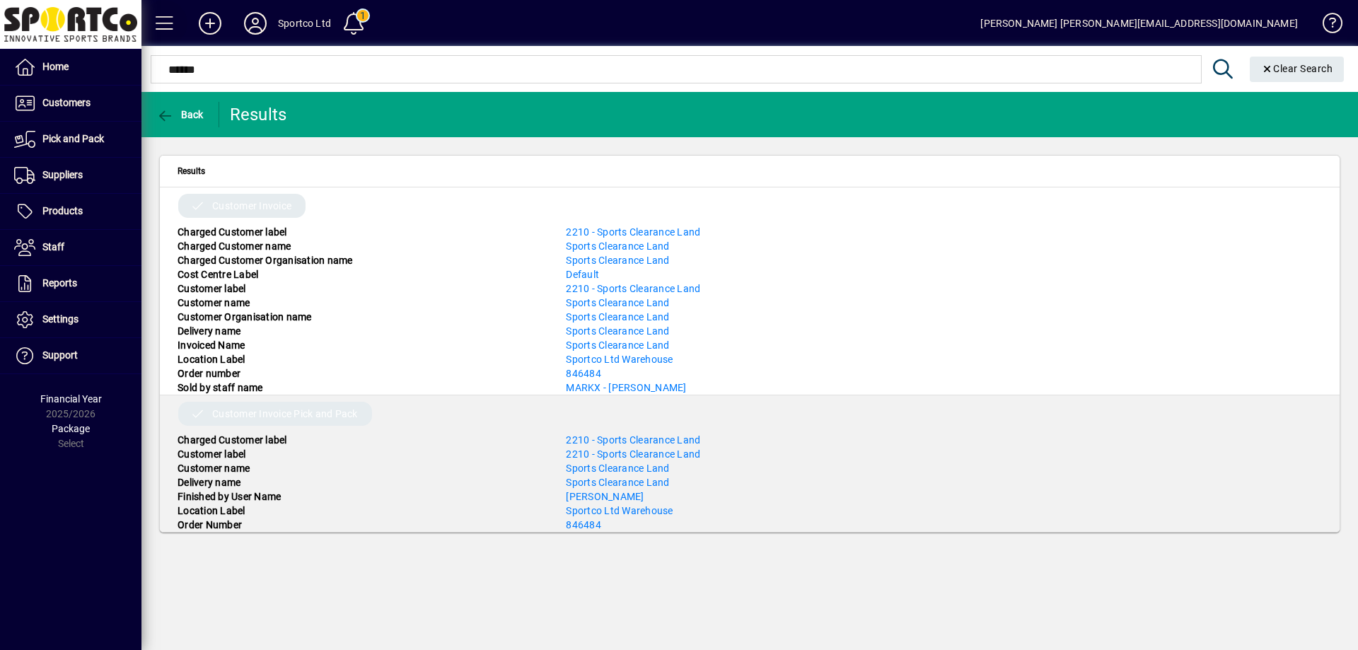
type input "******"
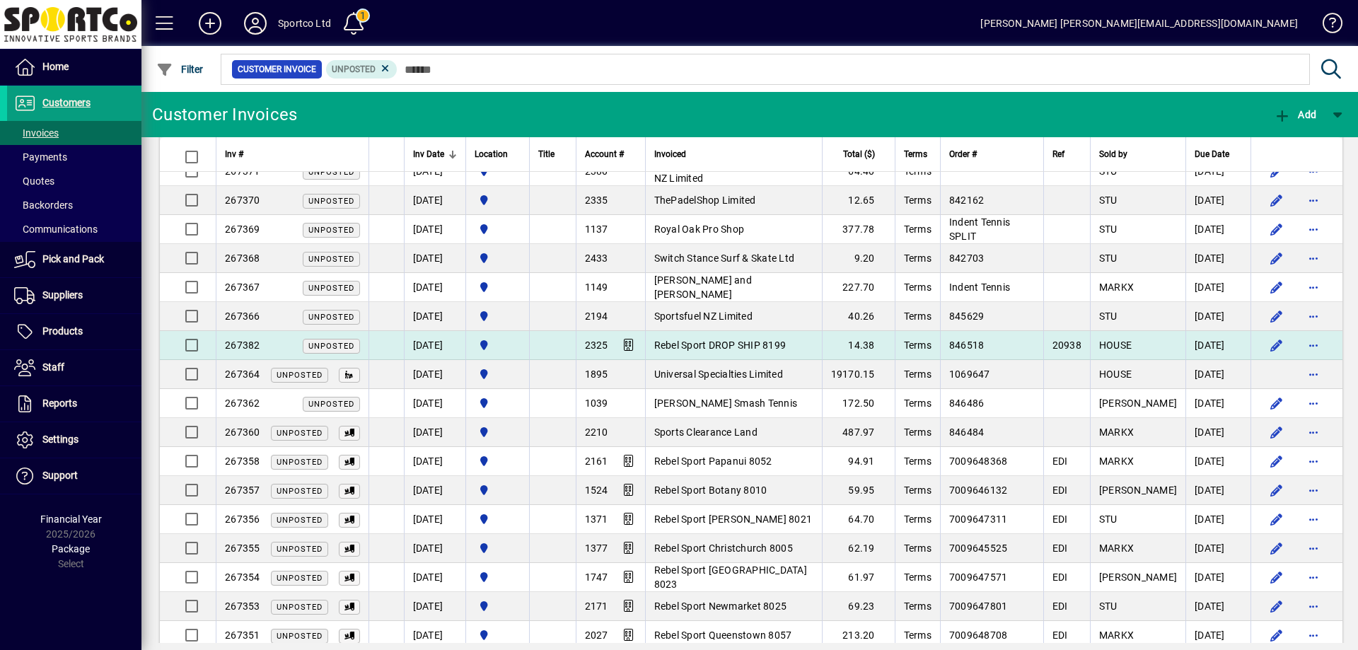
scroll to position [354, 0]
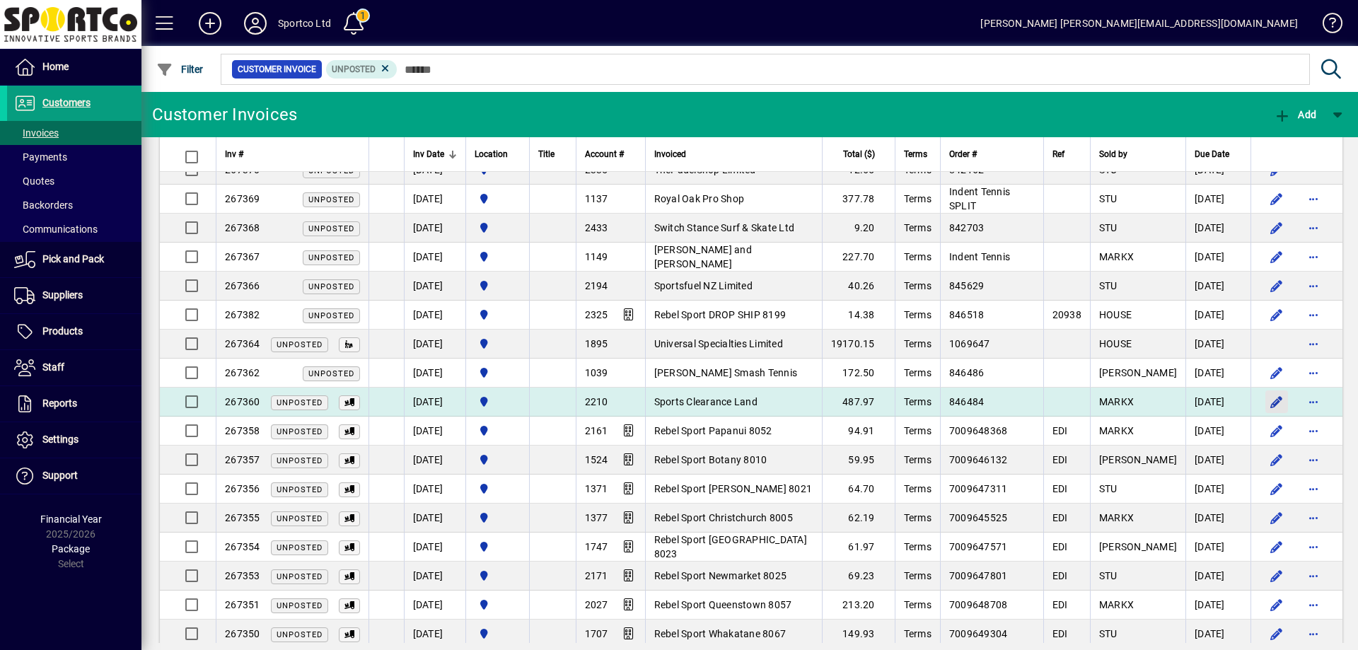
click at [1260, 400] on span "button" at bounding box center [1277, 402] width 34 height 34
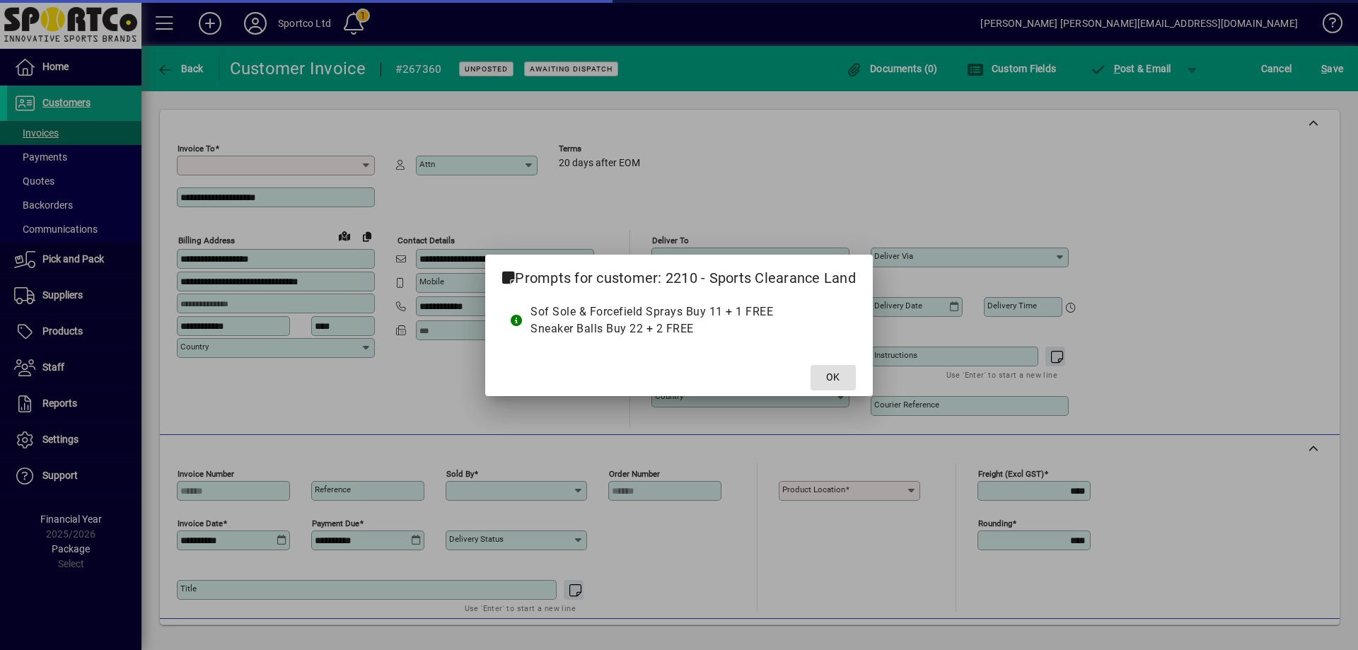
type input "**********"
click at [842, 374] on span at bounding box center [833, 378] width 45 height 34
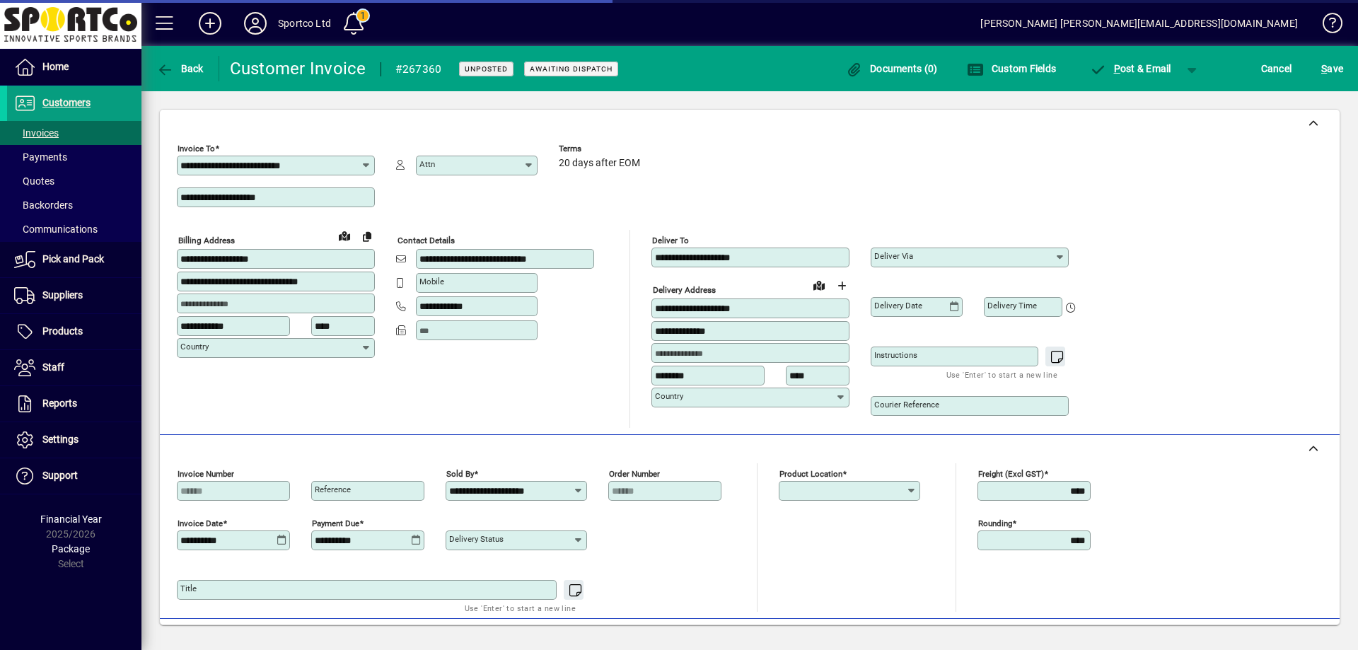
type input "**********"
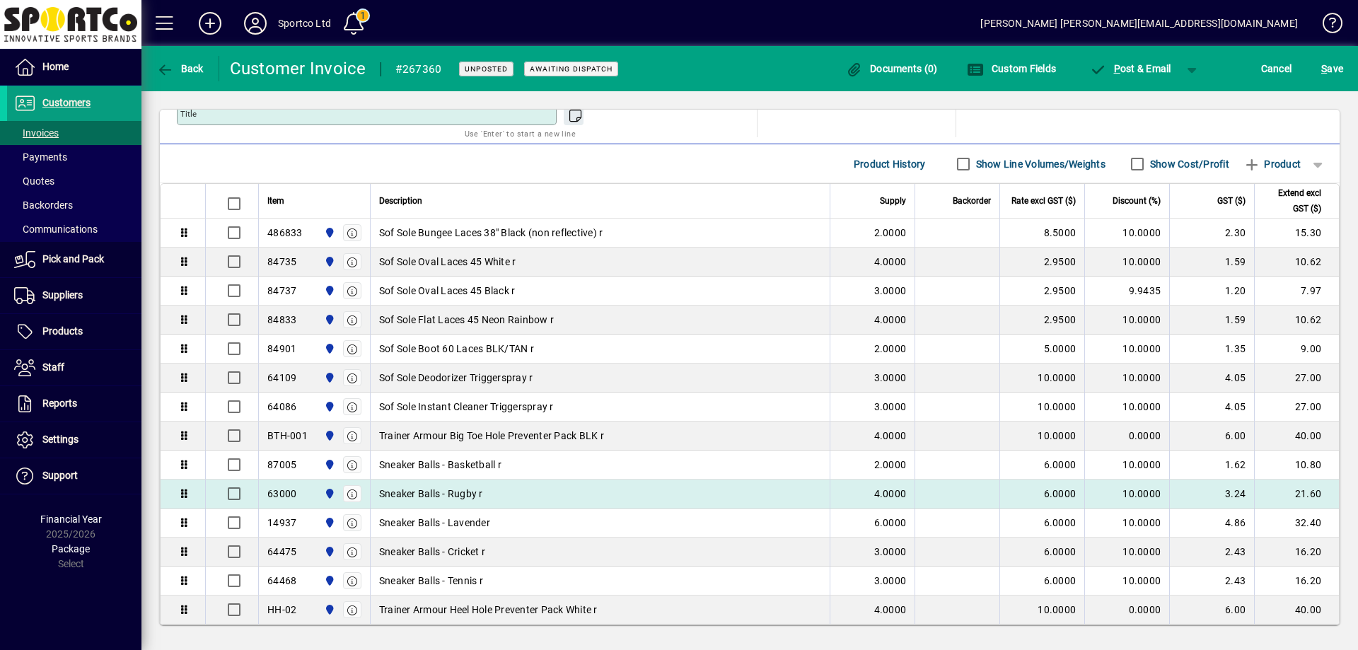
scroll to position [121, 0]
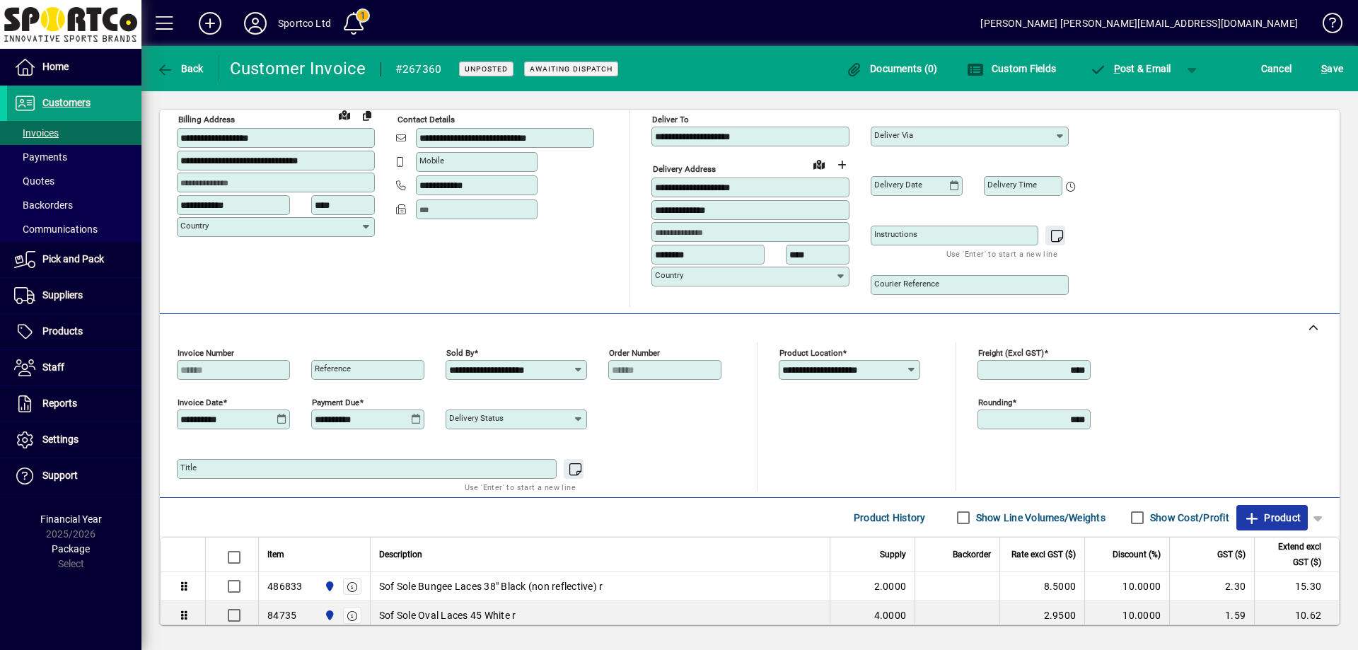
click at [1263, 515] on span "Product" at bounding box center [1272, 517] width 57 height 23
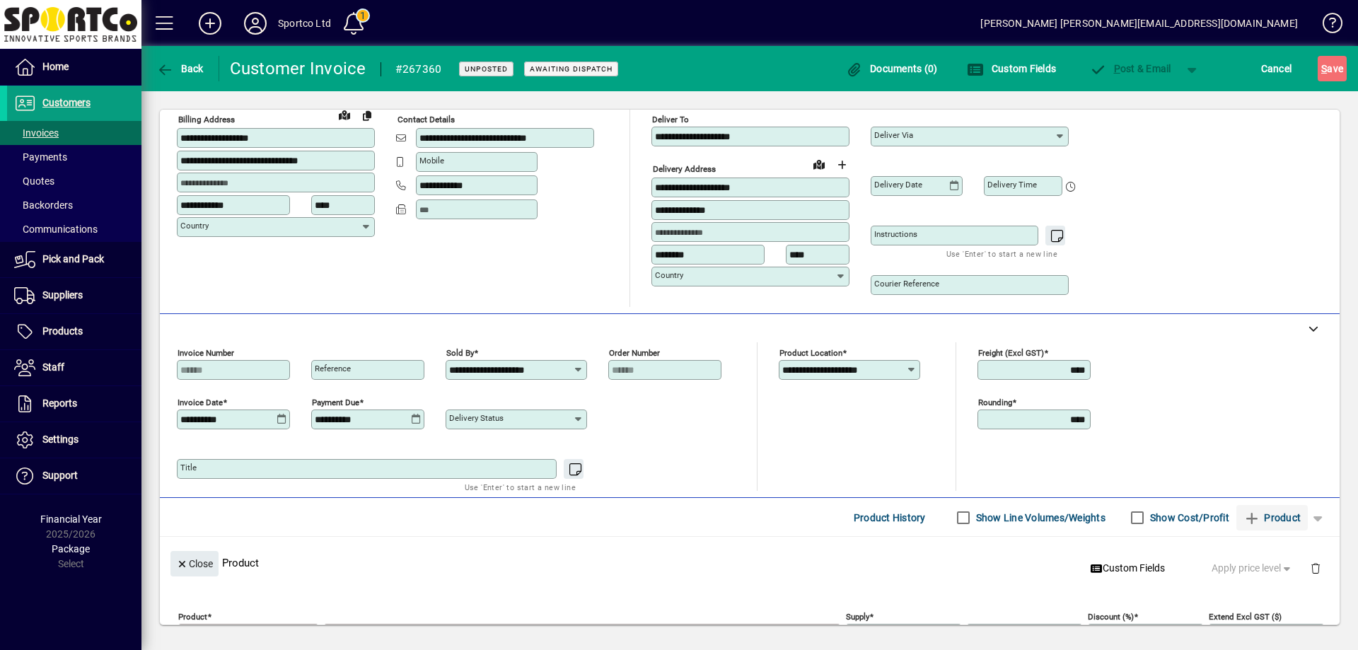
scroll to position [184, 0]
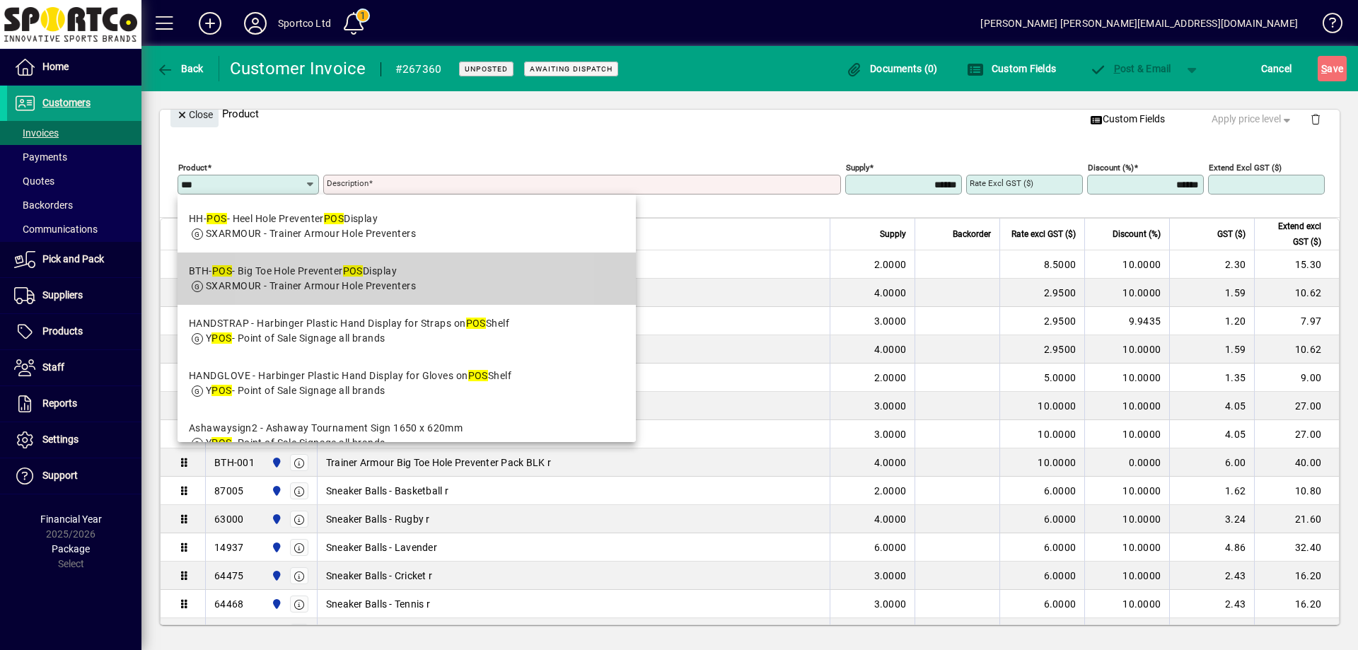
click at [347, 277] on div "BTH- POS - Big Toe Hole Preventer POS Display" at bounding box center [302, 271] width 227 height 15
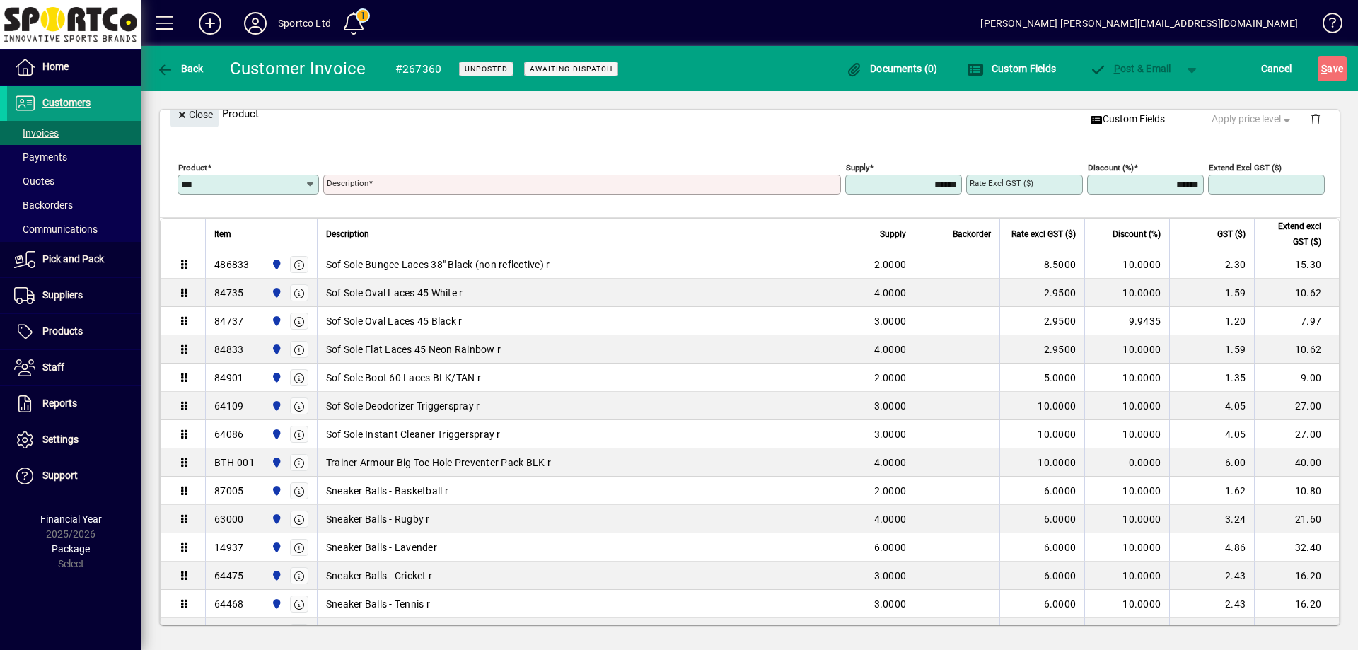
type input "*******"
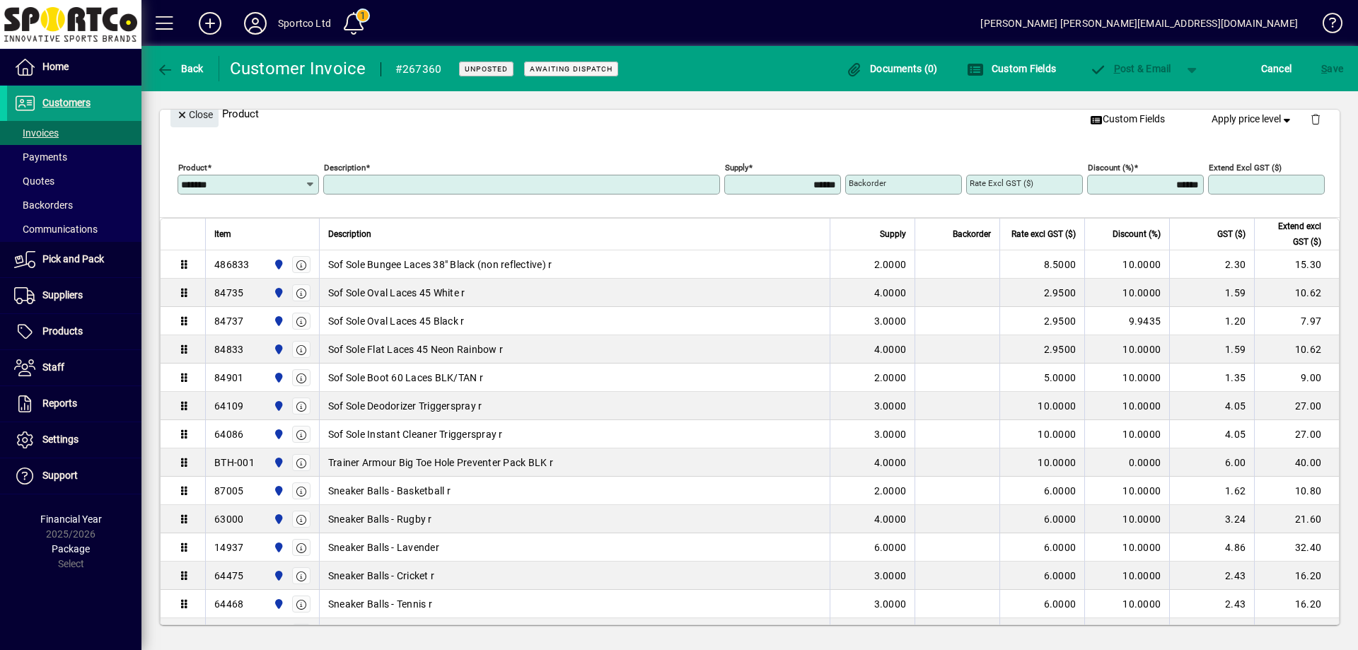
type input "**********"
type input "******"
type input "****"
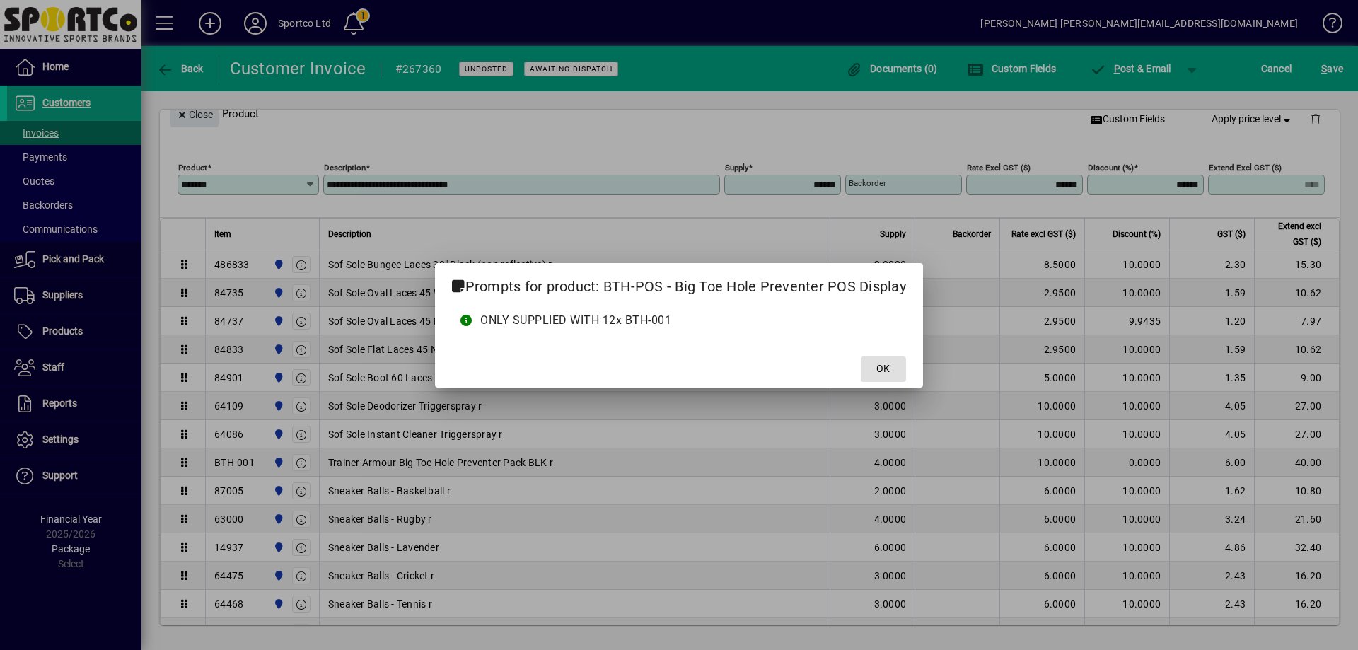
click at [883, 364] on span "OK" at bounding box center [882, 368] width 13 height 15
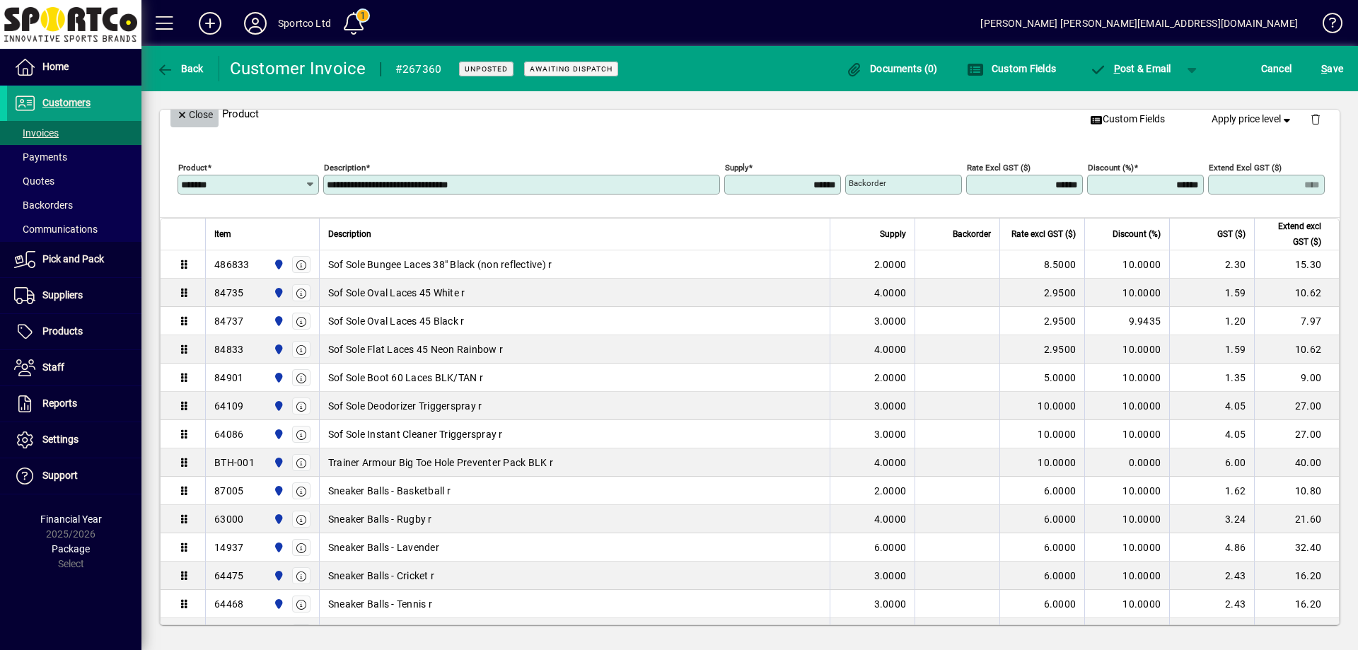
click at [197, 114] on span "Close" at bounding box center [194, 114] width 37 height 23
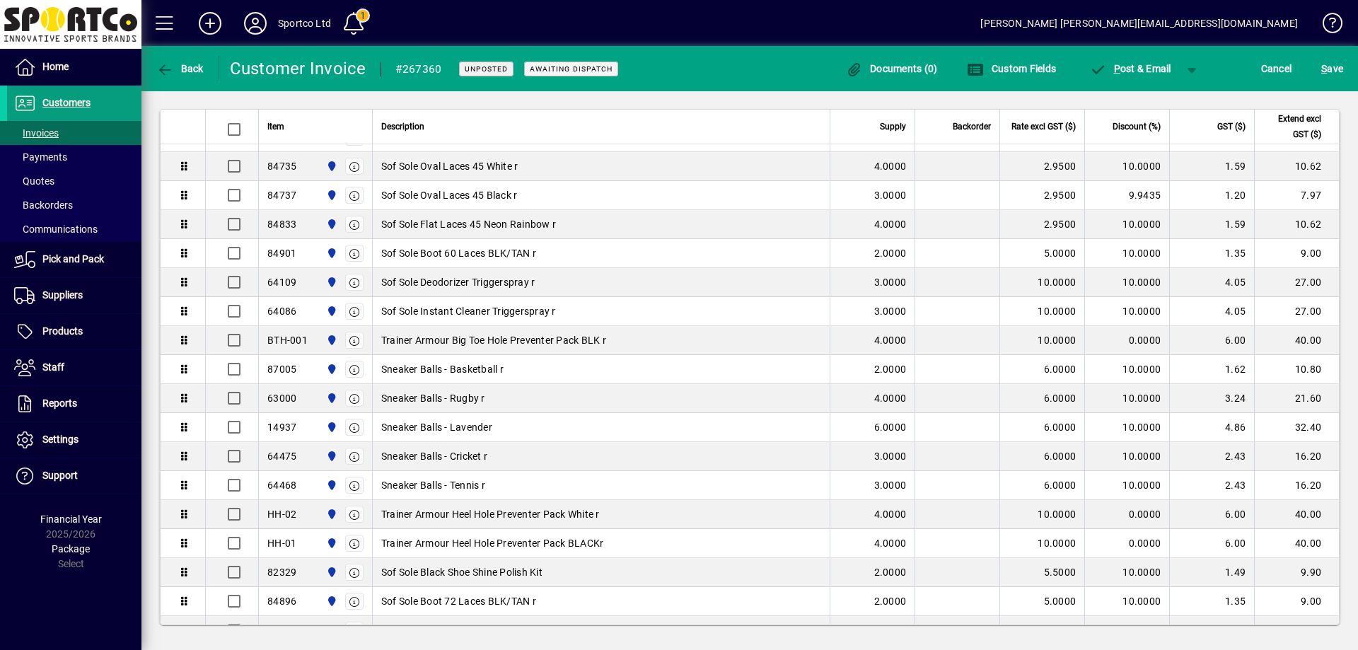
scroll to position [54, 0]
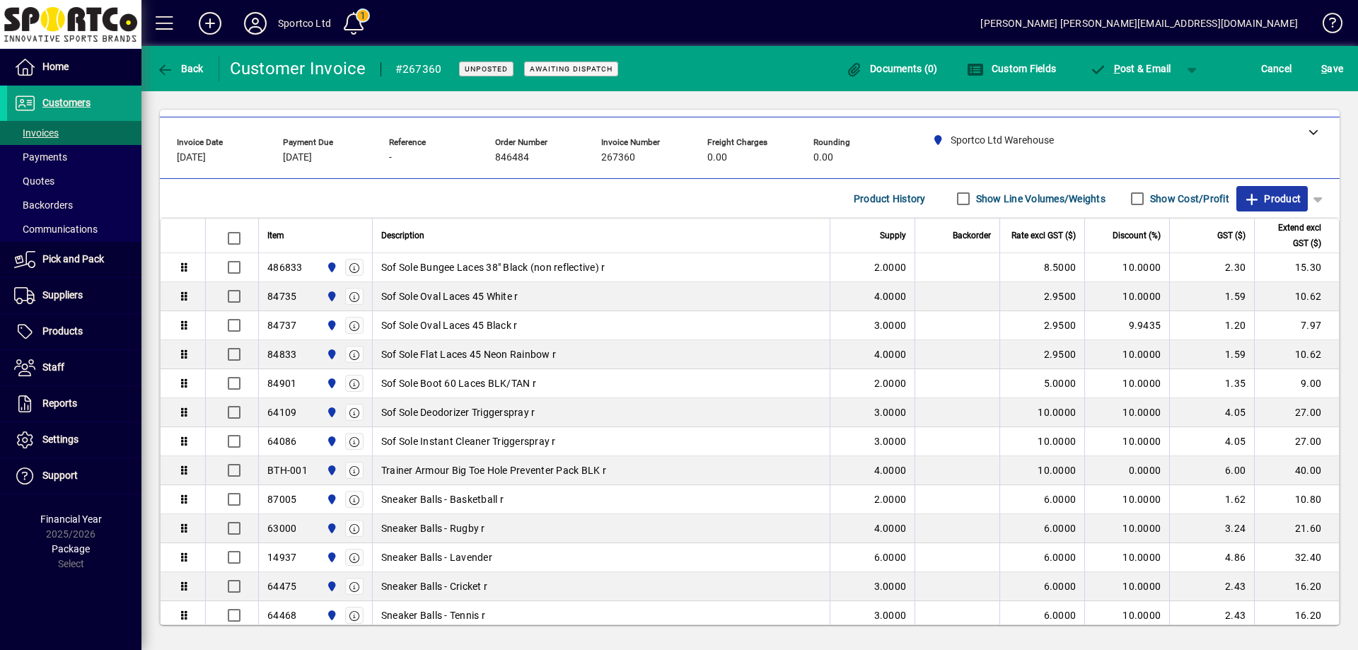
click at [1270, 202] on span "Product" at bounding box center [1272, 198] width 57 height 23
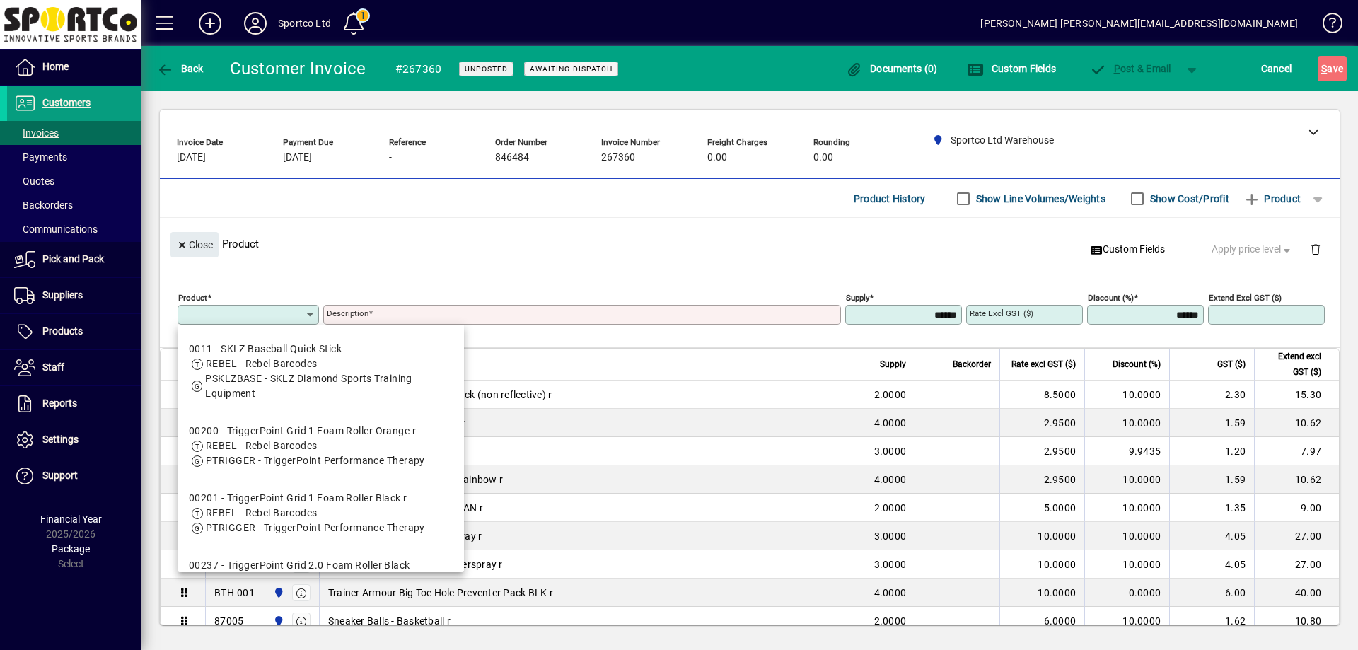
type input "*"
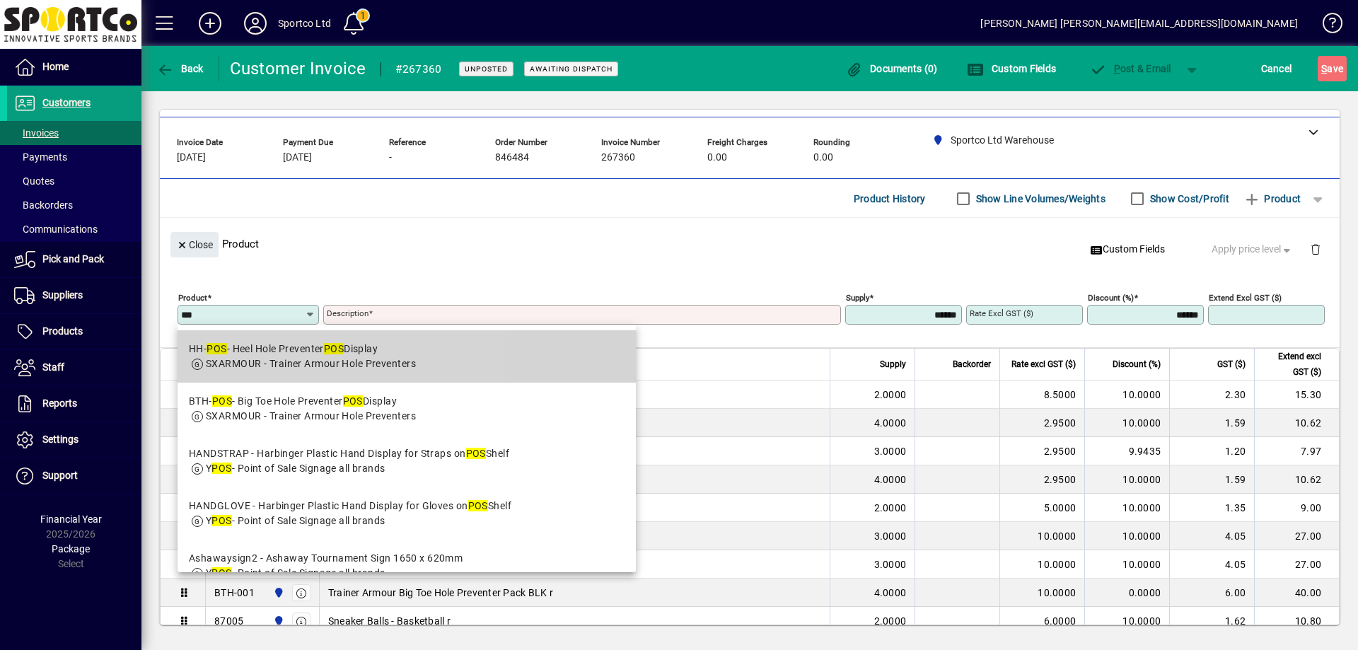
click at [302, 352] on div "HH- POS - Heel Hole Preventer POS Display" at bounding box center [302, 349] width 227 height 15
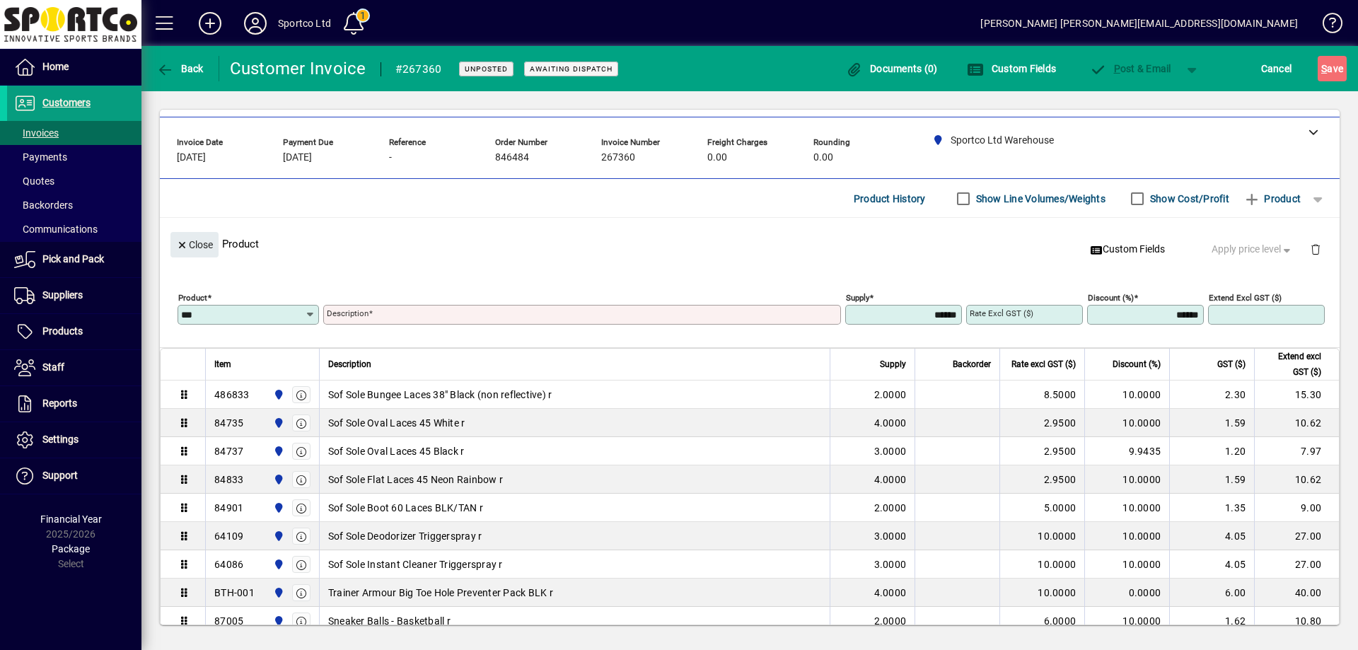
type input "******"
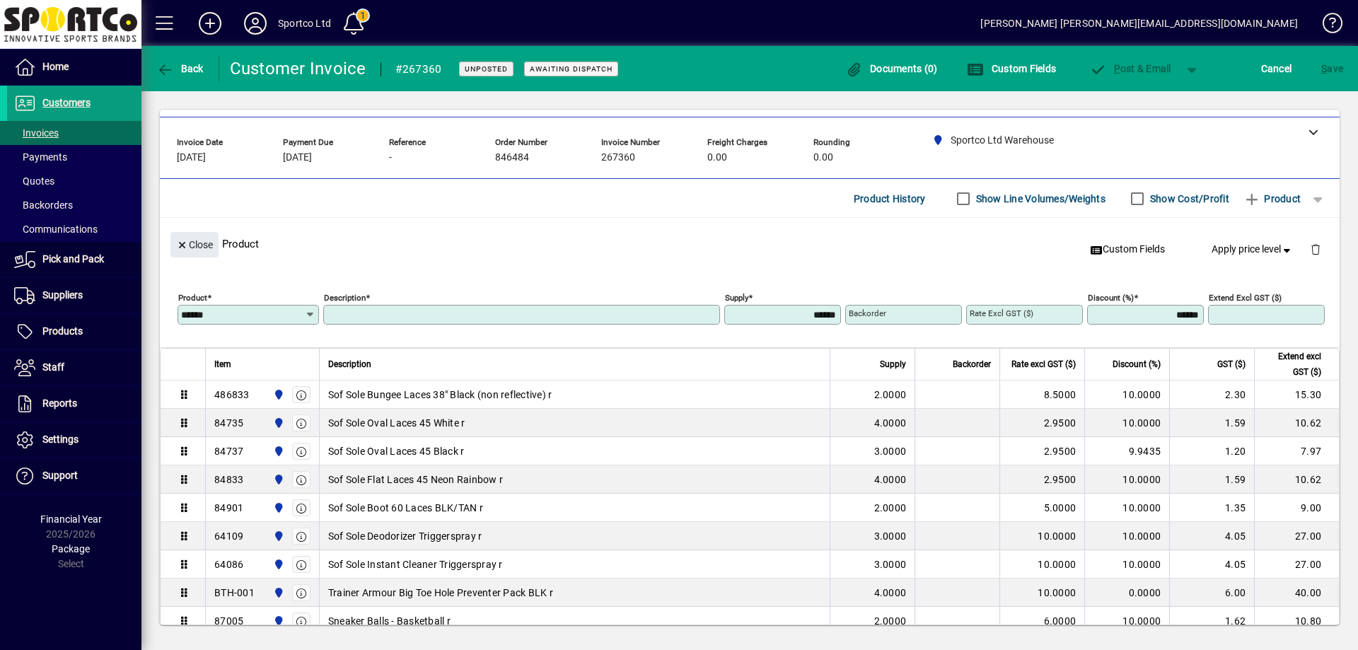
type input "**********"
type input "******"
type input "****"
click at [208, 238] on span "Close" at bounding box center [194, 244] width 37 height 23
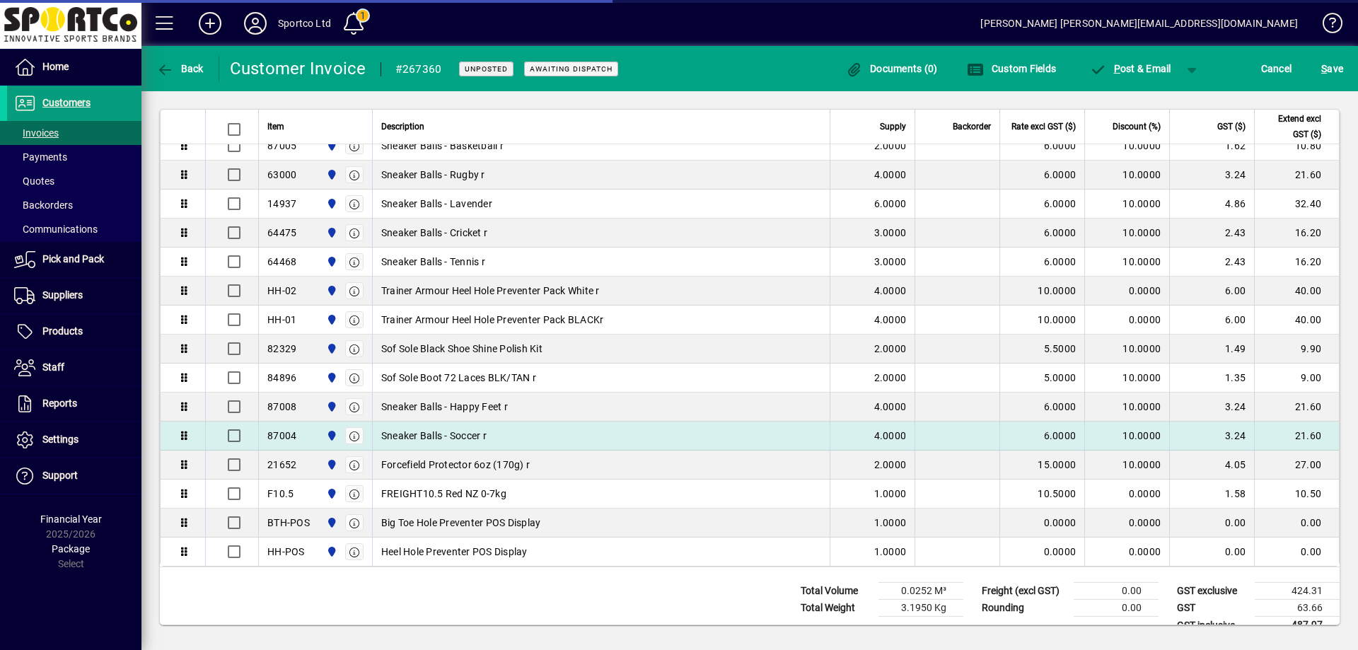
scroll to position [429, 0]
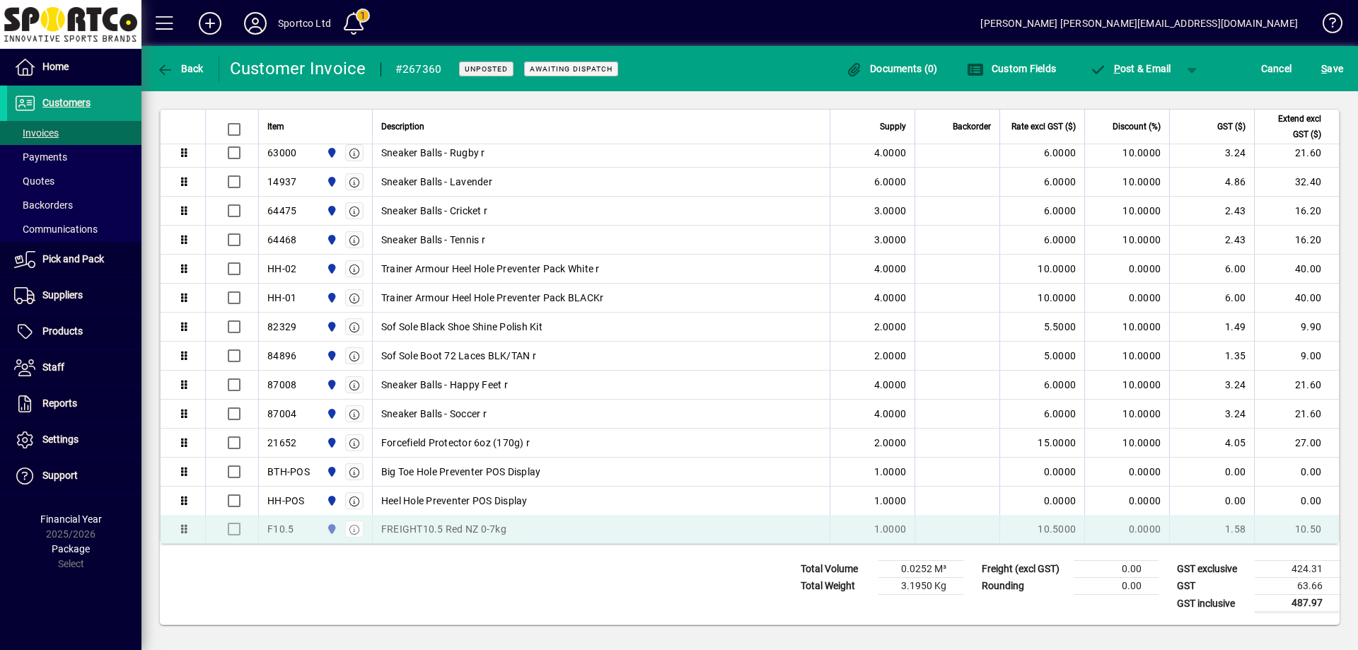
drag, startPoint x: 185, startPoint y: 467, endPoint x: 178, endPoint y: 535, distance: 68.4
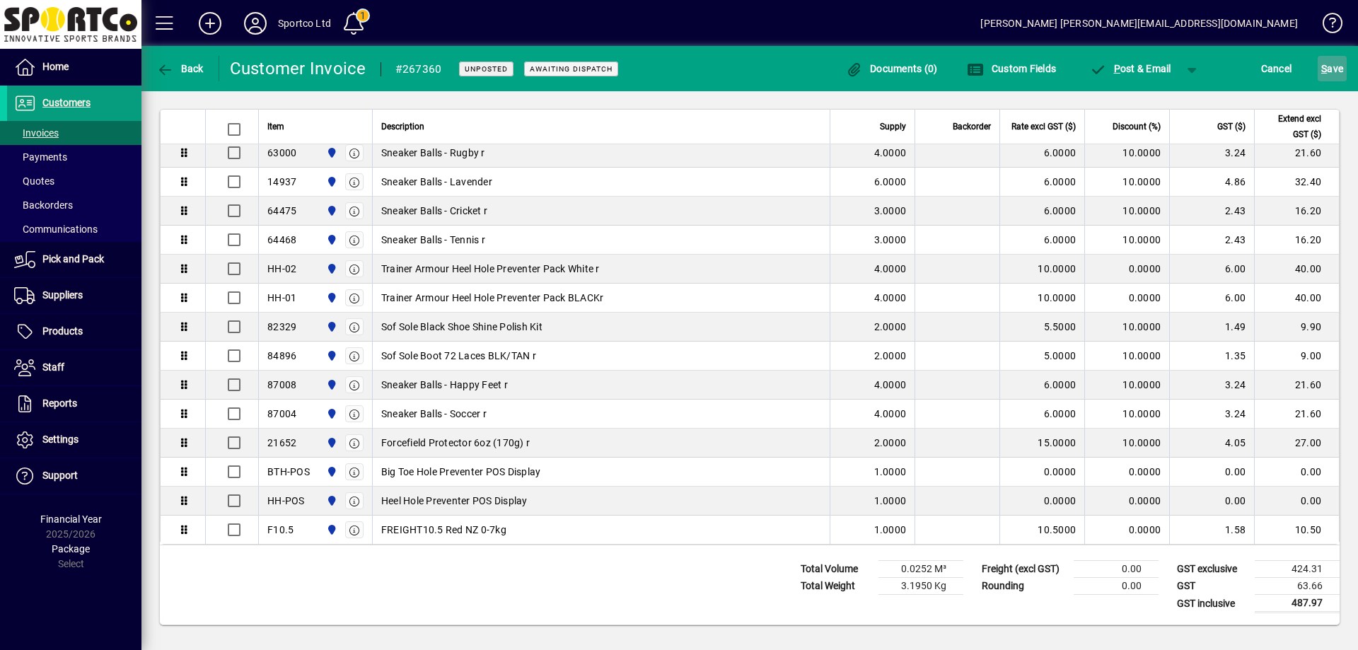
click at [1335, 66] on span "S ave" at bounding box center [1332, 68] width 22 height 23
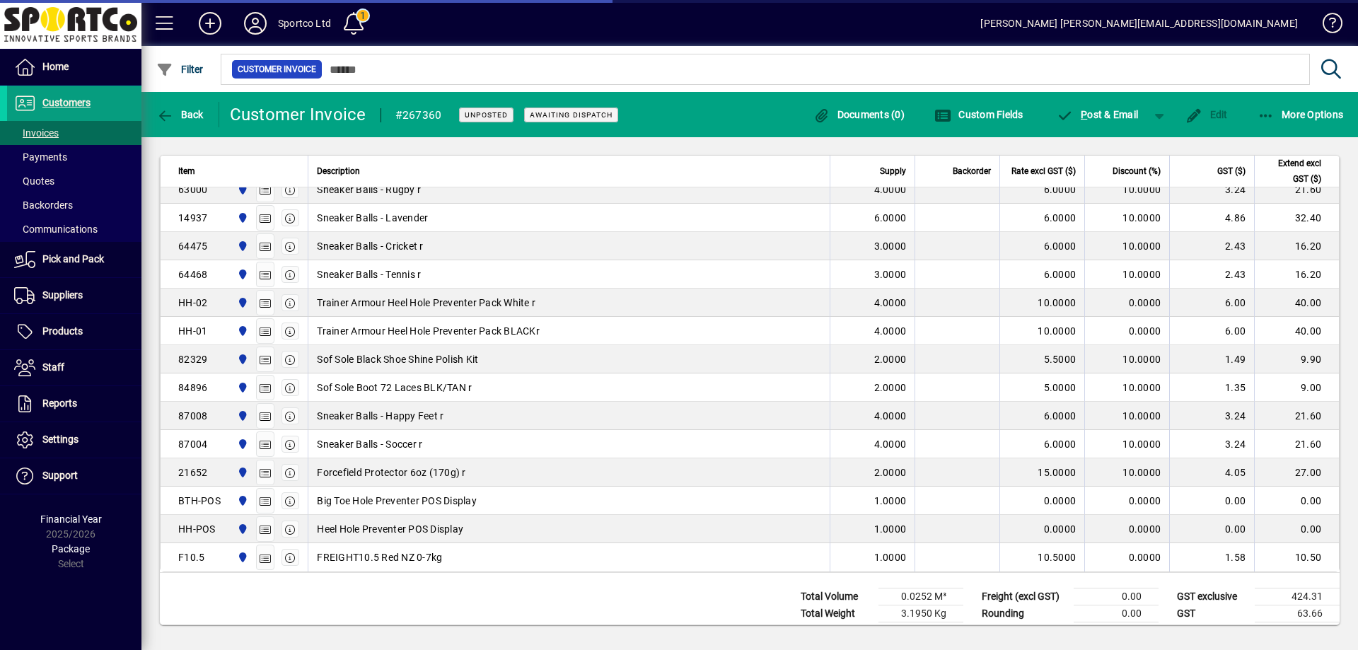
scroll to position [457, 0]
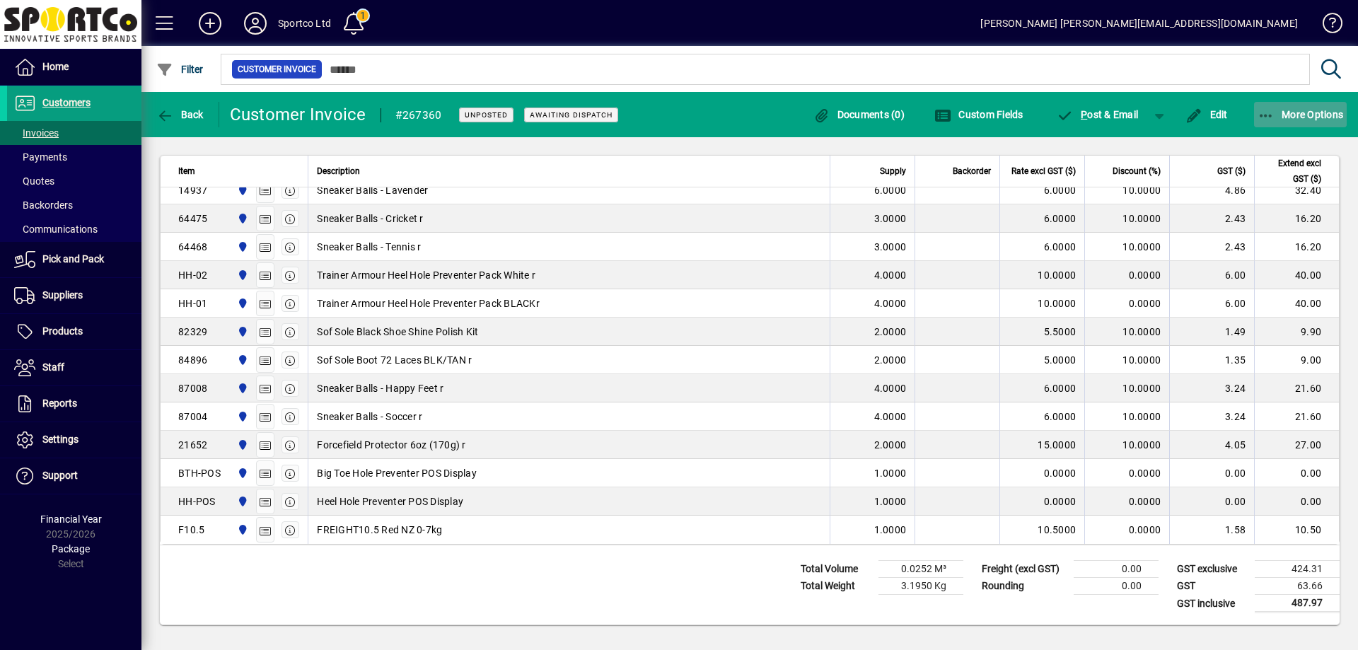
click at [1270, 109] on icon "button" at bounding box center [1267, 116] width 18 height 14
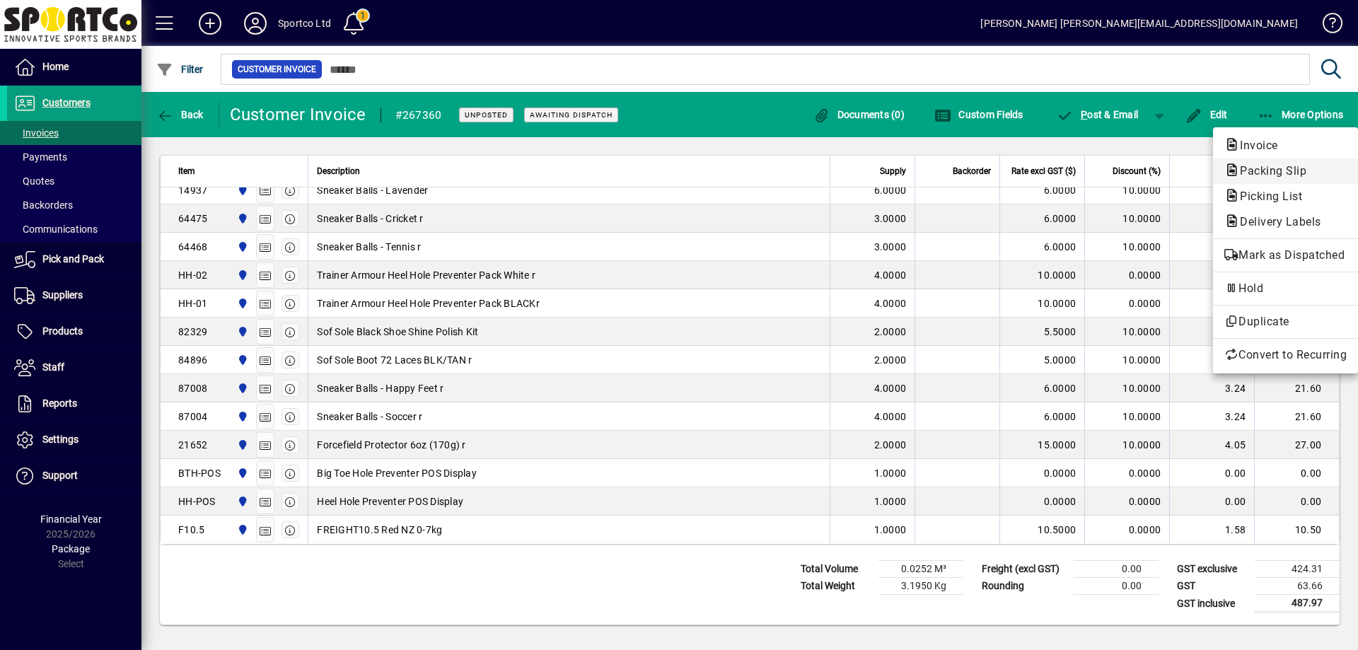
click at [1275, 171] on span "Packing Slip" at bounding box center [1269, 170] width 89 height 13
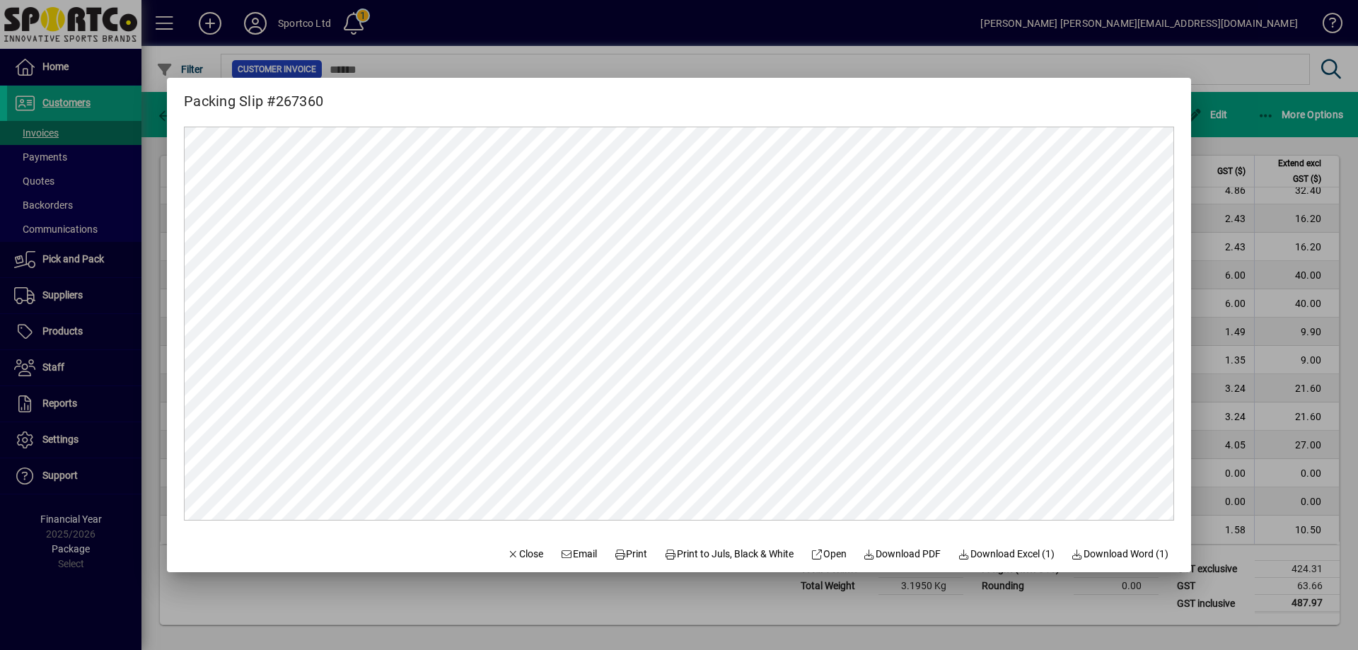
scroll to position [0, 0]
click at [627, 550] on span "Print" at bounding box center [631, 554] width 34 height 15
click at [514, 554] on span "Close" at bounding box center [525, 554] width 37 height 15
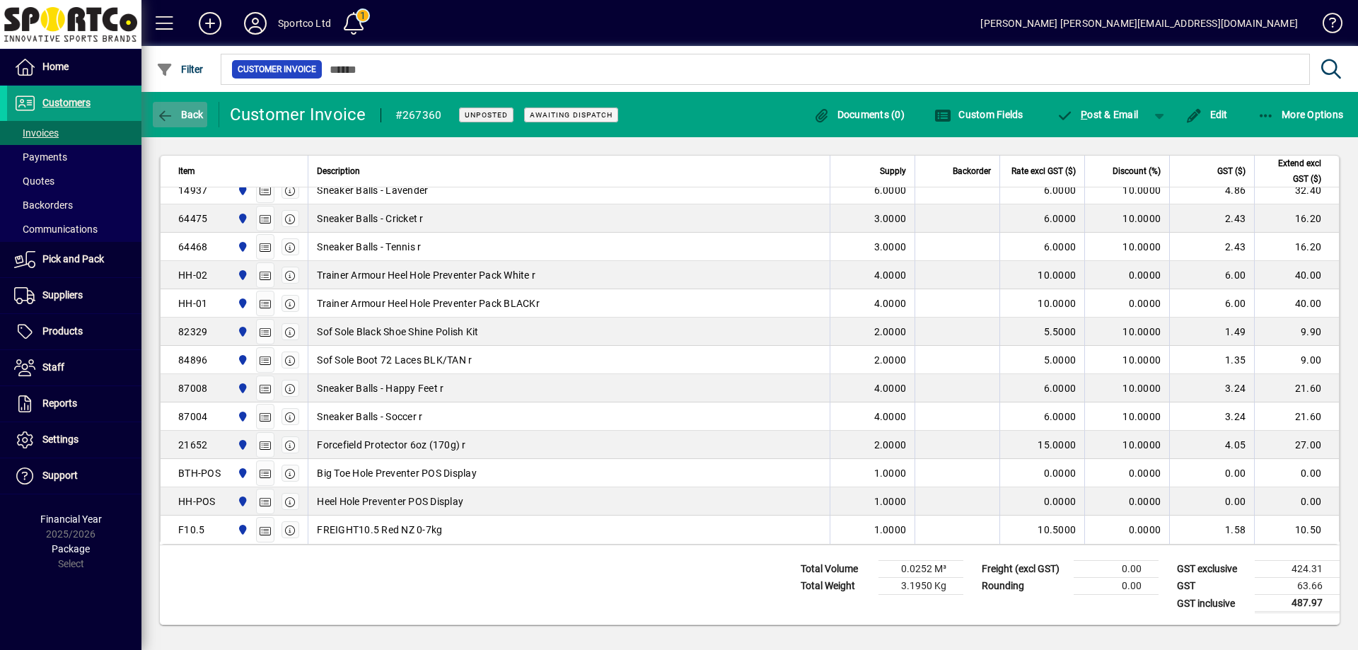
click at [168, 112] on icon "button" at bounding box center [165, 116] width 18 height 14
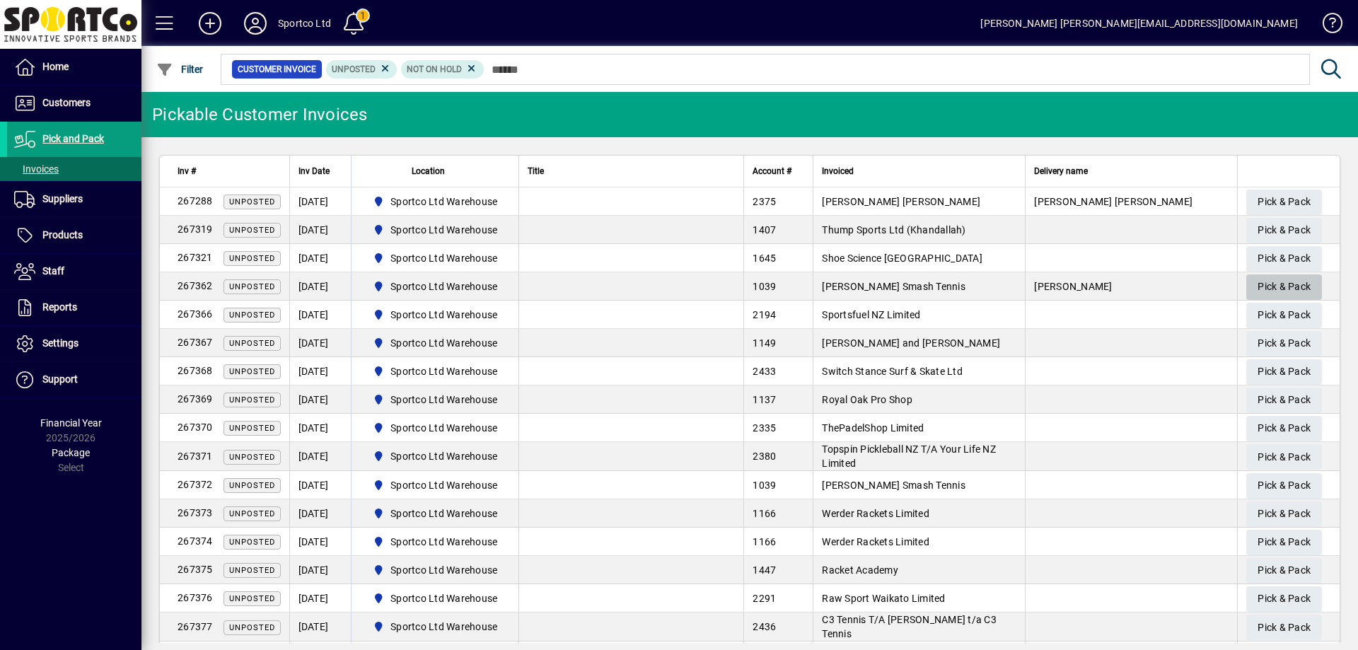
click at [1281, 281] on span "Pick & Pack" at bounding box center [1284, 286] width 53 height 23
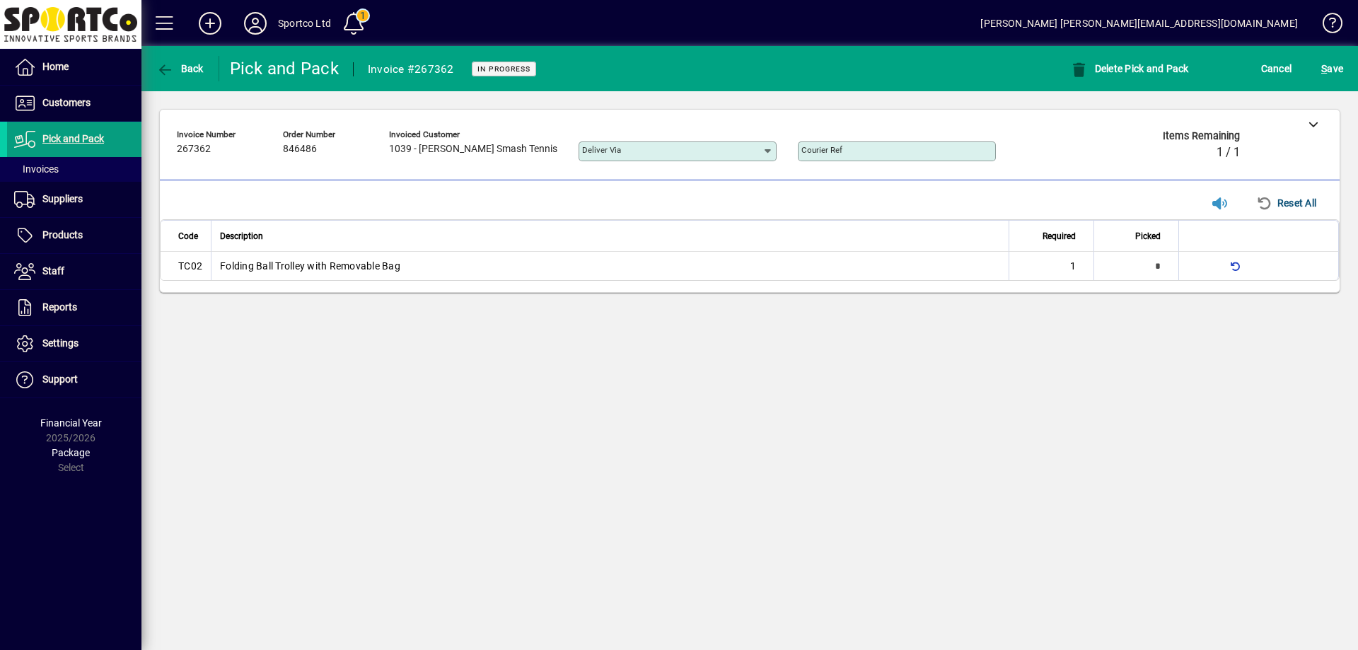
type input "*"
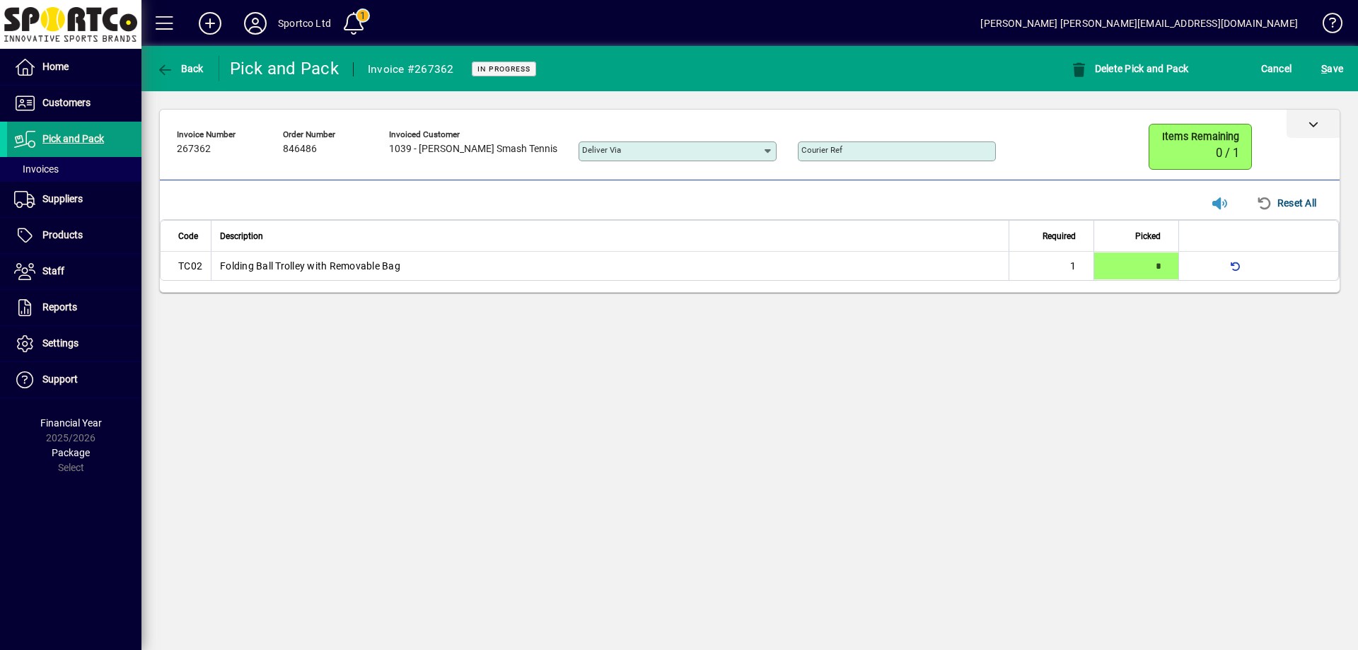
click at [1314, 127] on icon at bounding box center [1314, 124] width 10 height 10
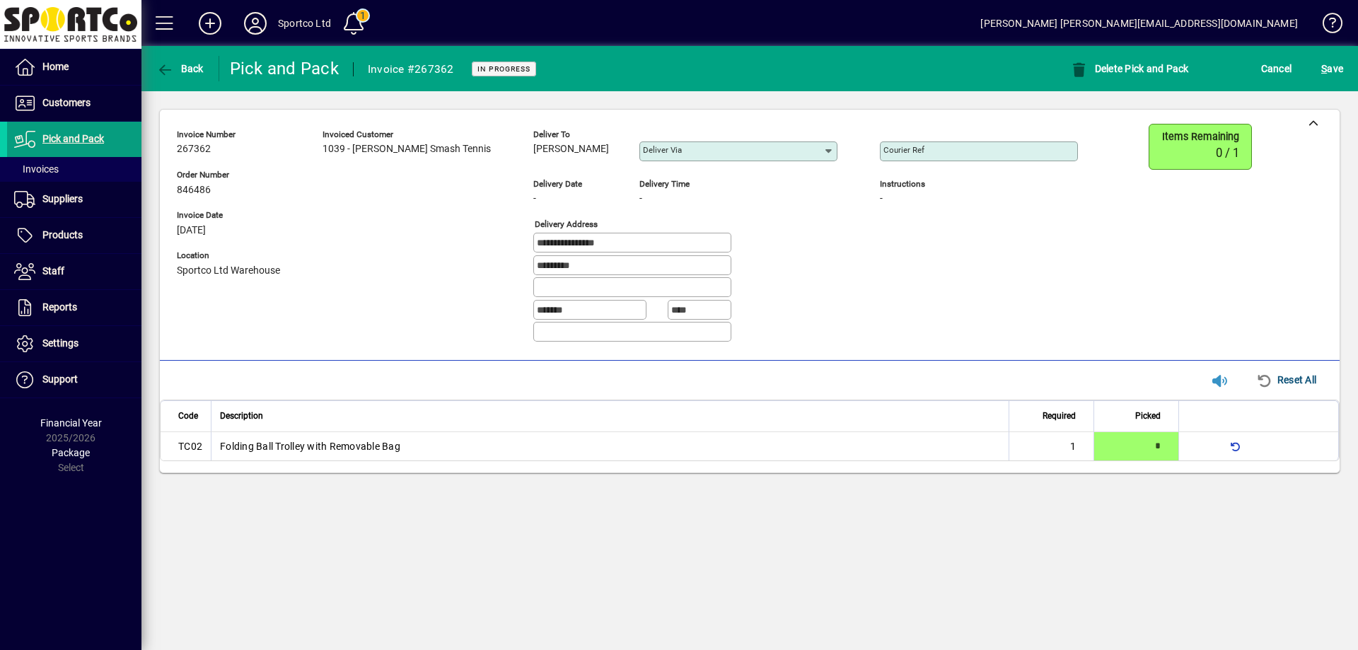
drag, startPoint x: 584, startPoint y: 150, endPoint x: 515, endPoint y: 170, distance: 72.1
click at [515, 170] on div "**********" at bounding box center [638, 239] width 922 height 230
copy span "[PERSON_NAME]"
drag, startPoint x: 571, startPoint y: 241, endPoint x: 485, endPoint y: 248, distance: 86.5
click at [482, 245] on div "**********" at bounding box center [638, 239] width 922 height 230
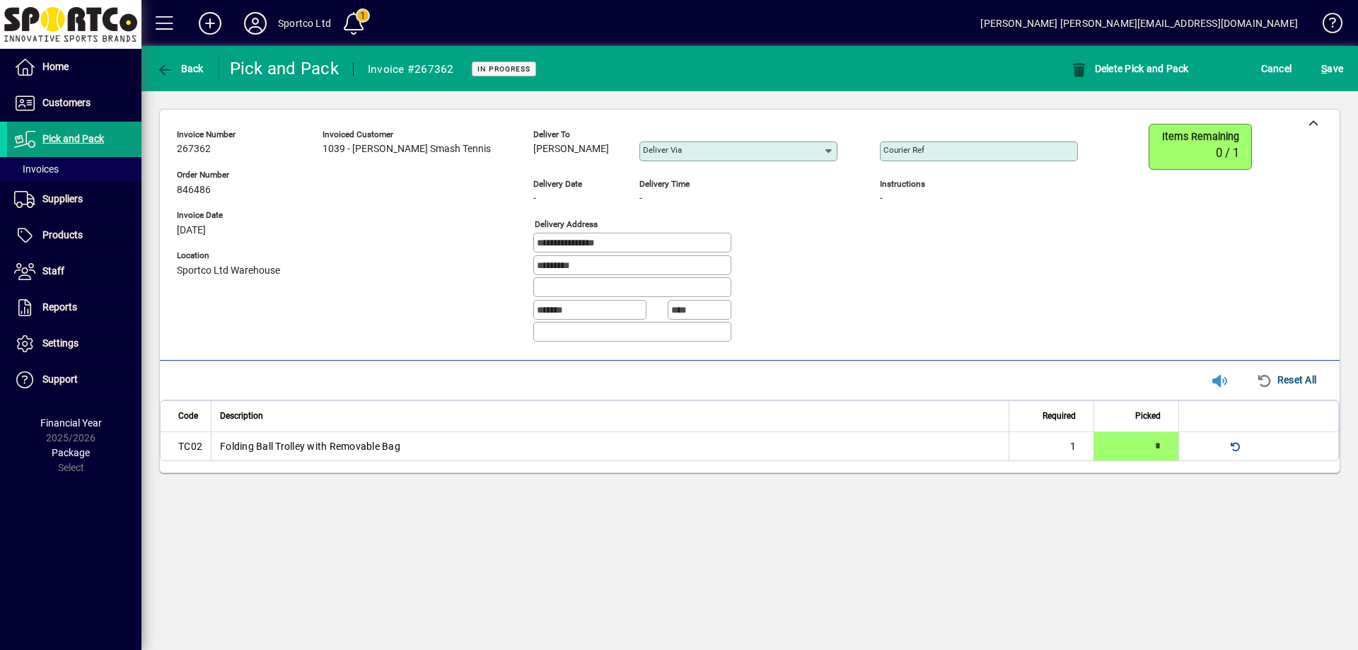
click at [913, 143] on div "Courier Ref" at bounding box center [979, 151] width 198 height 20
paste input "**********"
type input "**********"
click at [1321, 73] on span "S" at bounding box center [1324, 68] width 6 height 11
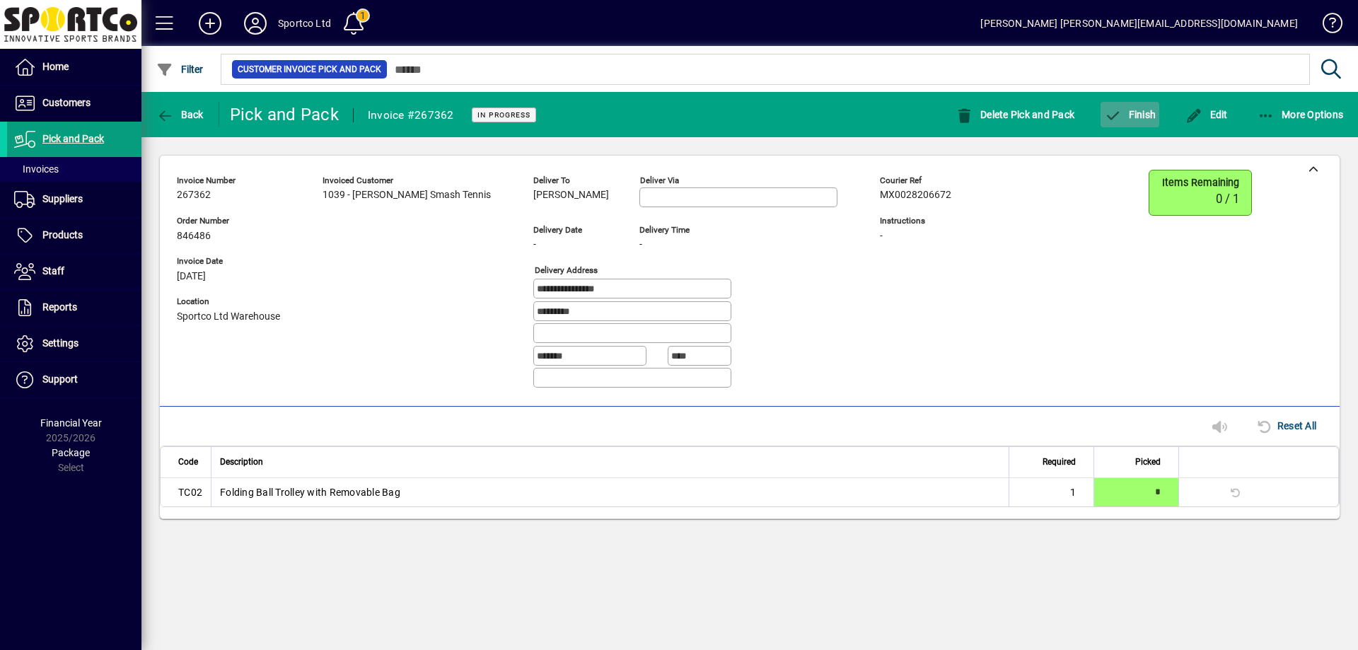
click at [1145, 115] on span "Finish" at bounding box center [1130, 114] width 52 height 11
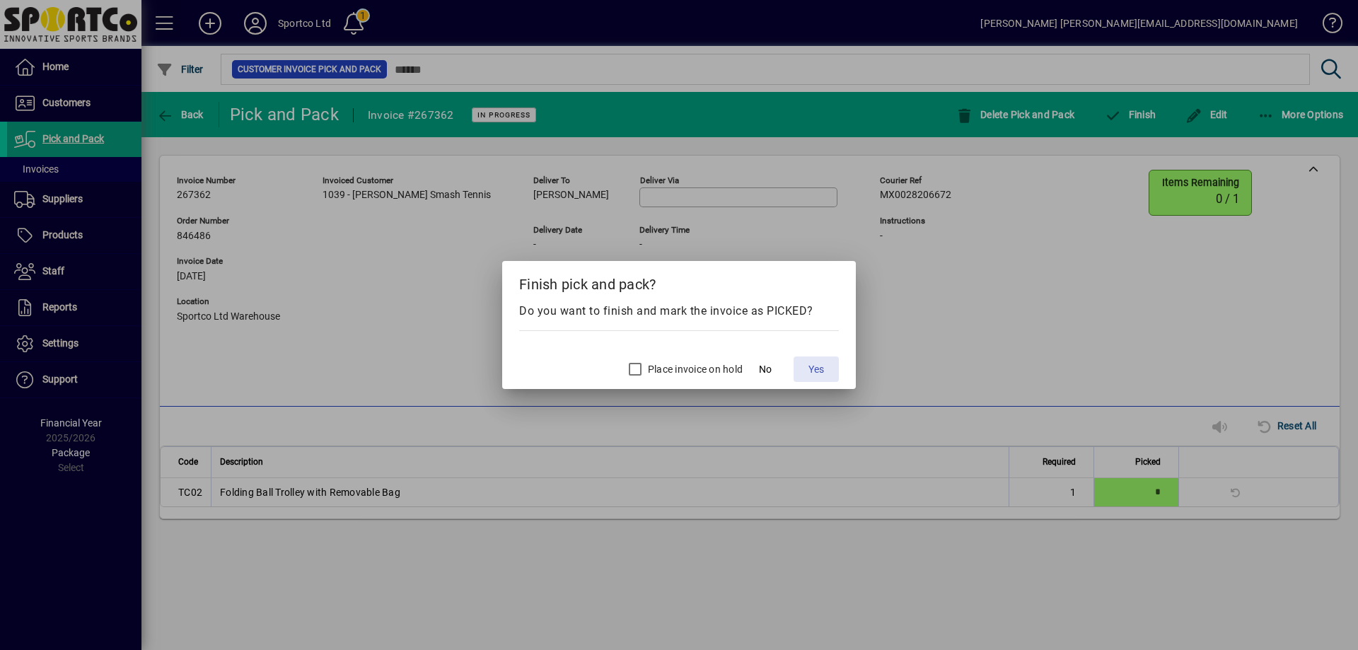
click at [814, 371] on span "Yes" at bounding box center [817, 369] width 16 height 15
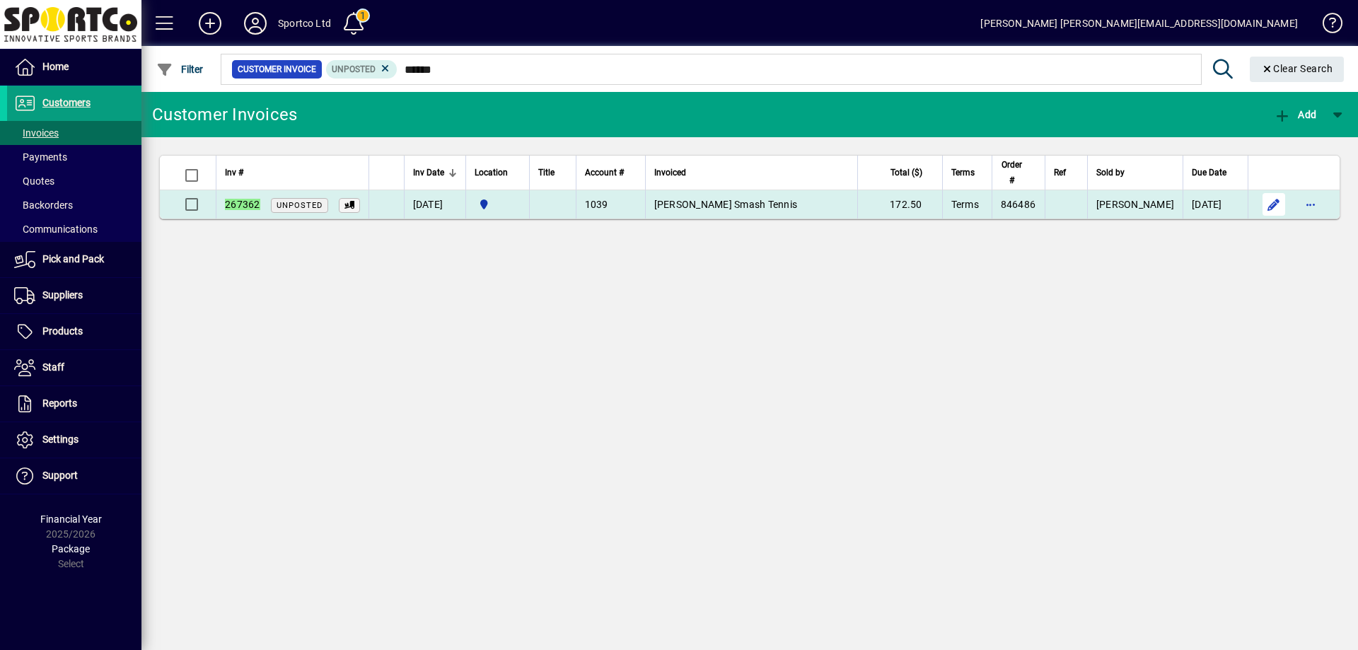
type input "******"
click at [1266, 203] on span "button" at bounding box center [1274, 204] width 34 height 34
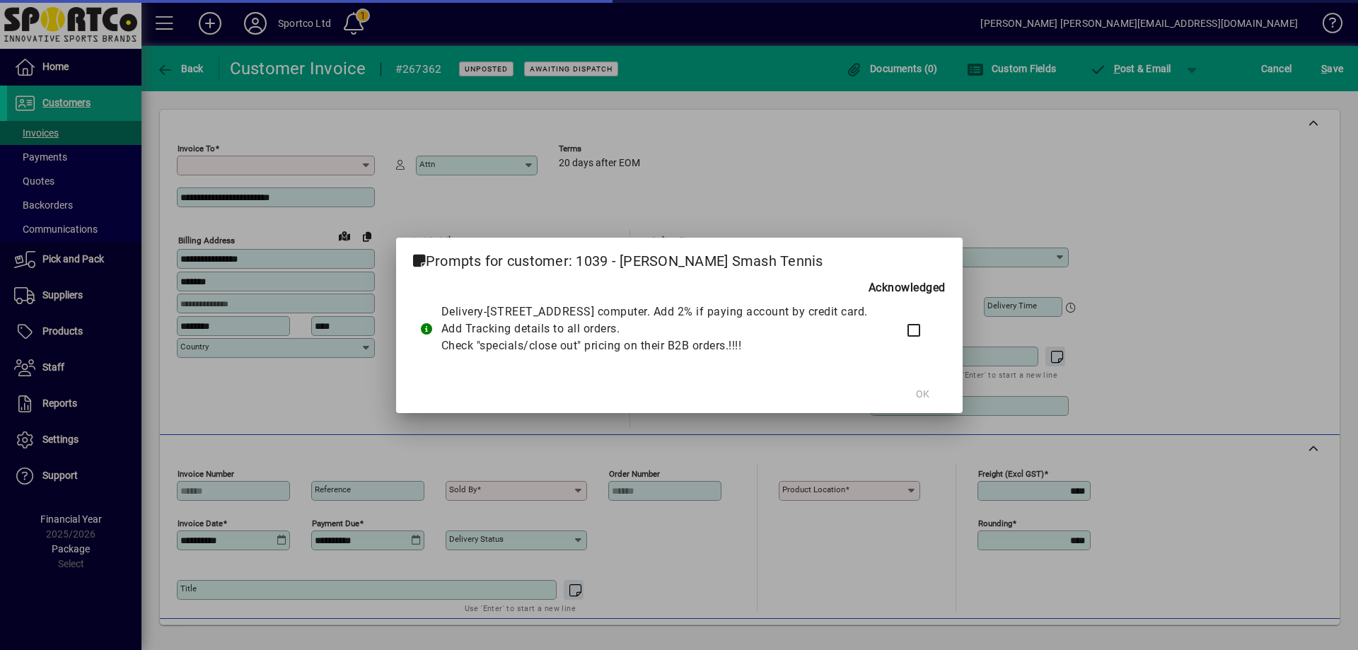
type input "**********"
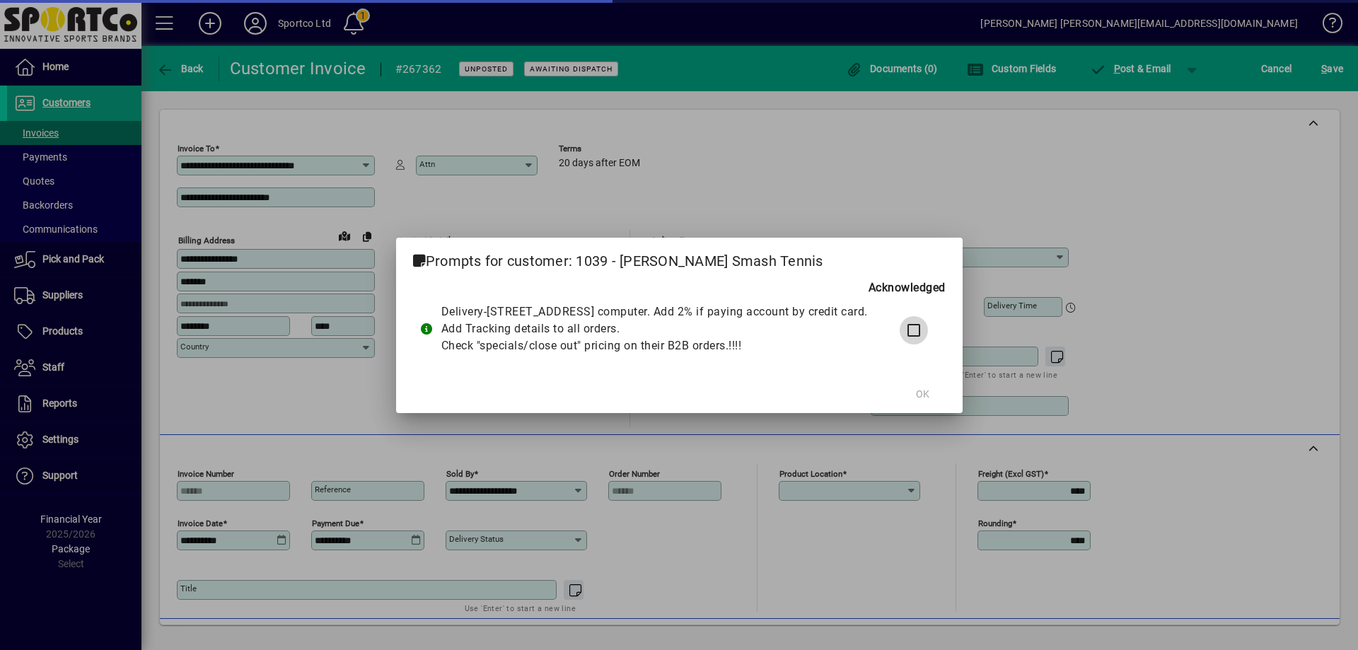
type input "**********"
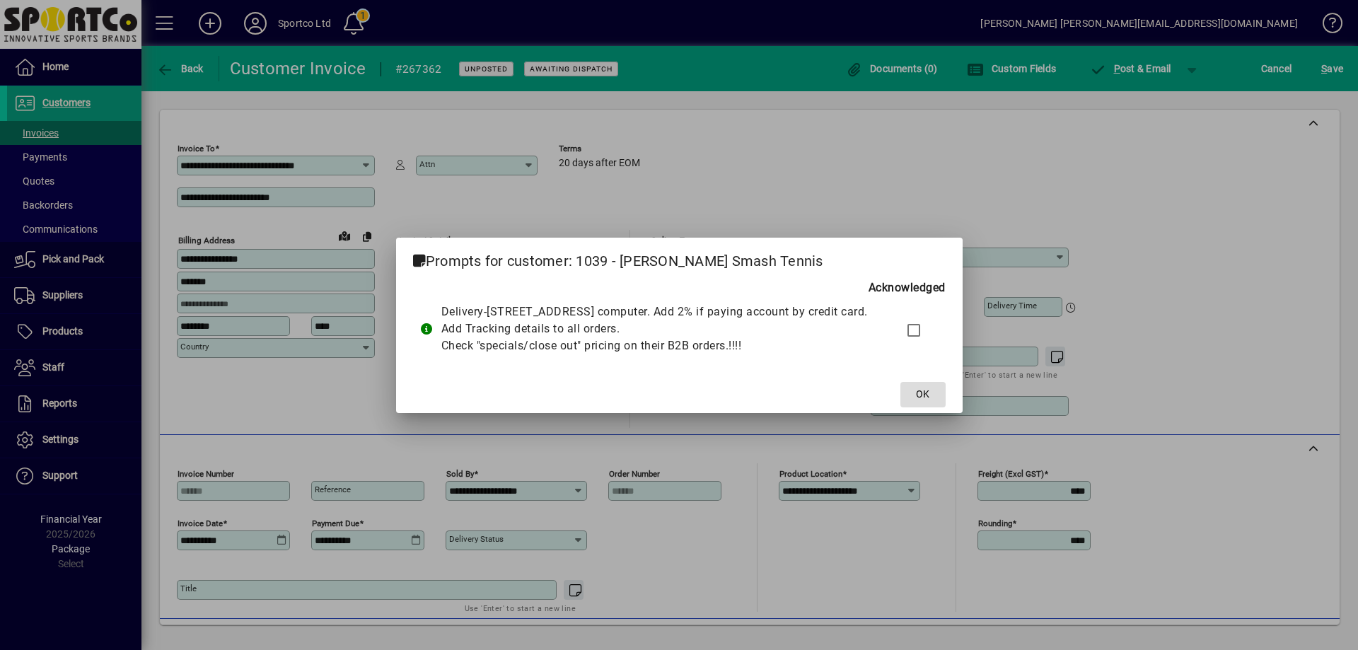
click at [930, 402] on span "OK" at bounding box center [922, 394] width 13 height 15
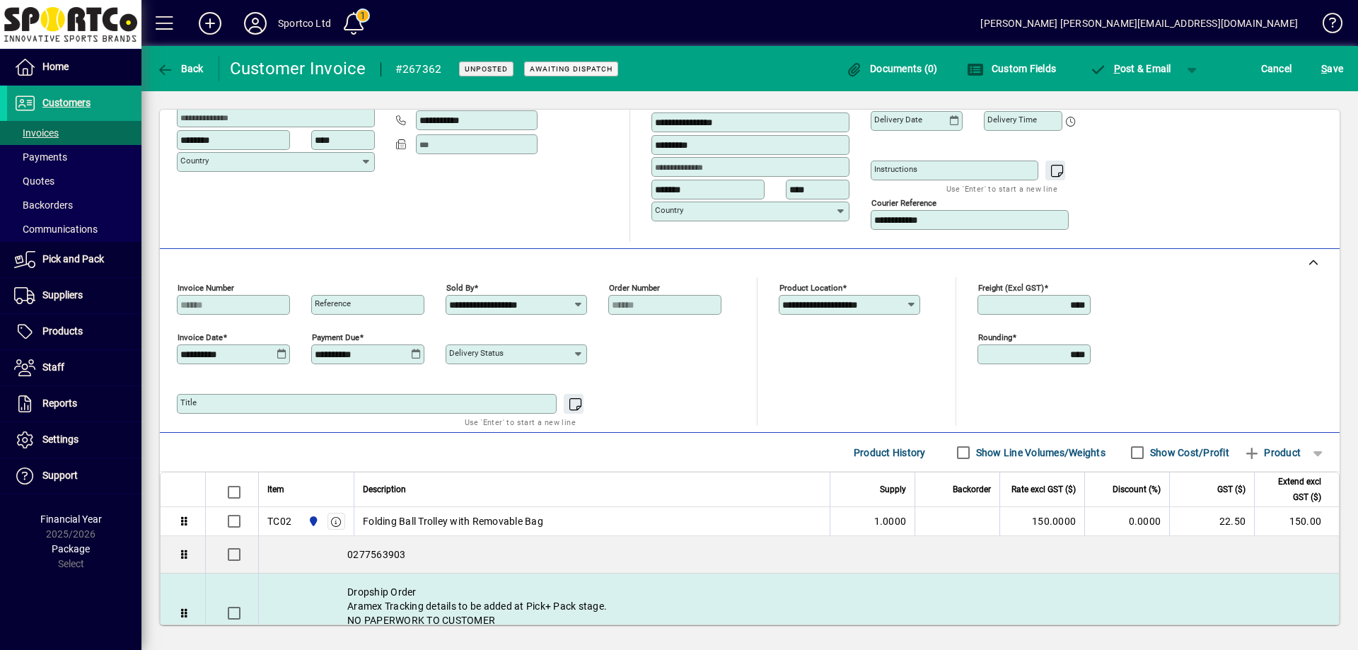
scroll to position [283, 0]
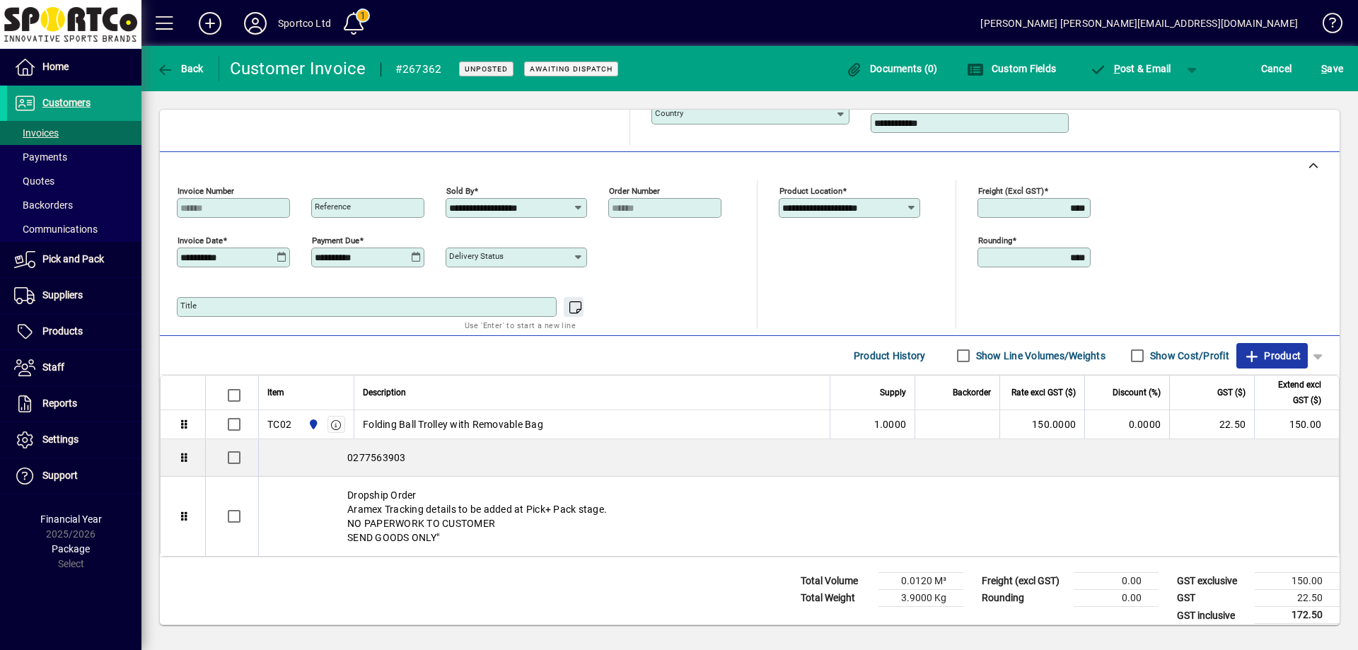
click at [1276, 356] on span "Product" at bounding box center [1272, 356] width 57 height 23
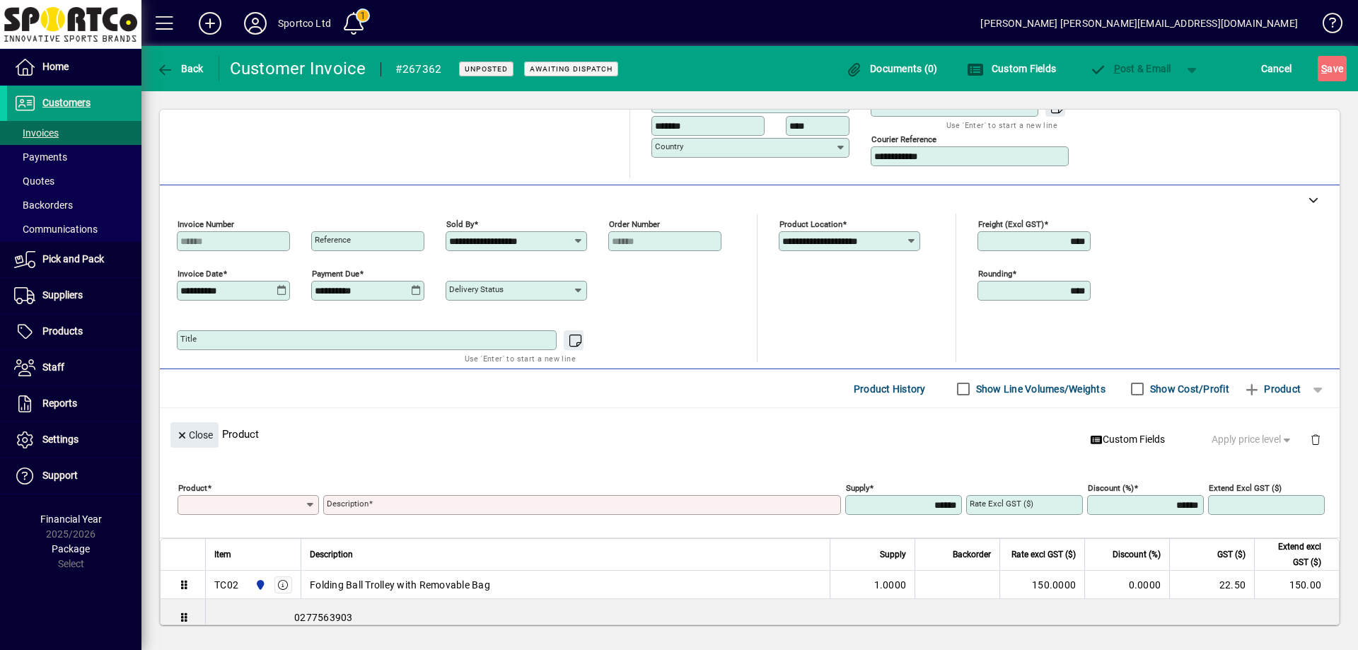
scroll to position [59, 0]
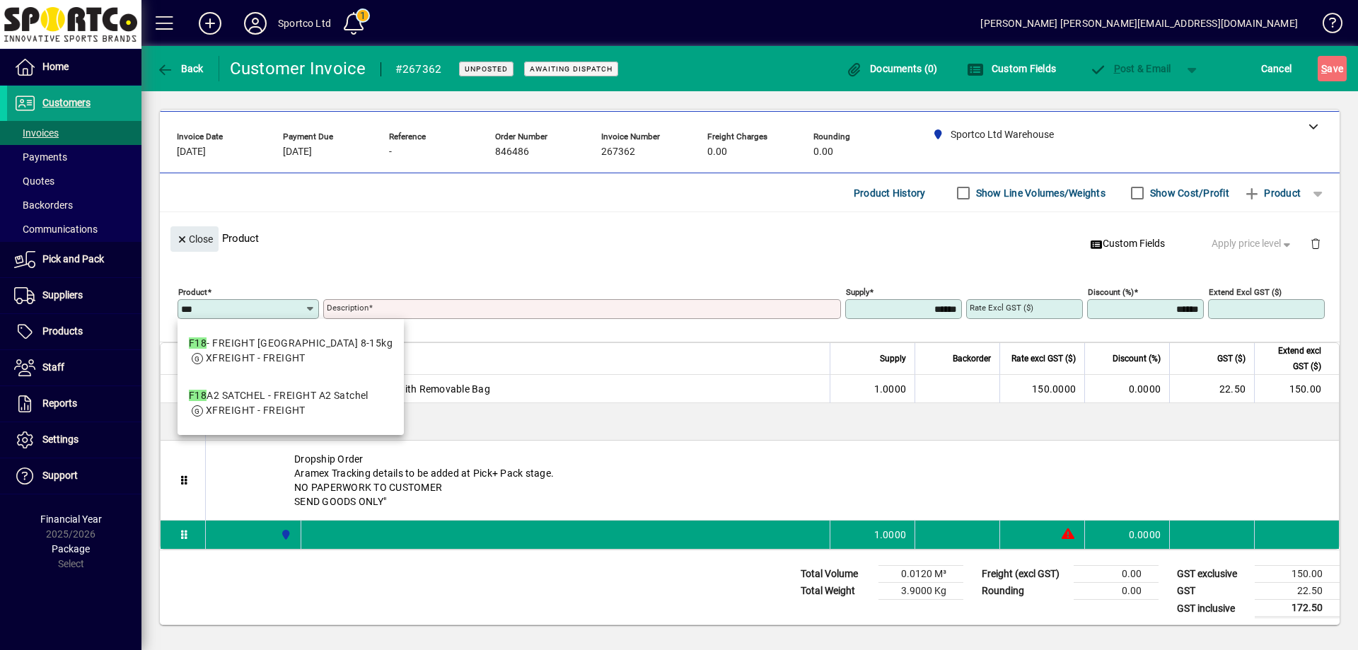
click at [255, 310] on input "***" at bounding box center [243, 308] width 124 height 11
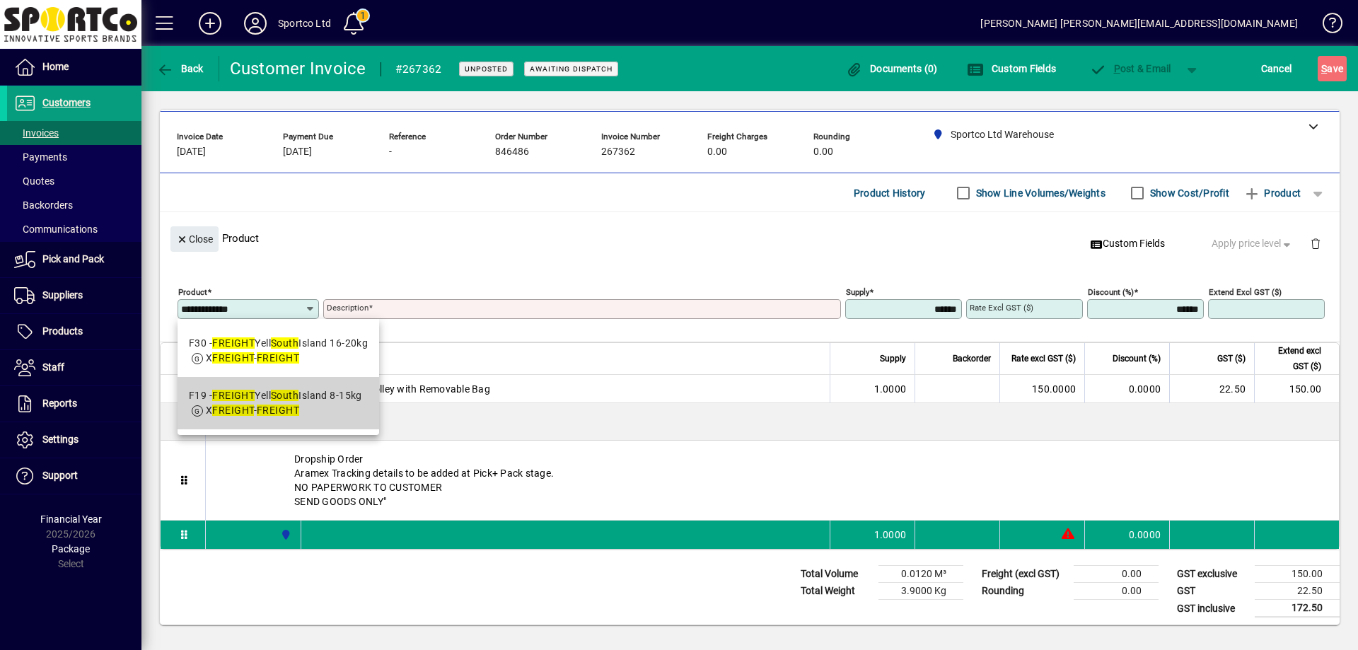
click at [299, 395] on em "South" at bounding box center [285, 395] width 28 height 11
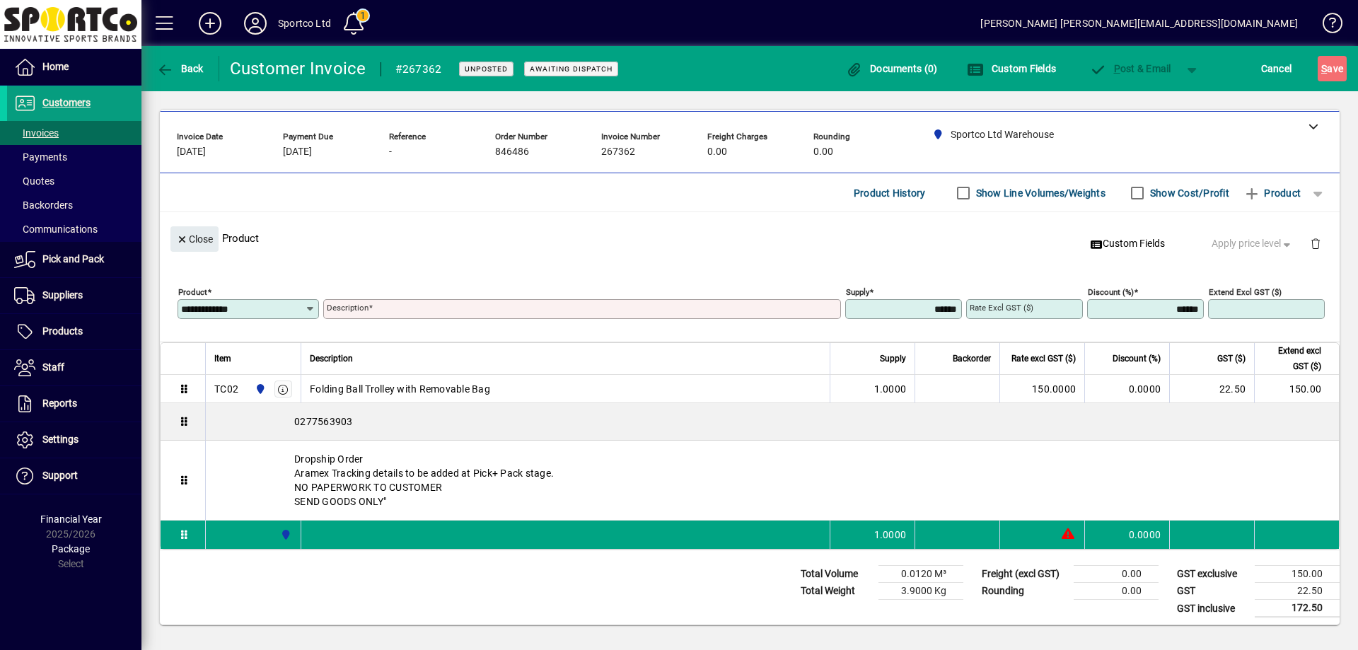
type input "***"
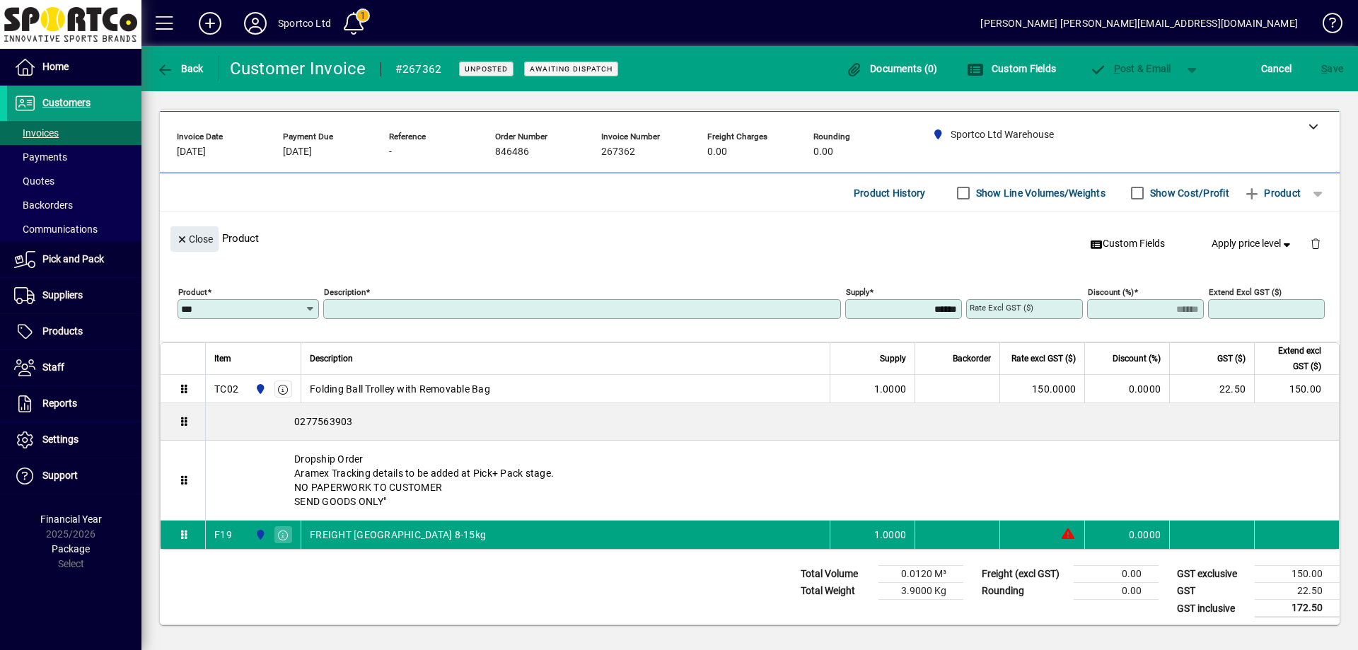
type input "**********"
type input "*******"
type input "*****"
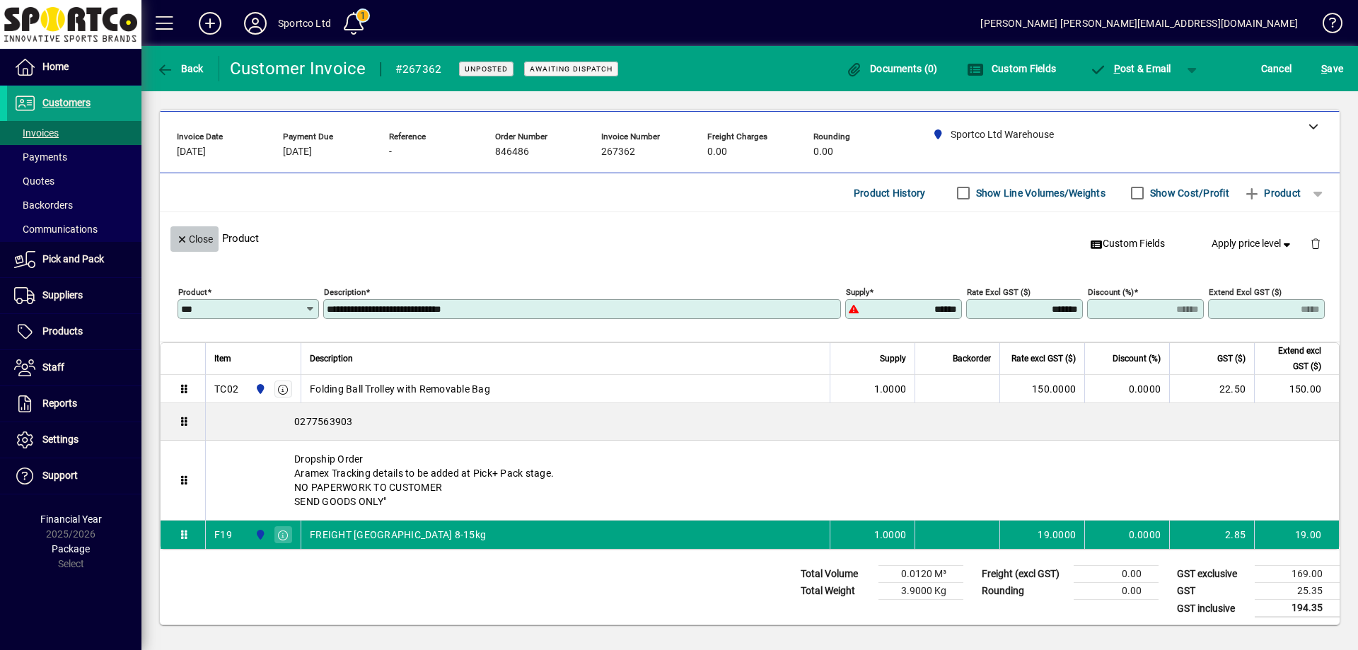
click at [200, 241] on span "Close" at bounding box center [194, 239] width 37 height 23
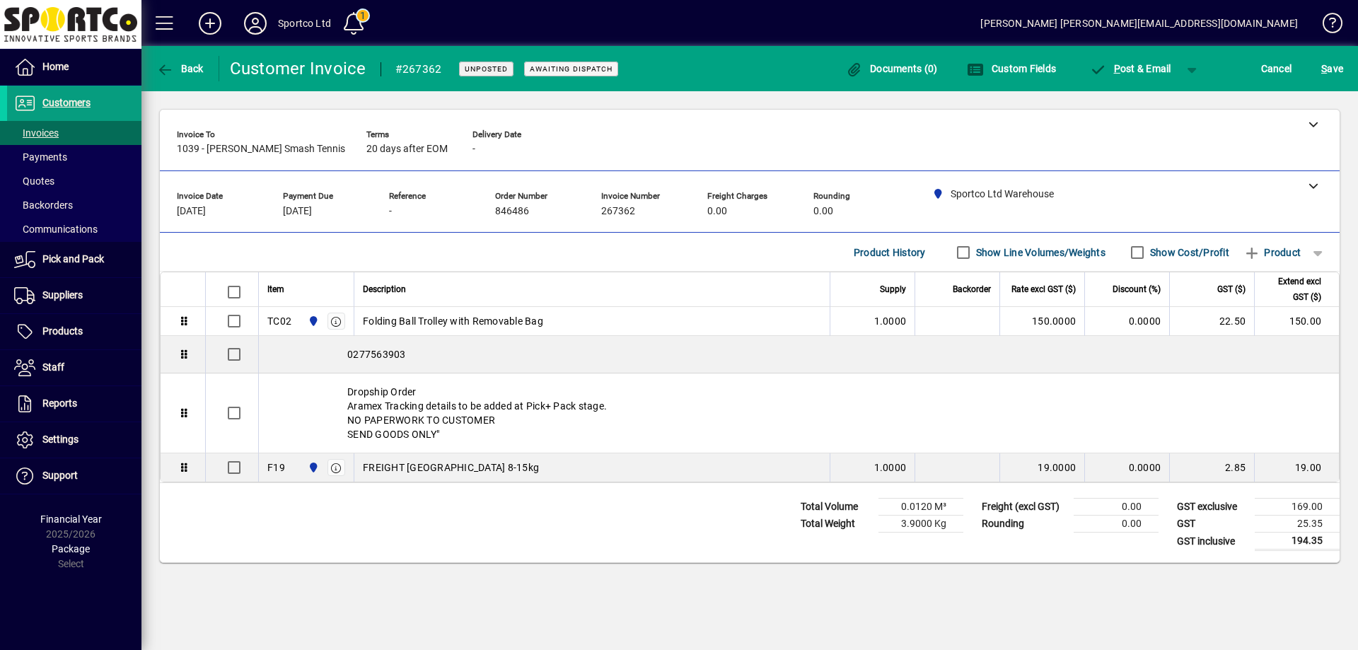
scroll to position [0, 0]
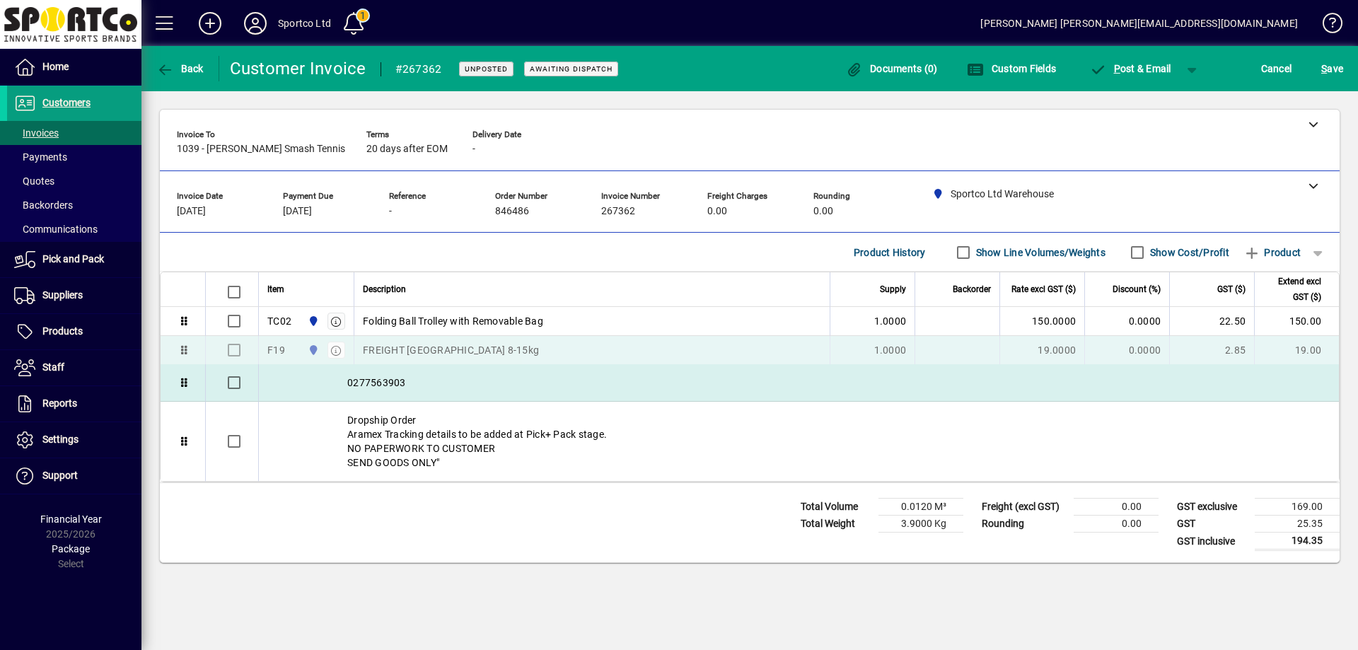
drag, startPoint x: 183, startPoint y: 464, endPoint x: 190, endPoint y: 357, distance: 107.7
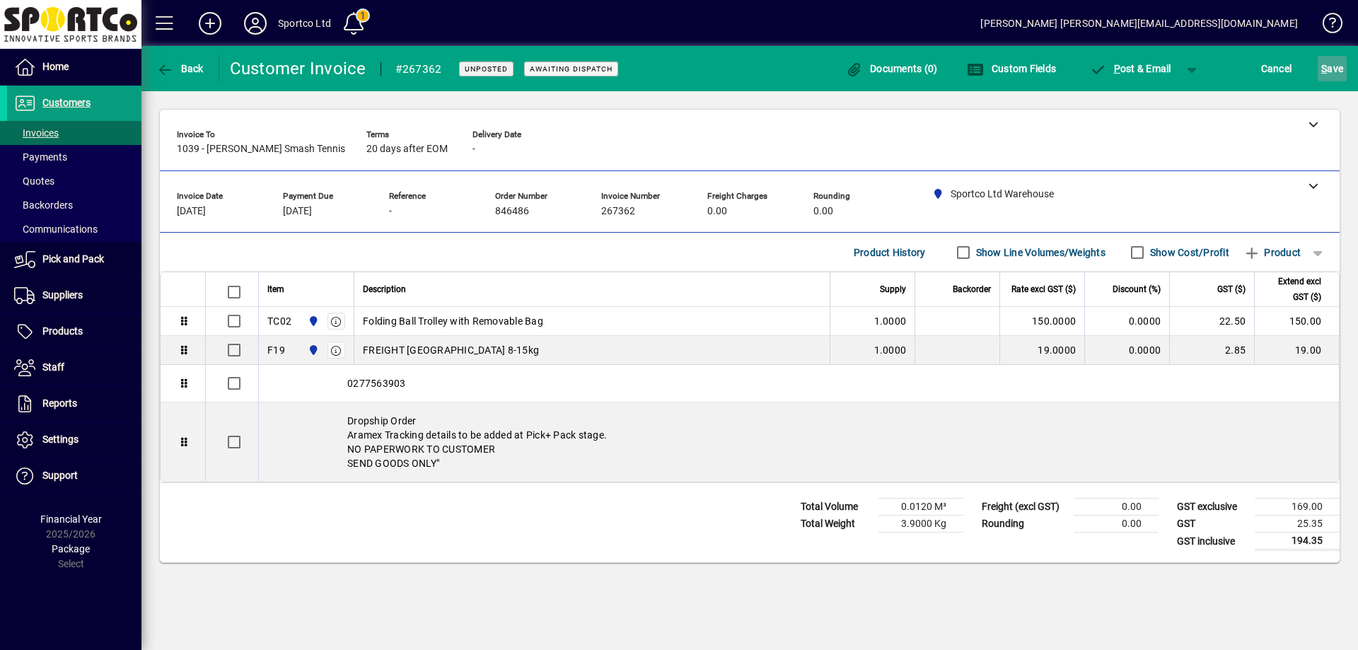
click at [1331, 68] on span "S ave" at bounding box center [1332, 68] width 22 height 23
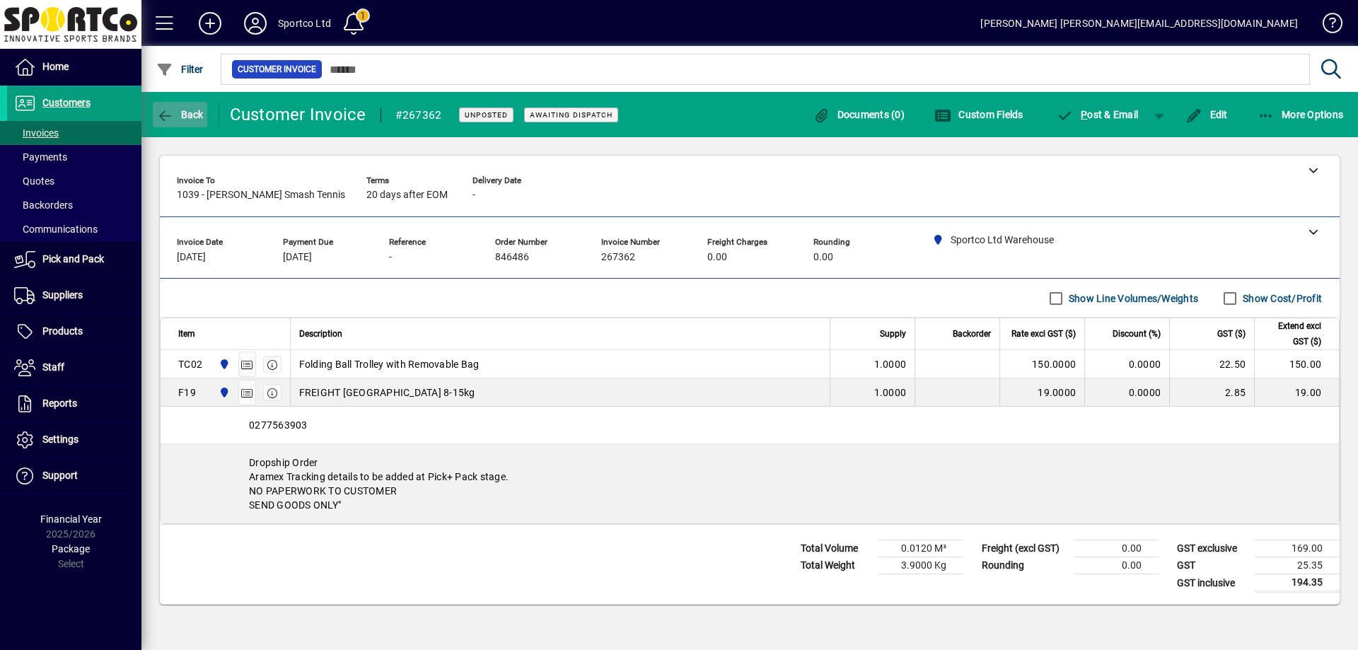
click at [167, 112] on icon "button" at bounding box center [165, 116] width 18 height 14
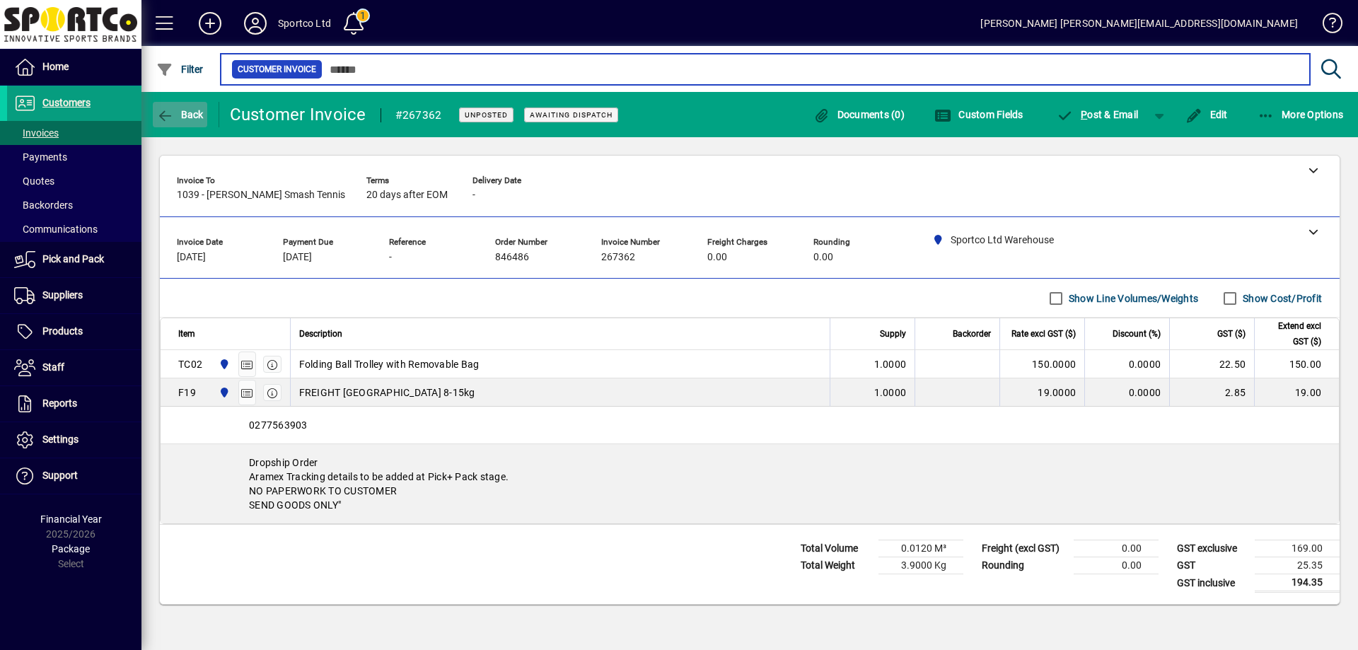
type input "******"
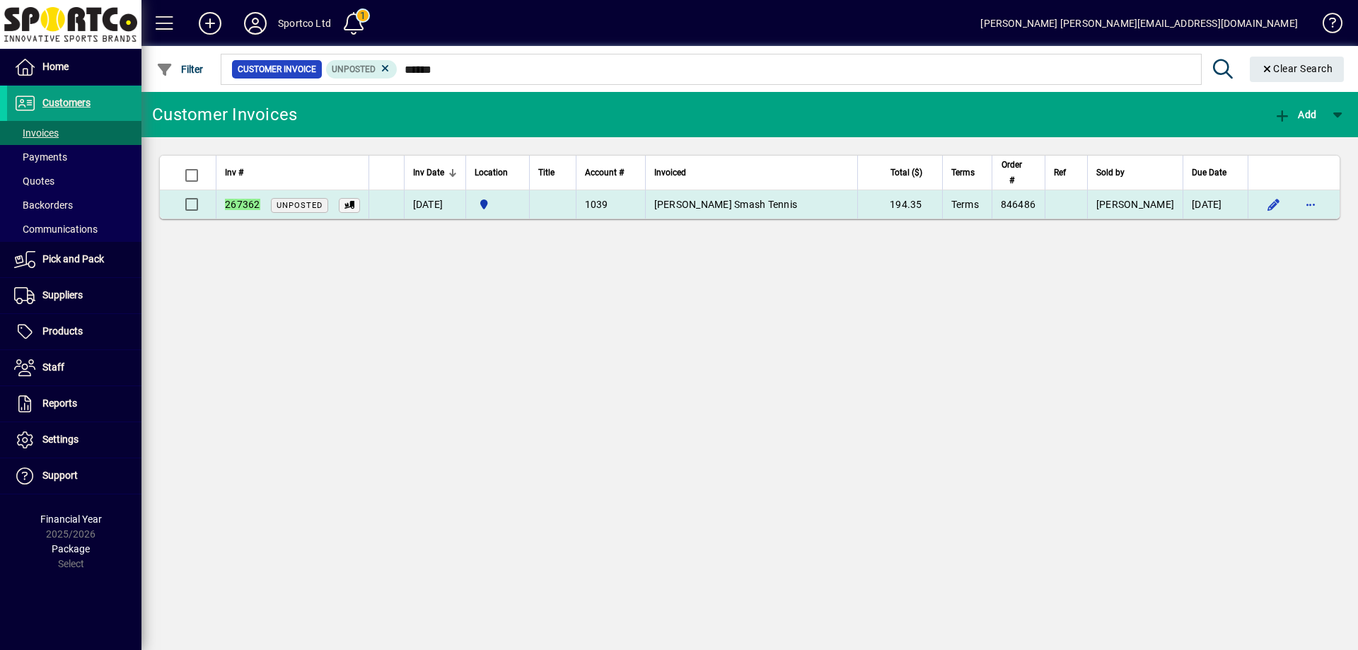
click at [759, 197] on td "[PERSON_NAME] Smash Tennis" at bounding box center [751, 204] width 212 height 28
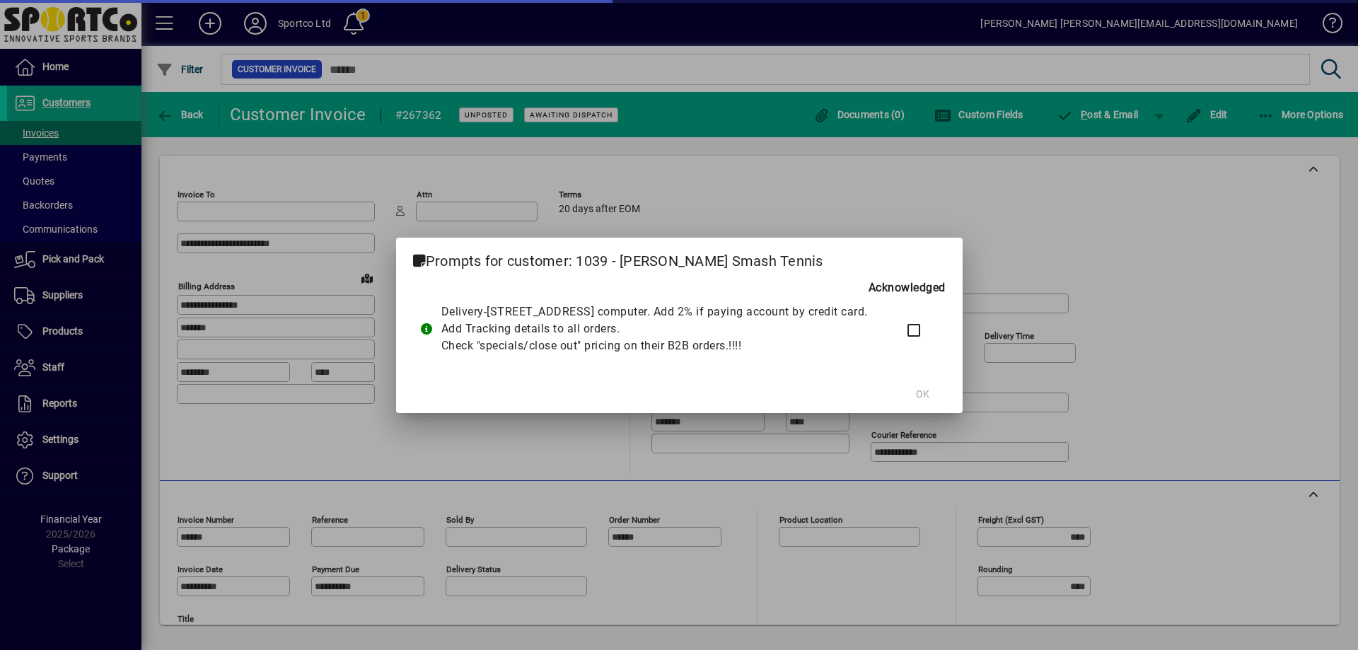
type input "**********"
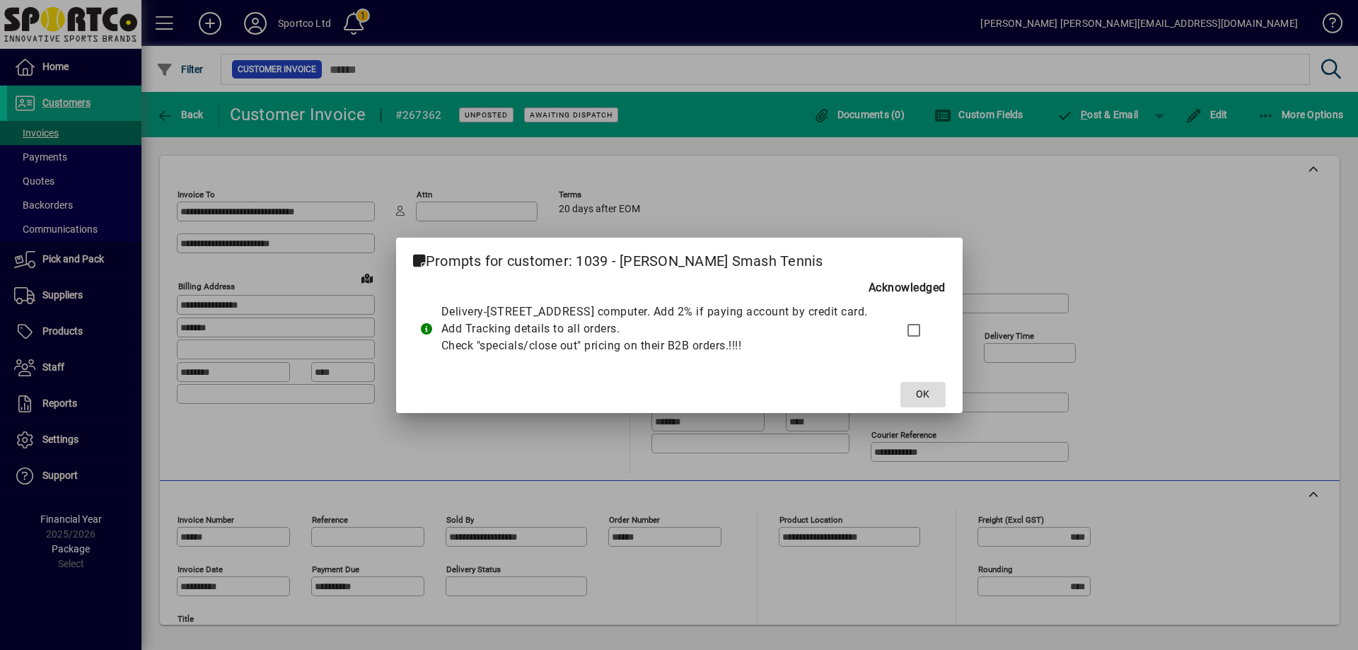
click at [944, 399] on span at bounding box center [923, 395] width 45 height 34
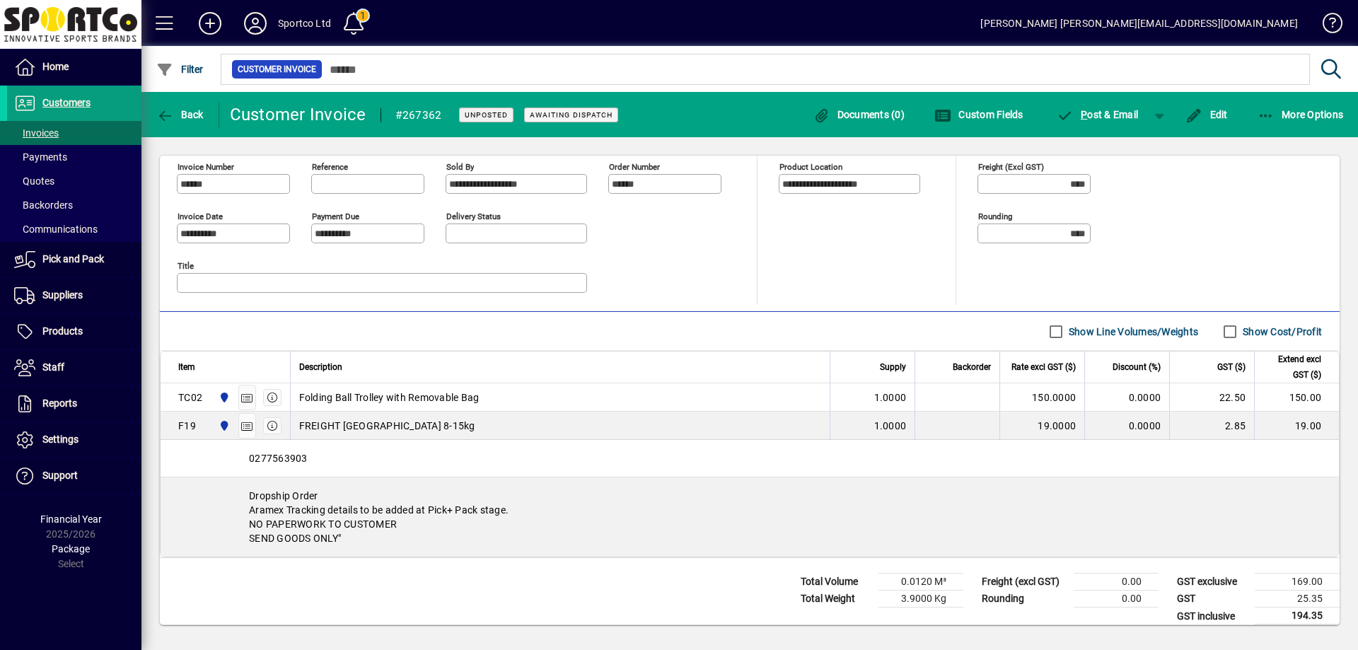
scroll to position [354, 0]
click at [175, 110] on span "Back" at bounding box center [179, 114] width 47 height 11
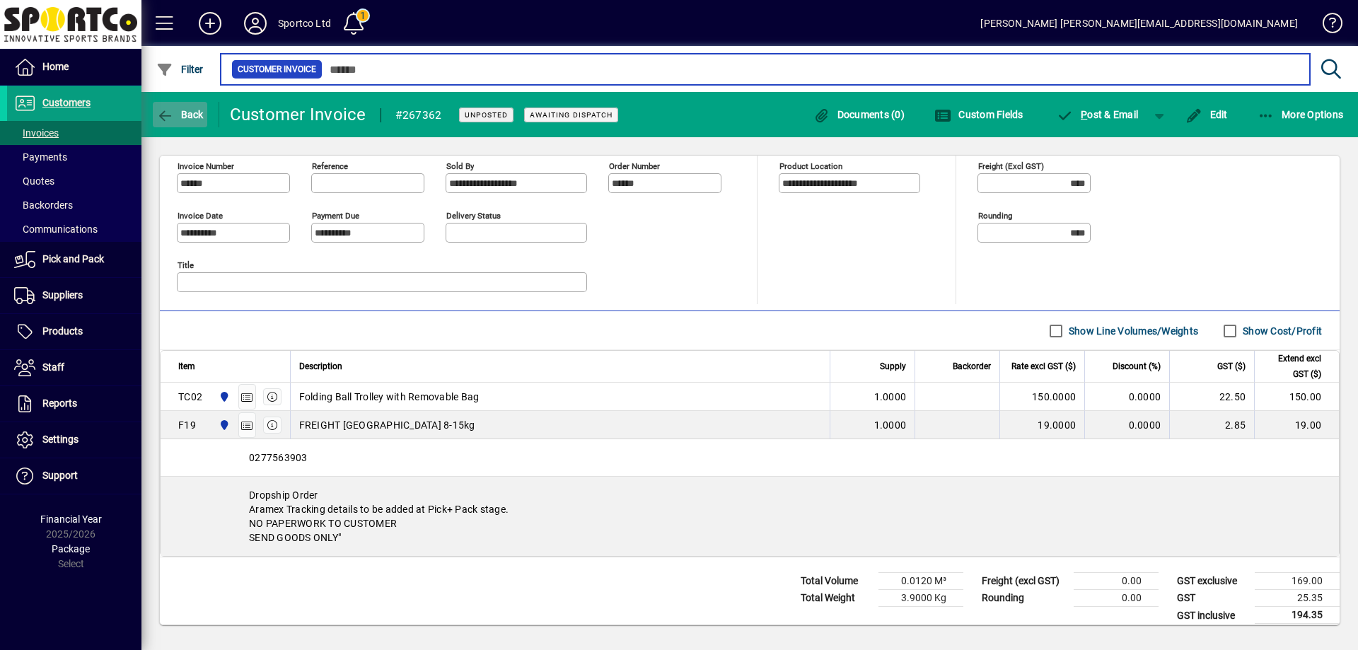
type input "******"
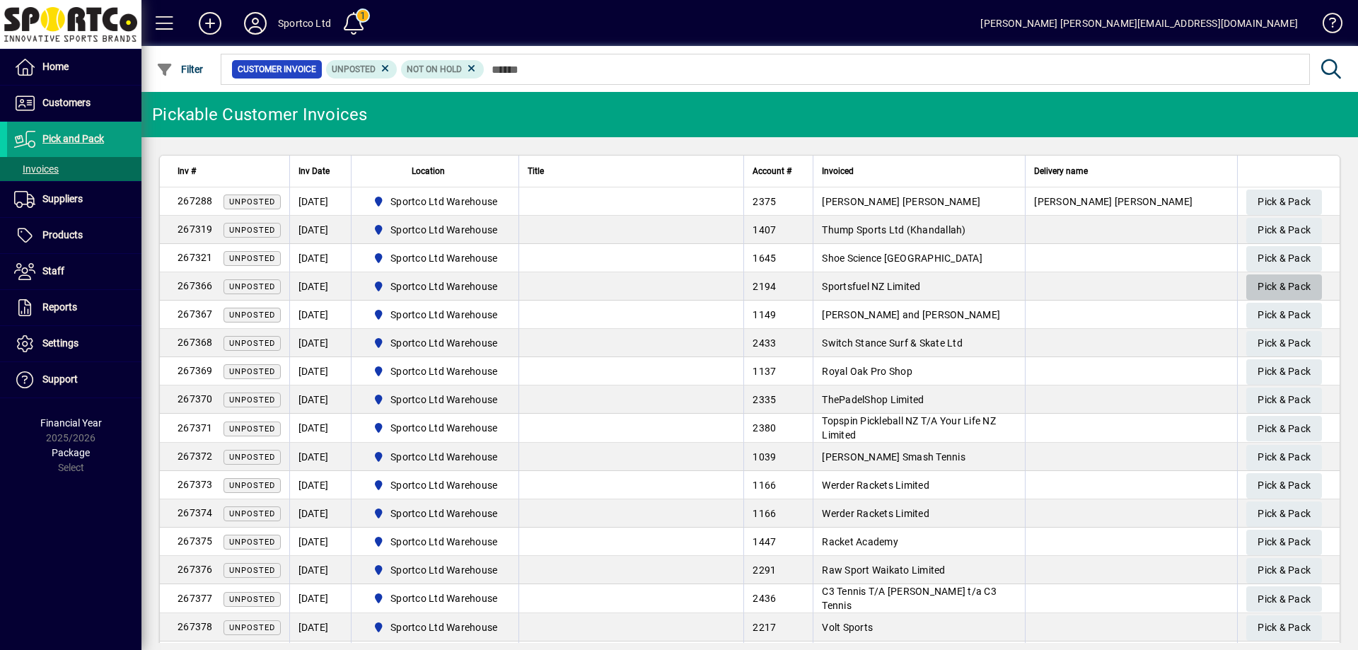
click at [1290, 284] on span "Pick & Pack" at bounding box center [1284, 286] width 53 height 23
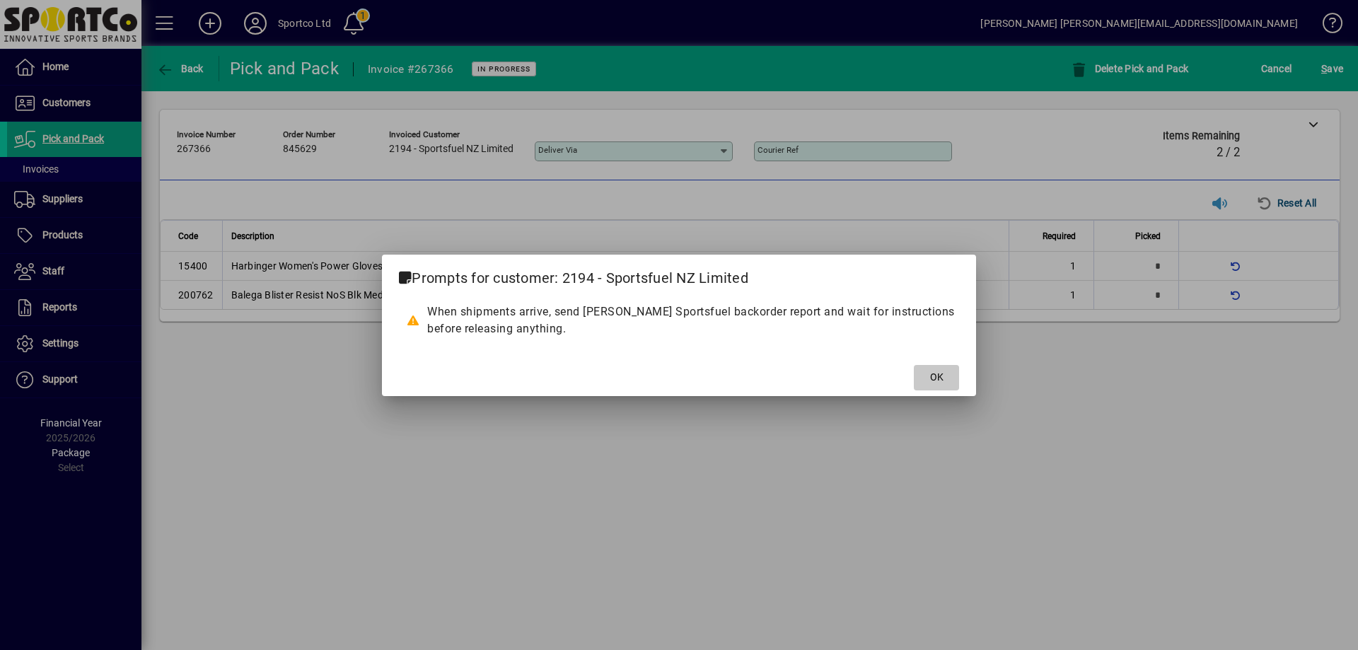
click at [934, 374] on span "OK" at bounding box center [936, 377] width 13 height 15
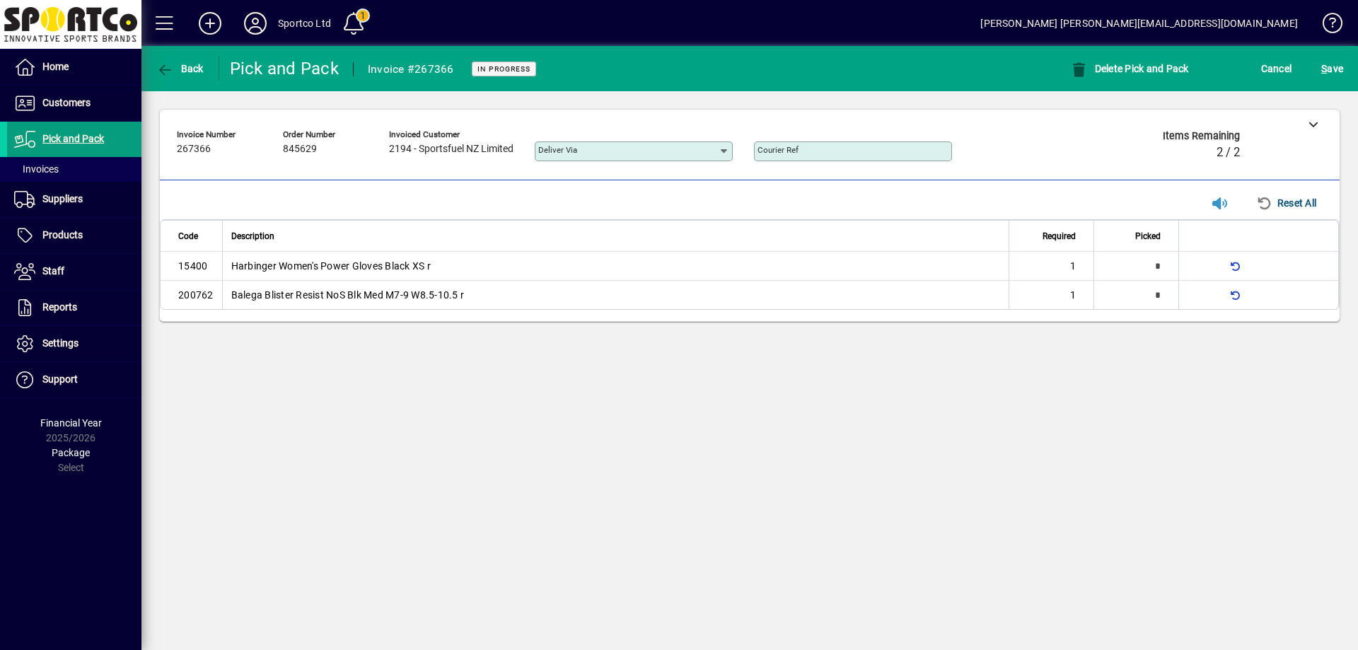
type input "*"
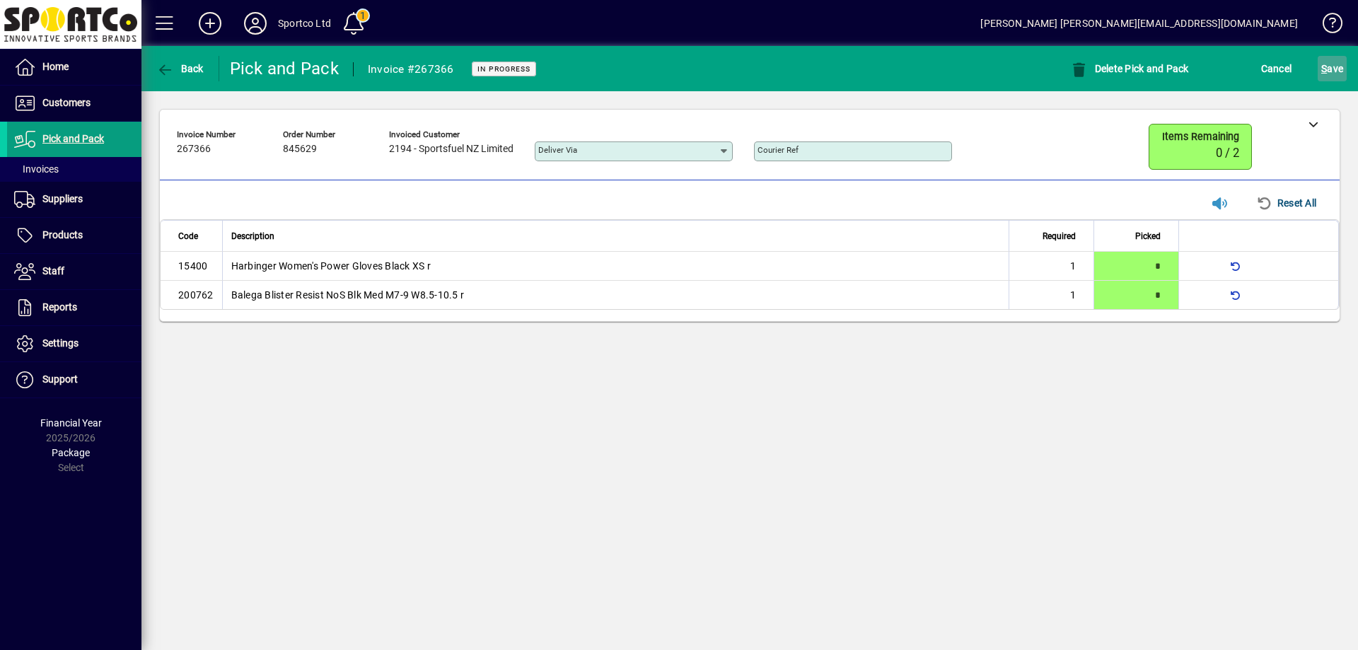
click at [1336, 70] on span "S ave" at bounding box center [1332, 68] width 22 height 23
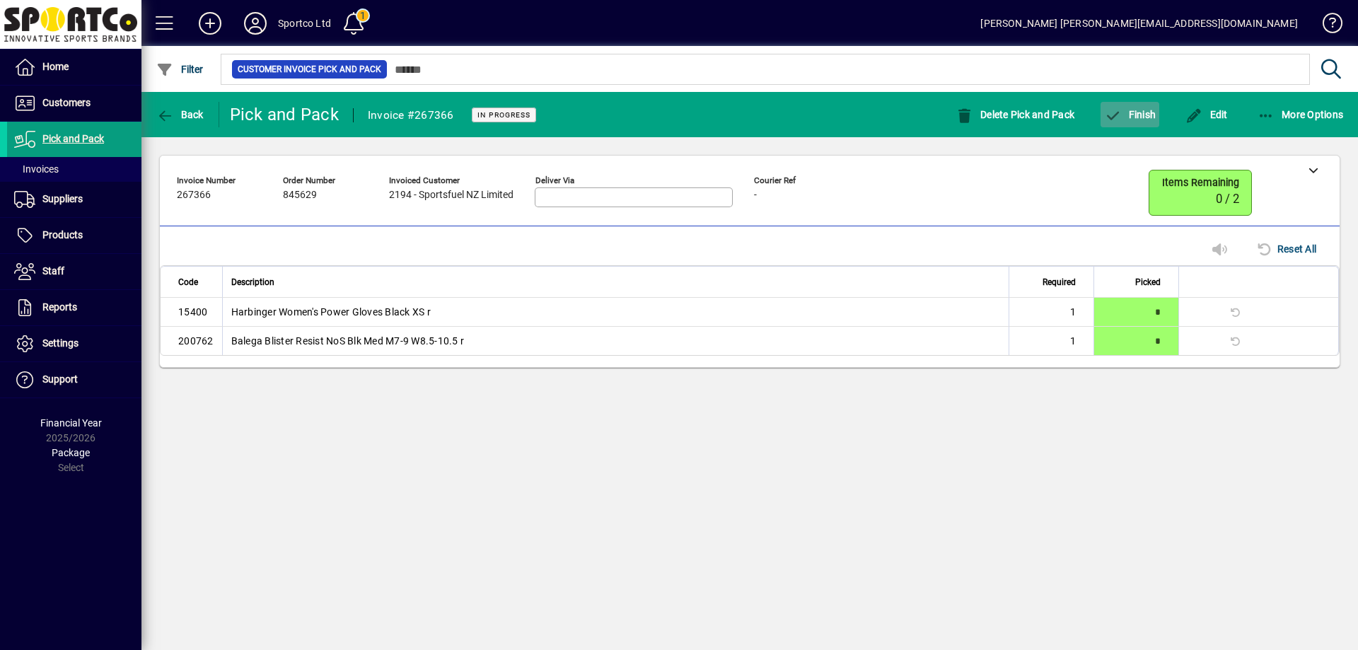
click at [1130, 115] on span "Finish" at bounding box center [1130, 114] width 52 height 11
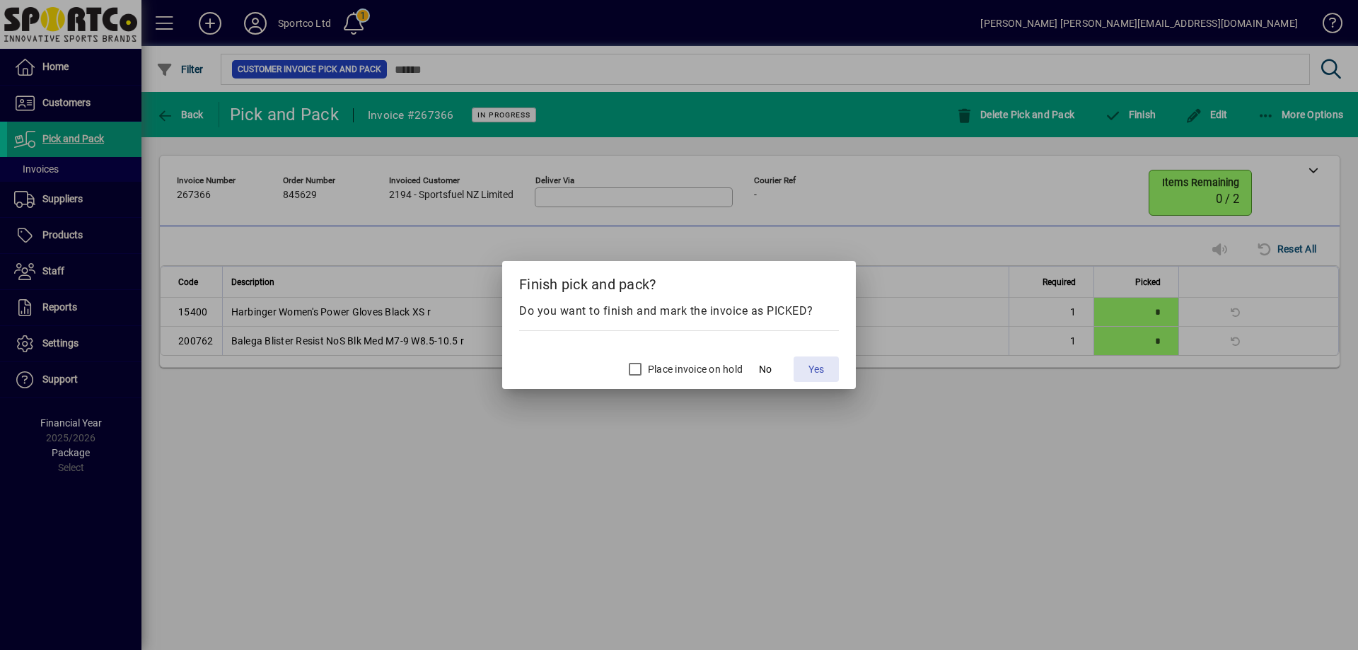
click at [816, 378] on span at bounding box center [816, 369] width 45 height 34
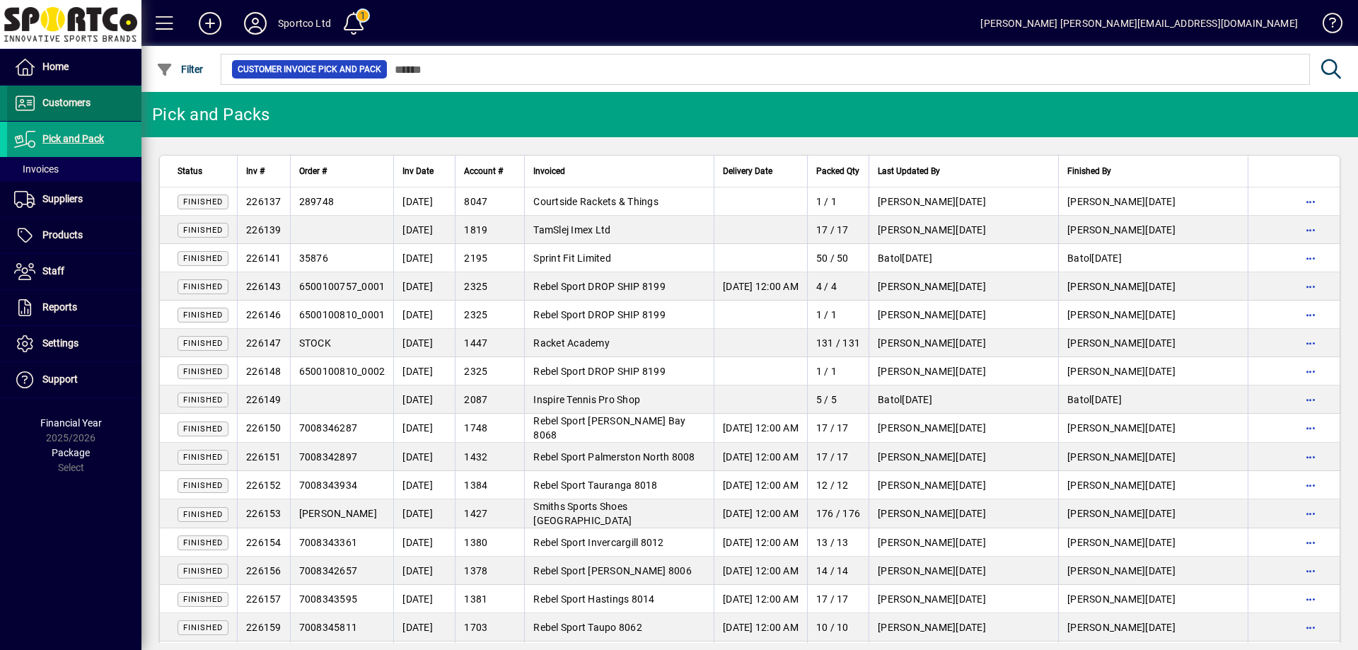
click at [76, 98] on span "Customers" at bounding box center [66, 102] width 48 height 11
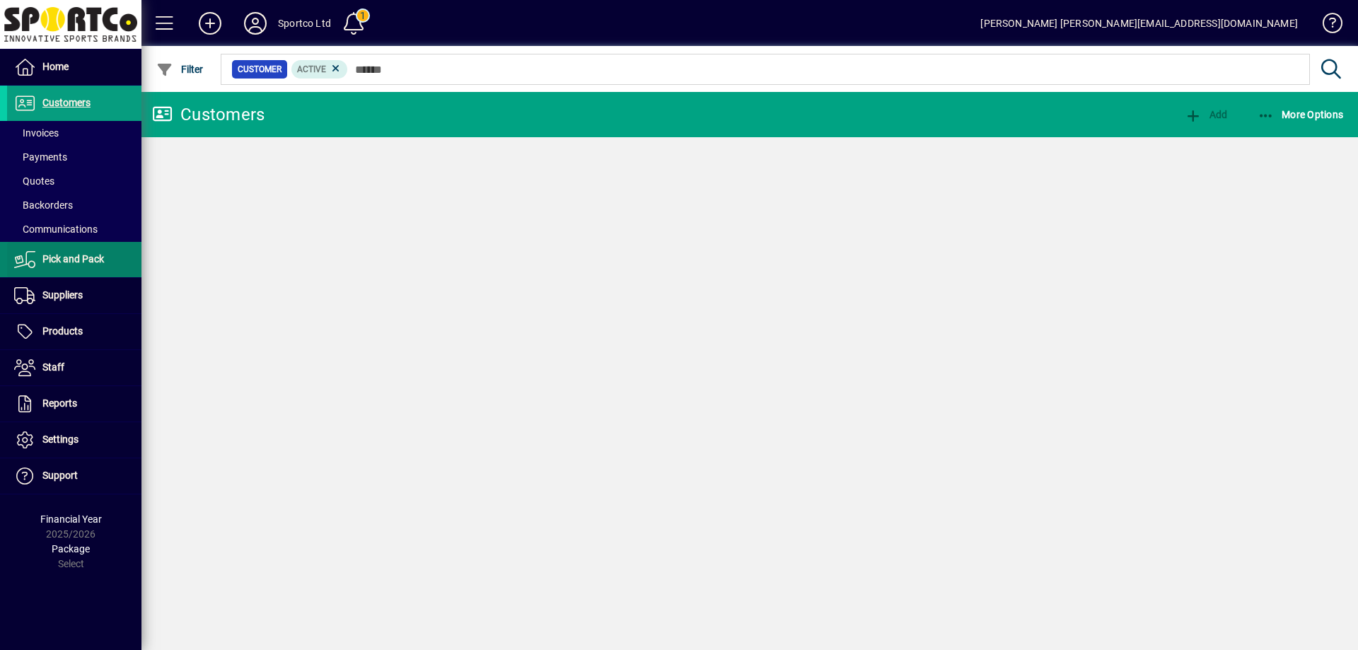
click at [55, 134] on span "Invoices" at bounding box center [36, 132] width 45 height 11
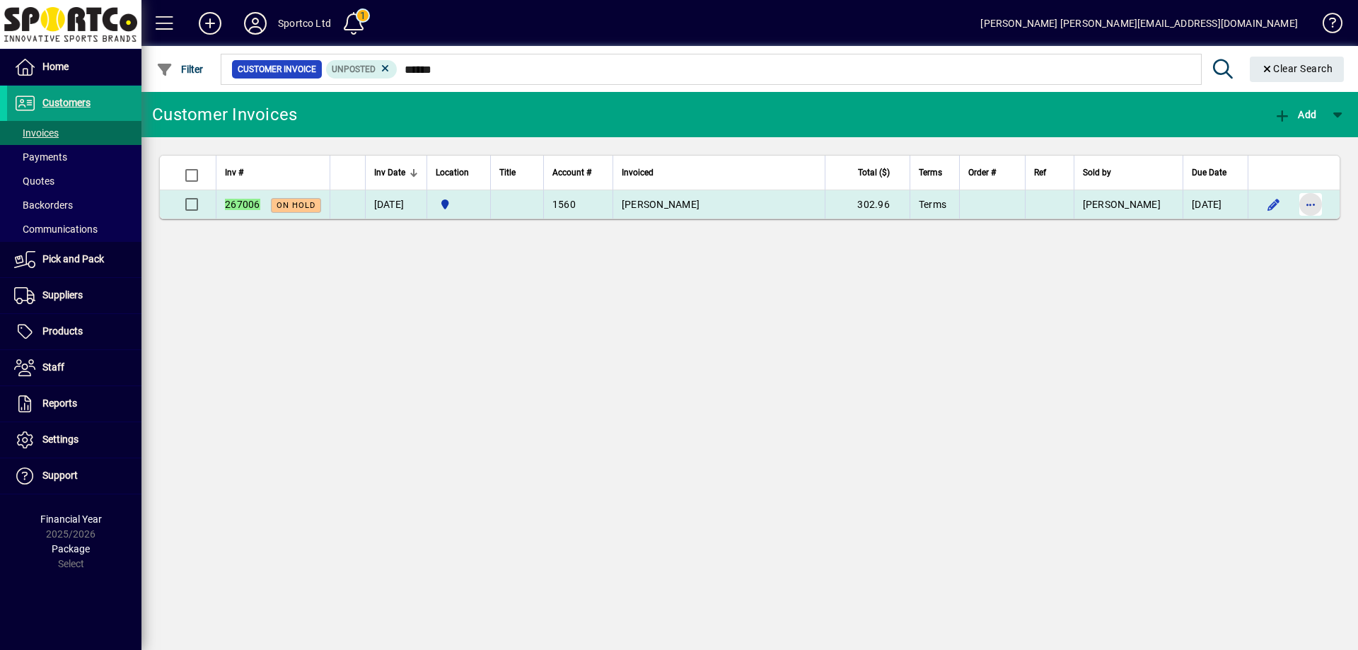
click at [1320, 205] on span "button" at bounding box center [1311, 204] width 34 height 34
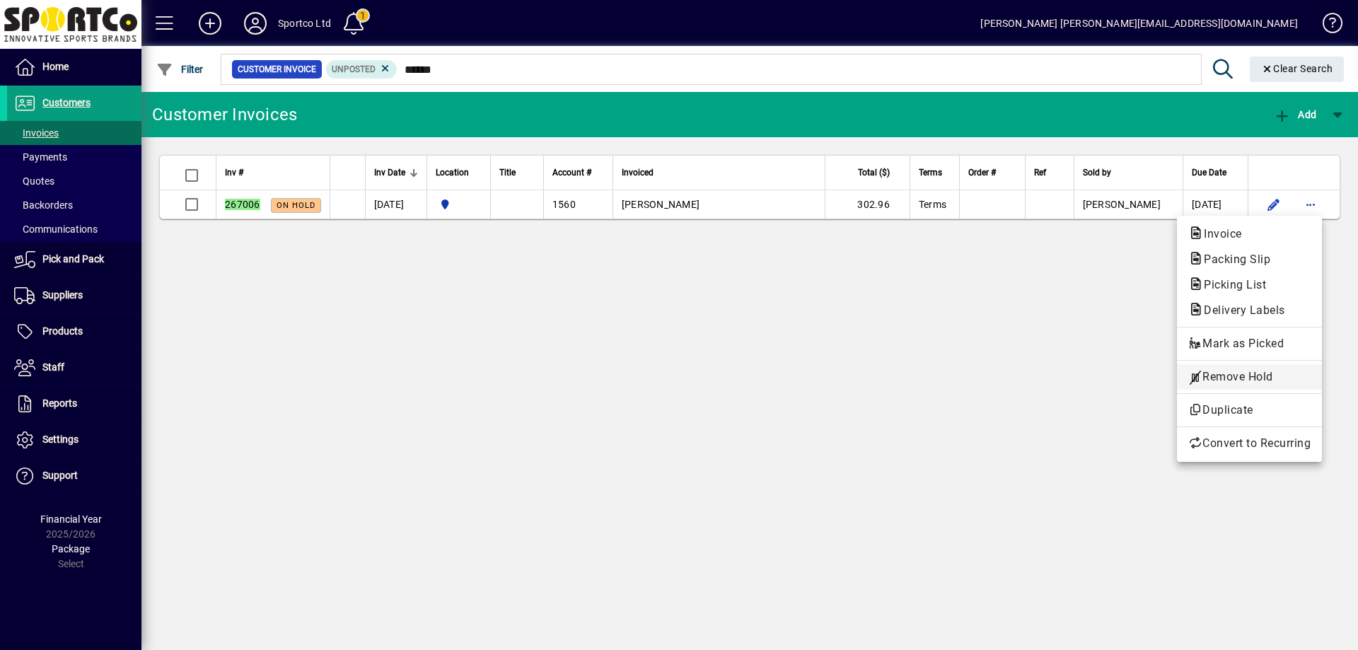
click at [1270, 372] on span "Remove Hold" at bounding box center [1249, 377] width 122 height 17
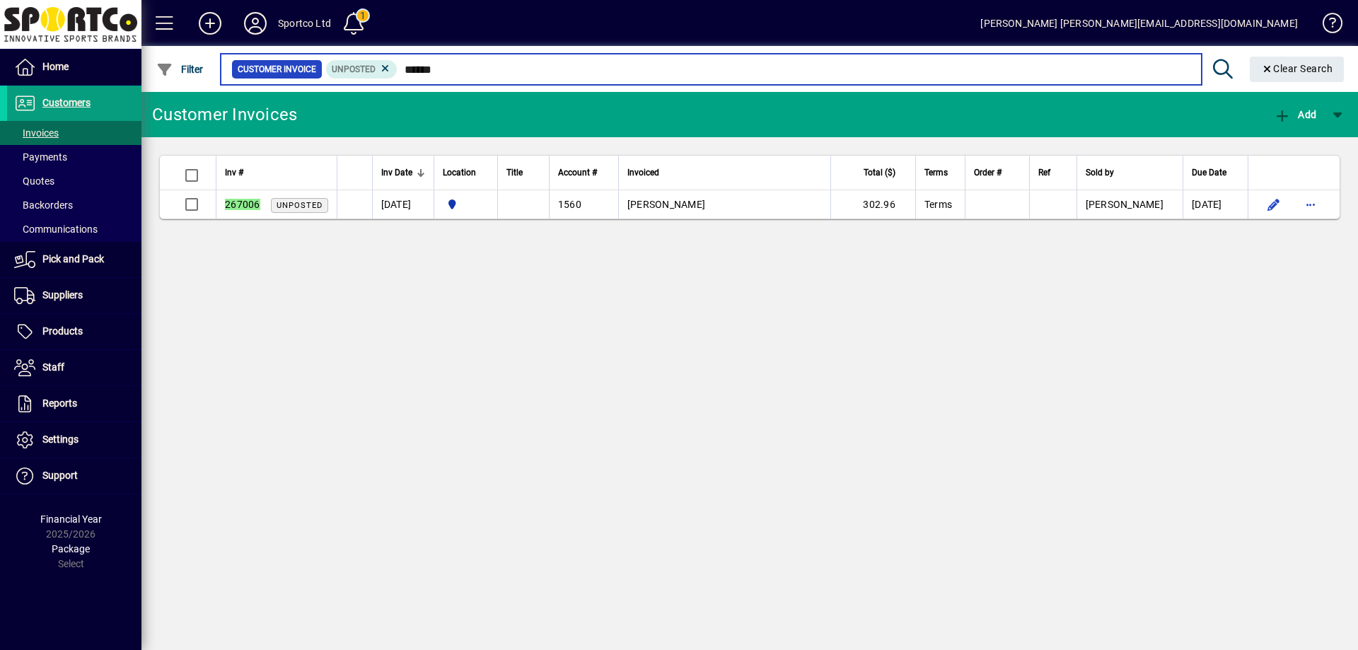
click at [569, 70] on input "******" at bounding box center [794, 69] width 792 height 20
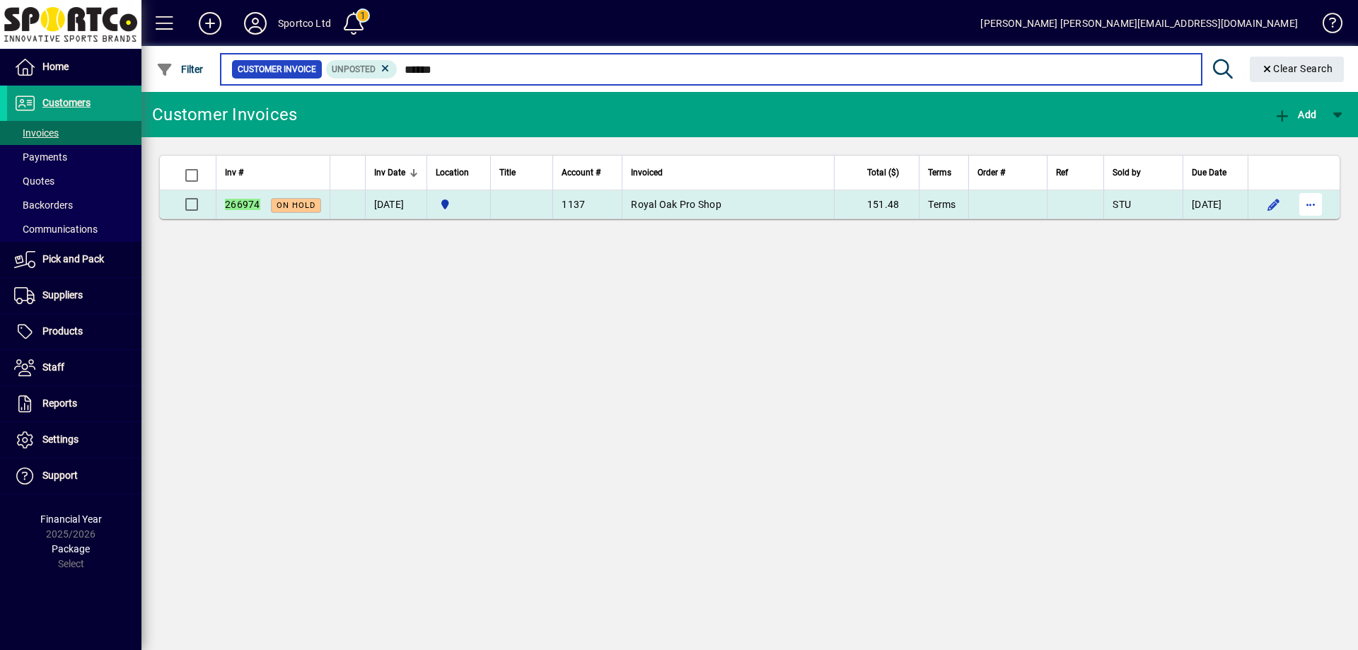
type input "******"
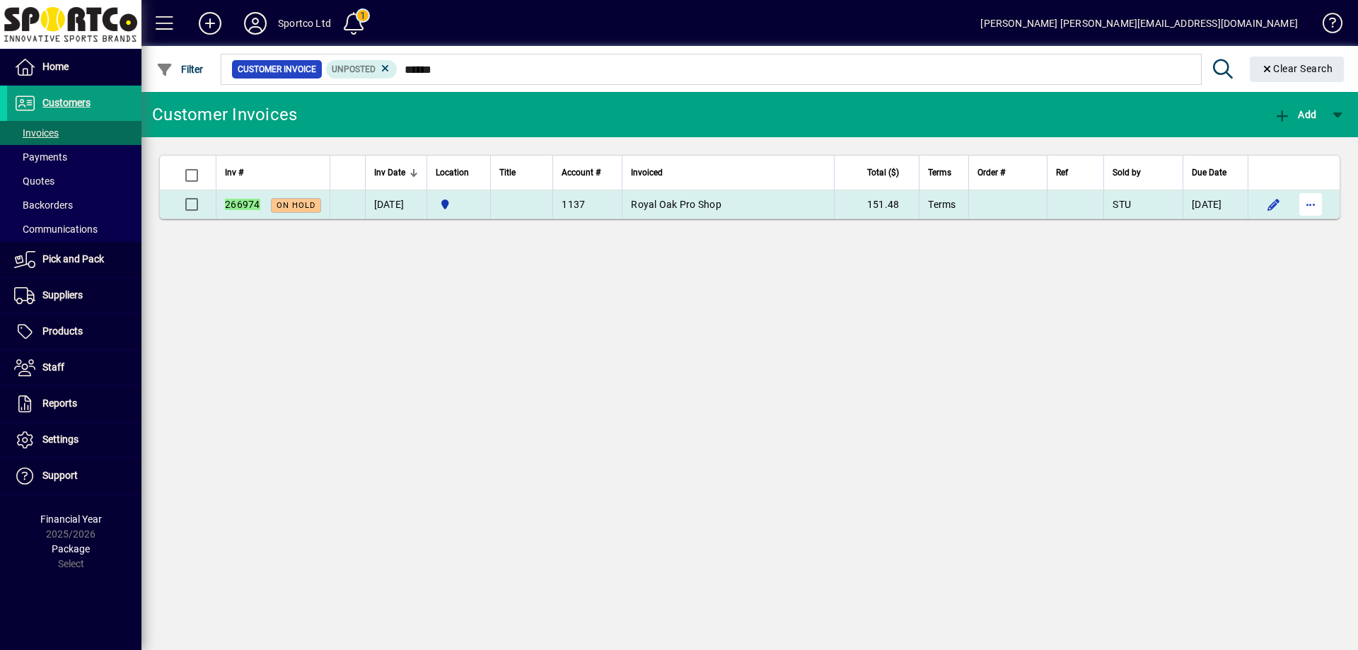
click at [1309, 195] on span "button" at bounding box center [1311, 204] width 34 height 34
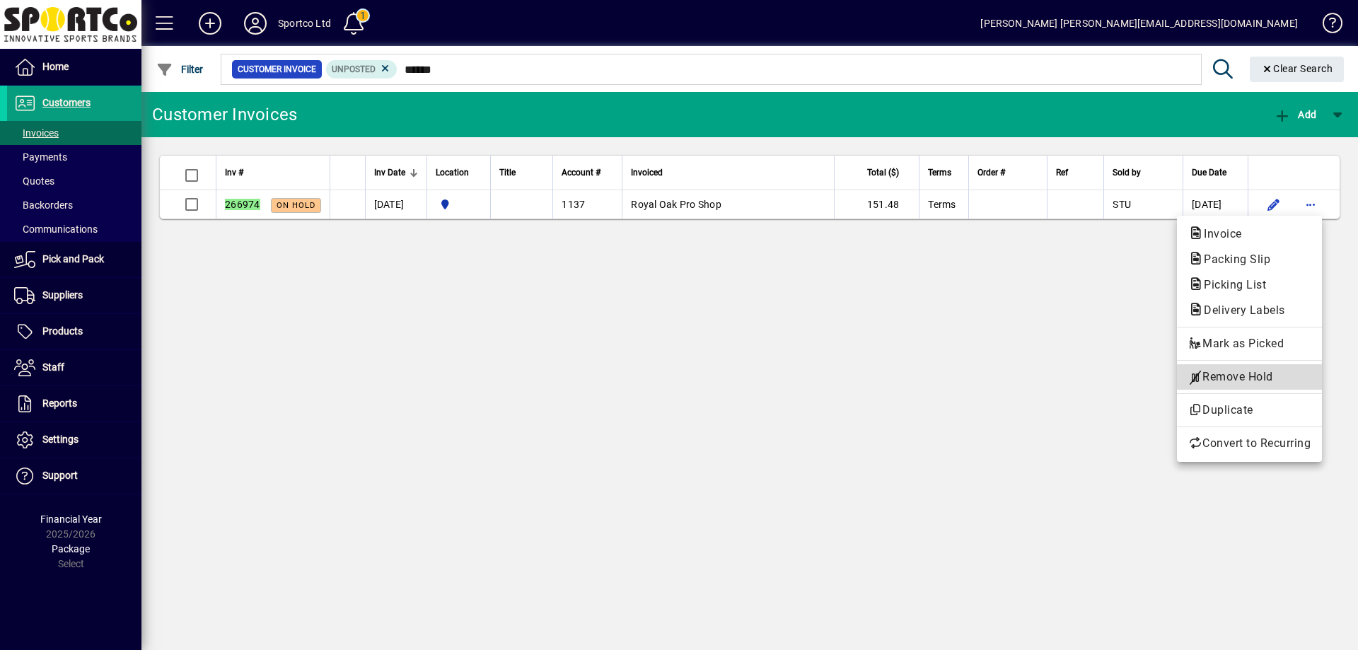
click at [1275, 377] on span "Remove Hold" at bounding box center [1249, 377] width 122 height 17
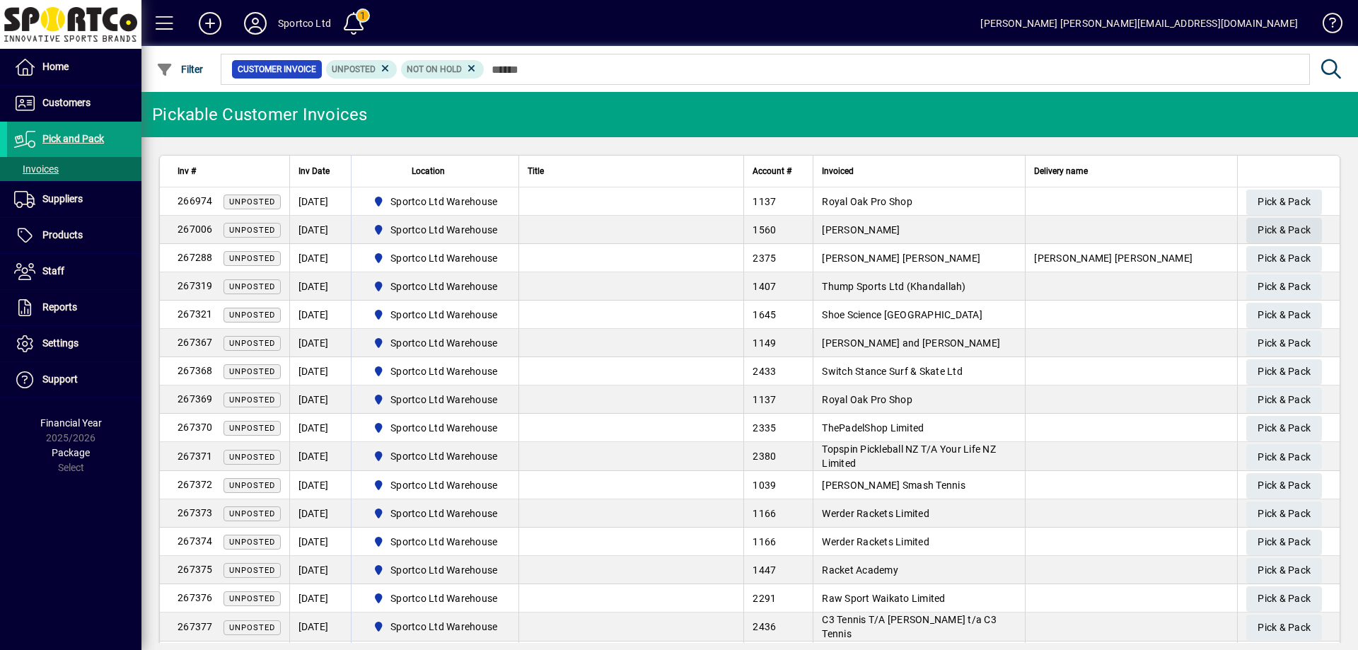
click at [1273, 224] on span "Pick & Pack" at bounding box center [1284, 230] width 53 height 23
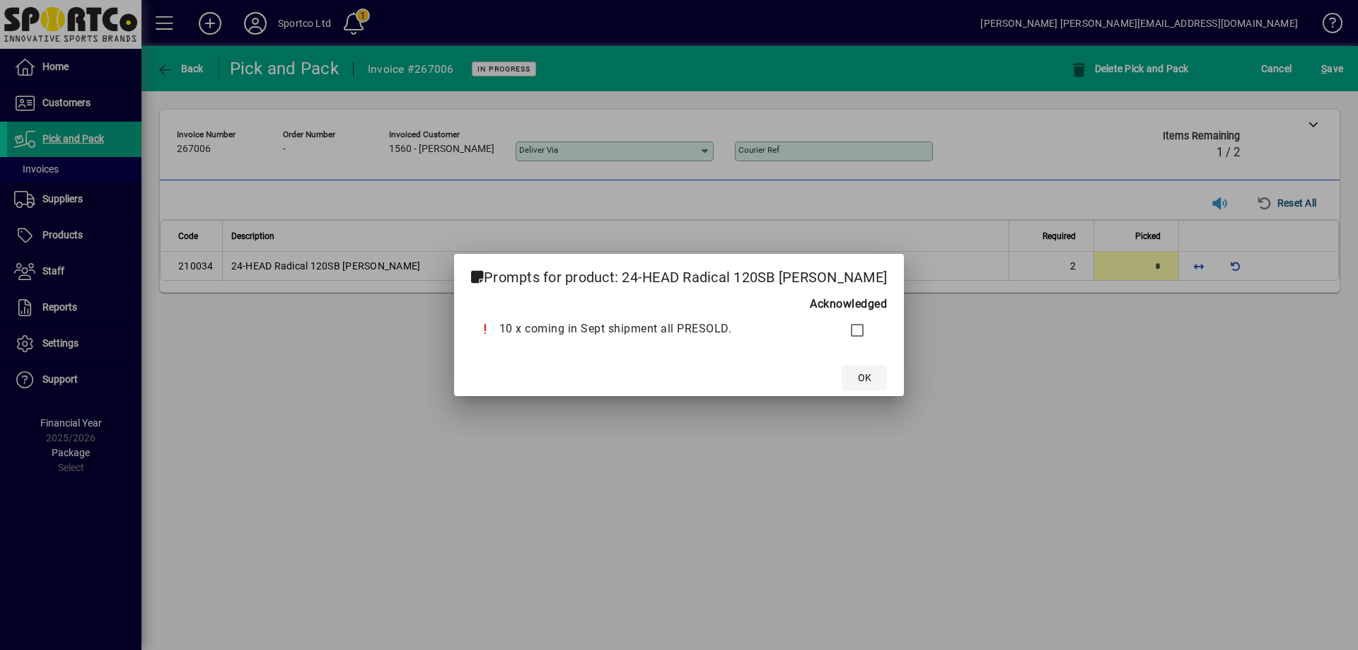
click at [875, 371] on span at bounding box center [864, 378] width 45 height 34
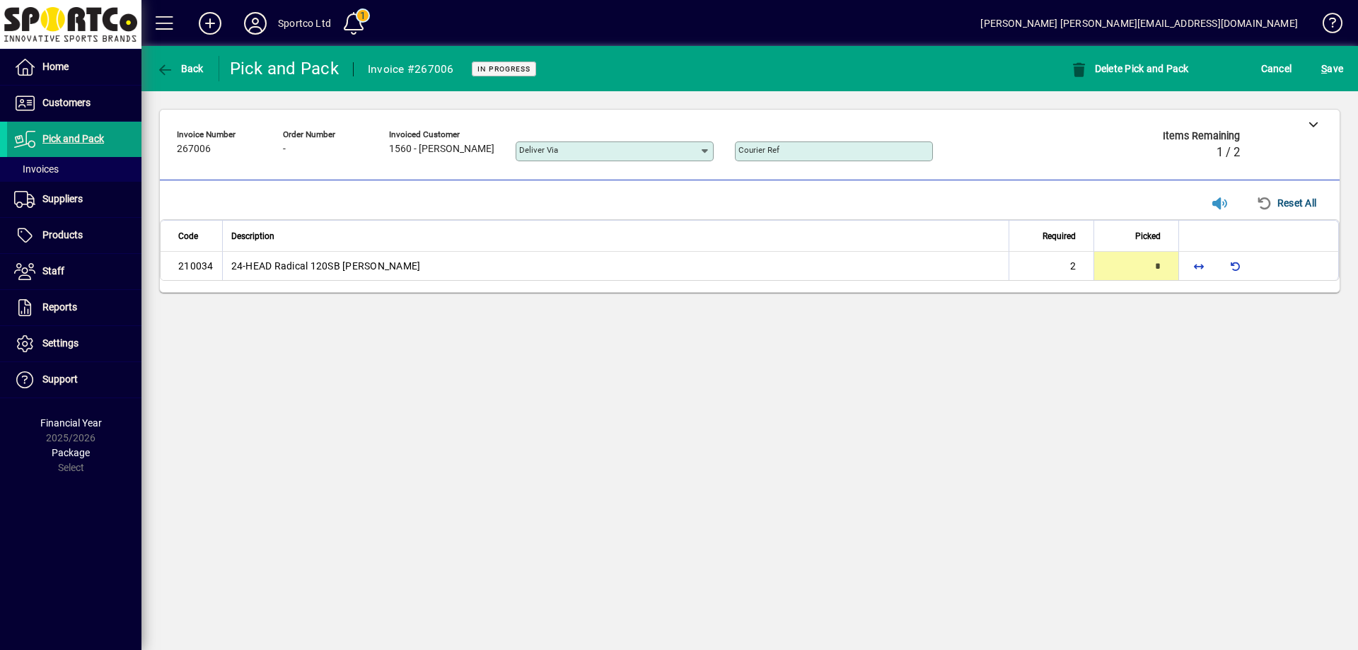
type input "*"
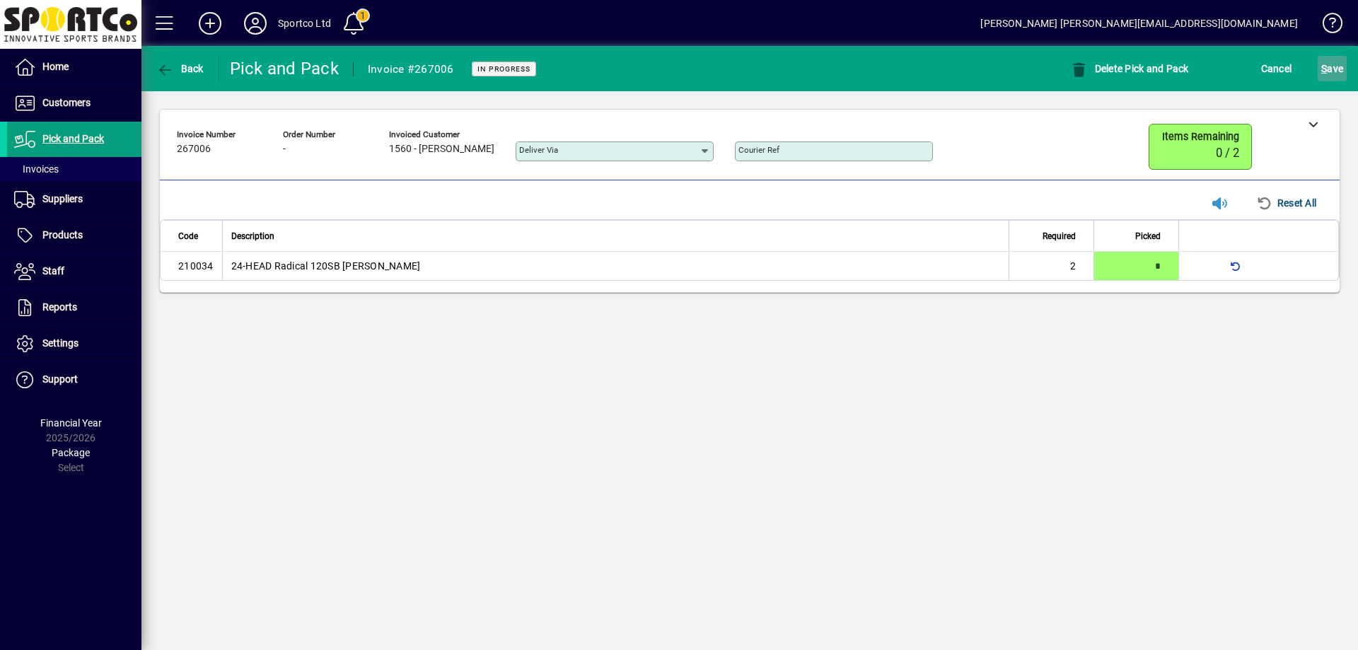
click at [1327, 70] on span "S" at bounding box center [1324, 68] width 6 height 11
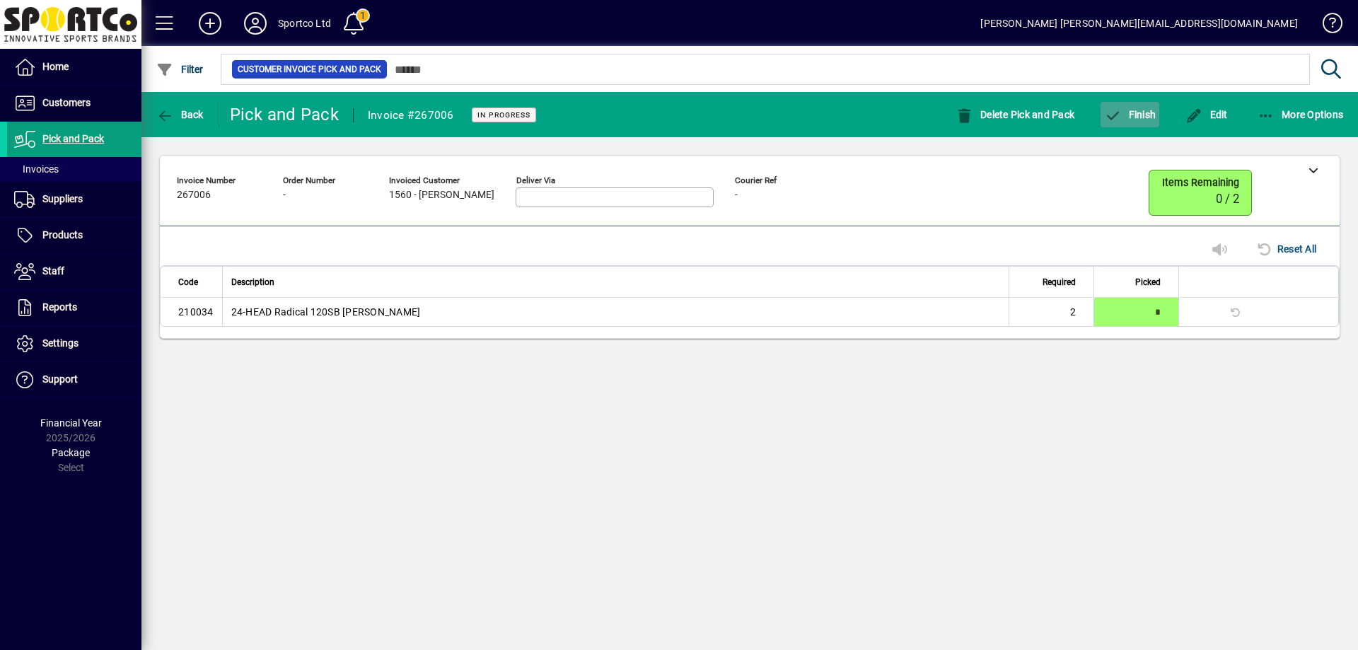
click at [1143, 117] on span "Finish" at bounding box center [1130, 114] width 52 height 11
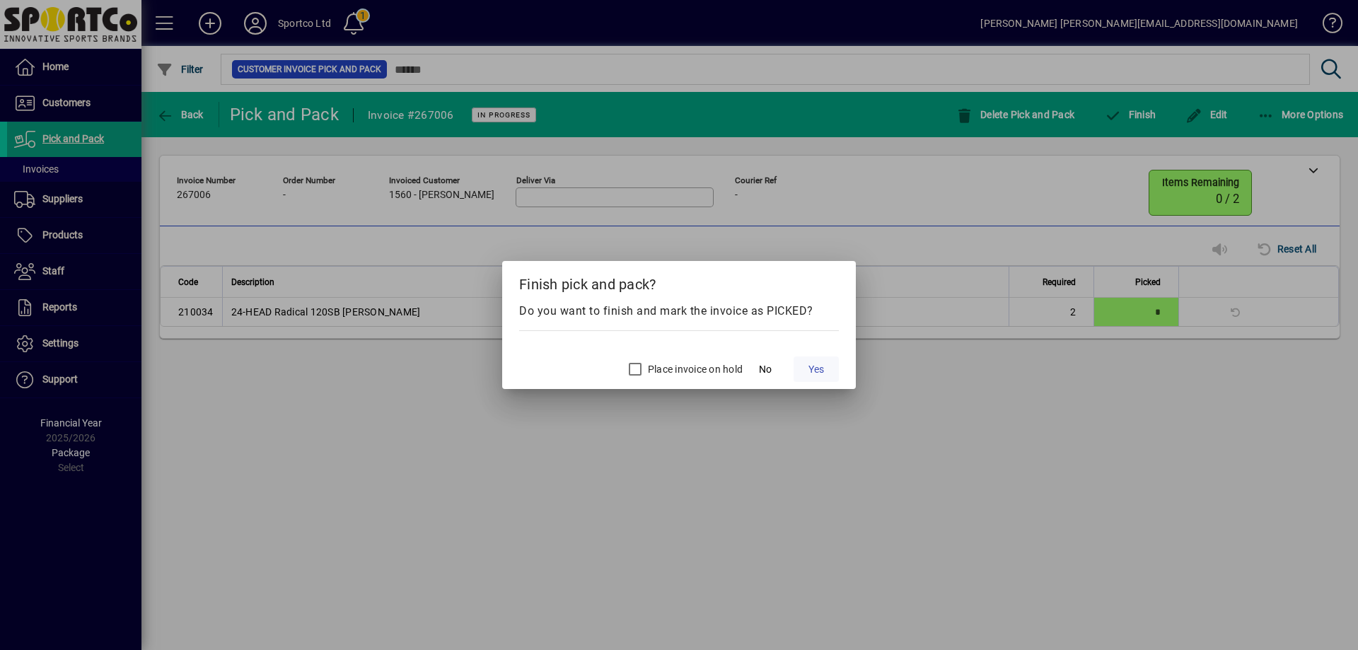
click at [812, 370] on span "Yes" at bounding box center [817, 369] width 16 height 15
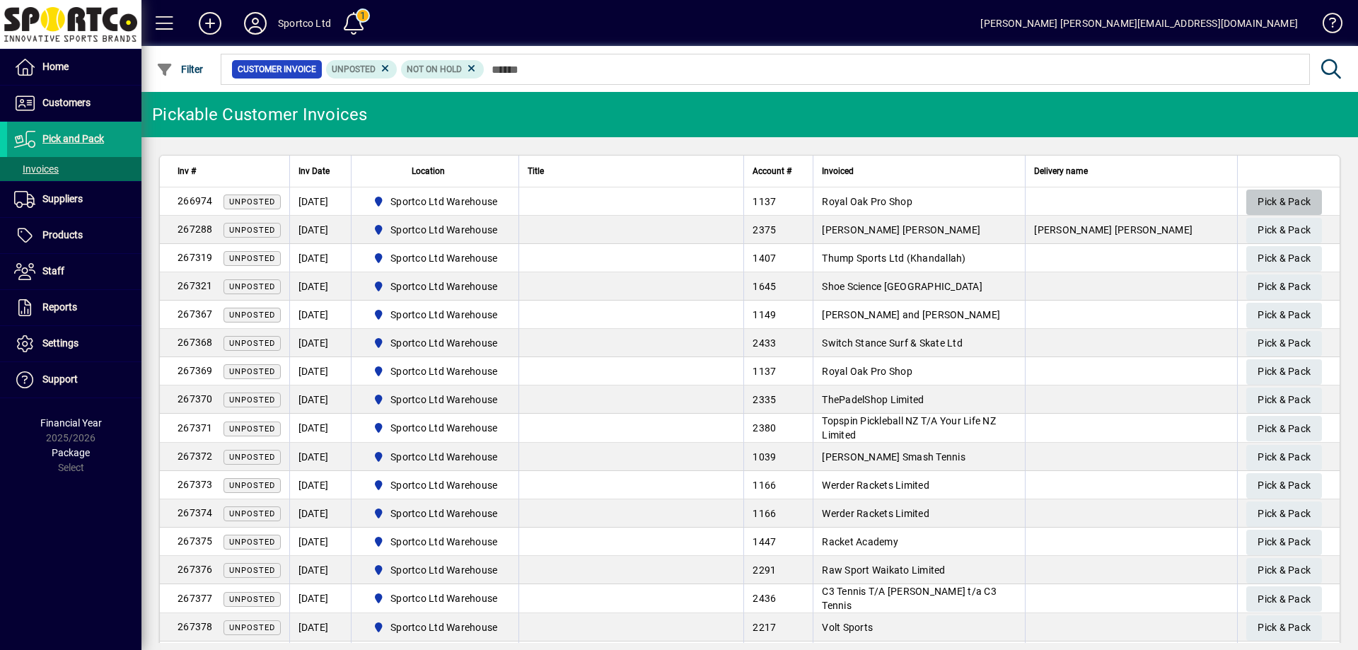
click at [1273, 195] on span "Pick & Pack" at bounding box center [1284, 201] width 53 height 23
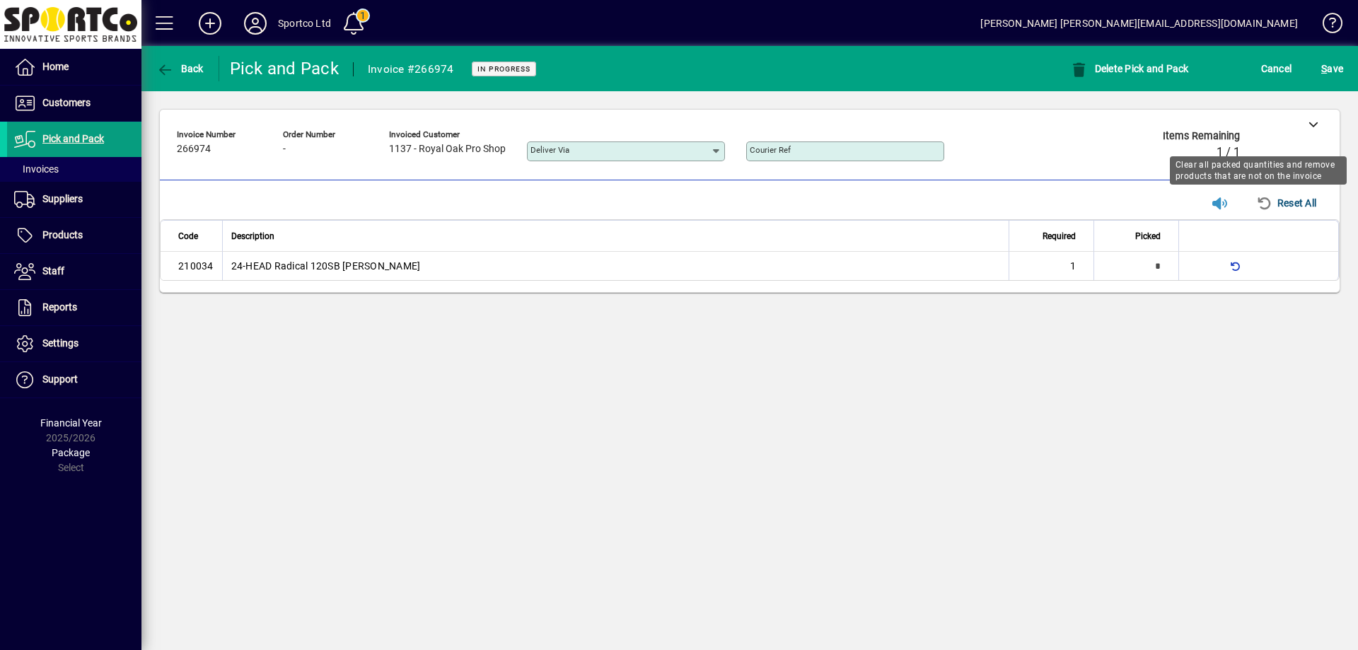
type input "*"
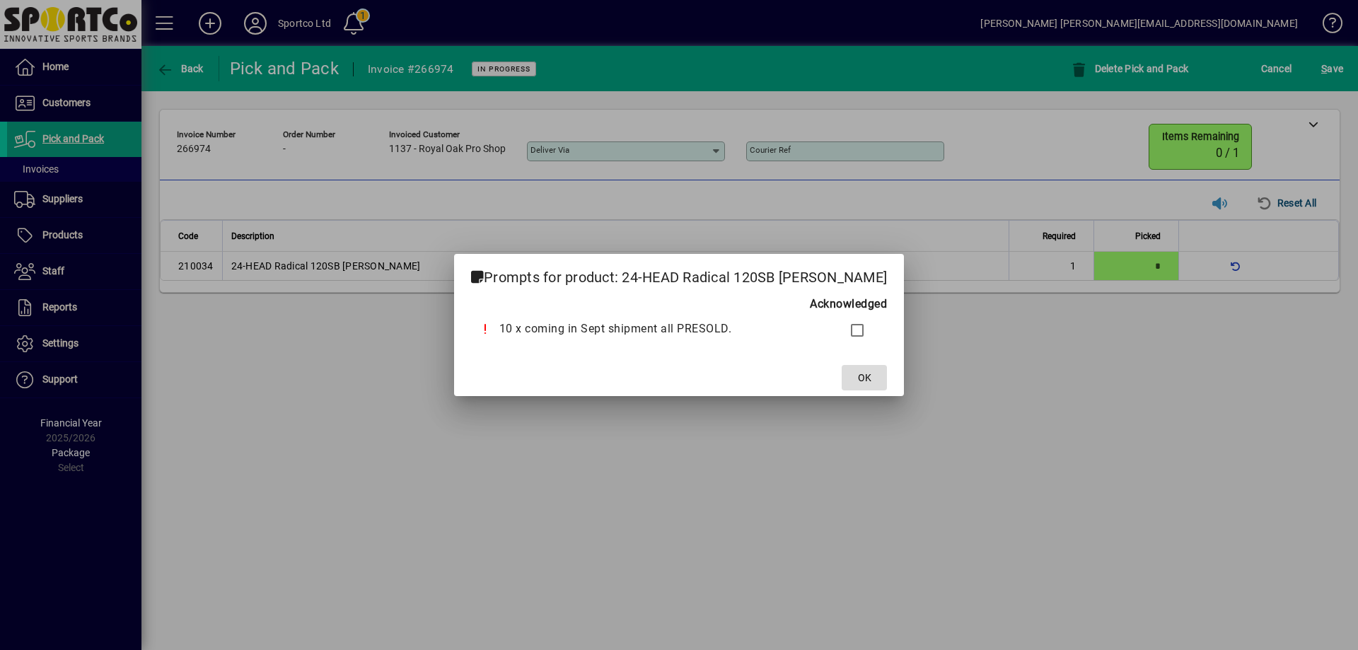
click at [866, 378] on span "OK" at bounding box center [864, 378] width 13 height 15
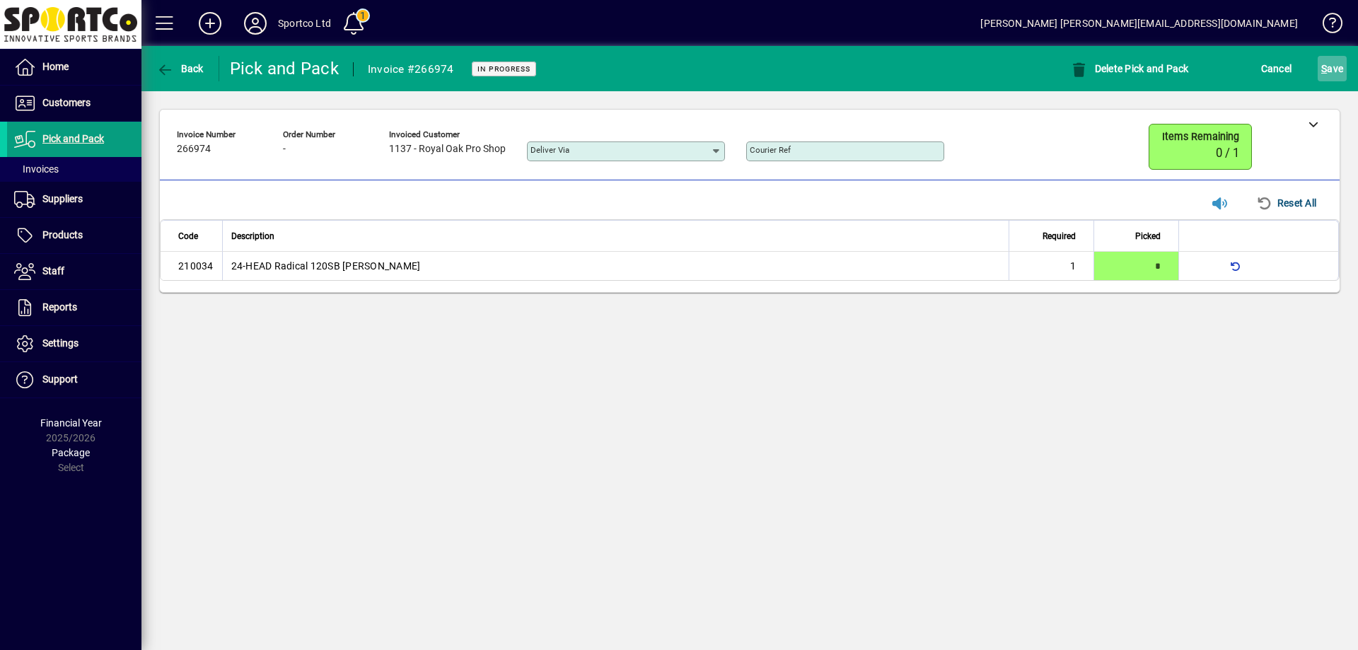
click at [1326, 71] on span "S" at bounding box center [1324, 68] width 6 height 11
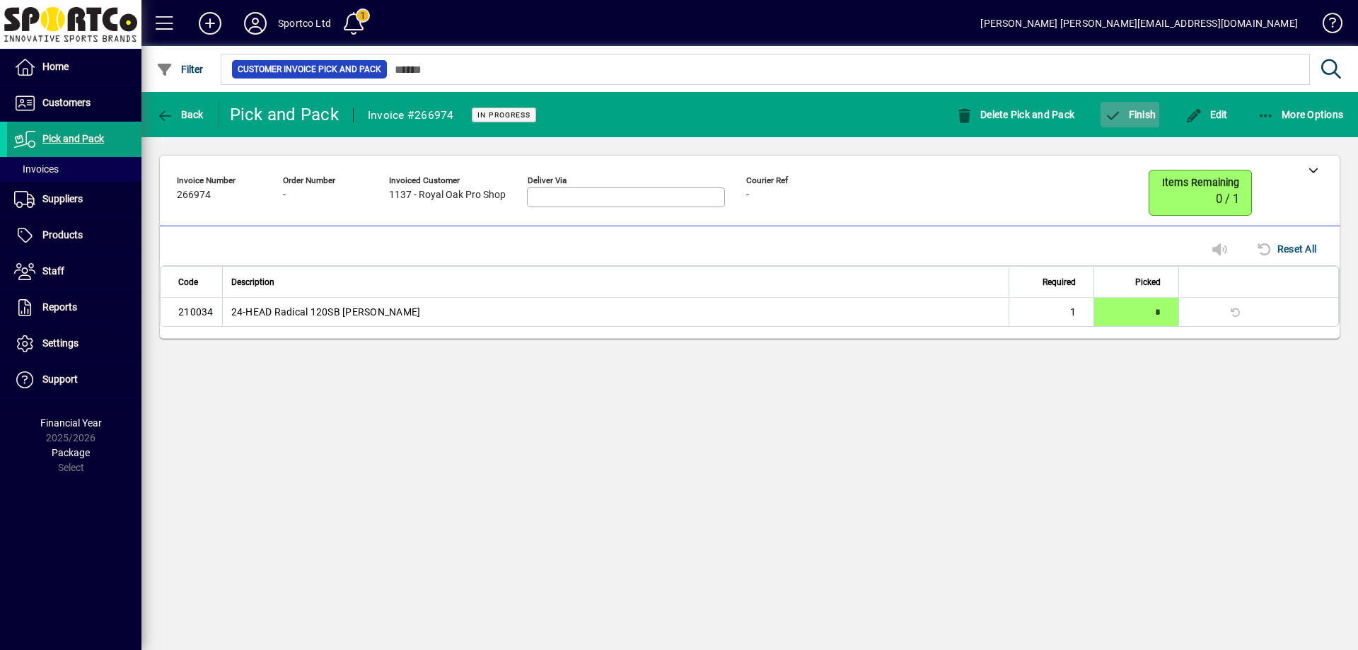
click at [1140, 115] on span "Finish" at bounding box center [1130, 114] width 52 height 11
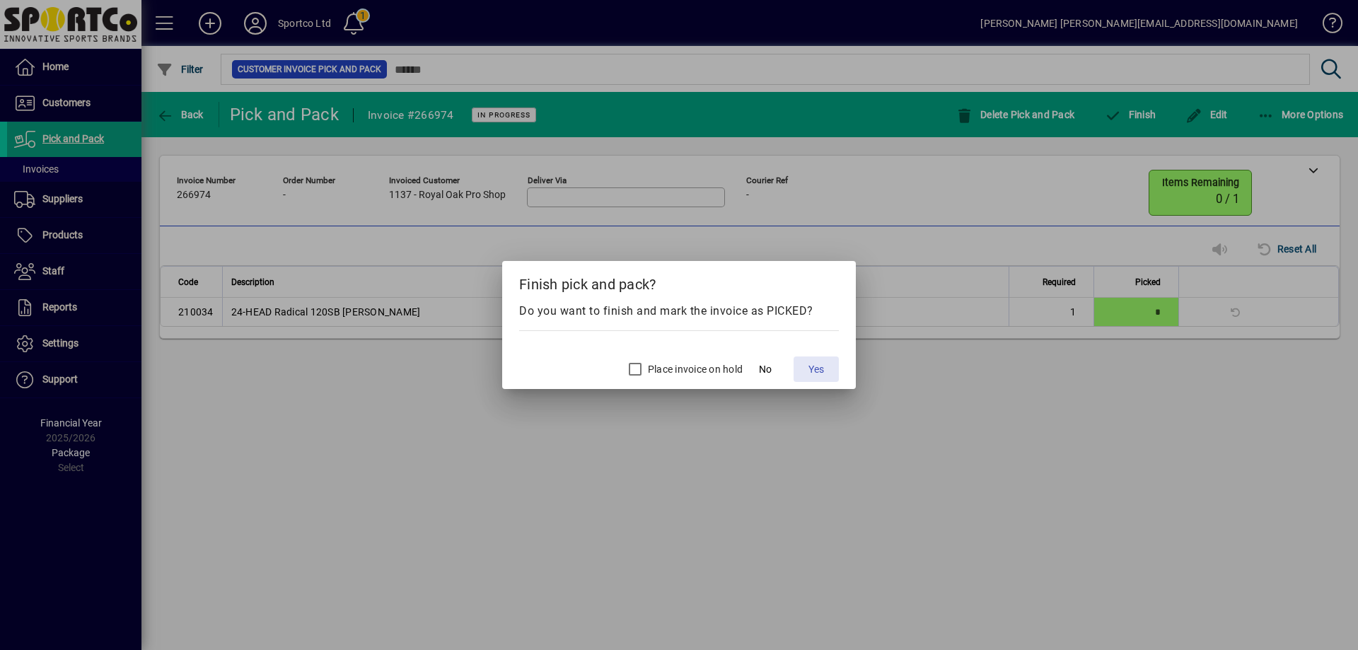
click at [818, 376] on span "Yes" at bounding box center [817, 369] width 16 height 15
